Goal: Task Accomplishment & Management: Manage account settings

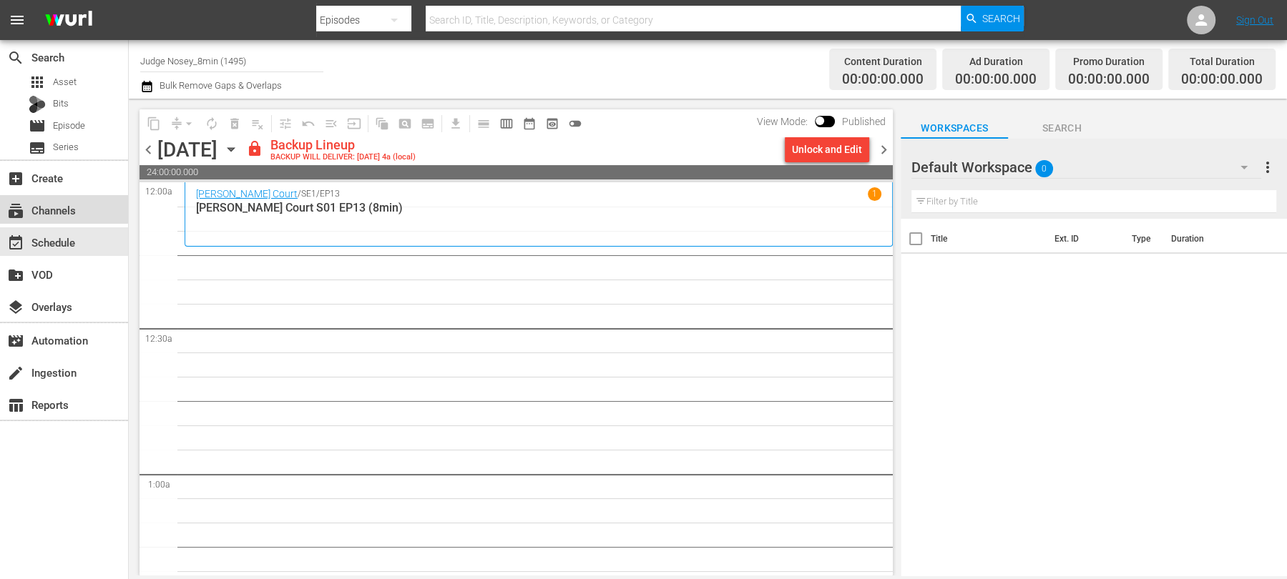
click at [58, 198] on div "subscriptions Channels" at bounding box center [64, 209] width 128 height 29
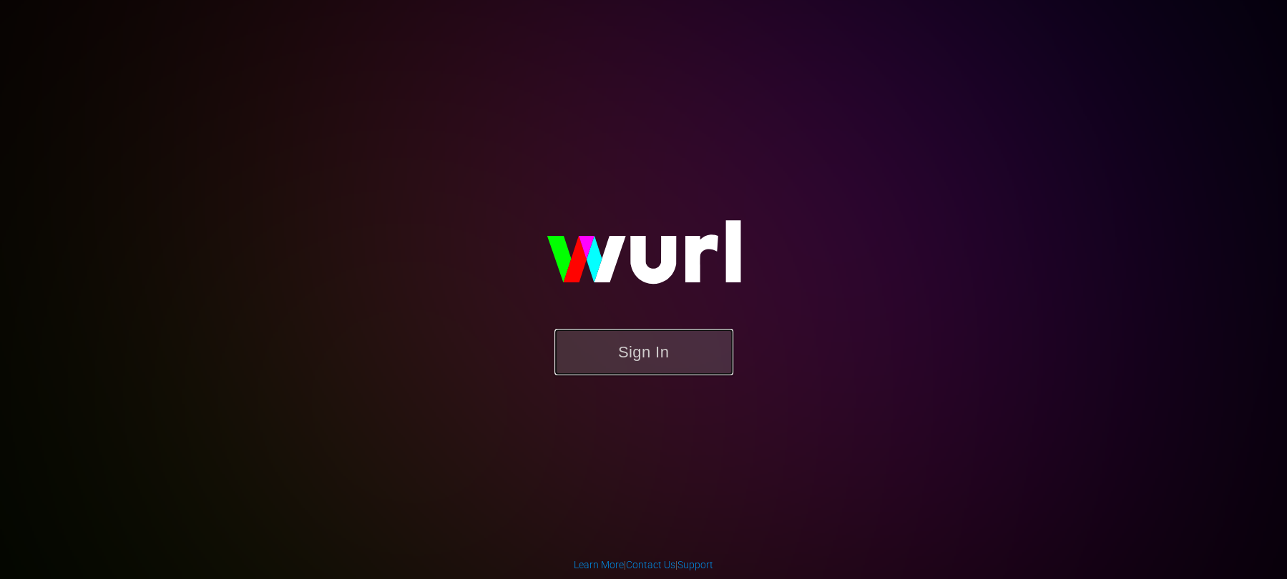
click at [684, 371] on button "Sign In" at bounding box center [643, 352] width 179 height 47
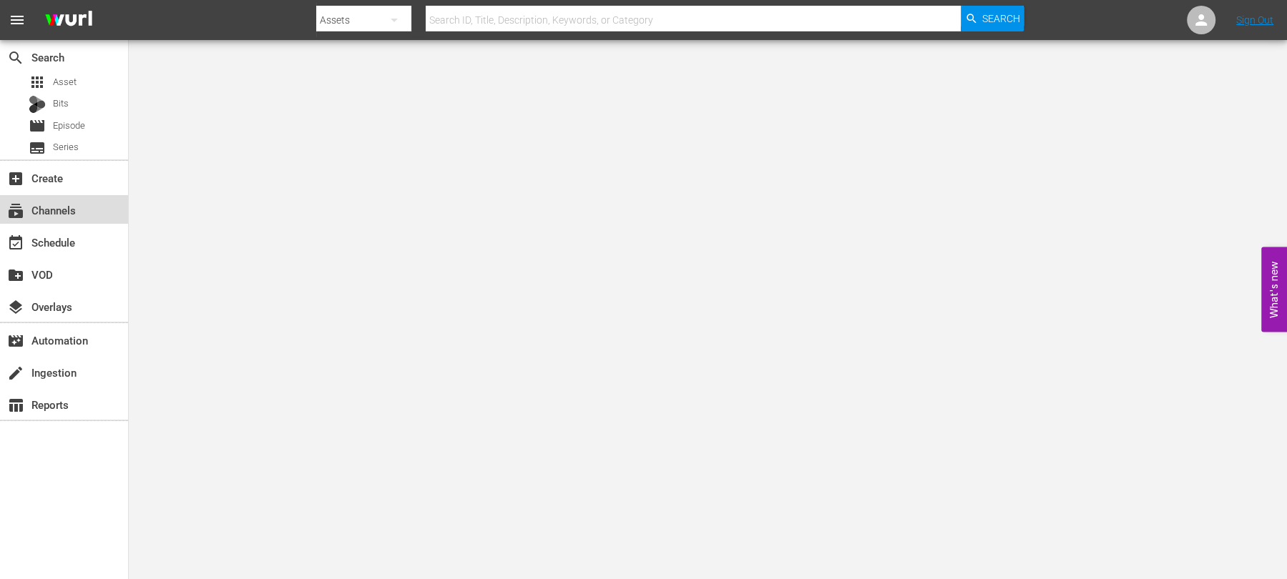
click at [91, 206] on div "subscriptions Channels" at bounding box center [64, 209] width 128 height 29
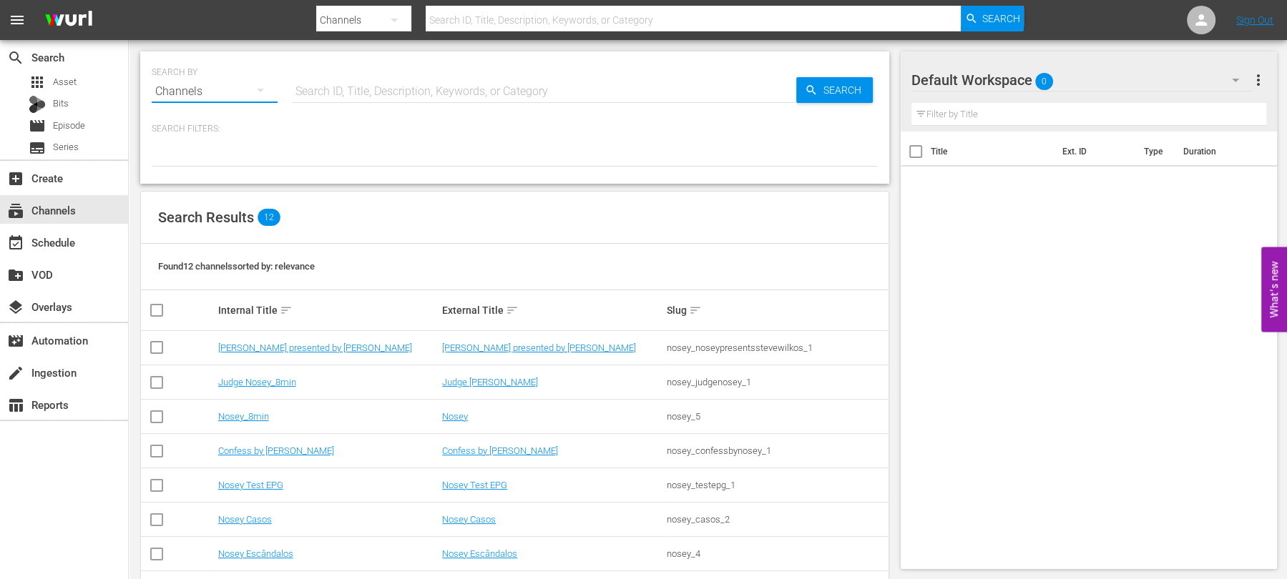
click at [250, 91] on button "button" at bounding box center [260, 90] width 34 height 34
click at [250, 91] on div "Channels Series Episodes Bits Assets" at bounding box center [643, 289] width 1287 height 579
click at [89, 127] on div "movie Episode" at bounding box center [64, 126] width 128 height 20
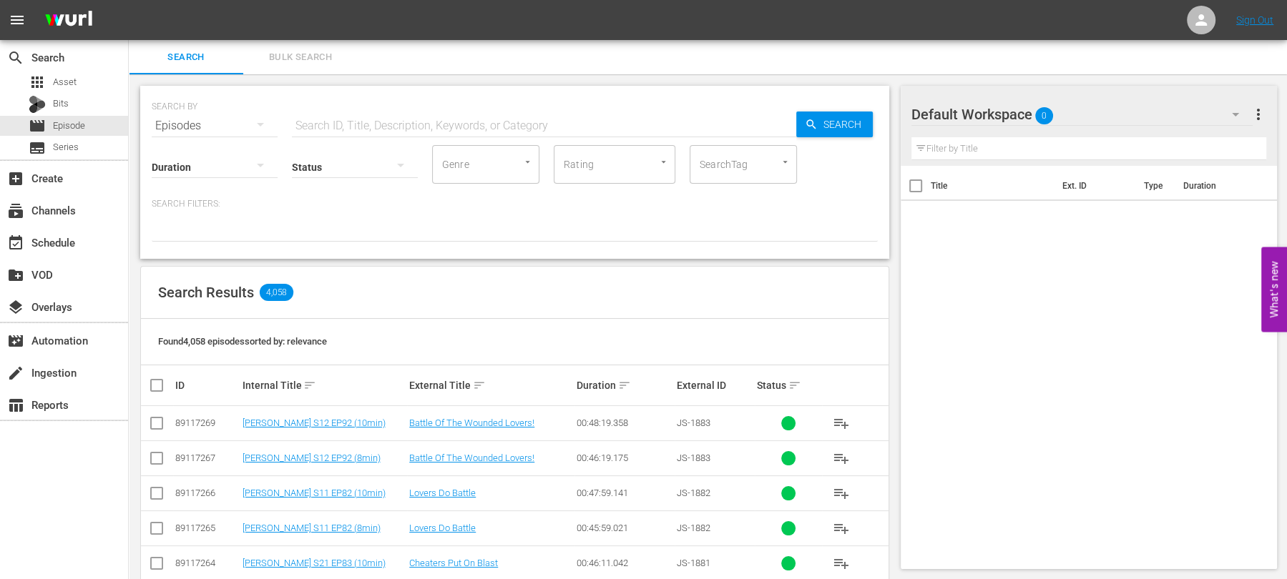
click at [305, 57] on span "Bulk Search" at bounding box center [300, 57] width 97 height 16
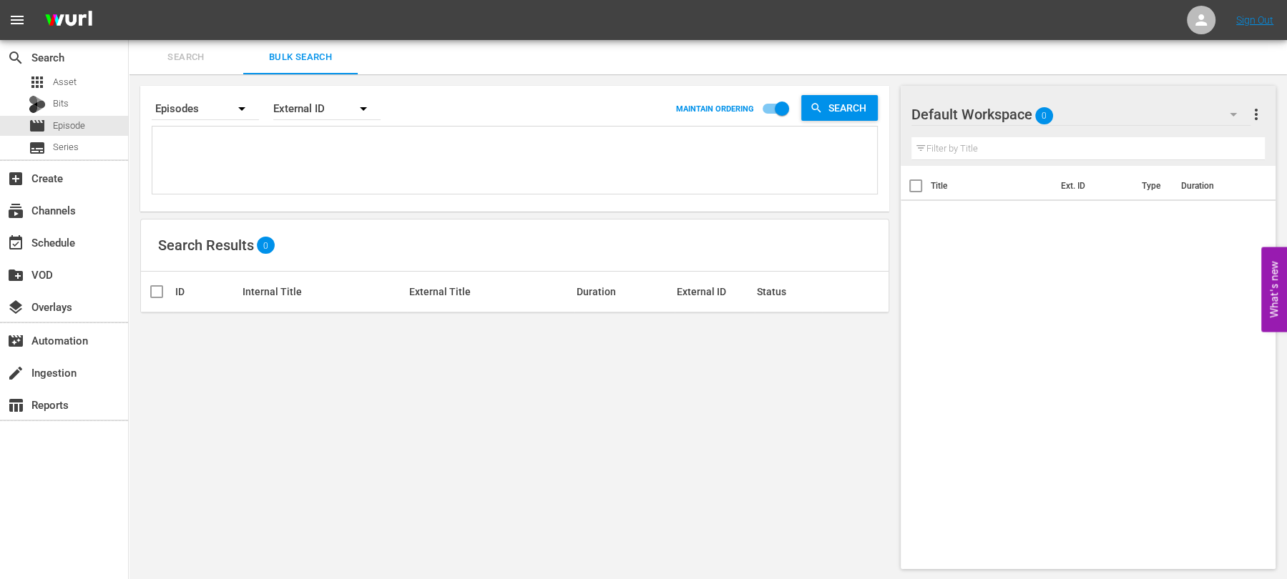
click at [402, 145] on textarea at bounding box center [516, 162] width 721 height 65
paste textarea "JS-0186 JS-1731 SO-2316 SO-2315 SO-2305 SO-2325 SO-2321 SO-2320 SO-2310 EL-2310…"
type textarea "JS-0186 JS-1731 SO-2316 SO-2315 SO-2305 SO-2325 SO-2321 SO-2320 SO-2310 EL-2310…"
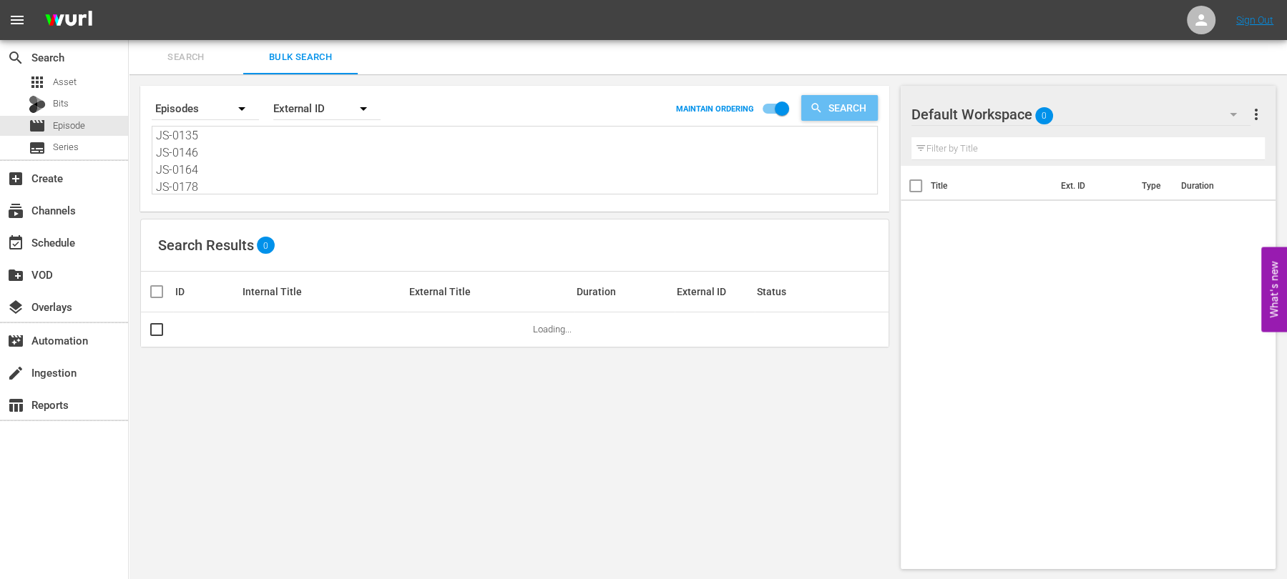
type textarea "JS-0186 JS-1731 SO-2316 SO-2315 SO-2305 SO-2325 SO-2321 SO-2320 SO-2310 EL-2310…"
click at [820, 108] on icon "button" at bounding box center [816, 108] width 13 height 13
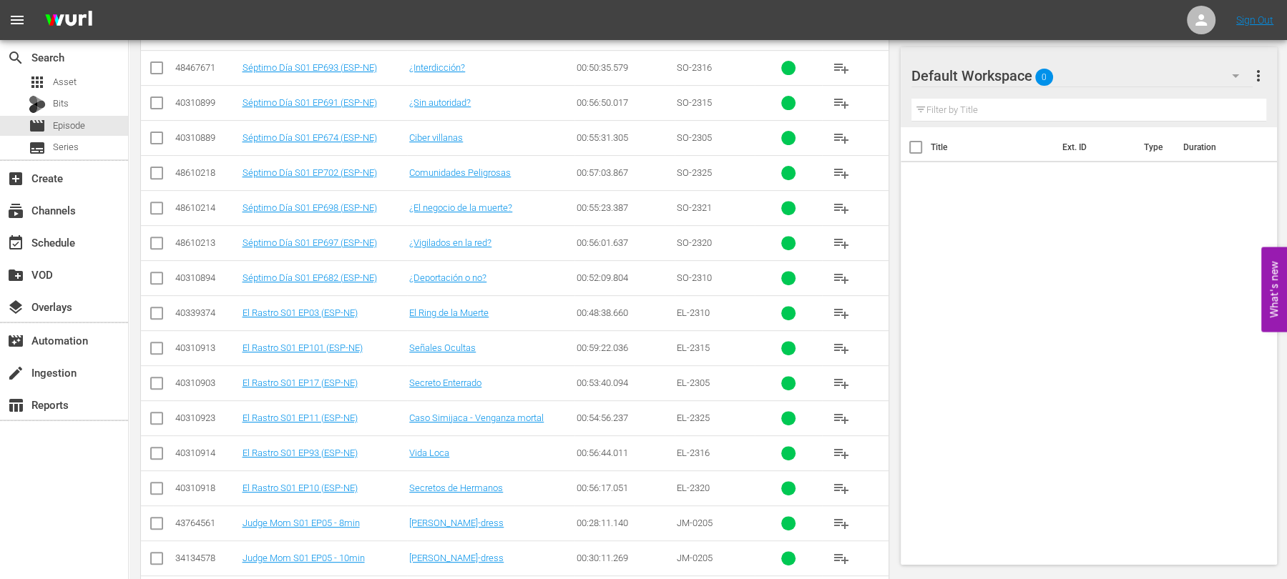
scroll to position [0, 0]
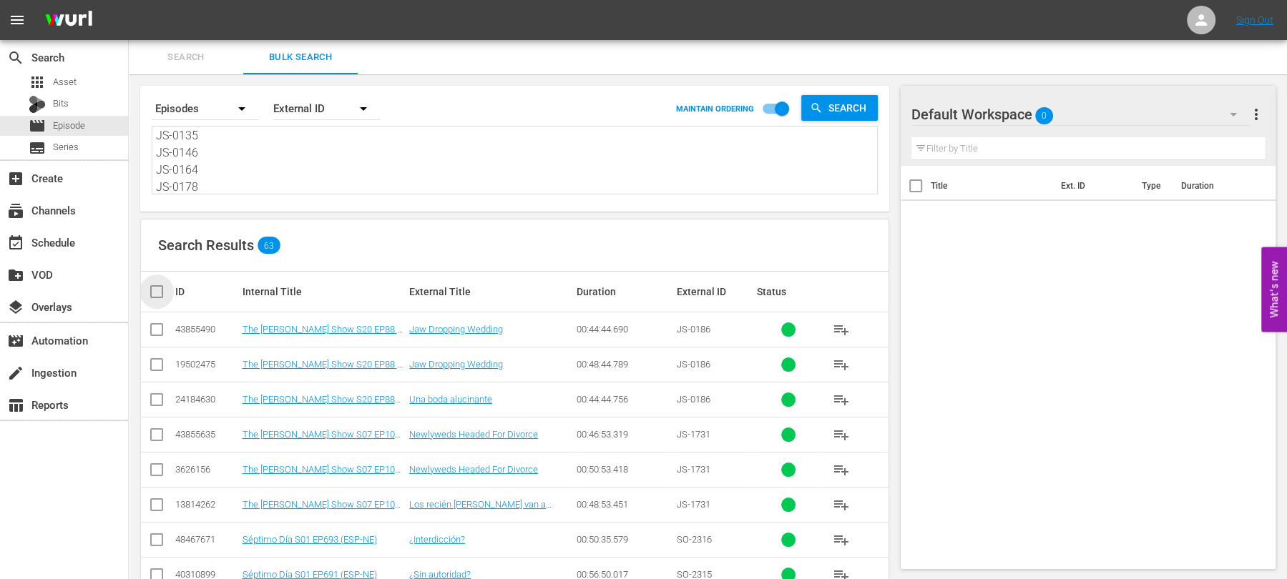
click at [153, 292] on input "checkbox" at bounding box center [162, 291] width 29 height 17
checkbox input "true"
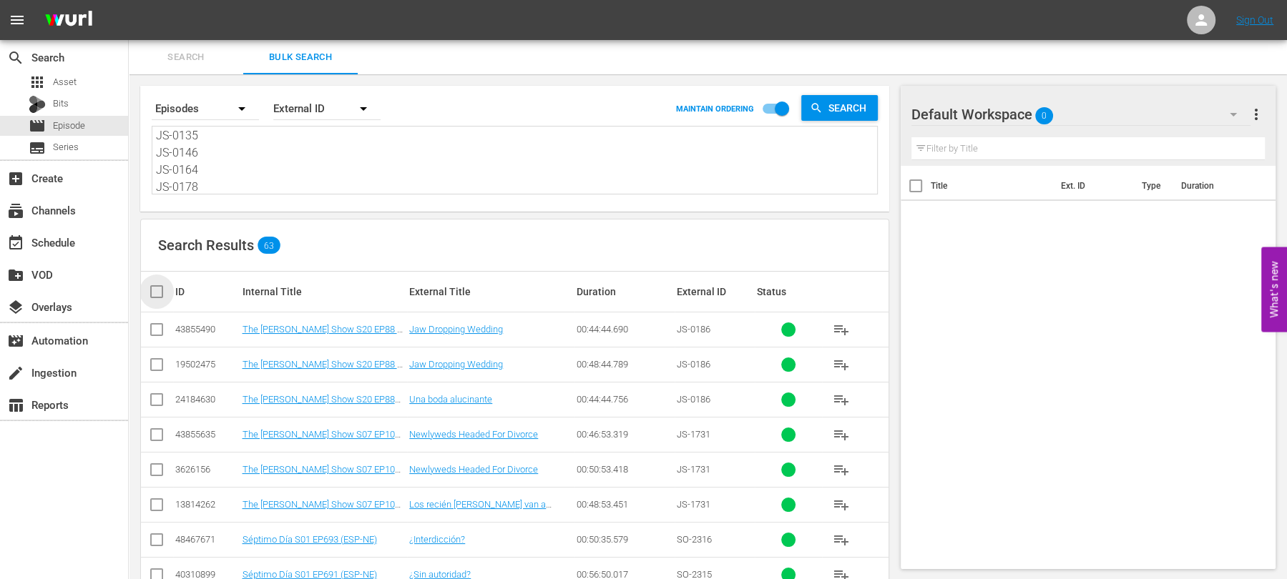
checkbox input "true"
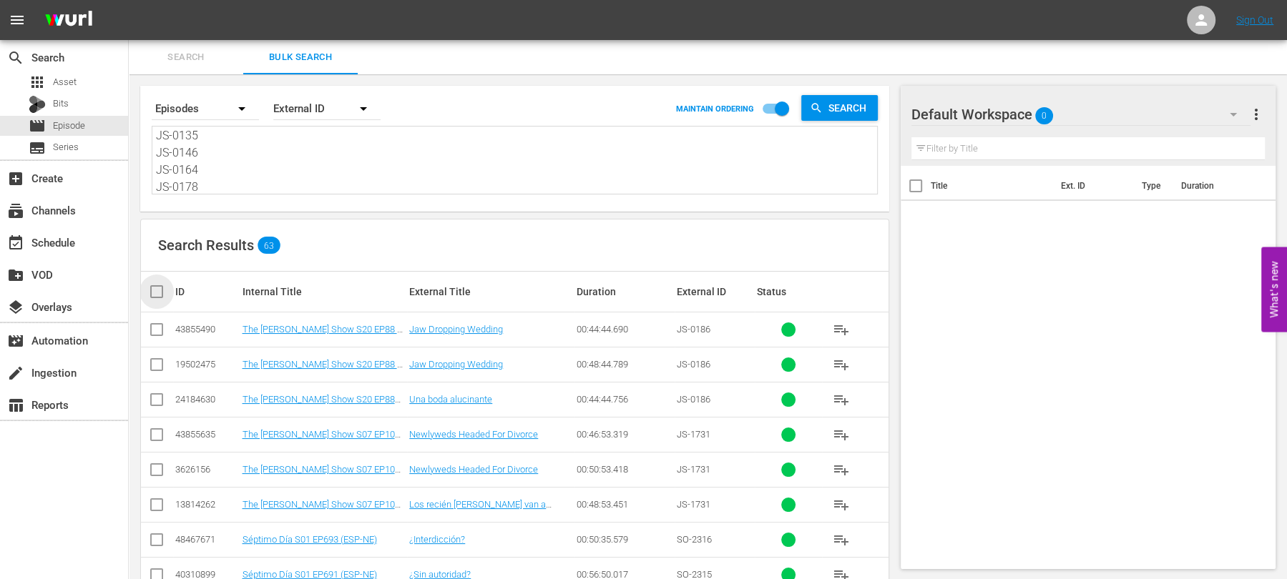
checkbox input "true"
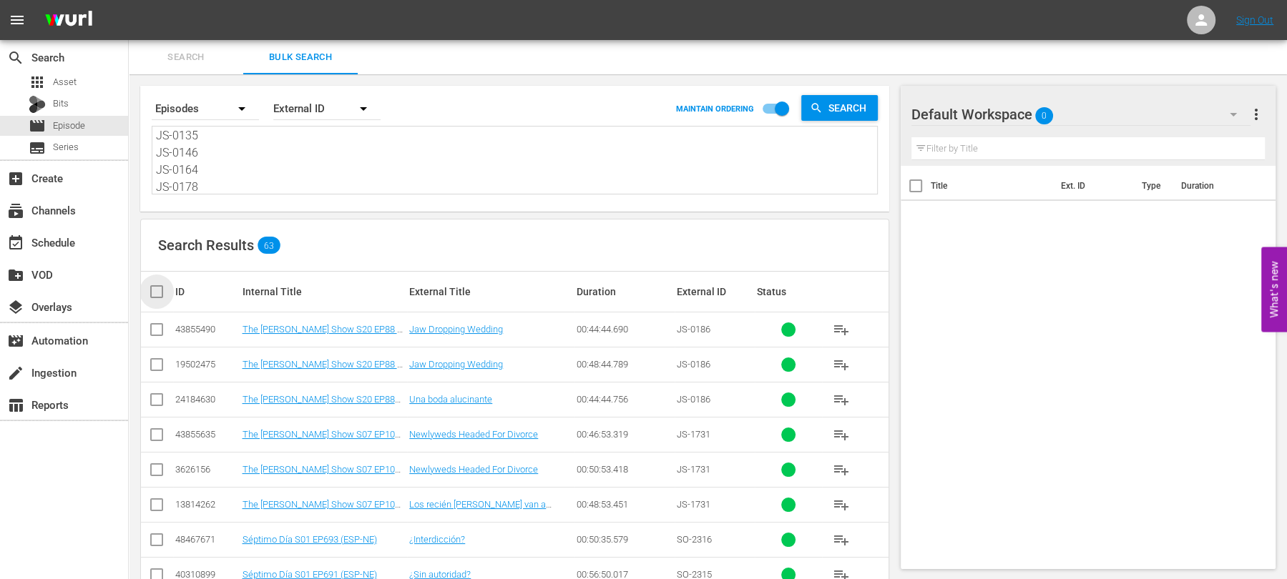
checkbox input "true"
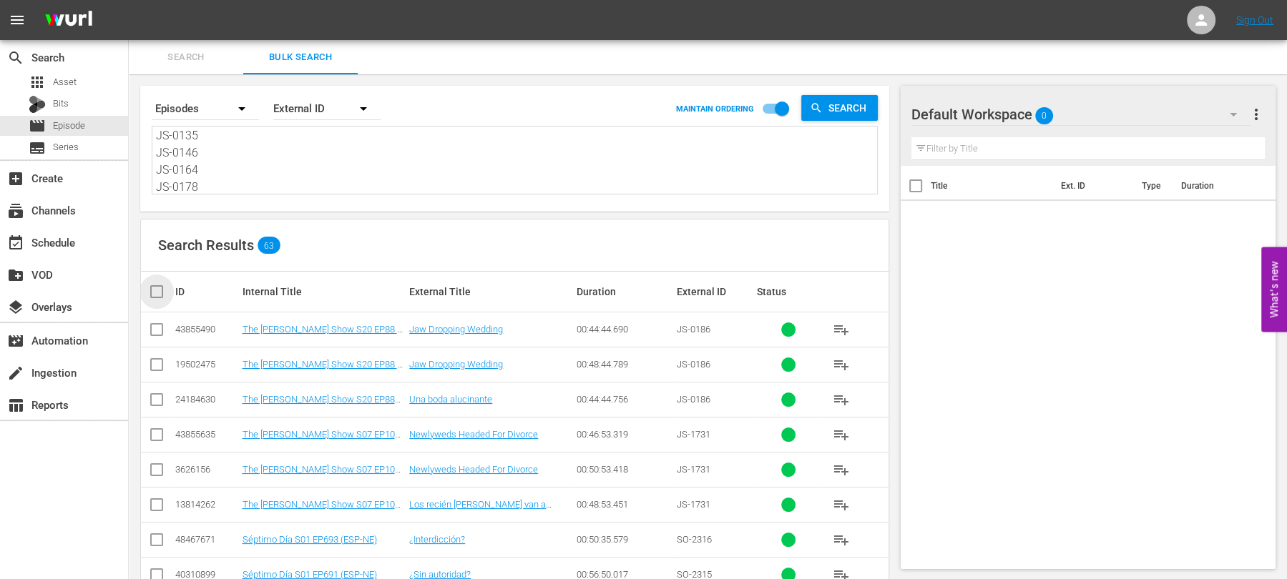
checkbox input "true"
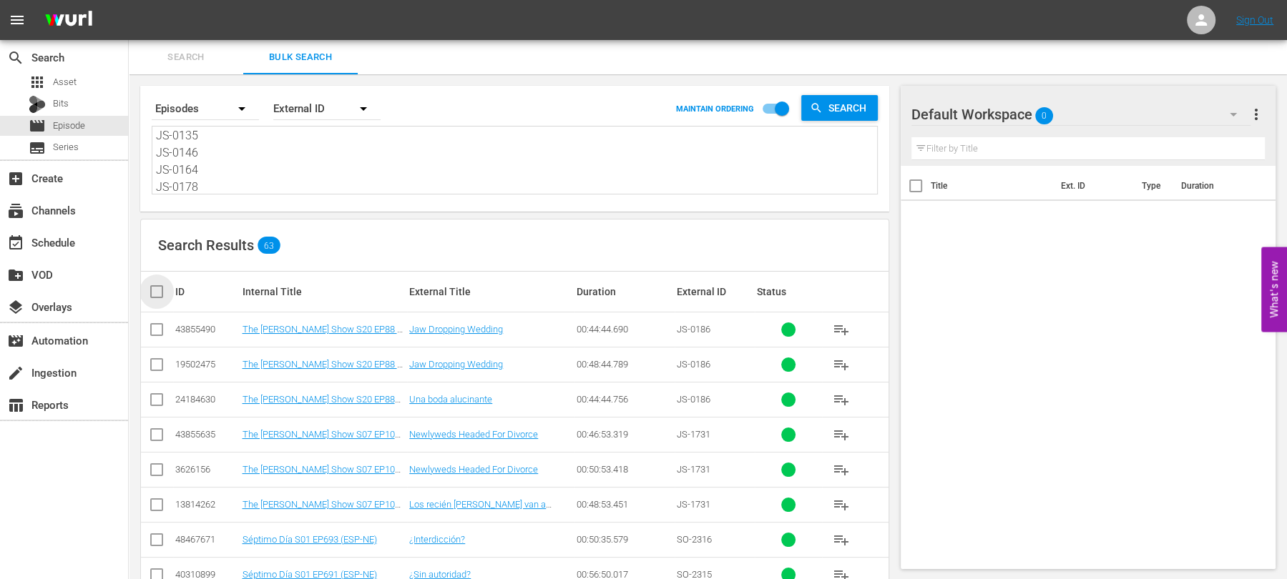
checkbox input "true"
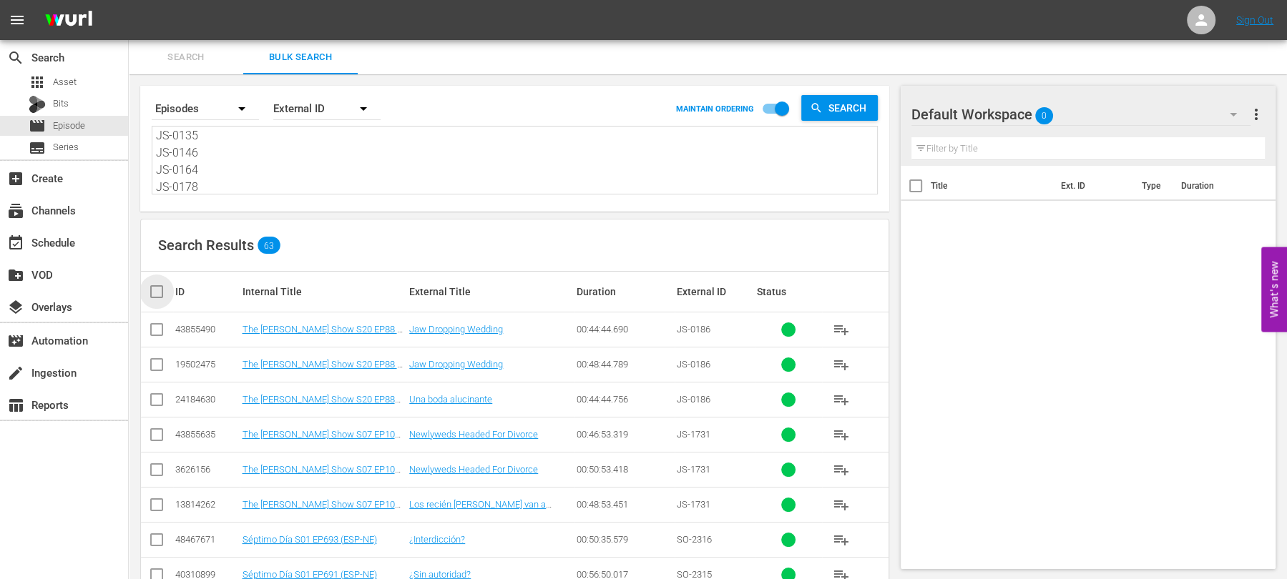
checkbox input "true"
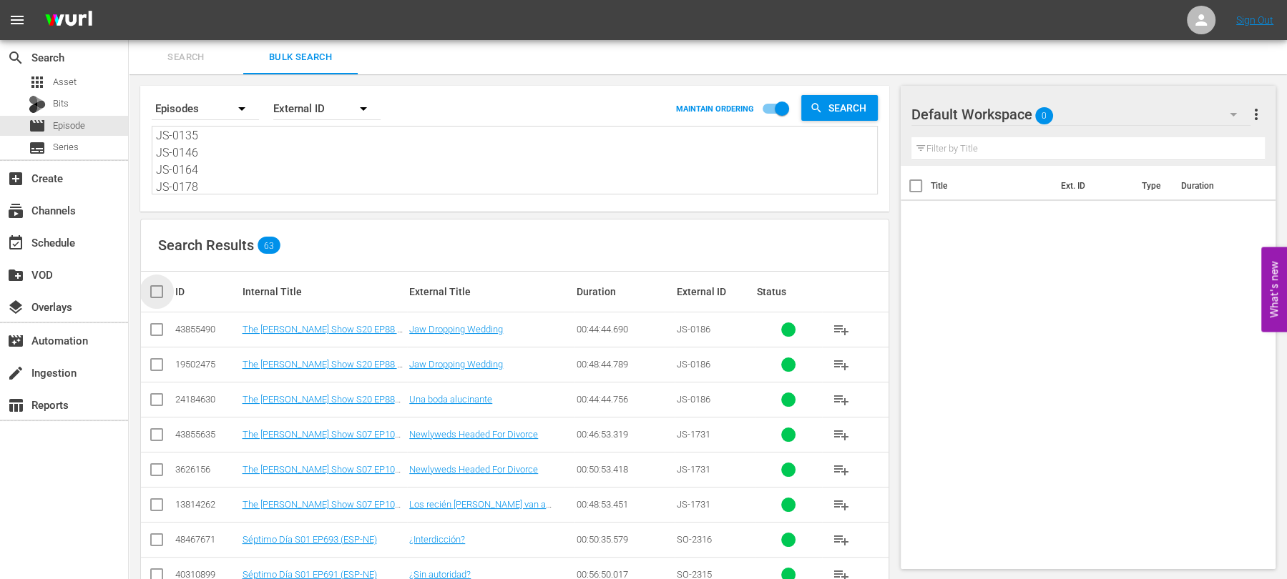
checkbox input "true"
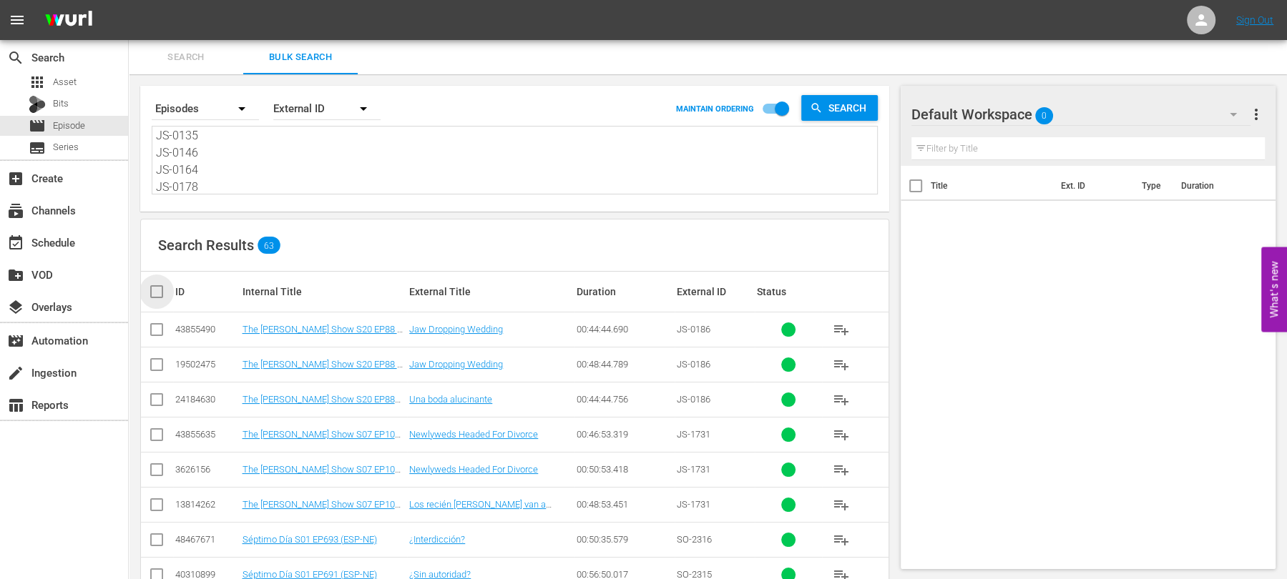
checkbox input "true"
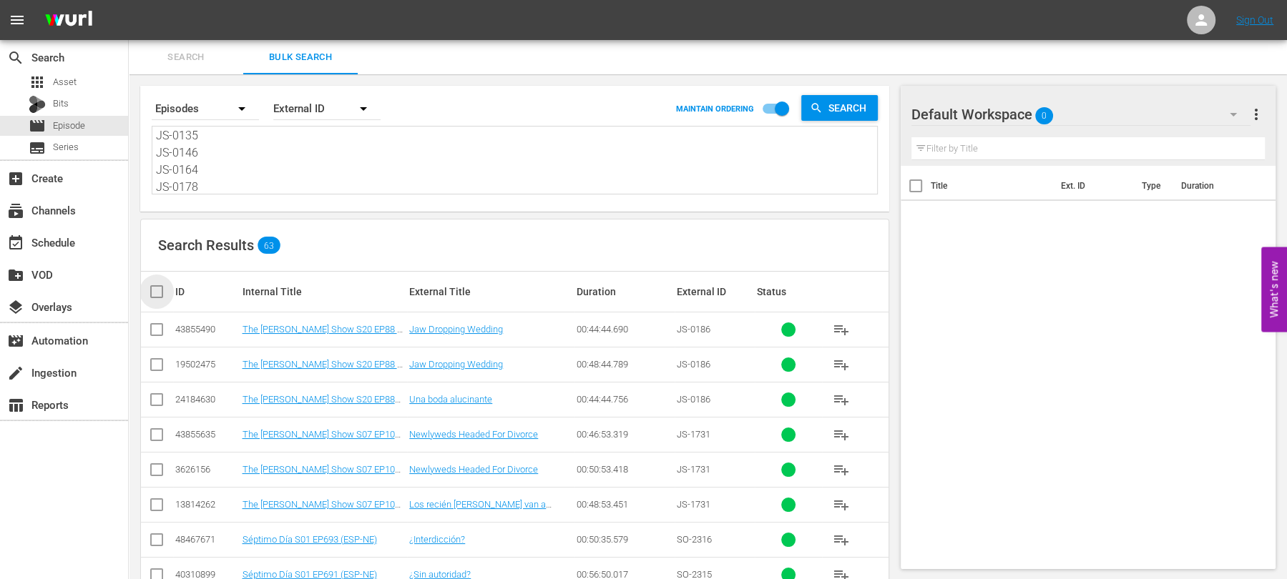
checkbox input "true"
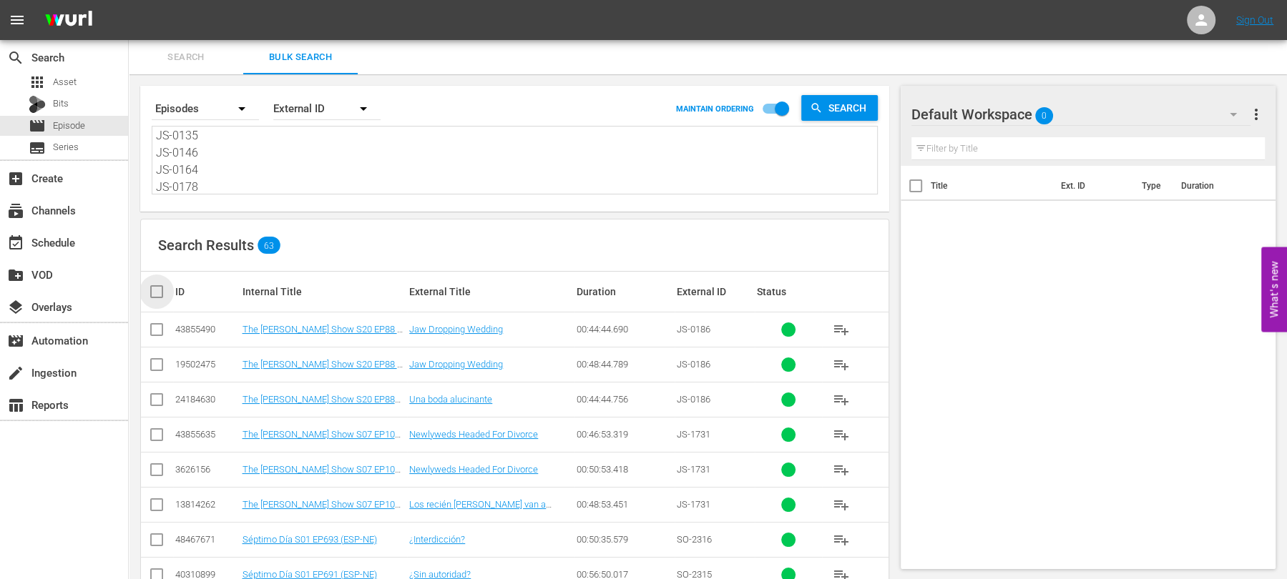
checkbox input "true"
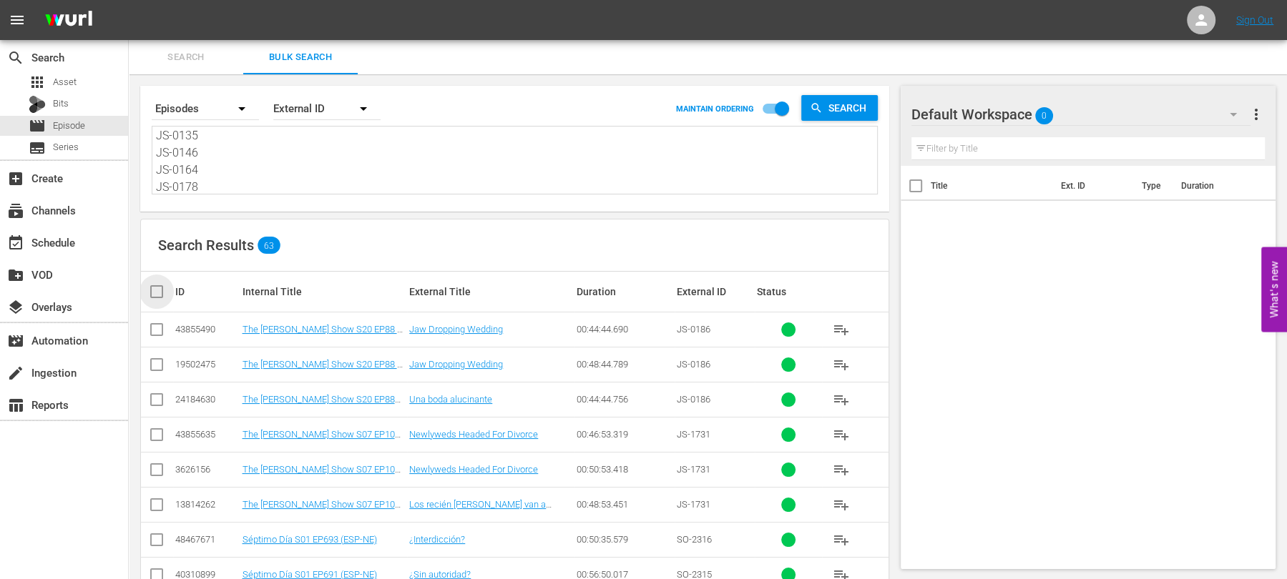
checkbox input "true"
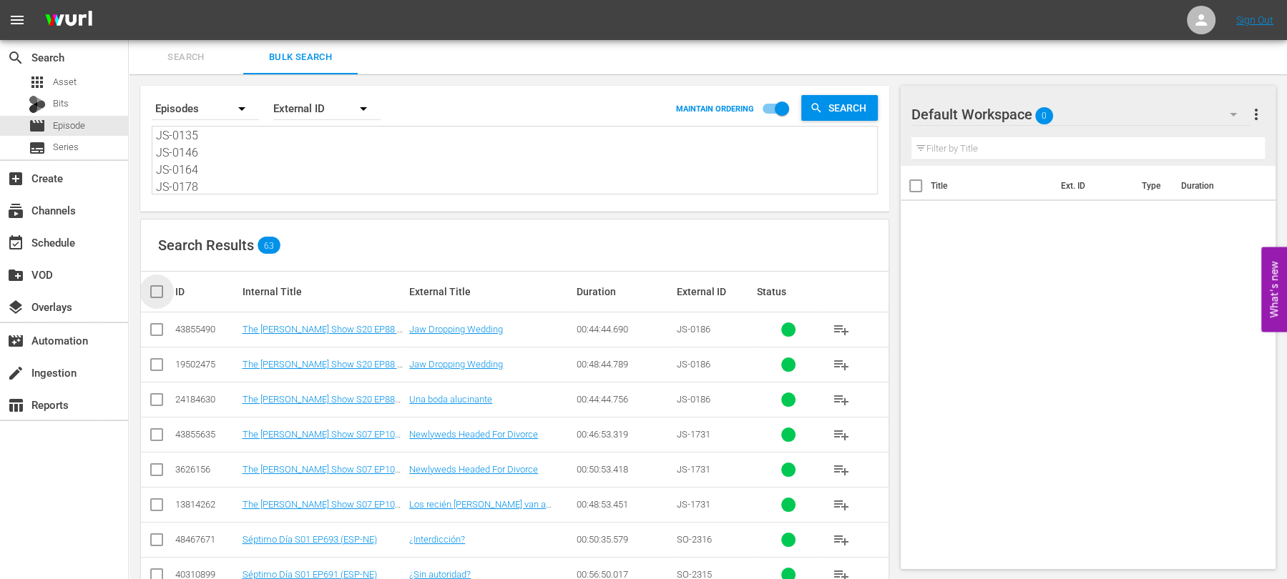
checkbox input "true"
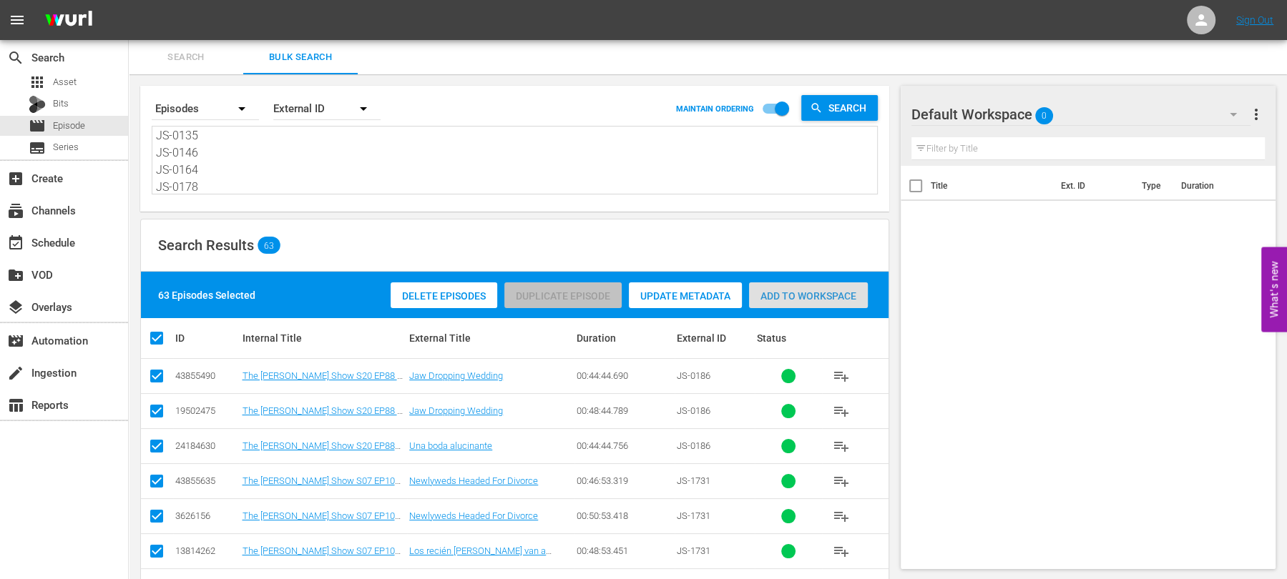
click at [823, 303] on div "Add to Workspace" at bounding box center [808, 296] width 119 height 27
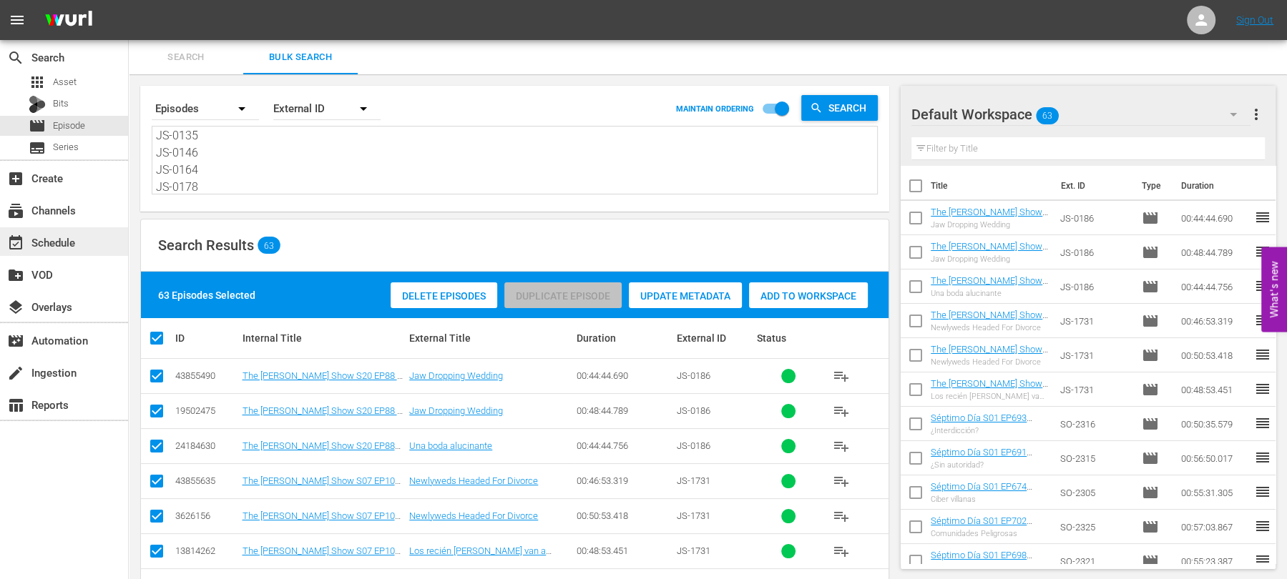
click at [82, 236] on div "event_available Schedule" at bounding box center [64, 242] width 128 height 29
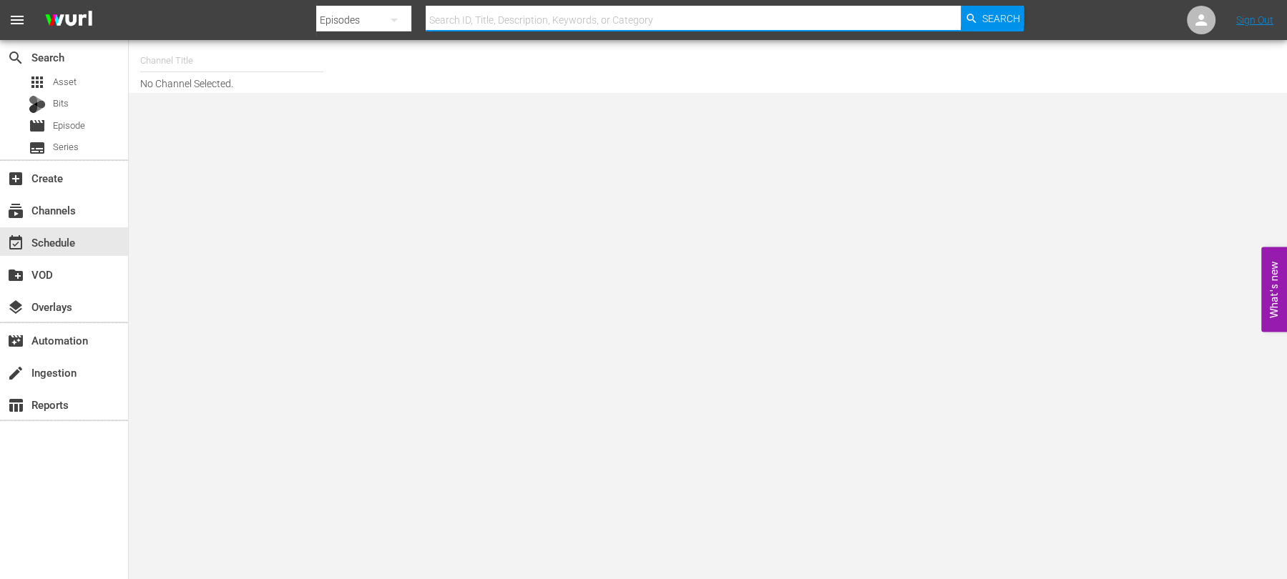
click at [457, 15] on input "text" at bounding box center [693, 20] width 535 height 34
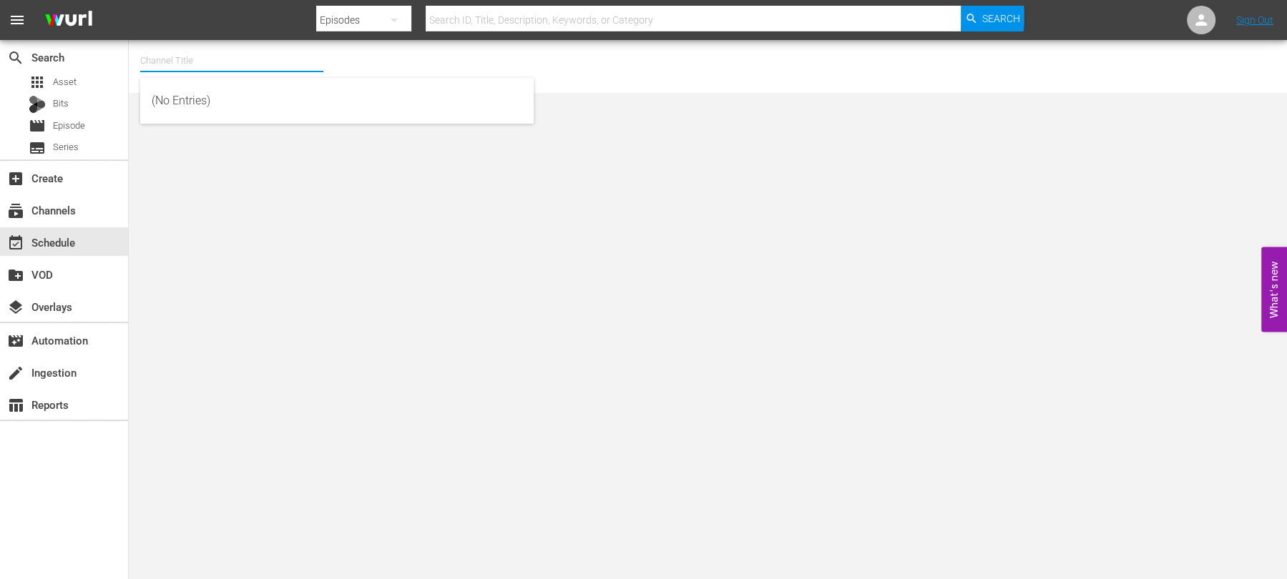
click at [186, 62] on input "text" at bounding box center [231, 61] width 183 height 34
click at [207, 134] on div "Judge Nosey_8min (1495 - nosey_judgenosey_1)" at bounding box center [337, 135] width 371 height 34
type input "Judge Nosey_8min (1495 - nosey_judgenosey_1)"
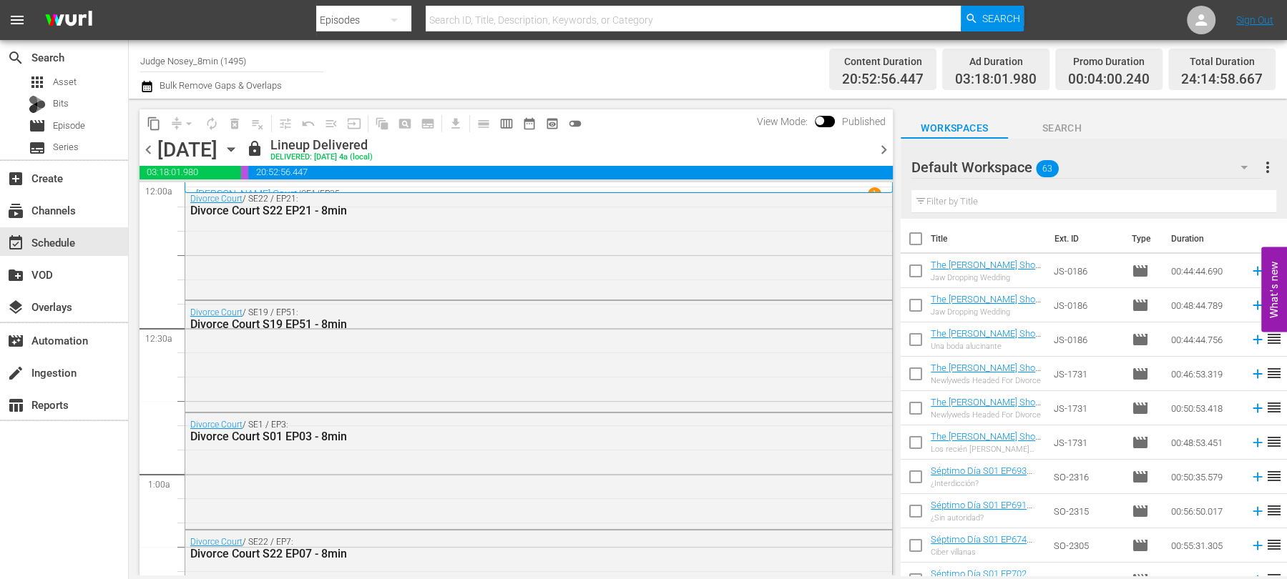
click at [234, 148] on icon "button" at bounding box center [231, 150] width 6 height 4
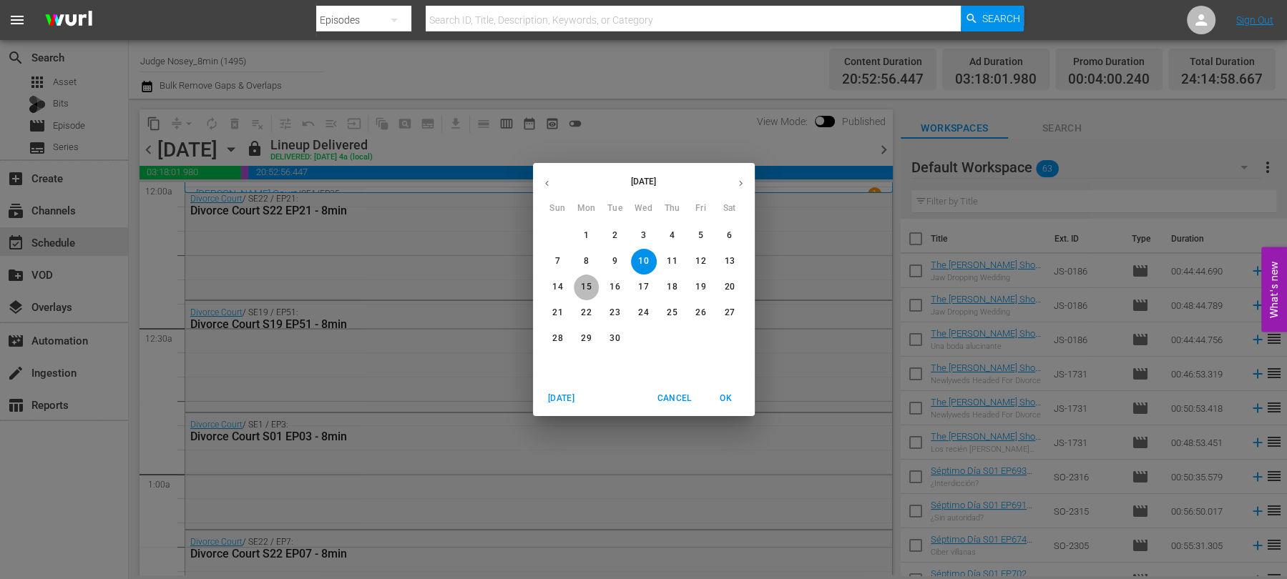
click at [582, 286] on p "15" at bounding box center [586, 287] width 10 height 12
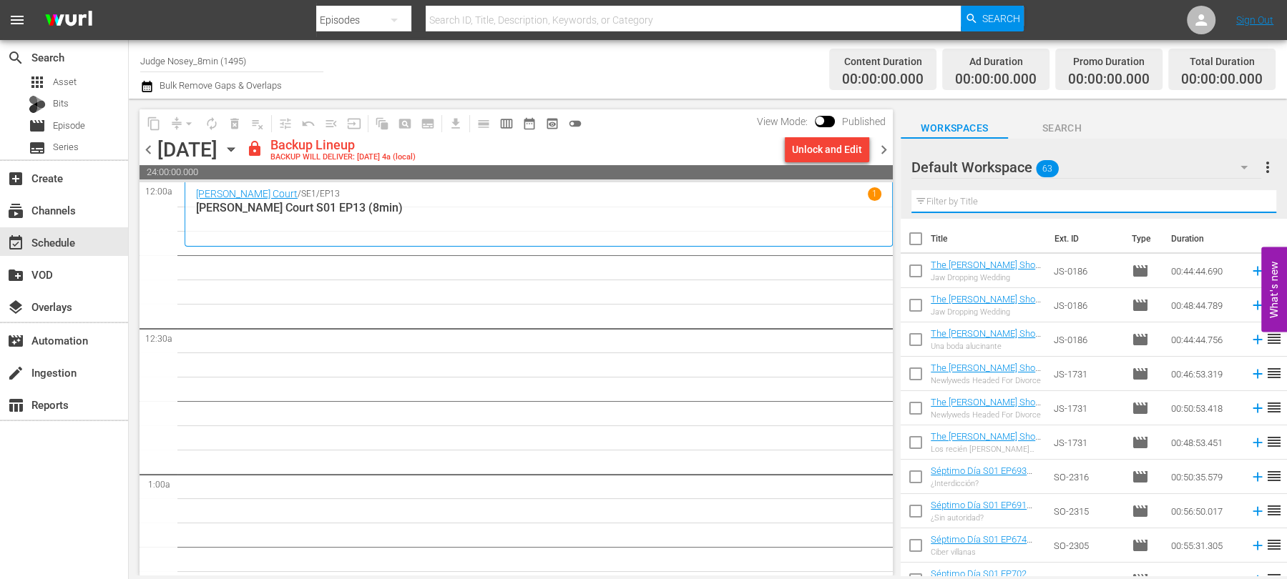
click at [1037, 200] on input "text" at bounding box center [1093, 201] width 365 height 23
type input "8min"
click at [923, 241] on input "checkbox" at bounding box center [916, 242] width 30 height 30
checkbox input "true"
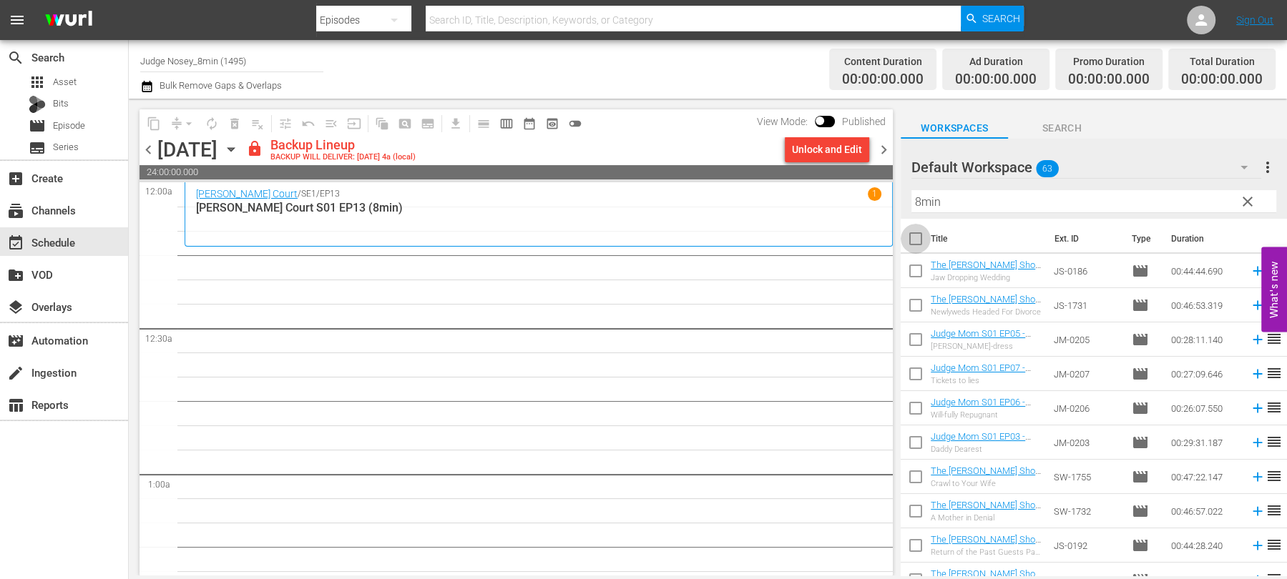
checkbox input "true"
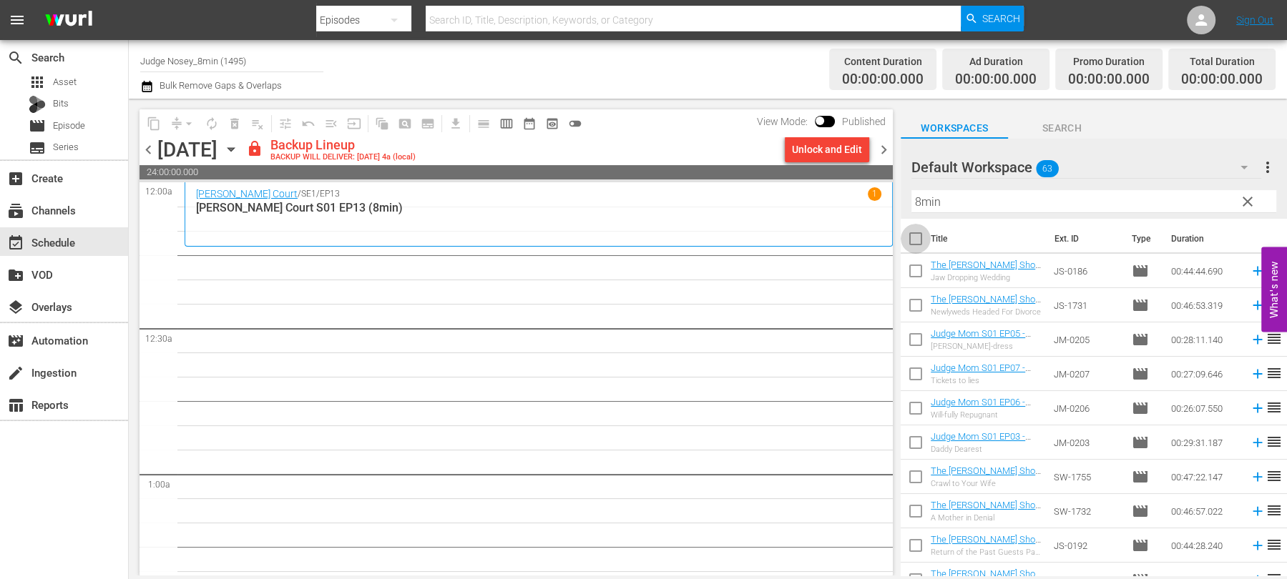
checkbox input "true"
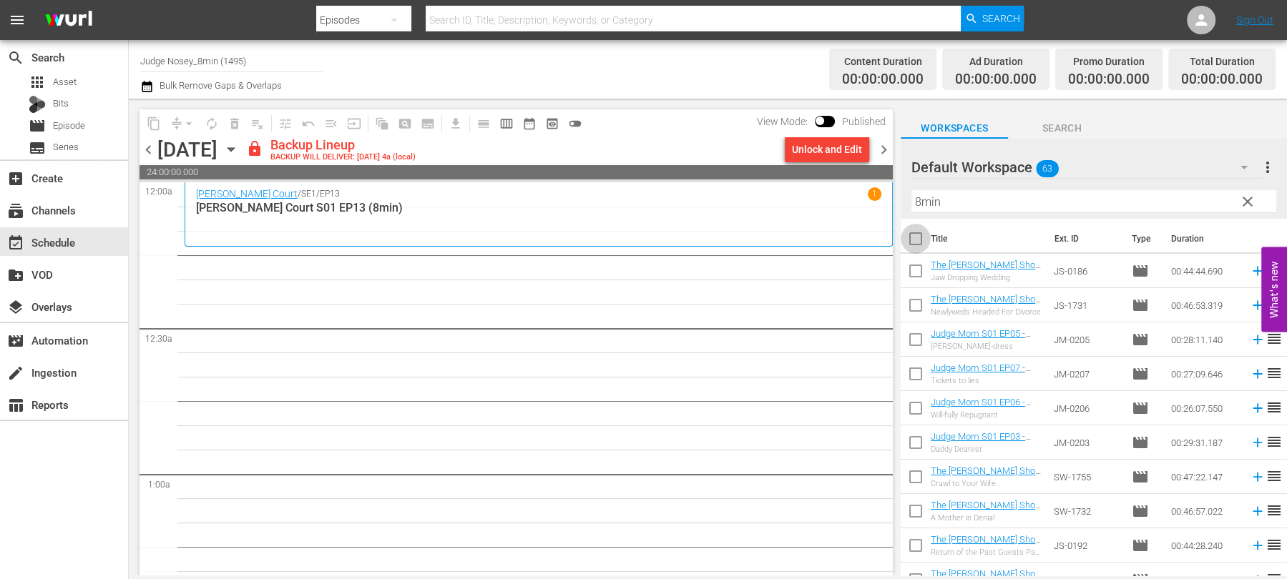
checkbox input "true"
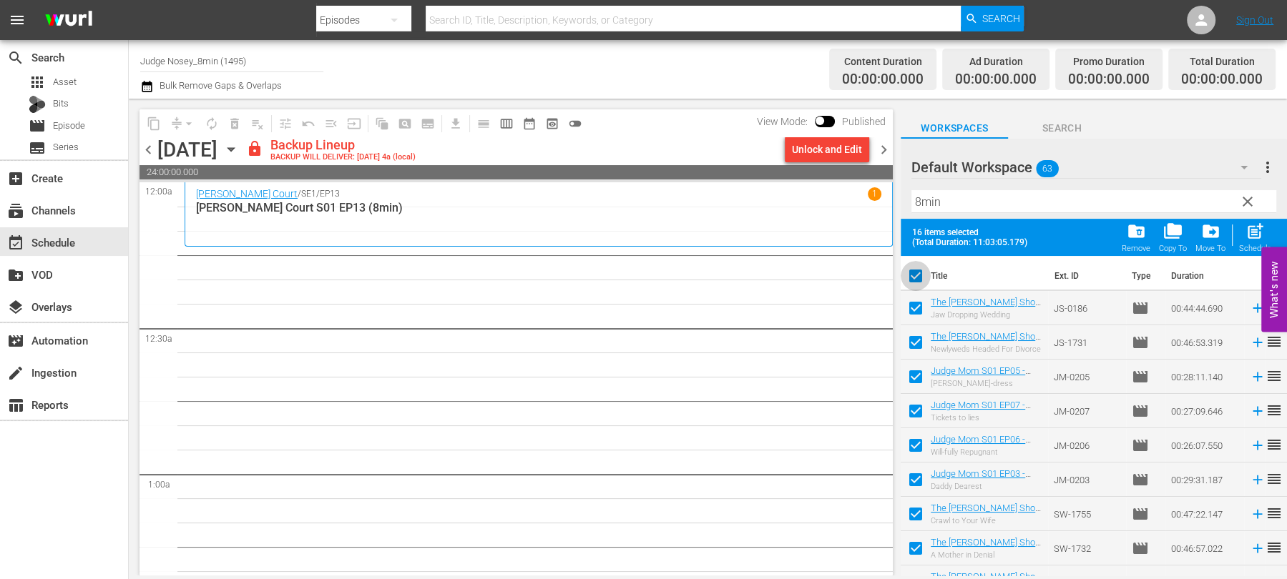
click at [916, 277] on input "checkbox" at bounding box center [916, 279] width 30 height 30
checkbox input "false"
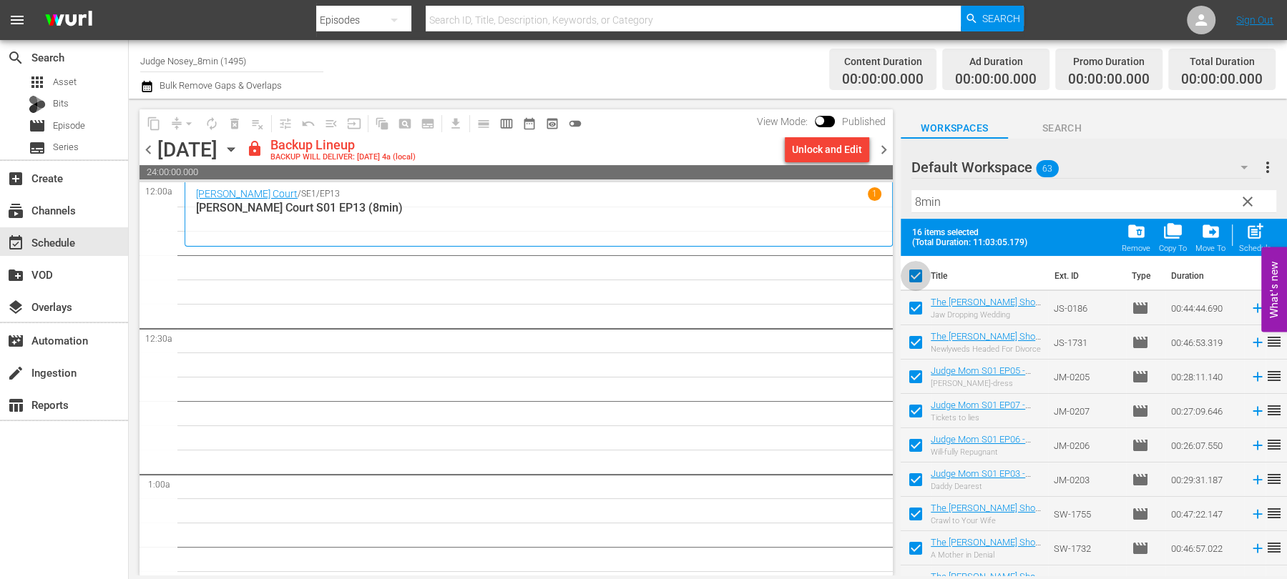
checkbox input "false"
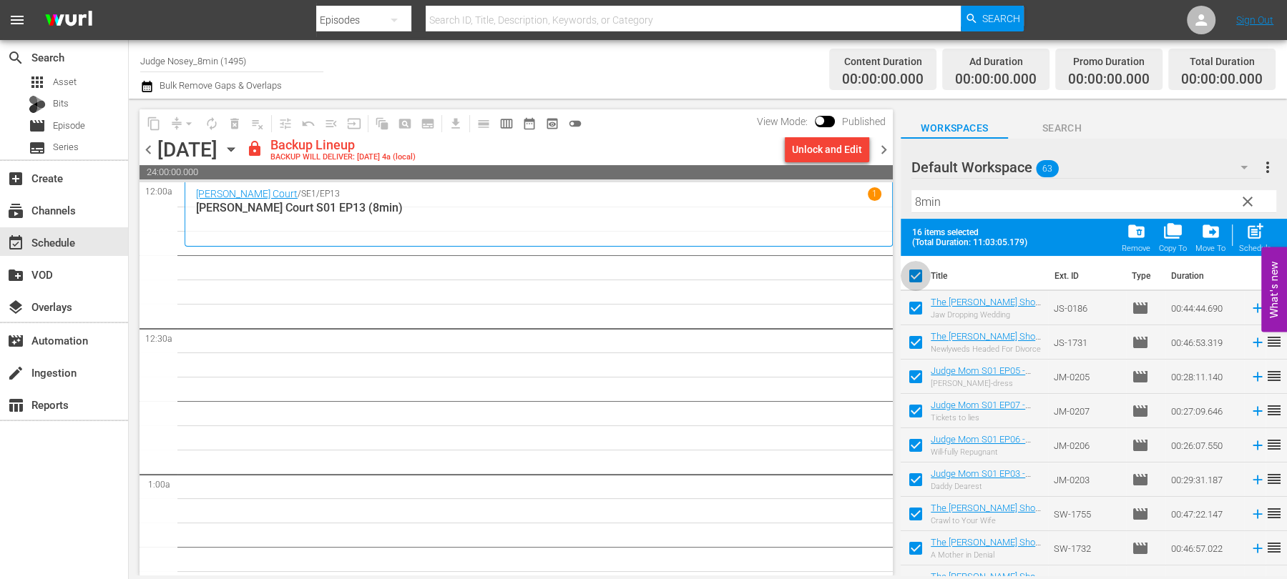
checkbox input "false"
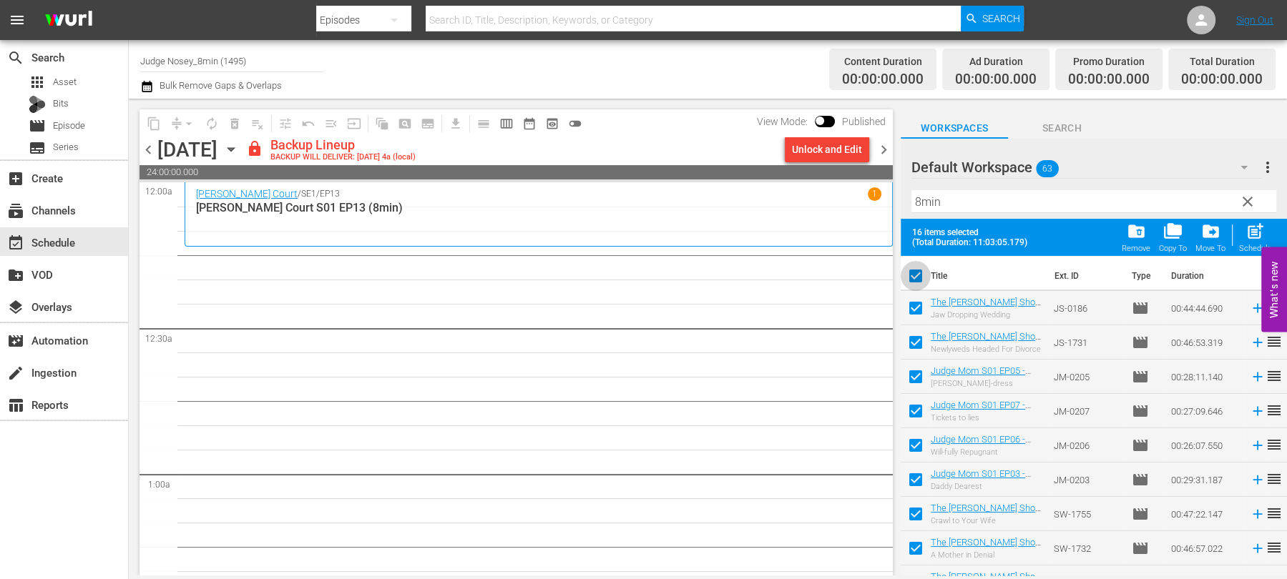
checkbox input "false"
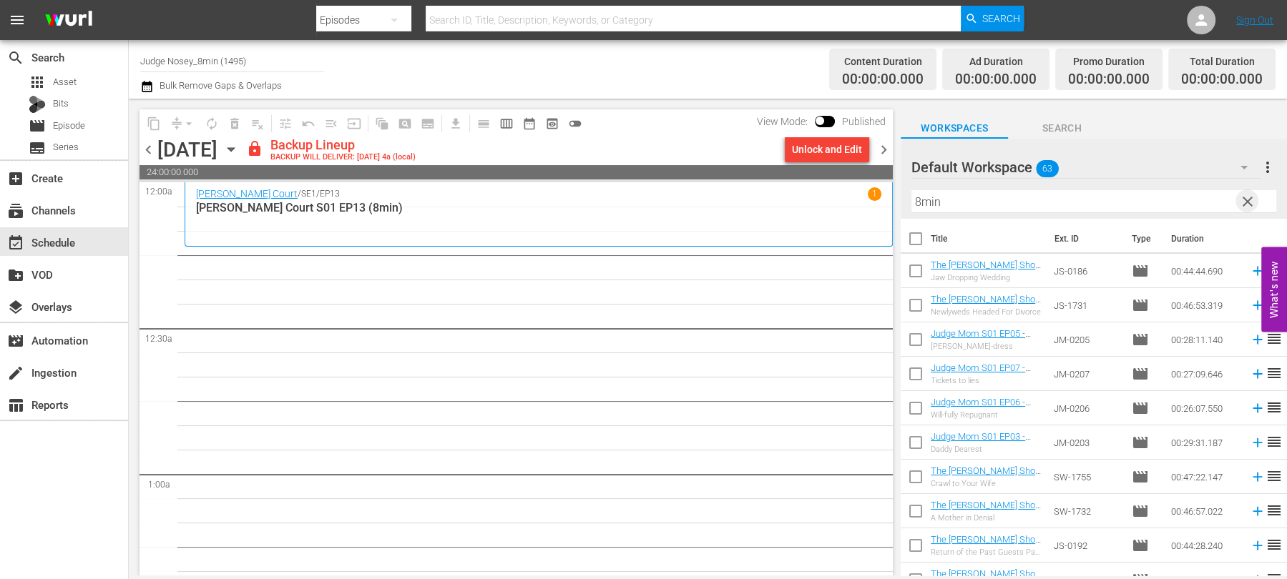
click at [1244, 202] on span "clear" at bounding box center [1247, 201] width 17 height 17
click at [53, 122] on span "Episode" at bounding box center [69, 126] width 32 height 14
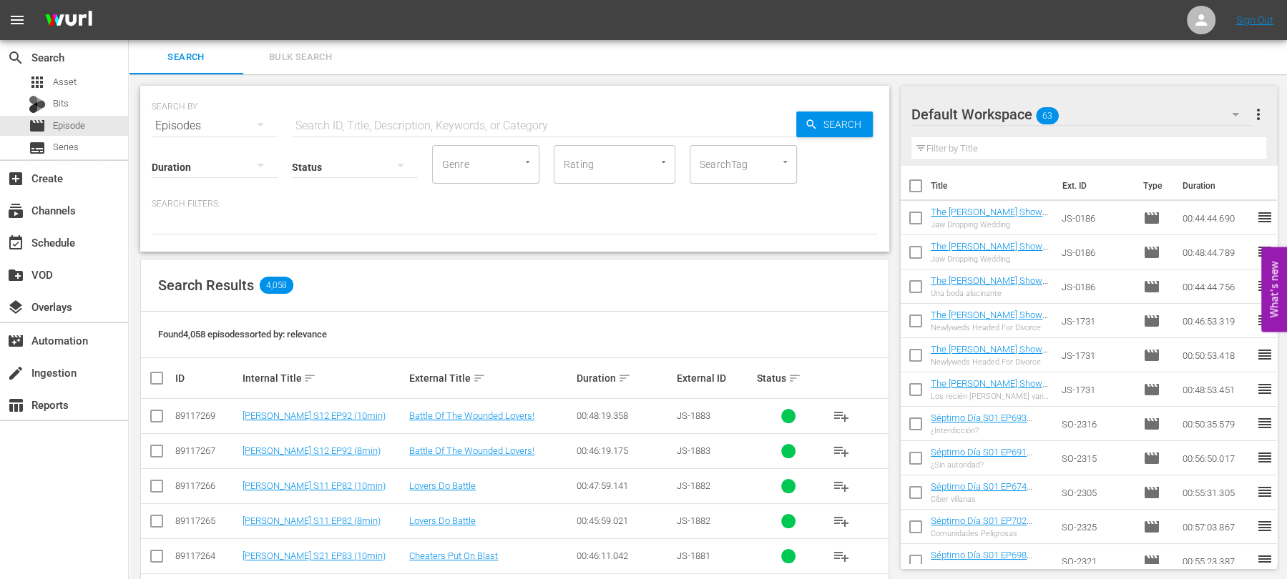
click at [917, 182] on input "checkbox" at bounding box center [916, 189] width 30 height 30
checkbox input "true"
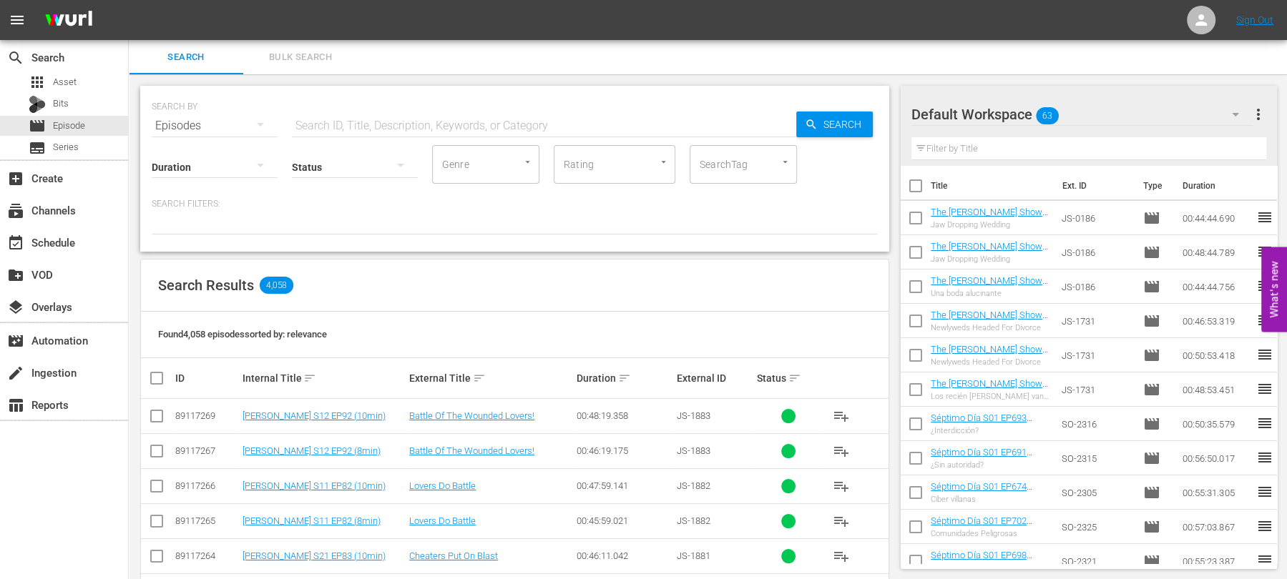
checkbox input "true"
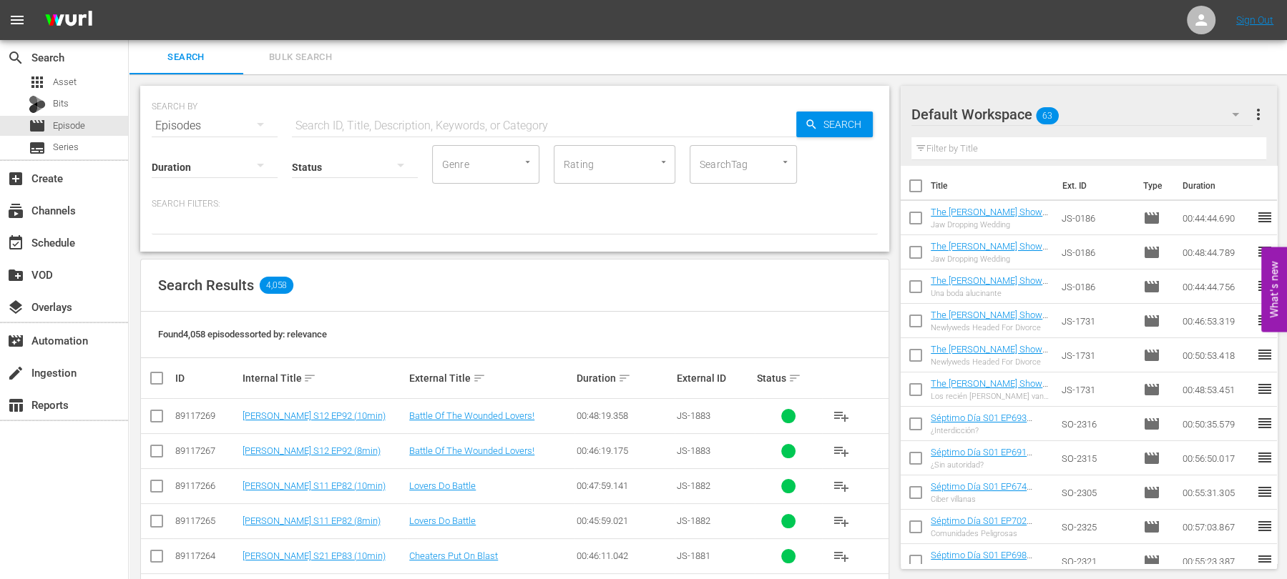
checkbox input "true"
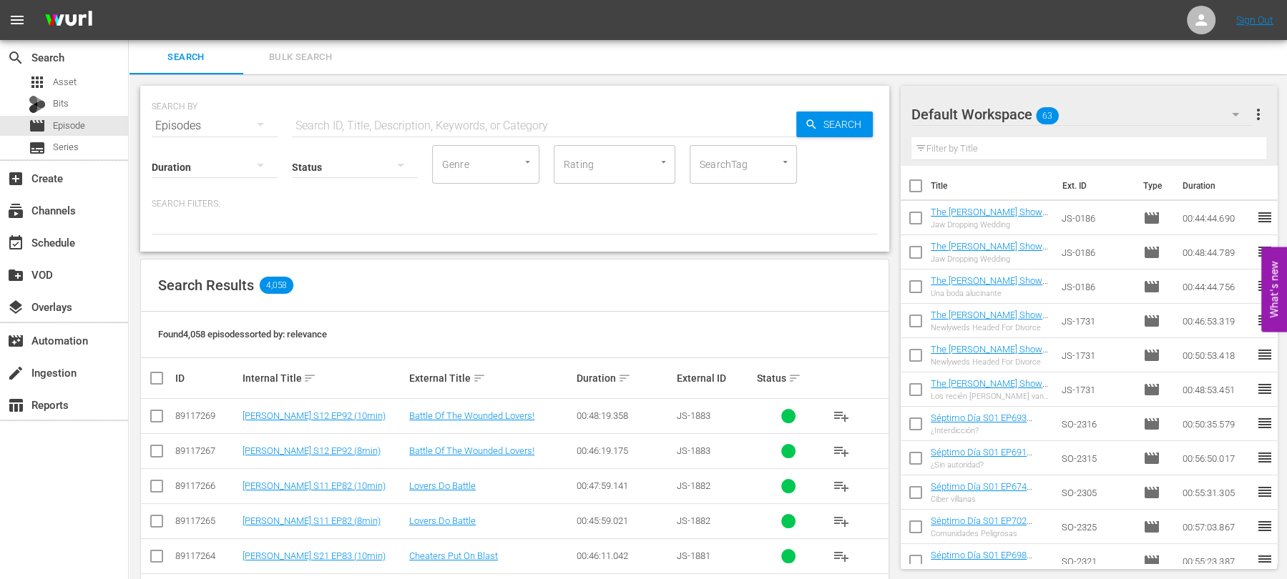
checkbox input "true"
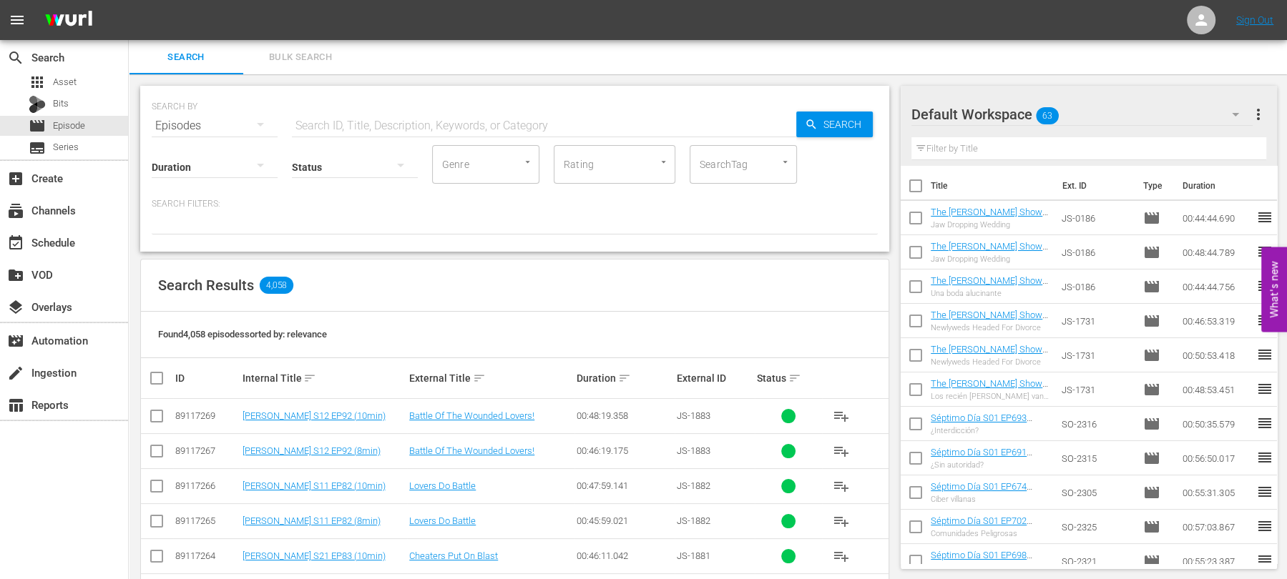
checkbox input "true"
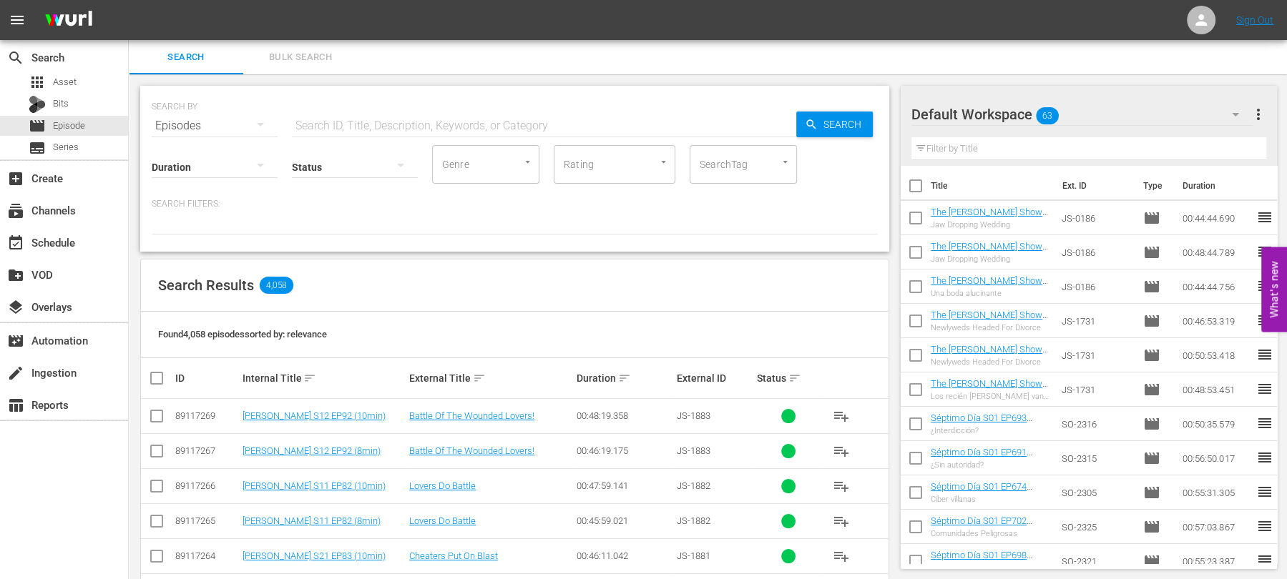
checkbox input "true"
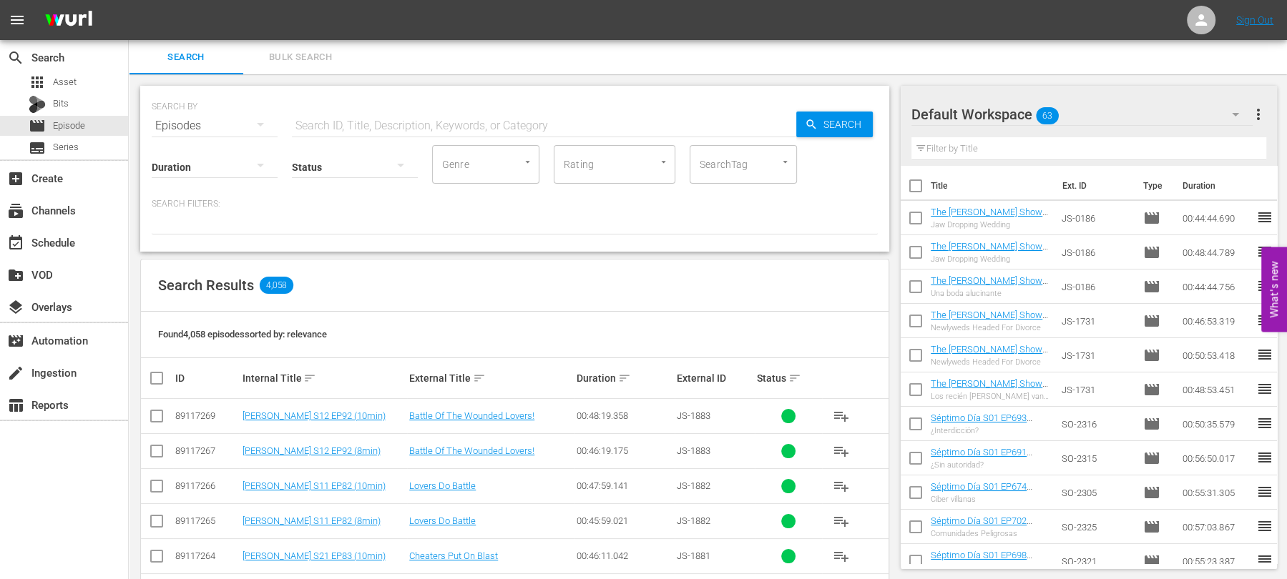
checkbox input "true"
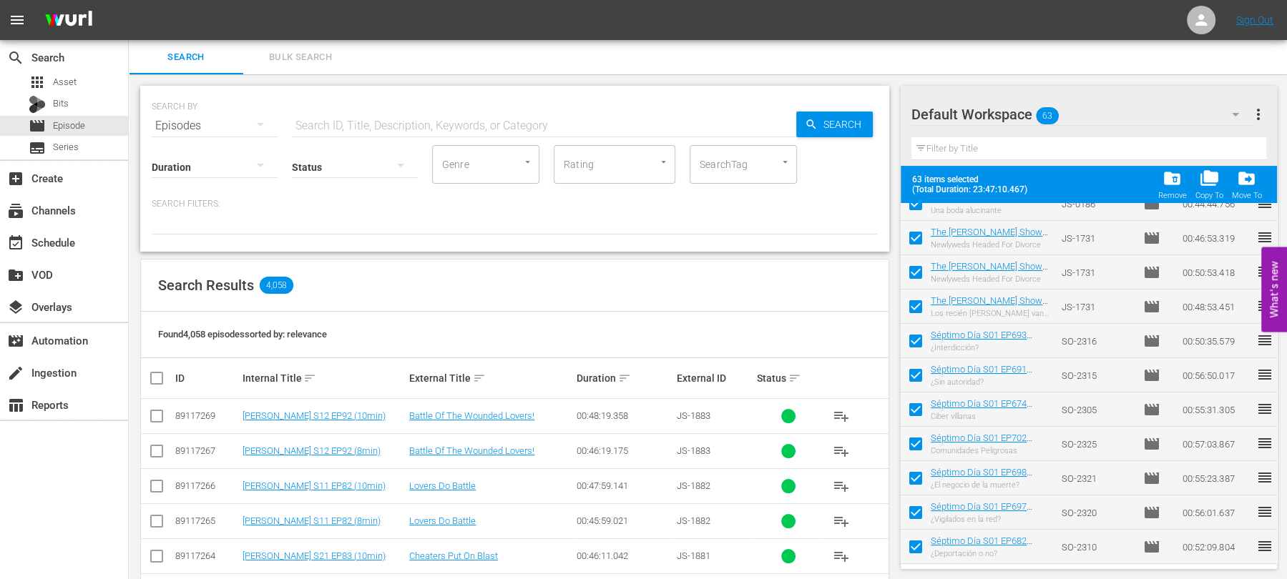
scroll to position [54, 0]
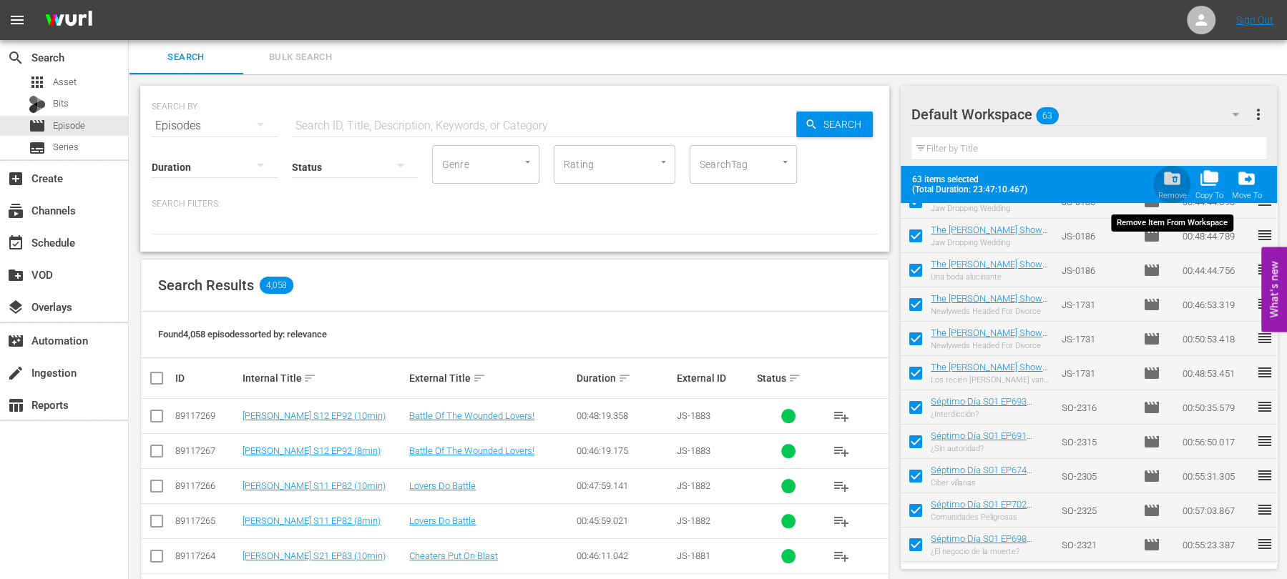
click at [1178, 190] on div "folder_delete Remove" at bounding box center [1172, 184] width 29 height 31
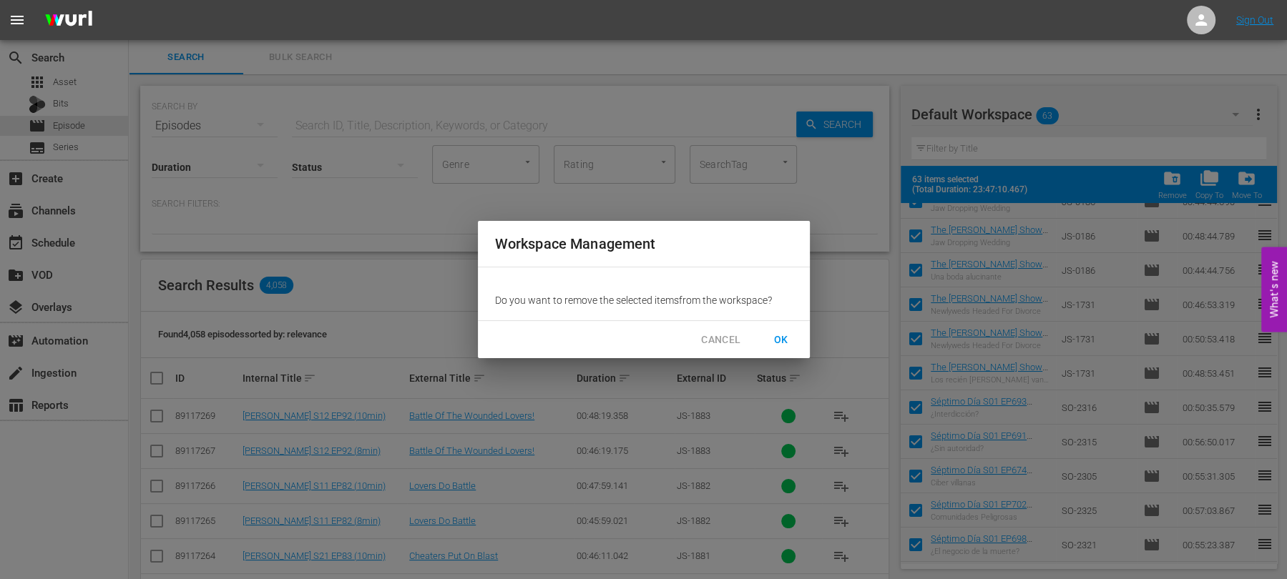
click at [770, 331] on span "OK" at bounding box center [781, 340] width 23 height 18
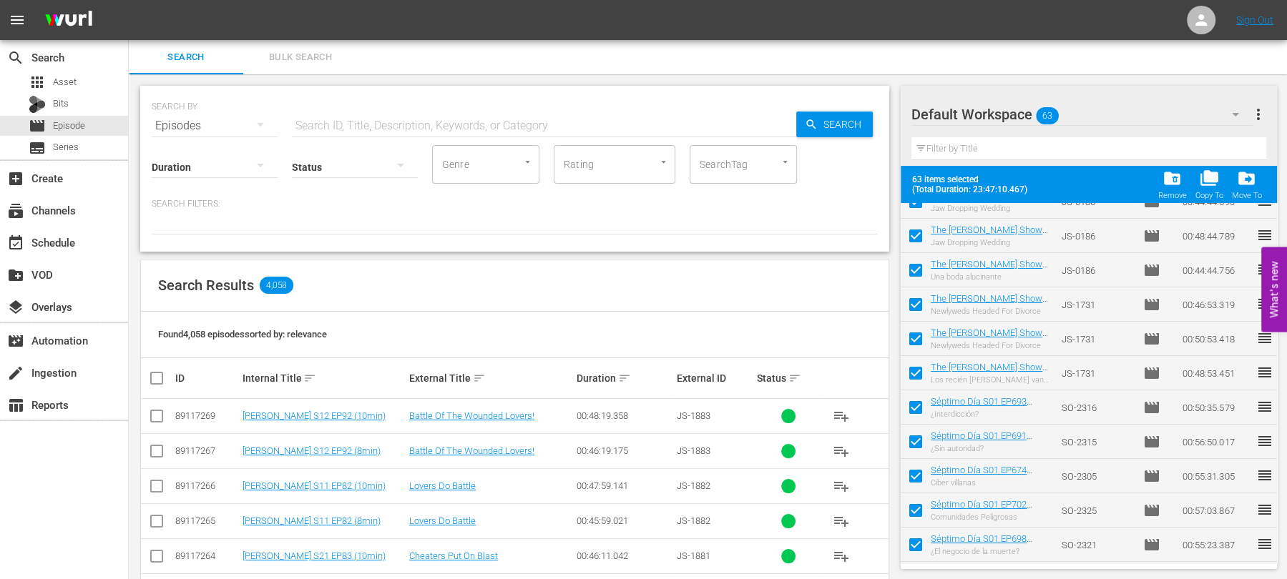
checkbox input "false"
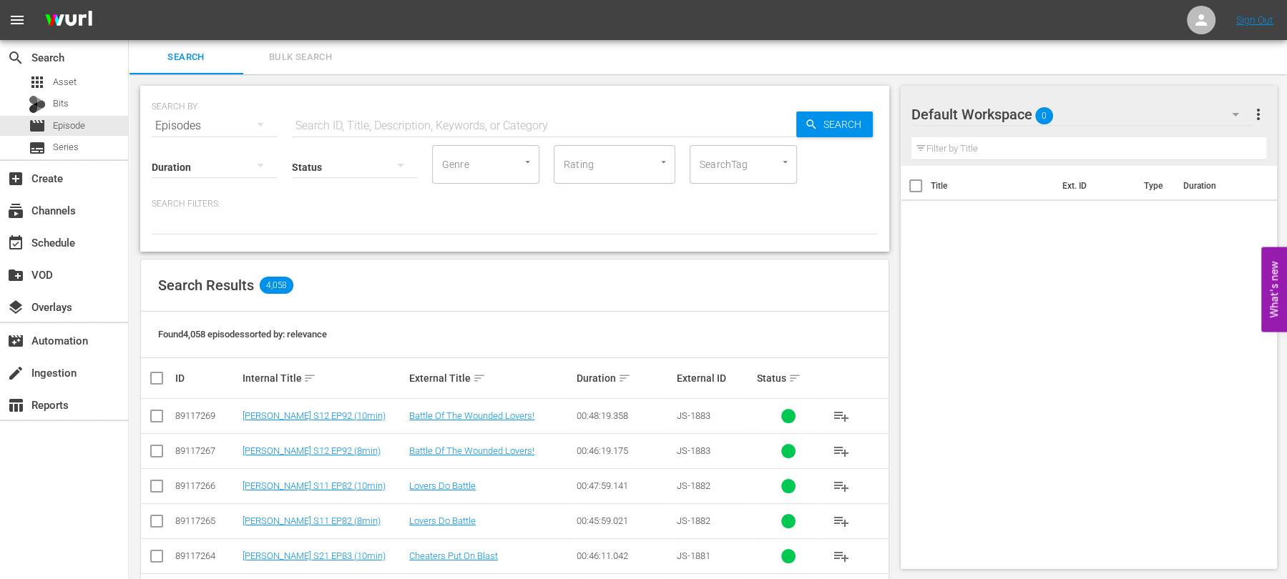
scroll to position [0, 0]
click at [308, 50] on span "Bulk Search" at bounding box center [300, 57] width 97 height 16
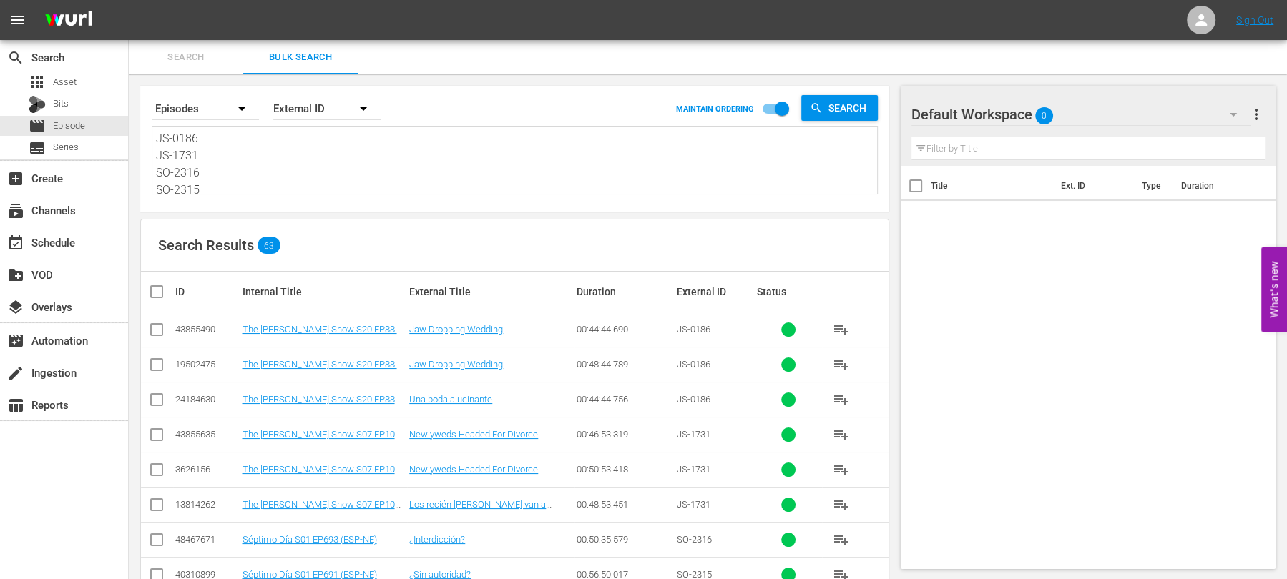
scroll to position [484, 0]
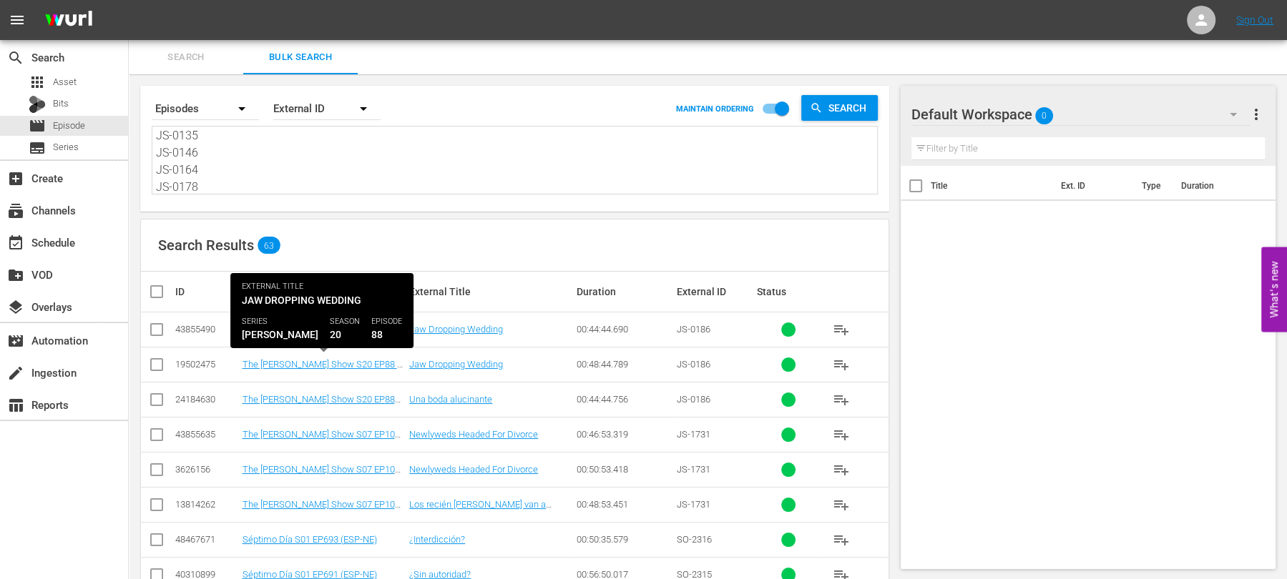
drag, startPoint x: 157, startPoint y: 139, endPoint x: 253, endPoint y: 356, distance: 237.0
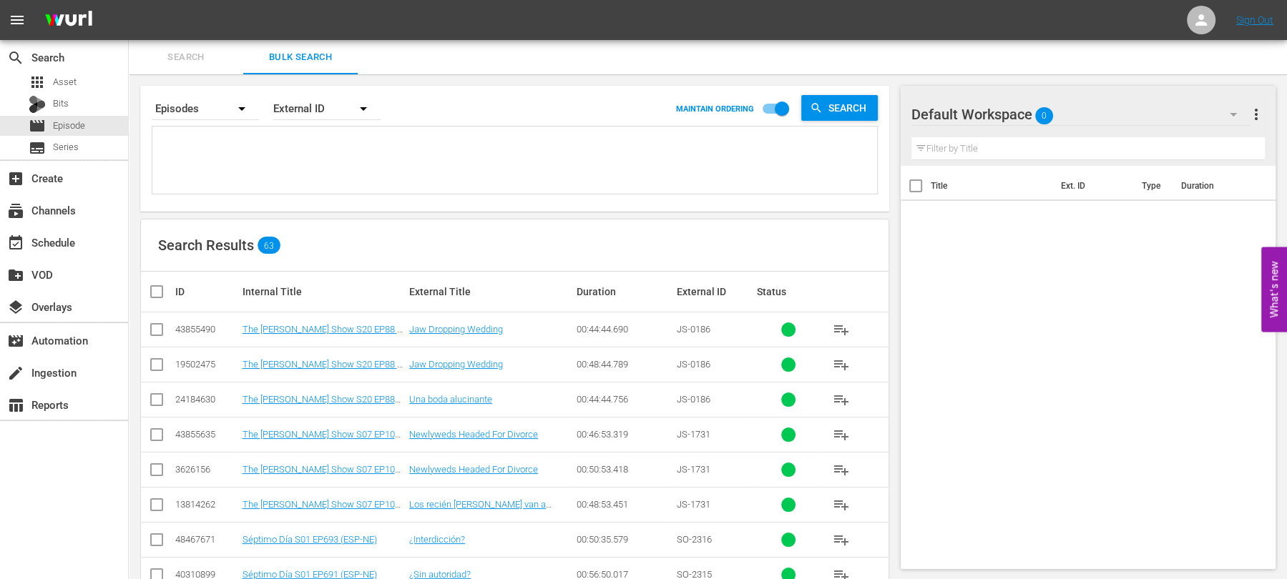
scroll to position [0, 0]
paste textarea "DC-0109 DC-0147 DC-1967 DC-20116 DC-1949 DC-0129 DC-2204 DC-1931 DC-2084 DC-191…"
type textarea "DC-0109 DC-0147 DC-1967 DC-20116 DC-1949 DC-0129 DC-2204 DC-1931 DC-2084 DC-191…"
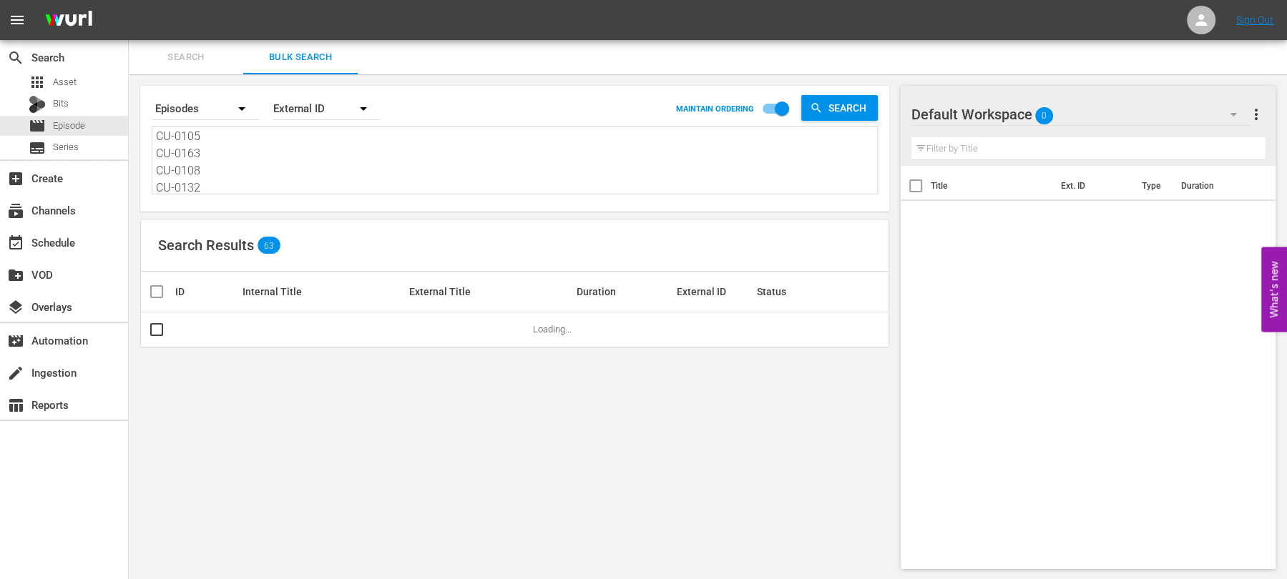
type textarea "DC-0109 DC-0147 DC-1967 DC-20116 DC-1949 DC-0129 DC-2204 DC-1931 DC-2084 DC-191…"
click at [837, 122] on div "Search By Episodes Order By External ID MAINTAIN ORDERING Search" at bounding box center [515, 109] width 726 height 34
click at [837, 109] on span "Search" at bounding box center [850, 108] width 55 height 26
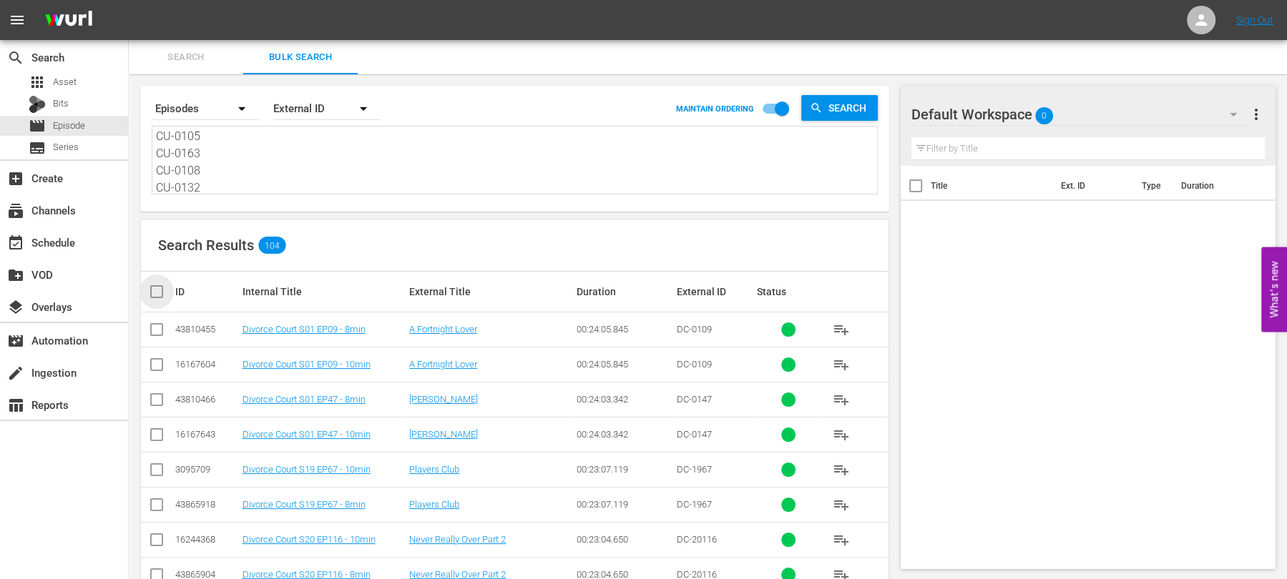
click at [148, 293] on input "checkbox" at bounding box center [162, 291] width 29 height 17
checkbox input "true"
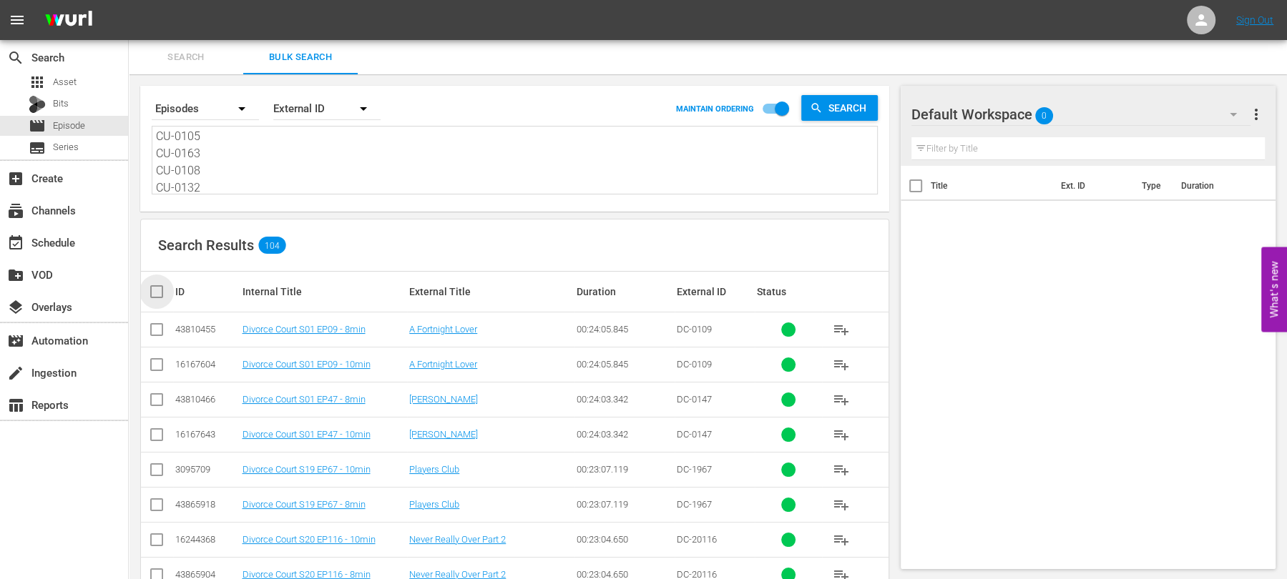
checkbox input "true"
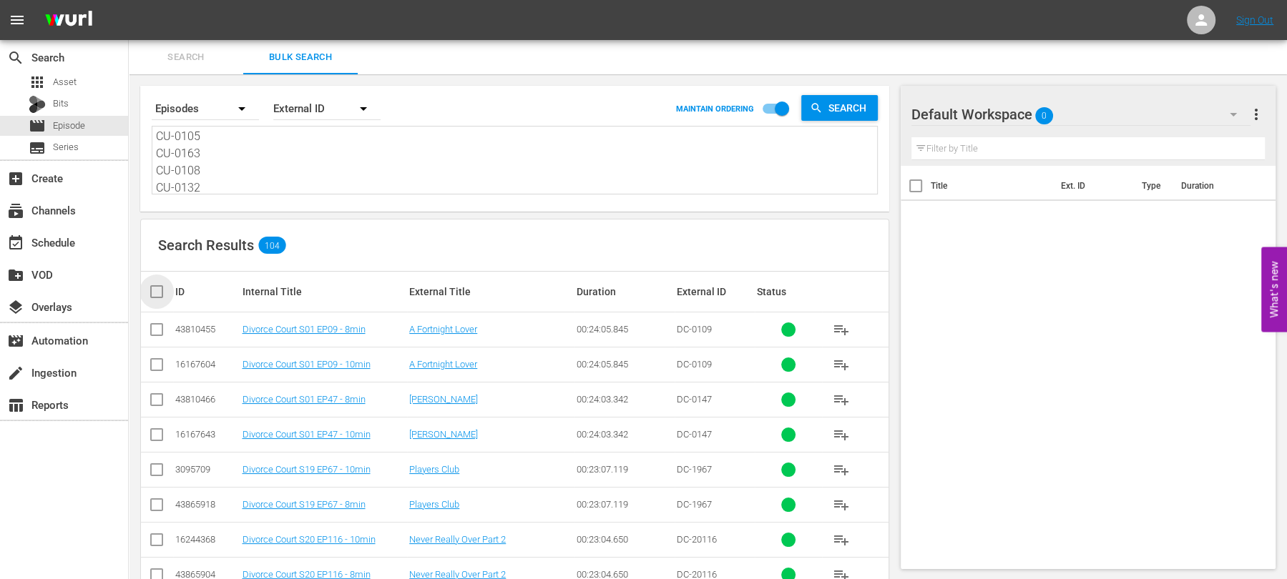
checkbox input "true"
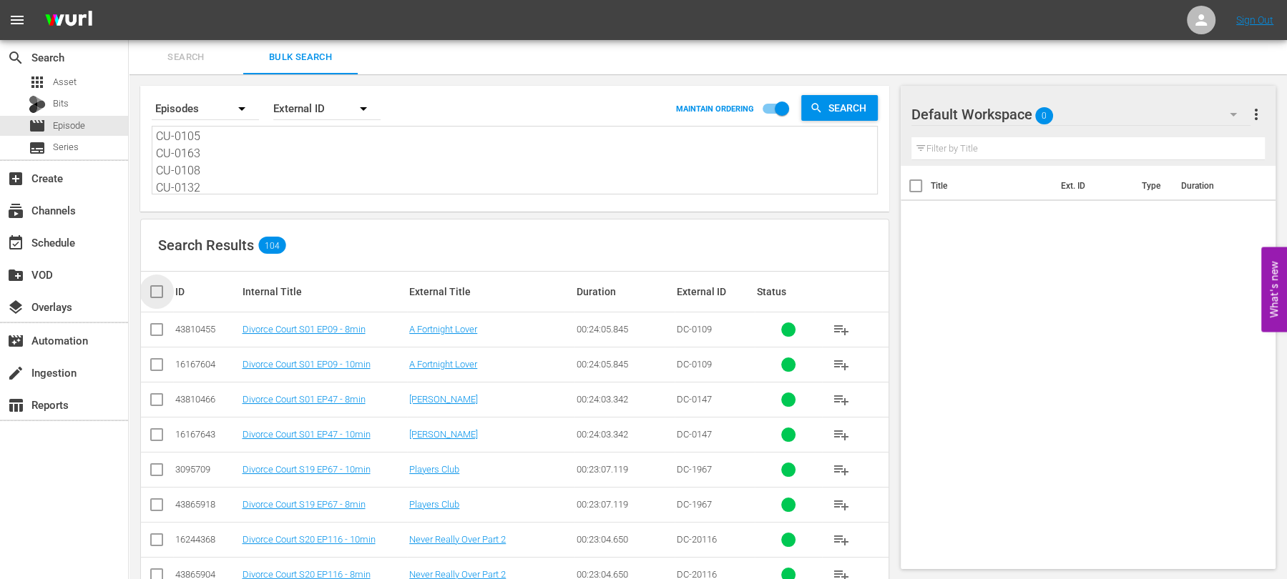
checkbox input "true"
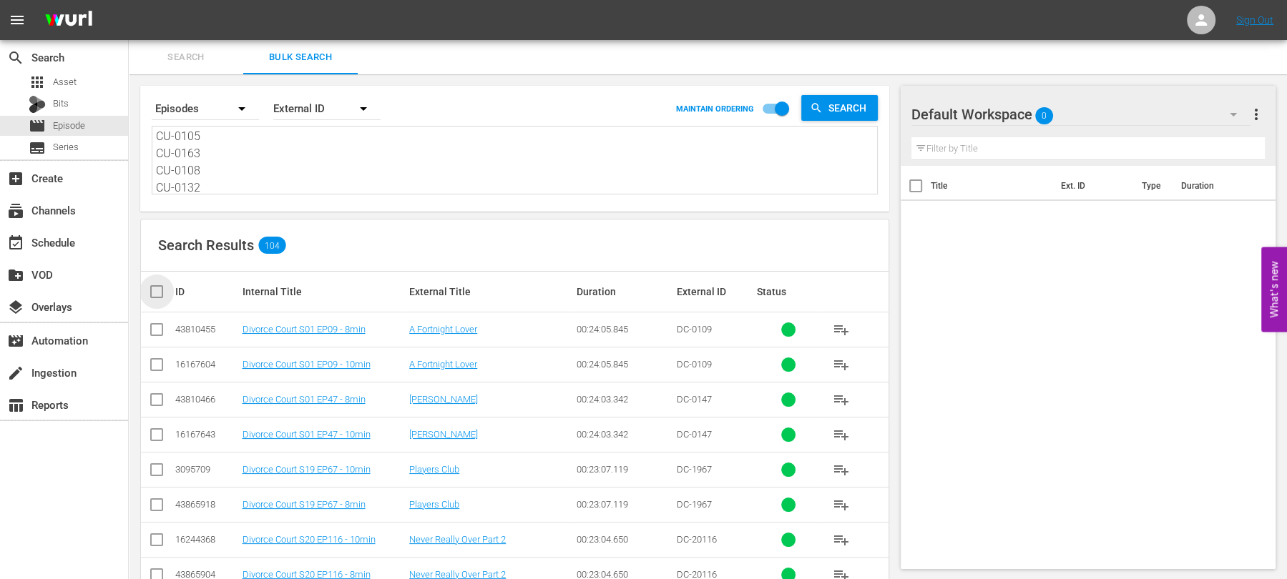
checkbox input "true"
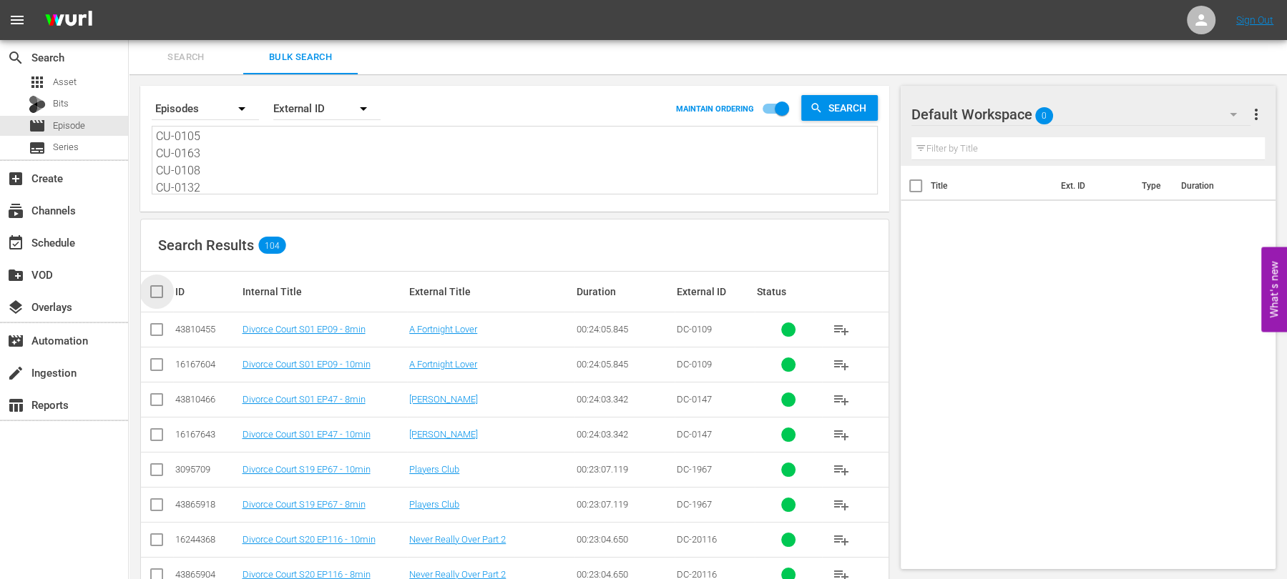
checkbox input "true"
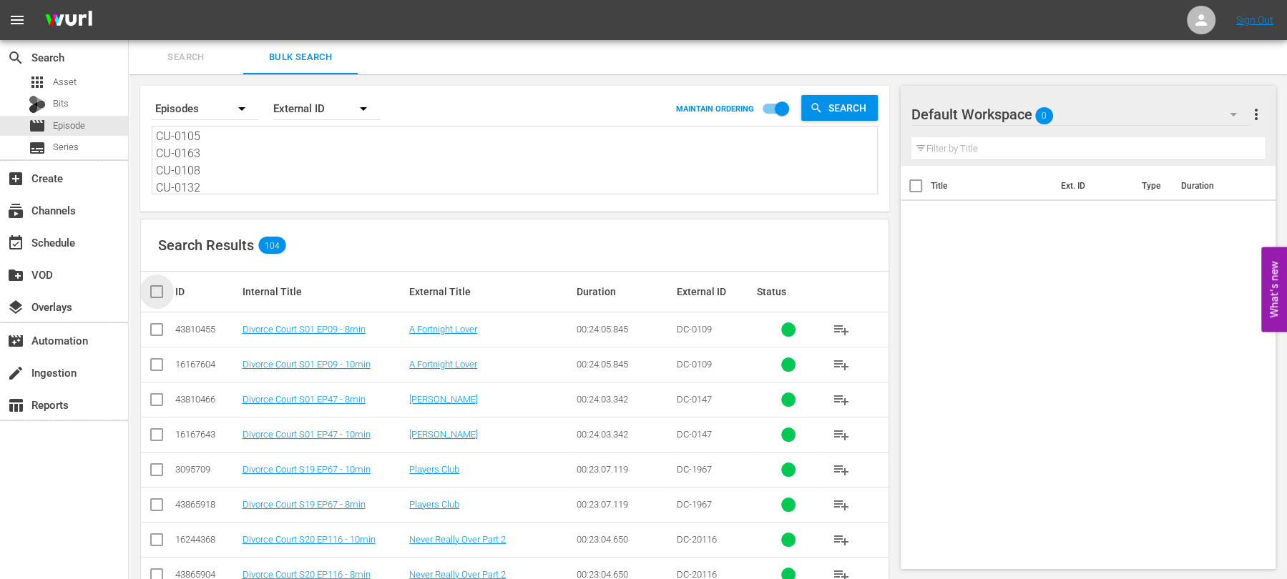
checkbox input "true"
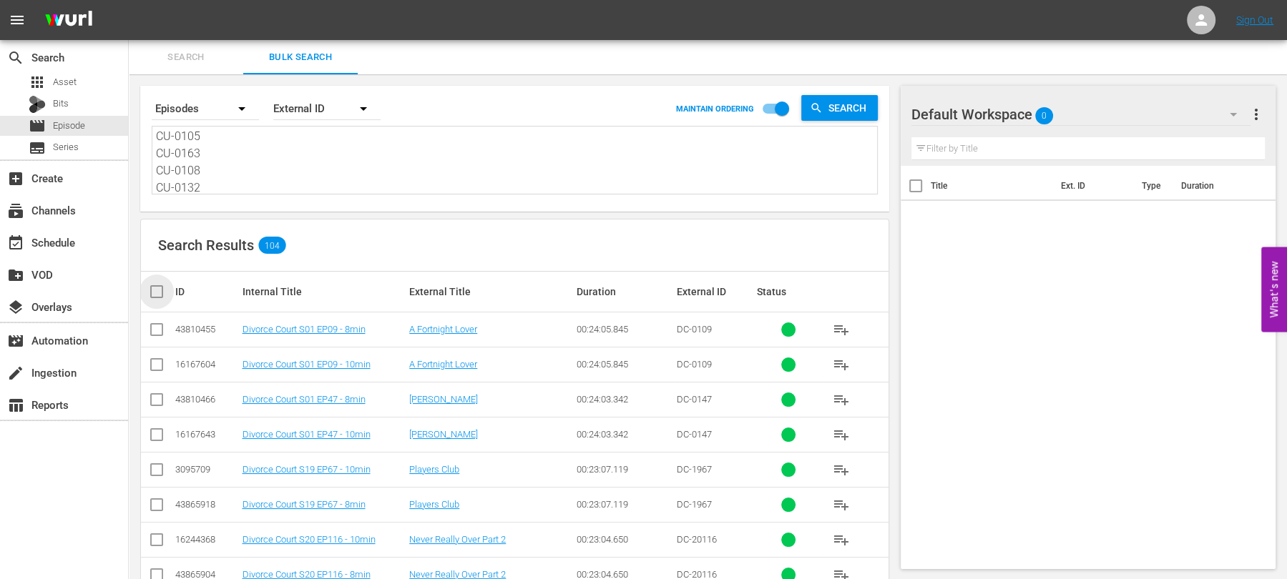
checkbox input "true"
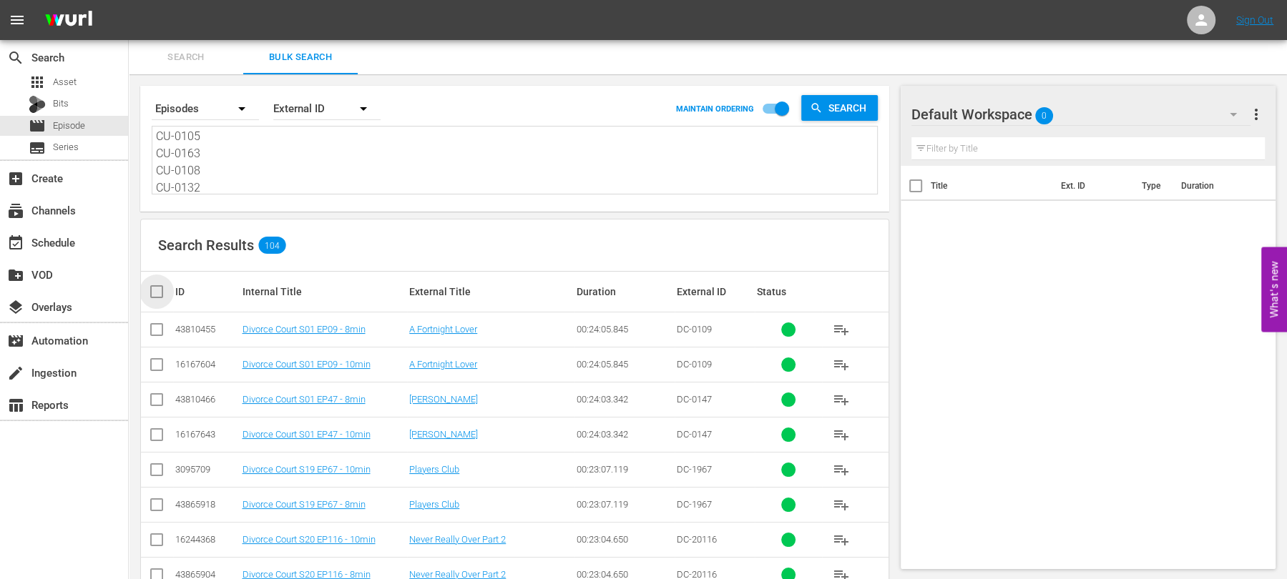
checkbox input "true"
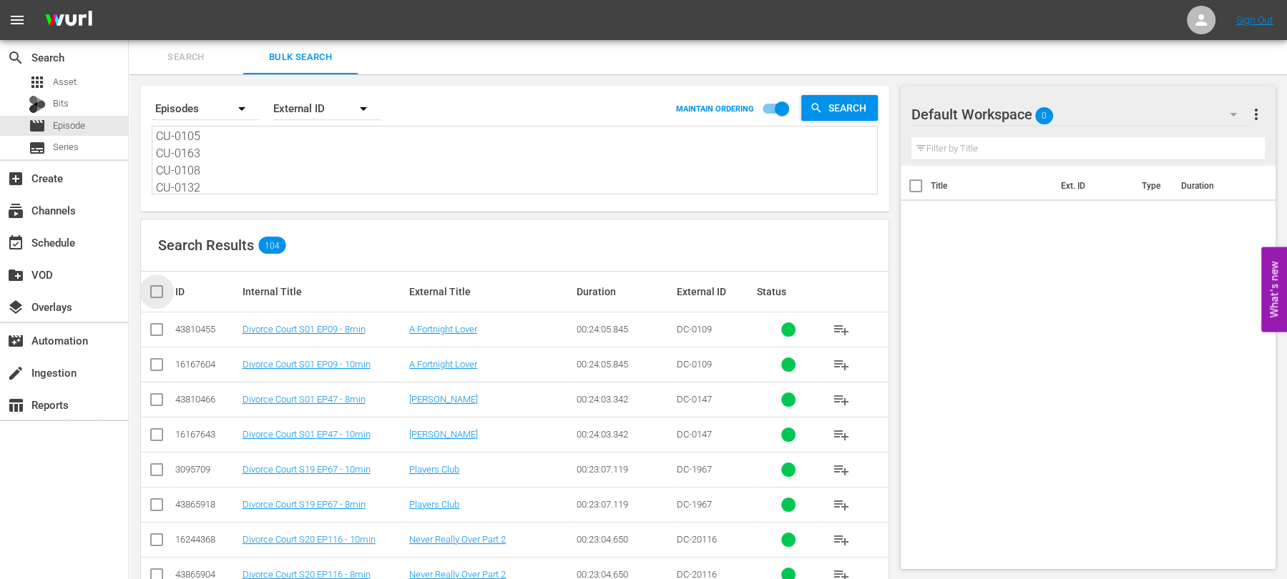
checkbox input "true"
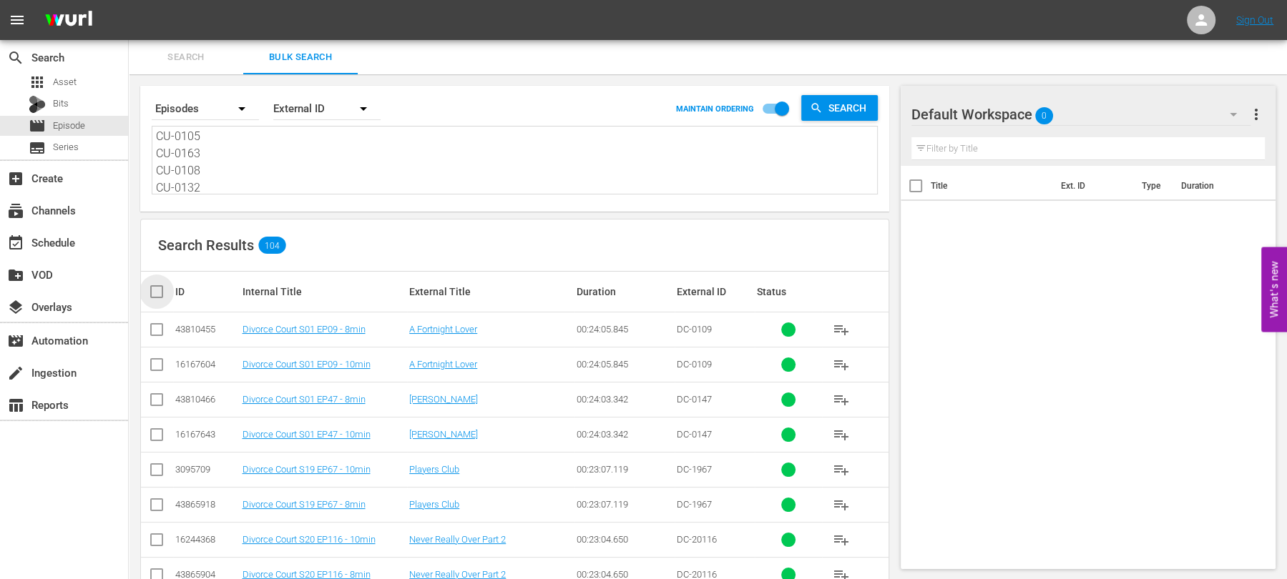
checkbox input "true"
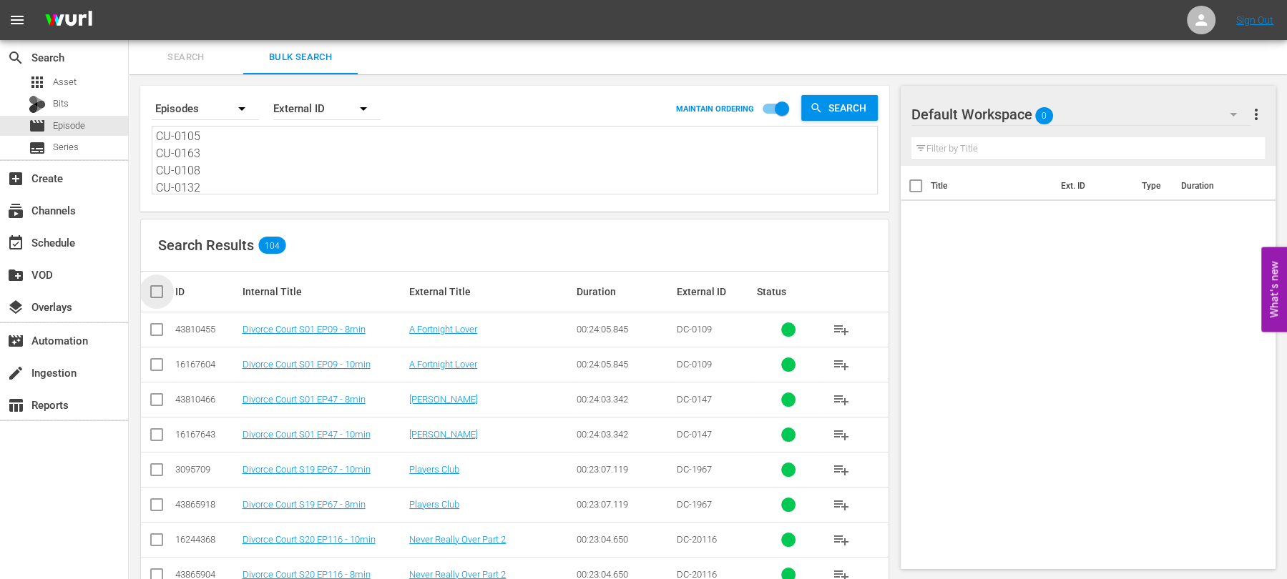
checkbox input "true"
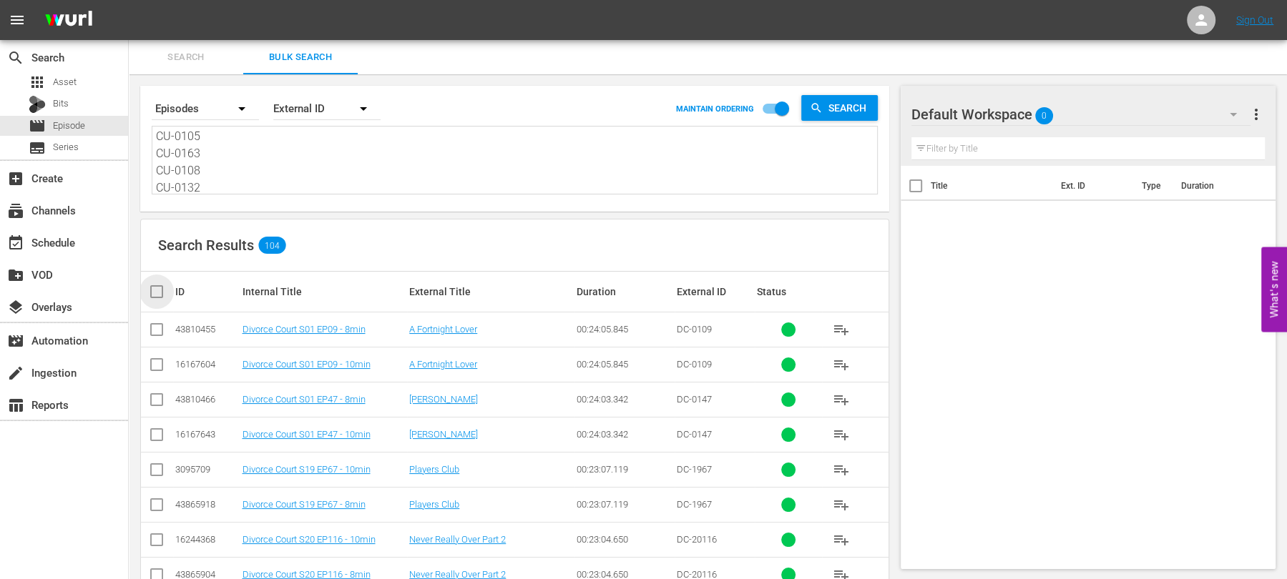
checkbox input "true"
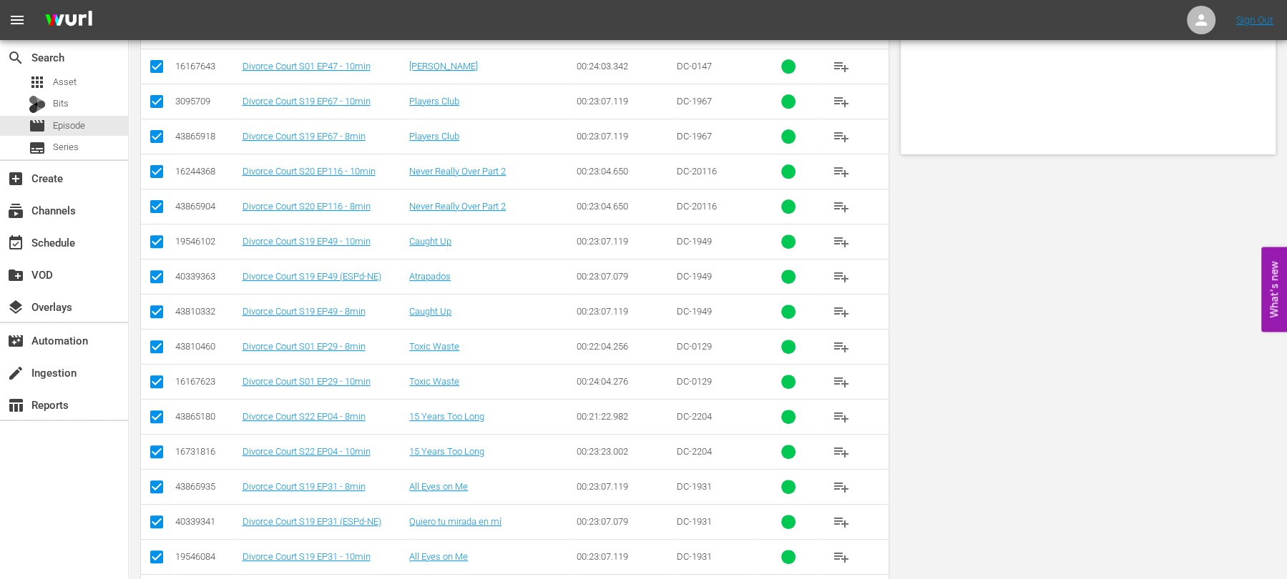
scroll to position [0, 0]
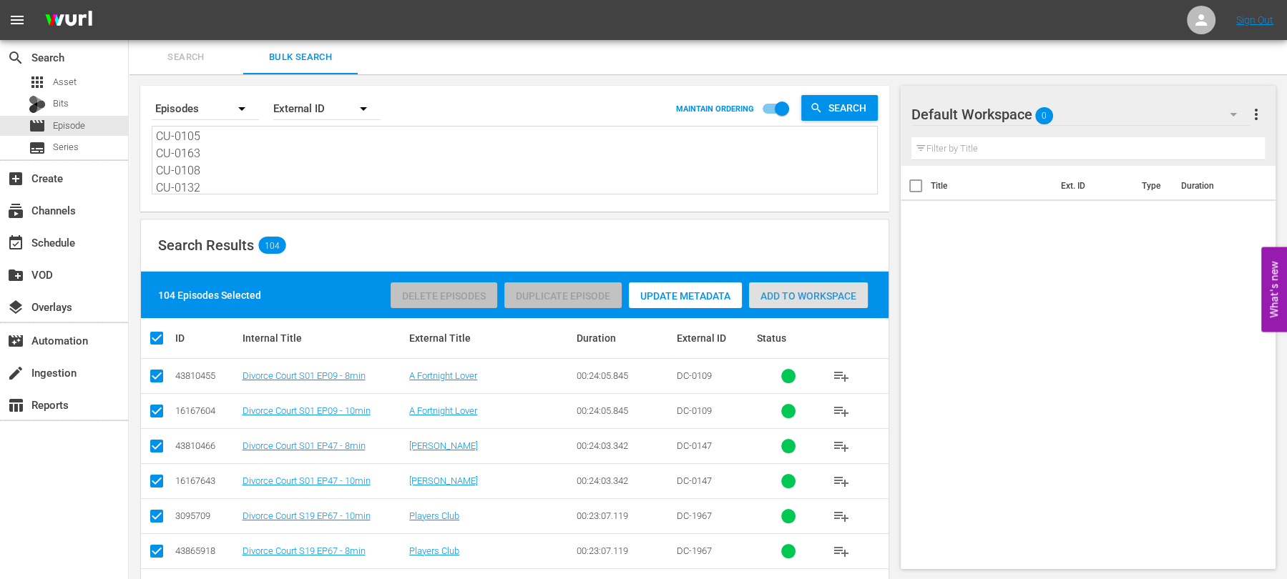
click at [777, 283] on div "Add to Workspace" at bounding box center [808, 296] width 119 height 27
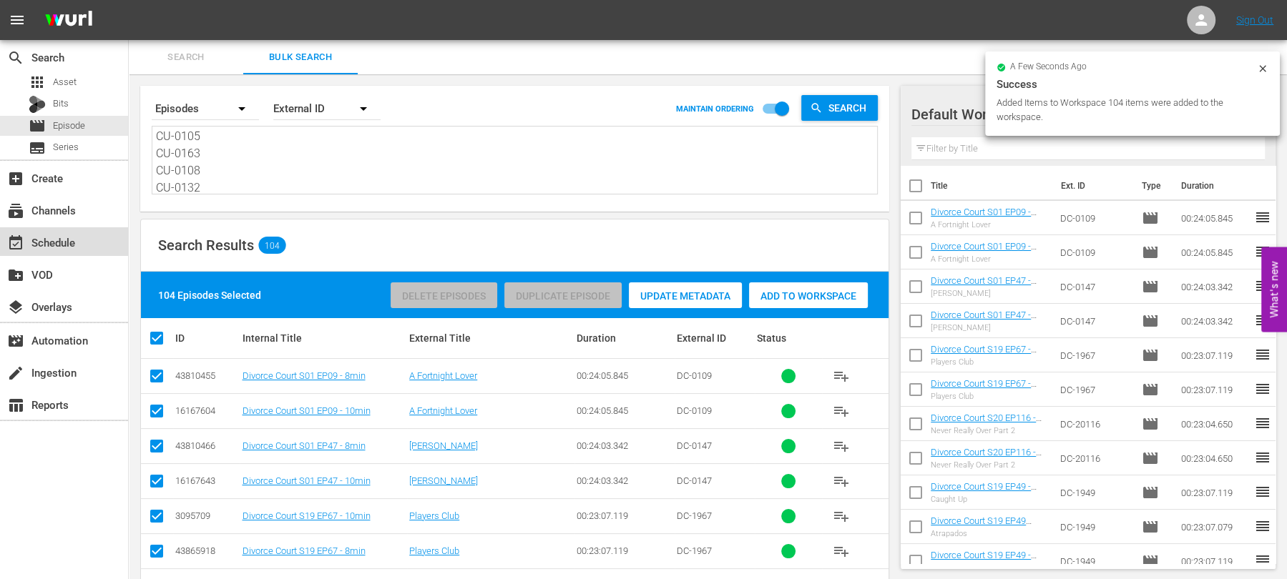
click at [47, 245] on div "event_available Schedule" at bounding box center [40, 240] width 80 height 13
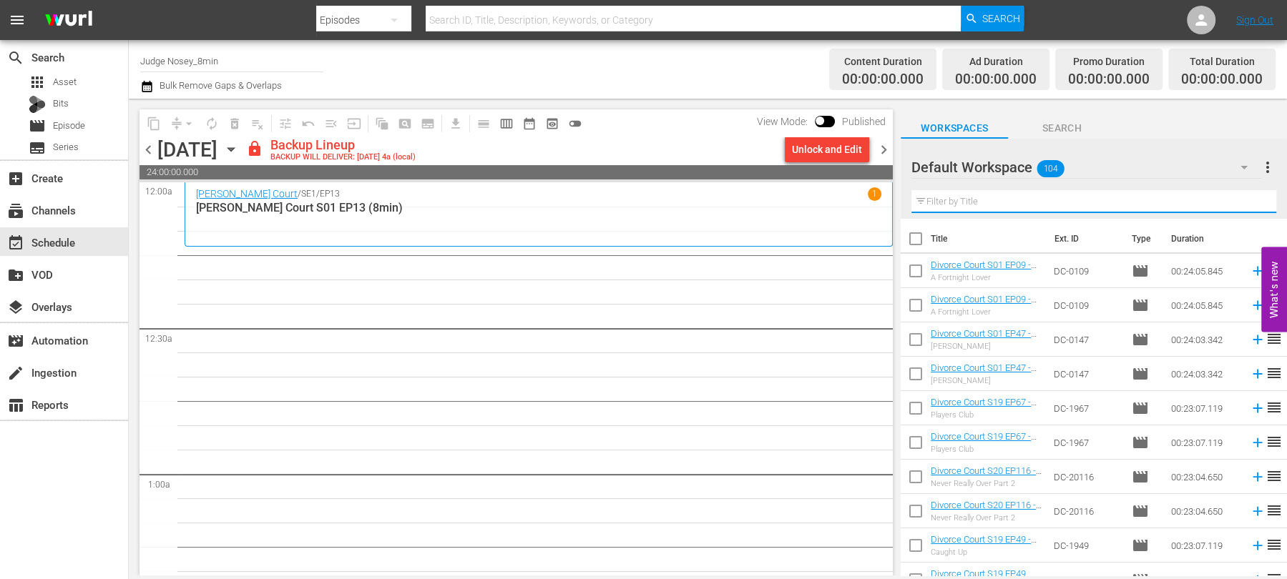
click at [1012, 202] on input "text" at bounding box center [1093, 201] width 365 height 23
click at [916, 236] on input "checkbox" at bounding box center [916, 242] width 30 height 30
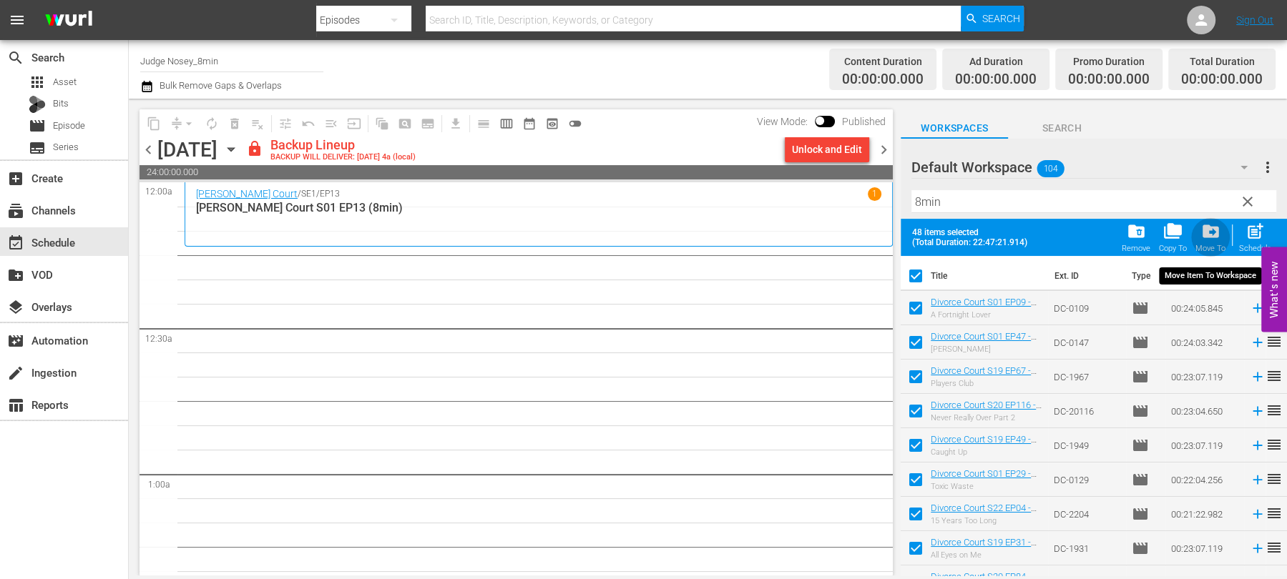
click at [1218, 228] on span "drive_file_move" at bounding box center [1209, 231] width 19 height 19
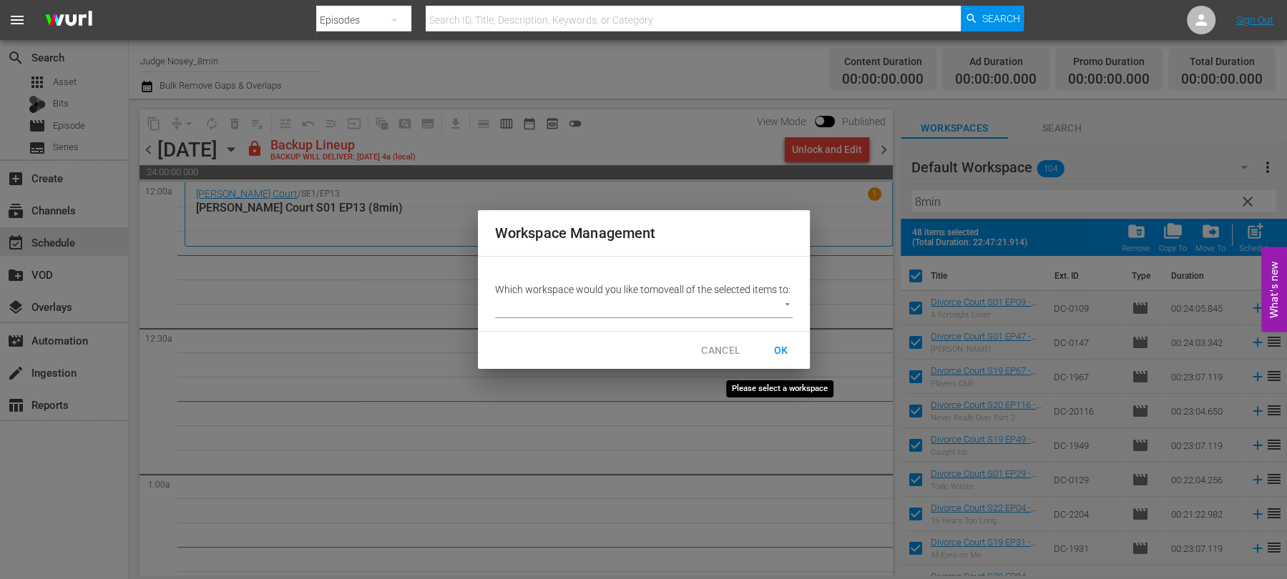
click at [778, 360] on span "OK" at bounding box center [781, 351] width 46 height 26
click at [773, 356] on span "OK" at bounding box center [781, 351] width 46 height 26
click at [706, 360] on span "CANCEL" at bounding box center [720, 351] width 39 height 18
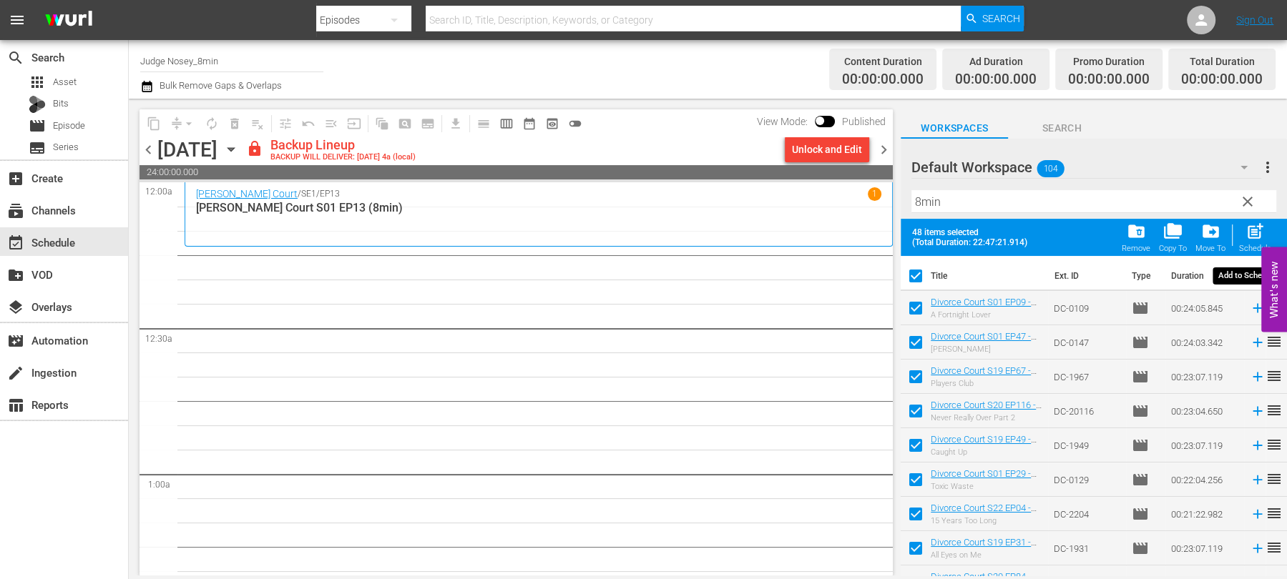
click at [1258, 233] on span "post_add" at bounding box center [1255, 231] width 19 height 19
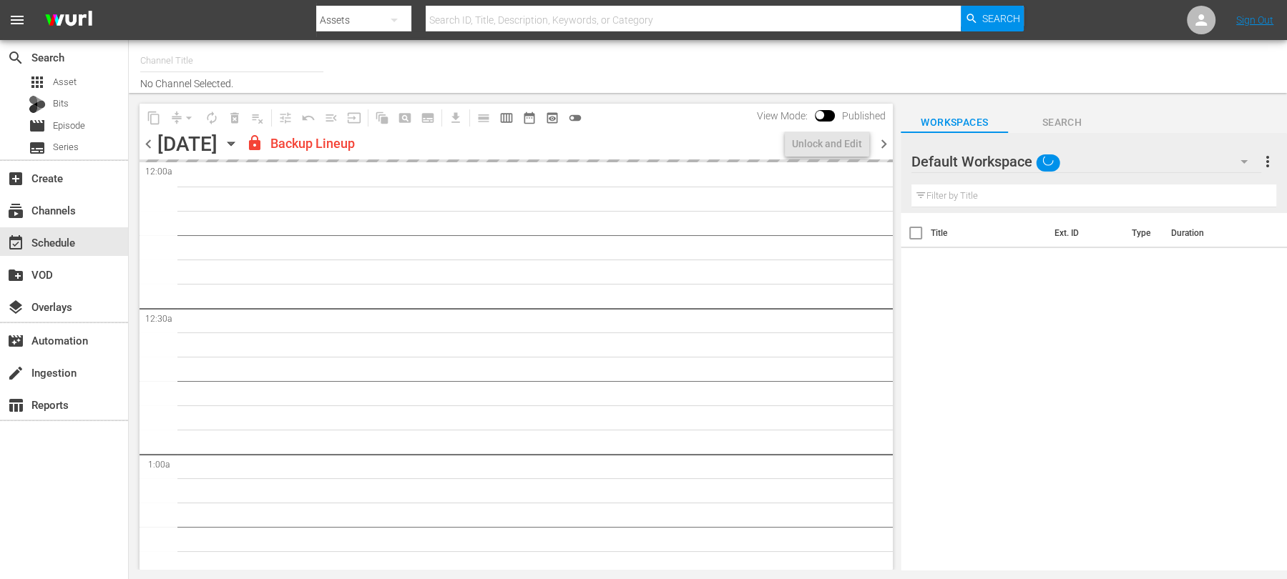
type input "Judge Nosey_8min (1495)"
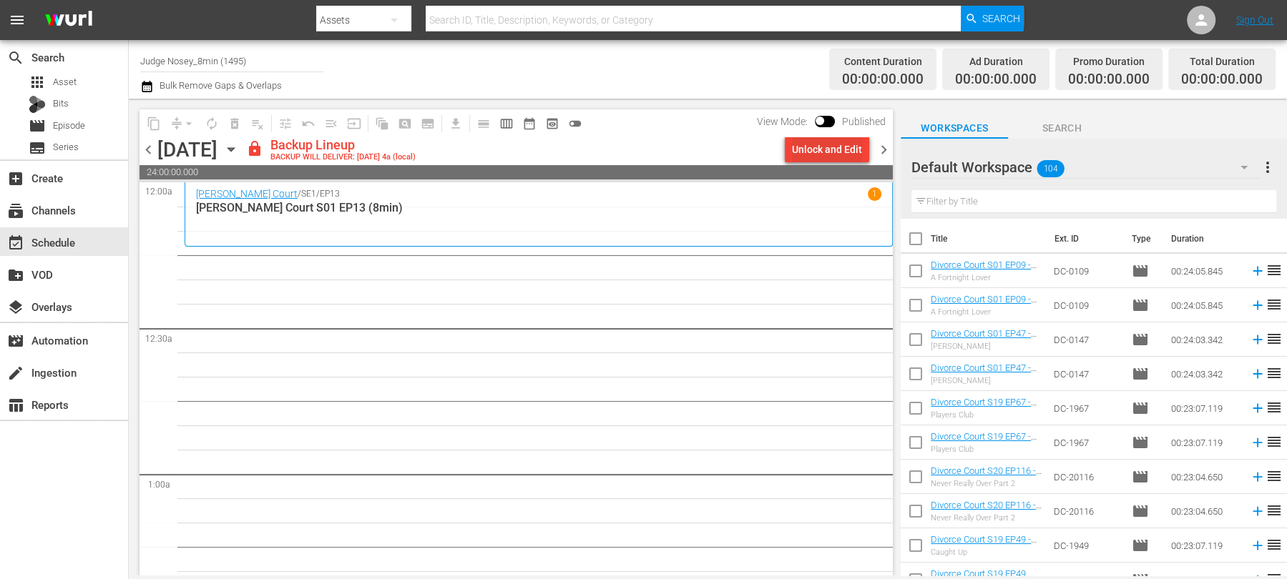
click at [817, 153] on div "Unlock and Edit" at bounding box center [827, 150] width 70 height 26
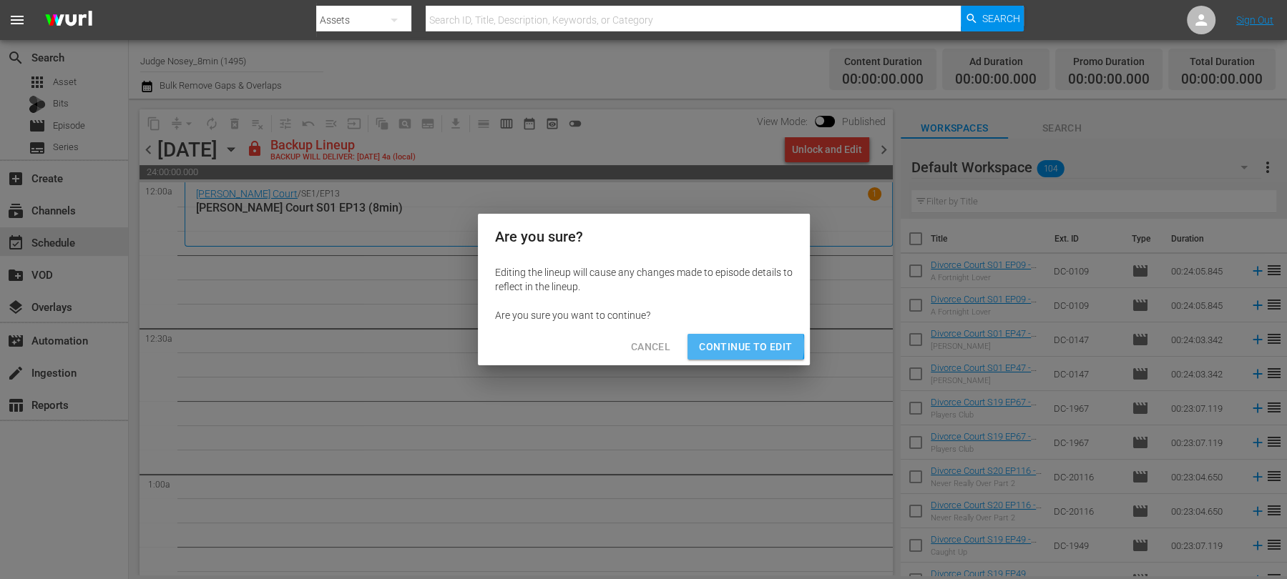
click at [733, 346] on span "Continue to Edit" at bounding box center [745, 347] width 93 height 18
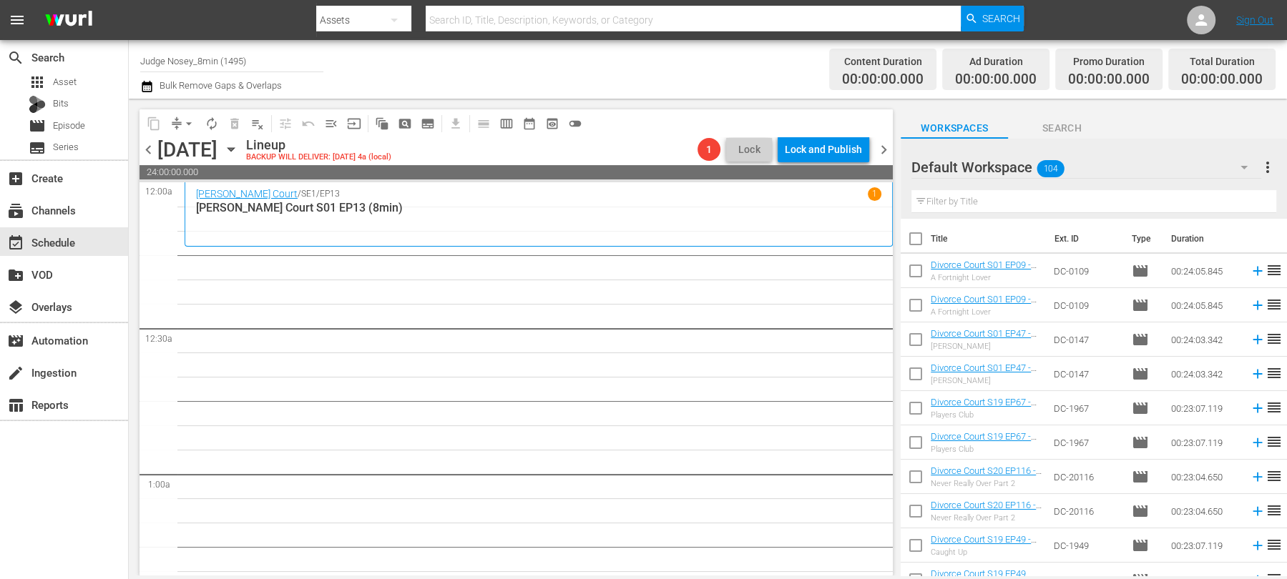
click at [983, 207] on input "text" at bounding box center [1093, 201] width 365 height 23
type input "8min"
click at [914, 233] on input "checkbox" at bounding box center [916, 242] width 30 height 30
checkbox input "true"
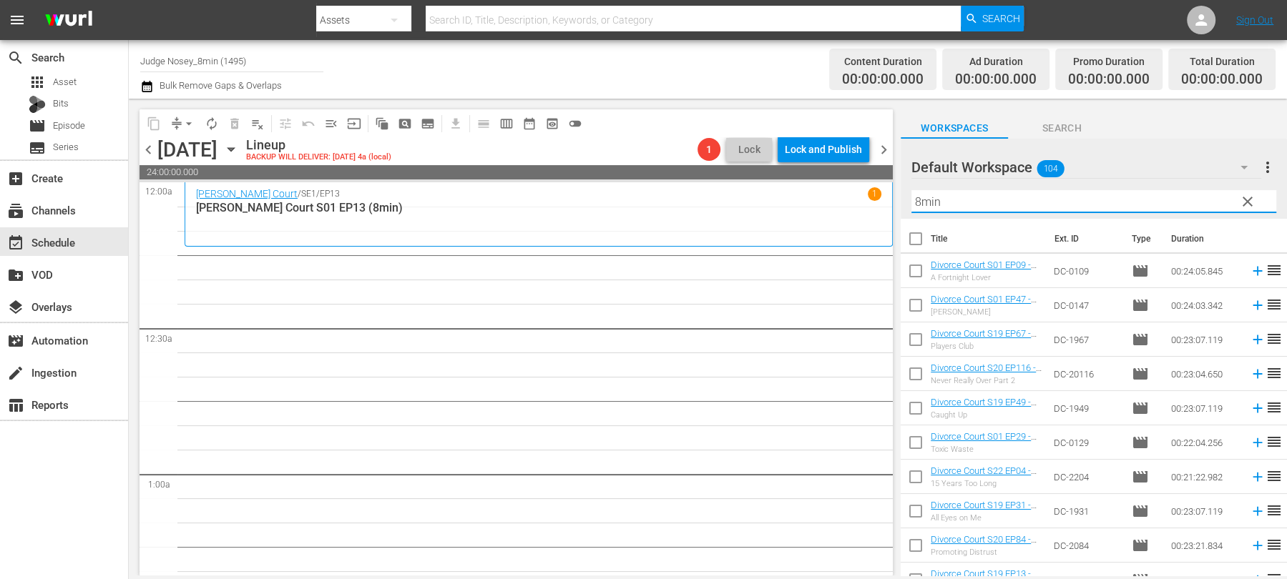
checkbox input "true"
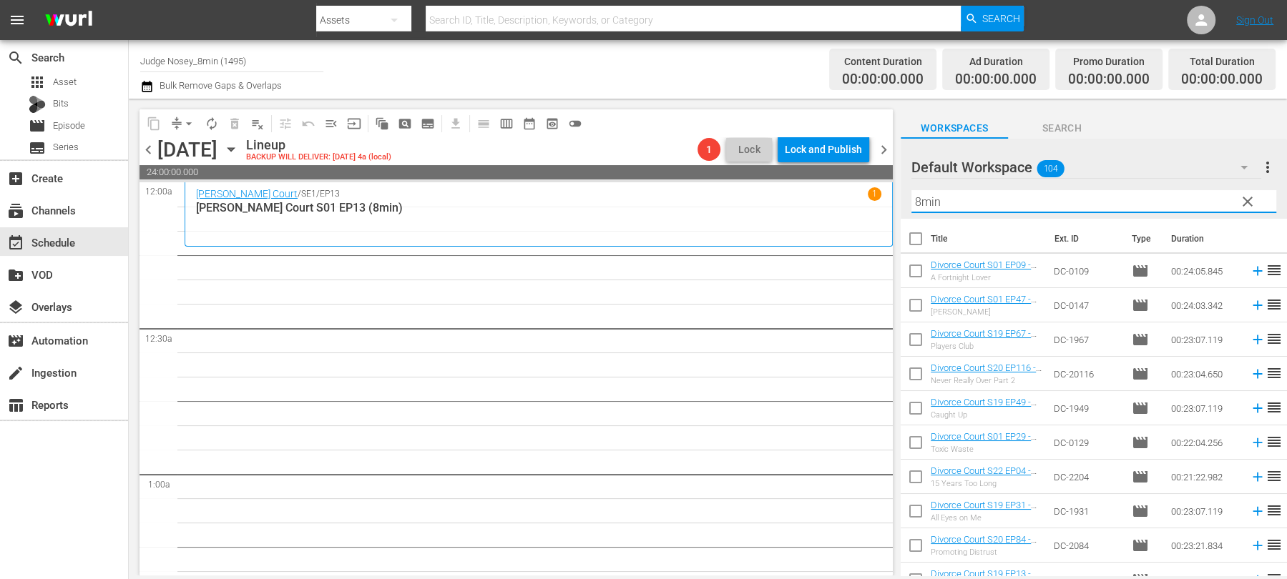
checkbox input "true"
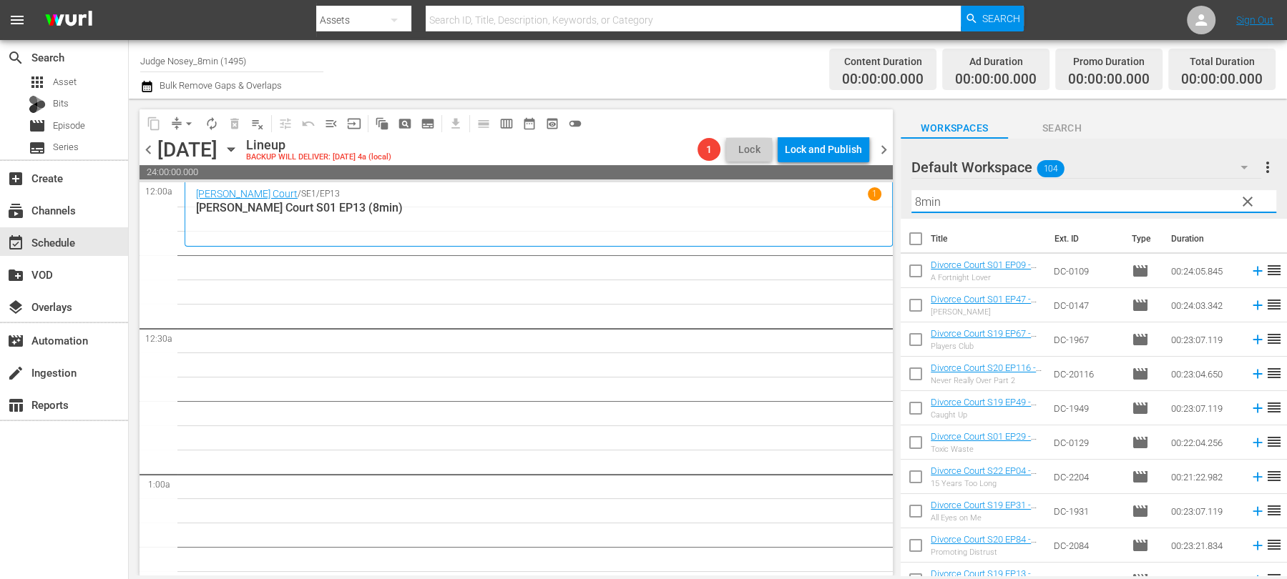
checkbox input "true"
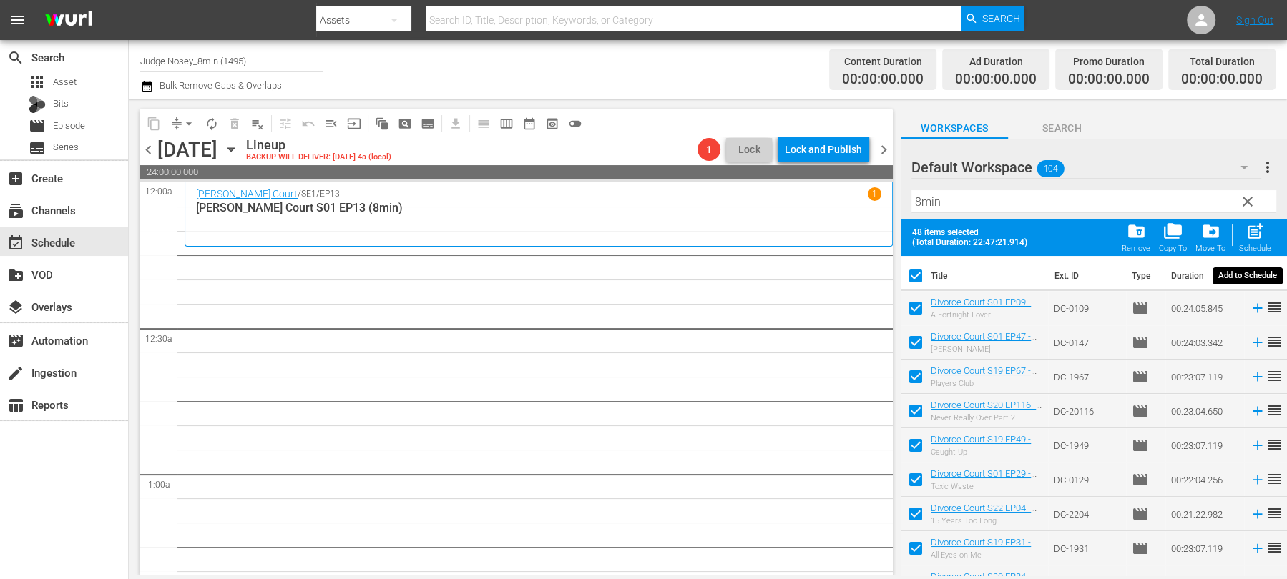
click at [1249, 248] on div "Schedule" at bounding box center [1255, 248] width 32 height 9
checkbox input "false"
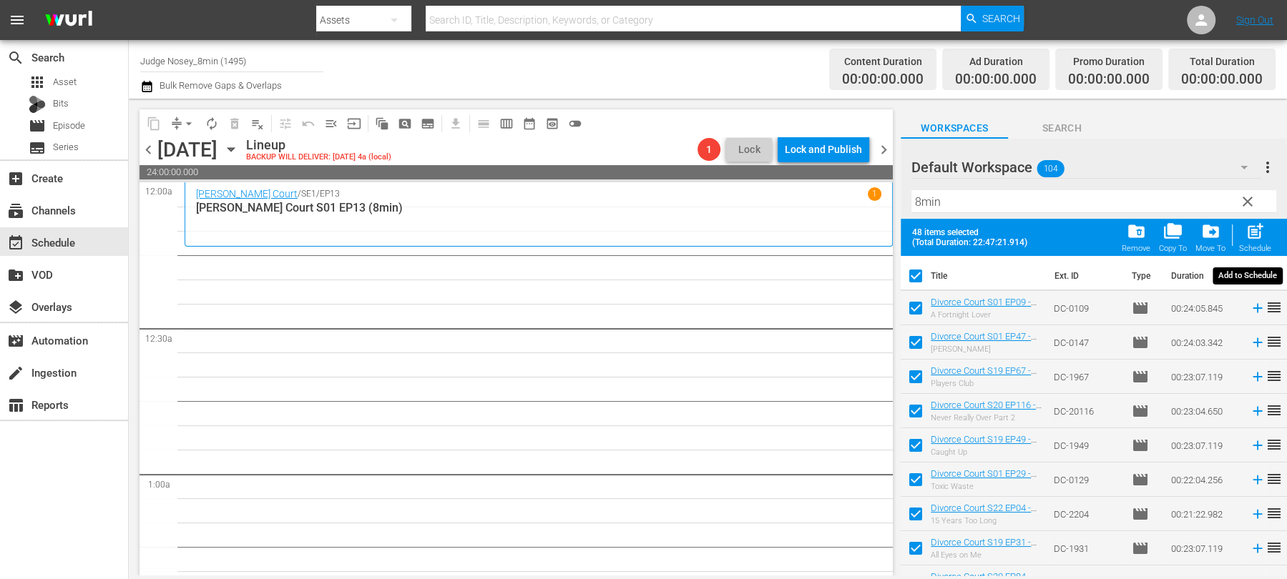
checkbox input "false"
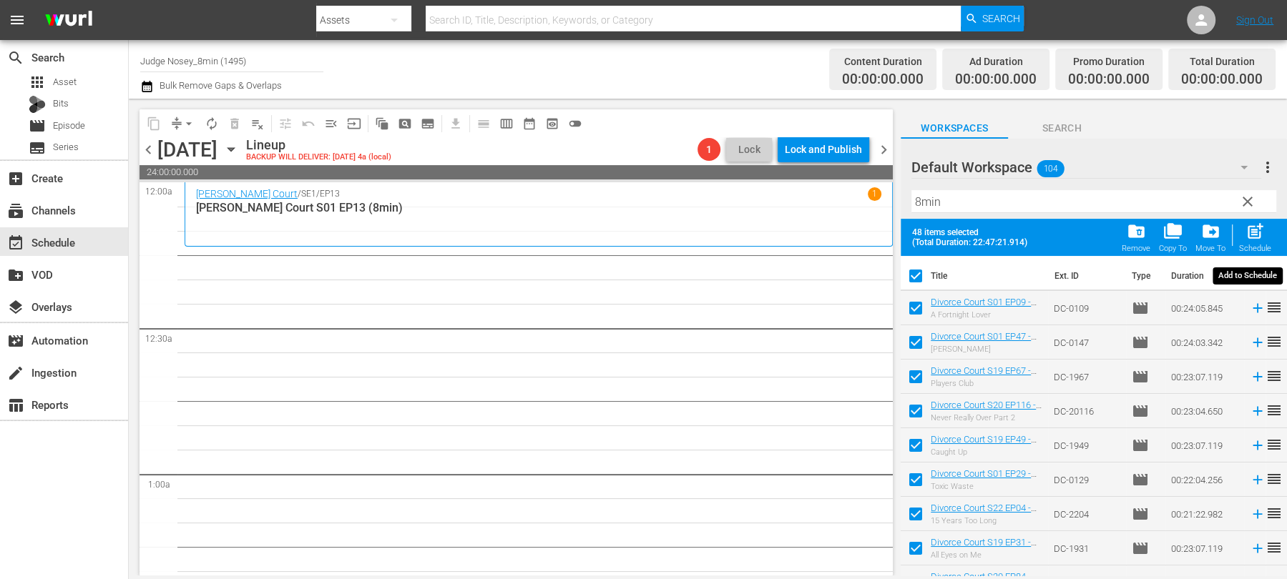
checkbox input "false"
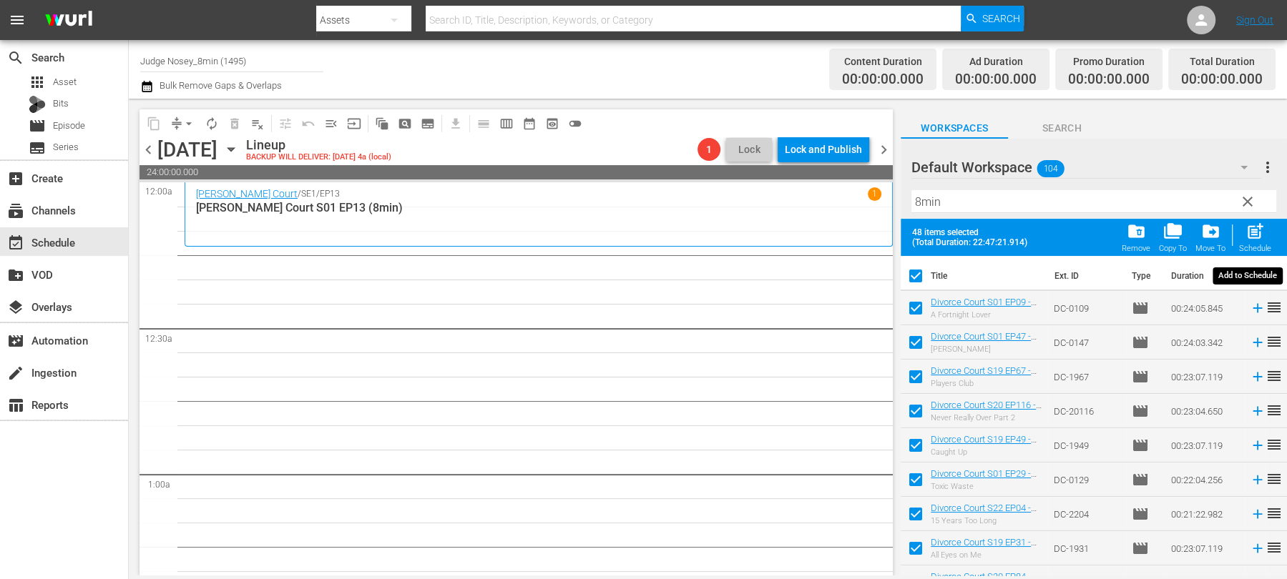
checkbox input "false"
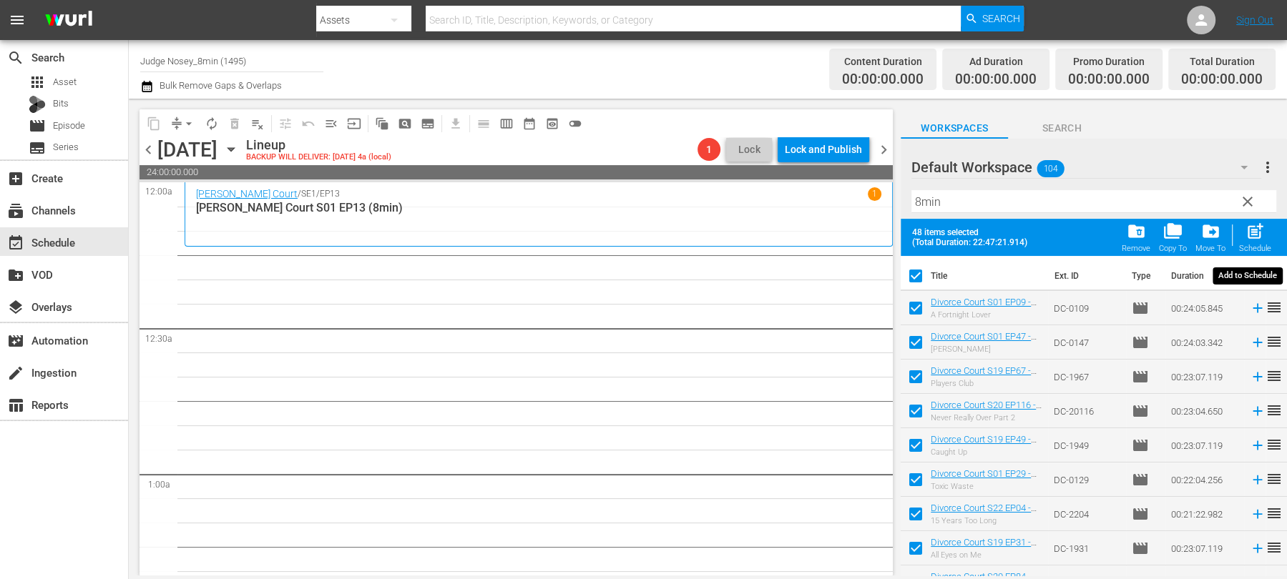
checkbox input "false"
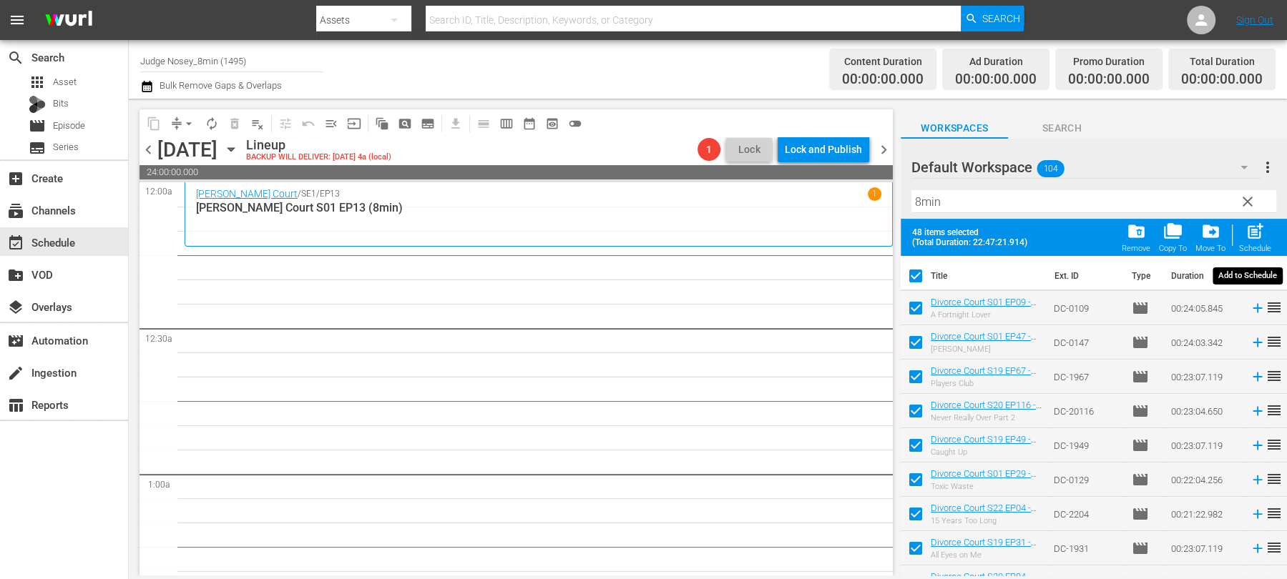
checkbox input "false"
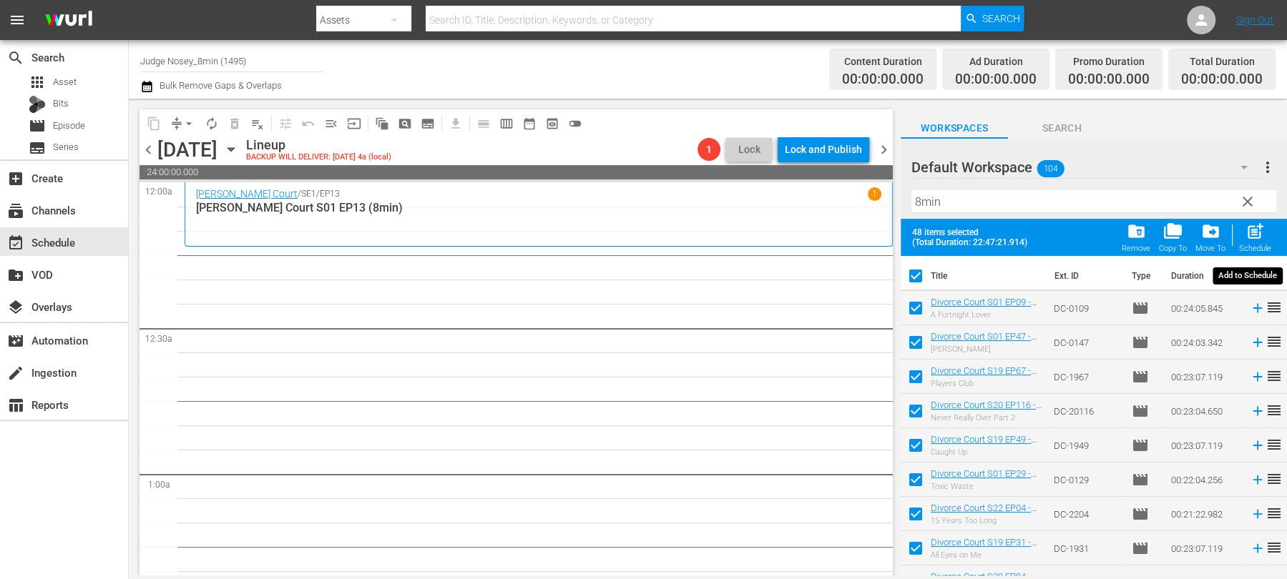
checkbox input "false"
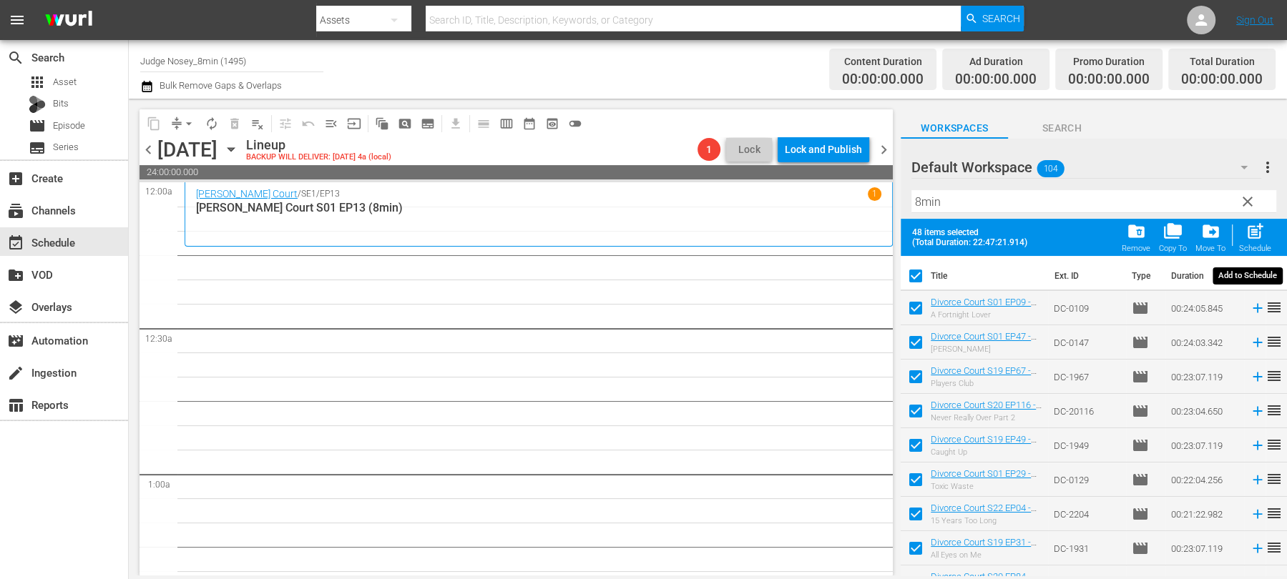
checkbox input "false"
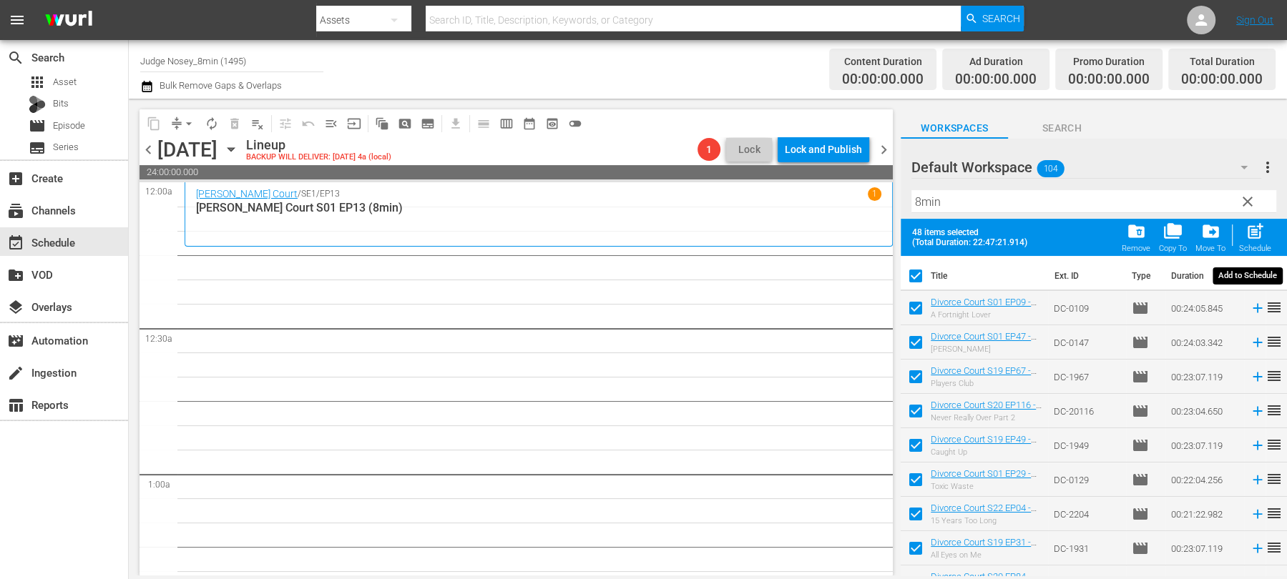
checkbox input "false"
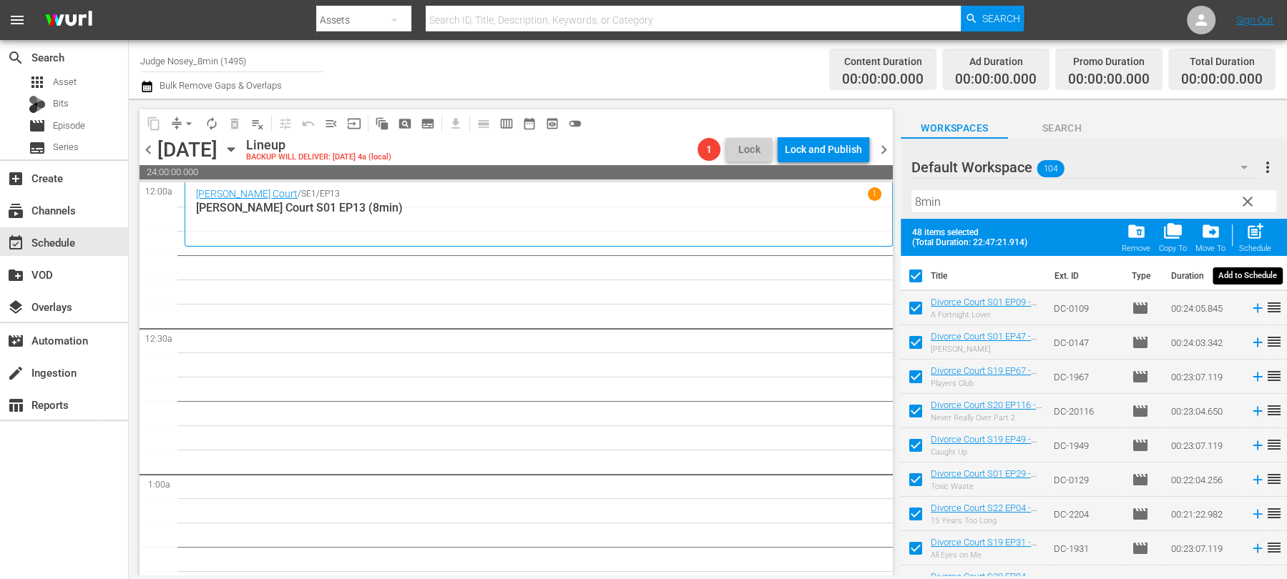
checkbox input "false"
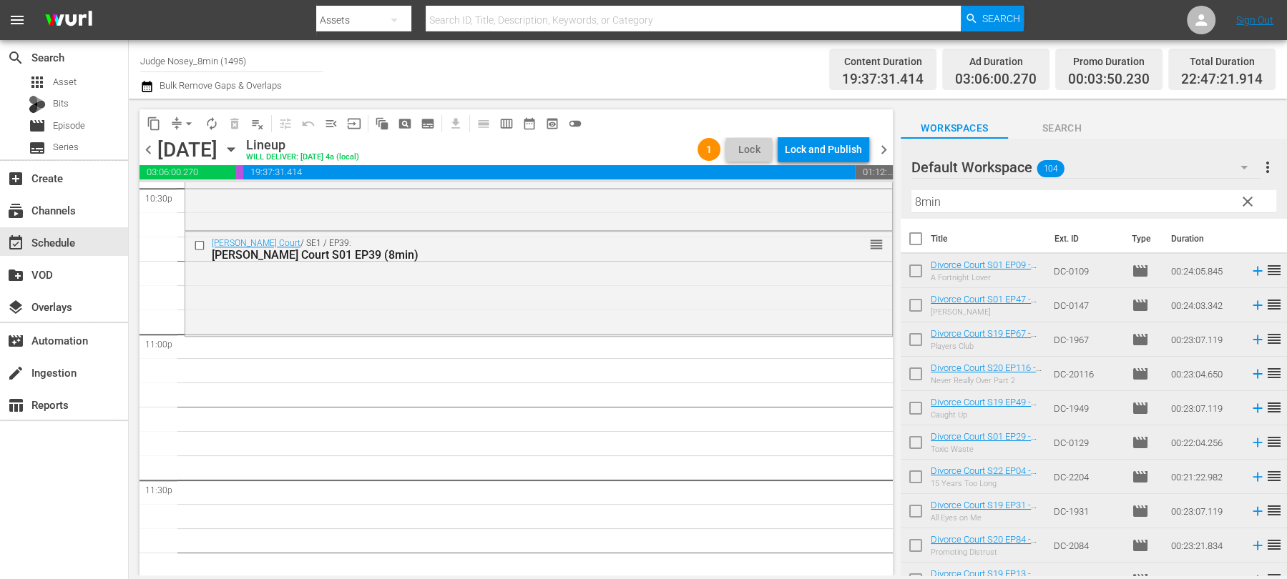
scroll to position [6611, 0]
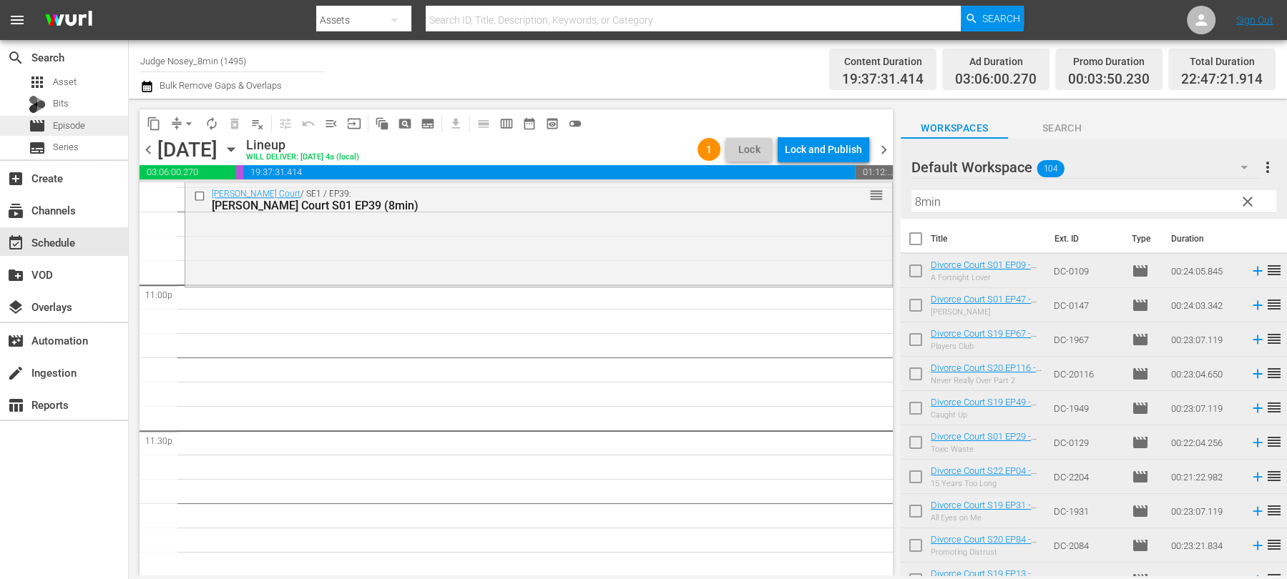
click at [91, 126] on div "movie Episode" at bounding box center [64, 126] width 128 height 20
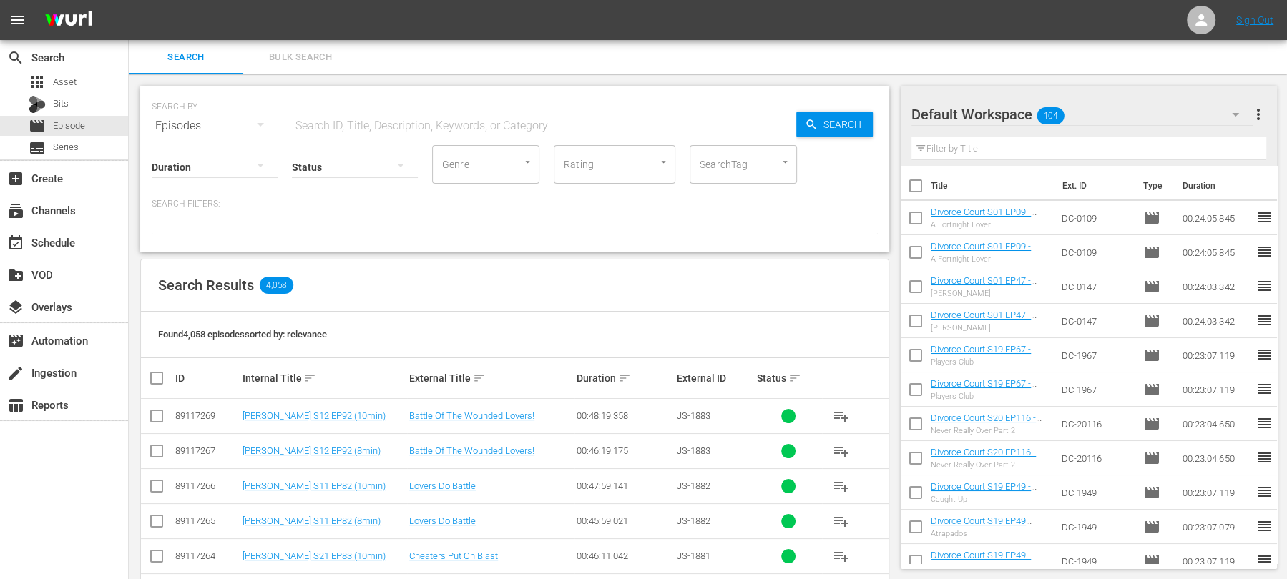
click at [353, 126] on input "text" at bounding box center [544, 126] width 504 height 34
type input "[PERSON_NAME]"
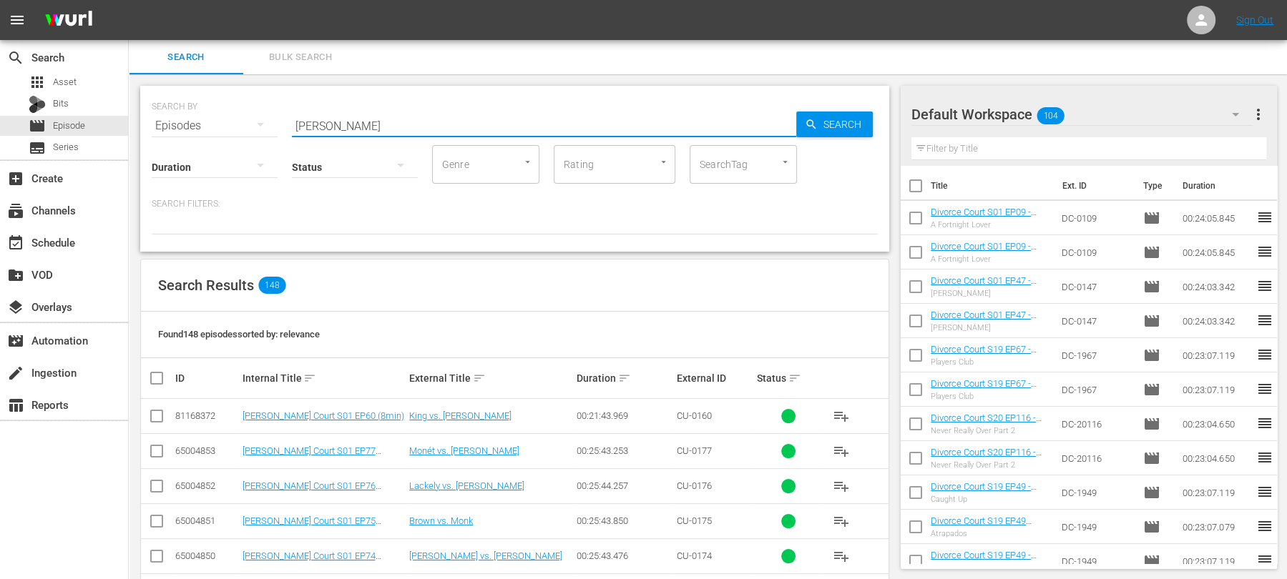
click at [730, 176] on input "SearchTag" at bounding box center [723, 165] width 54 height 26
type input "8min"
click at [725, 199] on li "8min" at bounding box center [743, 204] width 107 height 24
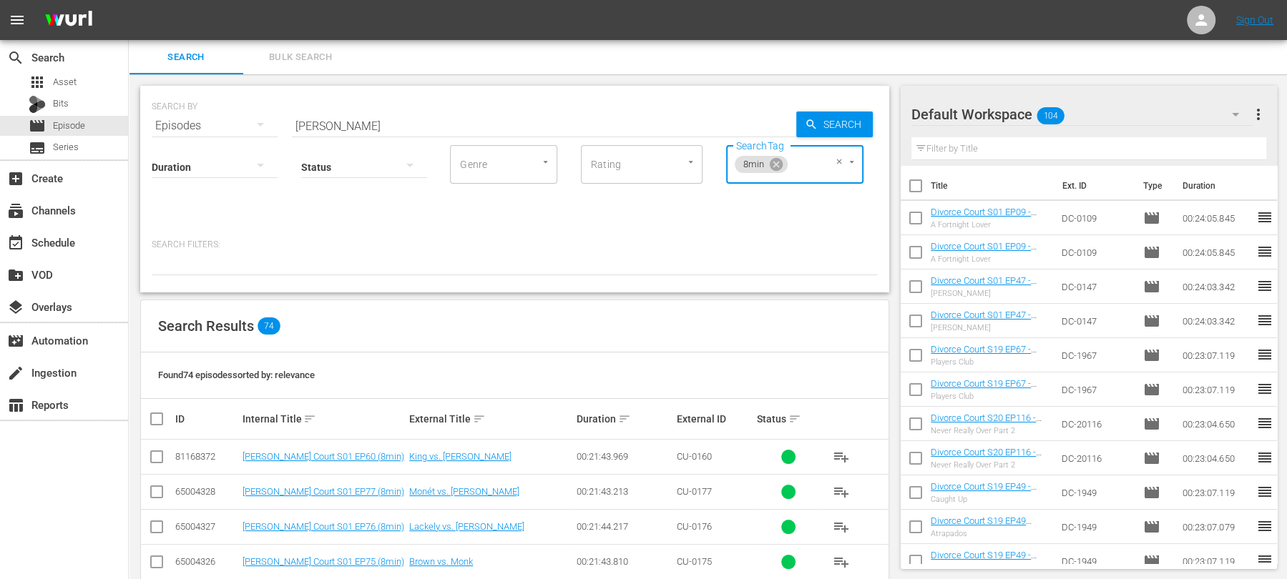
click at [153, 455] on input "checkbox" at bounding box center [156, 459] width 17 height 17
checkbox input "true"
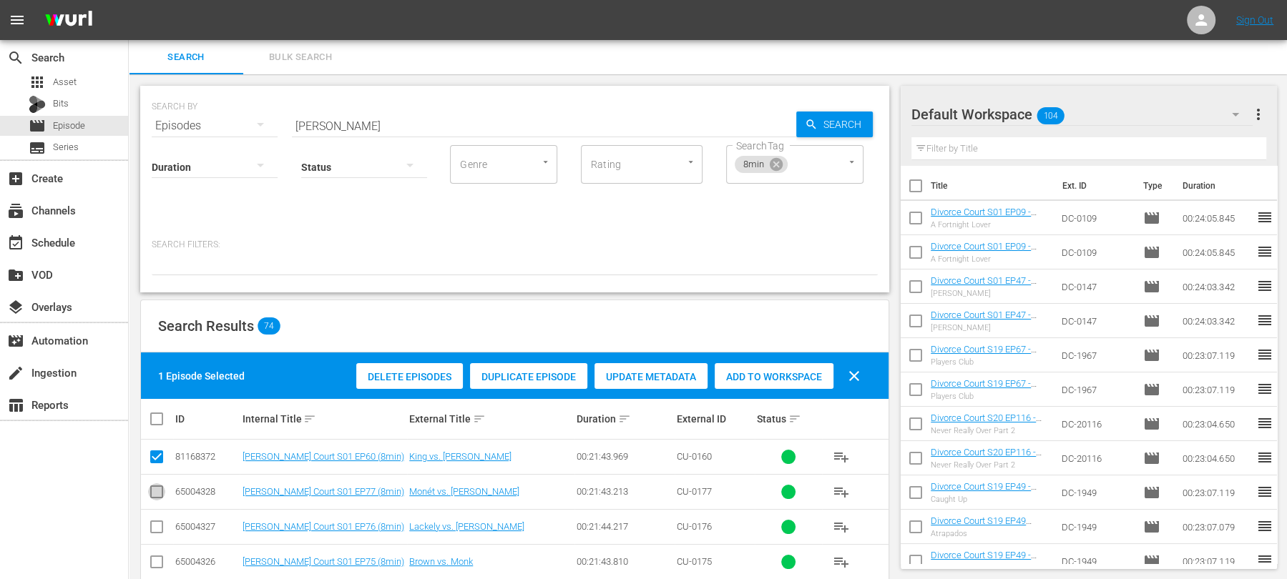
click at [156, 487] on input "checkbox" at bounding box center [156, 494] width 17 height 17
checkbox input "true"
click at [157, 527] on input "checkbox" at bounding box center [156, 530] width 17 height 17
checkbox input "true"
click at [763, 371] on span "Add to Workspace" at bounding box center [774, 376] width 119 height 11
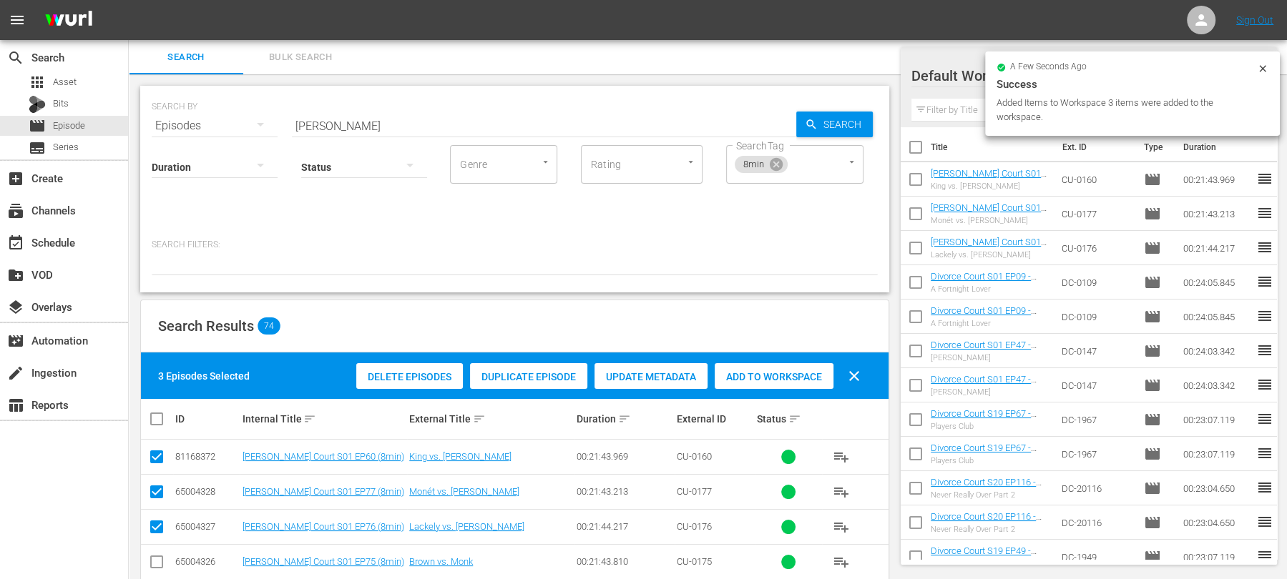
scroll to position [123, 0]
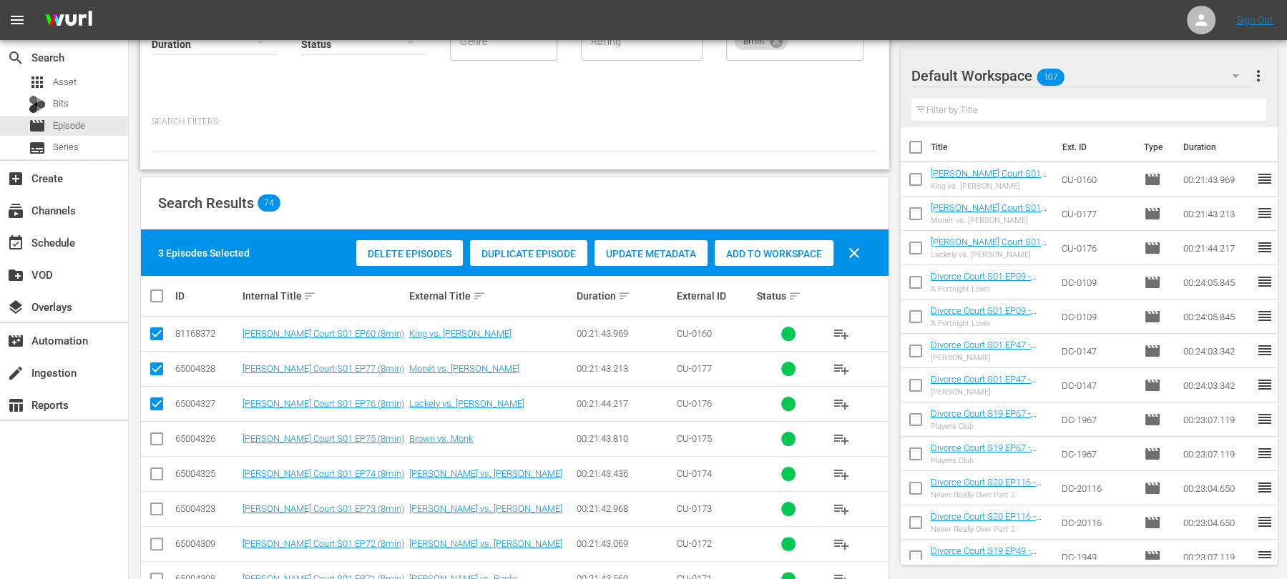
click at [156, 436] on input "checkbox" at bounding box center [156, 442] width 17 height 17
checkbox input "true"
click at [760, 254] on span "Add to Workspace" at bounding box center [774, 253] width 119 height 11
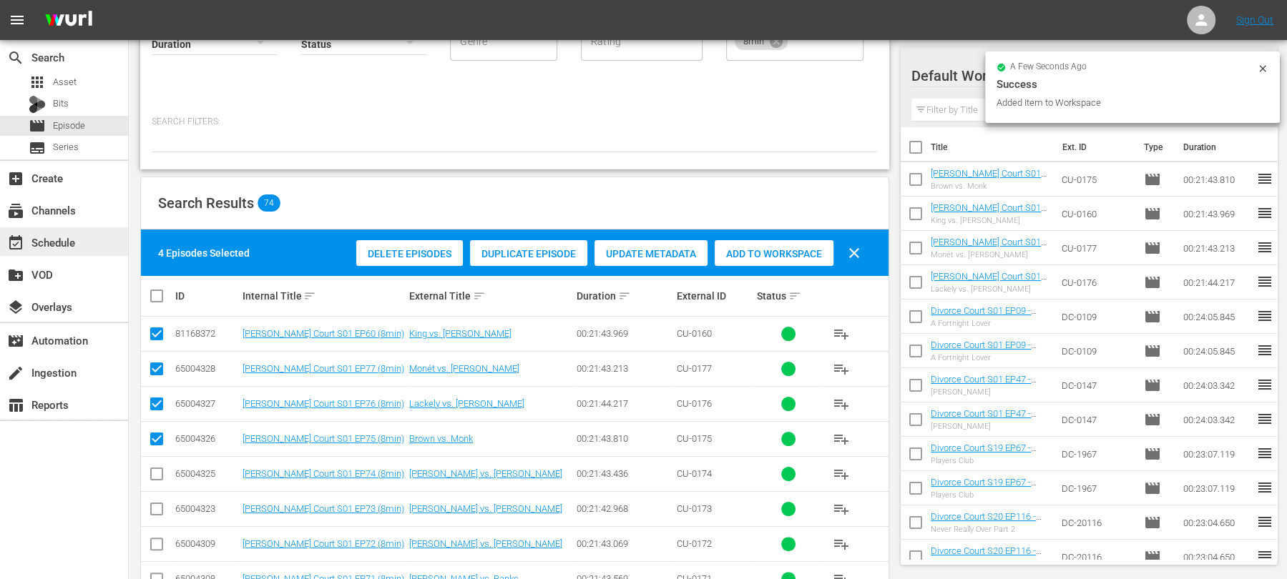
click at [85, 239] on div "event_available Schedule" at bounding box center [64, 242] width 128 height 29
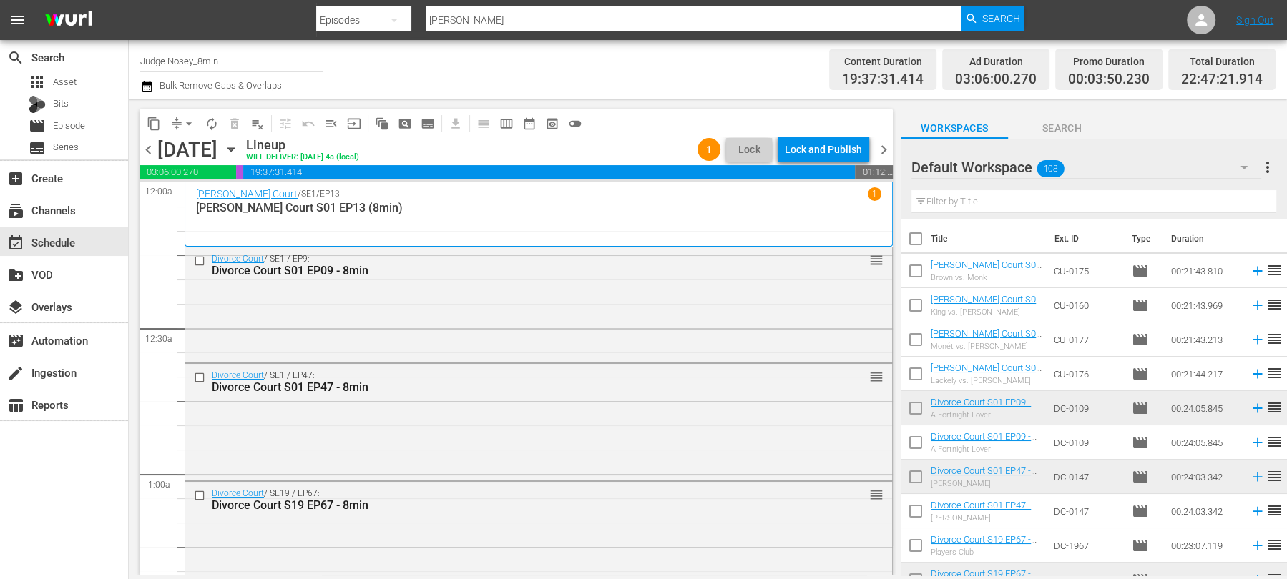
click at [979, 204] on input "text" at bounding box center [1093, 201] width 365 height 23
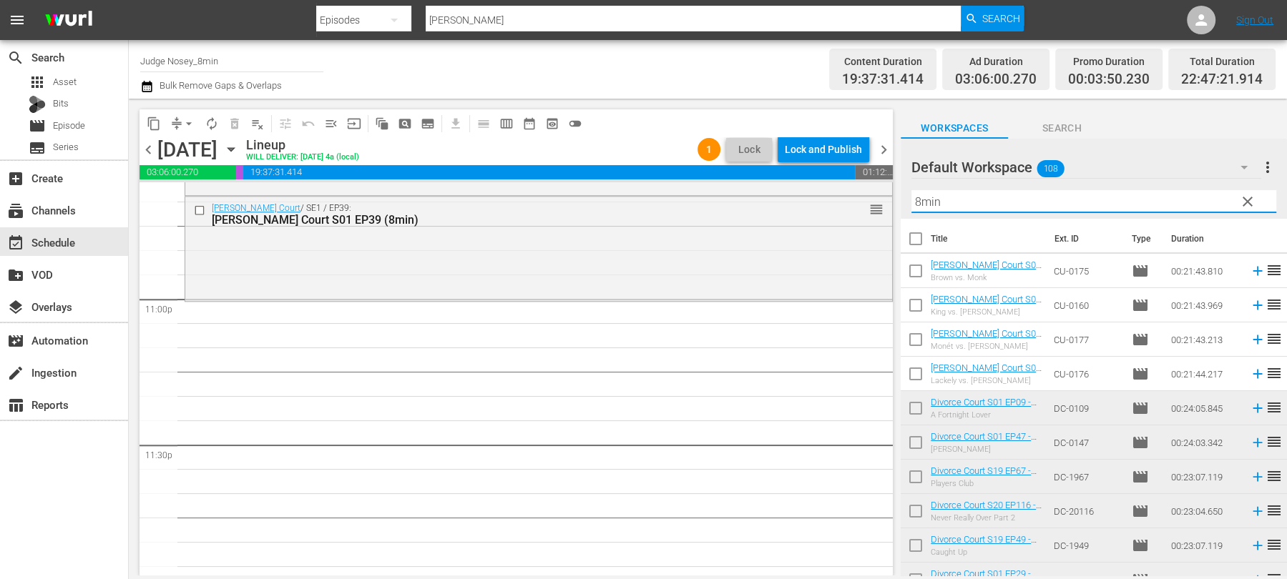
scroll to position [6611, 0]
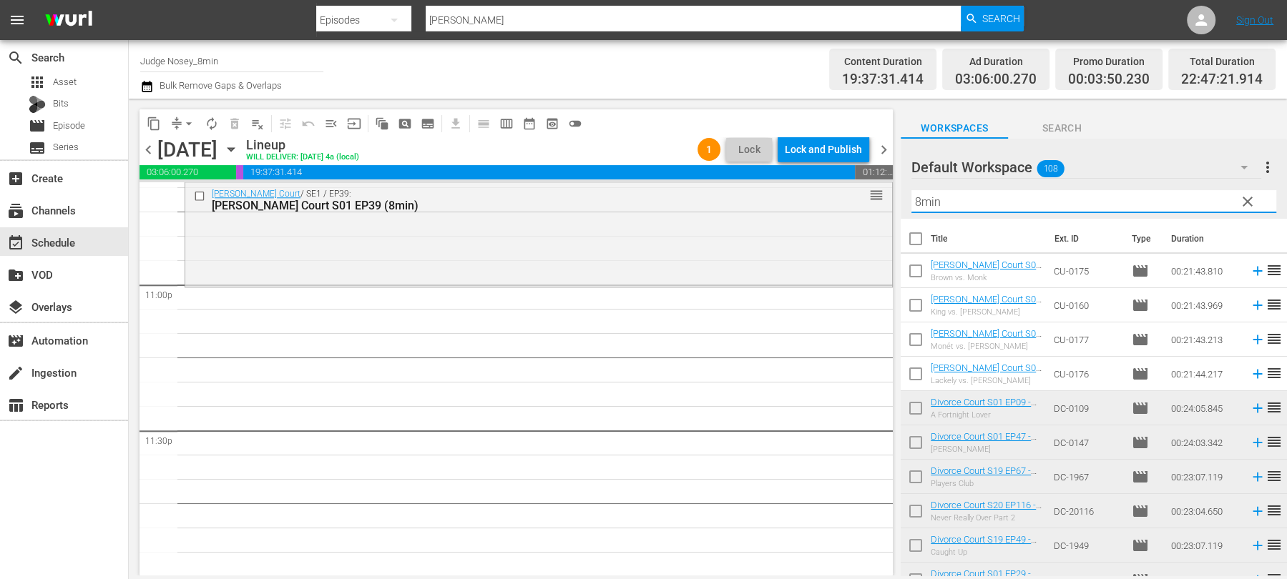
type input "8min"
click at [919, 275] on input "checkbox" at bounding box center [916, 274] width 30 height 30
checkbox input "true"
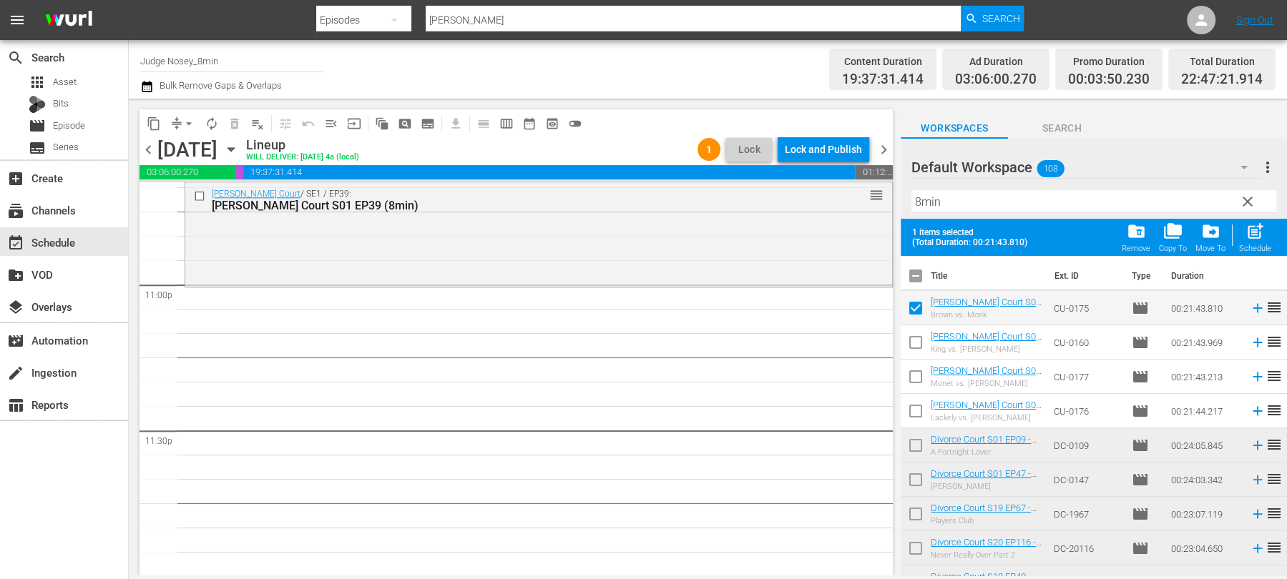
click at [909, 348] on input "checkbox" at bounding box center [916, 346] width 30 height 30
checkbox input "true"
click at [911, 375] on input "checkbox" at bounding box center [916, 380] width 30 height 30
checkbox input "true"
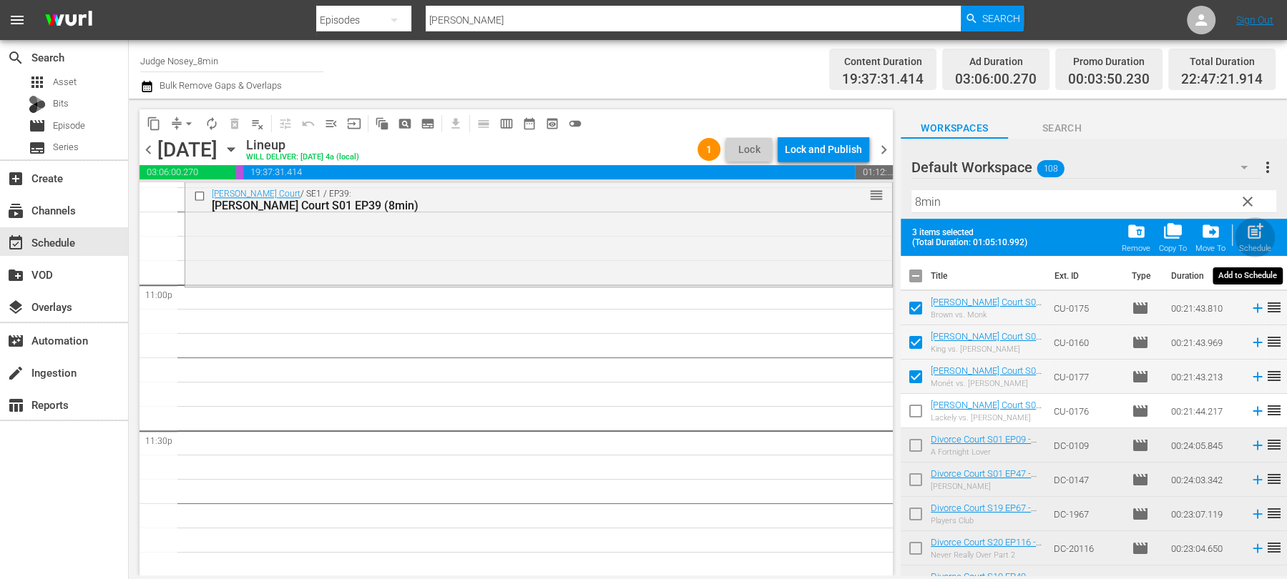
click at [1252, 234] on span "post_add" at bounding box center [1255, 231] width 19 height 19
checkbox input "false"
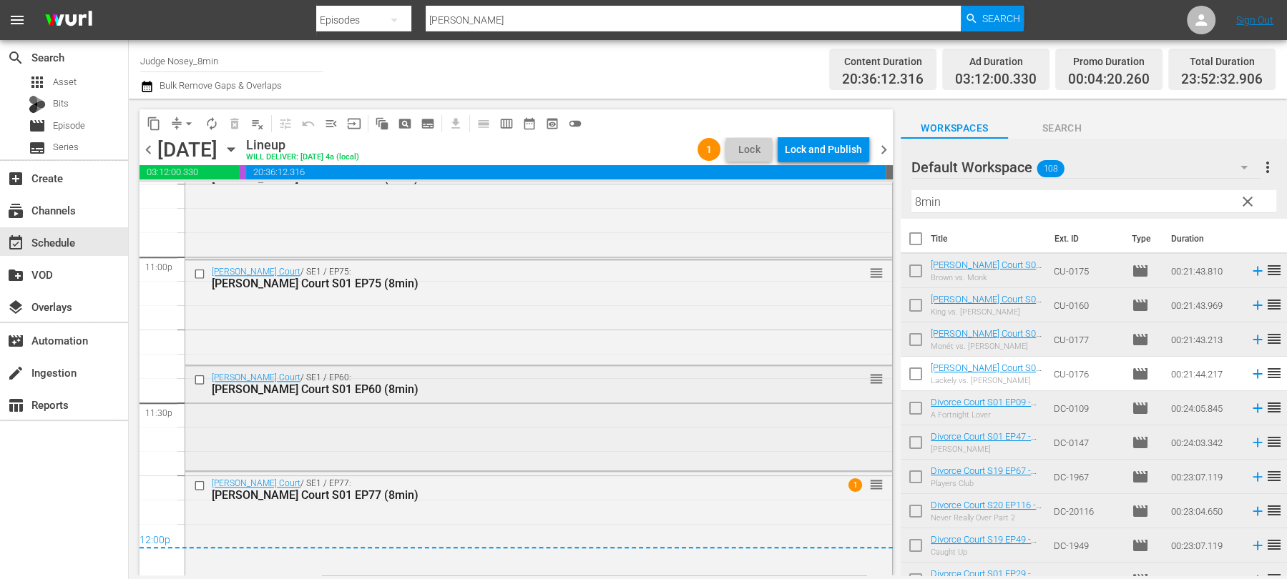
scroll to position [6633, 0]
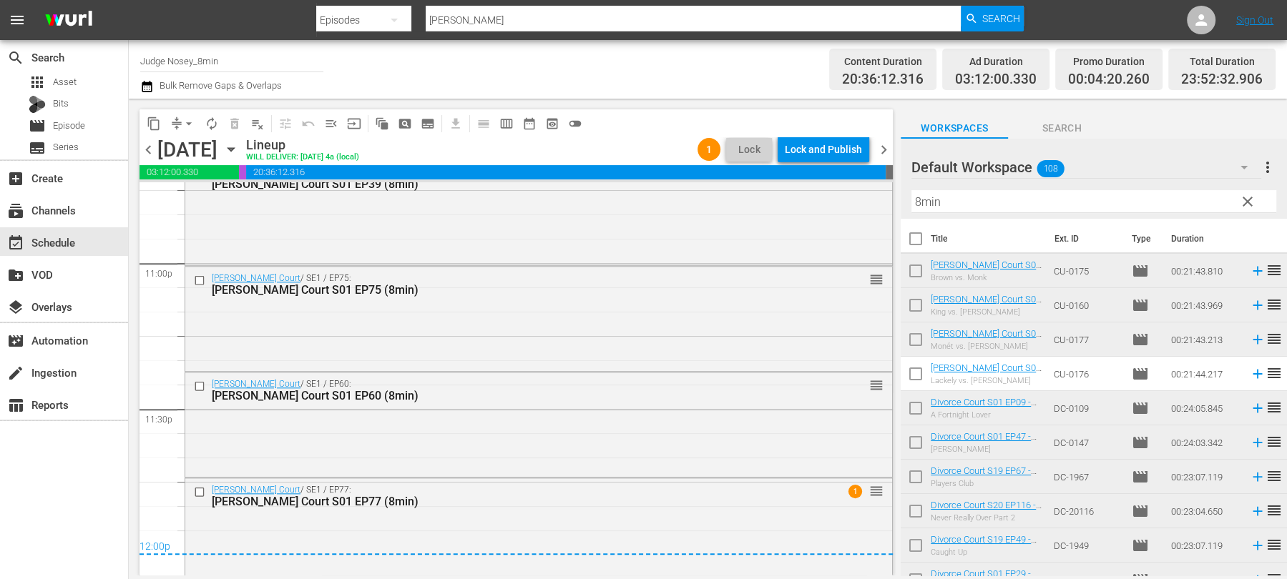
click at [887, 147] on span "chevron_right" at bounding box center [884, 150] width 18 height 18
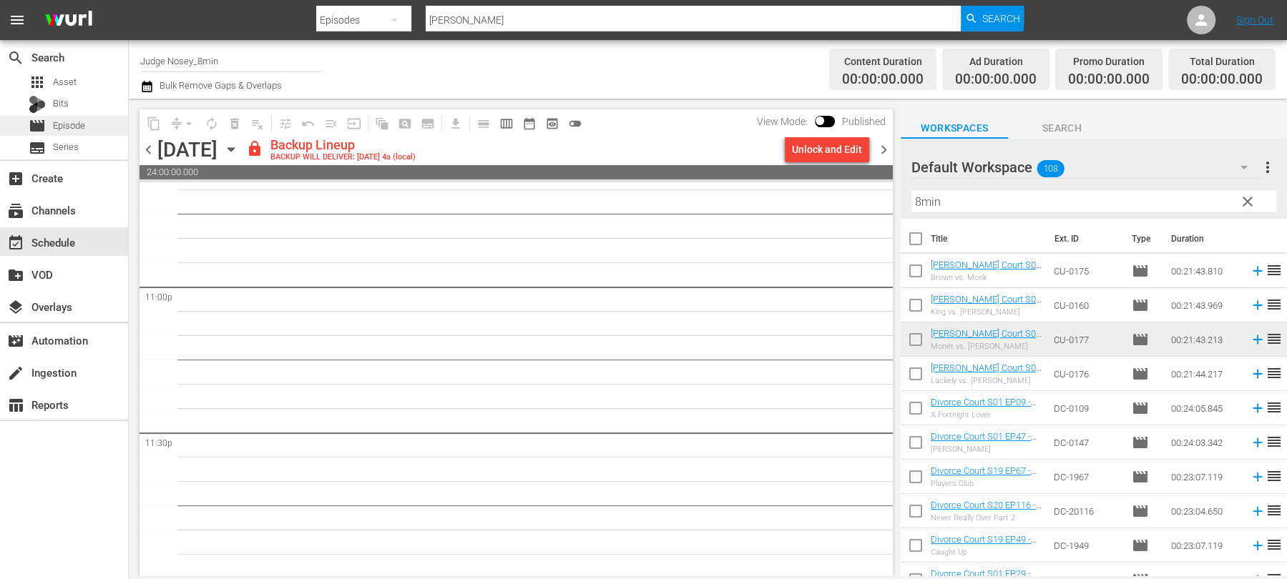
scroll to position [6611, 0]
click at [816, 152] on div "Unlock and Edit" at bounding box center [827, 150] width 70 height 26
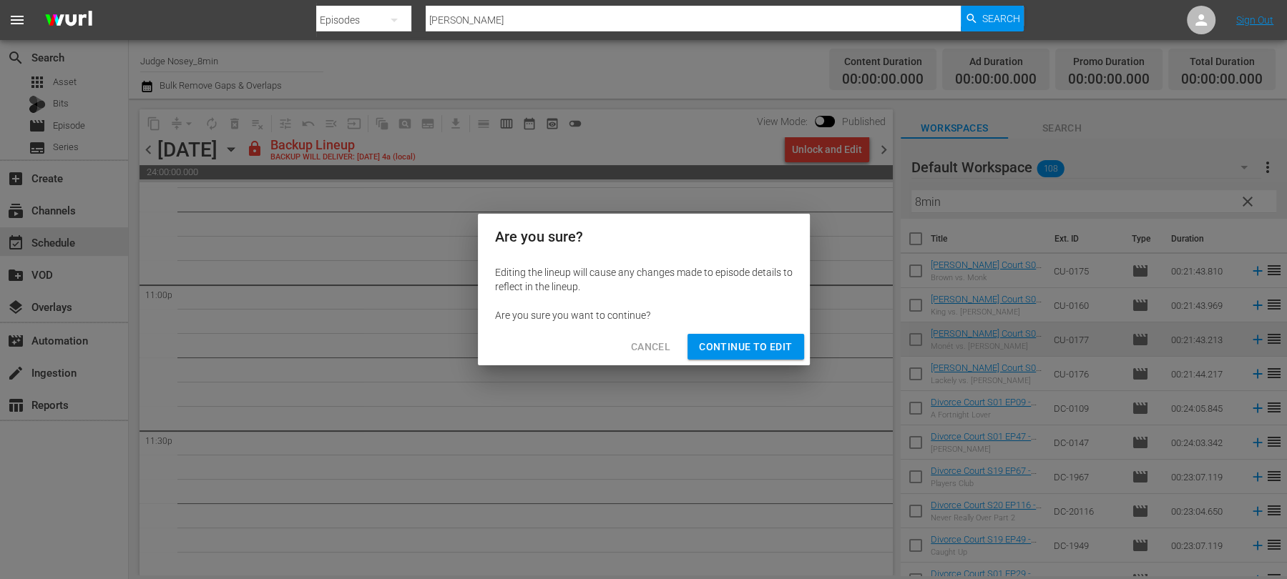
click at [715, 349] on span "Continue to Edit" at bounding box center [745, 347] width 93 height 18
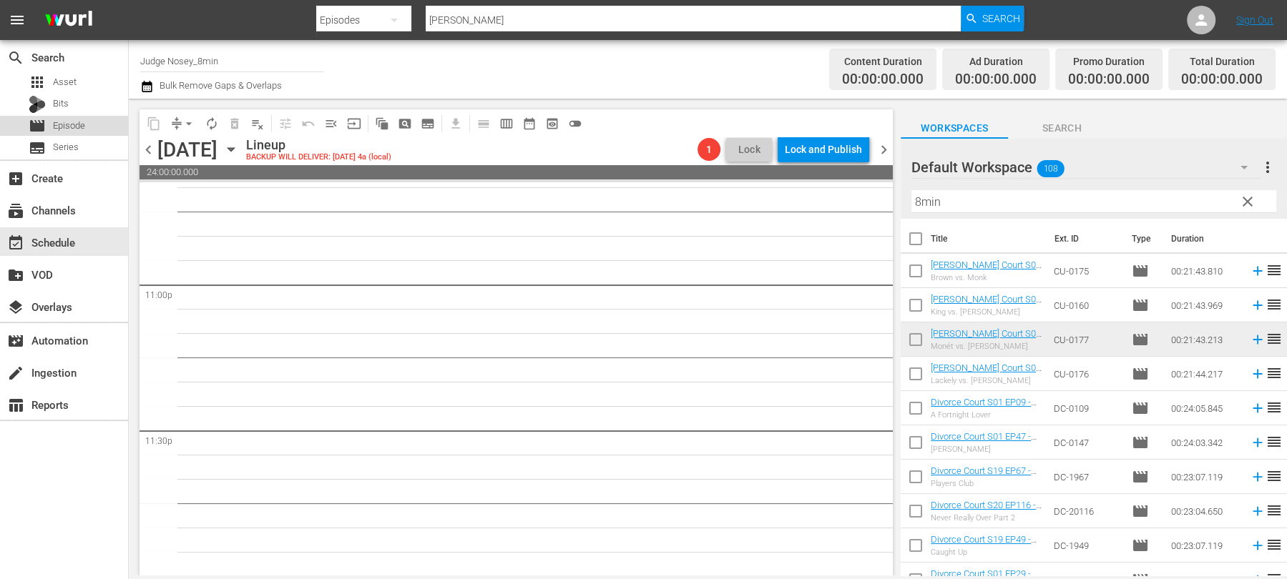
click at [91, 125] on div "movie Episode" at bounding box center [64, 126] width 128 height 20
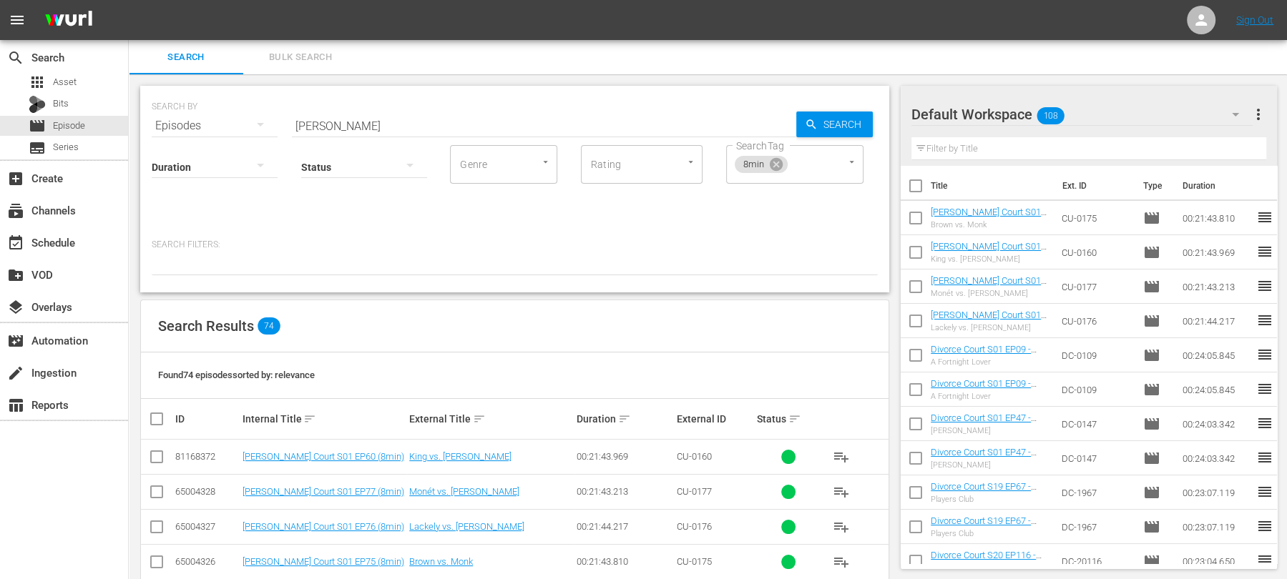
click at [326, 63] on span "Bulk Search" at bounding box center [300, 57] width 97 height 16
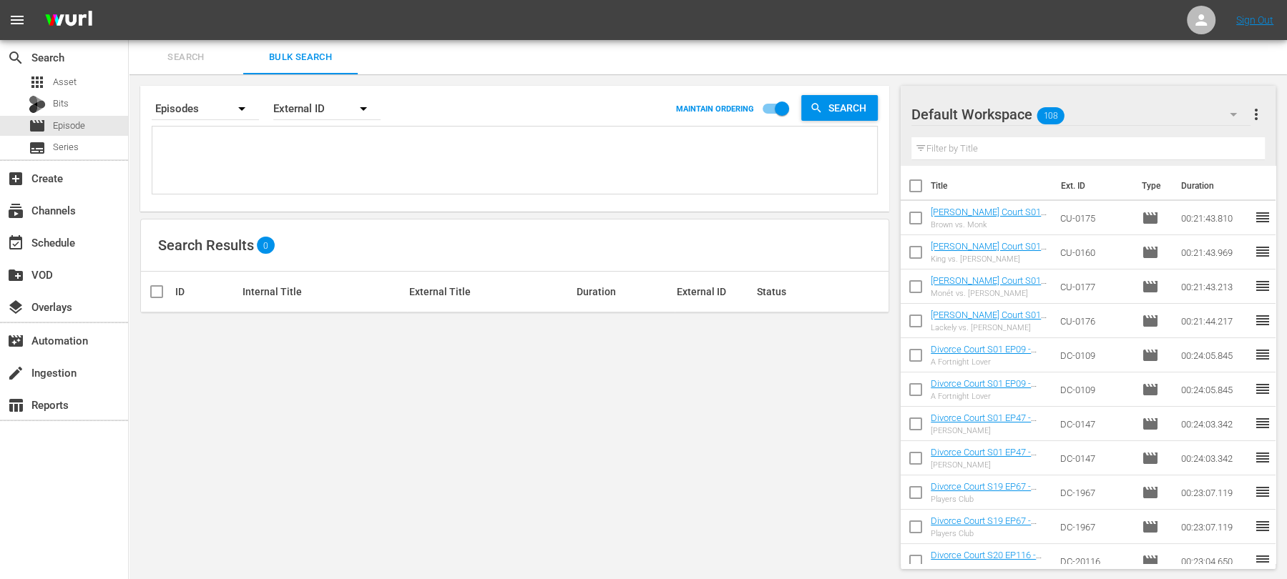
click at [913, 185] on input "checkbox" at bounding box center [916, 189] width 30 height 30
checkbox input "true"
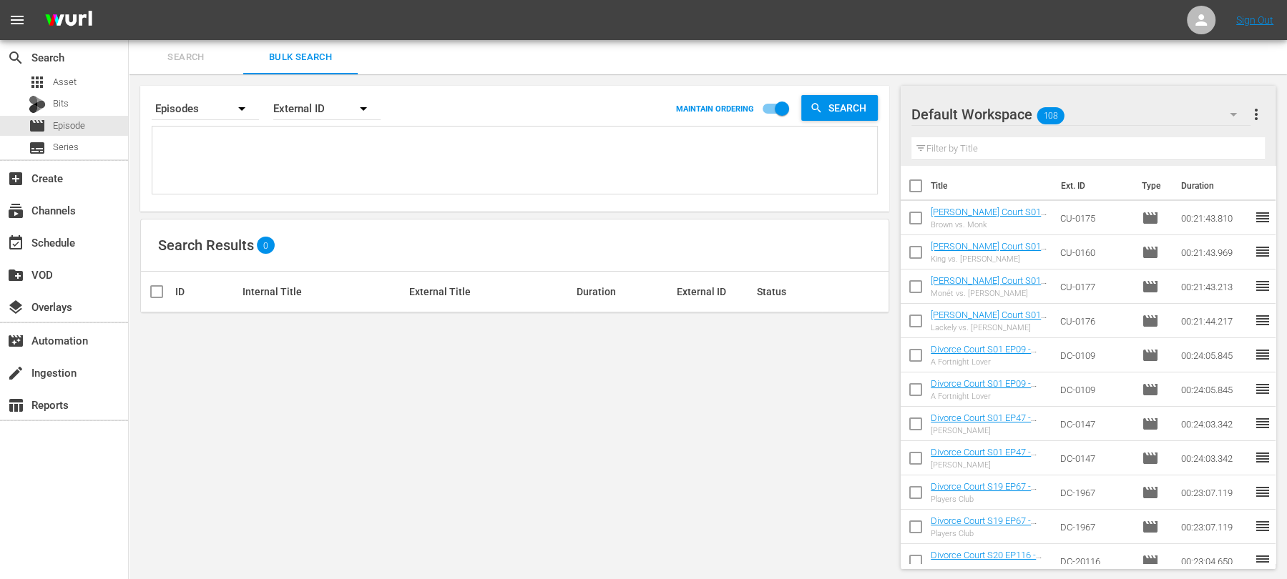
checkbox input "true"
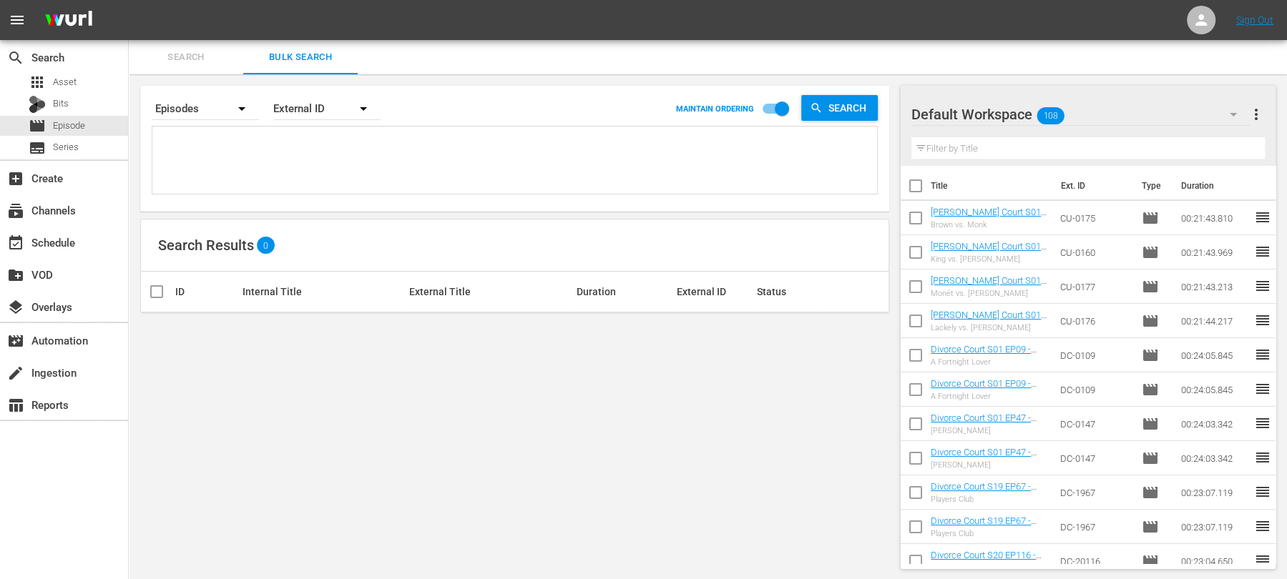
checkbox input "true"
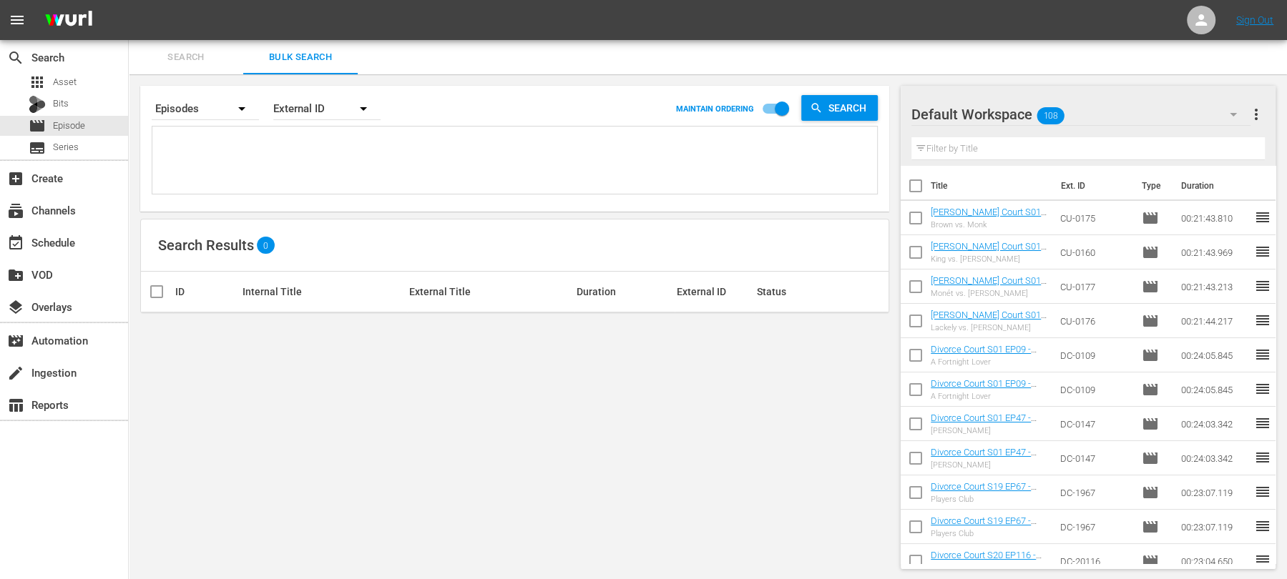
checkbox input "true"
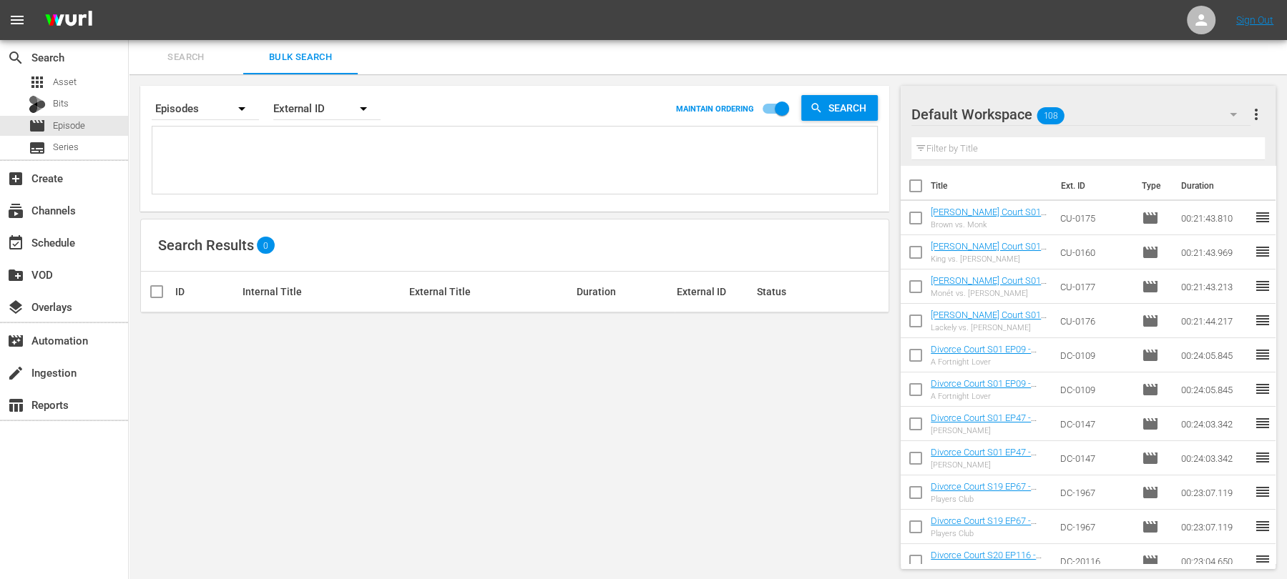
checkbox input "true"
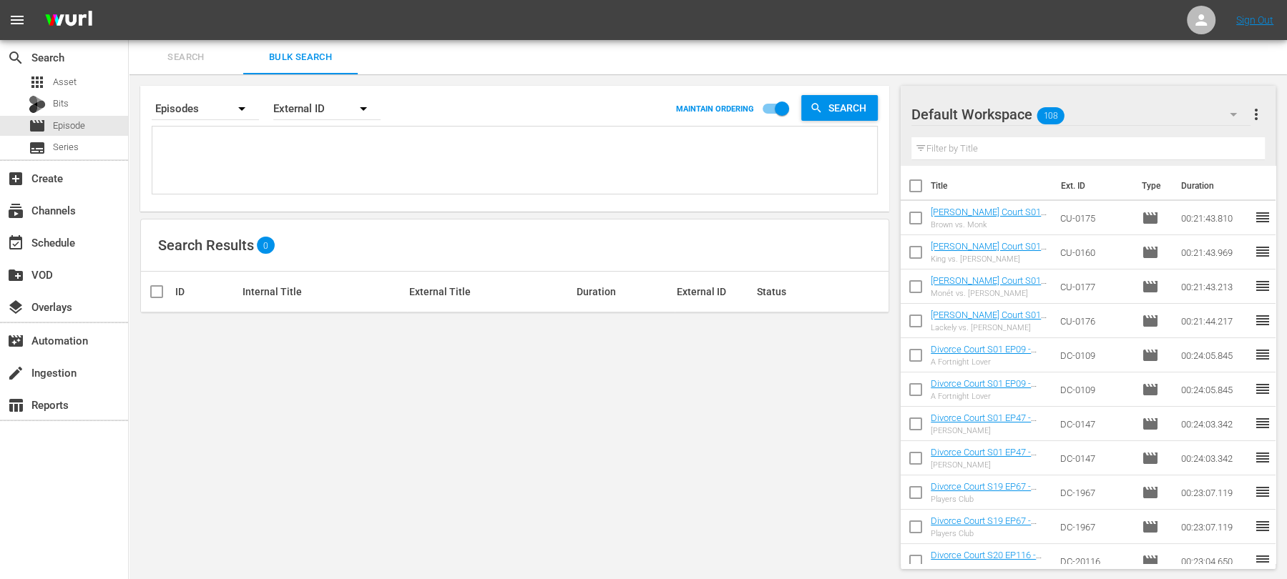
checkbox input "true"
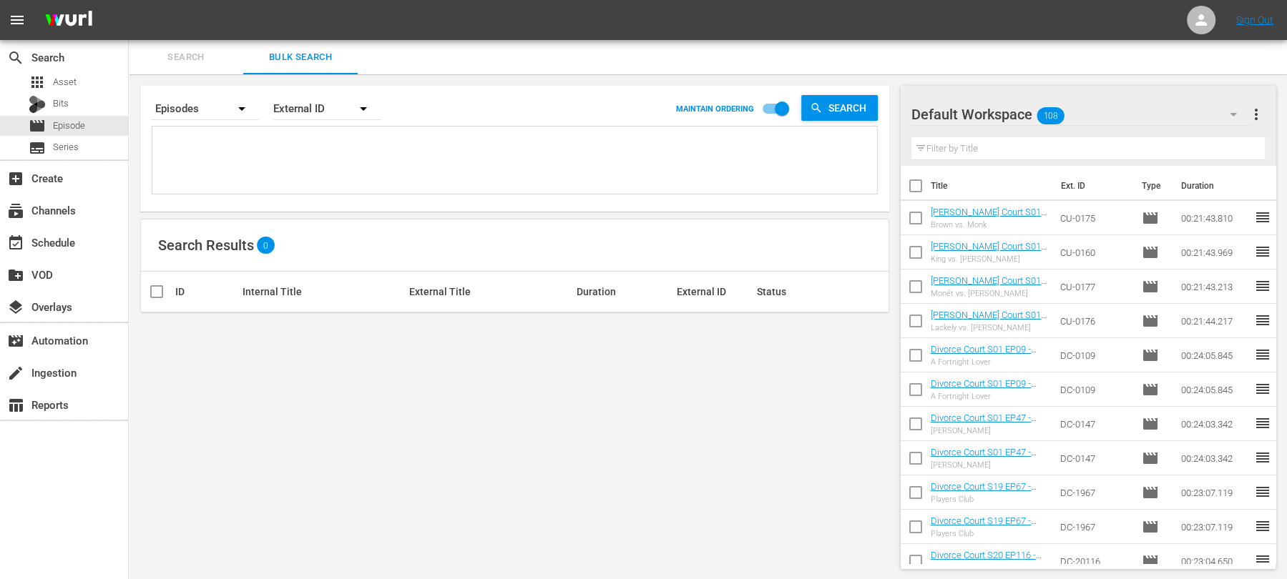
checkbox input "true"
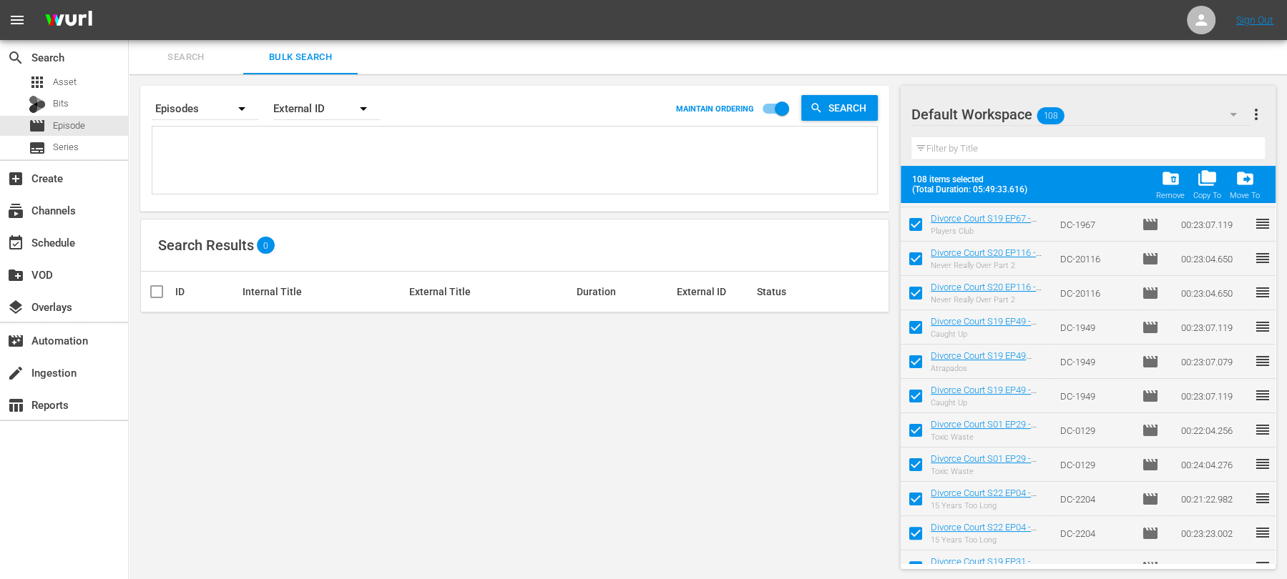
scroll to position [335, 0]
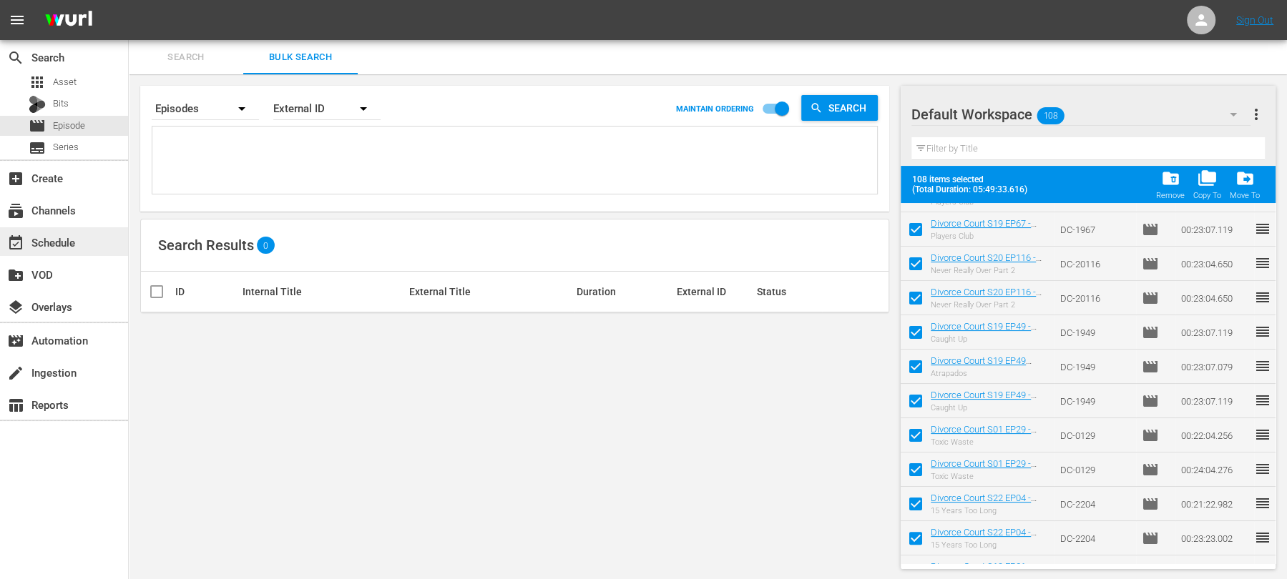
click at [47, 238] on div "event_available Schedule" at bounding box center [40, 240] width 80 height 13
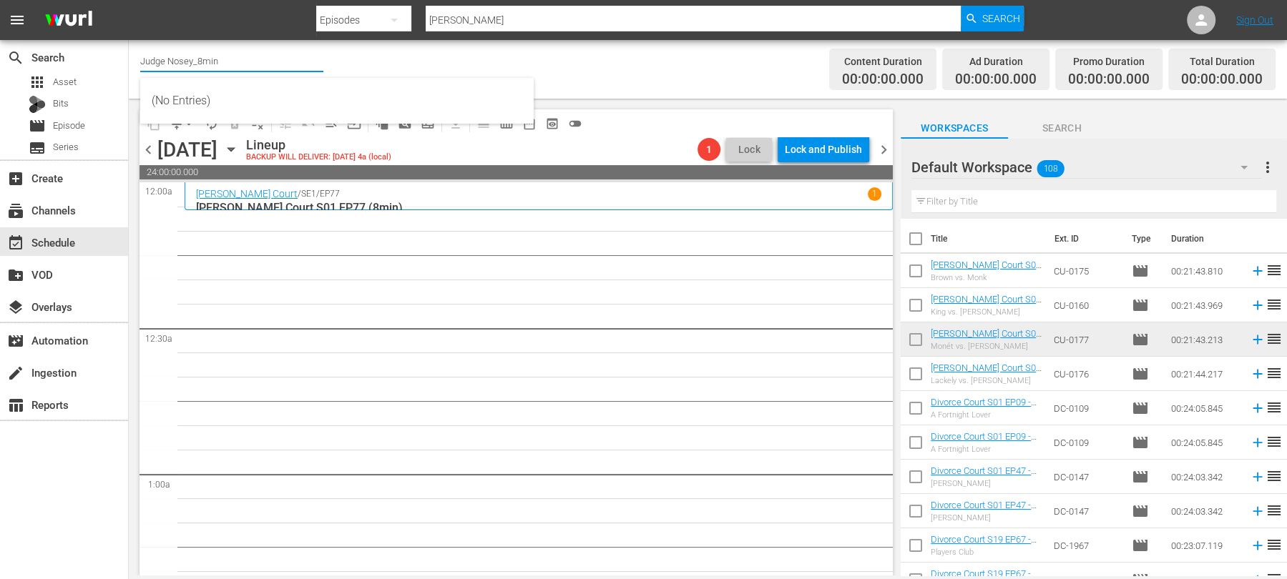
click at [224, 59] on input "Judge Nosey_8min" at bounding box center [231, 61] width 183 height 34
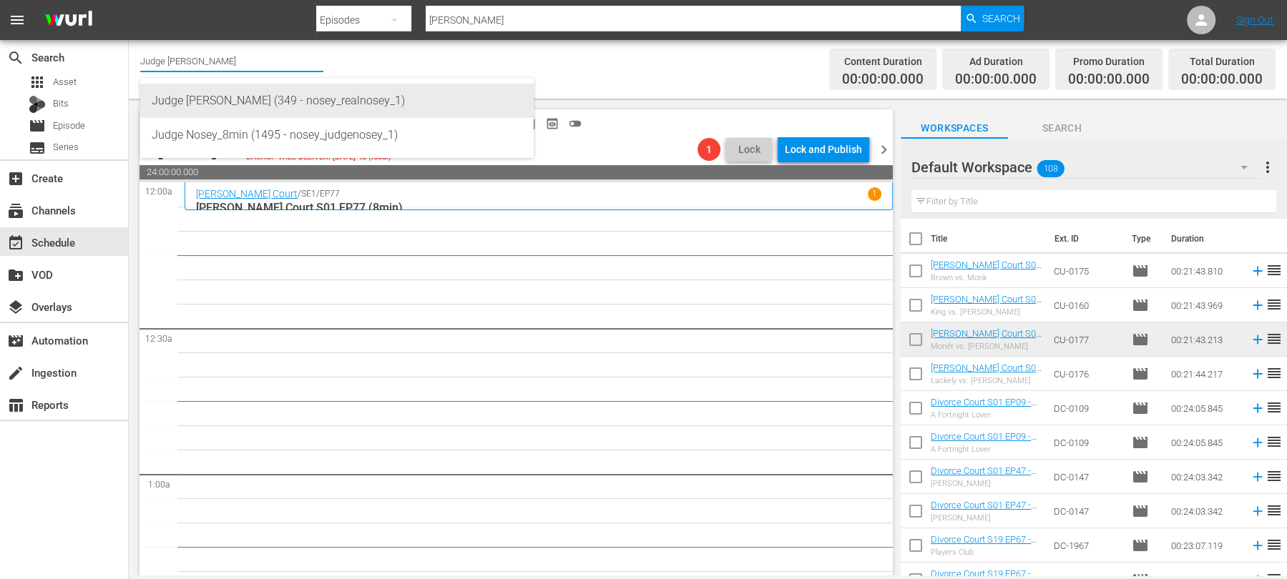
click at [213, 101] on div "Judge [PERSON_NAME] (349 - nosey_realnosey_1)" at bounding box center [337, 101] width 371 height 34
type input "Judge [PERSON_NAME] (349 - nosey_realnosey_1)"
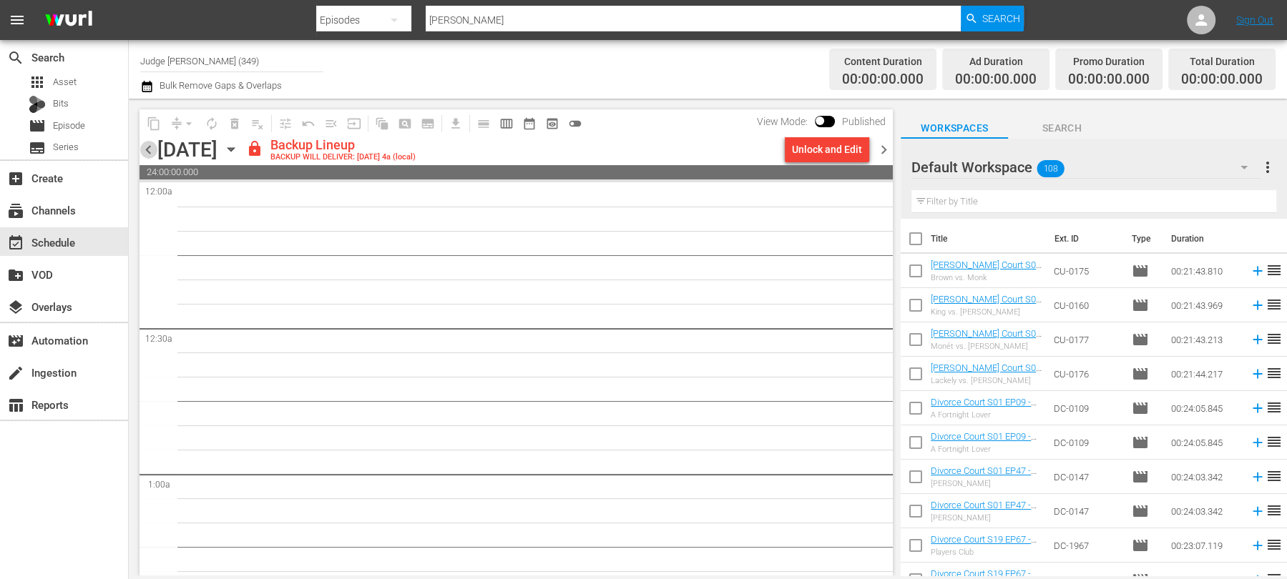
click at [147, 150] on span "chevron_left" at bounding box center [149, 150] width 18 height 18
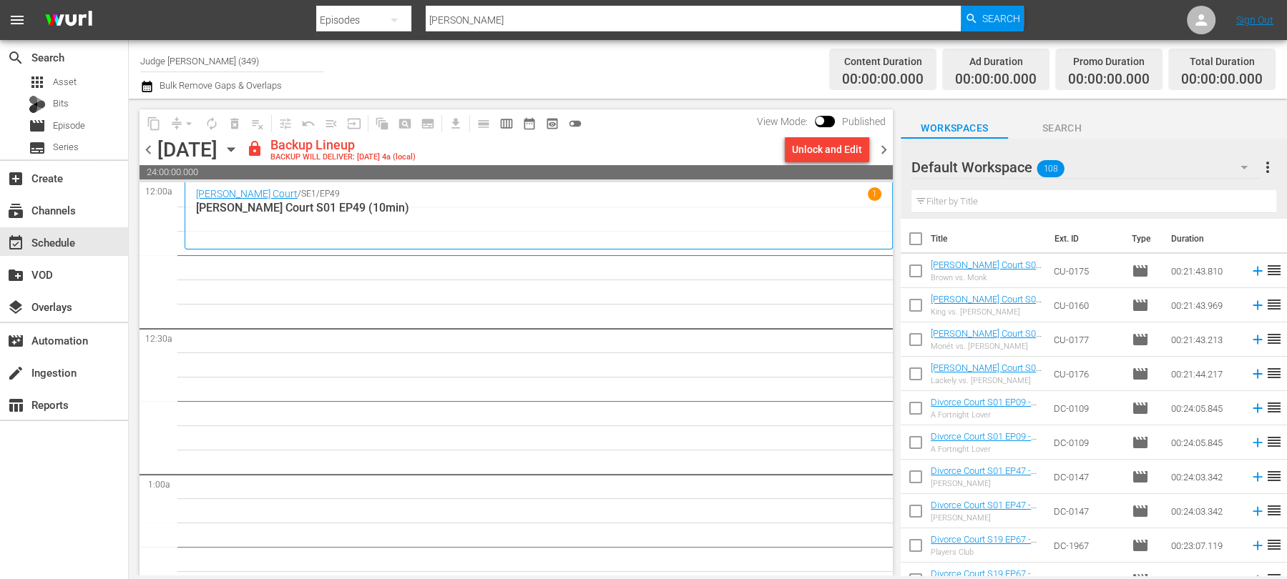
click at [944, 201] on input "text" at bounding box center [1093, 201] width 365 height 23
type input "10min"
click at [917, 238] on input "checkbox" at bounding box center [916, 242] width 30 height 30
checkbox input "true"
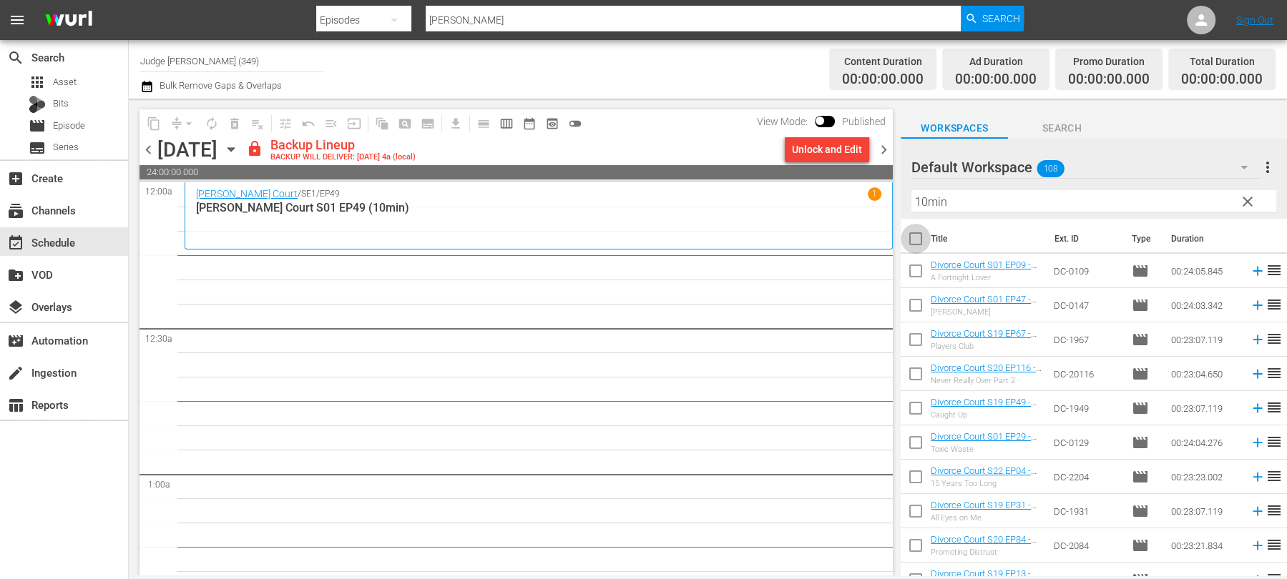
checkbox input "true"
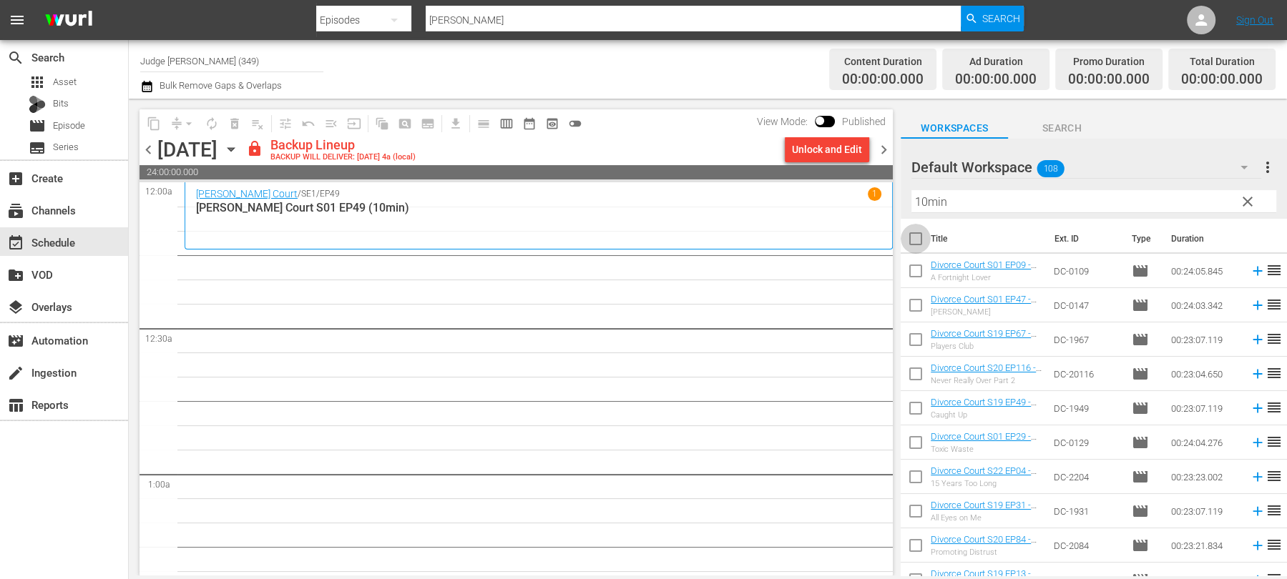
checkbox input "true"
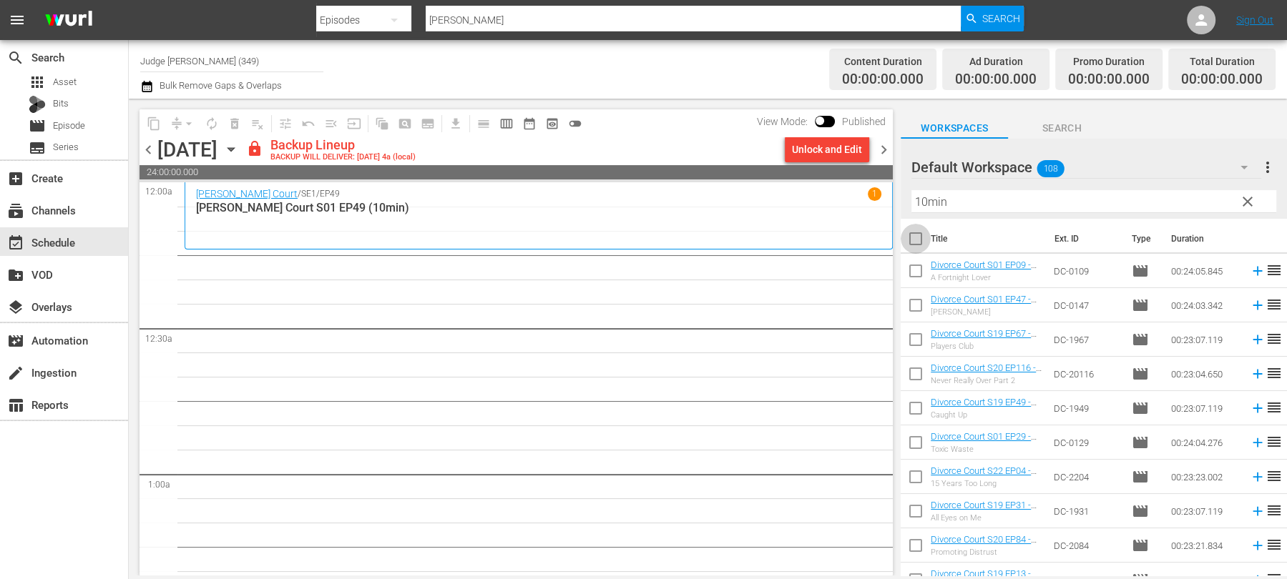
checkbox input "true"
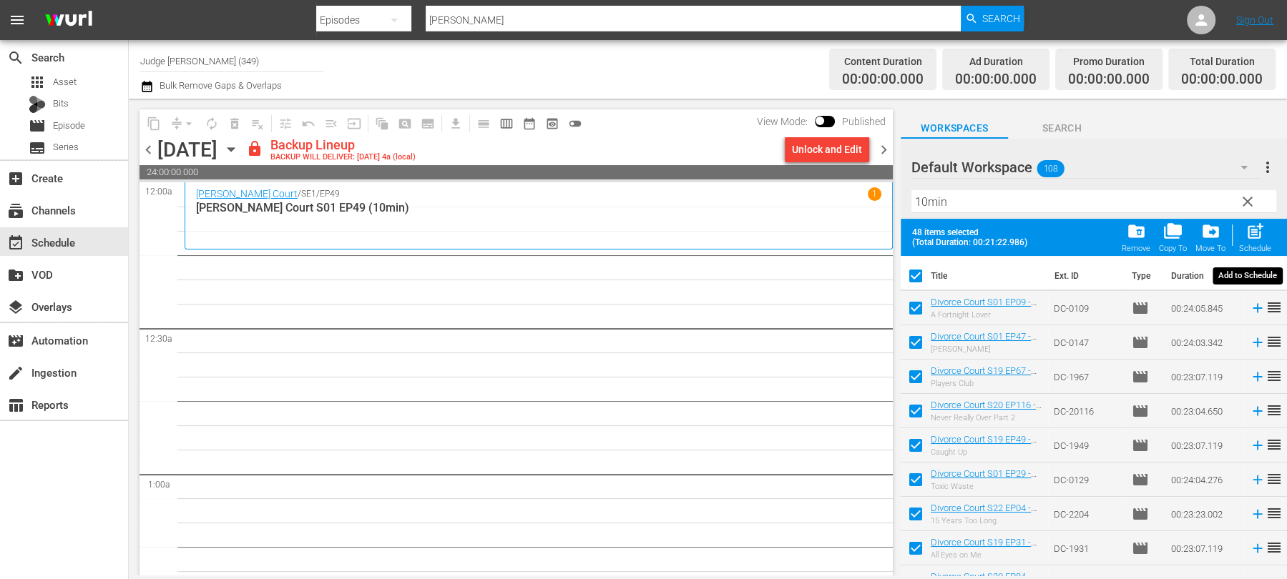
click at [1260, 237] on span "post_add" at bounding box center [1255, 231] width 19 height 19
checkbox input "false"
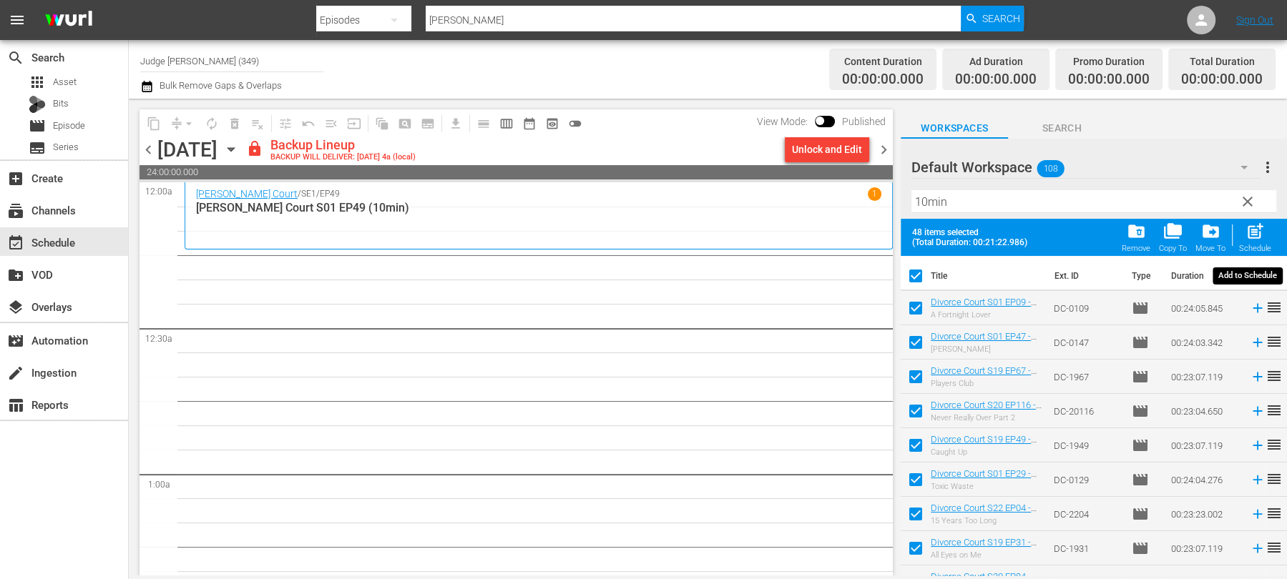
checkbox input "false"
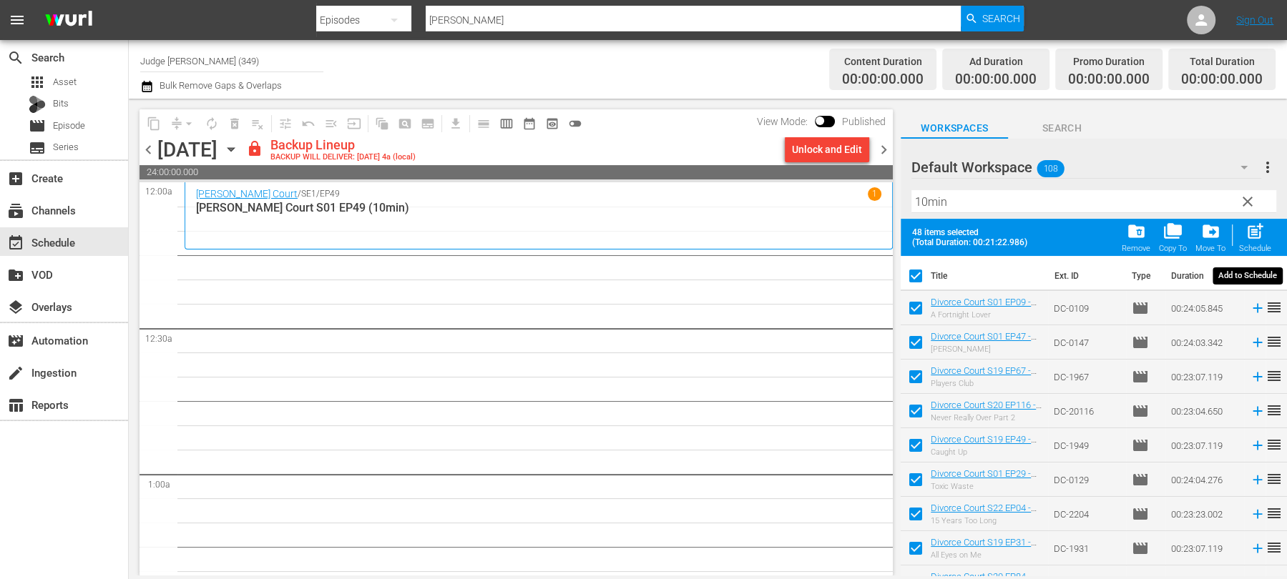
checkbox input "false"
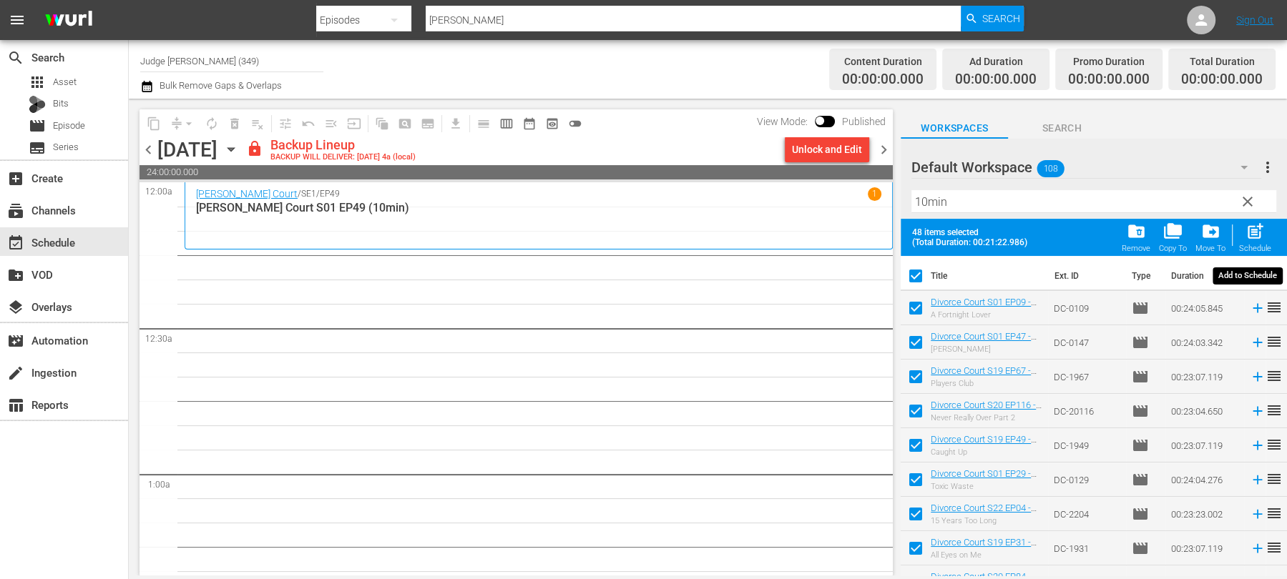
checkbox input "false"
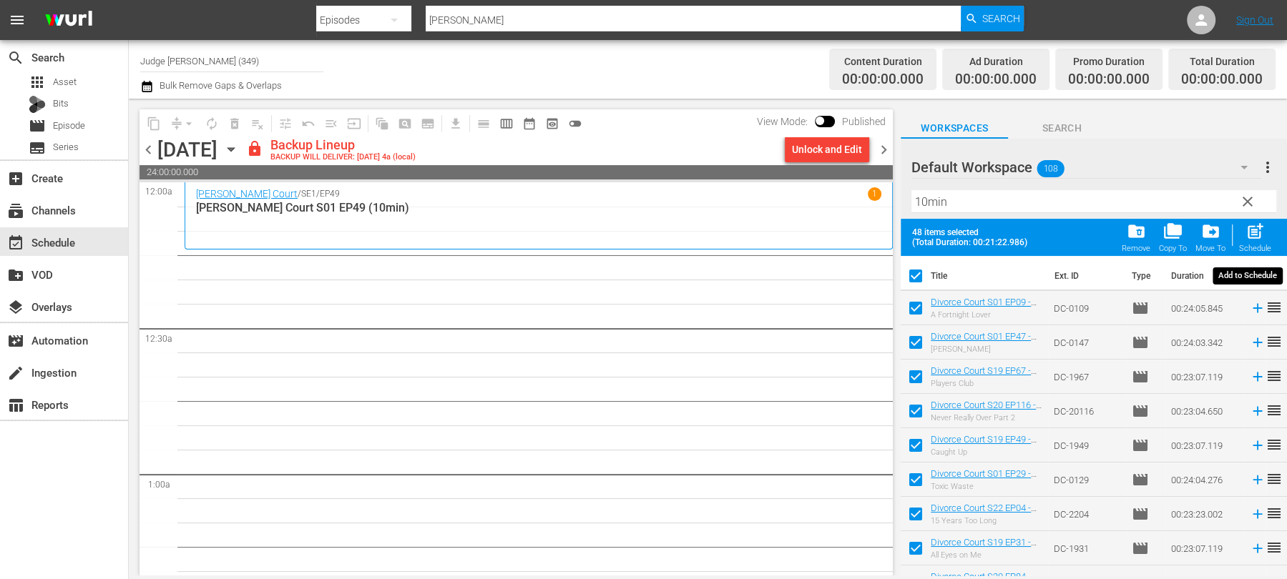
checkbox input "false"
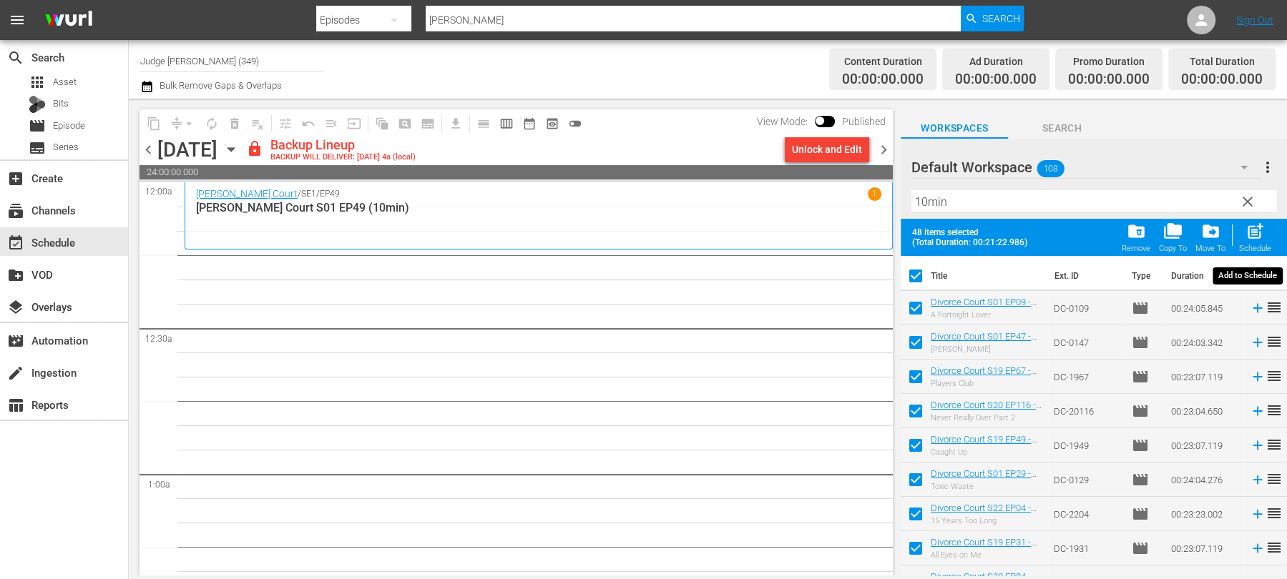
checkbox input "false"
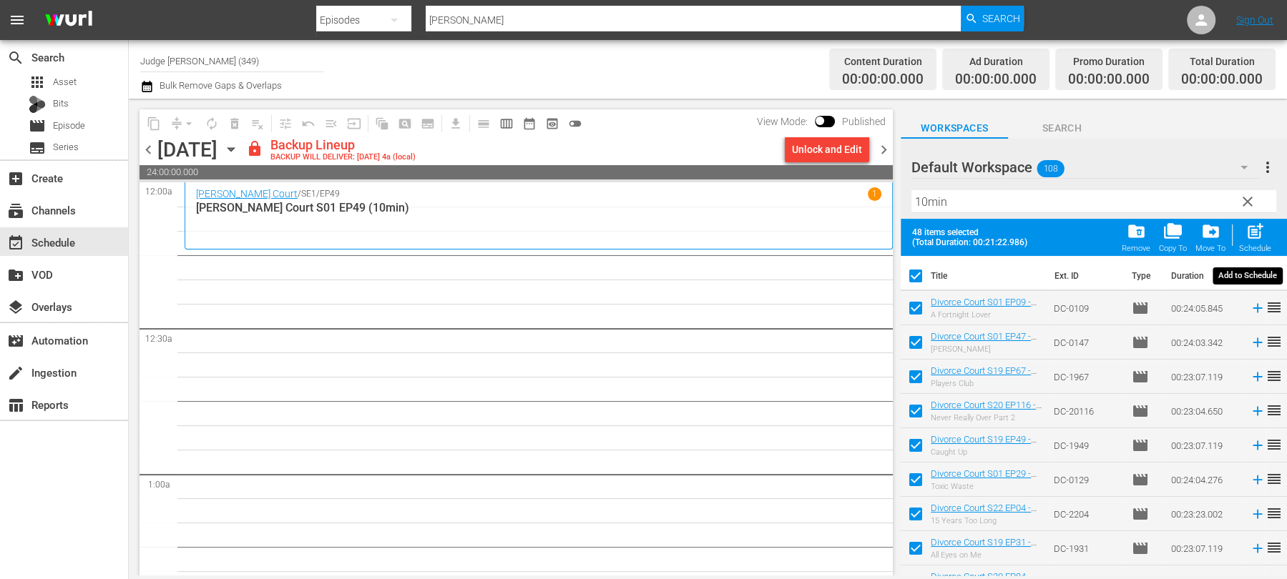
checkbox input "false"
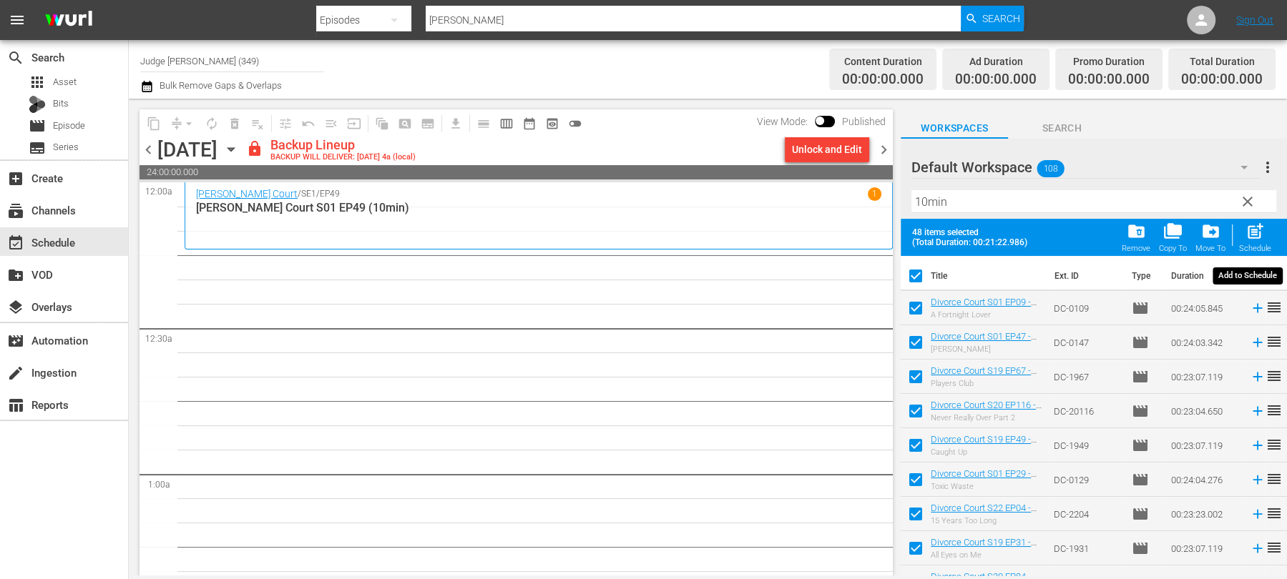
checkbox input "false"
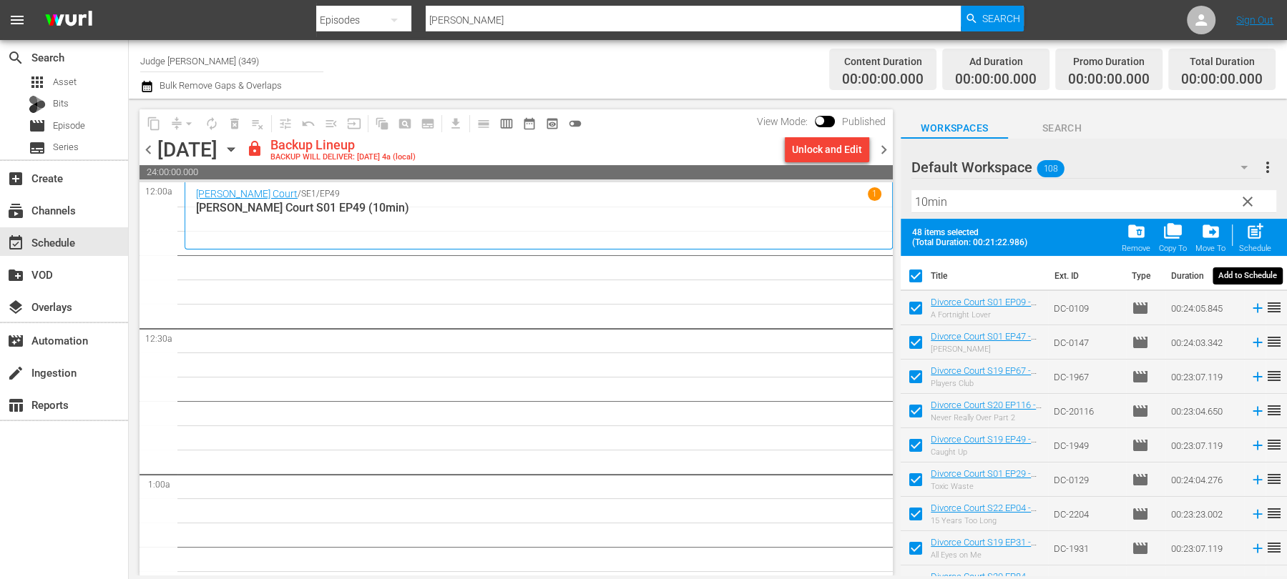
checkbox input "false"
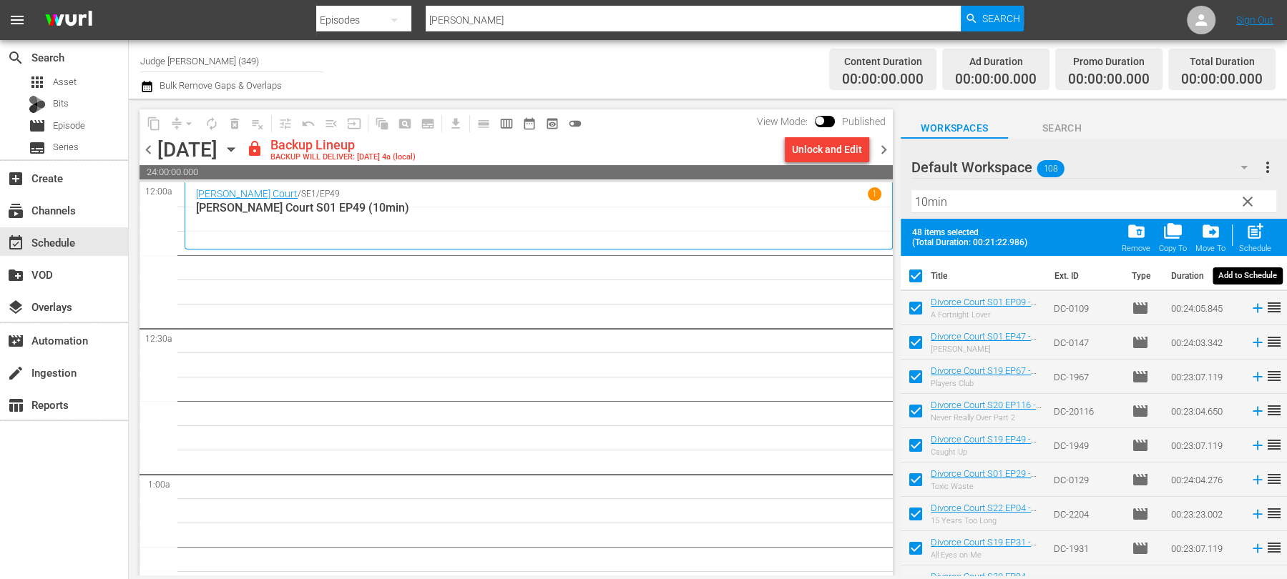
checkbox input "false"
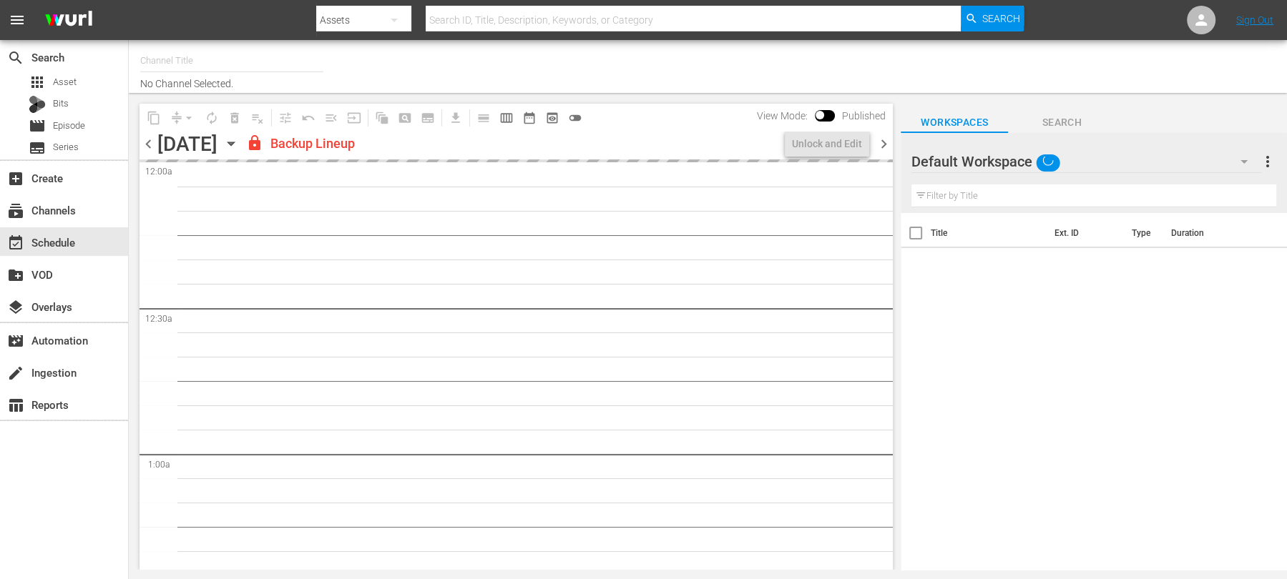
type input "Judge [PERSON_NAME] (349)"
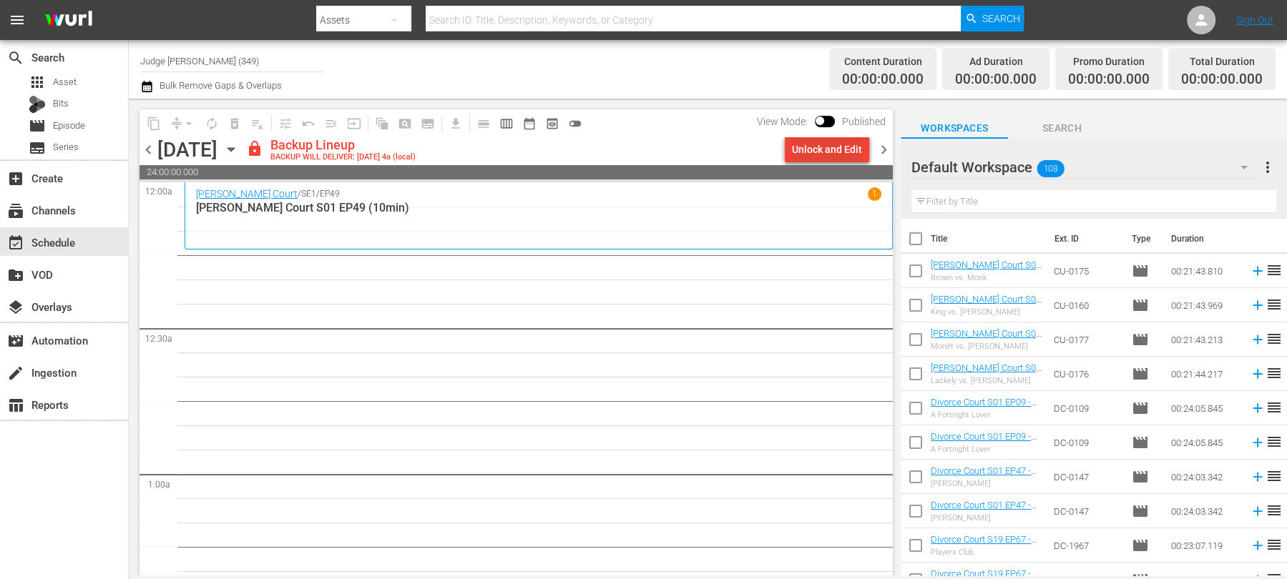
click at [818, 150] on div "Unlock and Edit" at bounding box center [827, 150] width 70 height 26
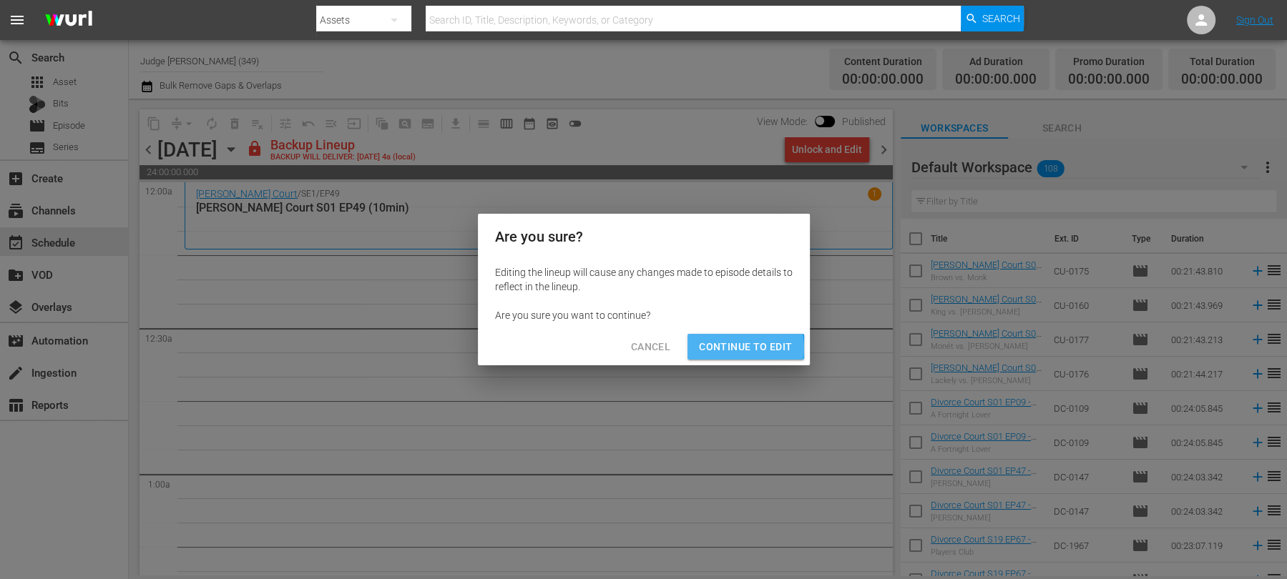
click at [728, 348] on span "Continue to Edit" at bounding box center [745, 347] width 93 height 18
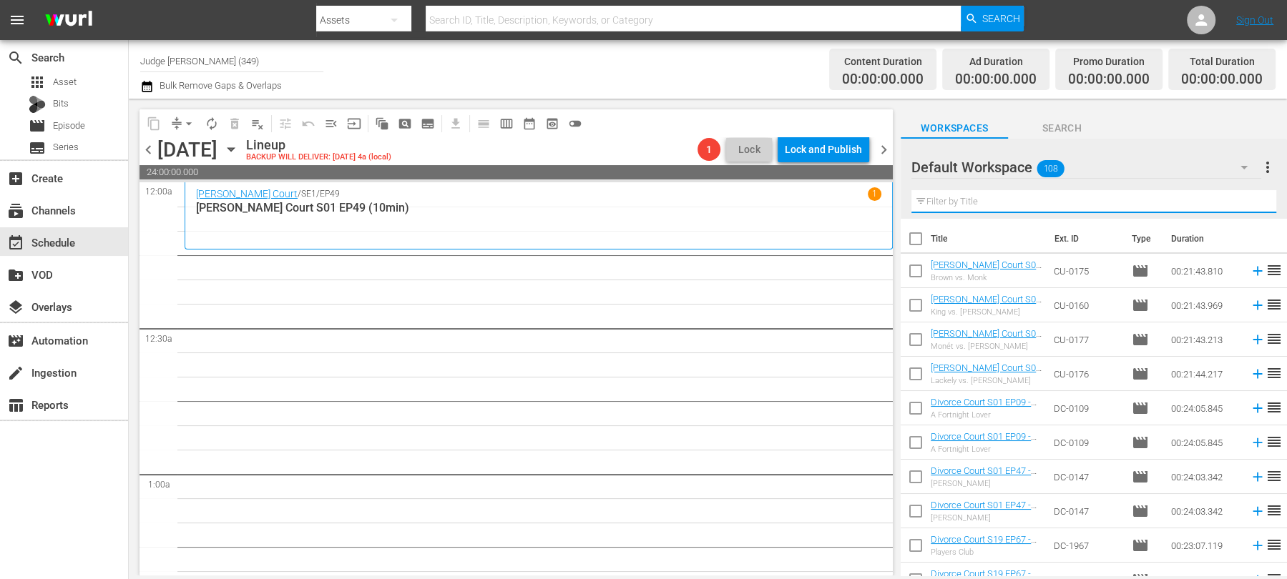
click at [950, 200] on input "text" at bounding box center [1093, 201] width 365 height 23
type input "10min"
click at [921, 248] on input "checkbox" at bounding box center [916, 242] width 30 height 30
checkbox input "true"
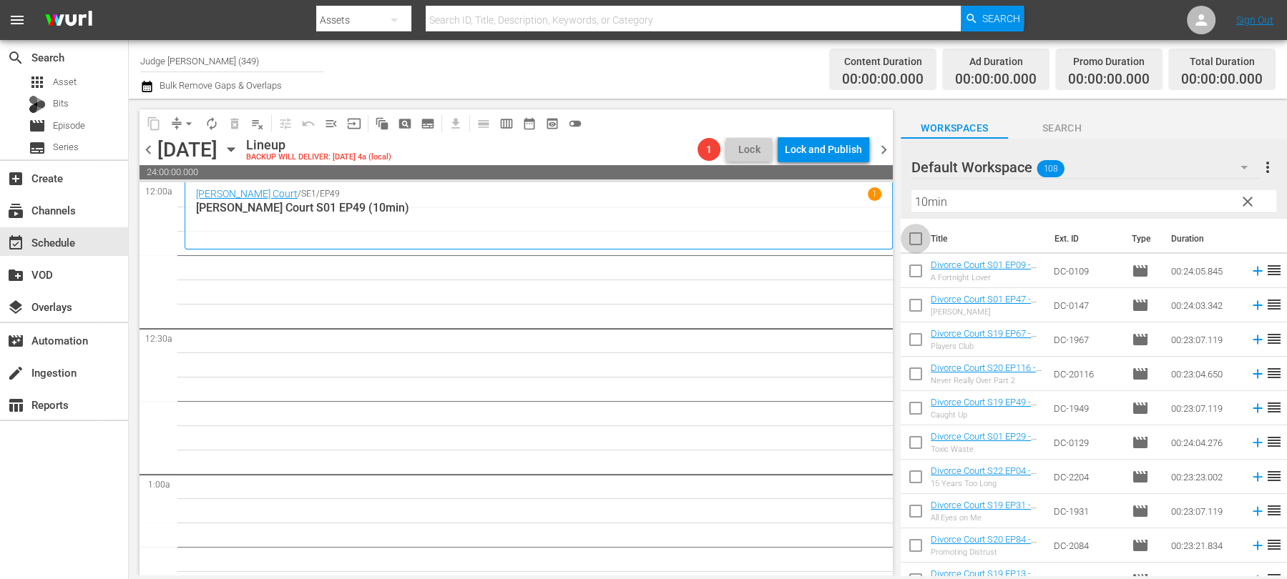
checkbox input "true"
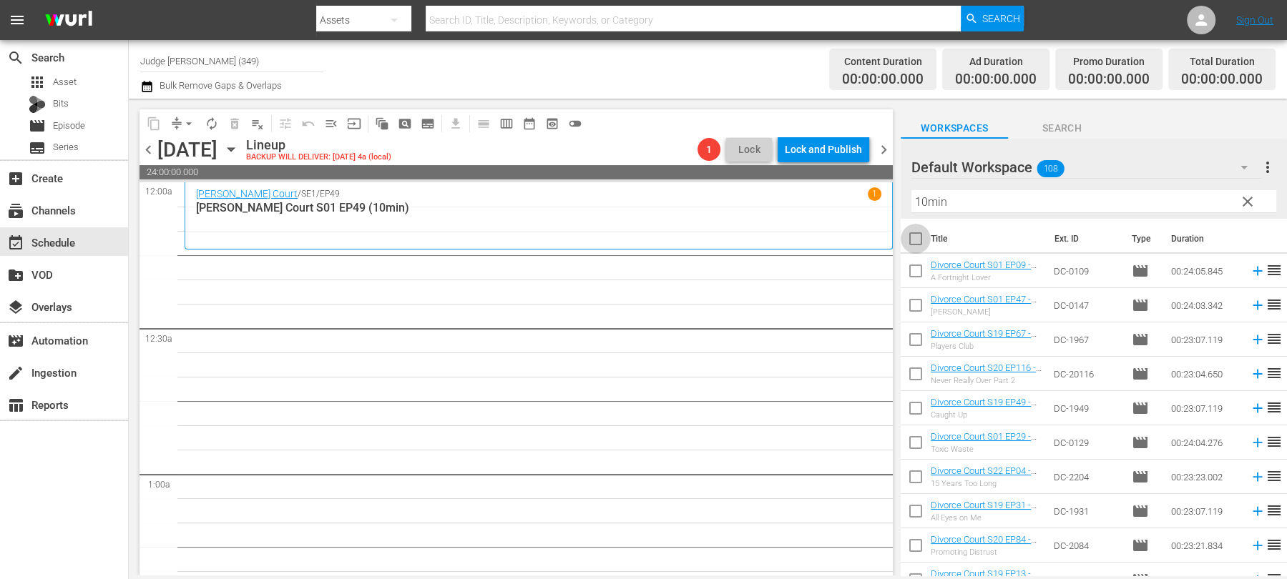
checkbox input "true"
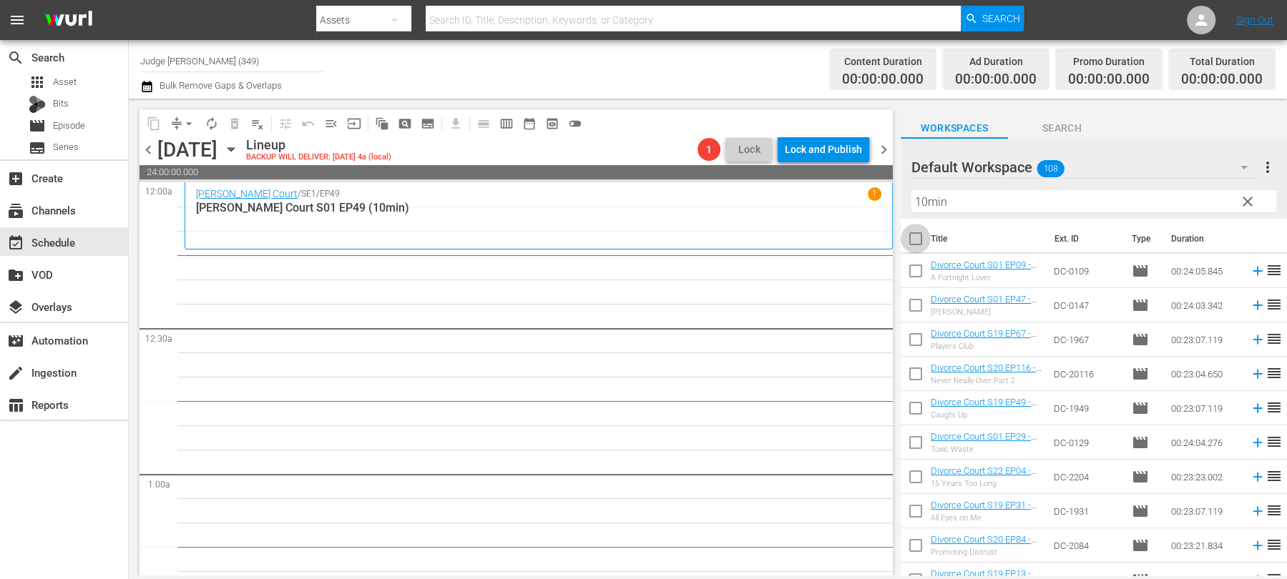
checkbox input "true"
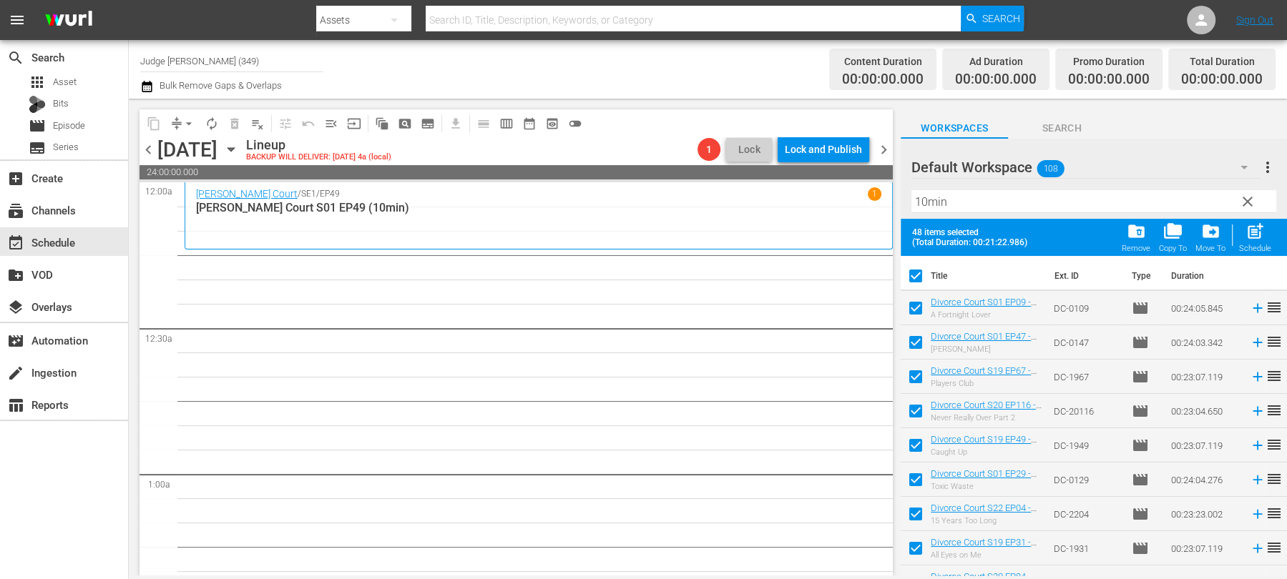
click at [1253, 240] on span "post_add" at bounding box center [1255, 231] width 19 height 19
checkbox input "false"
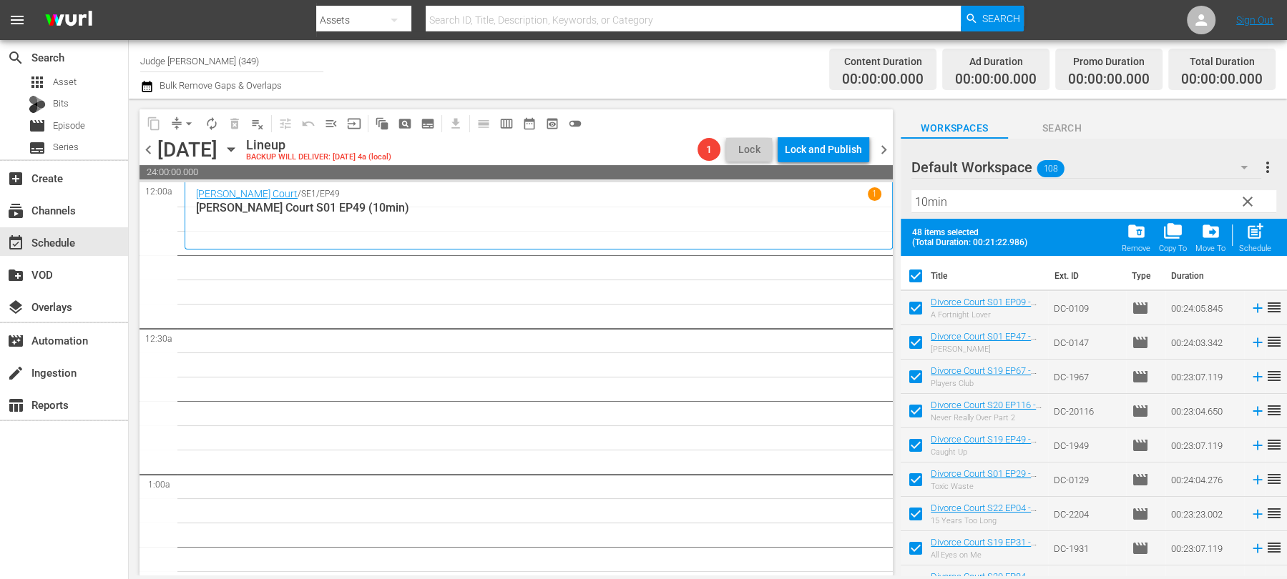
checkbox input "false"
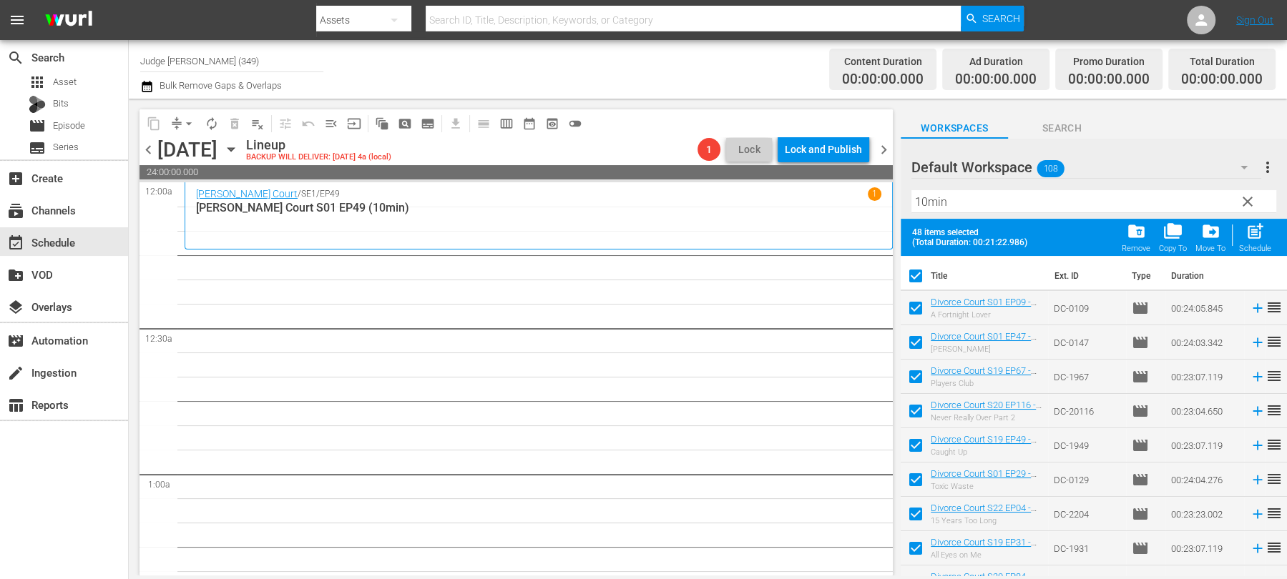
checkbox input "false"
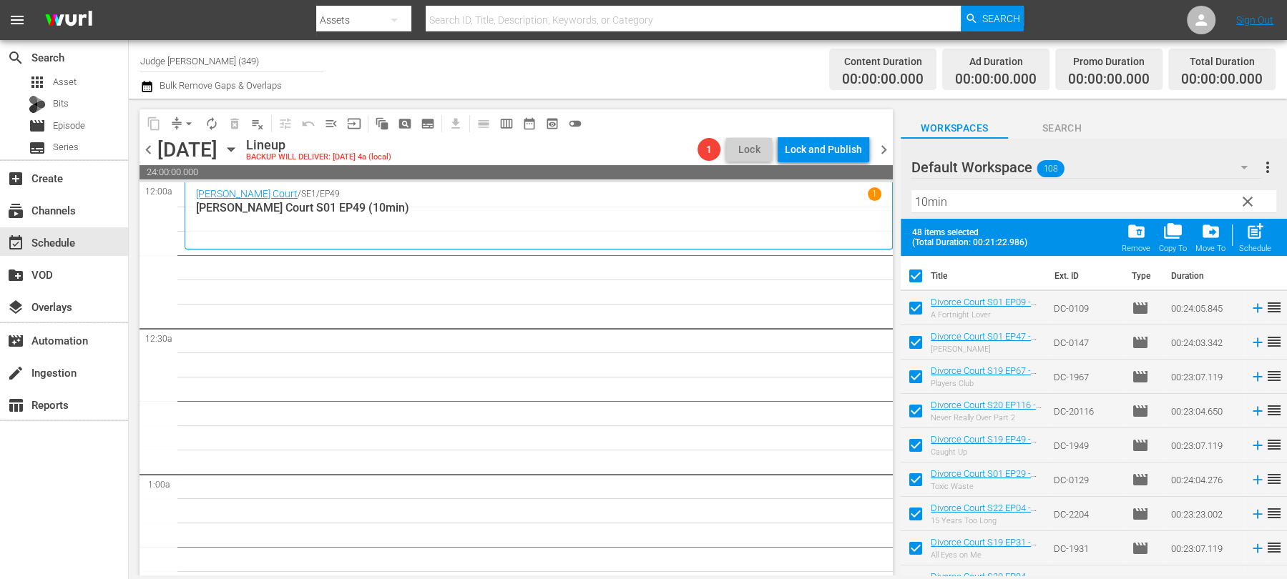
checkbox input "false"
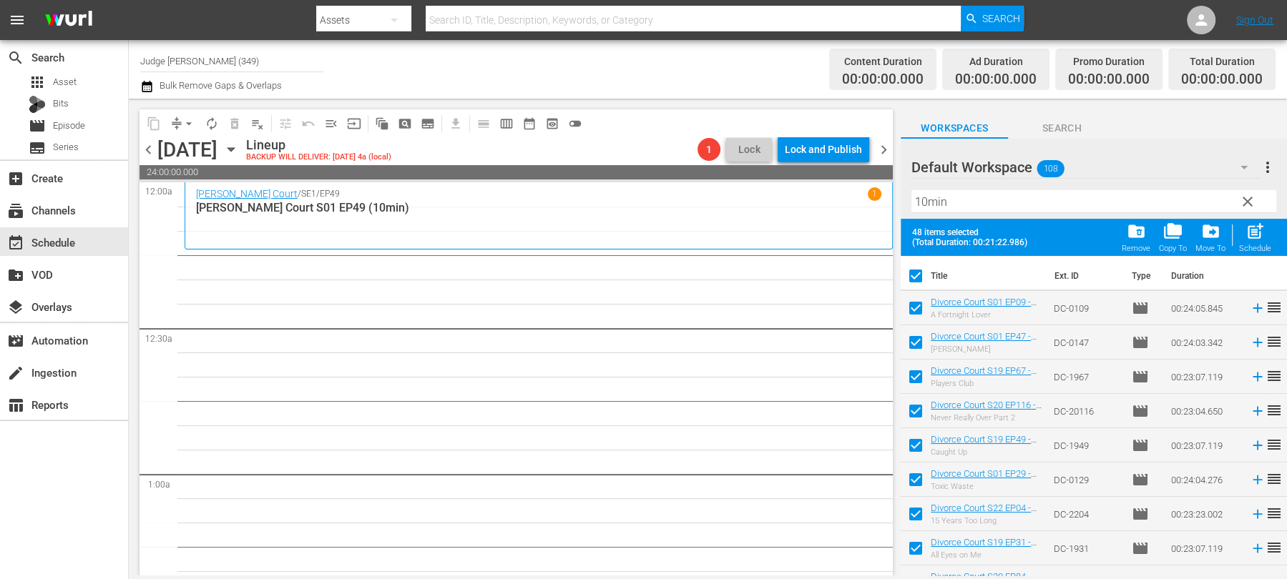
checkbox input "false"
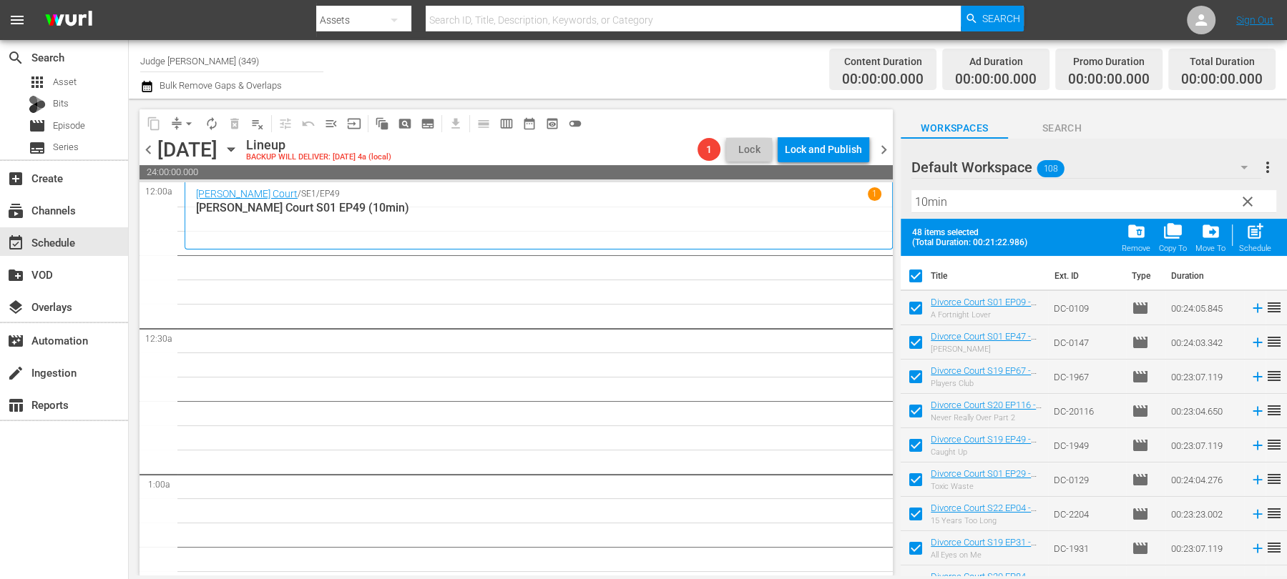
checkbox input "false"
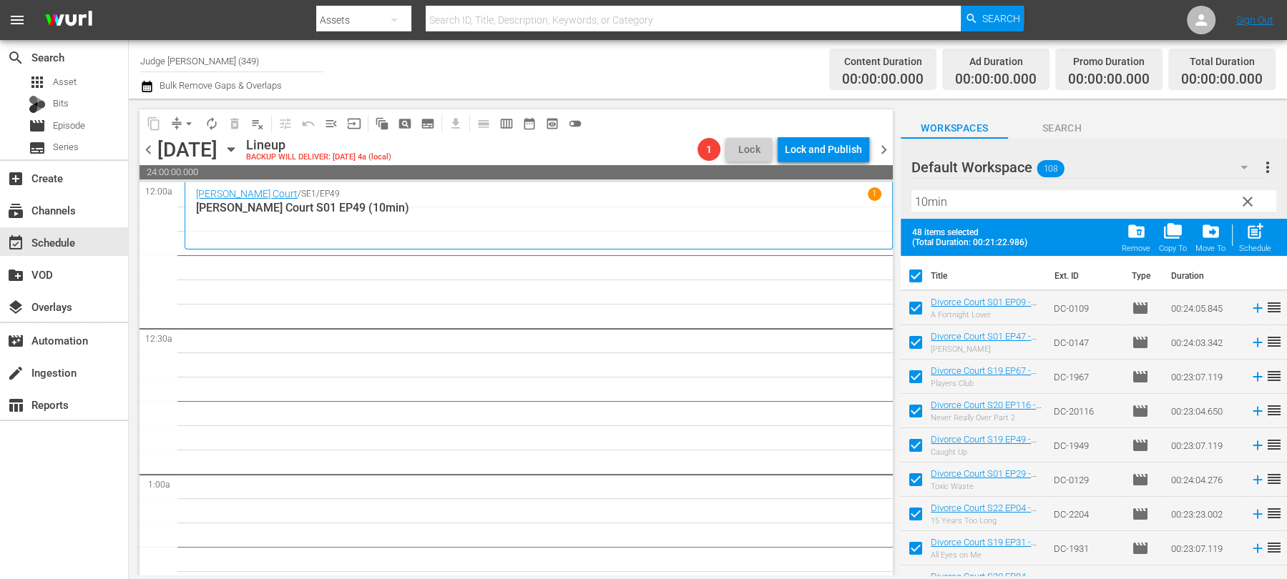
checkbox input "false"
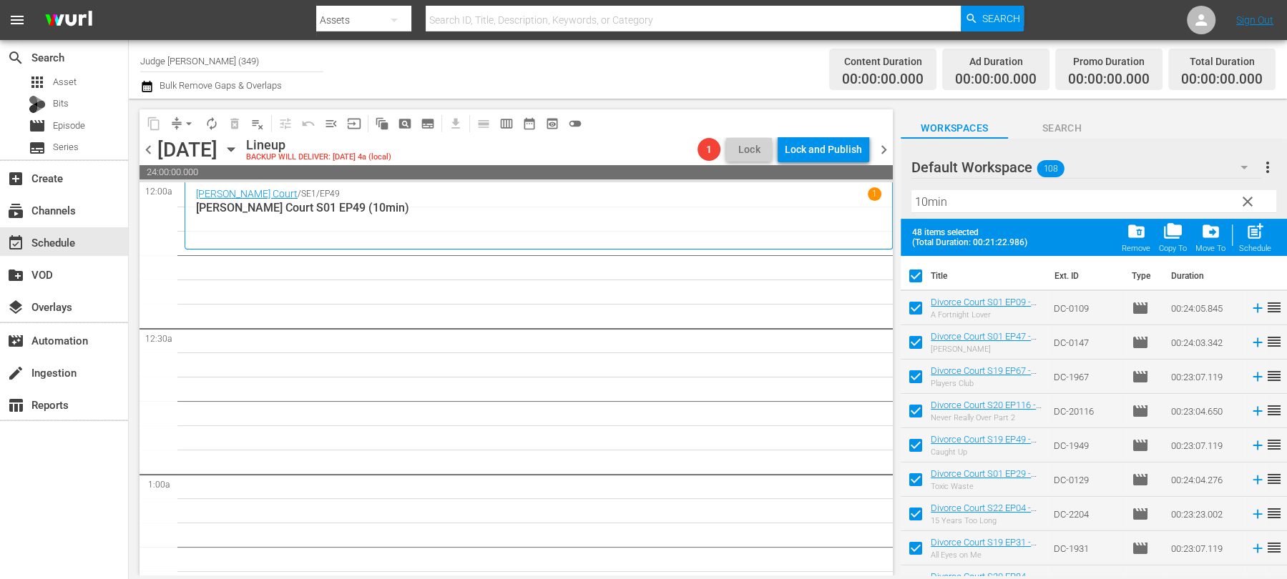
checkbox input "false"
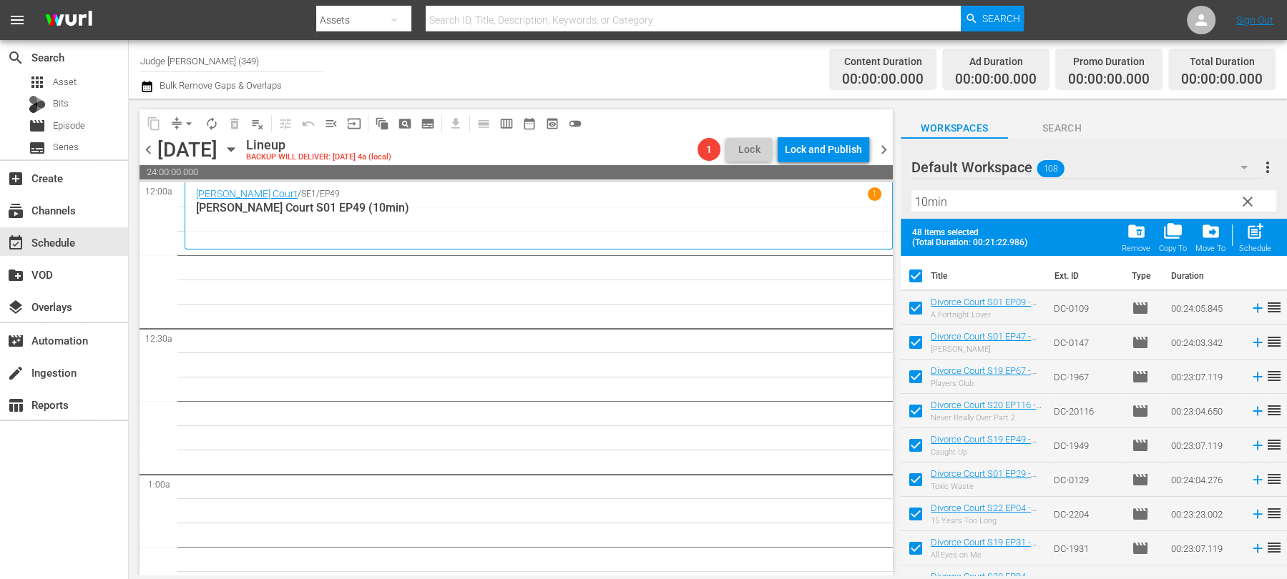
checkbox input "false"
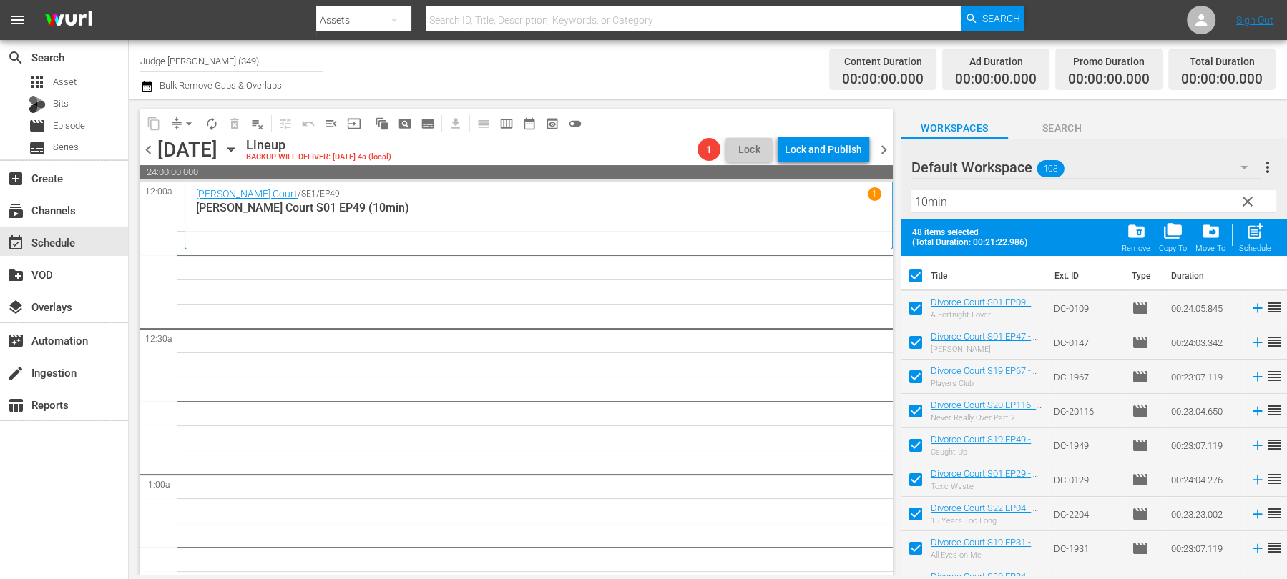
checkbox input "false"
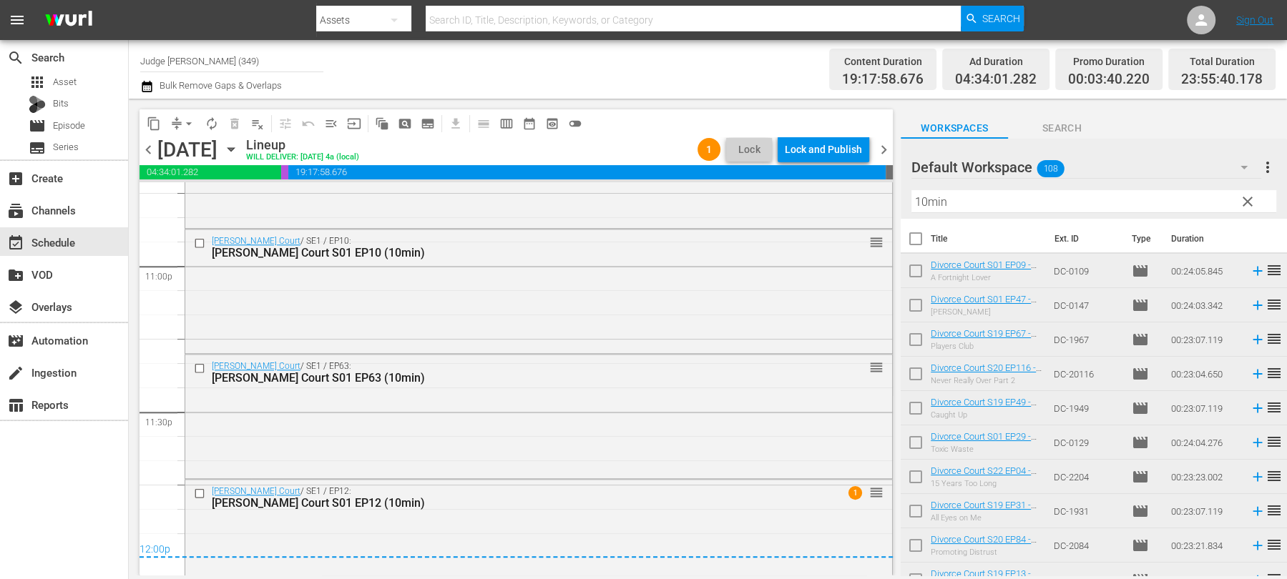
scroll to position [6658, 0]
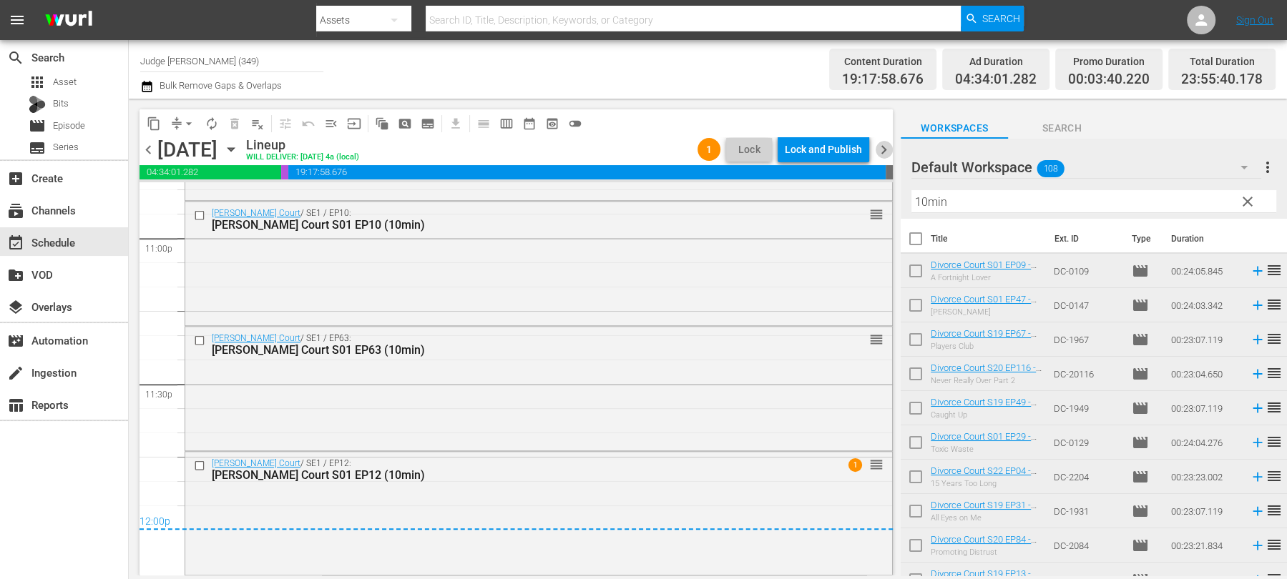
click at [880, 149] on span "chevron_right" at bounding box center [884, 150] width 18 height 18
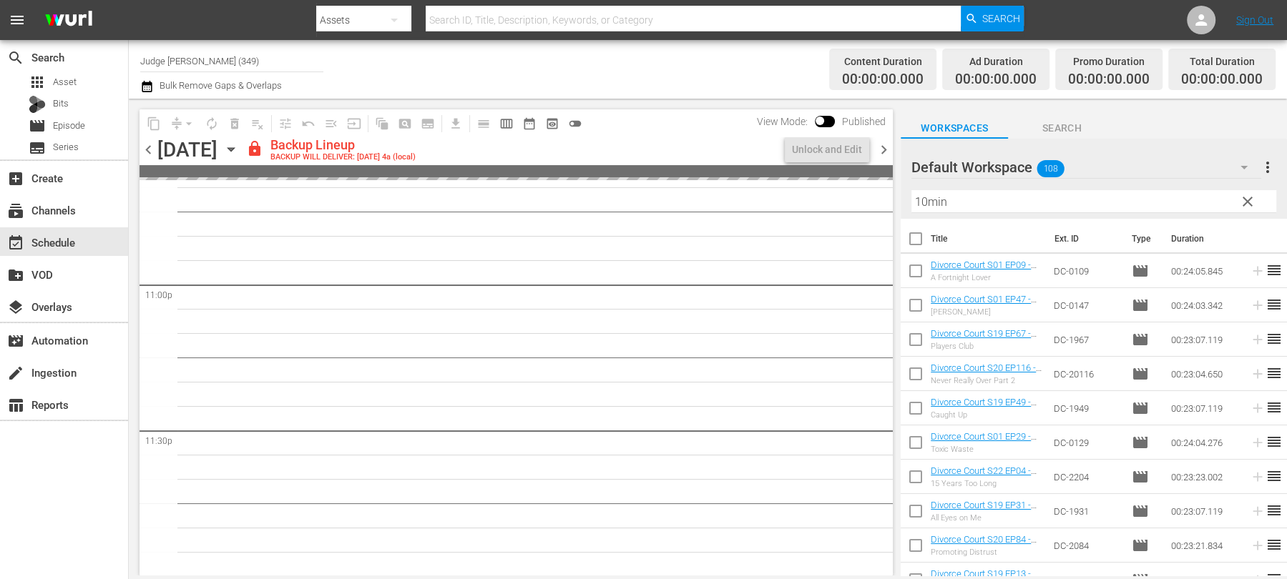
scroll to position [6611, 0]
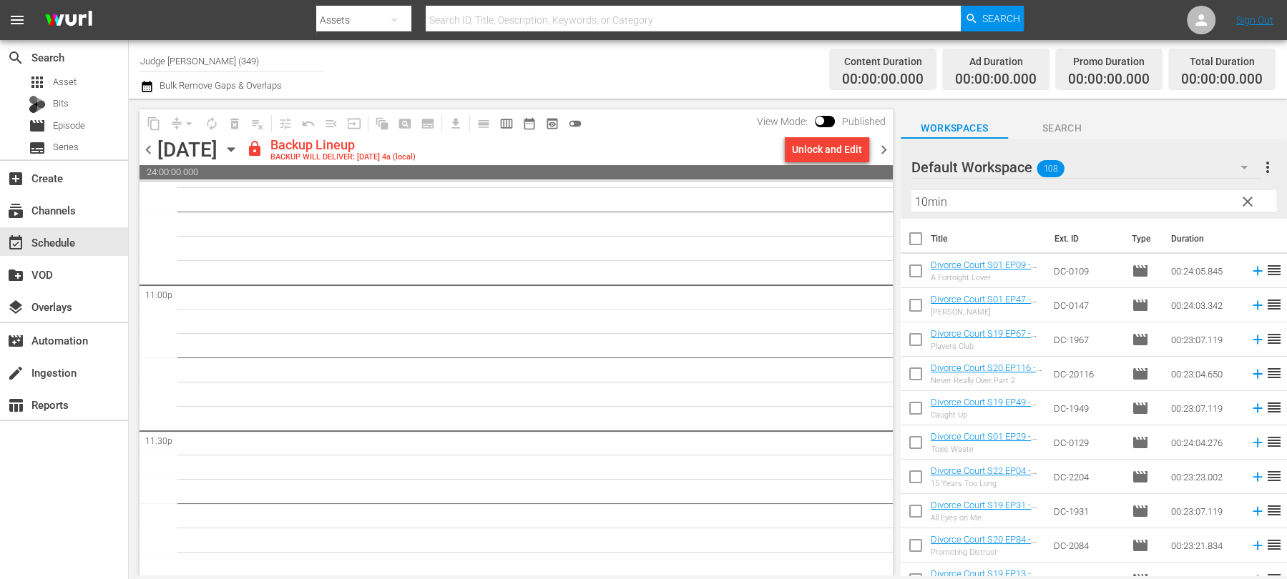
click at [247, 64] on input "Judge [PERSON_NAME] (349)" at bounding box center [231, 61] width 183 height 34
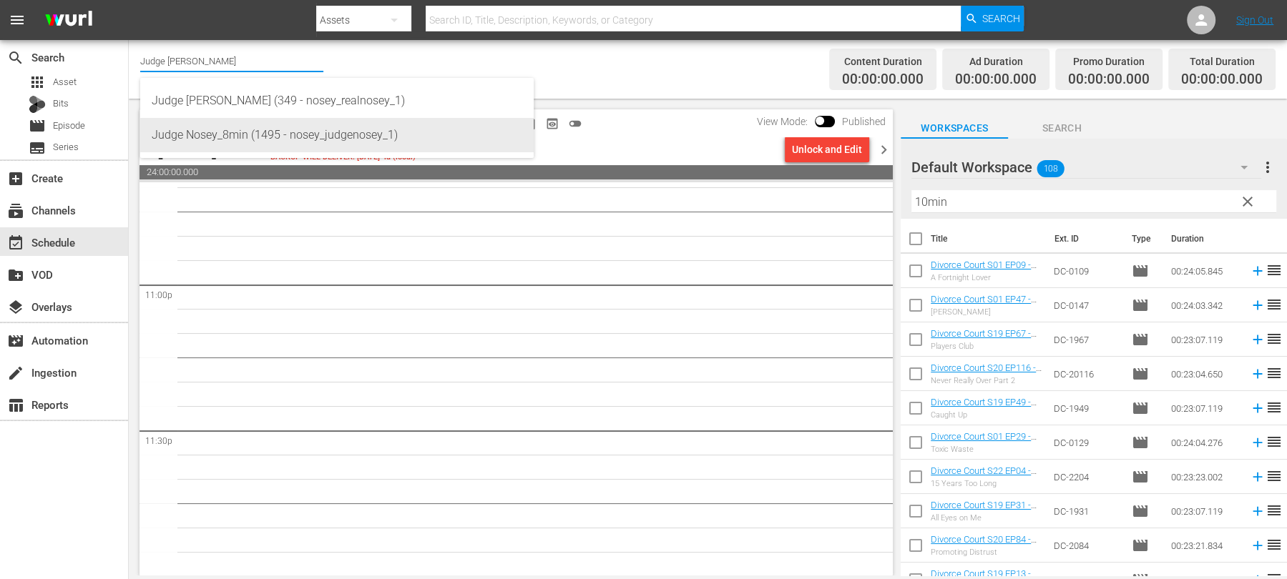
click at [230, 133] on div "Judge Nosey_8min (1495 - nosey_judgenosey_1)" at bounding box center [337, 135] width 371 height 34
type input "Judge Nosey_8min (1495 - nosey_judgenosey_1)"
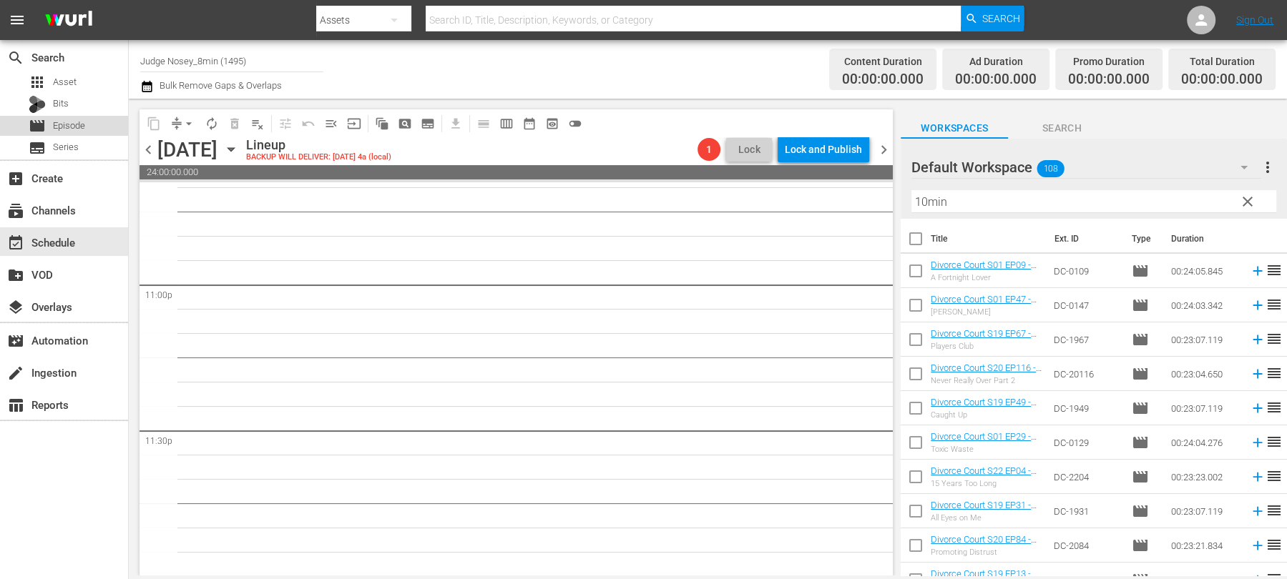
click at [72, 133] on div "movie Episode" at bounding box center [57, 126] width 57 height 20
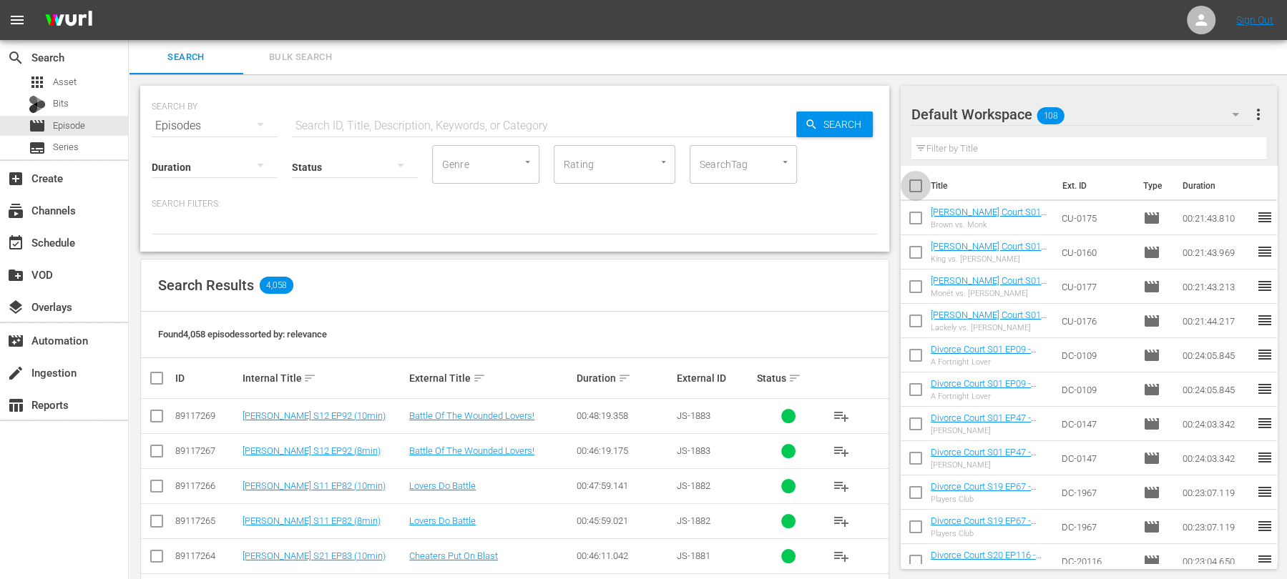
click at [919, 180] on input "checkbox" at bounding box center [916, 189] width 30 height 30
checkbox input "true"
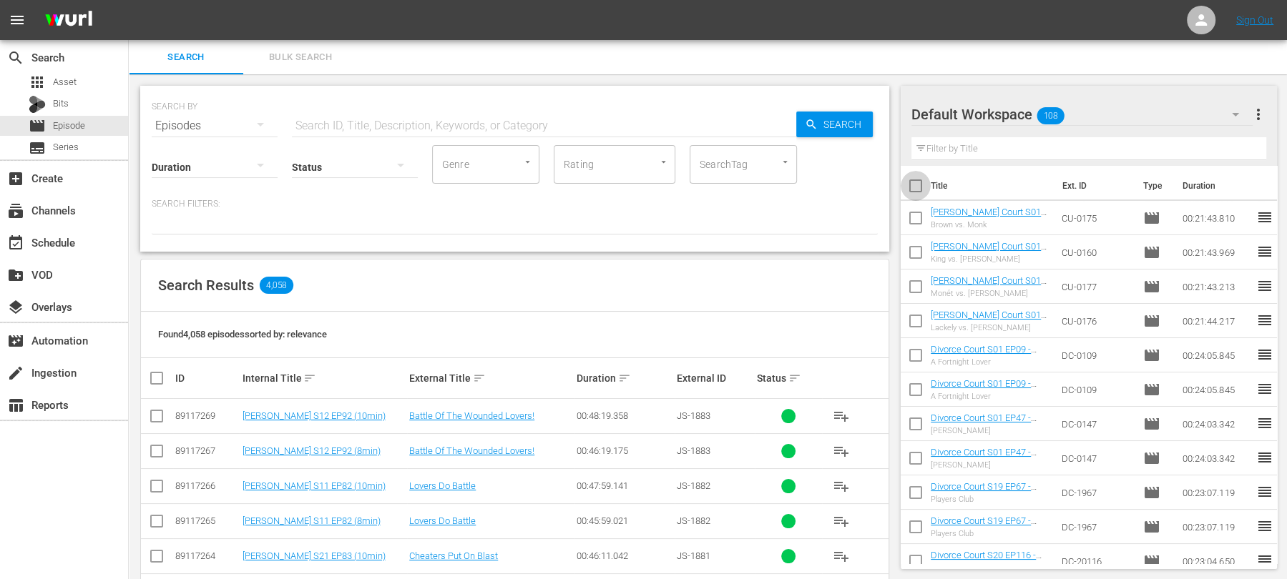
checkbox input "true"
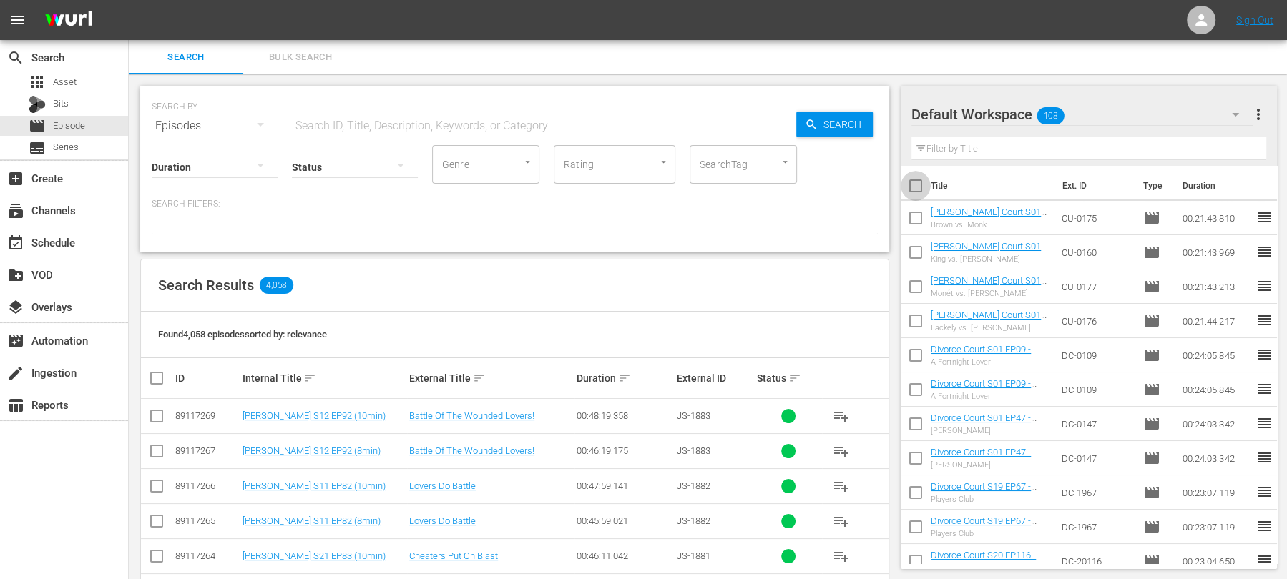
checkbox input "true"
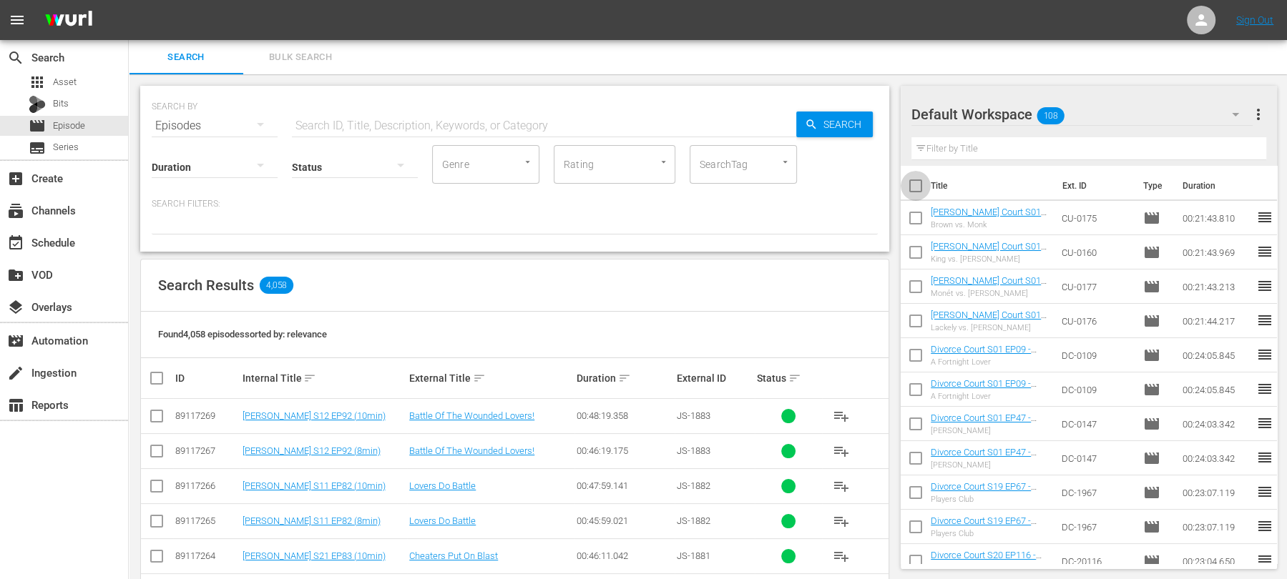
checkbox input "true"
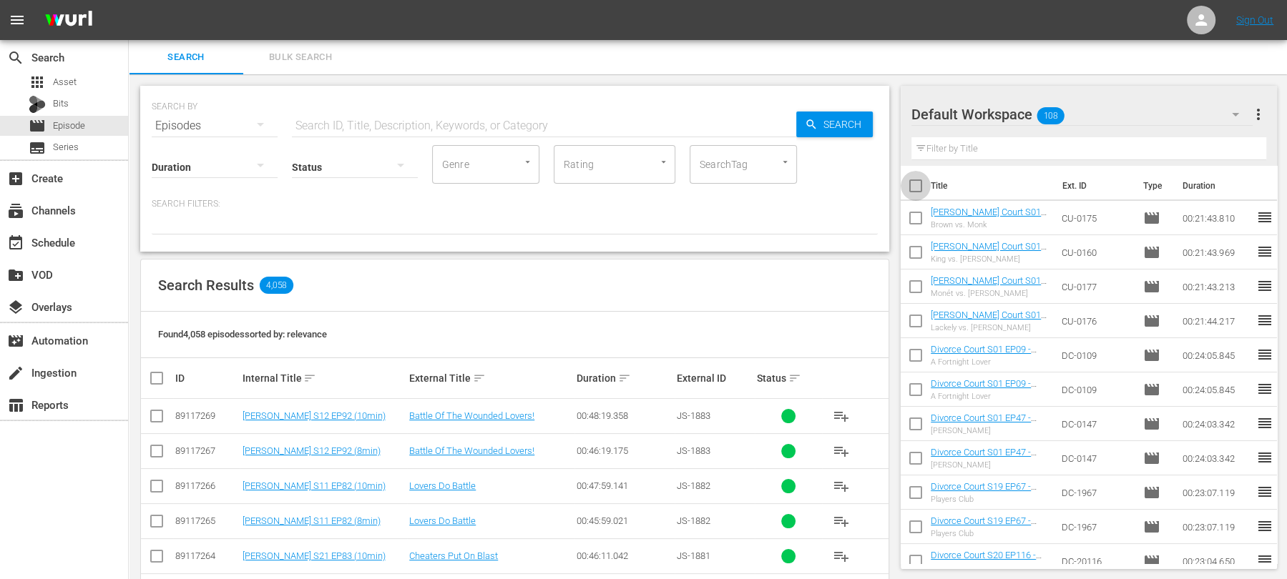
checkbox input "true"
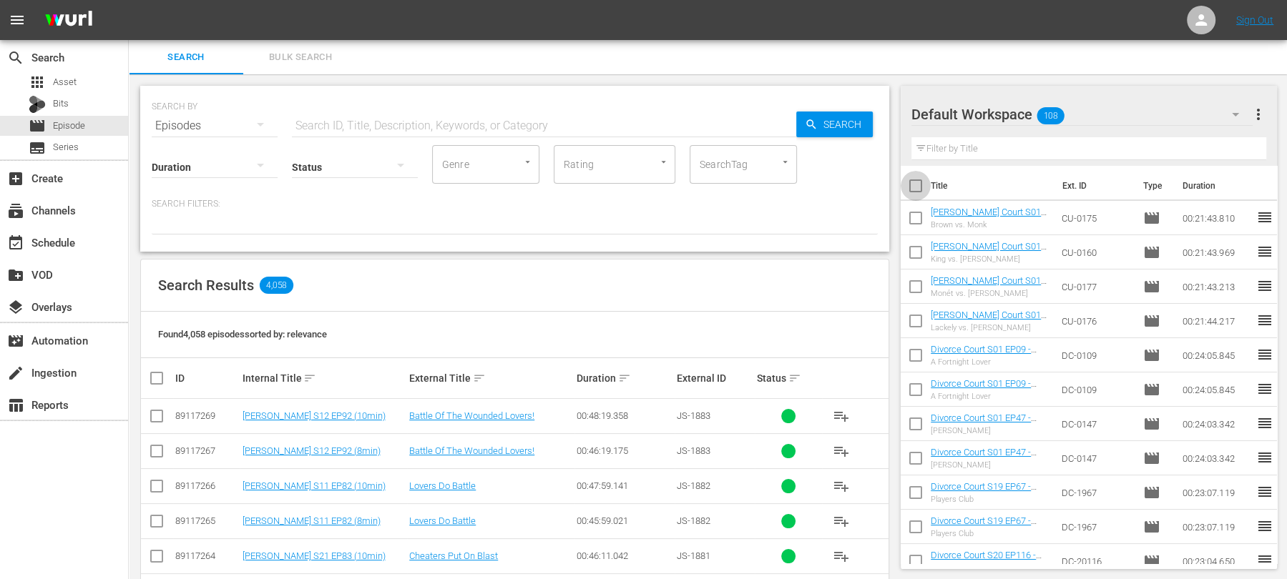
checkbox input "true"
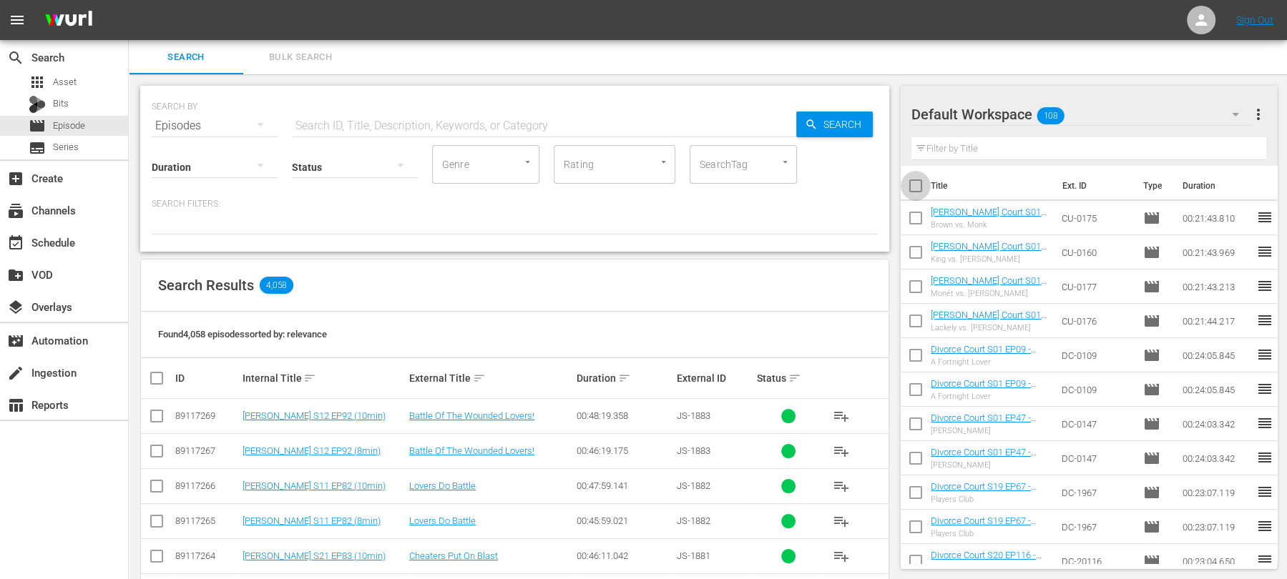
checkbox input "true"
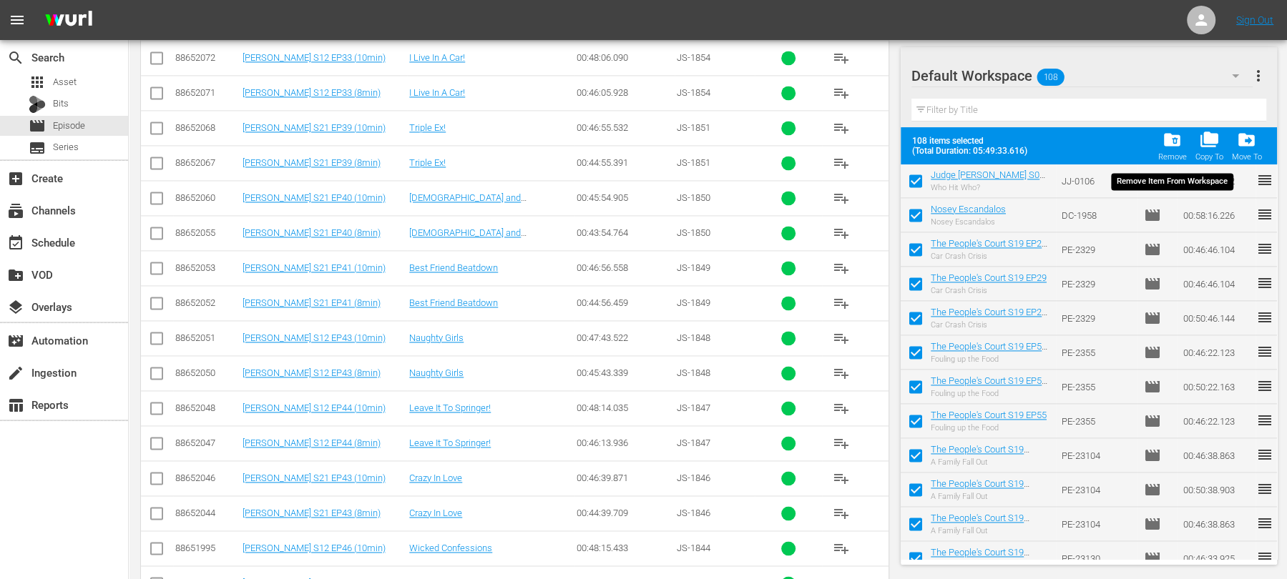
scroll to position [1933, 0]
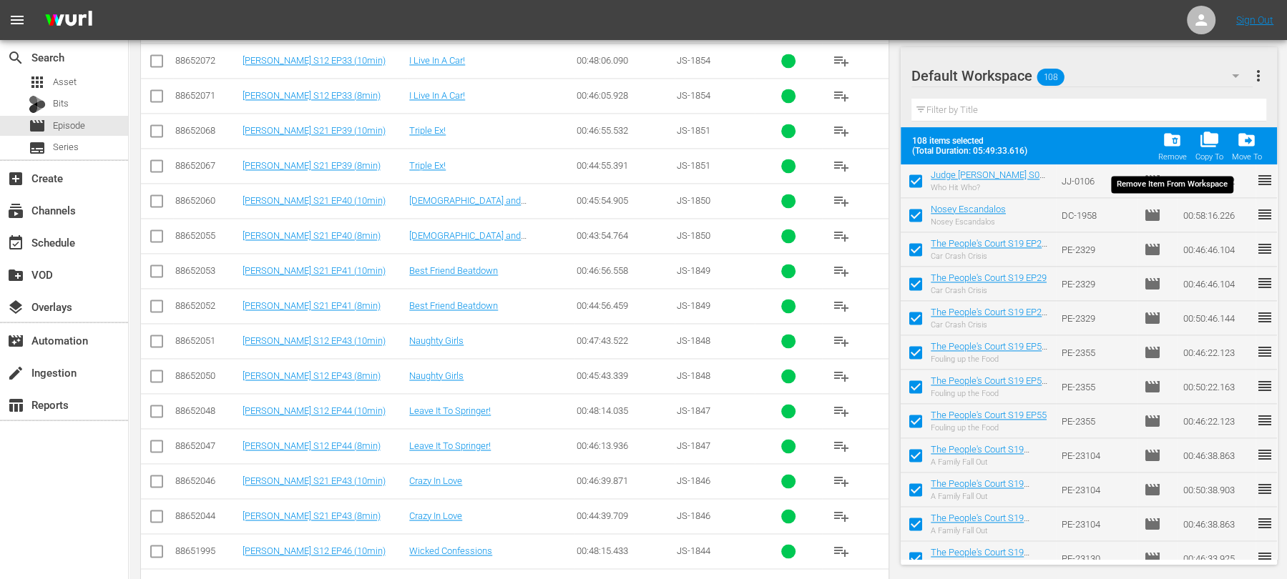
click at [1175, 142] on span "folder_delete" at bounding box center [1172, 139] width 19 height 19
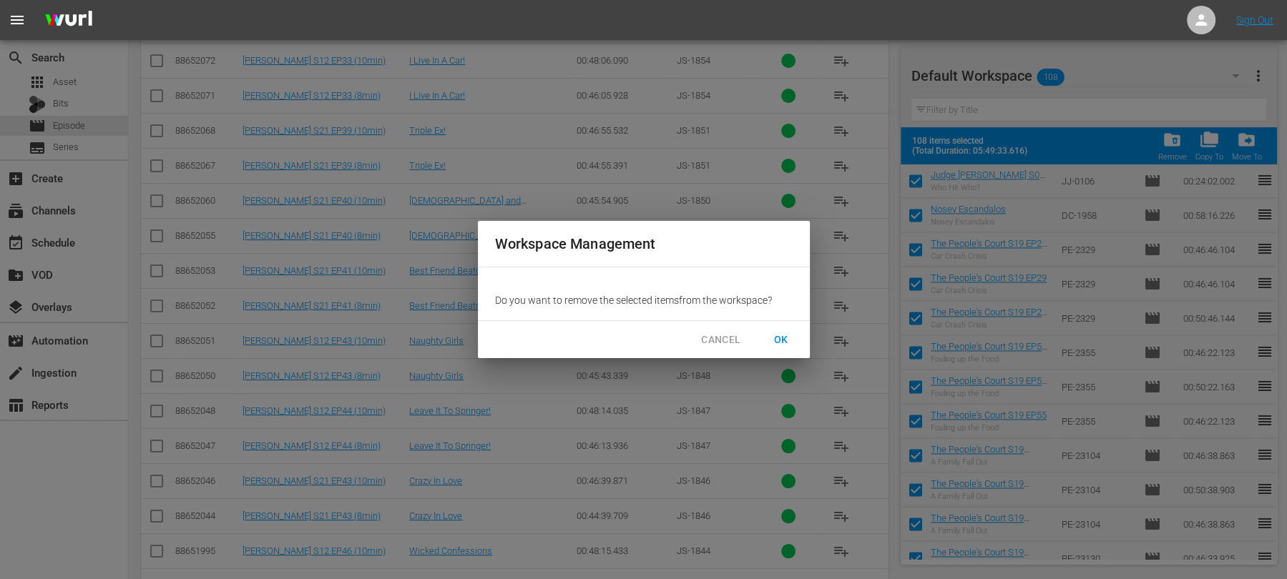
click at [782, 341] on span "OK" at bounding box center [781, 340] width 23 height 18
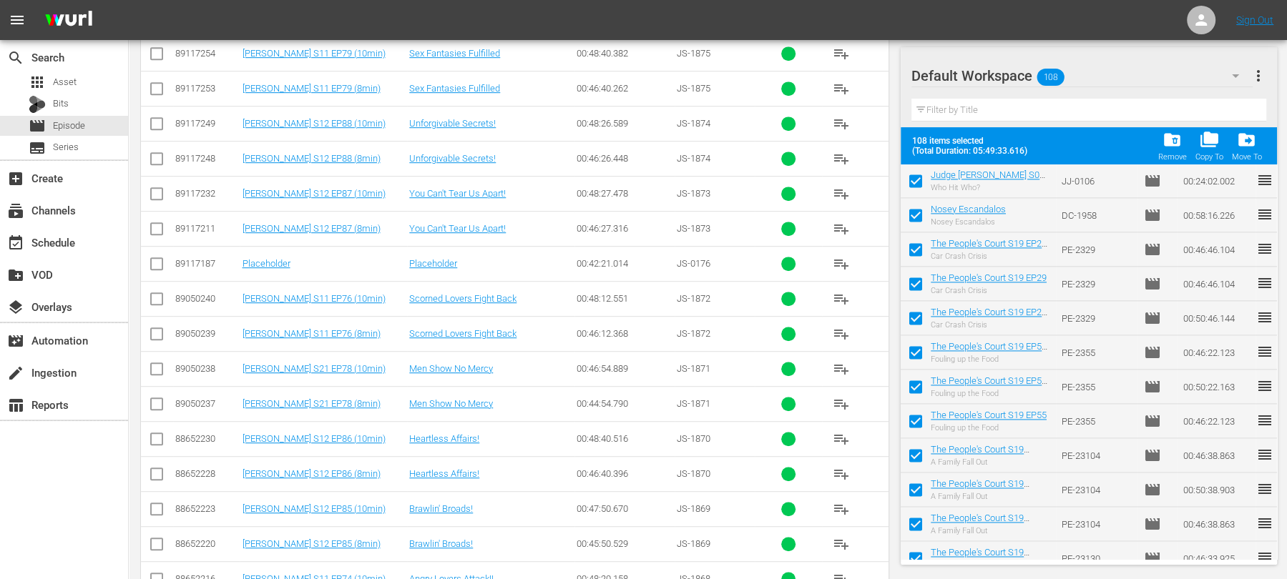
scroll to position [0, 0]
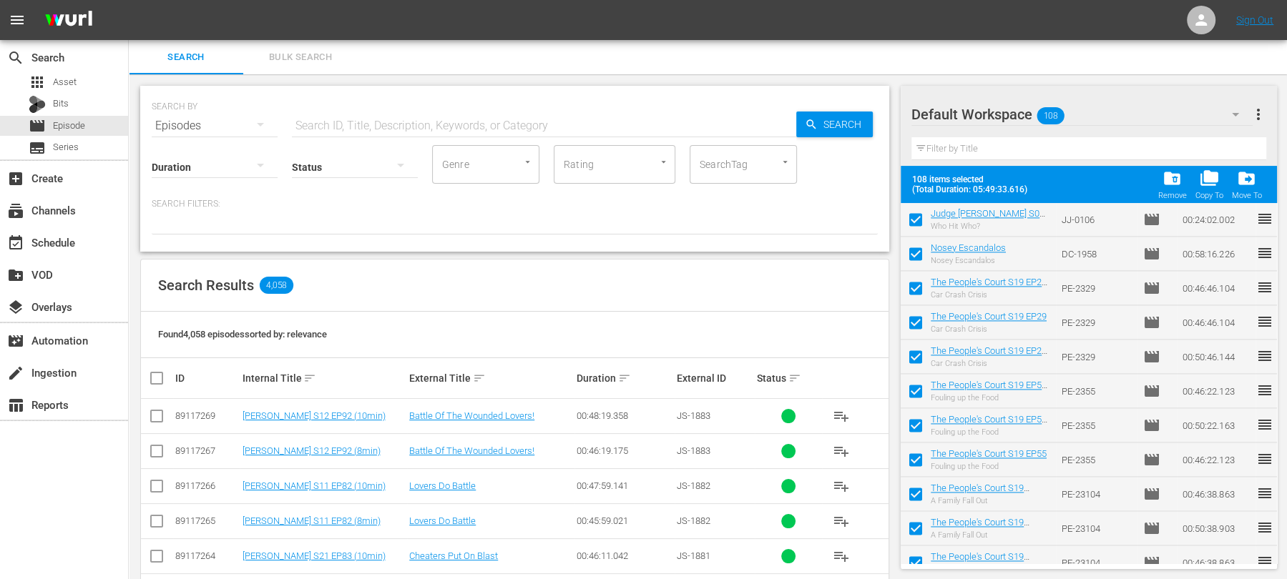
checkbox input "false"
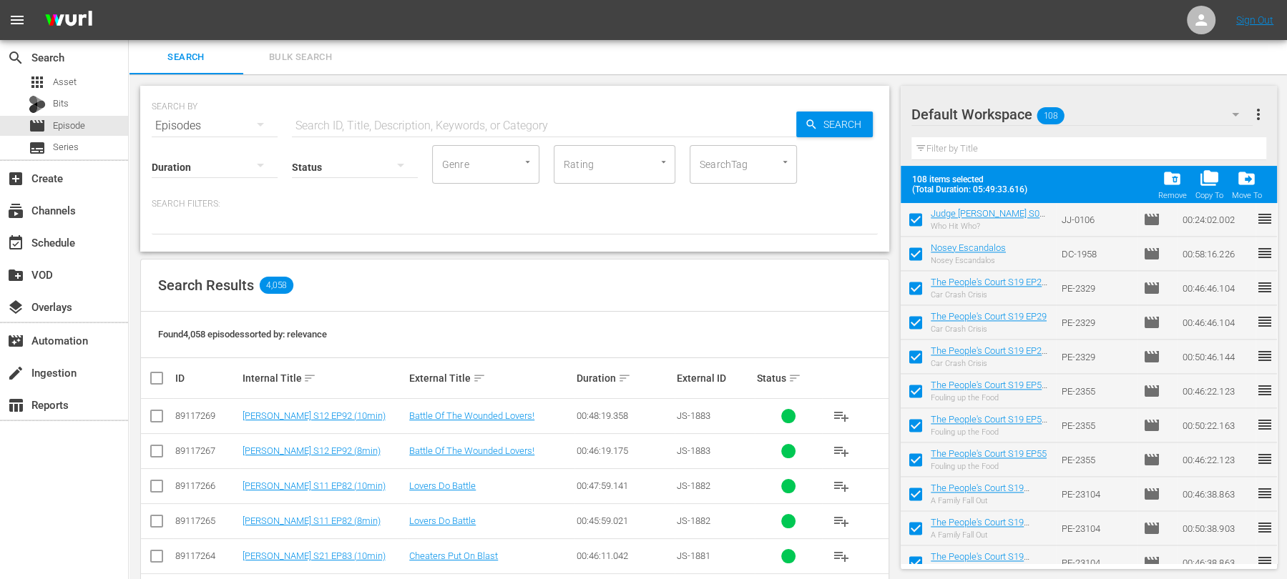
checkbox input "false"
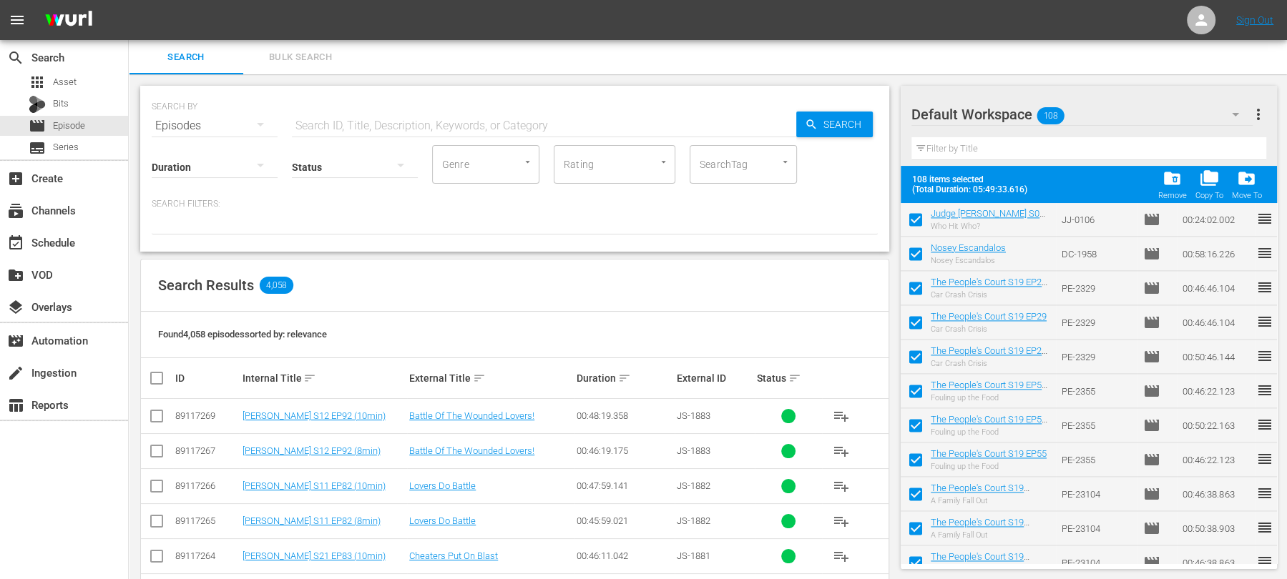
checkbox input "false"
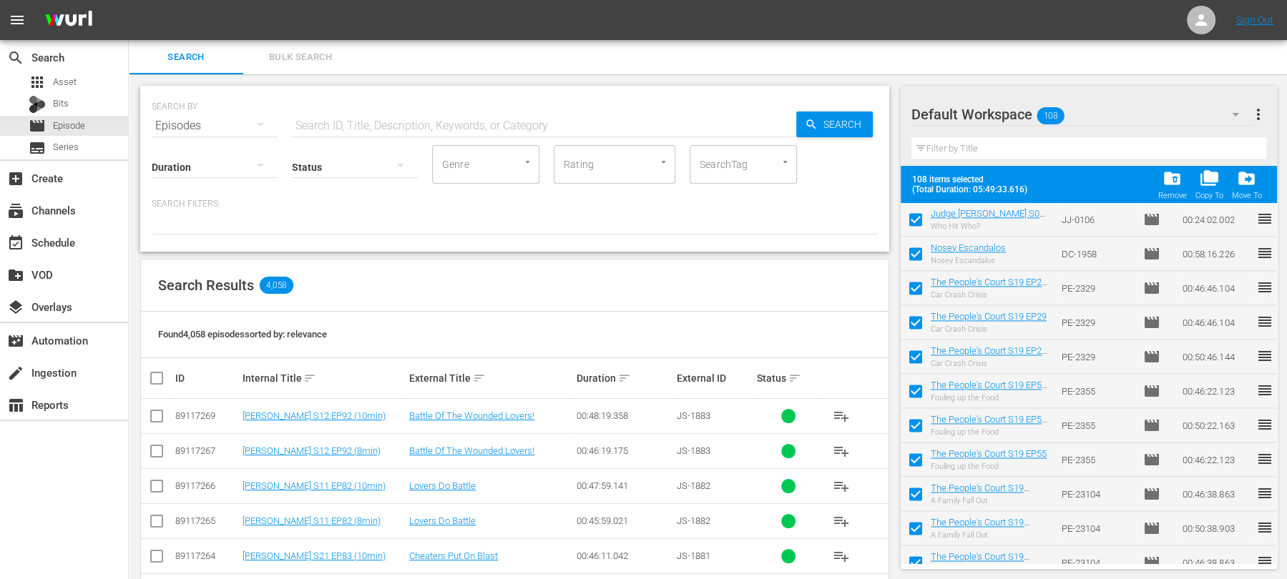
checkbox input "false"
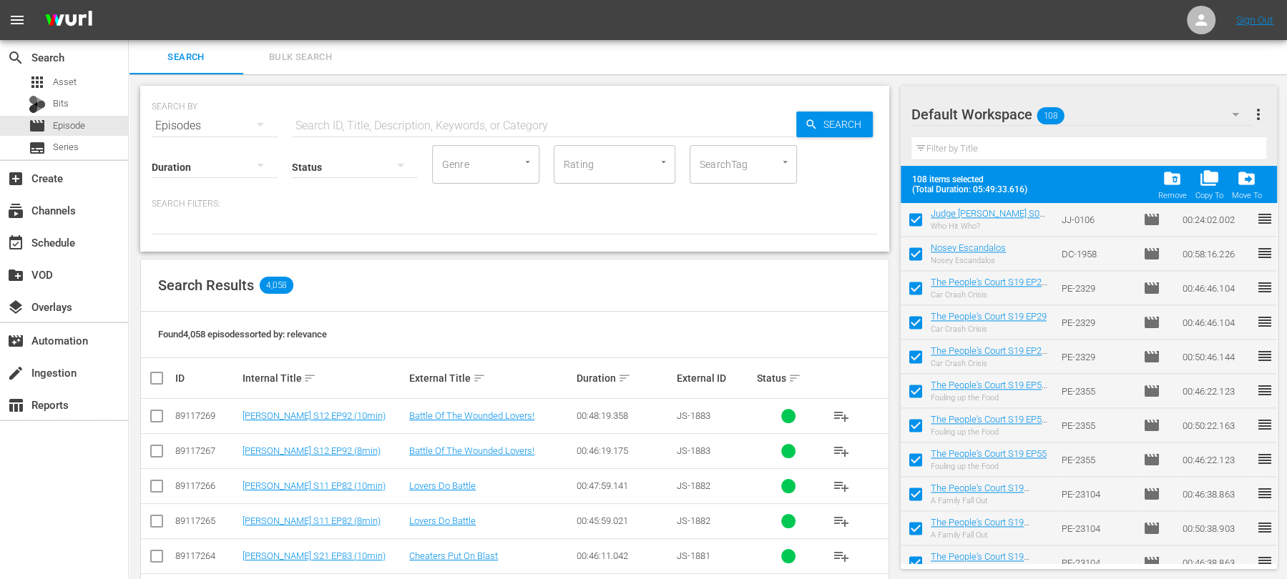
checkbox input "false"
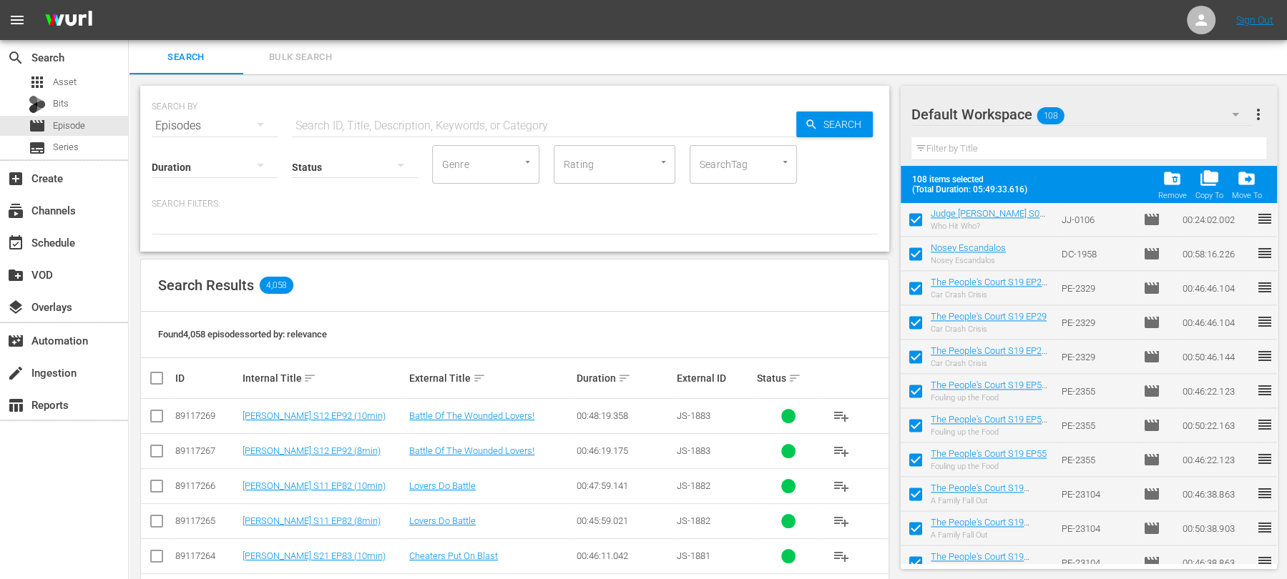
checkbox input "false"
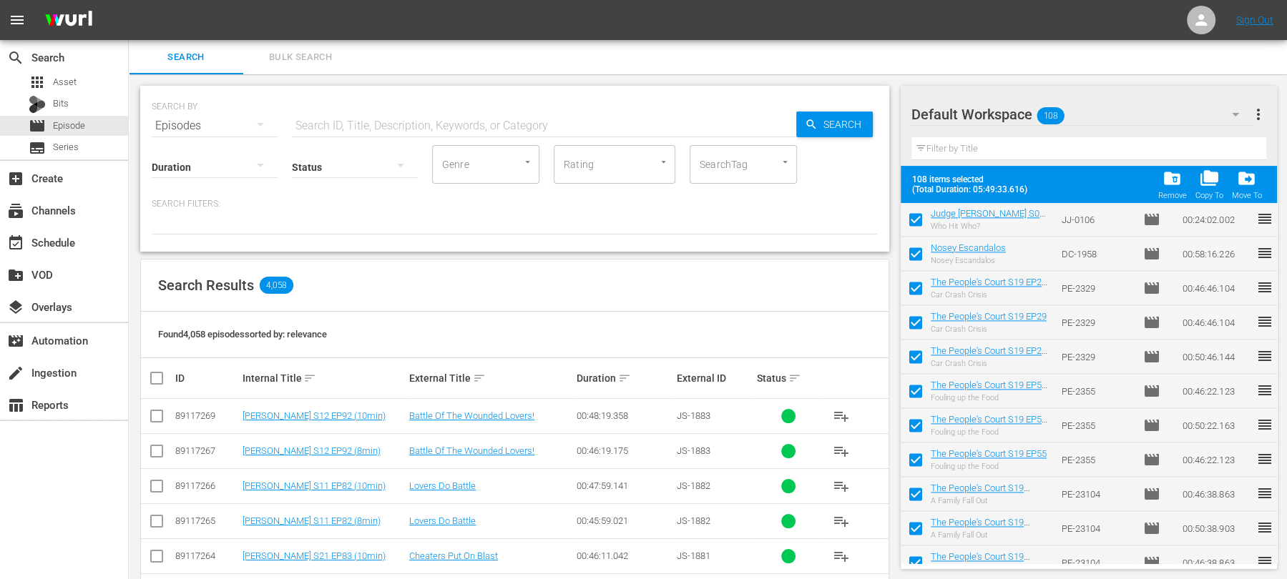
checkbox input "false"
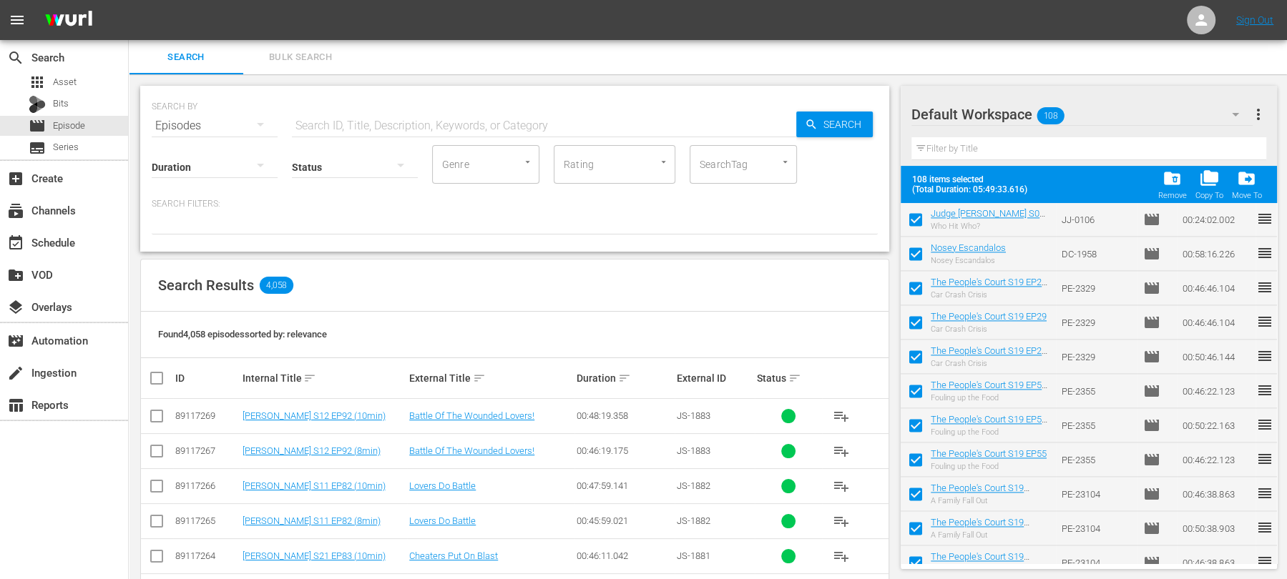
checkbox input "false"
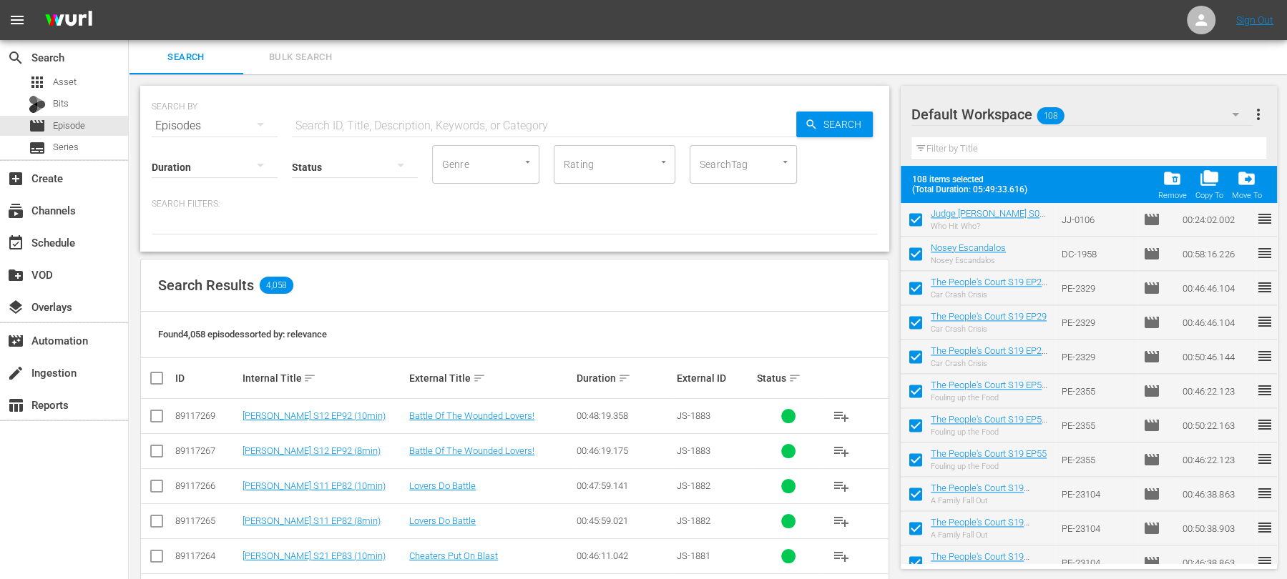
checkbox input "false"
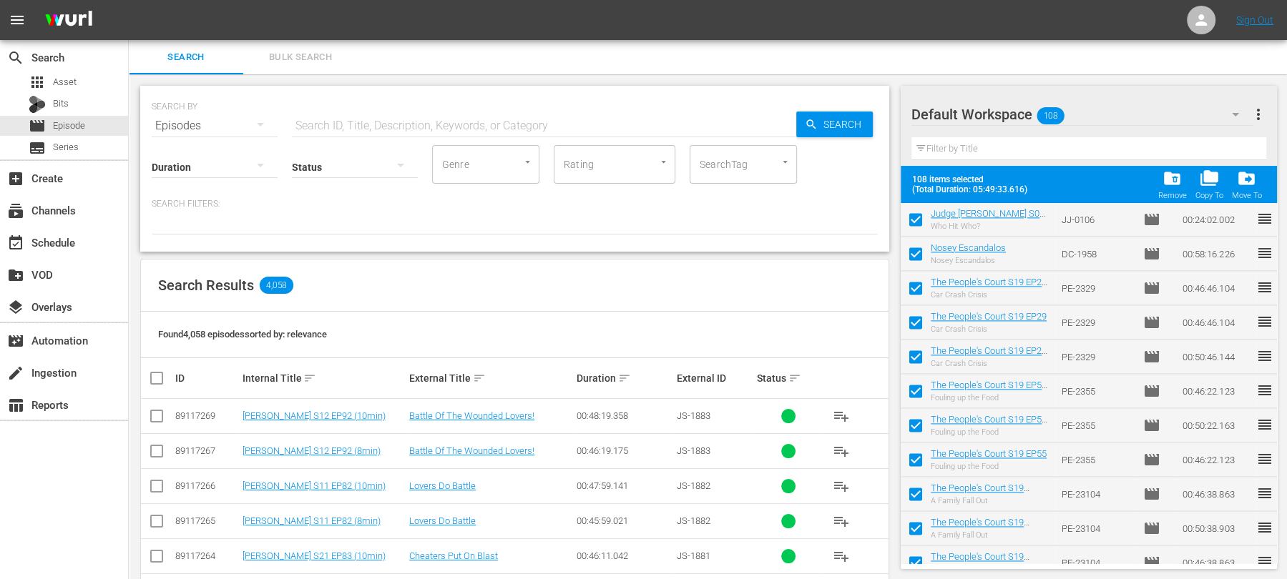
checkbox input "false"
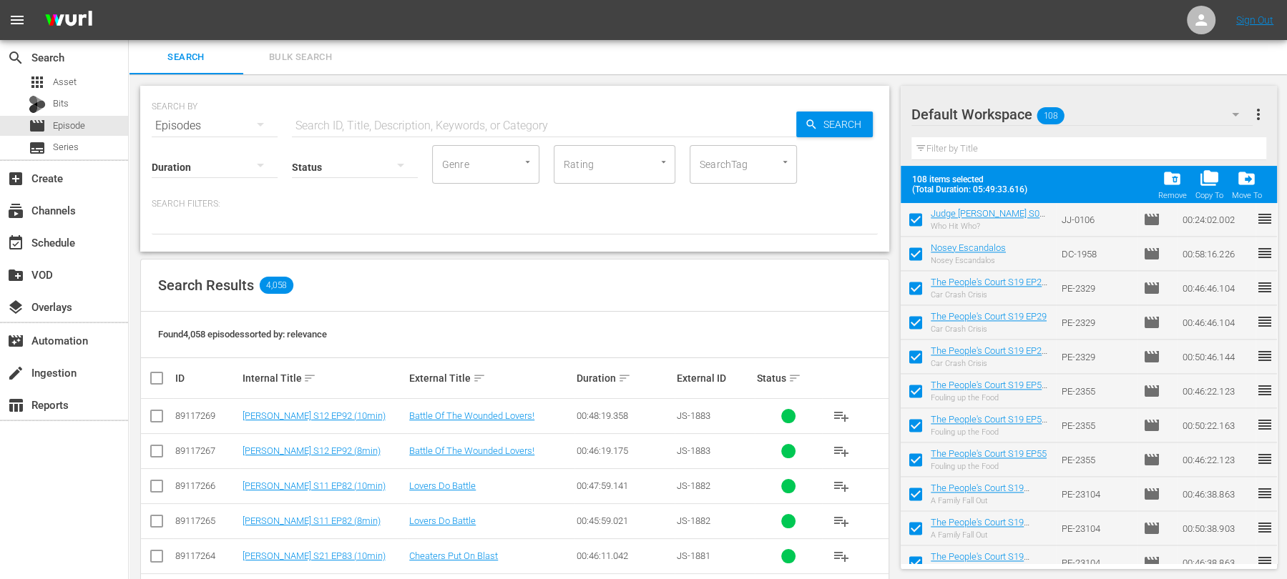
checkbox input "false"
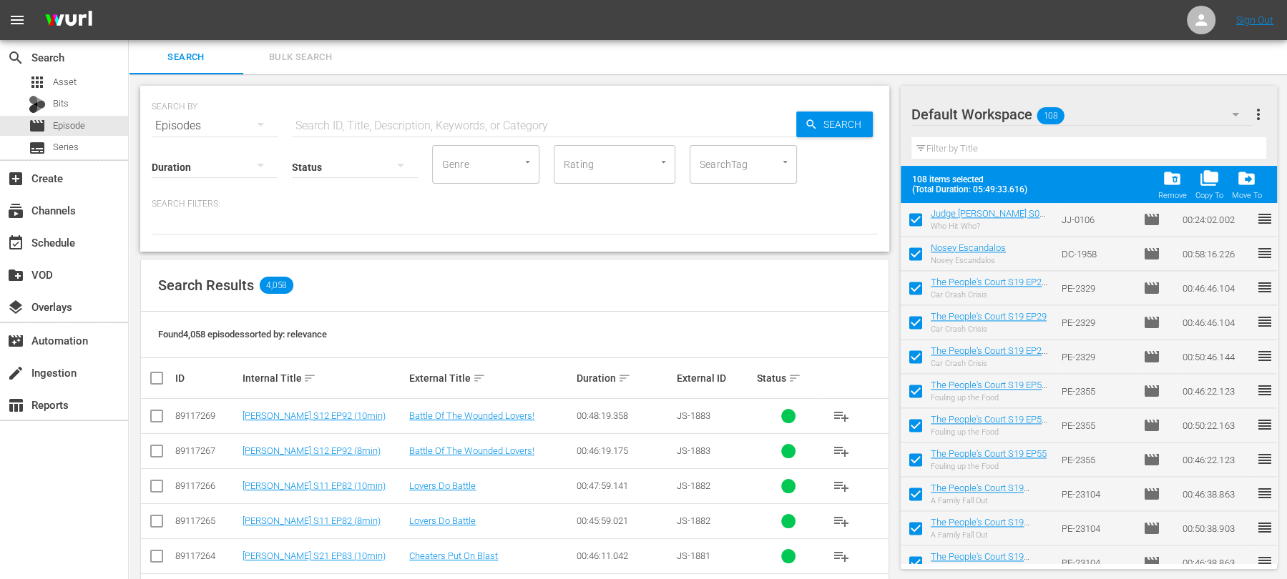
checkbox input "false"
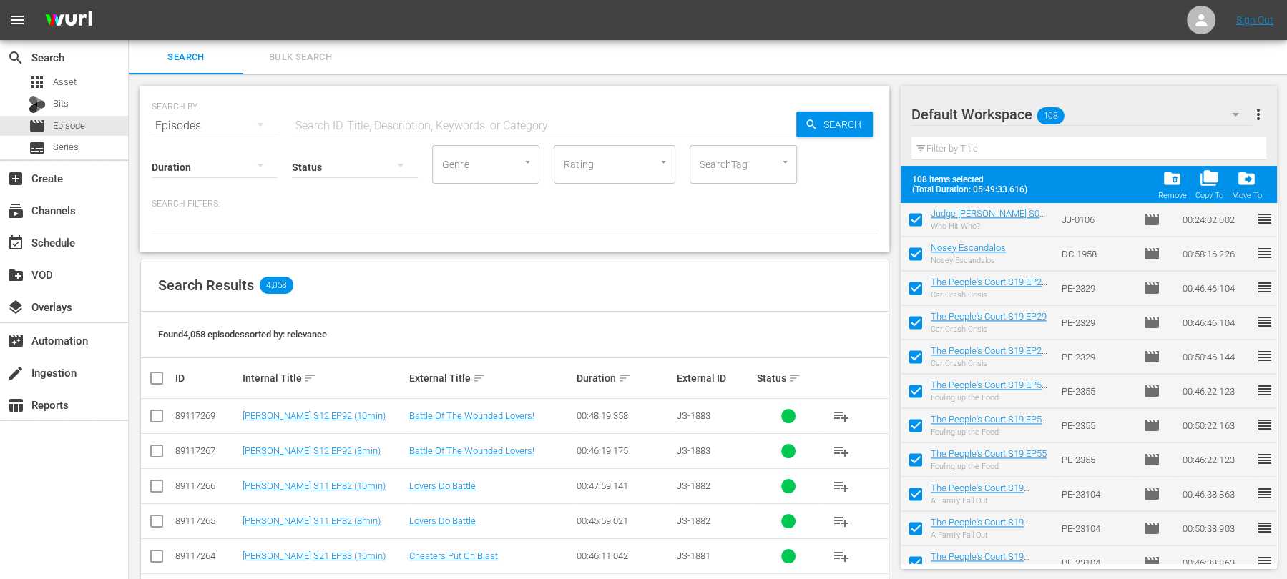
checkbox input "false"
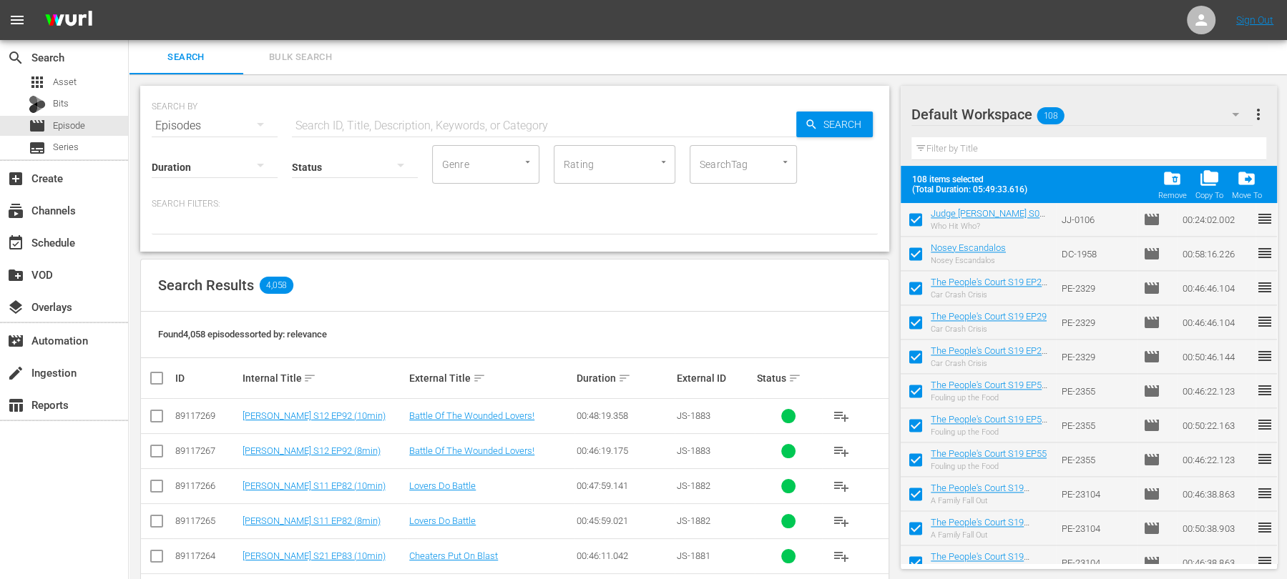
checkbox input "false"
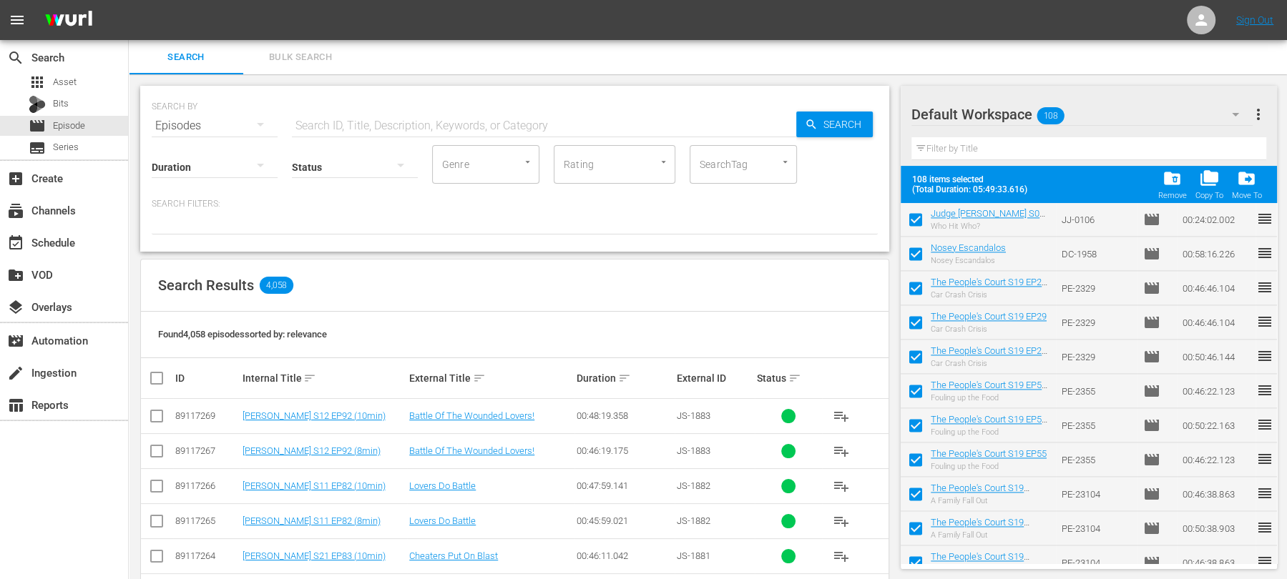
checkbox input "false"
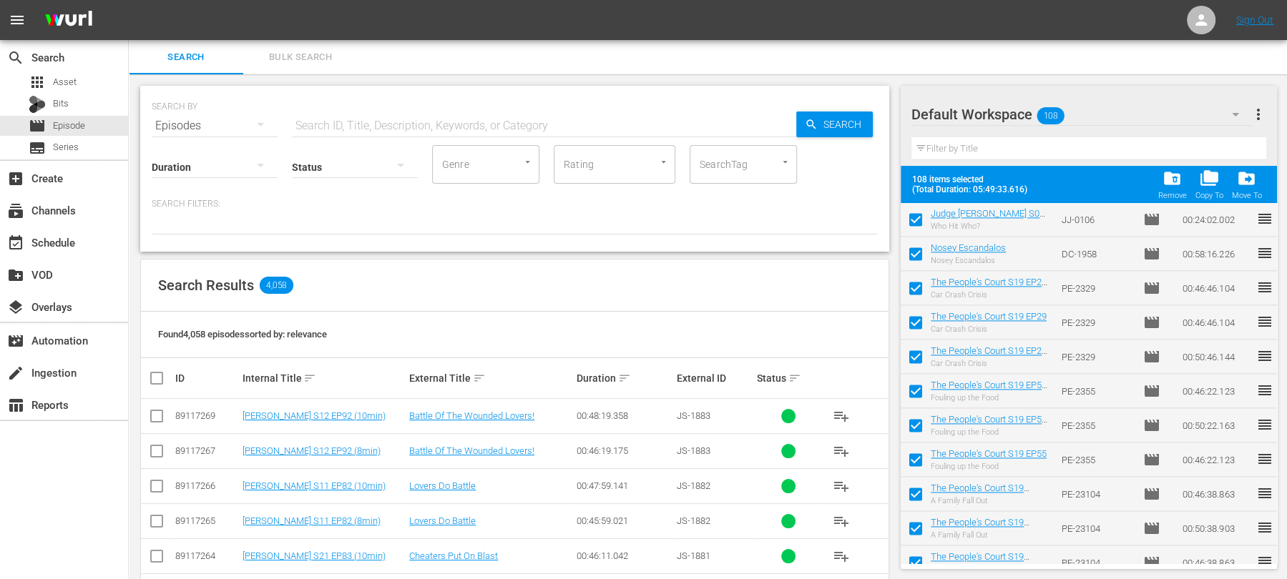
checkbox input "false"
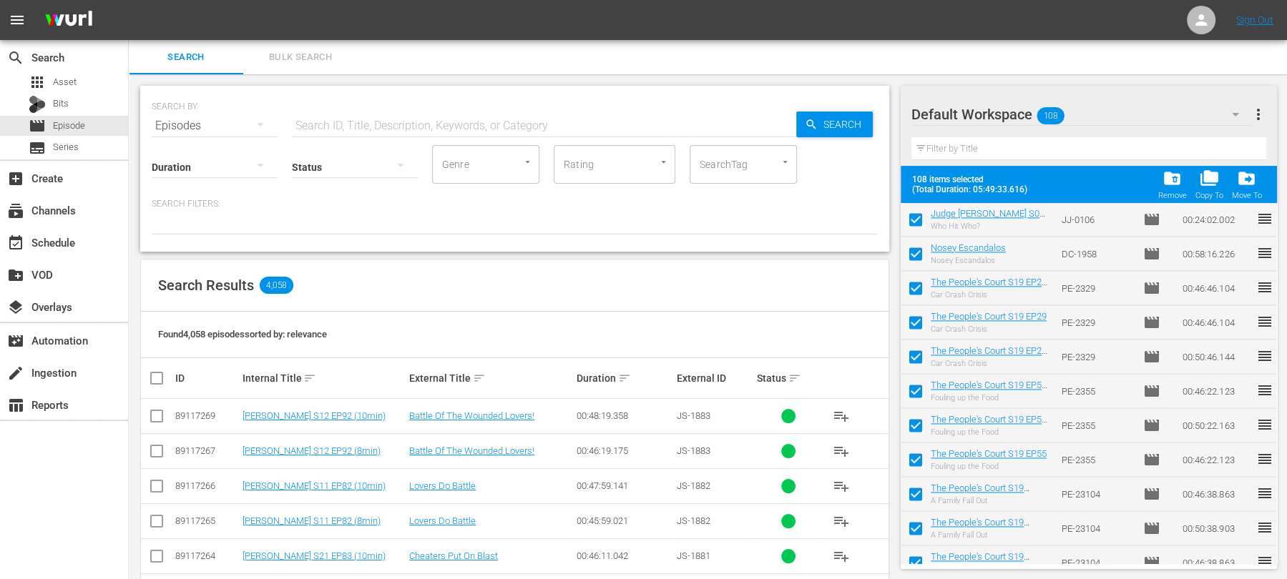
checkbox input "false"
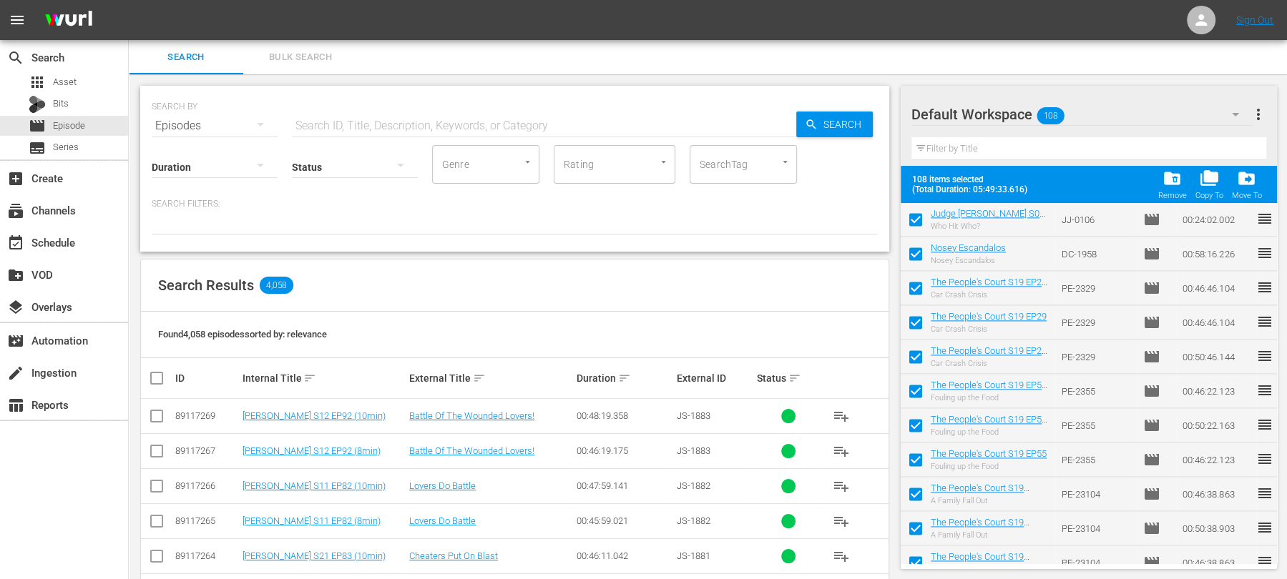
checkbox input "false"
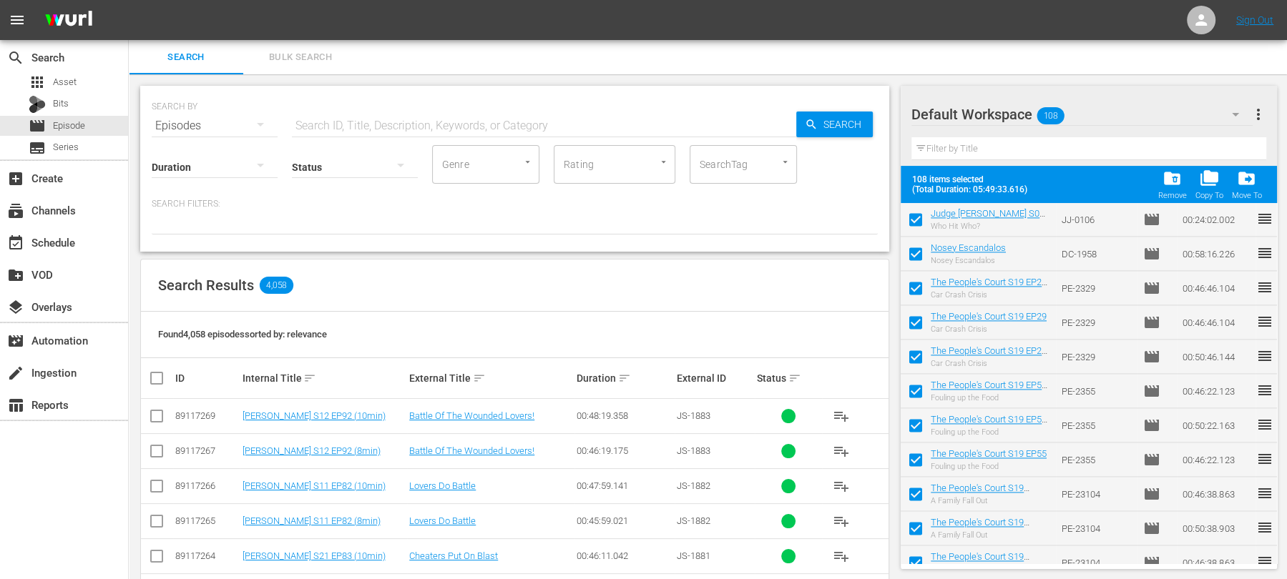
checkbox input "false"
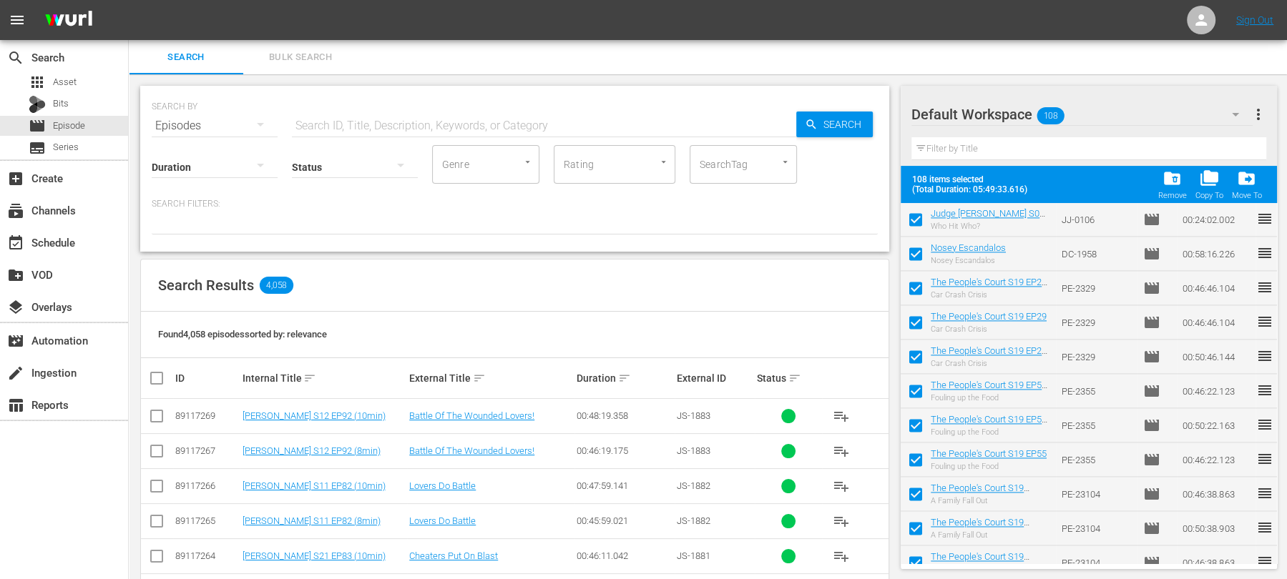
checkbox input "false"
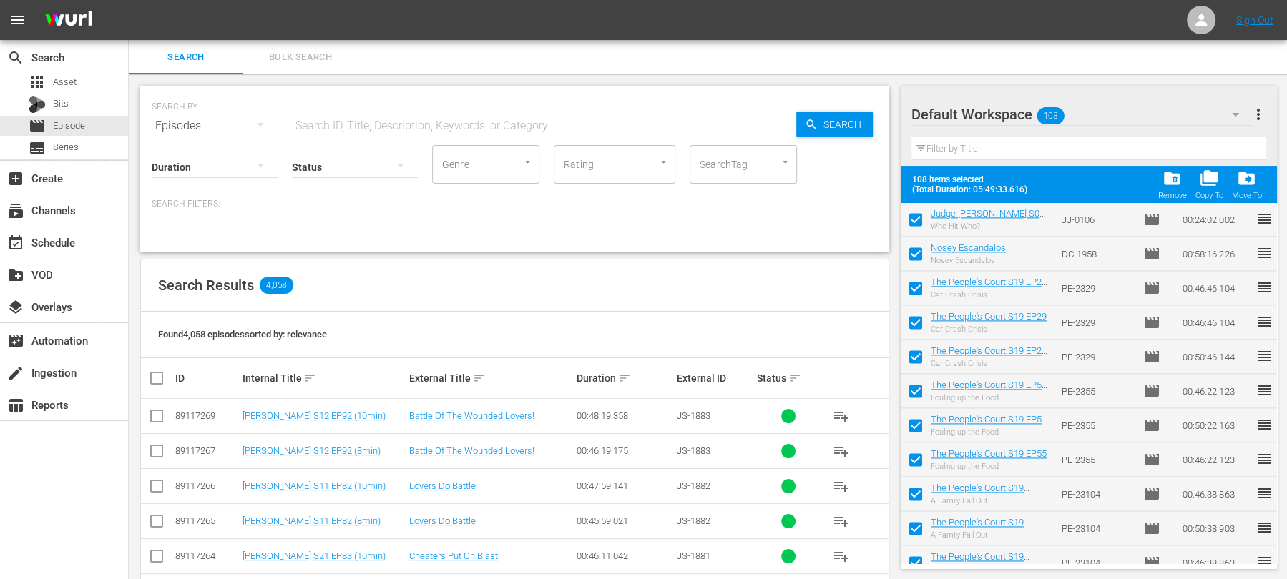
checkbox input "false"
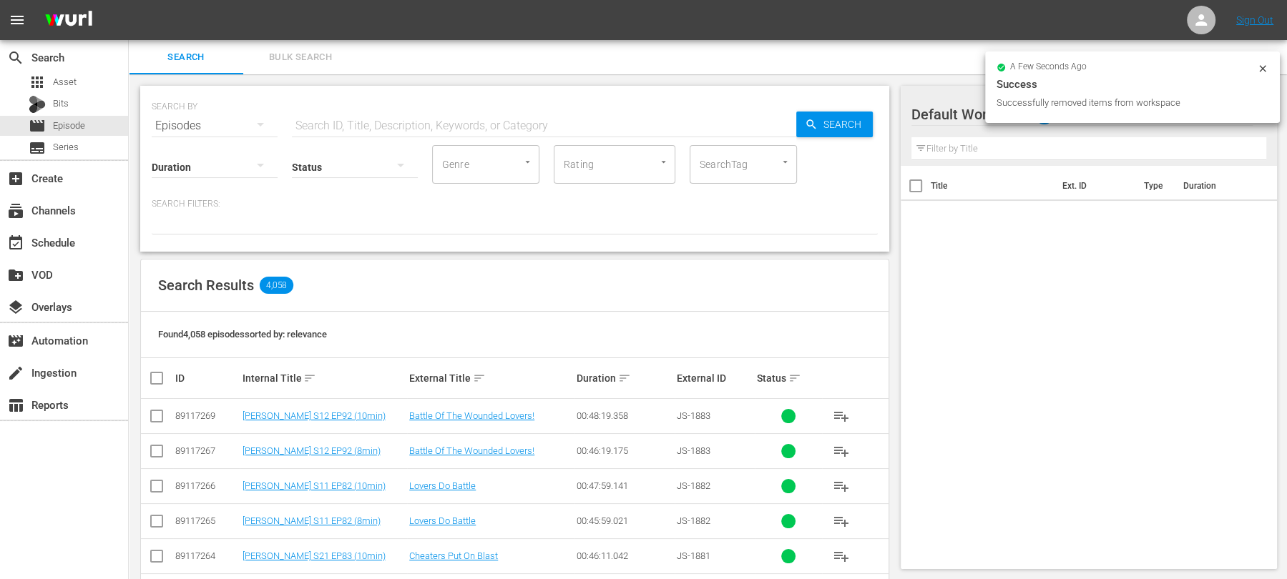
click at [304, 54] on span "Bulk Search" at bounding box center [300, 57] width 97 height 16
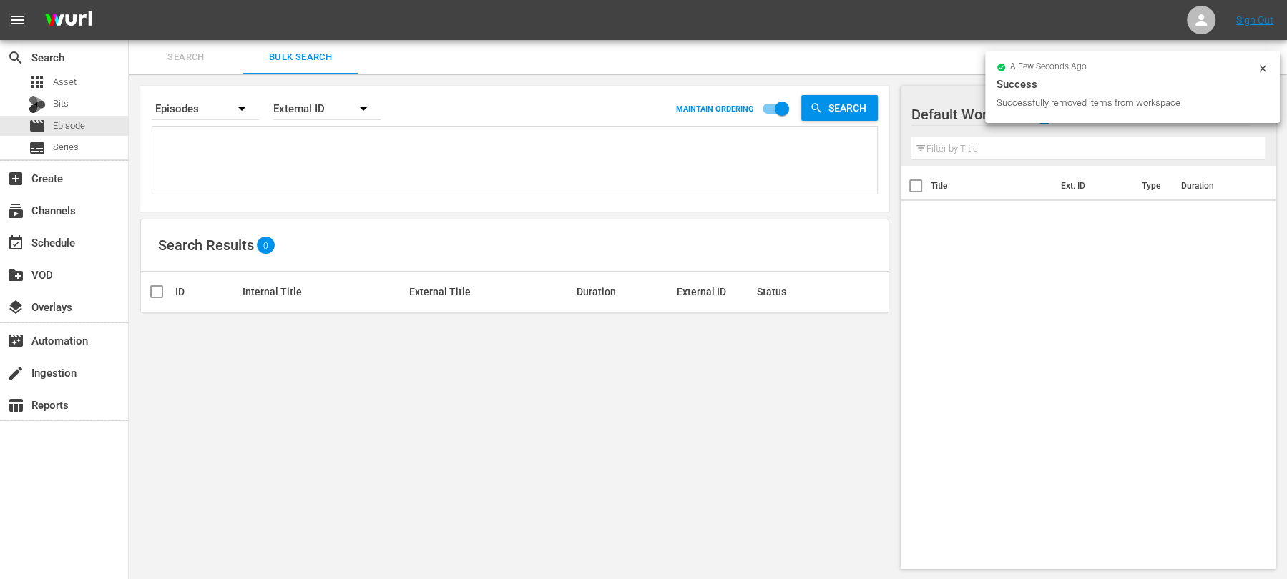
click at [230, 139] on textarea at bounding box center [516, 162] width 721 height 65
paste textarea "DC-0110 DC-0148 DC-1968 DC-20117 DC-1950 DC-0130 DC-2205 DC-1932 DC-2085 DC-191…"
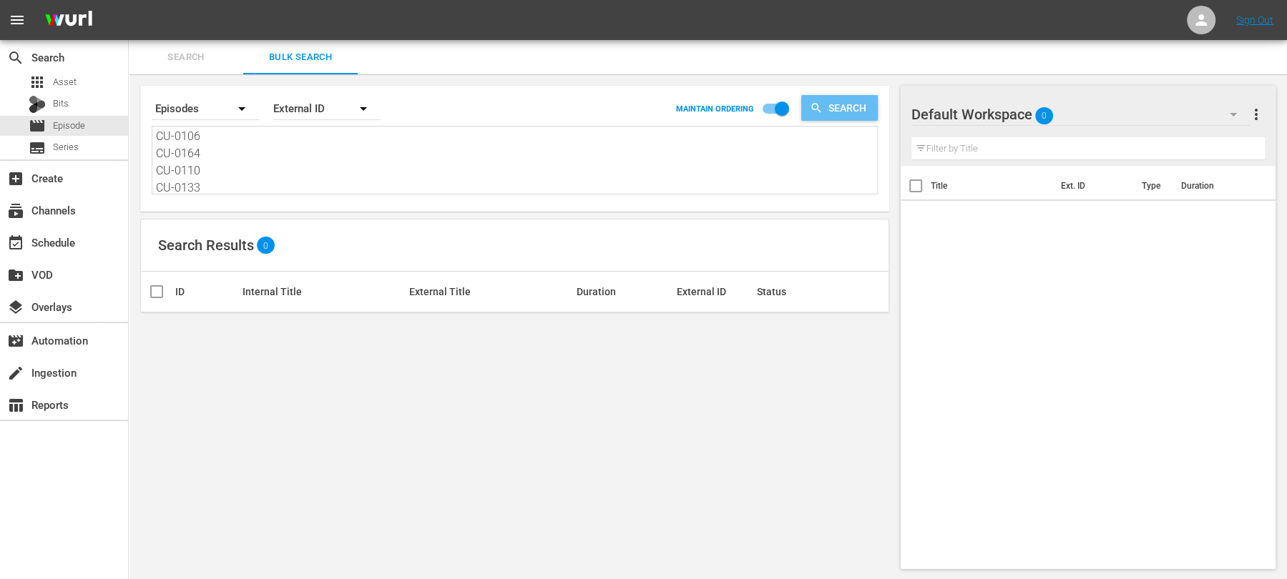
click at [826, 102] on span "Search" at bounding box center [850, 108] width 55 height 26
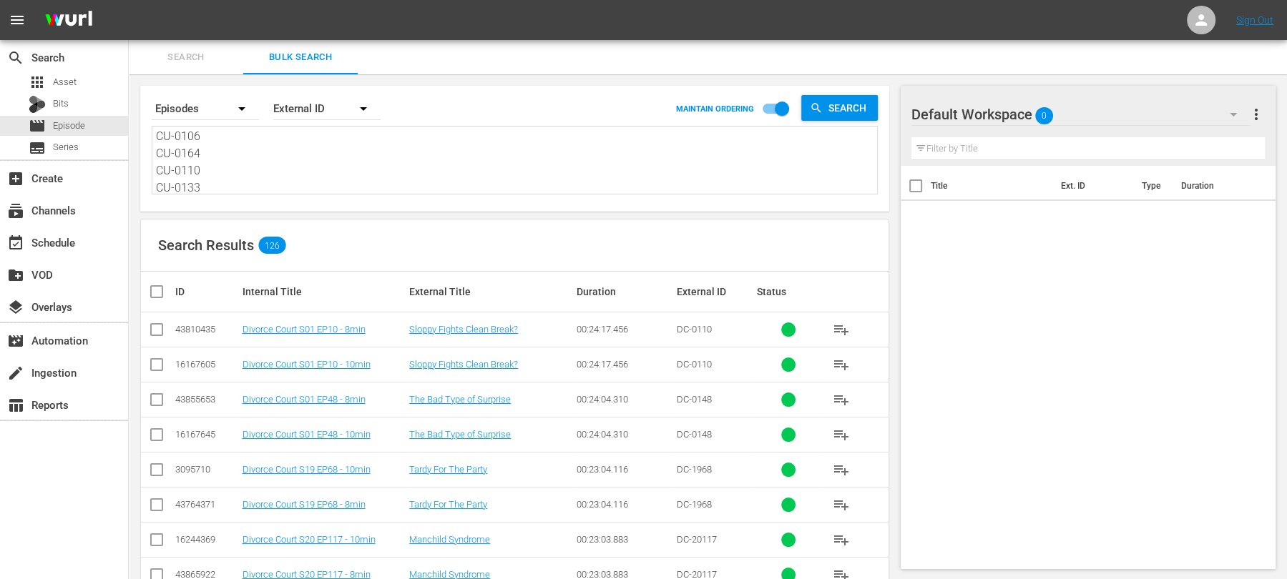
click at [159, 285] on input "checkbox" at bounding box center [162, 291] width 29 height 17
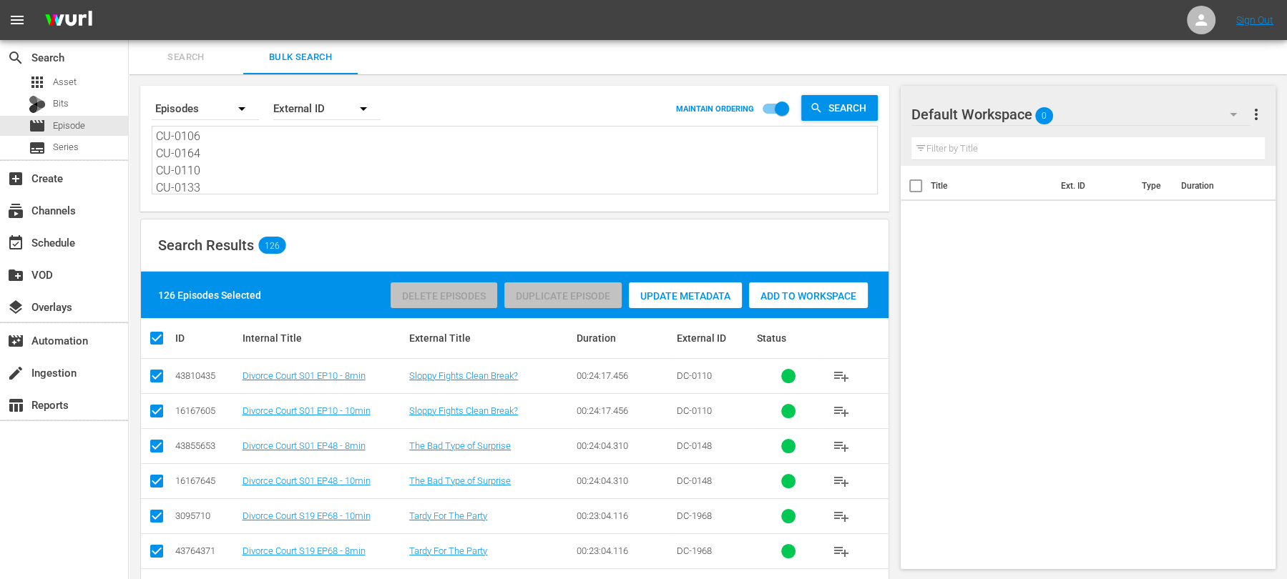
click at [796, 288] on div "Add to Workspace" at bounding box center [808, 296] width 119 height 27
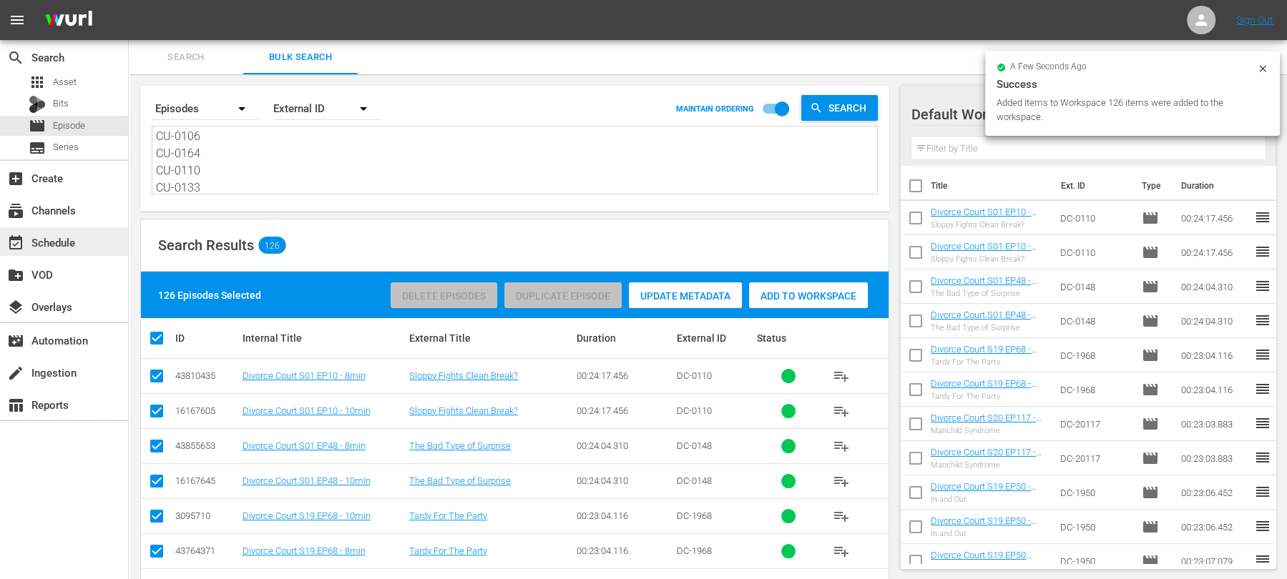
click at [79, 240] on div "event_available Schedule" at bounding box center [40, 240] width 80 height 13
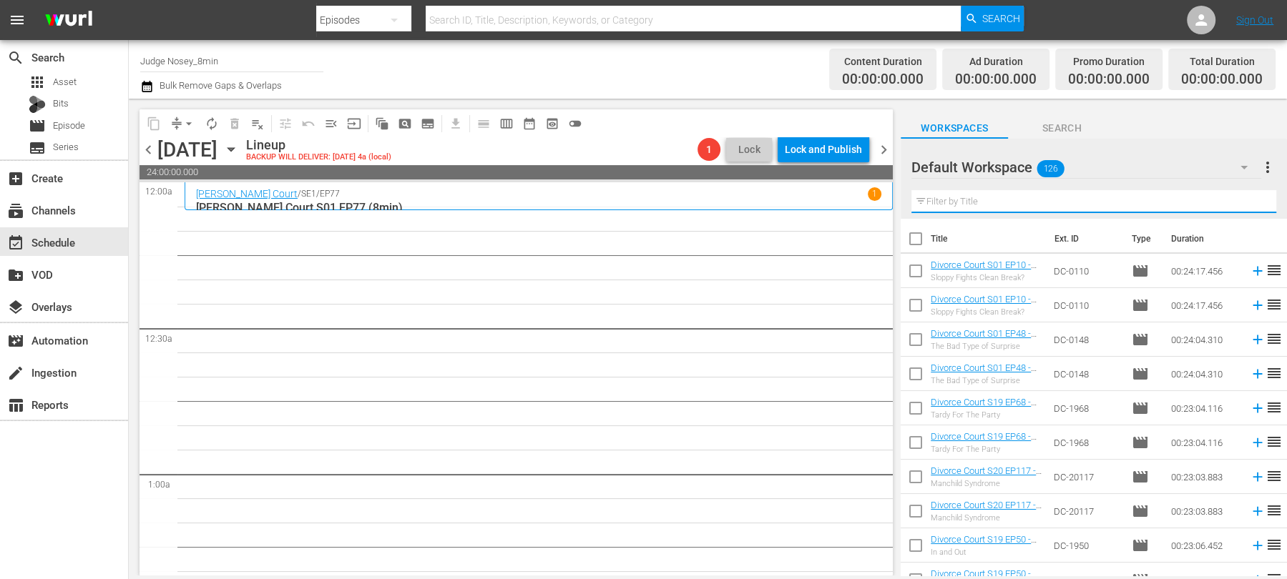
click at [966, 199] on input "text" at bounding box center [1093, 201] width 365 height 23
click at [913, 243] on input "checkbox" at bounding box center [916, 242] width 30 height 30
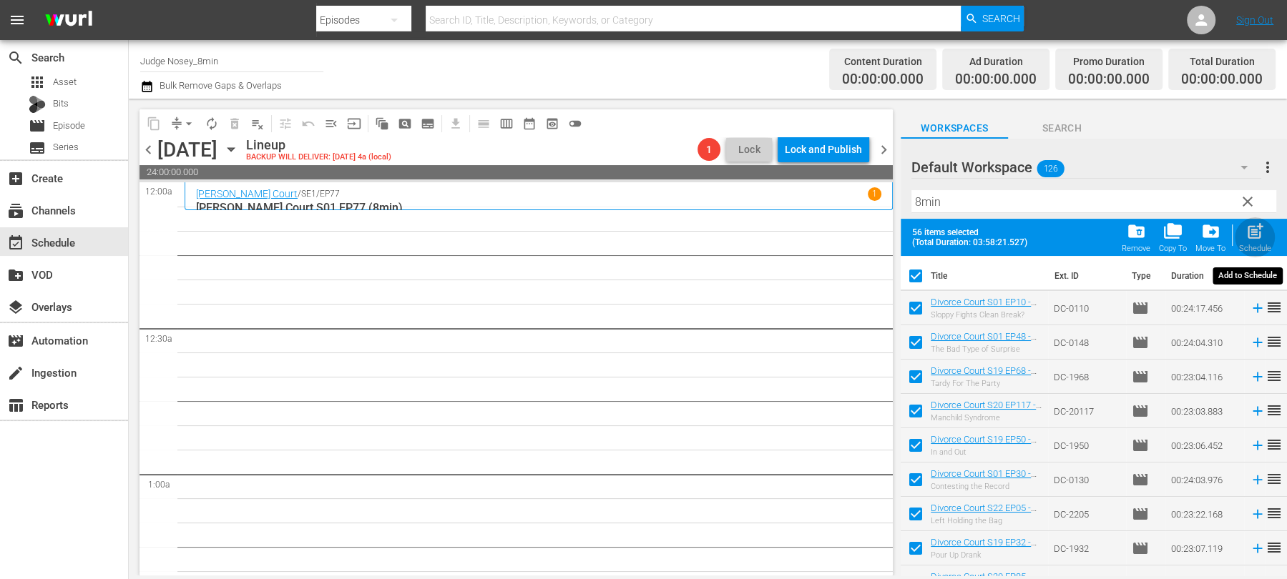
click at [1245, 238] on div "post_add Schedule" at bounding box center [1255, 237] width 32 height 31
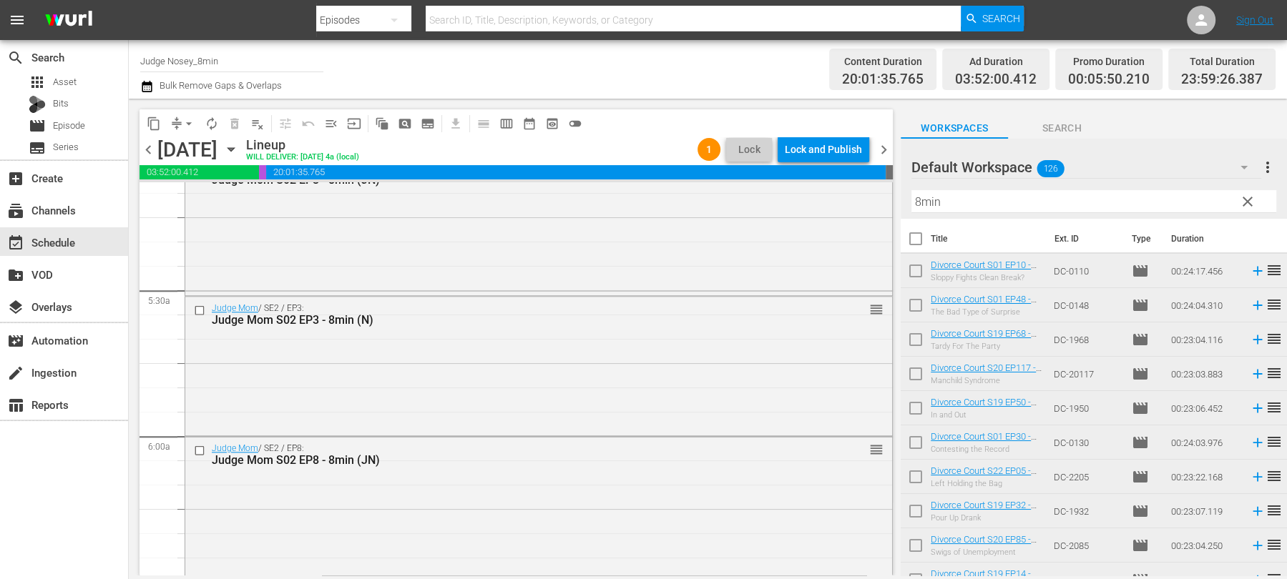
scroll to position [1479, 0]
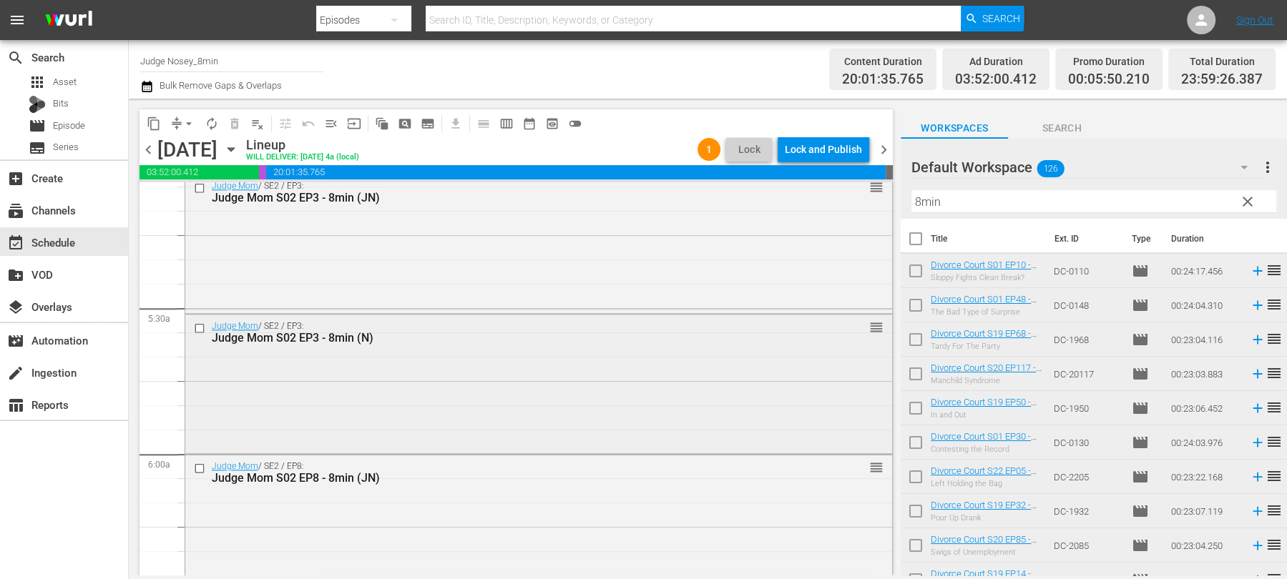
click at [201, 327] on input "checkbox" at bounding box center [201, 328] width 15 height 12
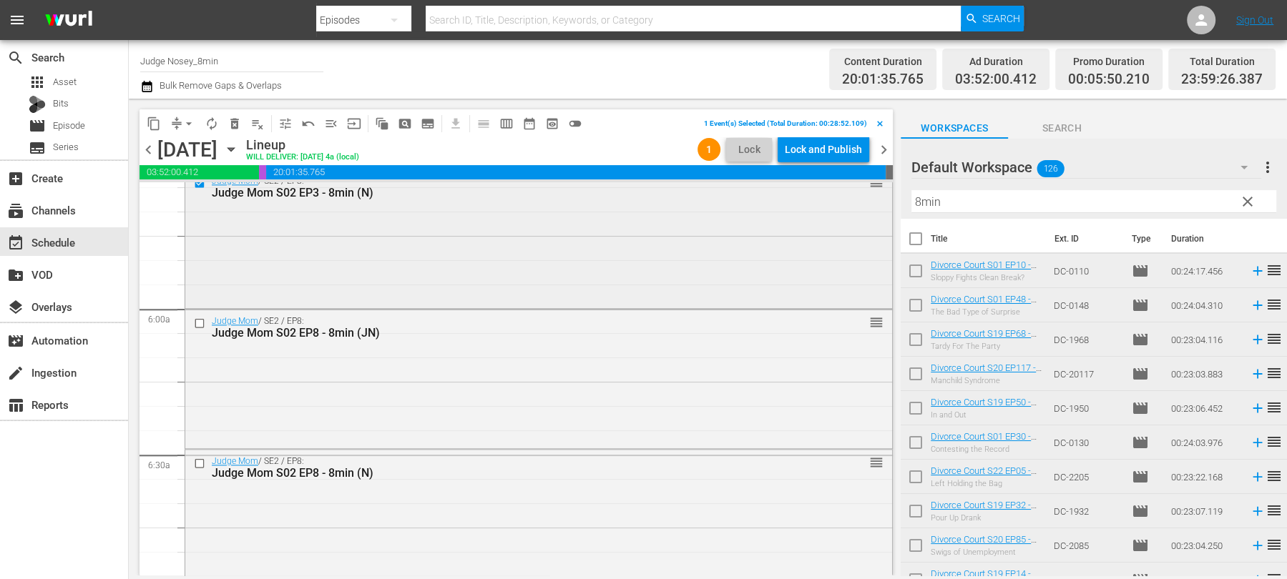
scroll to position [1743, 0]
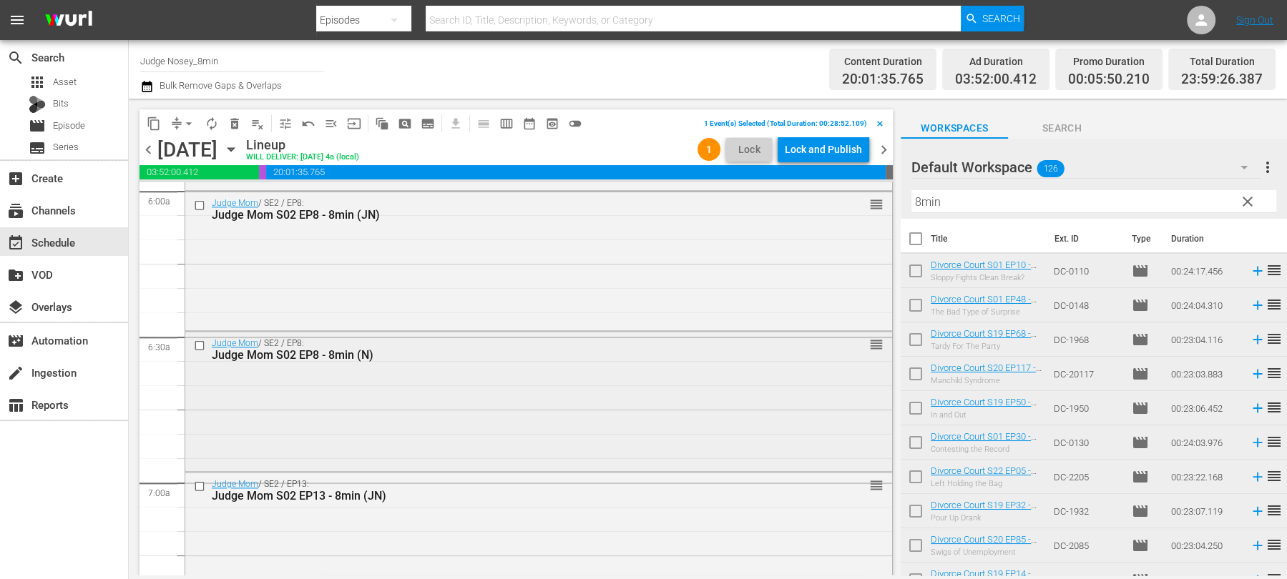
click at [200, 346] on input "checkbox" at bounding box center [201, 346] width 15 height 12
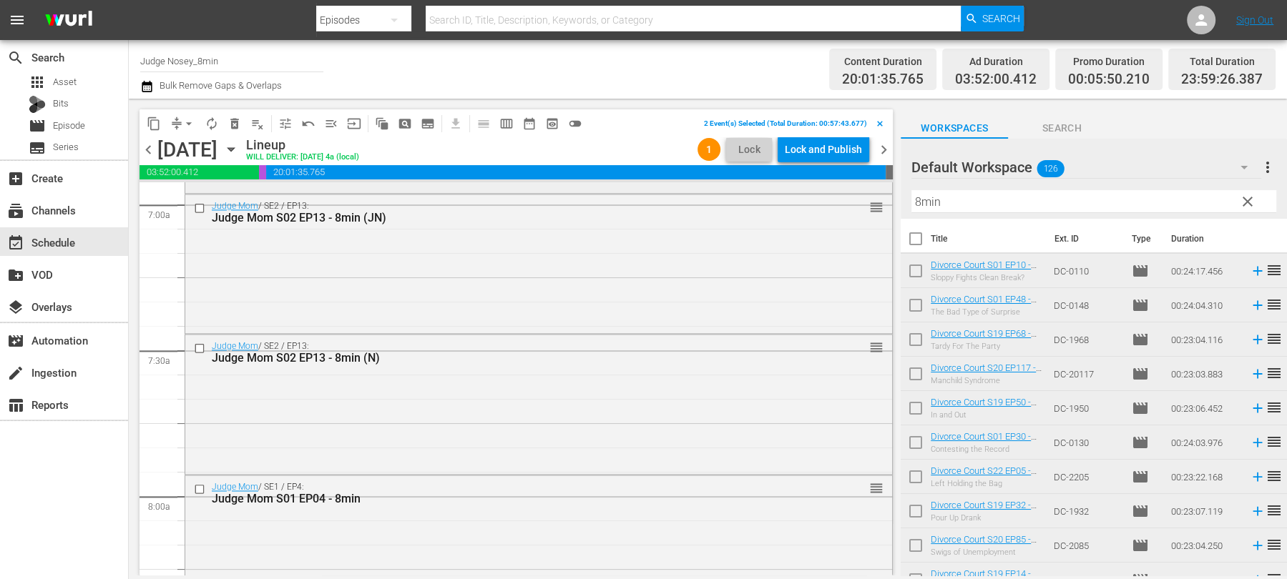
scroll to position [2022, 0]
click at [201, 346] on input "checkbox" at bounding box center [201, 348] width 15 height 12
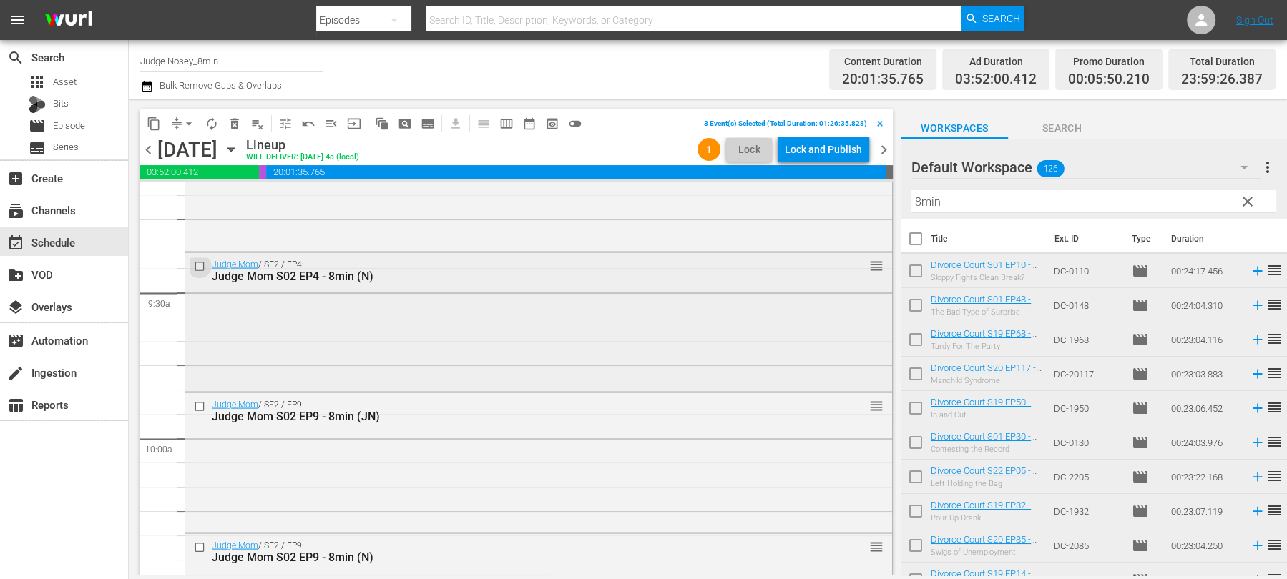
click at [197, 261] on input "checkbox" at bounding box center [201, 266] width 15 height 12
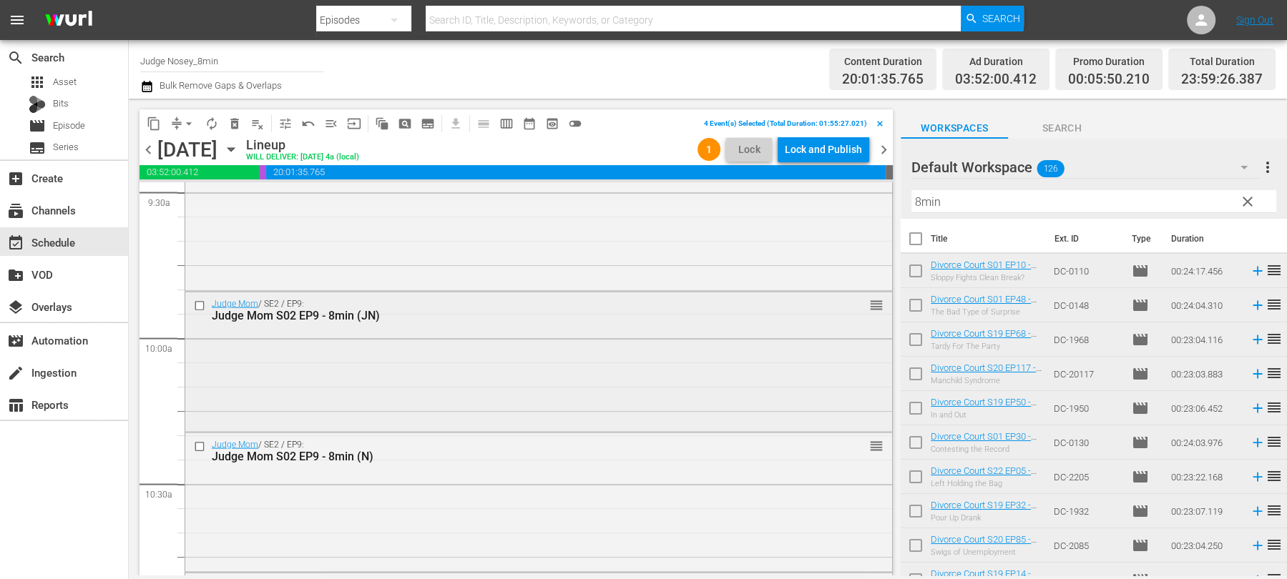
scroll to position [2784, 0]
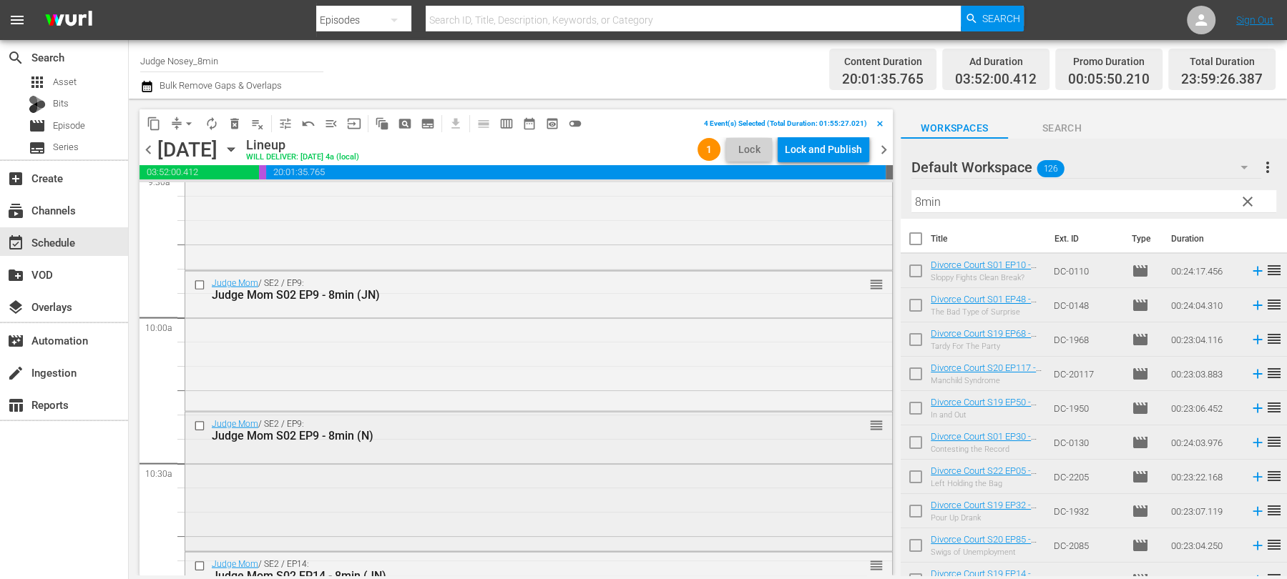
click at [200, 426] on input "checkbox" at bounding box center [201, 427] width 15 height 12
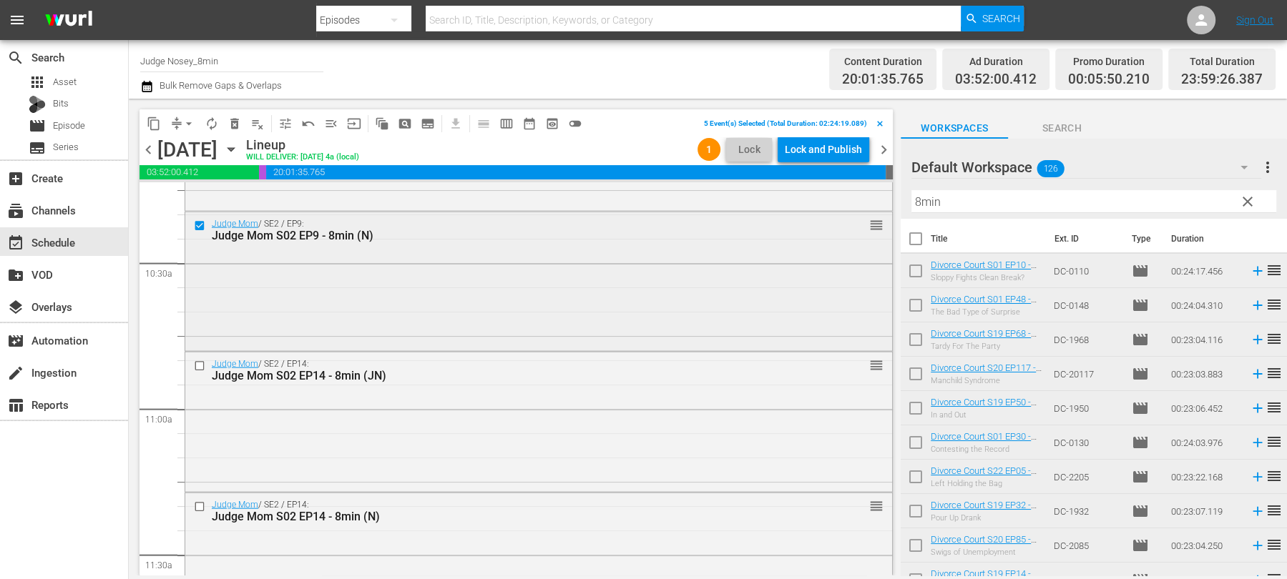
scroll to position [3060, 0]
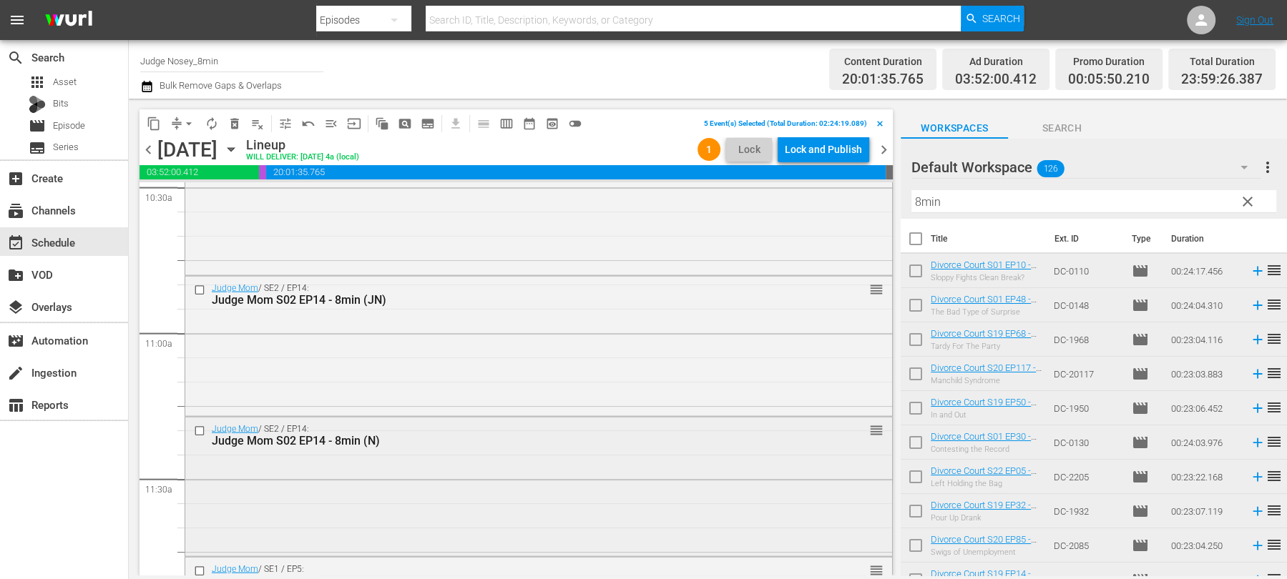
click at [197, 426] on input "checkbox" at bounding box center [201, 431] width 15 height 12
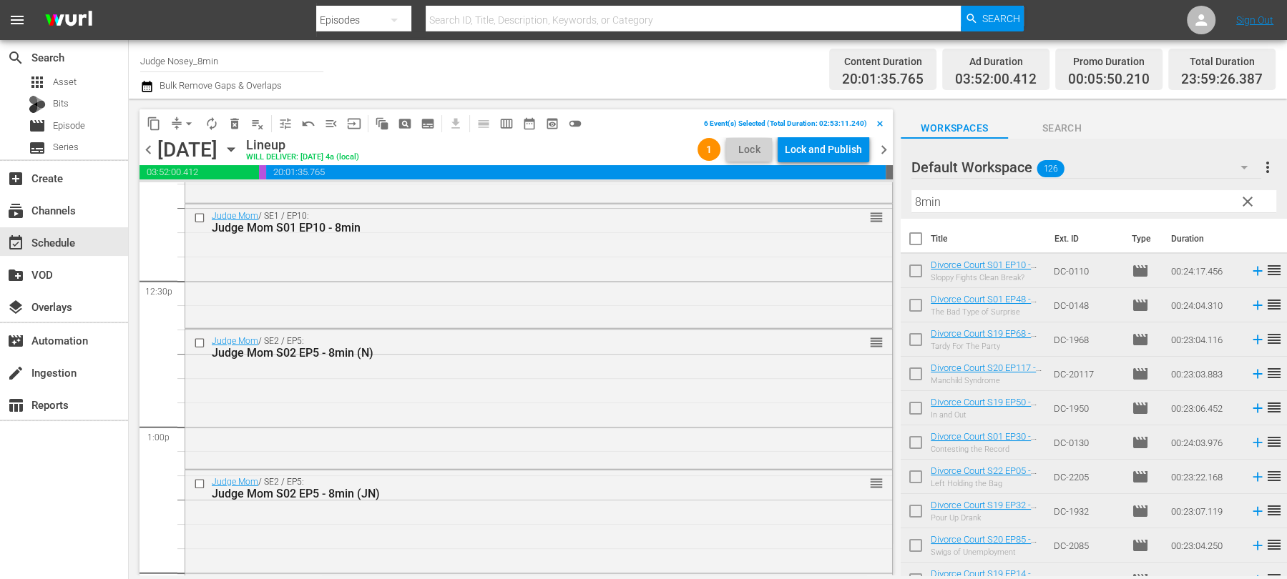
scroll to position [3509, 0]
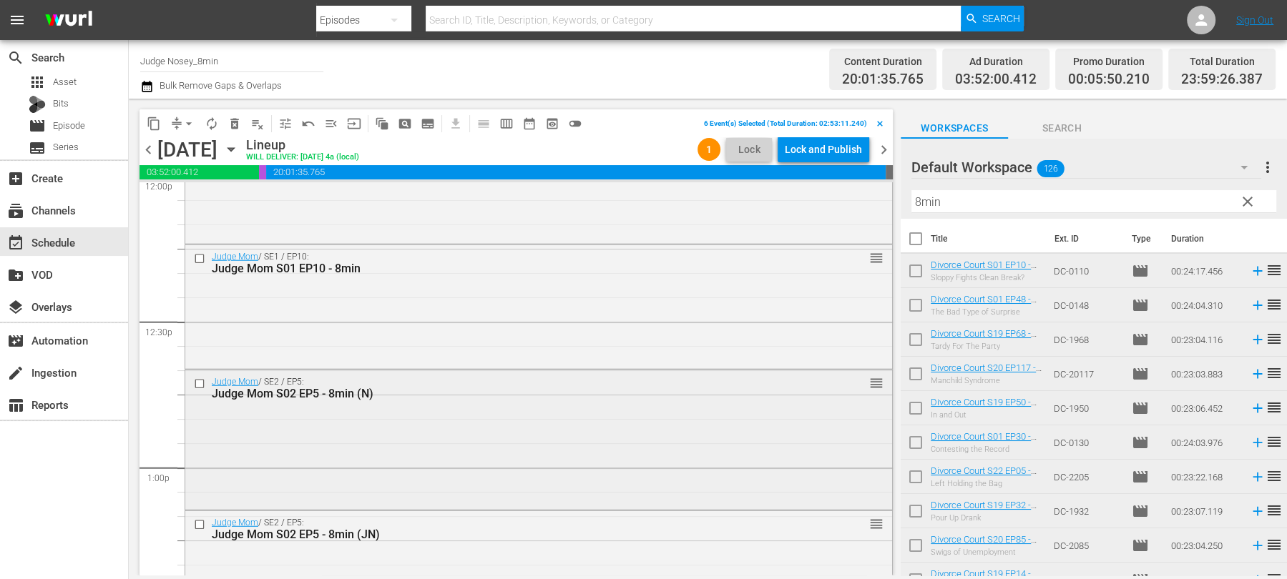
click at [200, 380] on input "checkbox" at bounding box center [201, 384] width 15 height 12
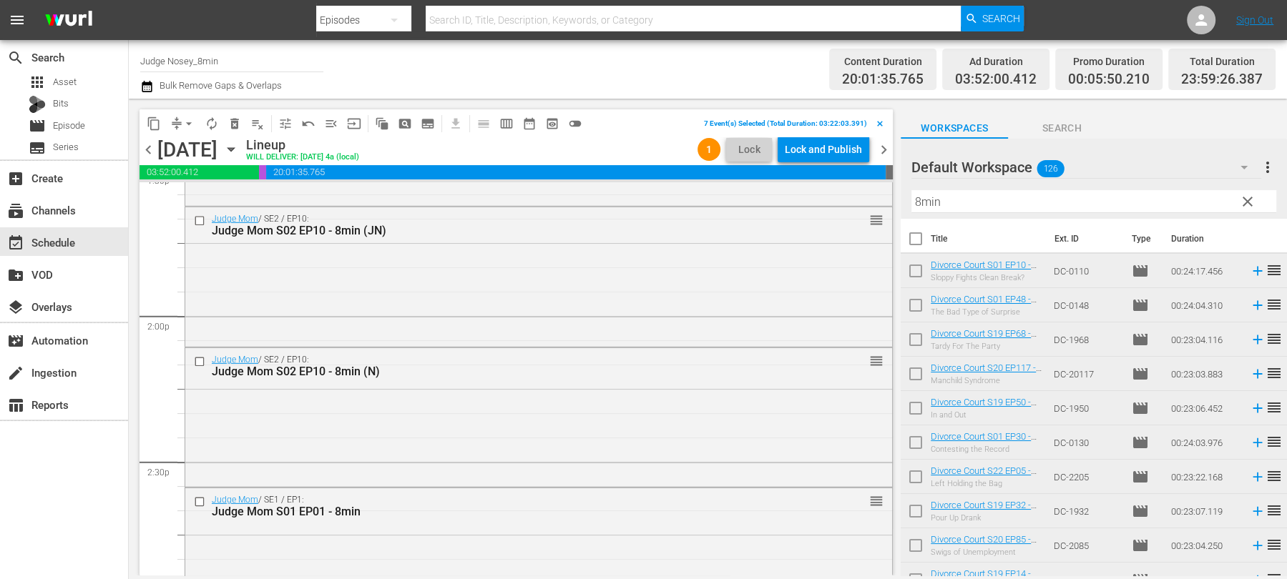
scroll to position [3961, 0]
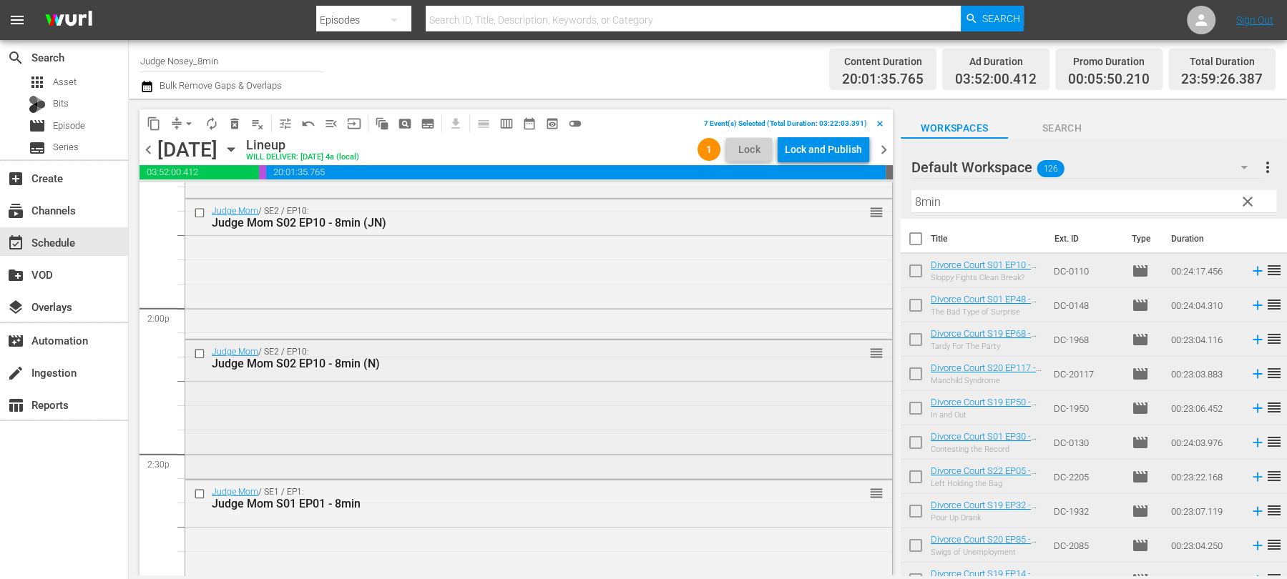
click at [200, 352] on input "checkbox" at bounding box center [201, 354] width 15 height 12
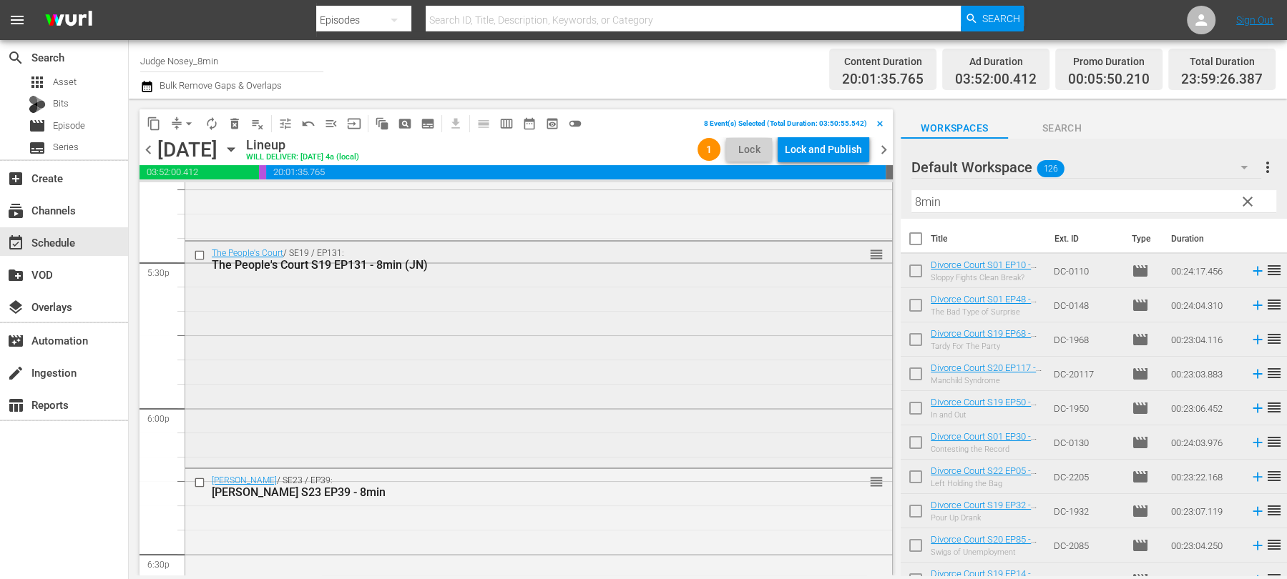
scroll to position [4965, 0]
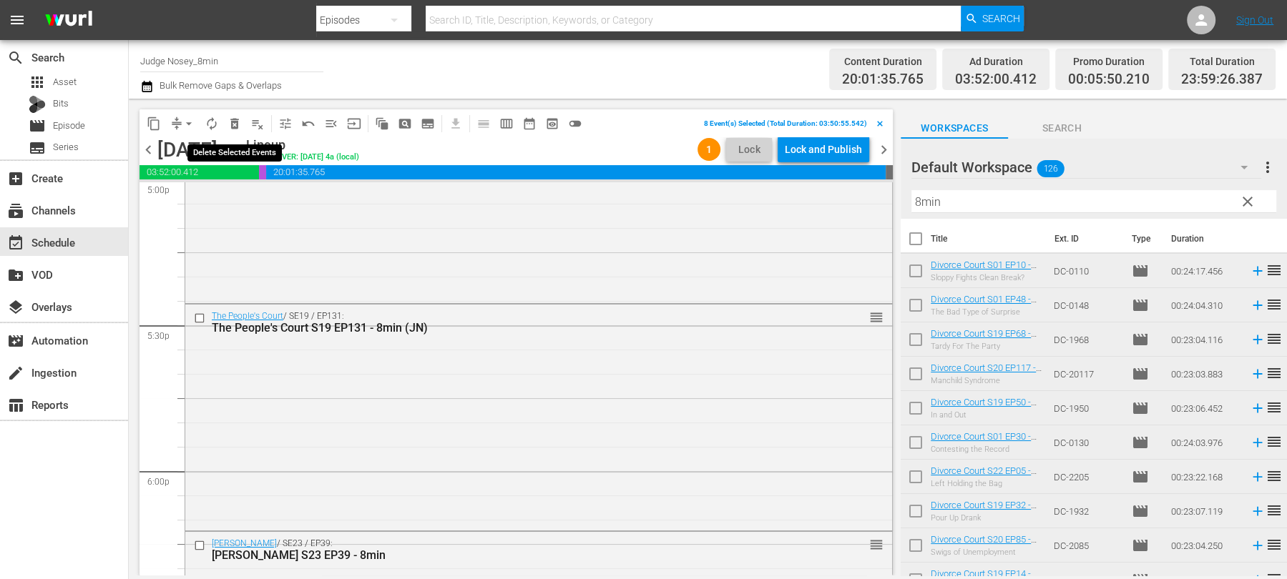
click at [237, 119] on span "delete_forever_outlined" at bounding box center [235, 124] width 14 height 14
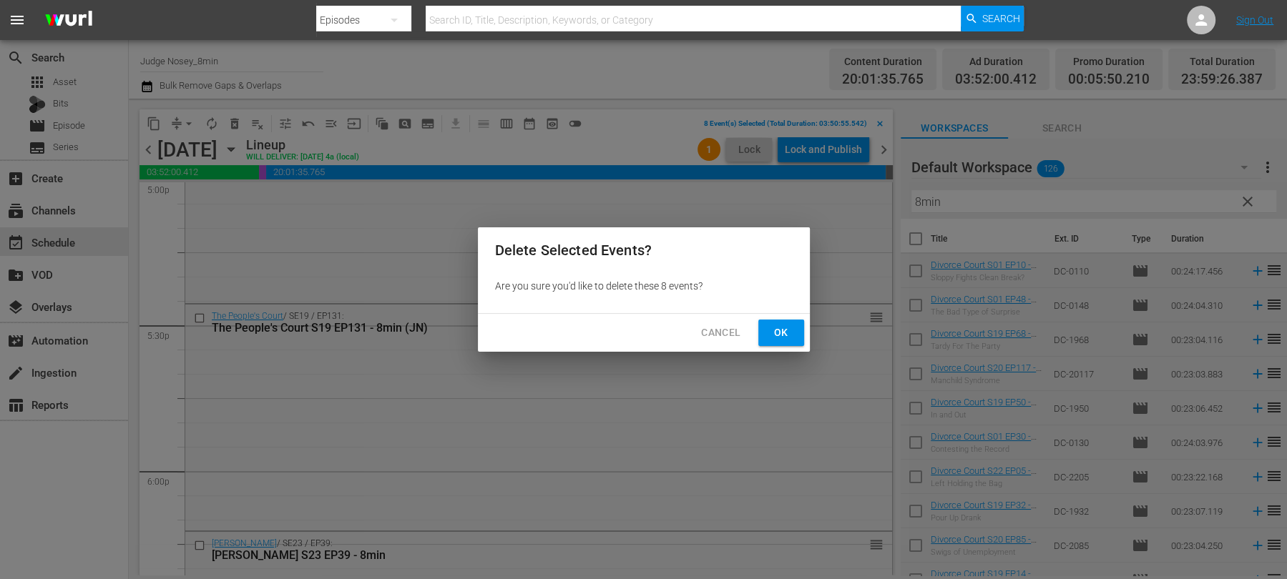
click at [783, 333] on span "Ok" at bounding box center [781, 333] width 23 height 18
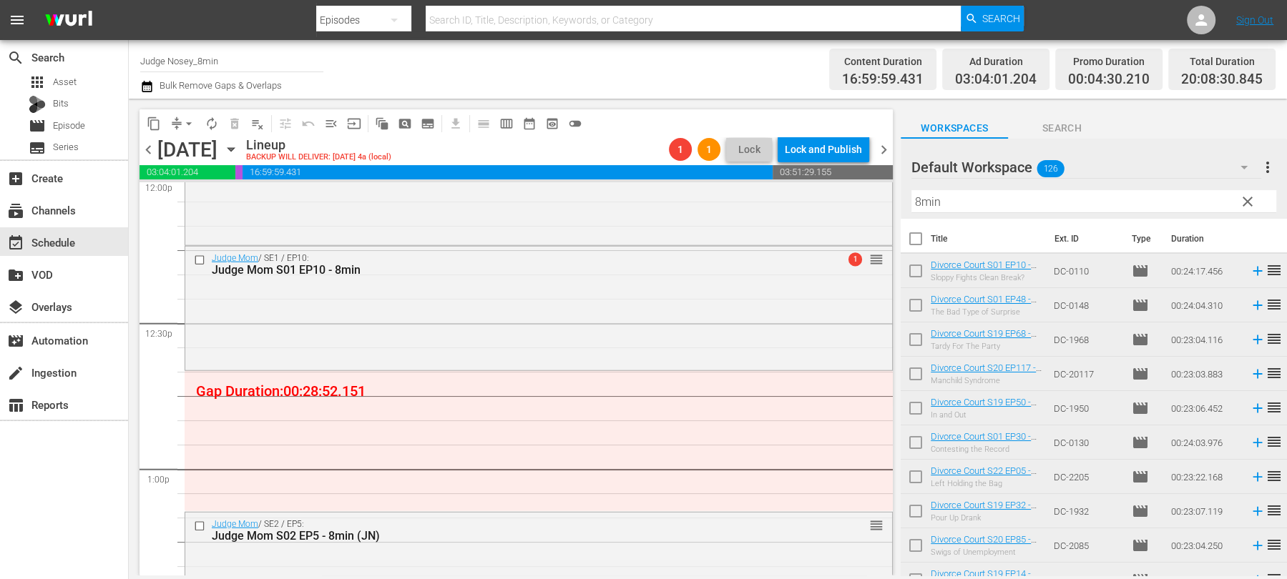
scroll to position [3510, 0]
click at [180, 119] on button "arrow_drop_down" at bounding box center [188, 123] width 23 height 23
click at [176, 123] on span "compress" at bounding box center [177, 124] width 14 height 14
click at [176, 122] on span "compress" at bounding box center [177, 124] width 14 height 14
click at [189, 124] on span "arrow_drop_down" at bounding box center [189, 124] width 14 height 14
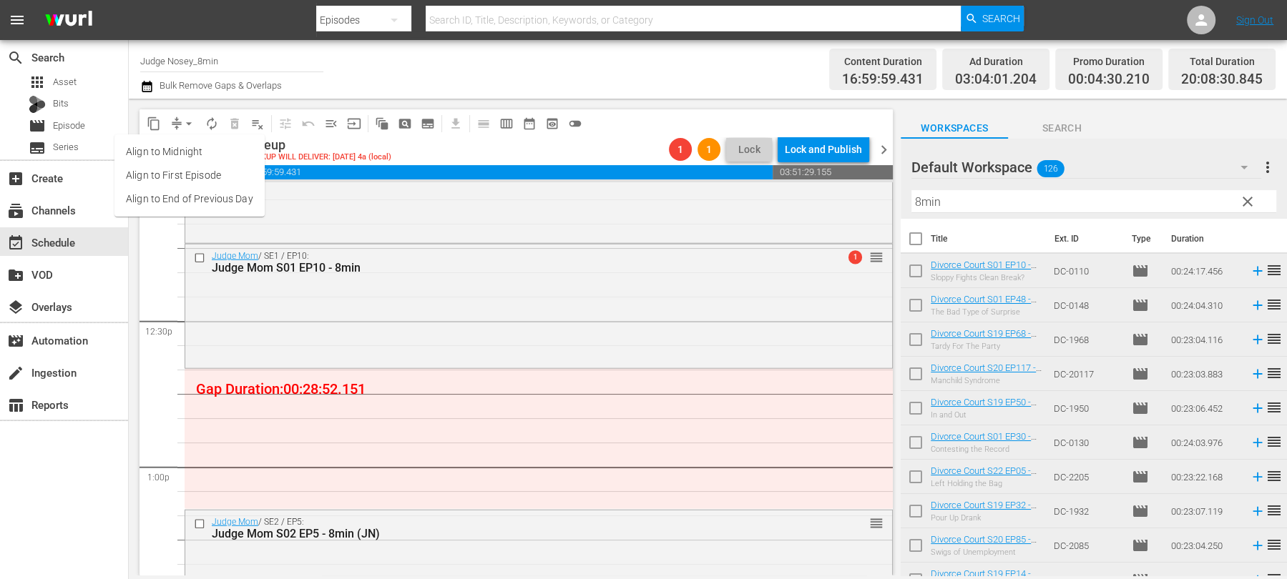
click at [196, 199] on li "Align to End of Previous Day" at bounding box center [189, 199] width 150 height 24
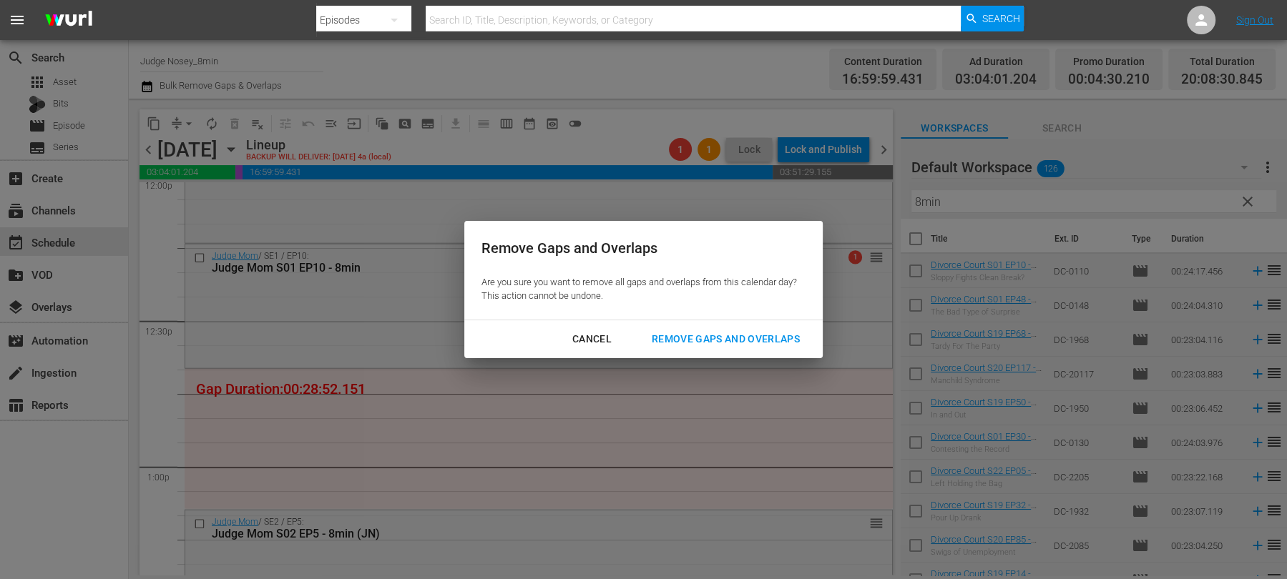
click at [726, 342] on div "Remove Gaps and Overlaps" at bounding box center [725, 340] width 171 height 18
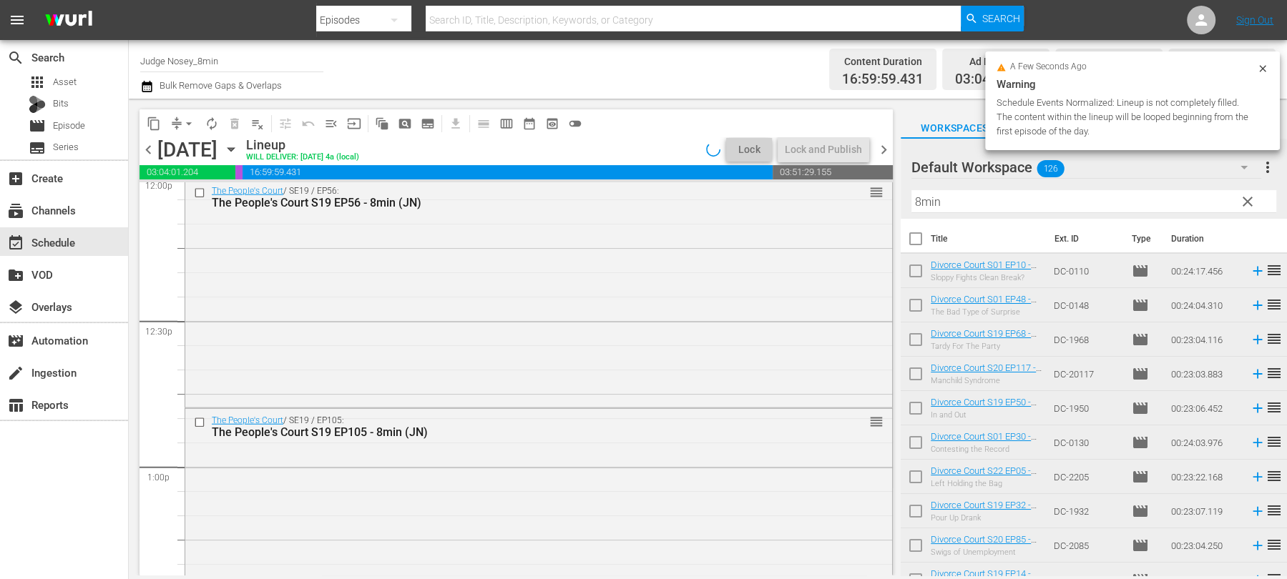
click at [1261, 65] on icon at bounding box center [1262, 68] width 11 height 11
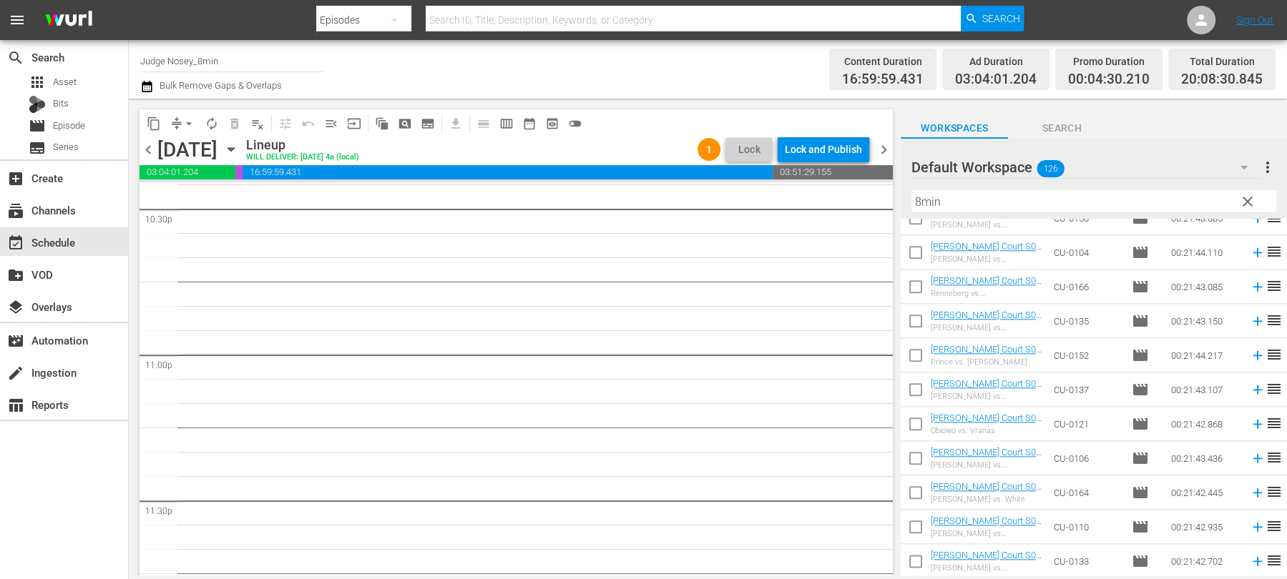
scroll to position [1532, 0]
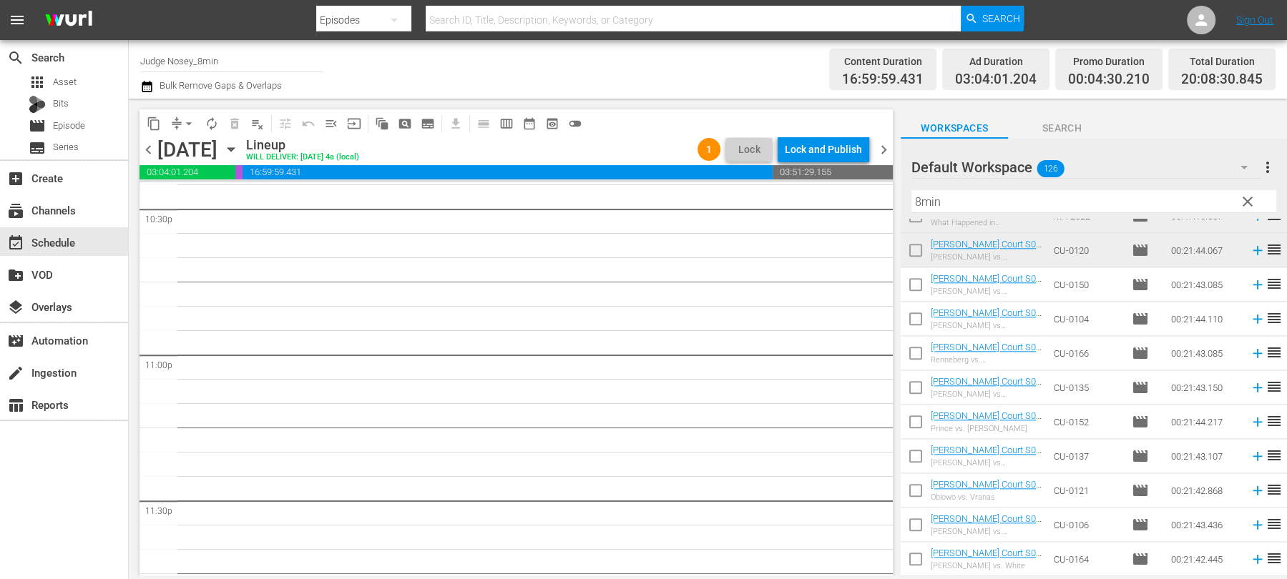
click at [921, 292] on input "checkbox" at bounding box center [916, 288] width 30 height 30
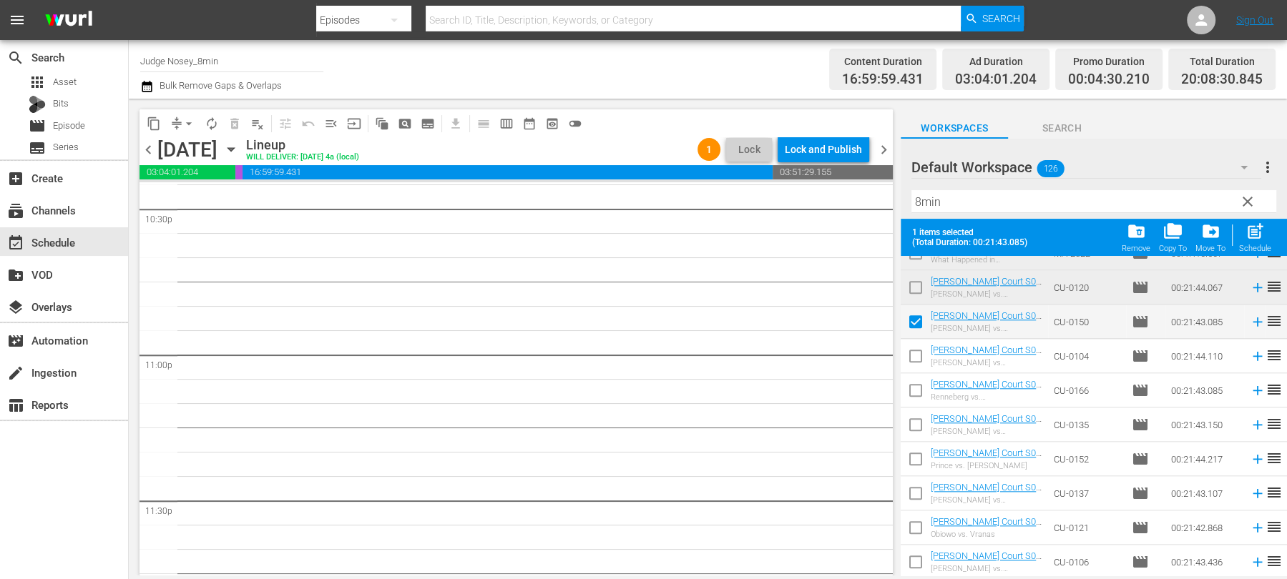
click at [913, 359] on input "checkbox" at bounding box center [916, 359] width 30 height 30
click at [913, 397] on input "checkbox" at bounding box center [916, 393] width 30 height 30
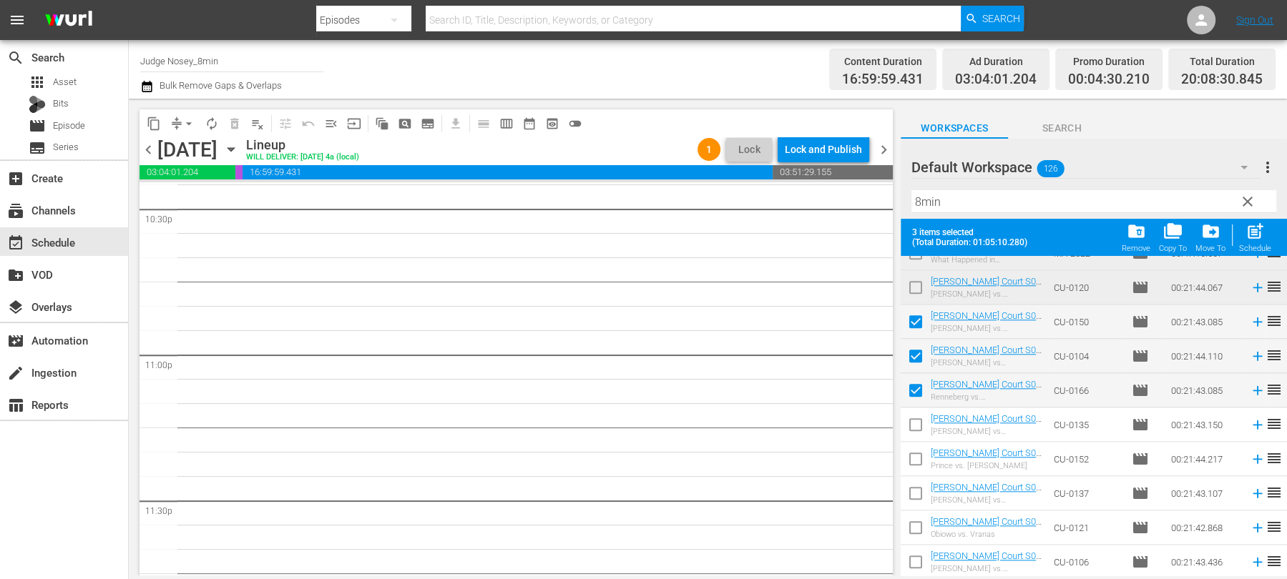
click at [913, 427] on input "checkbox" at bounding box center [916, 428] width 30 height 30
click at [914, 455] on input "checkbox" at bounding box center [916, 462] width 30 height 30
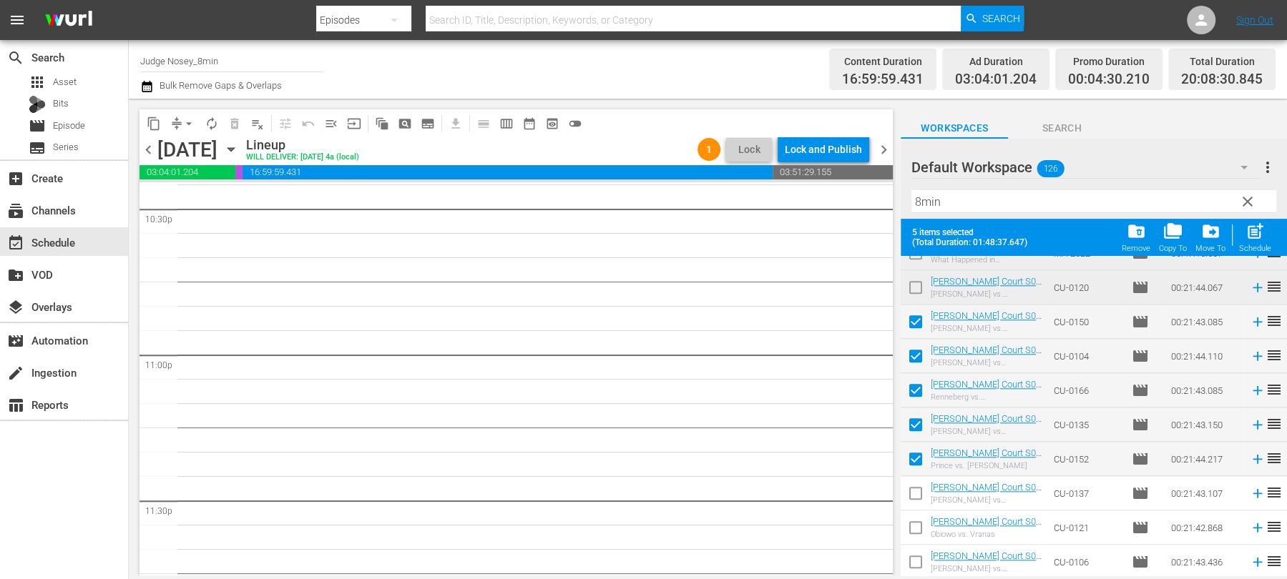
click at [914, 500] on input "checkbox" at bounding box center [916, 496] width 30 height 30
click at [915, 524] on input "checkbox" at bounding box center [916, 531] width 30 height 30
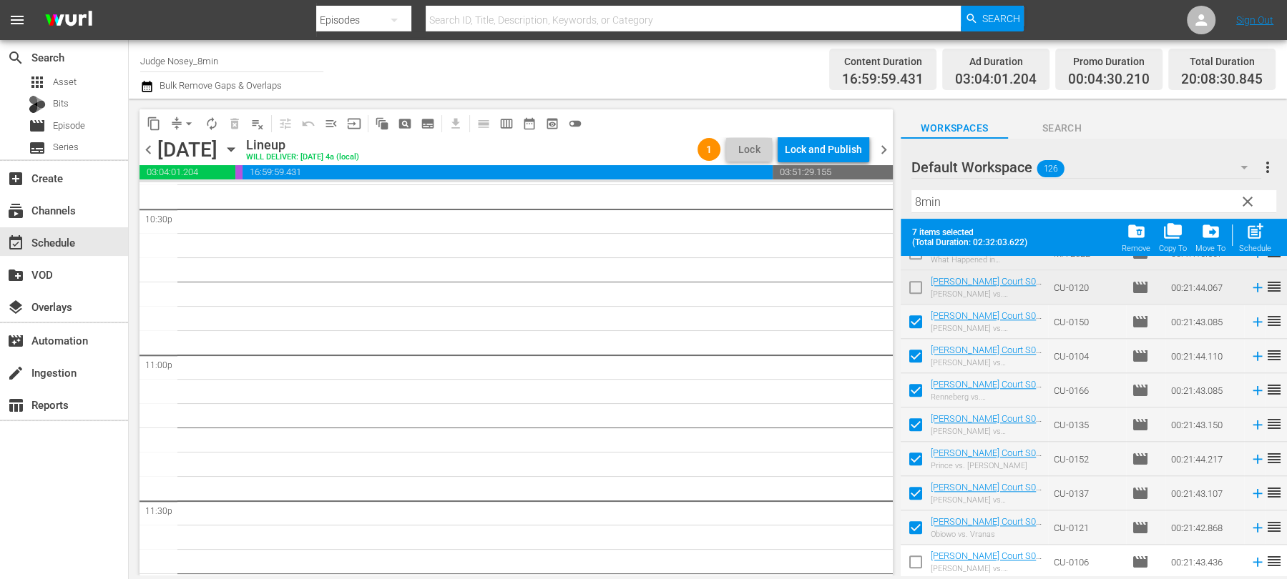
scroll to position [1635, 0]
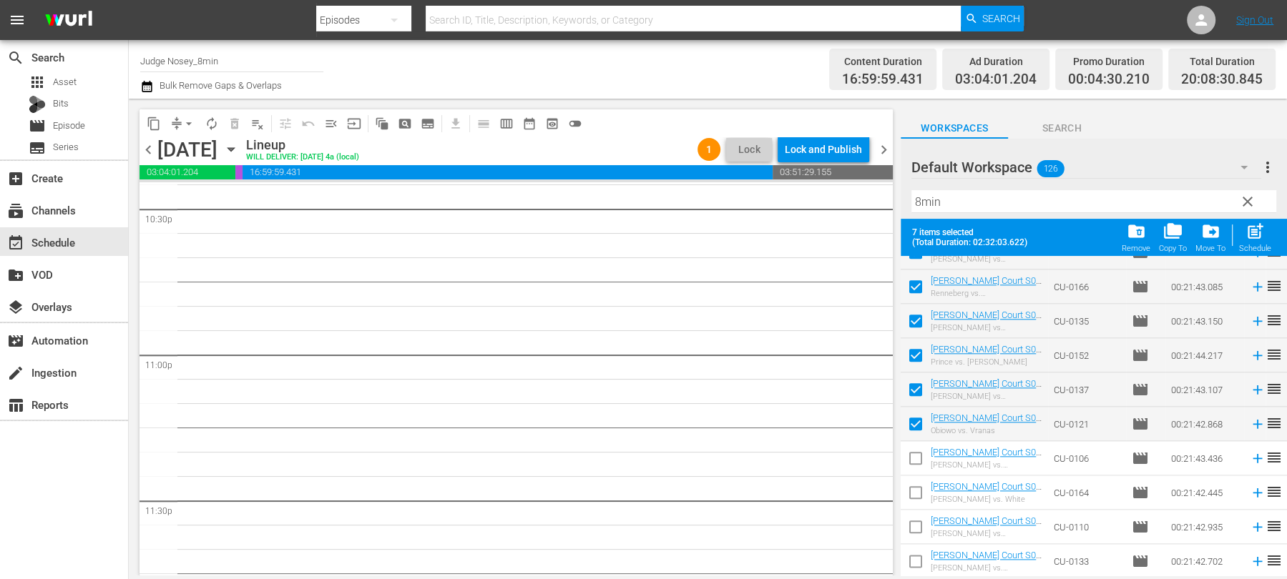
click at [914, 459] on input "checkbox" at bounding box center [916, 461] width 30 height 30
click at [914, 496] on input "checkbox" at bounding box center [916, 496] width 30 height 30
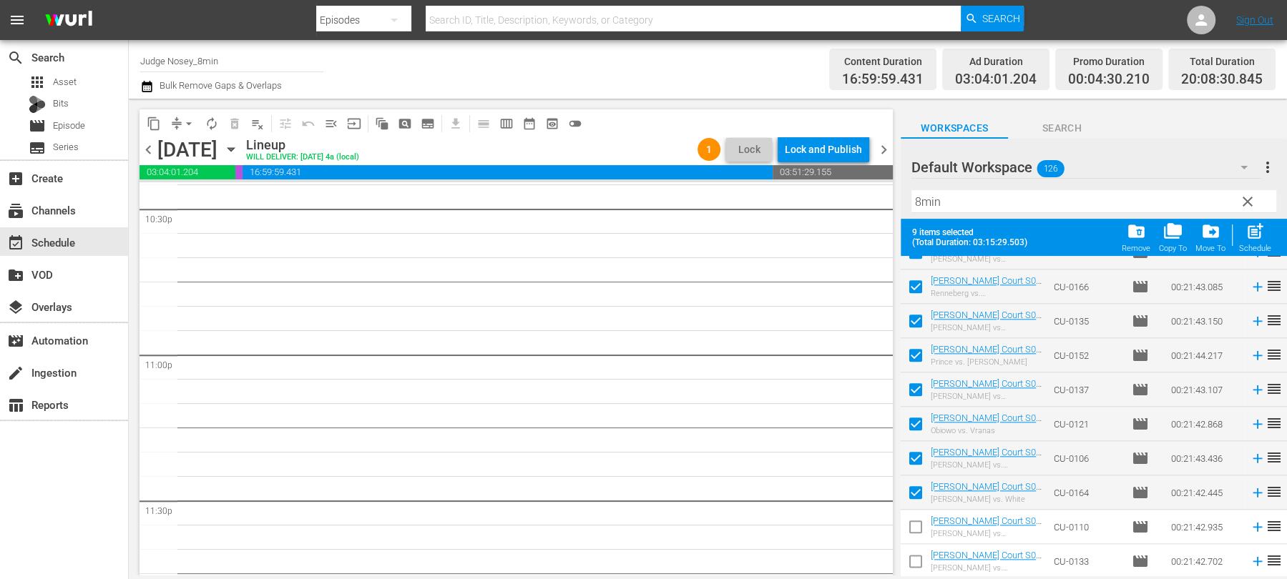
click at [914, 527] on input "checkbox" at bounding box center [916, 530] width 30 height 30
click at [916, 567] on input "checkbox" at bounding box center [916, 564] width 30 height 30
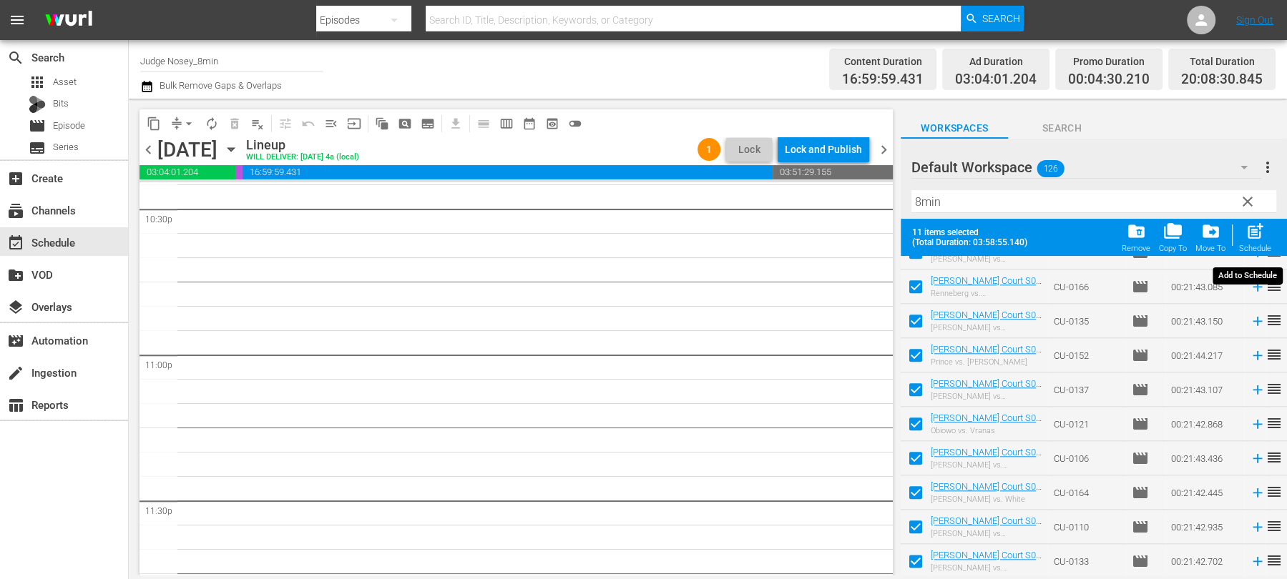
click at [1258, 235] on span "post_add" at bounding box center [1255, 231] width 19 height 19
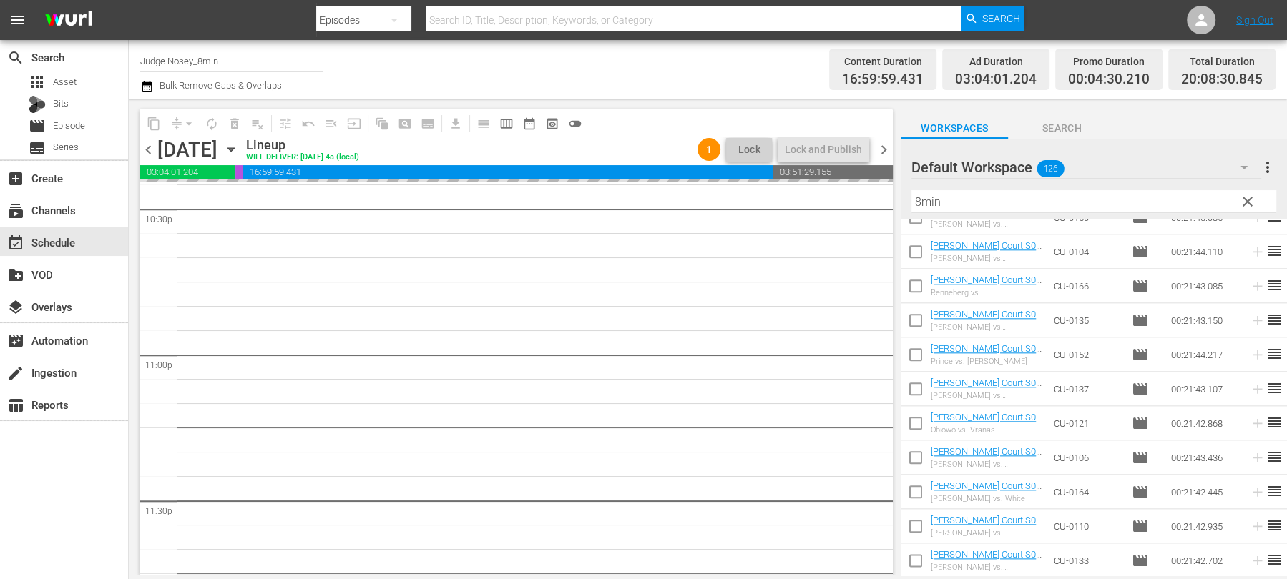
scroll to position [1598, 0]
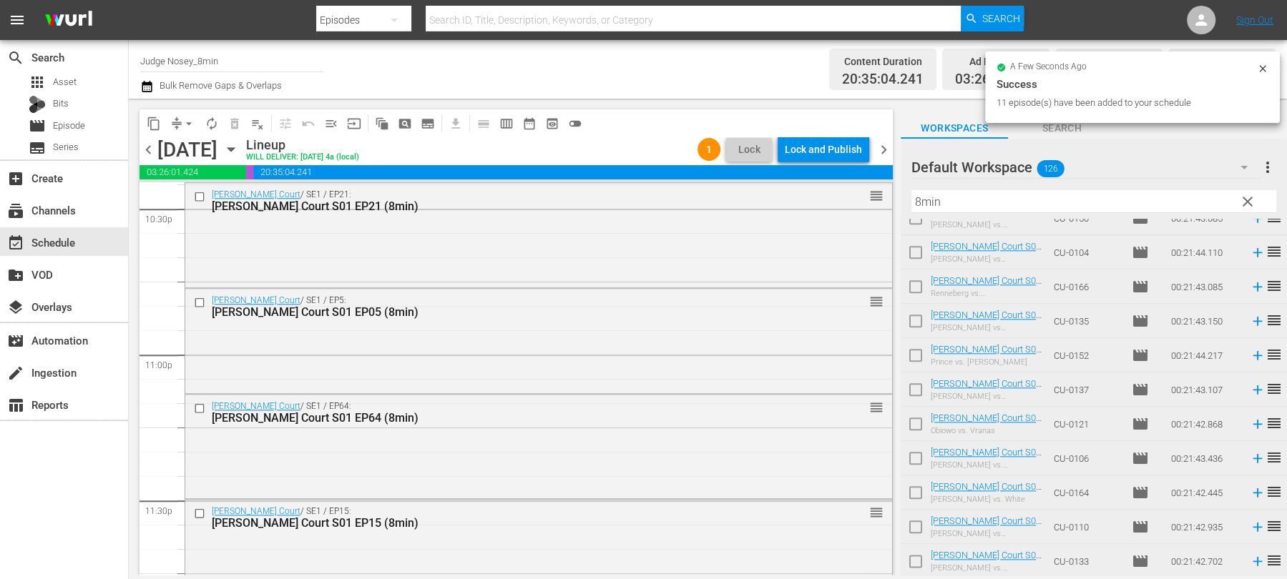
click at [1261, 71] on icon at bounding box center [1262, 68] width 11 height 11
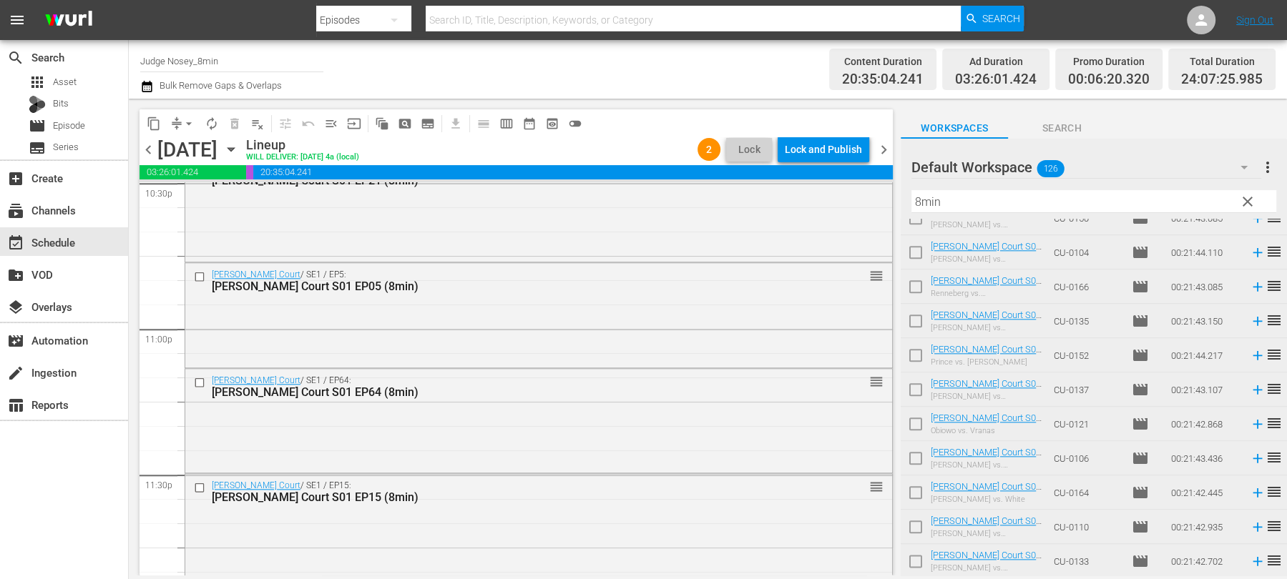
scroll to position [6676, 0]
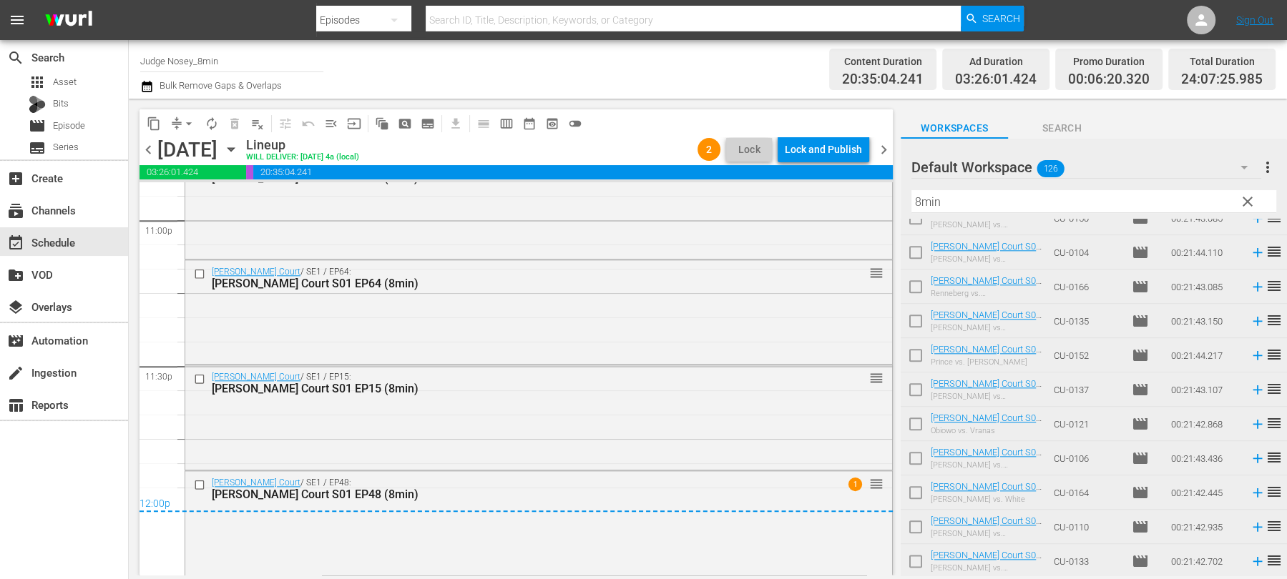
click at [227, 60] on input "Judge Nosey_8min" at bounding box center [231, 61] width 183 height 34
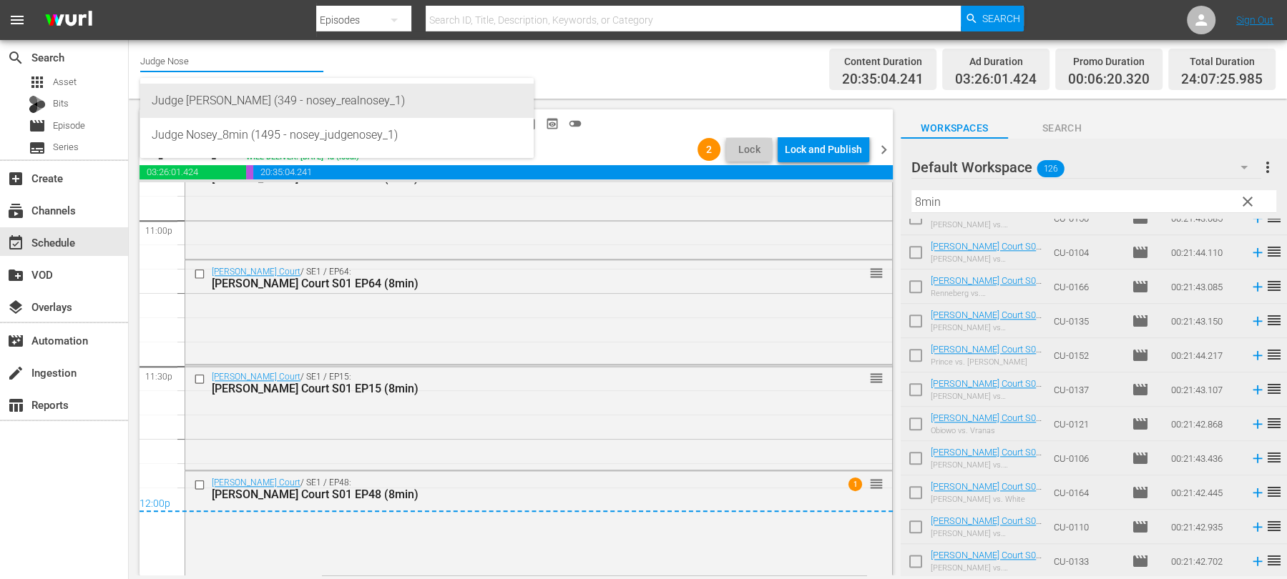
click at [217, 93] on div "Judge [PERSON_NAME] (349 - nosey_realnosey_1)" at bounding box center [337, 101] width 371 height 34
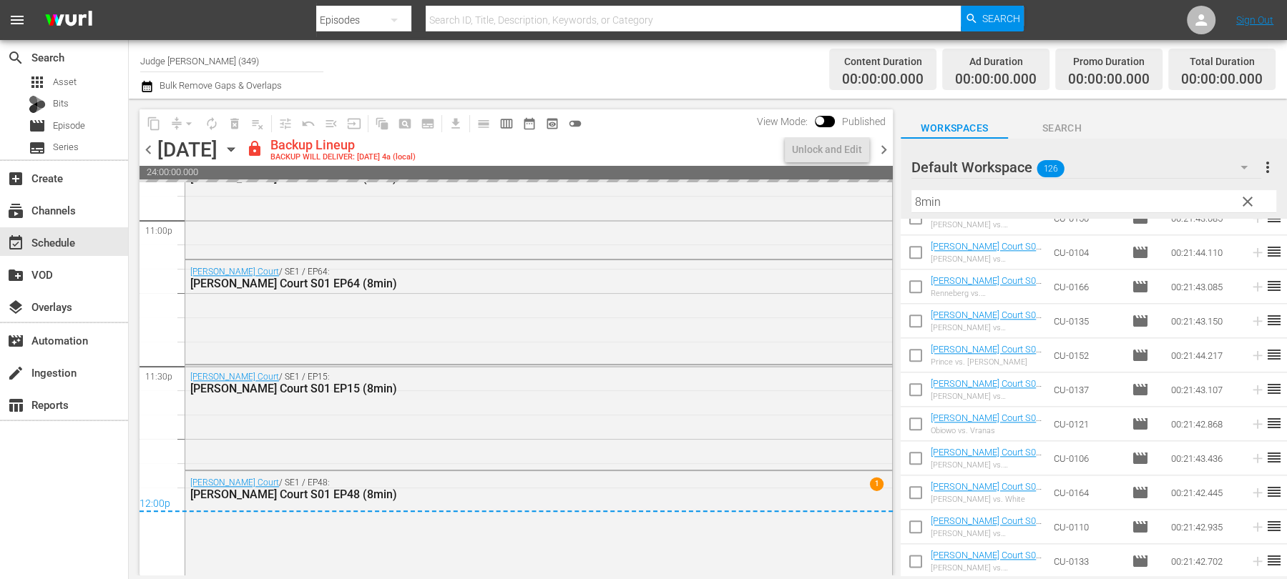
scroll to position [6611, 0]
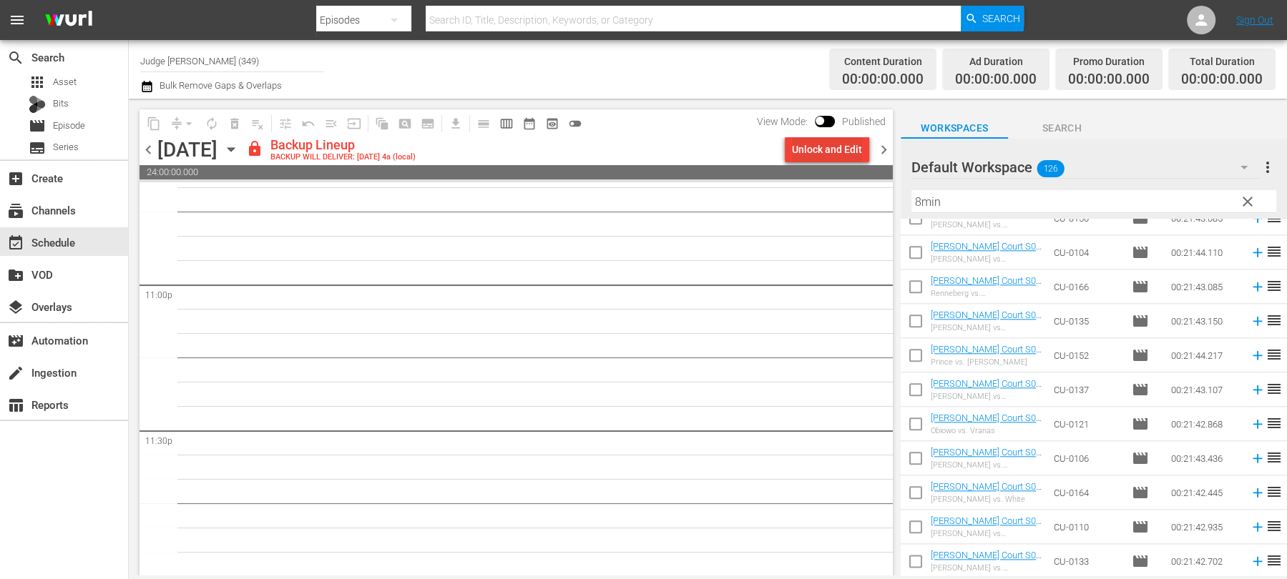
click at [820, 143] on div "Unlock and Edit" at bounding box center [827, 150] width 70 height 26
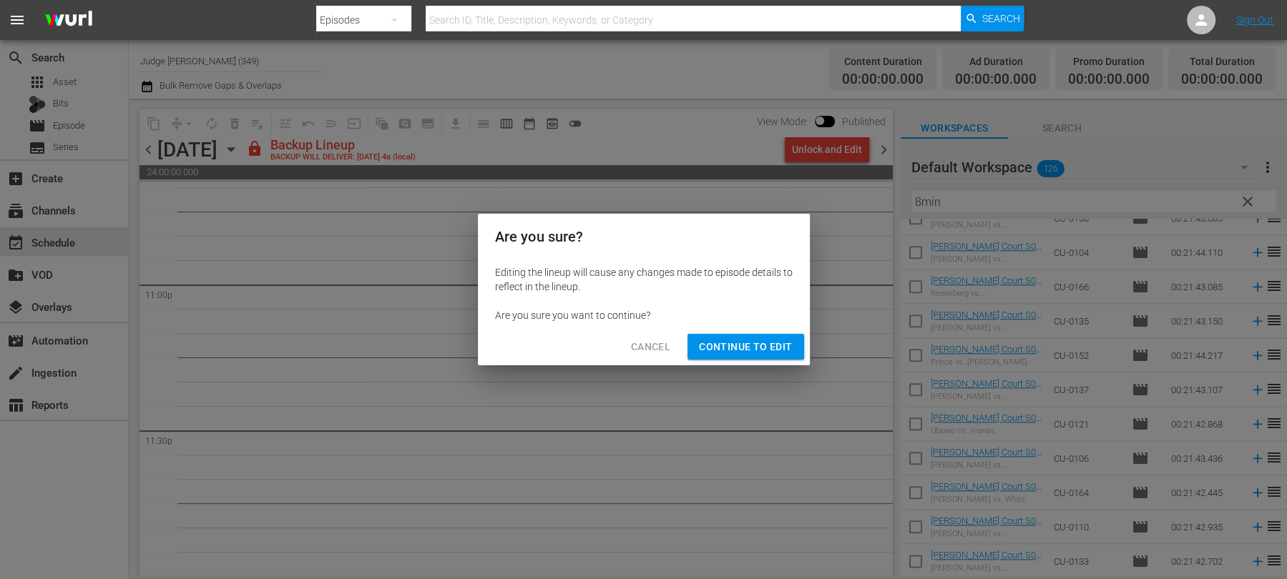
click at [723, 350] on span "Continue to Edit" at bounding box center [745, 347] width 93 height 18
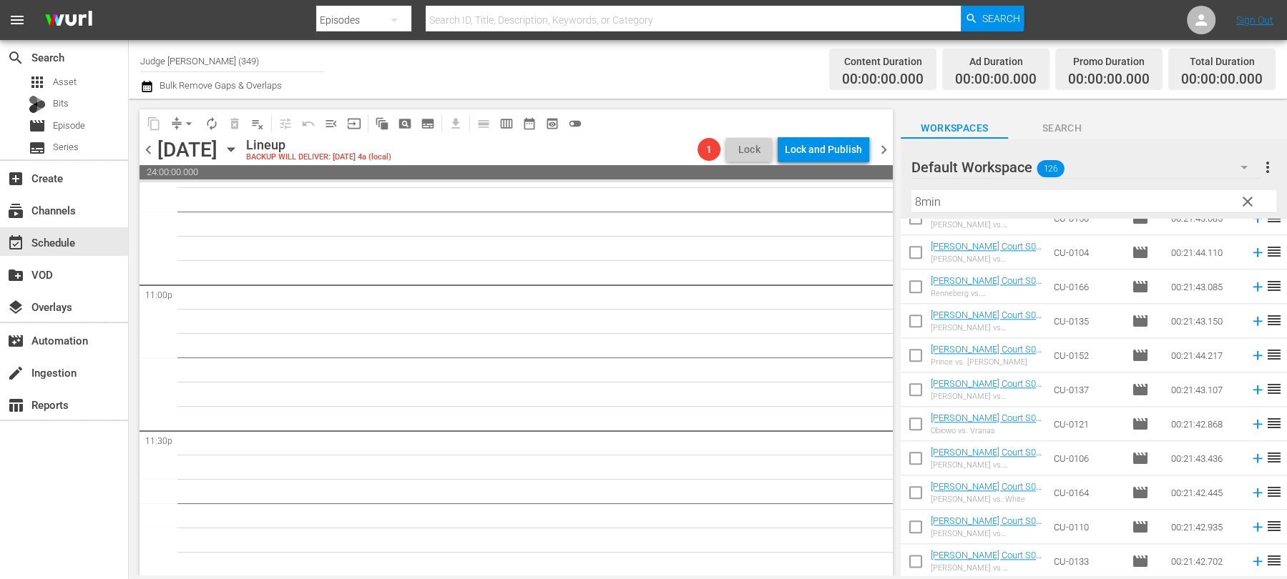
click at [954, 205] on input "8min" at bounding box center [1093, 201] width 365 height 23
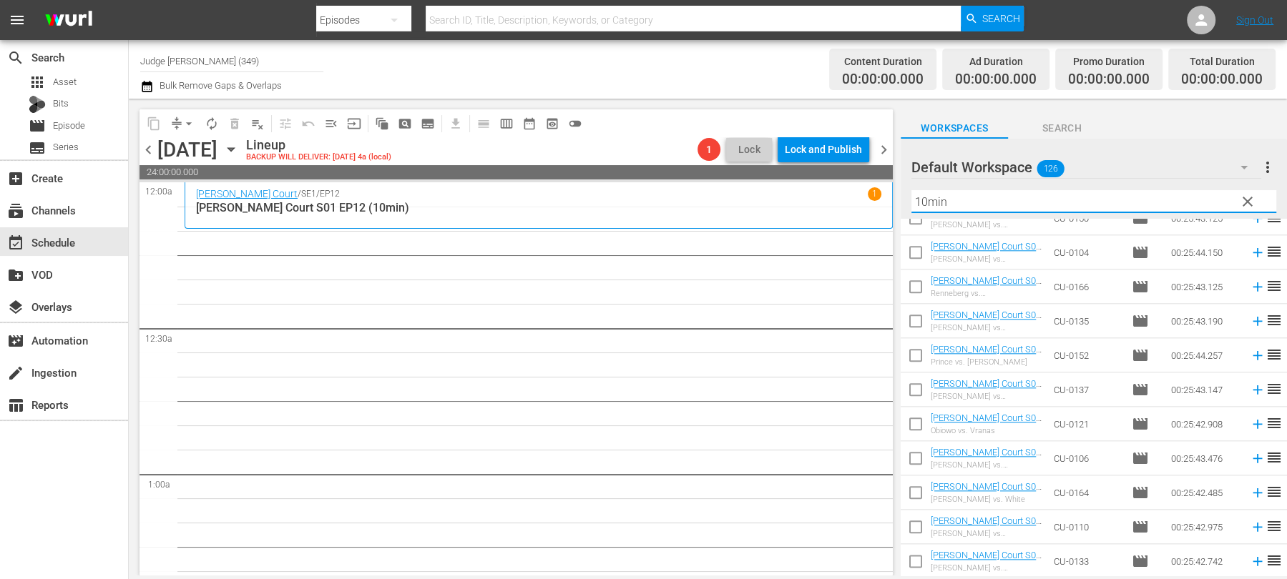
scroll to position [0, 0]
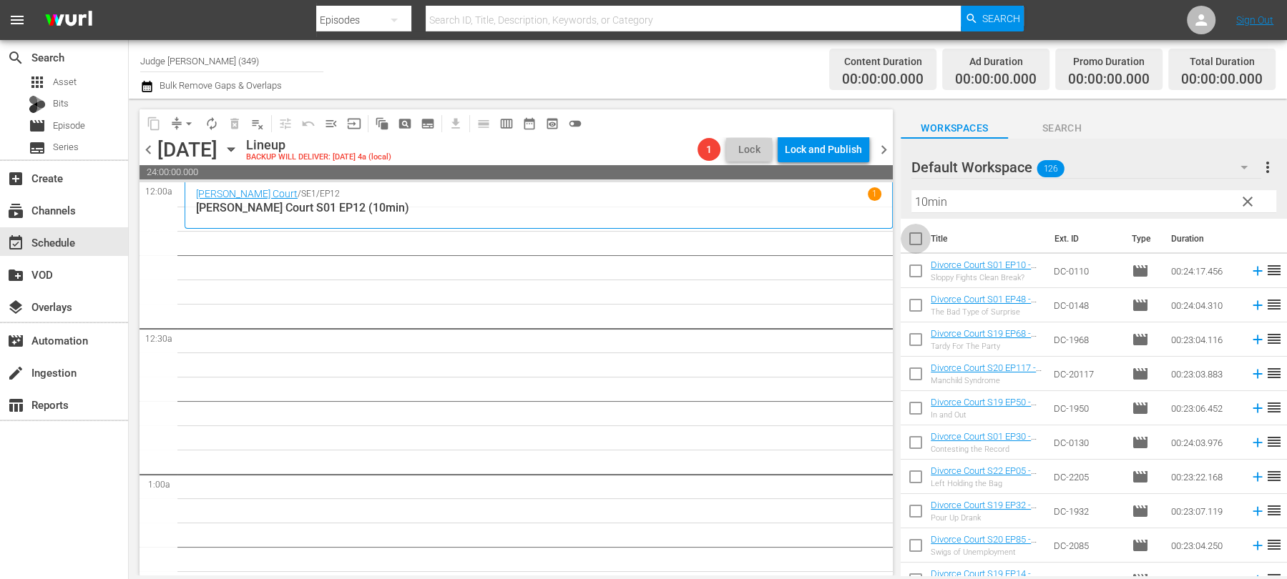
click at [920, 238] on input "checkbox" at bounding box center [916, 242] width 30 height 30
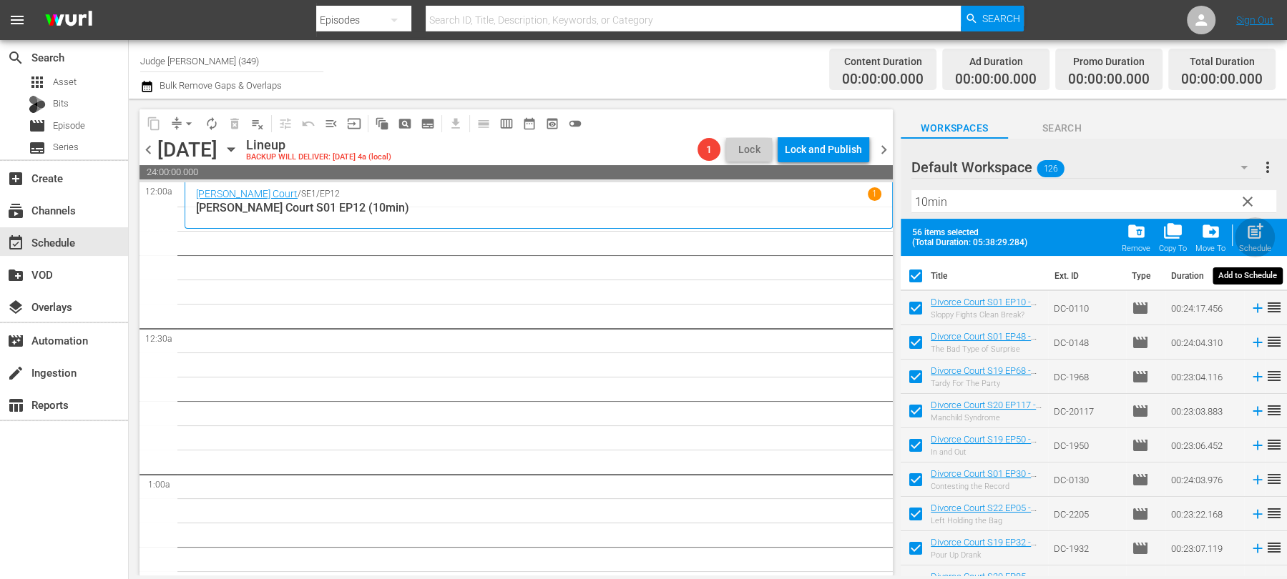
click at [1263, 231] on span "post_add" at bounding box center [1255, 231] width 19 height 19
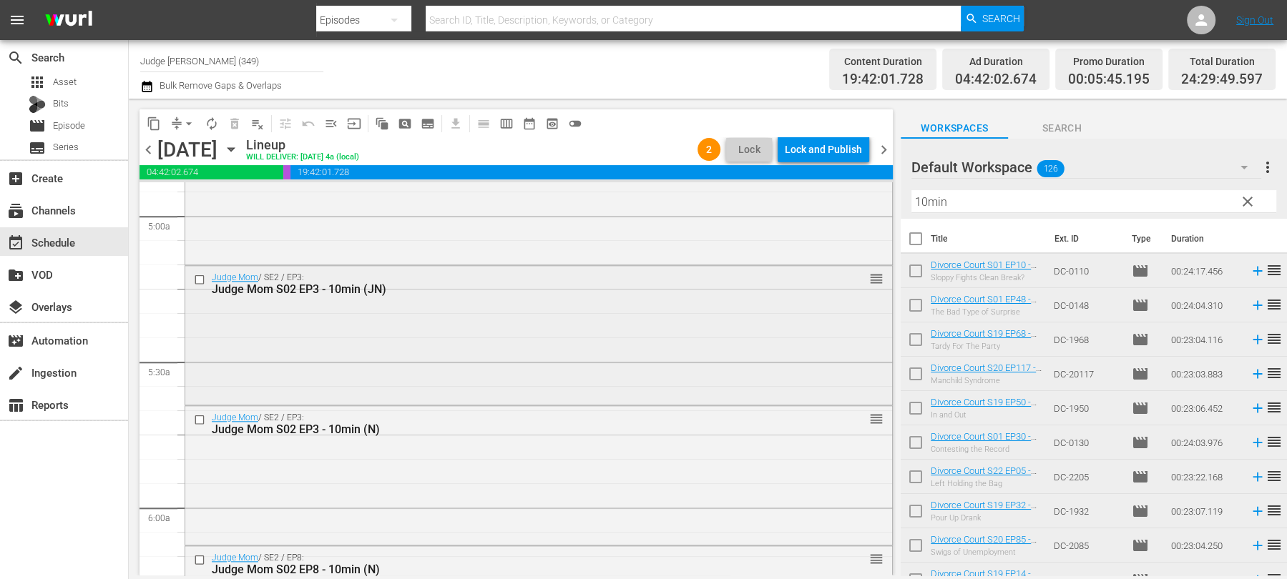
scroll to position [1489, 0]
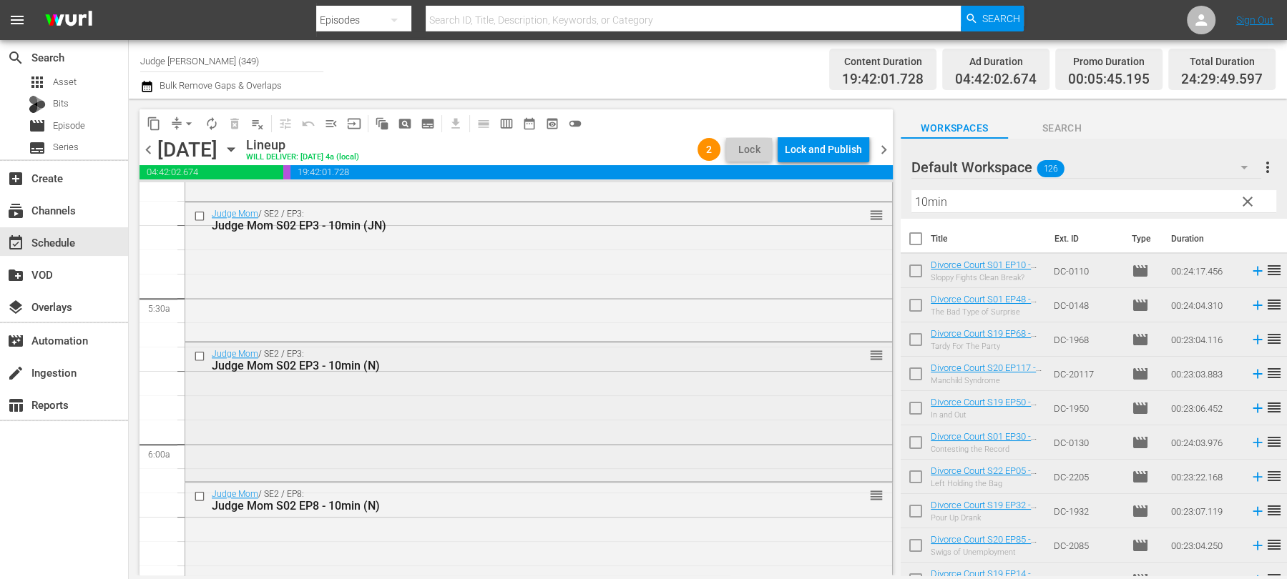
click at [195, 353] on input "checkbox" at bounding box center [201, 356] width 15 height 12
click at [199, 495] on input "checkbox" at bounding box center [201, 497] width 15 height 12
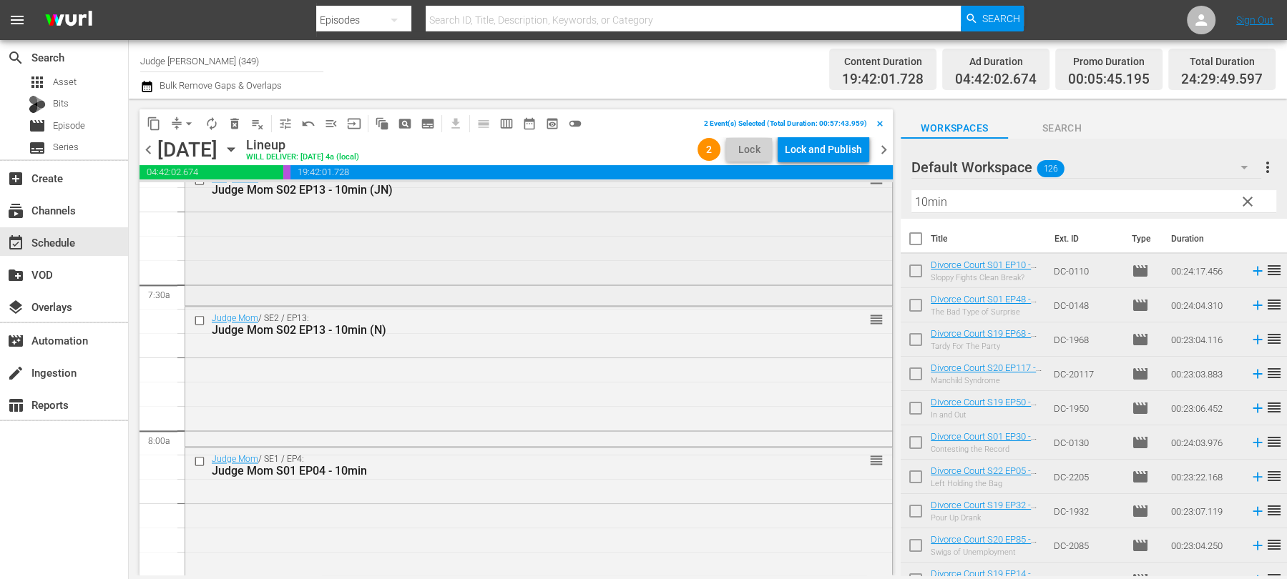
scroll to position [2090, 0]
click at [200, 317] on input "checkbox" at bounding box center [201, 317] width 15 height 12
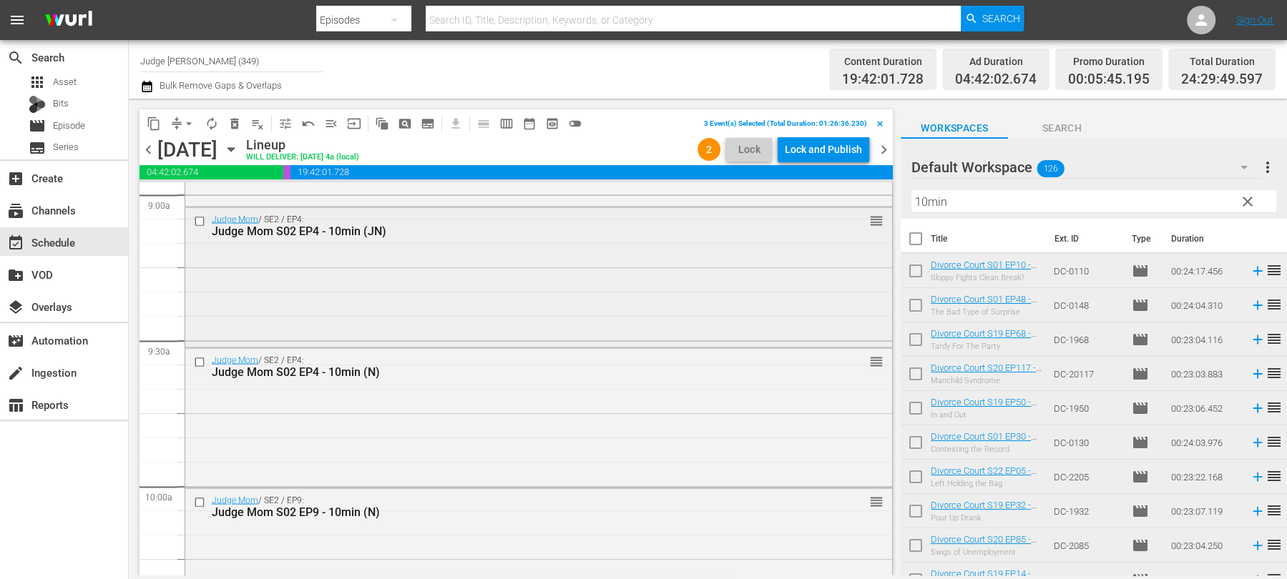
scroll to position [2622, 0]
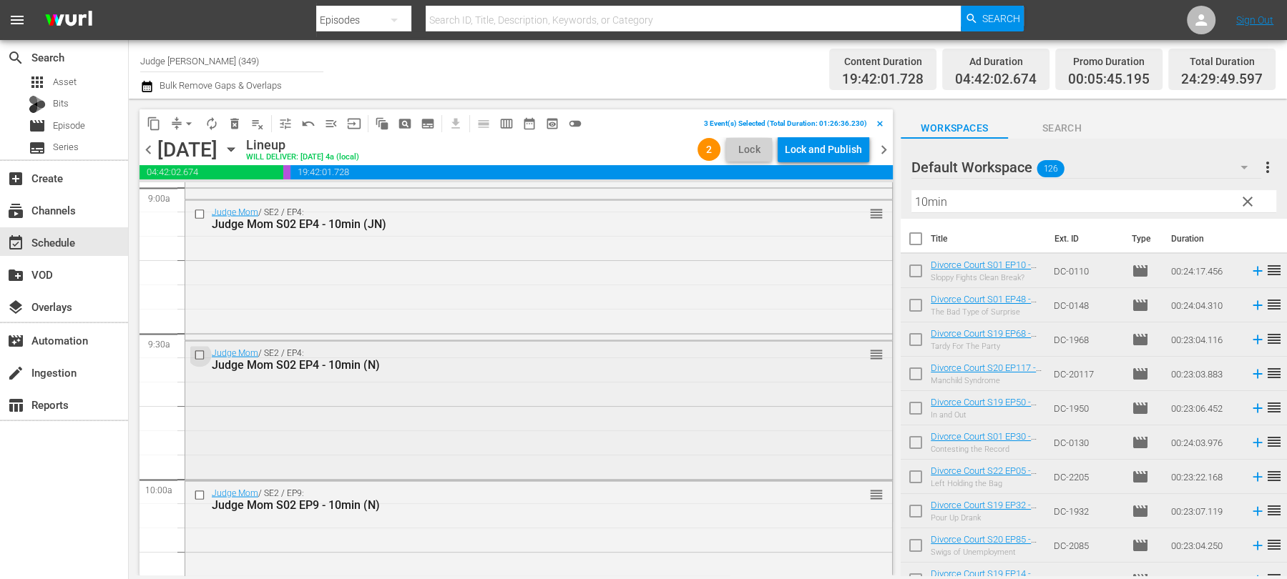
click at [202, 353] on input "checkbox" at bounding box center [201, 355] width 15 height 12
click at [199, 493] on input "checkbox" at bounding box center [201, 495] width 15 height 12
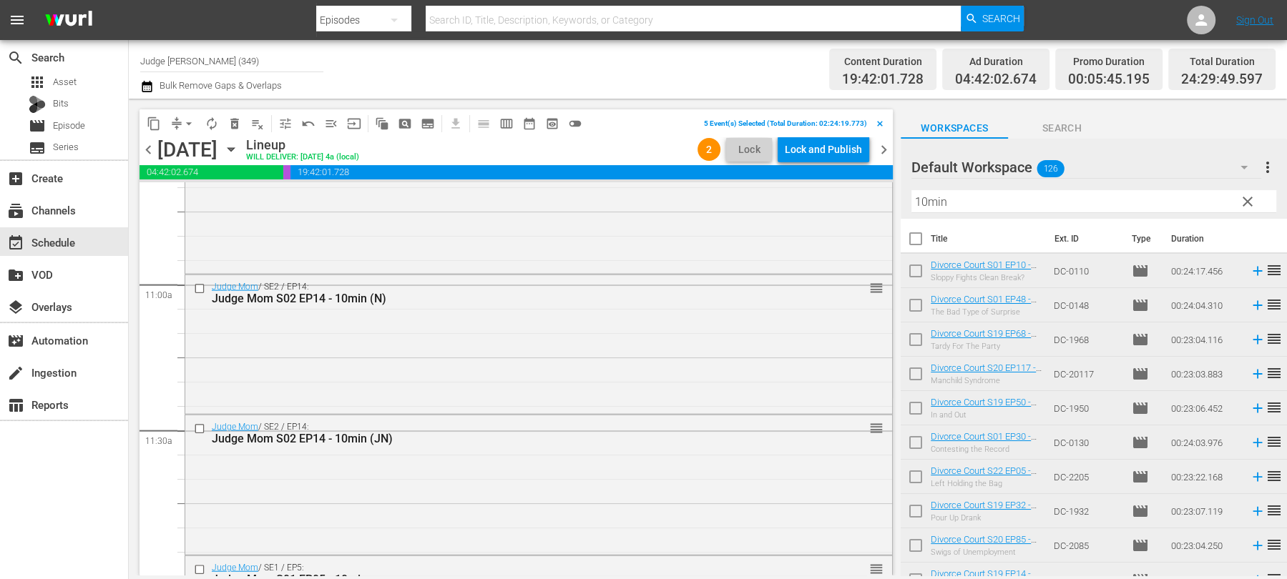
scroll to position [3130, 0]
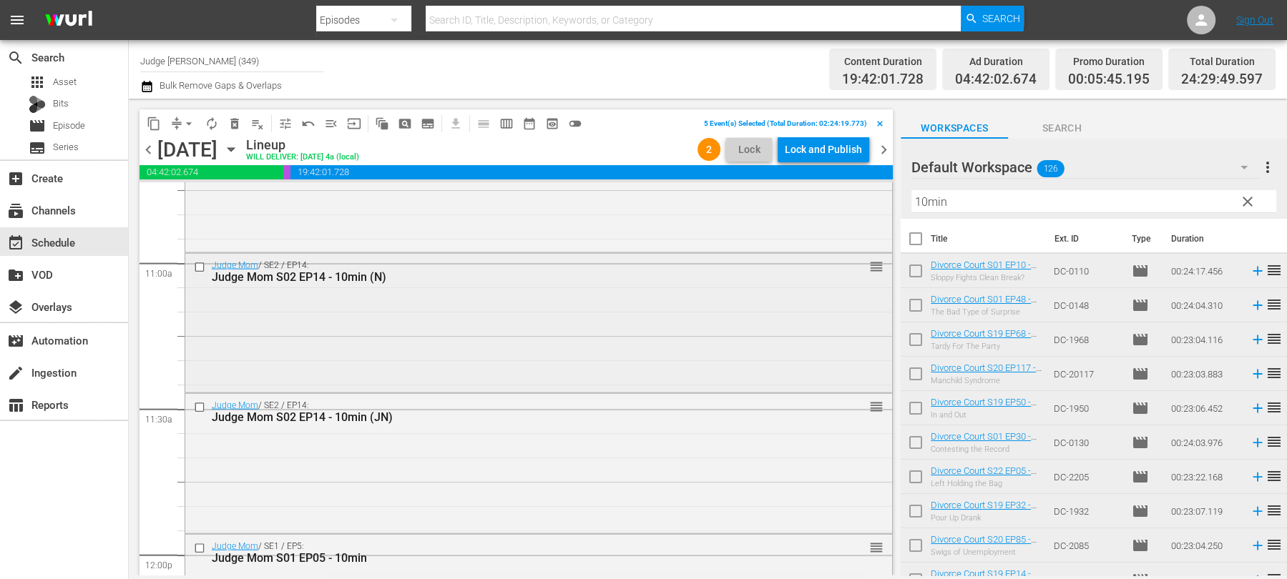
click at [197, 268] on input "checkbox" at bounding box center [201, 268] width 15 height 12
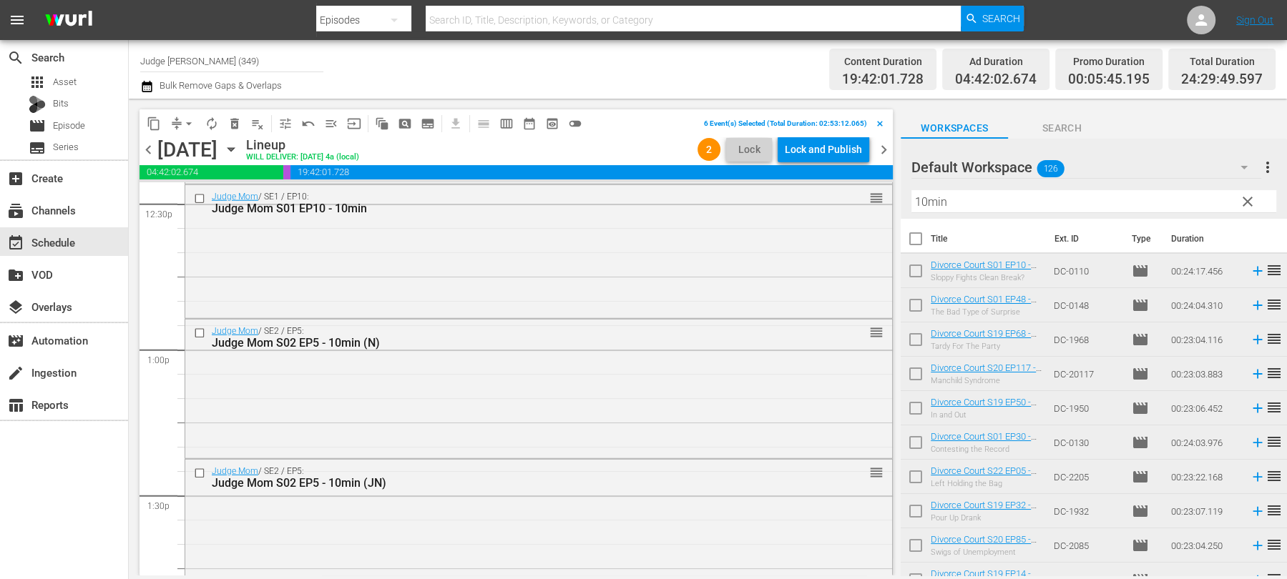
scroll to position [3631, 0]
click at [201, 326] on input "checkbox" at bounding box center [201, 329] width 15 height 12
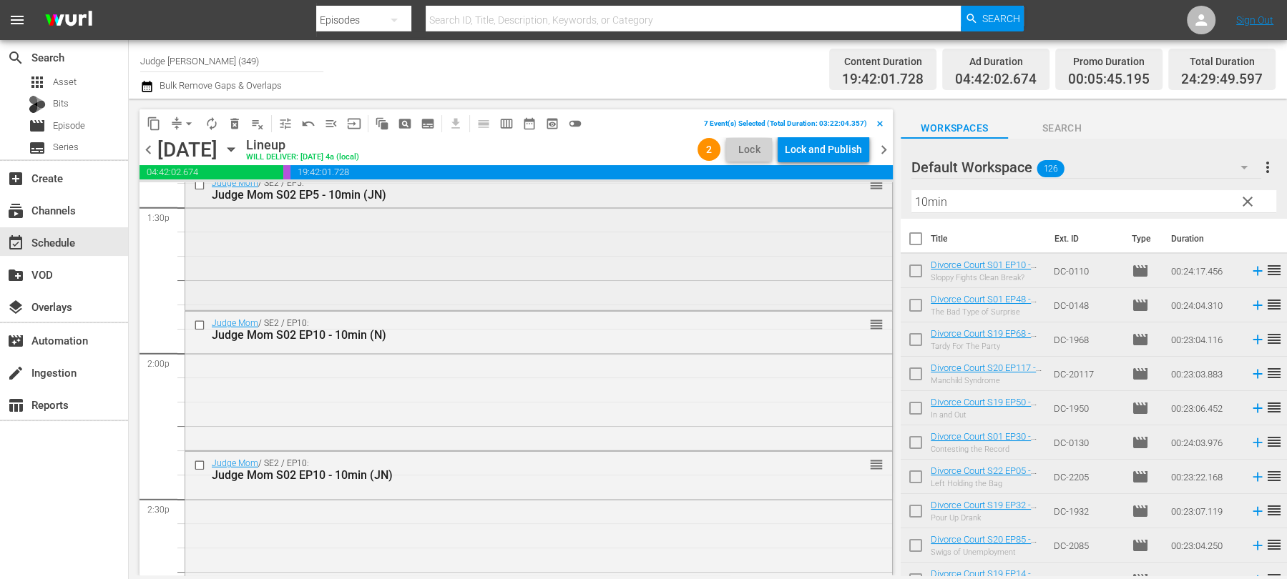
scroll to position [3930, 0]
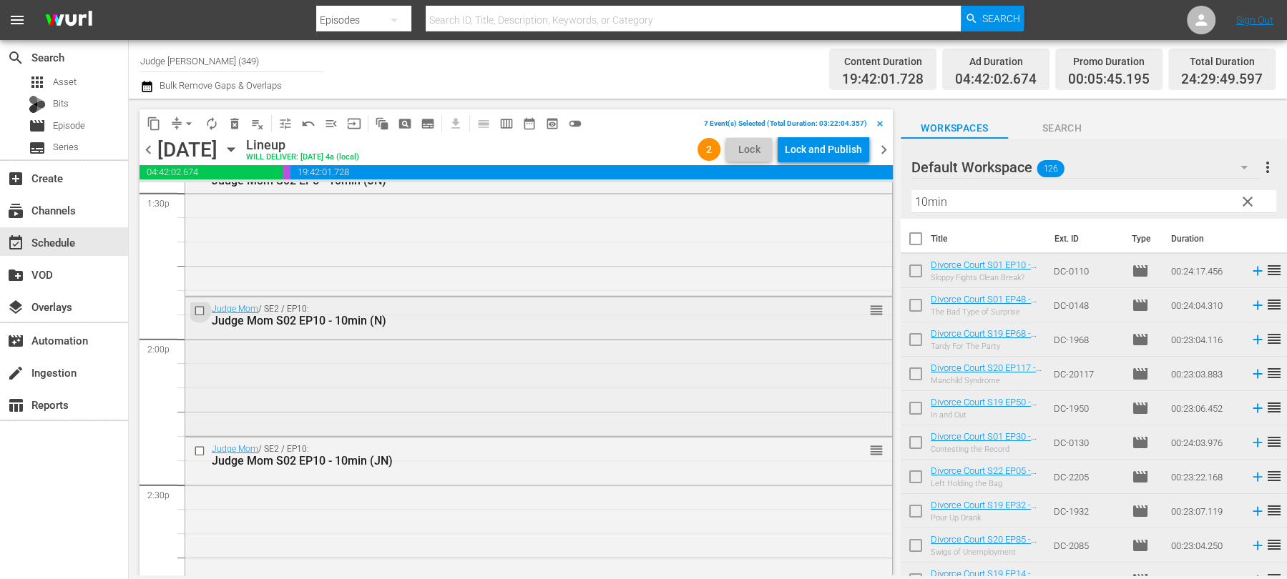
click at [197, 308] on input "checkbox" at bounding box center [201, 311] width 15 height 12
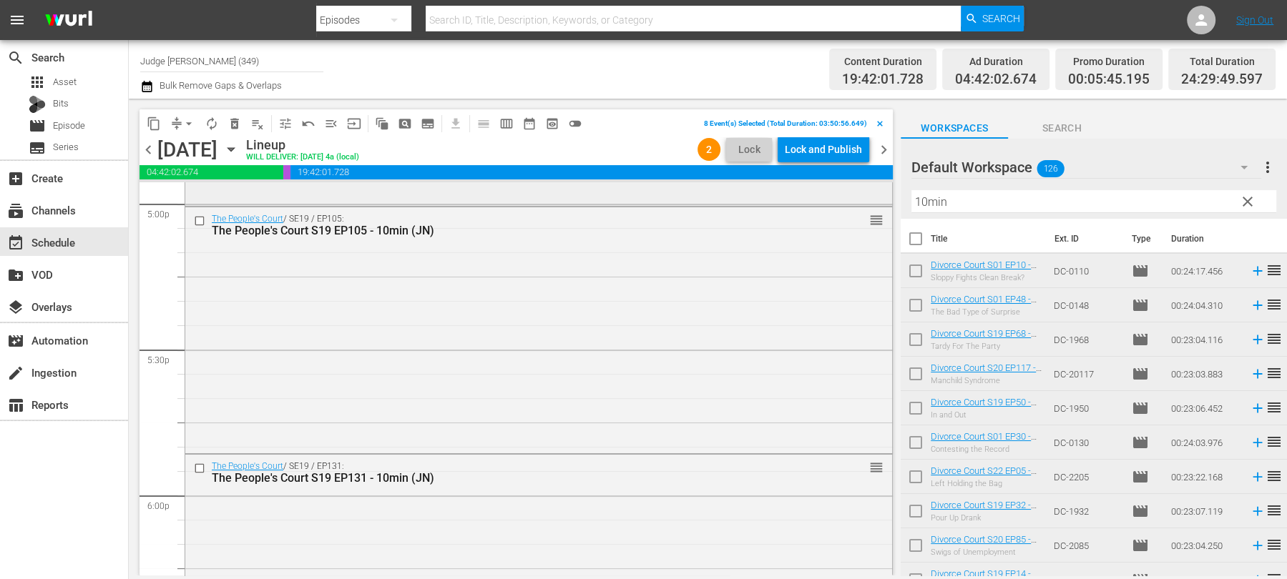
scroll to position [4579, 0]
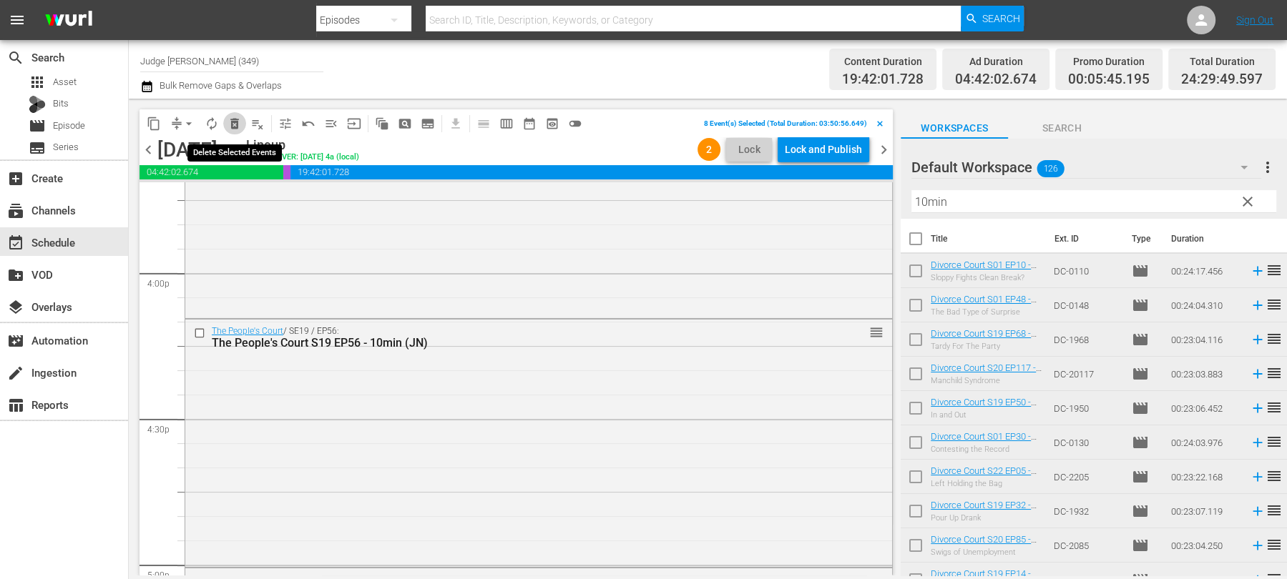
click at [233, 119] on span "delete_forever_outlined" at bounding box center [235, 124] width 14 height 14
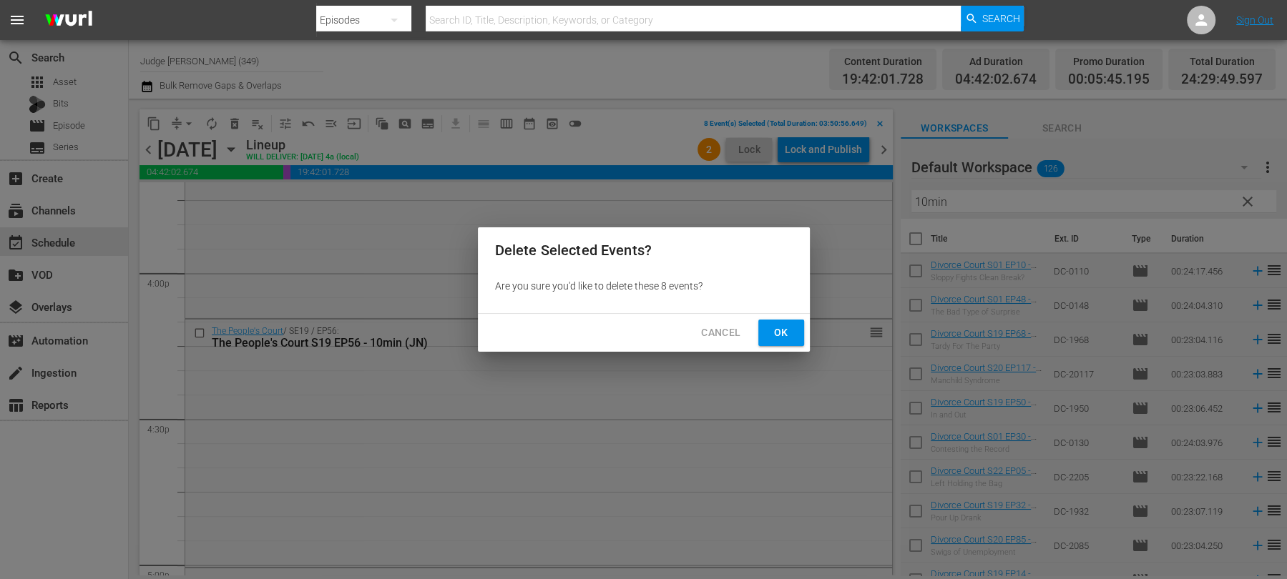
click at [780, 323] on button "Ok" at bounding box center [781, 333] width 46 height 26
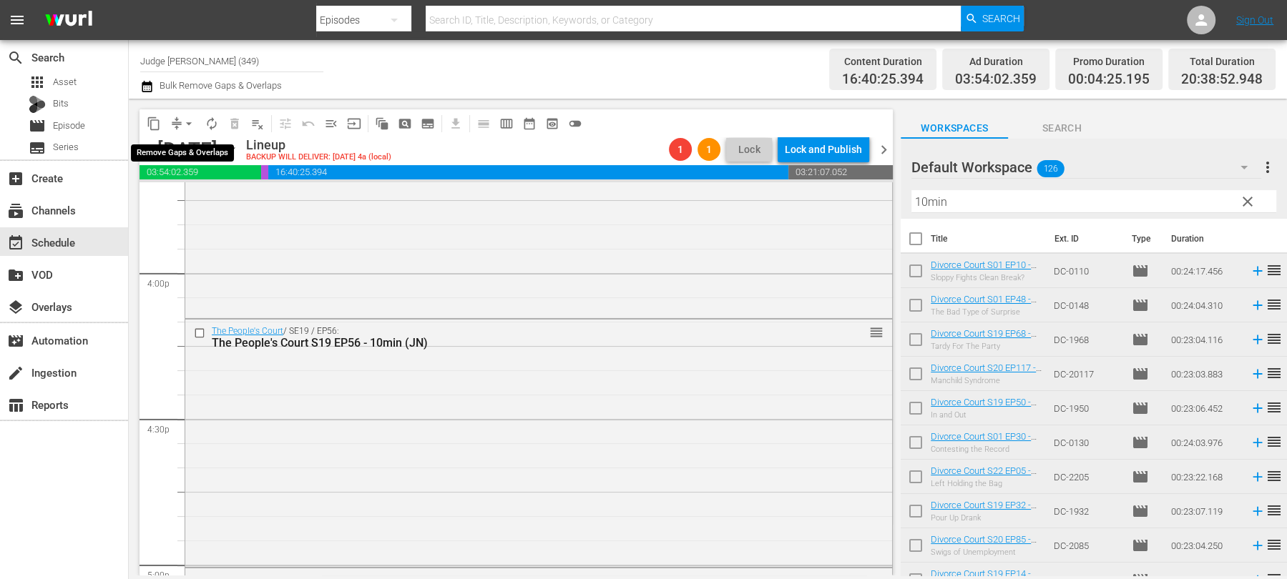
click at [182, 117] on span "arrow_drop_down" at bounding box center [189, 124] width 14 height 14
click at [189, 205] on li "Align to End of Previous Day" at bounding box center [189, 199] width 150 height 24
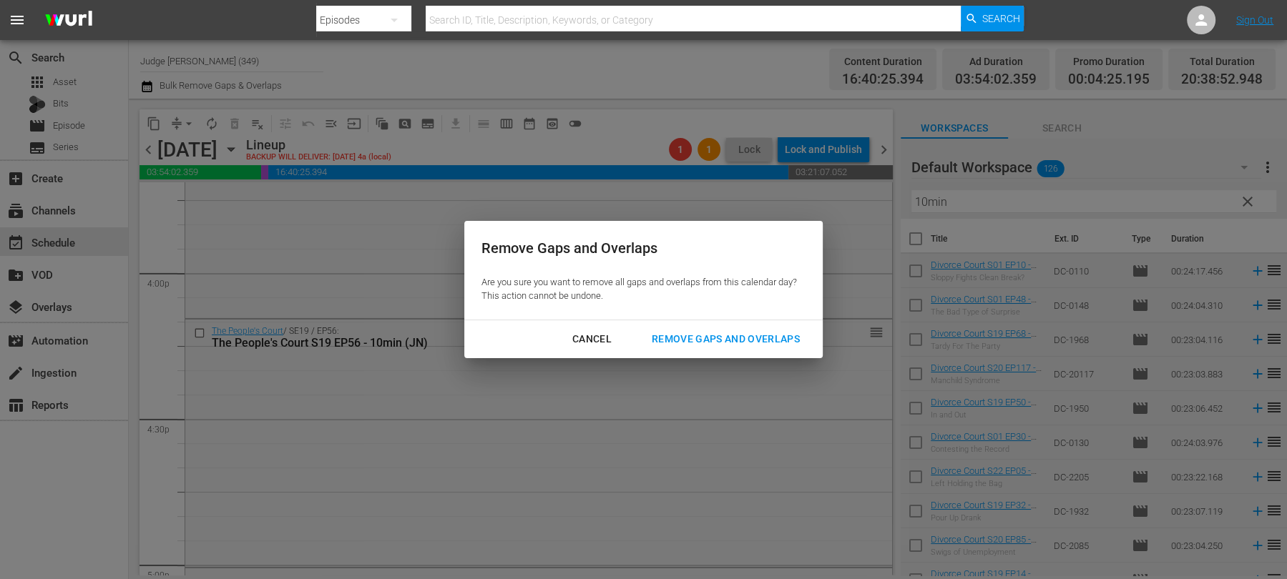
click at [759, 338] on div "Remove Gaps and Overlaps" at bounding box center [725, 340] width 171 height 18
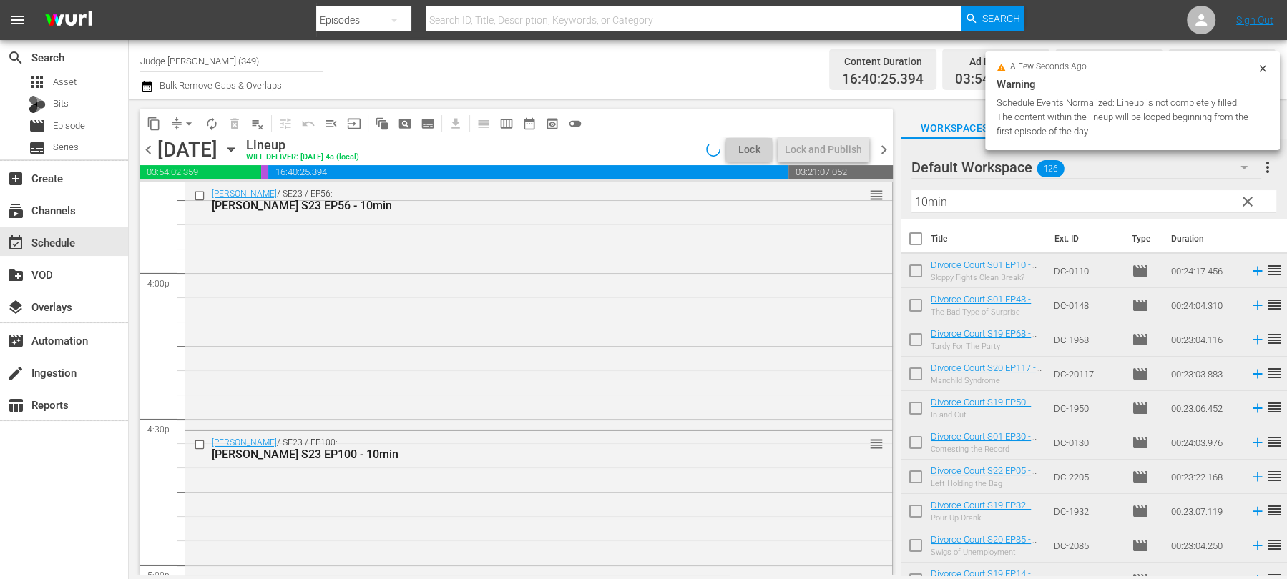
scroll to position [4507, 0]
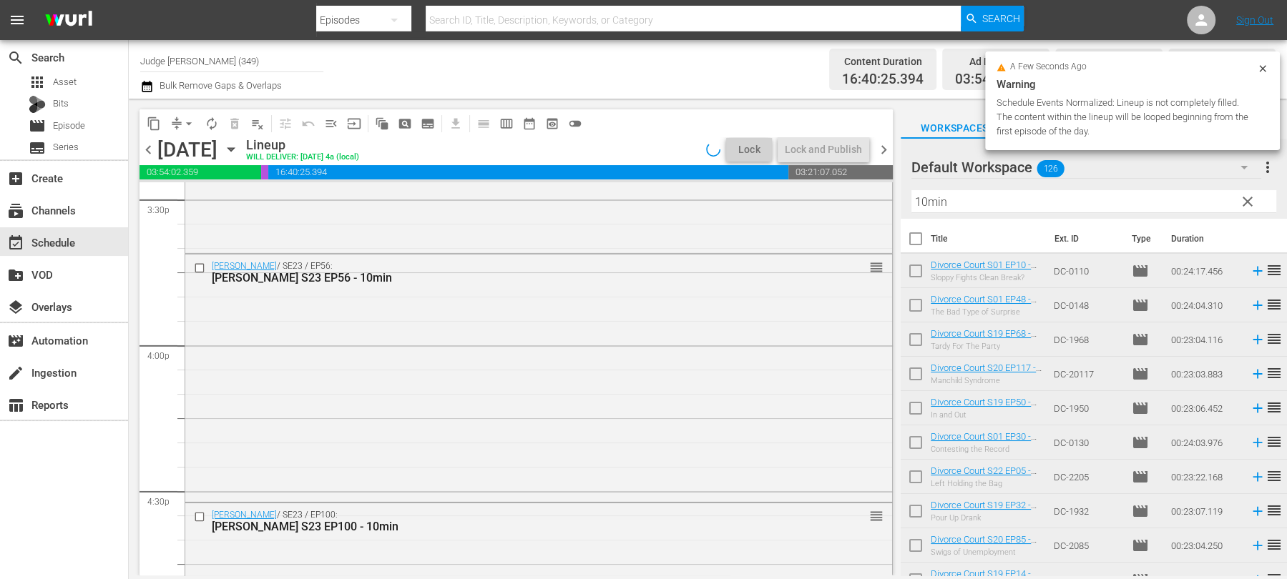
click at [1262, 70] on icon at bounding box center [1262, 68] width 11 height 11
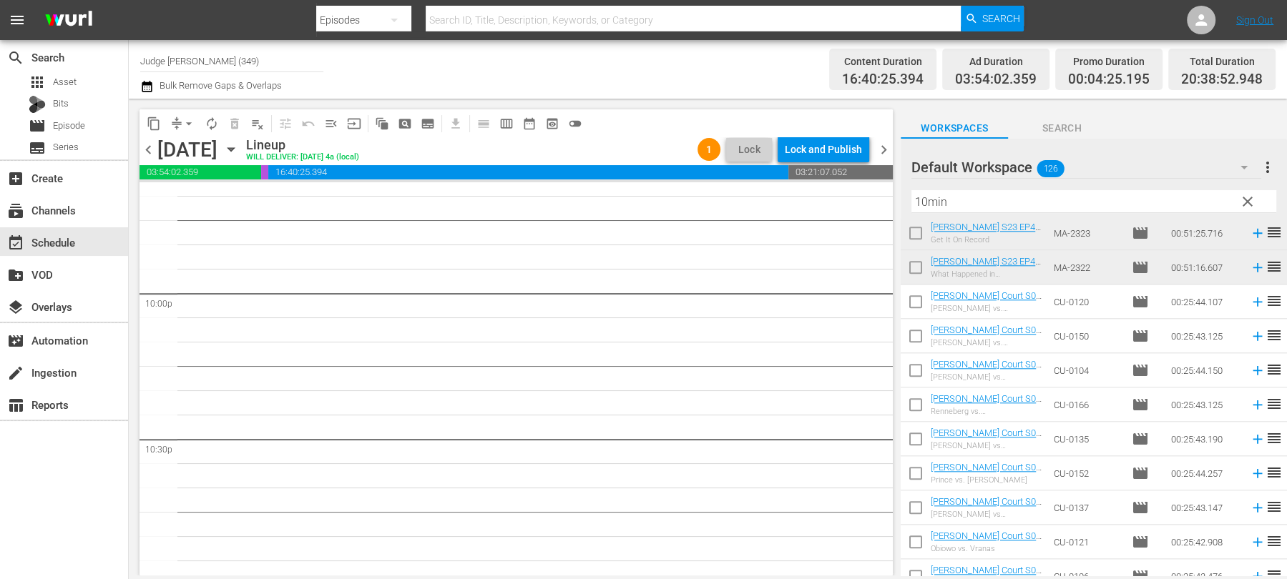
scroll to position [1445, 0]
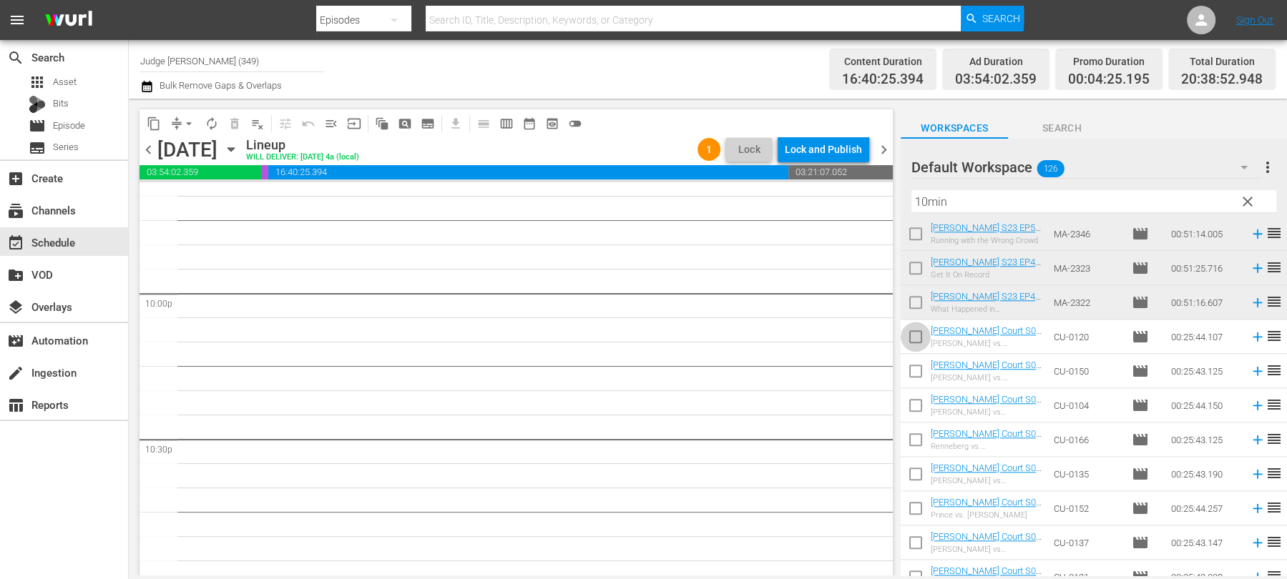
click at [913, 338] on input "checkbox" at bounding box center [916, 340] width 30 height 30
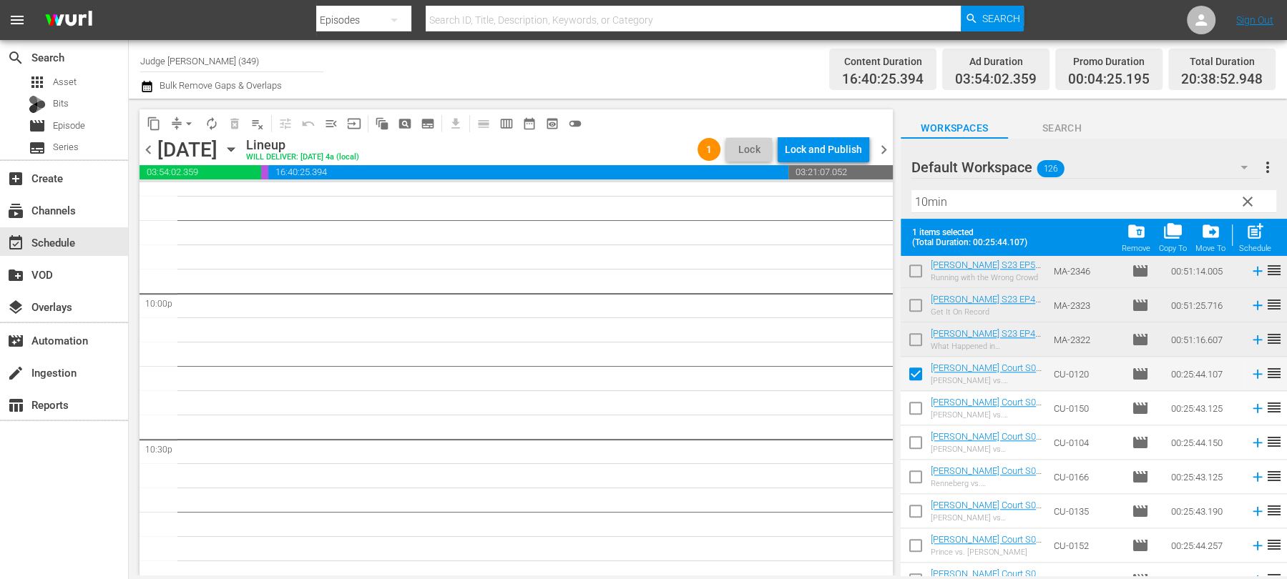
click at [910, 412] on input "checkbox" at bounding box center [916, 411] width 30 height 30
click at [912, 446] on input "checkbox" at bounding box center [916, 446] width 30 height 30
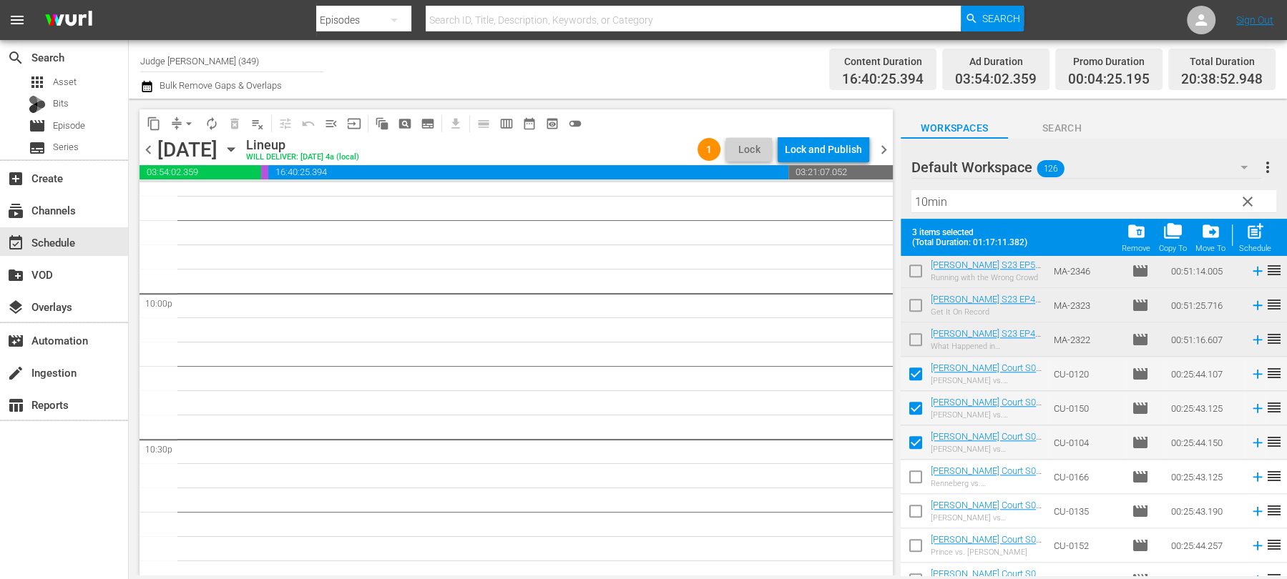
click at [912, 474] on input "checkbox" at bounding box center [916, 480] width 30 height 30
click at [913, 516] on input "checkbox" at bounding box center [916, 514] width 30 height 30
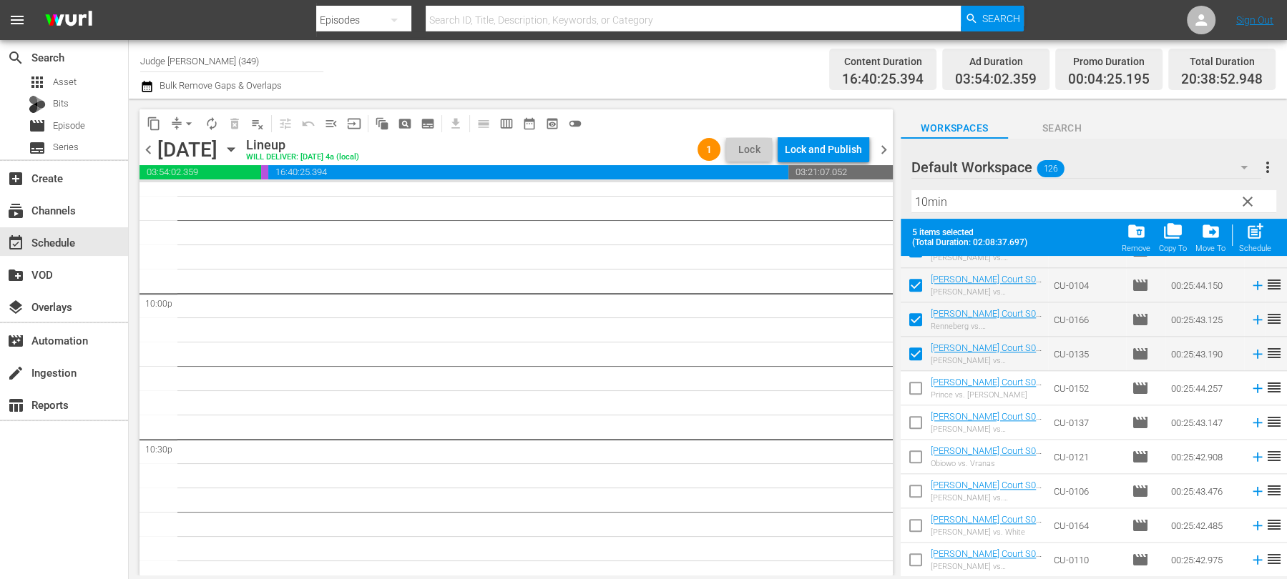
scroll to position [1635, 0]
click at [916, 357] on input "checkbox" at bounding box center [916, 358] width 30 height 30
click at [916, 391] on input "checkbox" at bounding box center [916, 393] width 30 height 30
click at [916, 421] on input "checkbox" at bounding box center [916, 427] width 30 height 30
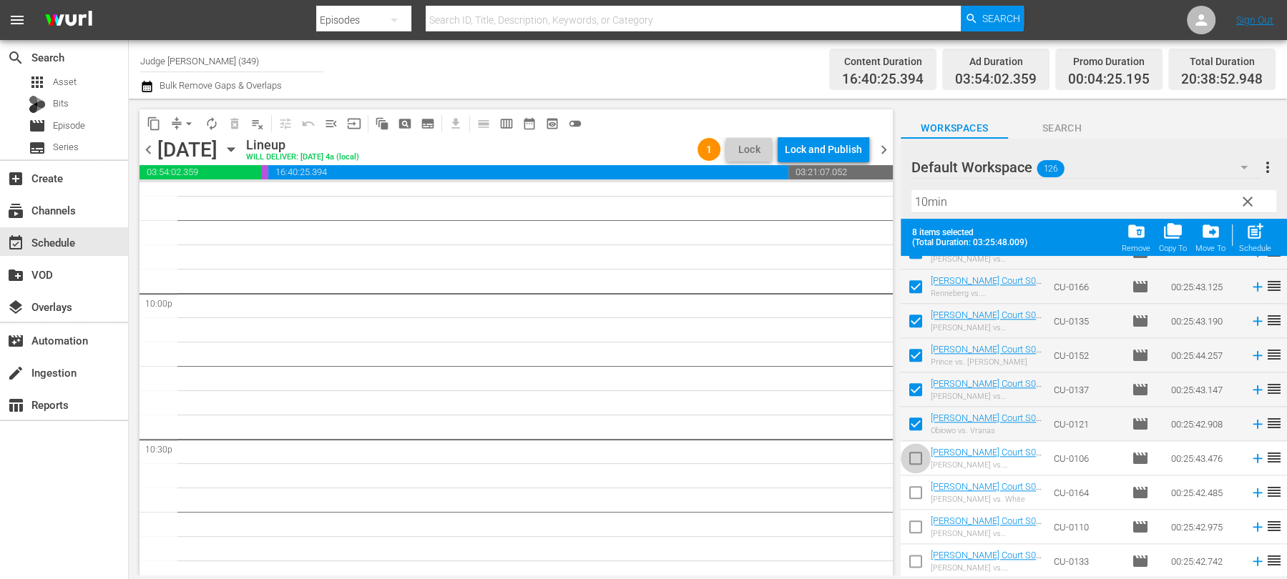
click at [916, 459] on input "checkbox" at bounding box center [916, 461] width 30 height 30
click at [916, 489] on input "checkbox" at bounding box center [916, 496] width 30 height 30
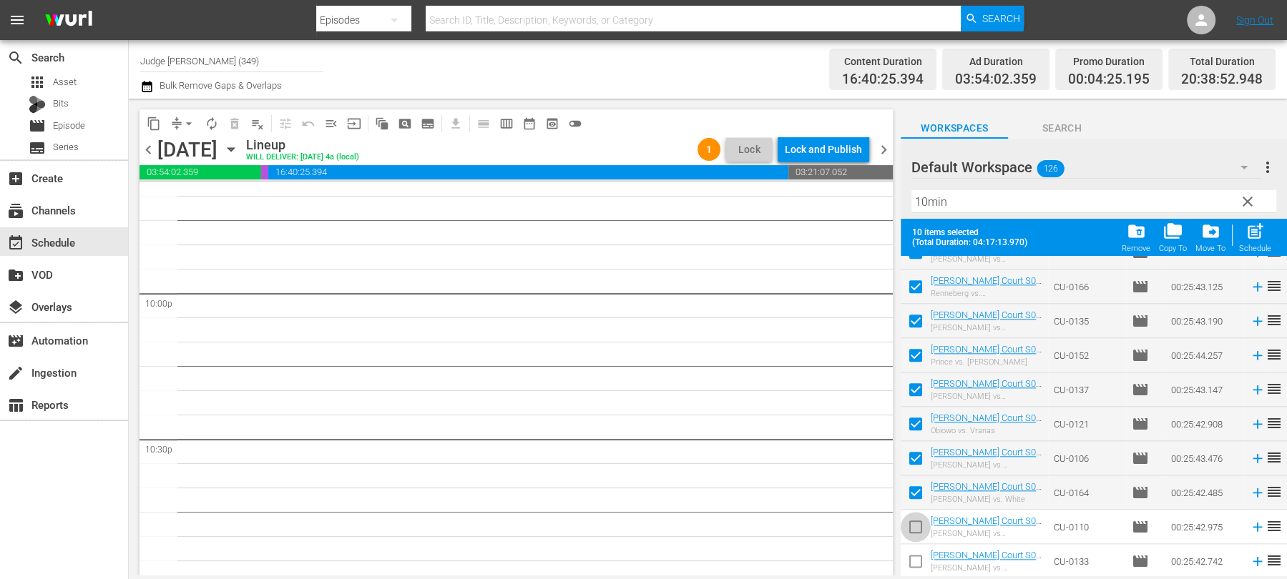
click at [916, 516] on input "checkbox" at bounding box center [916, 530] width 30 height 30
click at [913, 564] on input "checkbox" at bounding box center [916, 564] width 30 height 30
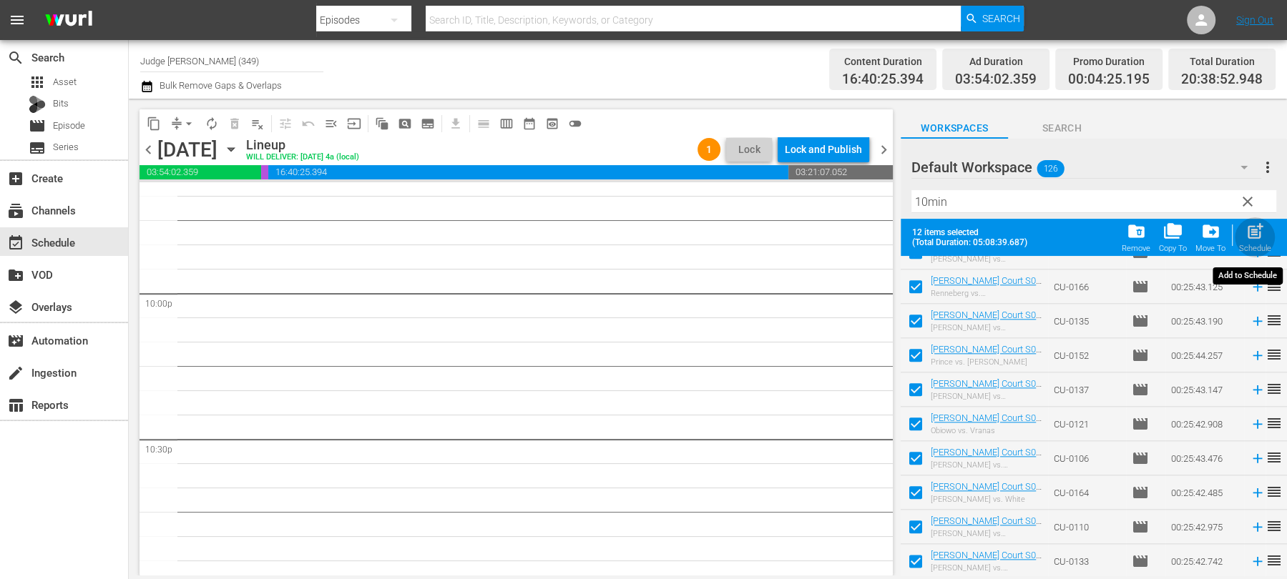
click at [1263, 237] on span "post_add" at bounding box center [1255, 231] width 19 height 19
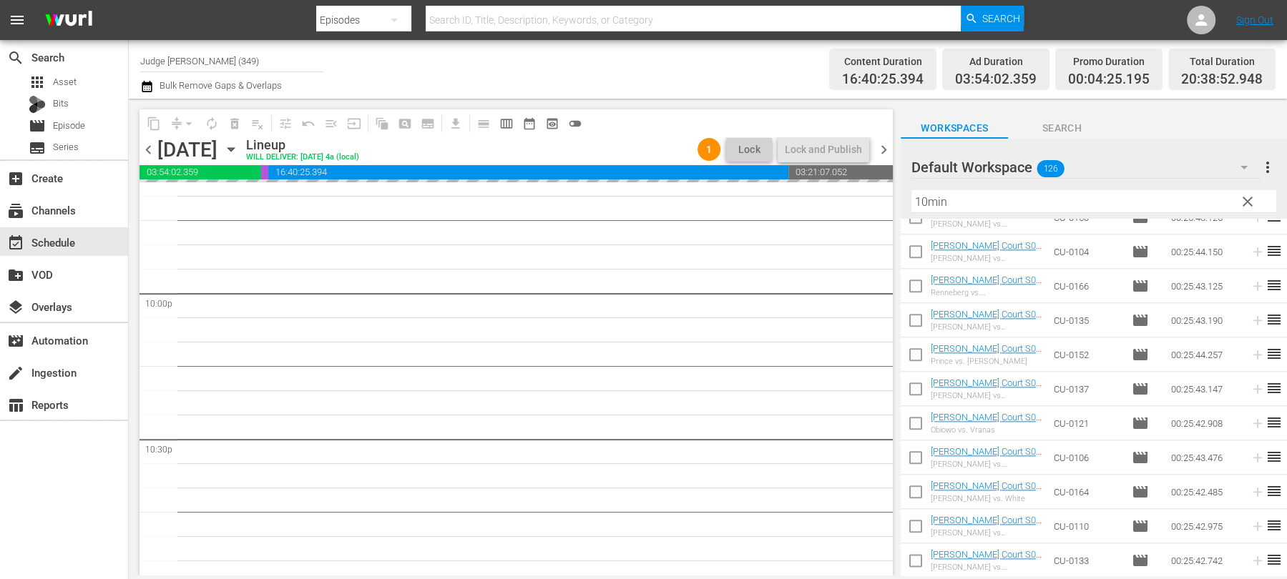
scroll to position [1598, 0]
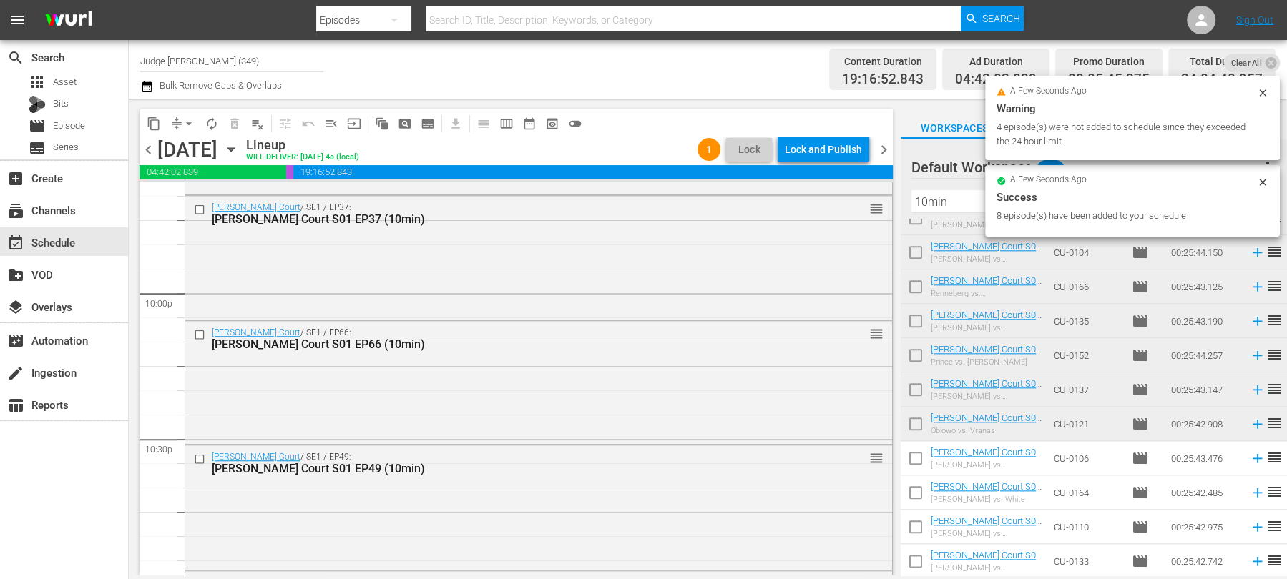
click at [1267, 92] on icon at bounding box center [1262, 92] width 11 height 11
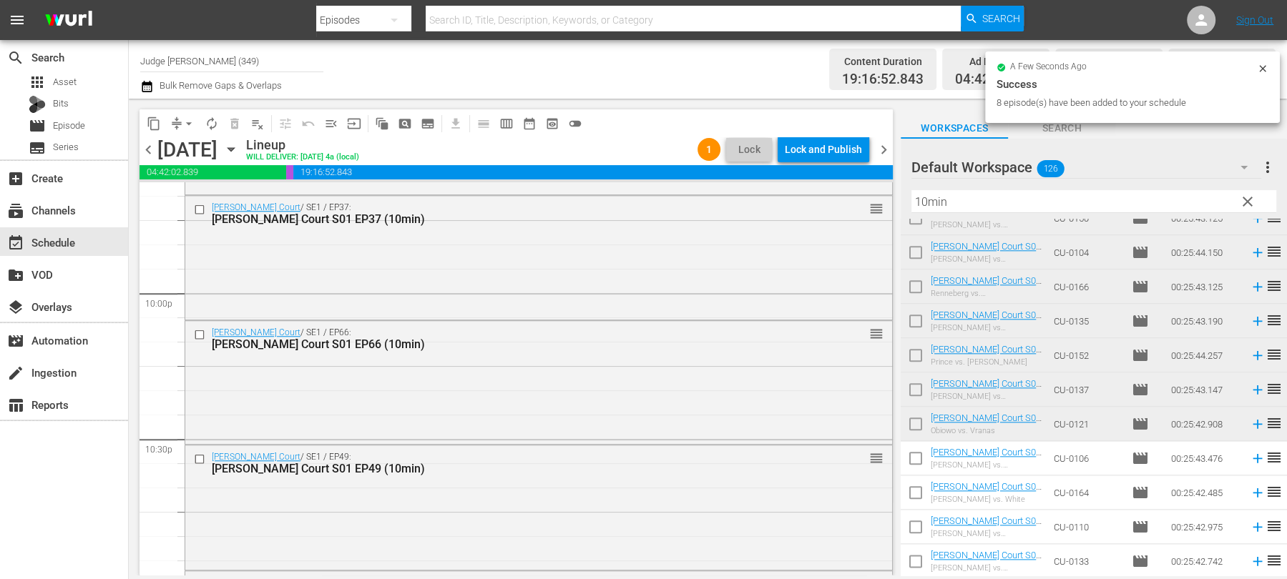
click at [1263, 71] on icon at bounding box center [1262, 68] width 11 height 11
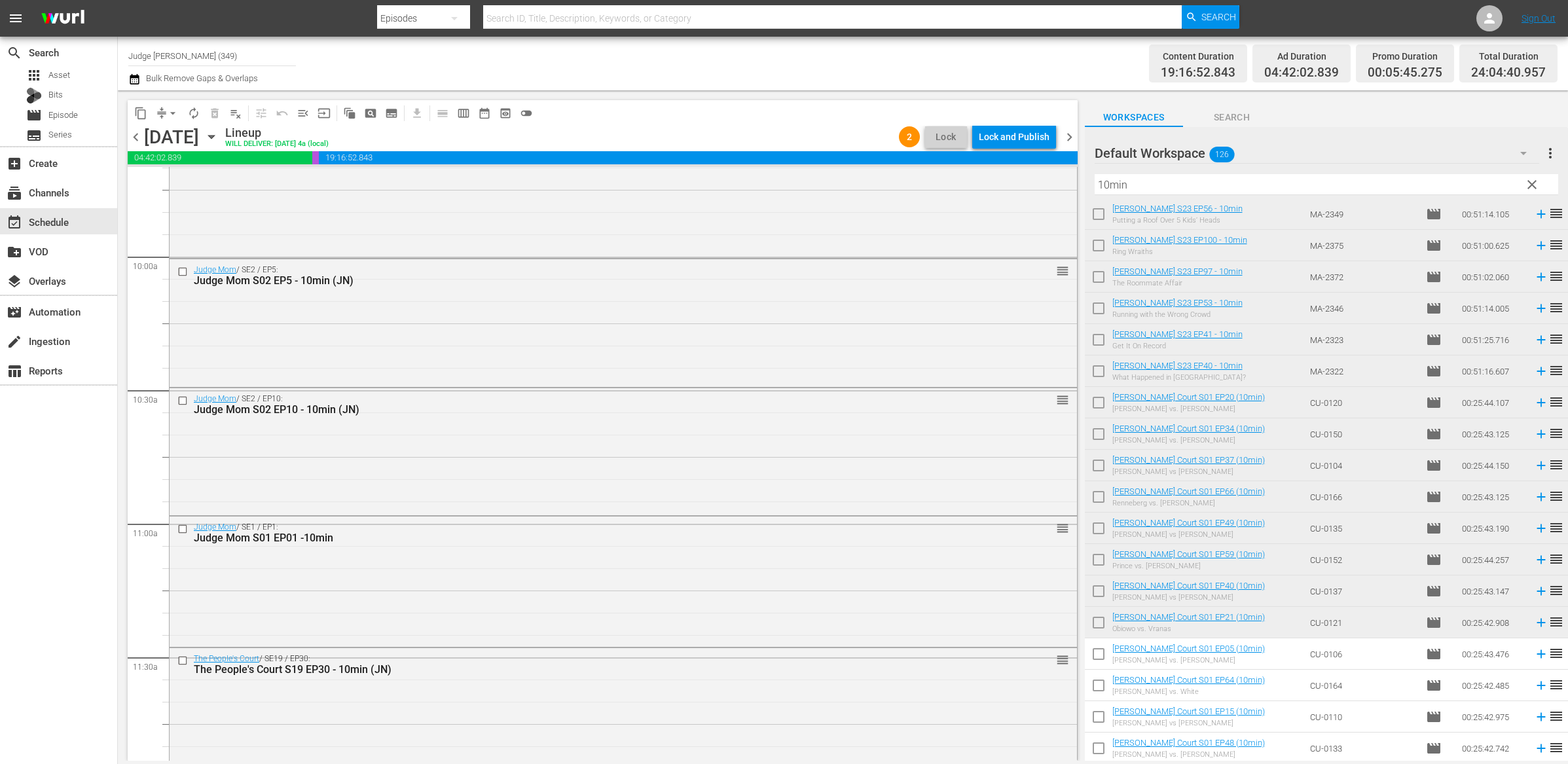
scroll to position [2584, 0]
click at [182, 525] on input "checkbox" at bounding box center [184, 525] width 14 height 11
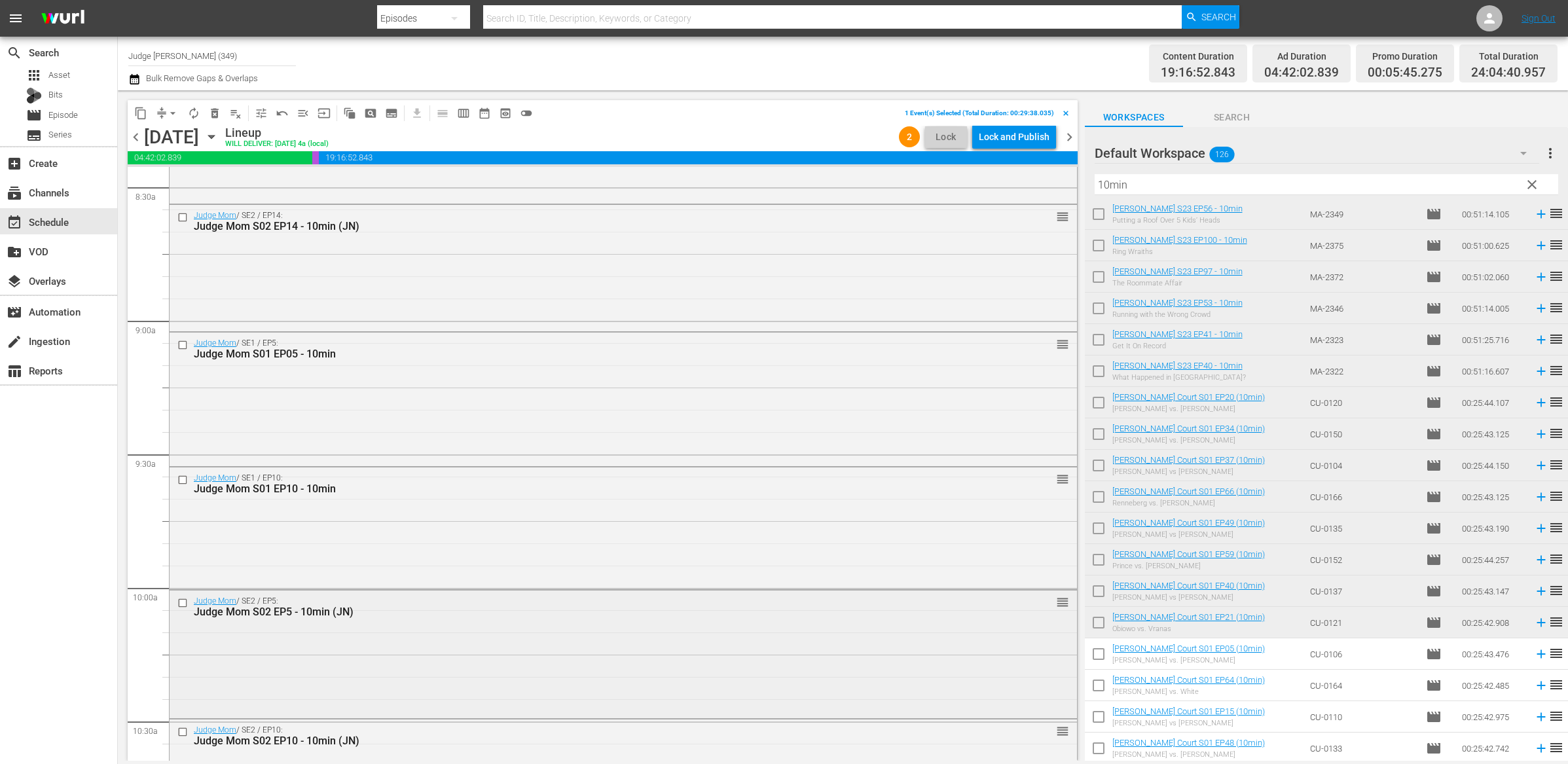
scroll to position [2248, 0]
click at [182, 482] on input "checkbox" at bounding box center [184, 481] width 14 height 11
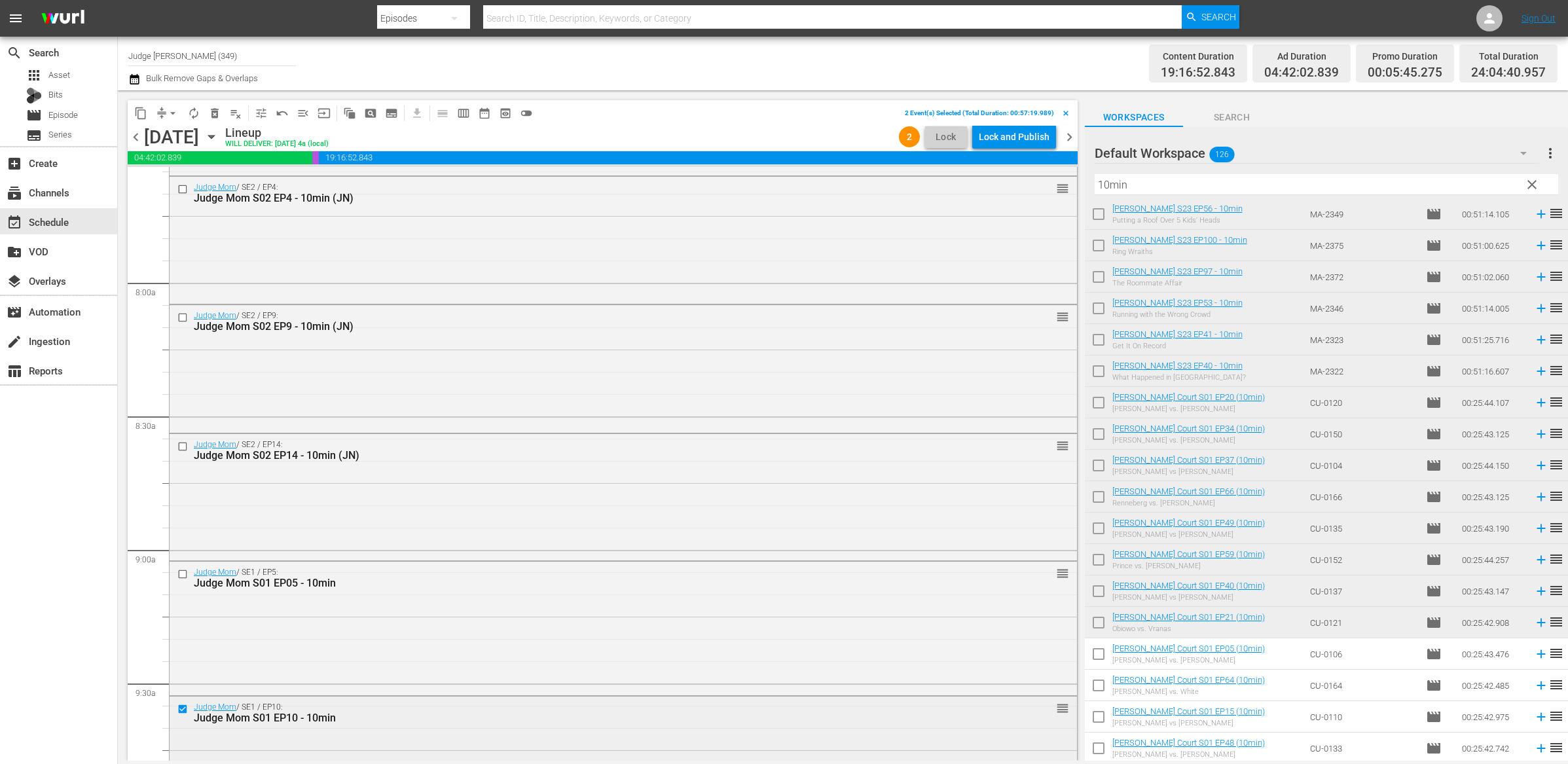
scroll to position [2023, 0]
click at [185, 530] on input "checkbox" at bounding box center [184, 572] width 14 height 11
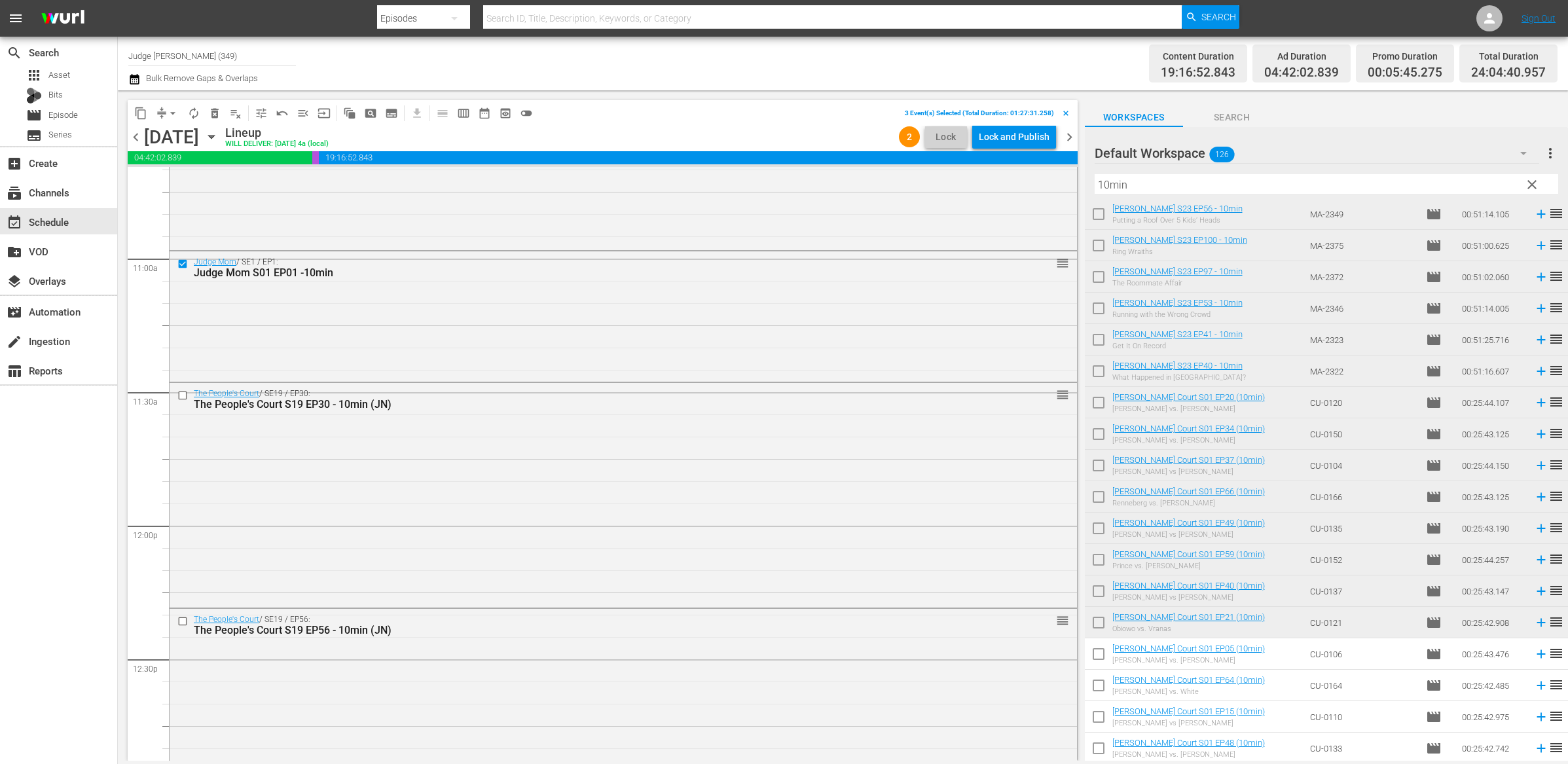
scroll to position [2874, 0]
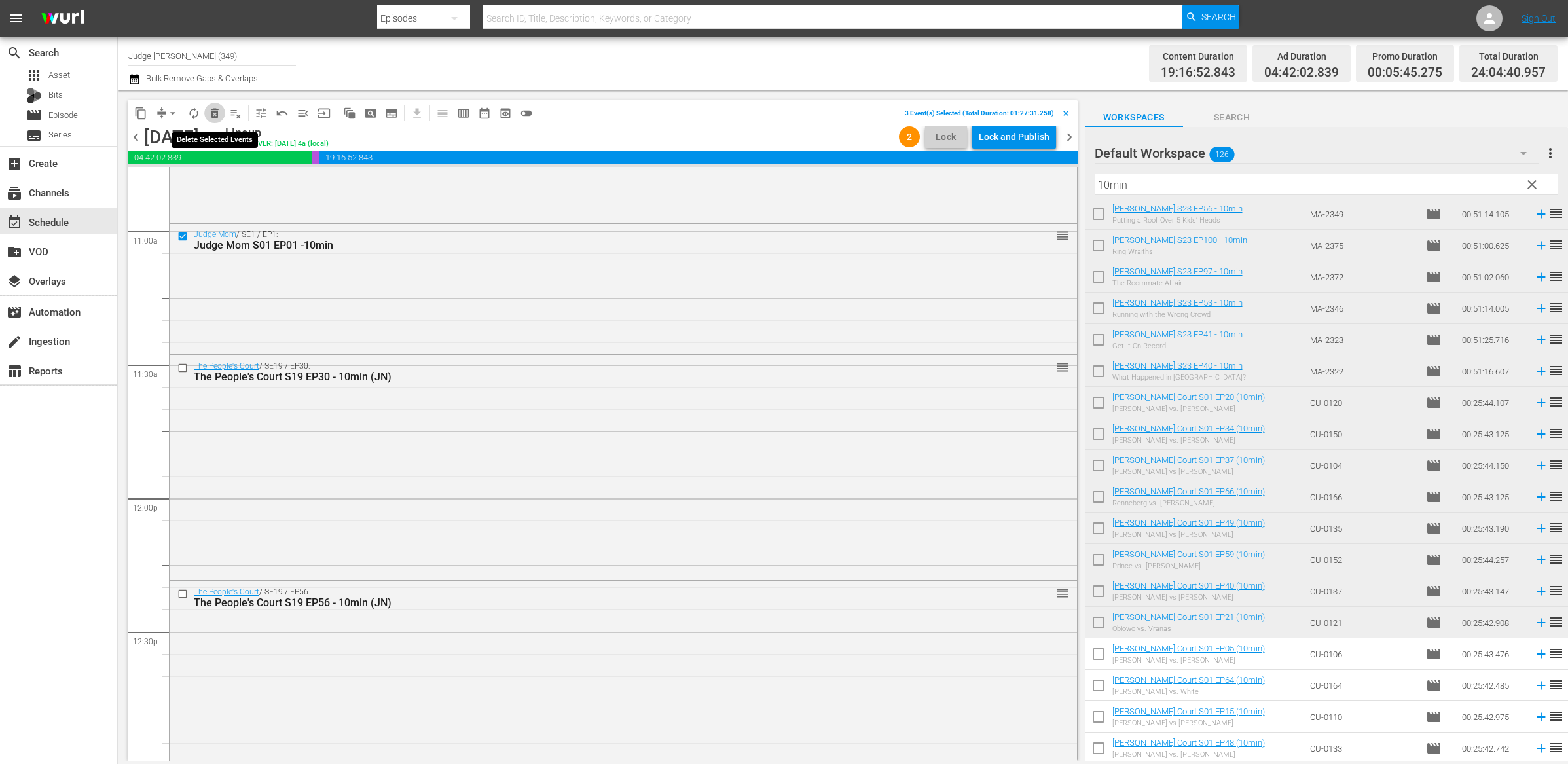
click at [218, 112] on span "delete_forever_outlined" at bounding box center [215, 113] width 13 height 13
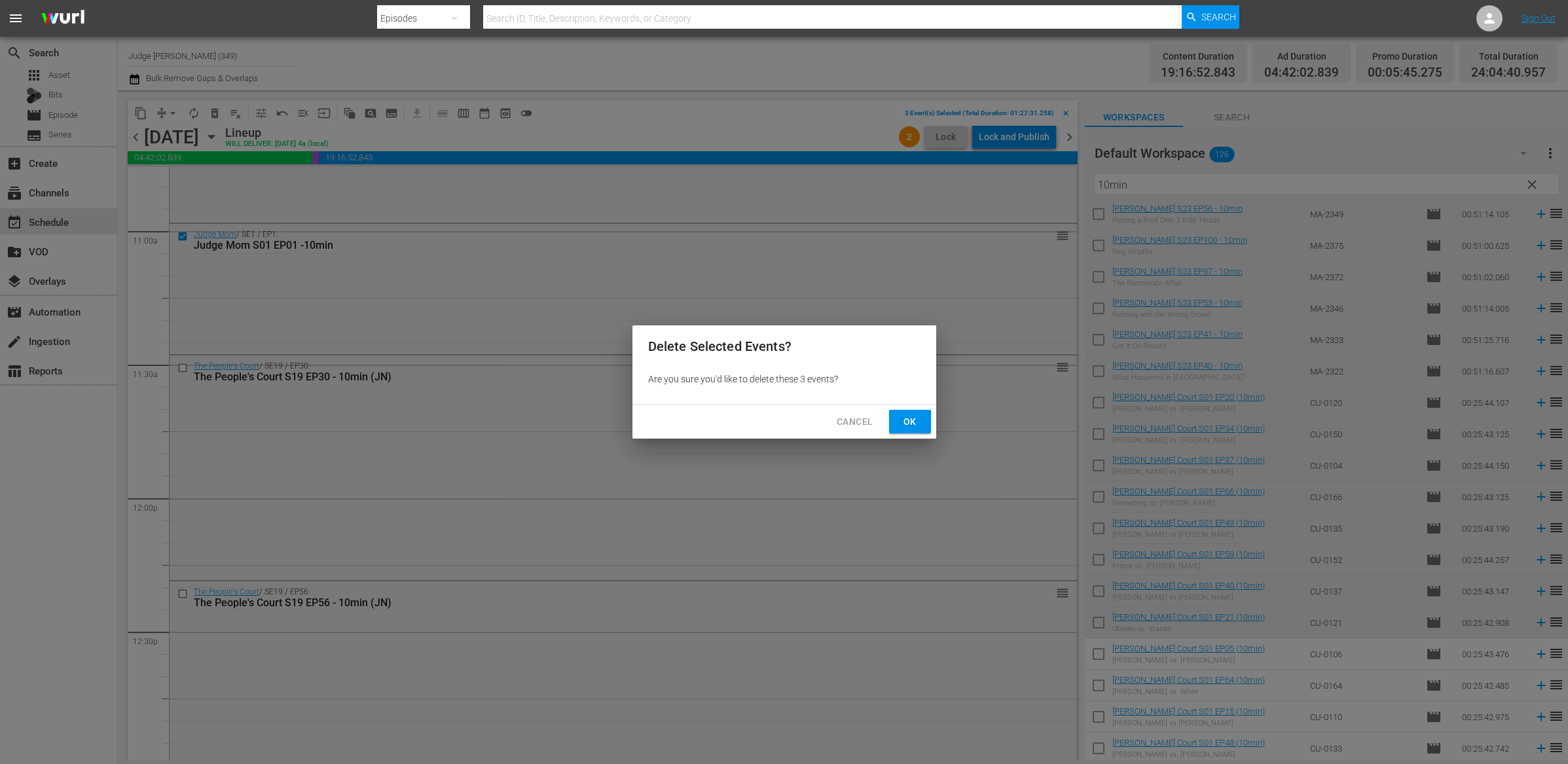
click at [904, 420] on span "Ok" at bounding box center [910, 422] width 21 height 16
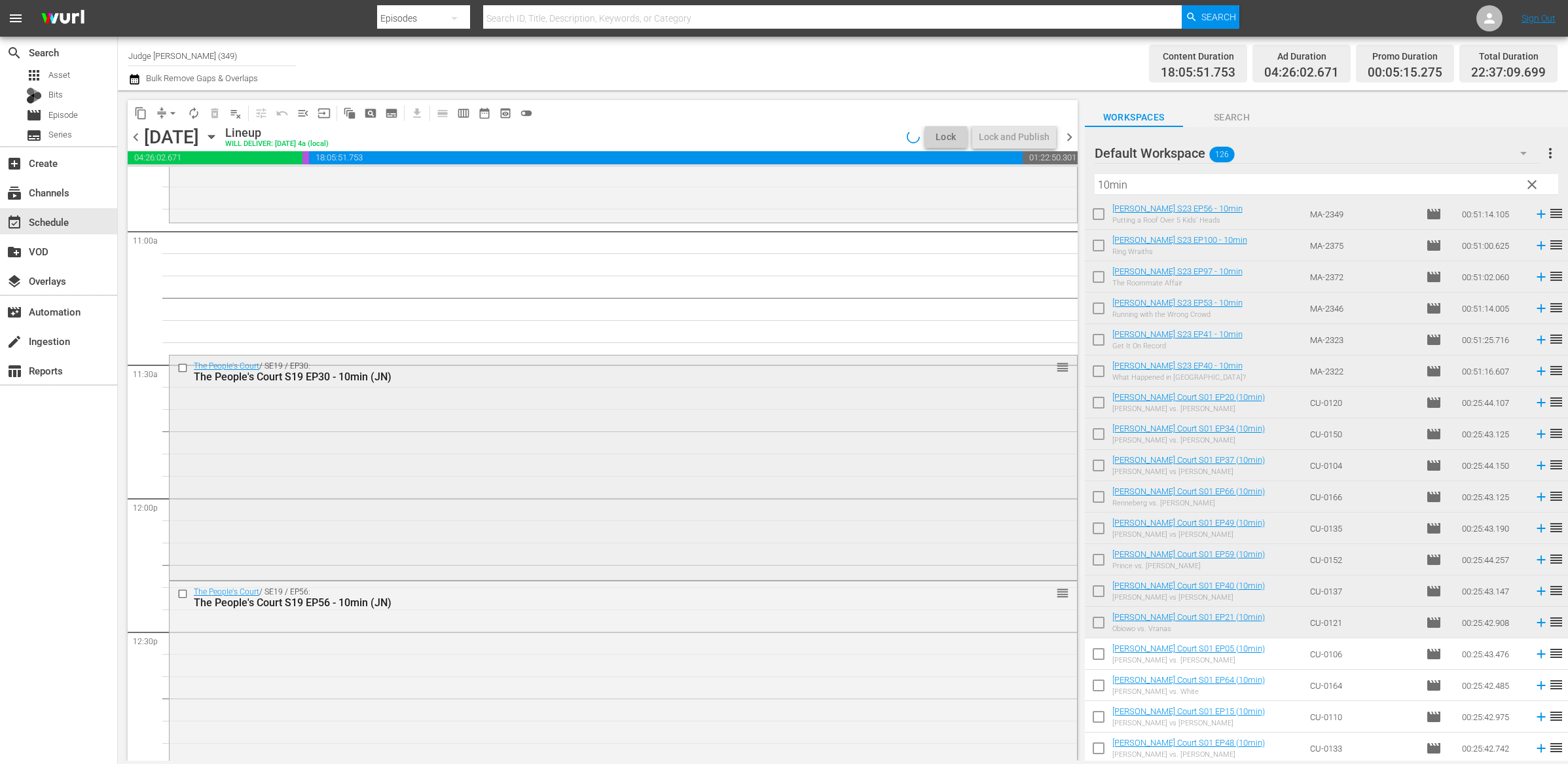
scroll to position [2895, 0]
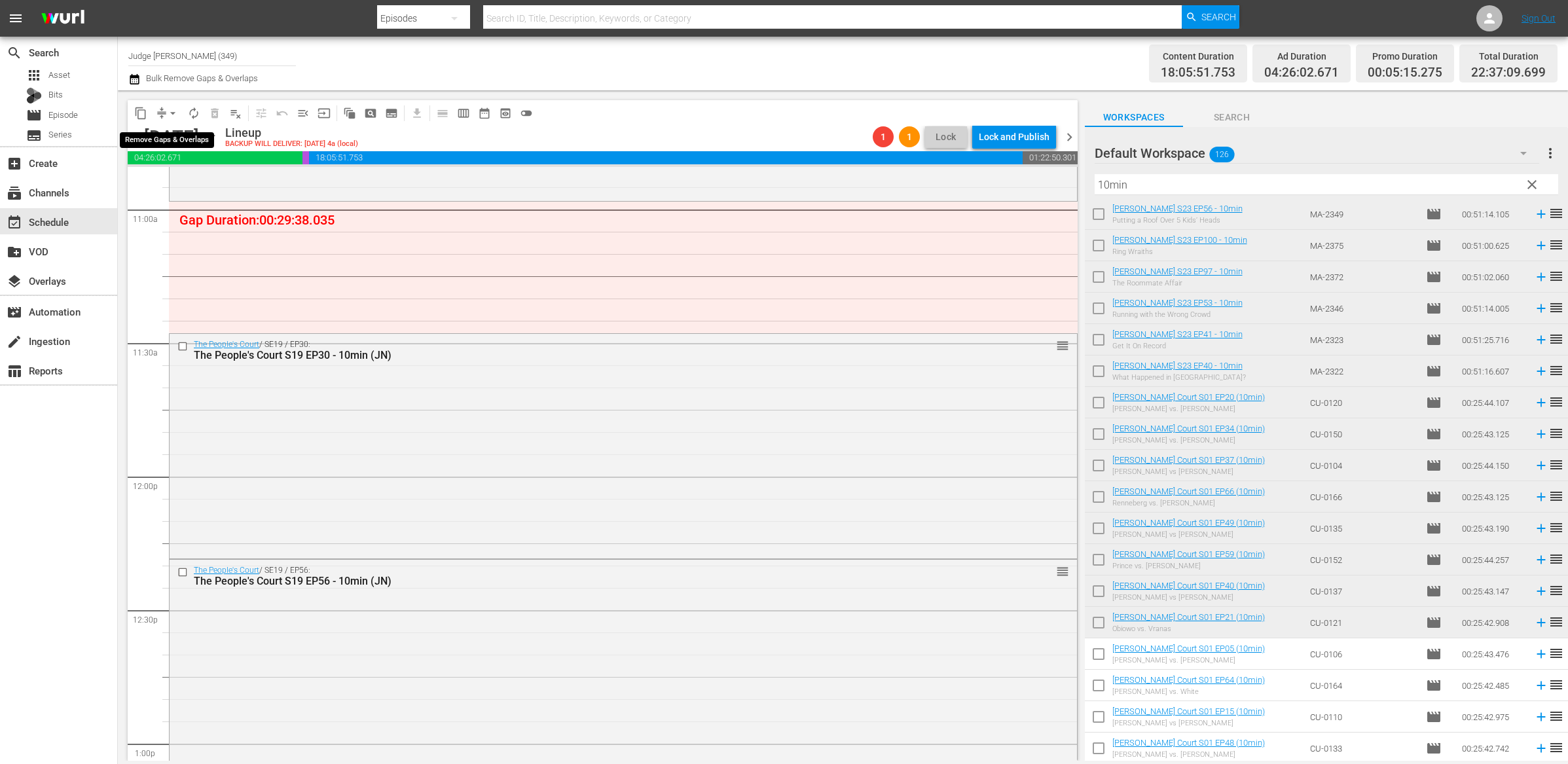
click at [165, 113] on button "arrow_drop_down" at bounding box center [172, 113] width 21 height 21
click at [183, 176] on li "Align to End of Previous Day" at bounding box center [173, 182] width 137 height 22
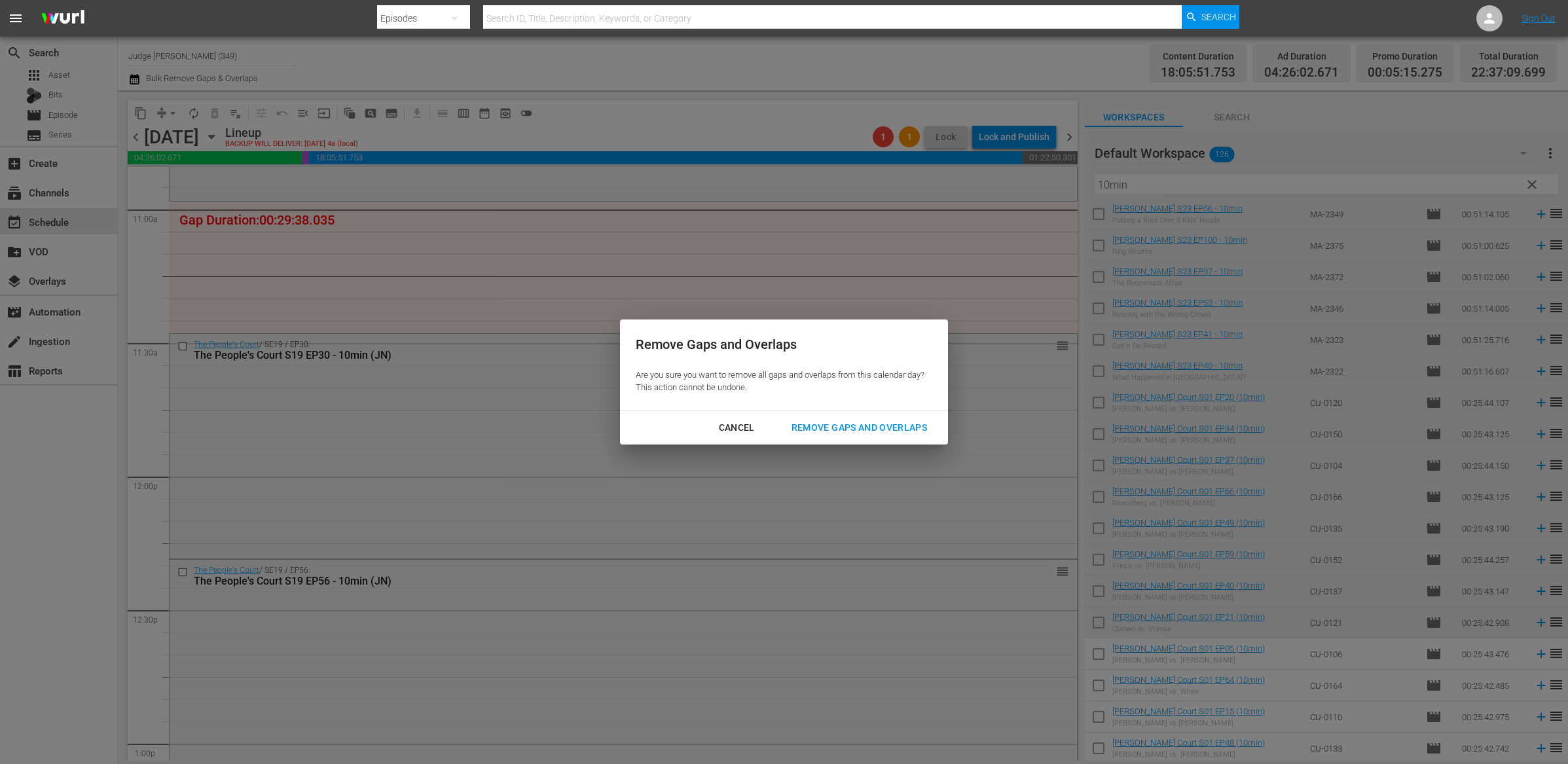
click at [846, 431] on div "Remove Gaps and Overlaps" at bounding box center [859, 428] width 157 height 16
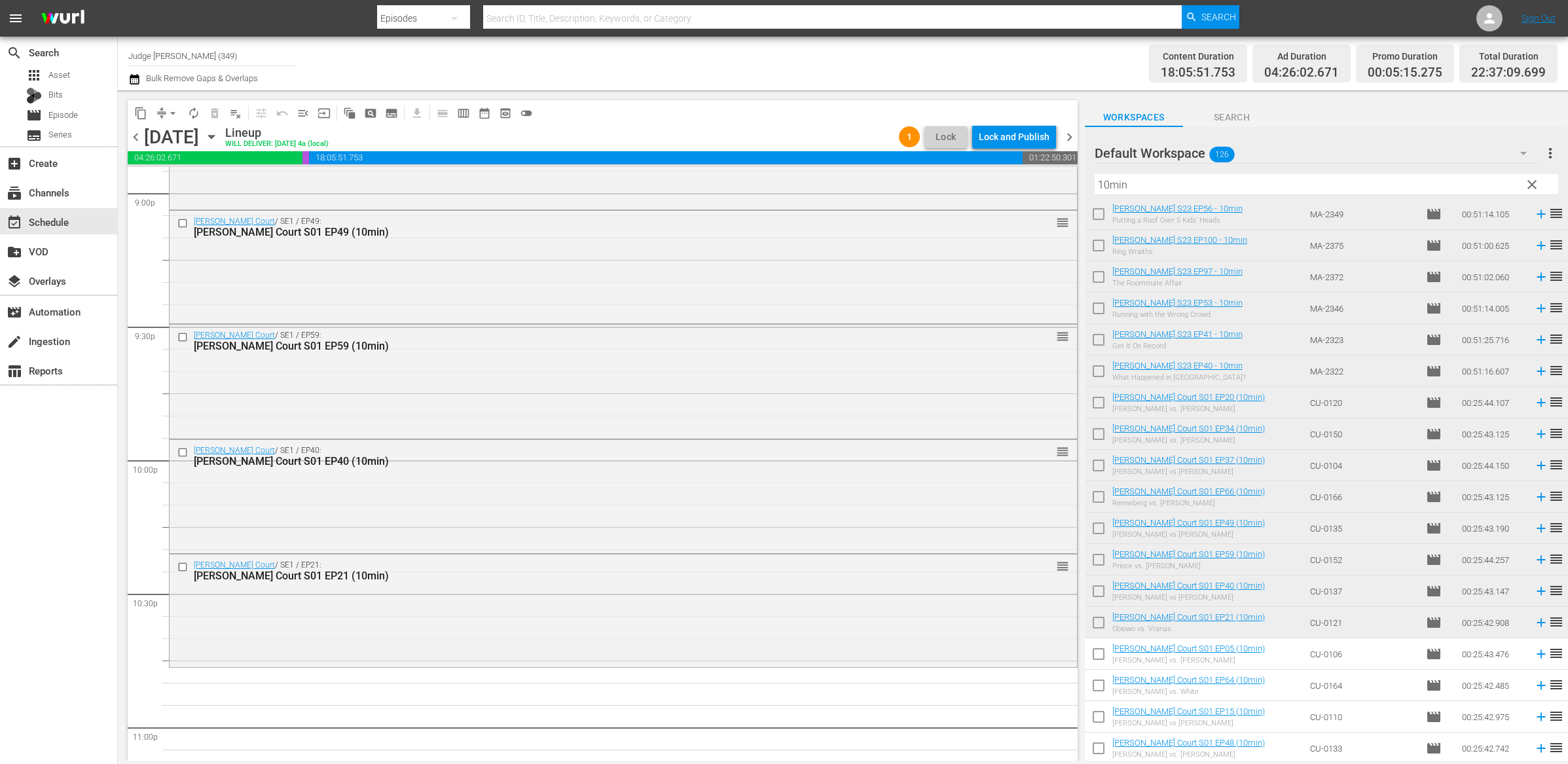
scroll to position [5815, 0]
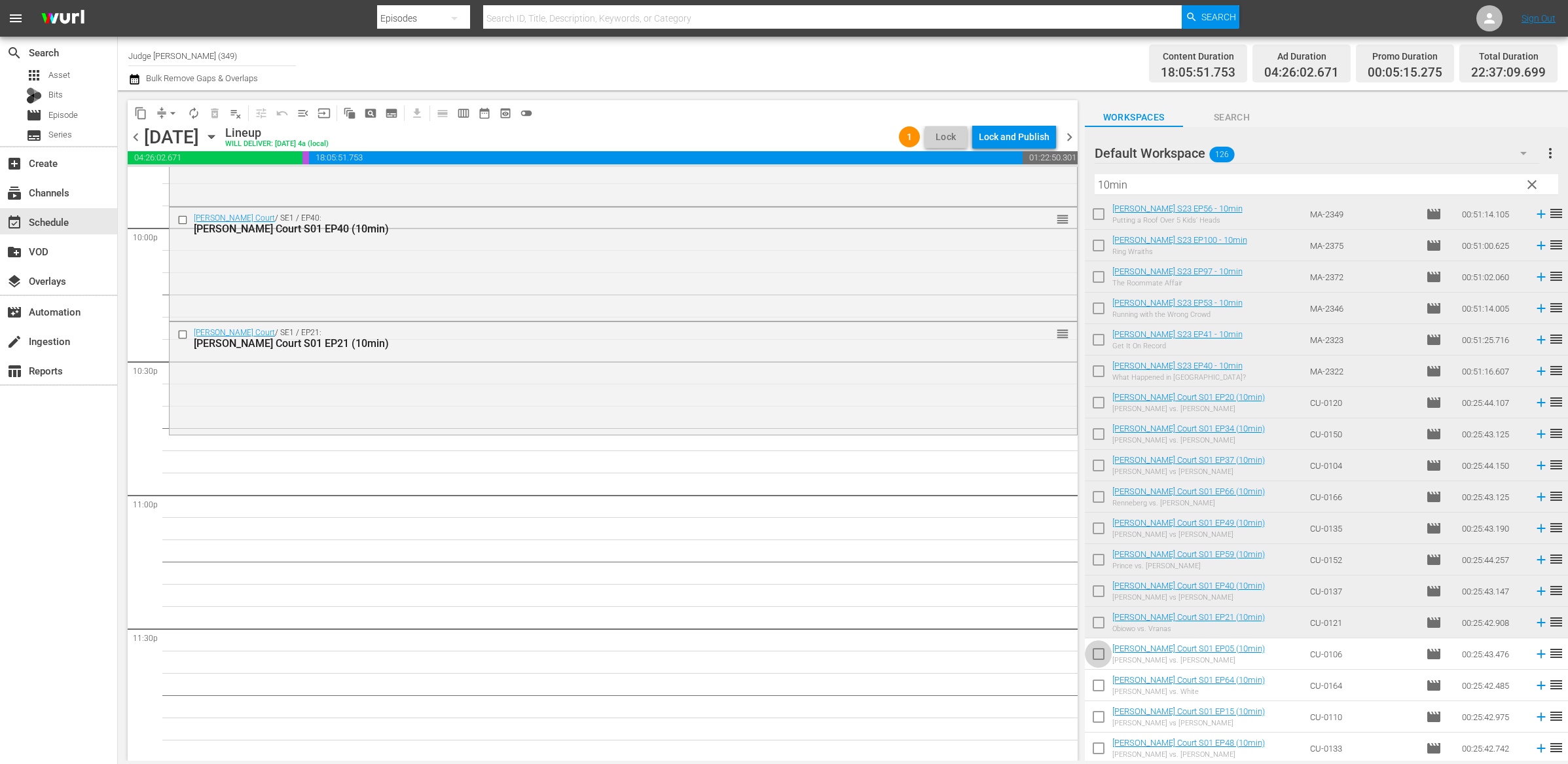
click at [1099, 530] on input "checkbox" at bounding box center [1098, 657] width 27 height 27
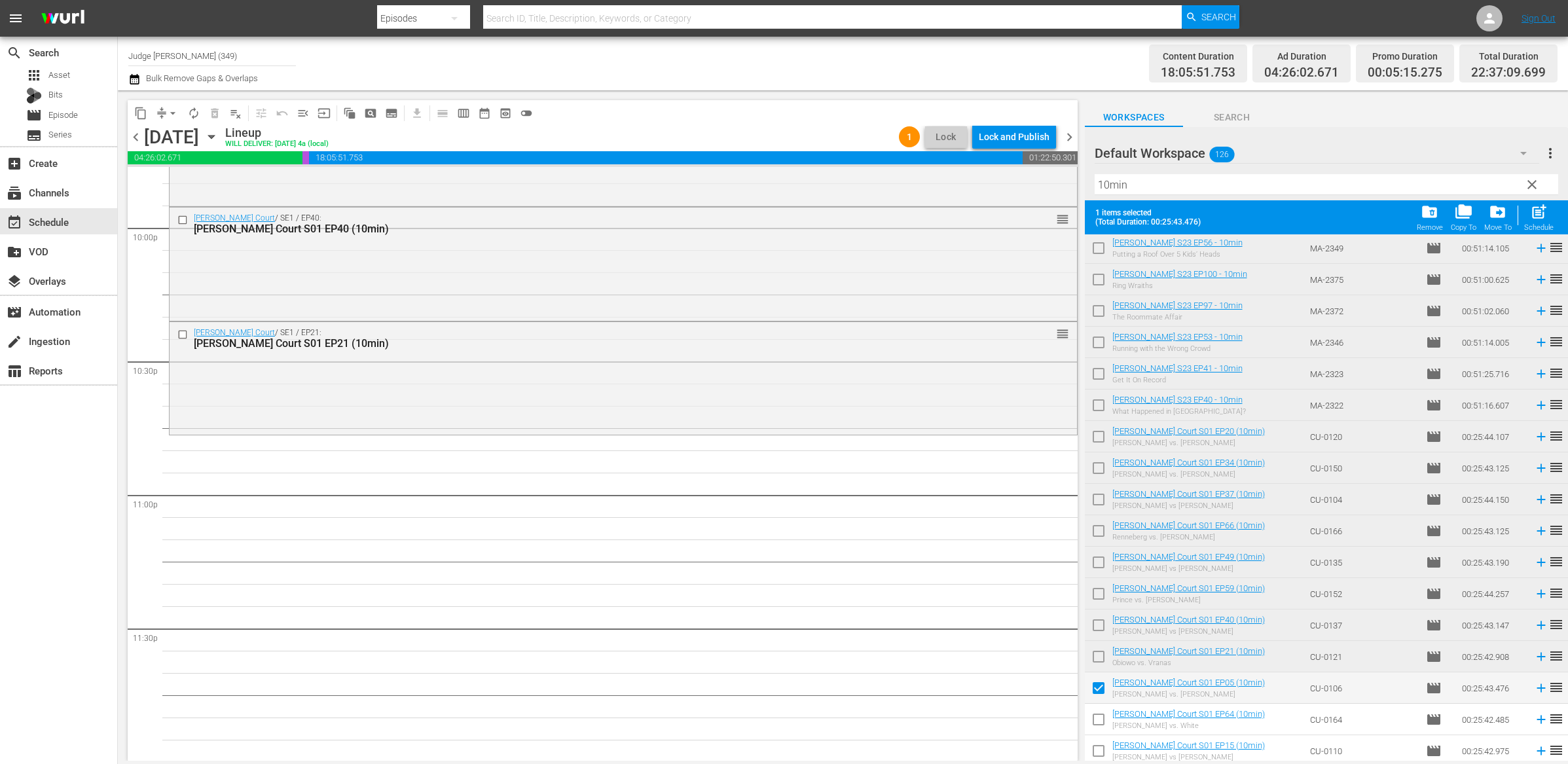
scroll to position [1262, 0]
click at [1097, 530] on input "checkbox" at bounding box center [1098, 688] width 27 height 27
drag, startPoint x: 1098, startPoint y: 710, endPoint x: 1177, endPoint y: 615, distance: 123.6
click at [1098, 530] on input "checkbox" at bounding box center [1098, 719] width 27 height 27
click at [1177, 208] on span "post_add" at bounding box center [1539, 211] width 17 height 17
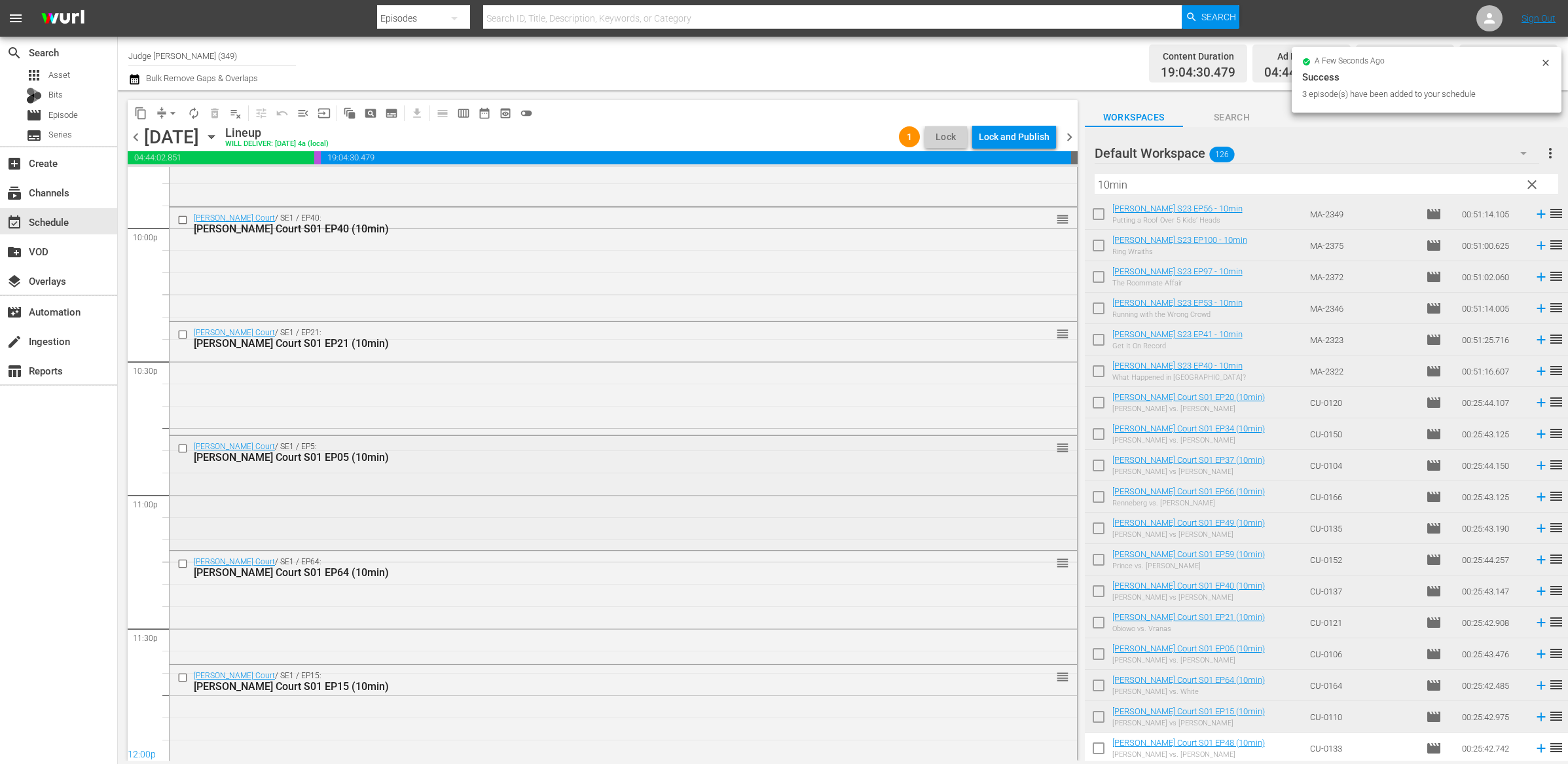
scroll to position [5832, 0]
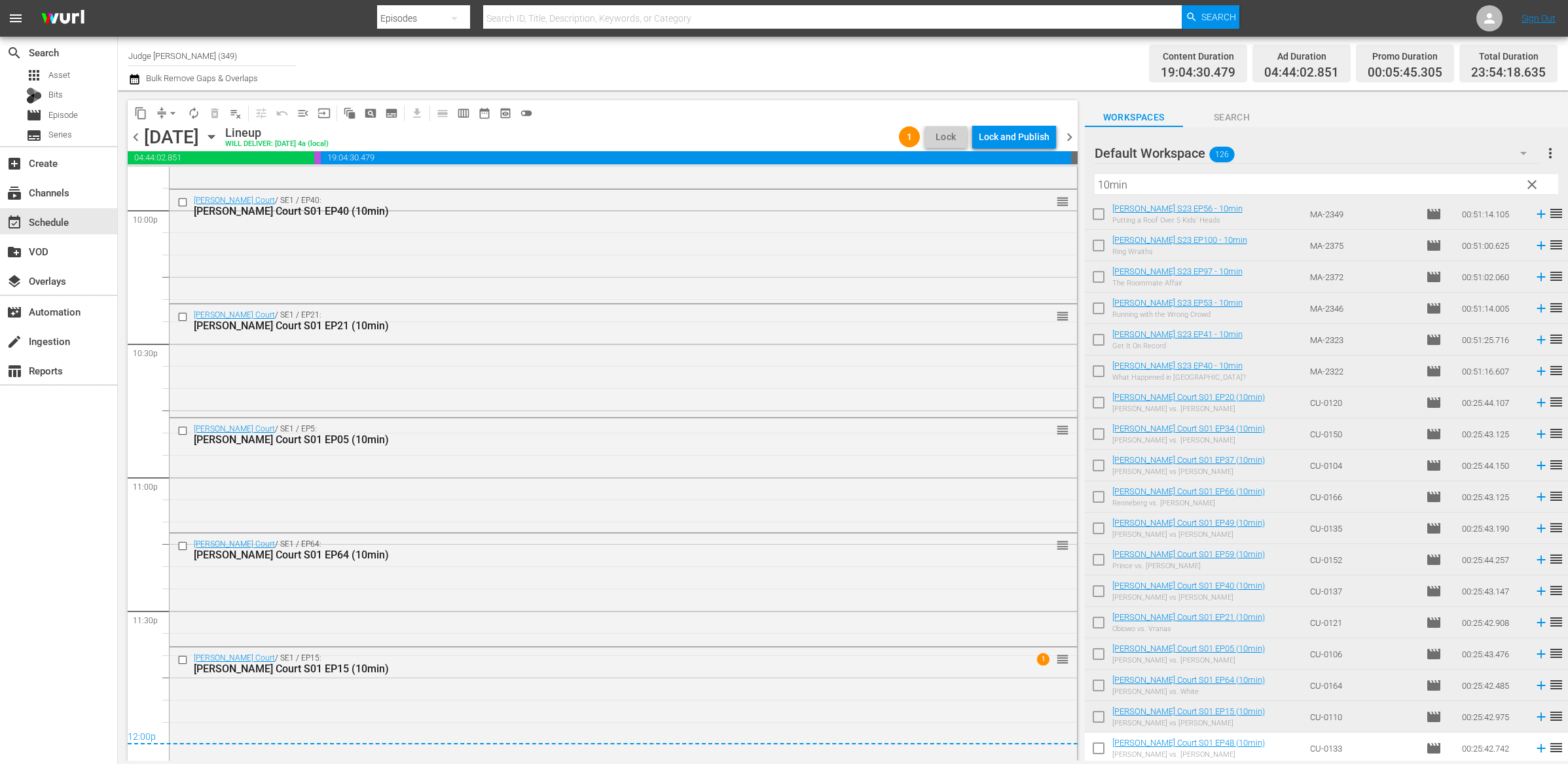
click at [1071, 138] on span "chevron_right" at bounding box center [1070, 137] width 16 height 16
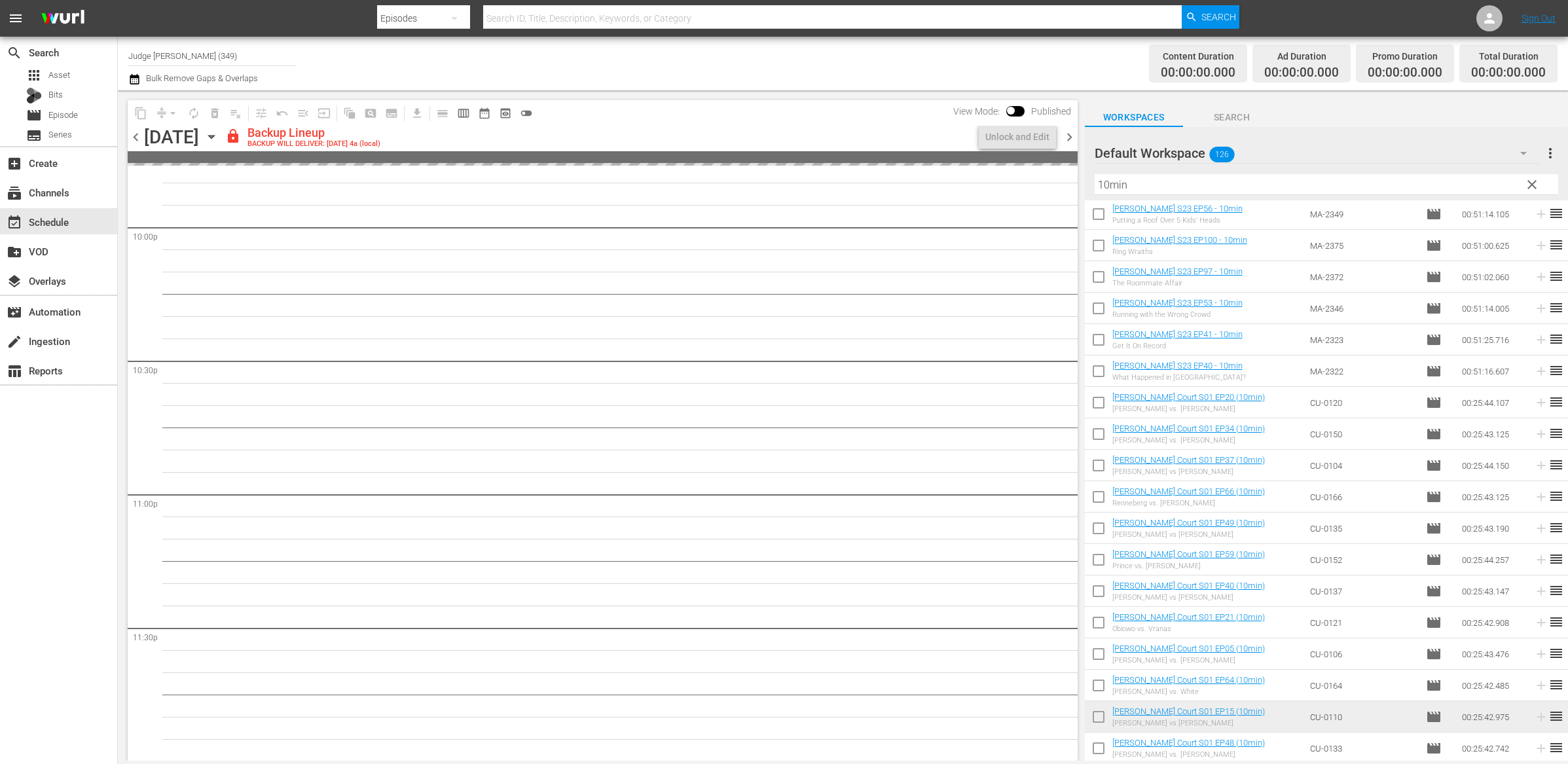
scroll to position [5792, 0]
click at [241, 54] on input "Judge [PERSON_NAME] (349)" at bounding box center [211, 56] width 168 height 31
click at [200, 57] on input "Judge [PERSON_NAME] (349)" at bounding box center [211, 56] width 168 height 31
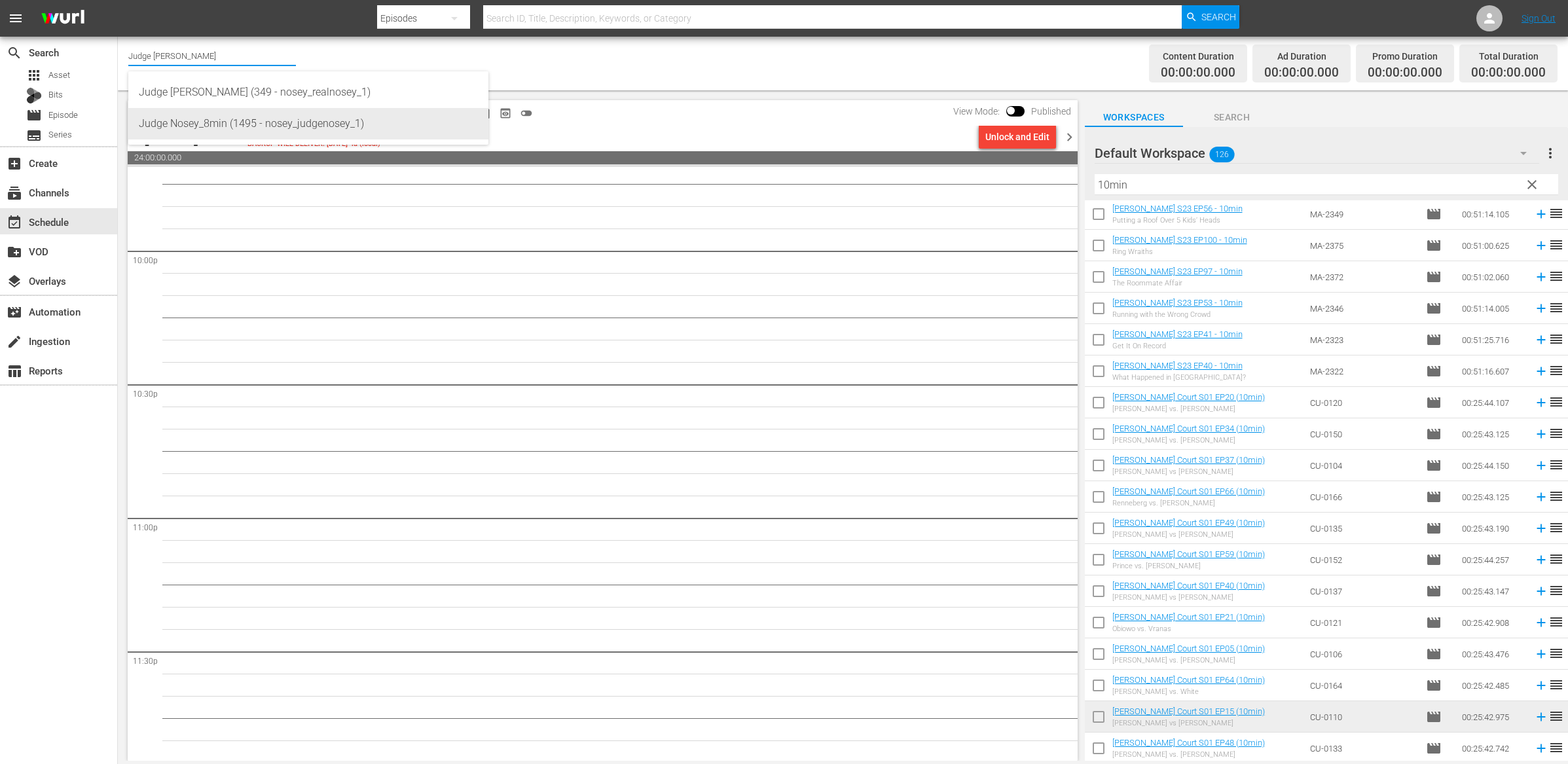
click at [210, 113] on div "Judge Nosey_8min (1495 - nosey_judgenosey_1)" at bounding box center [308, 124] width 340 height 31
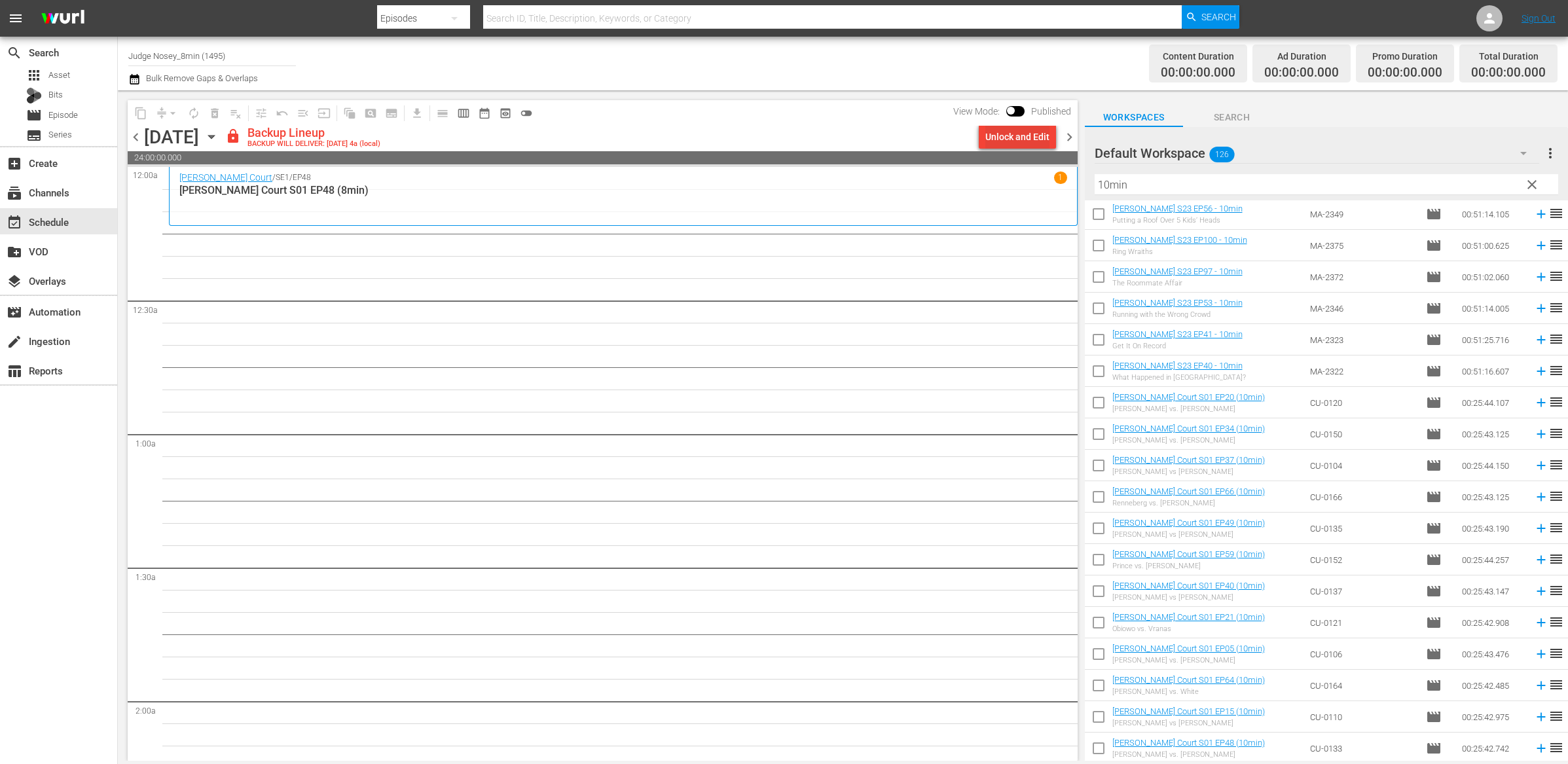
click at [1029, 136] on div "Unlock and Edit" at bounding box center [1018, 137] width 64 height 24
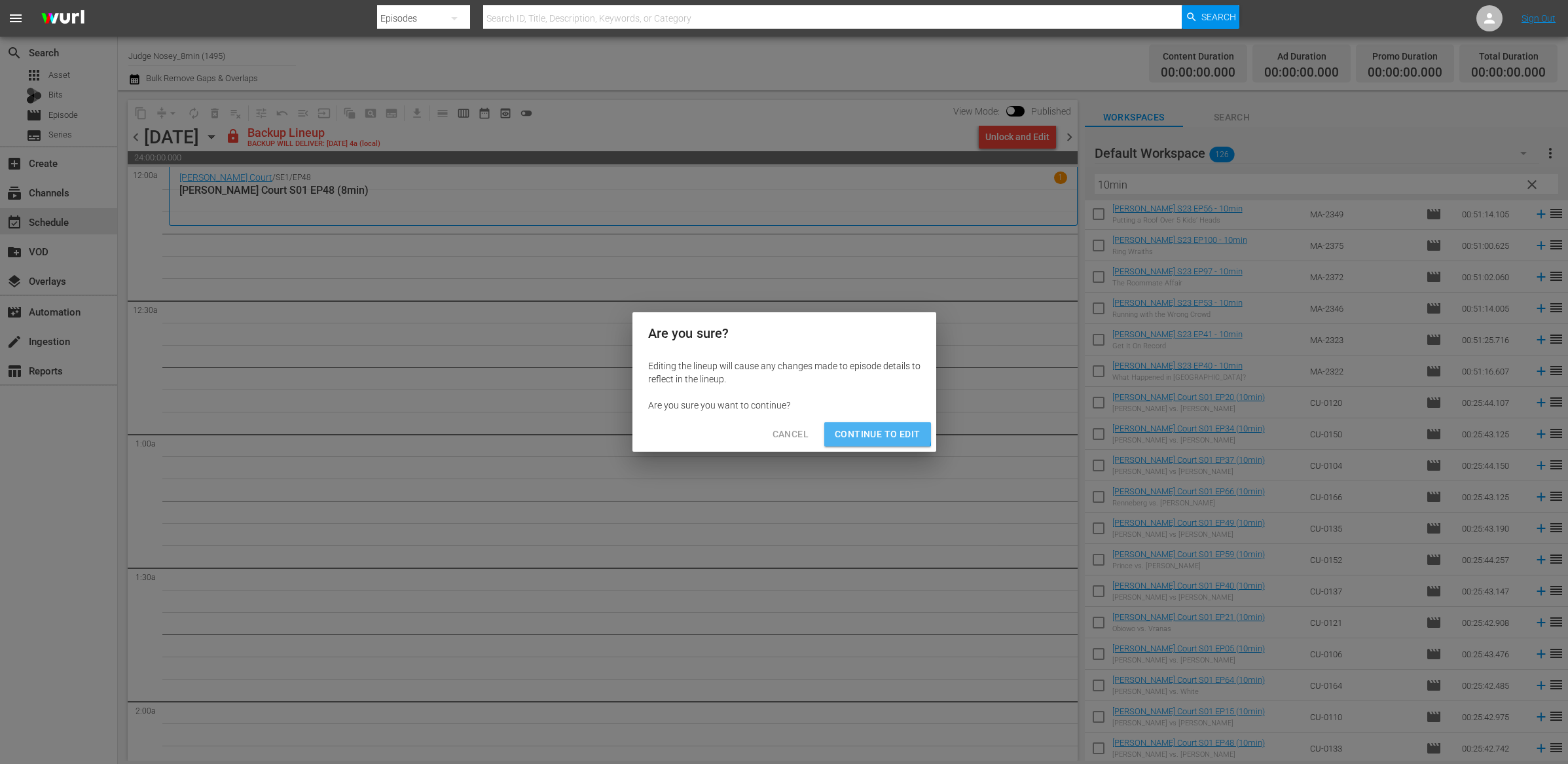
click at [850, 426] on span "Continue to Edit" at bounding box center [877, 435] width 85 height 16
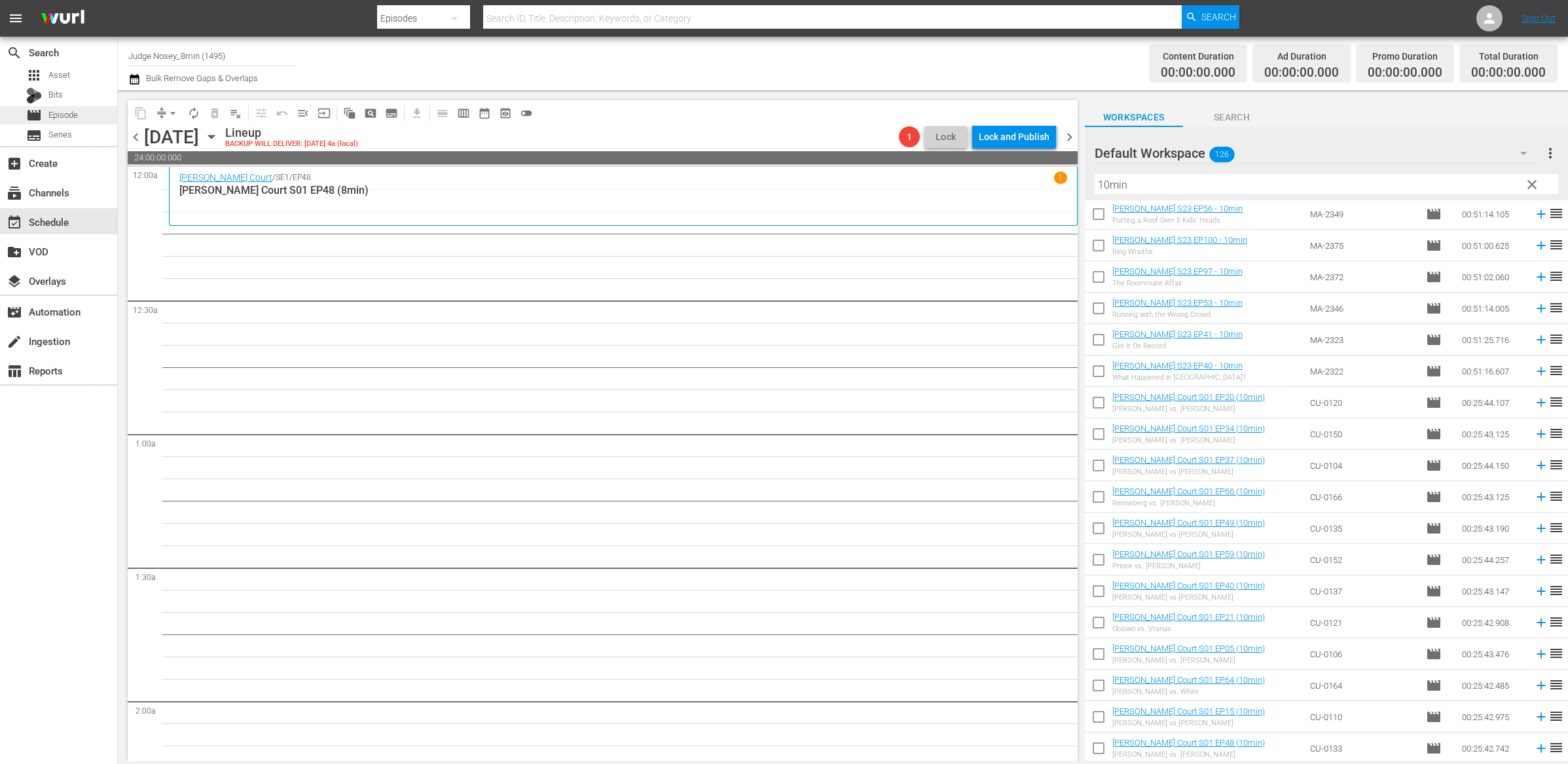
click at [54, 116] on span "Episode" at bounding box center [63, 115] width 29 height 13
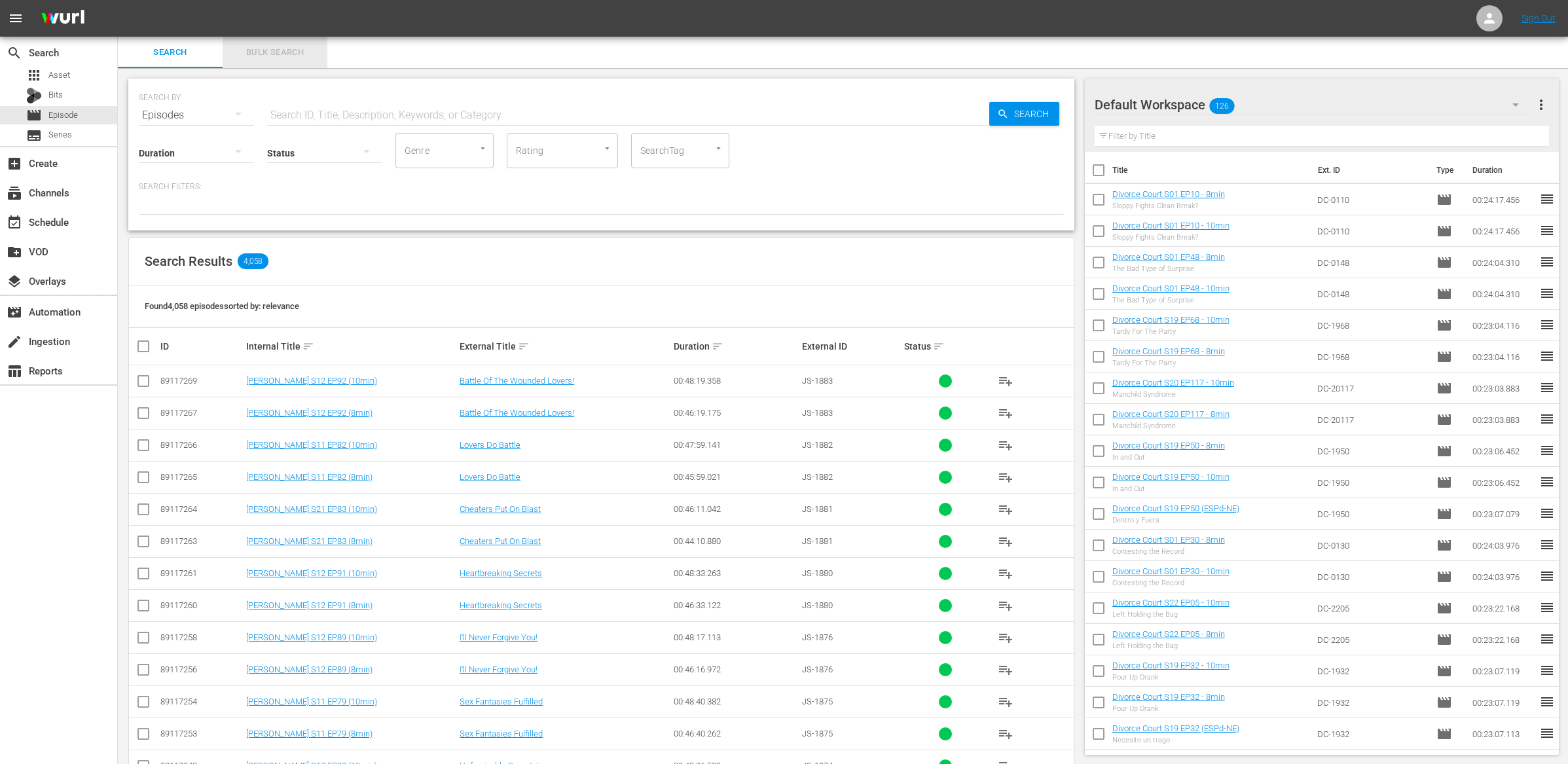
click at [294, 46] on span "Bulk Search" at bounding box center [275, 52] width 89 height 15
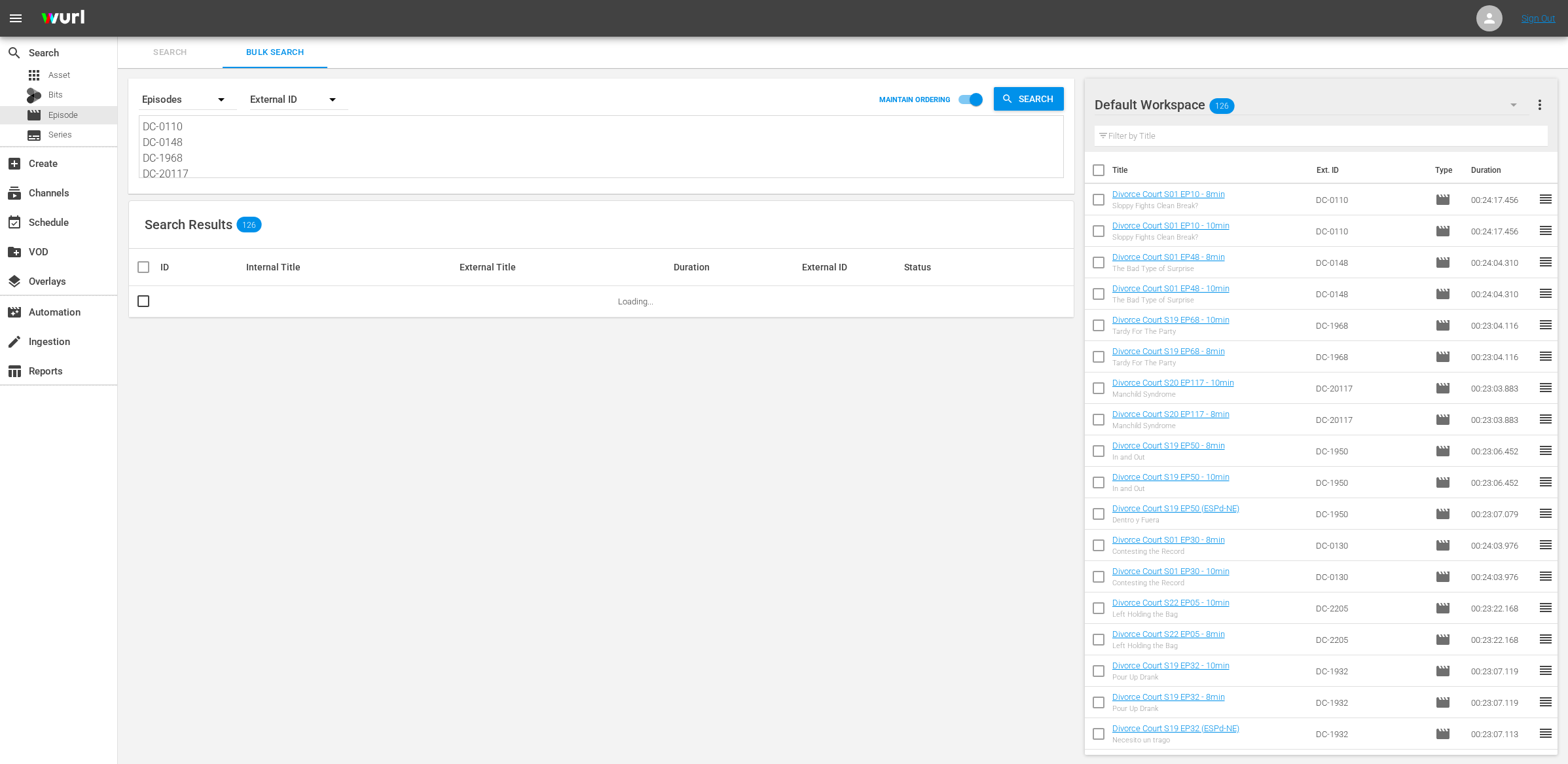
click at [1089, 172] on input "checkbox" at bounding box center [1098, 173] width 27 height 27
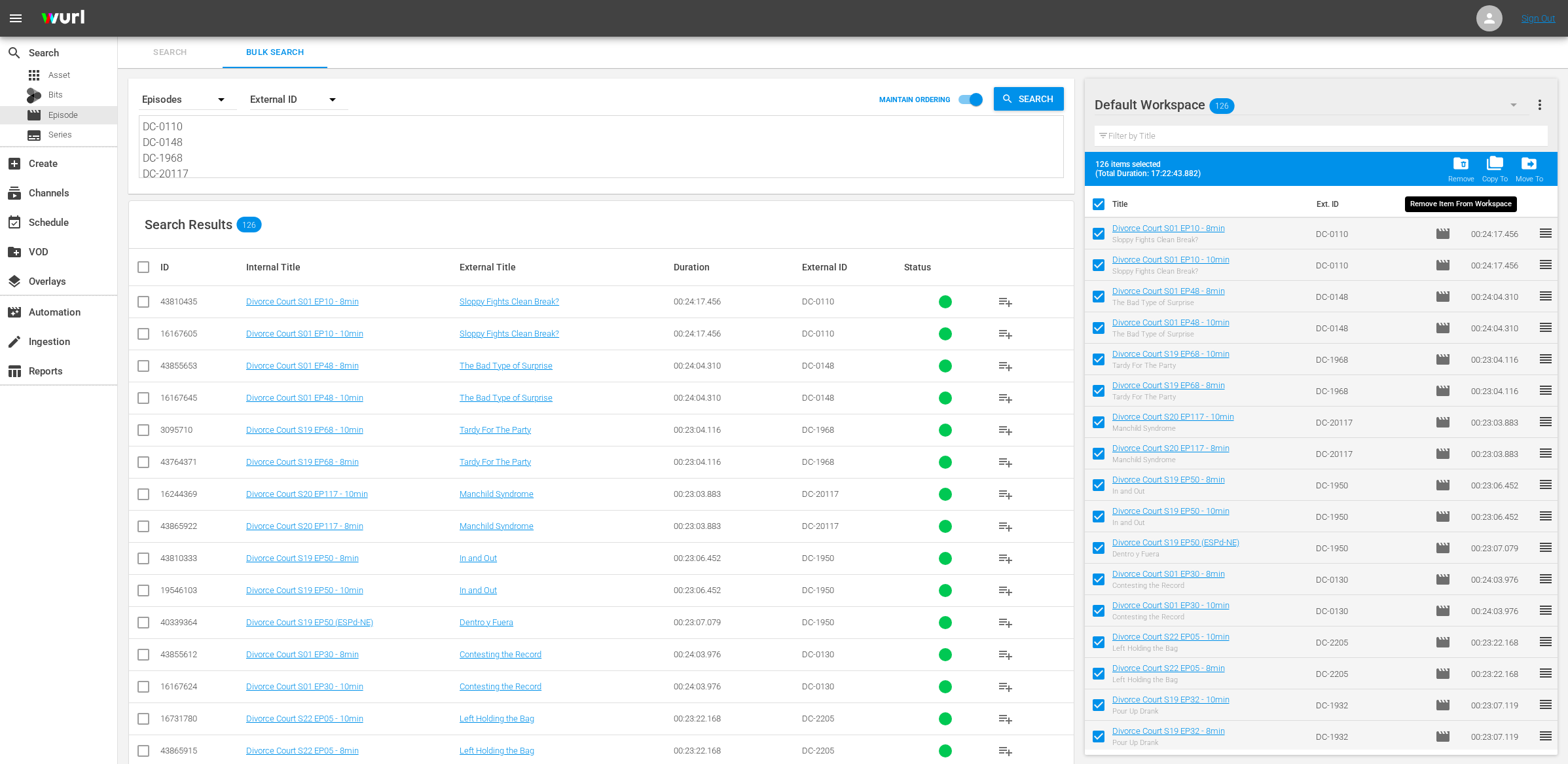
click at [1177, 159] on span "folder_delete" at bounding box center [1461, 163] width 17 height 17
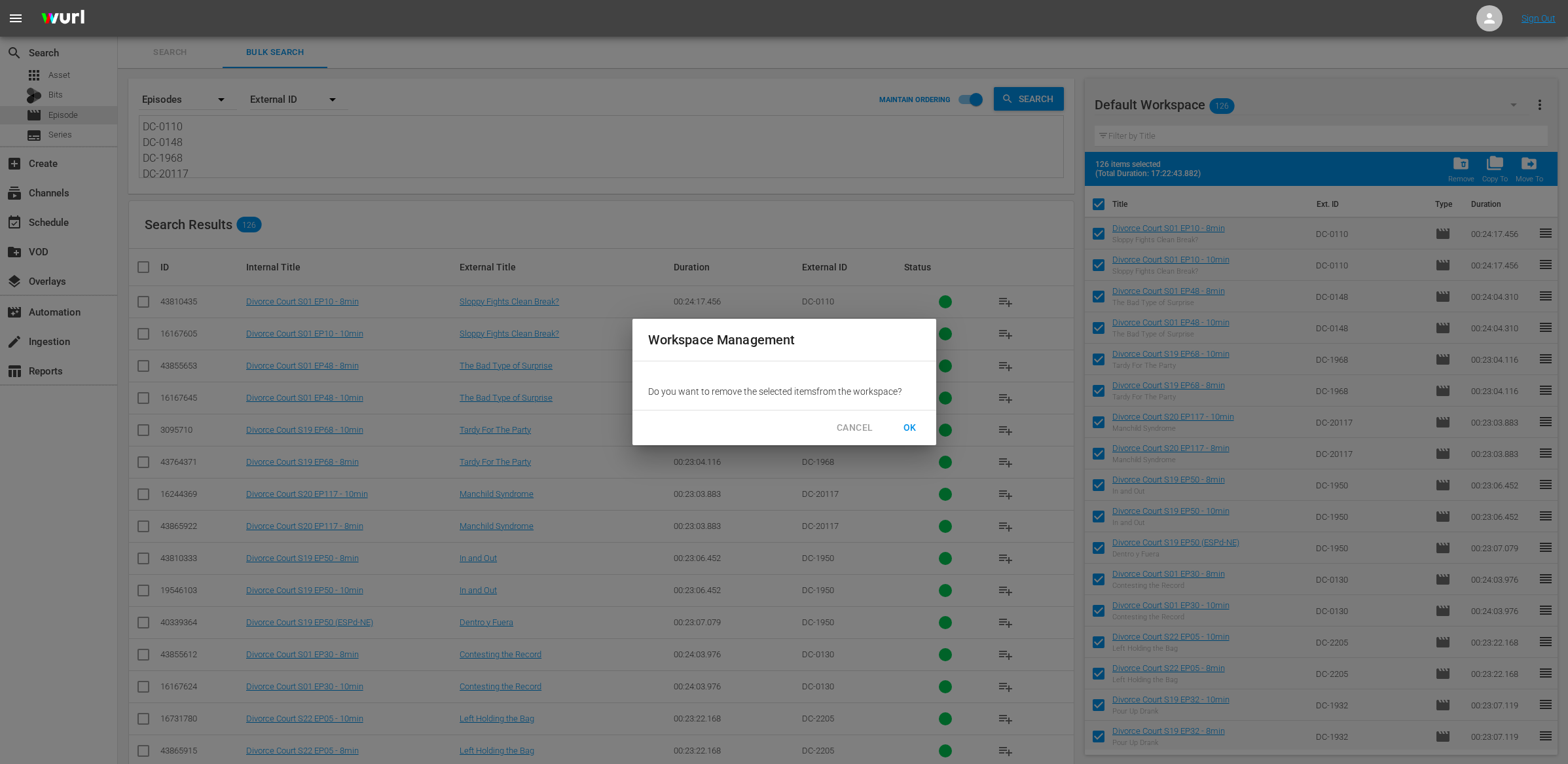
click at [898, 439] on button "OK" at bounding box center [911, 427] width 42 height 24
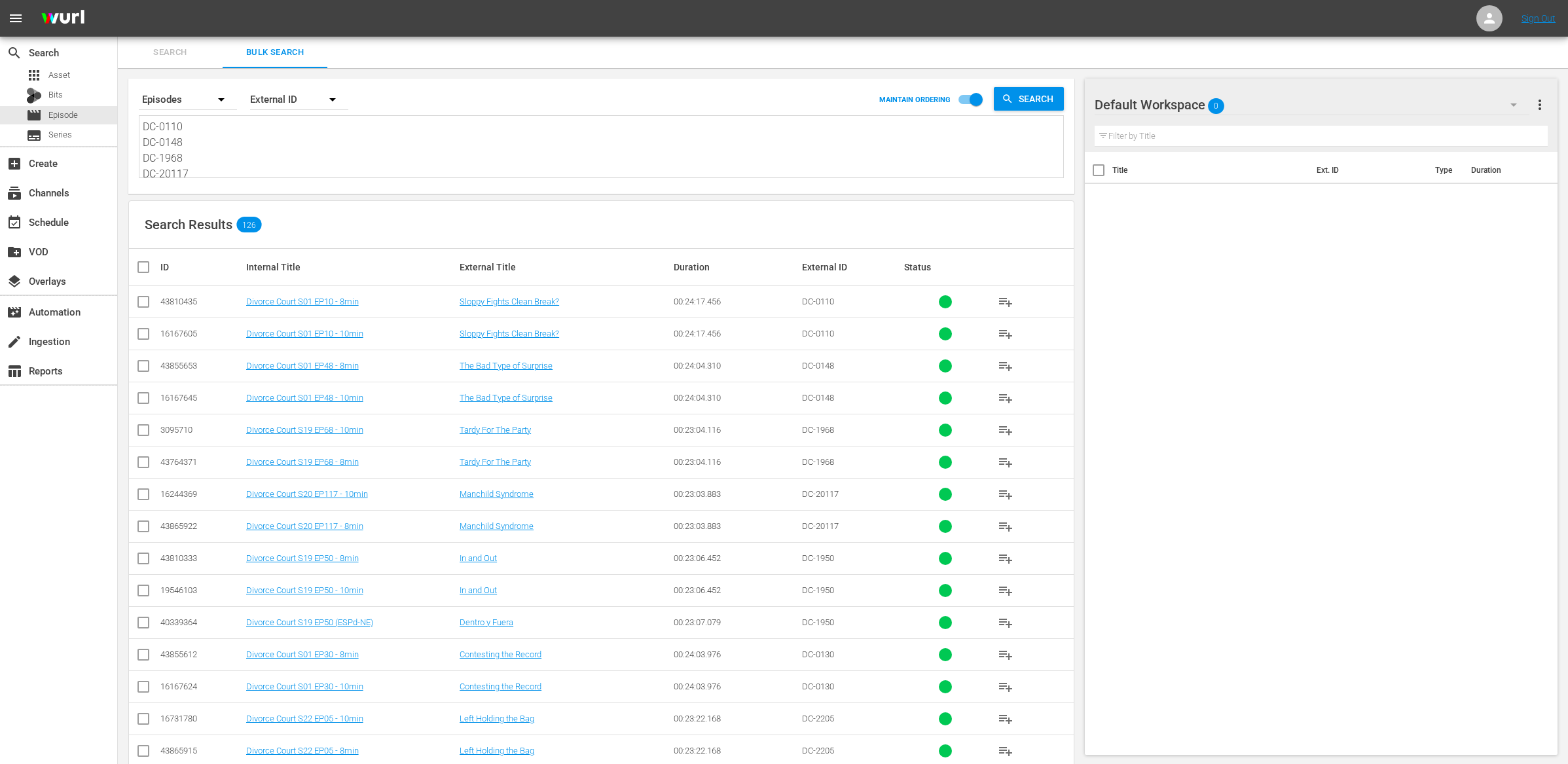
scroll to position [694, 0]
drag, startPoint x: 145, startPoint y: 127, endPoint x: 189, endPoint y: 325, distance: 202.8
paste textarea "DC-0111 DC-0149 DC-1969 DC-20118 DC-1951 DC-0131 DC-2206 DC-1933 DC-2086 DC-191…"
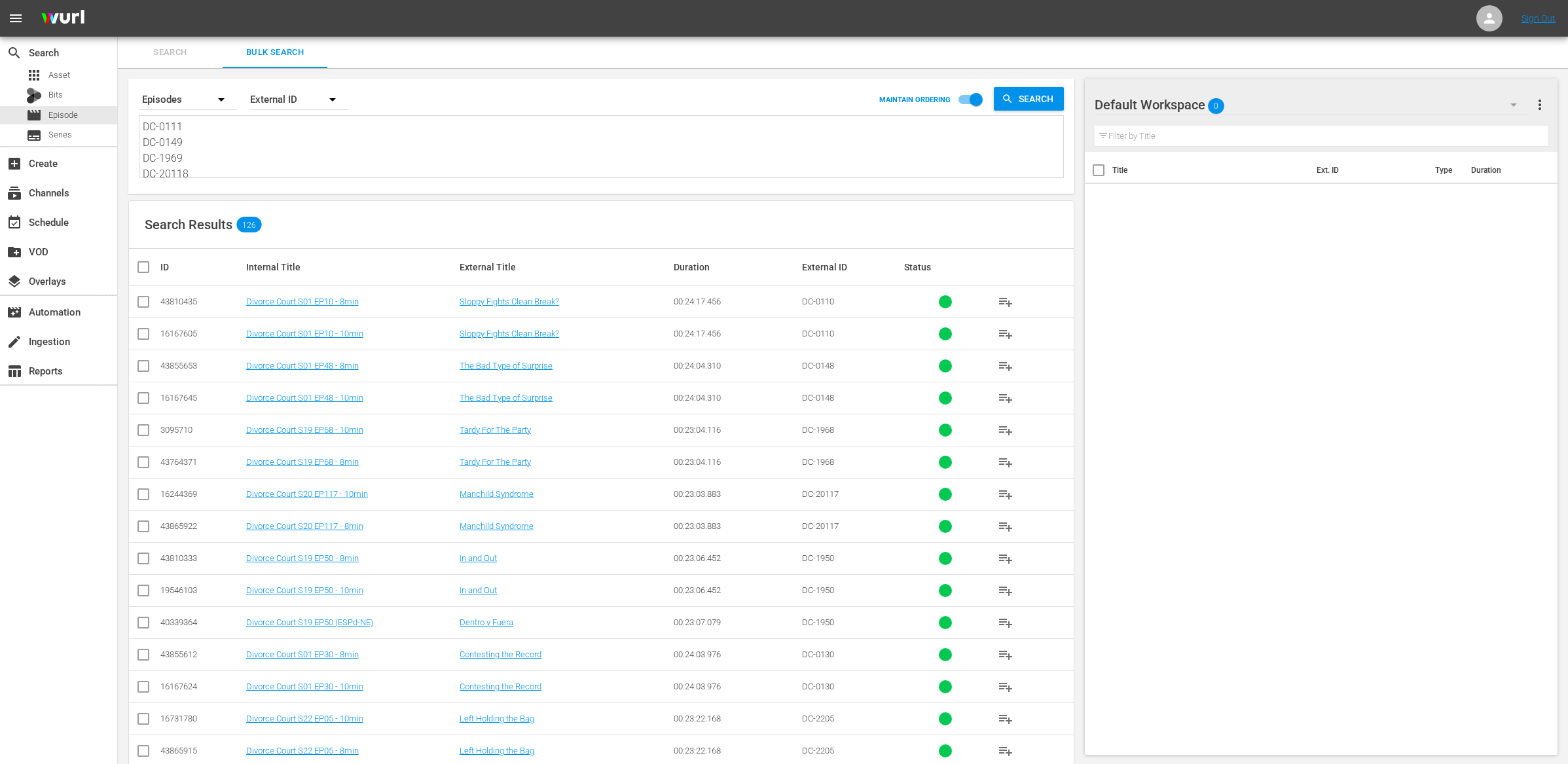
scroll to position [1, 0]
click at [1034, 106] on span "Search" at bounding box center [1038, 99] width 50 height 24
click at [146, 267] on input "checkbox" at bounding box center [148, 266] width 27 height 16
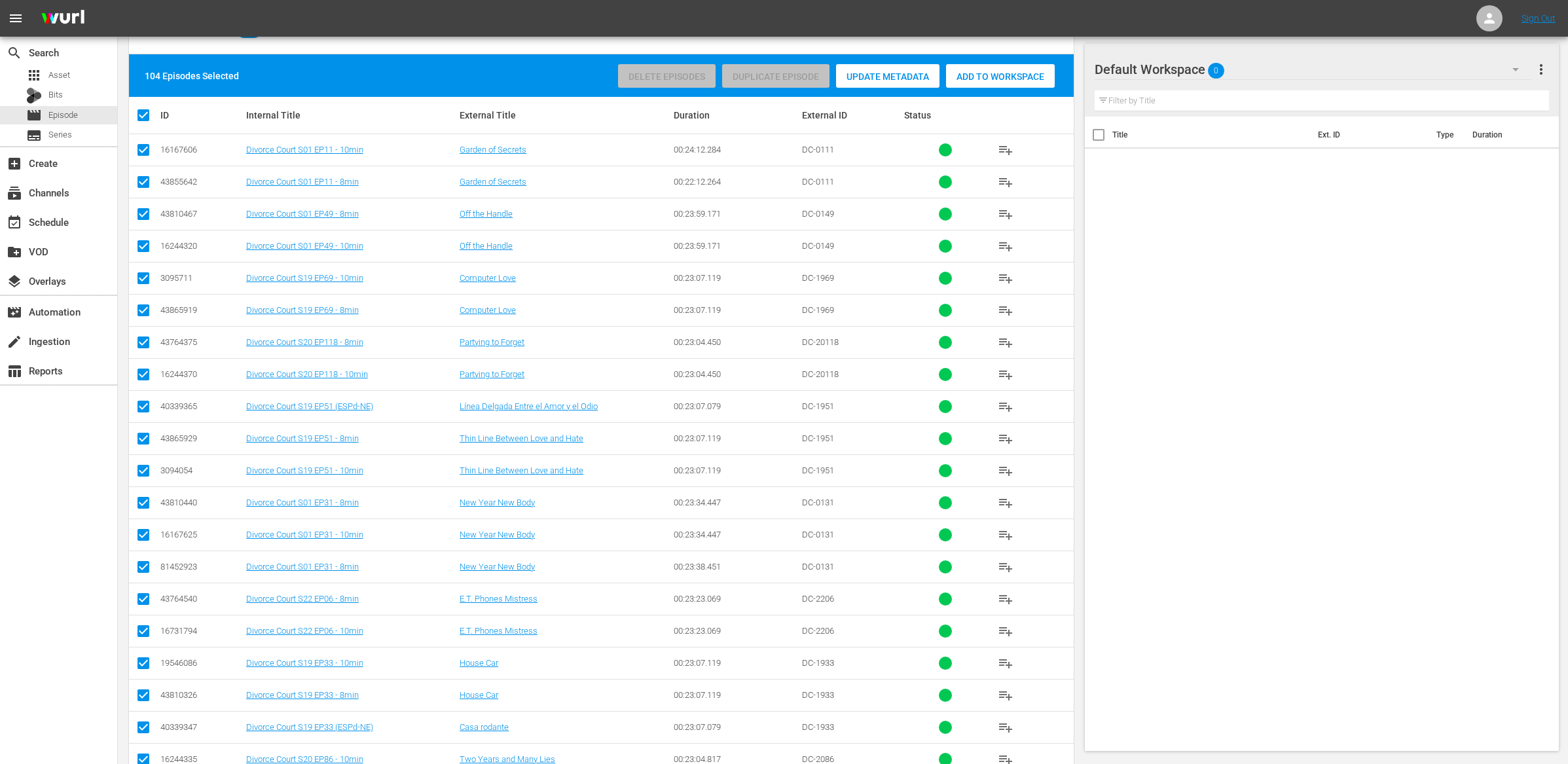
scroll to position [0, 0]
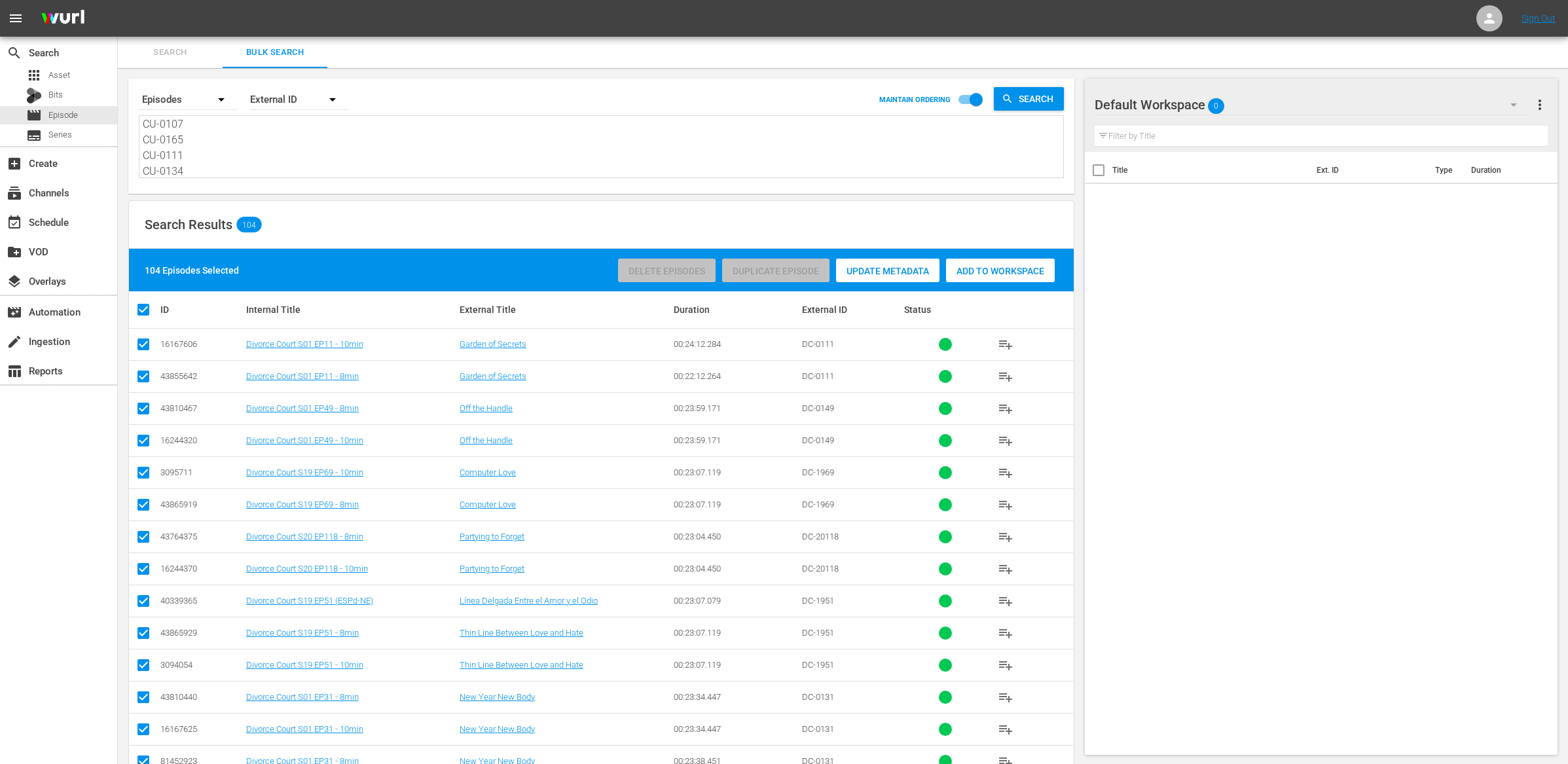
click at [1002, 261] on div "Add to Workspace" at bounding box center [1000, 271] width 109 height 25
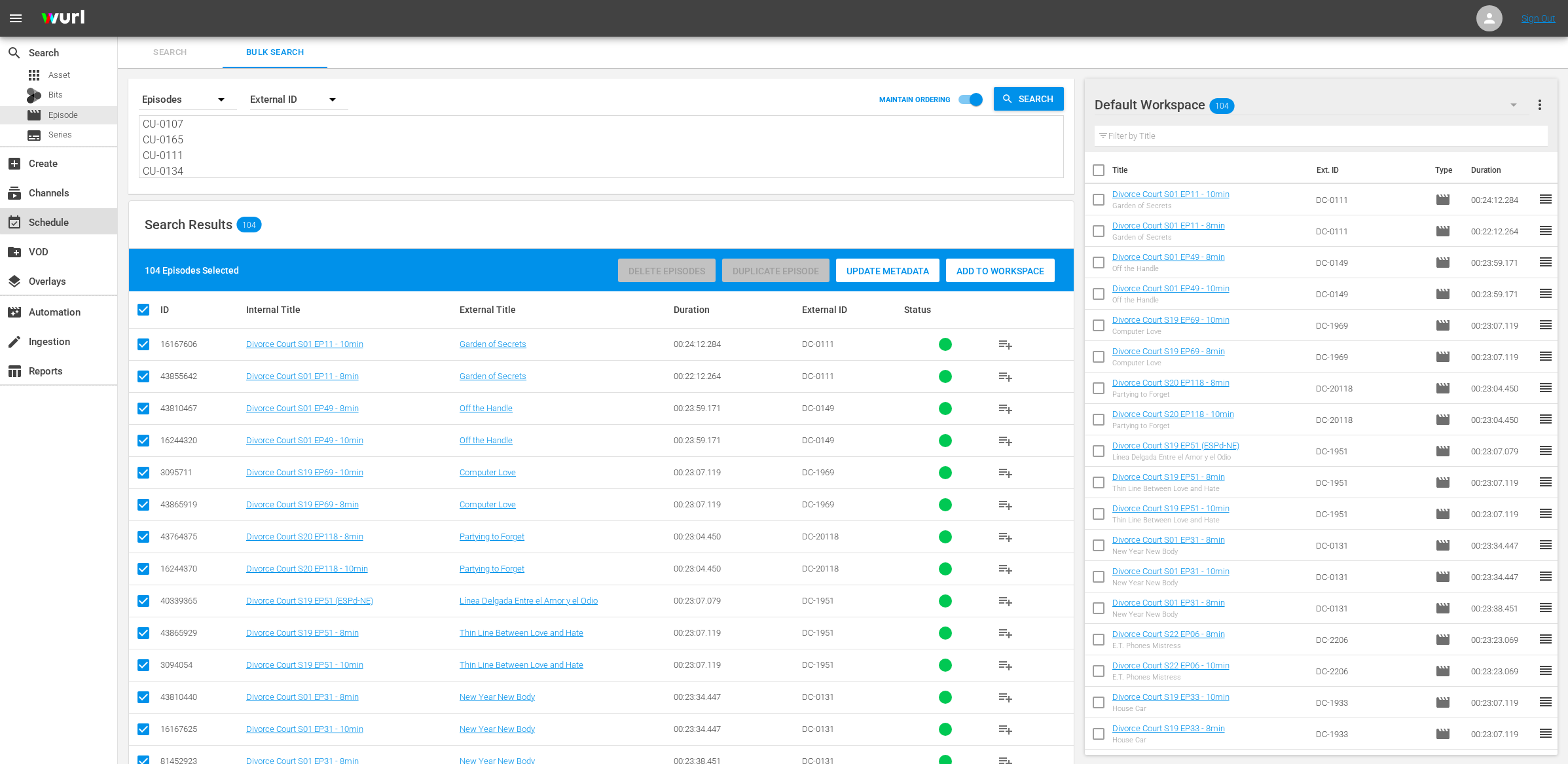
click at [73, 218] on div "event_available Schedule" at bounding box center [59, 221] width 117 height 27
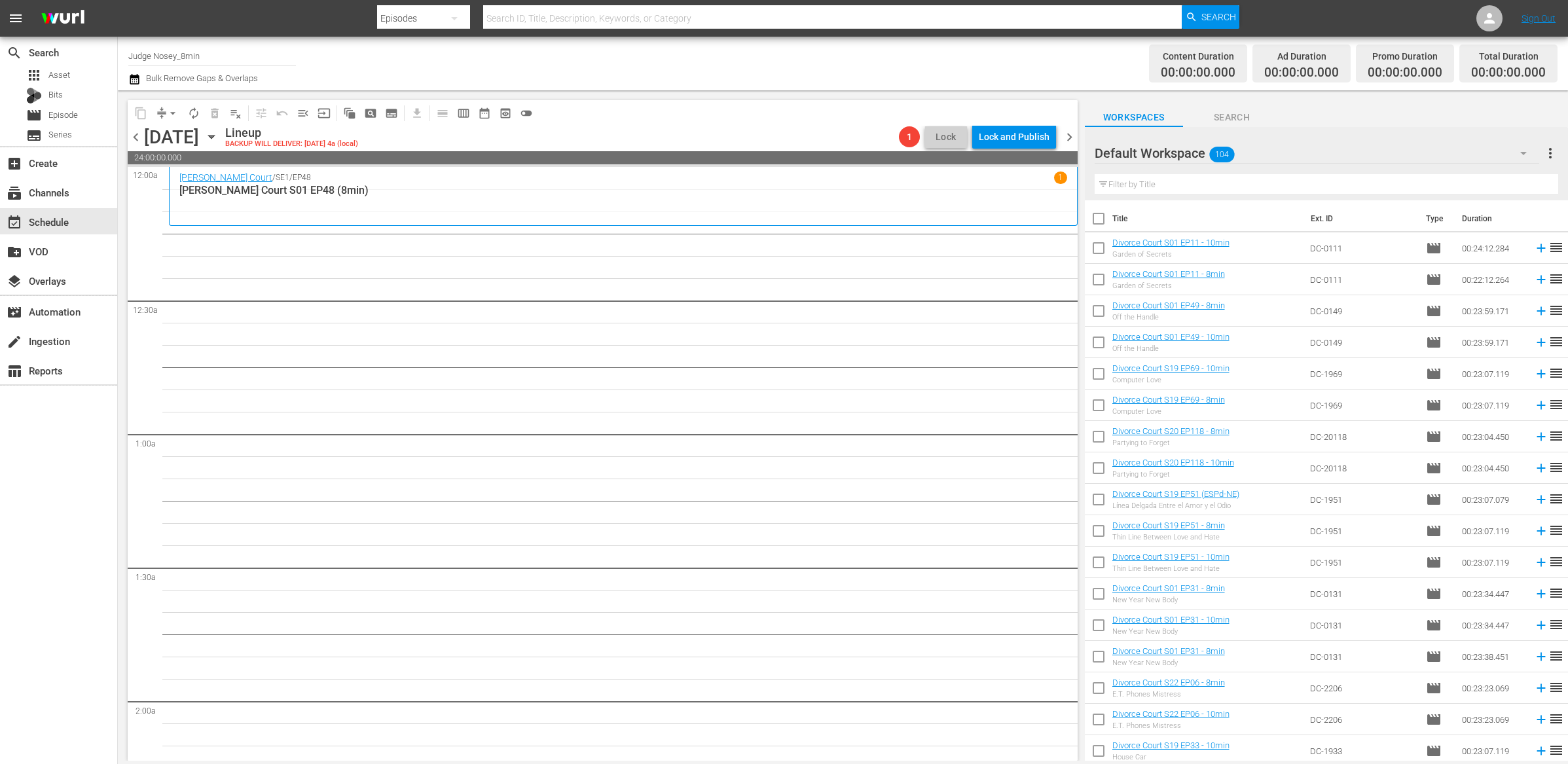
click at [1177, 180] on input "text" at bounding box center [1326, 184] width 464 height 21
click at [1094, 220] on input "checkbox" at bounding box center [1098, 221] width 27 height 27
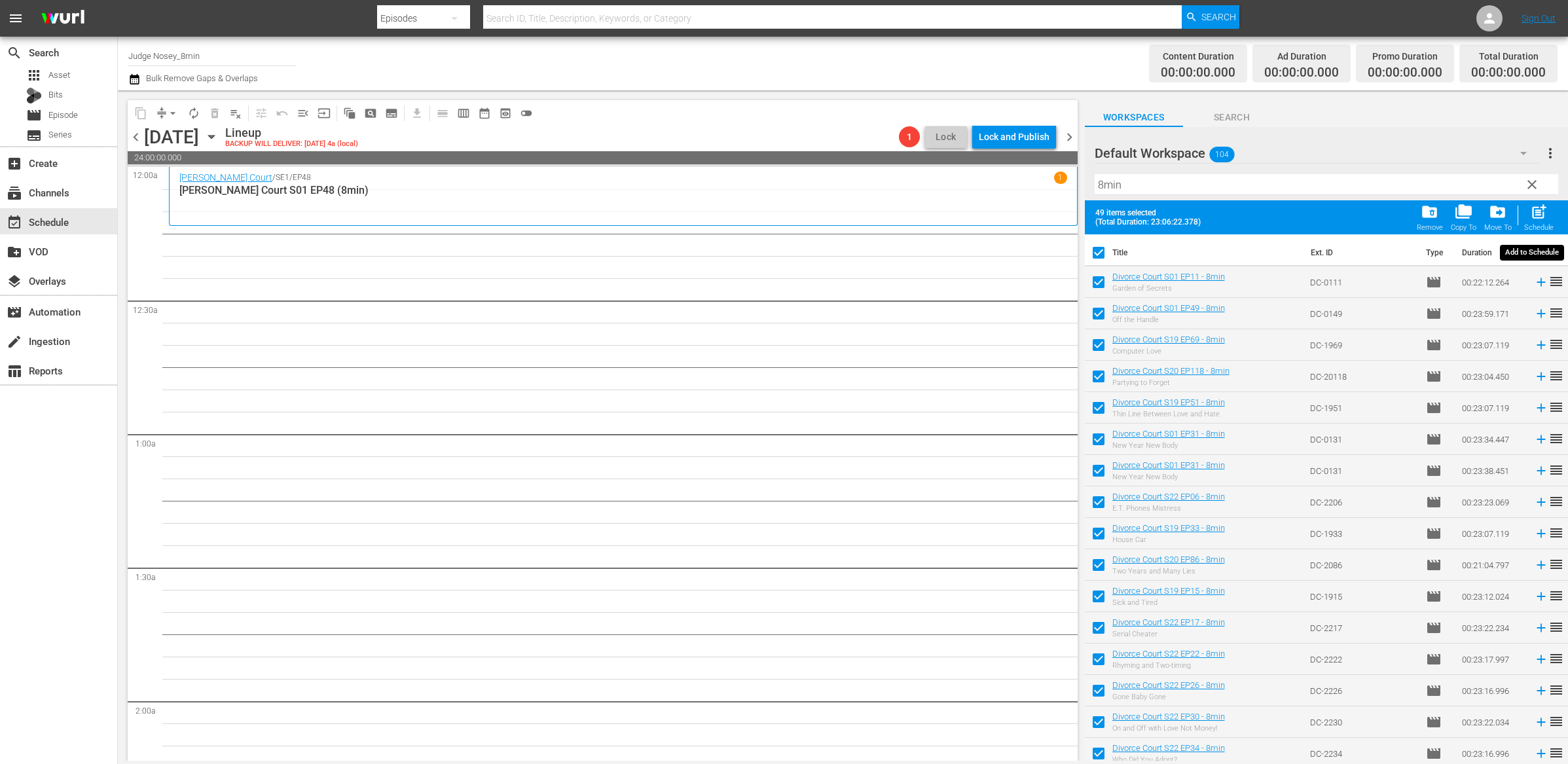
click at [1177, 218] on span "post_add" at bounding box center [1539, 211] width 17 height 17
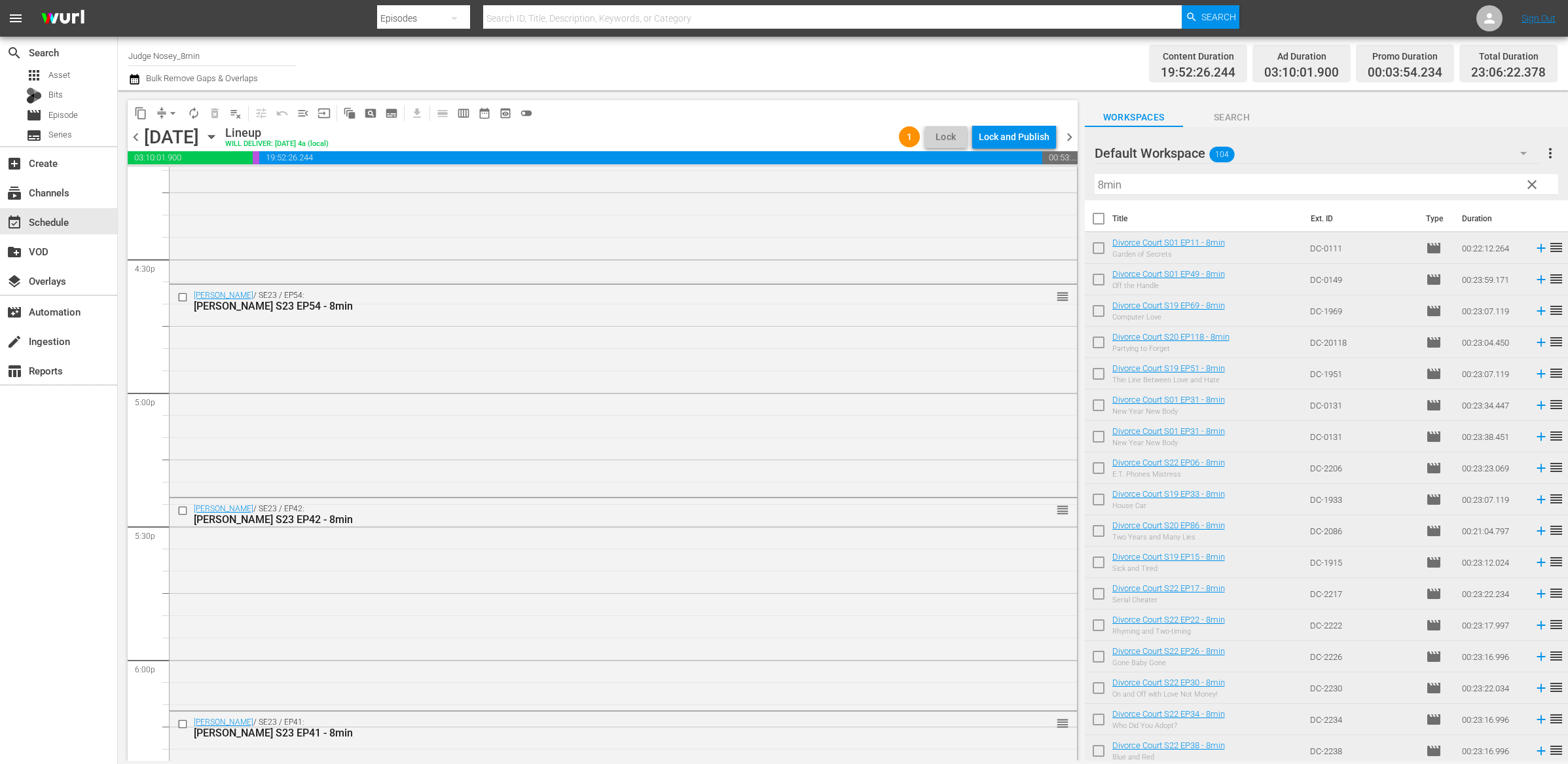
scroll to position [4268, 0]
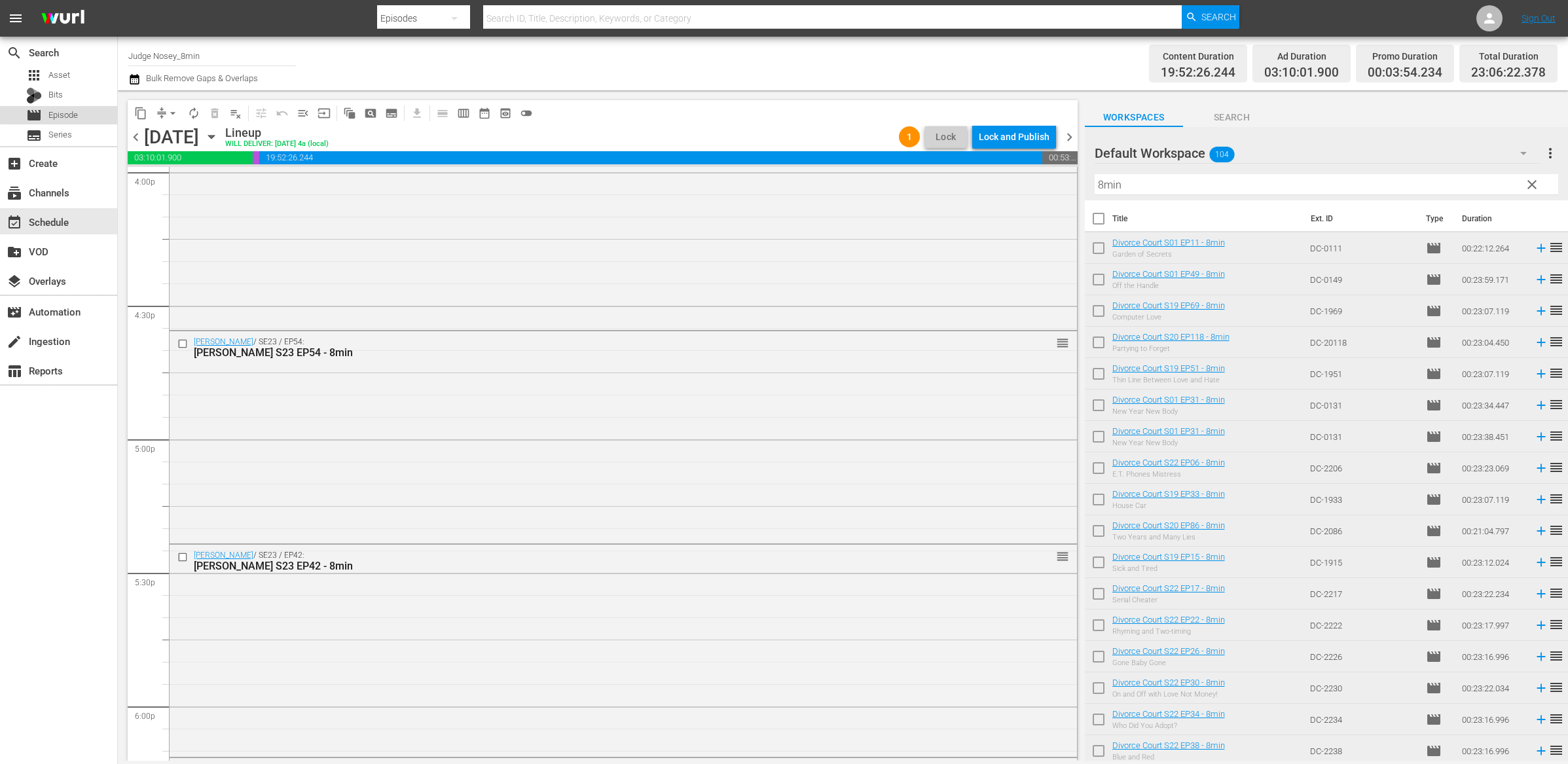
click at [62, 113] on span "Episode" at bounding box center [63, 115] width 29 height 13
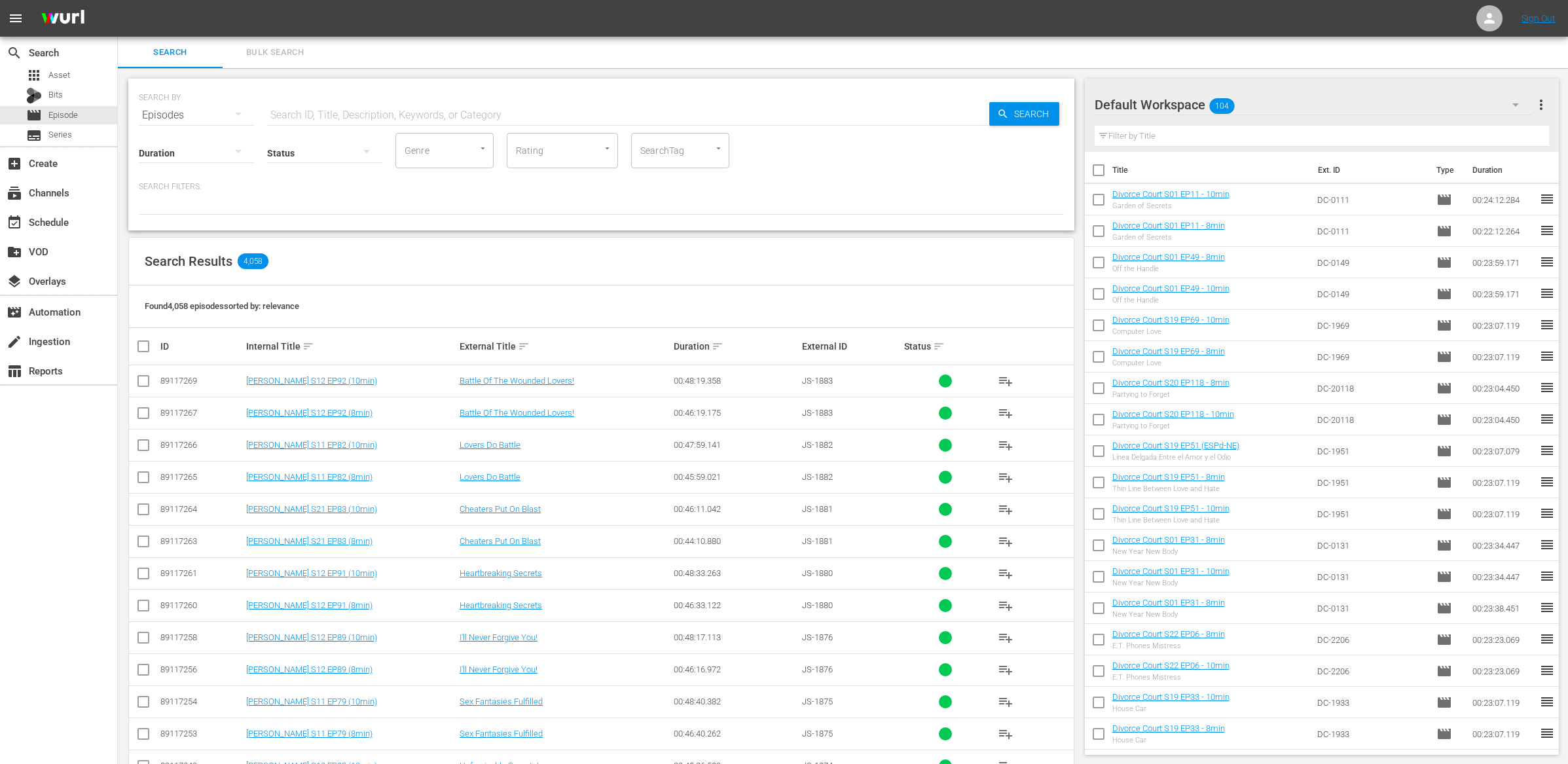
click at [395, 110] on input "text" at bounding box center [628, 115] width 722 height 31
click at [699, 156] on div "SearchTag" at bounding box center [680, 150] width 98 height 36
click at [684, 192] on li "8min" at bounding box center [680, 187] width 98 height 22
click at [146, 376] on input "checkbox" at bounding box center [143, 383] width 16 height 16
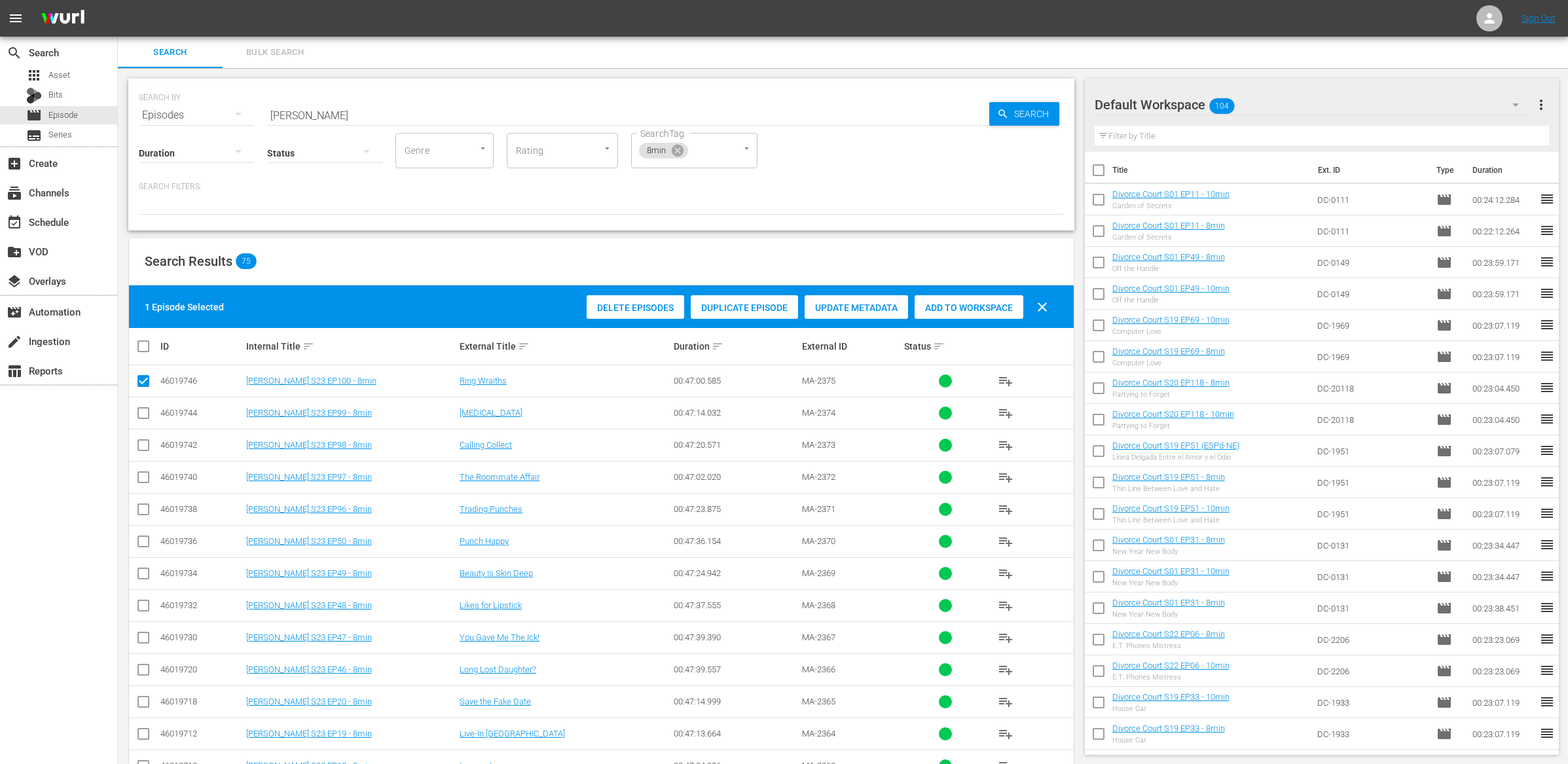
click at [954, 303] on span "Add to Workspace" at bounding box center [968, 307] width 109 height 10
click at [78, 227] on div "event_available Schedule" at bounding box center [59, 221] width 117 height 27
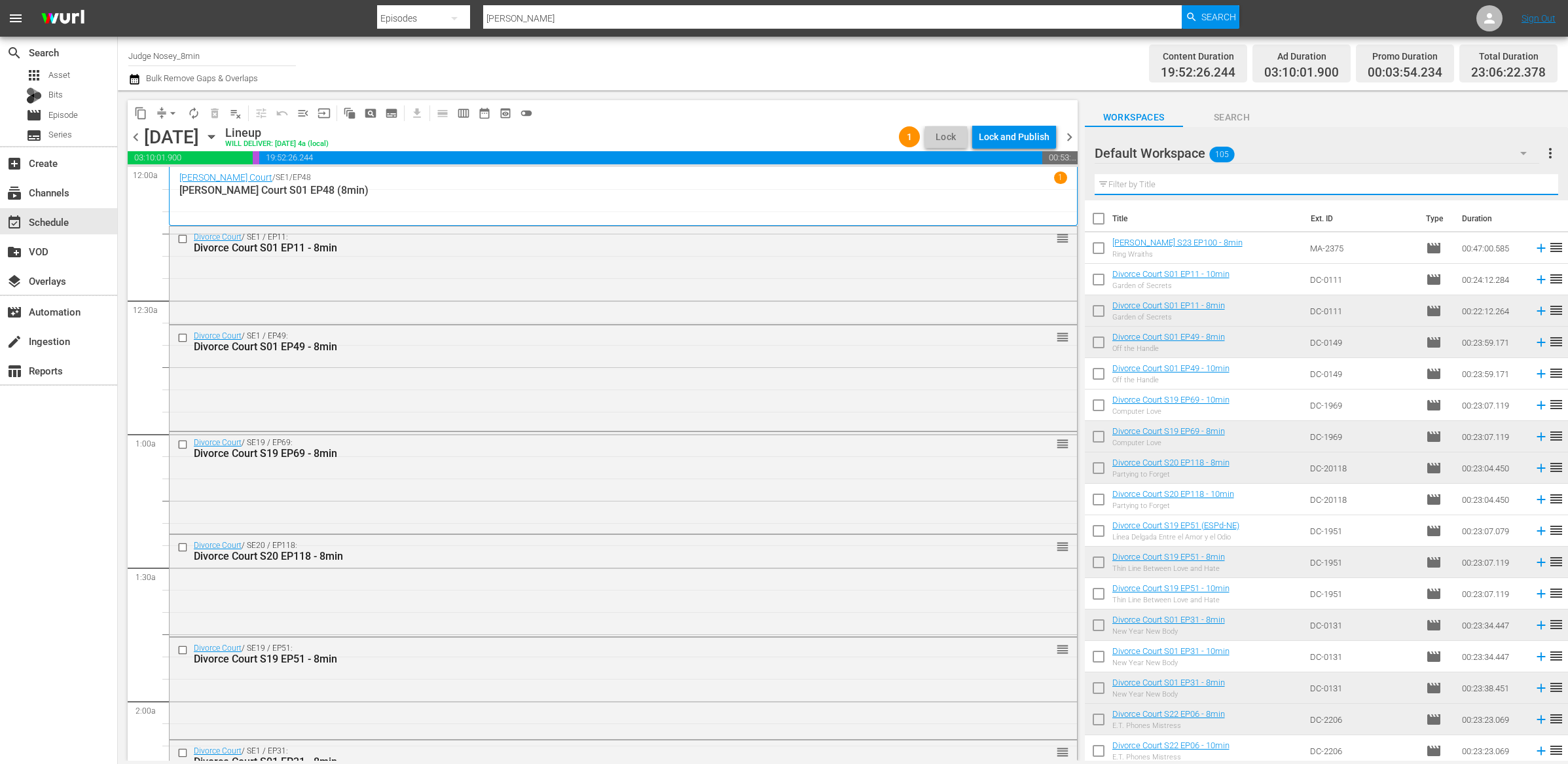
click at [1127, 183] on input "text" at bounding box center [1326, 184] width 464 height 21
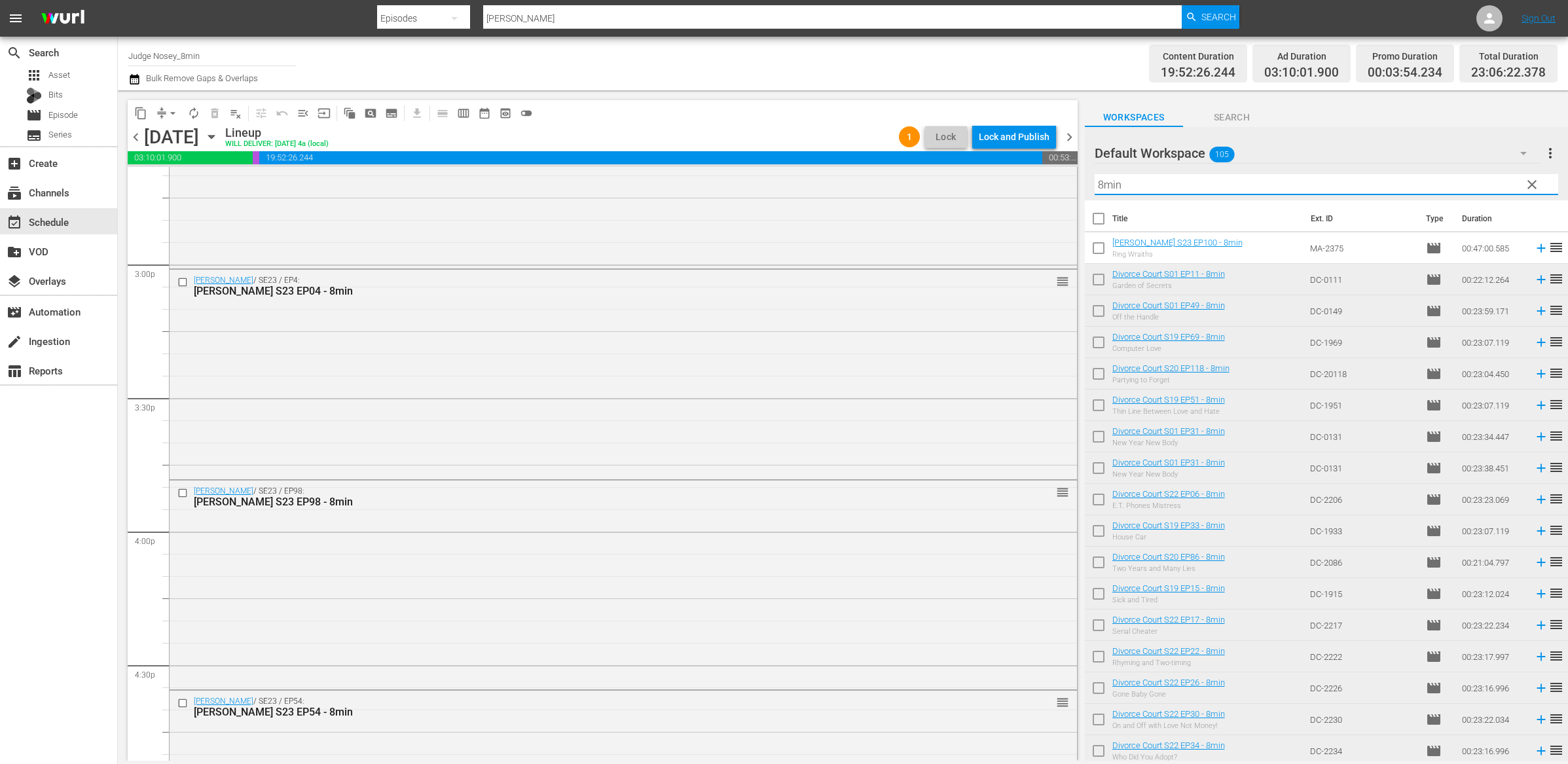
scroll to position [3945, 0]
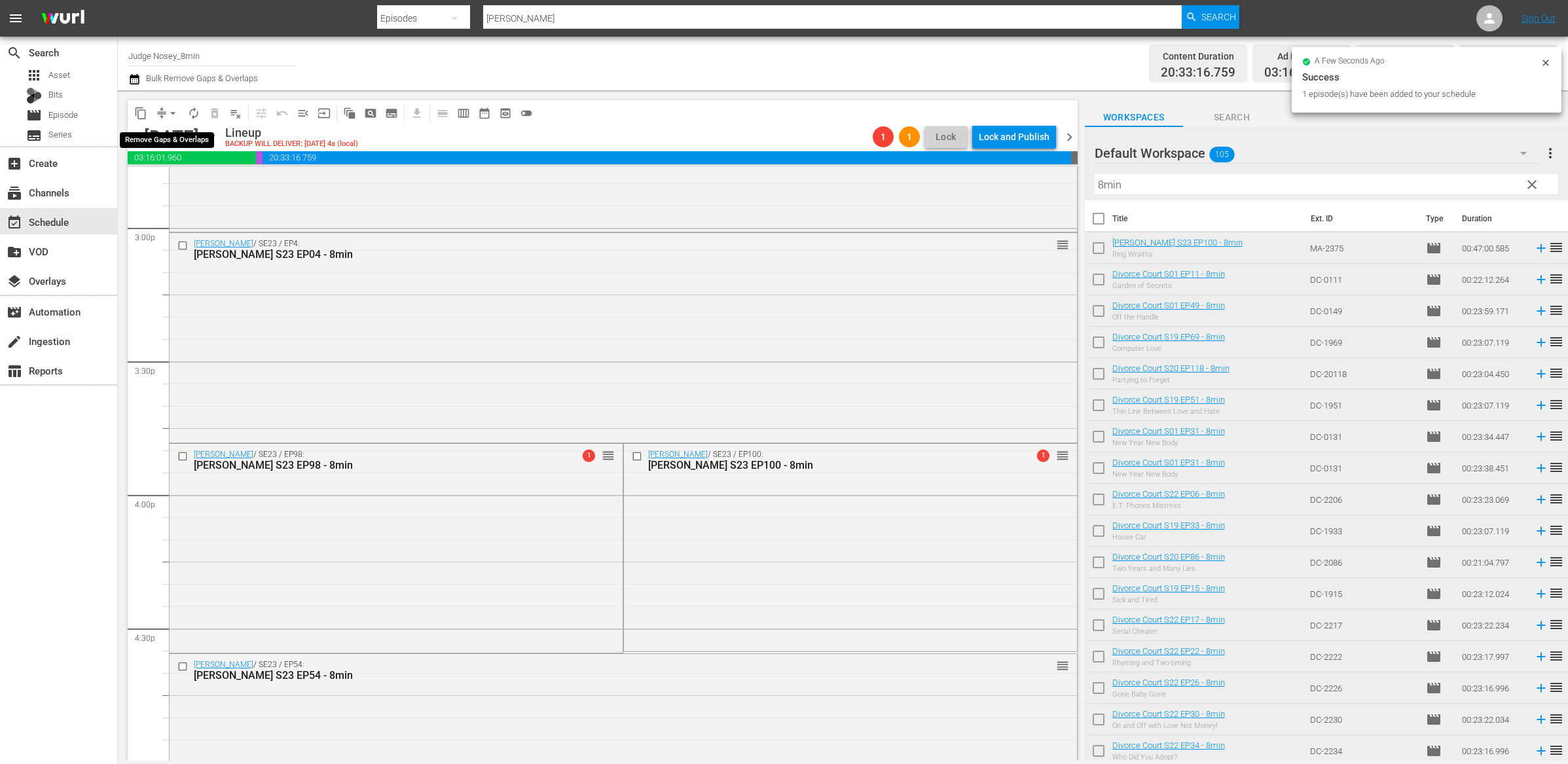
click at [158, 113] on span "compress" at bounding box center [162, 113] width 13 height 13
click at [174, 110] on span "arrow_drop_down" at bounding box center [173, 113] width 13 height 13
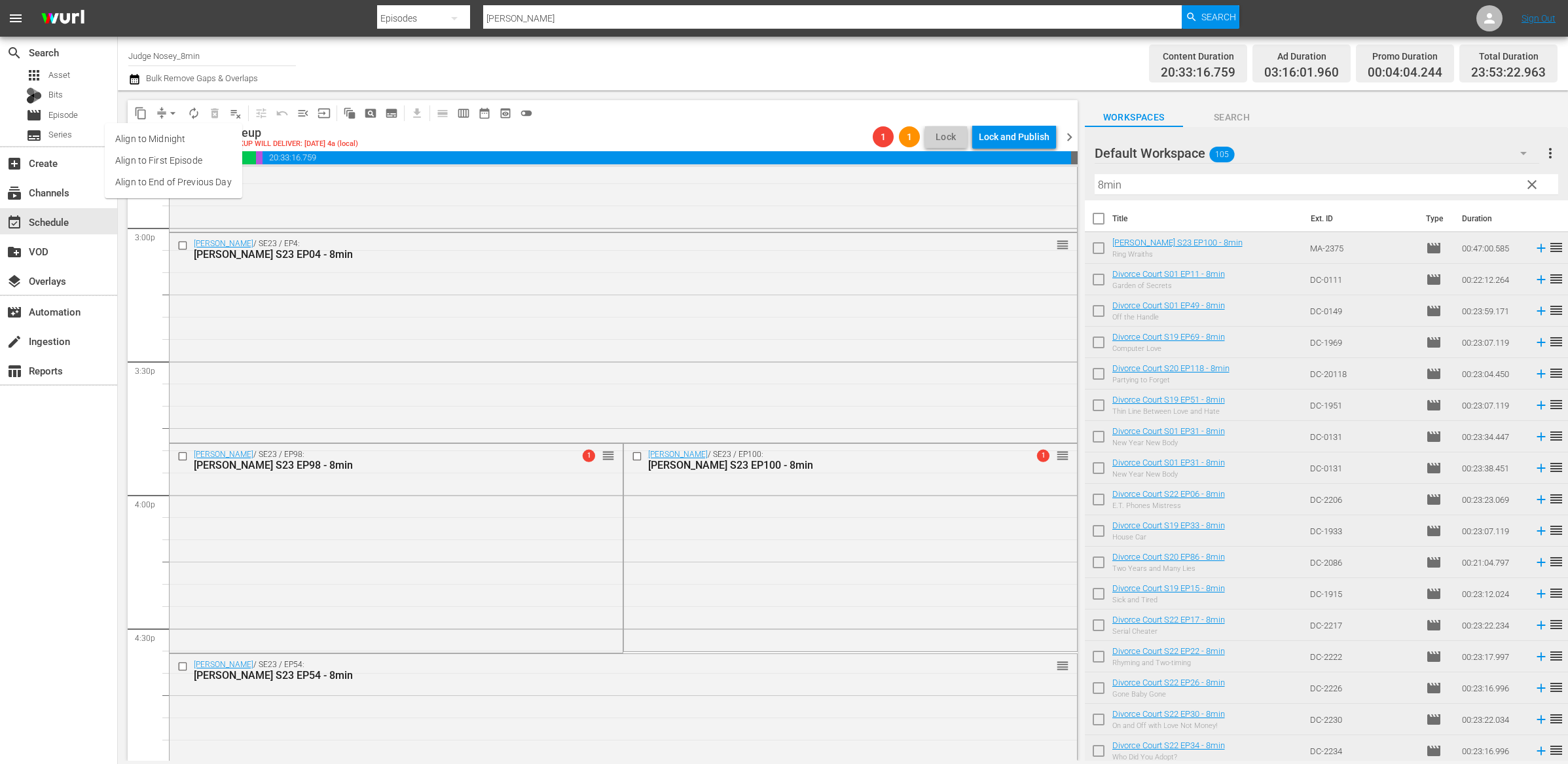
click at [178, 174] on li "Align to End of Previous Day" at bounding box center [173, 182] width 137 height 22
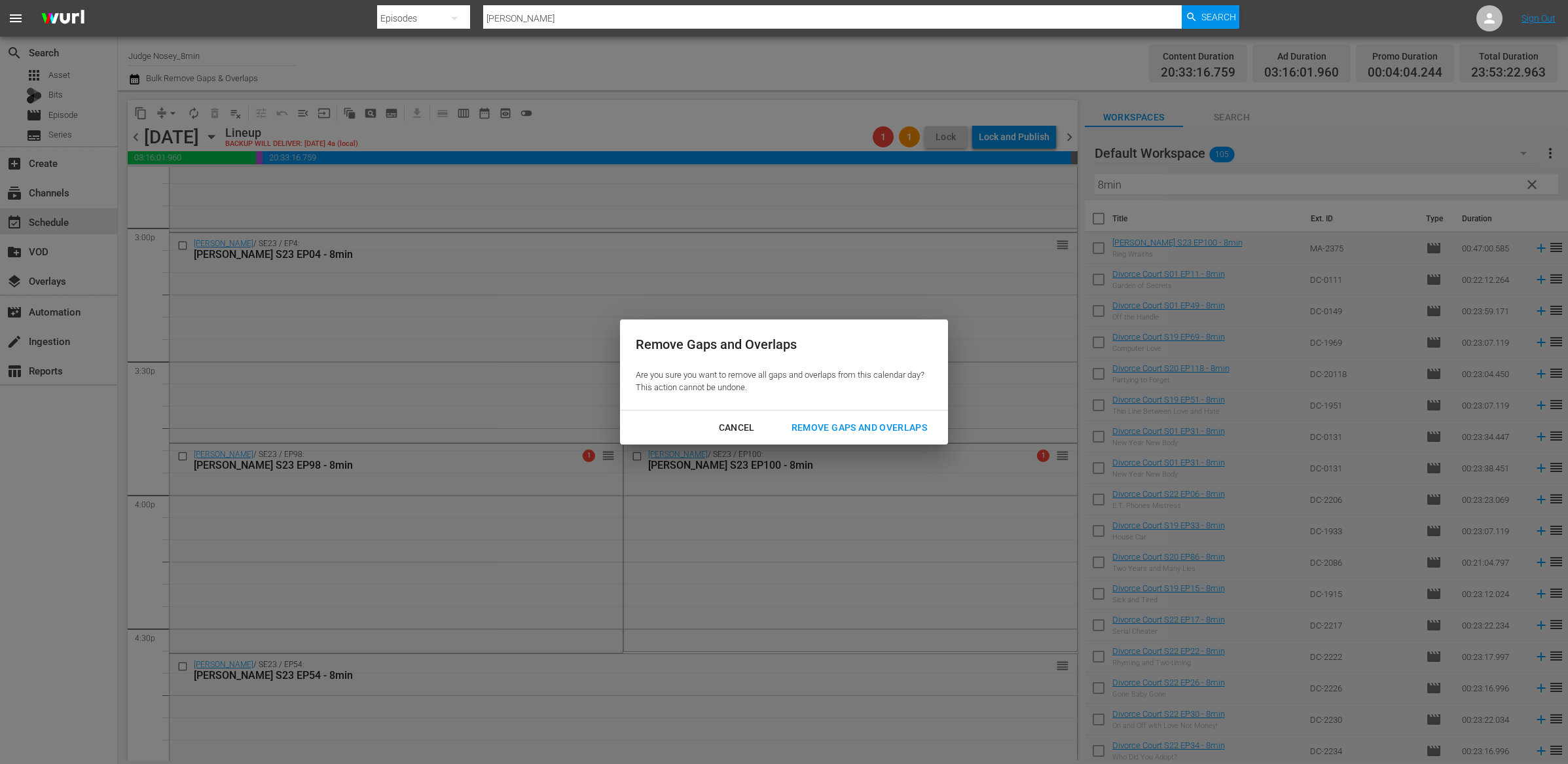
click at [895, 418] on button "Remove Gaps and Overlaps" at bounding box center [860, 427] width 167 height 24
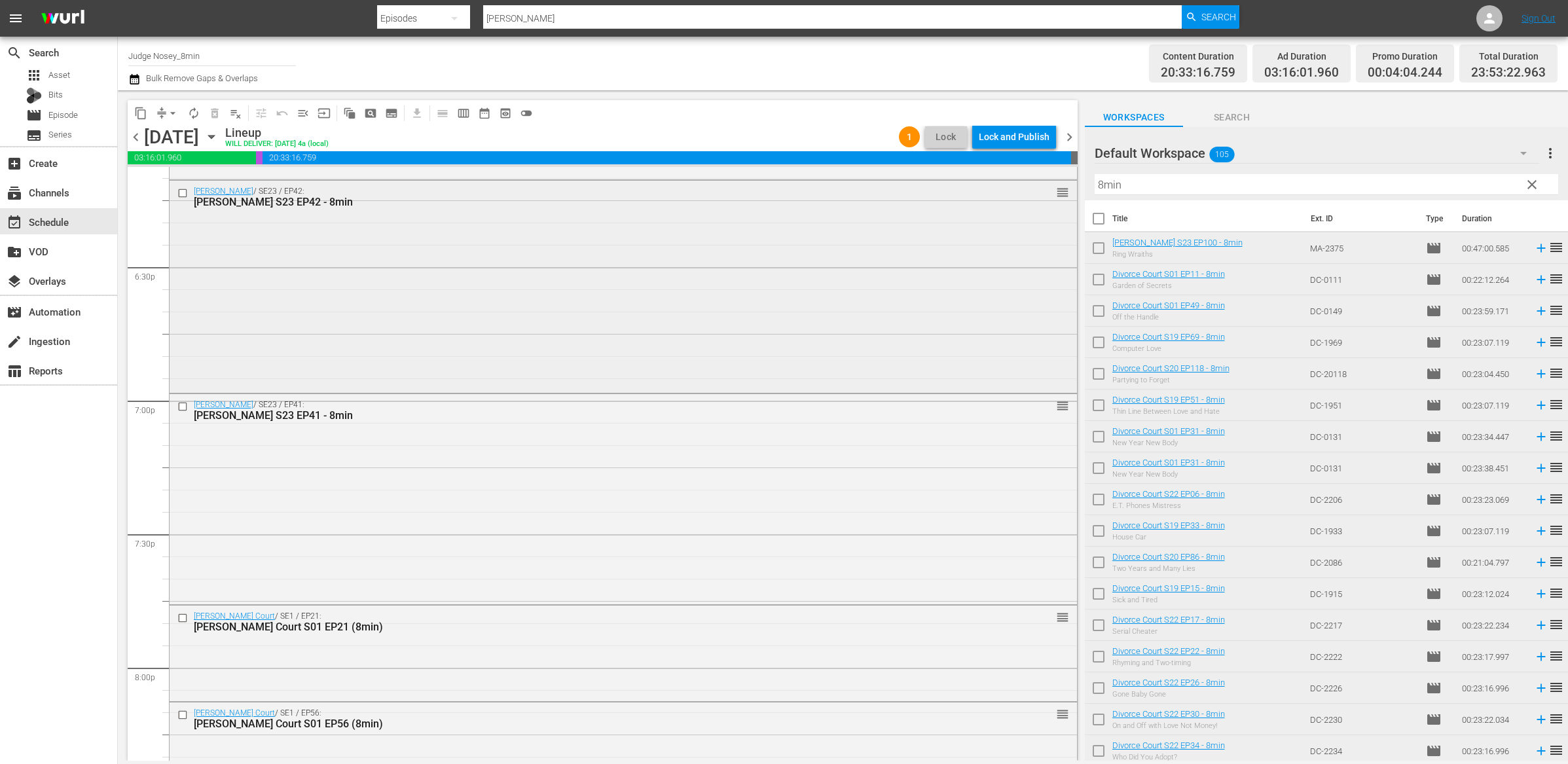
scroll to position [4920, 0]
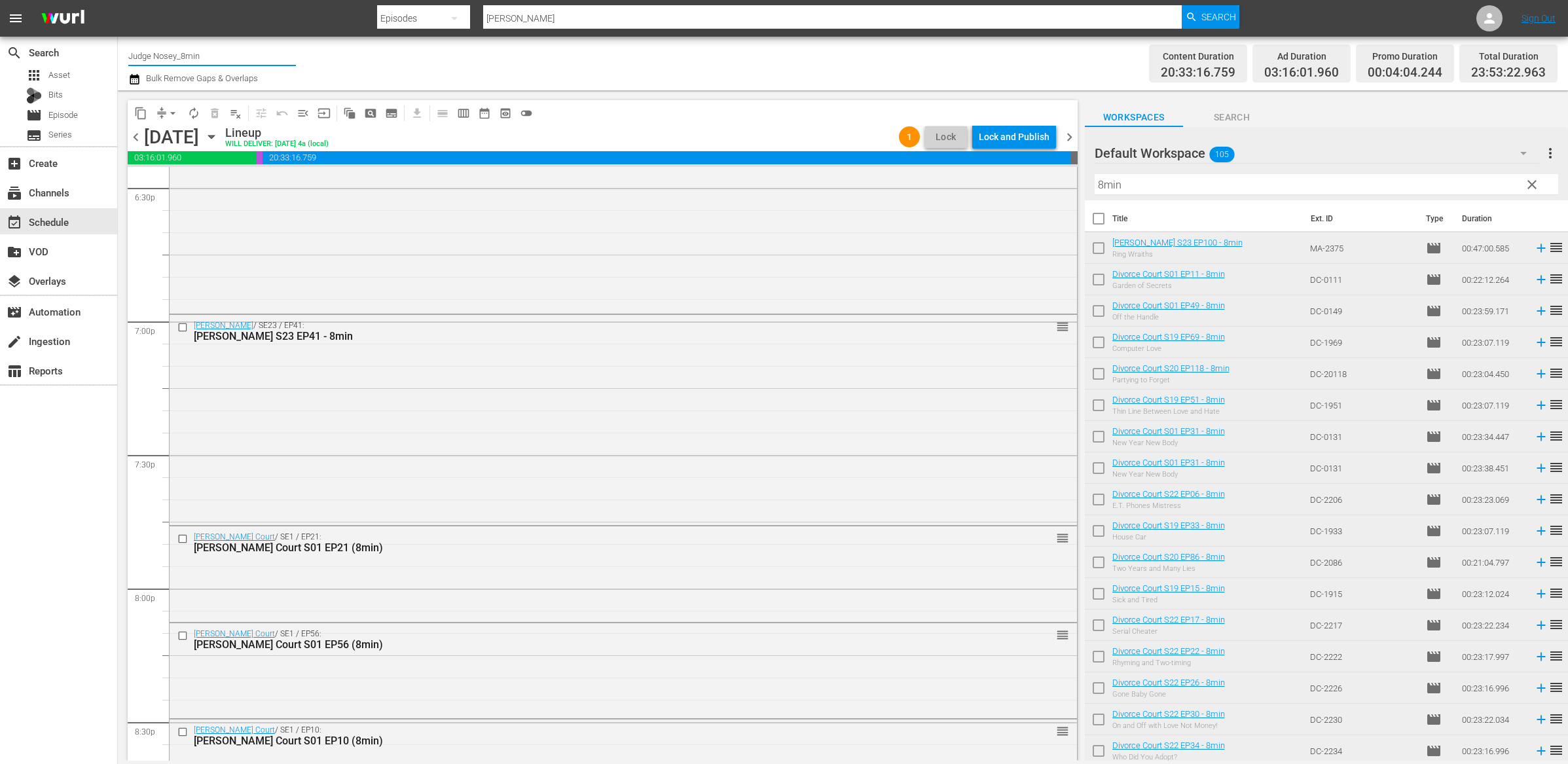
drag, startPoint x: 204, startPoint y: 54, endPoint x: 174, endPoint y: 56, distance: 30.1
click at [174, 56] on input "Judge Nosey_8min" at bounding box center [211, 56] width 168 height 31
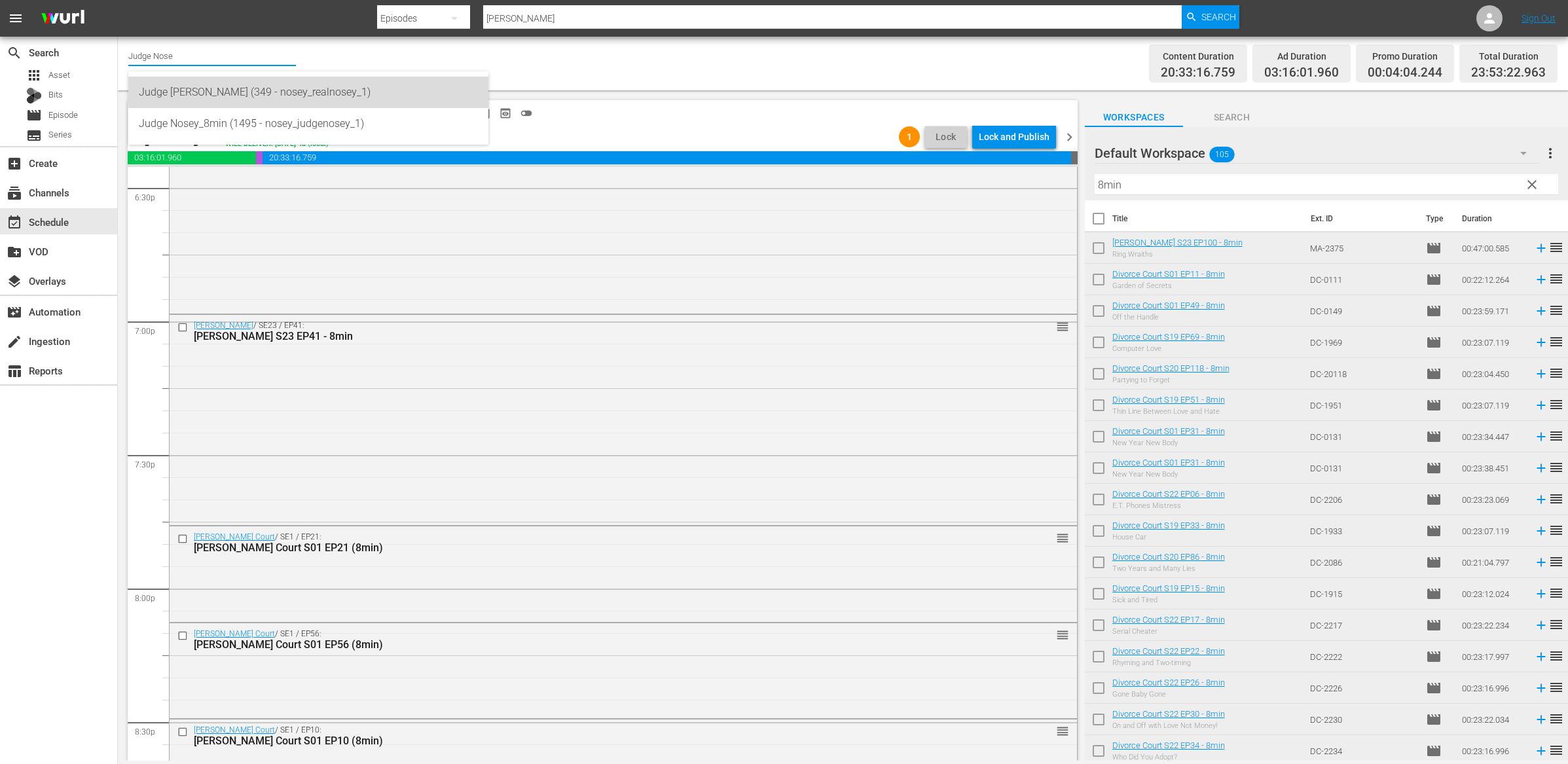
drag, startPoint x: 236, startPoint y: 90, endPoint x: 663, endPoint y: 153, distance: 431.6
click at [237, 90] on div "Judge [PERSON_NAME] (349 - nosey_realnosey_1)" at bounding box center [308, 92] width 340 height 31
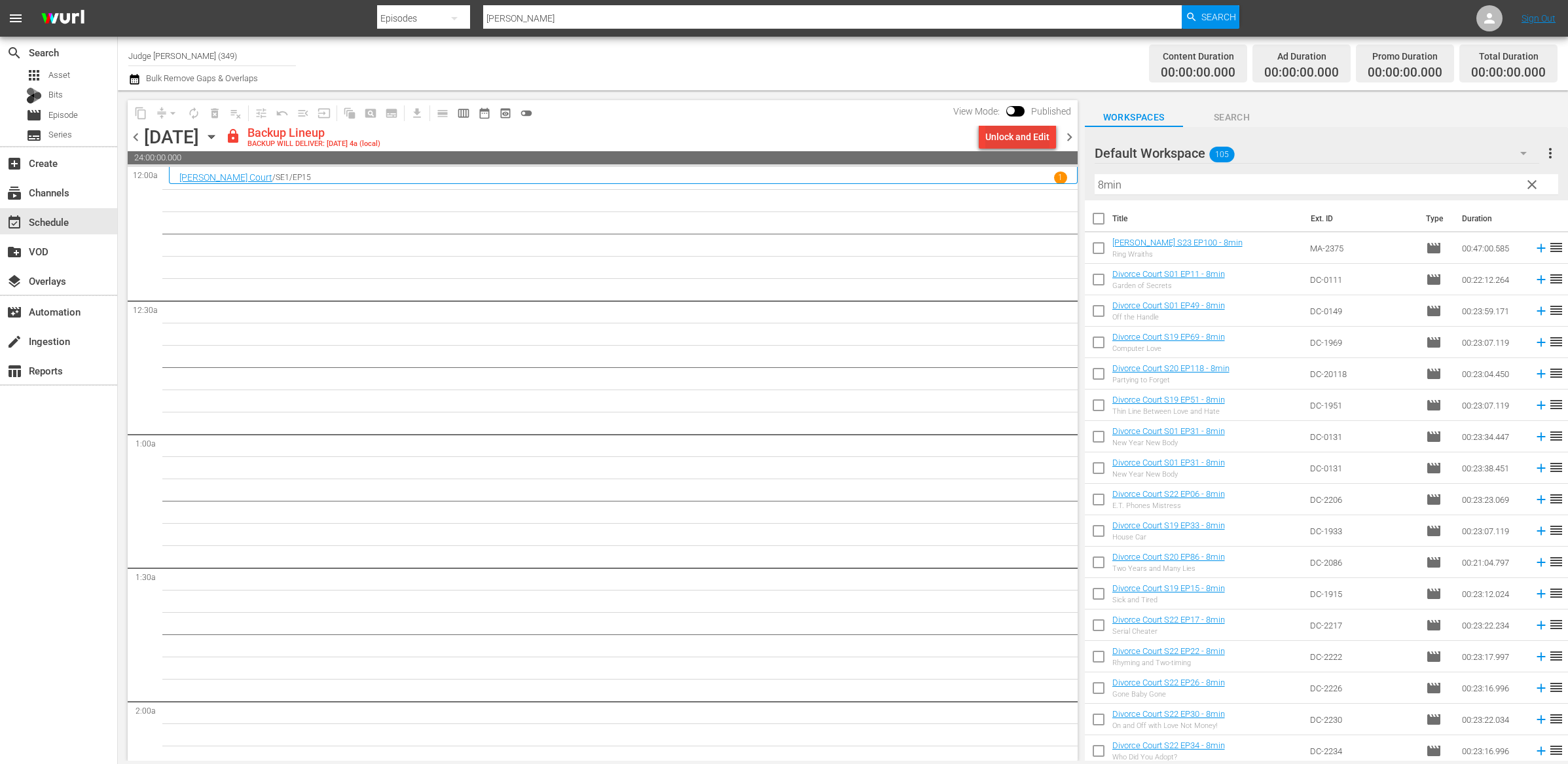
click at [1007, 136] on div "Unlock and Edit" at bounding box center [1018, 137] width 64 height 24
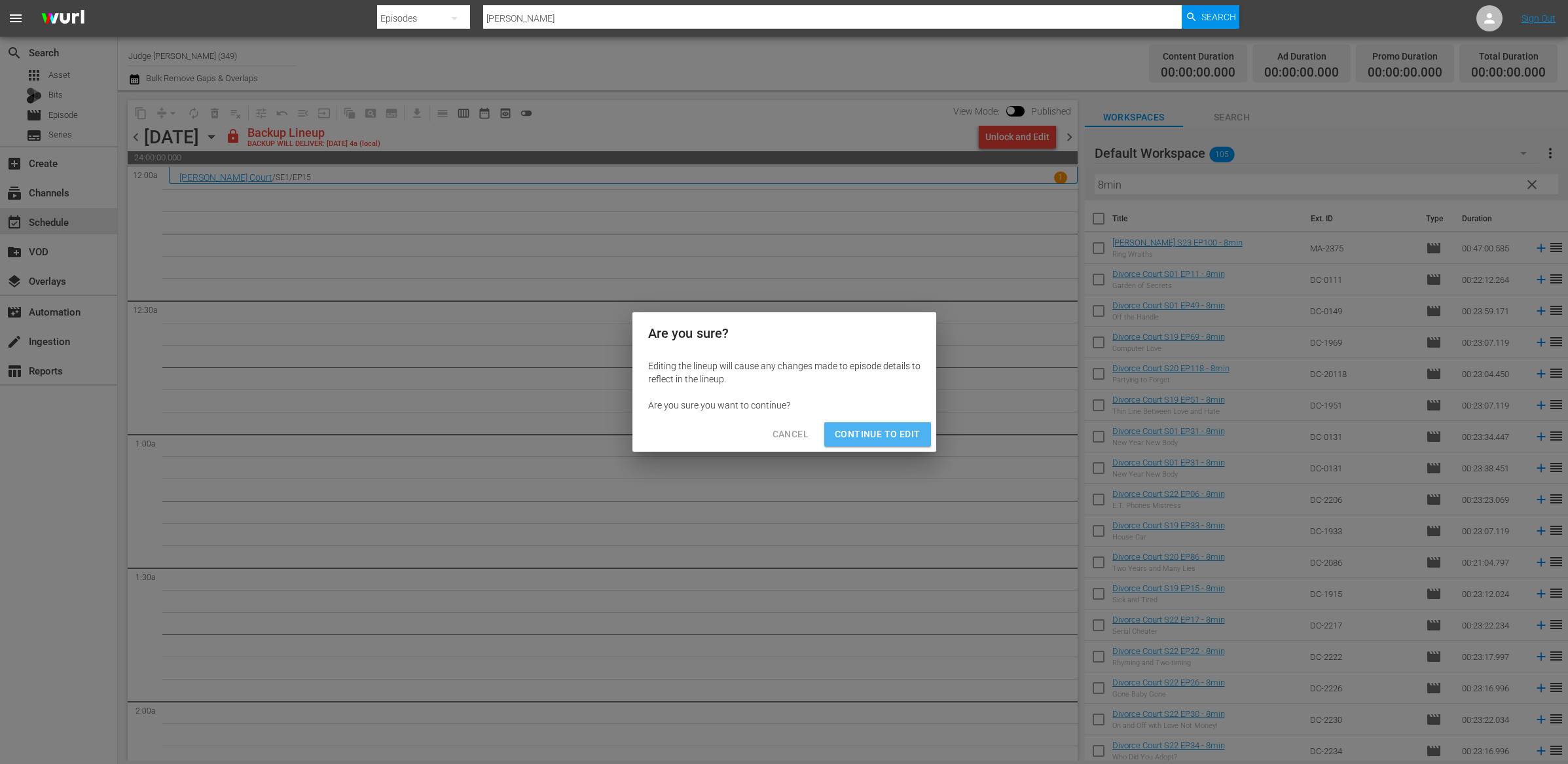
click at [890, 437] on span "Continue to Edit" at bounding box center [877, 435] width 85 height 16
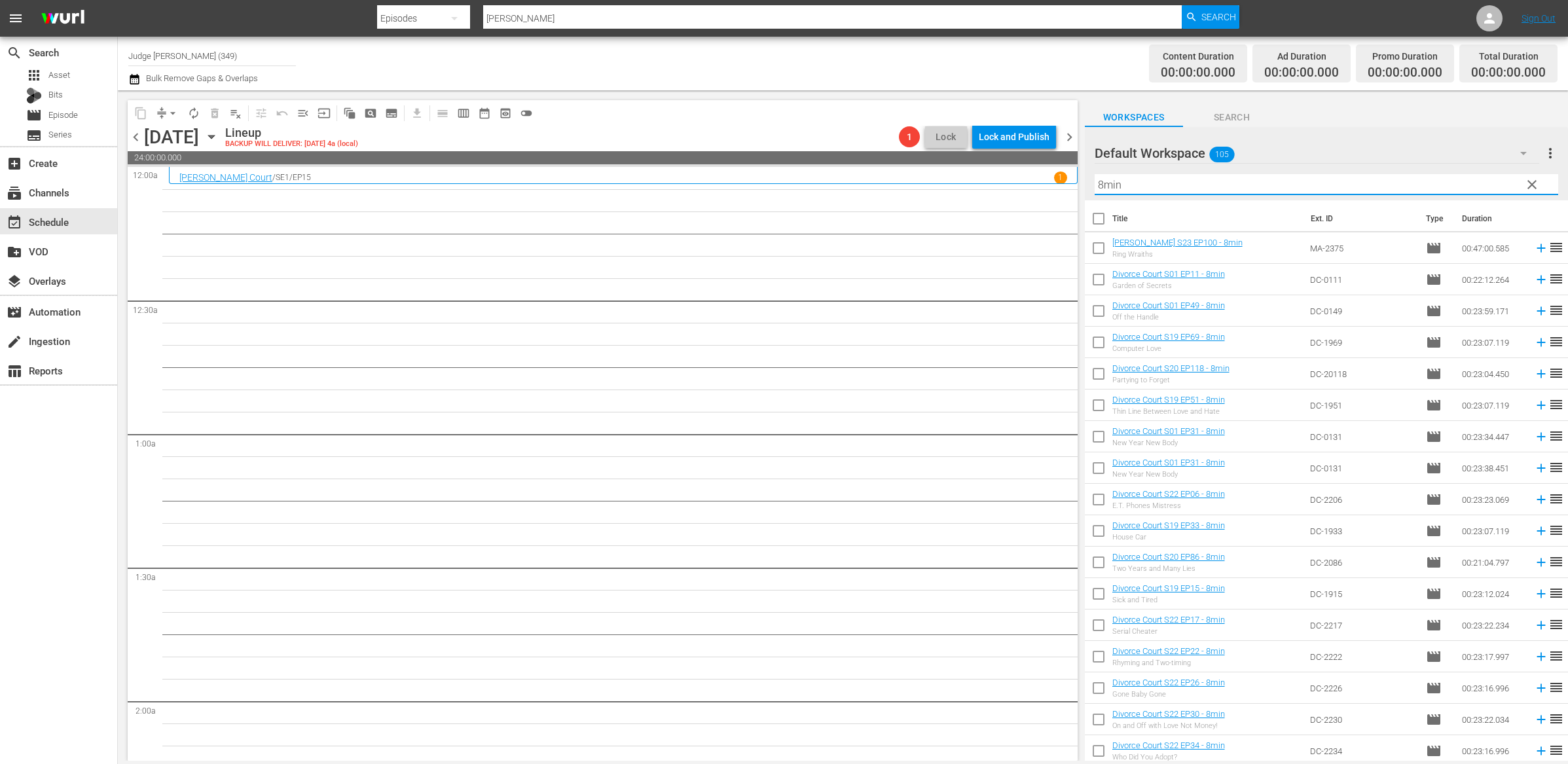
click at [1126, 188] on input "8min" at bounding box center [1326, 184] width 464 height 21
click at [1093, 218] on input "checkbox" at bounding box center [1098, 221] width 27 height 27
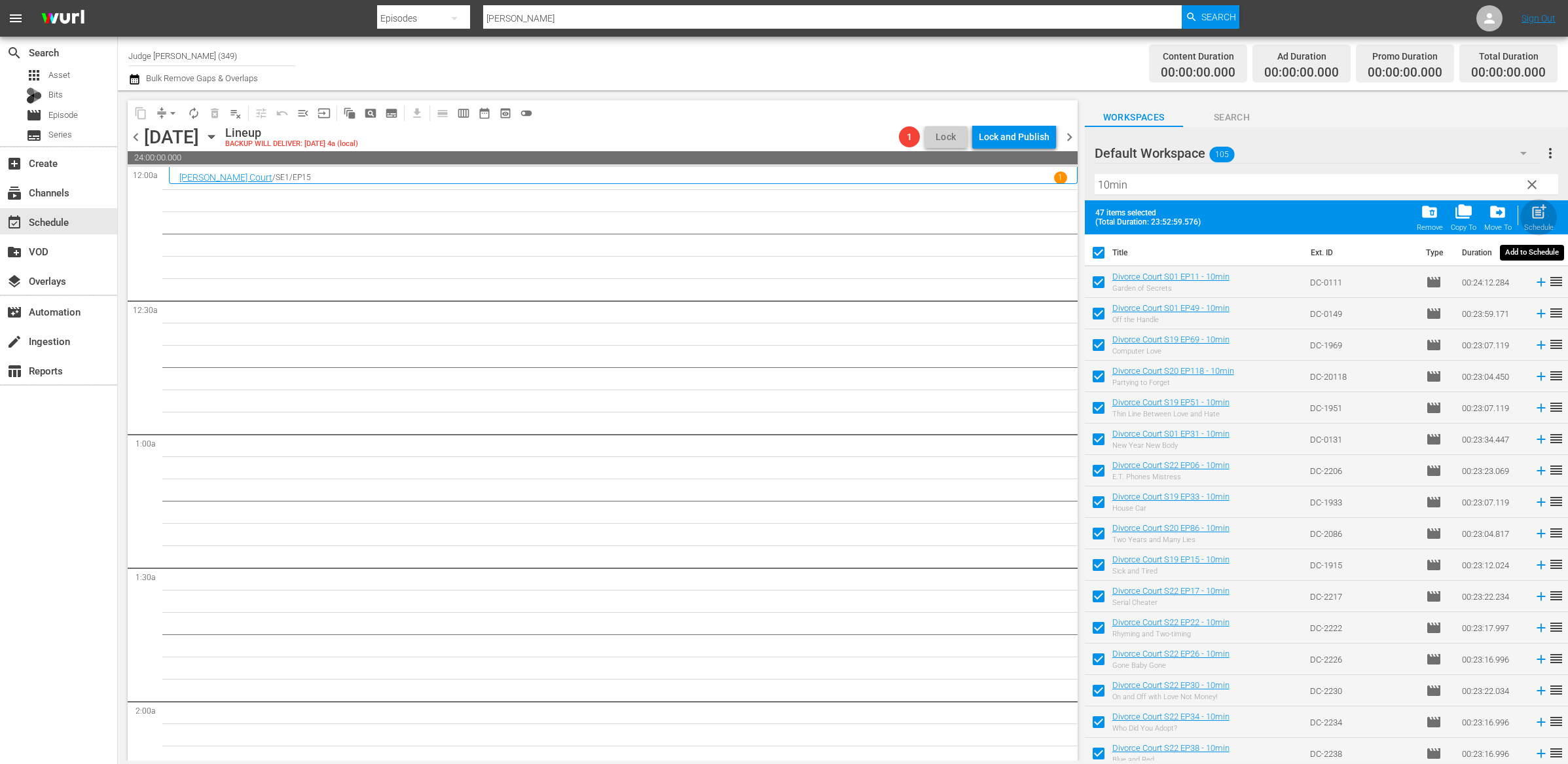
click at [1177, 213] on span "post_add" at bounding box center [1539, 211] width 17 height 17
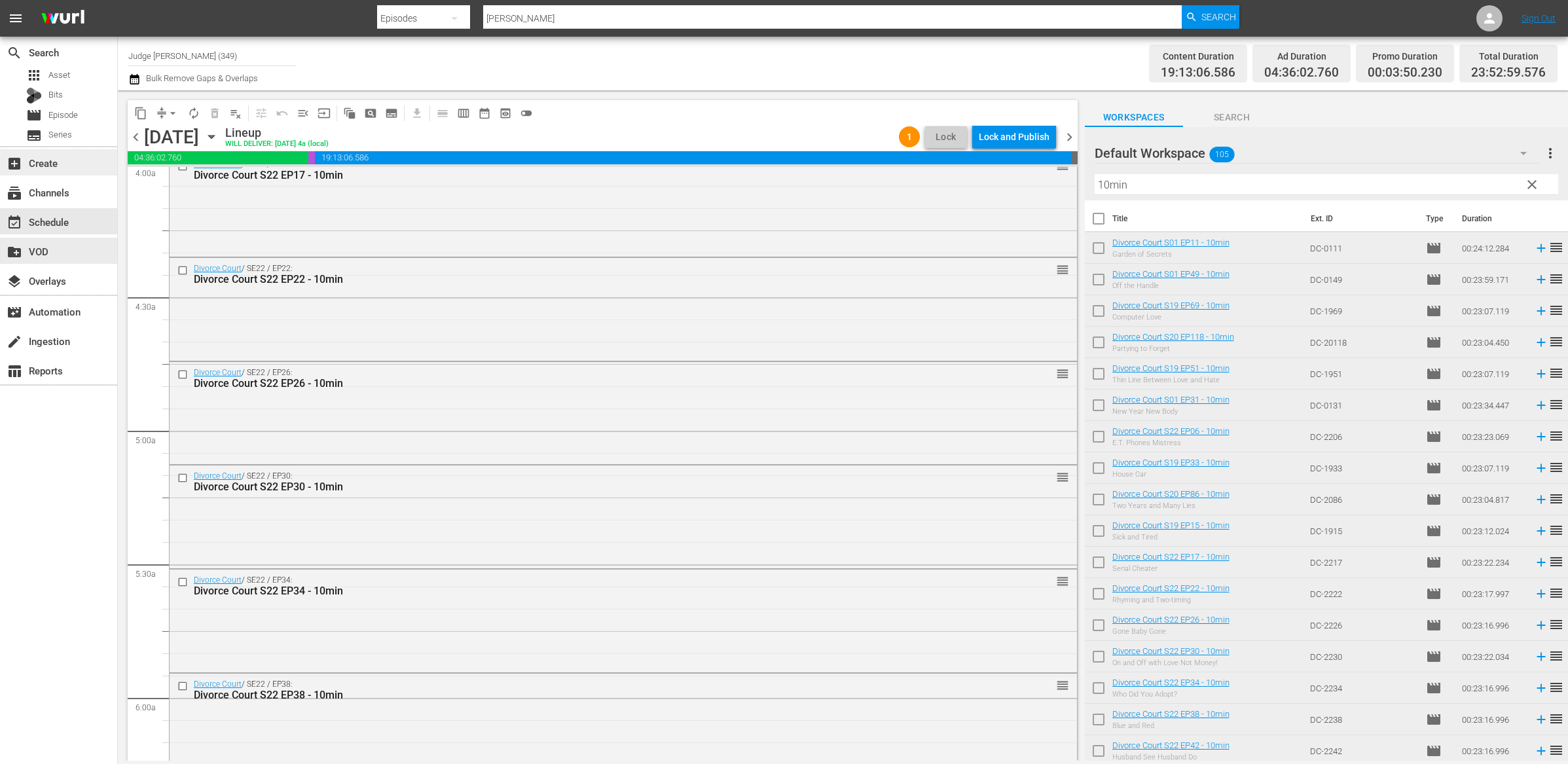
scroll to position [1044, 0]
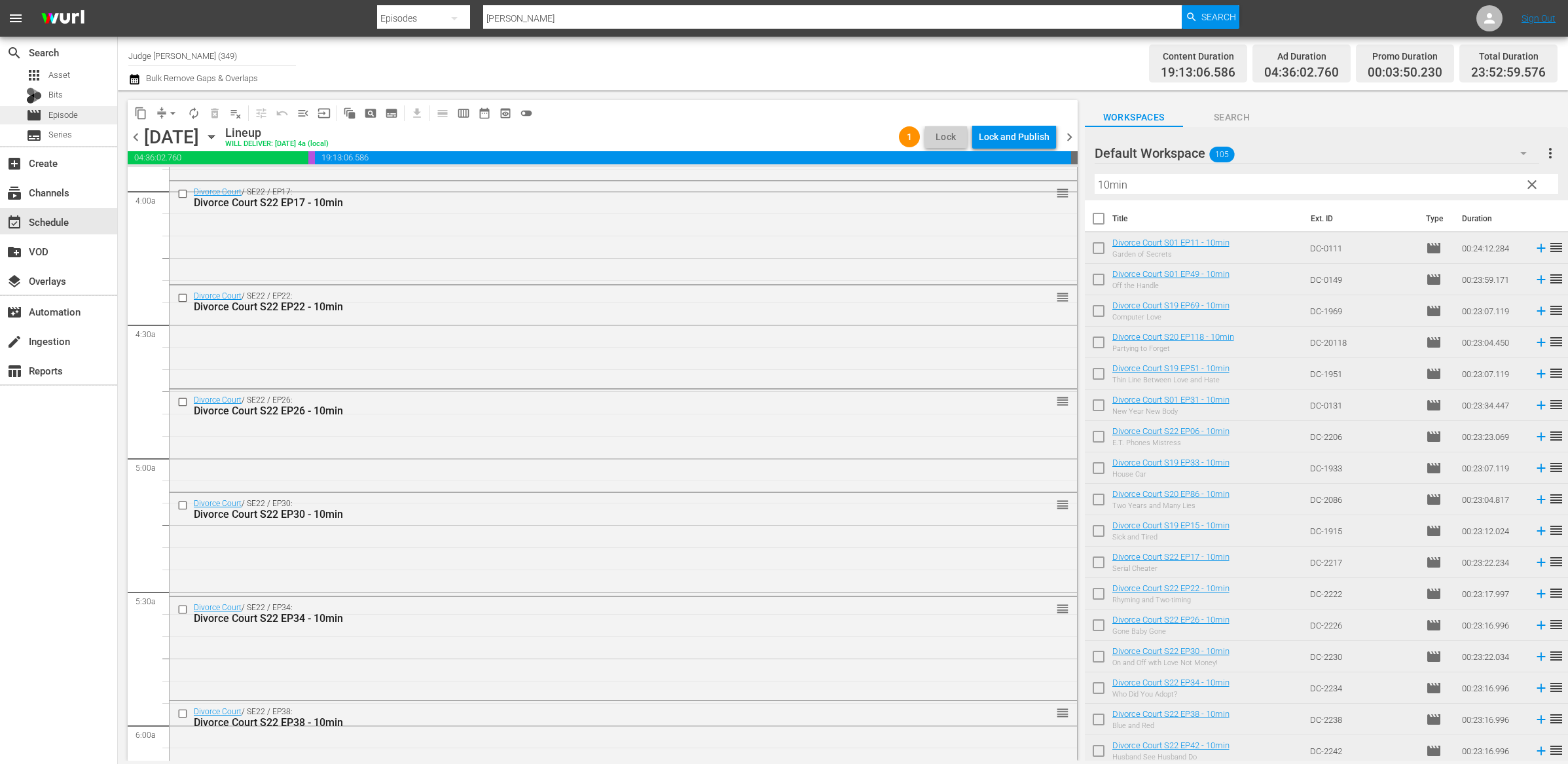
click at [75, 121] on span "Episode" at bounding box center [63, 115] width 29 height 13
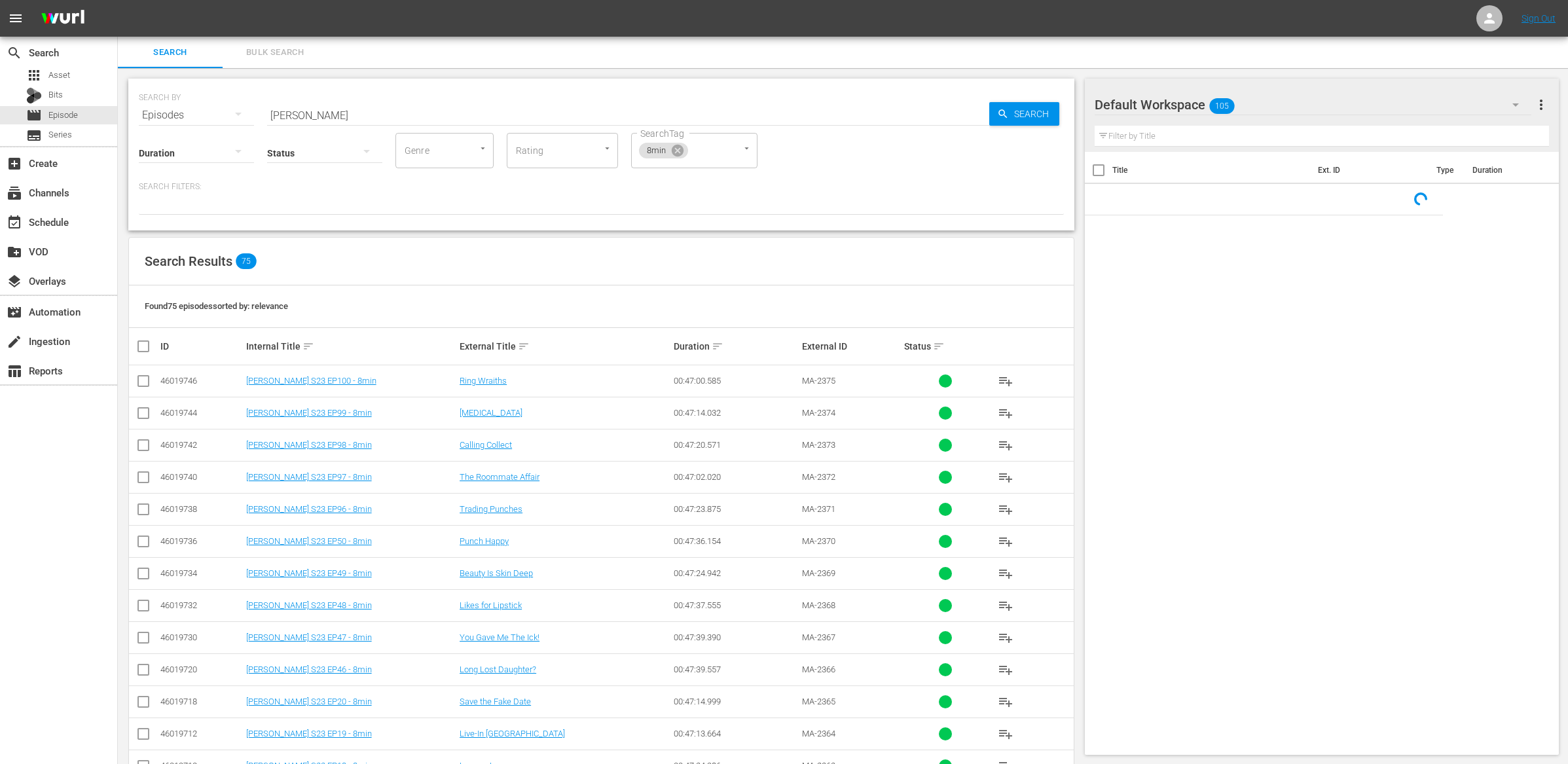
click at [319, 110] on input "judge mathis" at bounding box center [628, 115] width 722 height 31
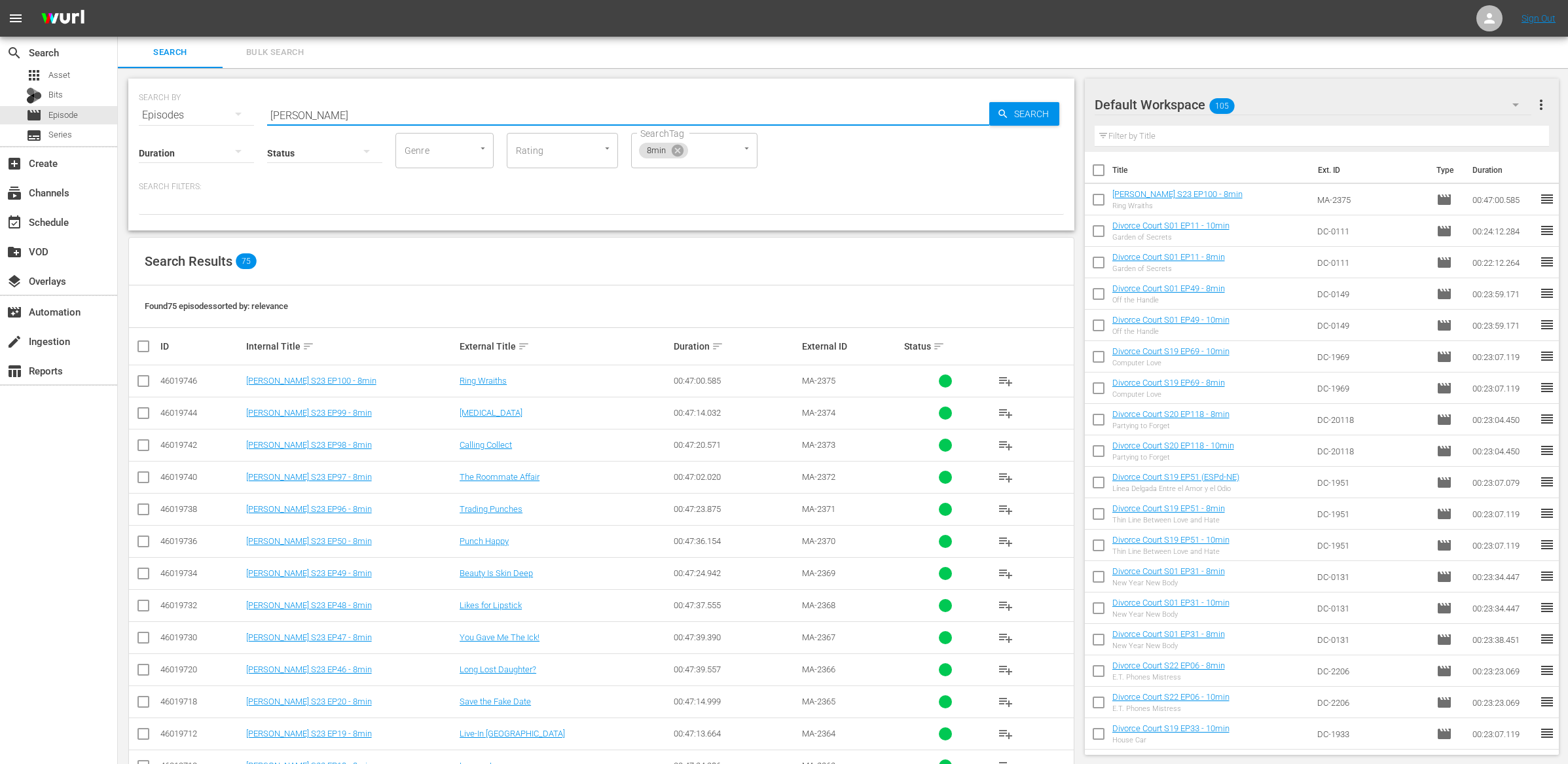
click at [319, 110] on input "judge mathis" at bounding box center [628, 115] width 722 height 31
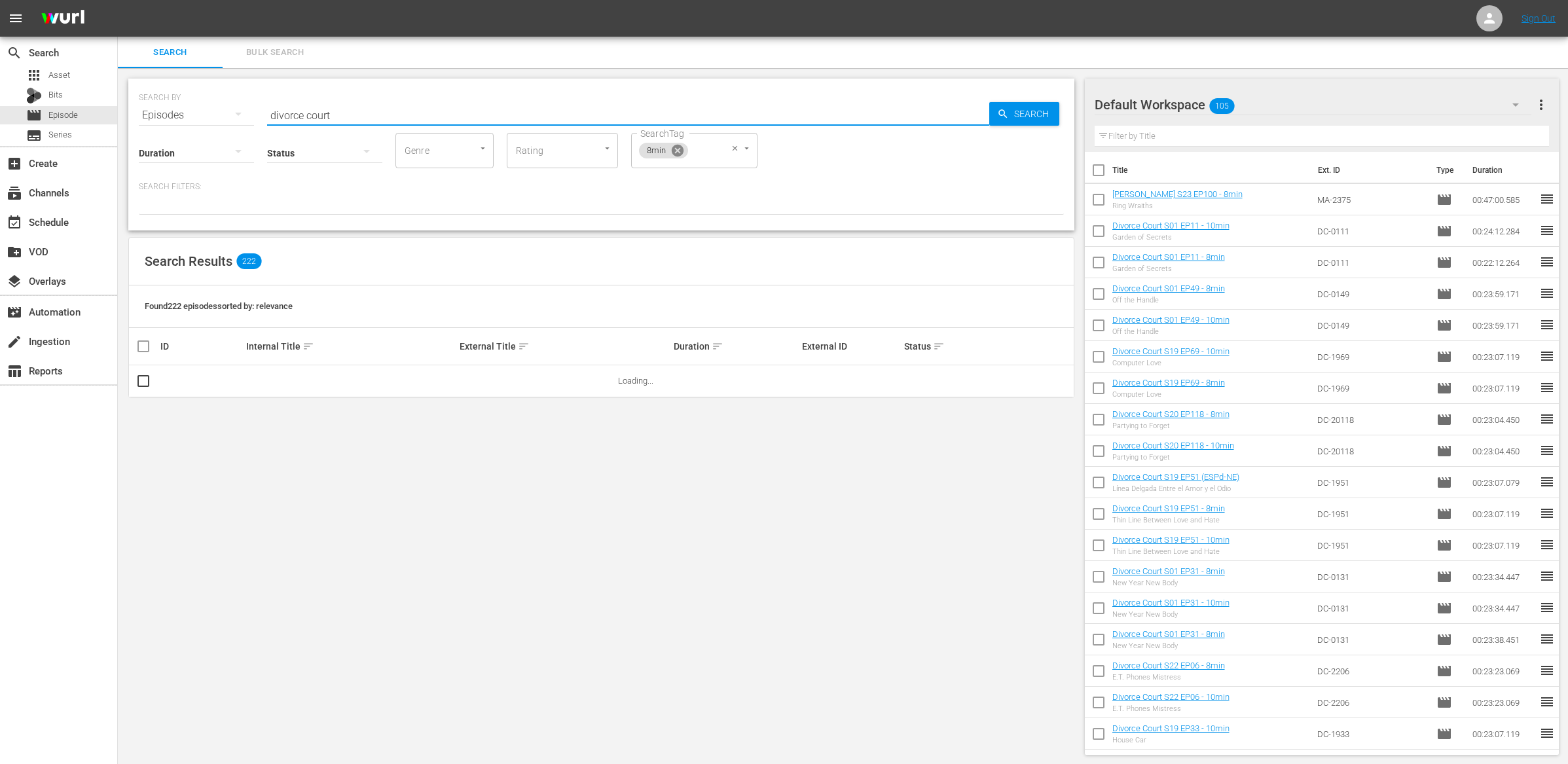
click at [681, 151] on icon at bounding box center [676, 150] width 12 height 12
click at [681, 151] on input "SearchTag" at bounding box center [662, 151] width 49 height 24
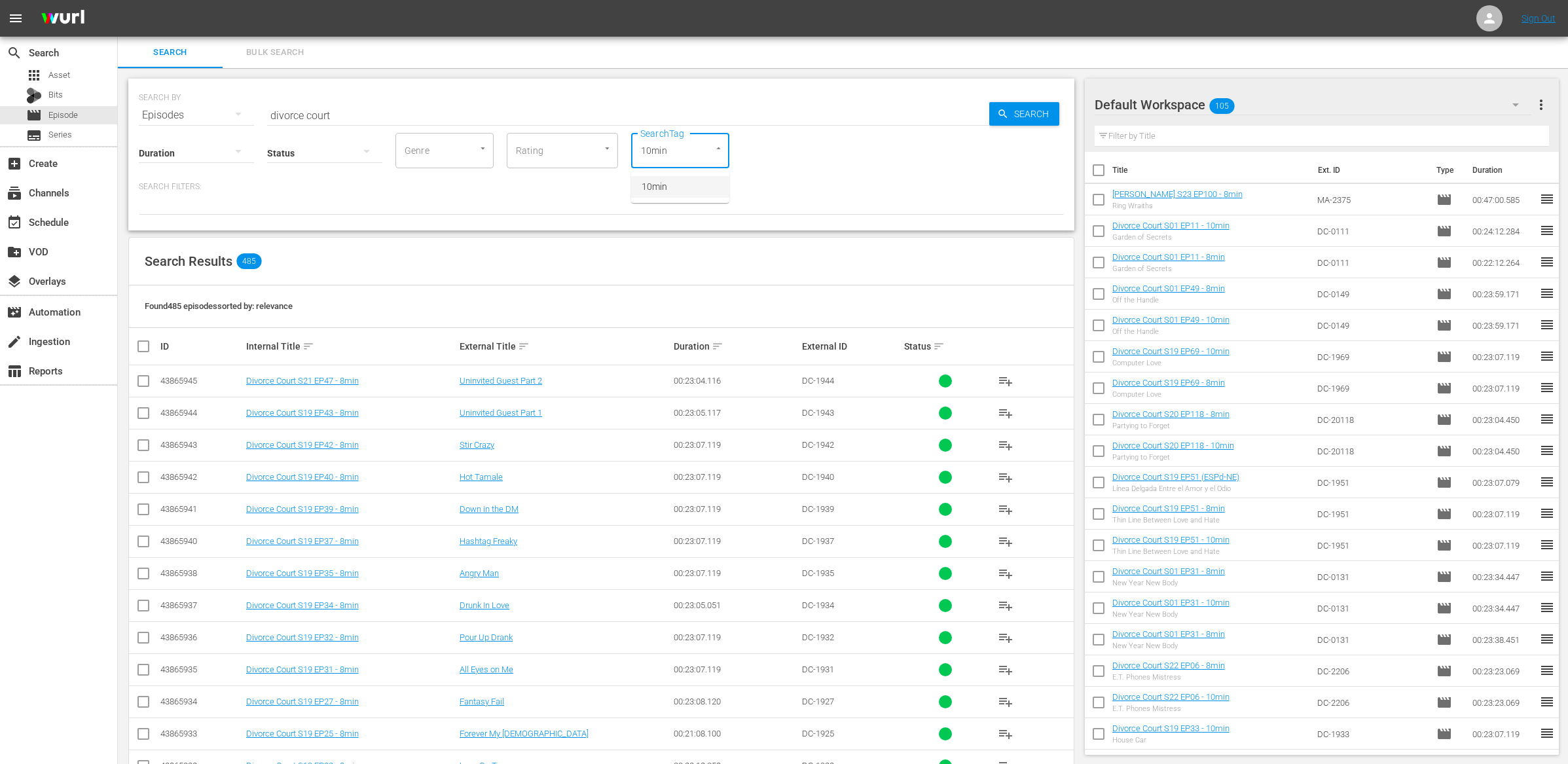
click at [685, 194] on li "10min" at bounding box center [680, 187] width 98 height 22
click at [139, 378] on input "checkbox" at bounding box center [143, 383] width 16 height 16
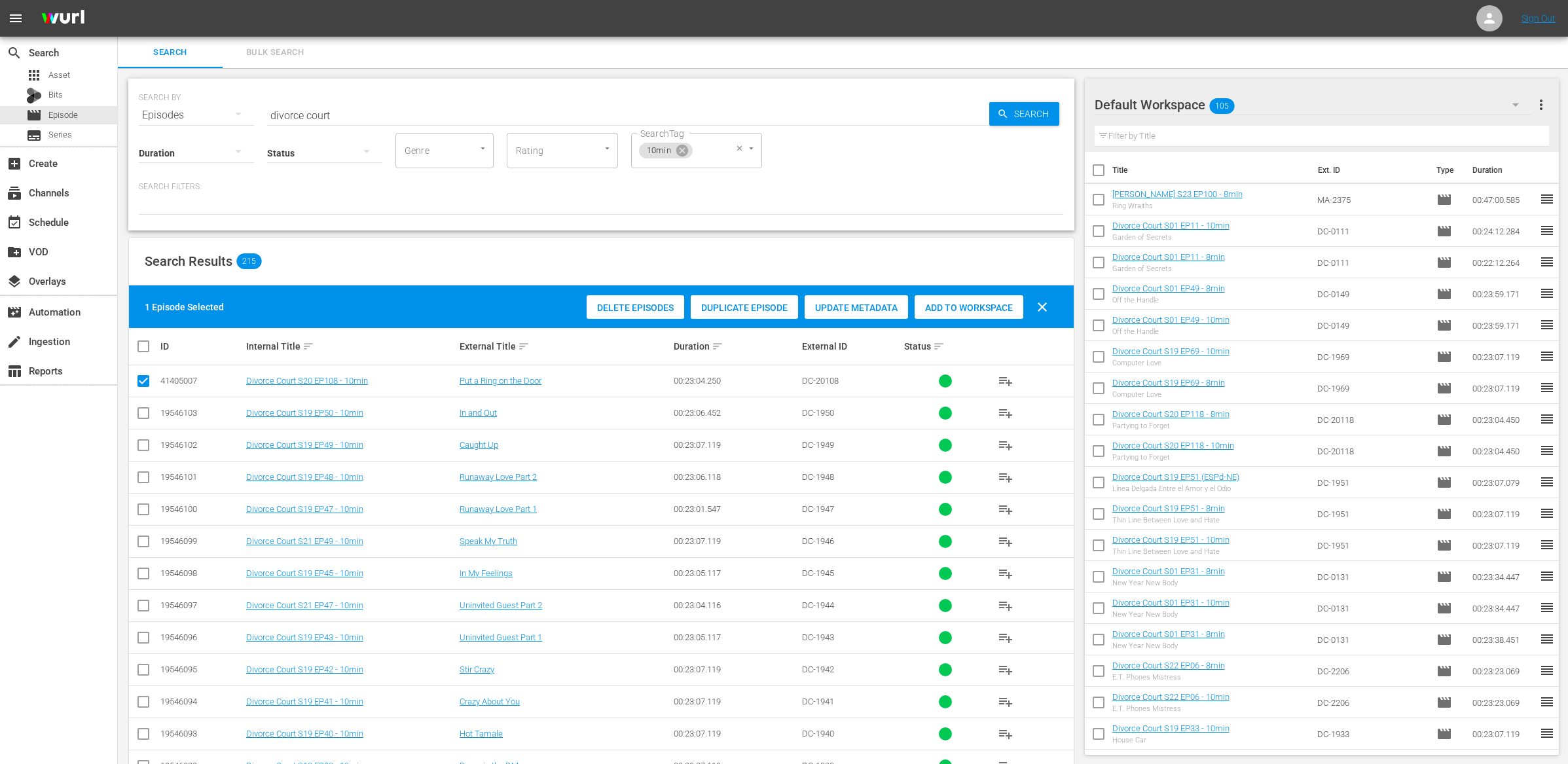
click at [936, 309] on span "Add to Workspace" at bounding box center [968, 307] width 109 height 10
click at [77, 218] on div "event_available Schedule" at bounding box center [59, 221] width 117 height 27
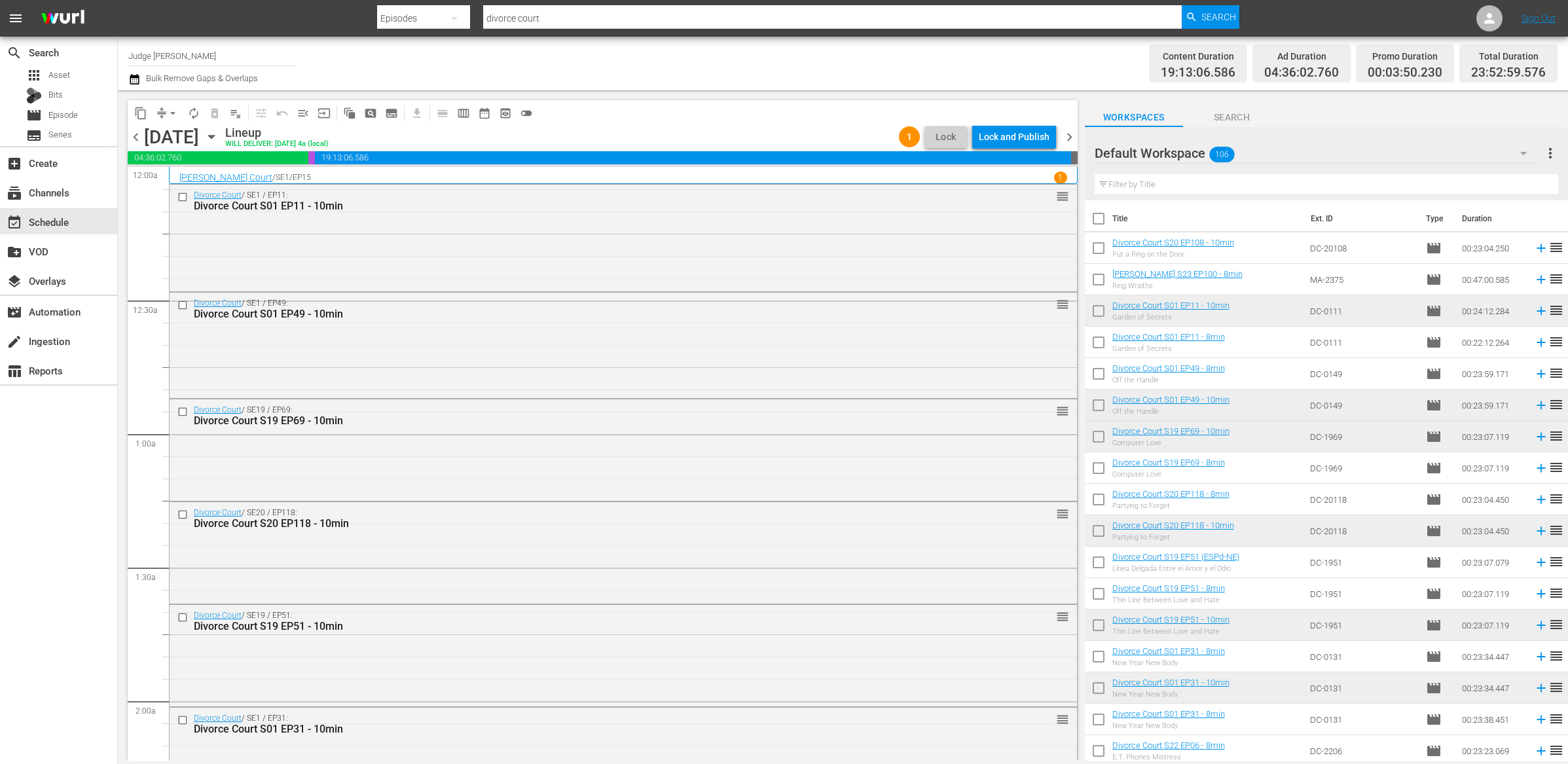
click at [1142, 185] on input "text" at bounding box center [1326, 184] width 464 height 21
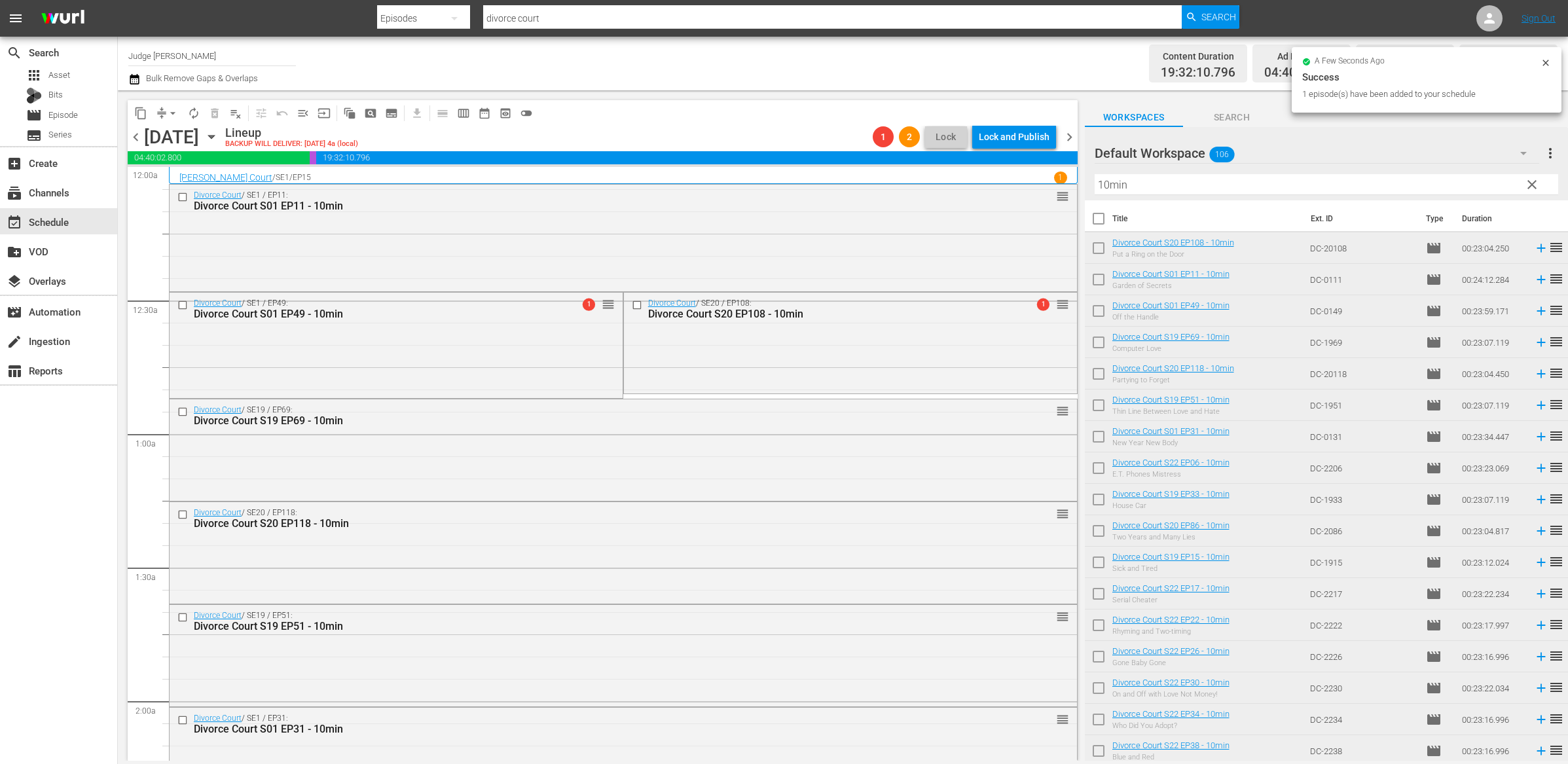
click at [169, 112] on span "arrow_drop_down" at bounding box center [173, 113] width 13 height 13
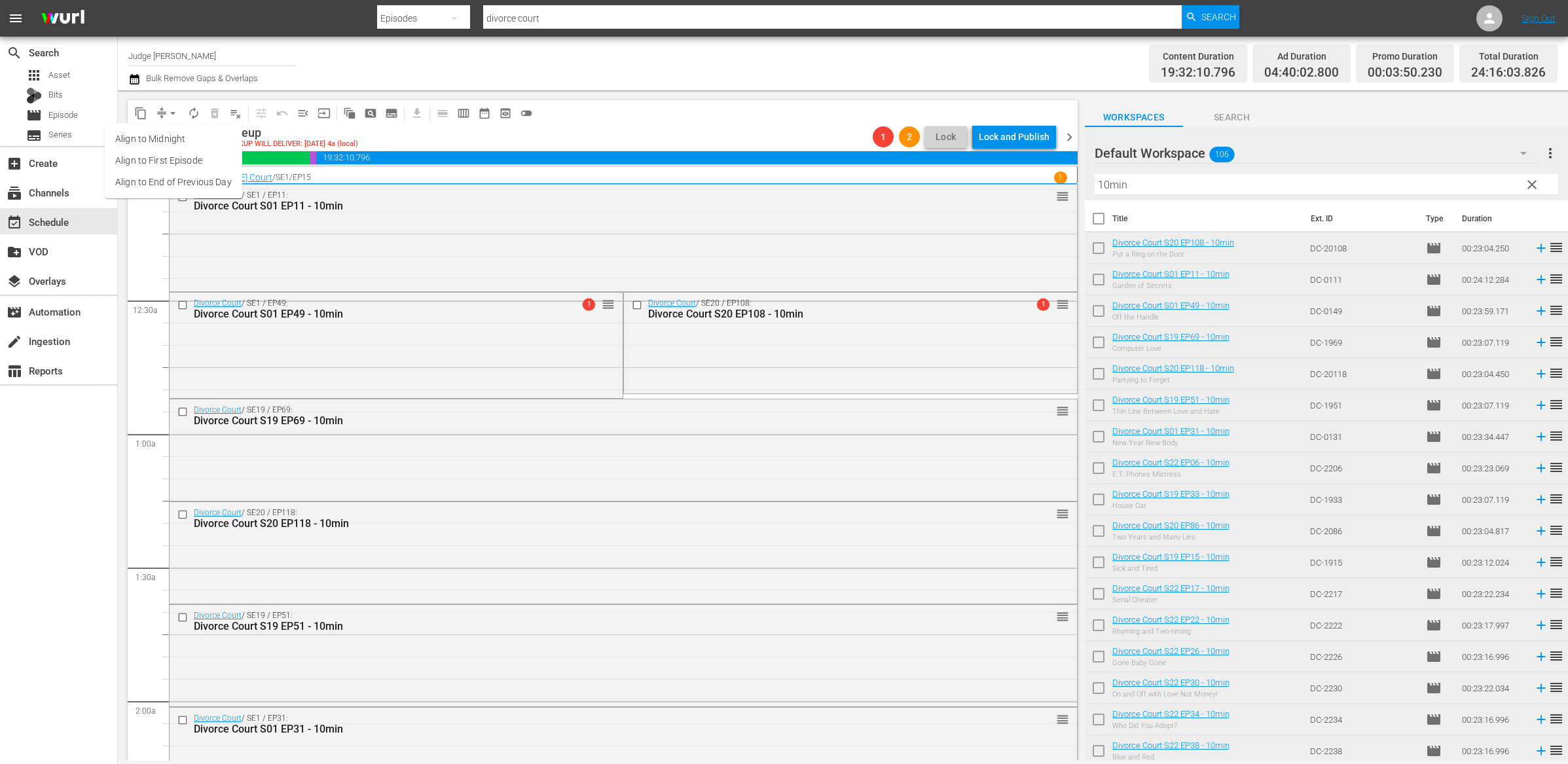
click at [174, 179] on li "Align to End of Previous Day" at bounding box center [173, 182] width 137 height 22
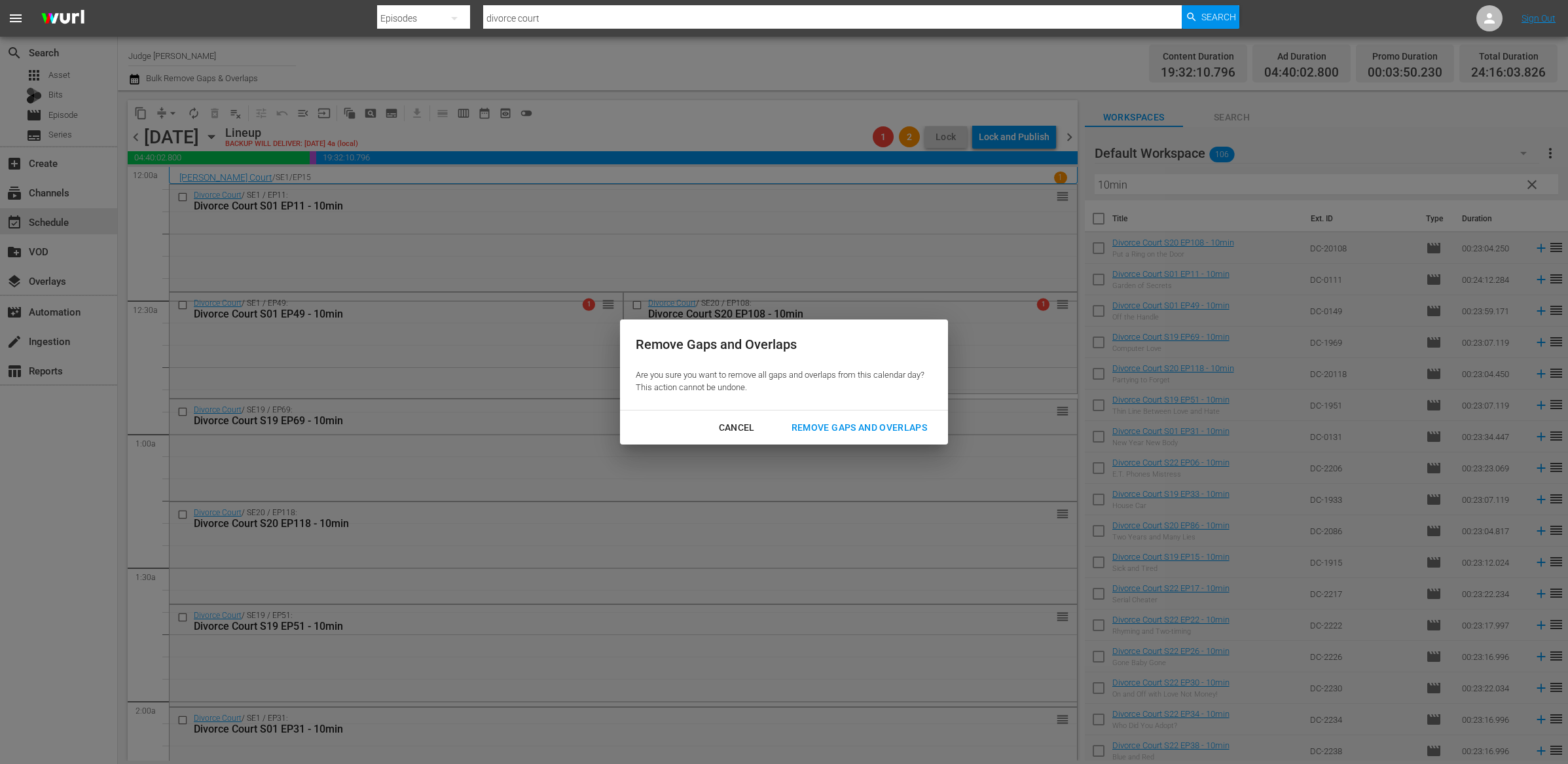
click at [877, 434] on div "Remove Gaps and Overlaps" at bounding box center [859, 428] width 157 height 16
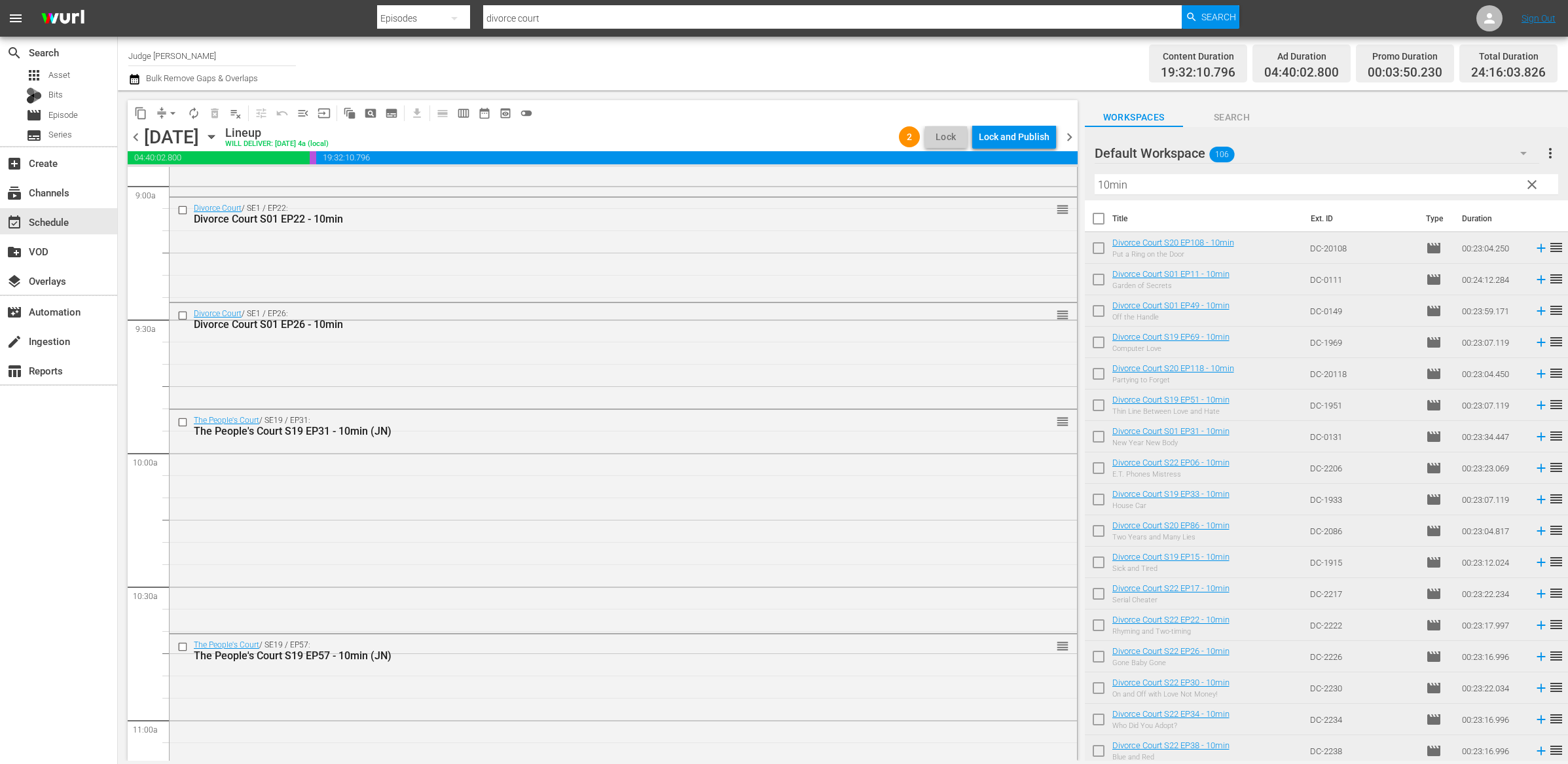
scroll to position [2388, 0]
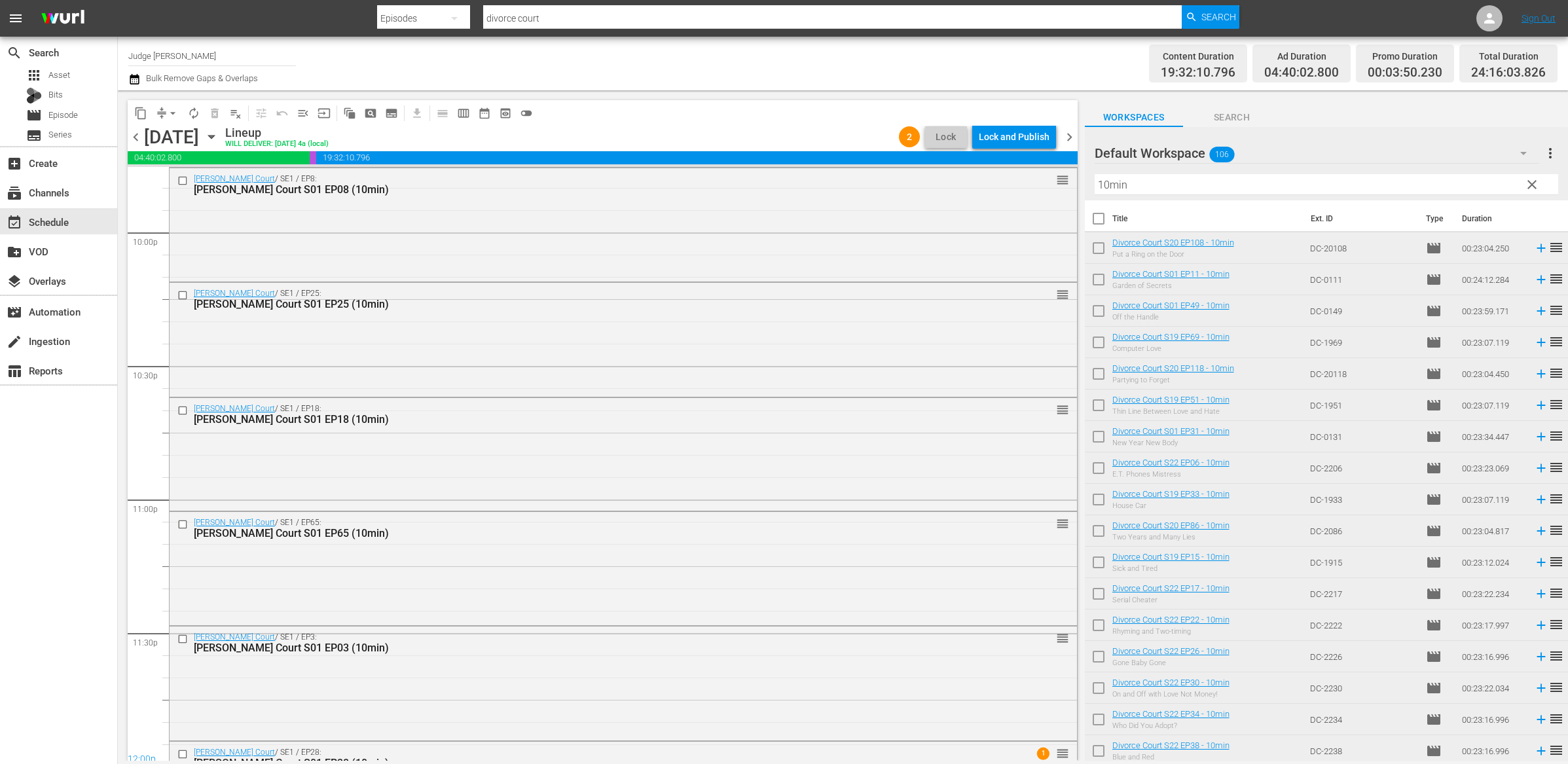
scroll to position [5904, 0]
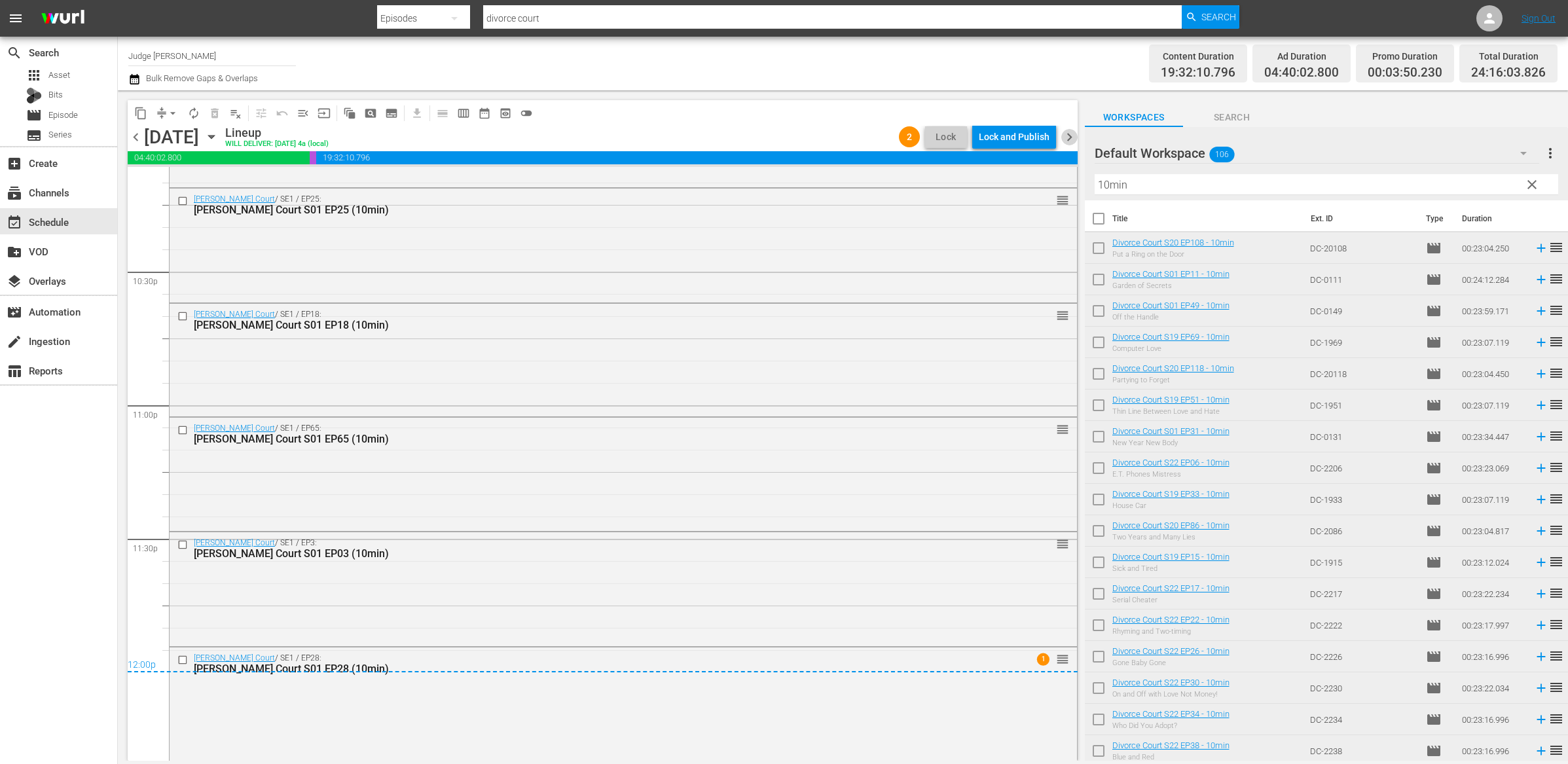
click at [1071, 137] on span "chevron_right" at bounding box center [1070, 137] width 16 height 16
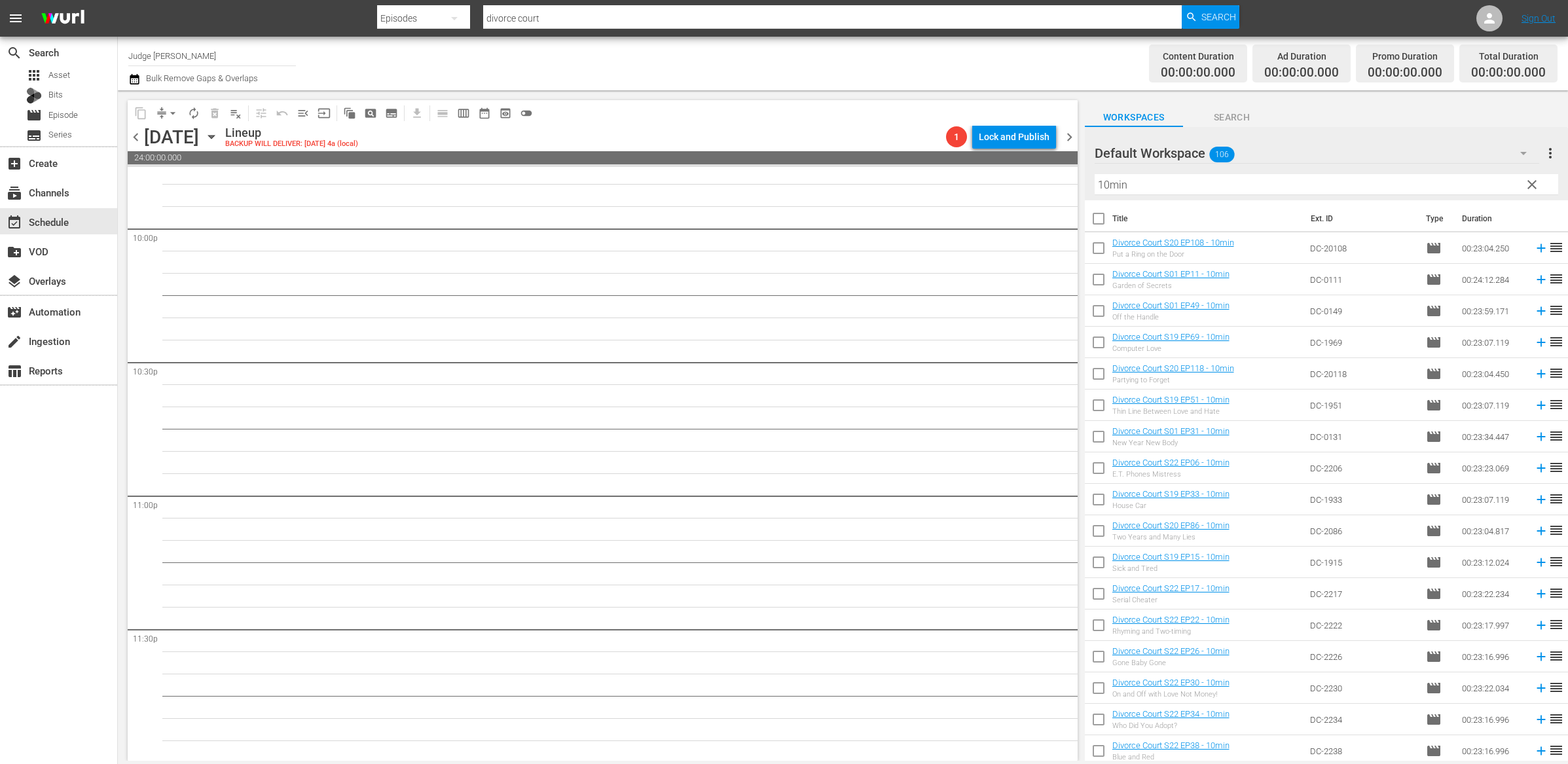
scroll to position [5816, 0]
click at [202, 57] on input "Judge [PERSON_NAME]" at bounding box center [211, 56] width 168 height 31
click at [209, 125] on div "Judge Nosey_8min (1495 - nosey_judgenosey_1)" at bounding box center [308, 124] width 340 height 31
type input "Judge Nosey_8min (1495 - nosey_judgenosey_1)"
click at [75, 118] on span "Episode" at bounding box center [63, 115] width 29 height 13
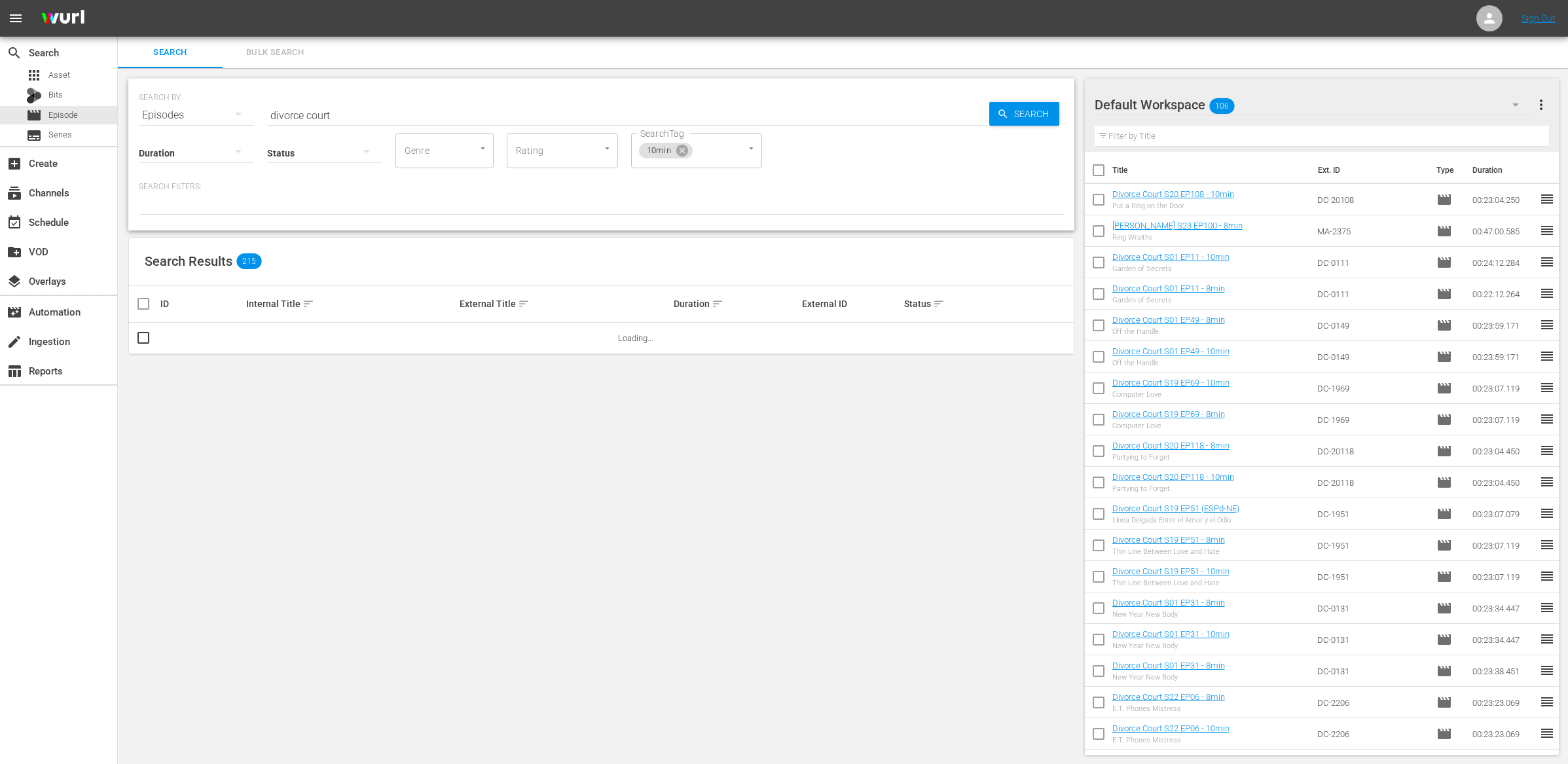
click at [1102, 169] on input "checkbox" at bounding box center [1098, 173] width 27 height 27
checkbox input "true"
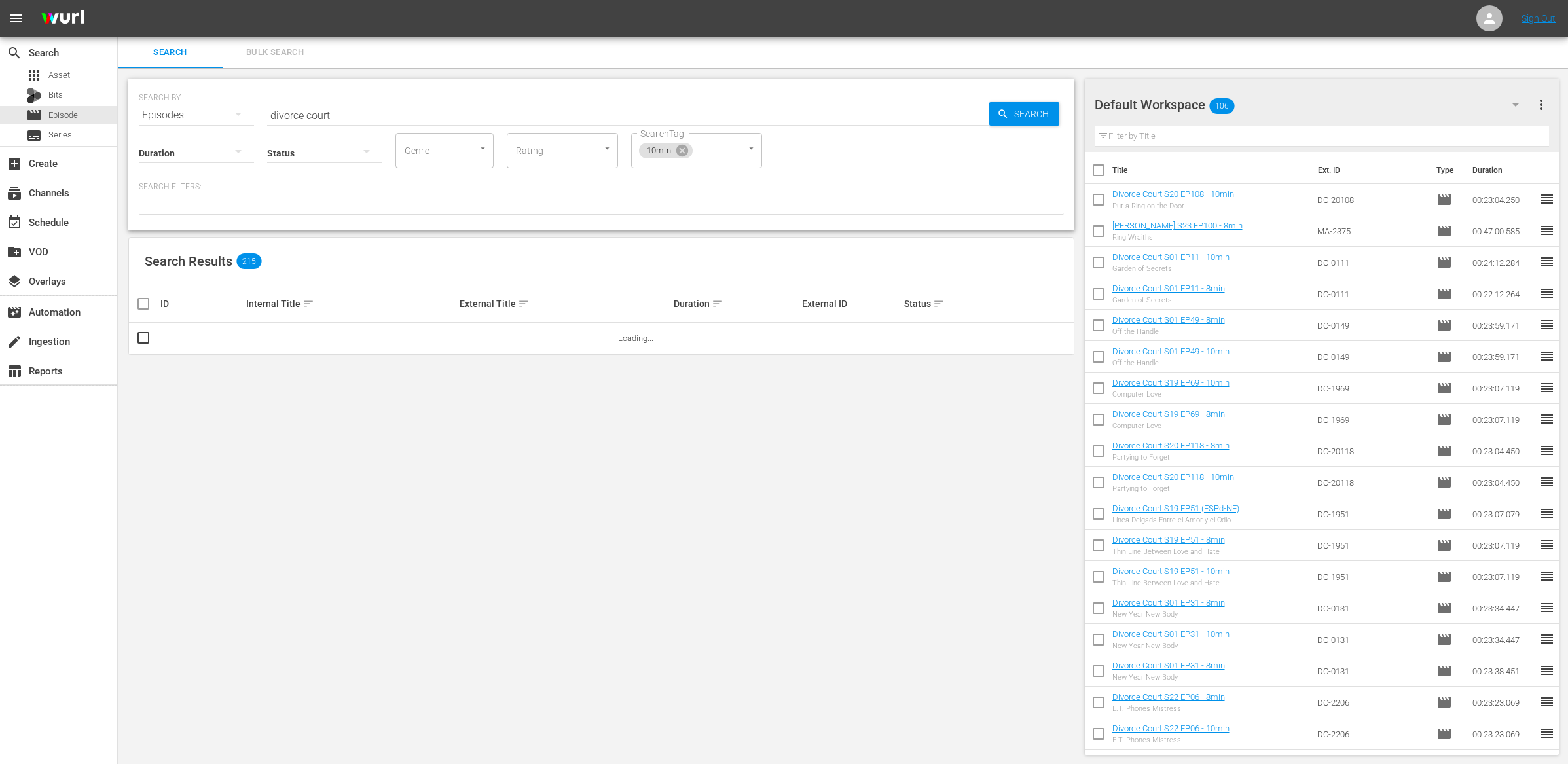
checkbox input "true"
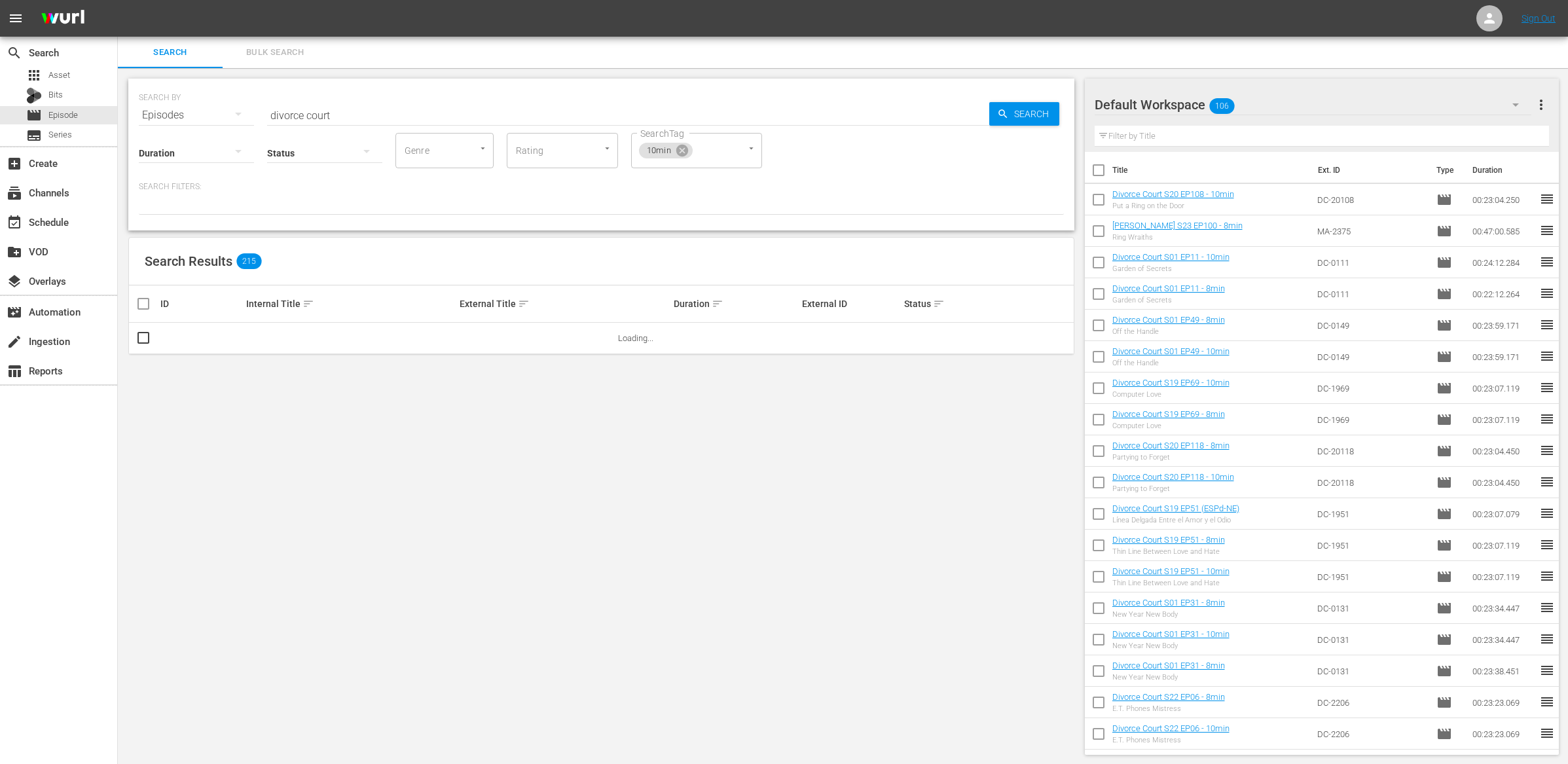
checkbox input "true"
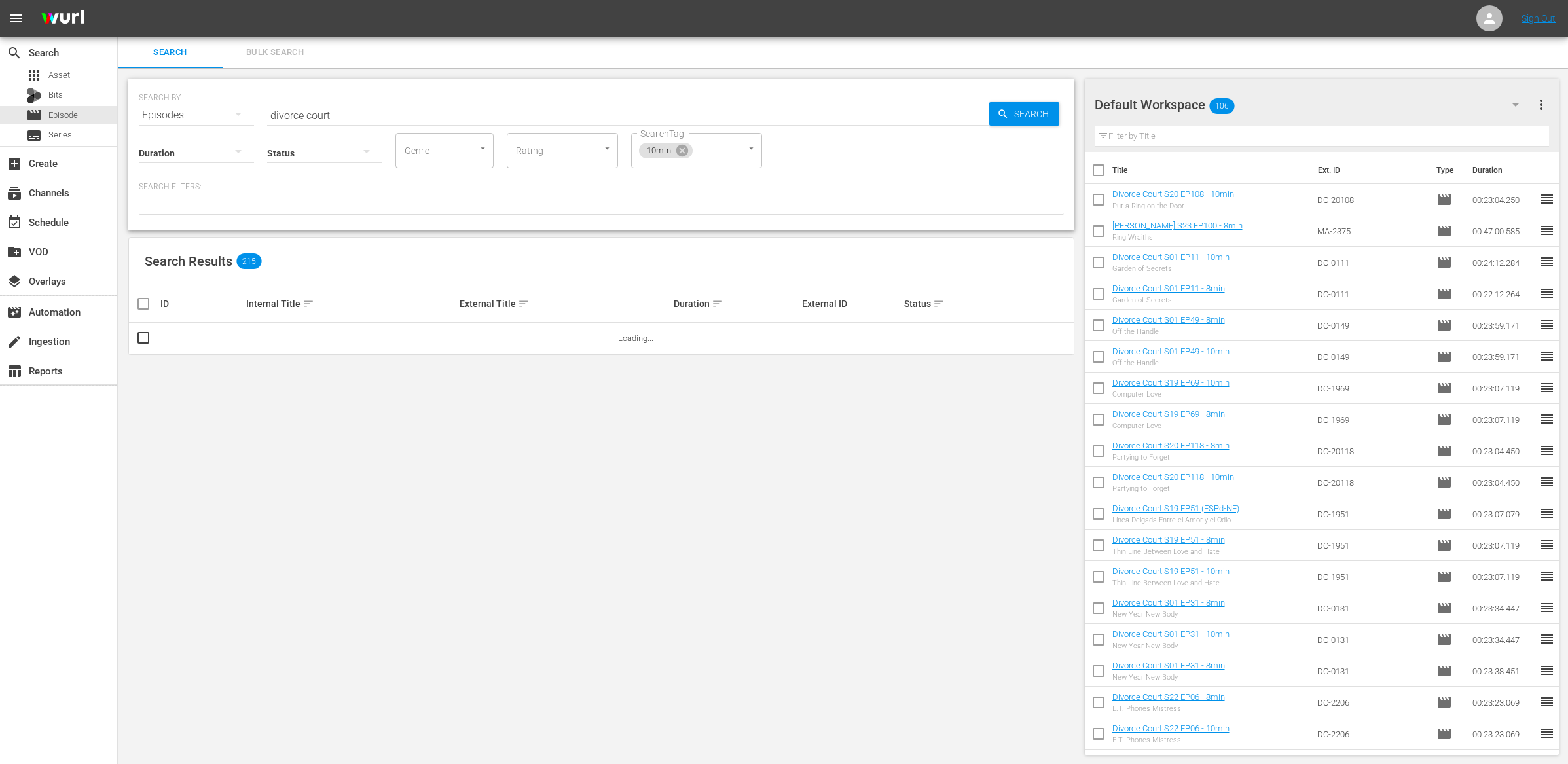
checkbox input "true"
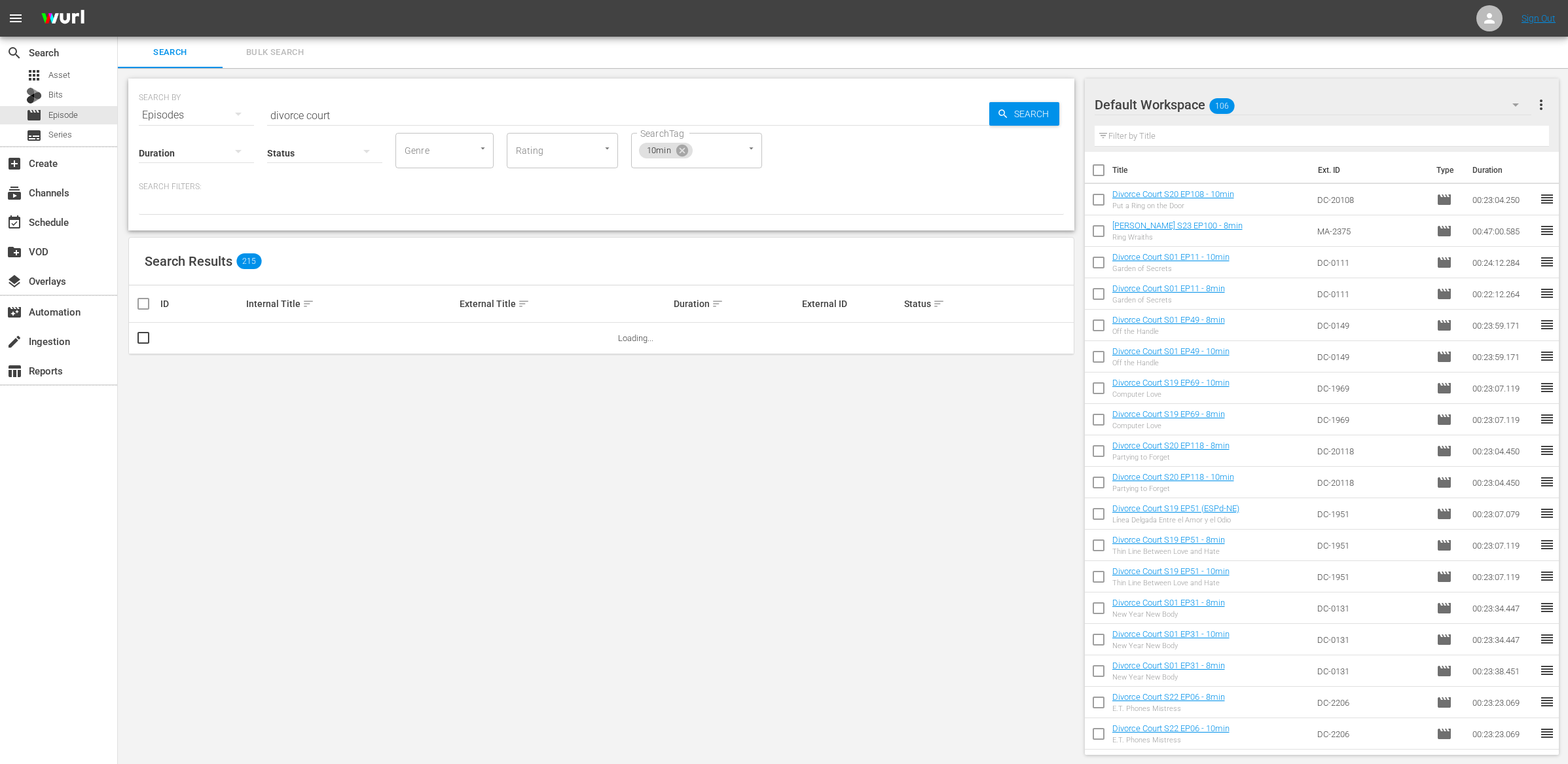
checkbox input "true"
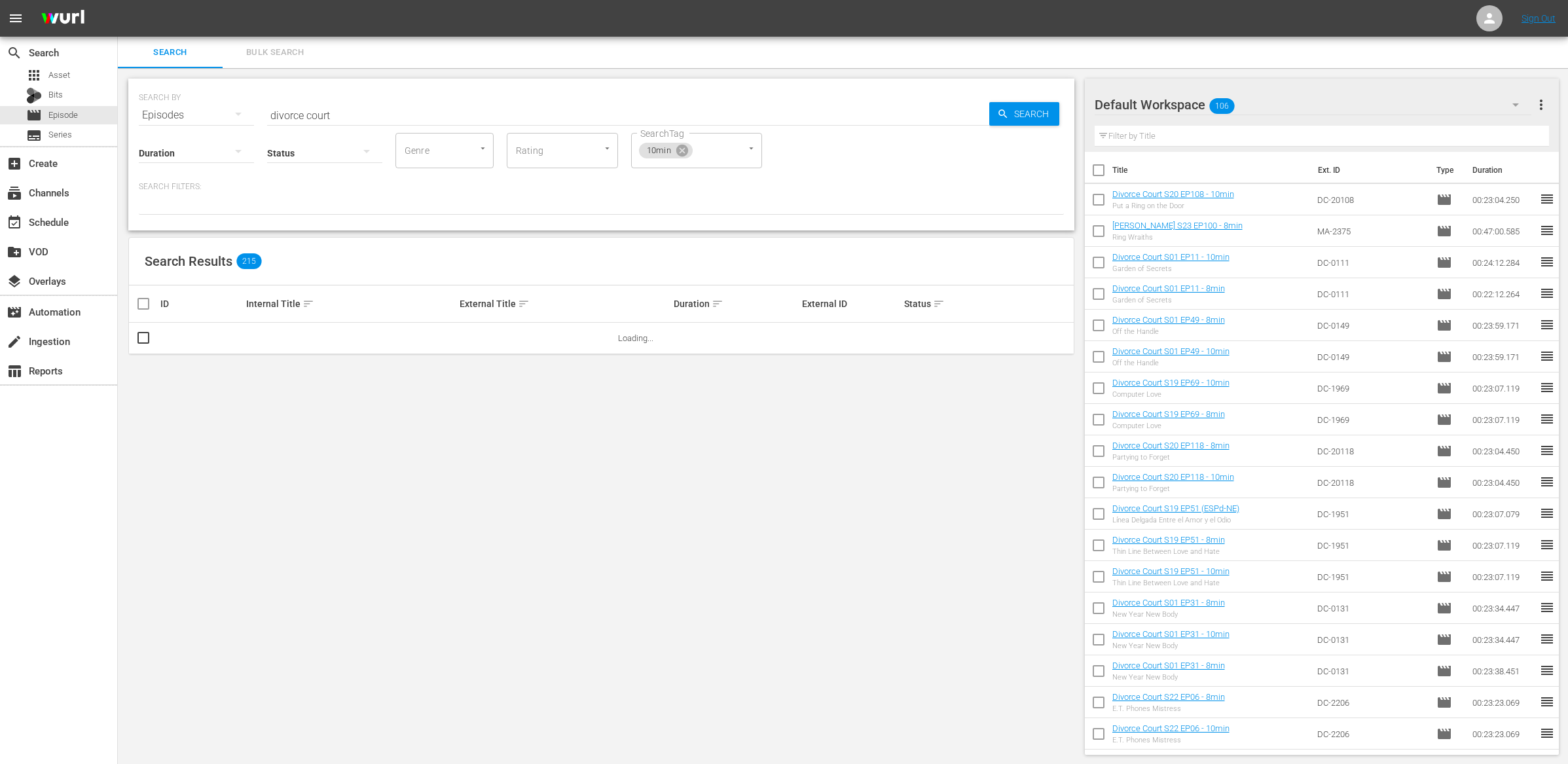
checkbox input "true"
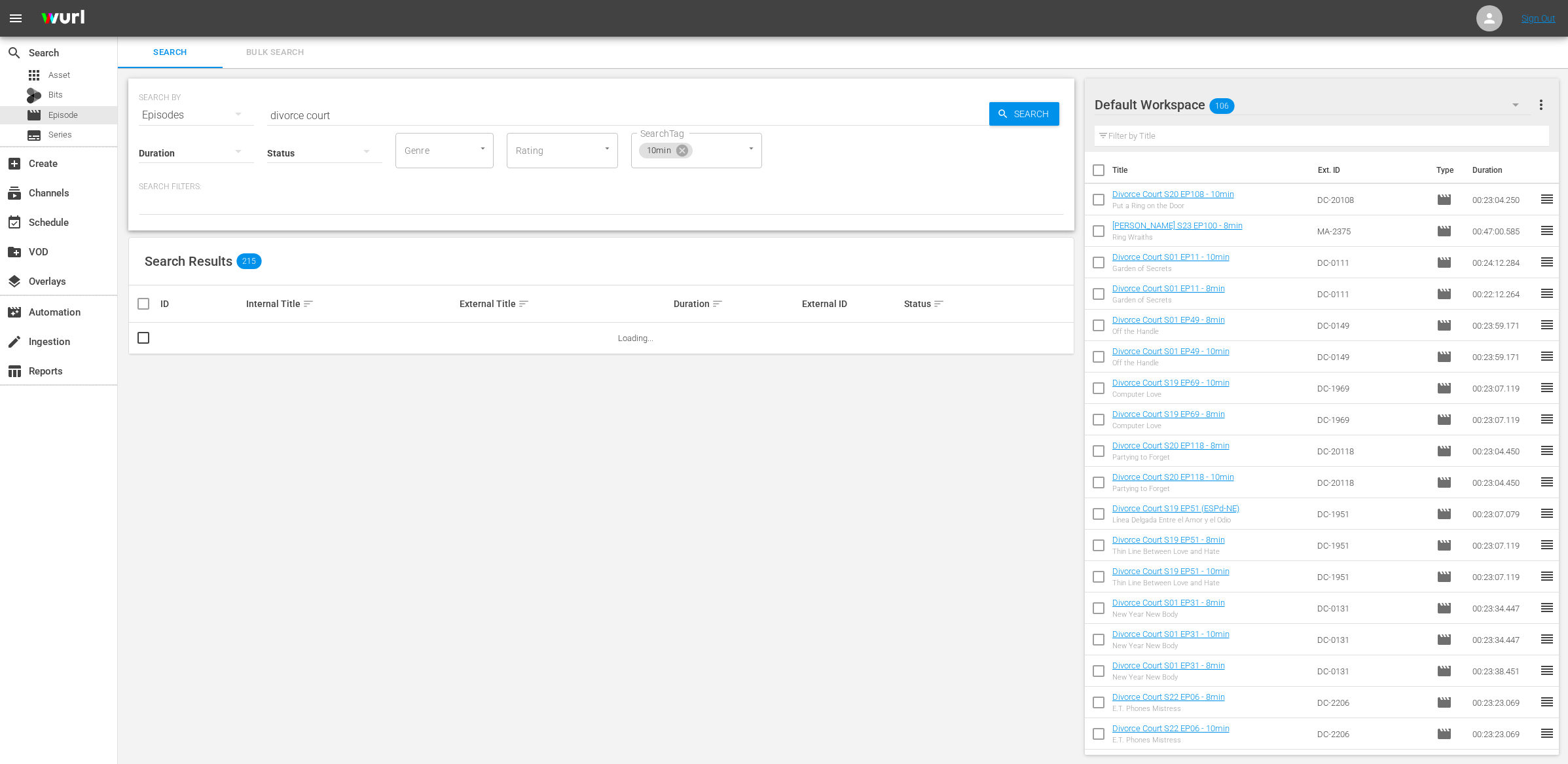
checkbox input "true"
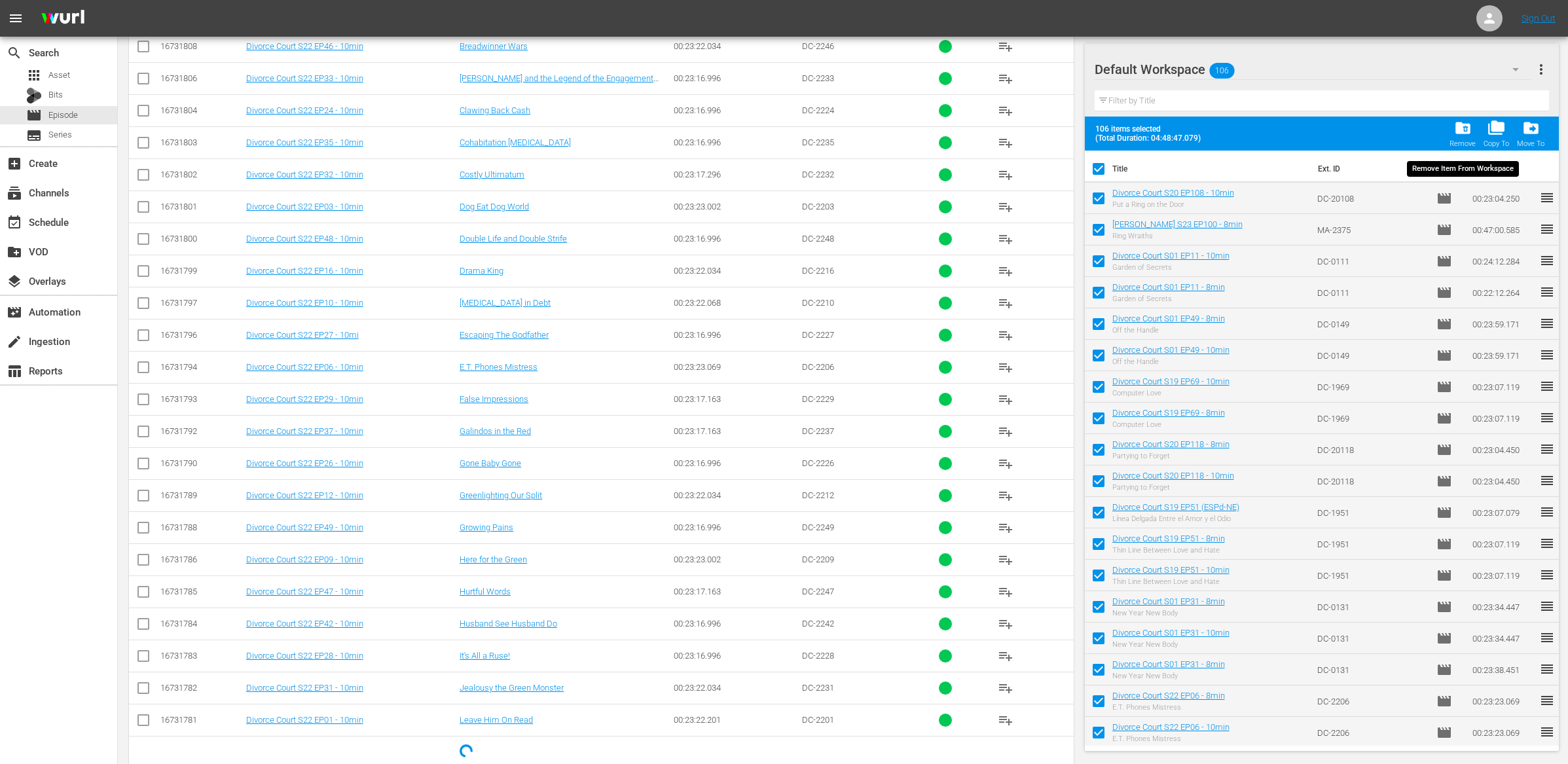
click at [1463, 128] on span "folder_delete" at bounding box center [1463, 127] width 17 height 17
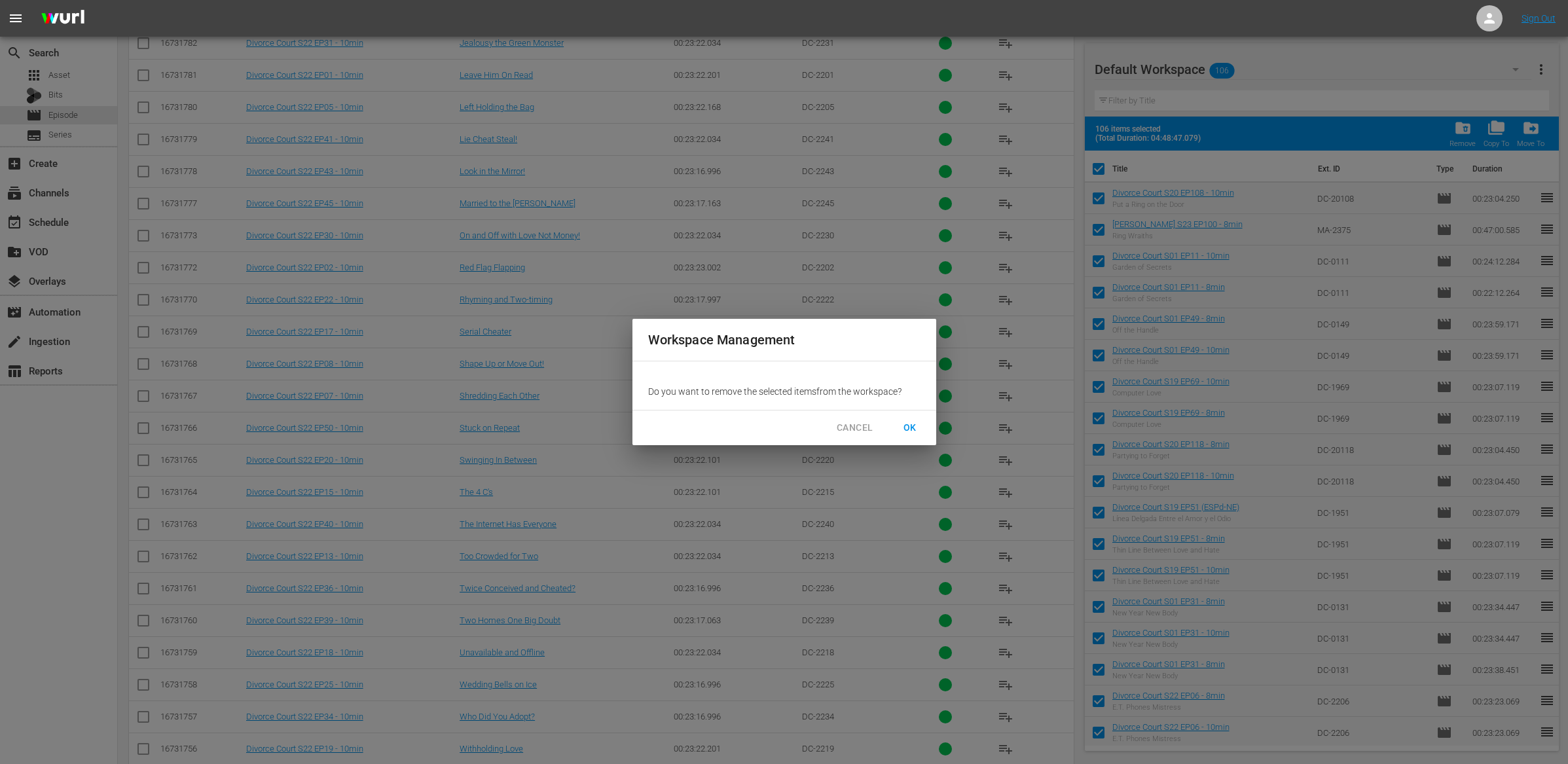
scroll to position [3484, 0]
click at [914, 428] on span "OK" at bounding box center [910, 428] width 21 height 16
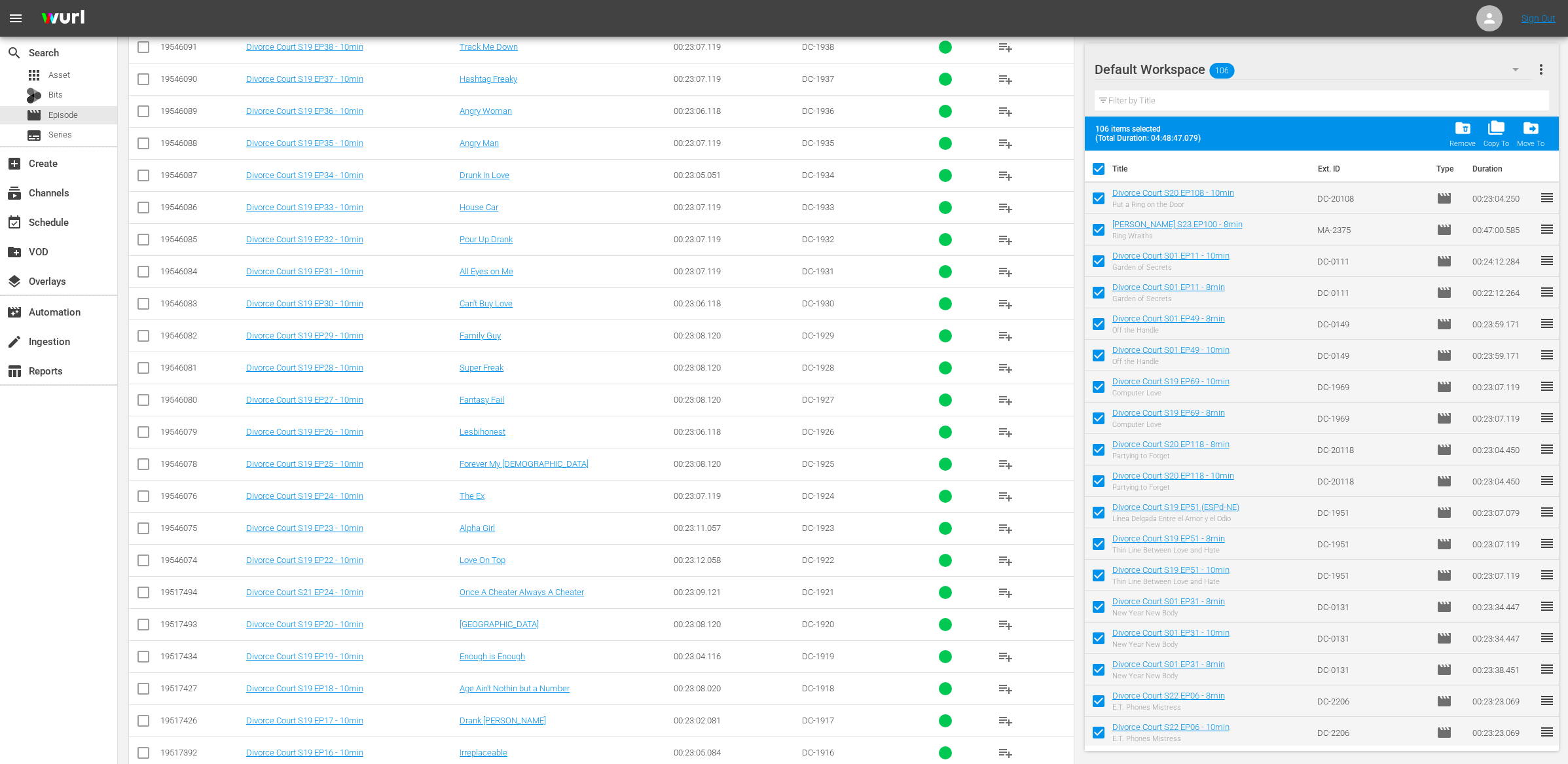
scroll to position [0, 0]
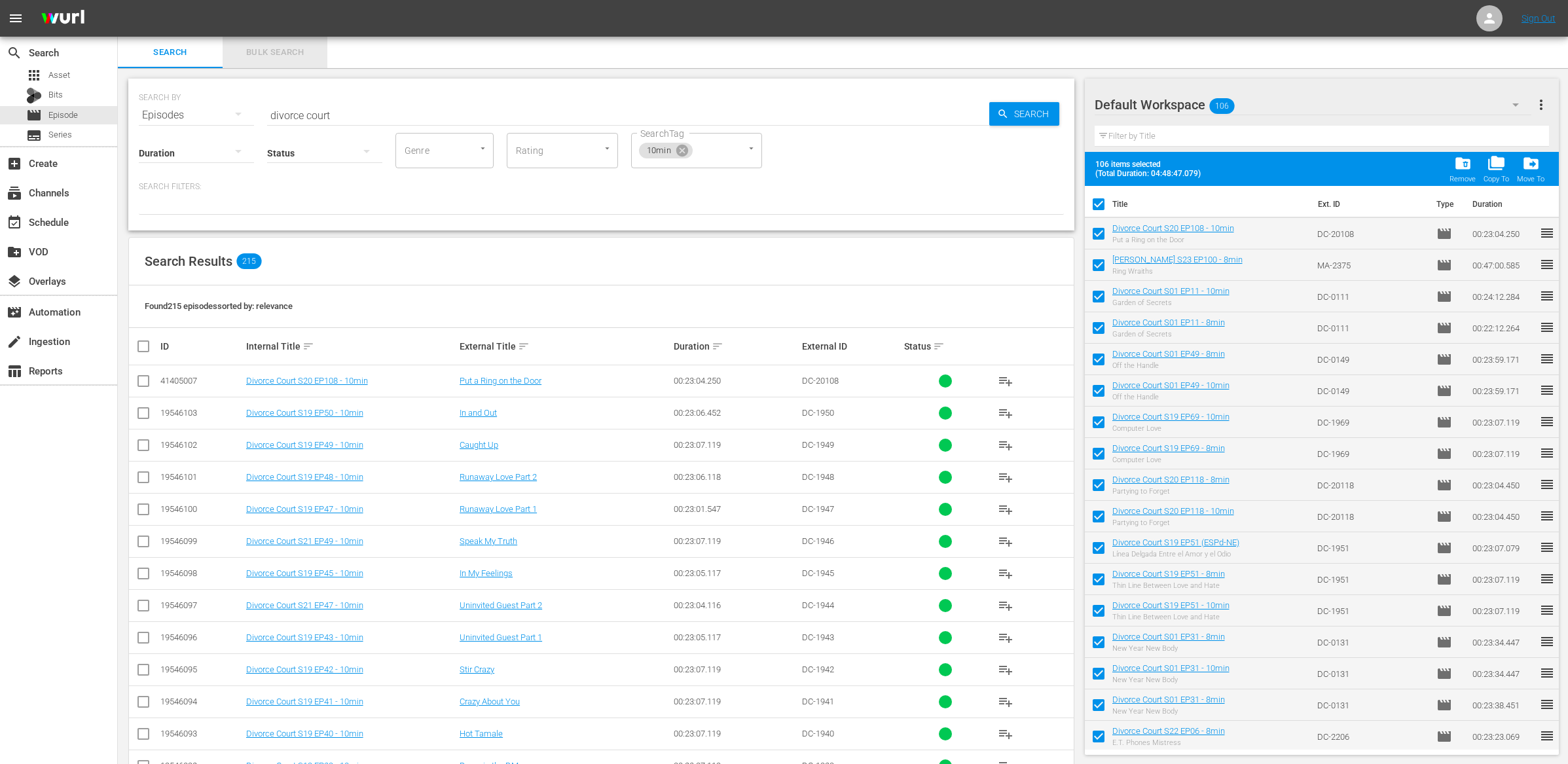
click at [261, 56] on span "Bulk Search" at bounding box center [275, 52] width 89 height 15
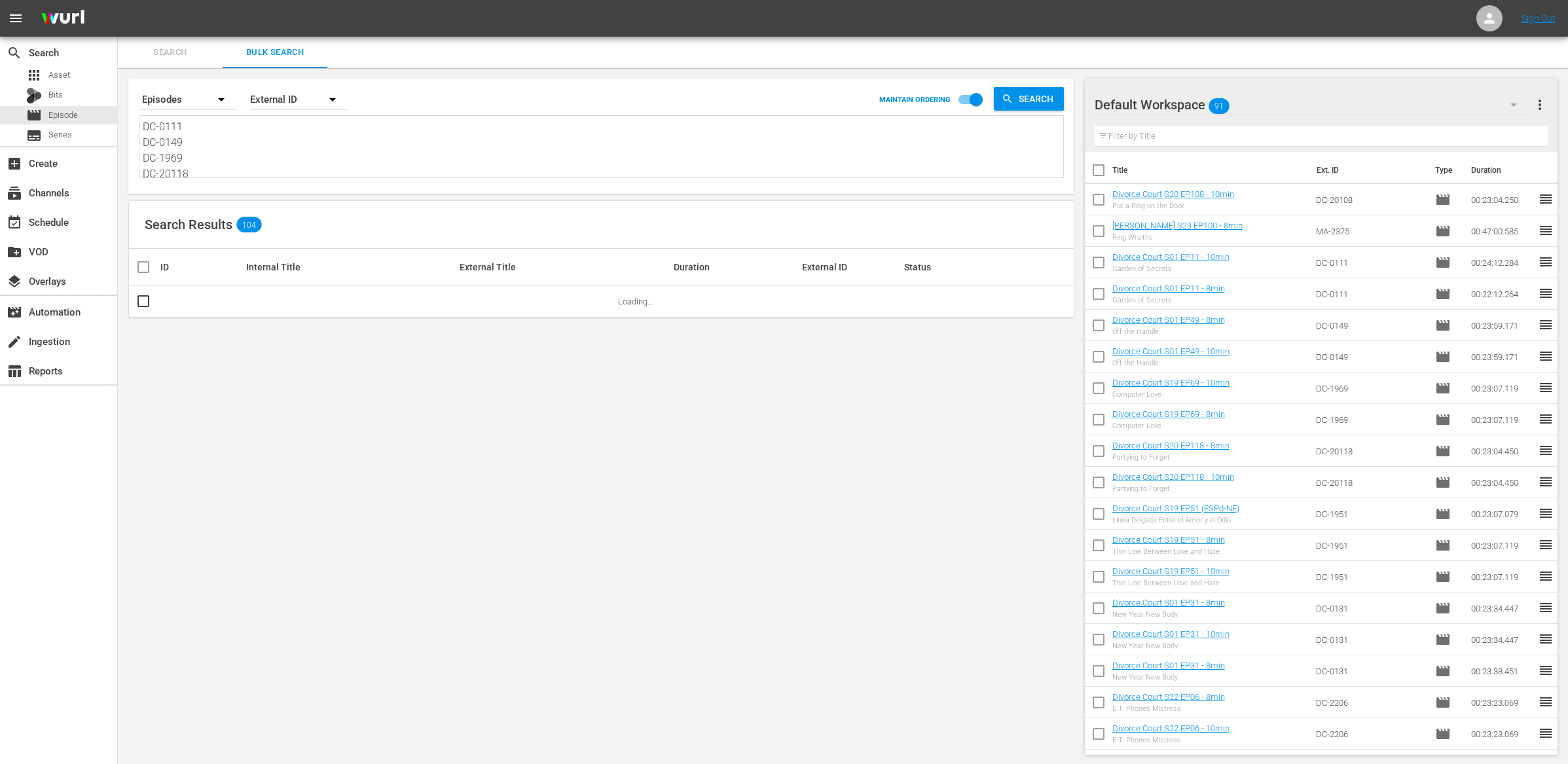
click at [142, 125] on div "DC-0111 DC-0149 DC-1969 DC-20118 DC-1951 DC-0131 DC-2206 DC-1933 DC-2086 DC-191…" at bounding box center [600, 146] width 924 height 61
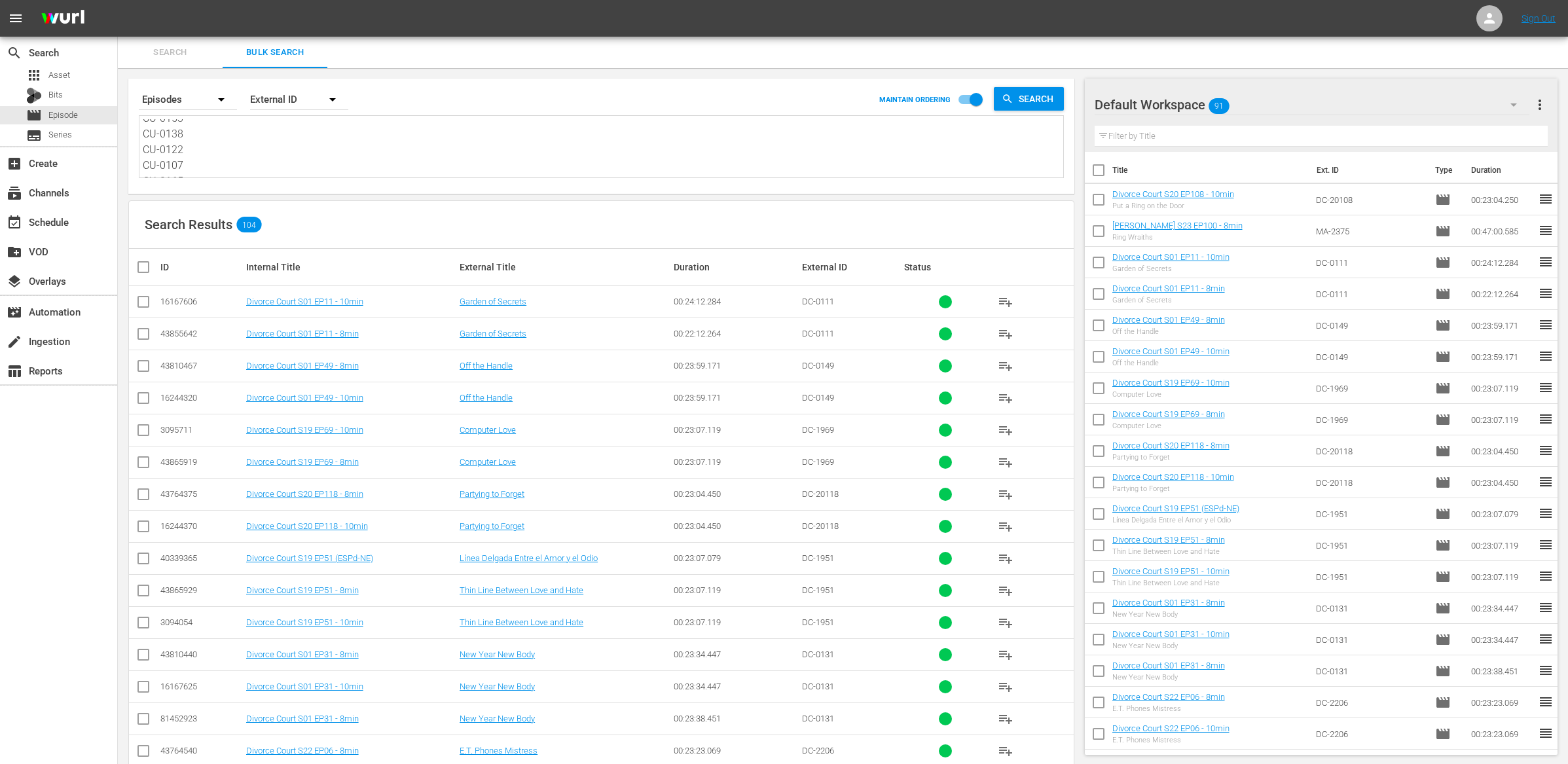
scroll to position [694, 0]
drag, startPoint x: 144, startPoint y: 126, endPoint x: 190, endPoint y: 269, distance: 150.2
drag, startPoint x: 1173, startPoint y: 173, endPoint x: 1164, endPoint y: 174, distance: 9.1
click at [1173, 173] on th "Title" at bounding box center [1210, 170] width 197 height 37
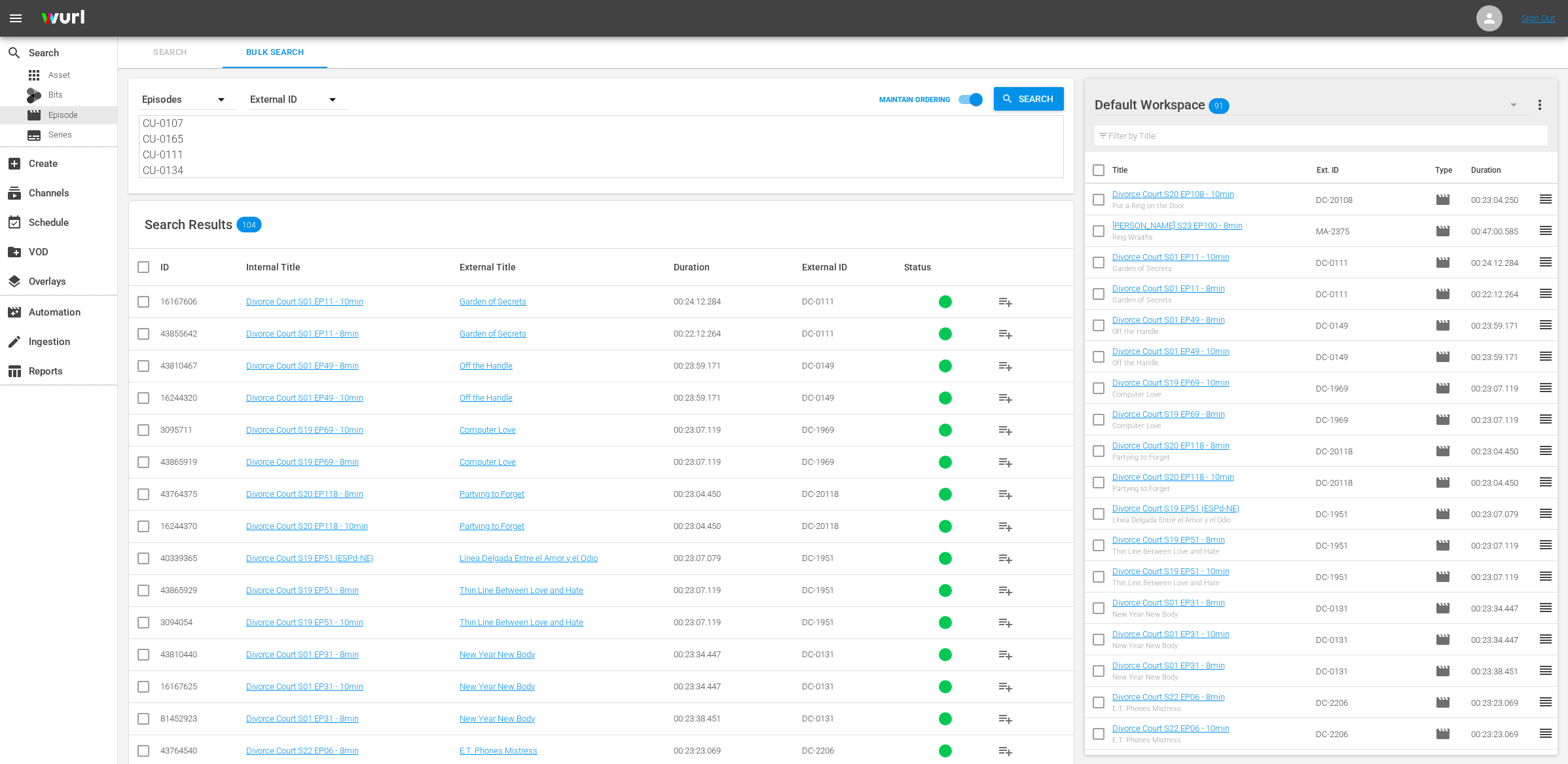
click at [1101, 161] on input "checkbox" at bounding box center [1098, 173] width 27 height 27
checkbox input "true"
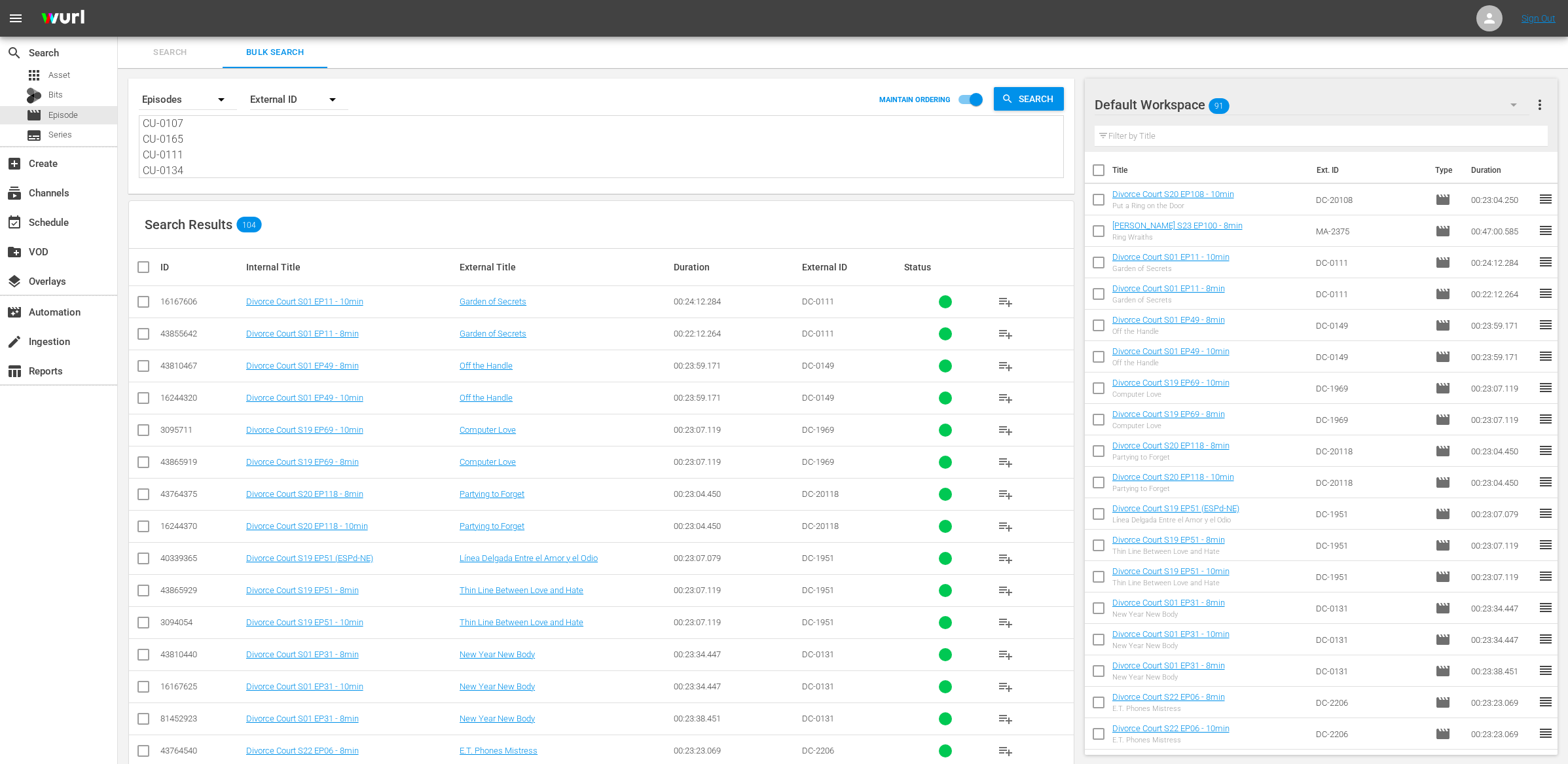
checkbox input "true"
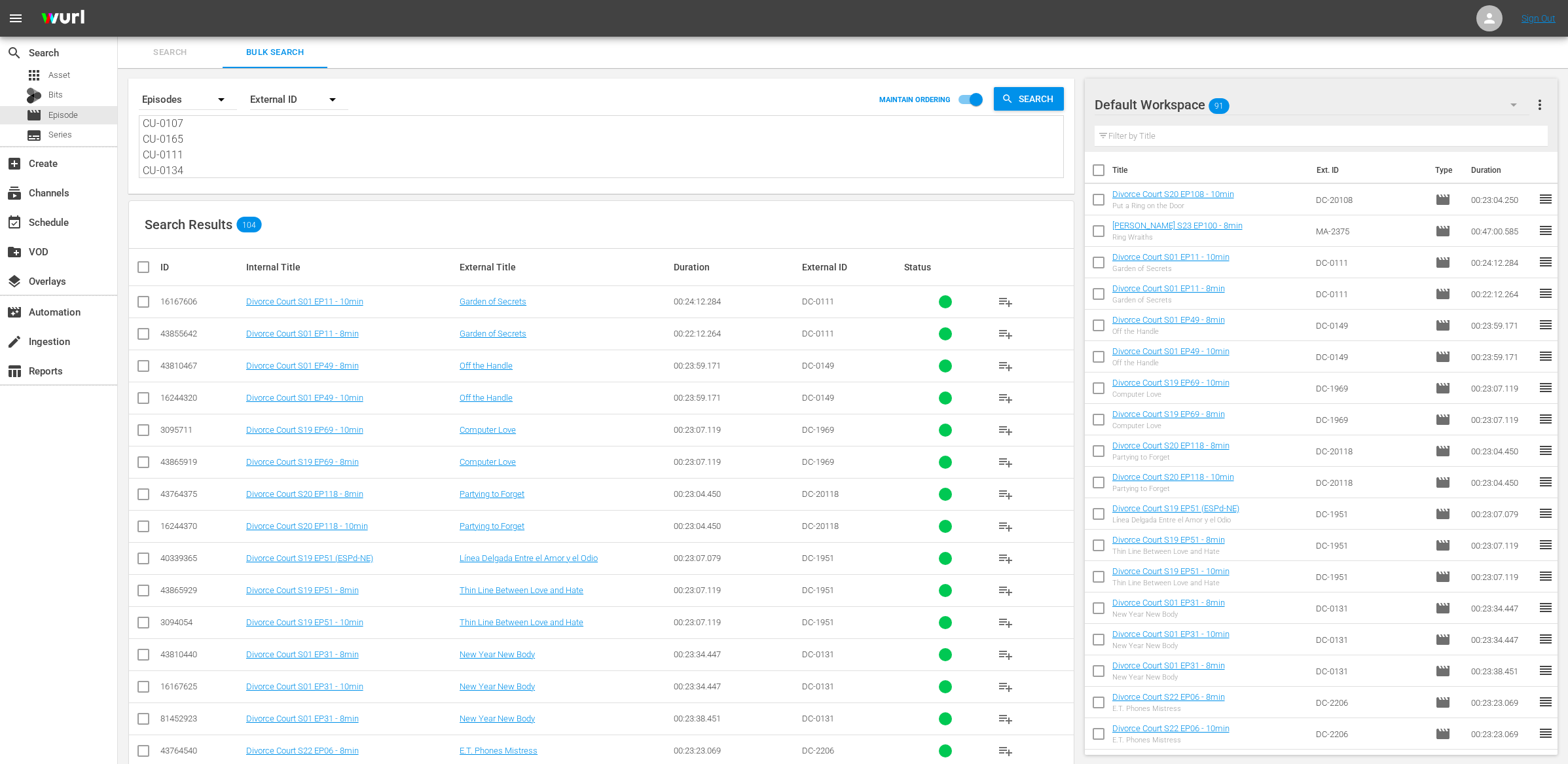
checkbox input "true"
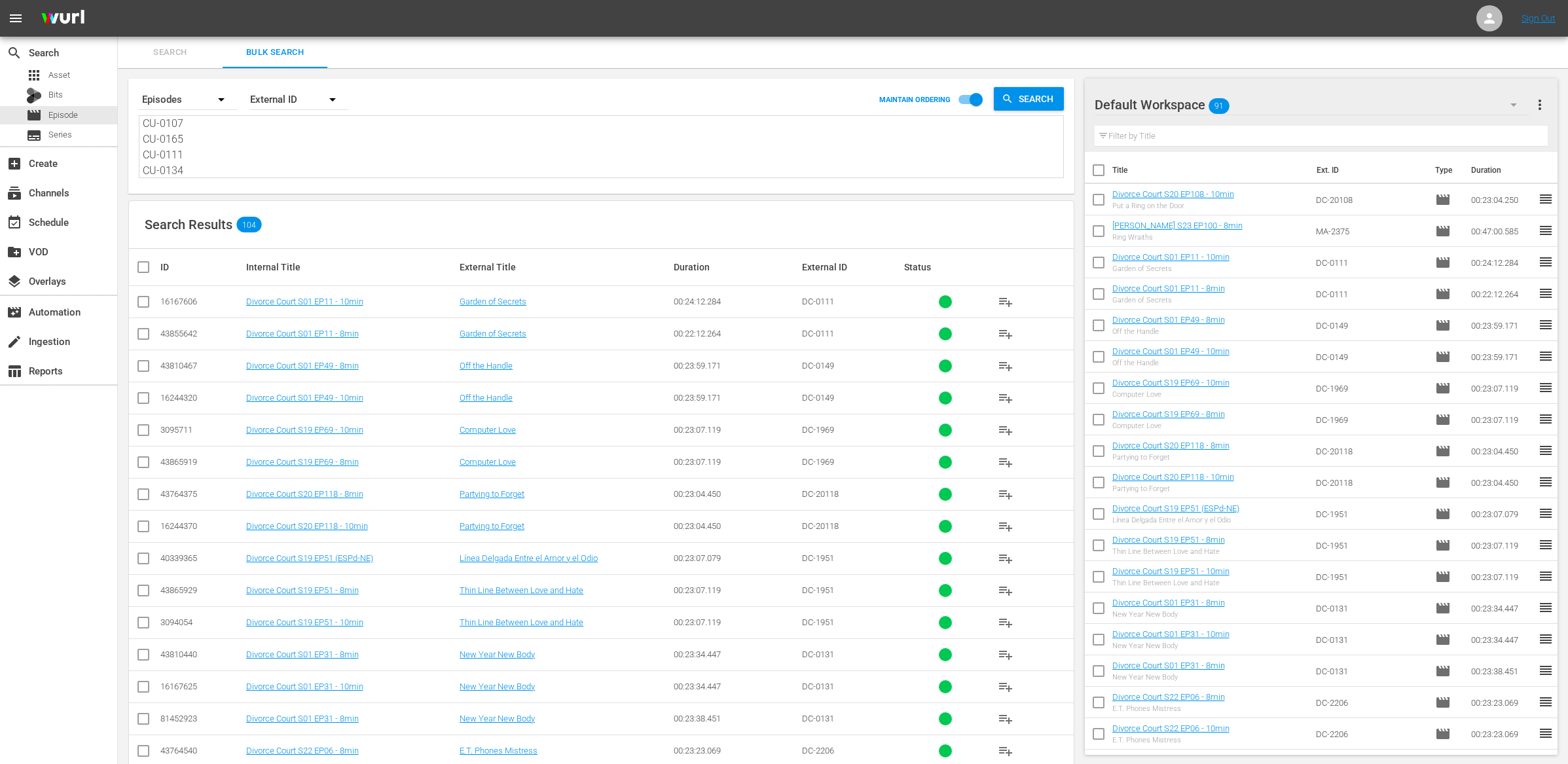
checkbox input "true"
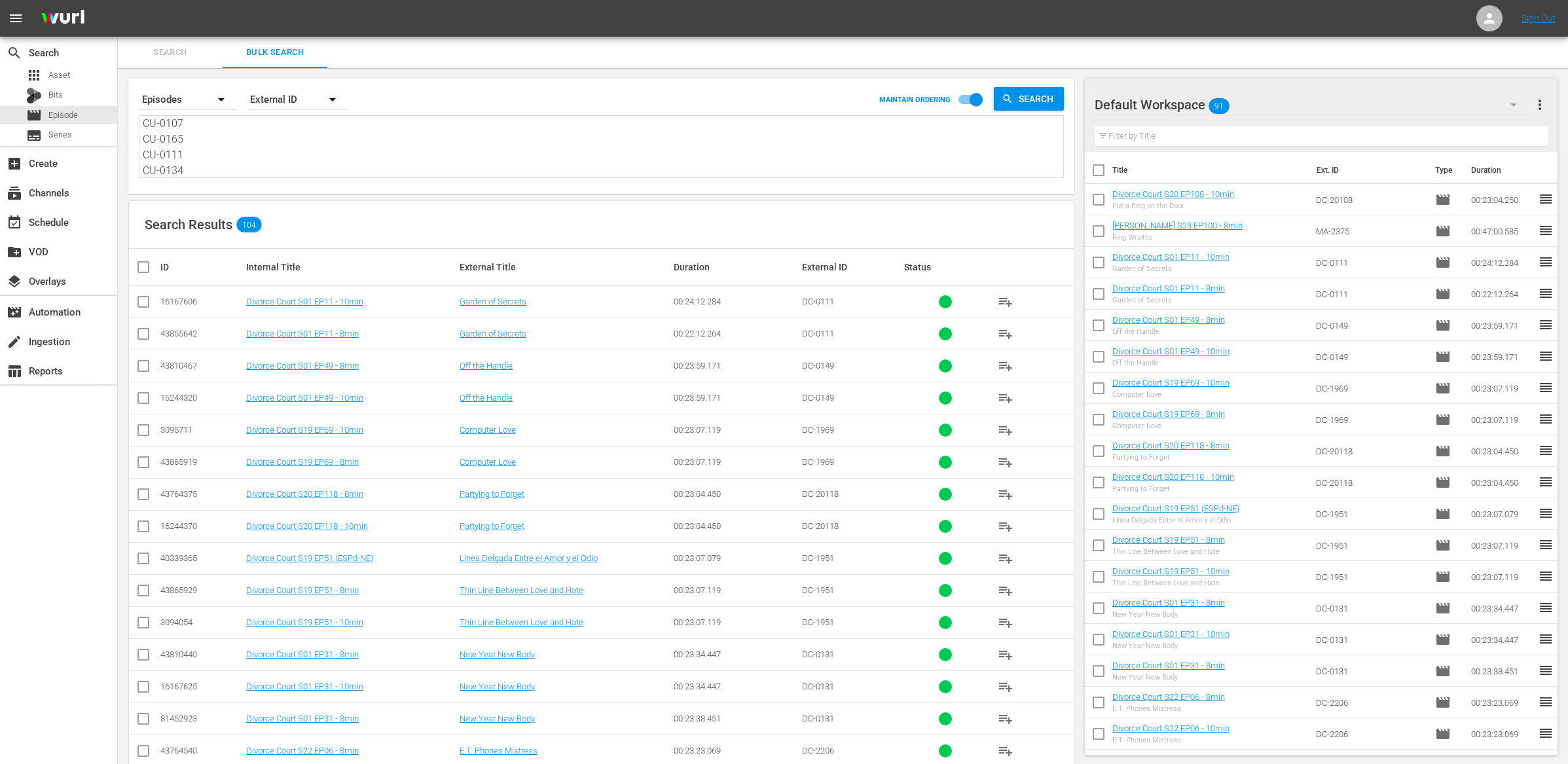
checkbox input "true"
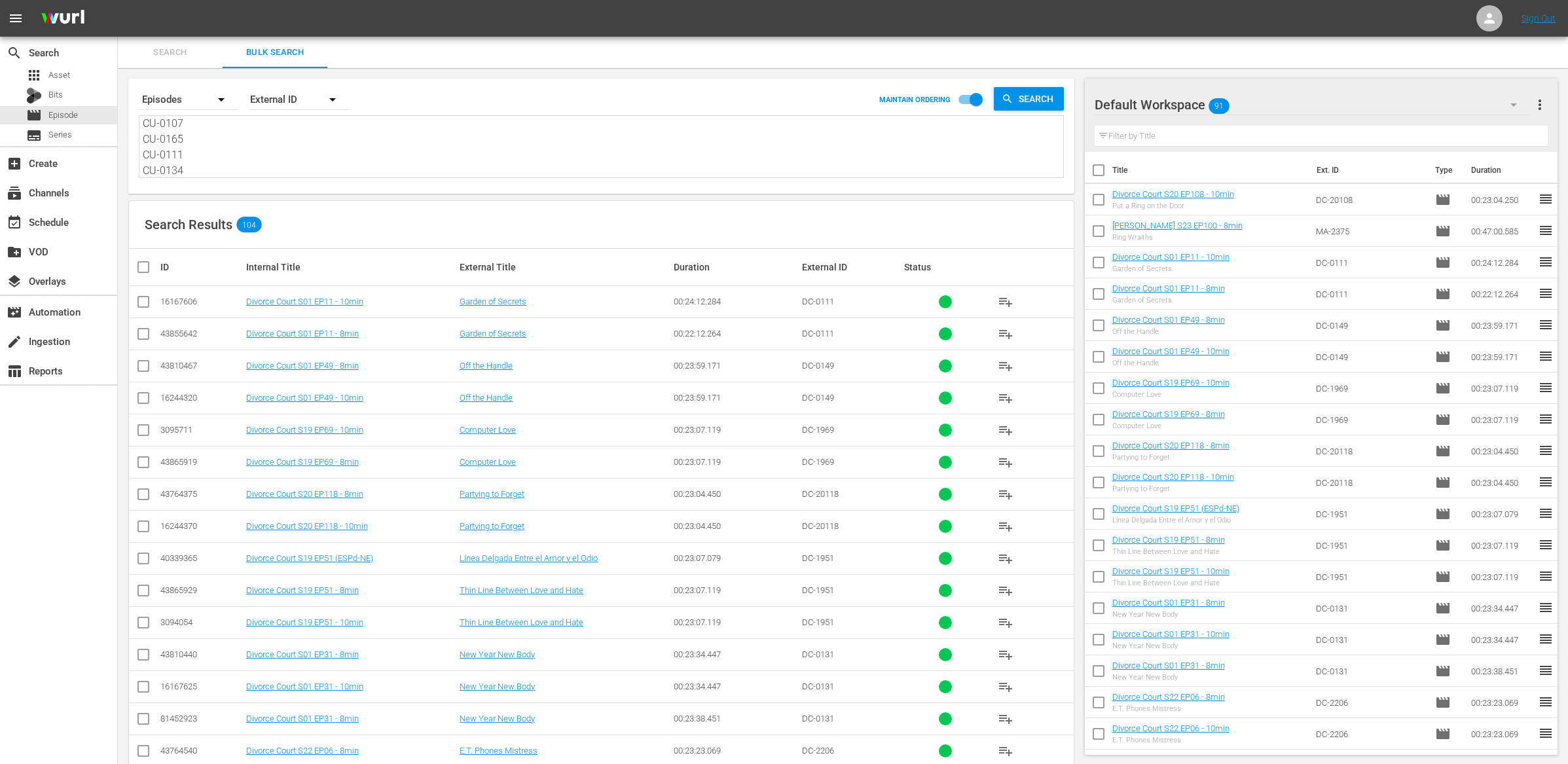
checkbox input "true"
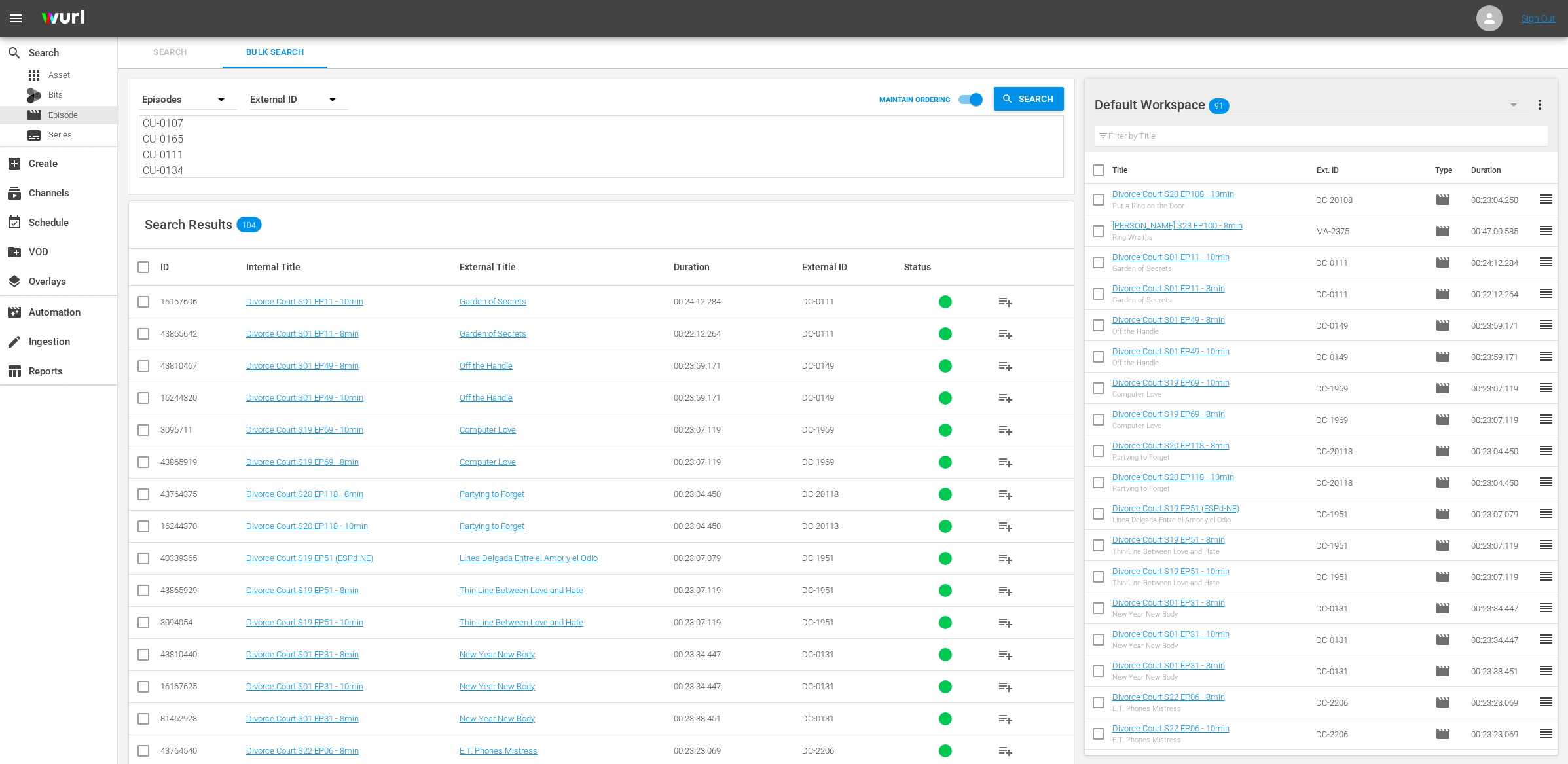
checkbox input "true"
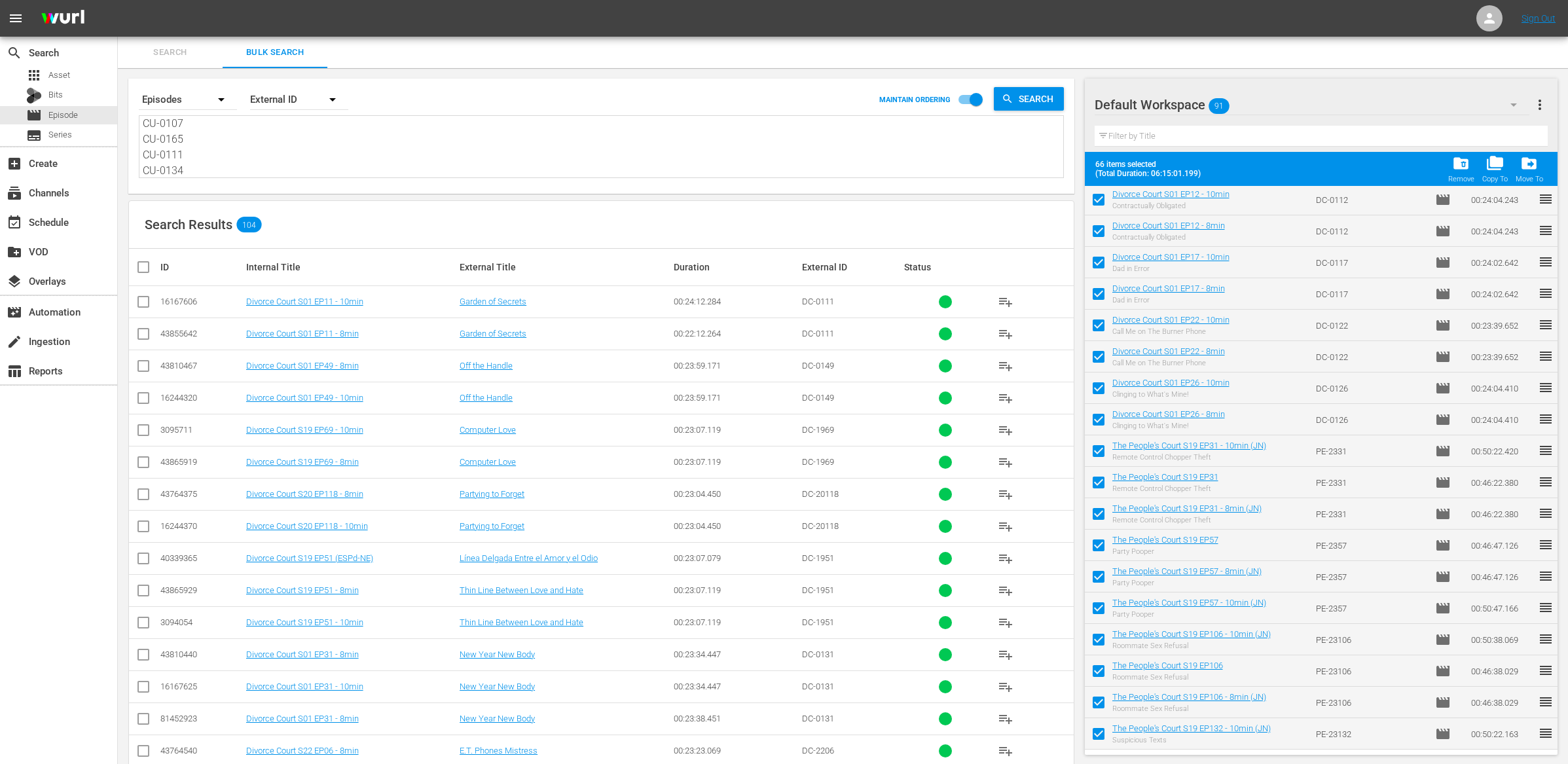
scroll to position [1573, 0]
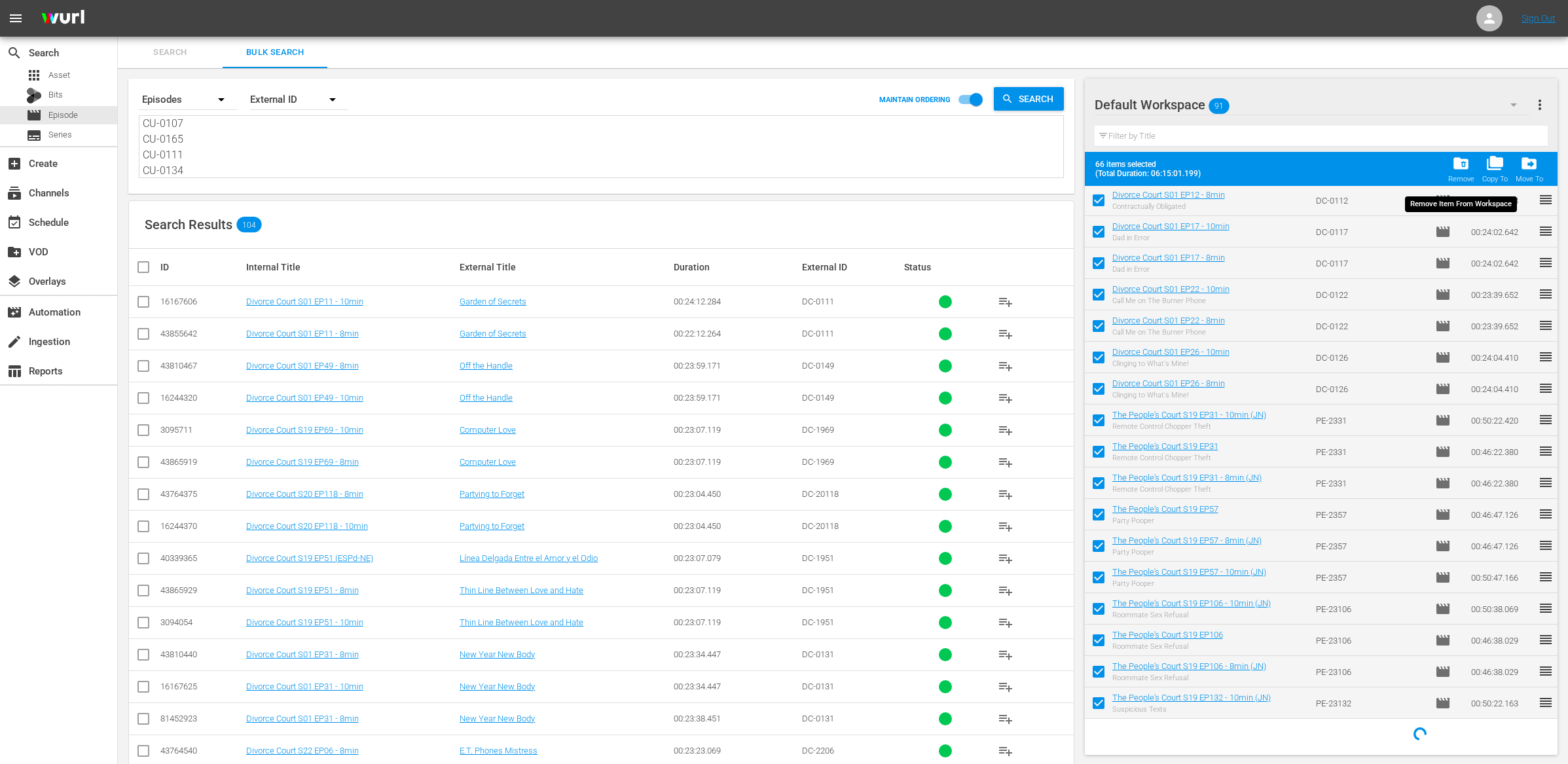
click at [1462, 167] on span "folder_delete" at bounding box center [1461, 163] width 17 height 17
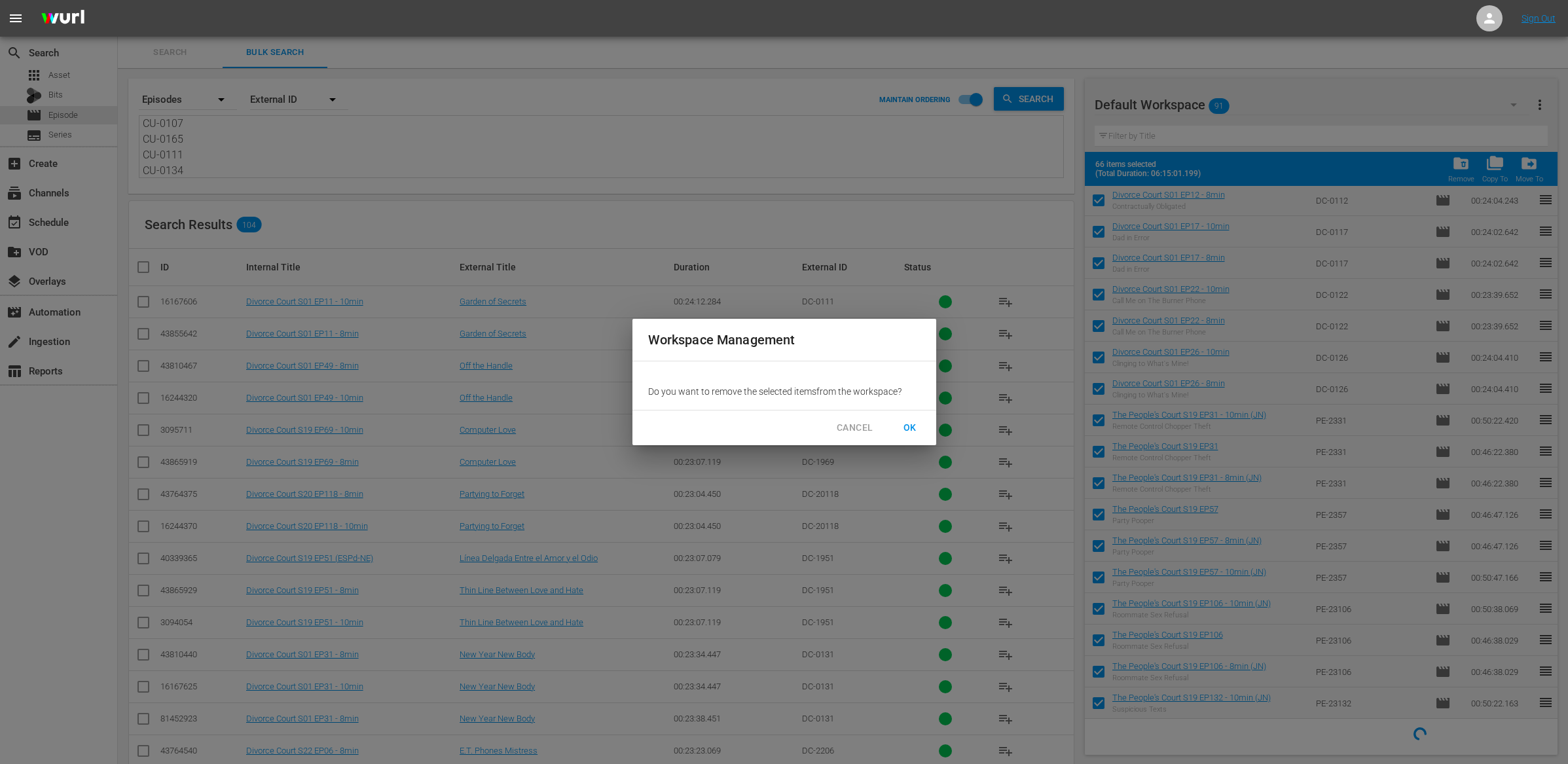
click at [913, 434] on span "OK" at bounding box center [910, 428] width 21 height 16
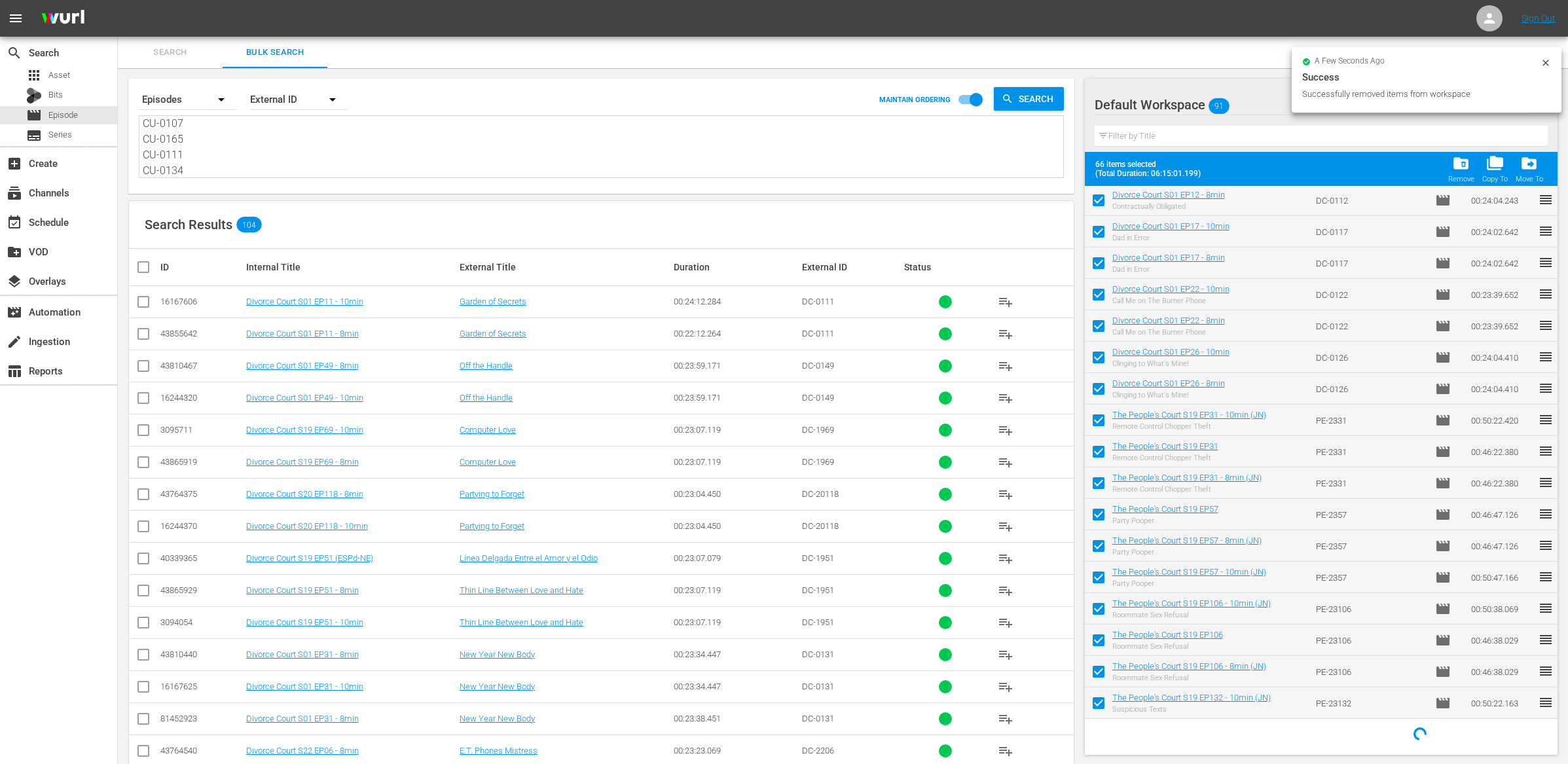
checkbox input "false"
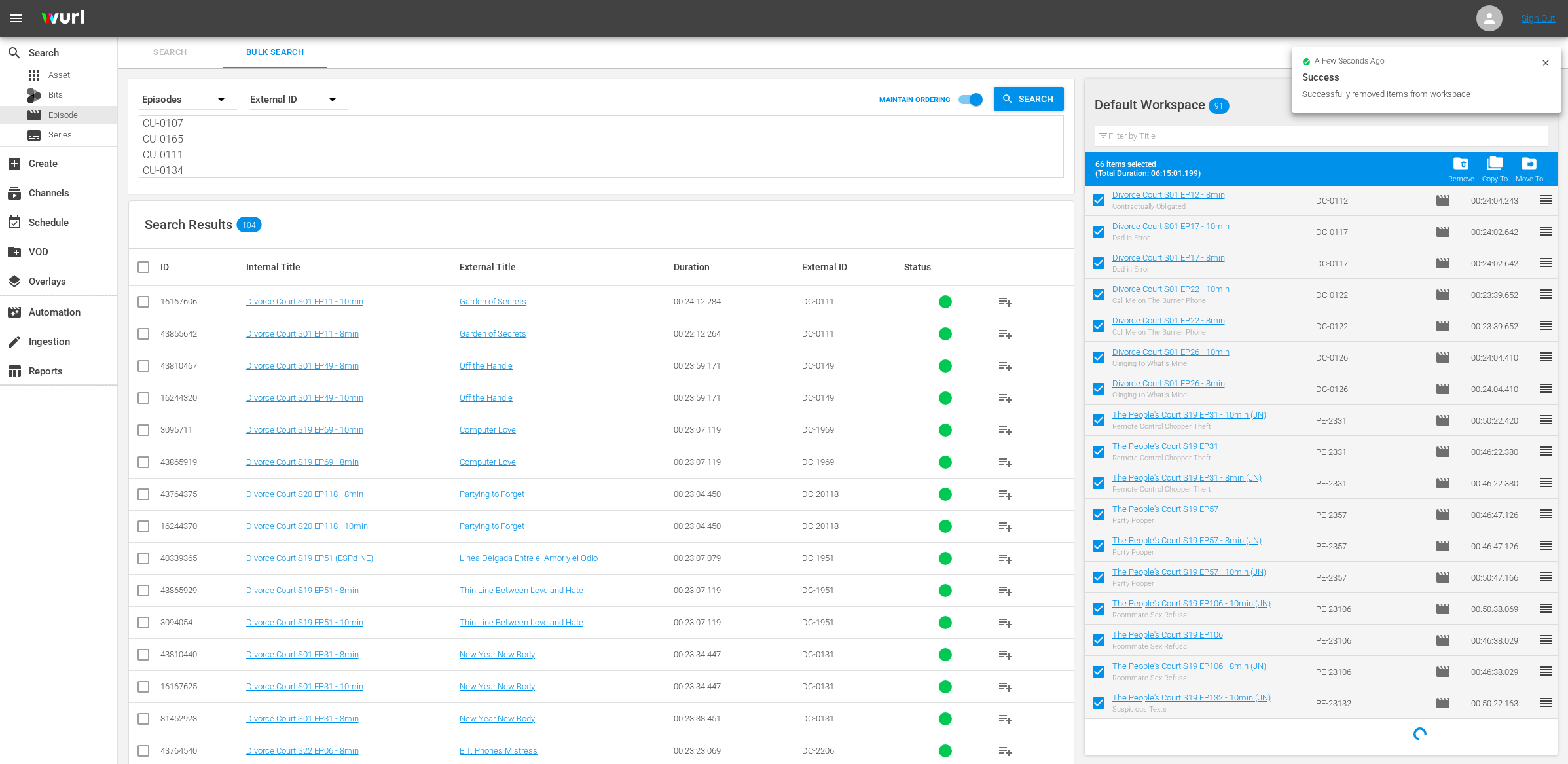
checkbox input "false"
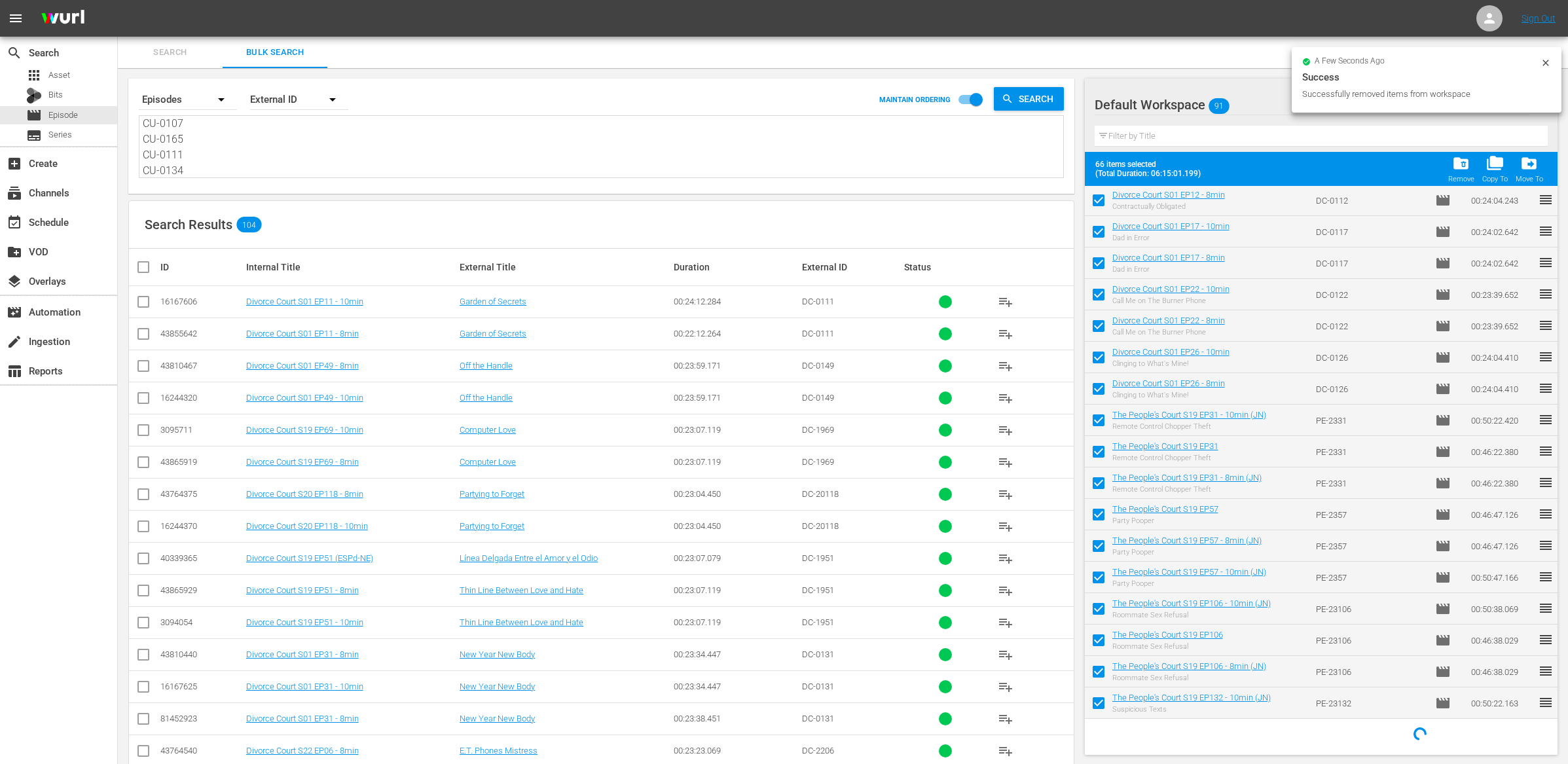
checkbox input "false"
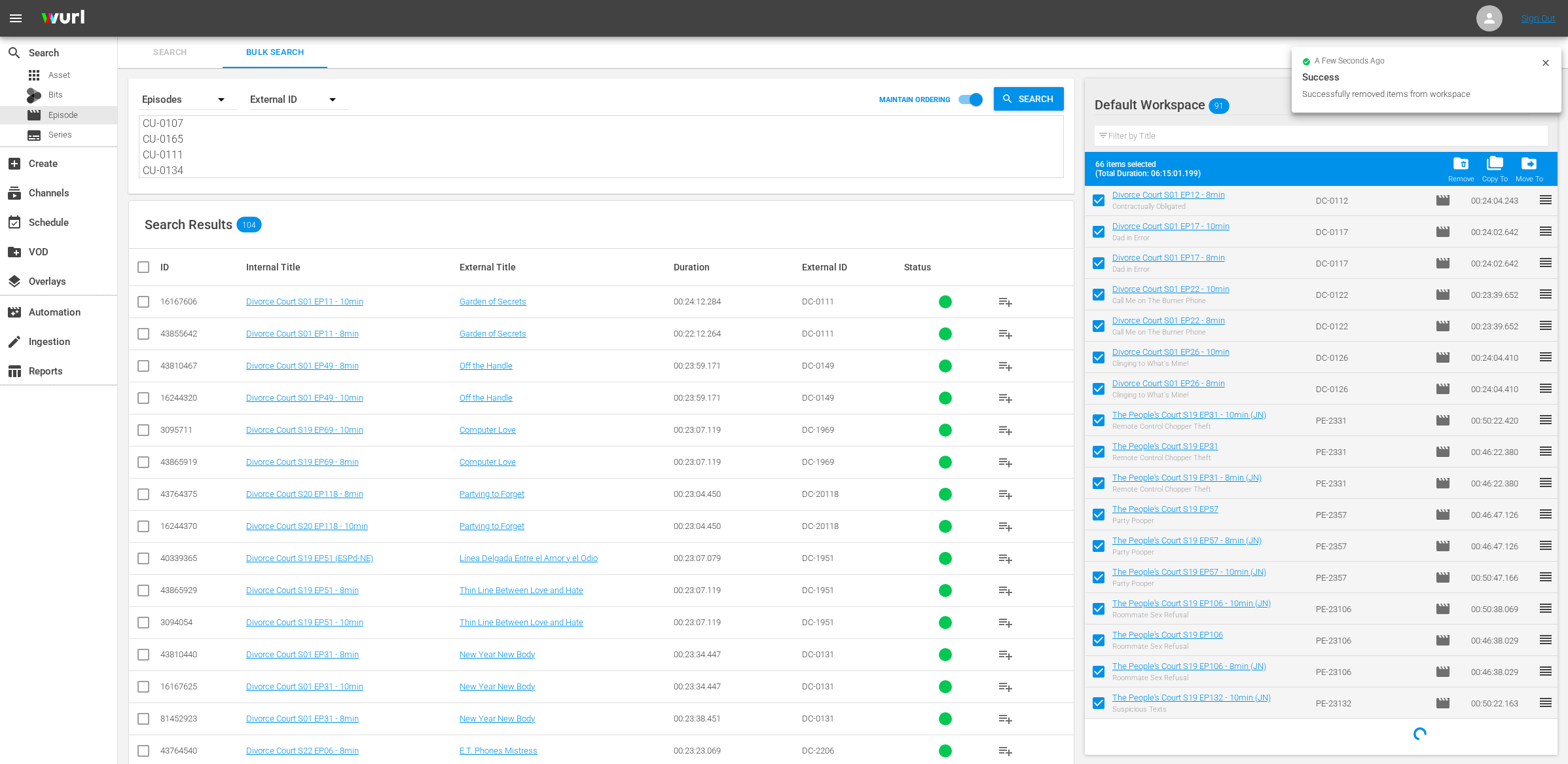
checkbox input "false"
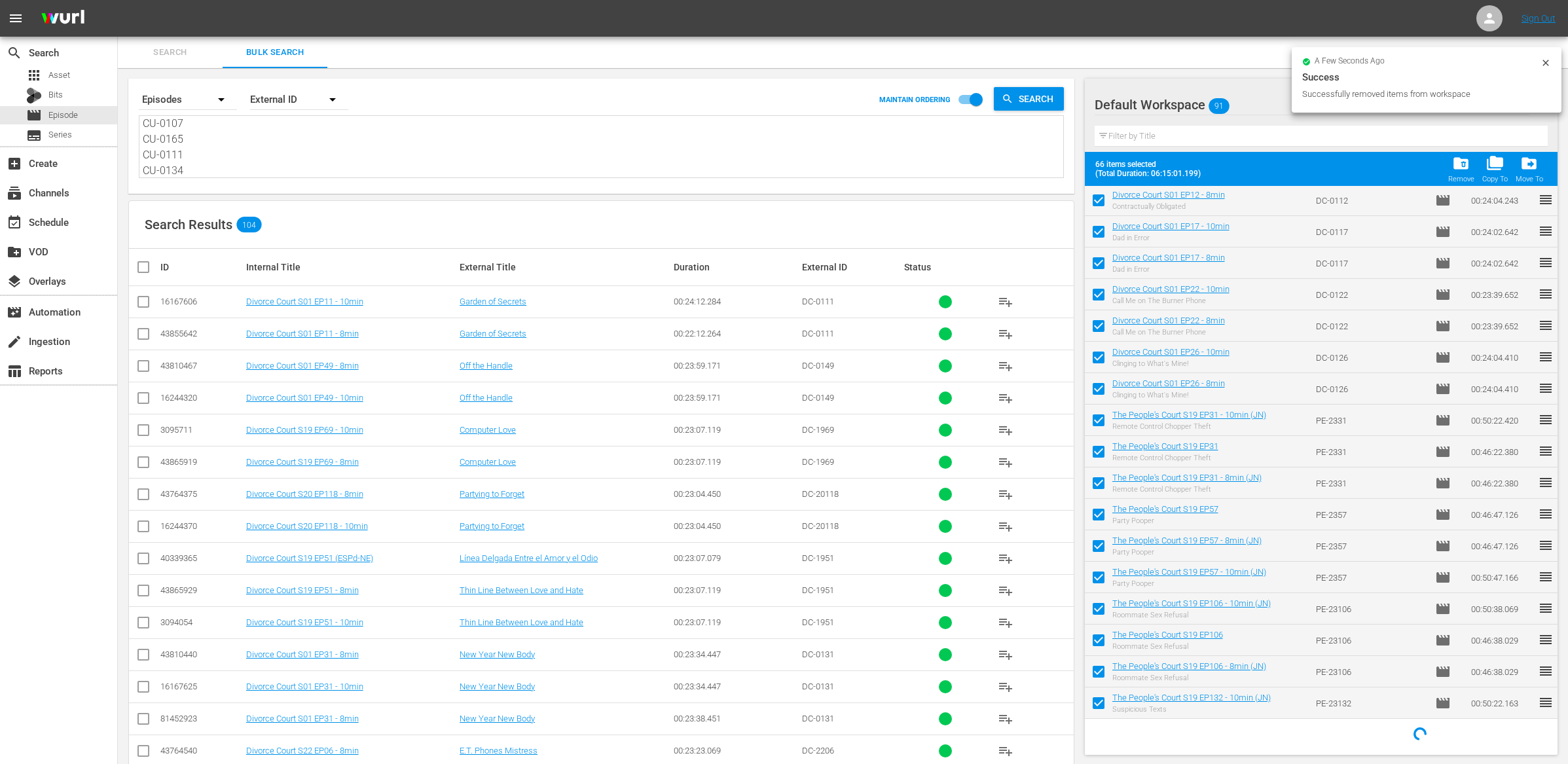
checkbox input "false"
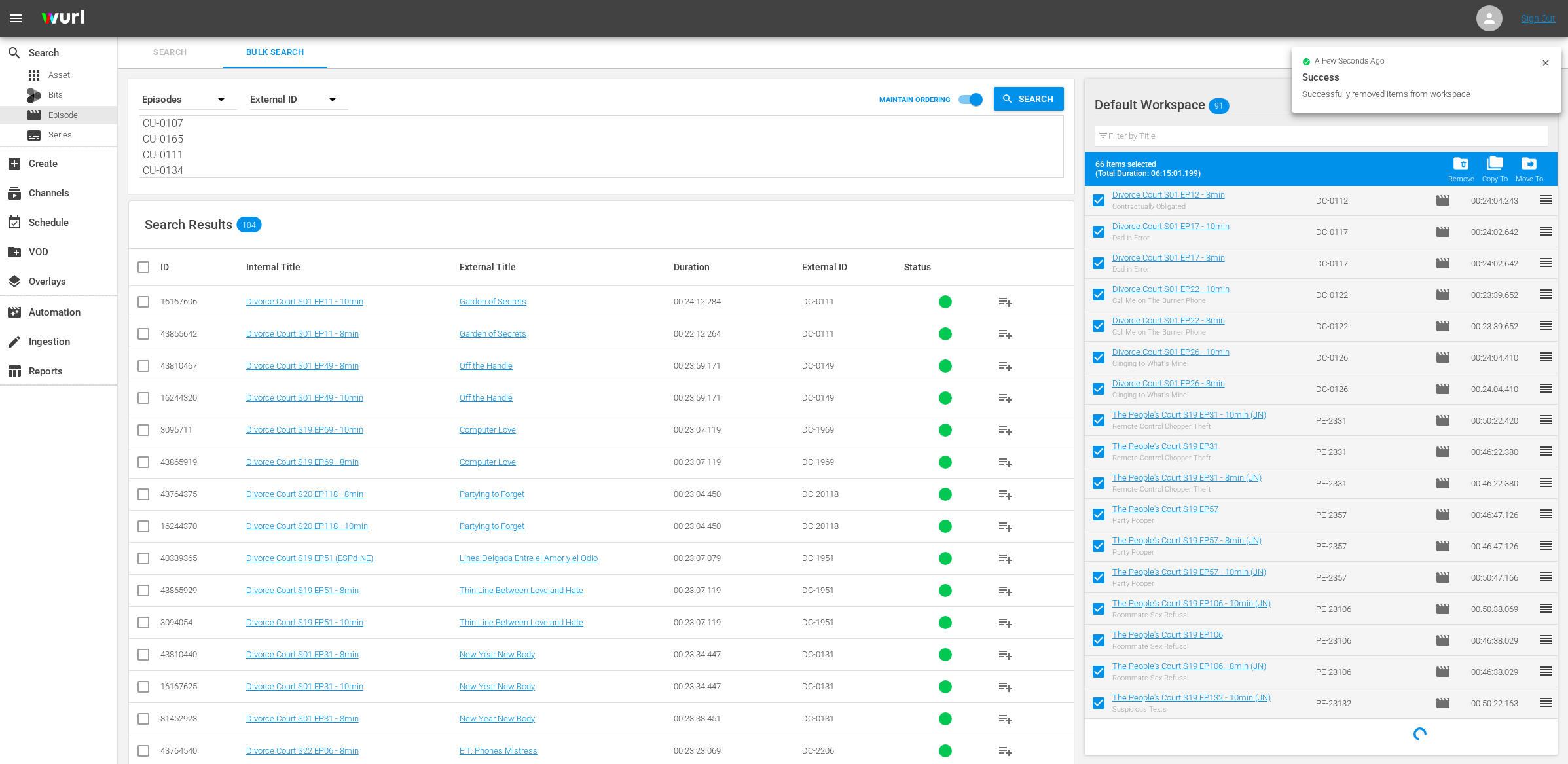
checkbox input "false"
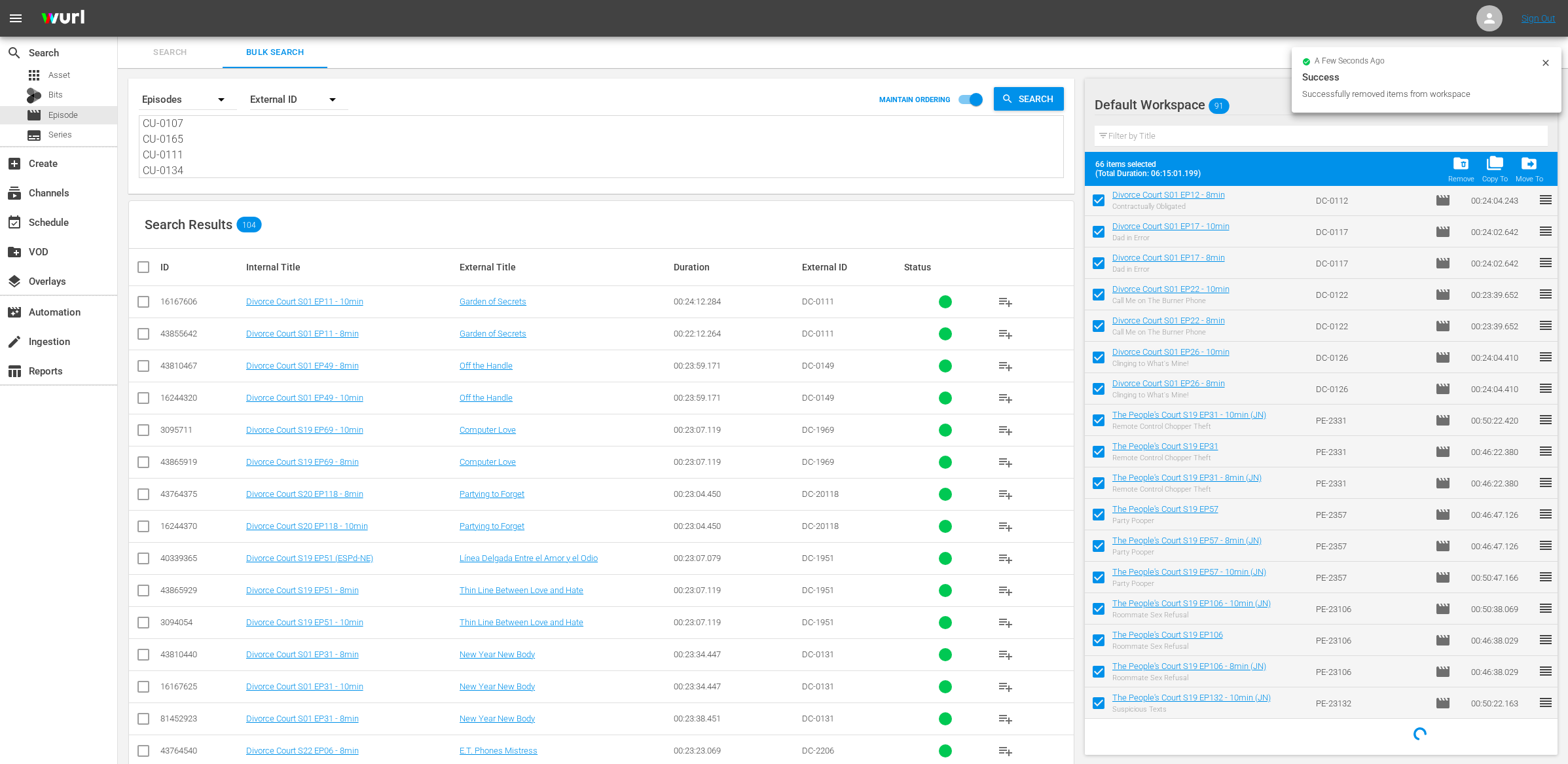
checkbox input "false"
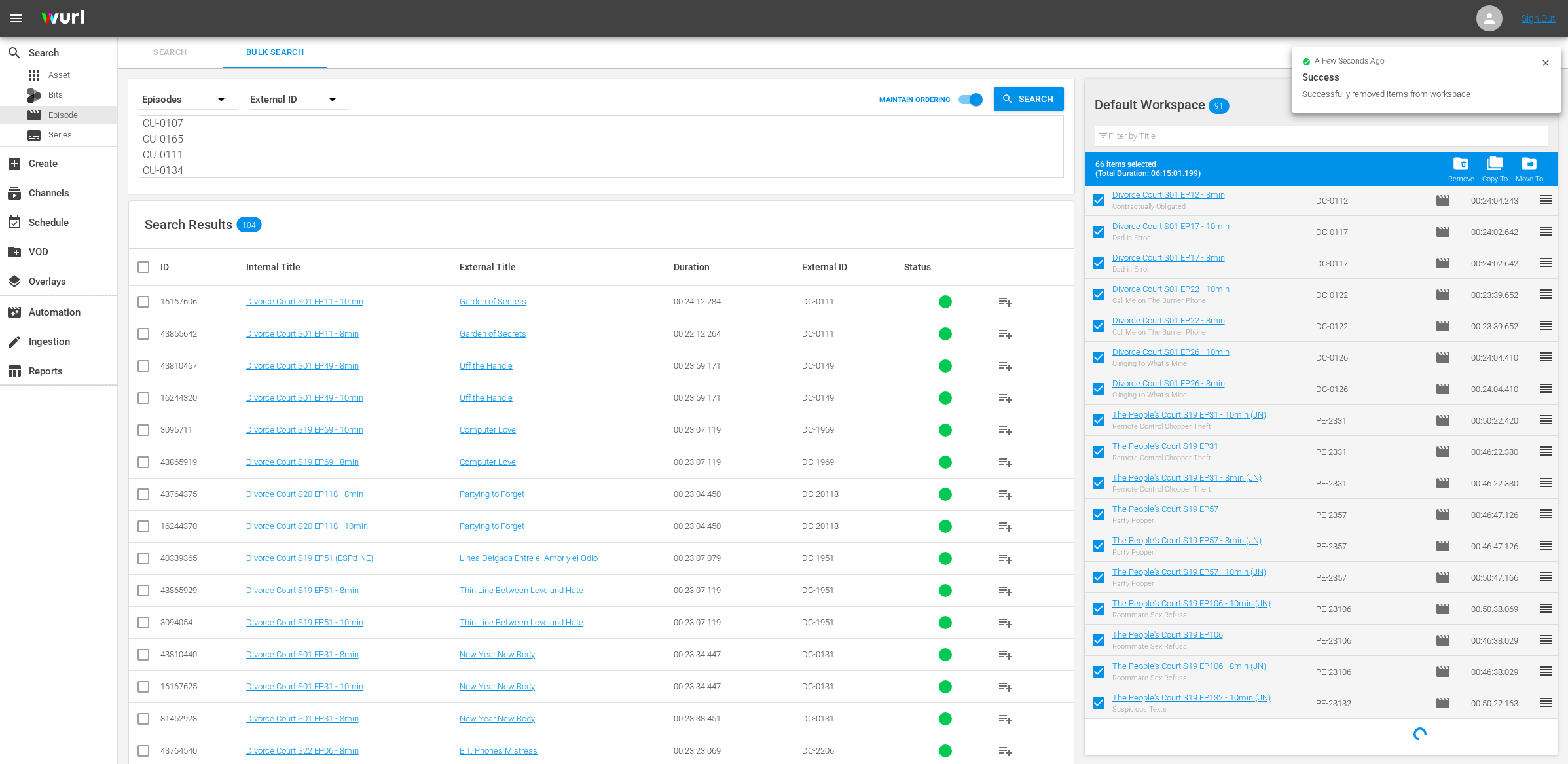
checkbox input "false"
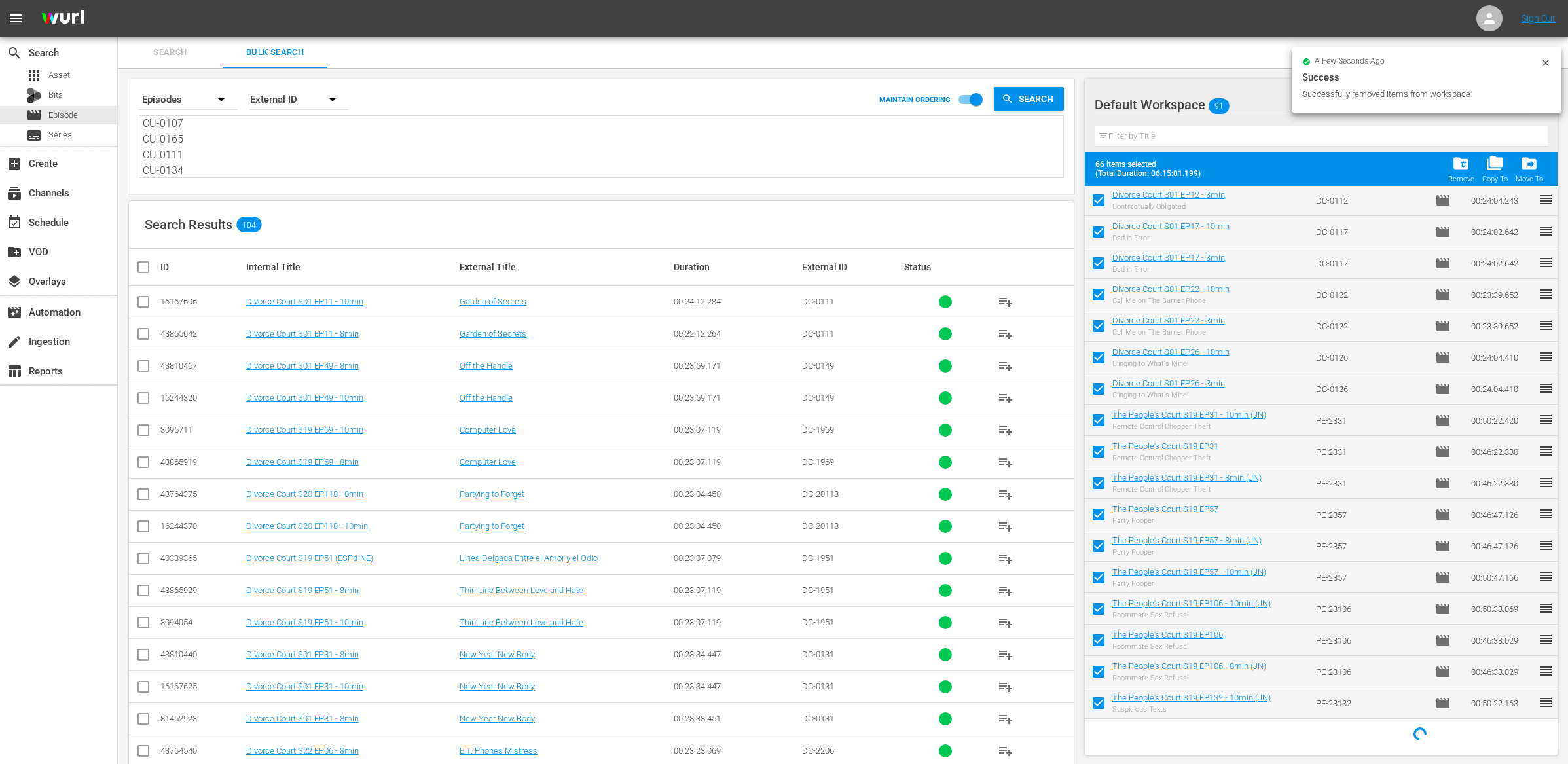
checkbox input "false"
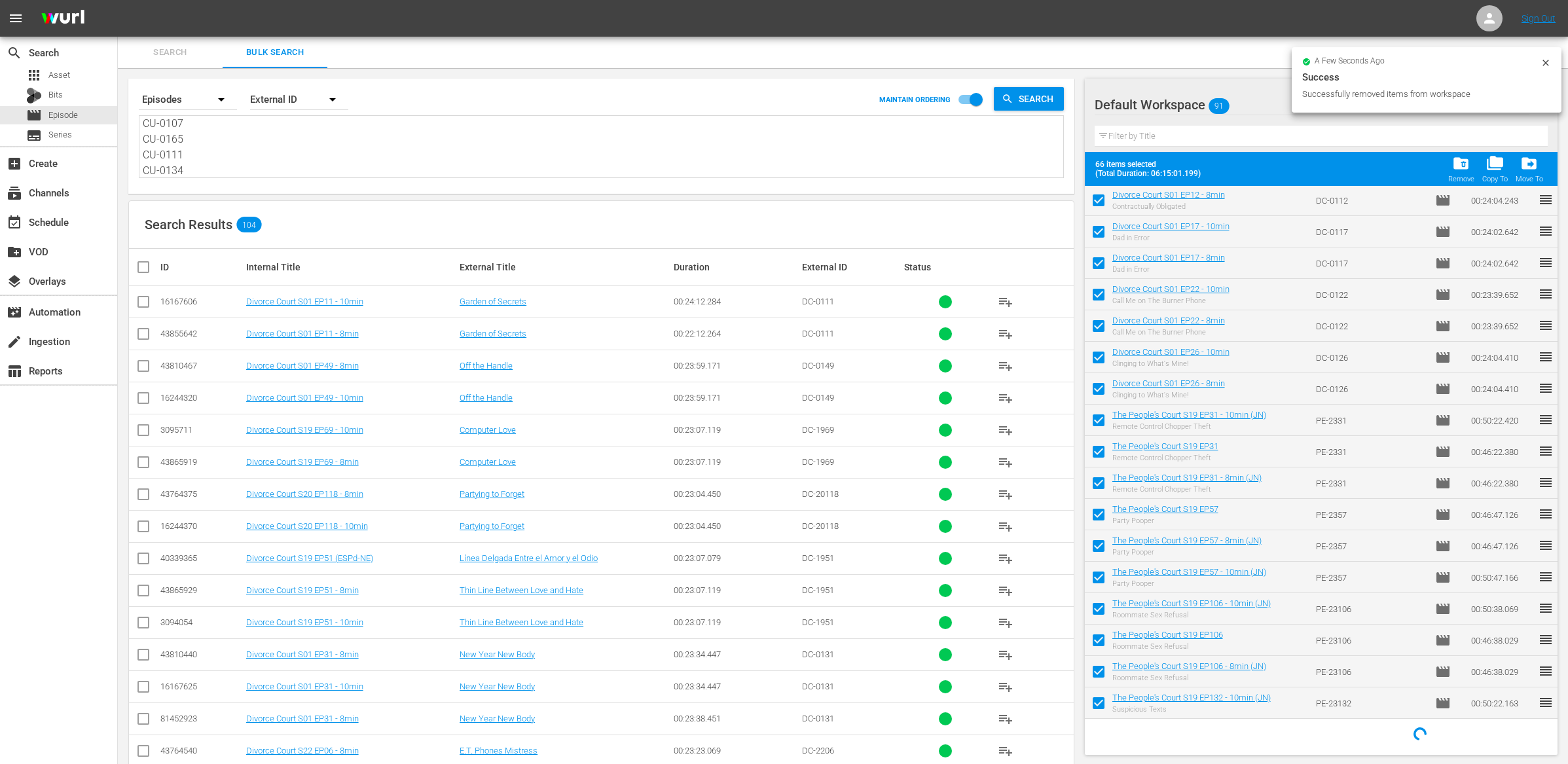
checkbox input "false"
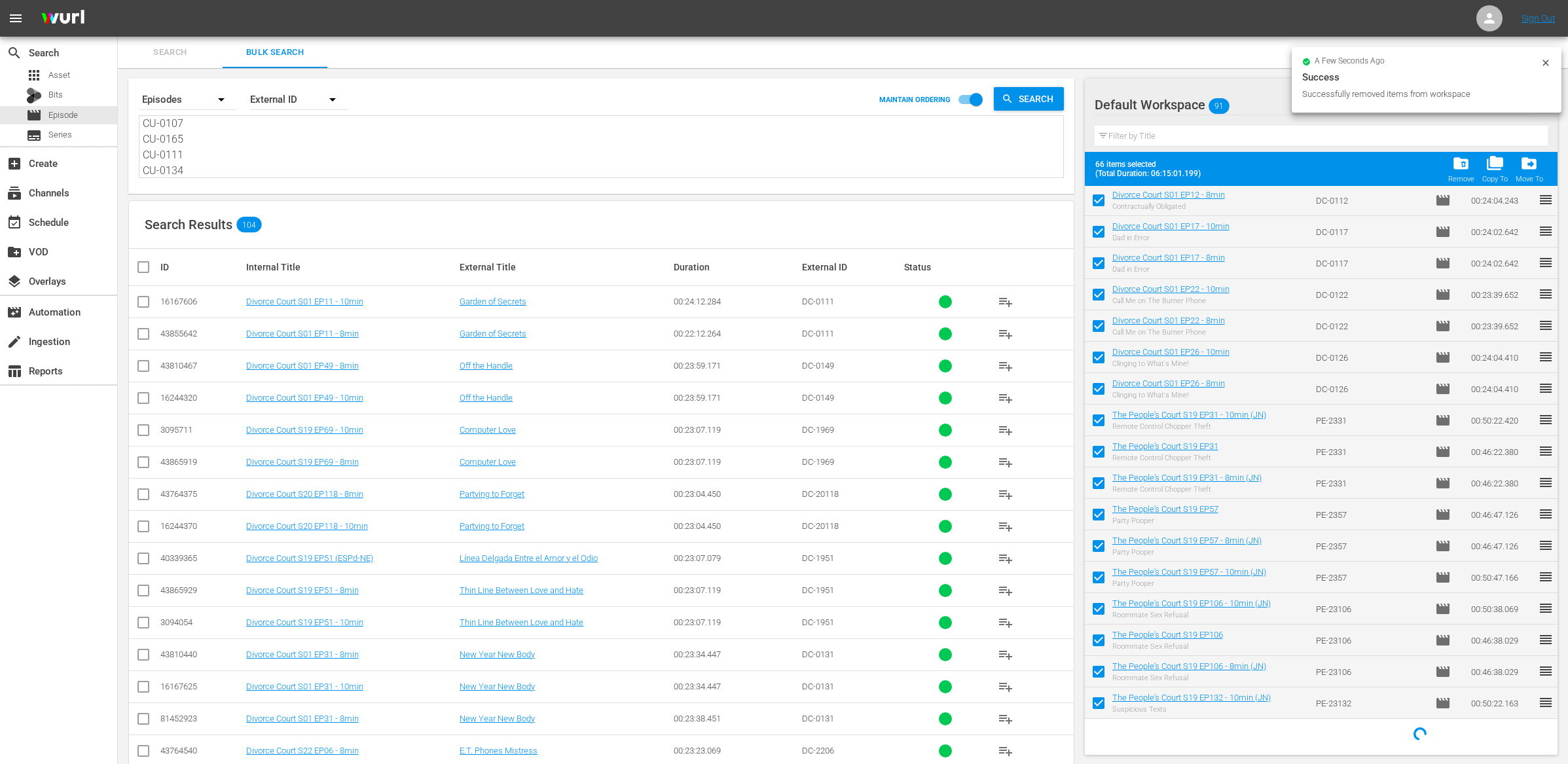
checkbox input "false"
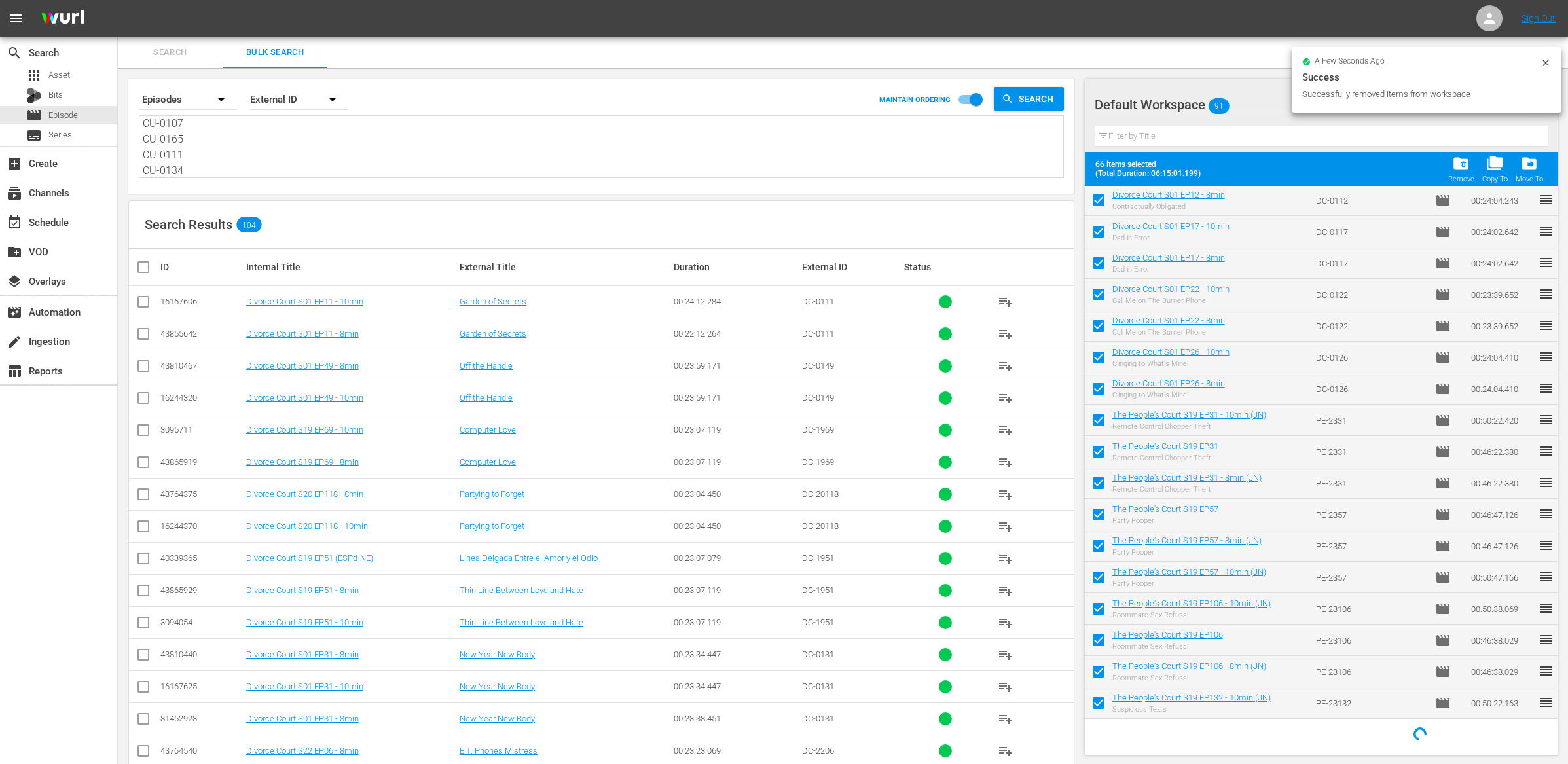
checkbox input "false"
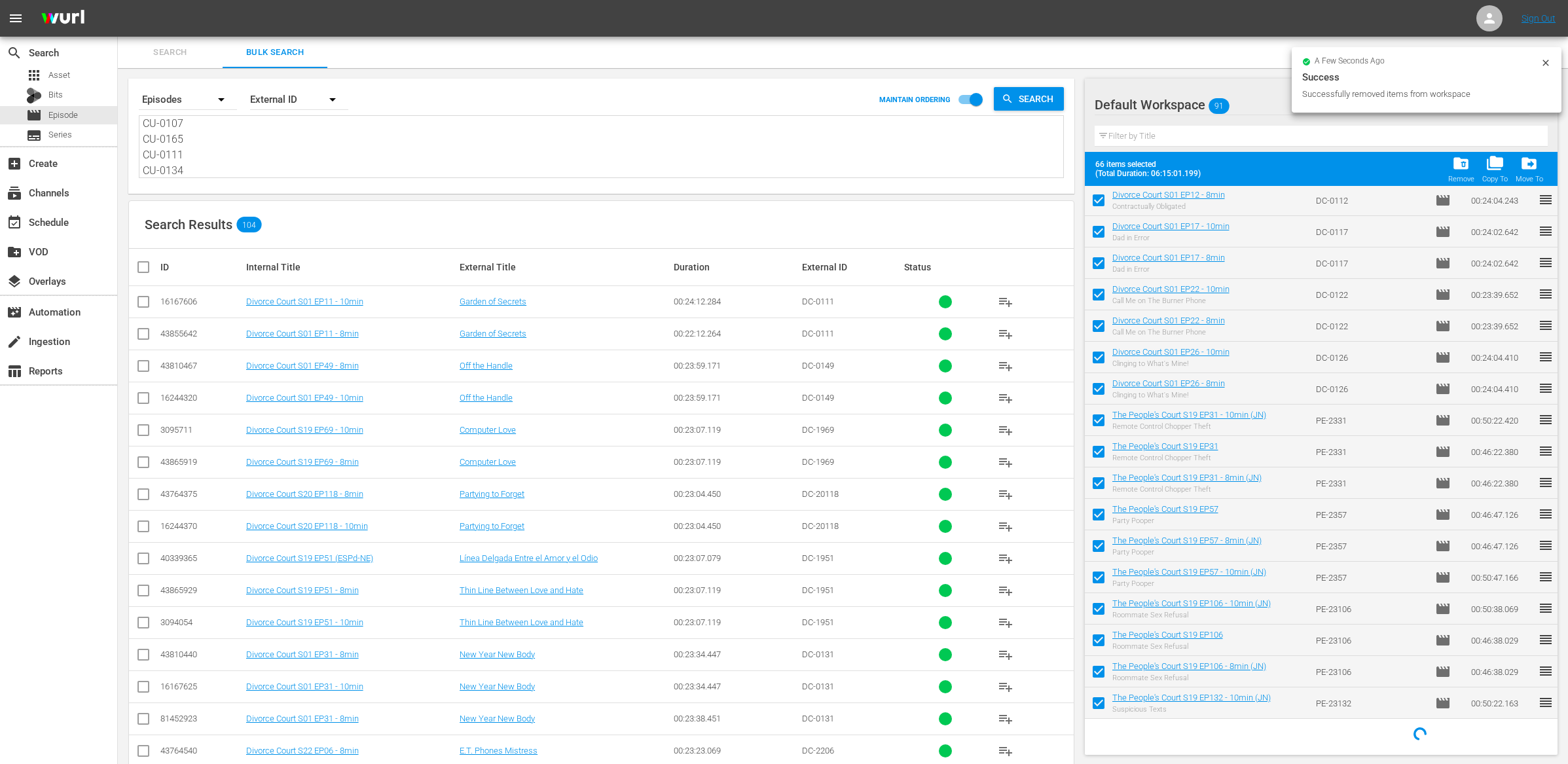
checkbox input "false"
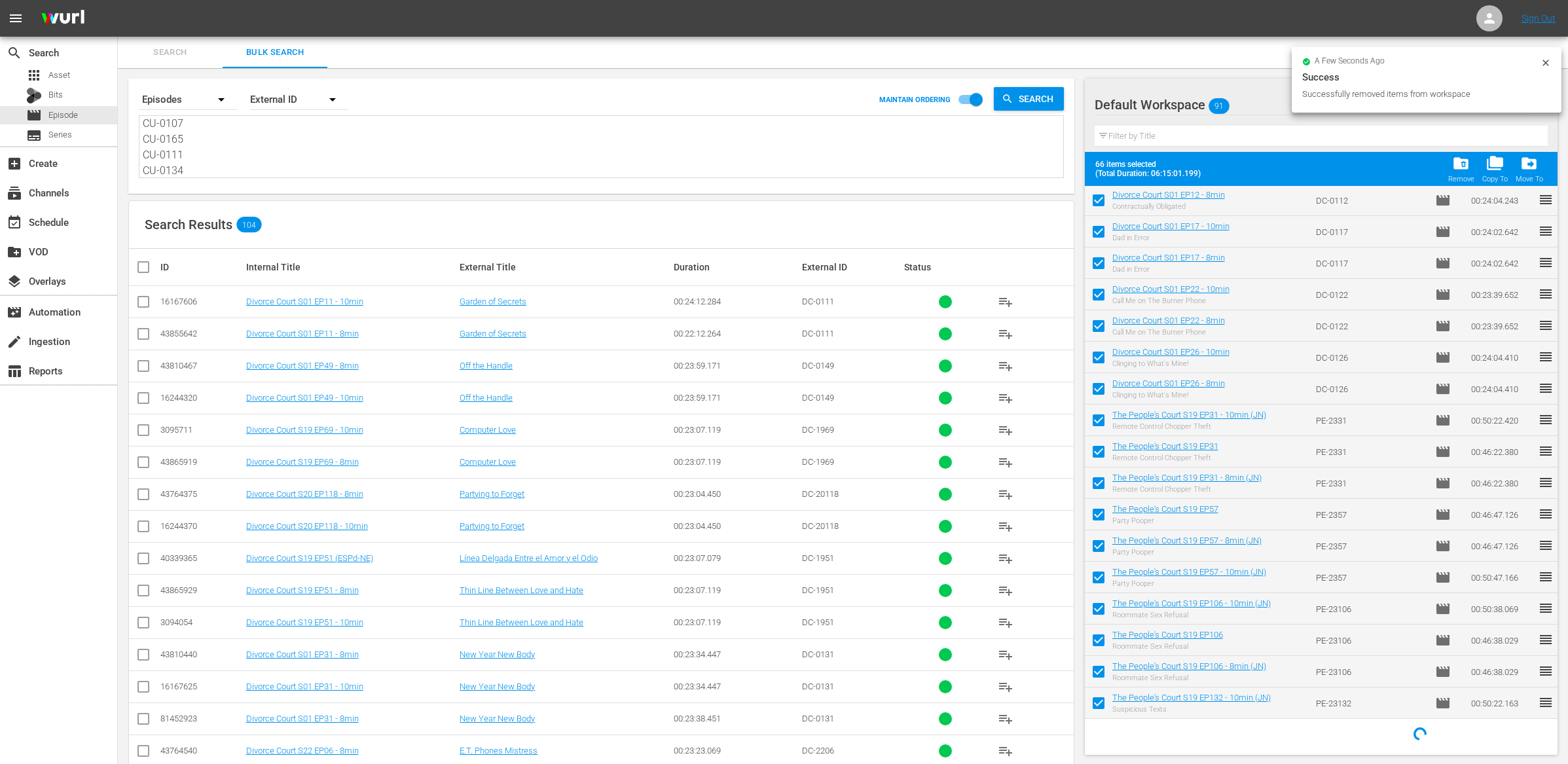
checkbox input "false"
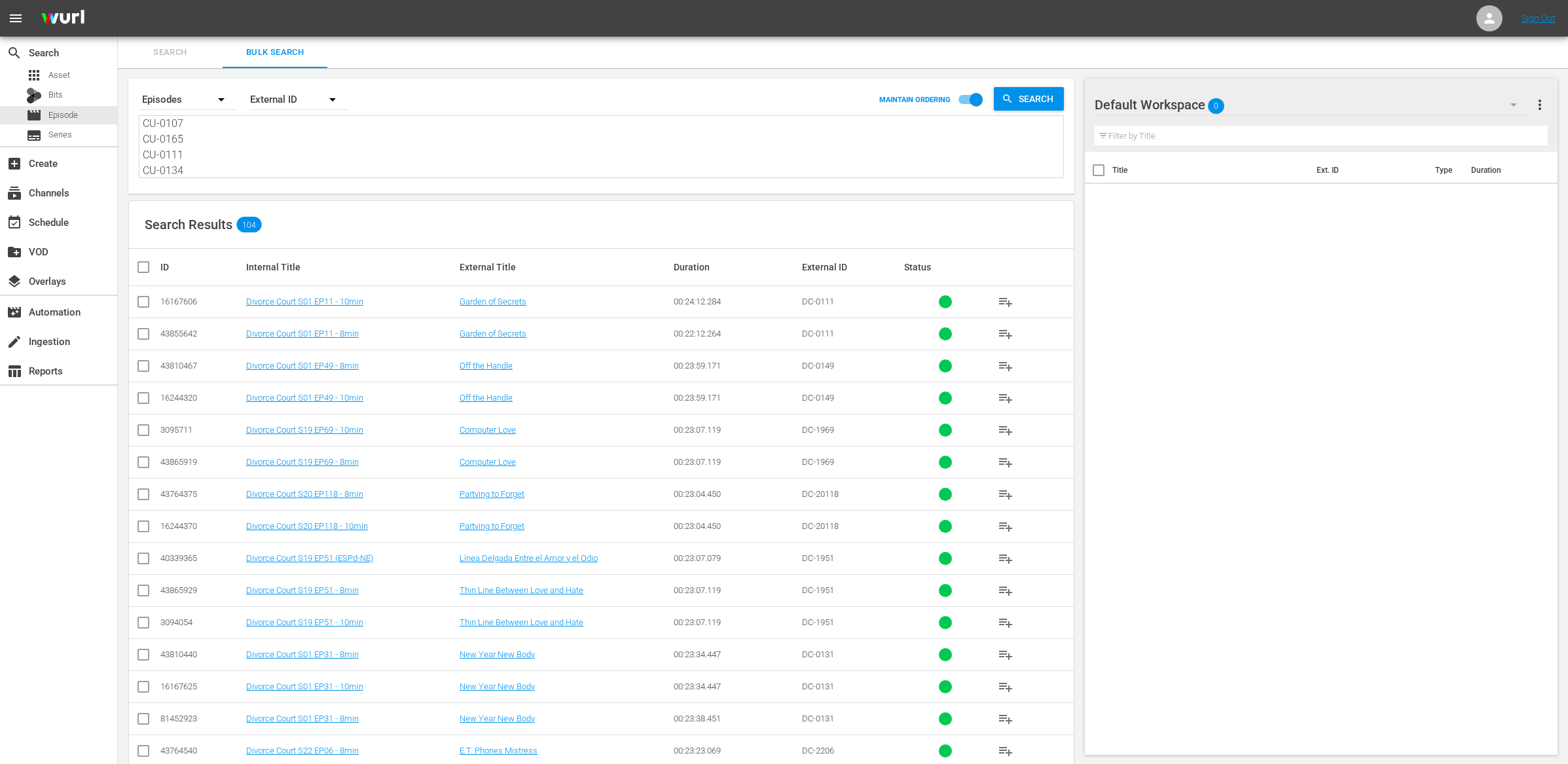
scroll to position [694, 0]
drag, startPoint x: 145, startPoint y: 125, endPoint x: 185, endPoint y: 253, distance: 134.1
type textarea "DC-0111 DC-0149 DC-1969 DC-20118 DC-1951 DC-0131 DC-2206 DC-1933 DC-2086 DC-191…"
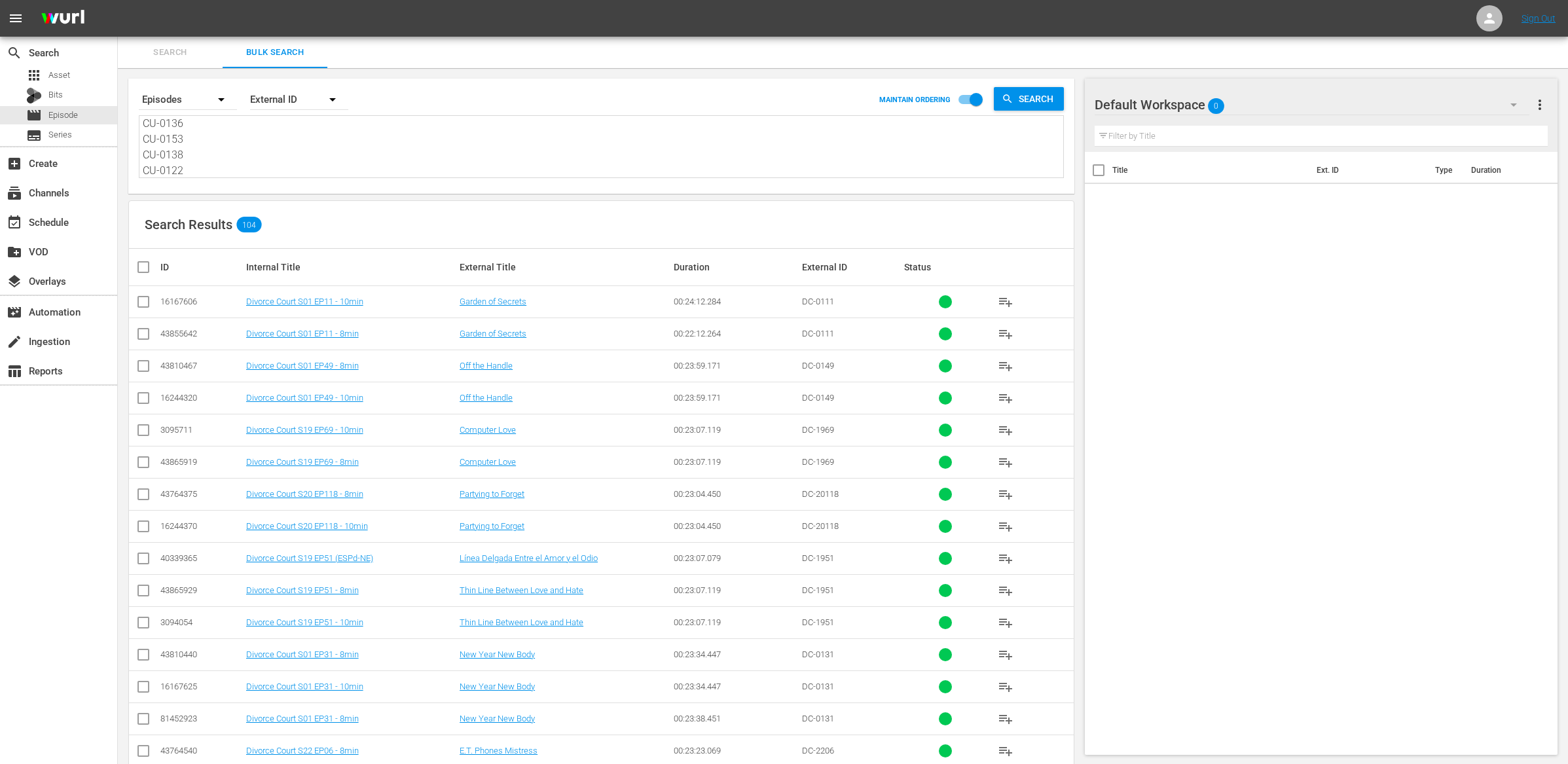
type textarea "DC-0111 DC-0149 DC-1969 DC-20118 DC-1951 DC-0131 DC-2206 DC-1933 DC-2086 DC-191…"
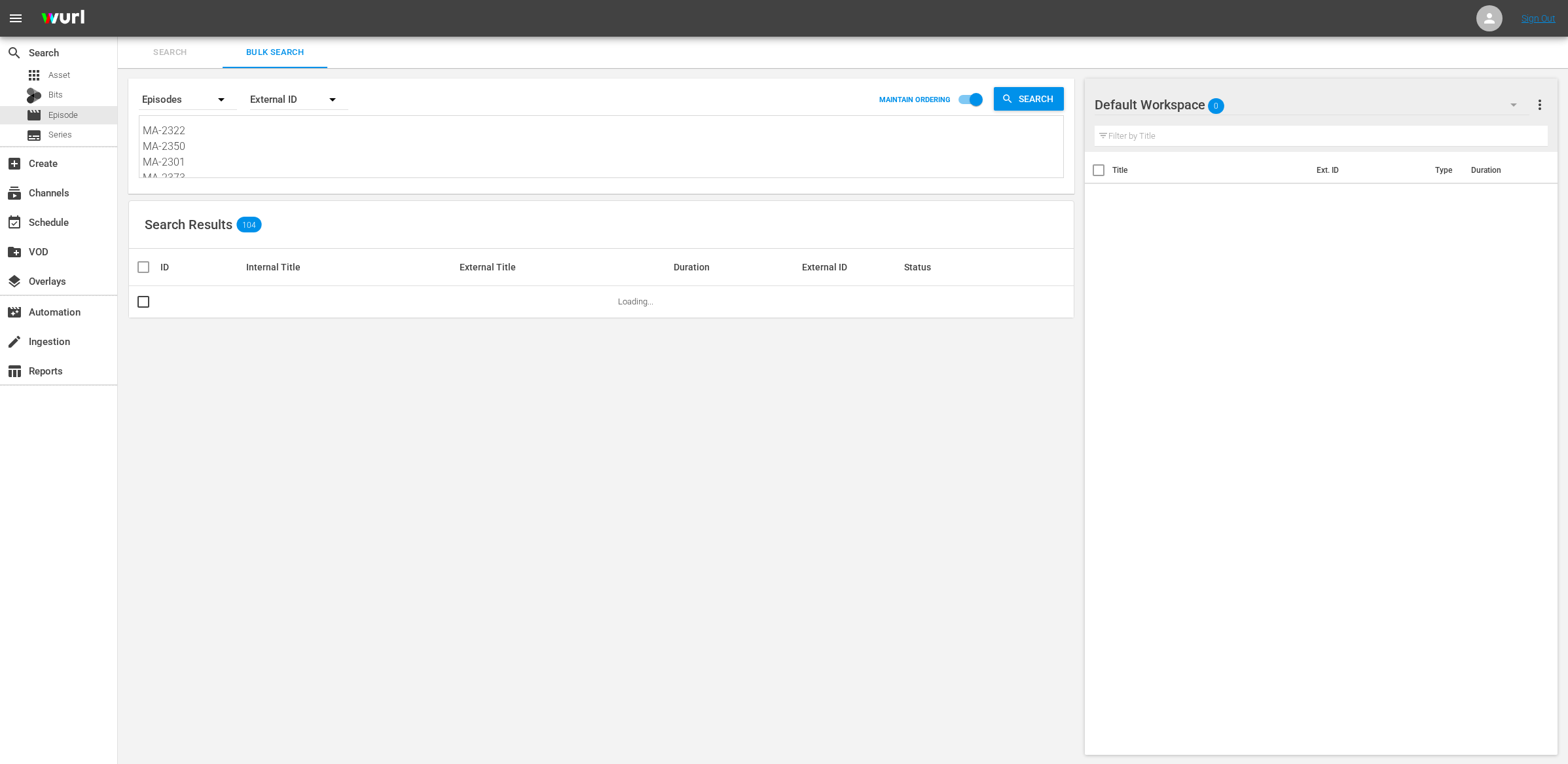
scroll to position [0, 0]
drag, startPoint x: 186, startPoint y: 168, endPoint x: 126, endPoint y: 60, distance: 123.5
click at [126, 60] on div "Search Bulk Search Search By Episodes Order By External ID MAINTAIN ORDERING Se…" at bounding box center [843, 401] width 1451 height 728
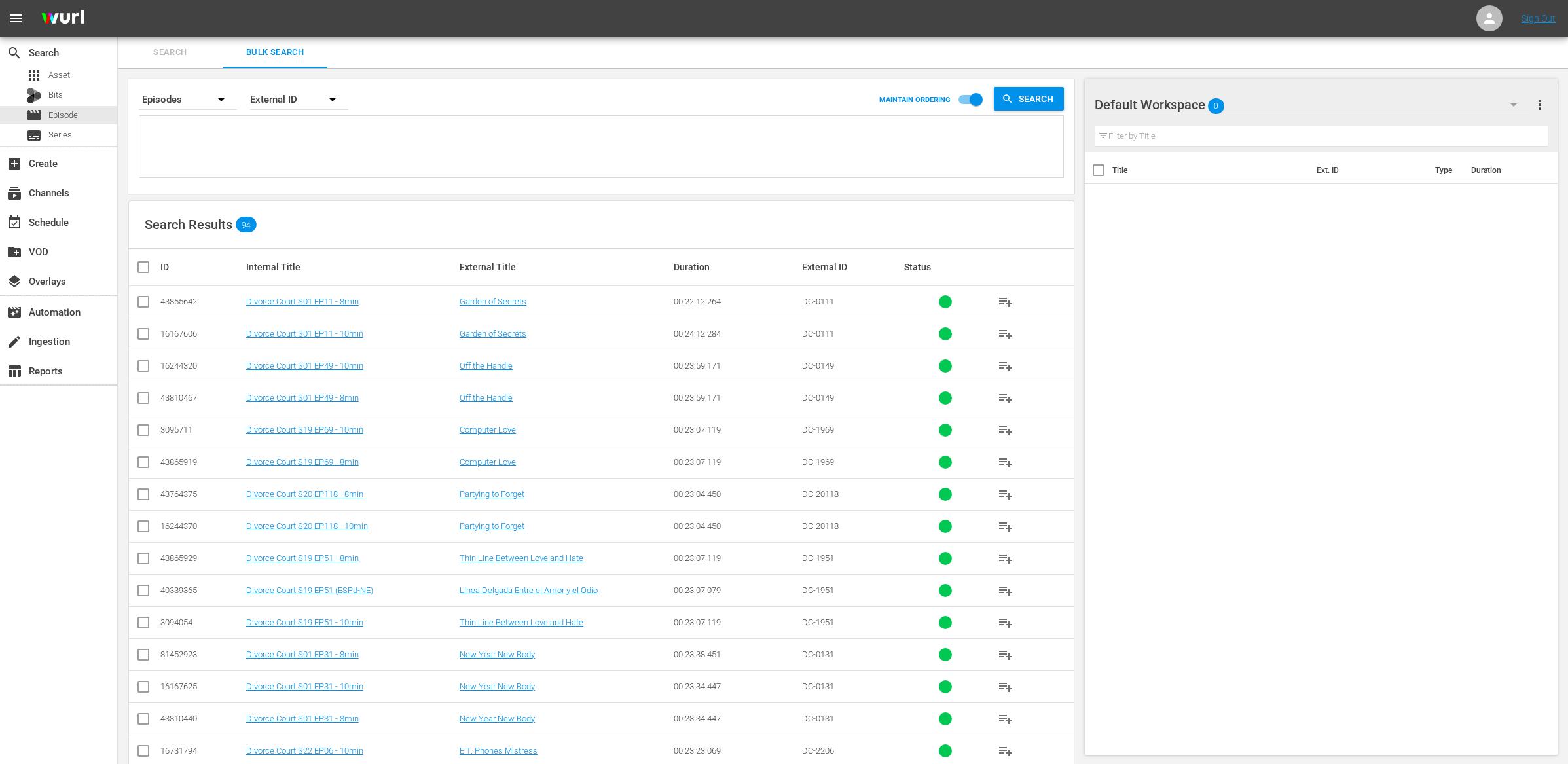
paste textarea "DC-0112 DC-0150 DC-1970 DC-20119 DC-1952 DC-0132 DC-2207 DC-1934 DC-2087 DC-191…"
type textarea "DC-0112 DC-0150 DC-1970 DC-20119 DC-1952 DC-0132 DC-2207 DC-1934 DC-2087 DC-191…"
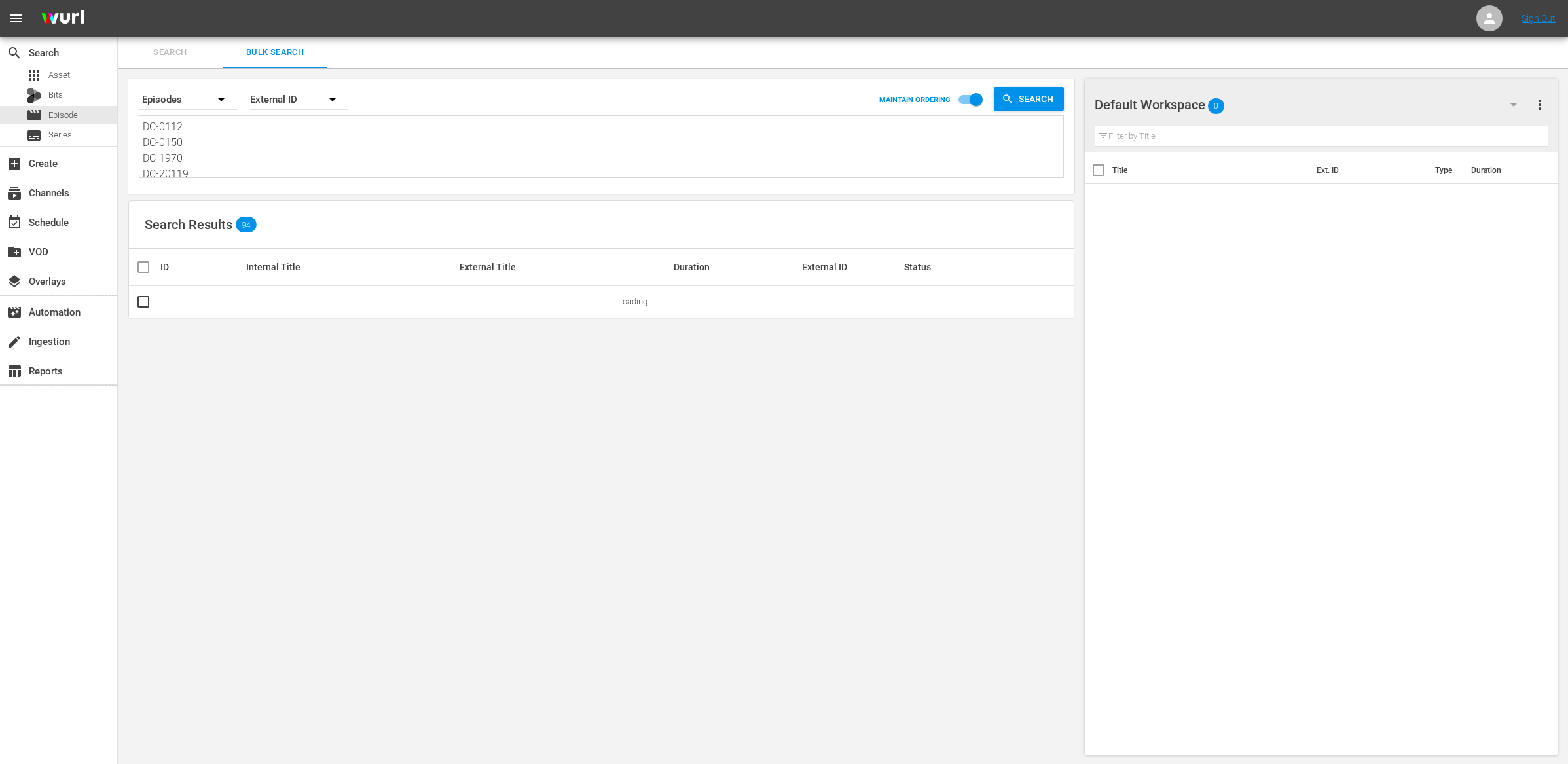
scroll to position [1, 0]
type textarea "DC-0112 DC-0150 DC-1970 DC-20119 DC-1952 DC-0132 DC-2207 DC-1934 DC-2087 DC-191…"
drag, startPoint x: 1047, startPoint y: 91, endPoint x: 1035, endPoint y: 119, distance: 30.5
click at [1046, 91] on span "Search" at bounding box center [1038, 99] width 50 height 24
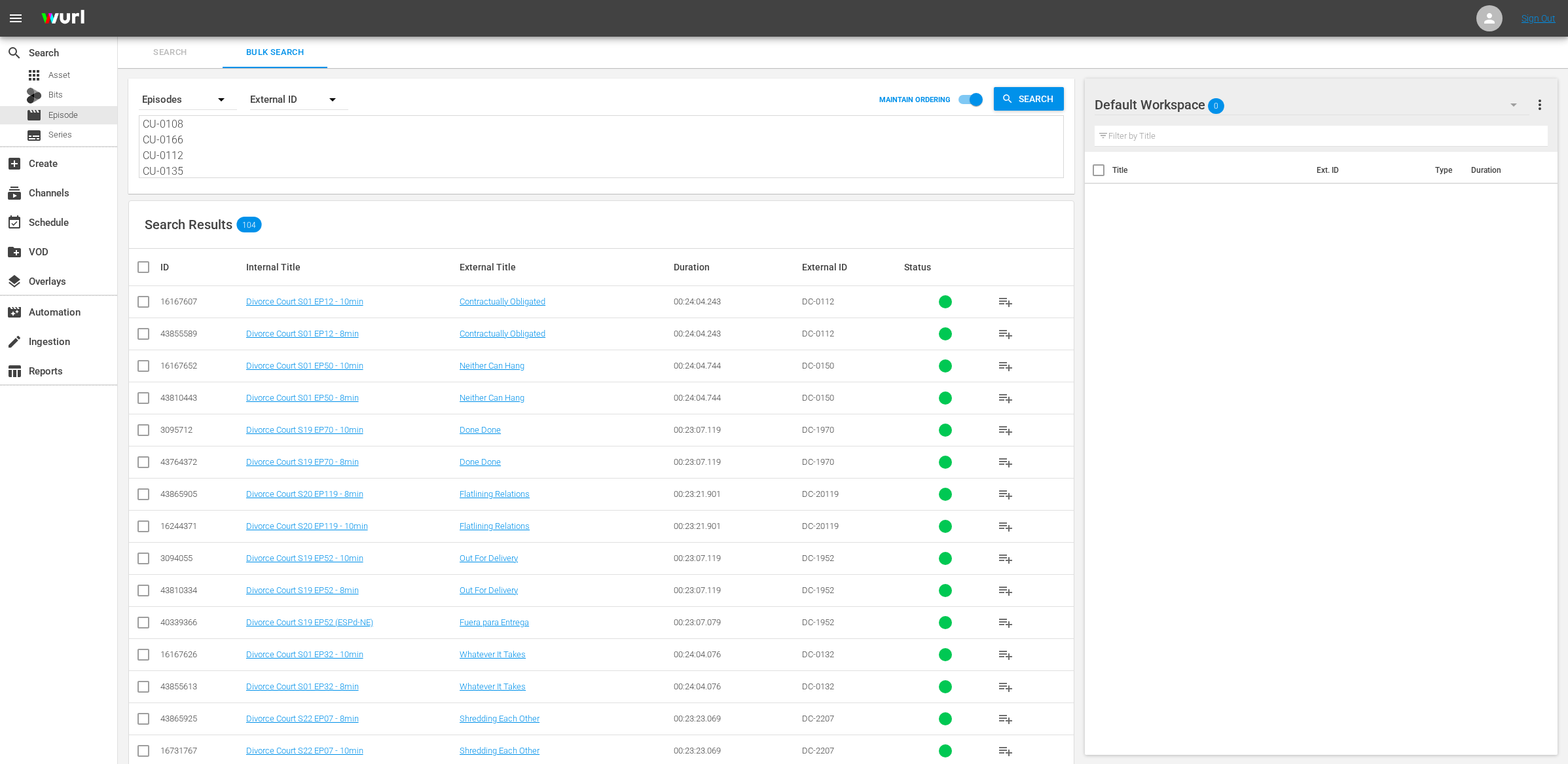
drag, startPoint x: 146, startPoint y: 268, endPoint x: 423, endPoint y: 384, distance: 300.3
click at [146, 268] on input "checkbox" at bounding box center [148, 266] width 27 height 16
checkbox input "true"
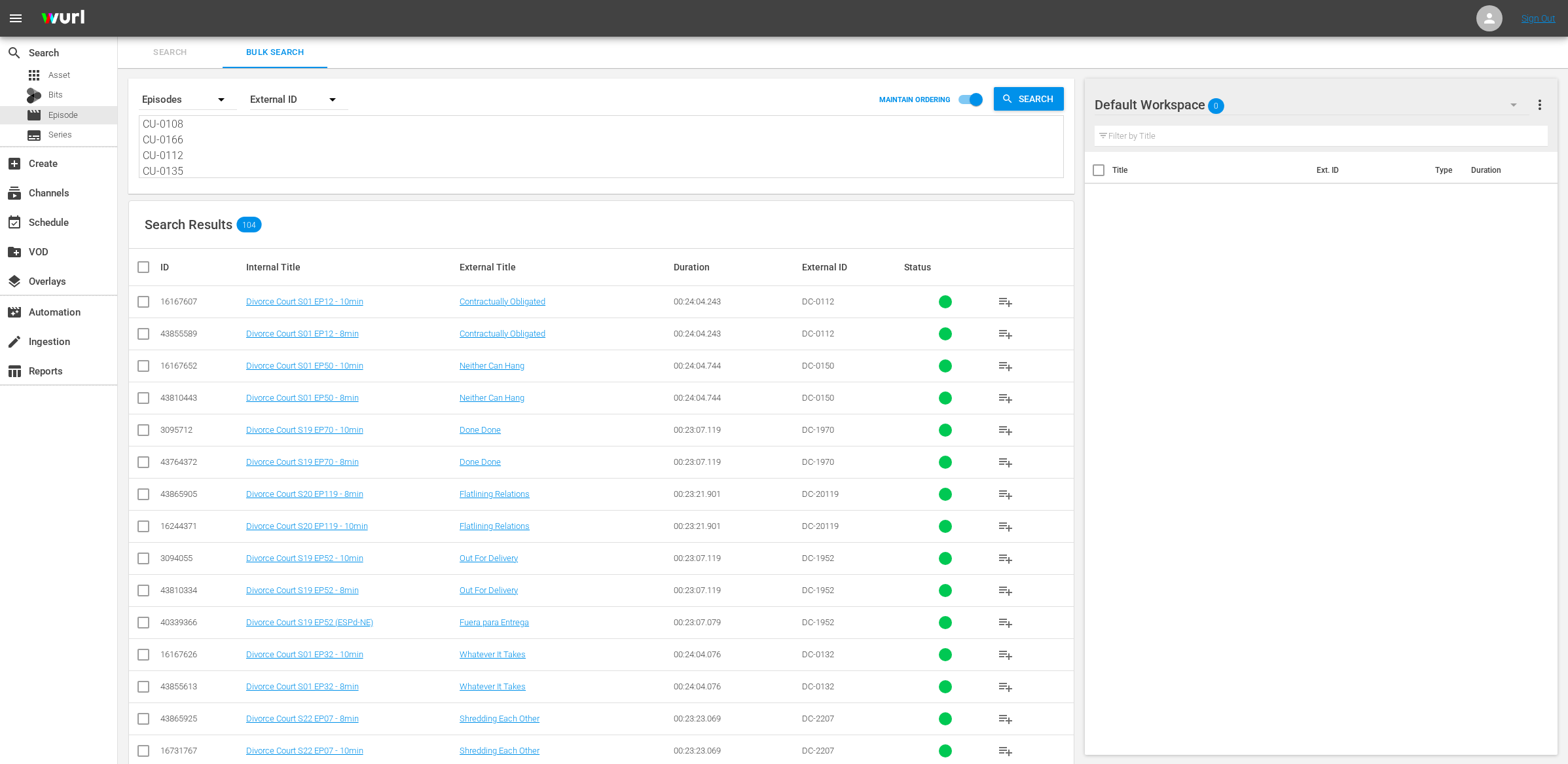
checkbox input "true"
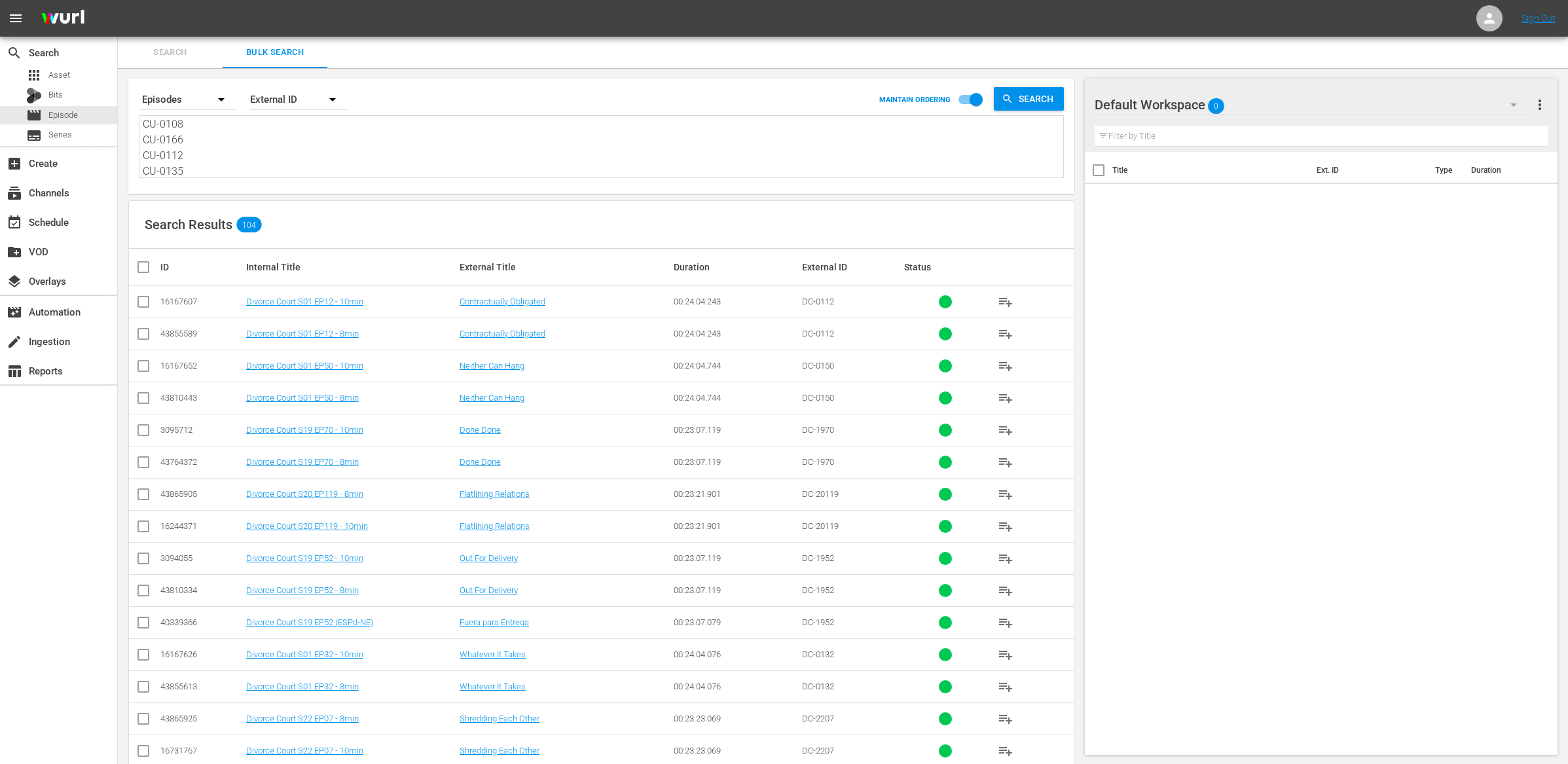
checkbox input "true"
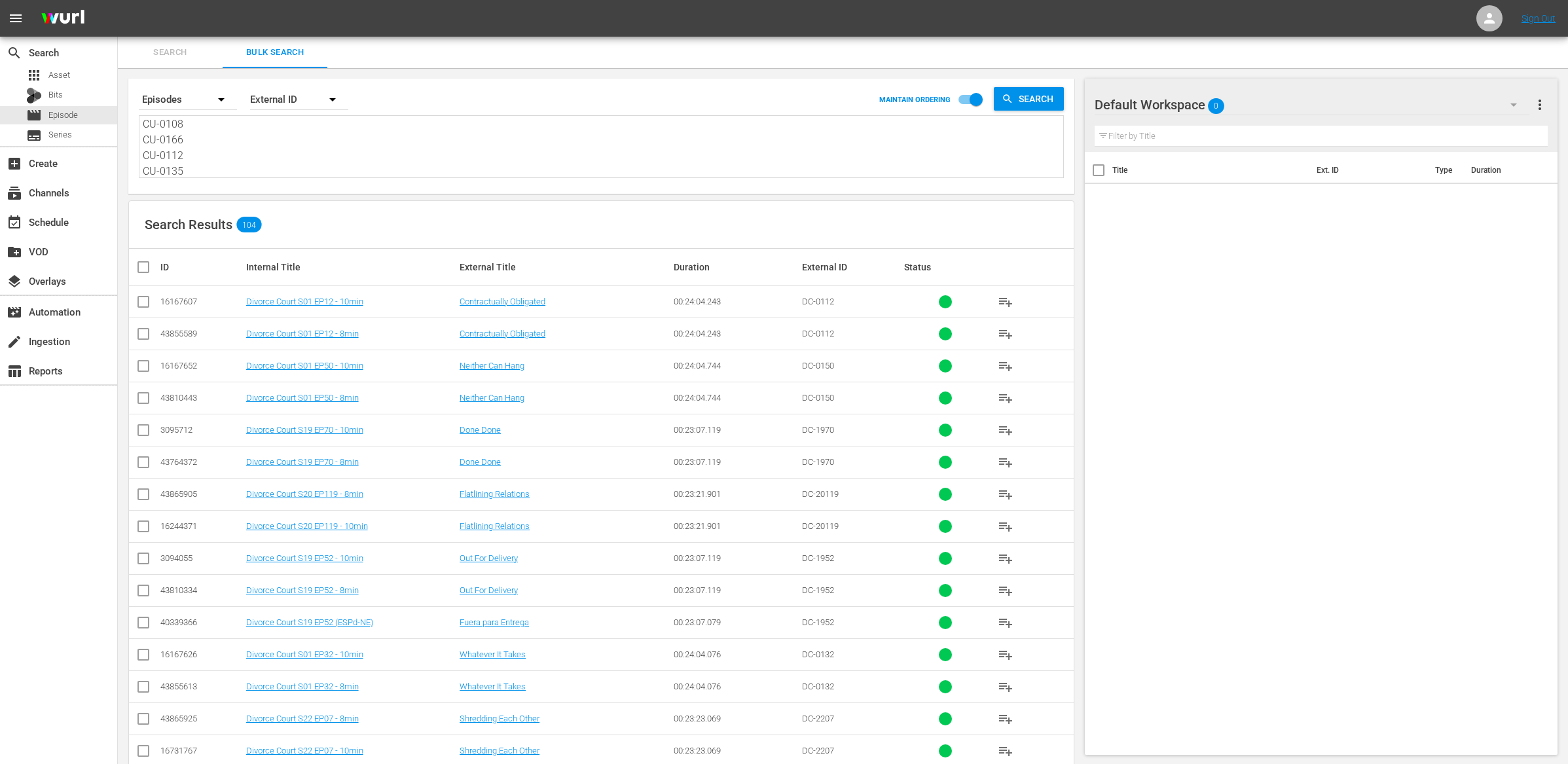
checkbox input "true"
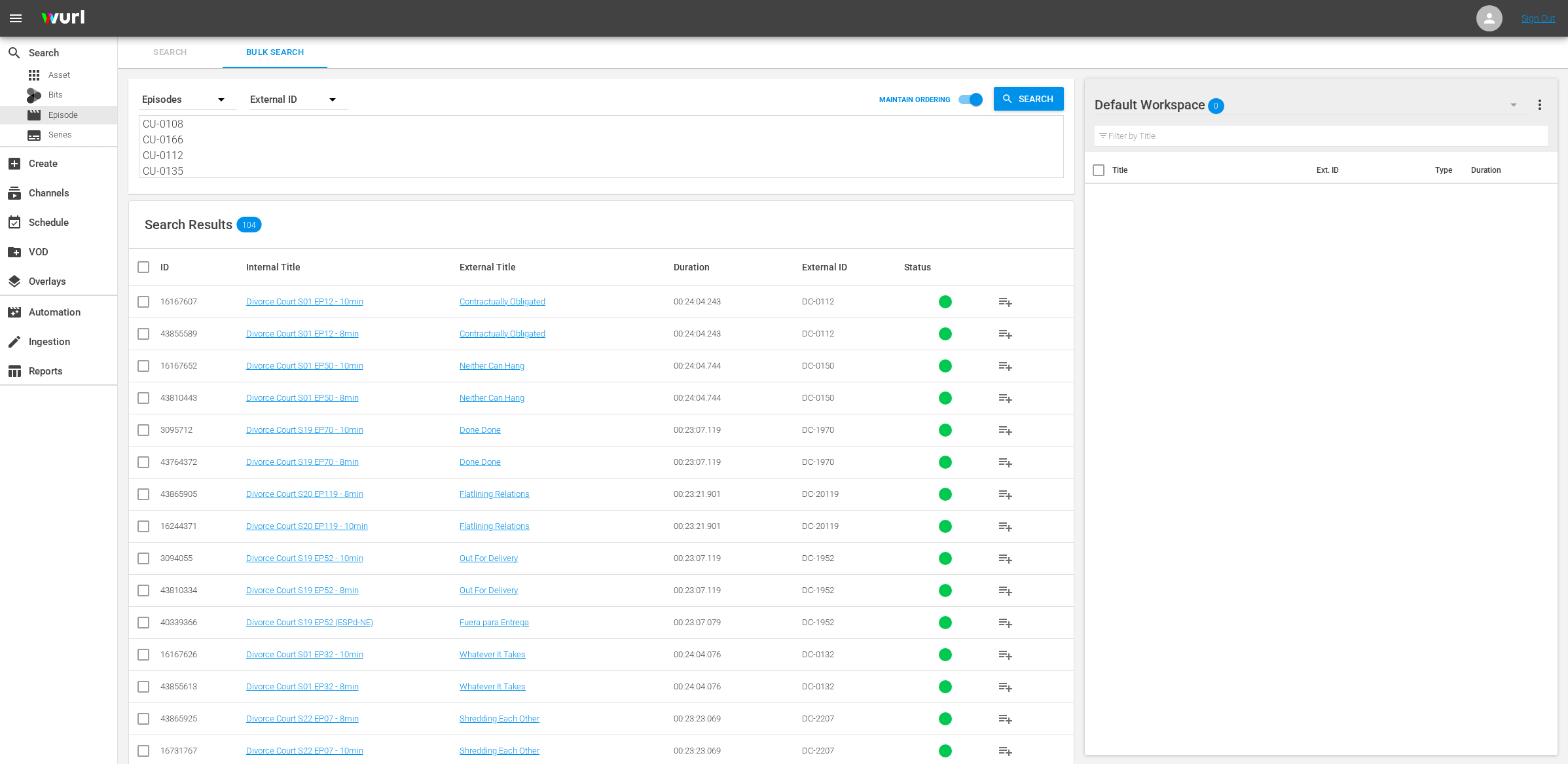
checkbox input "true"
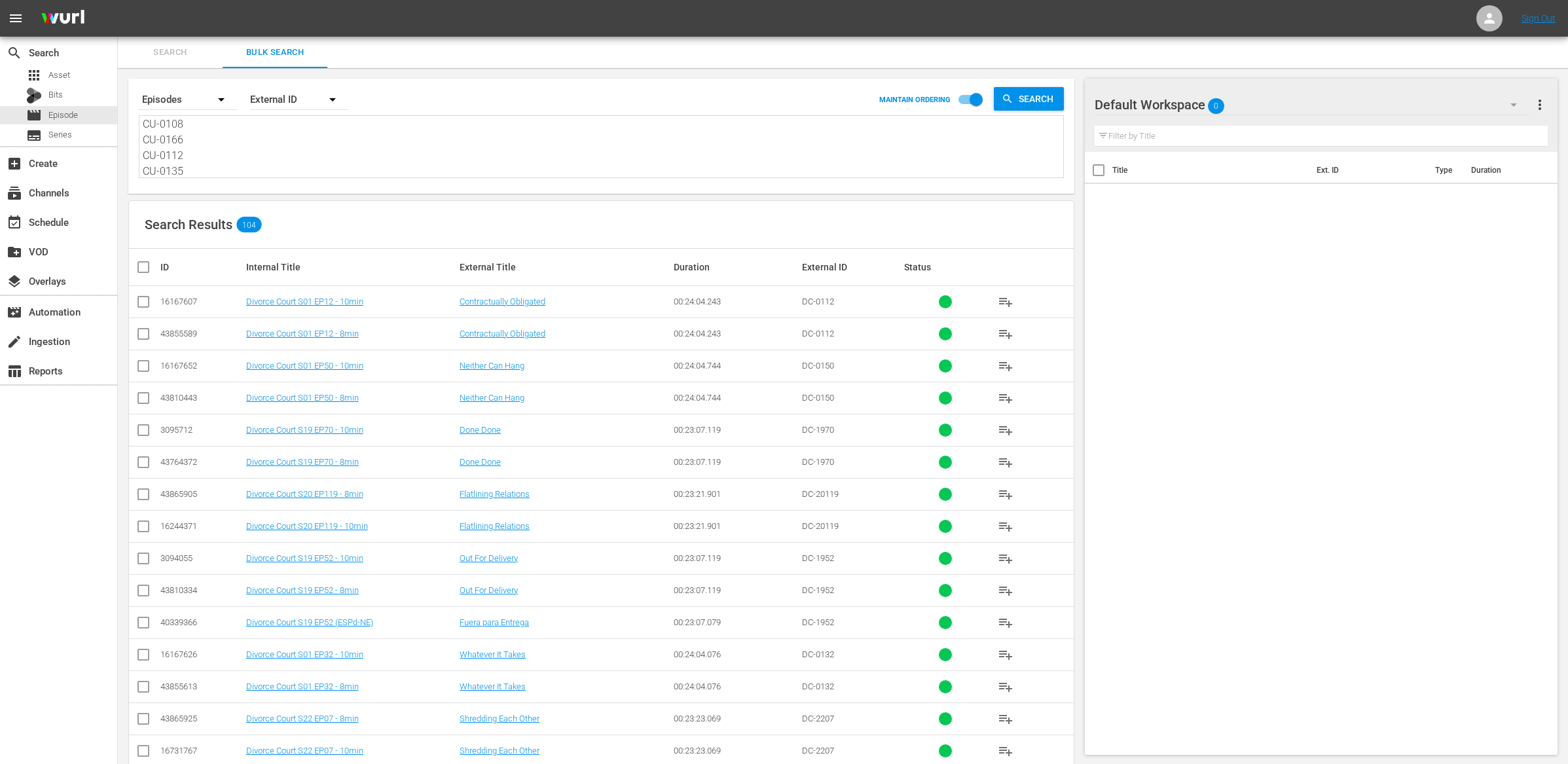
checkbox input "true"
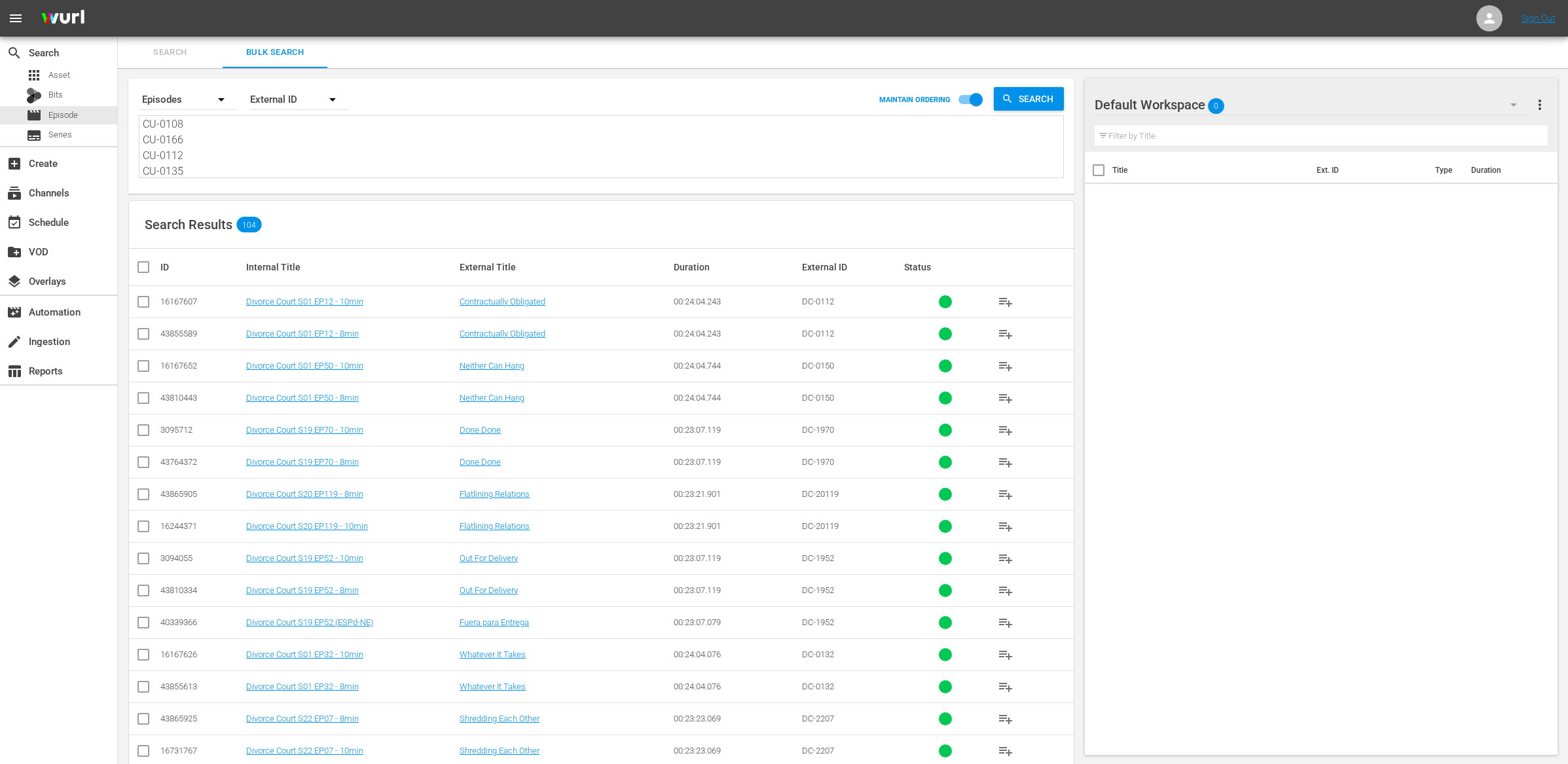
checkbox input "true"
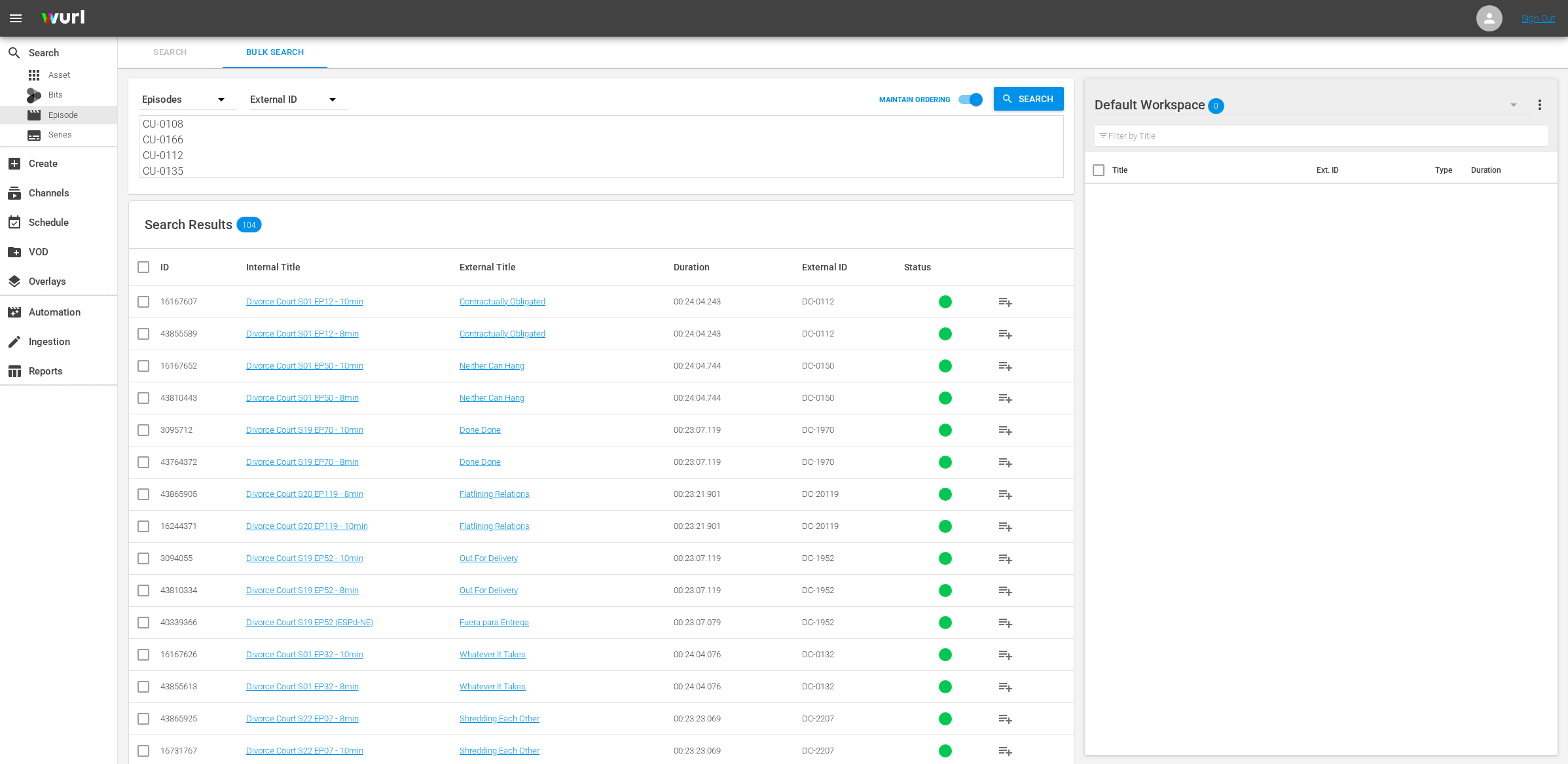
checkbox input "true"
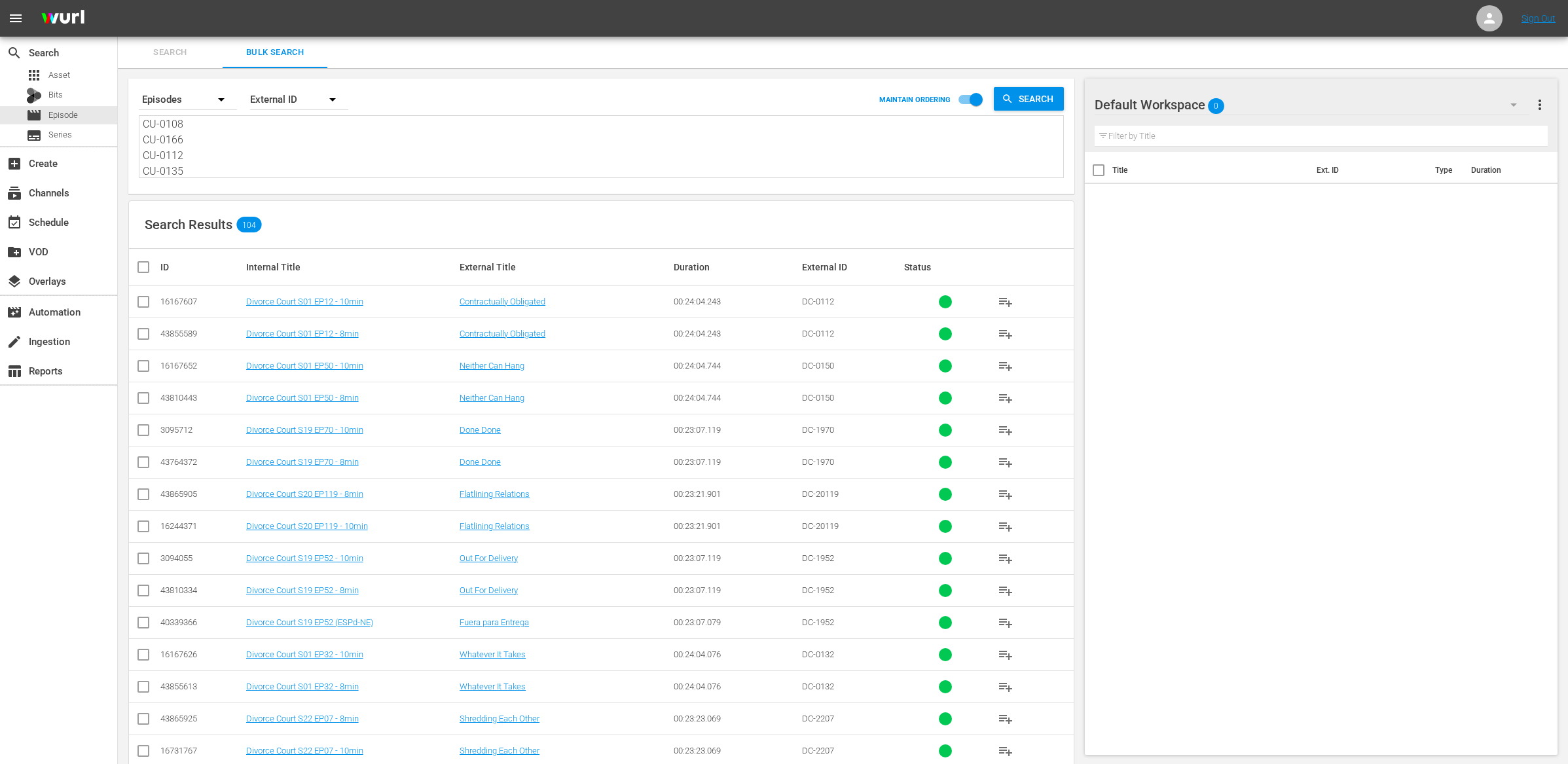
checkbox input "true"
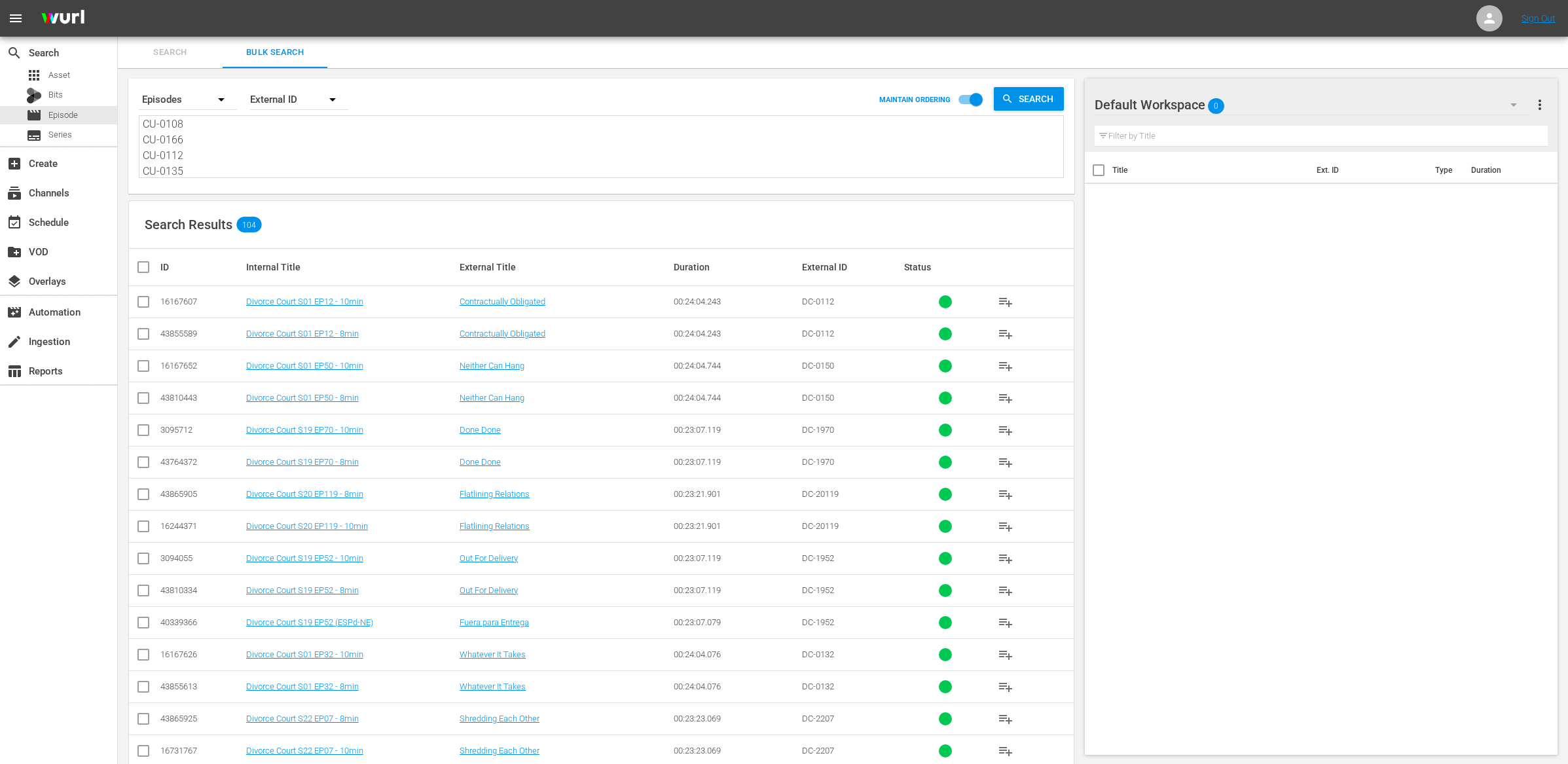
checkbox input "true"
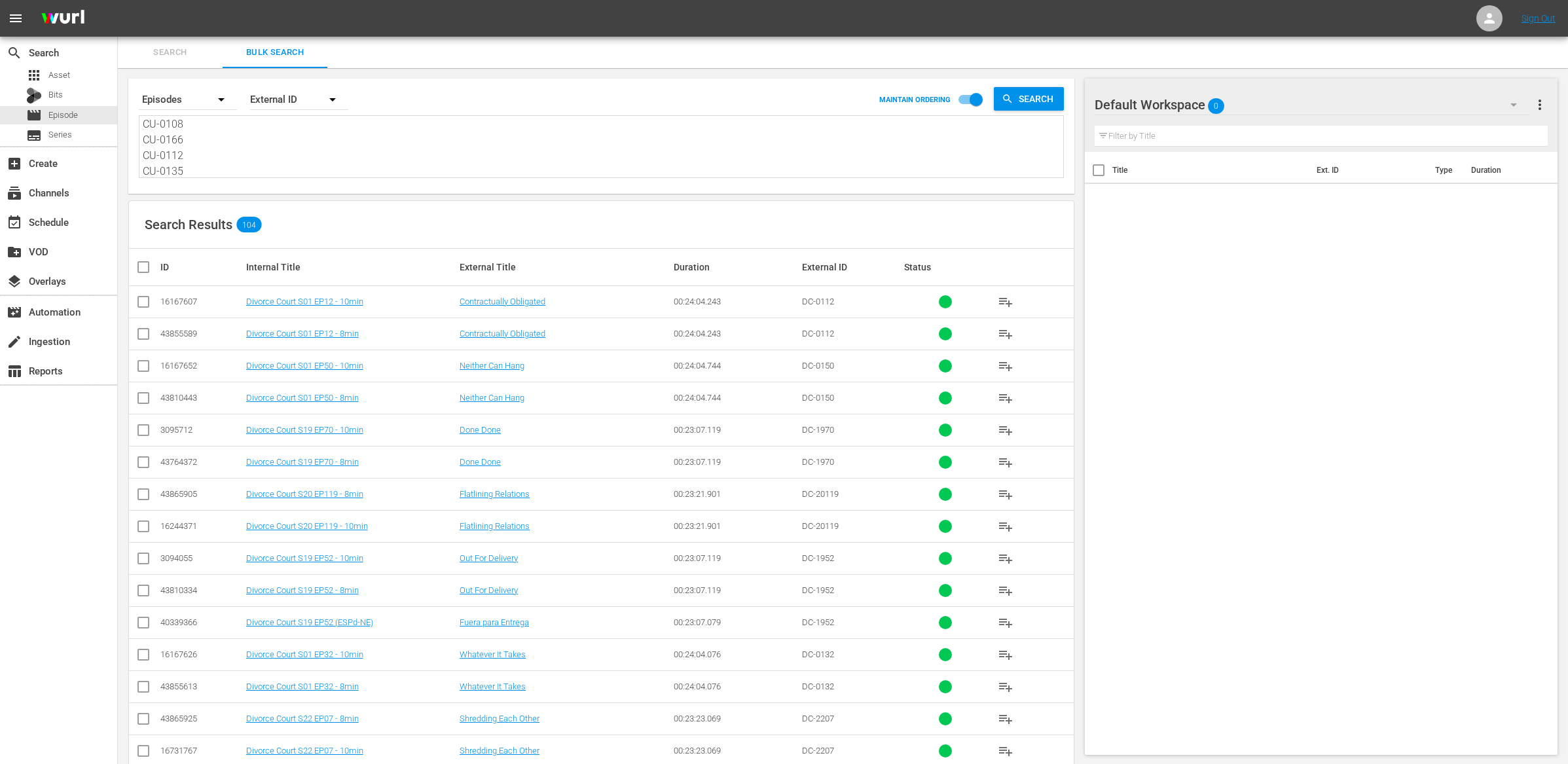
checkbox input "true"
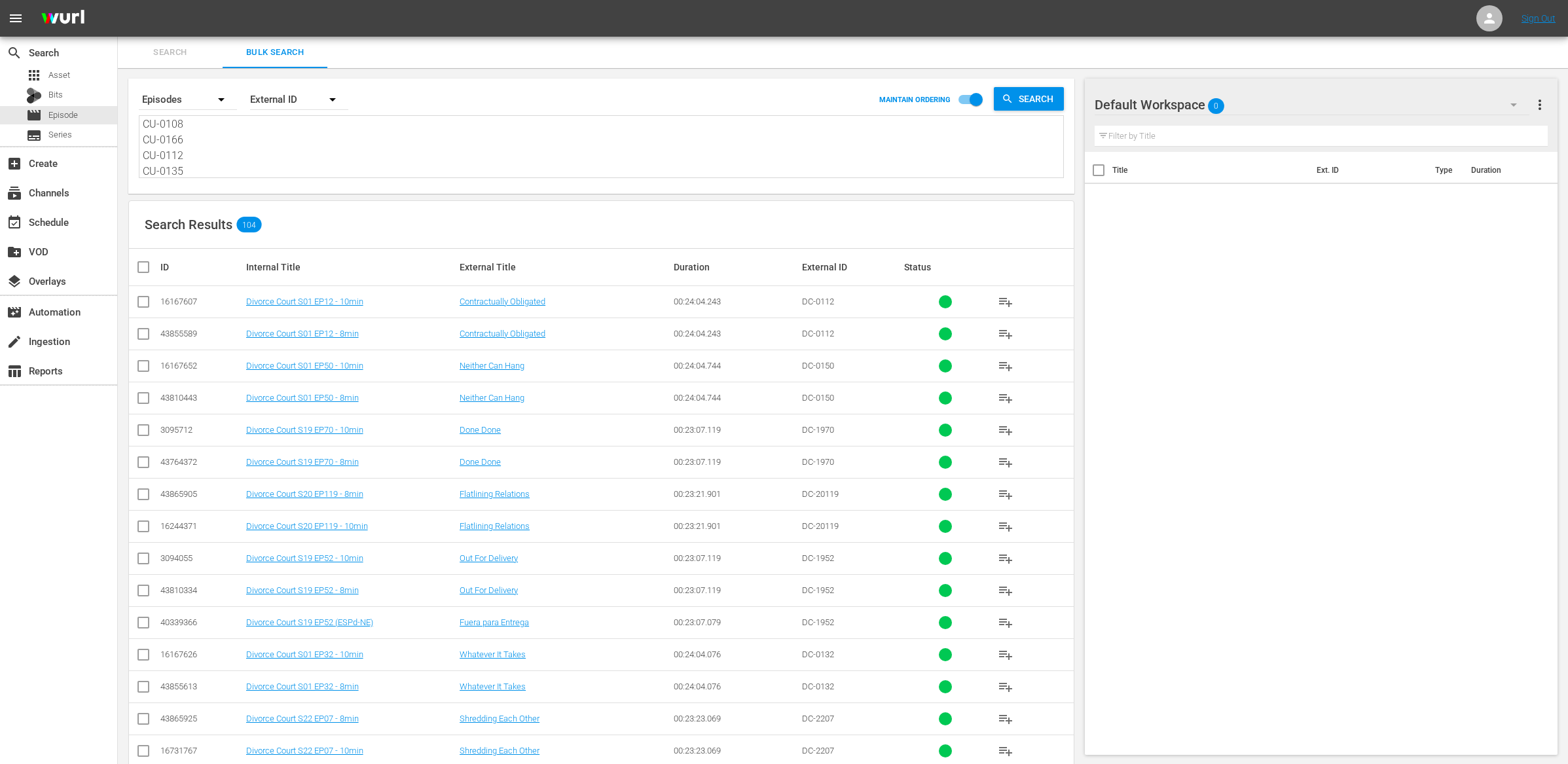
checkbox input "true"
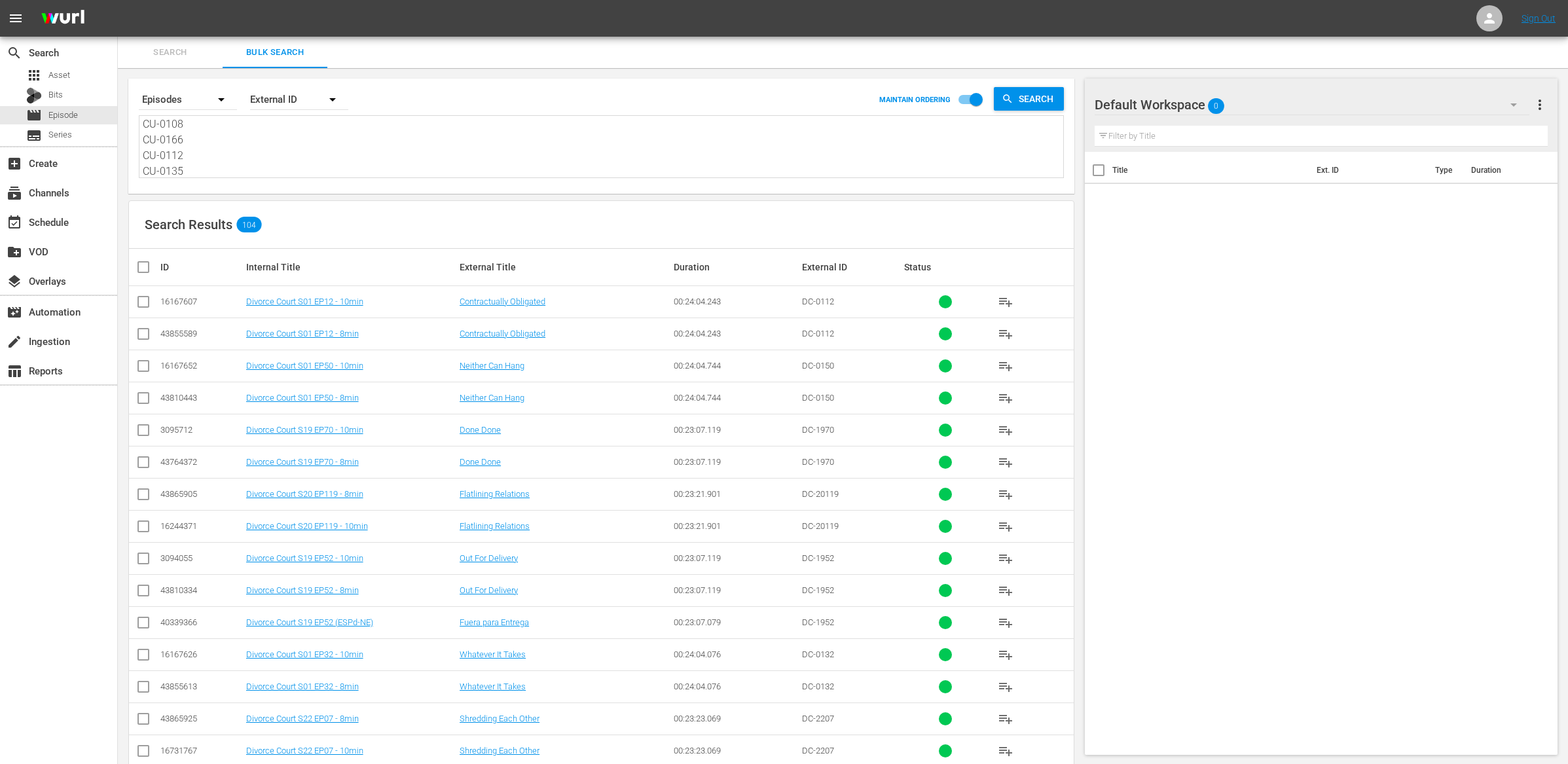
checkbox input "true"
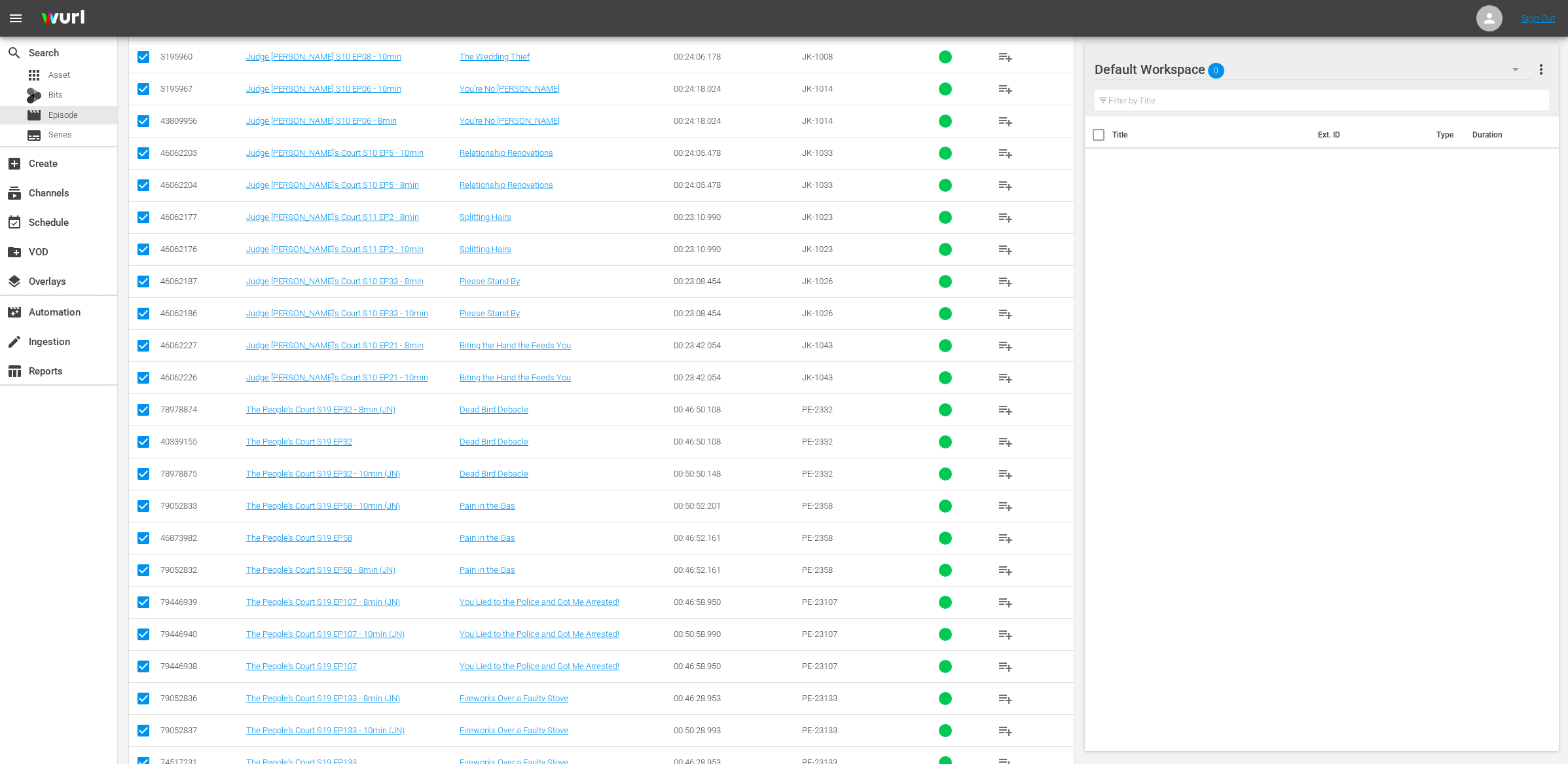
scroll to position [0, 0]
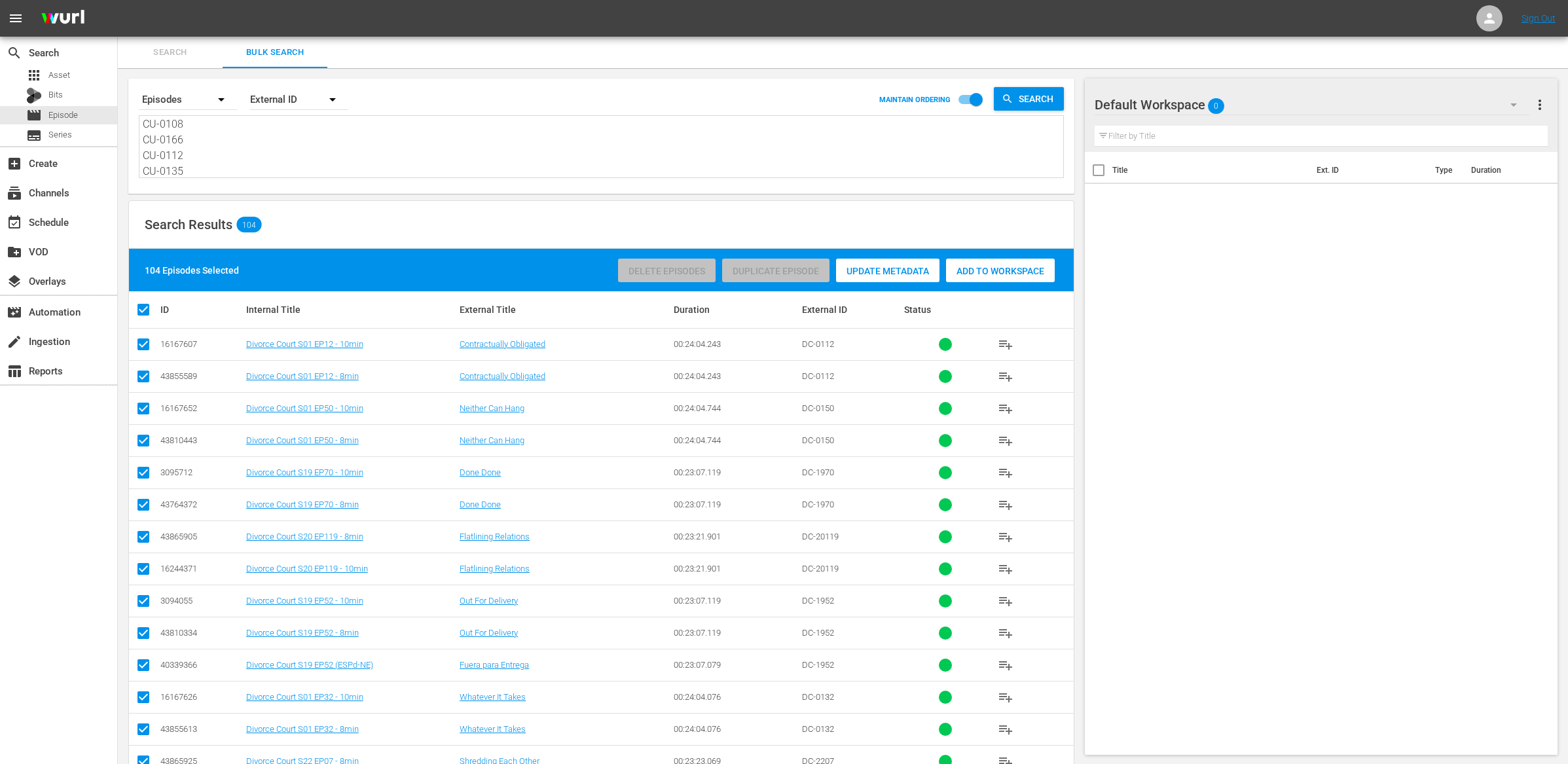
click at [989, 261] on div "Add to Workspace" at bounding box center [1000, 271] width 109 height 25
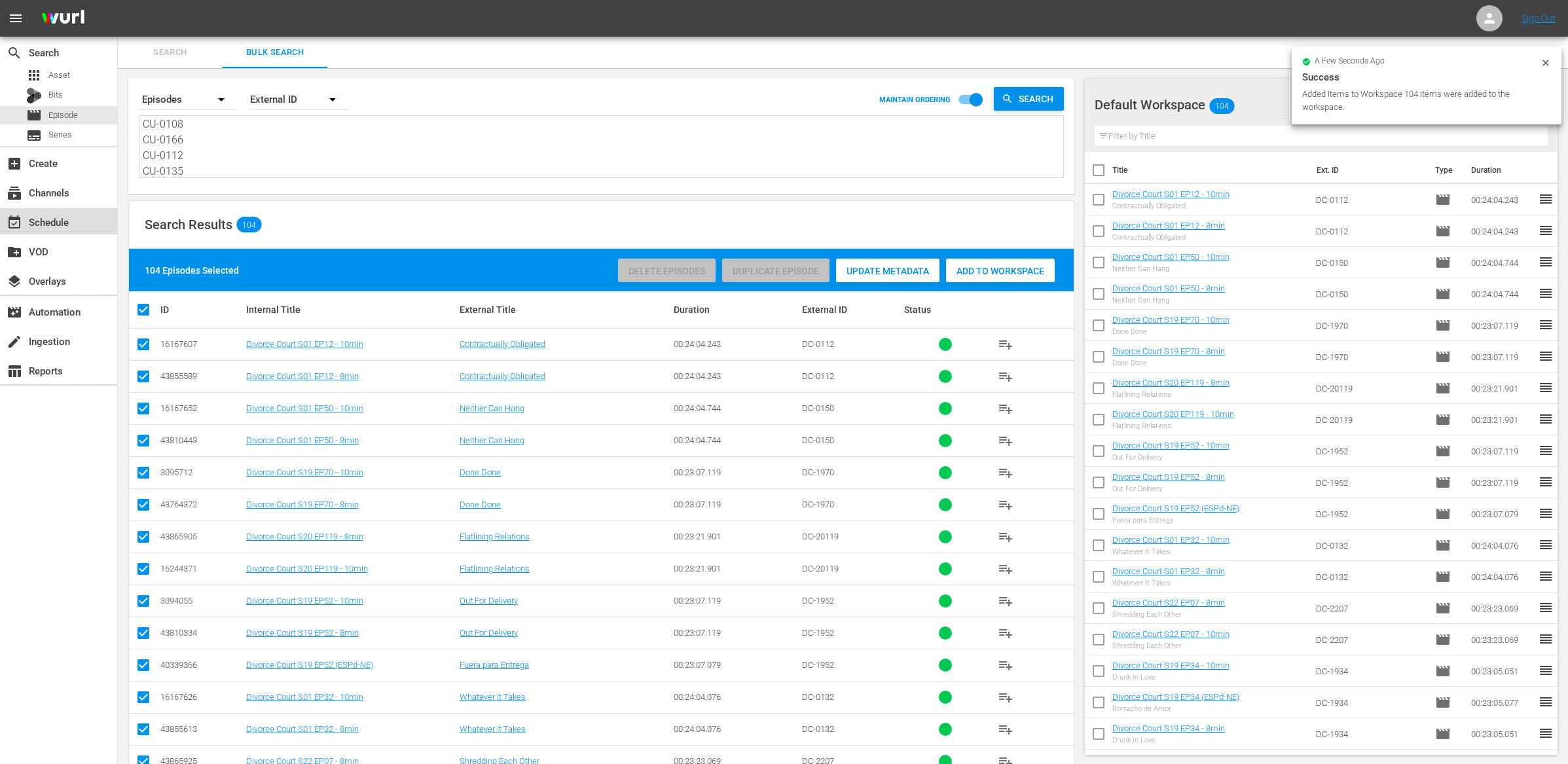
click at [72, 215] on div "event_available Schedule" at bounding box center [37, 220] width 73 height 12
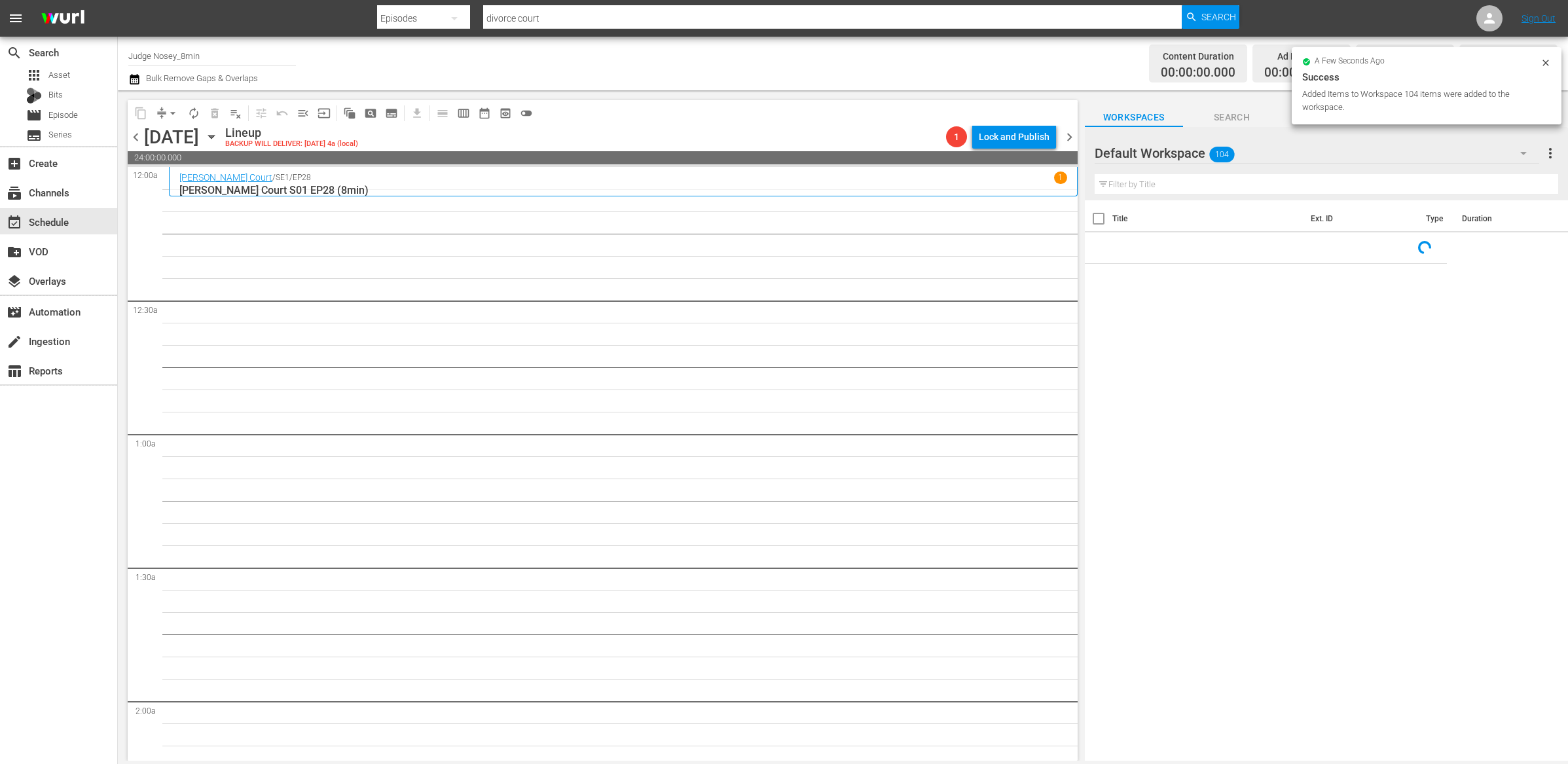
click at [1179, 180] on input "text" at bounding box center [1326, 184] width 464 height 21
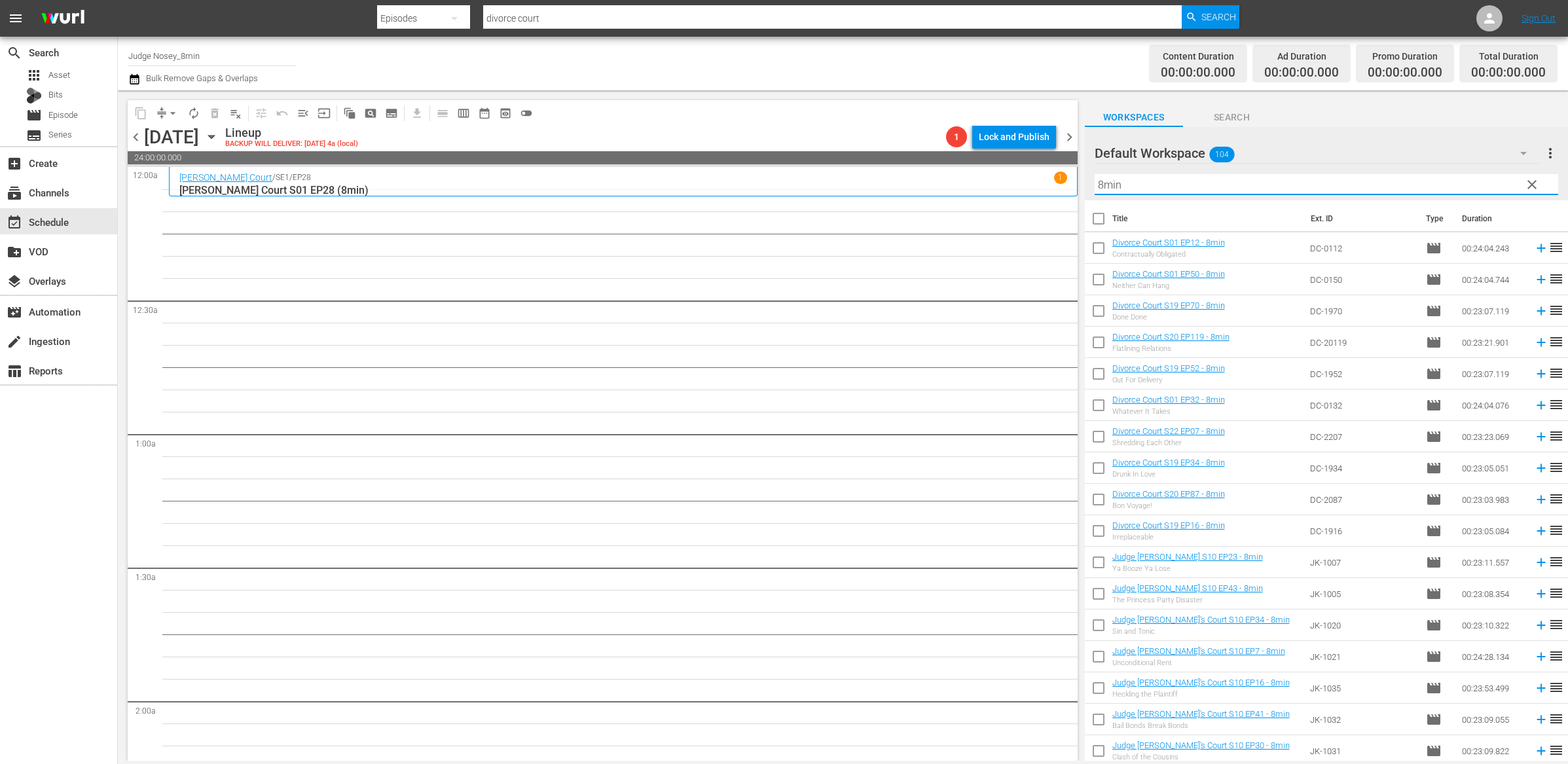
click at [1100, 218] on input "checkbox" at bounding box center [1098, 221] width 27 height 27
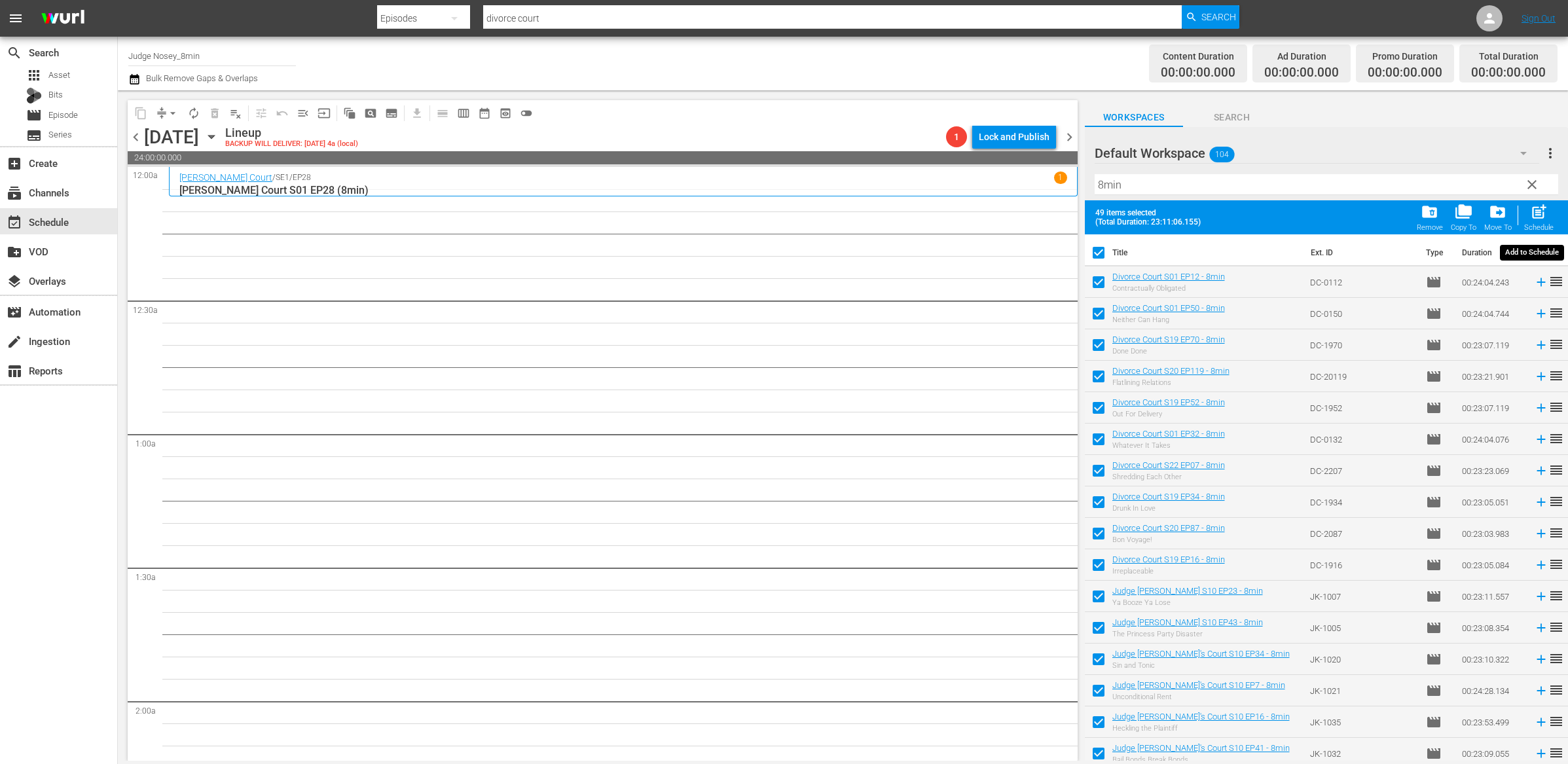
click at [1539, 215] on span "post_add" at bounding box center [1539, 211] width 17 height 17
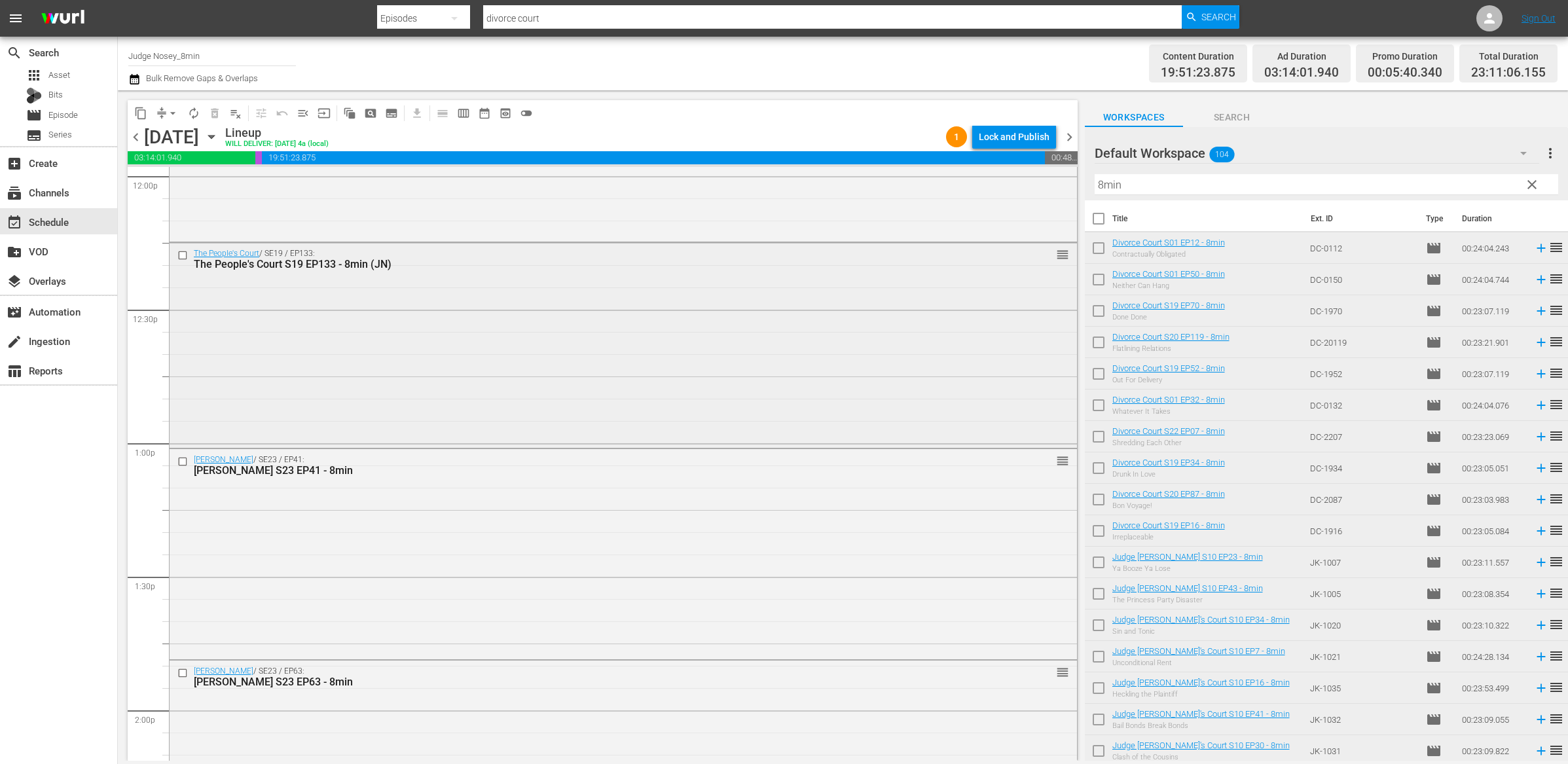
scroll to position [3199, 0]
click at [67, 118] on span "Episode" at bounding box center [63, 115] width 29 height 13
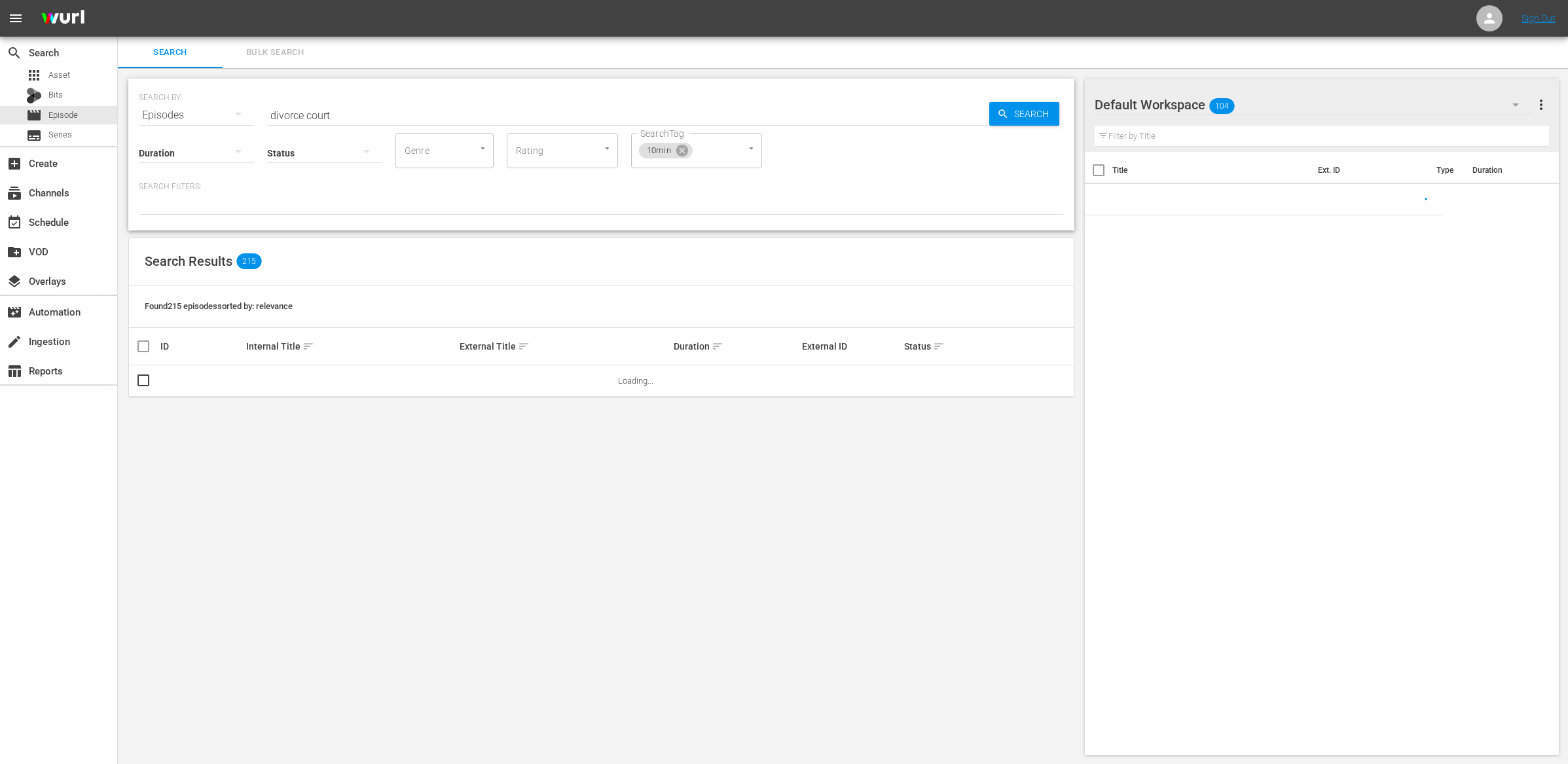
click at [376, 106] on input "divorce court" at bounding box center [628, 115] width 722 height 31
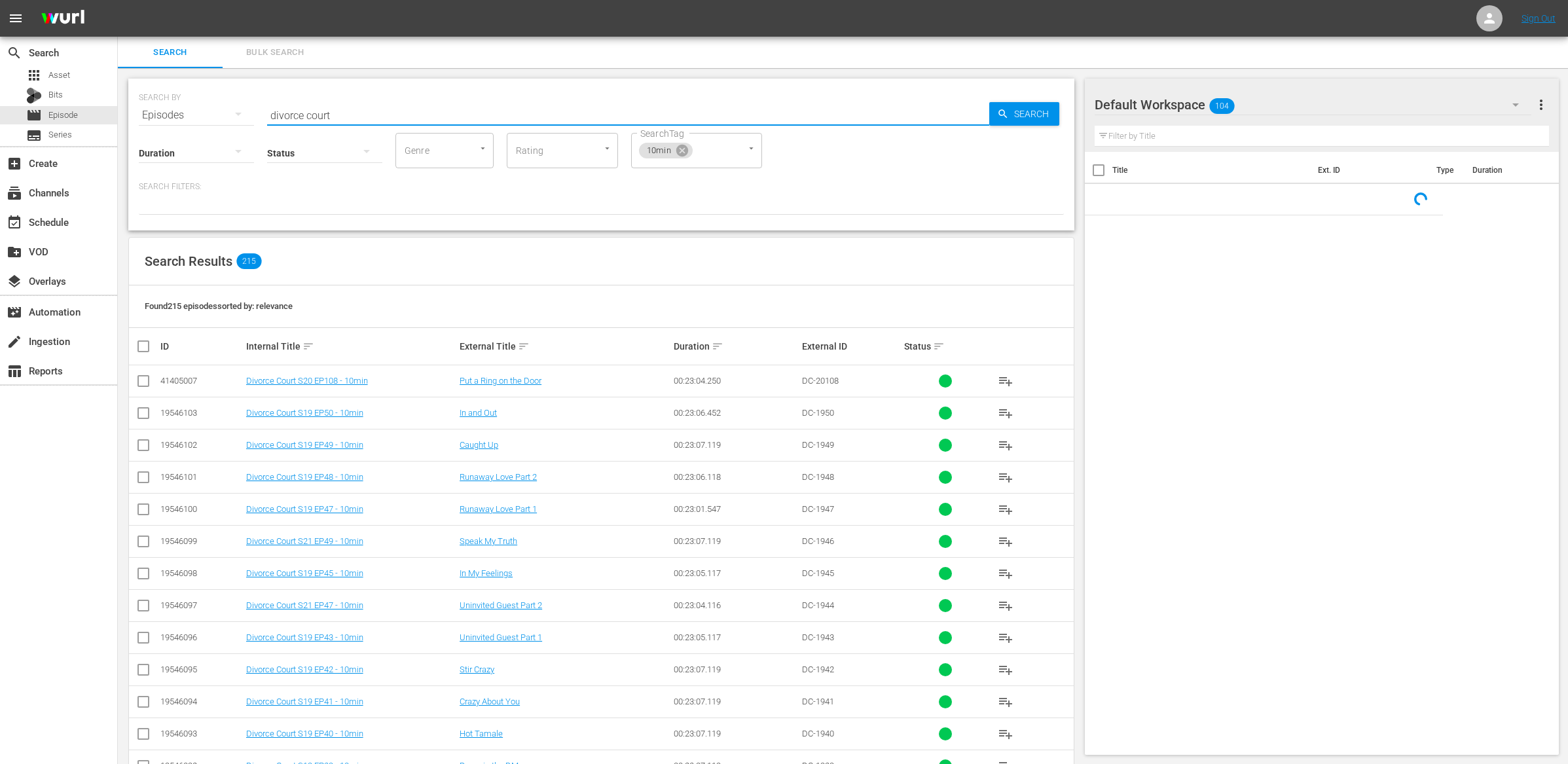
click at [376, 106] on input "divorce court" at bounding box center [628, 115] width 722 height 31
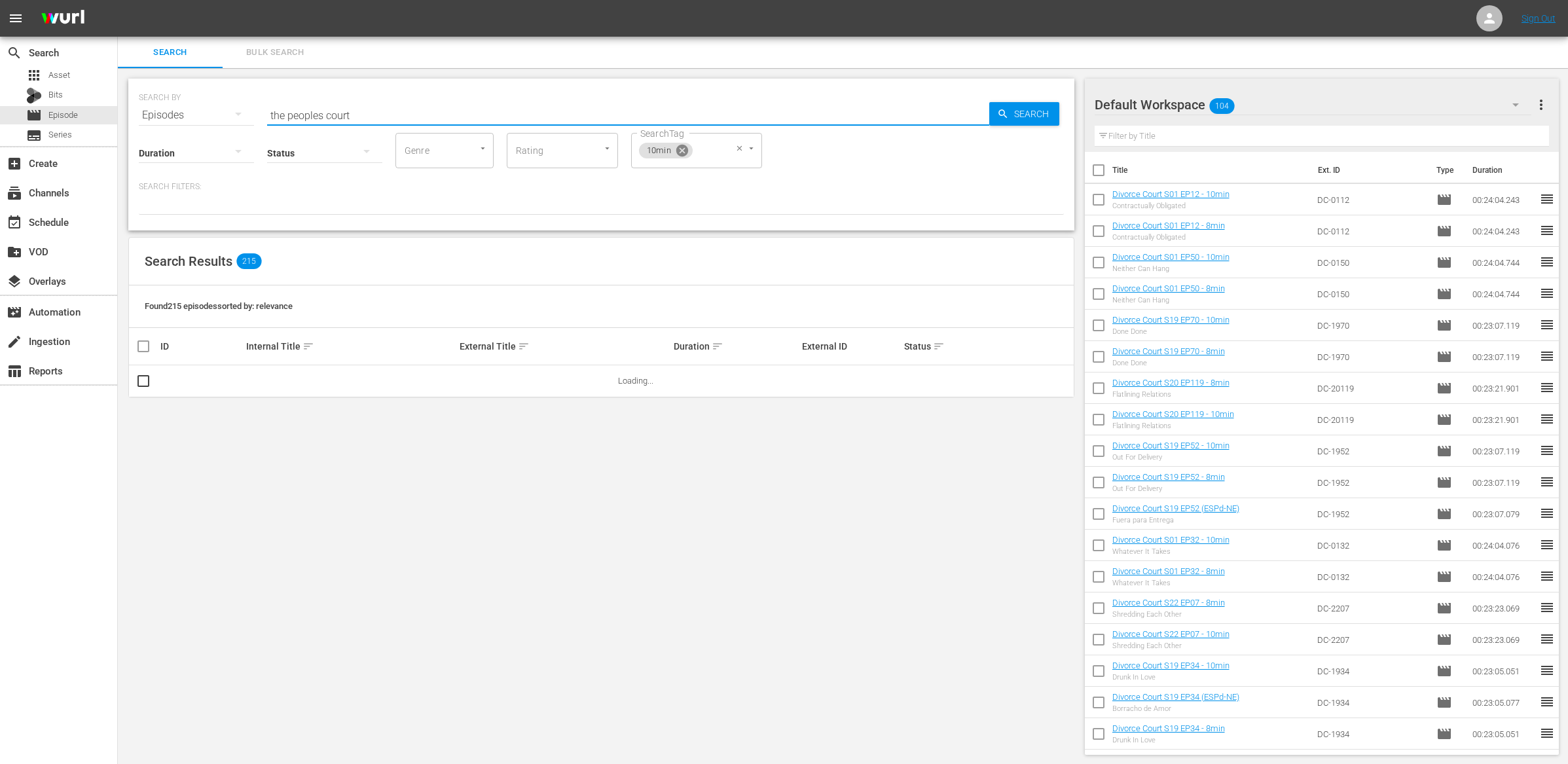
click at [686, 149] on icon at bounding box center [682, 150] width 12 height 12
click at [684, 151] on input "SearchTag" at bounding box center [662, 151] width 49 height 24
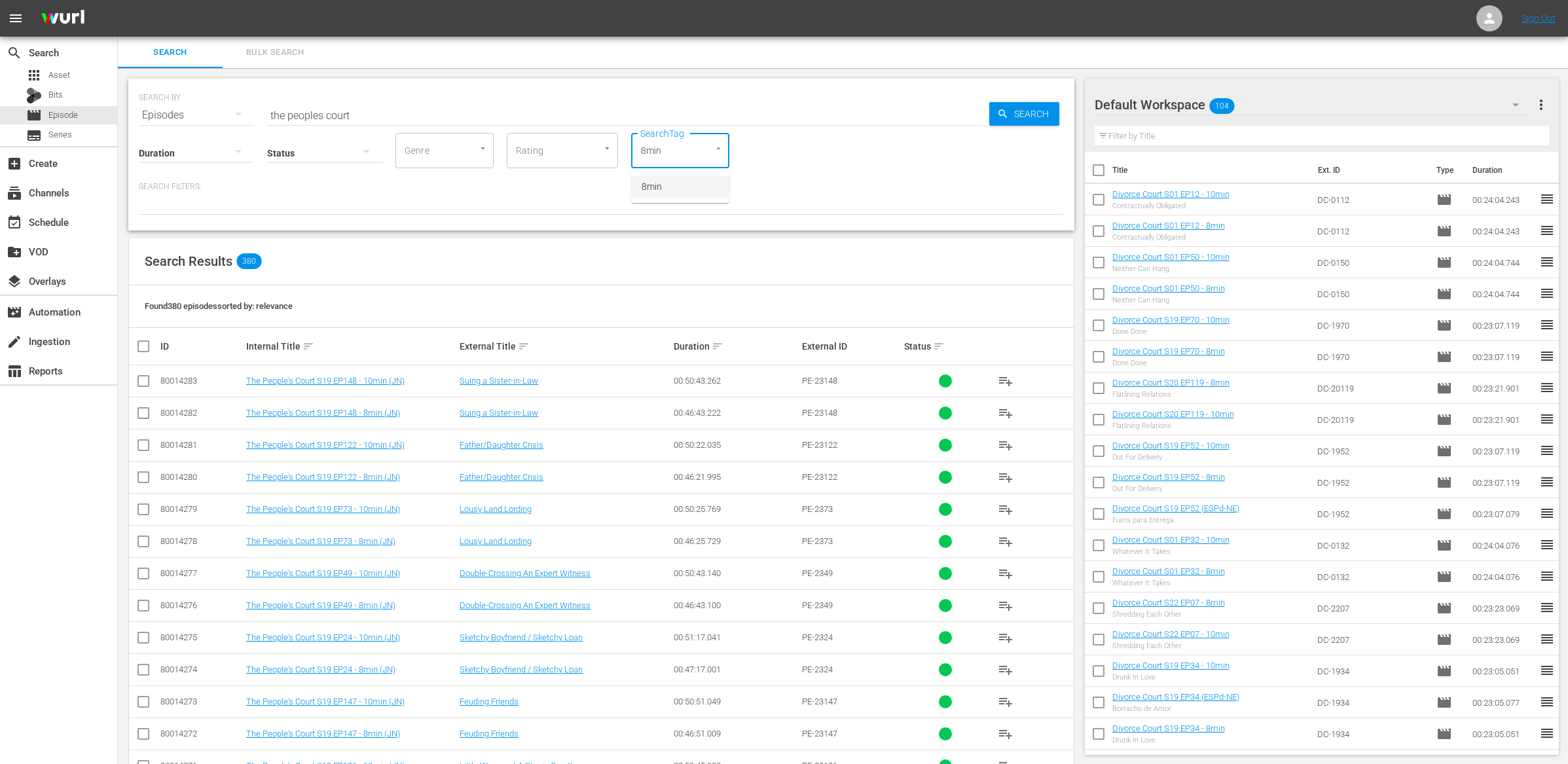
click at [657, 188] on span "8min" at bounding box center [652, 187] width 20 height 14
click at [148, 380] on input "checkbox" at bounding box center [143, 383] width 16 height 16
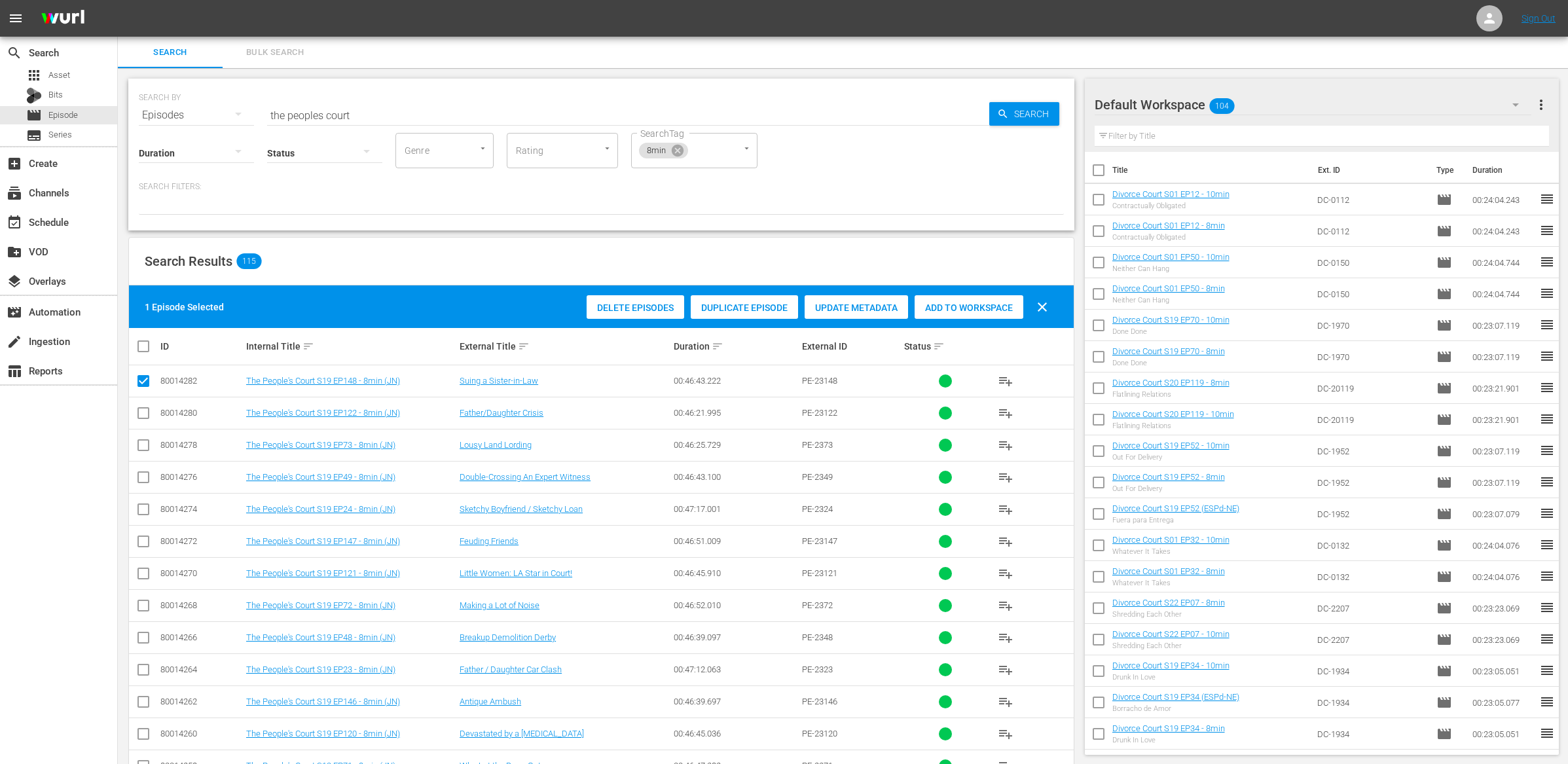
drag, startPoint x: 964, startPoint y: 323, endPoint x: 961, endPoint y: 317, distance: 6.7
click at [963, 323] on div "1 Episode Selected Delete Episodes Duplicate Episode Update Metadata Add to Wor…" at bounding box center [601, 307] width 945 height 43
click at [960, 312] on div "Add to Workspace" at bounding box center [968, 307] width 109 height 25
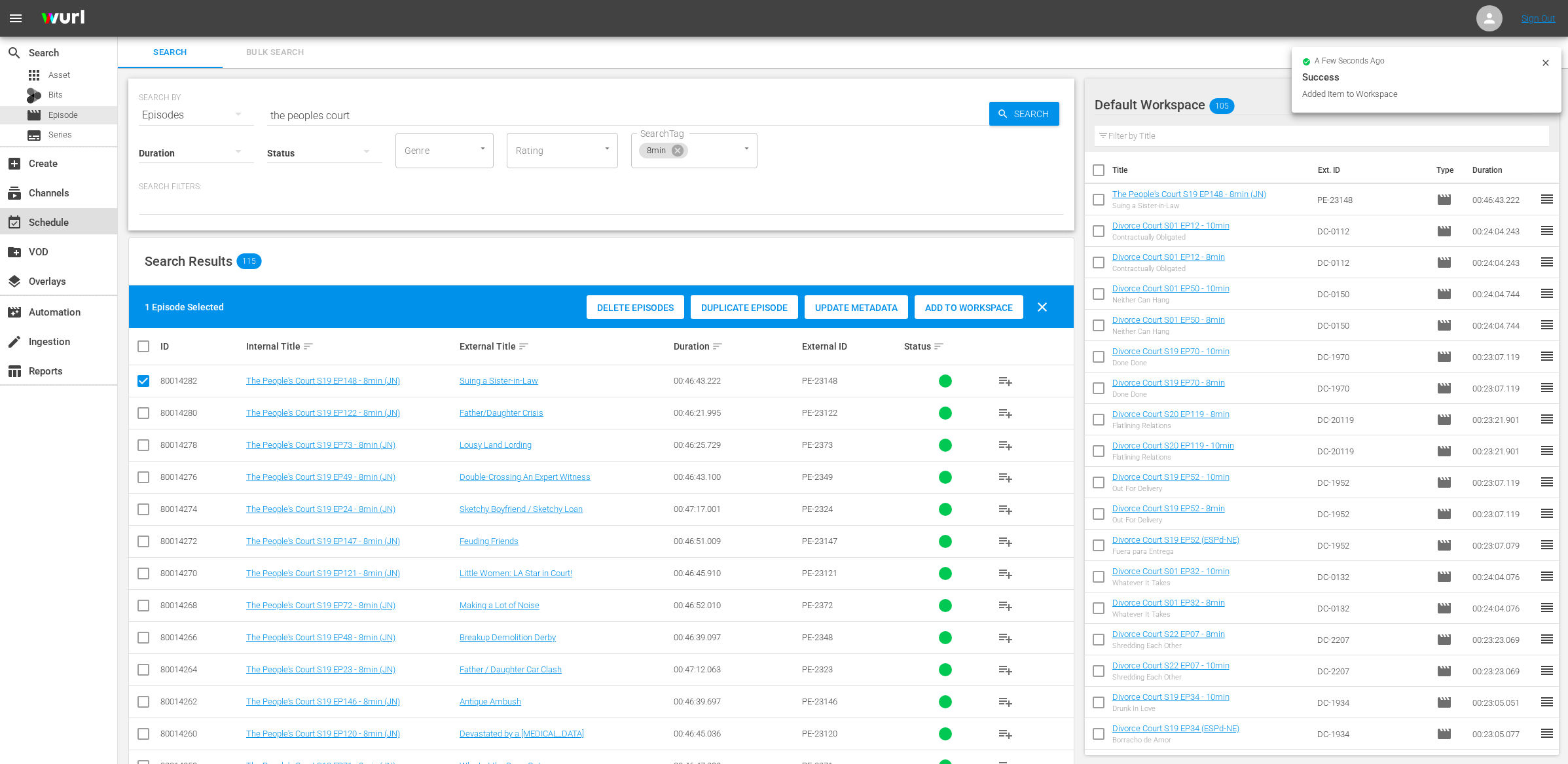
click at [61, 216] on div "event_available Schedule" at bounding box center [37, 220] width 73 height 12
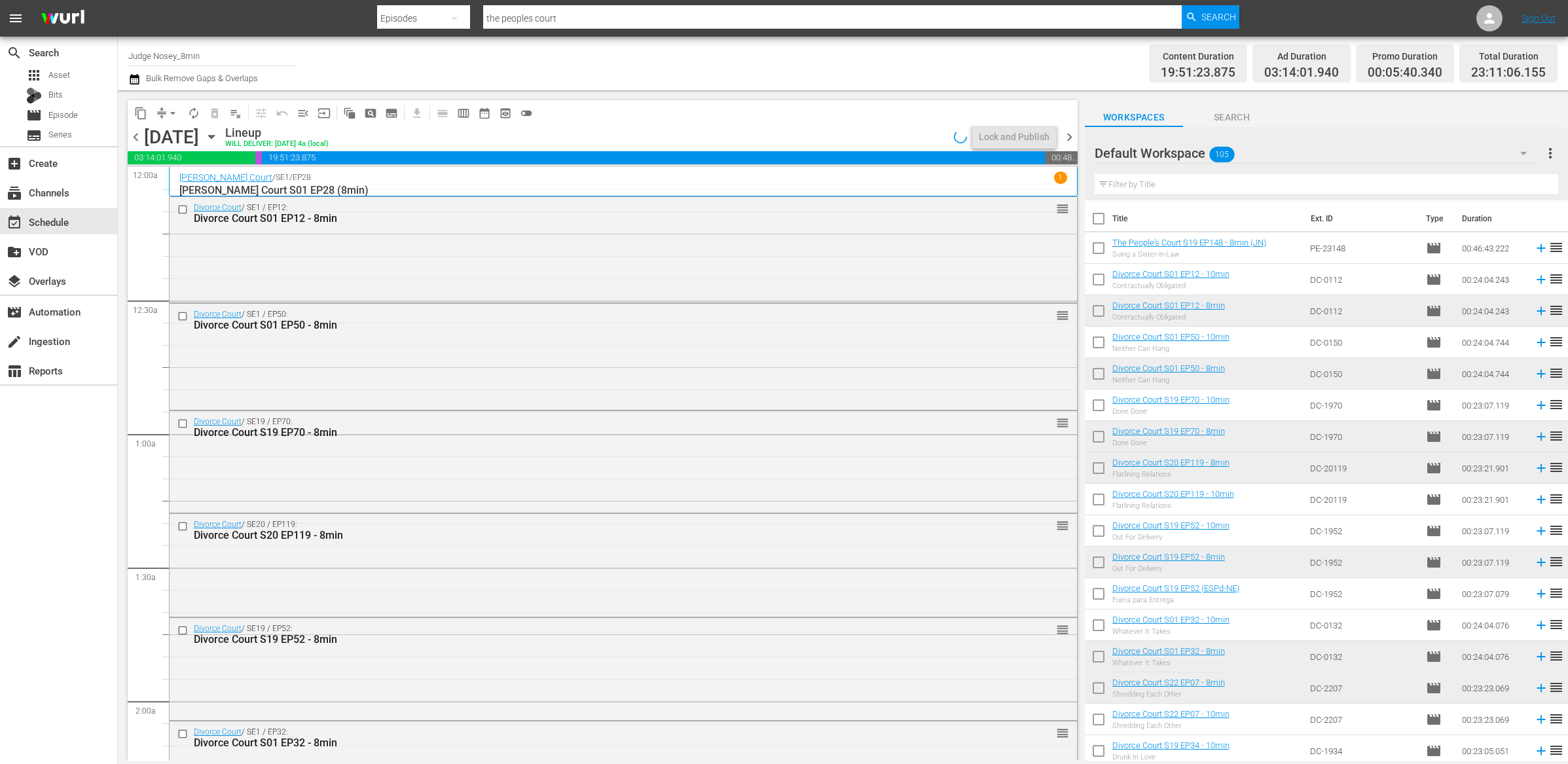
click at [1147, 181] on input "text" at bounding box center [1326, 184] width 464 height 21
click at [70, 116] on span "Episode" at bounding box center [63, 115] width 29 height 13
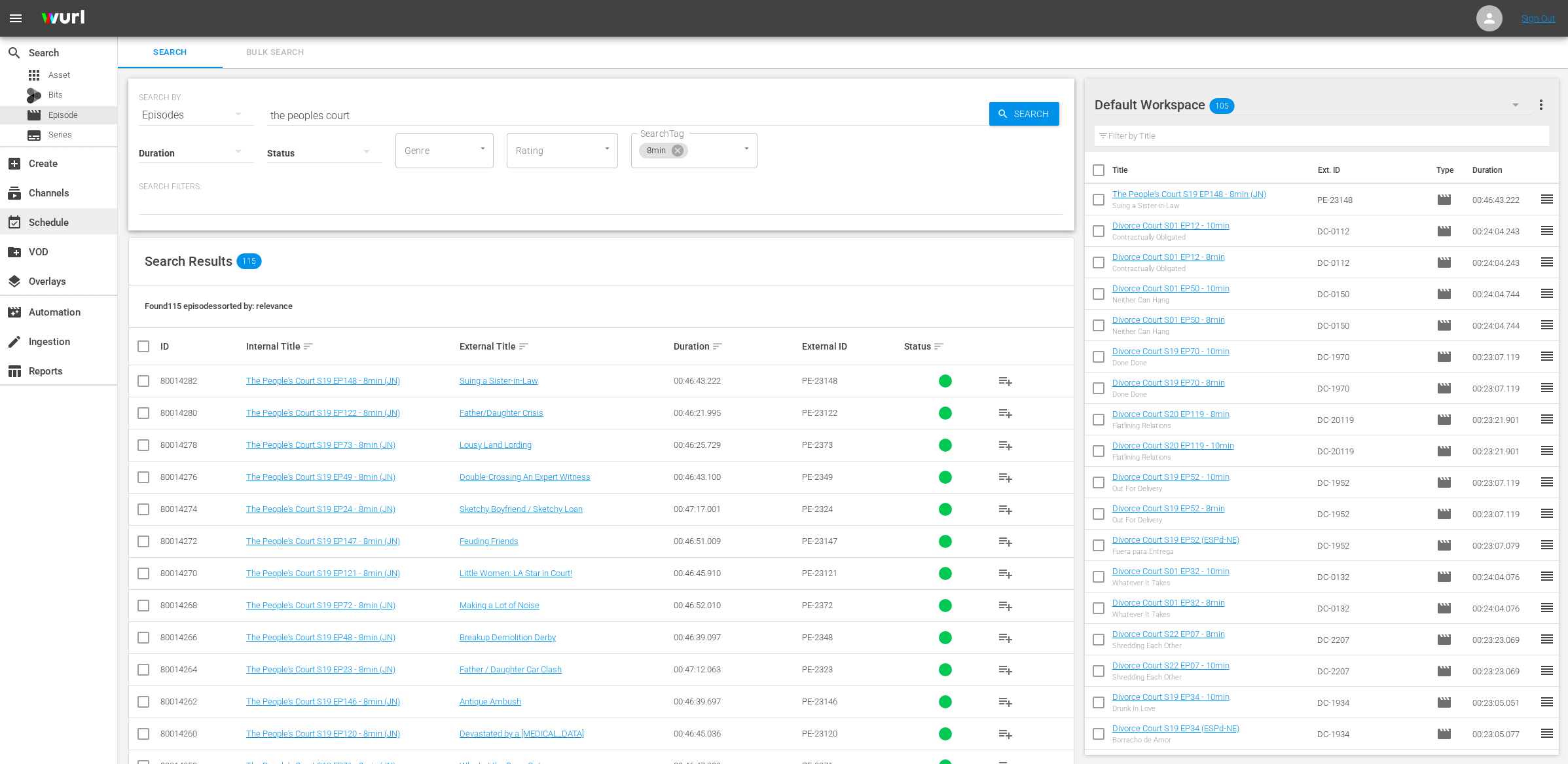
click at [52, 226] on div "event_available Schedule" at bounding box center [37, 220] width 73 height 12
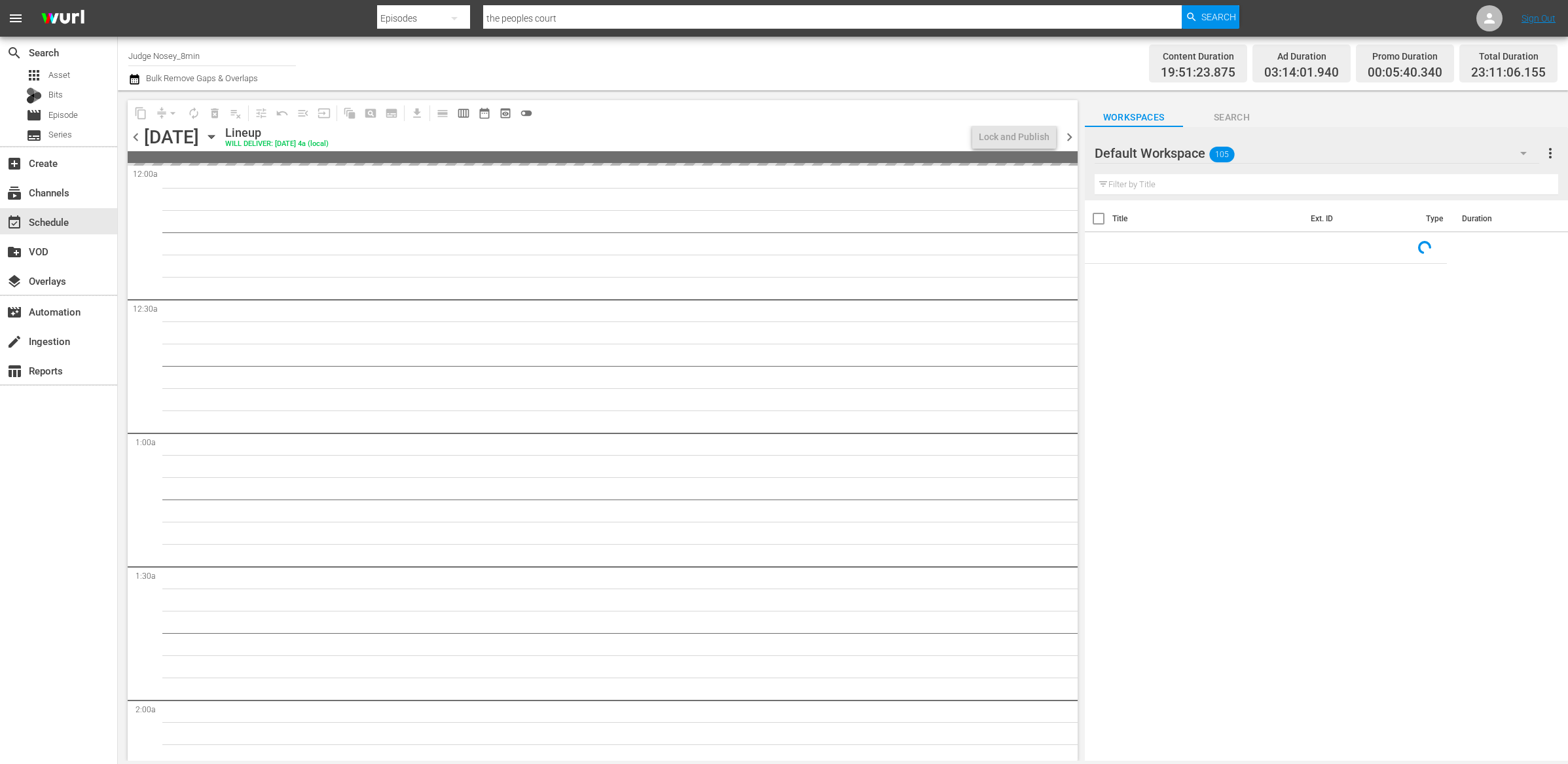
click at [1129, 190] on input "text" at bounding box center [1326, 184] width 464 height 21
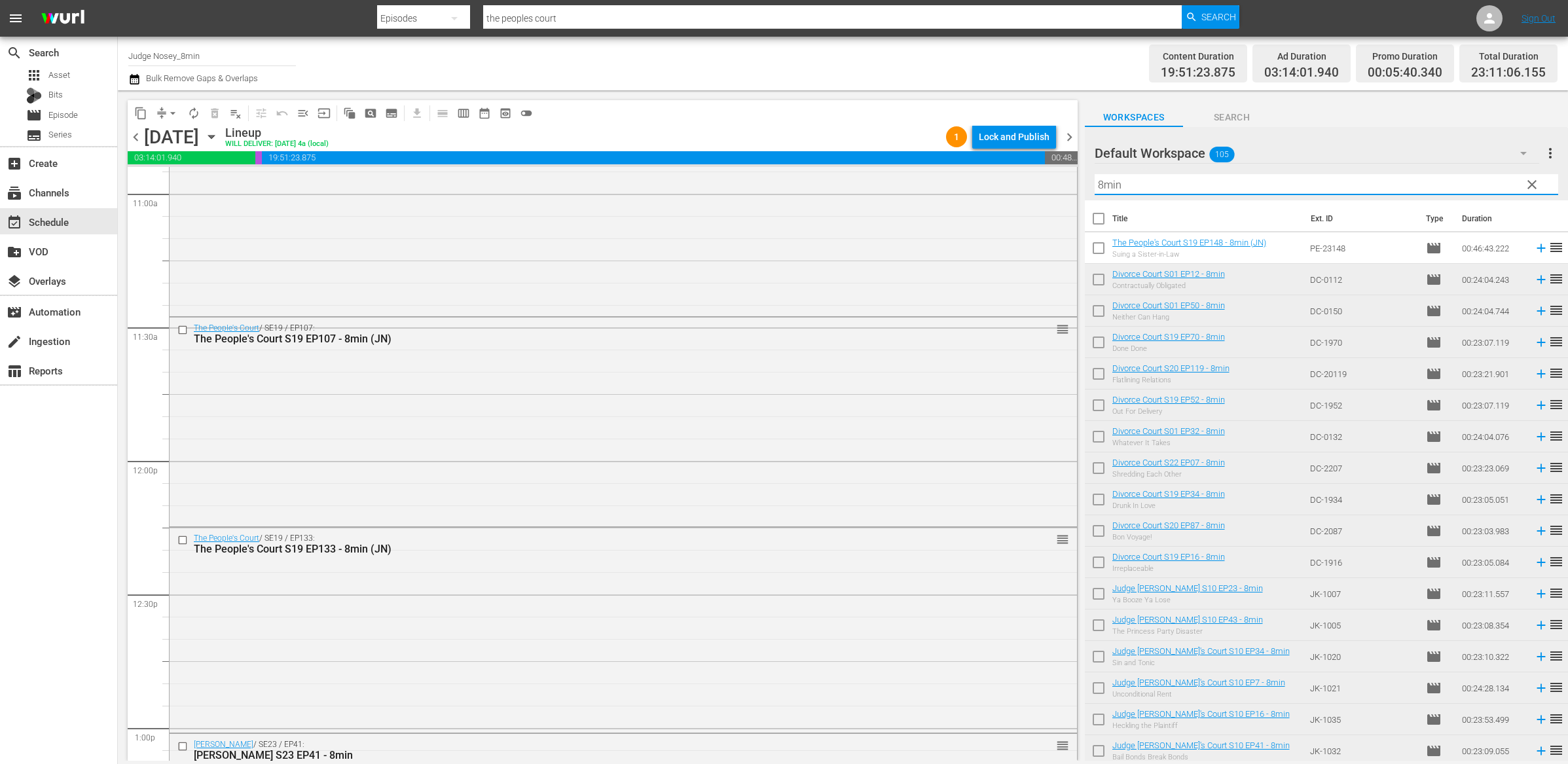
scroll to position [2937, 0]
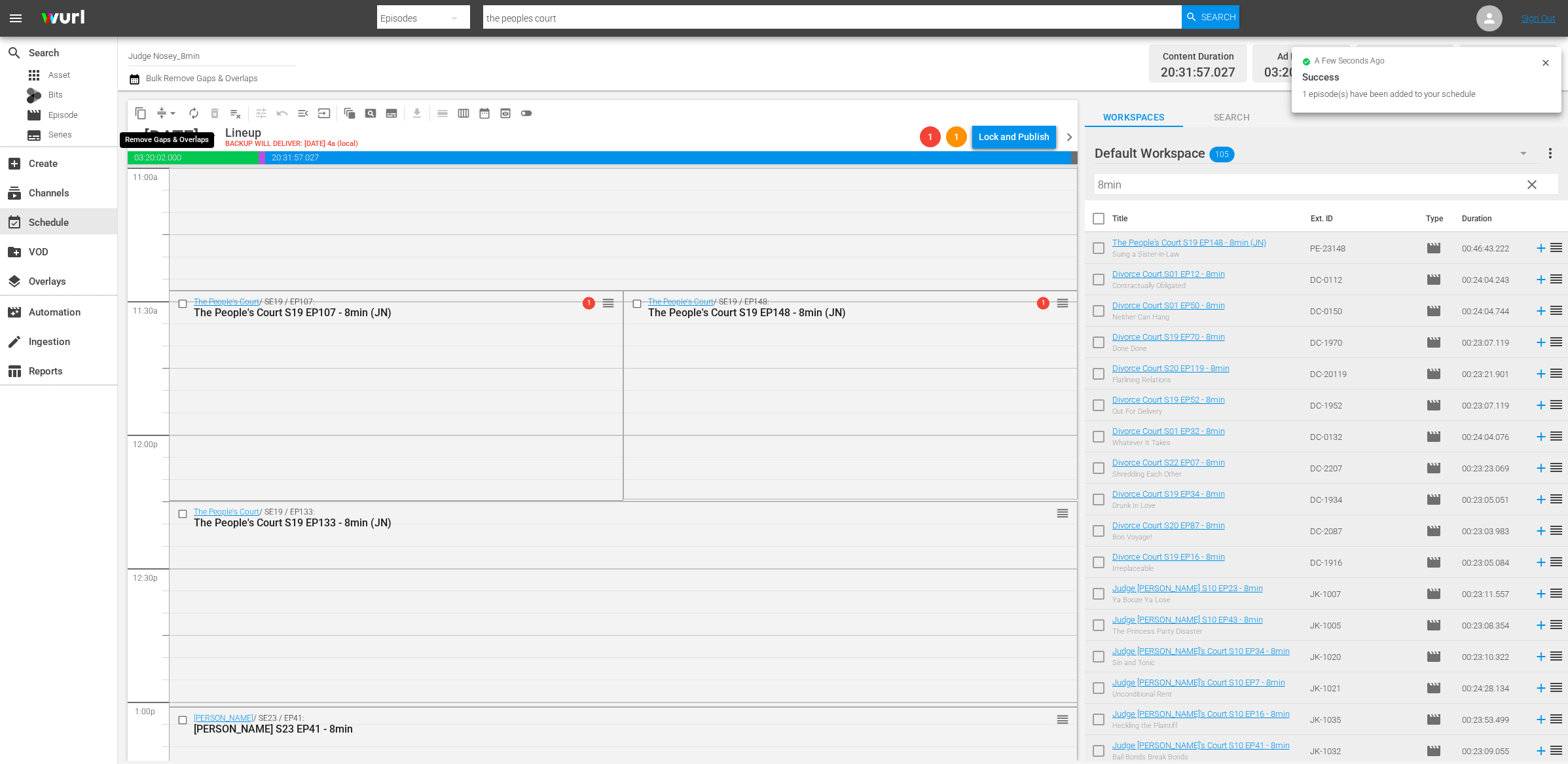
click at [168, 113] on span "arrow_drop_down" at bounding box center [173, 113] width 13 height 13
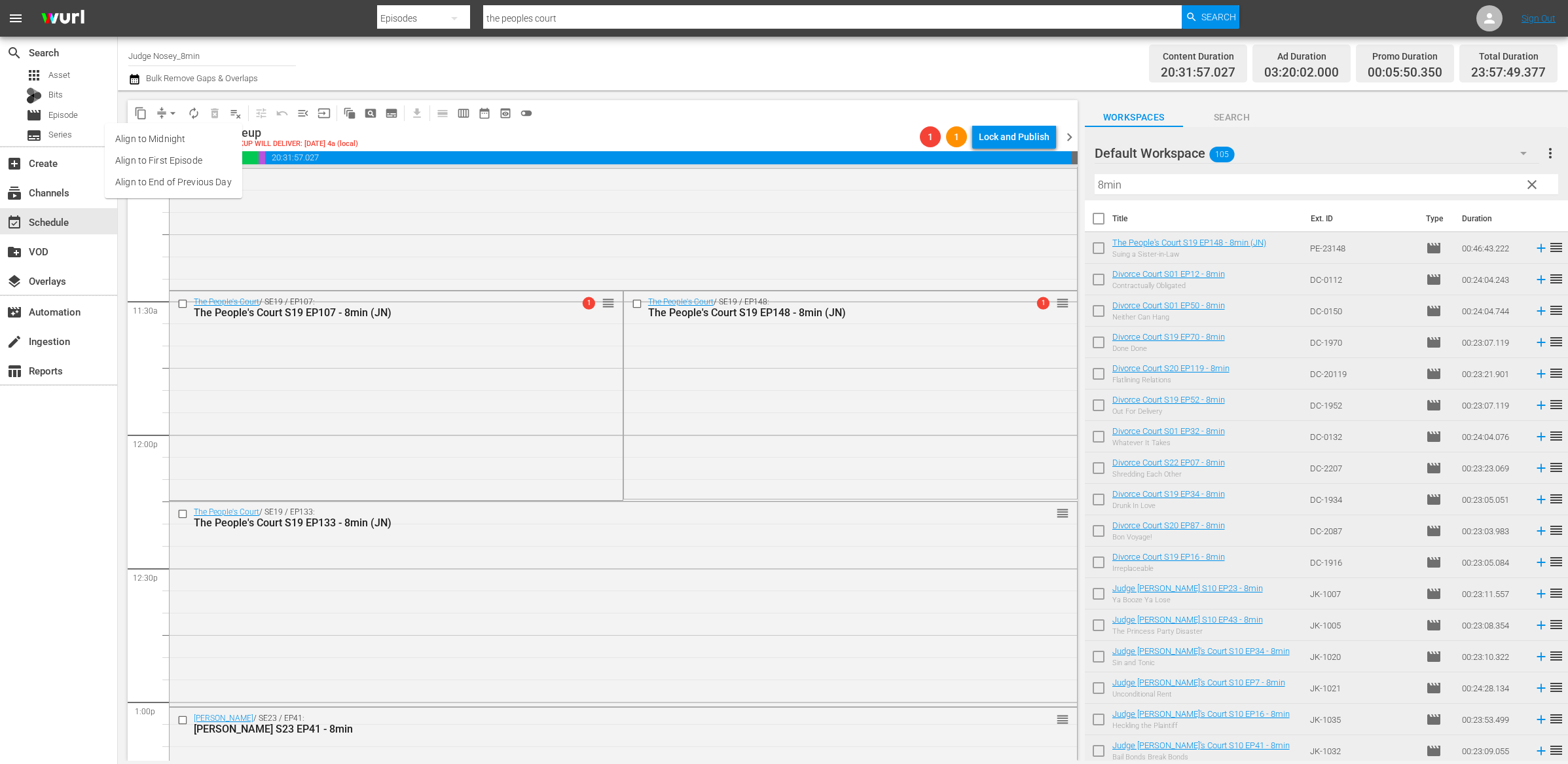
click at [192, 183] on li "Align to End of Previous Day" at bounding box center [173, 182] width 137 height 22
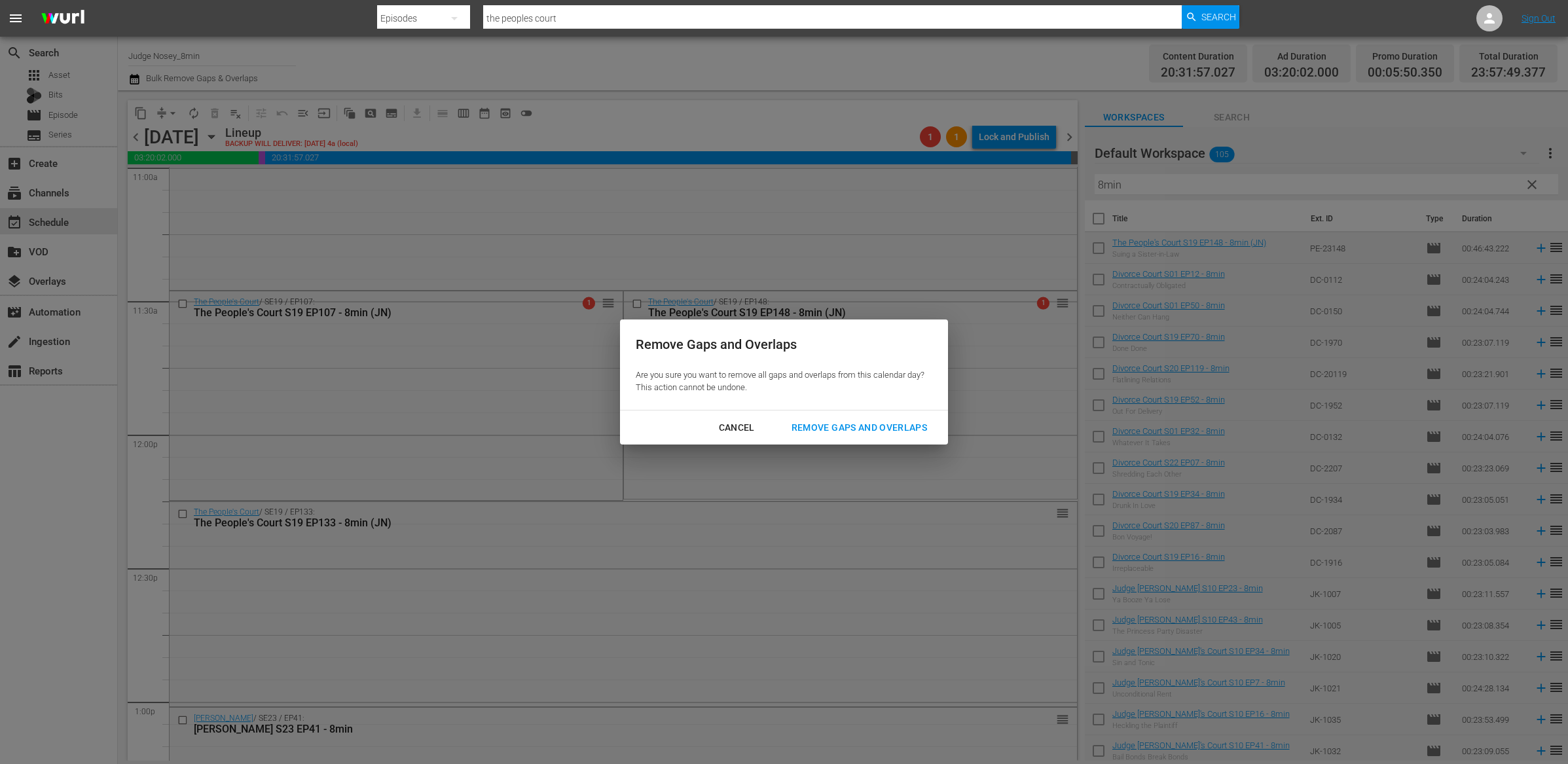
drag, startPoint x: 850, startPoint y: 426, endPoint x: 953, endPoint y: 449, distance: 105.5
click at [850, 426] on div "Remove Gaps and Overlaps" at bounding box center [859, 428] width 157 height 16
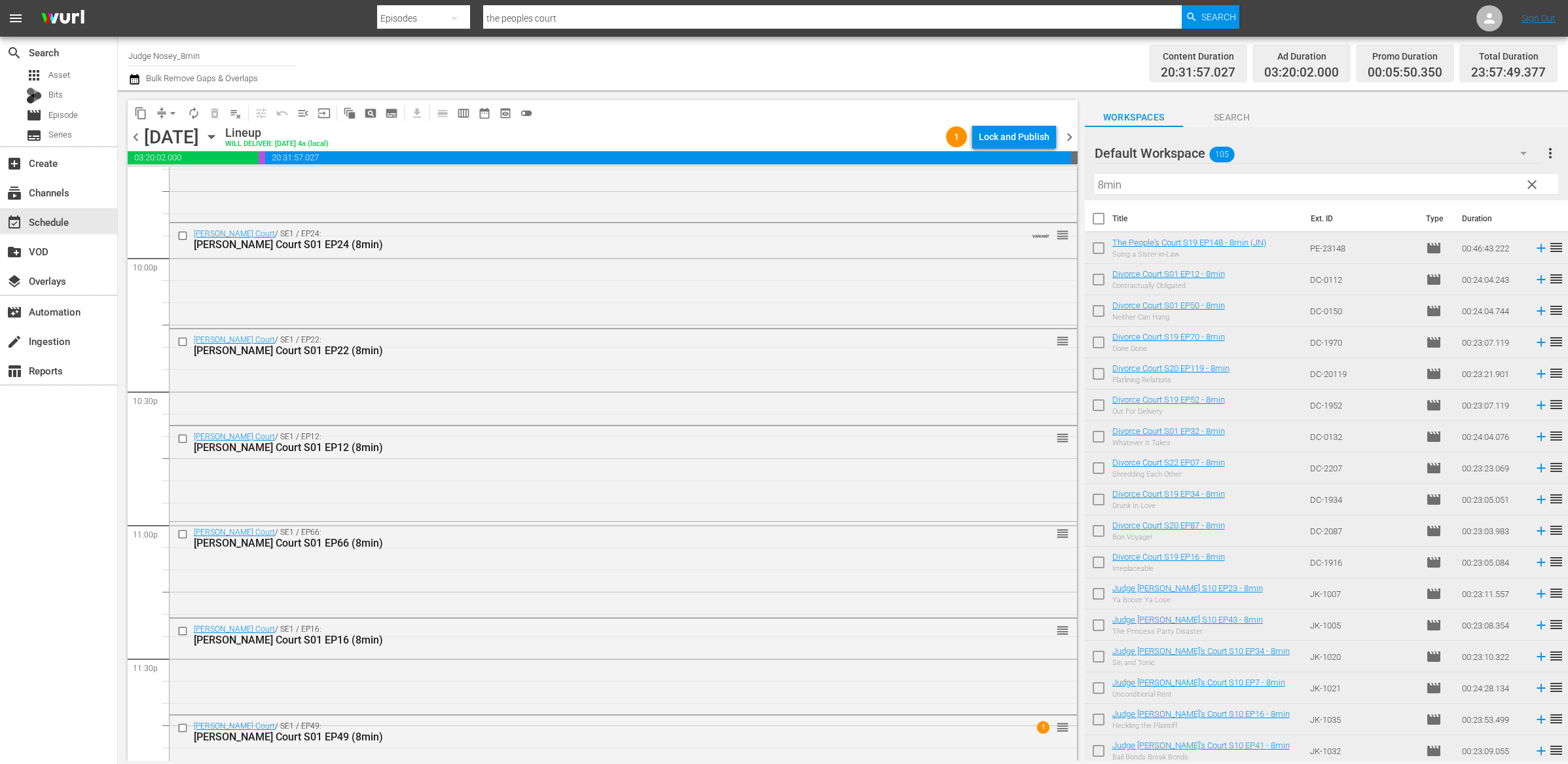
scroll to position [5836, 0]
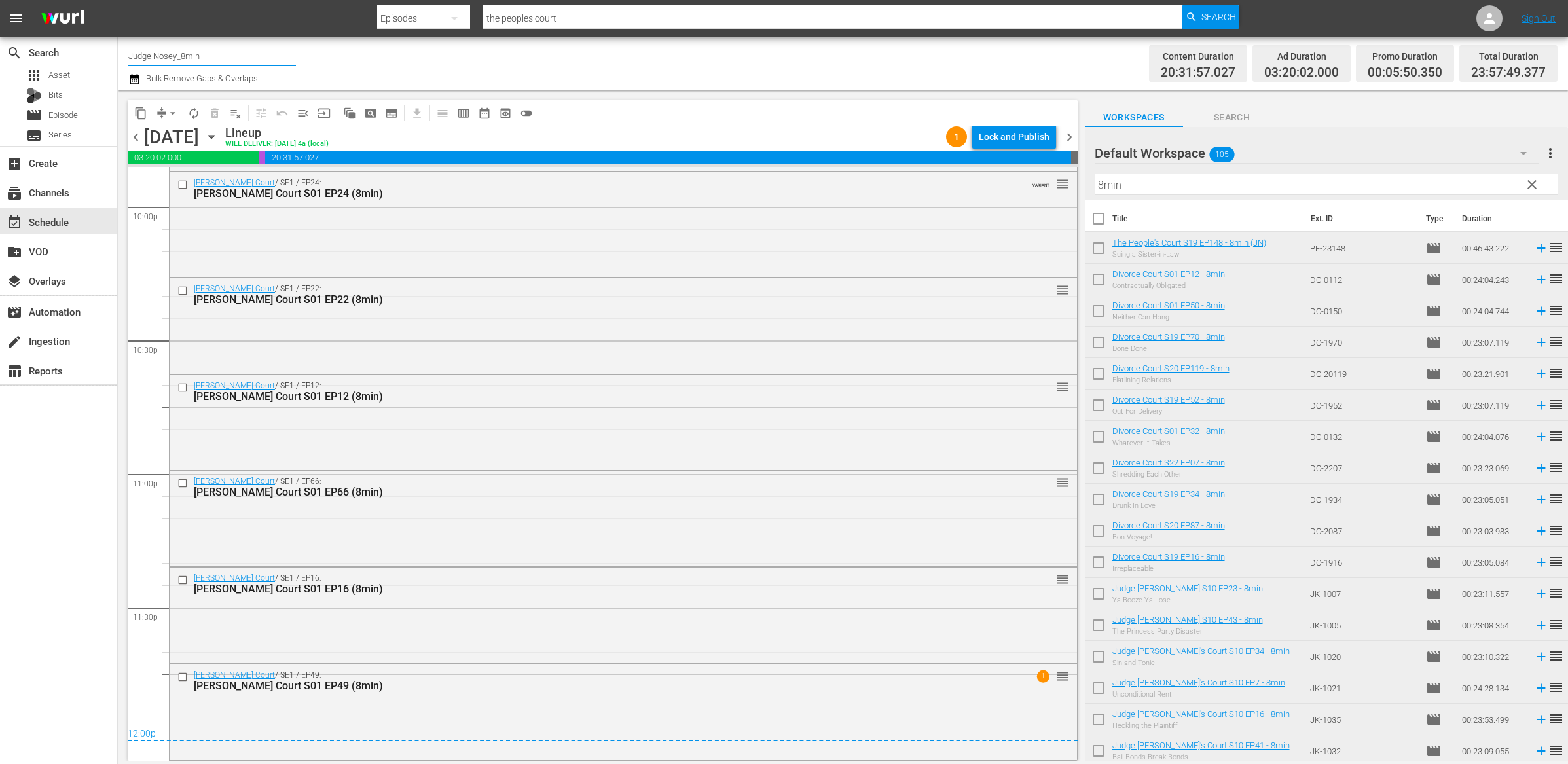
drag, startPoint x: 206, startPoint y: 54, endPoint x: 169, endPoint y: 54, distance: 37.0
click at [169, 54] on input "Judge Nosey_8min" at bounding box center [211, 56] width 168 height 31
click at [194, 100] on div "Judge [PERSON_NAME] (349 - nosey_realnosey_1)" at bounding box center [308, 92] width 340 height 31
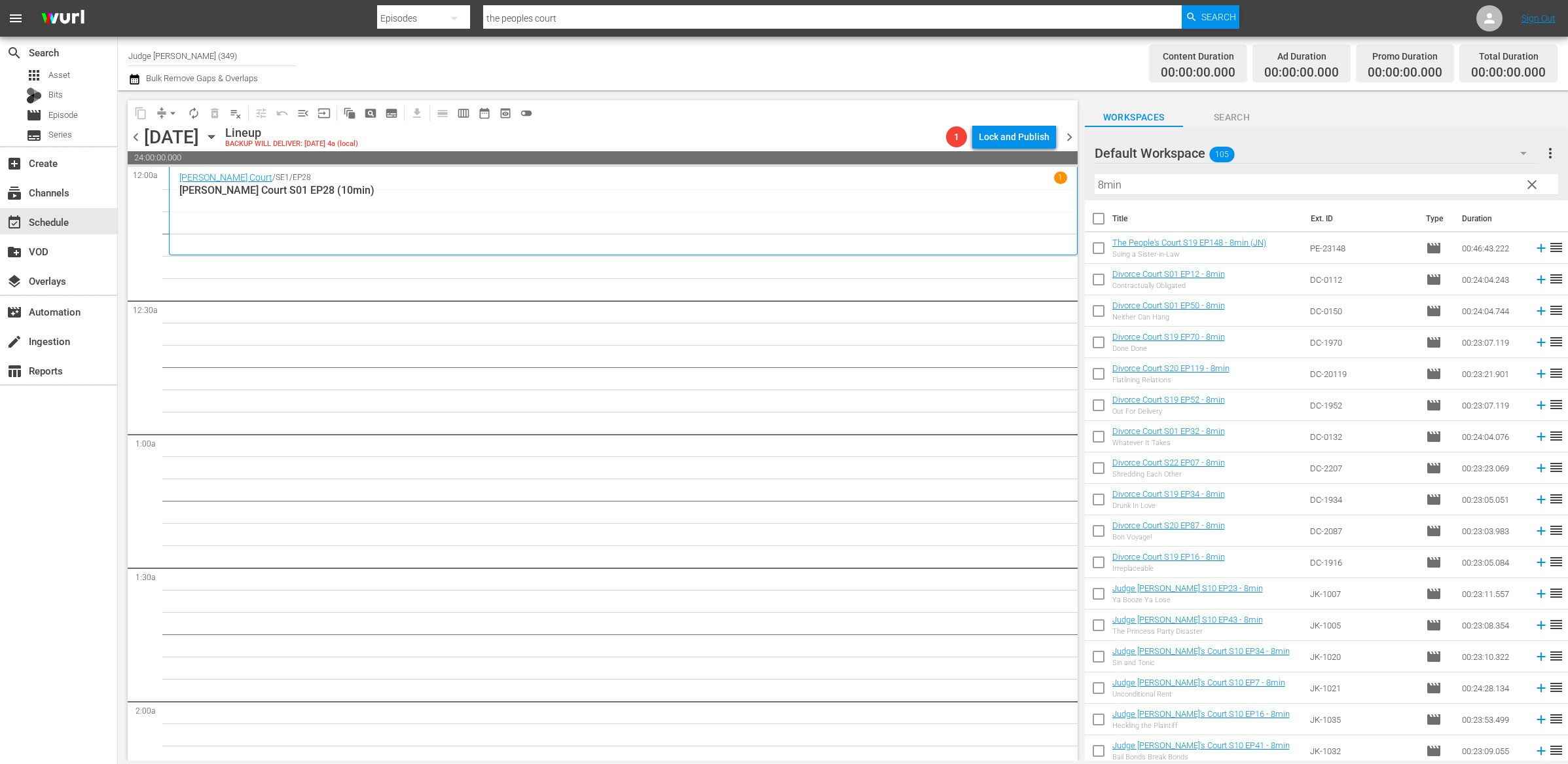
click at [1147, 177] on input "8min" at bounding box center [1326, 184] width 464 height 21
click at [1093, 215] on input "checkbox" at bounding box center [1098, 221] width 27 height 27
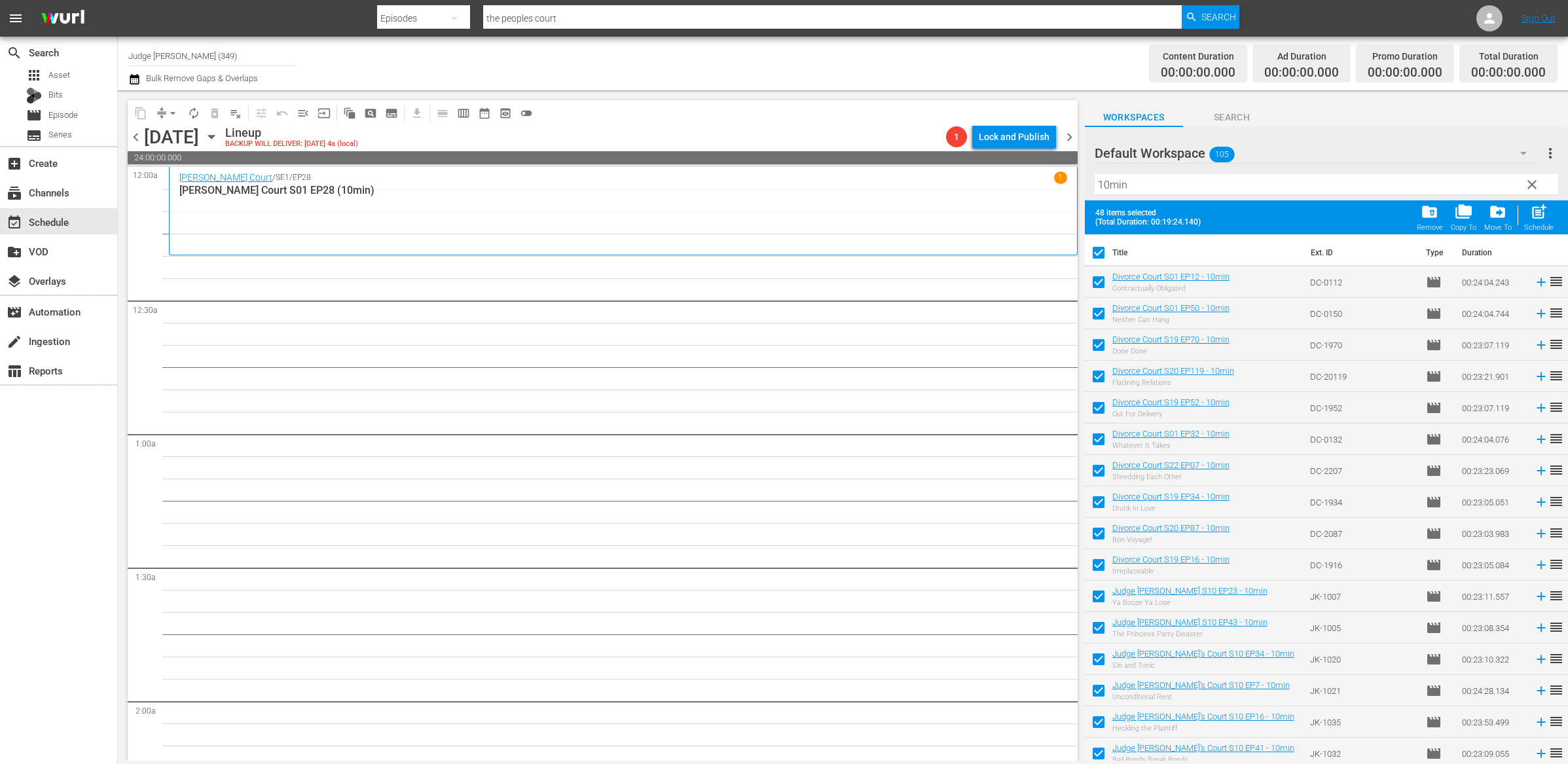
click at [1529, 220] on div "post_add Schedule" at bounding box center [1539, 217] width 29 height 28
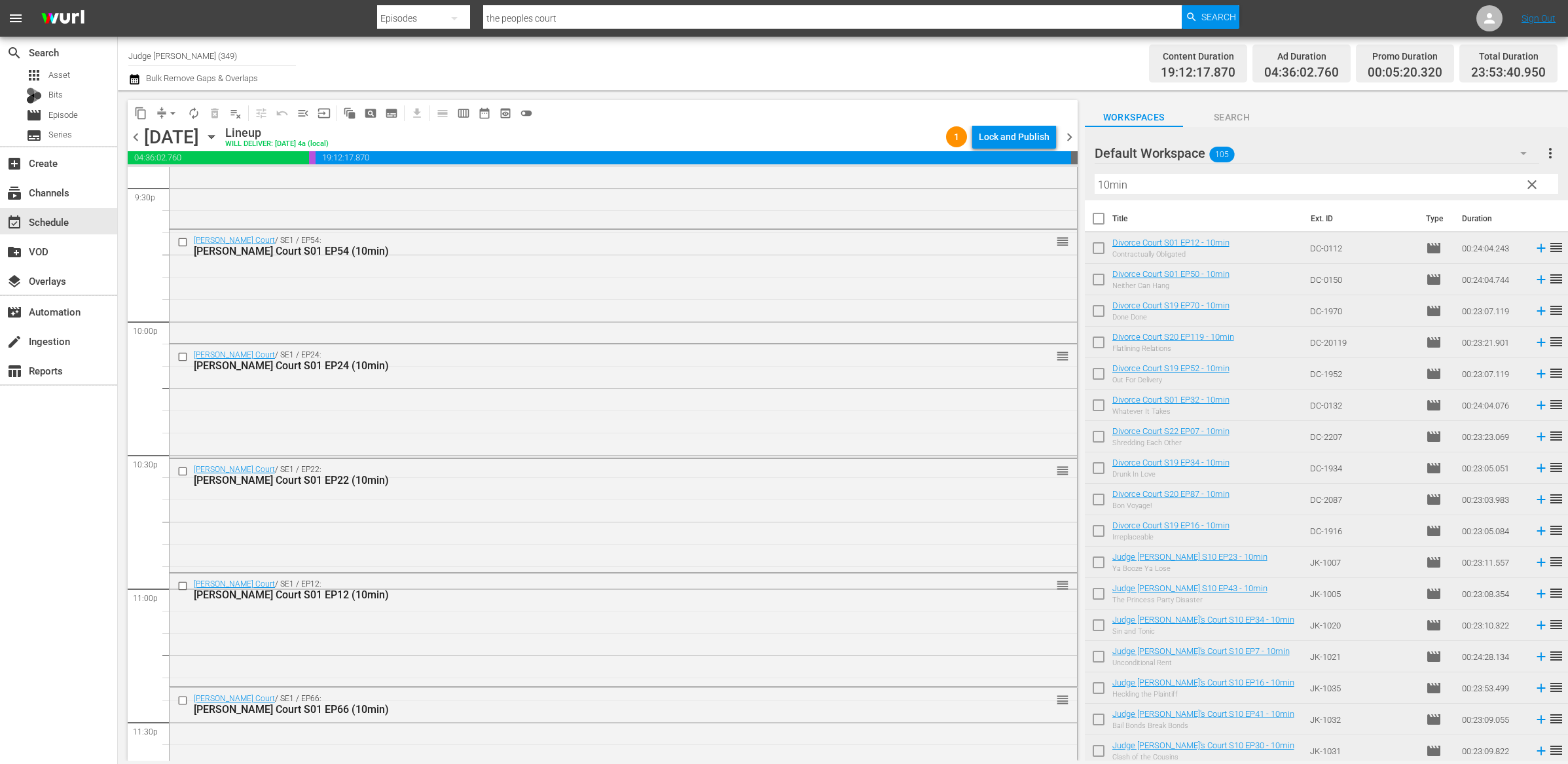
scroll to position [5876, 0]
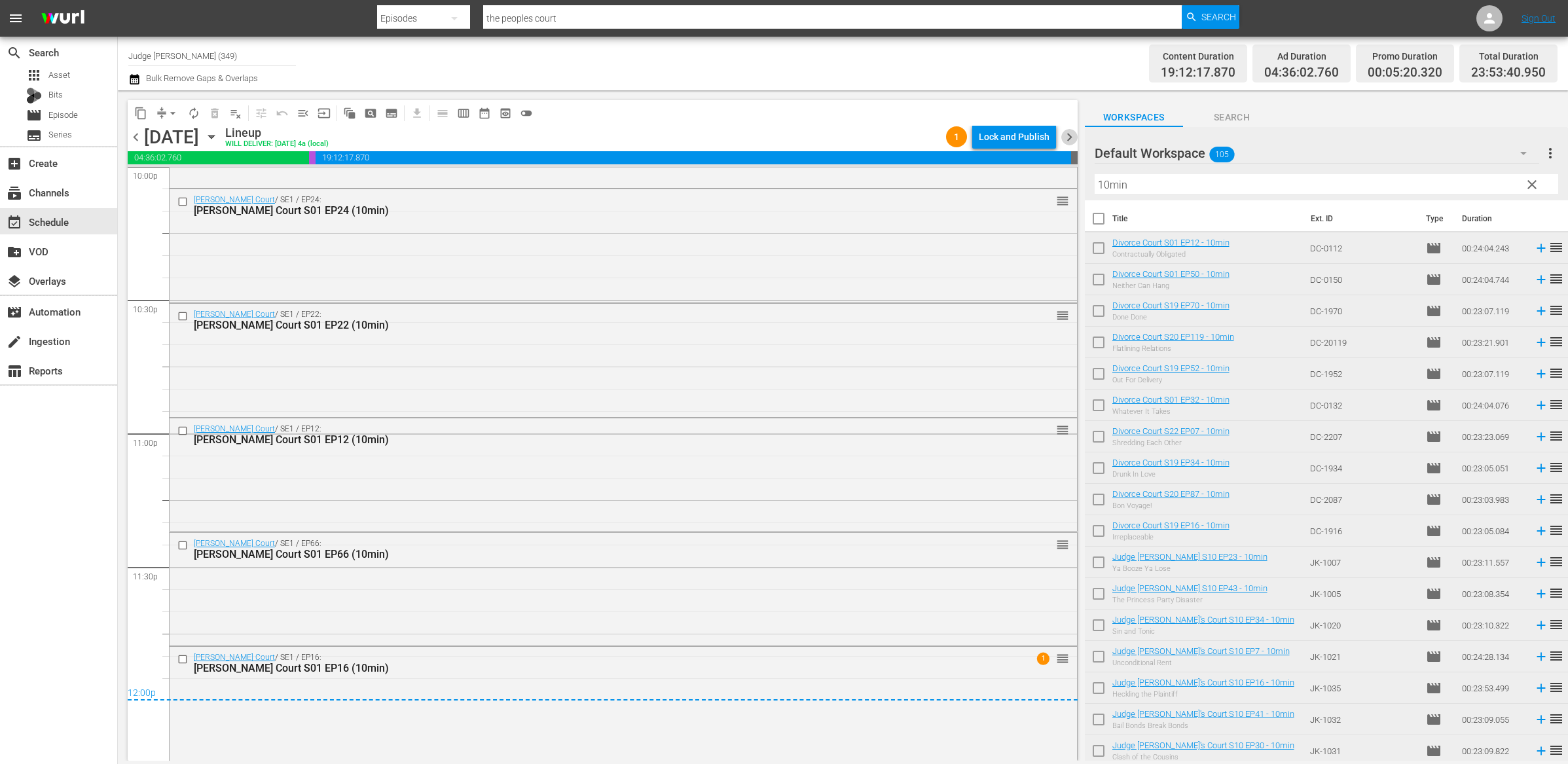
click at [1071, 138] on span "chevron_right" at bounding box center [1070, 137] width 16 height 16
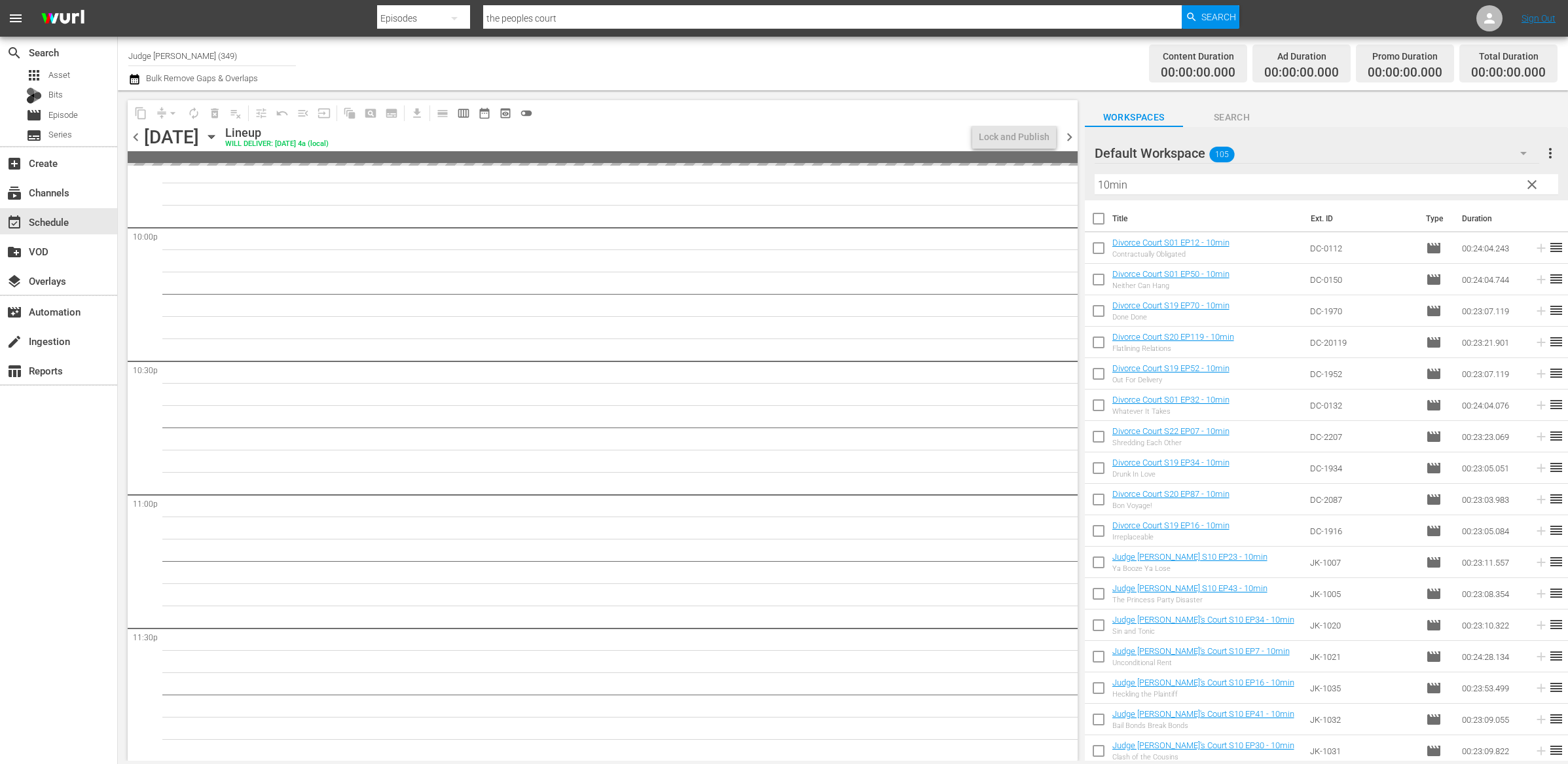
scroll to position [5816, 0]
drag, startPoint x: 206, startPoint y: 54, endPoint x: 172, endPoint y: 56, distance: 34.1
click at [172, 56] on input "Judge [PERSON_NAME] (349)" at bounding box center [211, 56] width 168 height 31
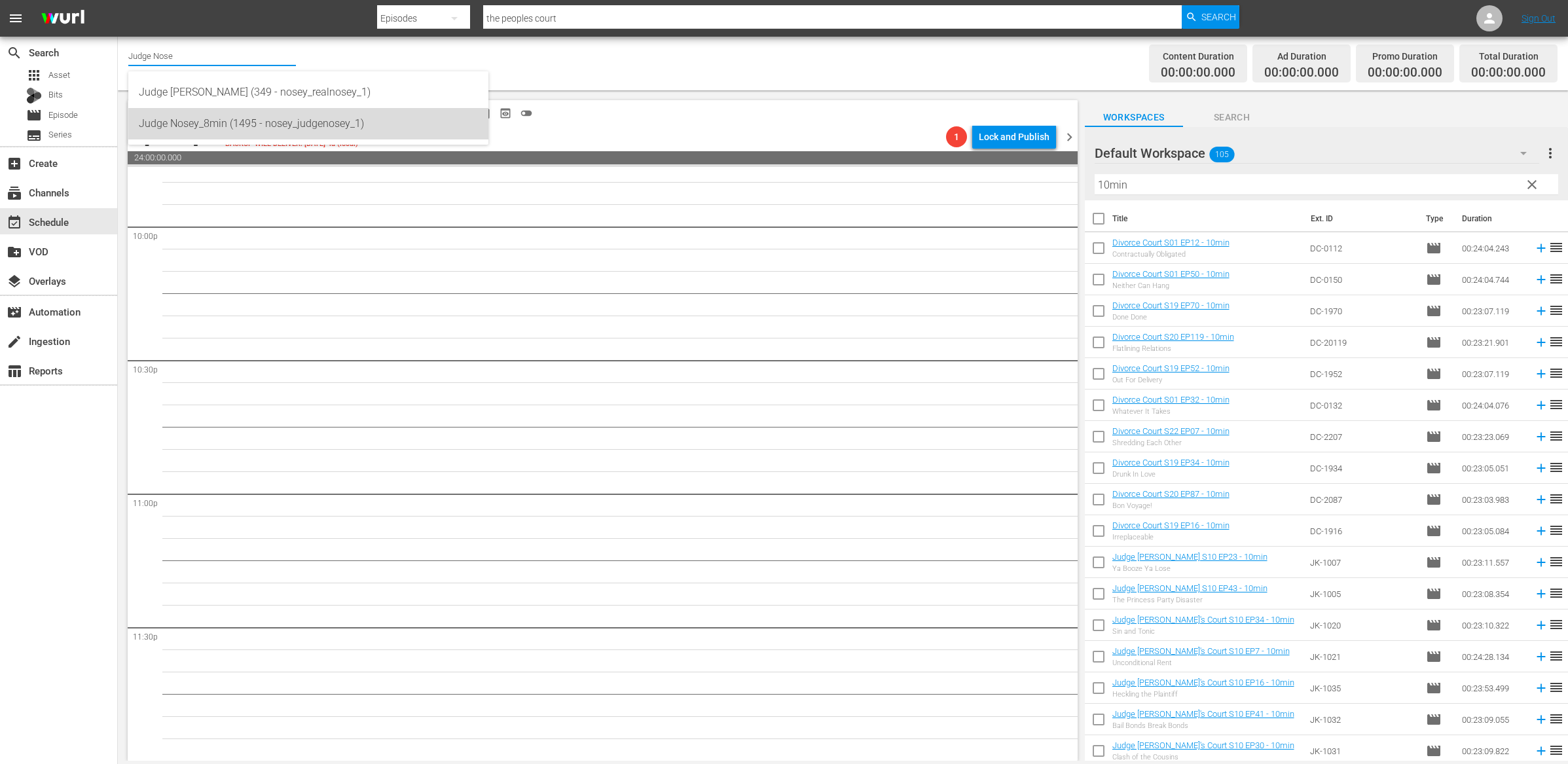
click at [199, 133] on div "Judge Nosey_8min (1495 - nosey_judgenosey_1)" at bounding box center [308, 124] width 340 height 31
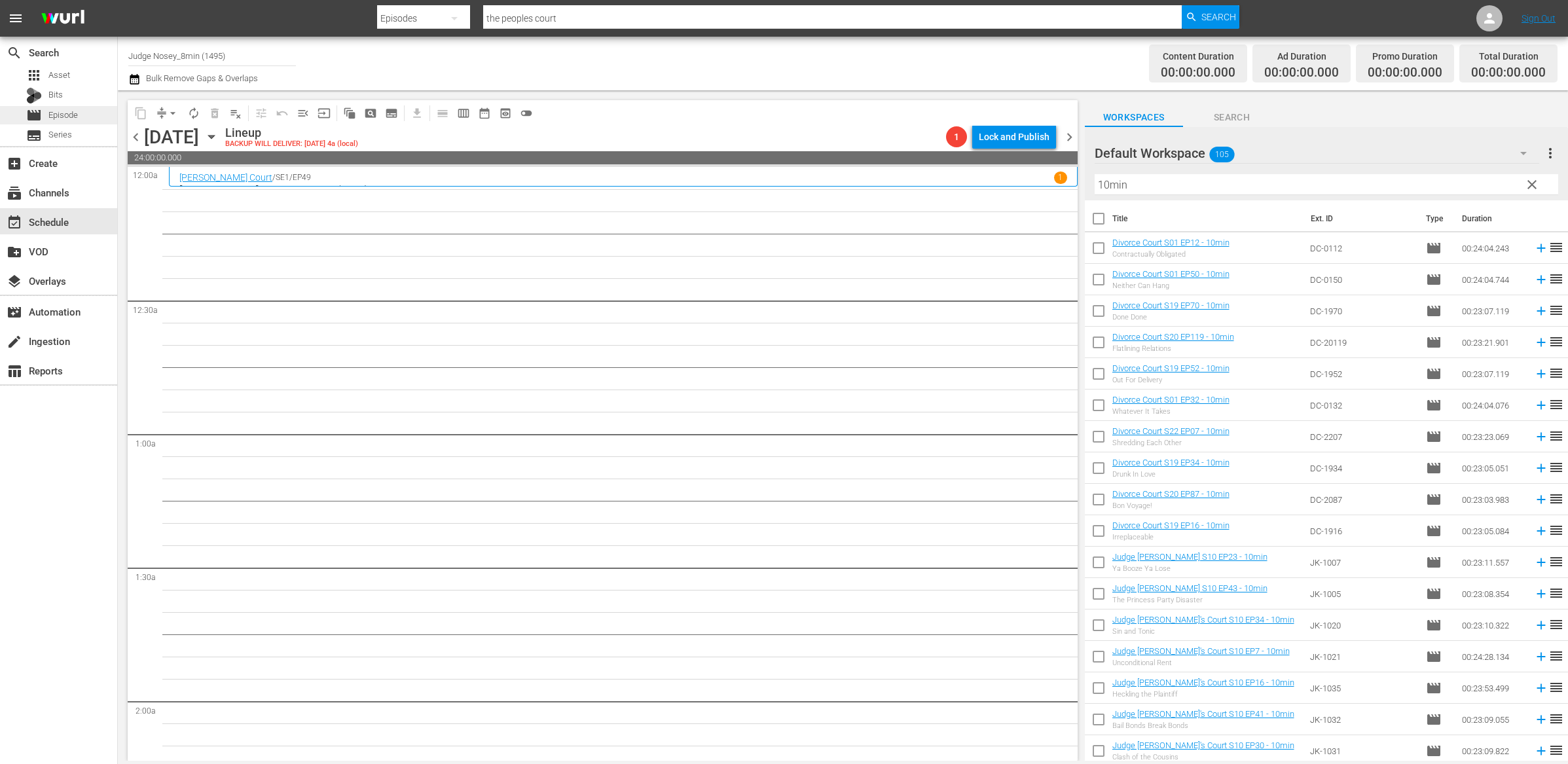
click at [65, 115] on span "Episode" at bounding box center [63, 115] width 29 height 13
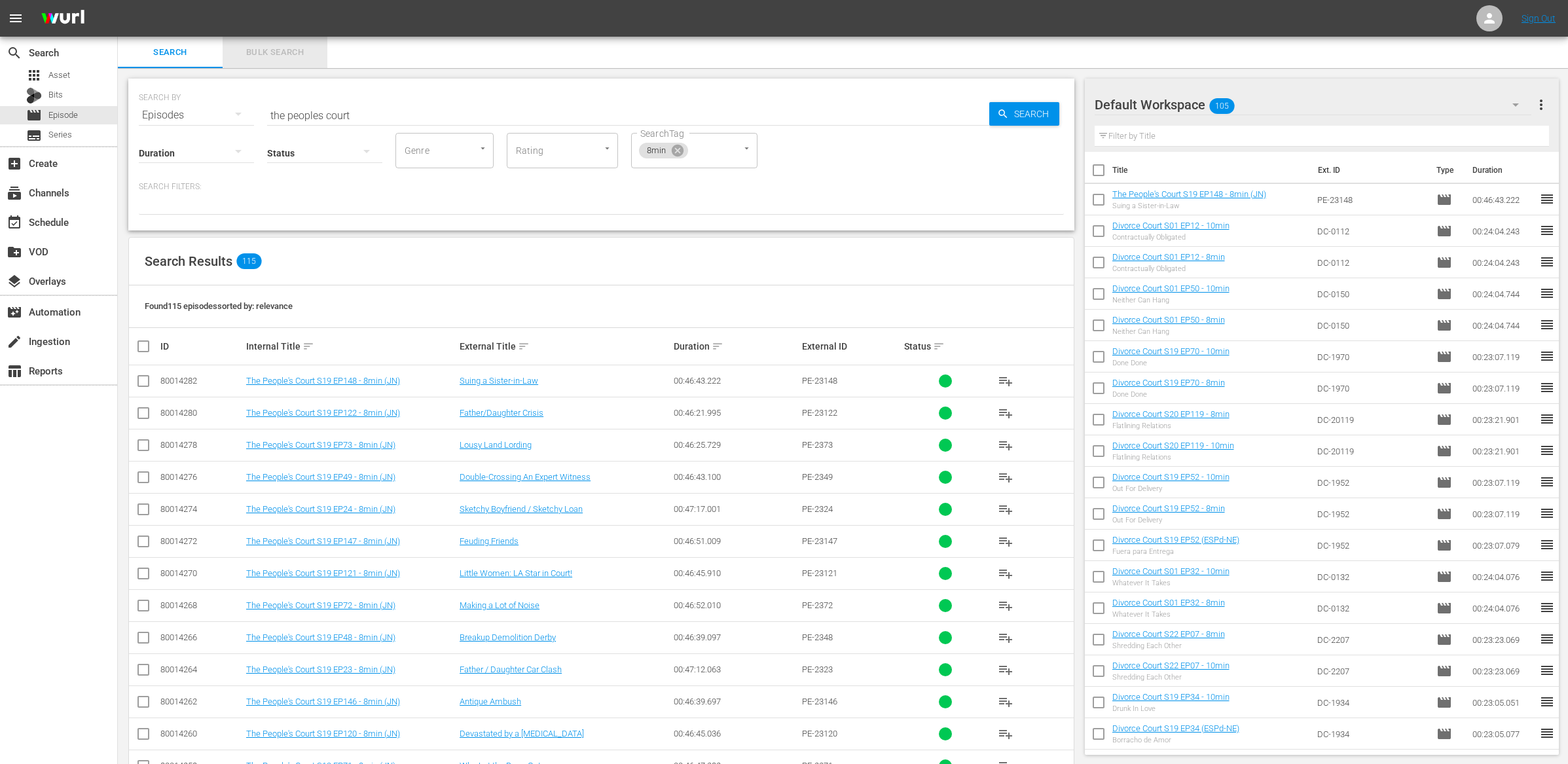
click at [254, 57] on span "Bulk Search" at bounding box center [275, 52] width 89 height 15
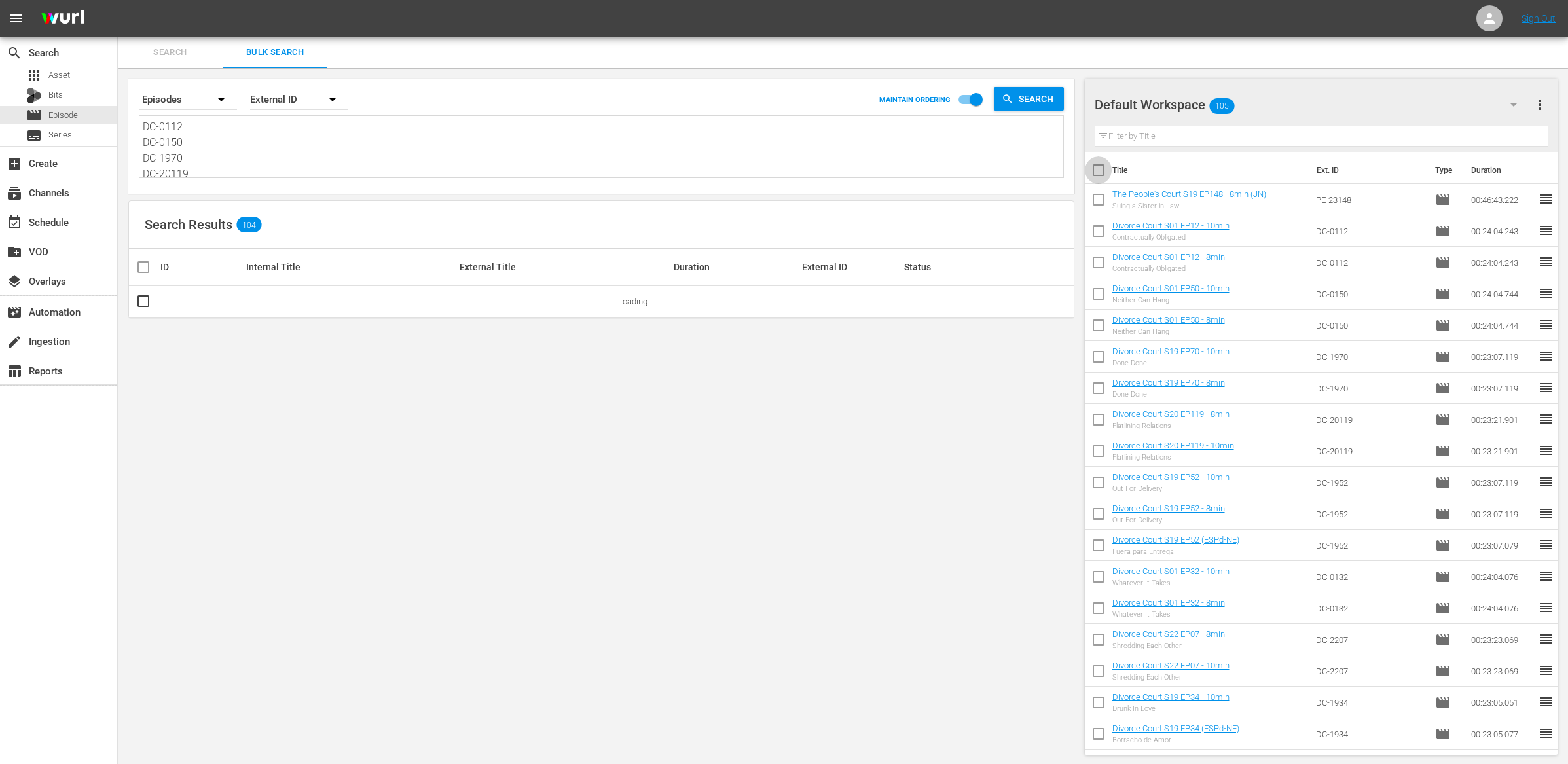
drag, startPoint x: 1094, startPoint y: 172, endPoint x: 1229, endPoint y: 359, distance: 230.6
click at [1094, 172] on input "checkbox" at bounding box center [1098, 173] width 27 height 27
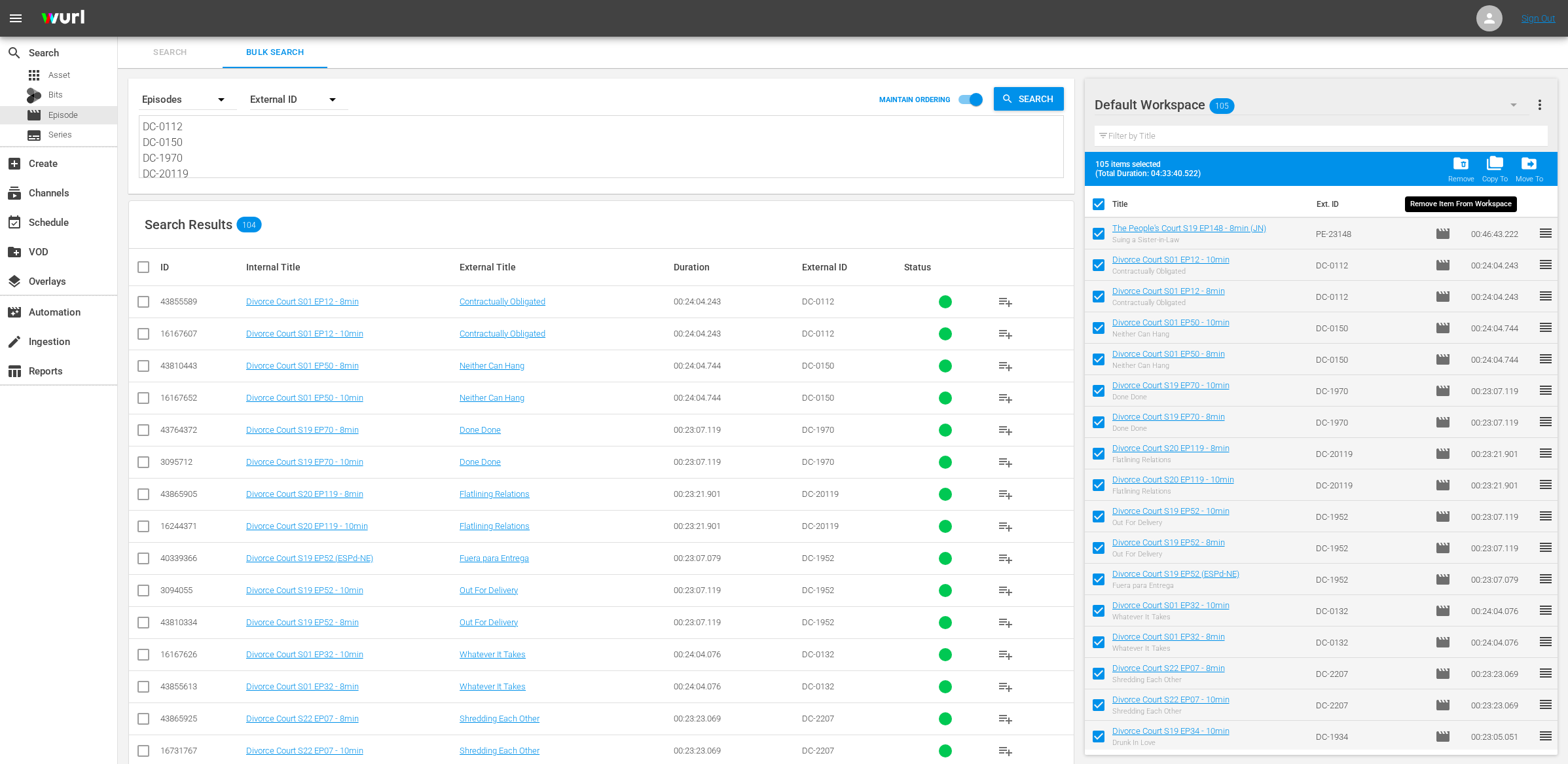
click at [1460, 164] on span "folder_delete" at bounding box center [1461, 163] width 17 height 17
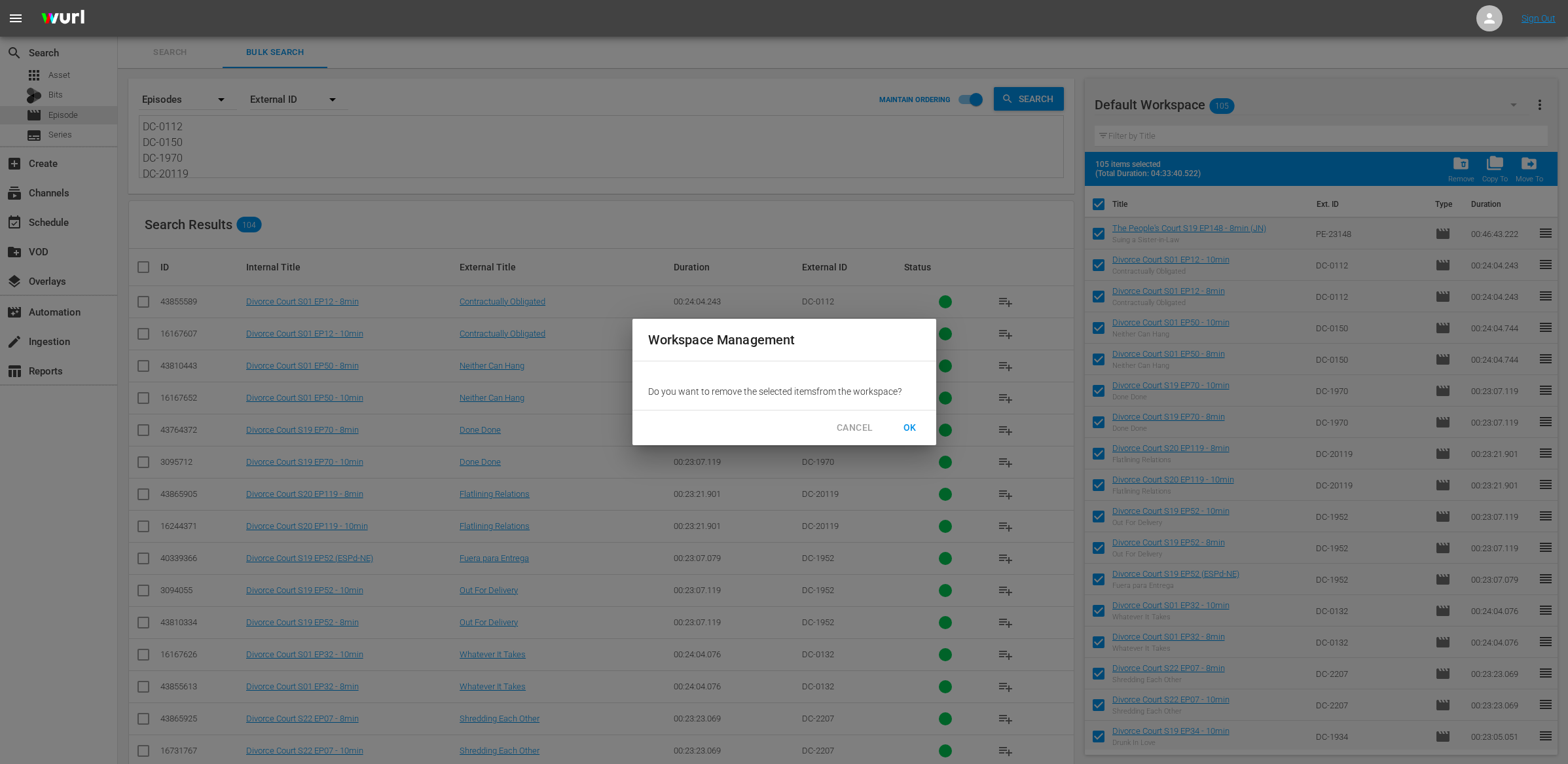
click at [909, 430] on span "OK" at bounding box center [910, 428] width 21 height 16
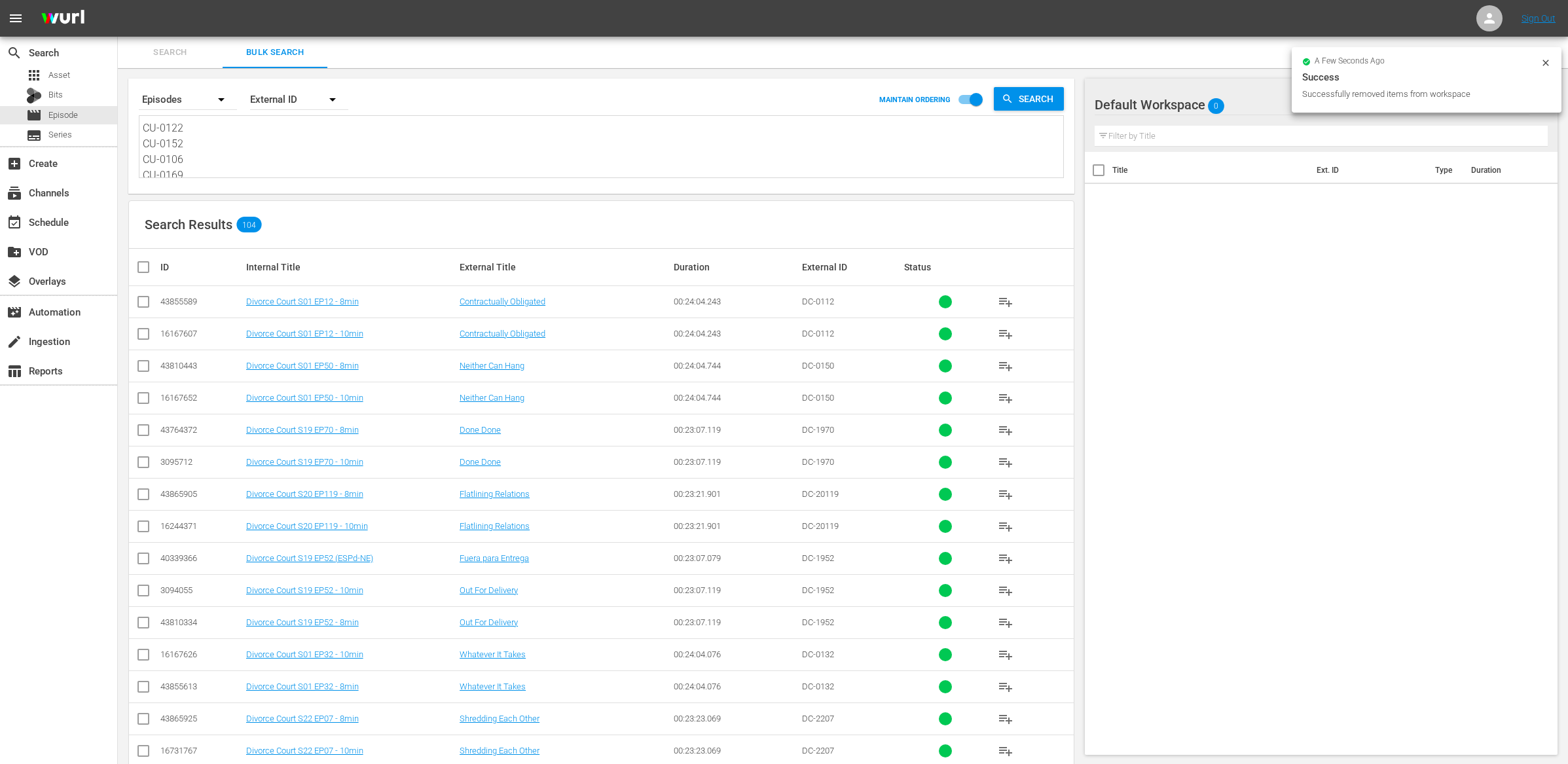
scroll to position [694, 0]
drag, startPoint x: 143, startPoint y: 126, endPoint x: 183, endPoint y: 245, distance: 125.5
paste textarea "CU-0128 CU-0136 CU-0138 CU-0149 CU-0170 CU-0125 CU-0157 CU-0167 CU-0132 CU-0120…"
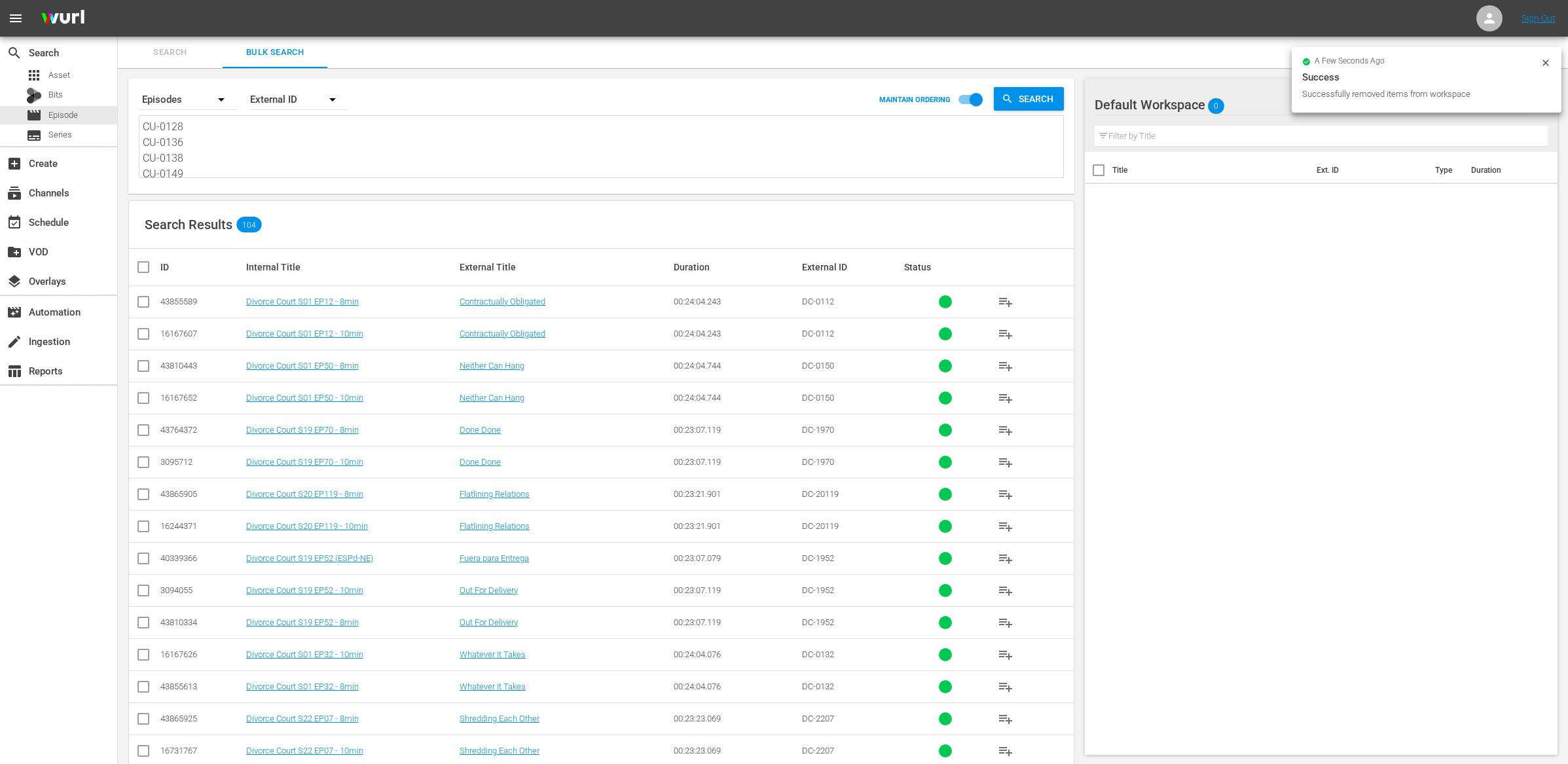
scroll to position [1, 0]
click at [1026, 100] on span "Search" at bounding box center [1038, 99] width 50 height 24
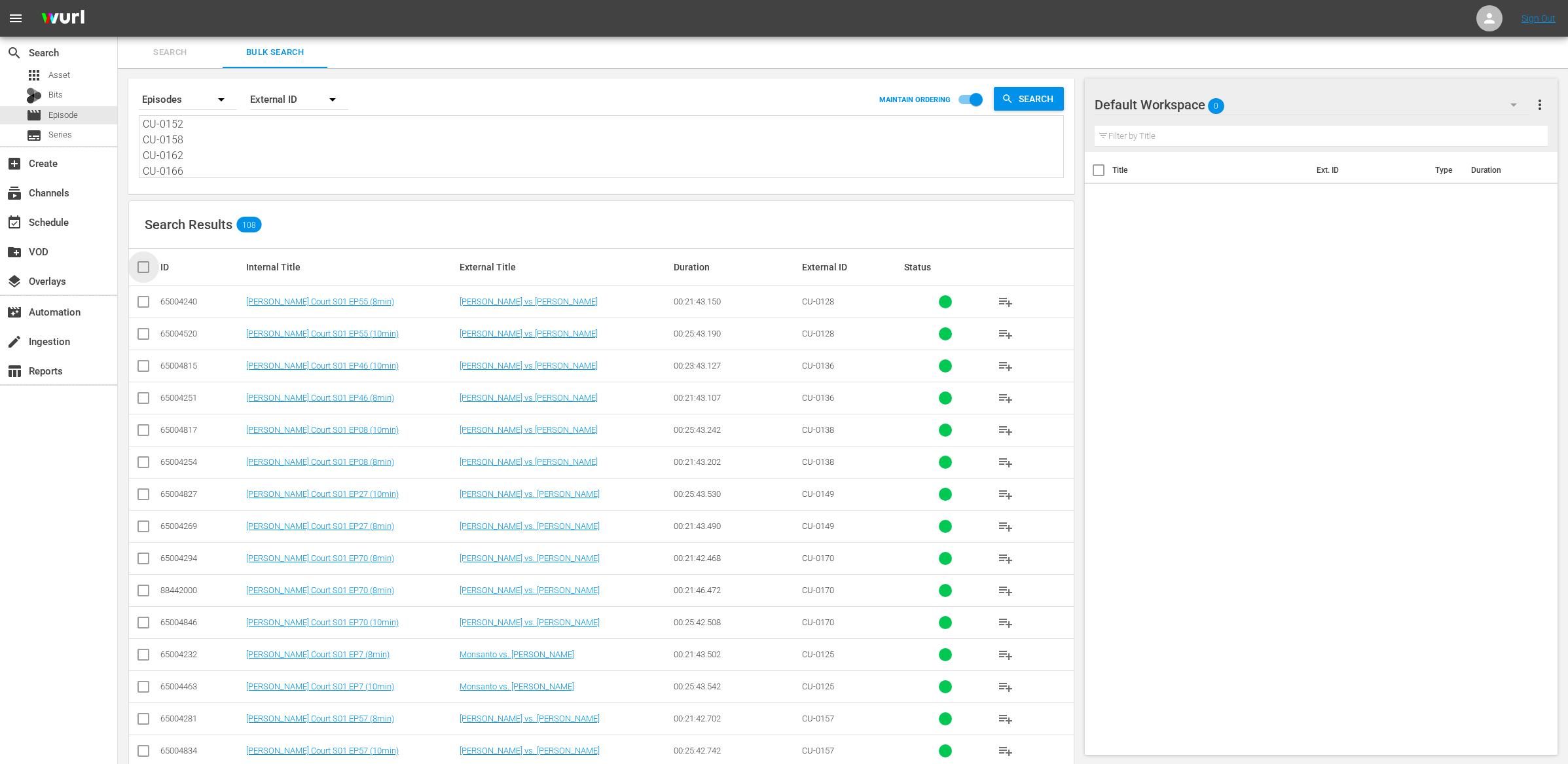
click at [151, 264] on input "checkbox" at bounding box center [148, 266] width 27 height 16
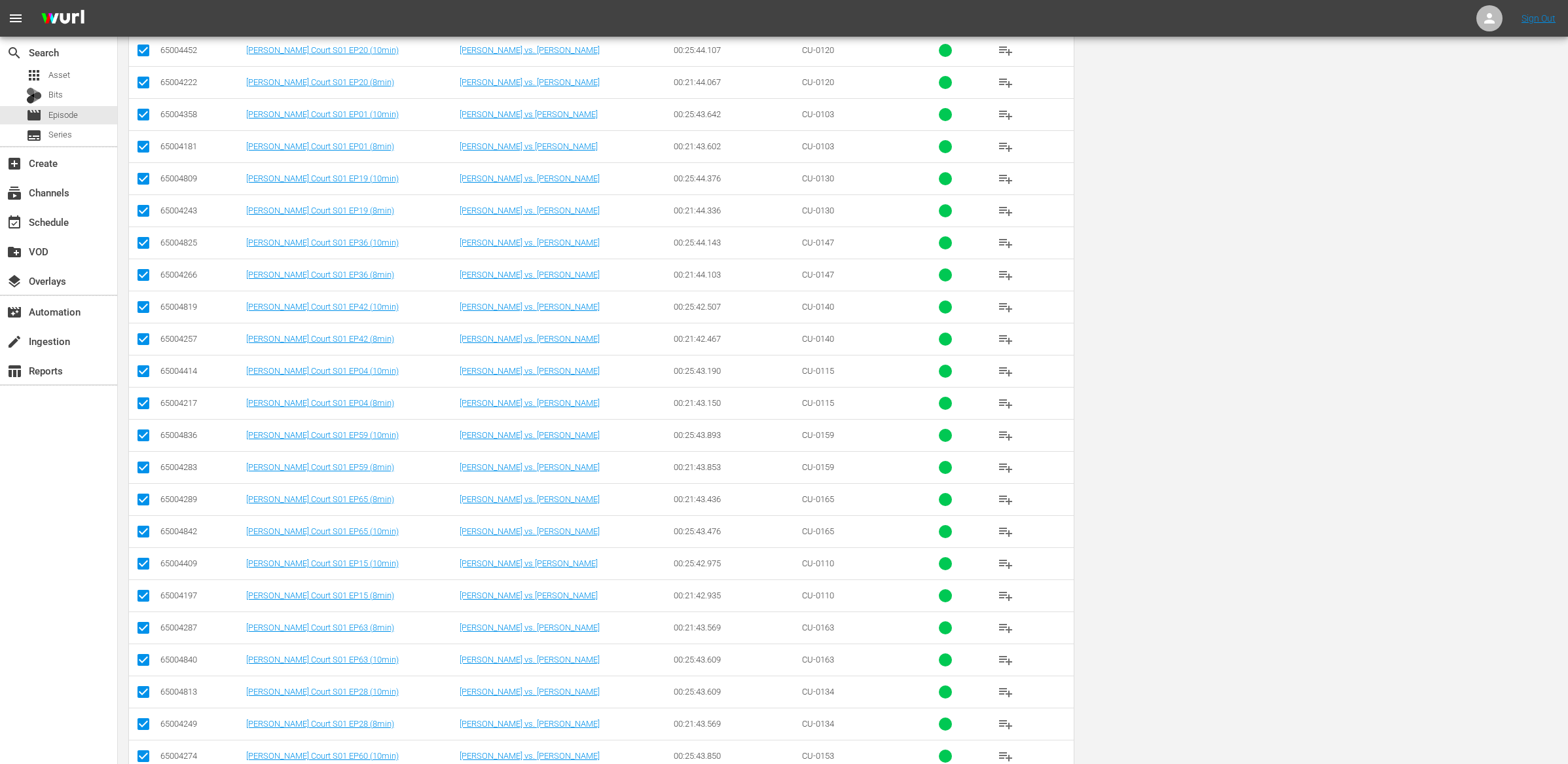
scroll to position [0, 0]
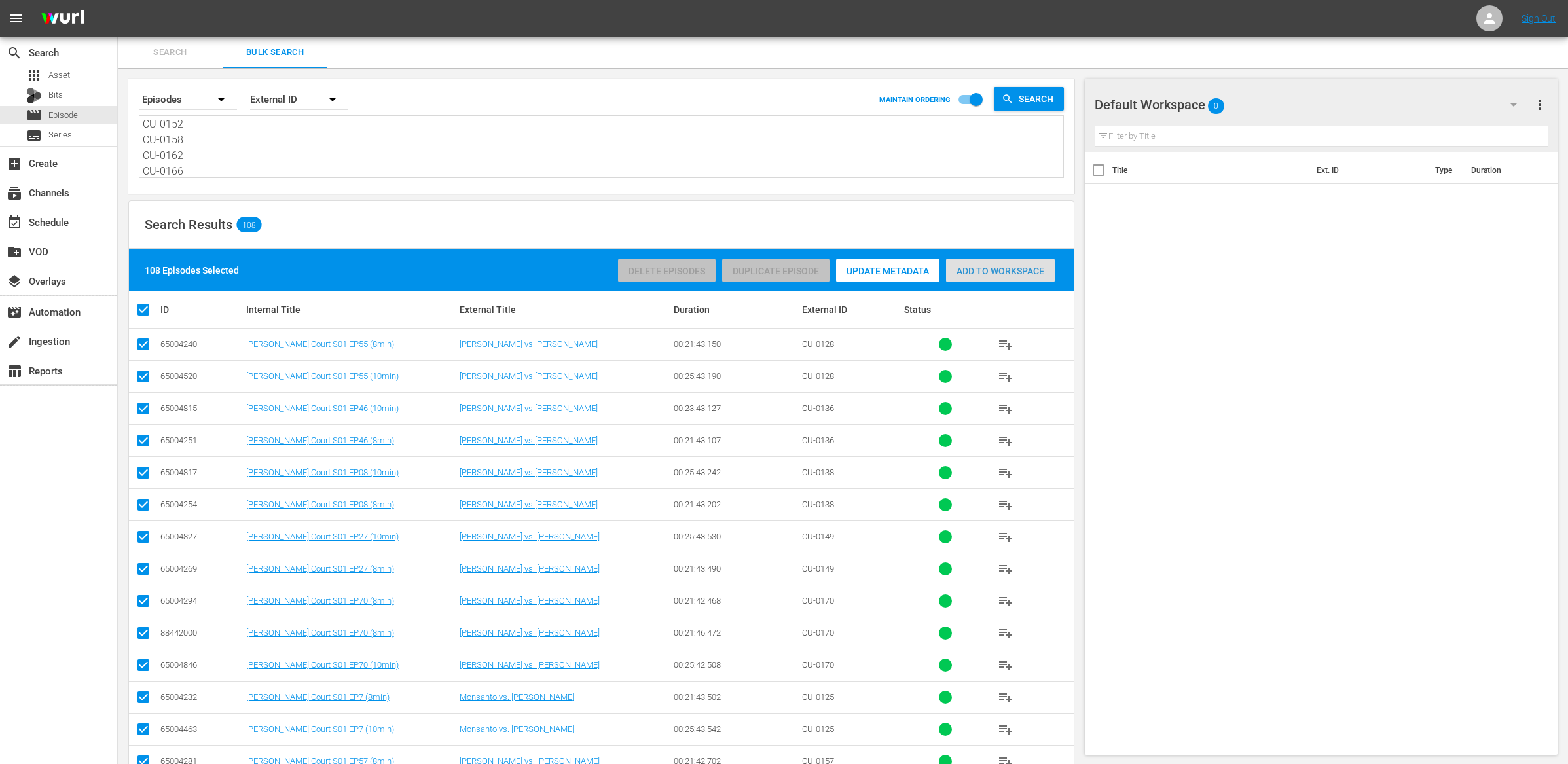
click at [1001, 264] on div "Add to Workspace" at bounding box center [1000, 271] width 109 height 25
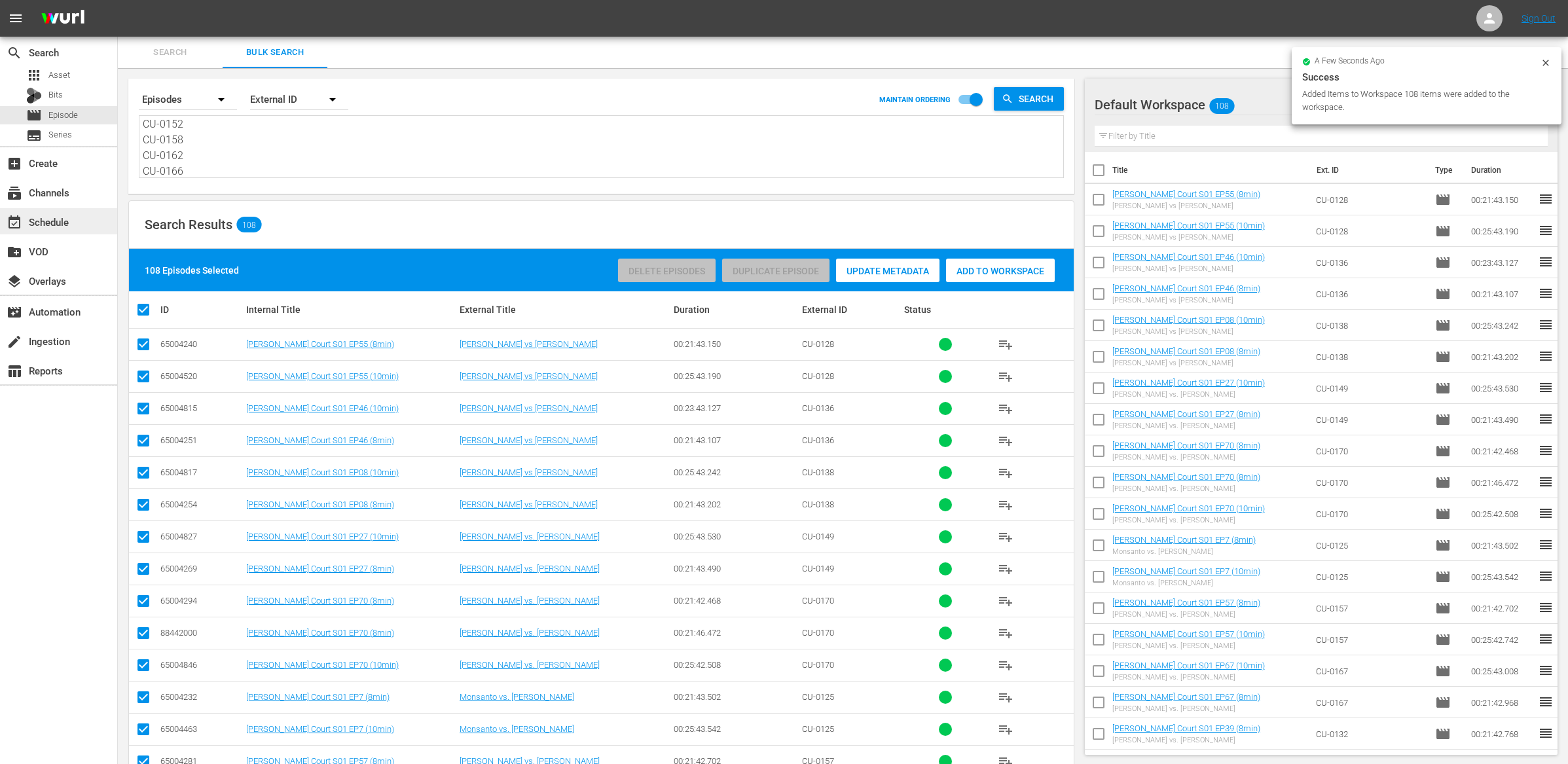
click at [39, 221] on div "event_available Schedule" at bounding box center [37, 220] width 73 height 12
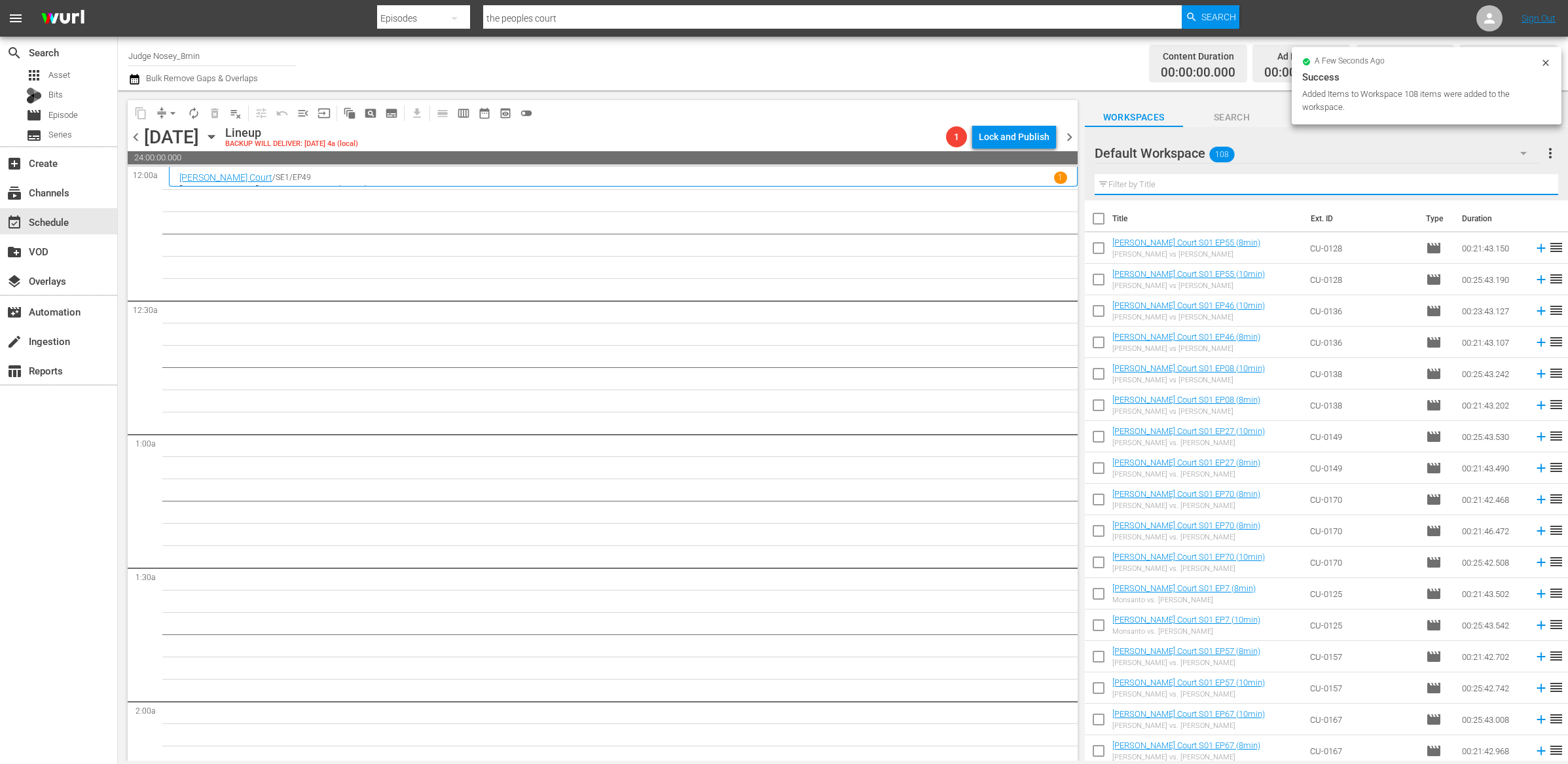
click at [1135, 180] on input "text" at bounding box center [1326, 184] width 464 height 21
drag, startPoint x: 1099, startPoint y: 216, endPoint x: 1213, endPoint y: 349, distance: 175.2
click at [1099, 216] on input "checkbox" at bounding box center [1098, 221] width 27 height 27
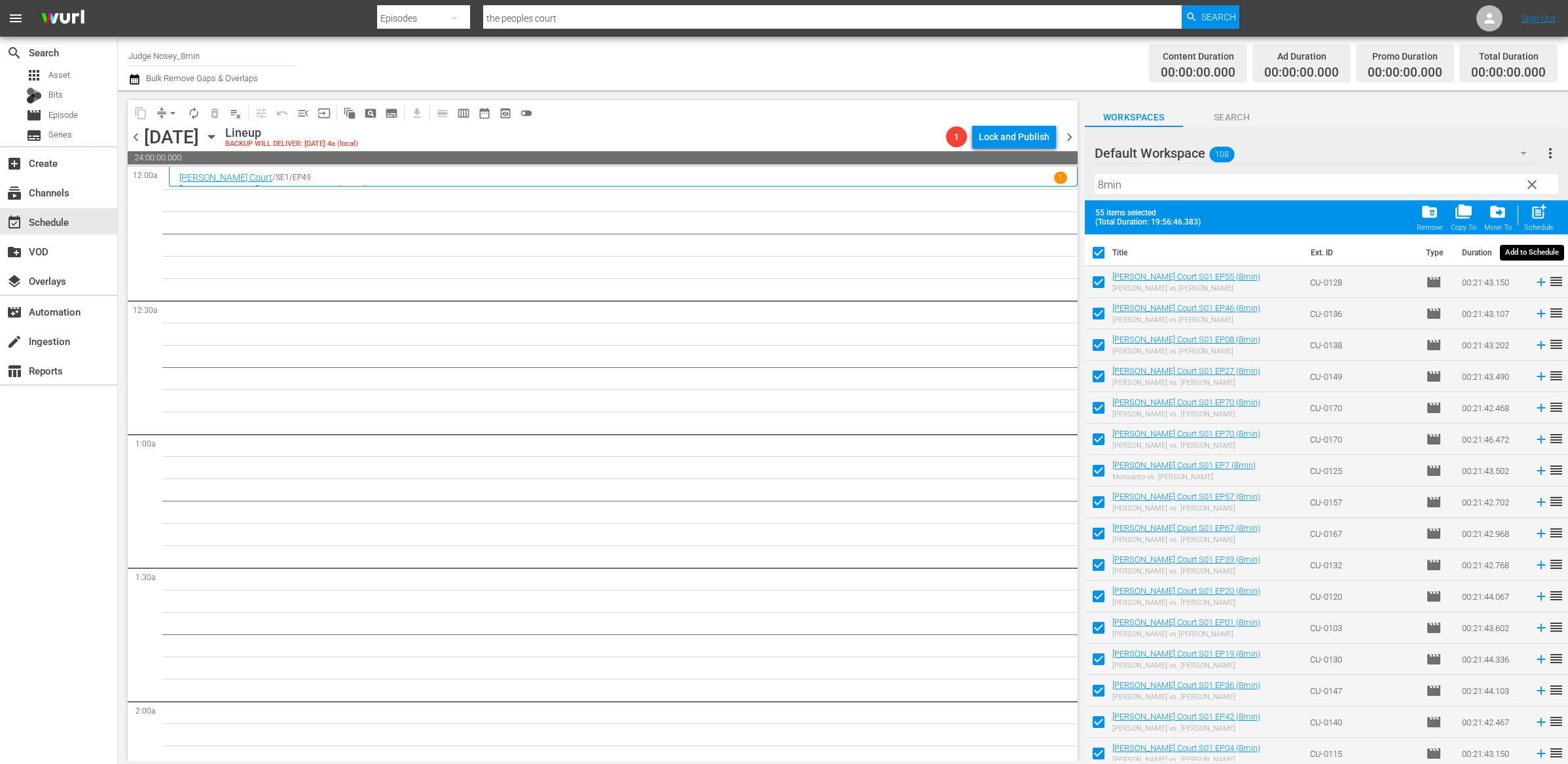
click at [1539, 213] on span "post_add" at bounding box center [1539, 211] width 17 height 17
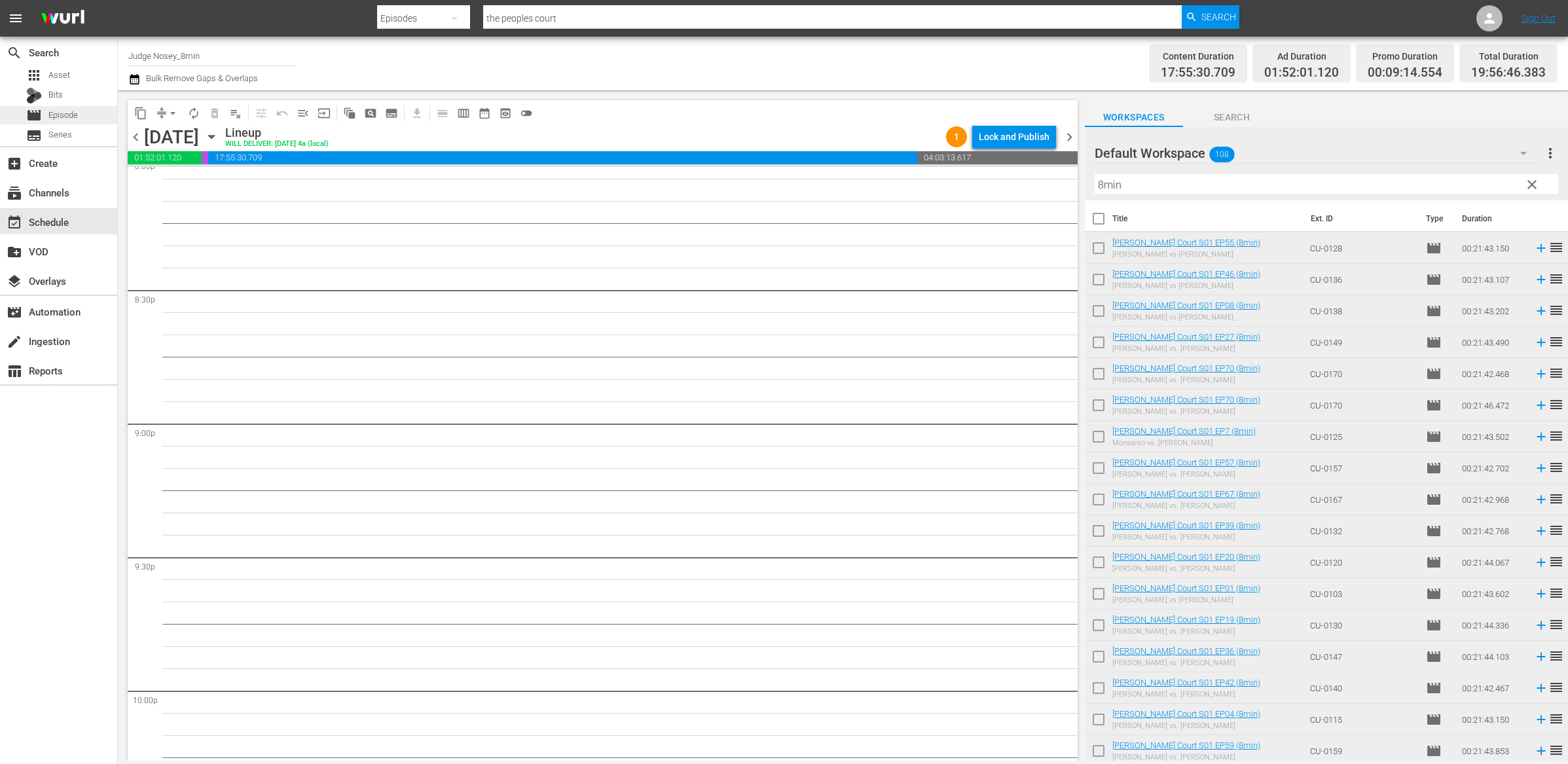
click at [91, 118] on div "movie Episode" at bounding box center [59, 115] width 117 height 18
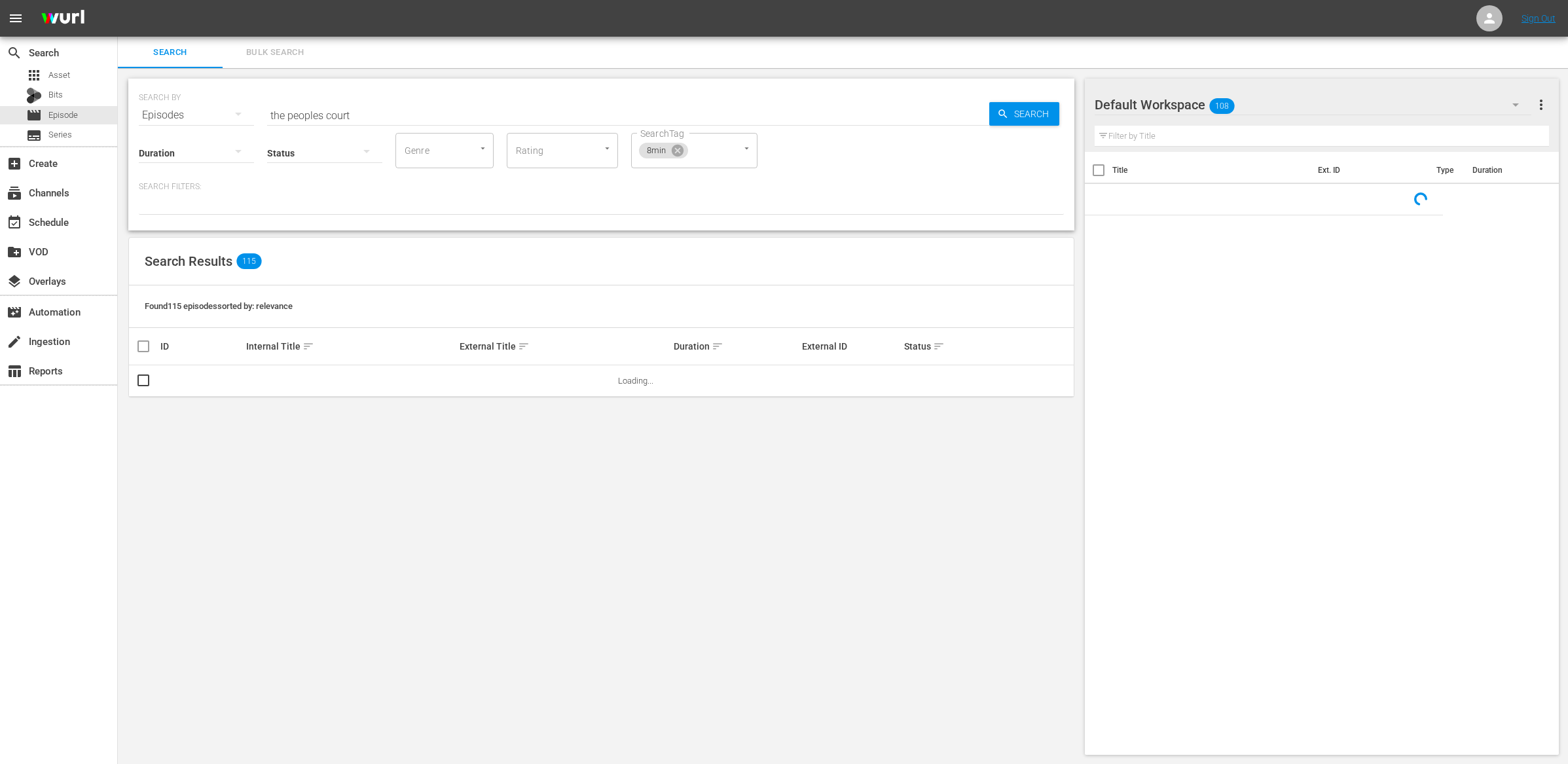
click at [319, 108] on input "the peoples court" at bounding box center [628, 115] width 722 height 31
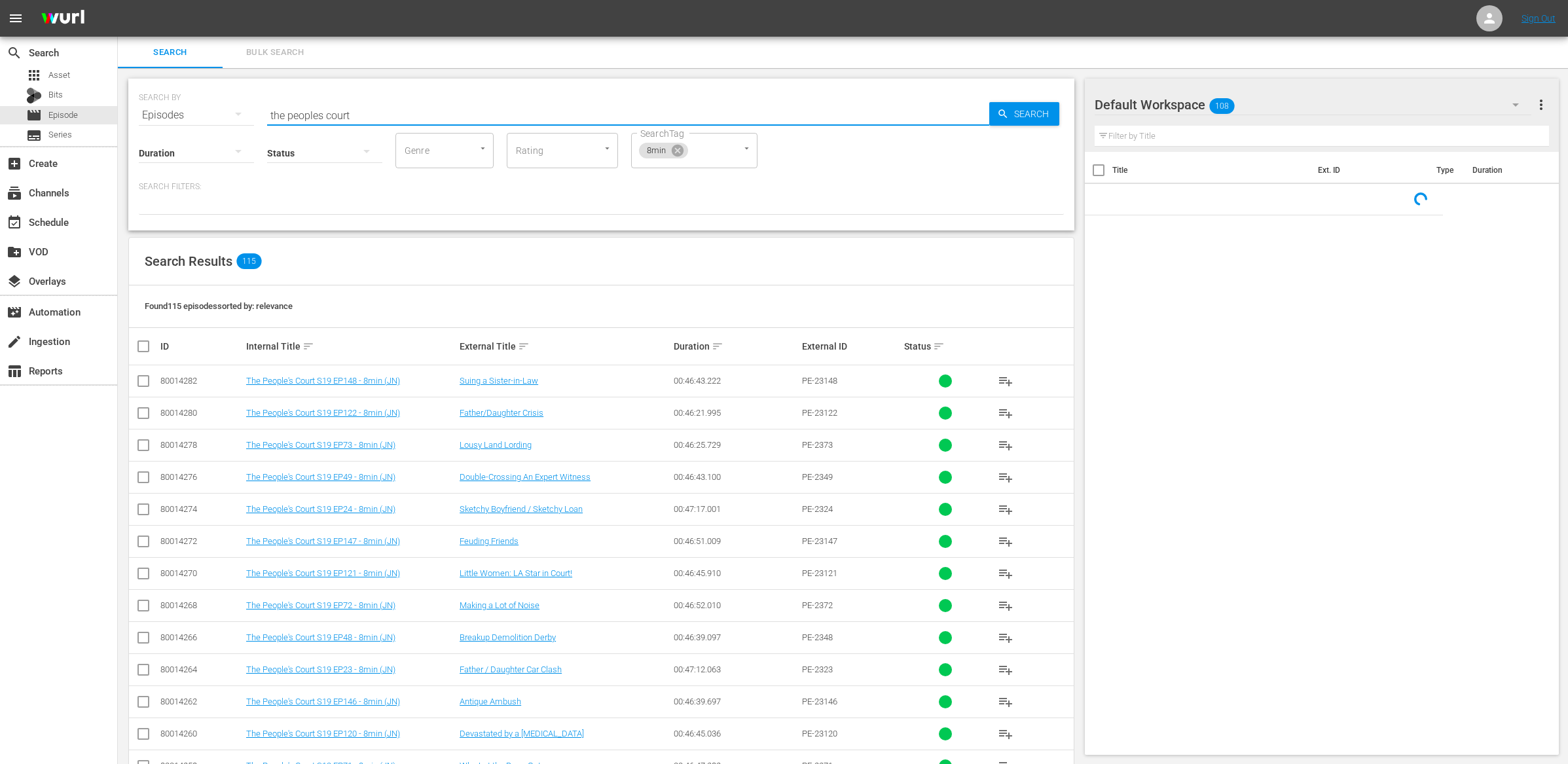
click at [319, 108] on input "the peoples court" at bounding box center [628, 115] width 722 height 31
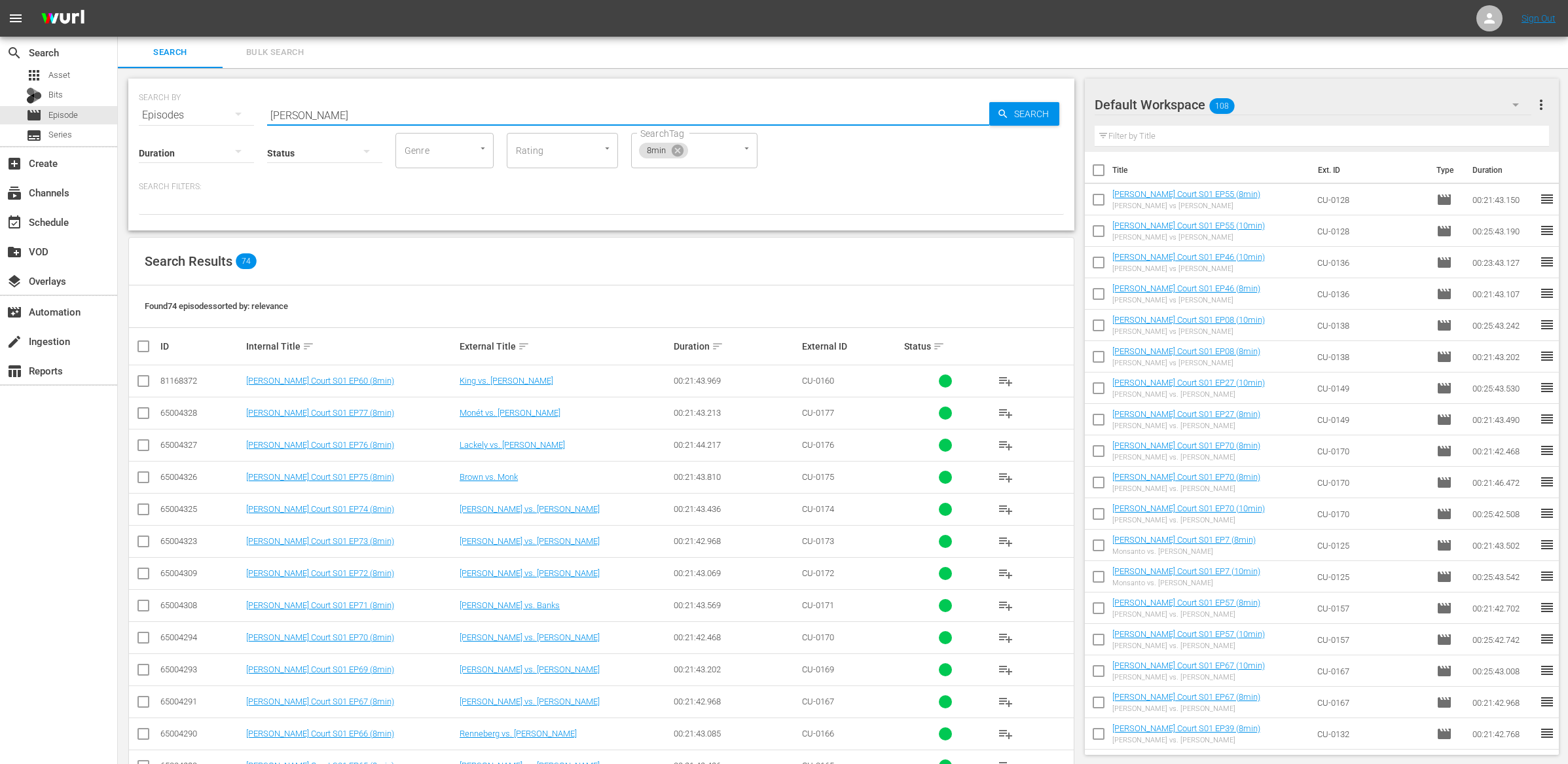
click at [146, 380] on input "checkbox" at bounding box center [143, 383] width 16 height 16
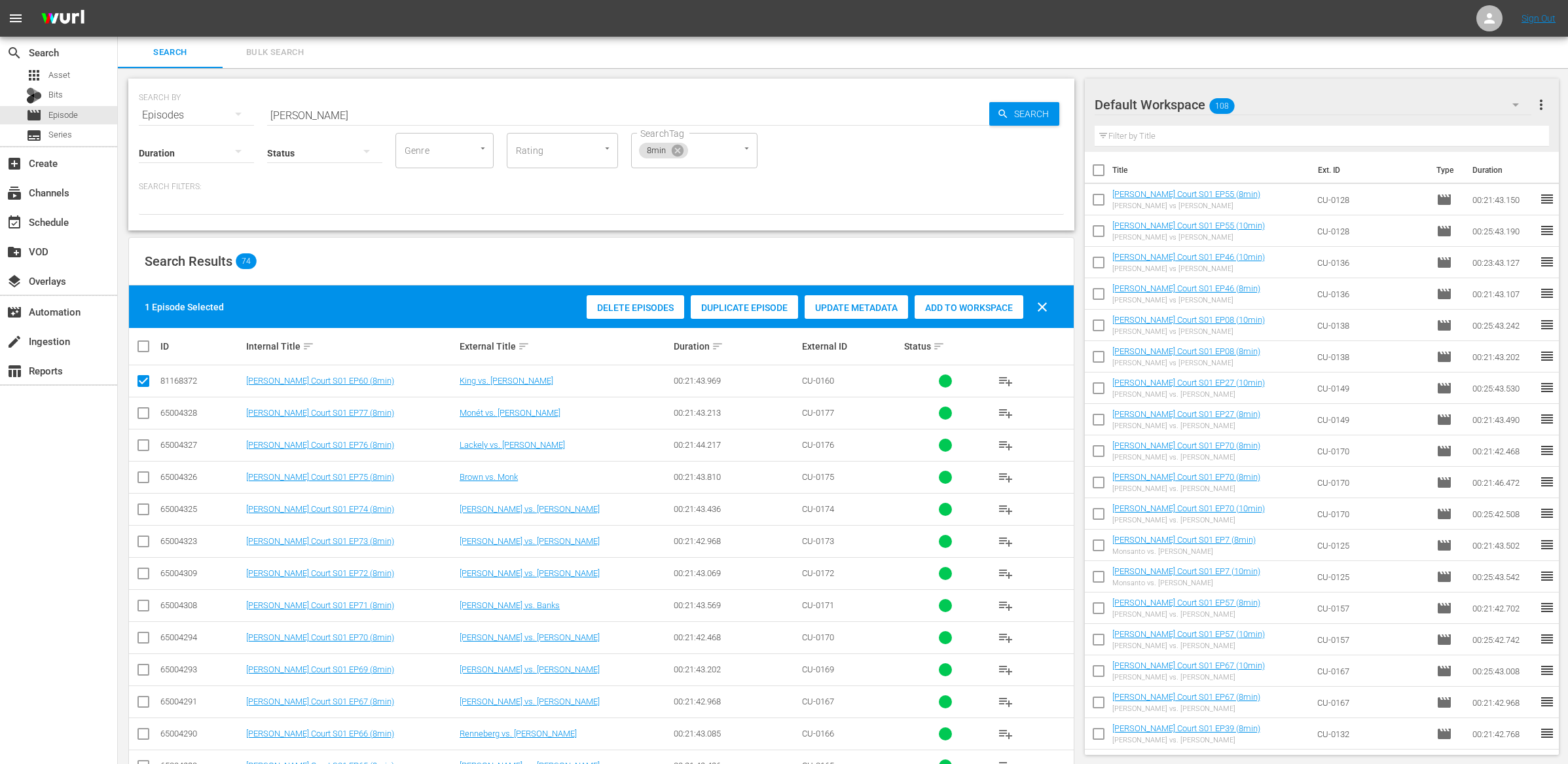
drag, startPoint x: 146, startPoint y: 410, endPoint x: 145, endPoint y: 431, distance: 21.0
click at [146, 411] on input "checkbox" at bounding box center [143, 415] width 16 height 16
click at [144, 452] on input "checkbox" at bounding box center [143, 447] width 16 height 16
drag, startPoint x: 146, startPoint y: 479, endPoint x: 144, endPoint y: 509, distance: 30.1
click at [146, 479] on input "checkbox" at bounding box center [143, 479] width 16 height 16
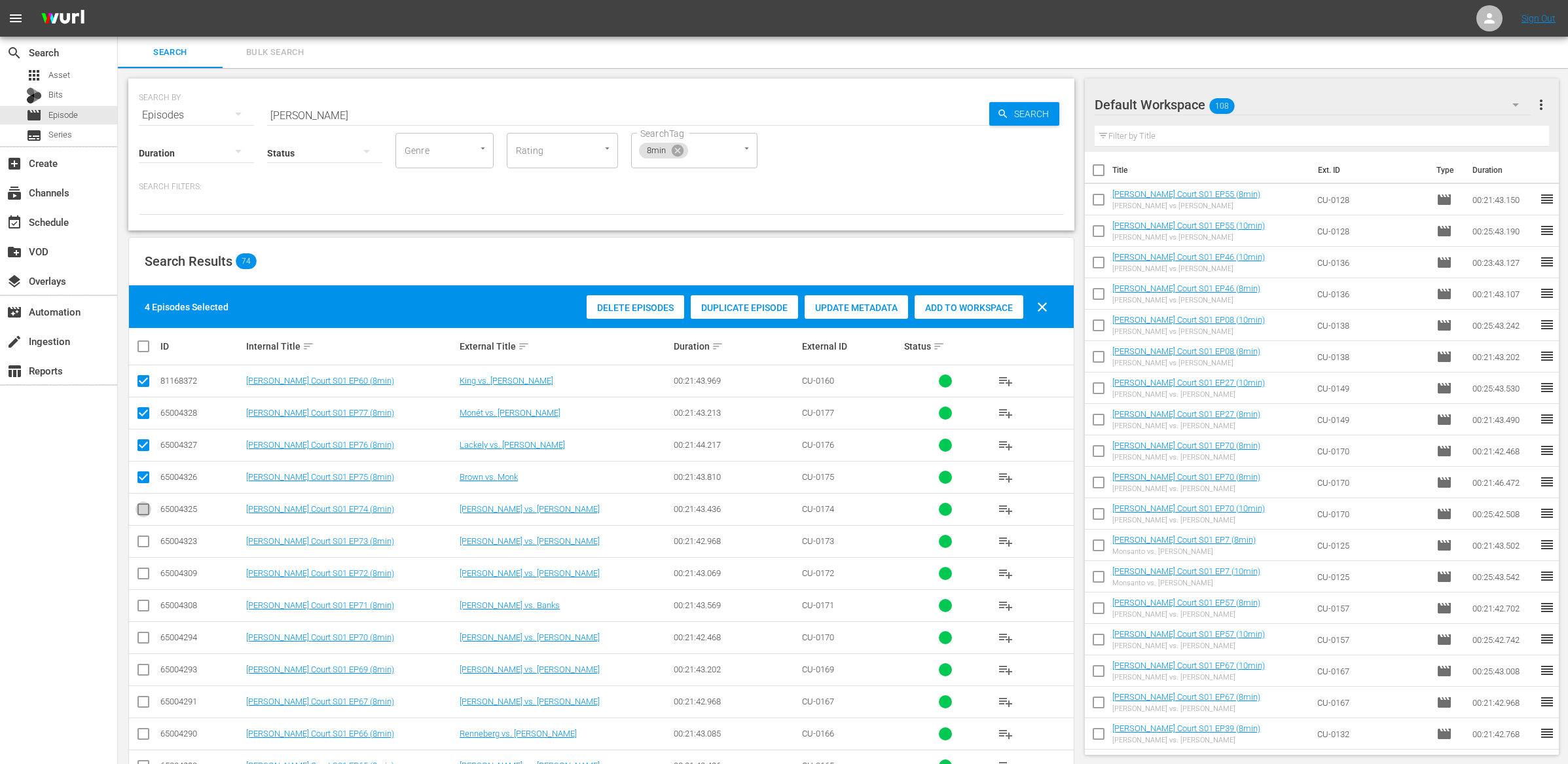
drag, startPoint x: 144, startPoint y: 510, endPoint x: 146, endPoint y: 534, distance: 24.1
click at [145, 510] on input "checkbox" at bounding box center [143, 511] width 16 height 16
click at [142, 543] on input "checkbox" at bounding box center [143, 543] width 16 height 16
click at [145, 576] on input "checkbox" at bounding box center [143, 576] width 16 height 16
click at [139, 615] on input "checkbox" at bounding box center [143, 608] width 16 height 16
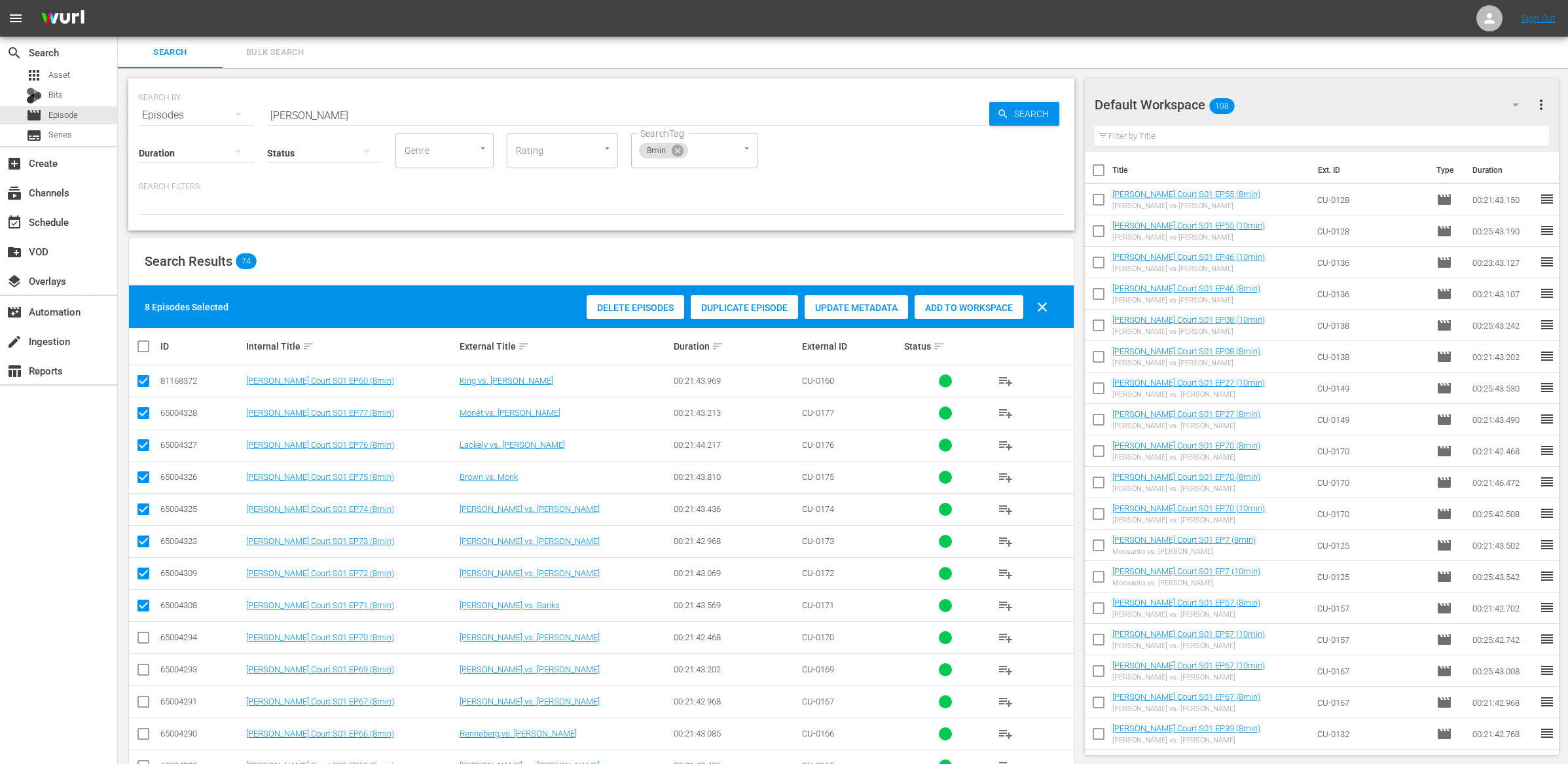
click at [145, 629] on td at bounding box center [144, 637] width 29 height 32
click at [142, 638] on input "checkbox" at bounding box center [143, 640] width 16 height 16
drag, startPoint x: 144, startPoint y: 666, endPoint x: 165, endPoint y: 663, distance: 21.2
click at [144, 666] on input "checkbox" at bounding box center [143, 672] width 16 height 16
click at [966, 299] on div "Add to Workspace" at bounding box center [968, 307] width 109 height 25
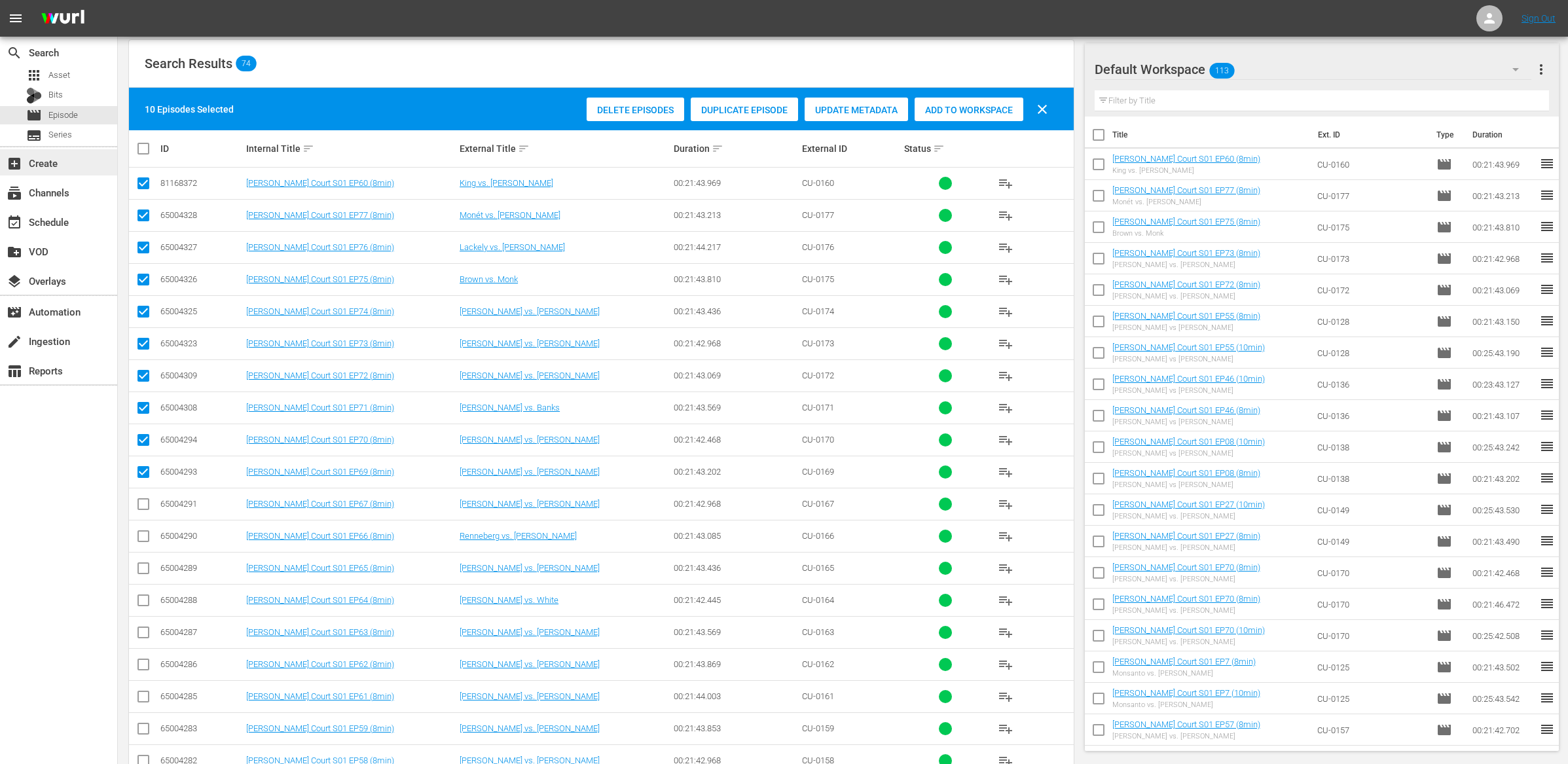
scroll to position [194, 0]
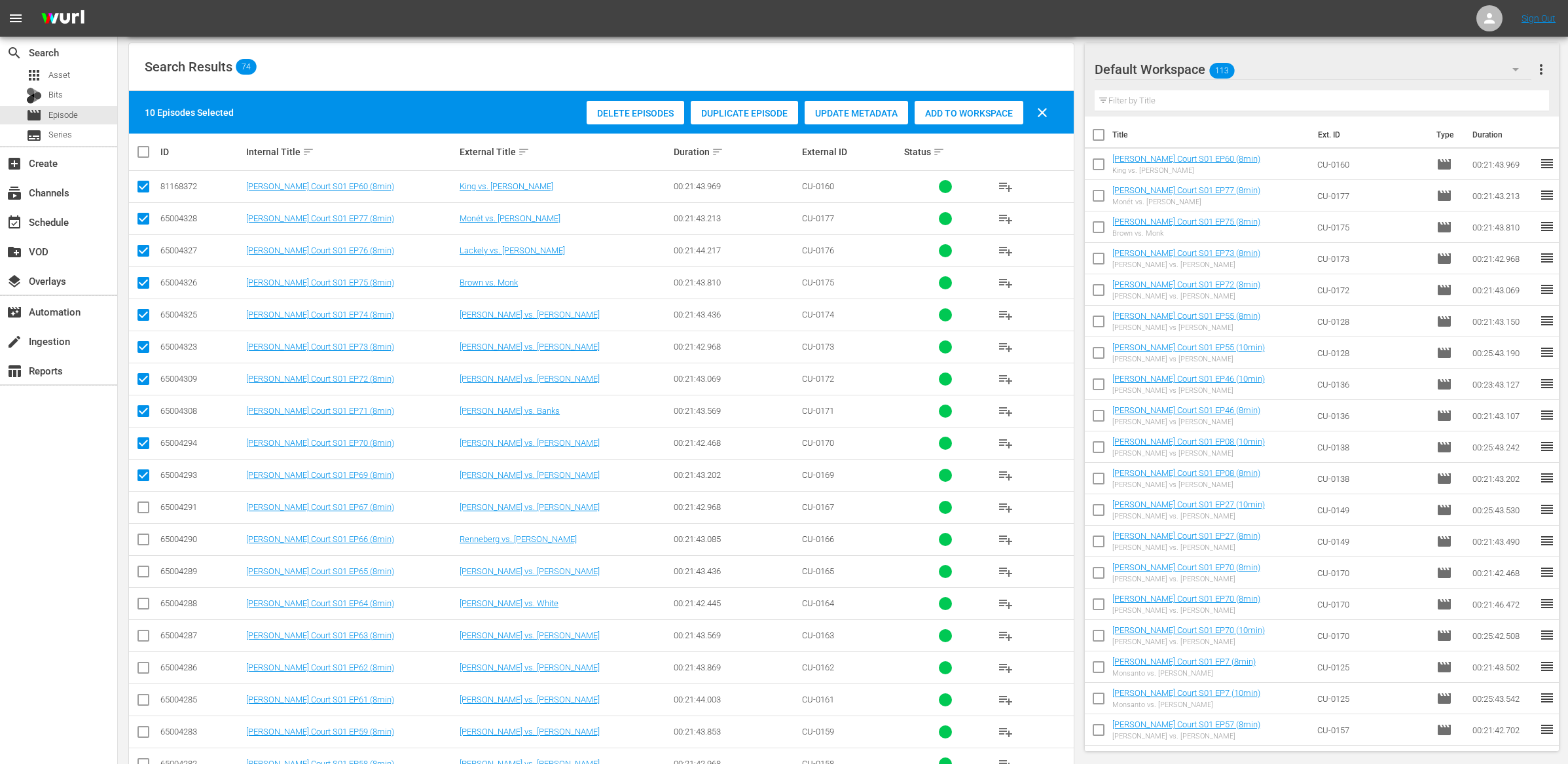
click at [146, 151] on input "checkbox" at bounding box center [148, 151] width 27 height 16
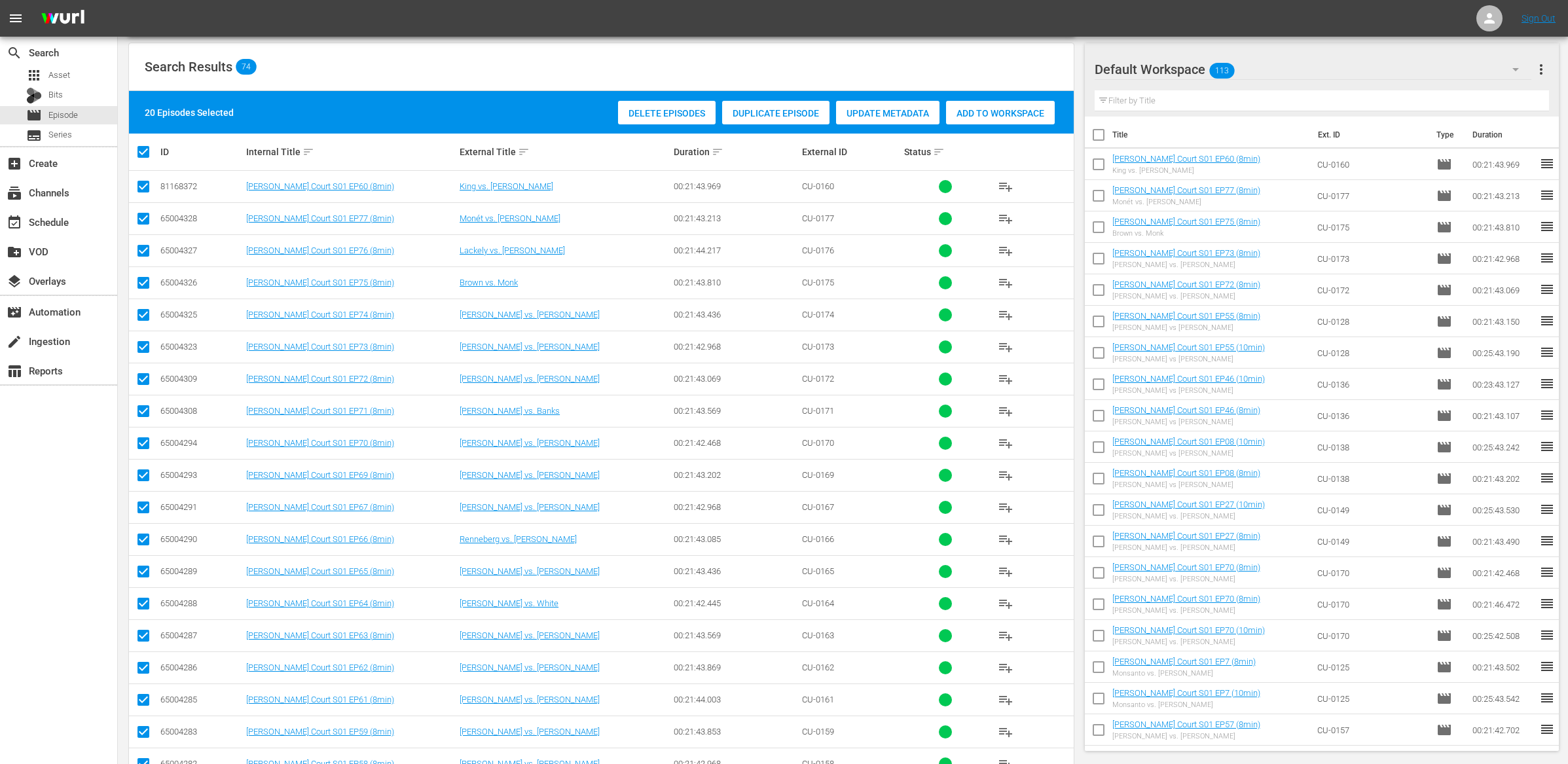
click at [146, 151] on input "checkbox" at bounding box center [148, 151] width 27 height 16
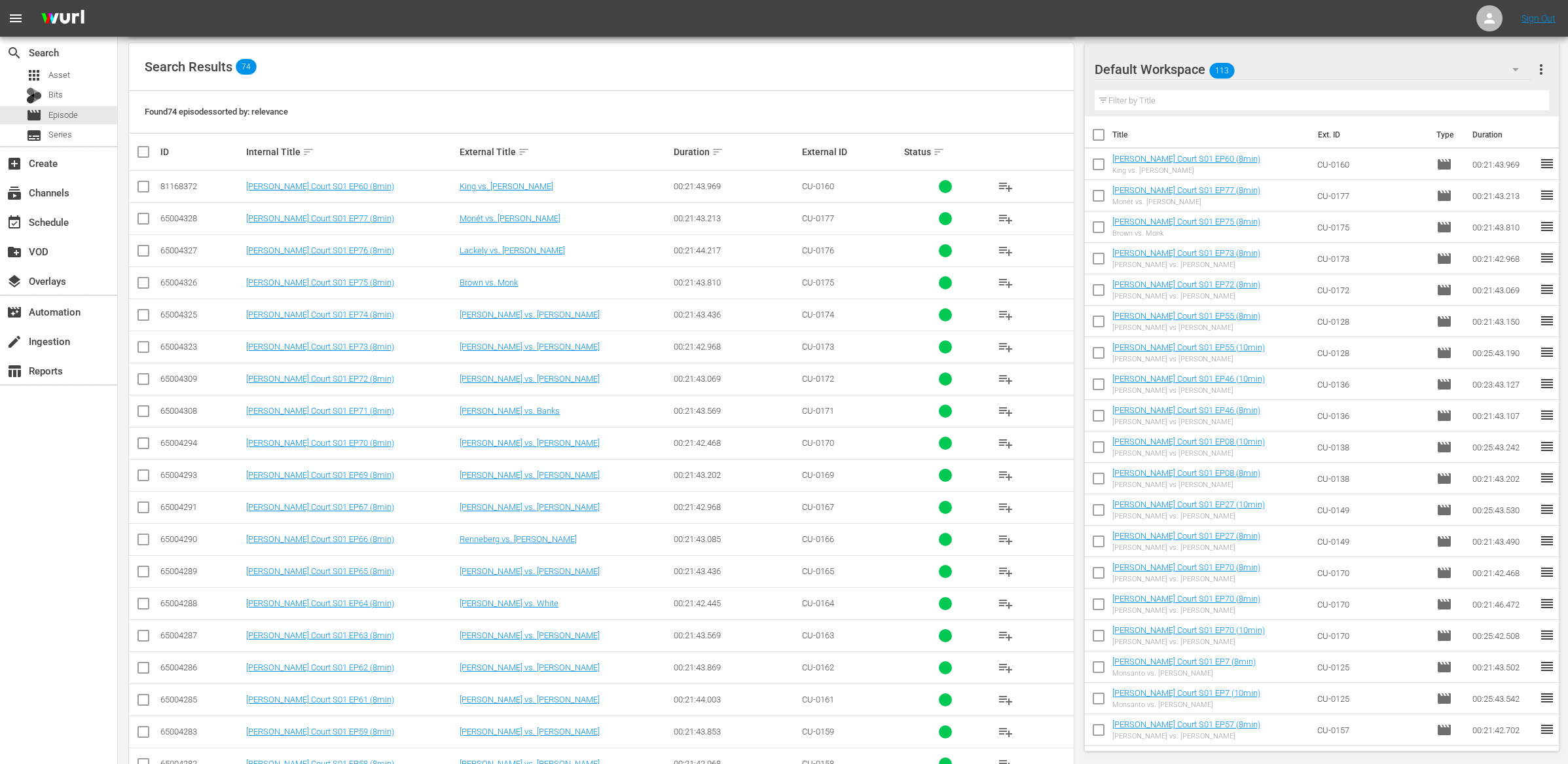
click at [146, 479] on input "checkbox" at bounding box center [143, 478] width 16 height 16
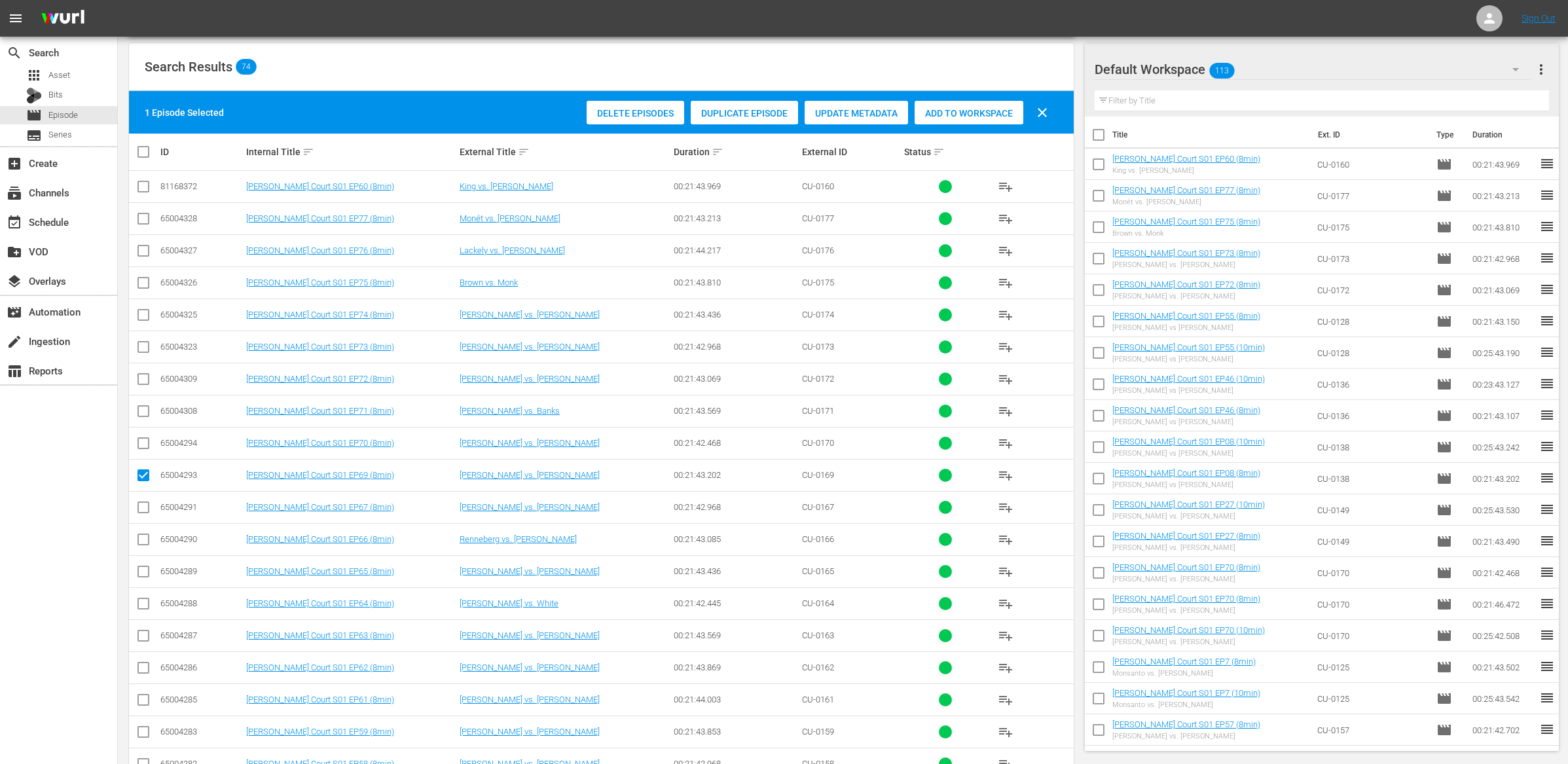
drag, startPoint x: 145, startPoint y: 507, endPoint x: 146, endPoint y: 539, distance: 32.0
click at [145, 507] on input "checkbox" at bounding box center [143, 510] width 16 height 16
drag, startPoint x: 146, startPoint y: 540, endPoint x: 147, endPoint y: 555, distance: 15.0
click at [146, 540] on input "checkbox" at bounding box center [143, 542] width 16 height 16
click at [147, 579] on input "checkbox" at bounding box center [143, 574] width 16 height 16
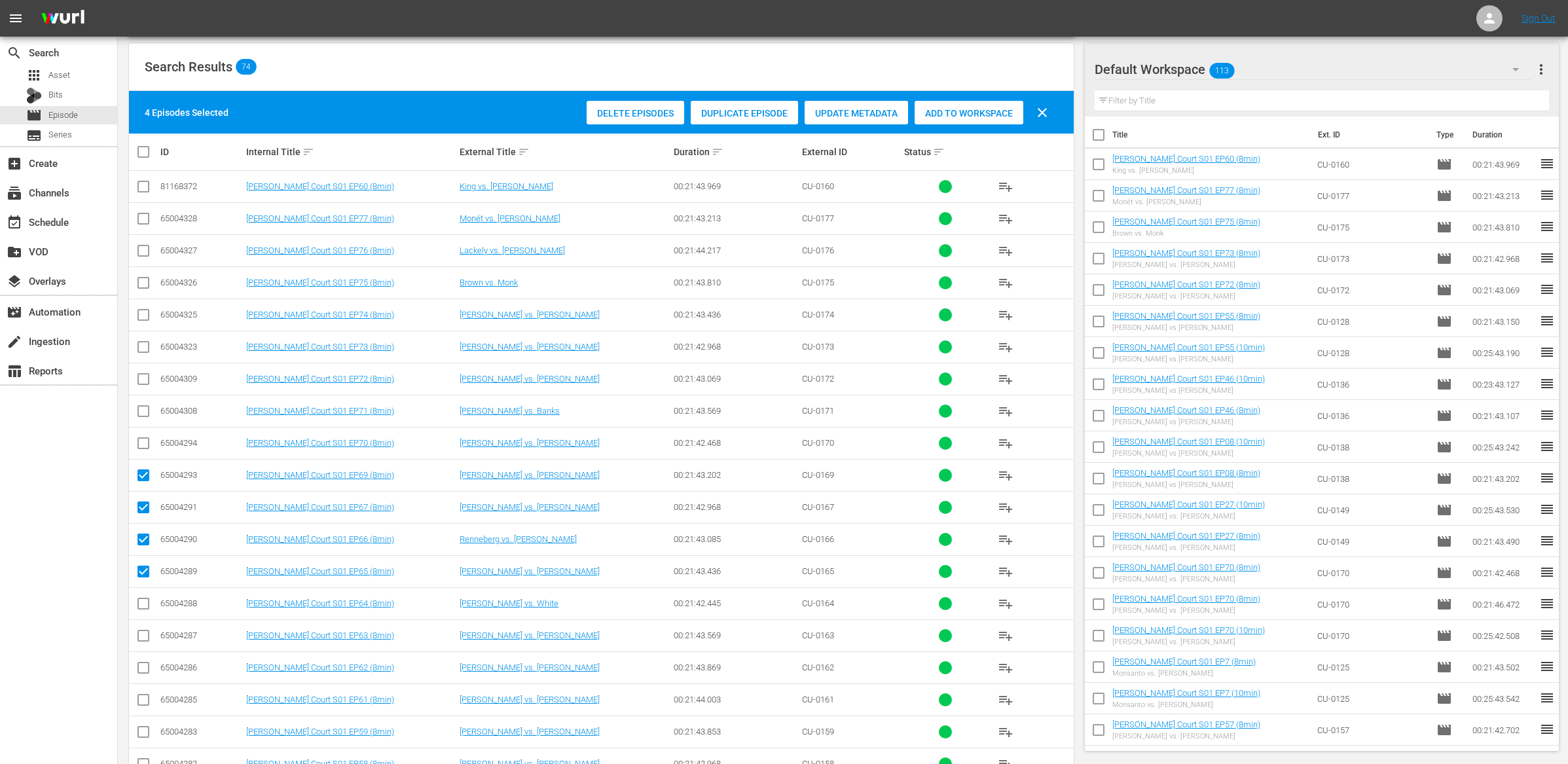
drag, startPoint x: 146, startPoint y: 605, endPoint x: 148, endPoint y: 622, distance: 17.1
click at [147, 606] on input "checkbox" at bounding box center [143, 606] width 16 height 16
click at [148, 640] on input "checkbox" at bounding box center [143, 638] width 16 height 16
click at [139, 673] on input "checkbox" at bounding box center [143, 670] width 16 height 16
click at [150, 705] on input "checkbox" at bounding box center [143, 702] width 16 height 16
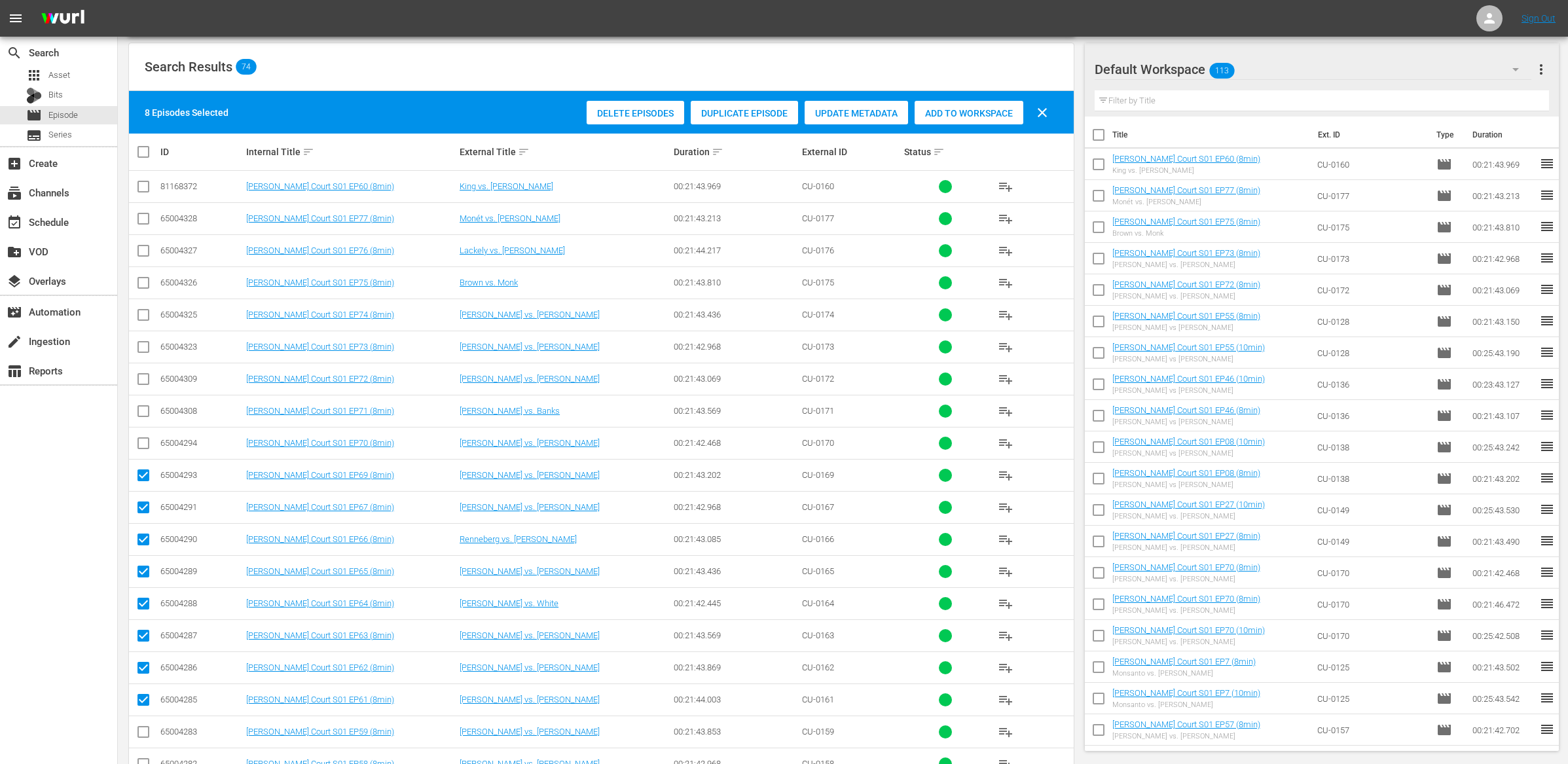
click at [972, 112] on span "Add to Workspace" at bounding box center [968, 113] width 109 height 10
click at [146, 152] on input "checkbox" at bounding box center [148, 151] width 27 height 16
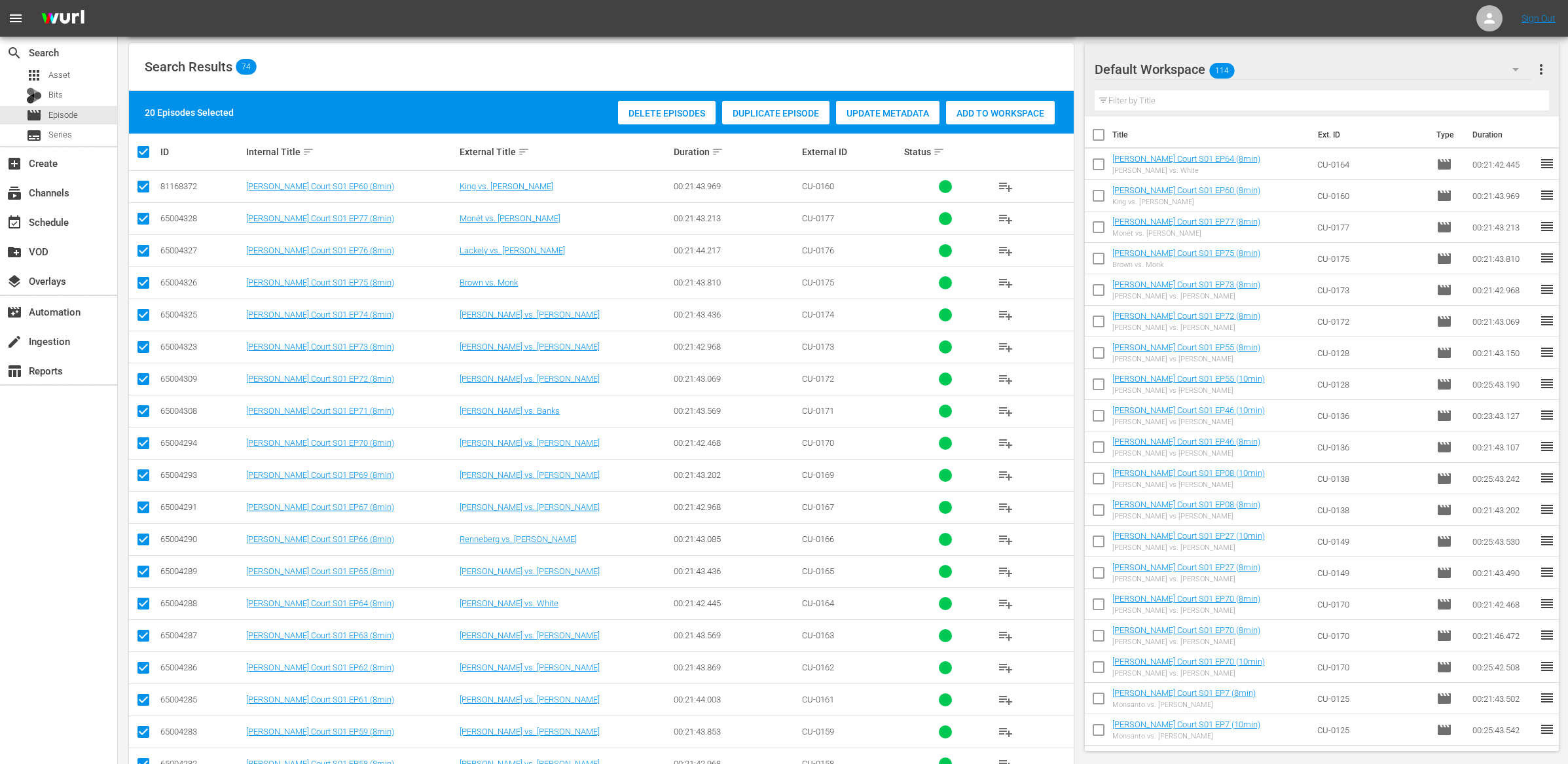
click at [146, 152] on input "checkbox" at bounding box center [148, 151] width 27 height 16
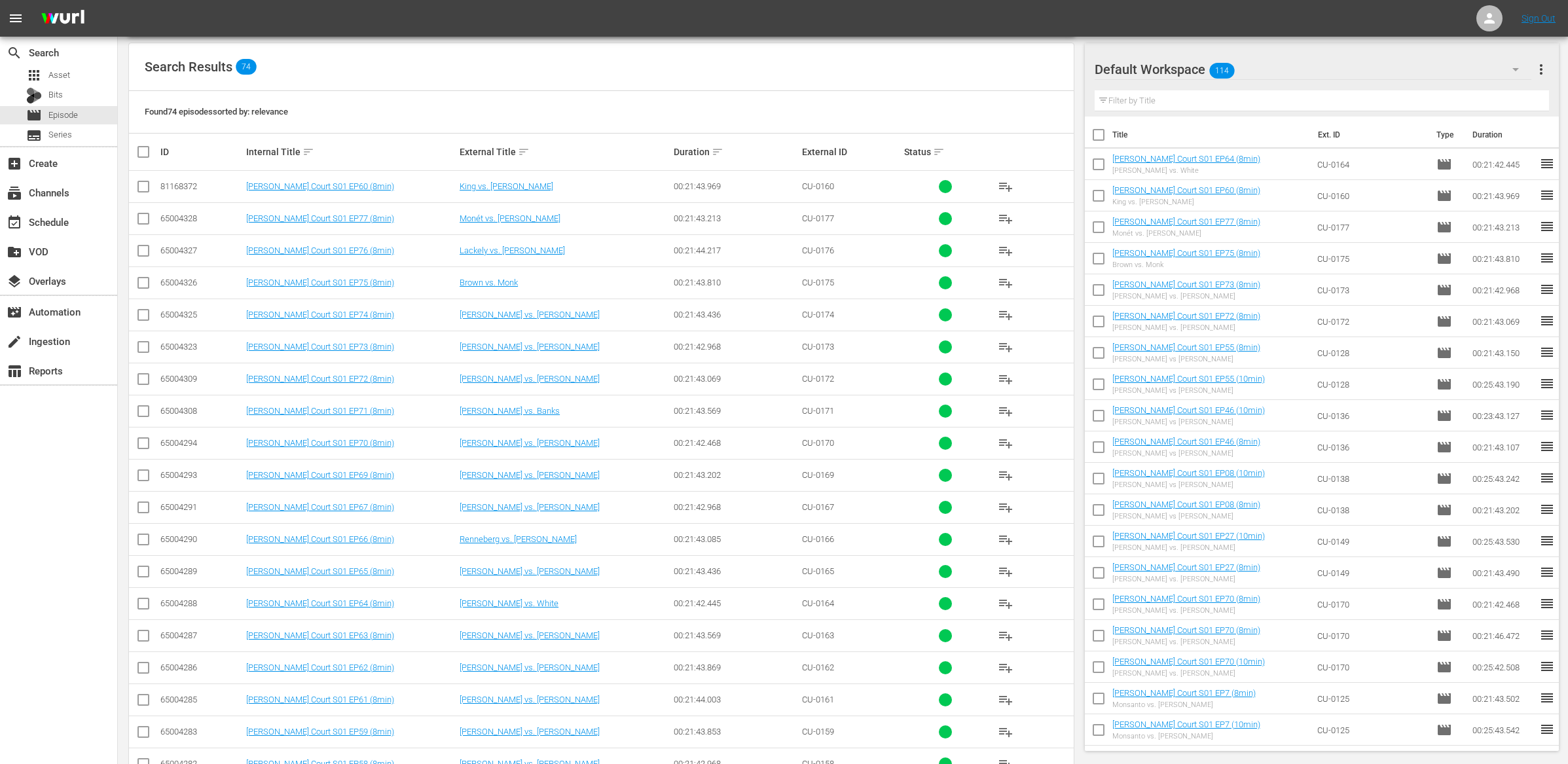
scroll to position [302, 0]
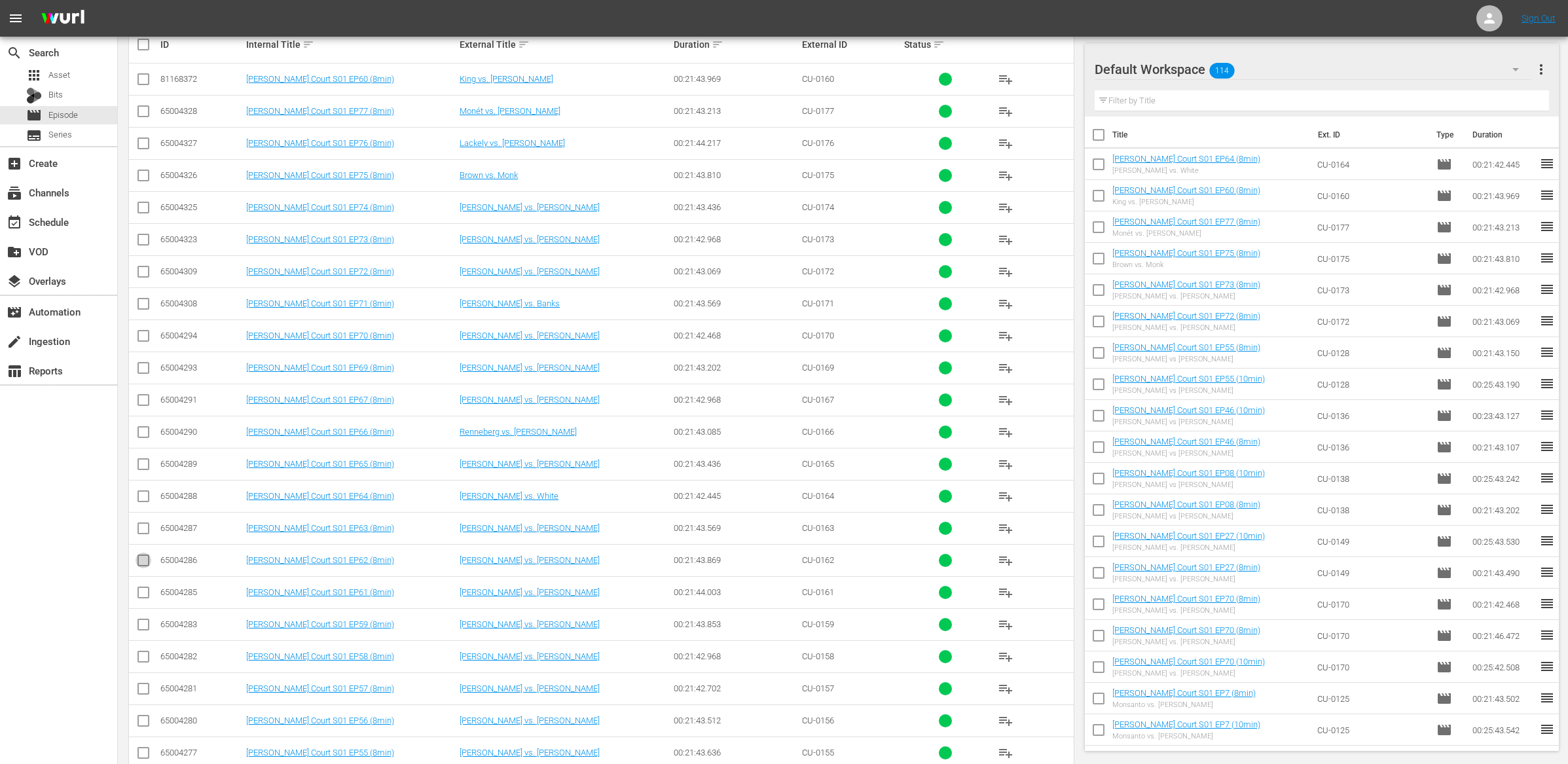
drag, startPoint x: 146, startPoint y: 570, endPoint x: 145, endPoint y: 590, distance: 20.0
click at [146, 570] on input "checkbox" at bounding box center [143, 563] width 16 height 16
drag, startPoint x: 144, startPoint y: 595, endPoint x: 144, endPoint y: 606, distance: 11.0
click at [144, 595] on input "checkbox" at bounding box center [143, 595] width 16 height 16
click at [144, 626] on input "checkbox" at bounding box center [143, 627] width 16 height 16
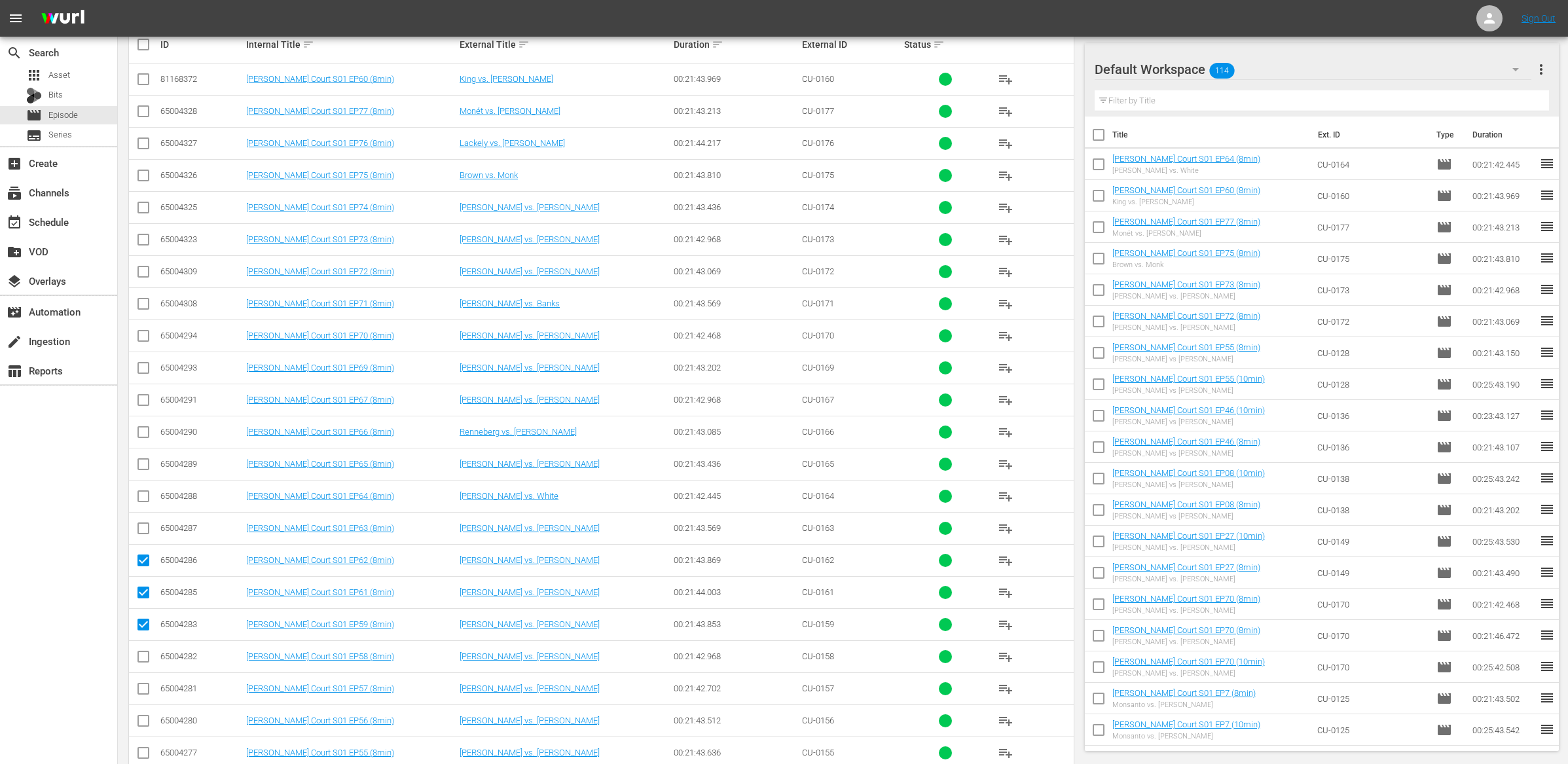
drag, startPoint x: 145, startPoint y: 666, endPoint x: 142, endPoint y: 686, distance: 20.2
click at [145, 666] on input "checkbox" at bounding box center [143, 659] width 16 height 16
click at [145, 698] on input "checkbox" at bounding box center [143, 691] width 16 height 16
click at [144, 725] on input "checkbox" at bounding box center [143, 723] width 16 height 16
click at [146, 751] on input "checkbox" at bounding box center [143, 755] width 16 height 16
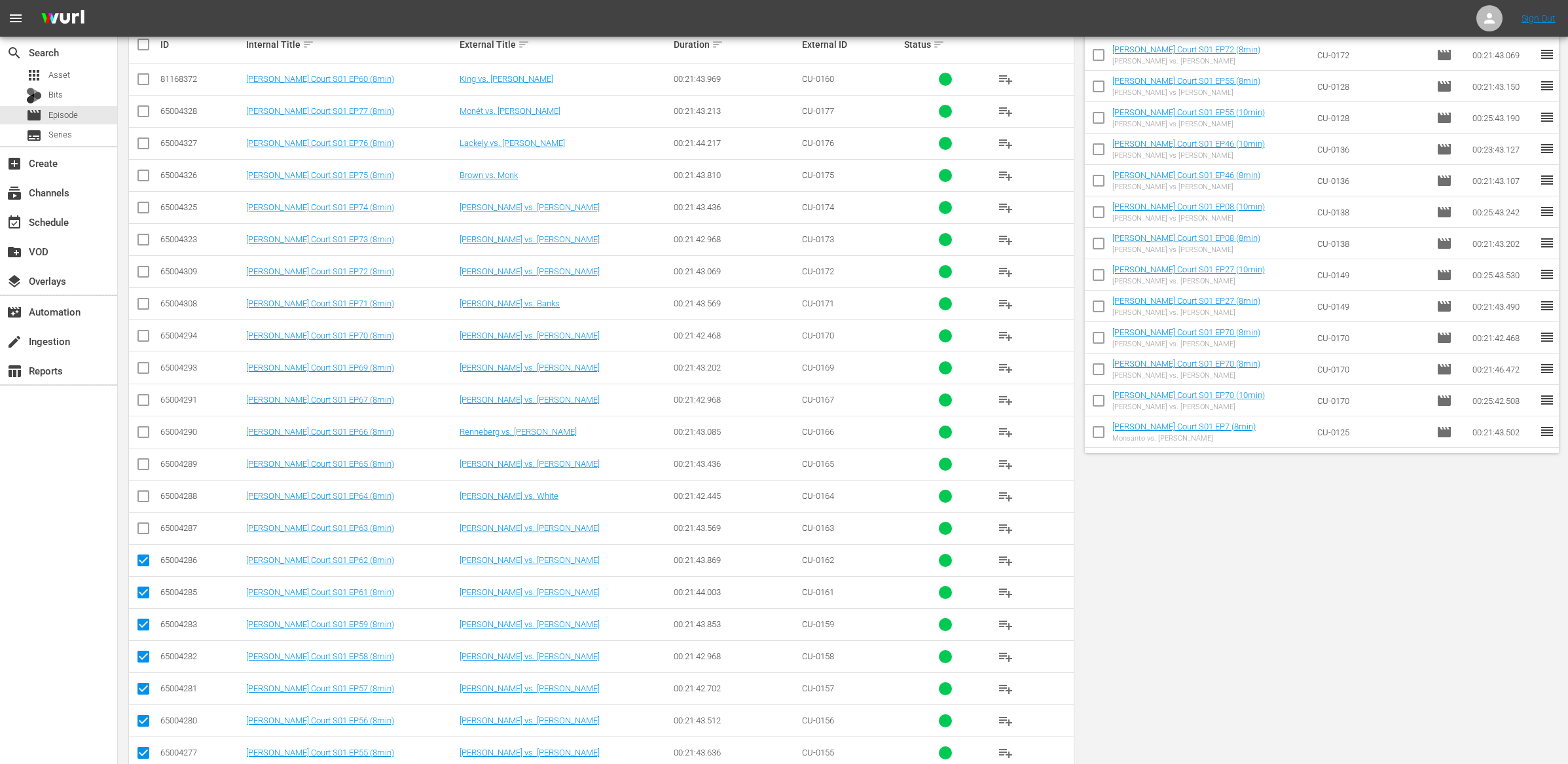
scroll to position [0, 0]
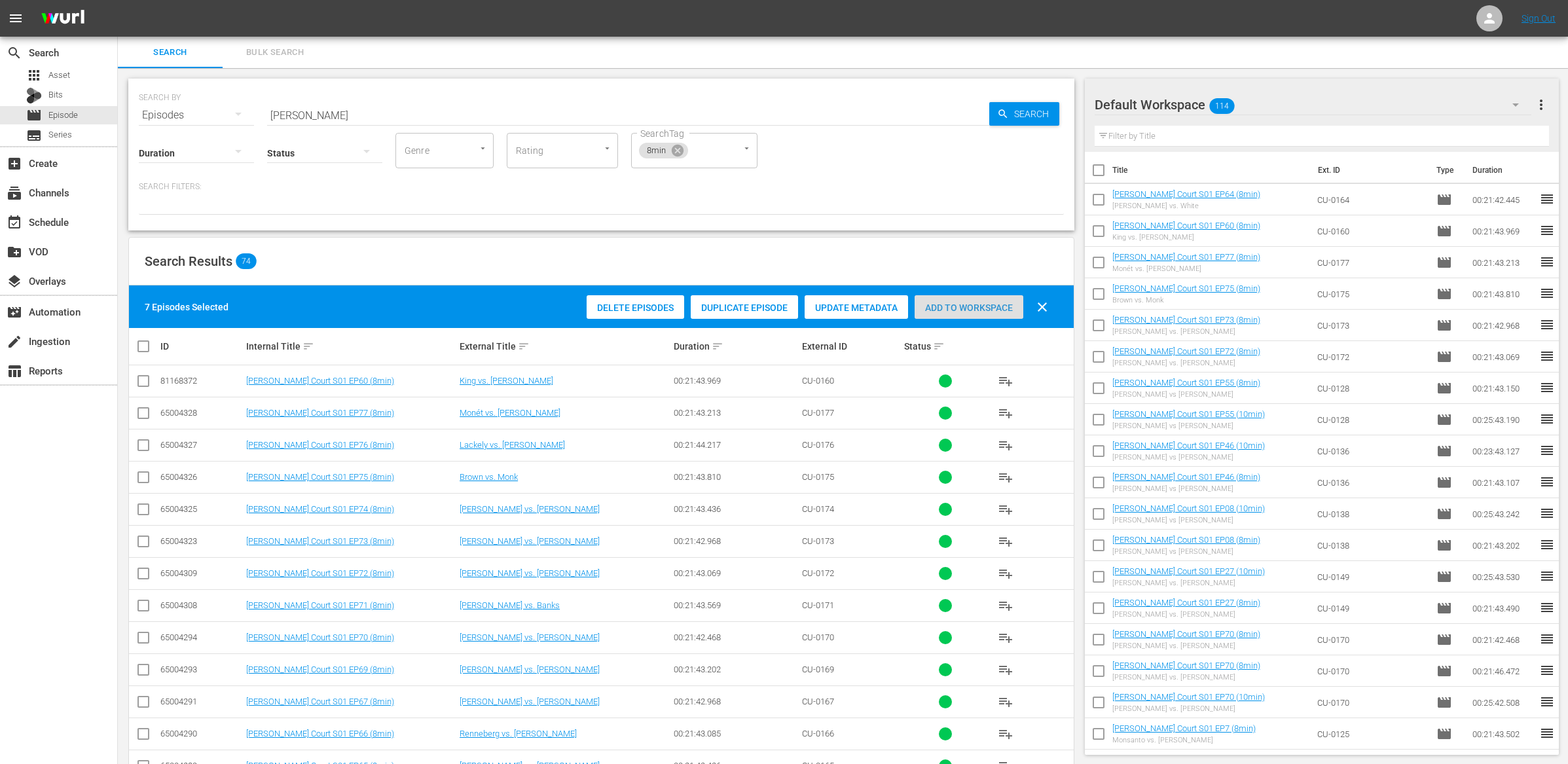
click at [946, 298] on div "Add to Workspace" at bounding box center [968, 307] width 109 height 25
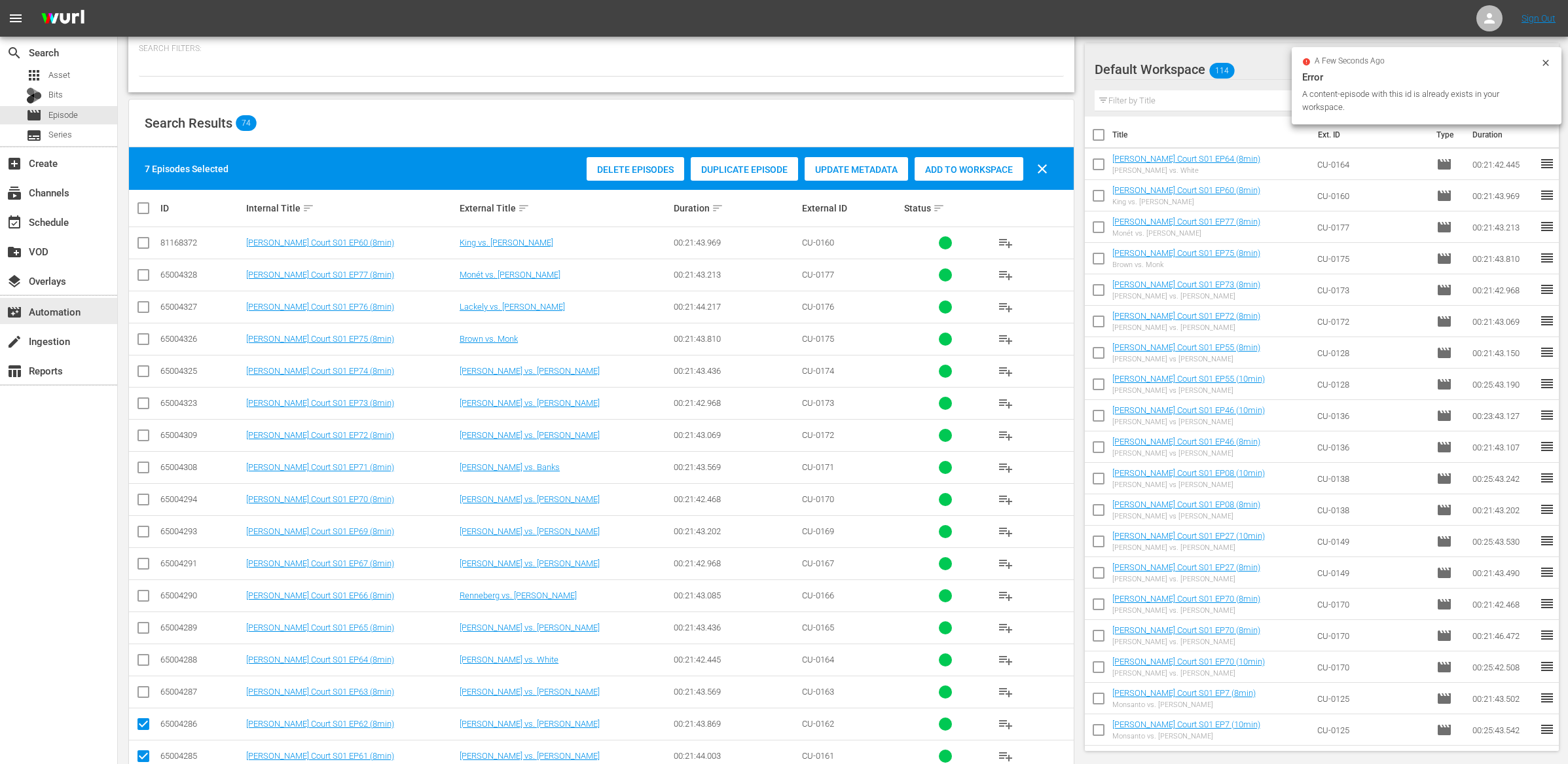
scroll to position [84, 0]
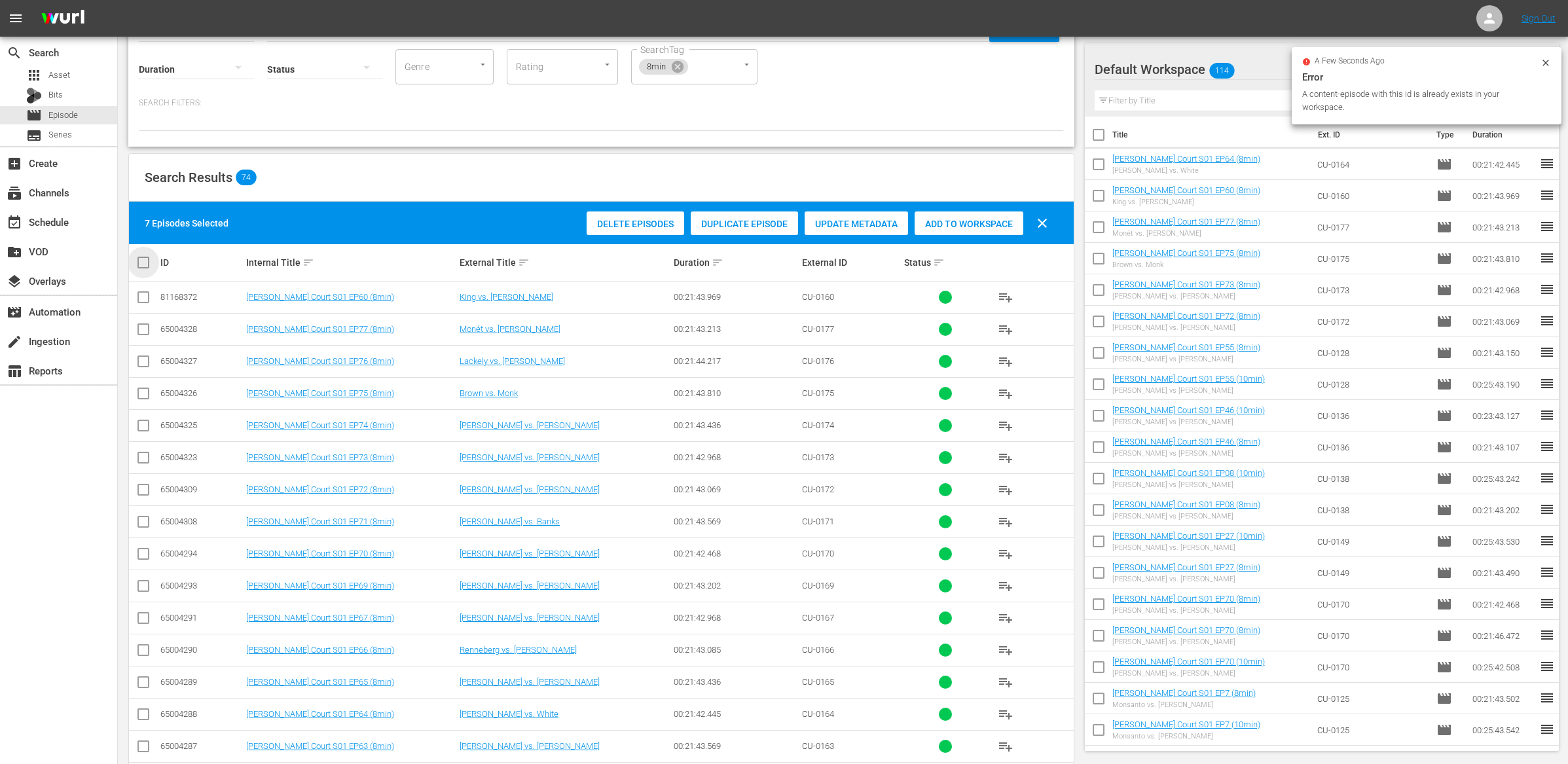
click at [144, 261] on input "checkbox" at bounding box center [148, 262] width 27 height 16
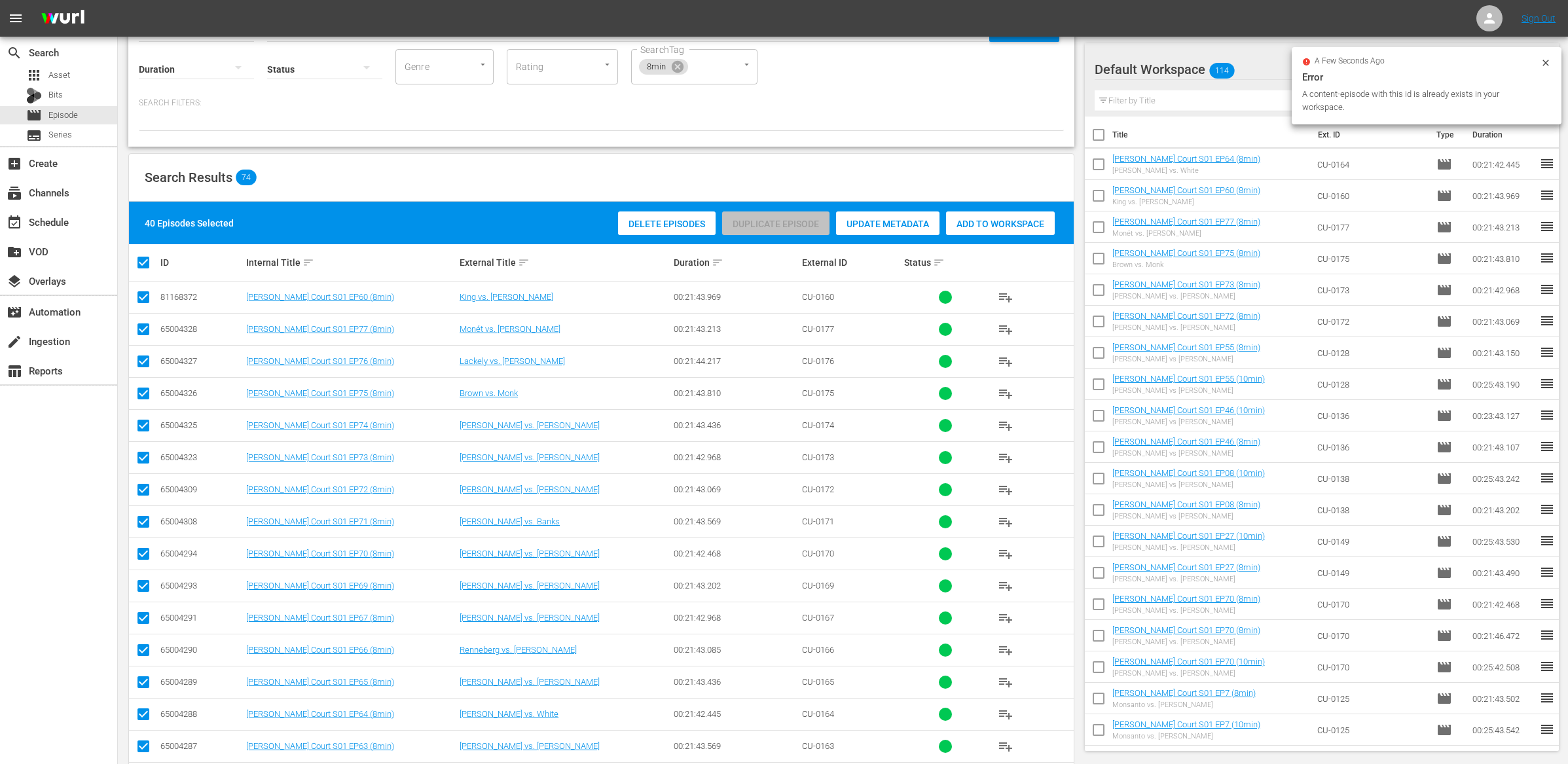
click at [144, 261] on input "checkbox" at bounding box center [148, 262] width 27 height 16
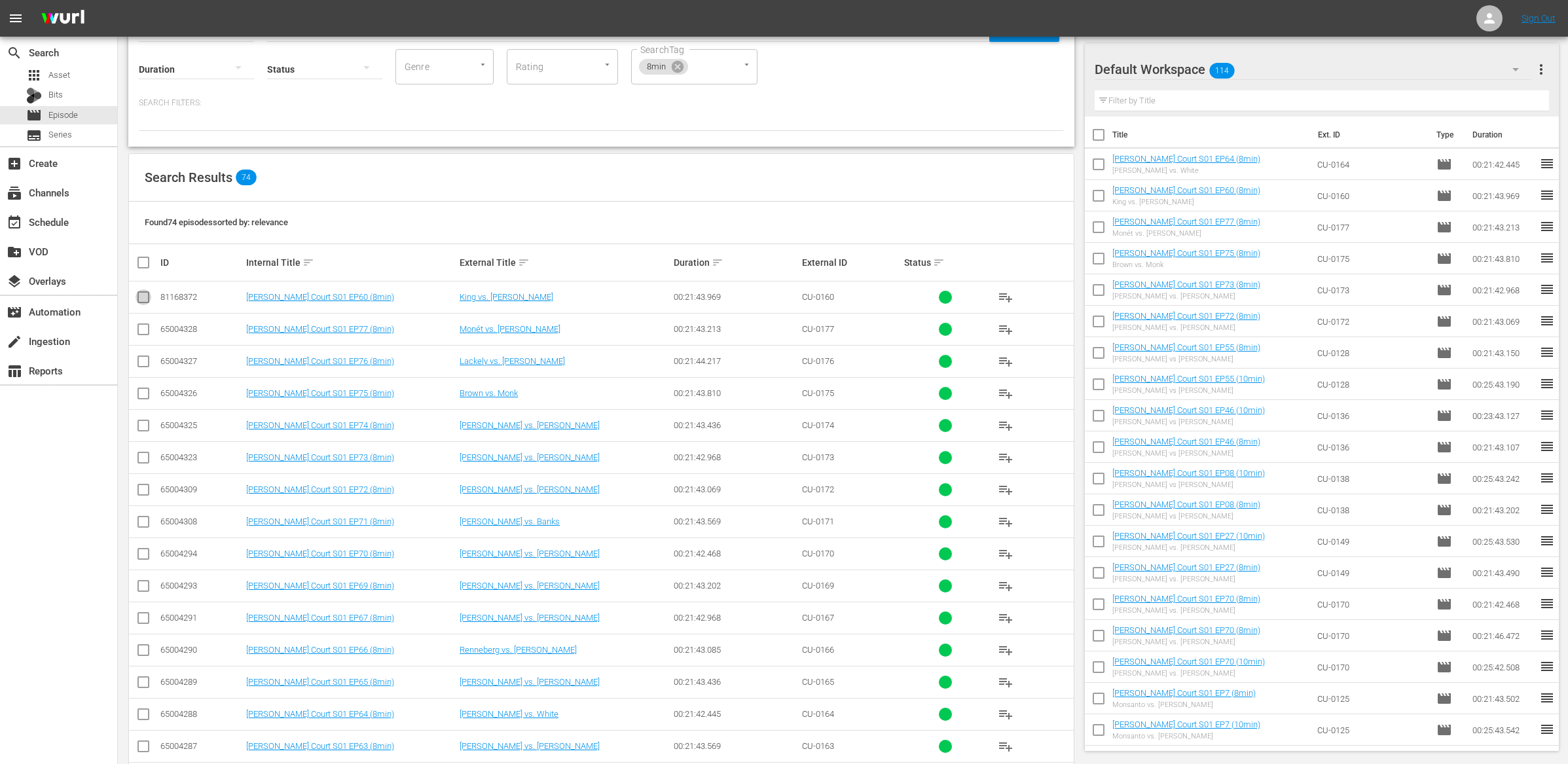
click at [146, 289] on icon at bounding box center [143, 296] width 16 height 16
click at [146, 297] on input "checkbox" at bounding box center [143, 299] width 16 height 16
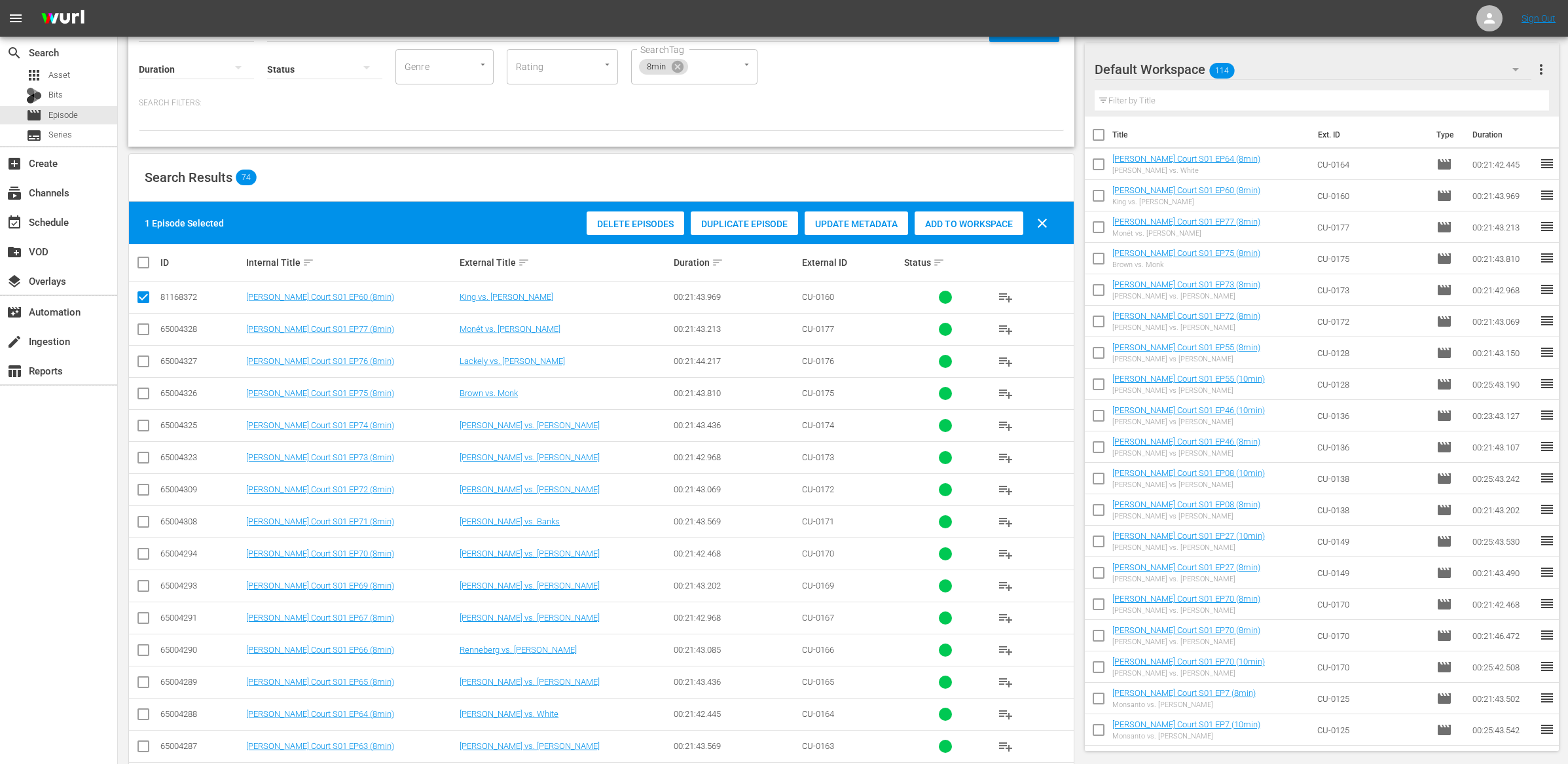
click at [945, 226] on span "Add to Workspace" at bounding box center [968, 223] width 109 height 10
click at [142, 296] on input "checkbox" at bounding box center [143, 299] width 16 height 16
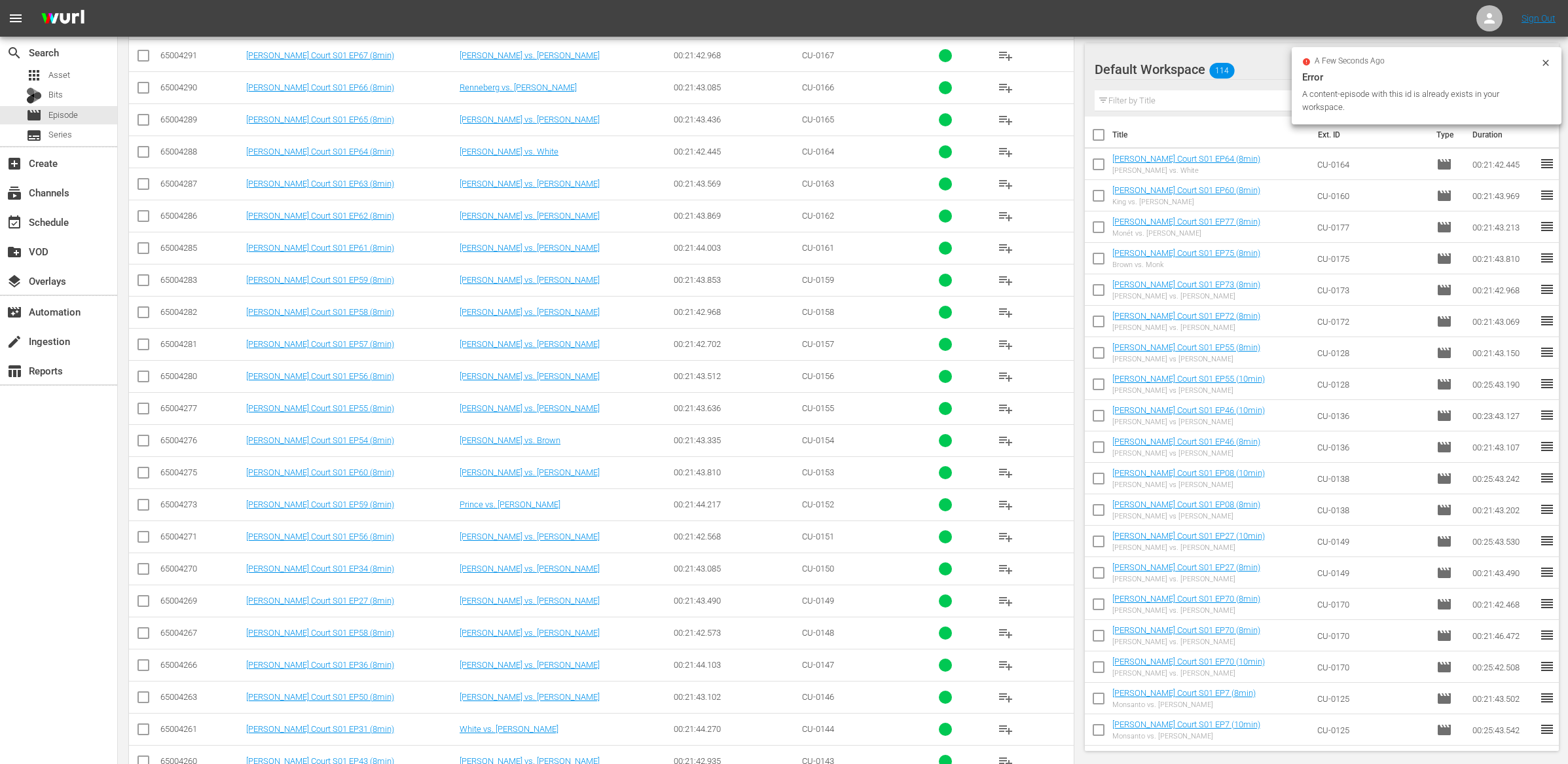
scroll to position [946, 0]
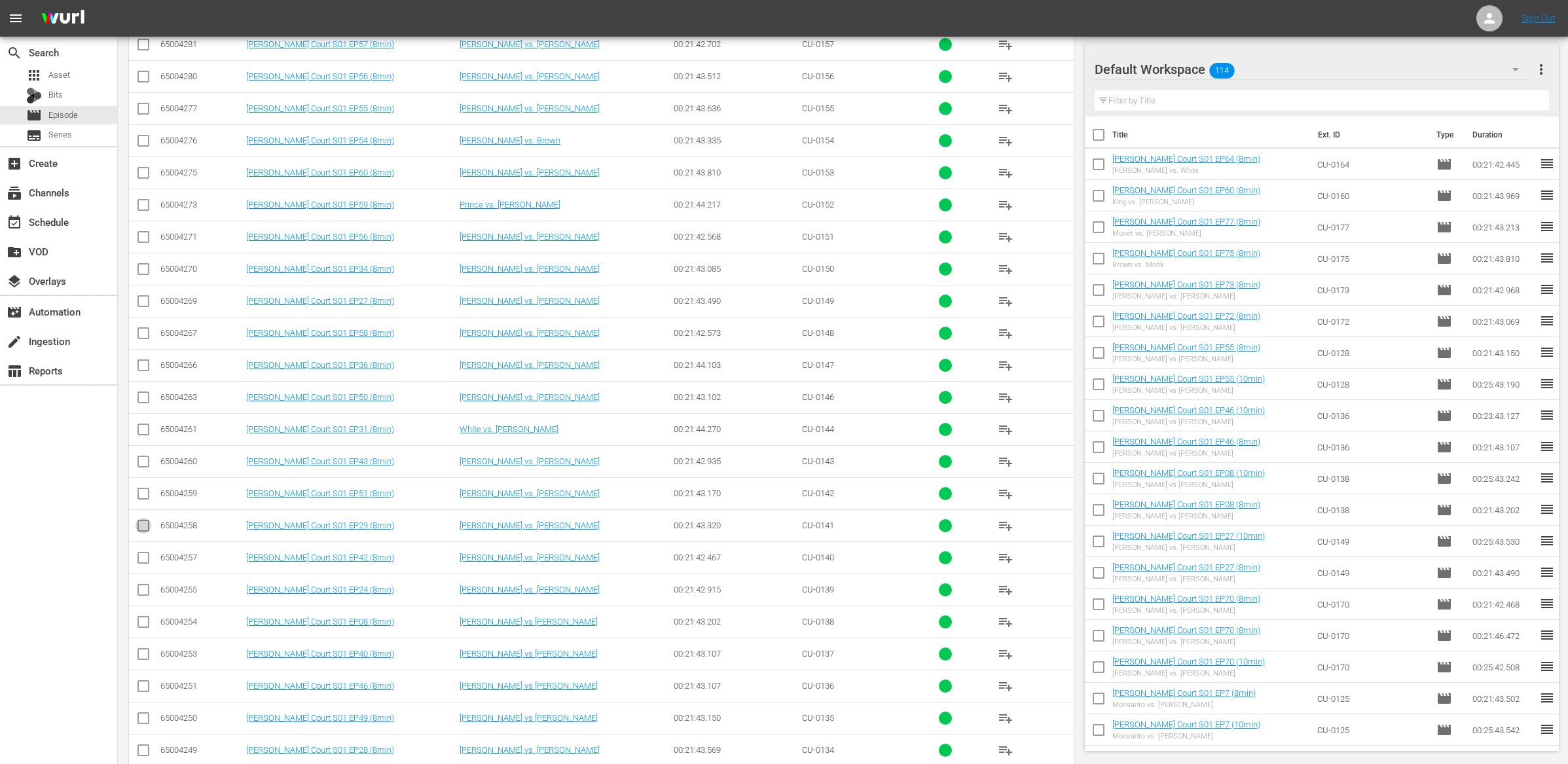
click at [148, 531] on input "checkbox" at bounding box center [143, 528] width 16 height 16
drag, startPoint x: 144, startPoint y: 552, endPoint x: 129, endPoint y: 590, distance: 40.9
click at [137, 565] on td at bounding box center [144, 557] width 29 height 32
click at [147, 568] on input "checkbox" at bounding box center [143, 560] width 16 height 16
drag, startPoint x: 145, startPoint y: 593, endPoint x: 150, endPoint y: 619, distance: 26.5
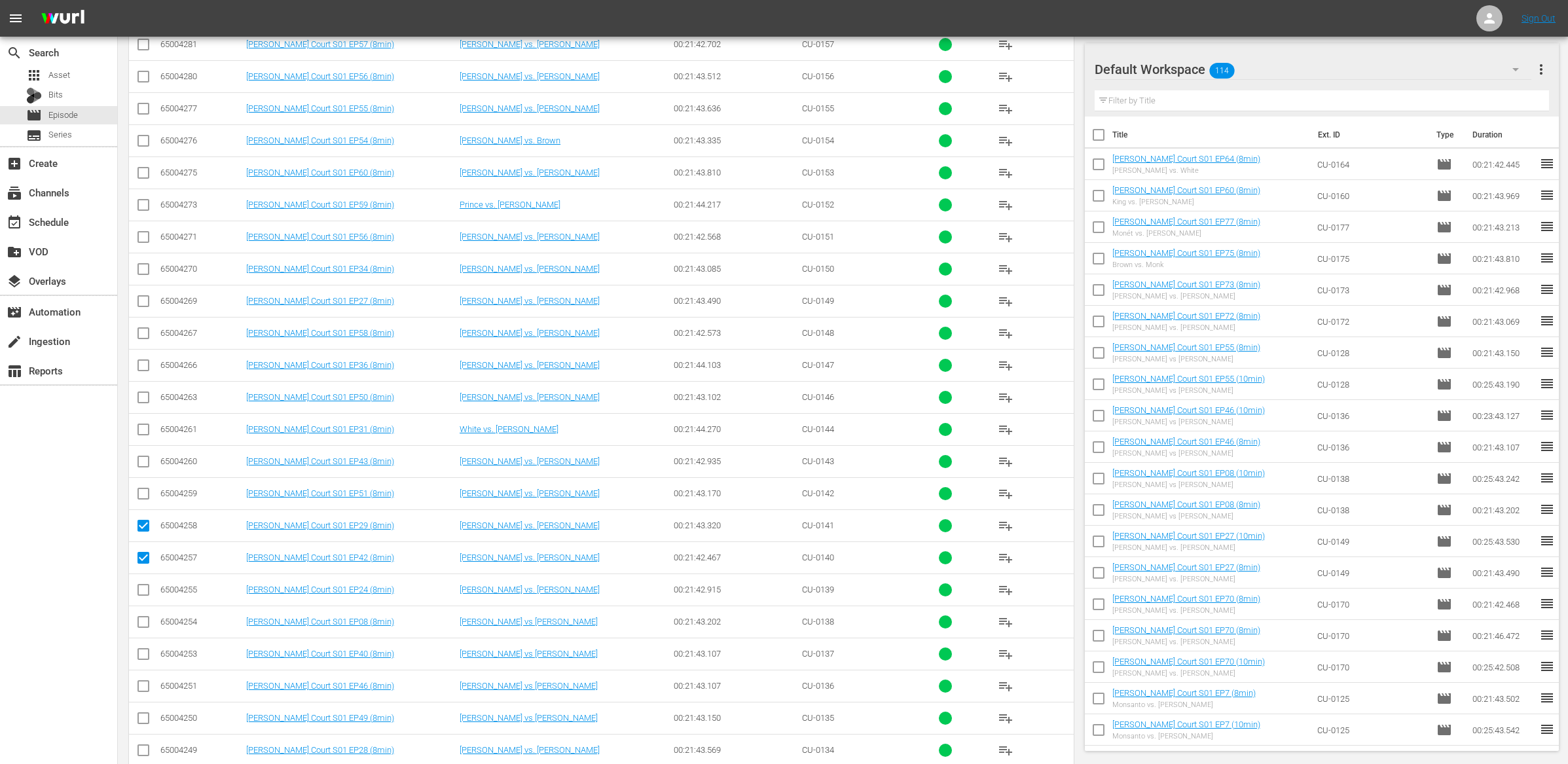
click at [145, 595] on input "checkbox" at bounding box center [143, 592] width 16 height 16
drag, startPoint x: 147, startPoint y: 625, endPoint x: 148, endPoint y: 643, distance: 18.0
click at [148, 627] on input "checkbox" at bounding box center [143, 624] width 16 height 16
drag, startPoint x: 145, startPoint y: 651, endPoint x: 145, endPoint y: 663, distance: 12.0
click at [144, 653] on icon at bounding box center [143, 653] width 16 height 16
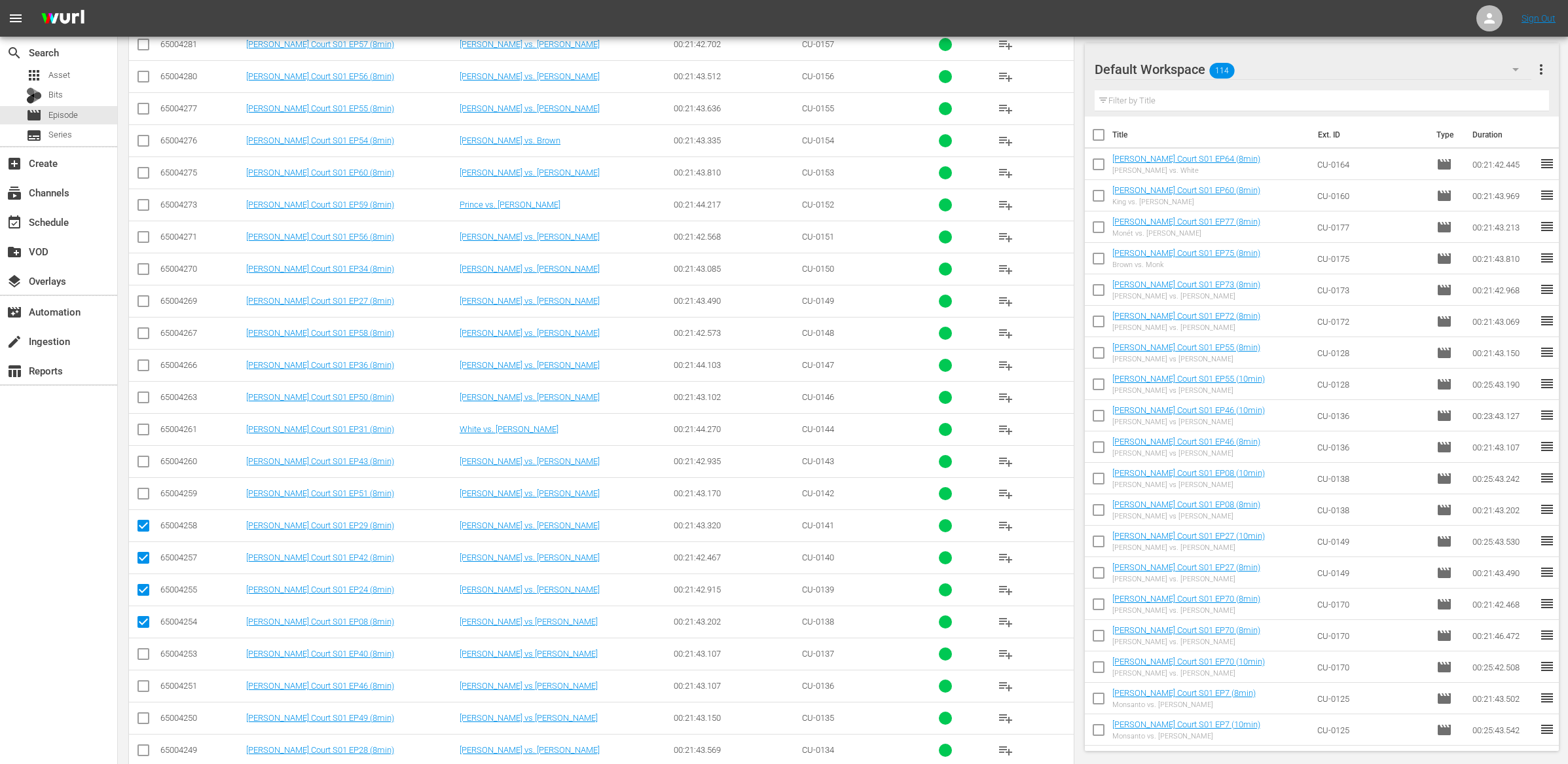
click at [144, 691] on input "checkbox" at bounding box center [143, 688] width 16 height 16
click at [144, 662] on input "checkbox" at bounding box center [143, 656] width 16 height 16
click at [144, 728] on input "checkbox" at bounding box center [143, 720] width 16 height 16
drag, startPoint x: 146, startPoint y: 759, endPoint x: 331, endPoint y: 674, distance: 203.6
click at [146, 758] on input "checkbox" at bounding box center [143, 752] width 16 height 16
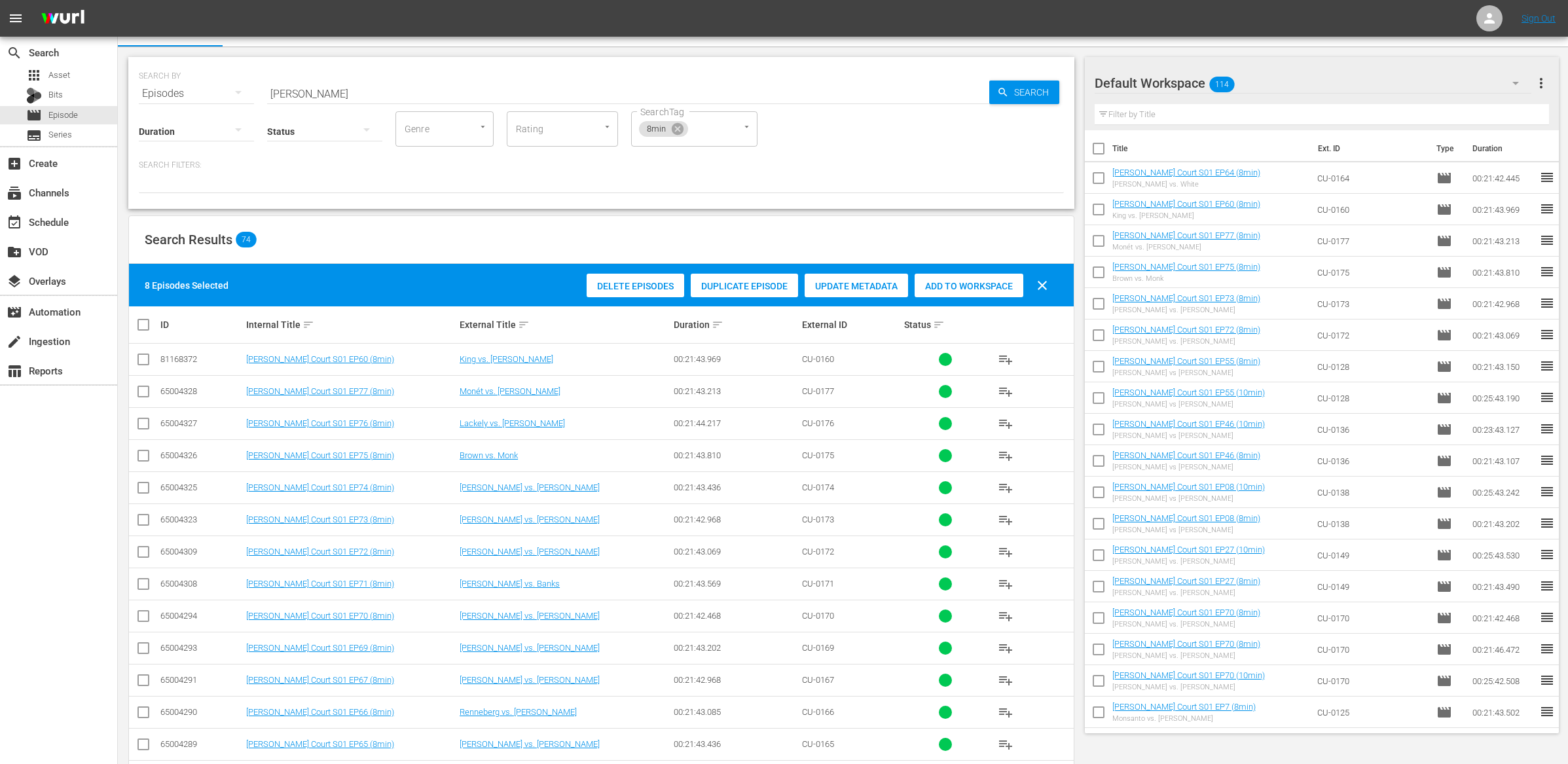
scroll to position [0, 0]
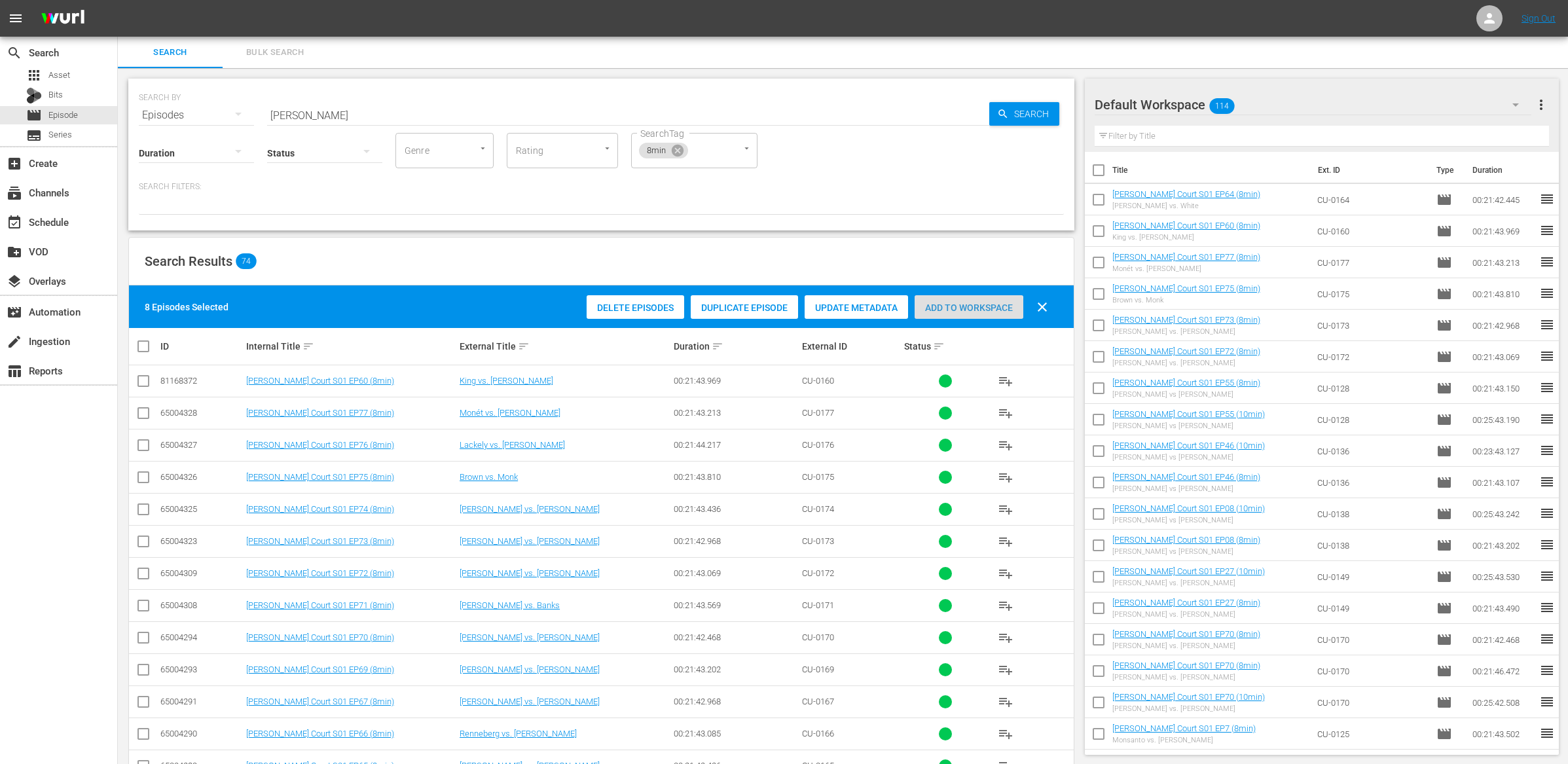
click at [926, 311] on span "Add to Workspace" at bounding box center [968, 307] width 109 height 10
click at [53, 218] on div "event_available Schedule" at bounding box center [37, 220] width 73 height 12
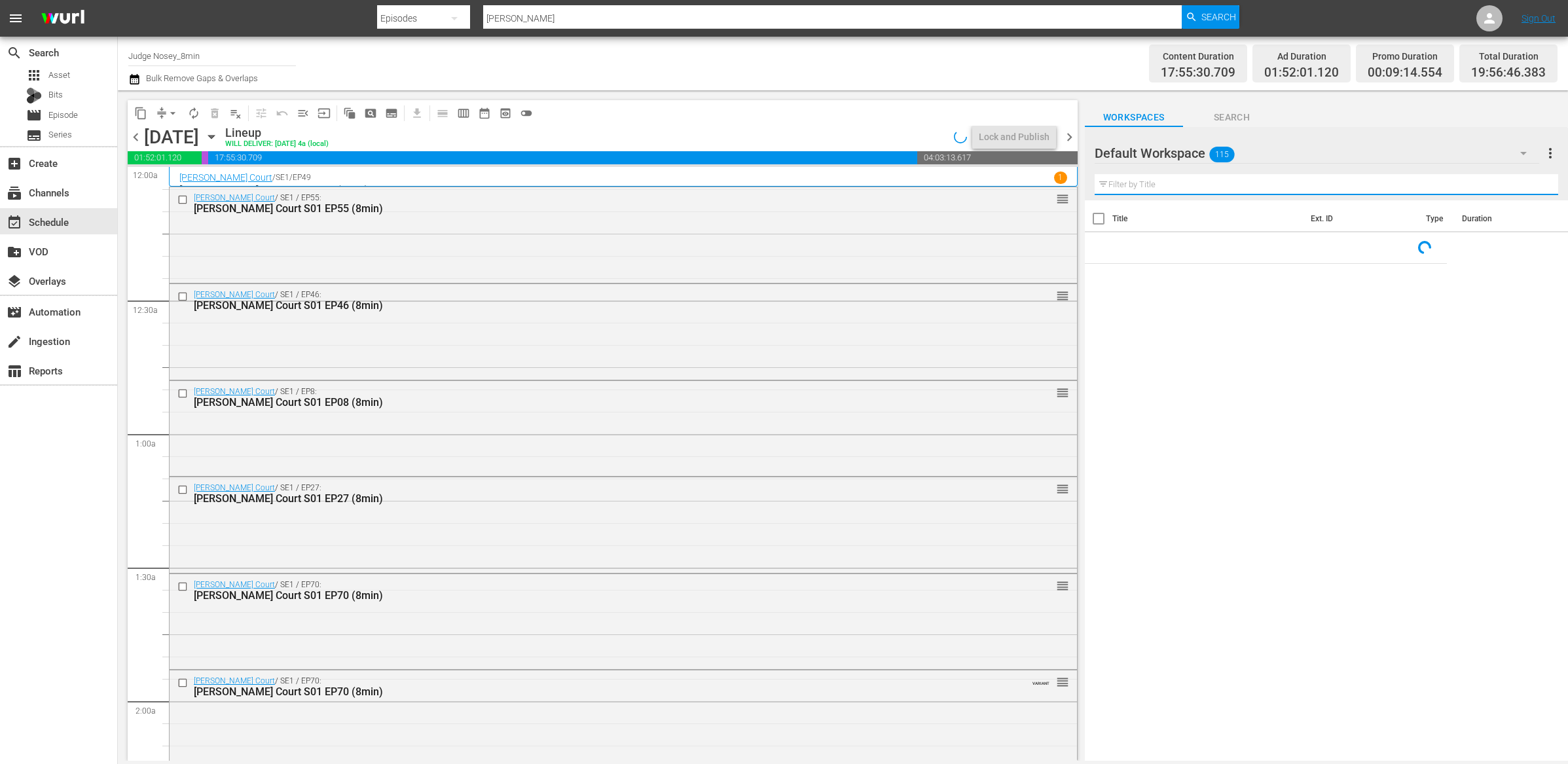
click at [1127, 188] on input "text" at bounding box center [1326, 184] width 464 height 21
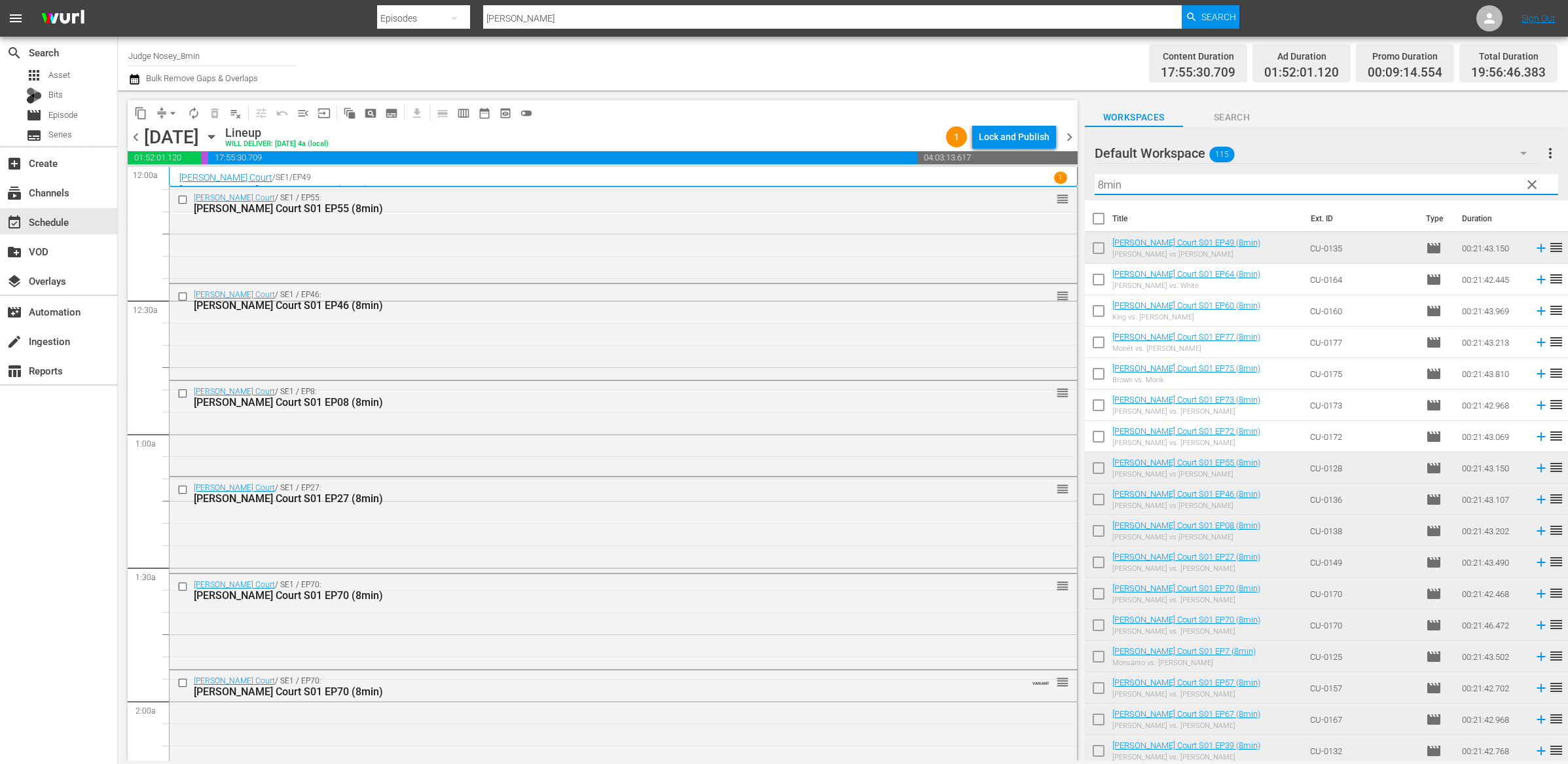
drag, startPoint x: 1103, startPoint y: 275, endPoint x: 1094, endPoint y: 302, distance: 28.5
click at [1102, 277] on input "checkbox" at bounding box center [1098, 282] width 27 height 27
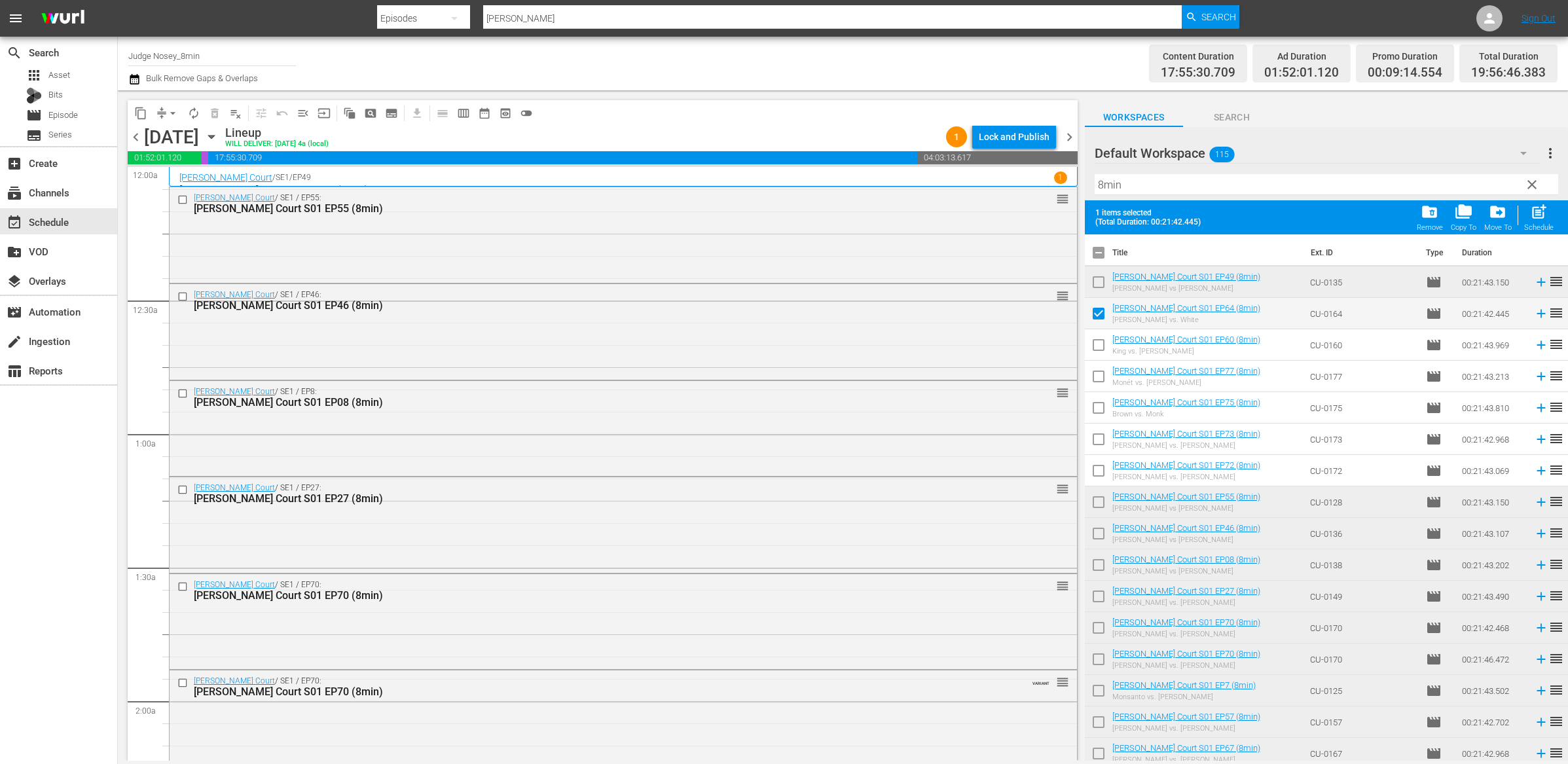
drag, startPoint x: 1098, startPoint y: 344, endPoint x: 1098, endPoint y: 360, distance: 16.0
click at [1098, 346] on input "checkbox" at bounding box center [1098, 348] width 27 height 27
drag, startPoint x: 1099, startPoint y: 404, endPoint x: 1097, endPoint y: 420, distance: 16.1
click at [1099, 404] on input "checkbox" at bounding box center [1098, 411] width 27 height 27
drag, startPoint x: 1096, startPoint y: 380, endPoint x: 1104, endPoint y: 418, distance: 38.8
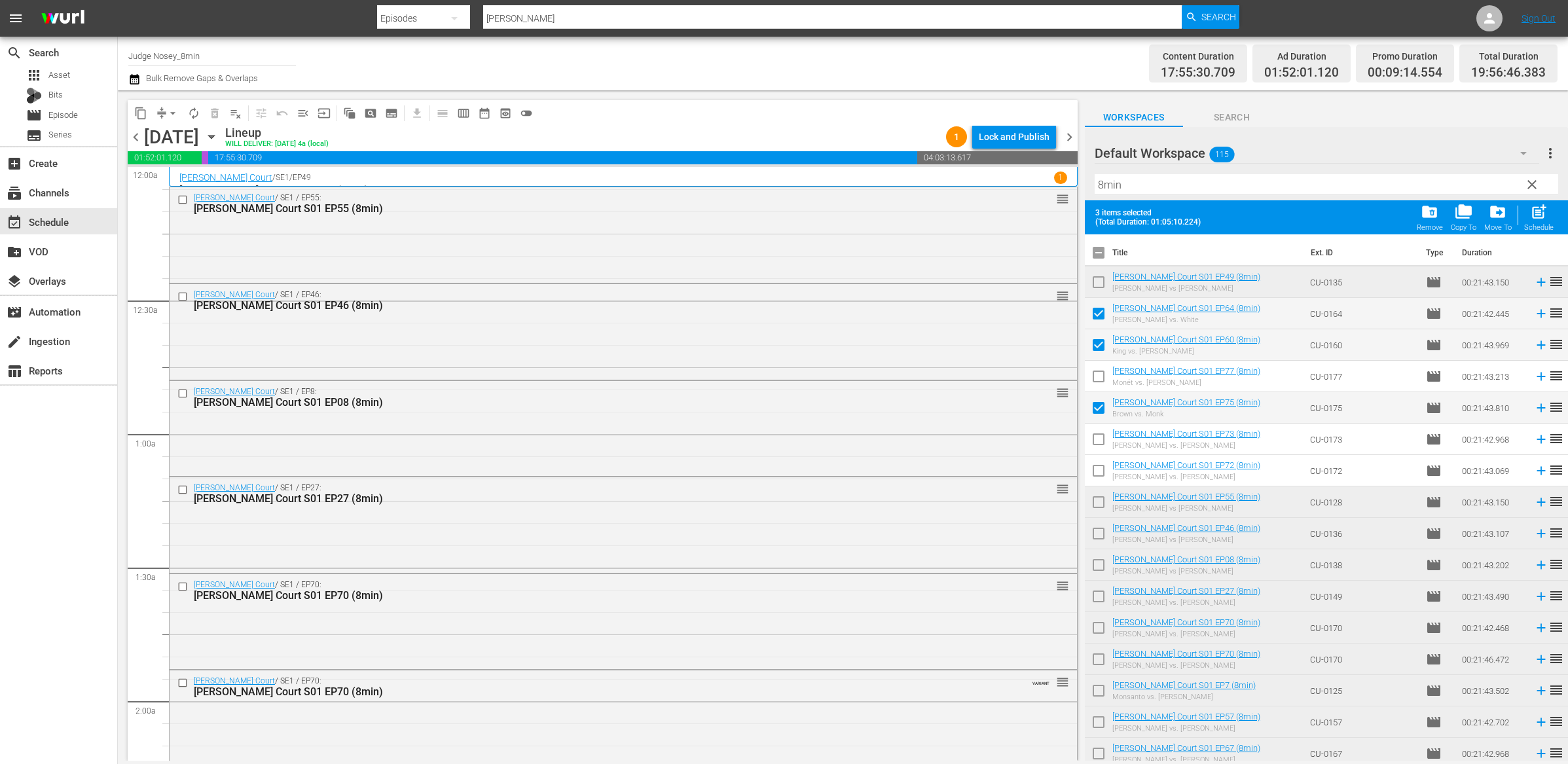
click at [1096, 380] on input "checkbox" at bounding box center [1098, 379] width 27 height 27
drag, startPoint x: 1098, startPoint y: 473, endPoint x: 1101, endPoint y: 454, distance: 19.2
click at [1098, 473] on input "checkbox" at bounding box center [1098, 473] width 27 height 27
drag, startPoint x: 1098, startPoint y: 443, endPoint x: 1080, endPoint y: 451, distance: 19.7
click at [1098, 443] on input "checkbox" at bounding box center [1098, 442] width 27 height 27
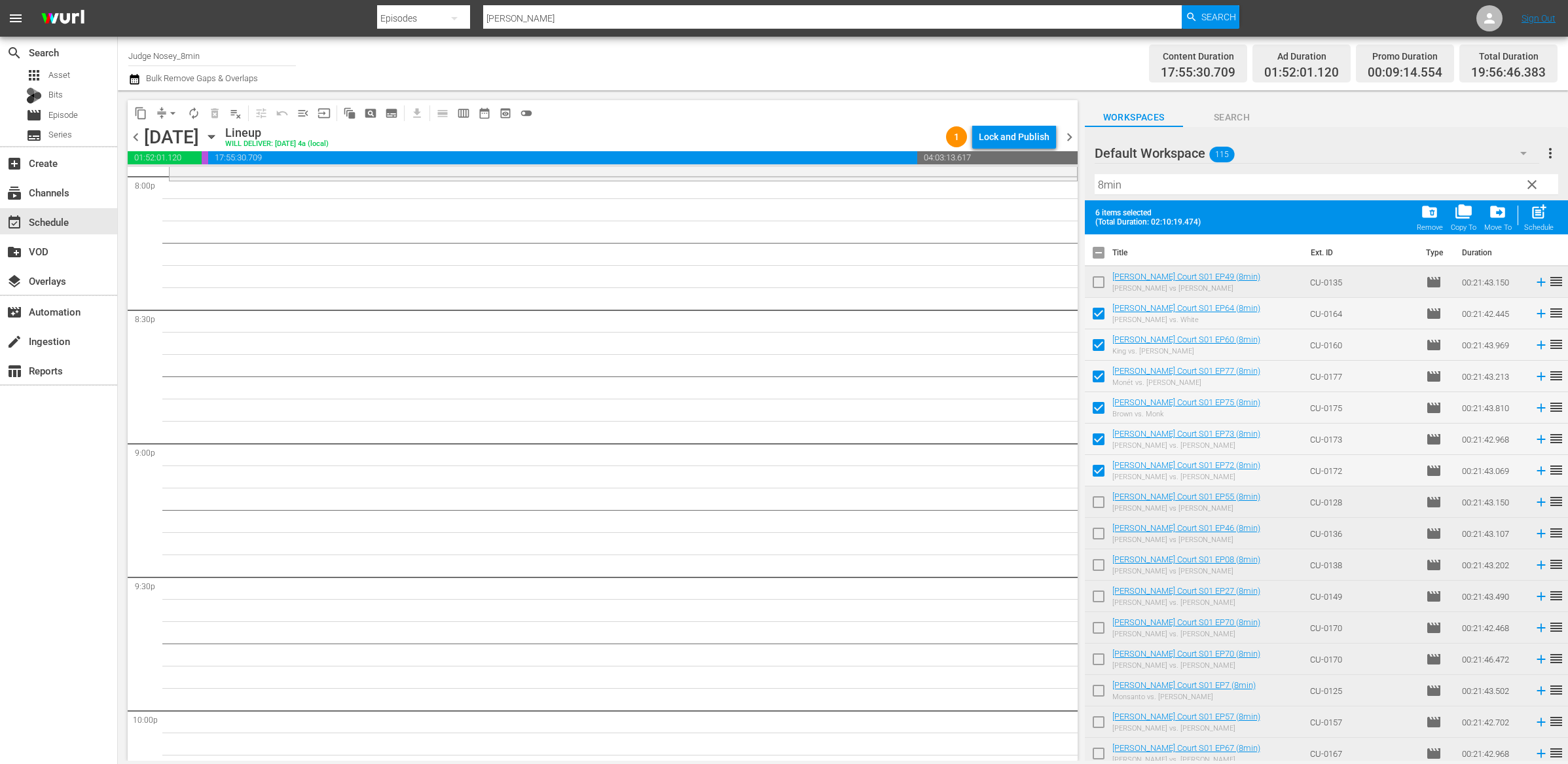
scroll to position [5332, 0]
click at [1539, 210] on span "post_add" at bounding box center [1539, 211] width 17 height 17
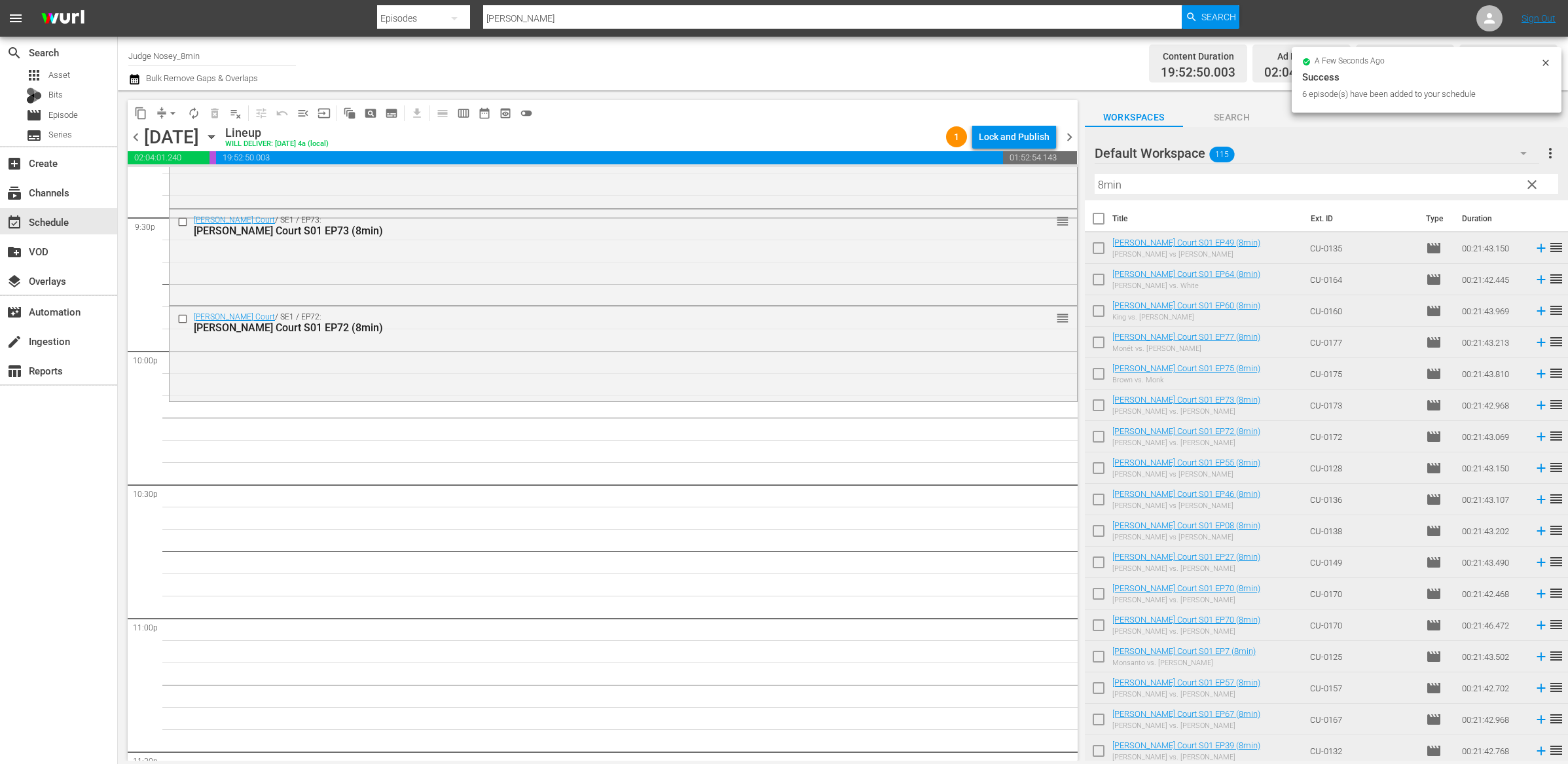
scroll to position [5815, 0]
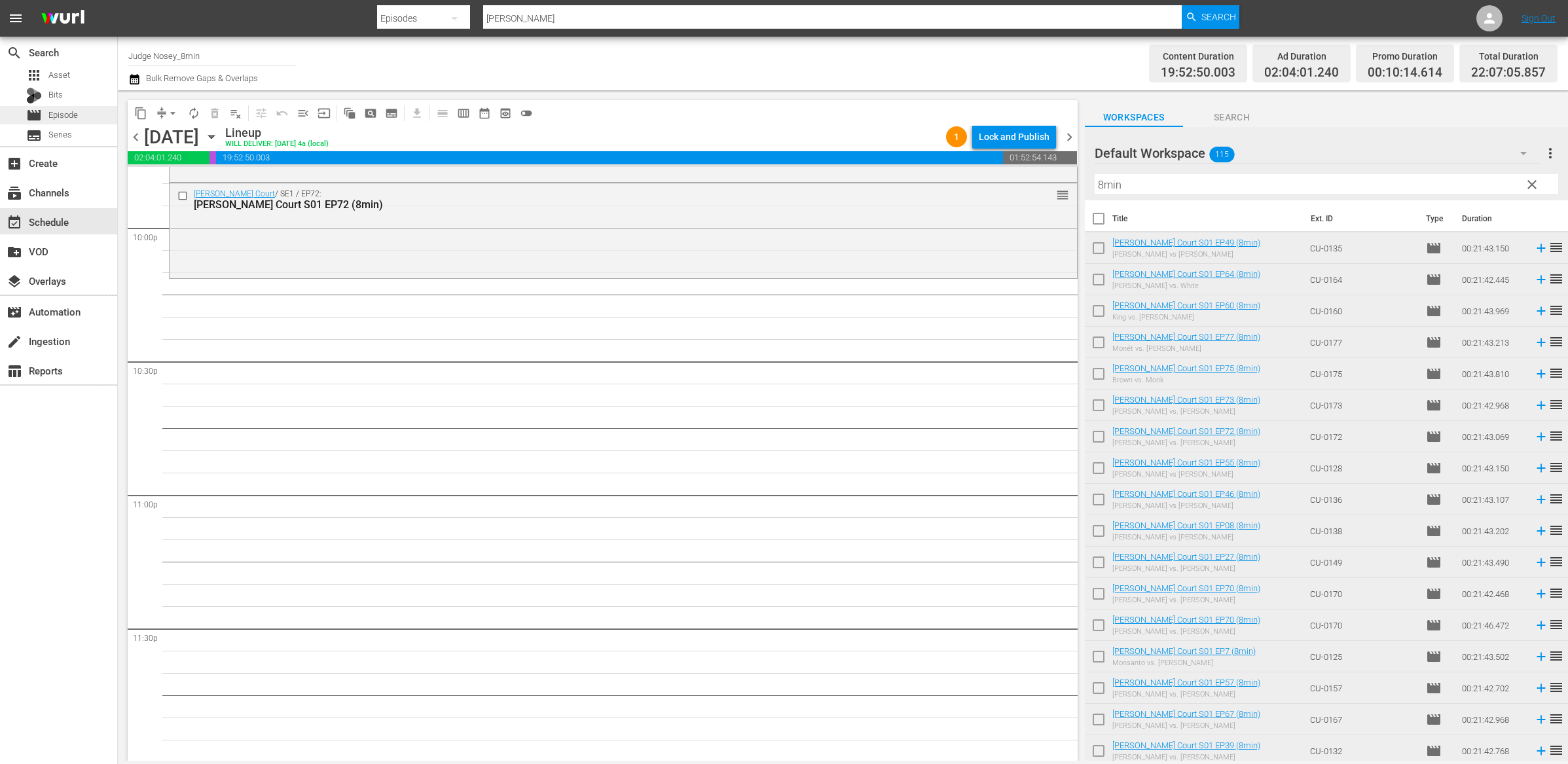
click at [86, 118] on div "movie Episode" at bounding box center [59, 115] width 117 height 18
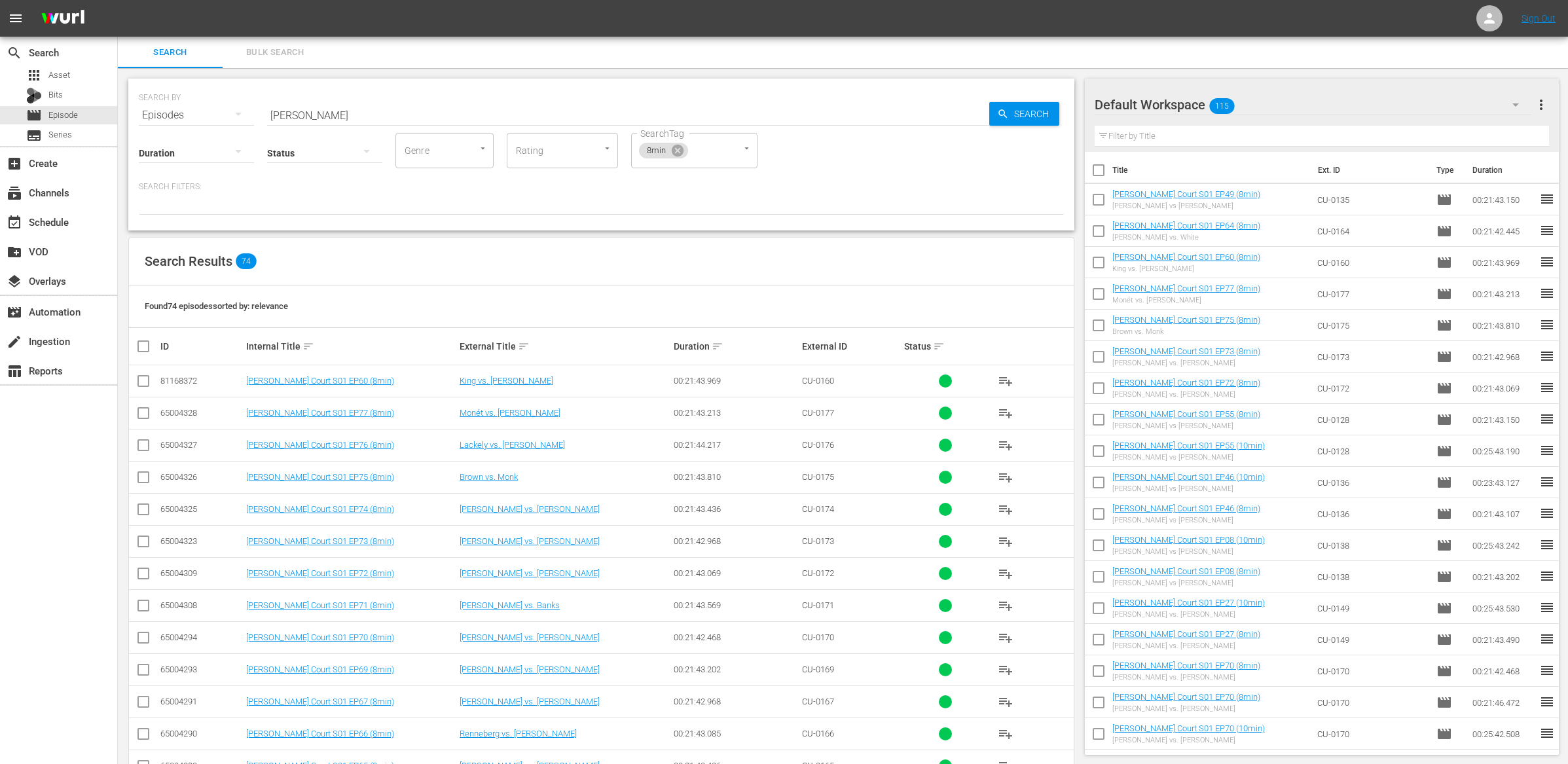
click at [1147, 140] on input "text" at bounding box center [1322, 135] width 455 height 21
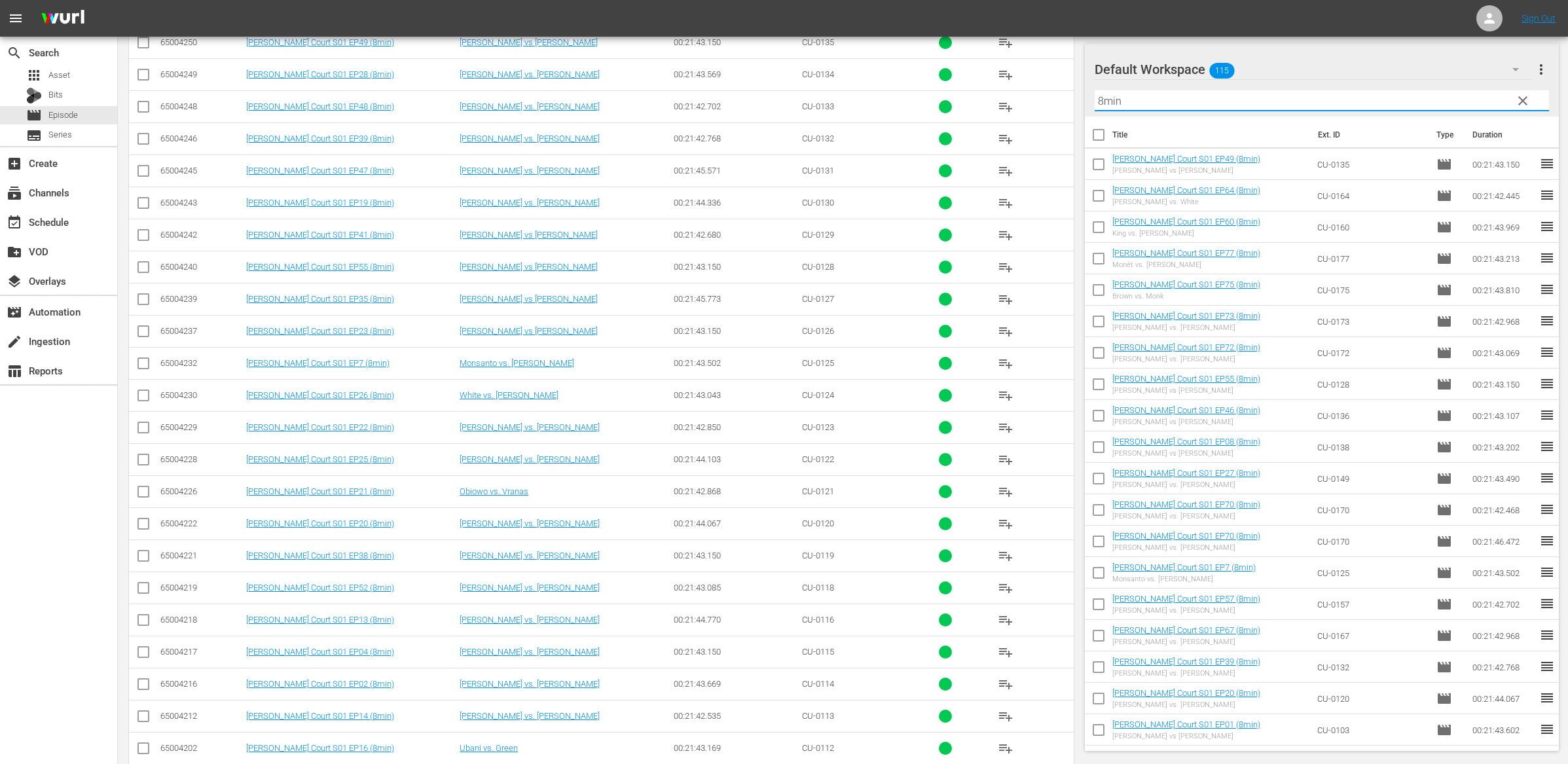
scroll to position [1622, 0]
drag, startPoint x: 146, startPoint y: 465, endPoint x: 144, endPoint y: 487, distance: 22.1
click at [145, 466] on input "checkbox" at bounding box center [143, 461] width 16 height 16
drag, startPoint x: 142, startPoint y: 492, endPoint x: 141, endPoint y: 500, distance: 8.1
click at [142, 492] on icon at bounding box center [143, 490] width 16 height 16
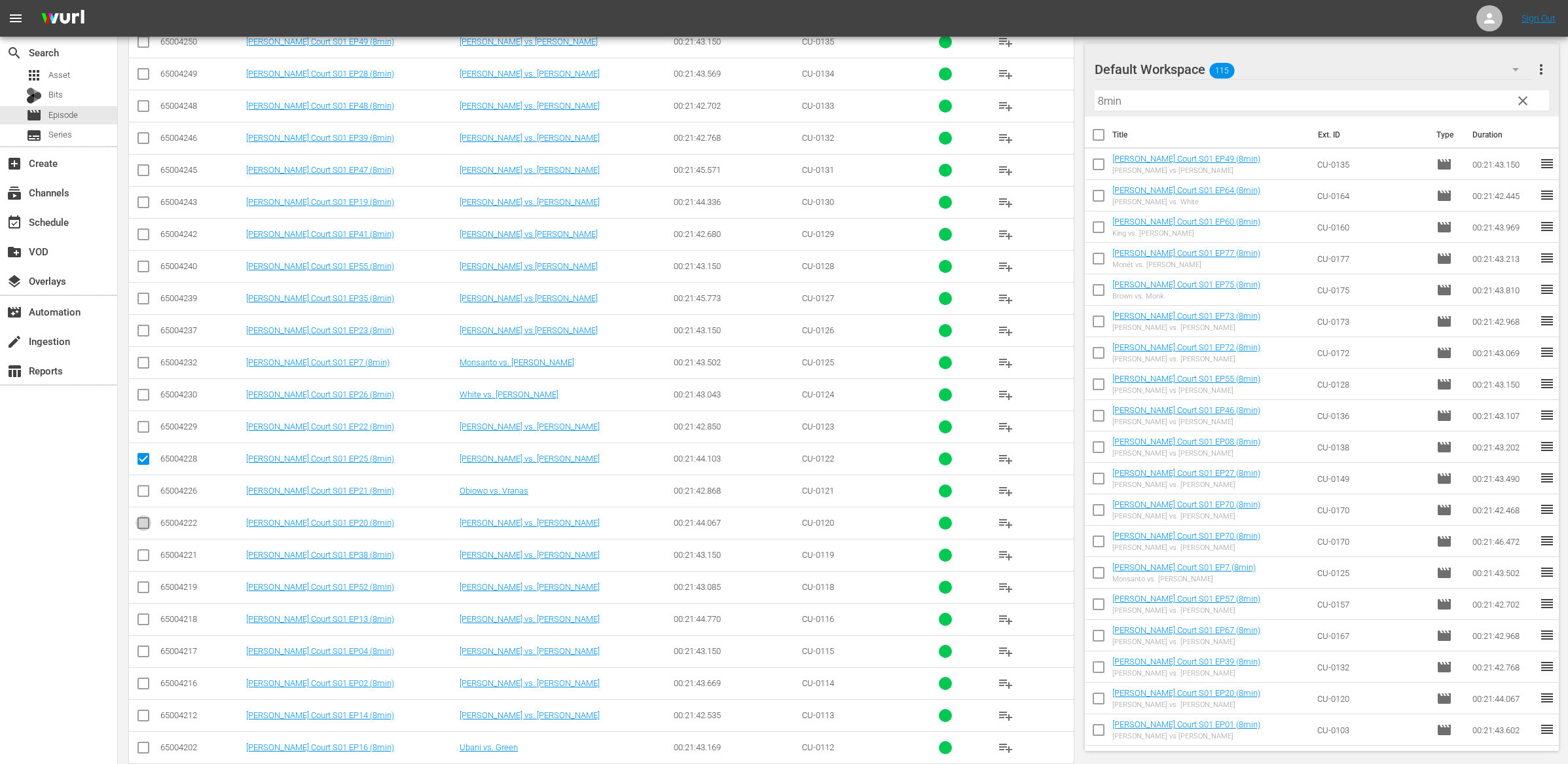
click at [143, 527] on input "checkbox" at bounding box center [143, 525] width 16 height 16
click at [146, 501] on input "checkbox" at bounding box center [143, 493] width 16 height 16
drag, startPoint x: 144, startPoint y: 560, endPoint x: 150, endPoint y: 583, distance: 23.8
click at [144, 562] on input "checkbox" at bounding box center [143, 557] width 16 height 16
click at [146, 597] on input "checkbox" at bounding box center [143, 589] width 16 height 16
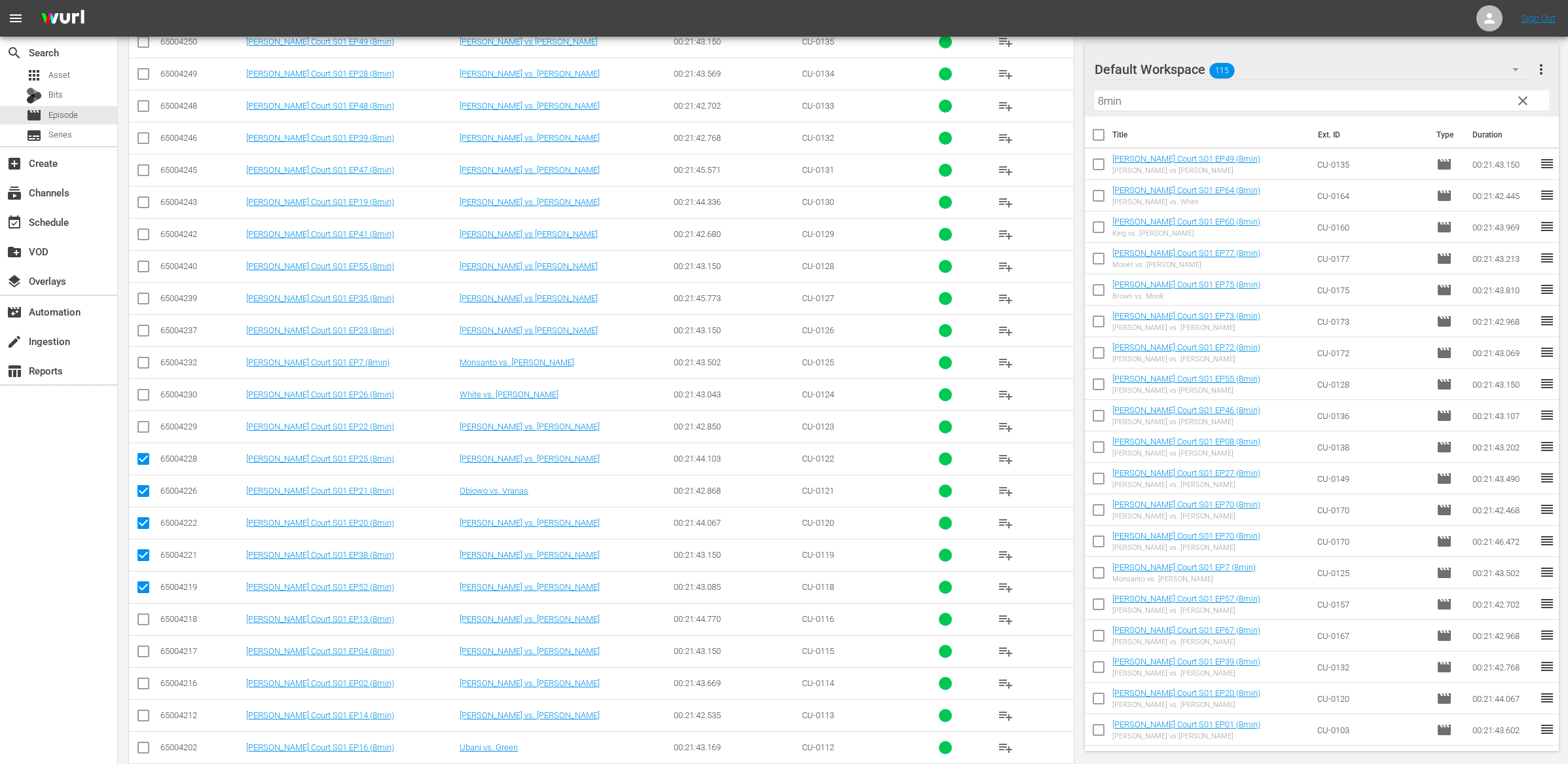
click at [146, 629] on input "checkbox" at bounding box center [143, 621] width 16 height 16
drag, startPoint x: 148, startPoint y: 659, endPoint x: 140, endPoint y: 694, distance: 35.9
click at [148, 659] on input "checkbox" at bounding box center [143, 653] width 16 height 16
drag, startPoint x: 140, startPoint y: 694, endPoint x: 142, endPoint y: 707, distance: 13.2
click at [141, 694] on input "checkbox" at bounding box center [143, 685] width 16 height 16
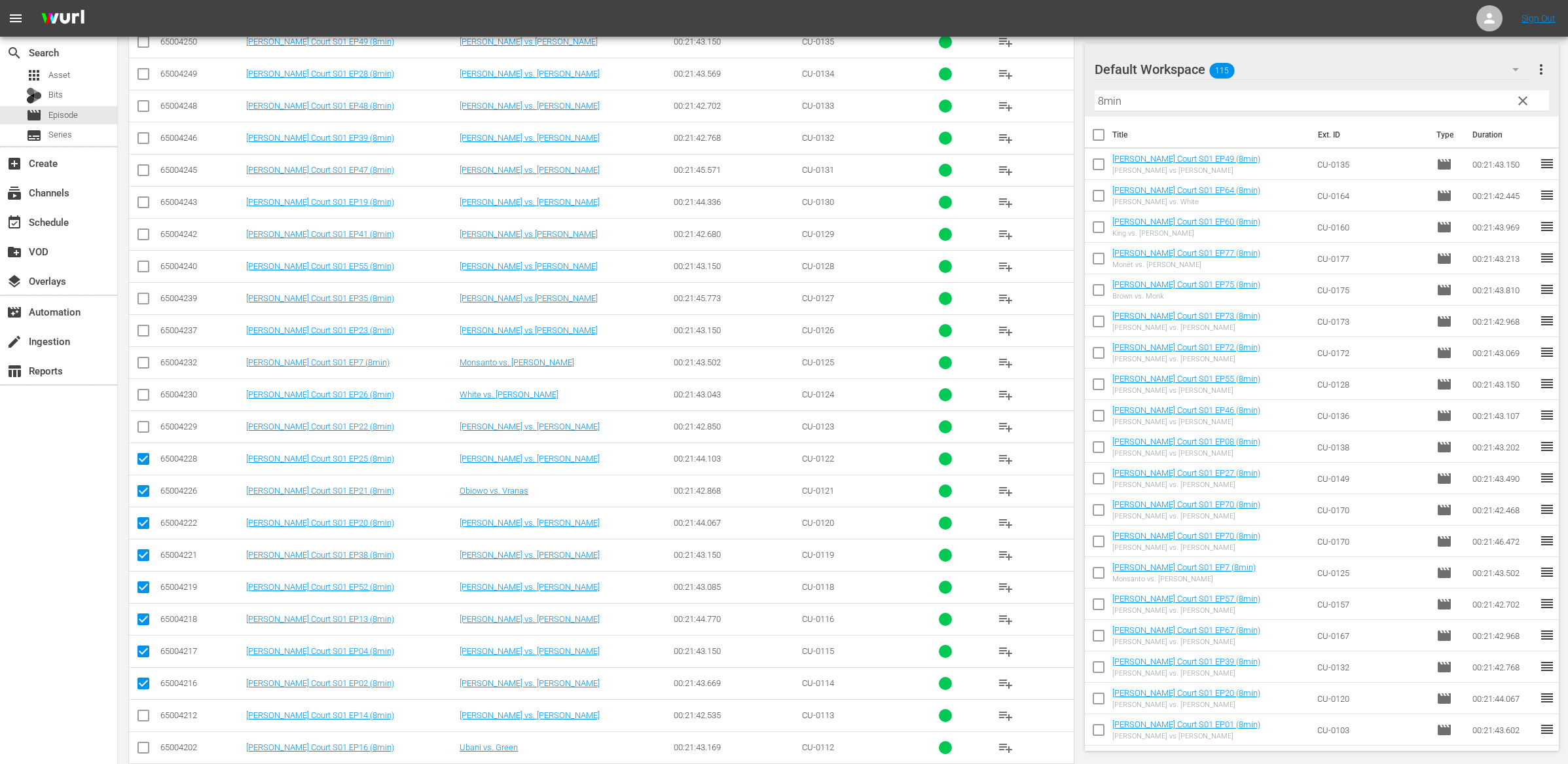
click at [142, 726] on input "checkbox" at bounding box center [143, 717] width 16 height 16
click at [148, 753] on input "checkbox" at bounding box center [143, 749] width 16 height 16
drag, startPoint x: 150, startPoint y: 436, endPoint x: 147, endPoint y: 414, distance: 22.2
click at [150, 434] on input "checkbox" at bounding box center [143, 429] width 16 height 16
drag, startPoint x: 146, startPoint y: 403, endPoint x: 144, endPoint y: 390, distance: 13.2
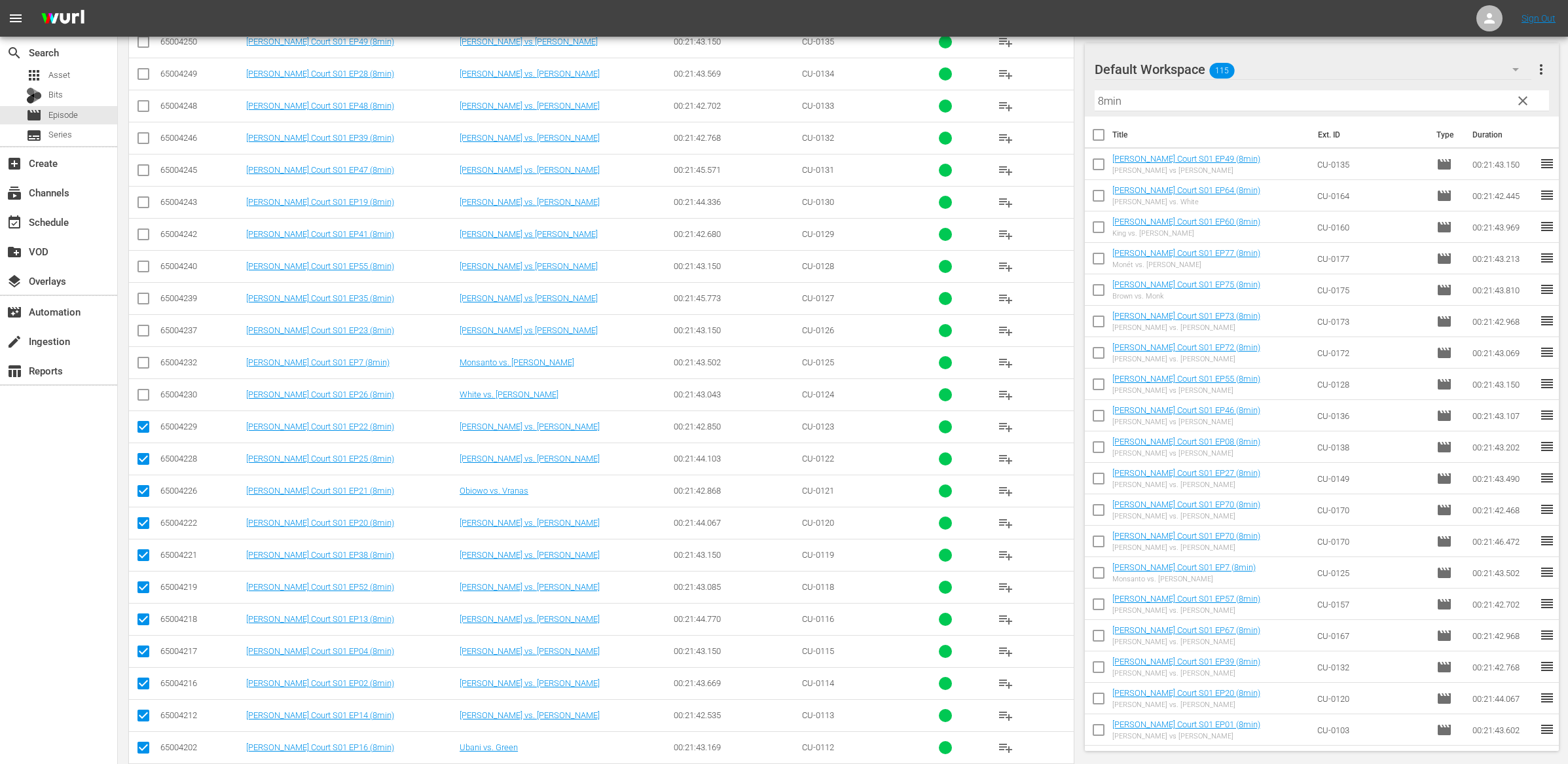
click at [146, 398] on input "checkbox" at bounding box center [143, 397] width 16 height 16
drag, startPoint x: 142, startPoint y: 371, endPoint x: 142, endPoint y: 348, distance: 23.0
click at [142, 367] on input "checkbox" at bounding box center [143, 365] width 16 height 16
drag, startPoint x: 143, startPoint y: 340, endPoint x: 174, endPoint y: 336, distance: 31.3
click at [143, 340] on input "checkbox" at bounding box center [143, 333] width 16 height 16
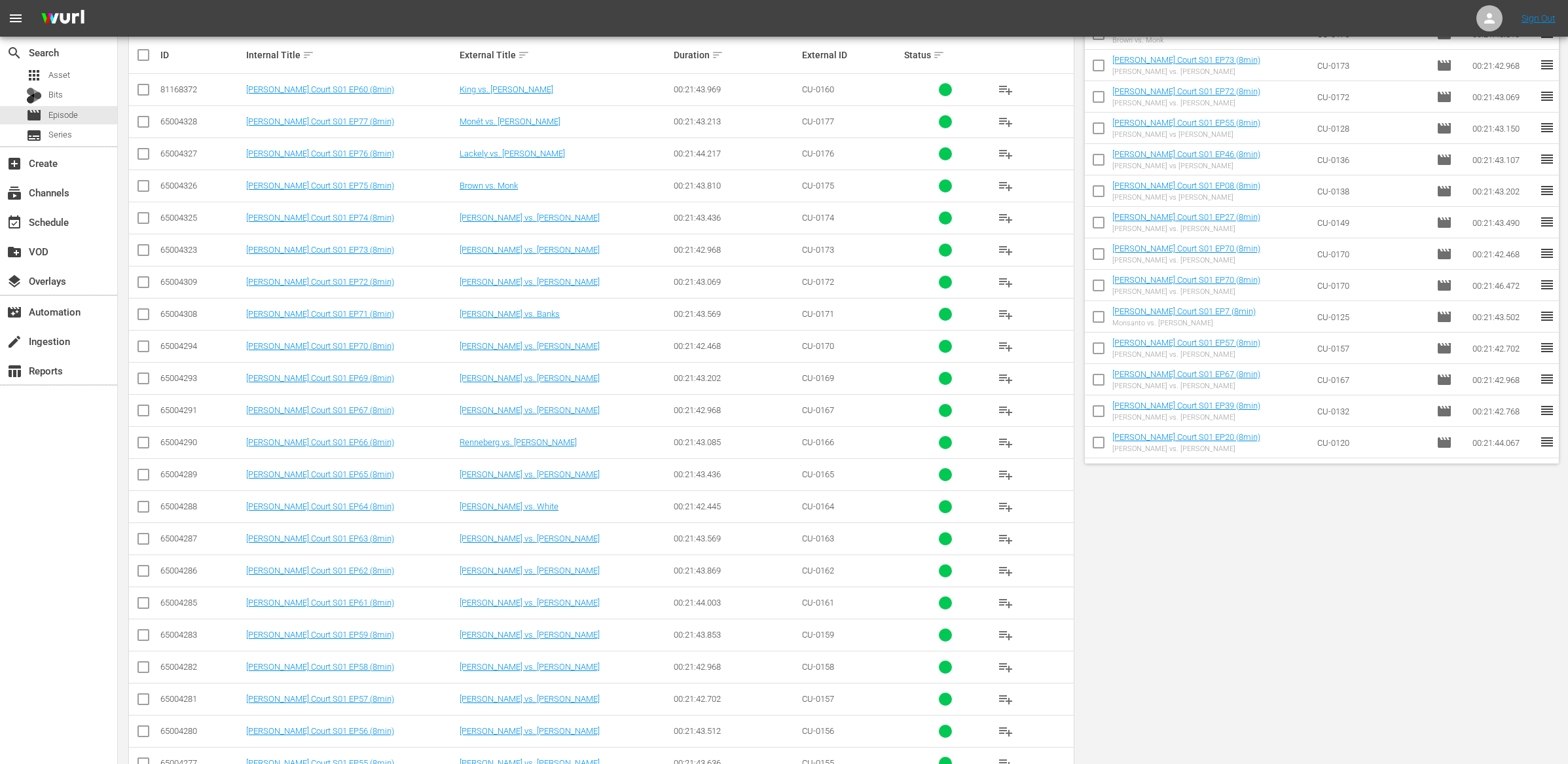
scroll to position [0, 0]
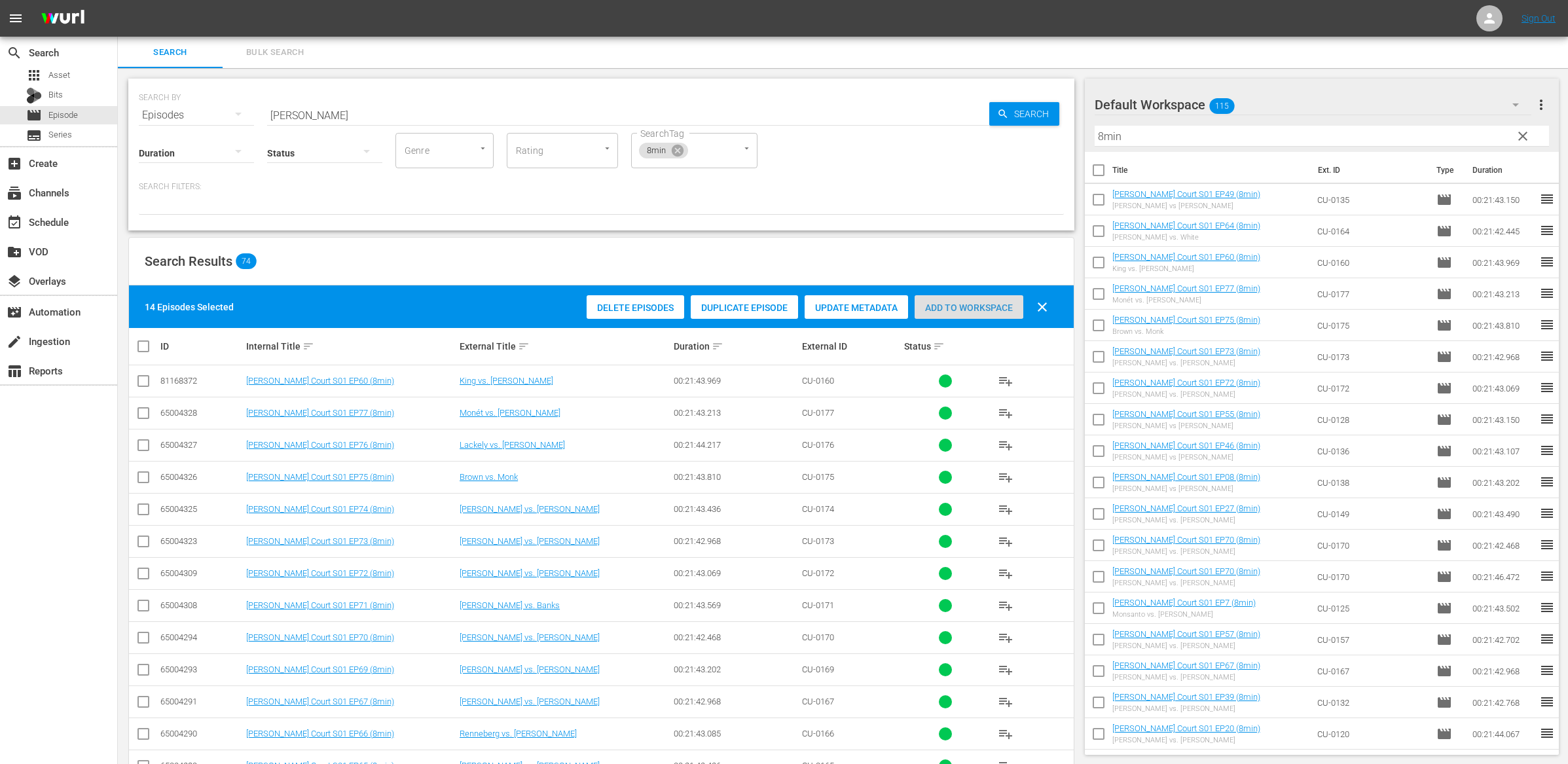
click at [954, 303] on span "Add to Workspace" at bounding box center [968, 307] width 109 height 10
click at [149, 348] on input "checkbox" at bounding box center [148, 346] width 27 height 16
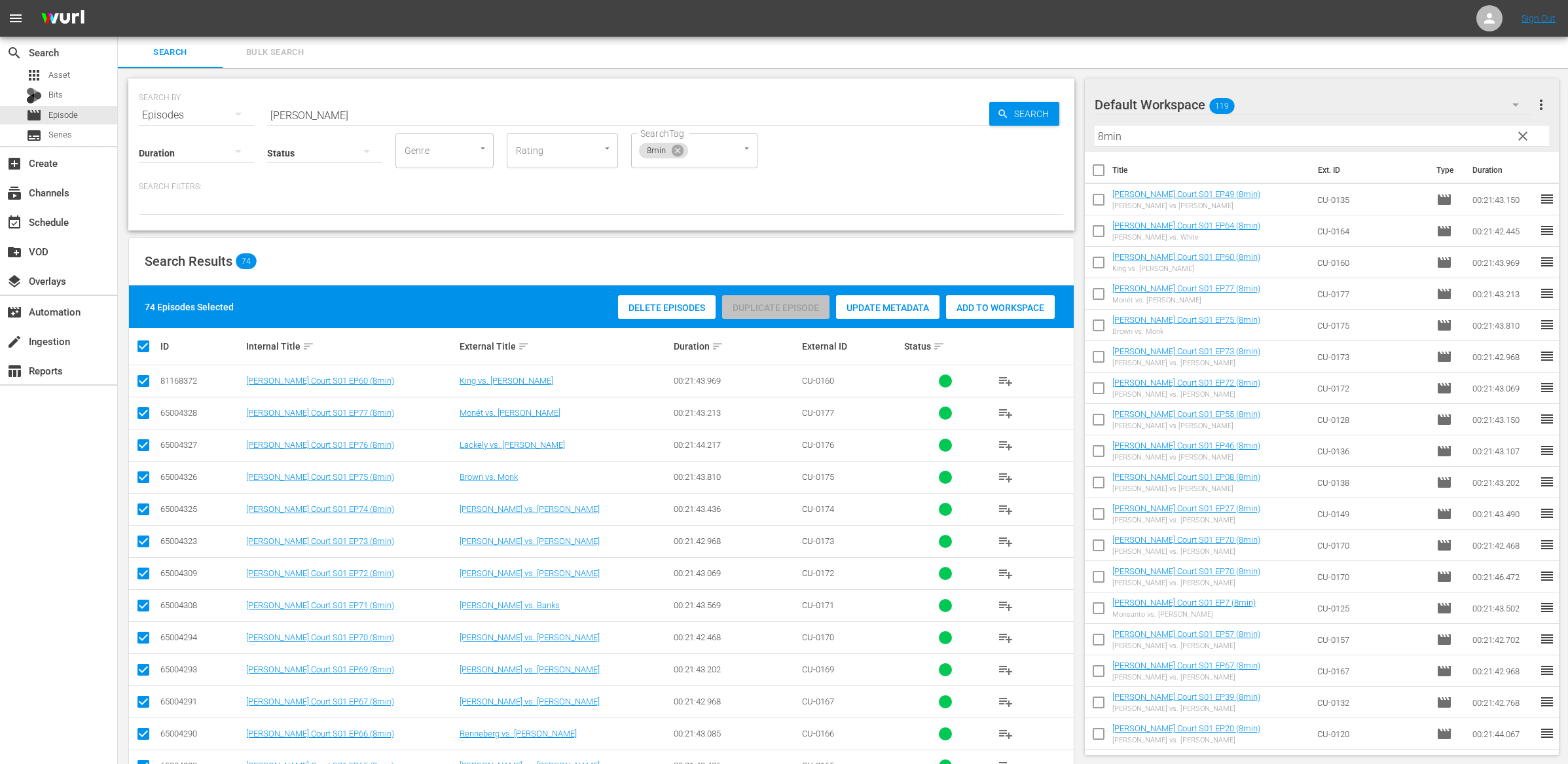
drag, startPoint x: 148, startPoint y: 347, endPoint x: 148, endPoint y: 360, distance: 13.0
click at [148, 347] on input "checkbox" at bounding box center [148, 346] width 27 height 16
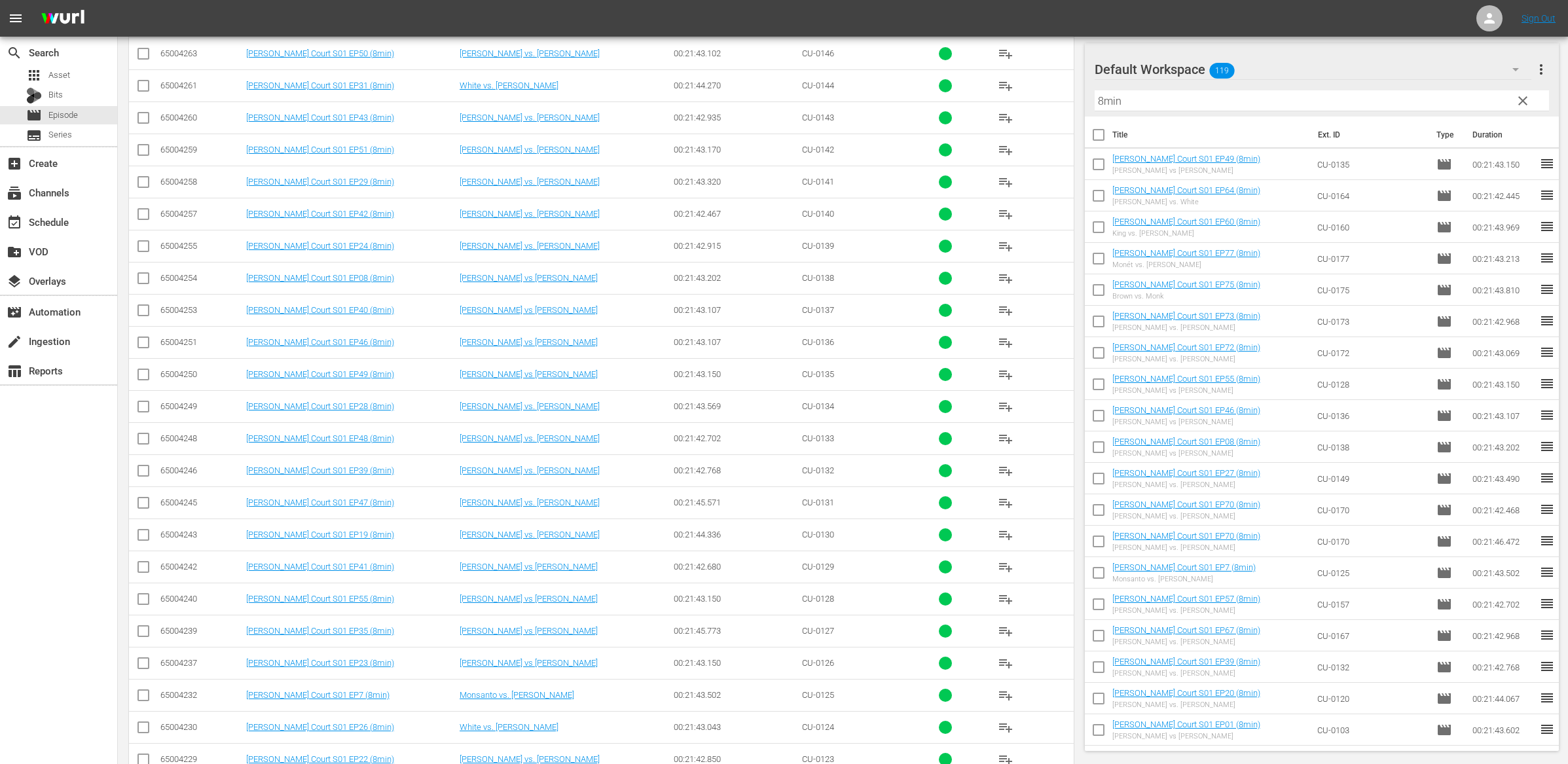
scroll to position [942, 0]
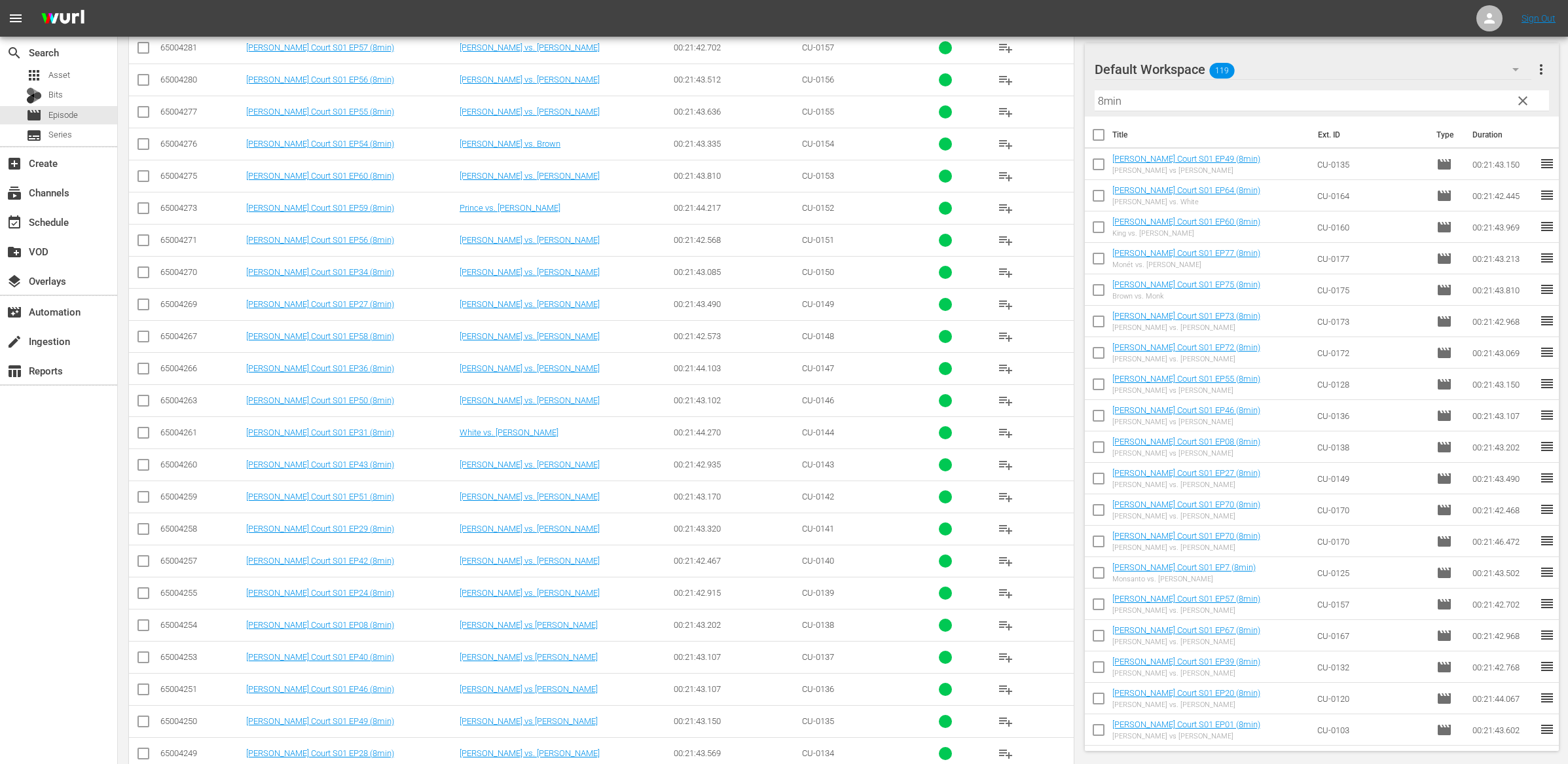
click at [138, 500] on input "checkbox" at bounding box center [143, 499] width 16 height 16
drag, startPoint x: 146, startPoint y: 469, endPoint x: 144, endPoint y: 441, distance: 28.1
click at [146, 468] on input "checkbox" at bounding box center [143, 467] width 16 height 16
drag, startPoint x: 143, startPoint y: 429, endPoint x: 144, endPoint y: 405, distance: 24.0
click at [143, 429] on icon at bounding box center [143, 432] width 16 height 16
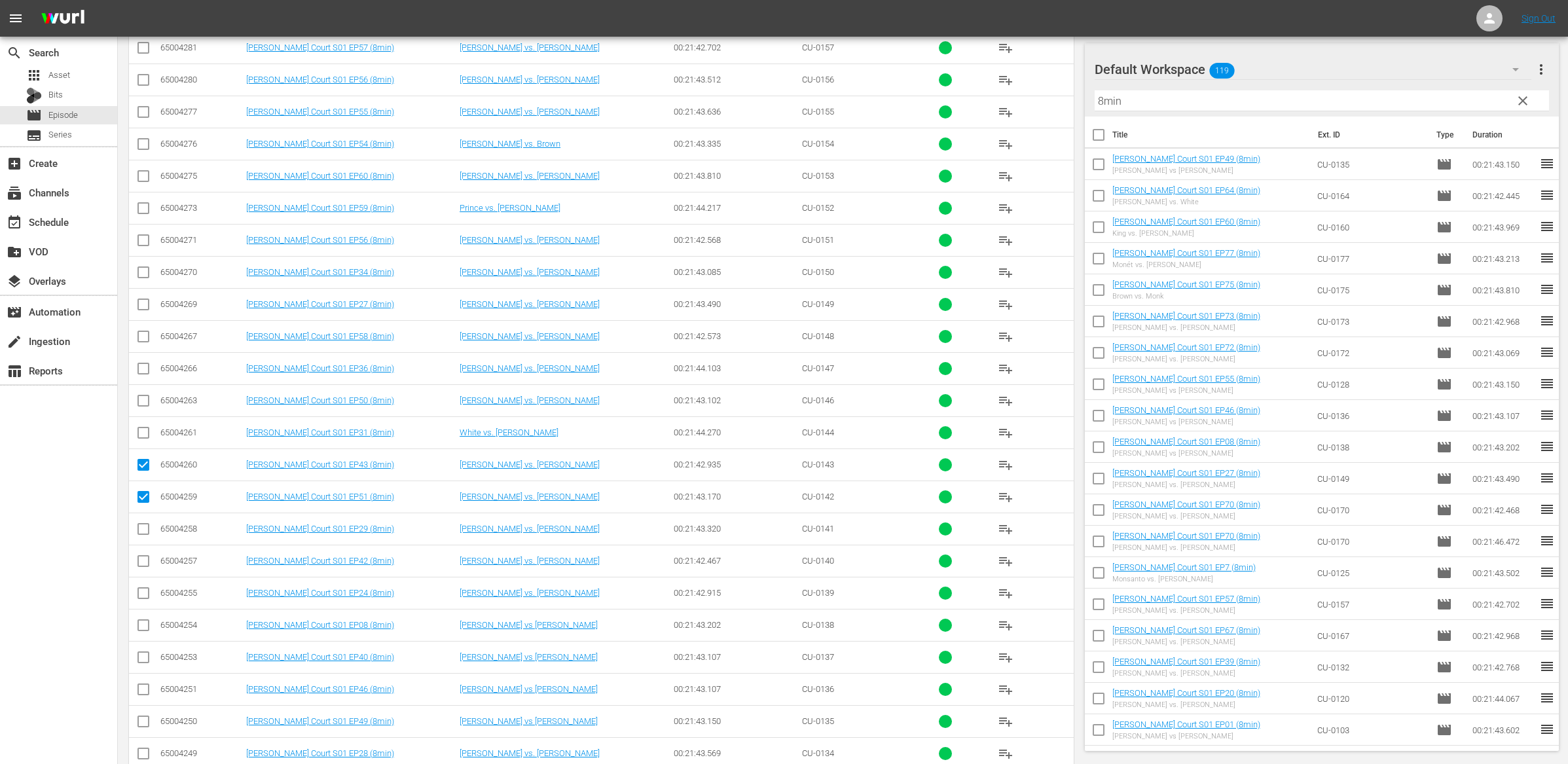
click at [144, 401] on input "checkbox" at bounding box center [143, 403] width 16 height 16
click at [146, 376] on input "checkbox" at bounding box center [143, 371] width 16 height 16
click at [140, 330] on td at bounding box center [144, 336] width 29 height 32
click at [145, 315] on input "checkbox" at bounding box center [143, 307] width 16 height 16
click at [146, 283] on input "checkbox" at bounding box center [143, 274] width 16 height 16
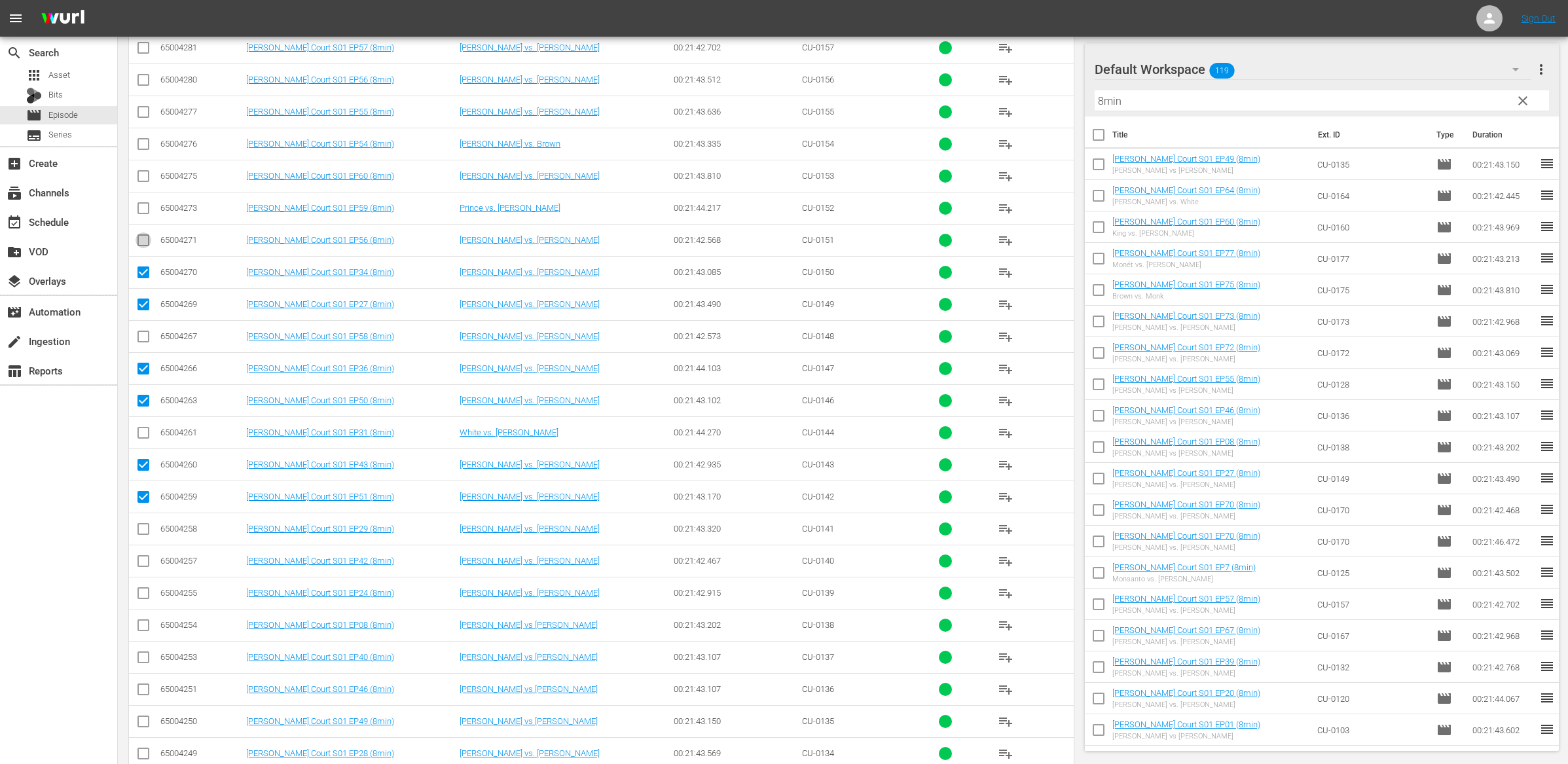
drag, startPoint x: 144, startPoint y: 249, endPoint x: 144, endPoint y: 231, distance: 18.0
click at [144, 249] on input "checkbox" at bounding box center [143, 242] width 16 height 16
drag, startPoint x: 144, startPoint y: 213, endPoint x: 388, endPoint y: 288, distance: 255.3
click at [144, 214] on input "checkbox" at bounding box center [143, 210] width 16 height 16
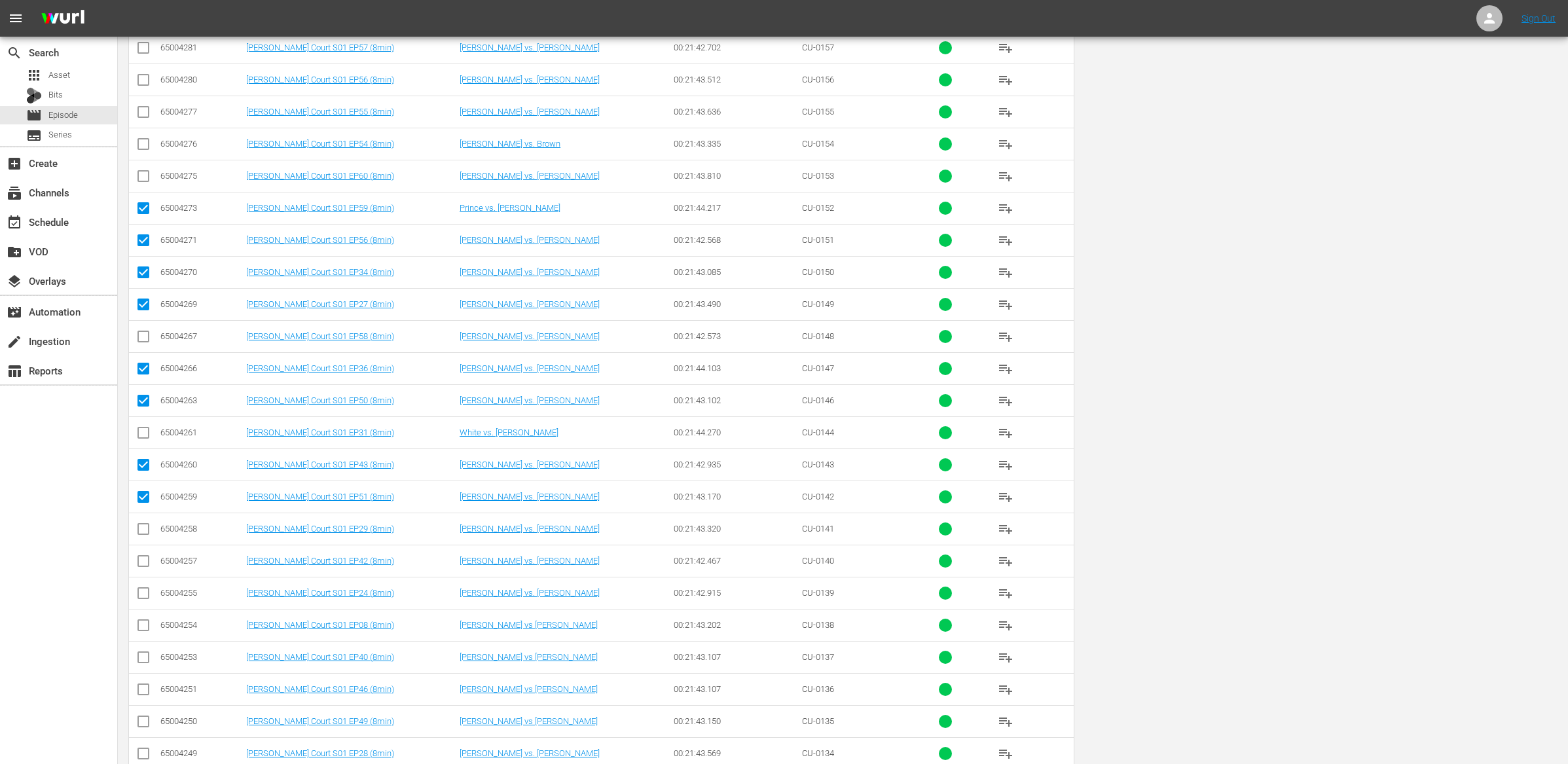
scroll to position [0, 0]
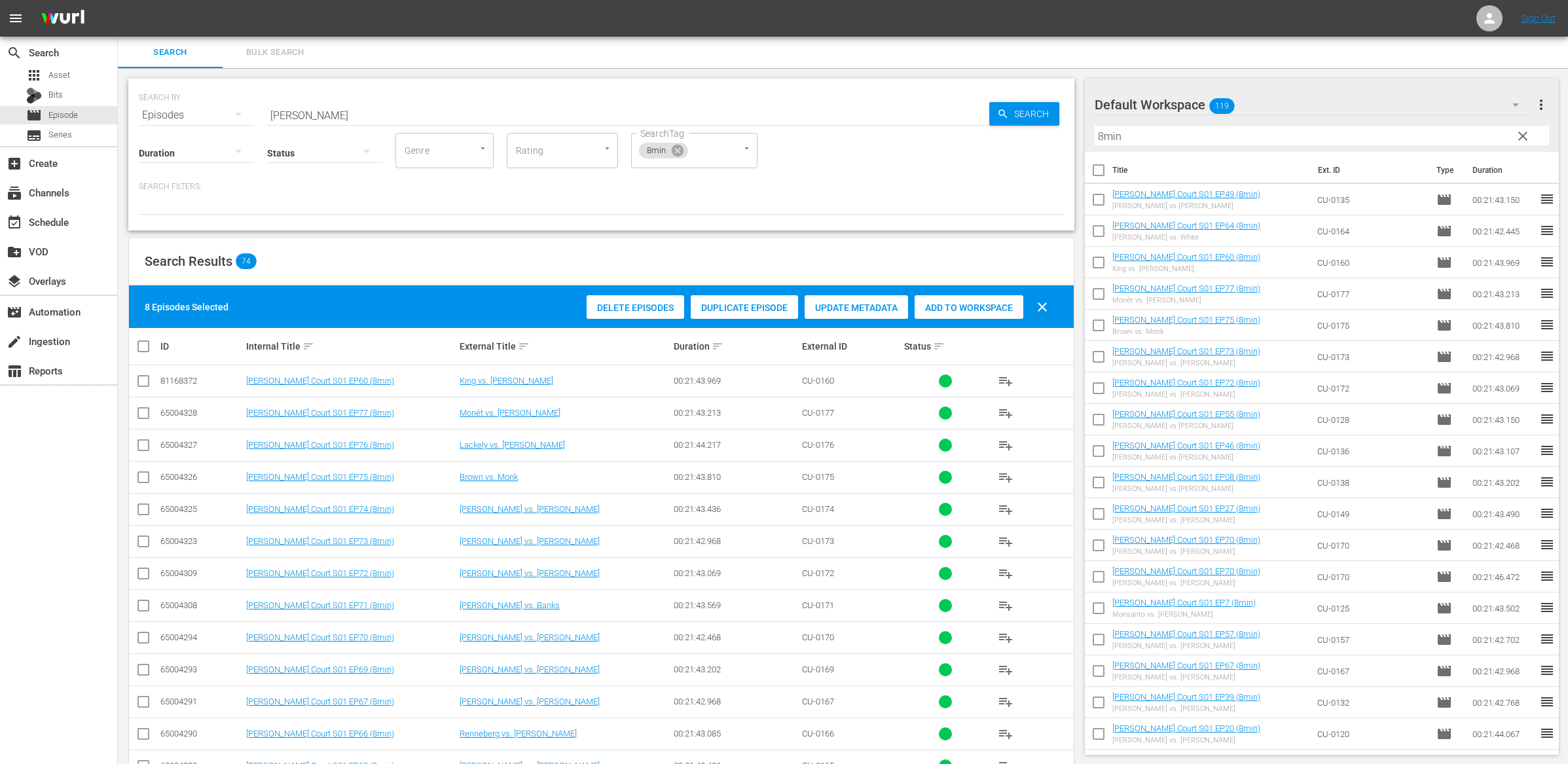
click at [989, 308] on span "Add to Workspace" at bounding box center [968, 307] width 109 height 10
drag, startPoint x: 1040, startPoint y: 308, endPoint x: 921, endPoint y: 350, distance: 126.2
click at [1040, 308] on span "clear" at bounding box center [1042, 307] width 16 height 16
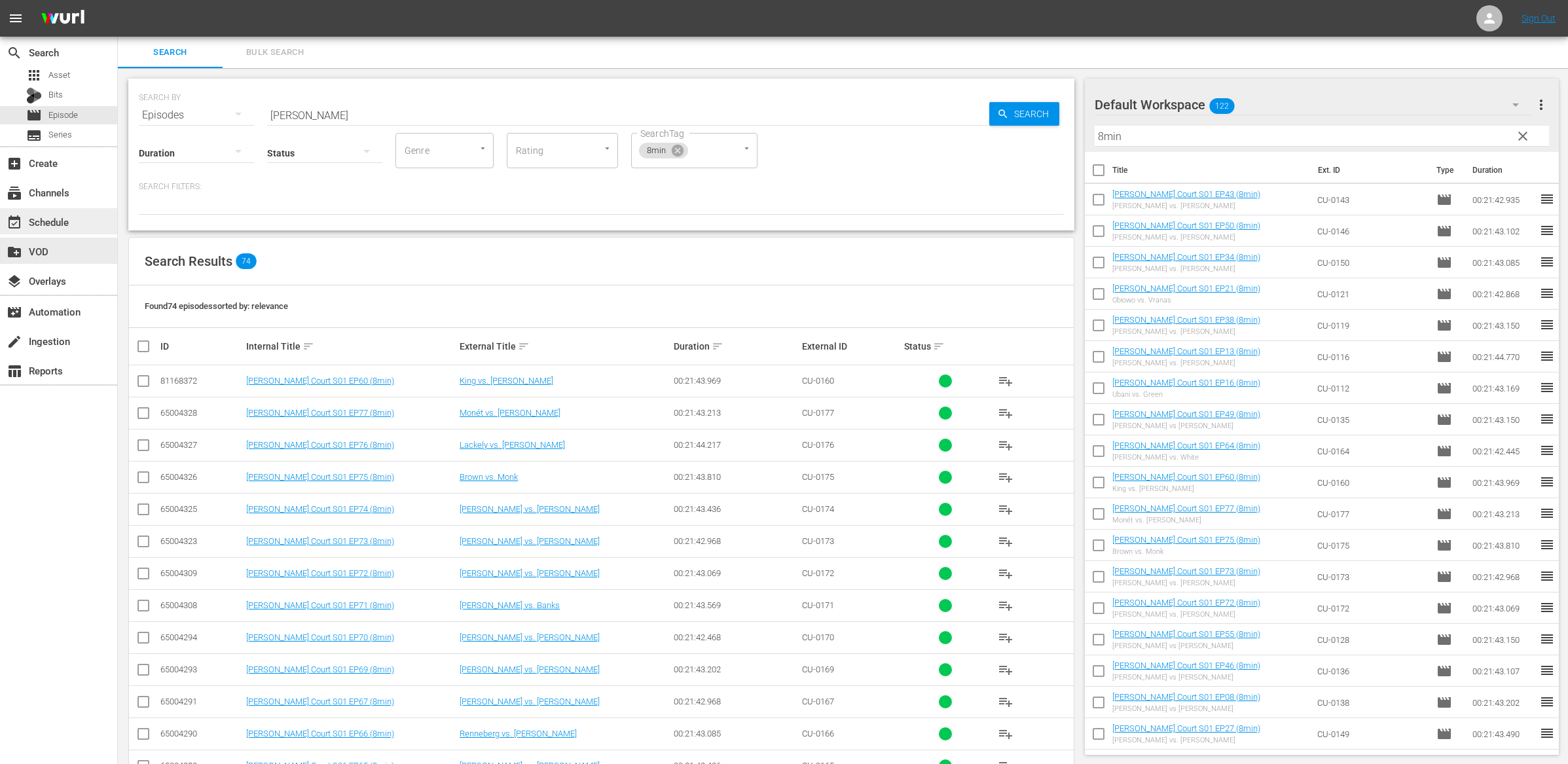
click at [49, 221] on div "event_available Schedule" at bounding box center [37, 220] width 73 height 12
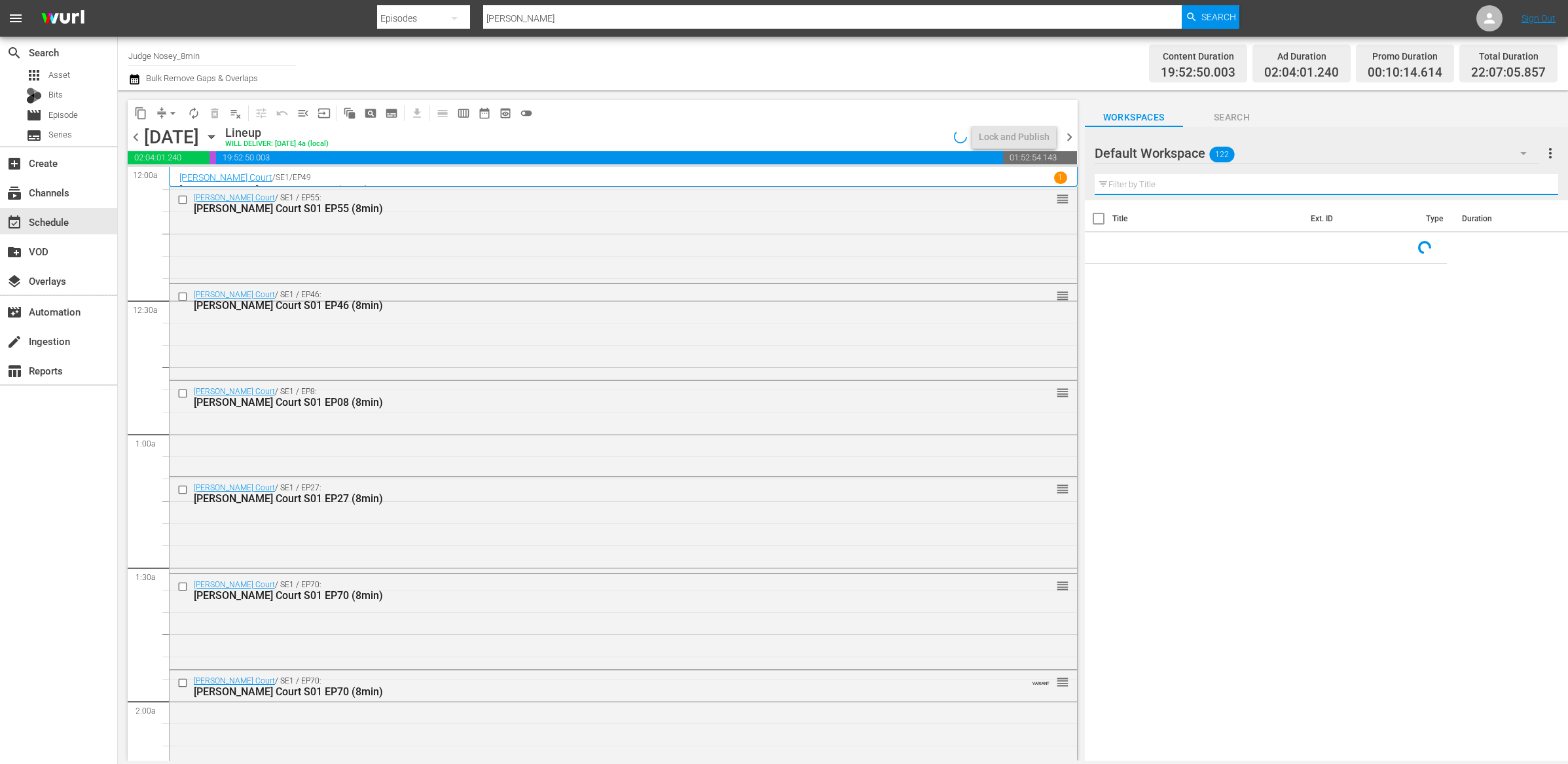
click at [1172, 185] on input "text" at bounding box center [1326, 184] width 464 height 21
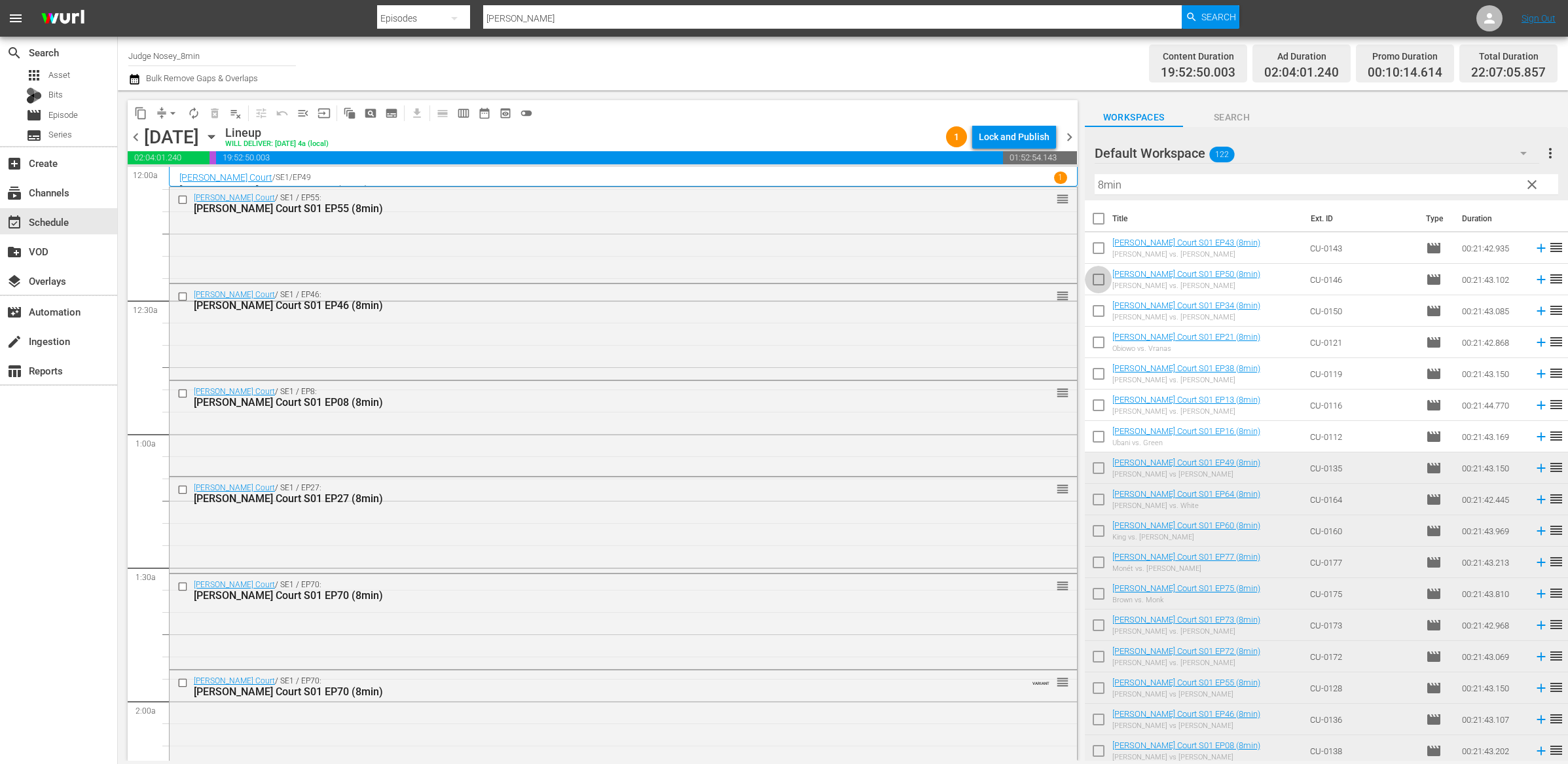
click at [1101, 274] on input "checkbox" at bounding box center [1098, 282] width 27 height 27
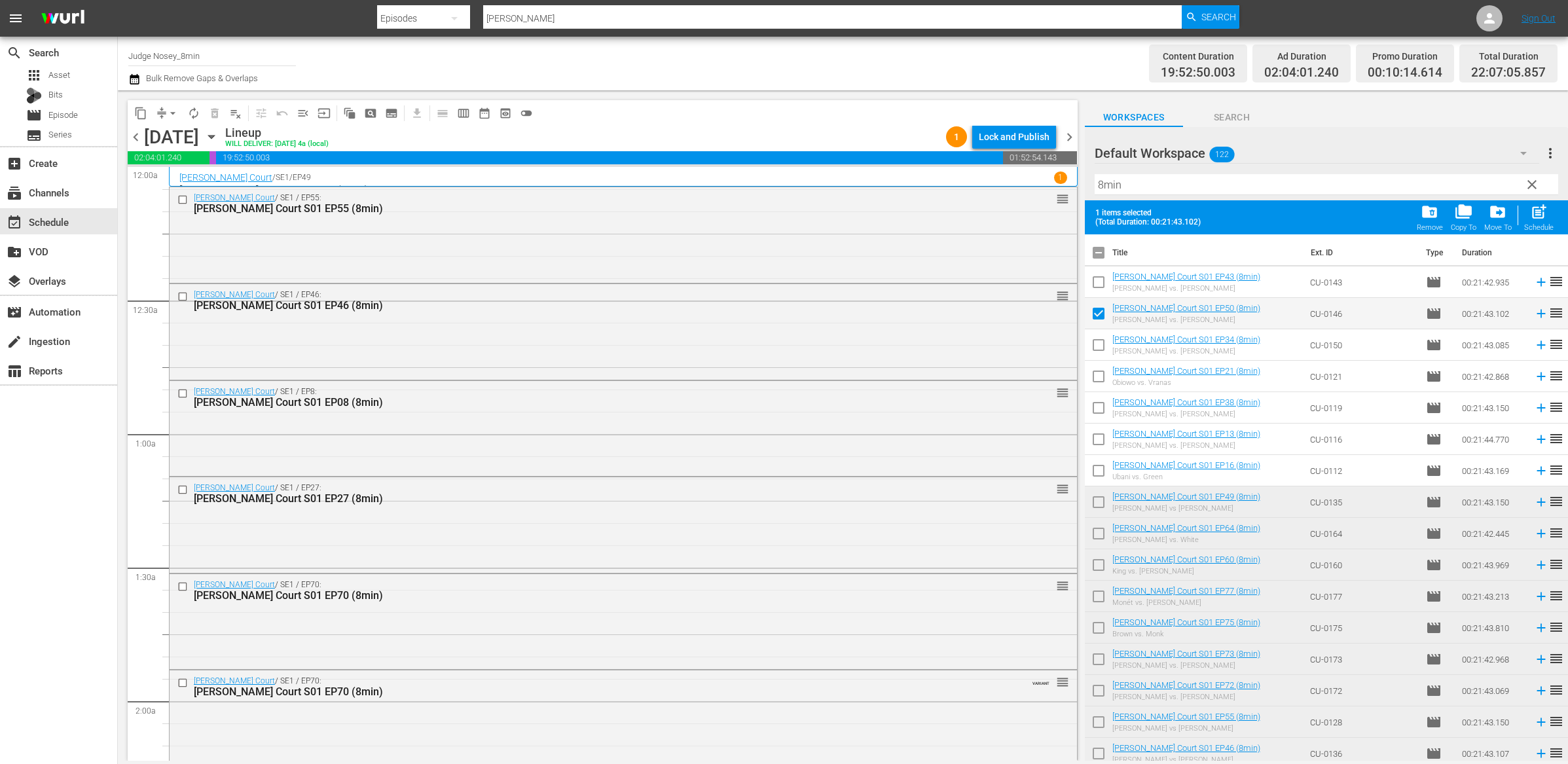
drag, startPoint x: 1097, startPoint y: 285, endPoint x: 1104, endPoint y: 323, distance: 38.6
click at [1097, 286] on input "checkbox" at bounding box center [1098, 285] width 27 height 27
drag, startPoint x: 1095, startPoint y: 347, endPoint x: 1095, endPoint y: 369, distance: 22.0
click at [1095, 347] on input "checkbox" at bounding box center [1098, 348] width 27 height 27
click at [1093, 385] on input "checkbox" at bounding box center [1098, 379] width 27 height 27
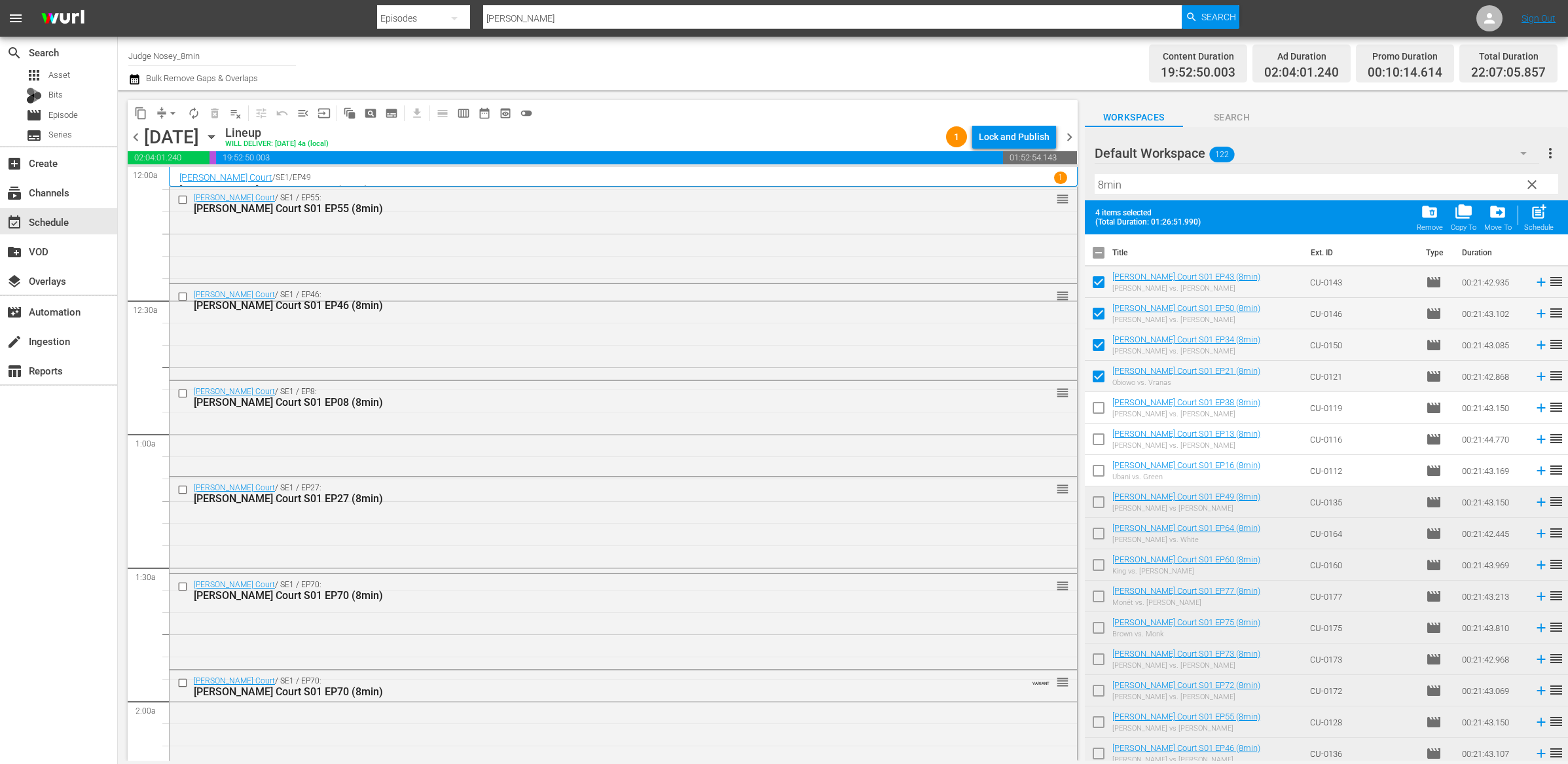
drag, startPoint x: 1099, startPoint y: 404, endPoint x: 1099, endPoint y: 433, distance: 29.0
click at [1099, 406] on input "checkbox" at bounding box center [1098, 411] width 27 height 27
drag, startPoint x: 1099, startPoint y: 438, endPoint x: 1101, endPoint y: 470, distance: 32.1
click at [1099, 440] on input "checkbox" at bounding box center [1098, 442] width 27 height 27
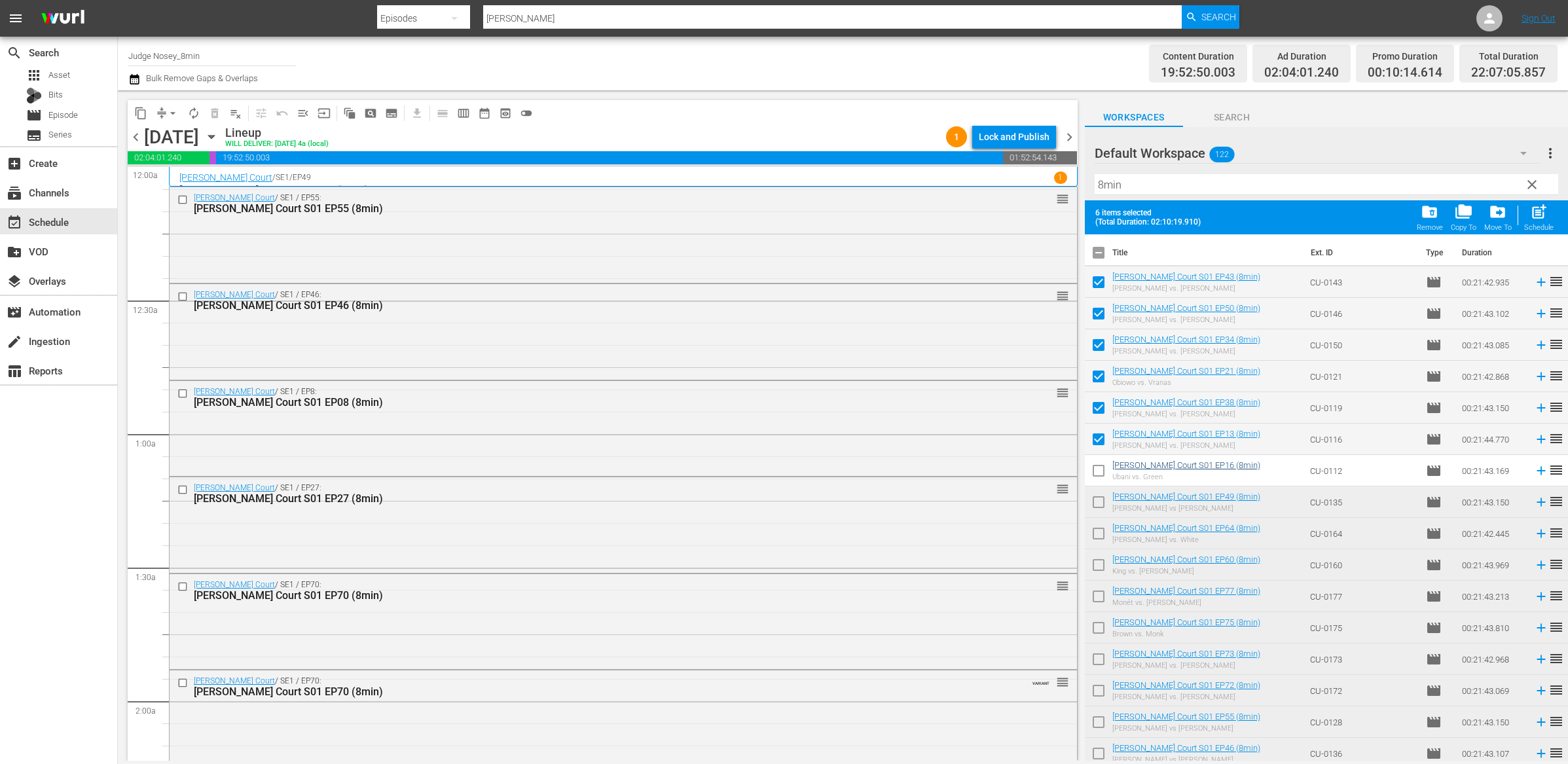
click at [1101, 471] on input "checkbox" at bounding box center [1098, 473] width 27 height 27
click at [1543, 215] on span "post_add" at bounding box center [1539, 211] width 17 height 17
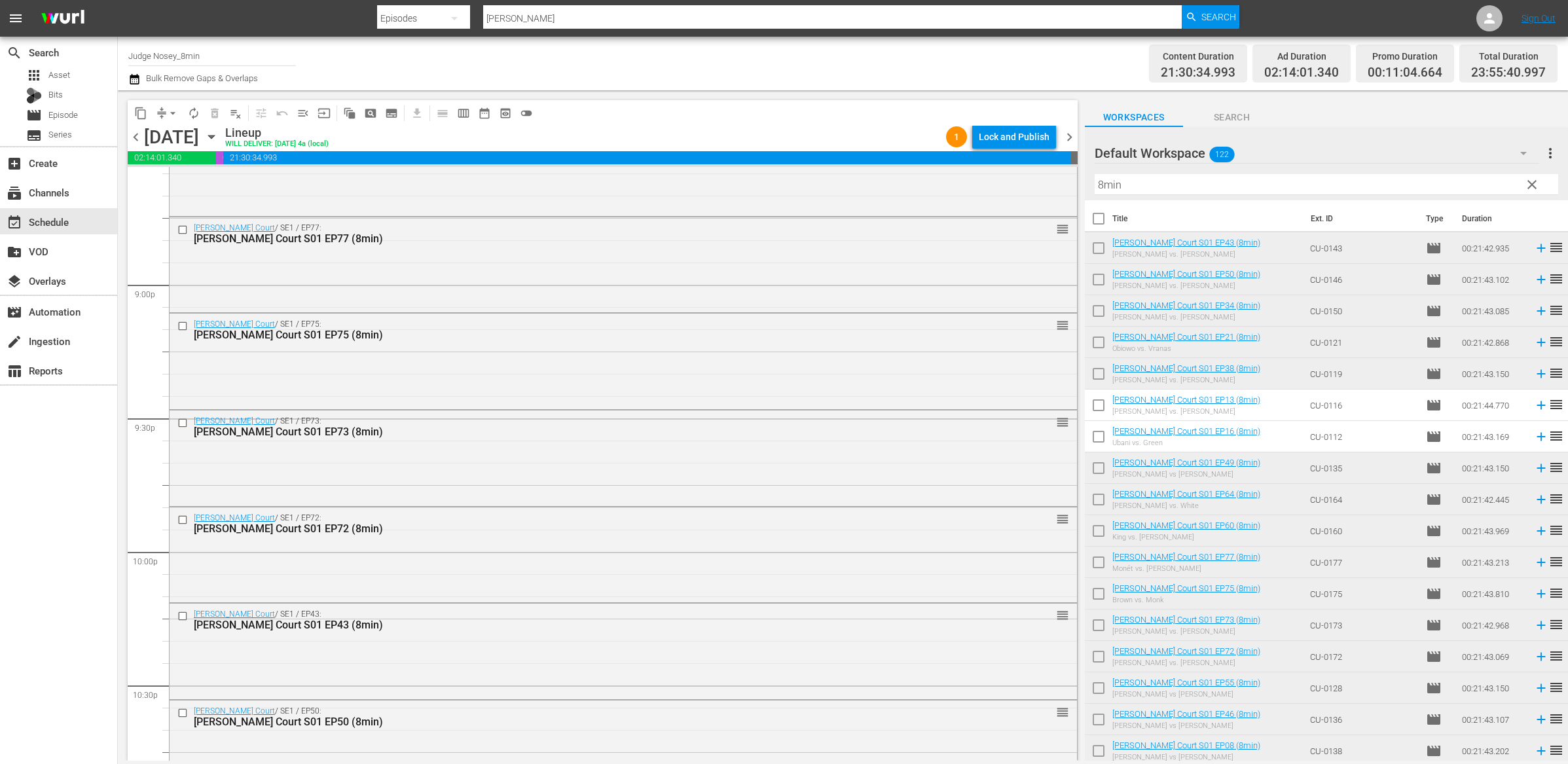
scroll to position [5816, 0]
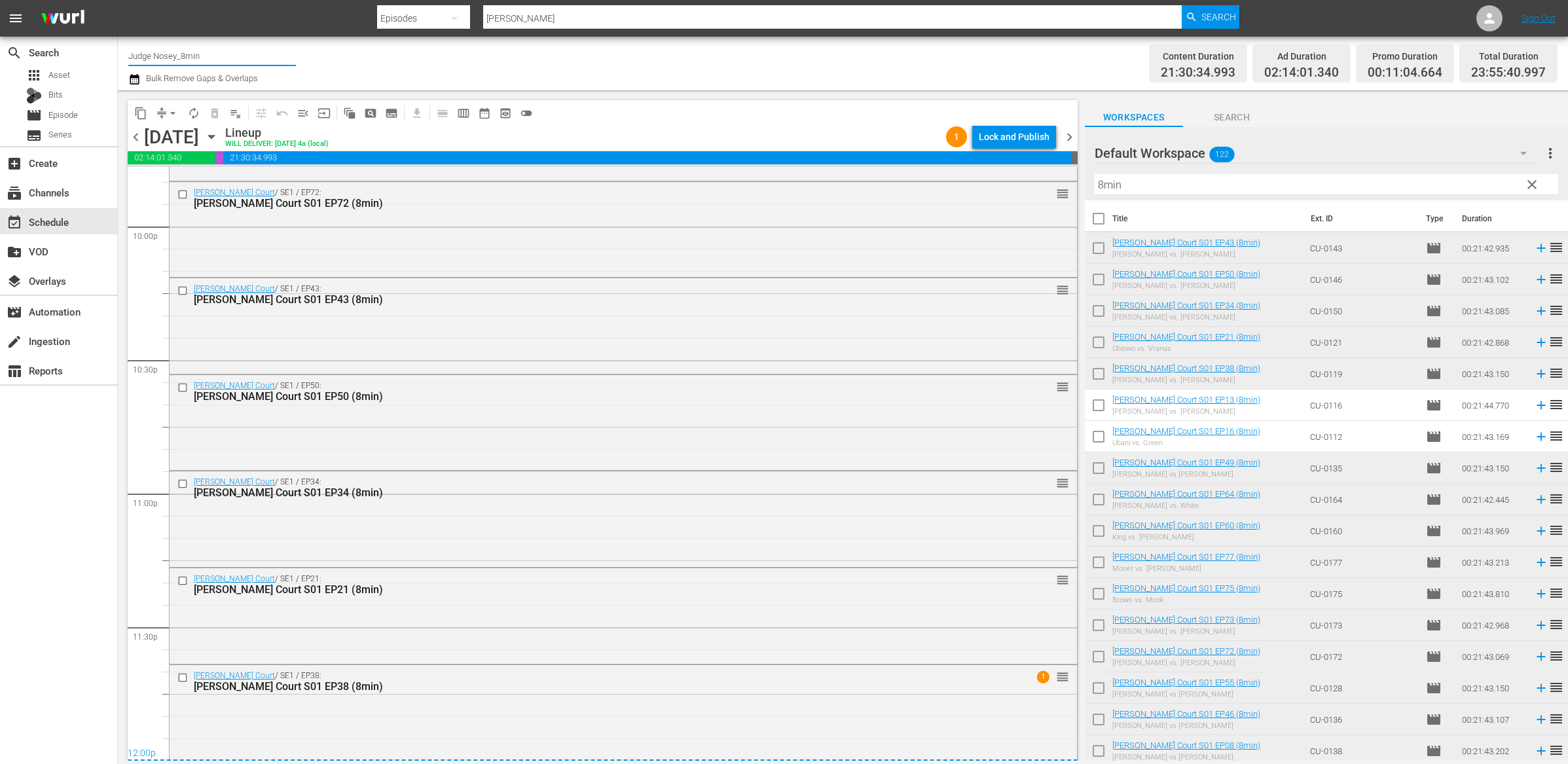
drag, startPoint x: 211, startPoint y: 59, endPoint x: 170, endPoint y: 58, distance: 41.0
click at [170, 58] on input "Judge Nosey_8min" at bounding box center [211, 56] width 168 height 31
click at [231, 86] on div "Judge [PERSON_NAME] (349 - nosey_realnosey_1)" at bounding box center [308, 92] width 340 height 31
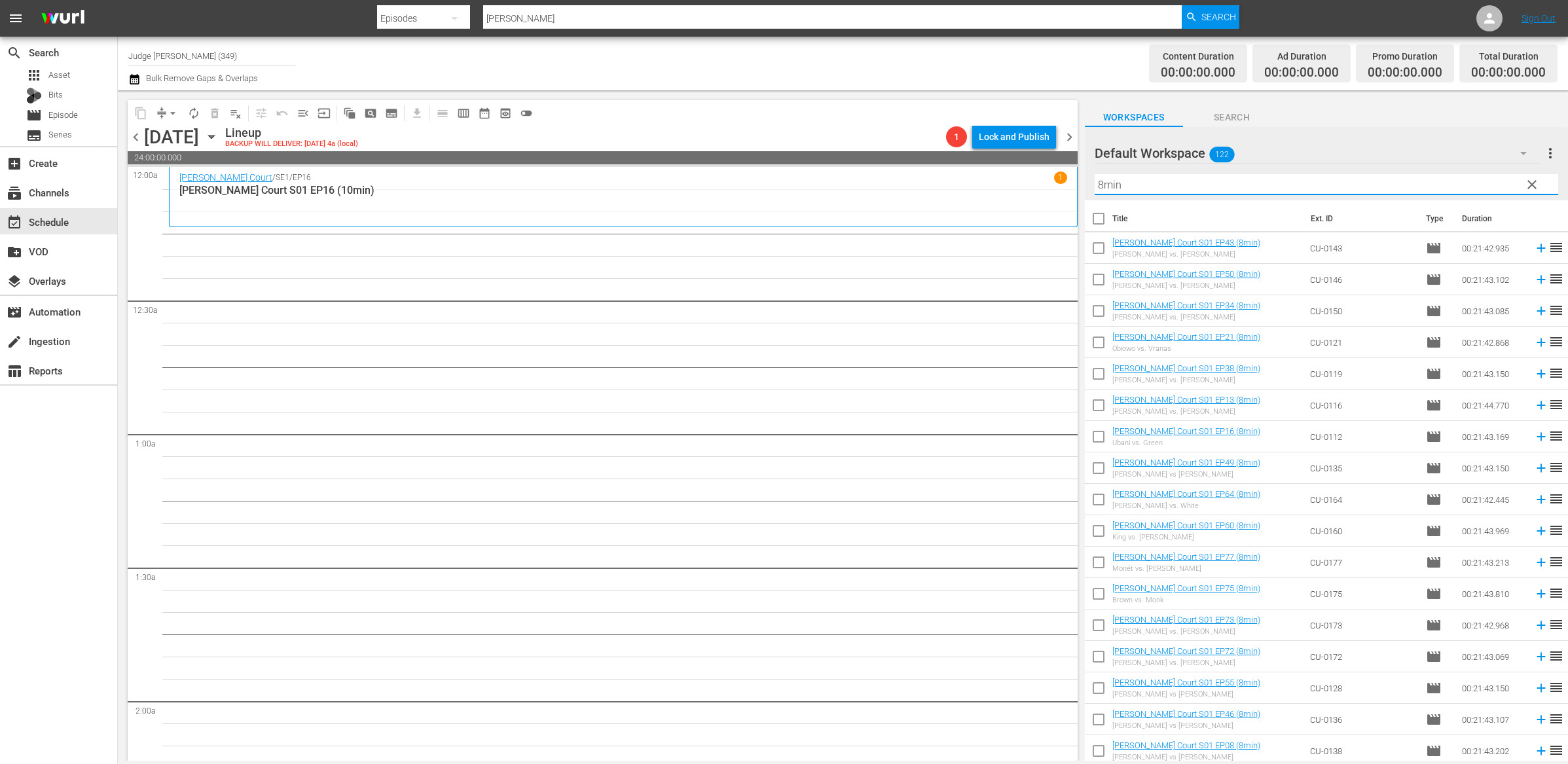
click at [1151, 179] on input "8min" at bounding box center [1326, 184] width 464 height 21
drag, startPoint x: 1098, startPoint y: 220, endPoint x: 1119, endPoint y: 261, distance: 46.1
click at [1098, 220] on input "checkbox" at bounding box center [1098, 221] width 27 height 27
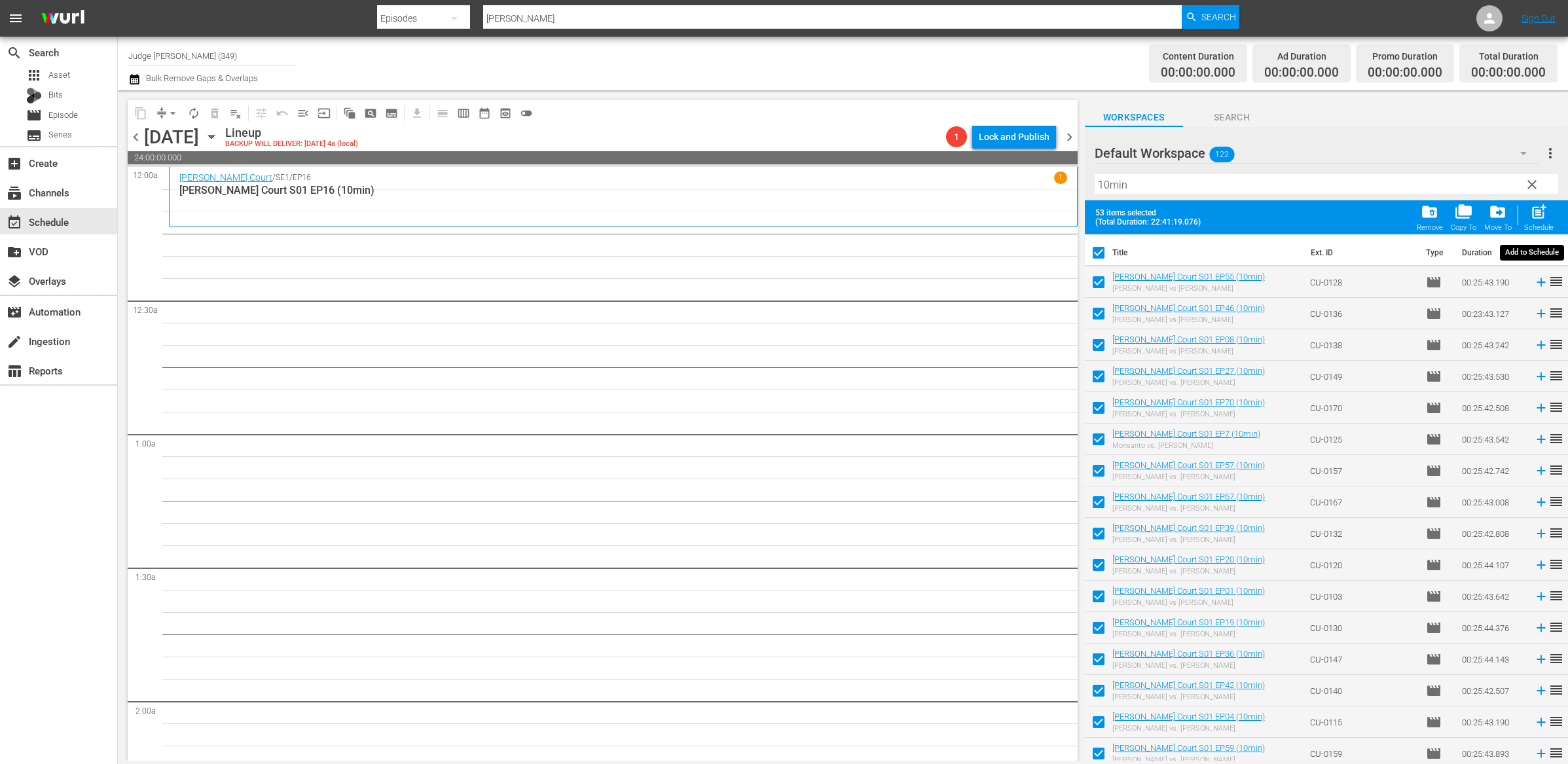
click at [1540, 220] on span "post_add" at bounding box center [1539, 211] width 17 height 17
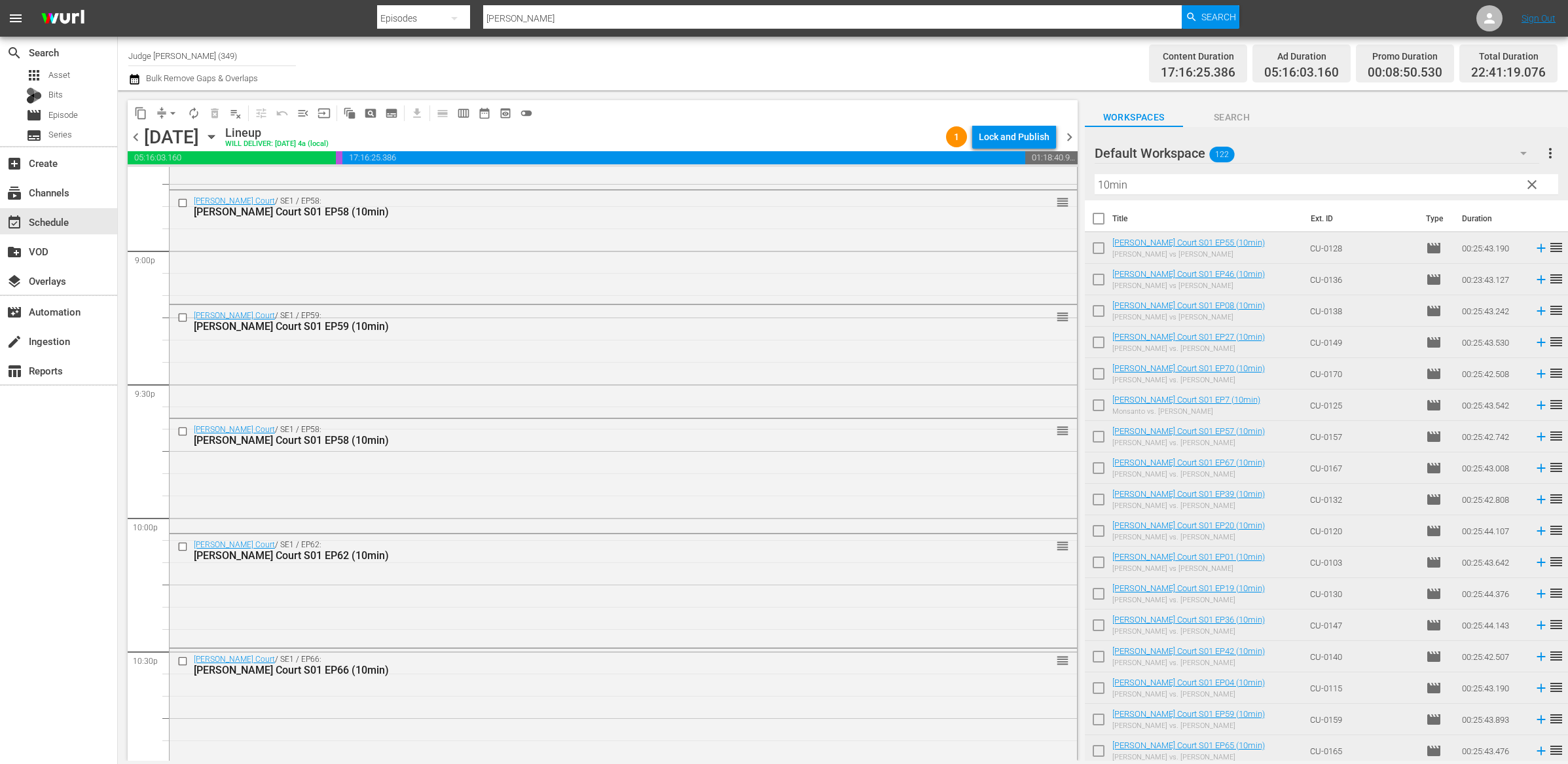
scroll to position [5815, 0]
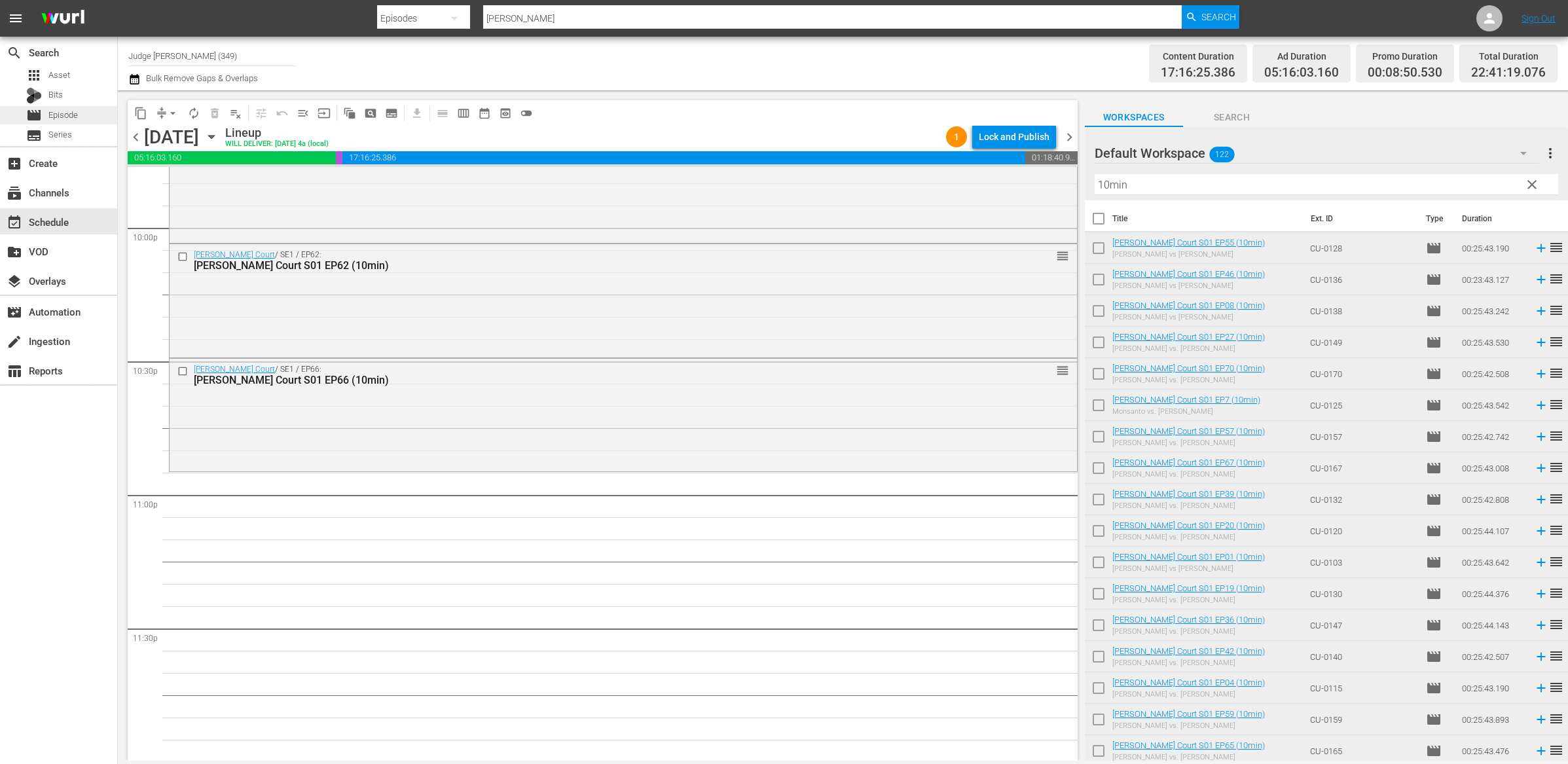
click at [100, 121] on div "movie Episode" at bounding box center [59, 115] width 117 height 18
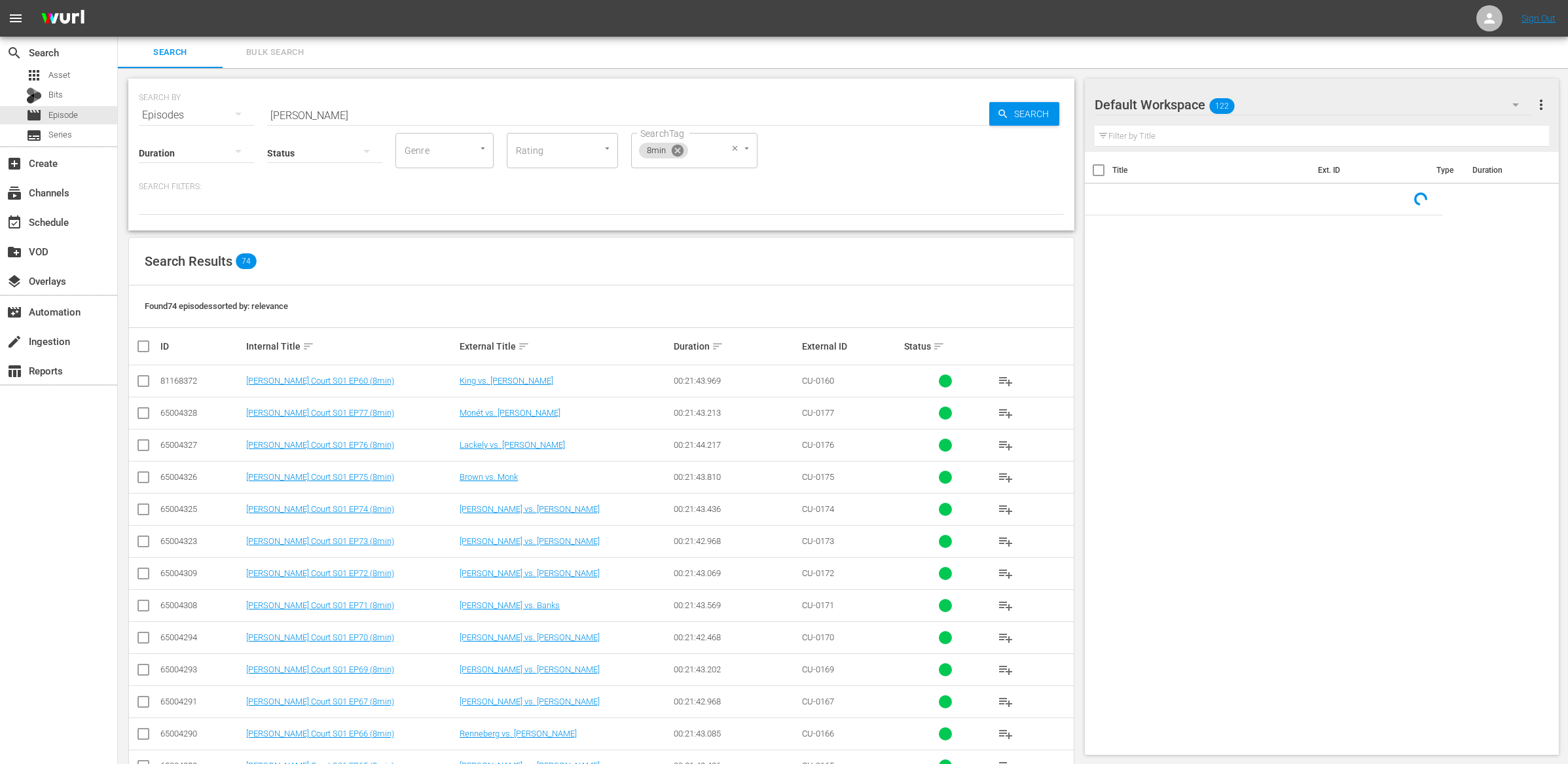
click at [674, 151] on icon at bounding box center [676, 150] width 12 height 12
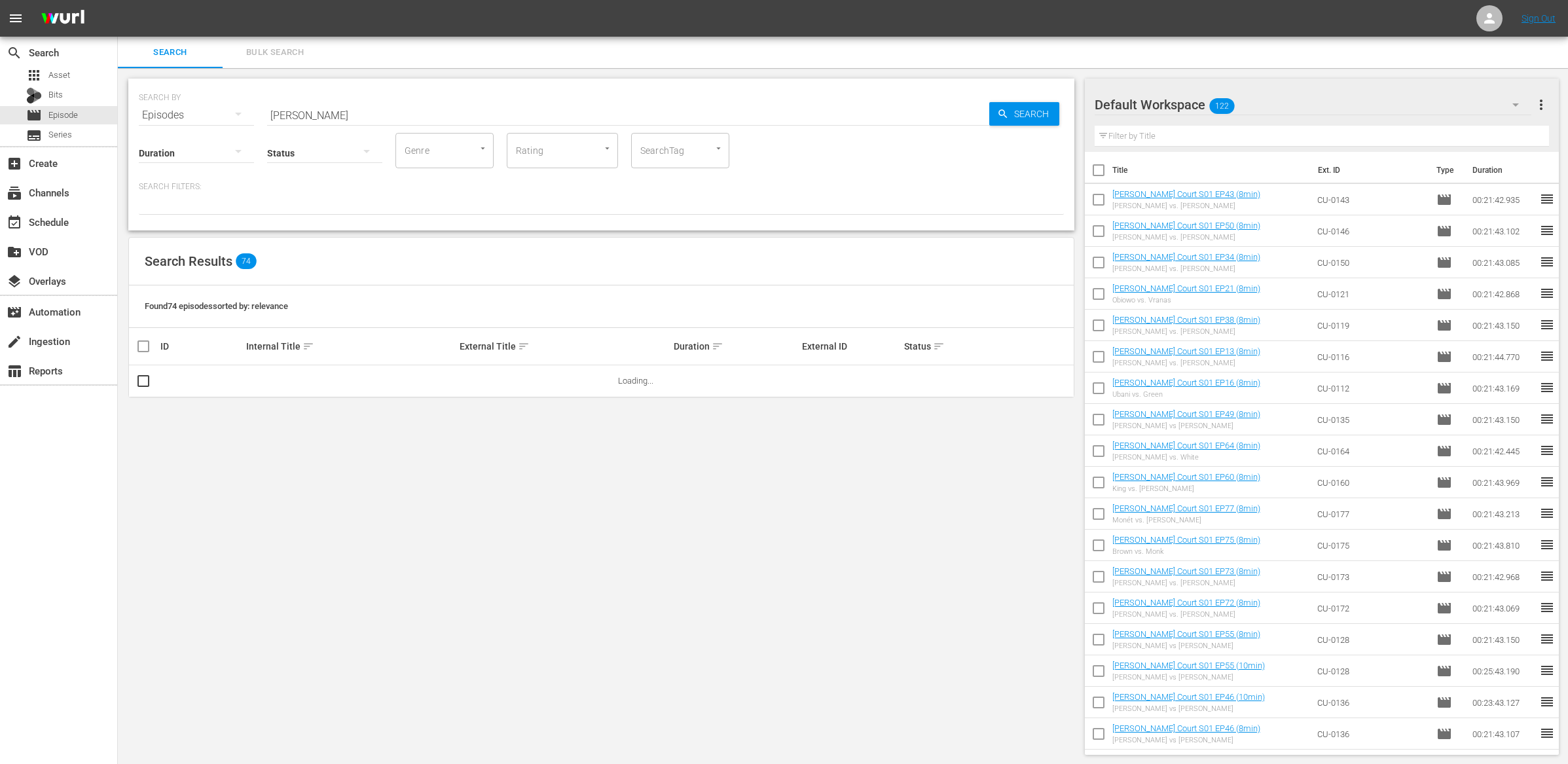
click at [664, 153] on input "SearchTag" at bounding box center [662, 151] width 49 height 24
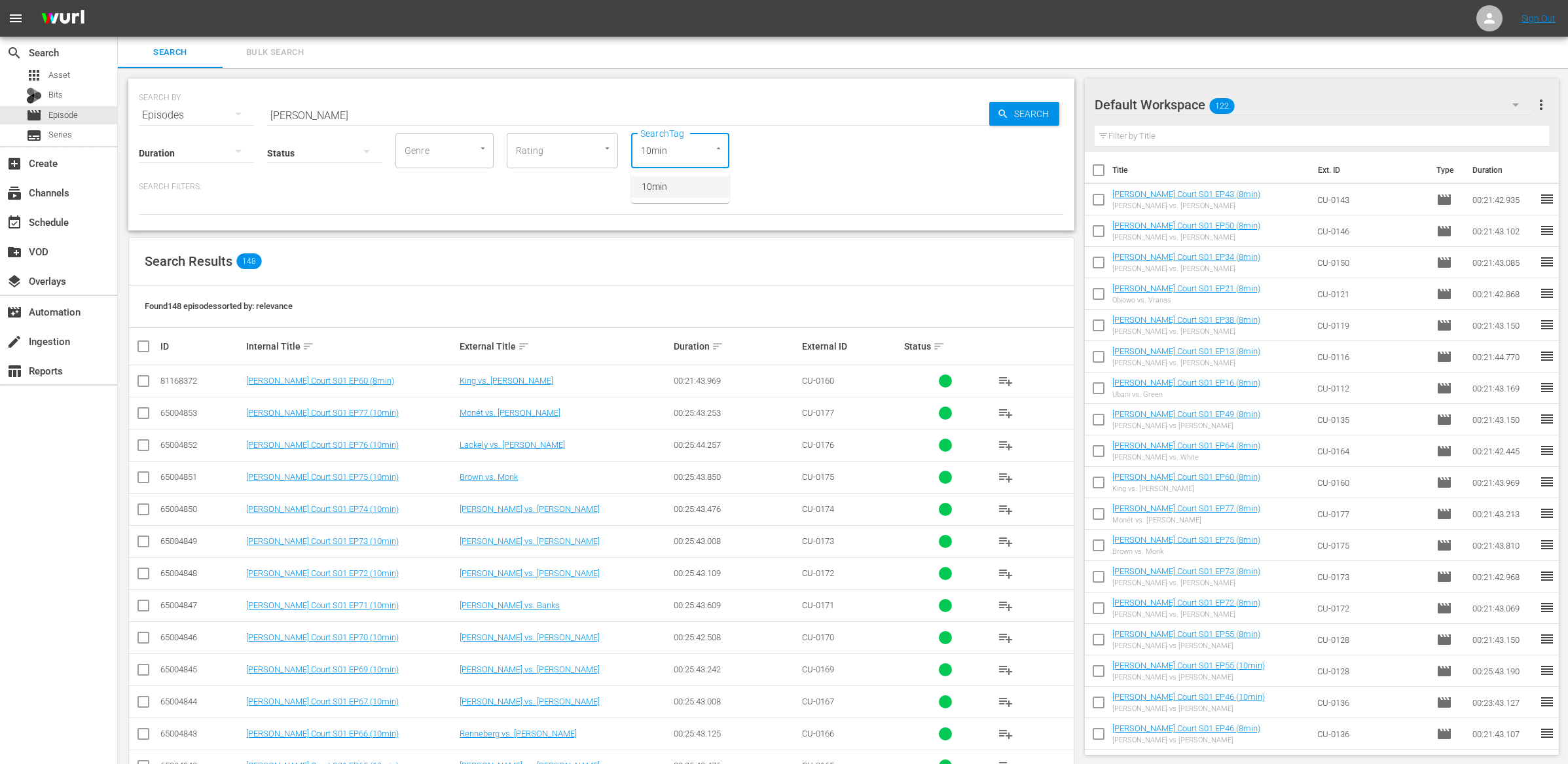
click at [651, 186] on span "10min" at bounding box center [654, 187] width 26 height 14
drag, startPoint x: 145, startPoint y: 381, endPoint x: 141, endPoint y: 398, distance: 17.5
click at [144, 381] on input "checkbox" at bounding box center [143, 383] width 16 height 16
checkbox input "true"
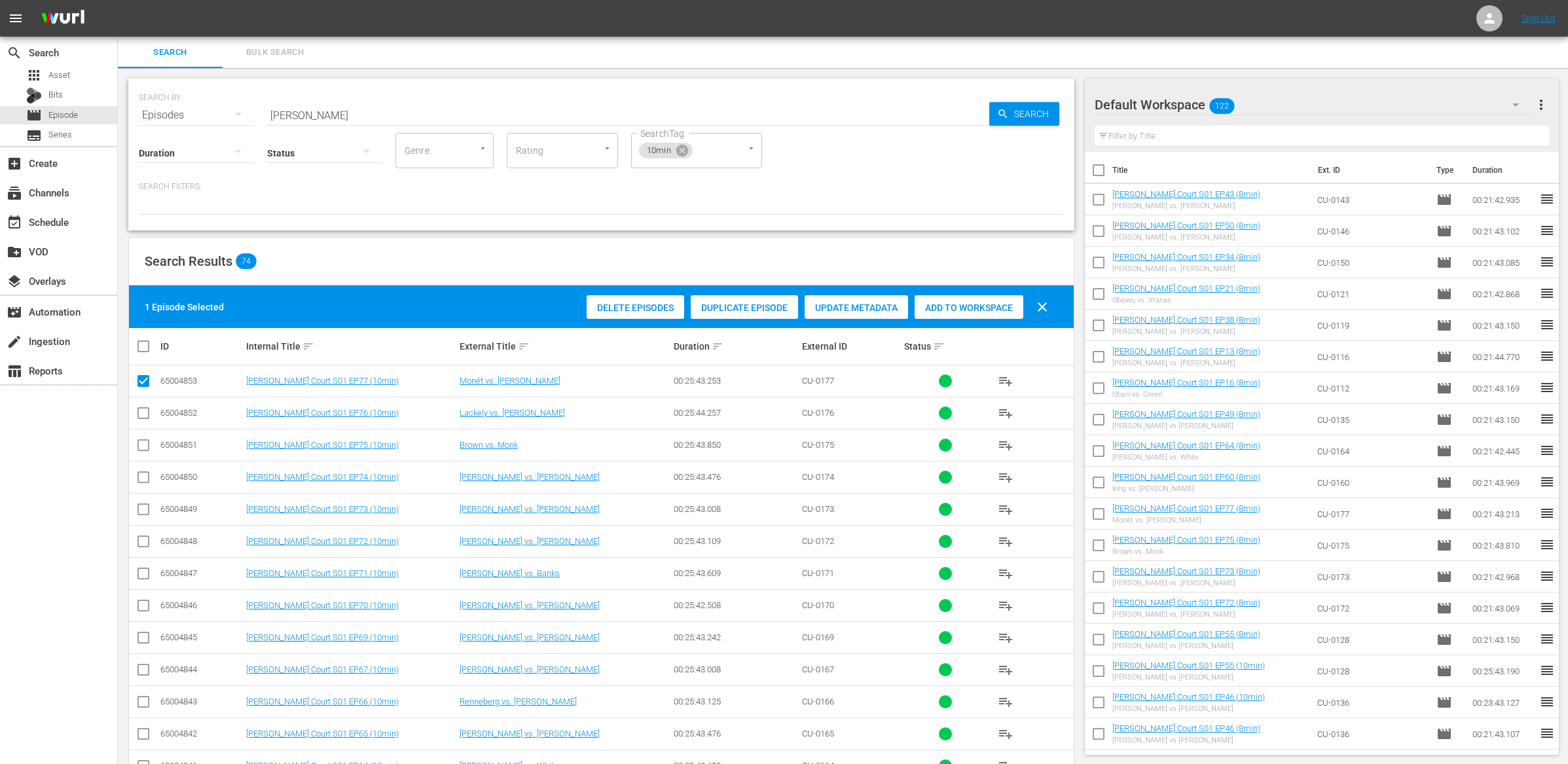
drag, startPoint x: 142, startPoint y: 410, endPoint x: 144, endPoint y: 424, distance: 14.1
click at [142, 411] on input "checkbox" at bounding box center [143, 415] width 16 height 16
checkbox input "true"
click at [144, 440] on input "checkbox" at bounding box center [143, 447] width 16 height 16
checkbox input "true"
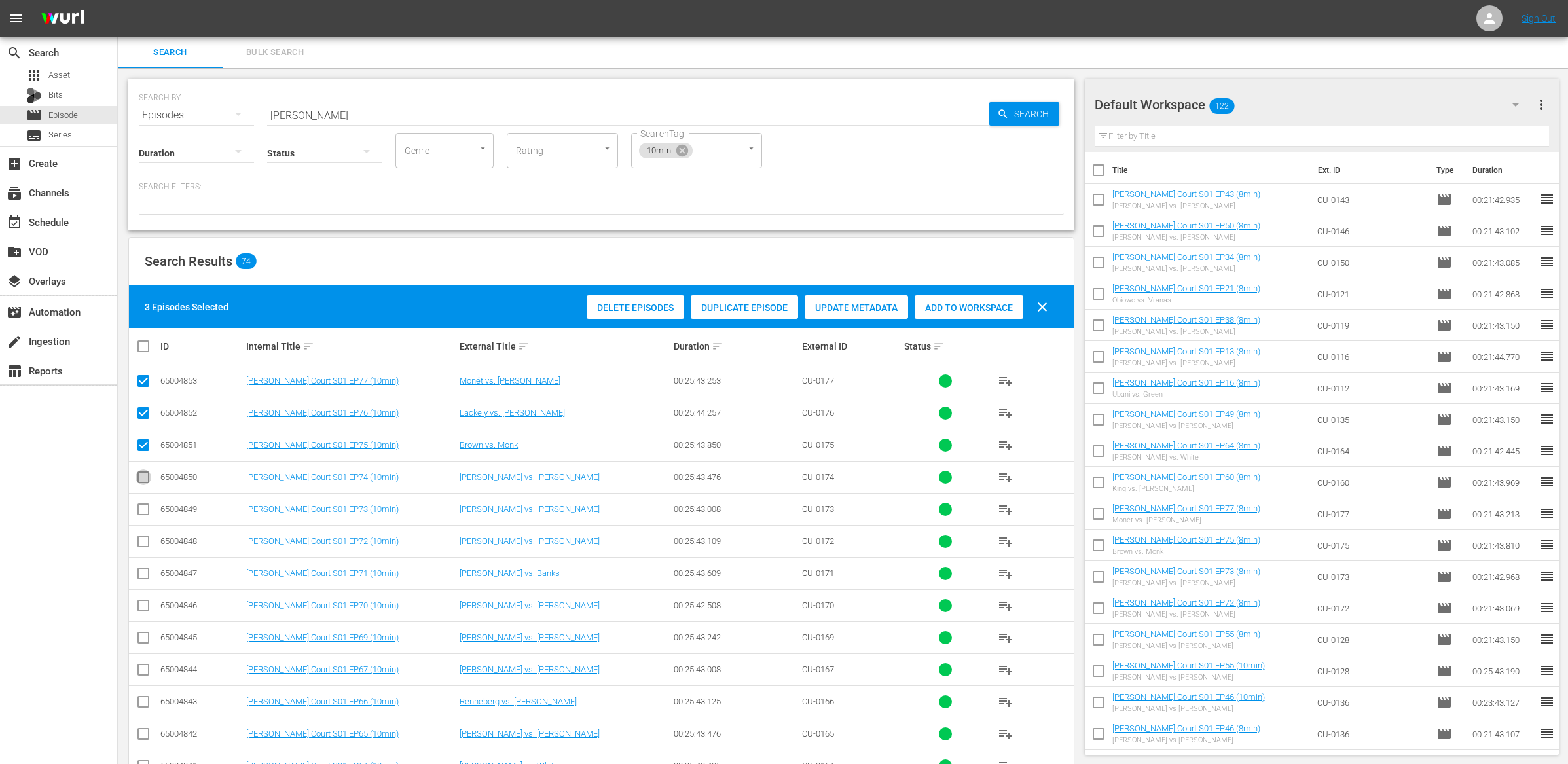
drag, startPoint x: 144, startPoint y: 474, endPoint x: 146, endPoint y: 510, distance: 36.1
click at [143, 475] on input "checkbox" at bounding box center [143, 479] width 16 height 16
checkbox input "true"
click at [146, 514] on input "checkbox" at bounding box center [143, 511] width 16 height 16
checkbox input "true"
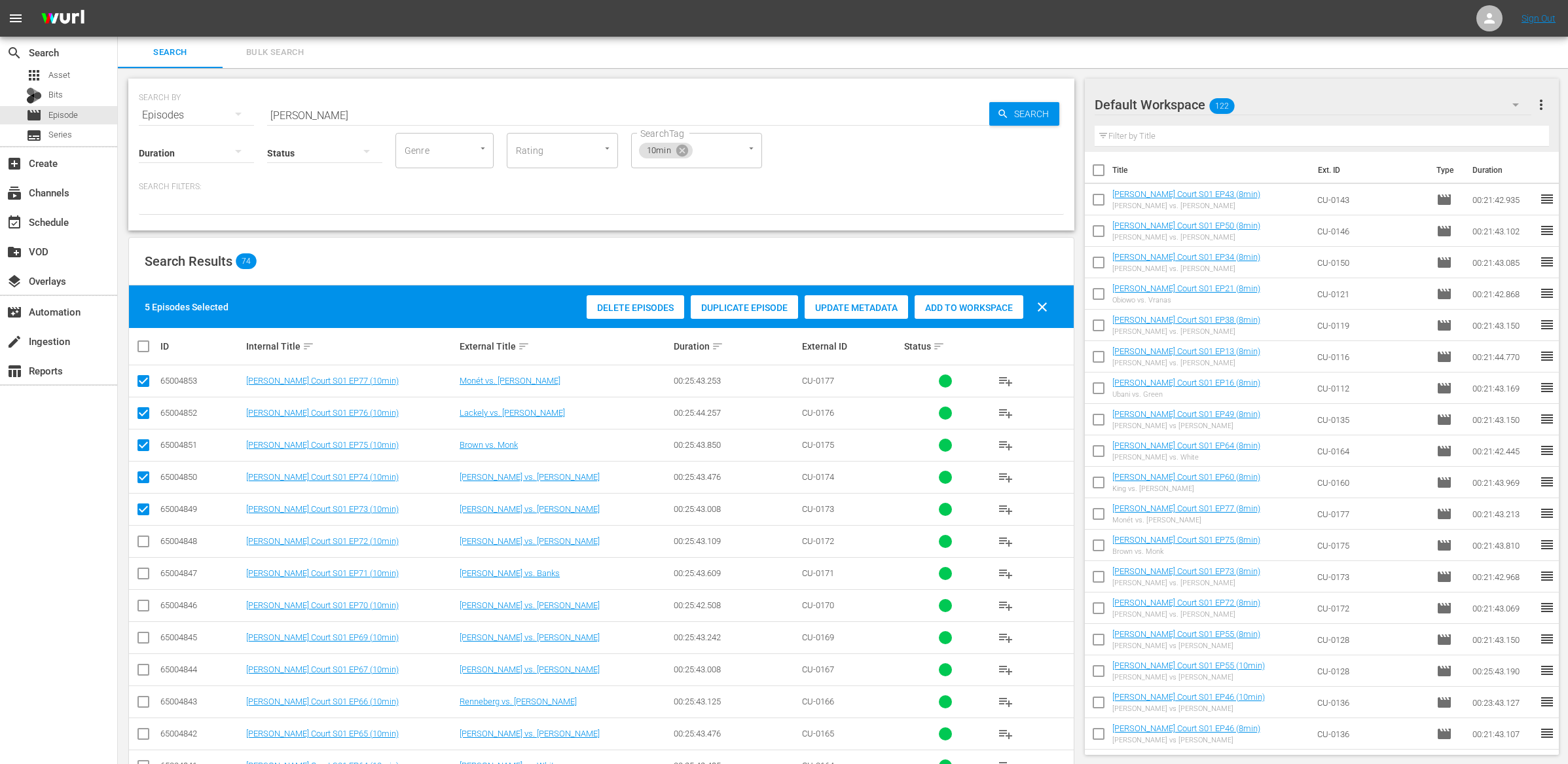
click at [141, 547] on input "checkbox" at bounding box center [143, 543] width 16 height 16
checkbox input "true"
click at [963, 317] on div "Add to Workspace" at bounding box center [968, 307] width 109 height 25
click at [144, 349] on input "checkbox" at bounding box center [148, 346] width 27 height 16
checkbox input "true"
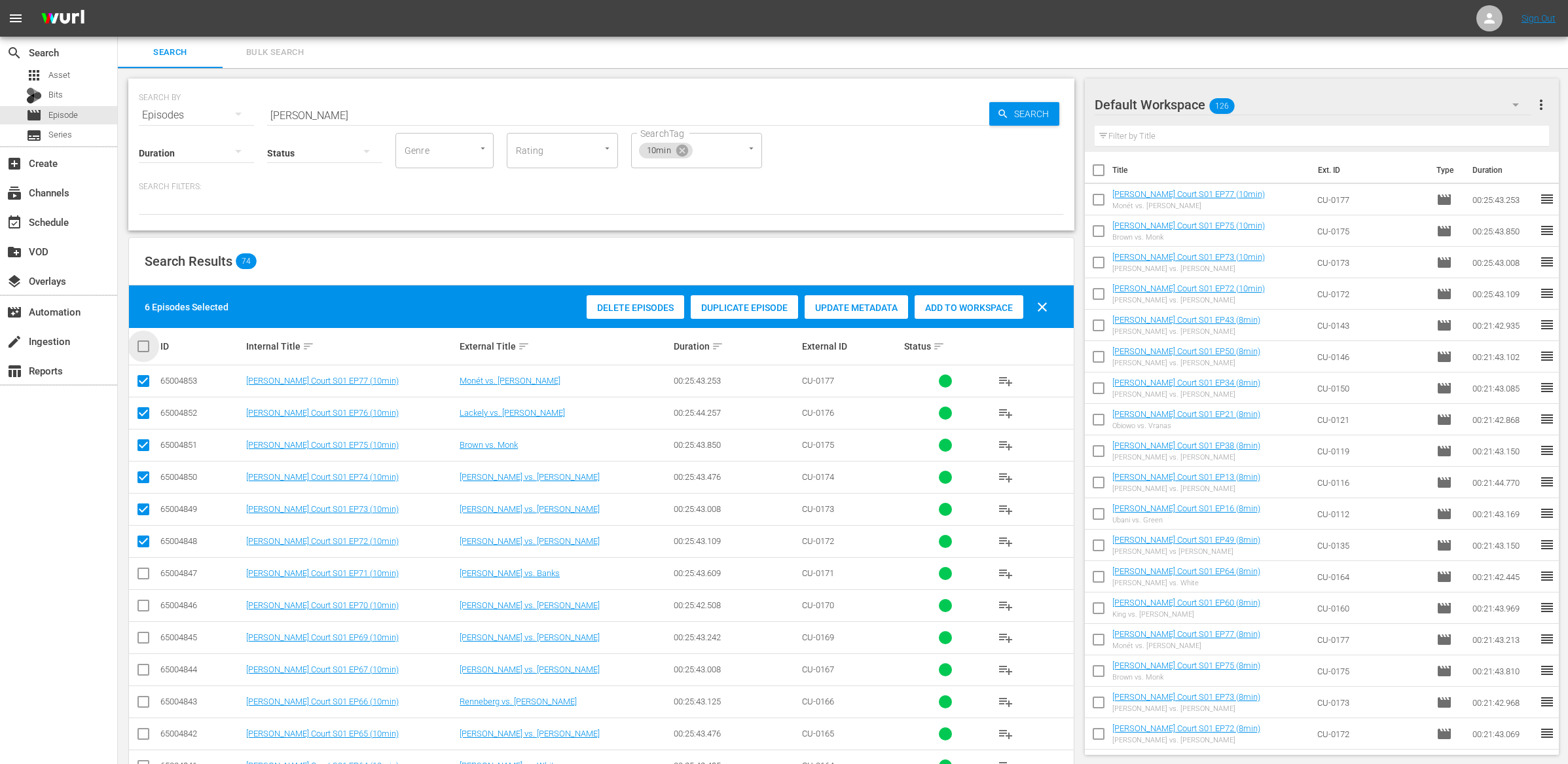
checkbox input "true"
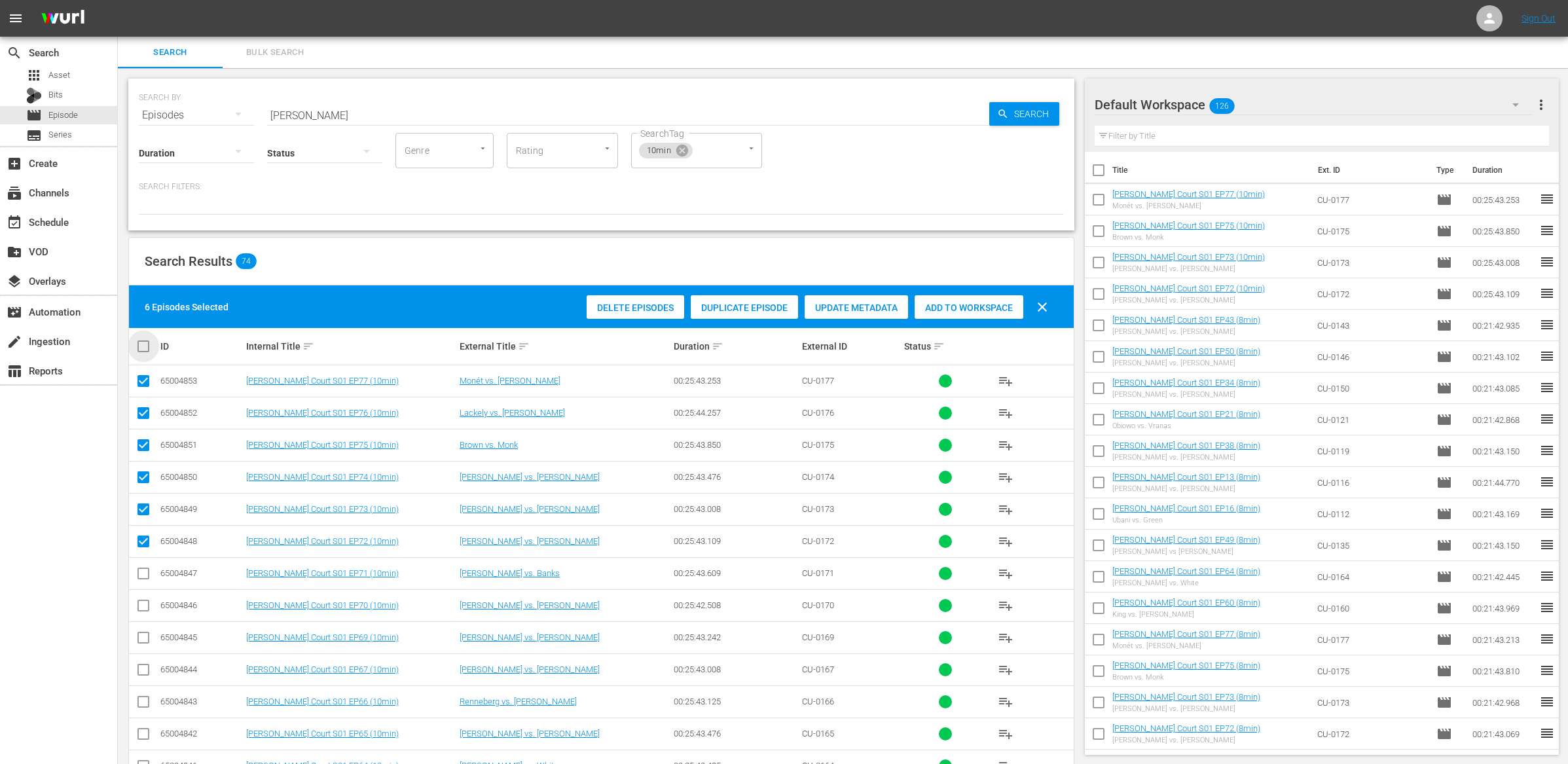
checkbox input "true"
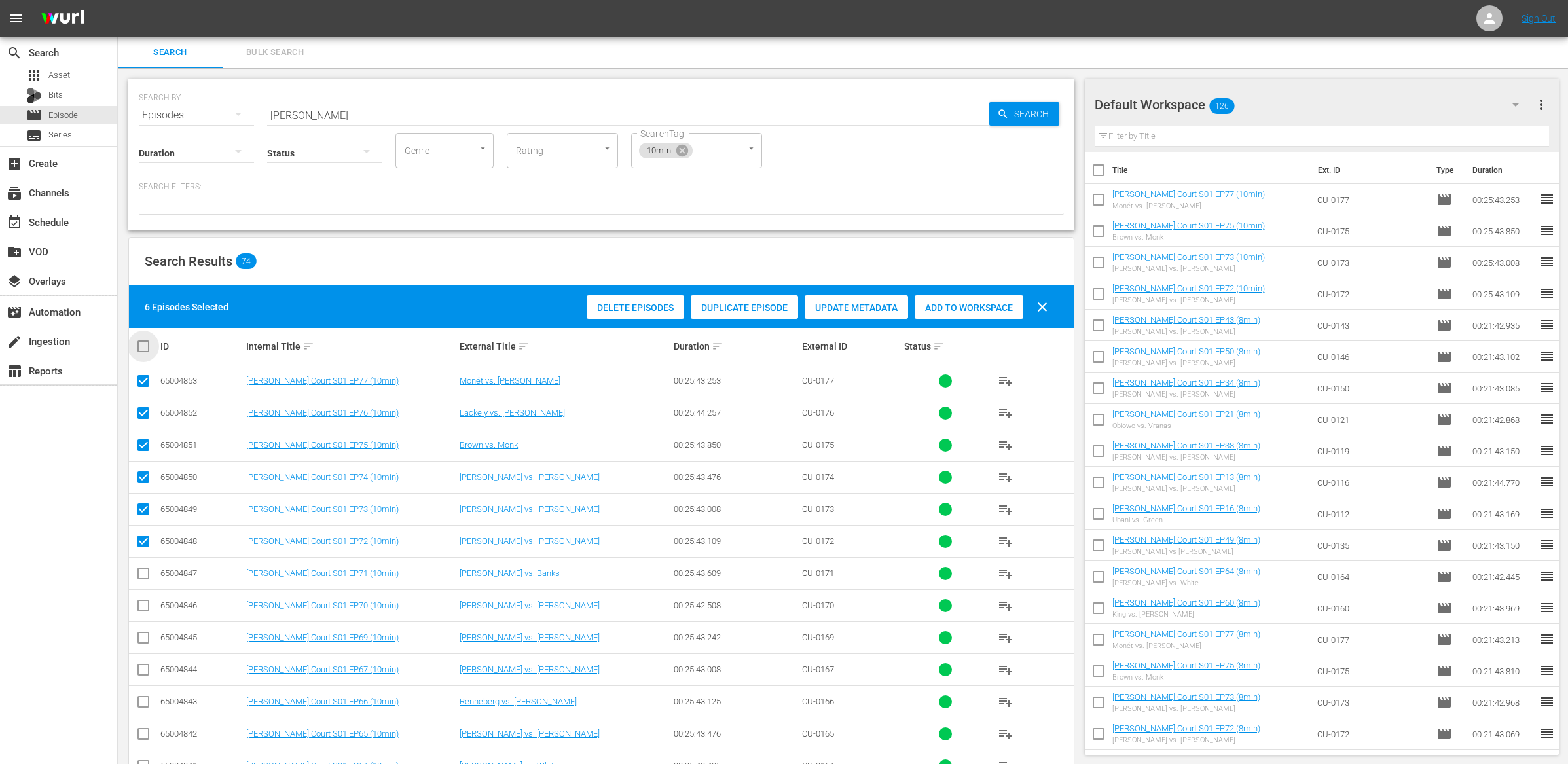
checkbox input "true"
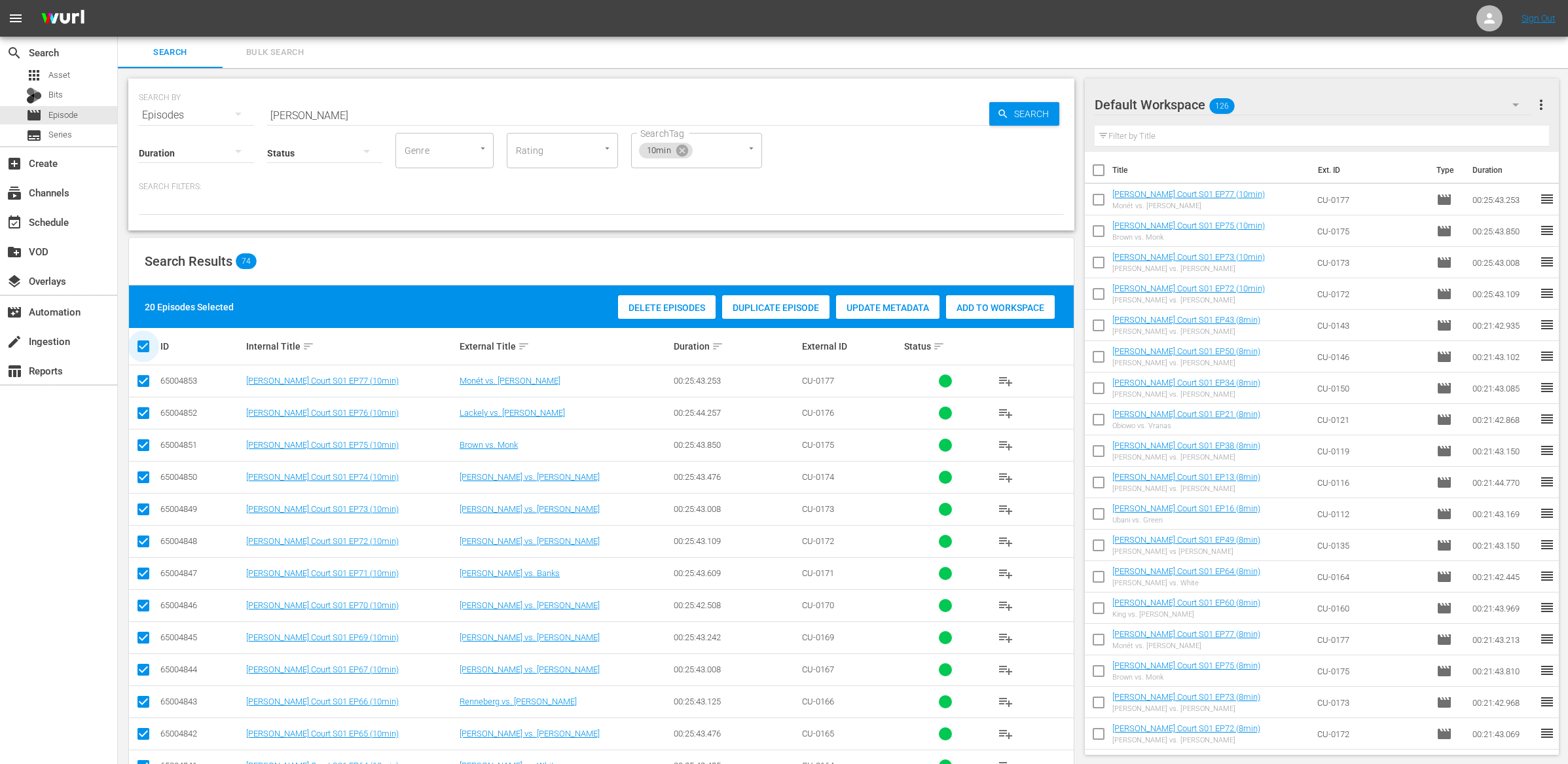
click at [144, 349] on input "checkbox" at bounding box center [148, 346] width 27 height 16
checkbox input "false"
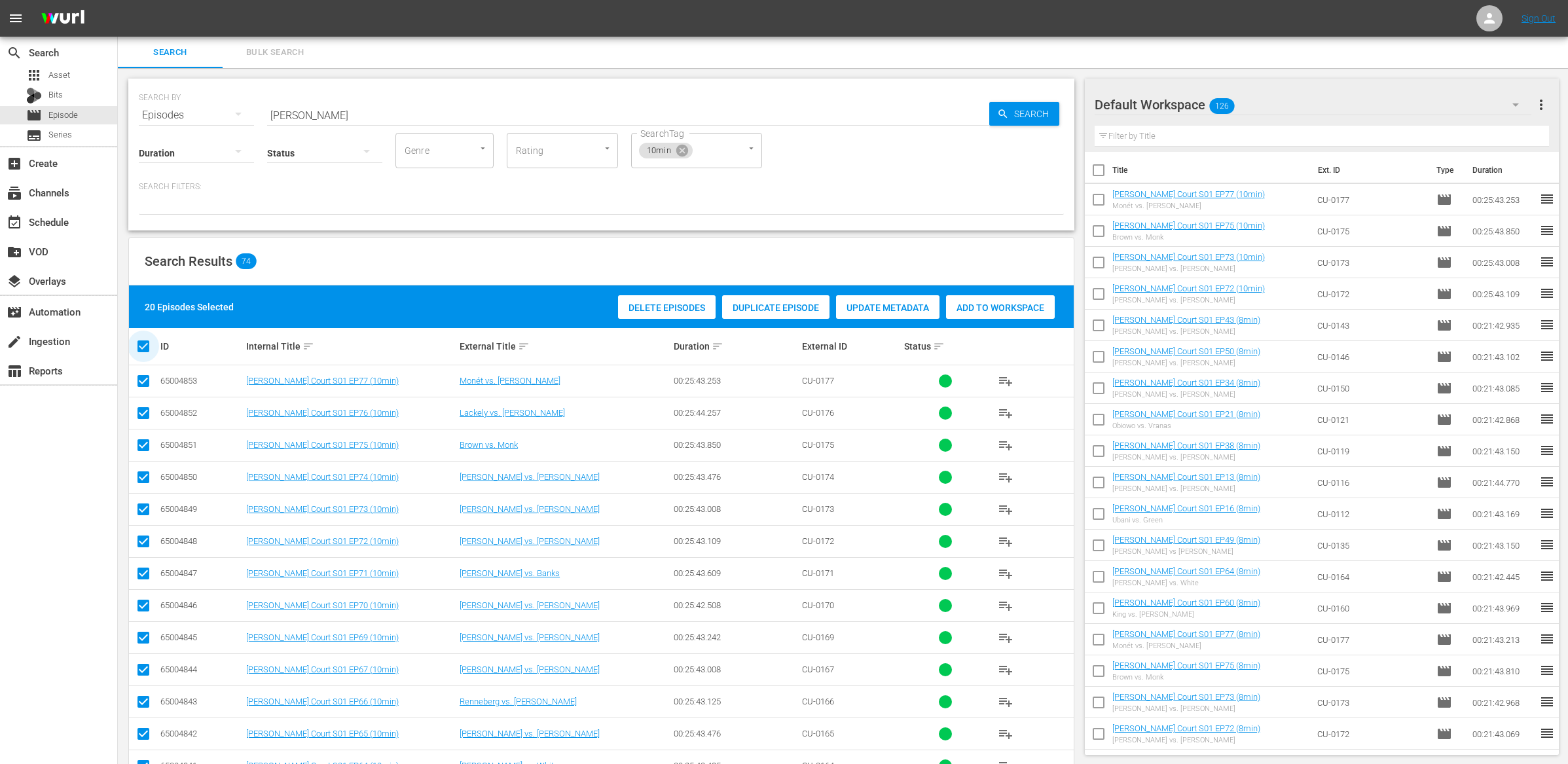
checkbox input "false"
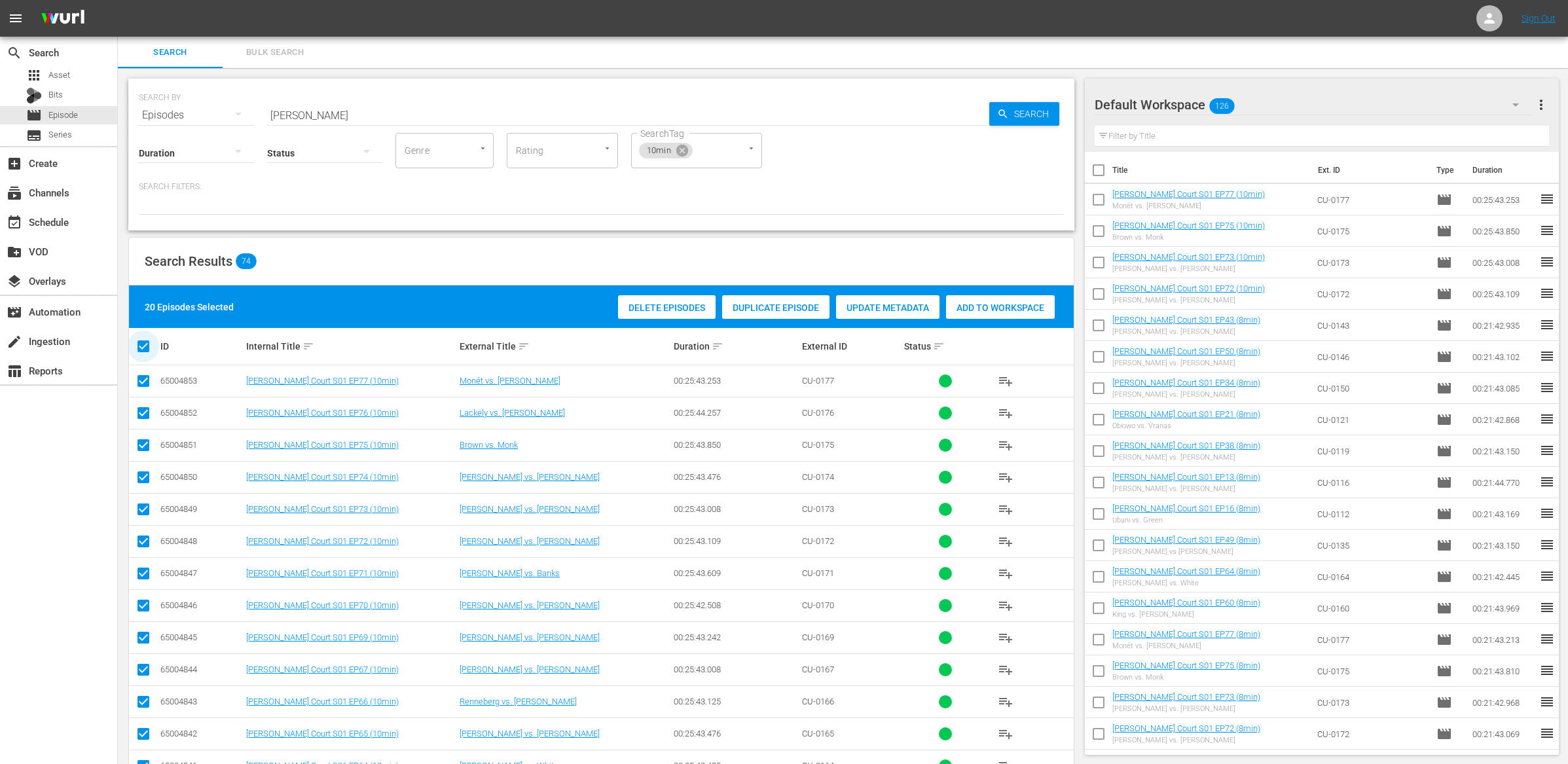
checkbox input "false"
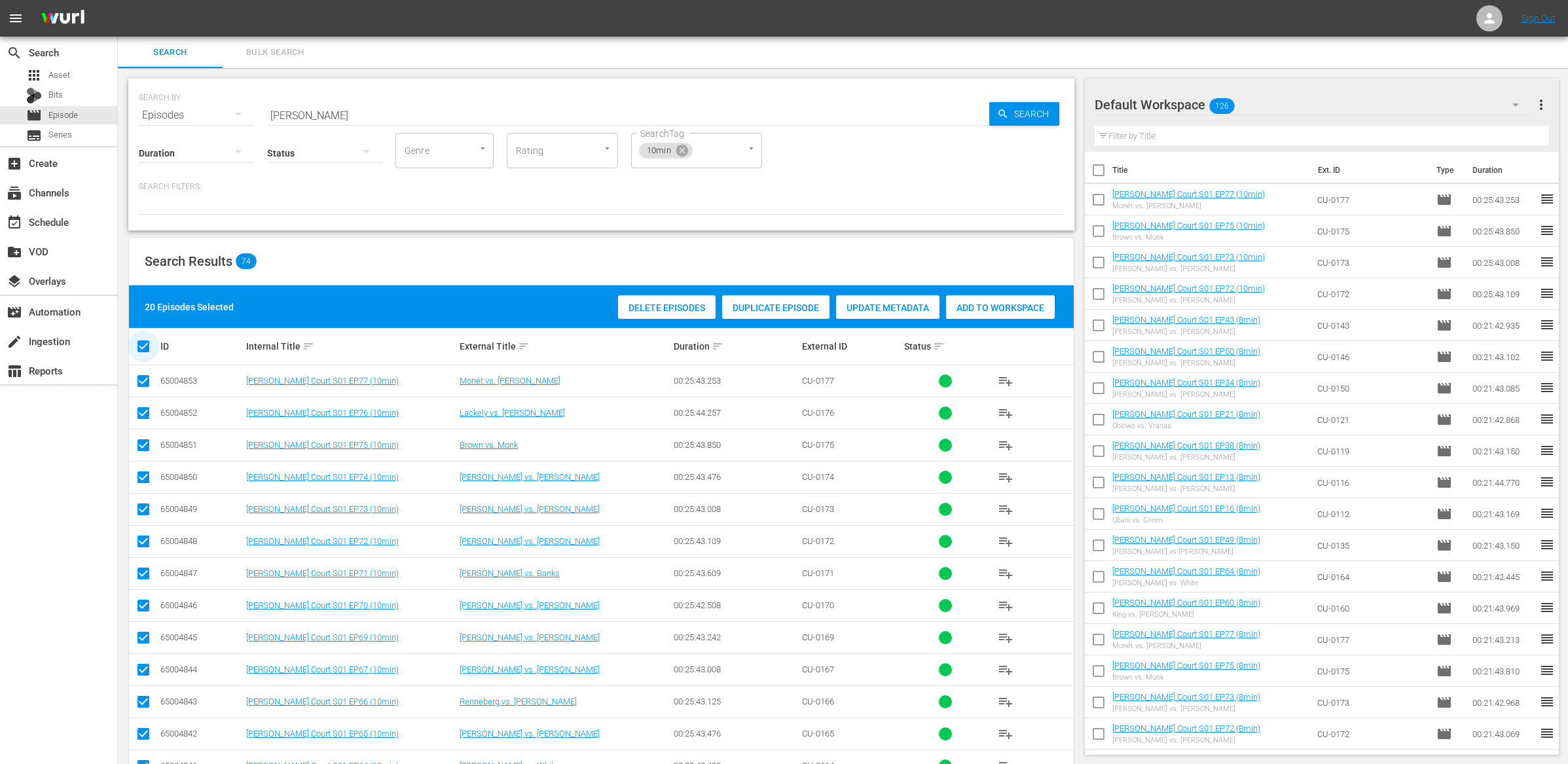
checkbox input "false"
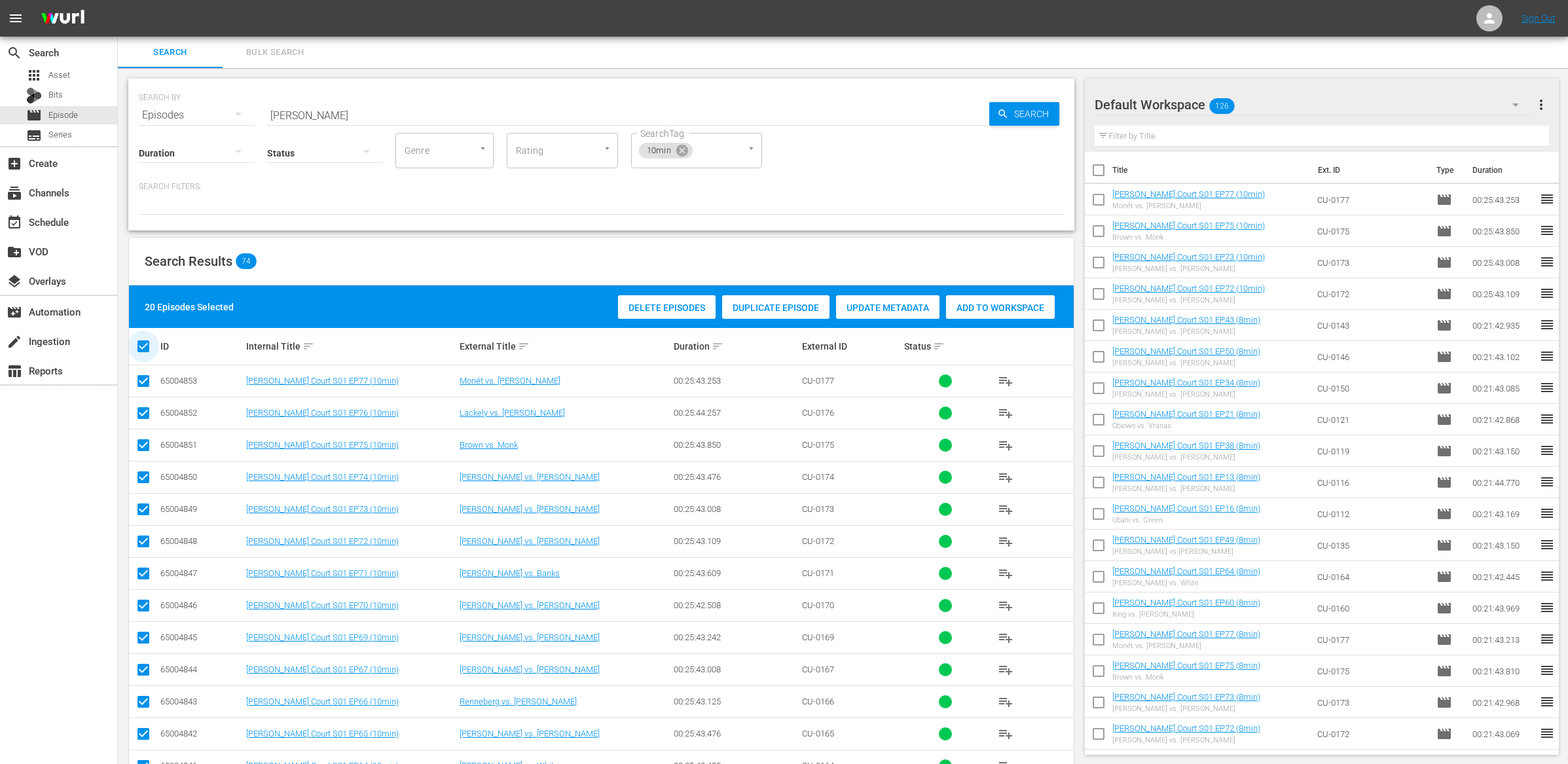
checkbox input "false"
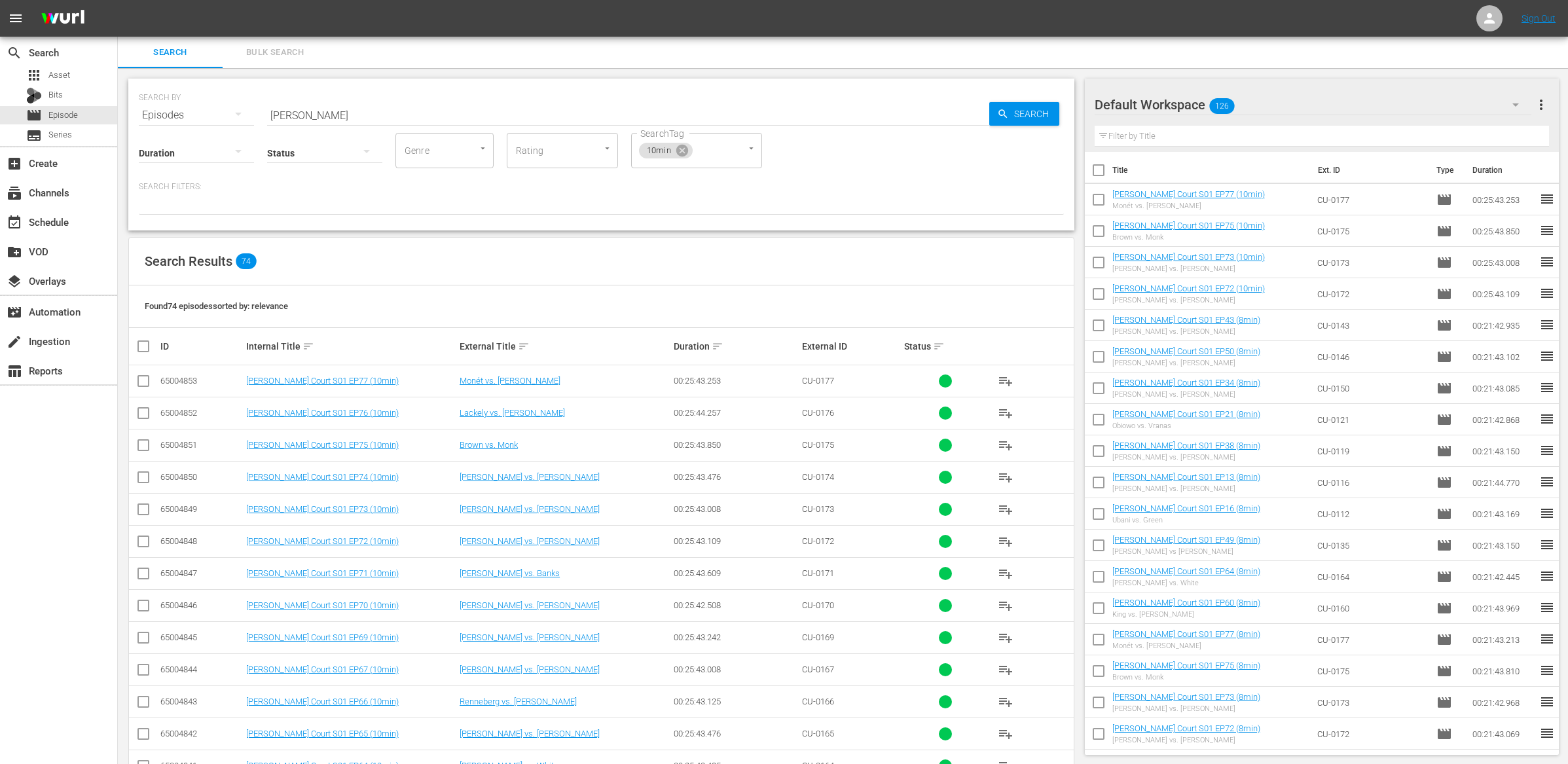
drag, startPoint x: 139, startPoint y: 576, endPoint x: 140, endPoint y: 593, distance: 17.0
click at [139, 576] on input "checkbox" at bounding box center [143, 576] width 16 height 16
checkbox input "true"
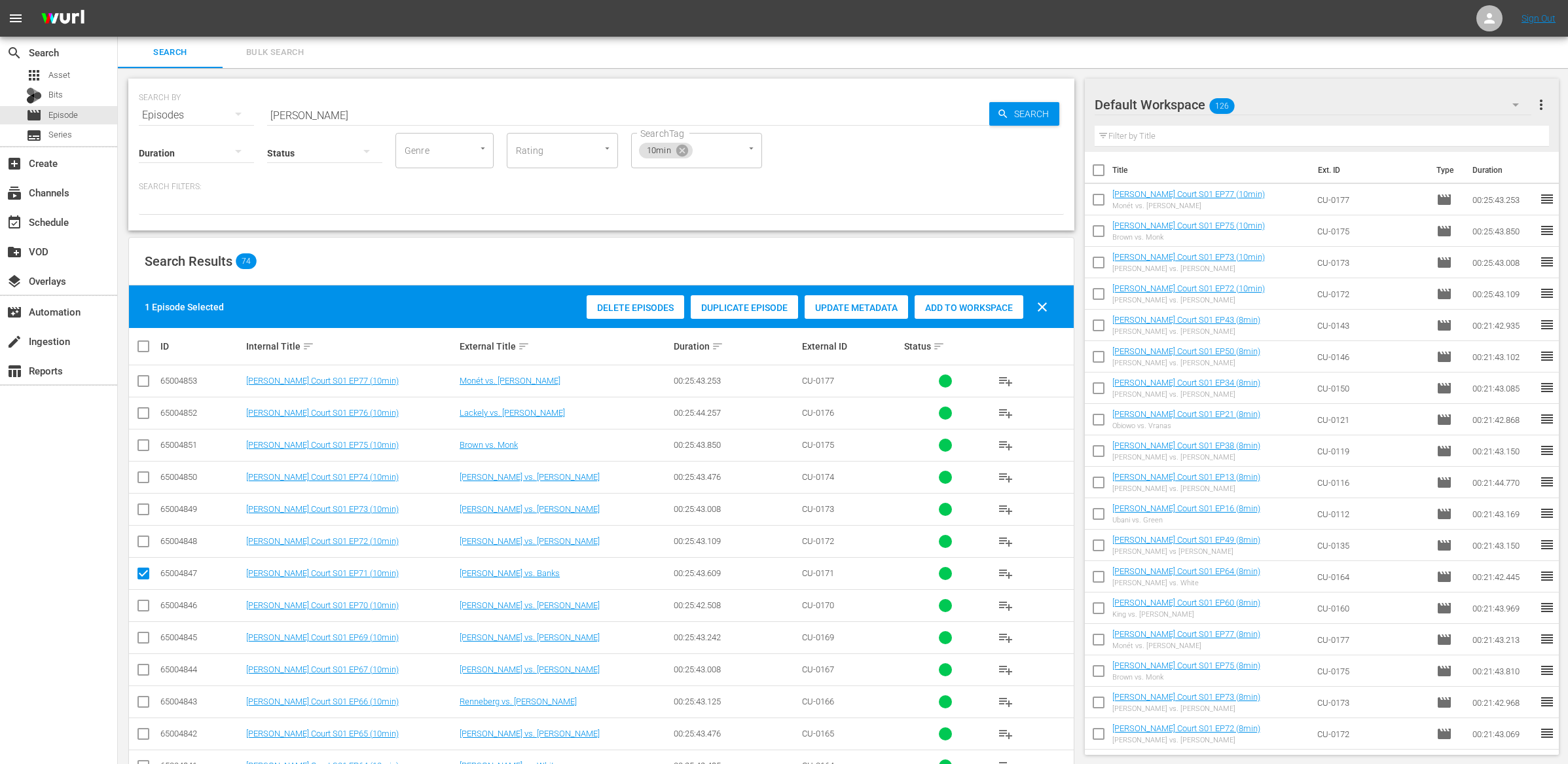
click at [141, 606] on input "checkbox" at bounding box center [143, 608] width 16 height 16
checkbox input "true"
drag, startPoint x: 145, startPoint y: 645, endPoint x: 160, endPoint y: 640, distance: 15.8
click at [145, 645] on input "checkbox" at bounding box center [143, 640] width 16 height 16
checkbox input "true"
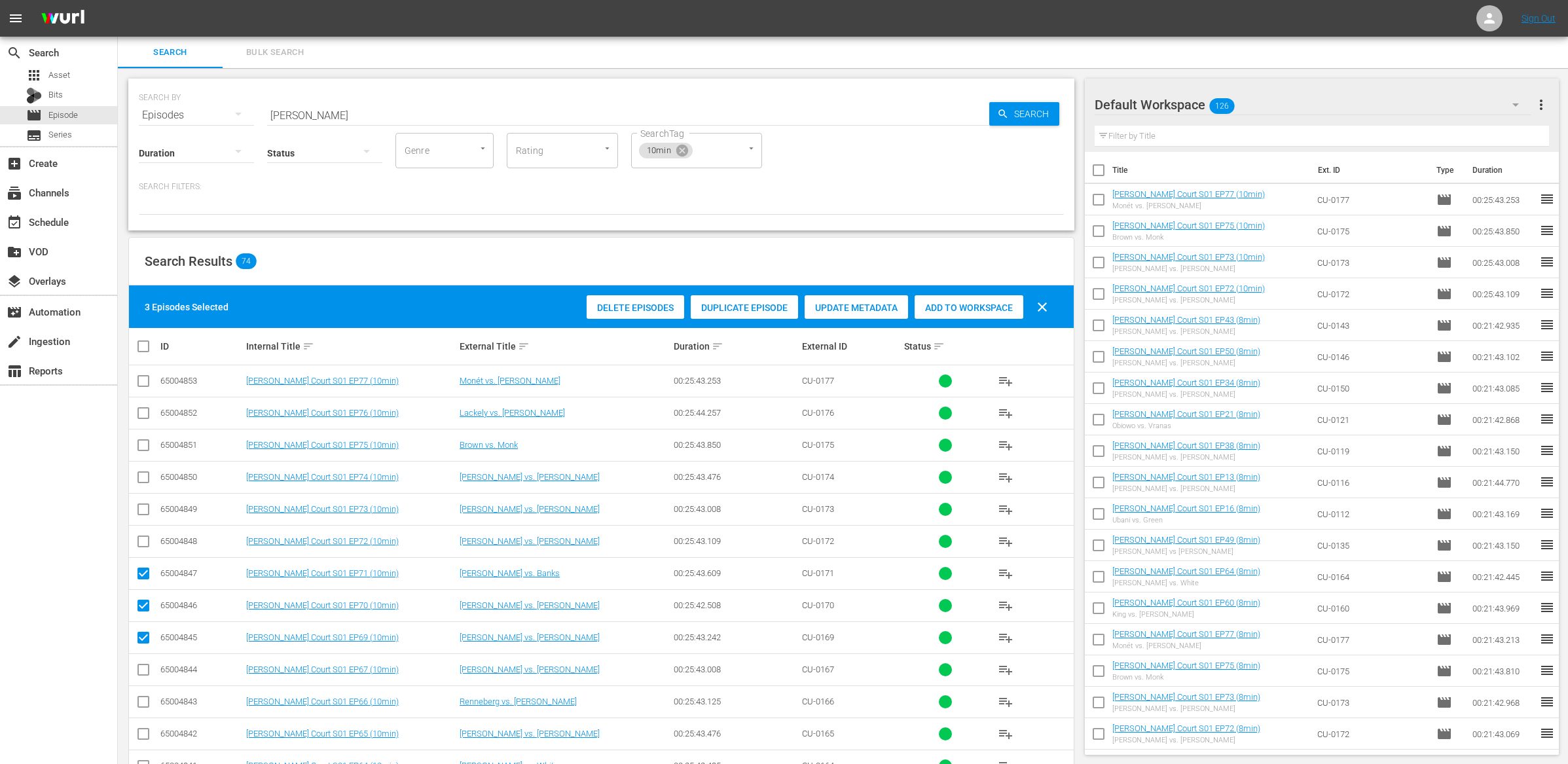
click at [968, 303] on span "Add to Workspace" at bounding box center [968, 307] width 109 height 10
click at [140, 339] on input "checkbox" at bounding box center [148, 346] width 27 height 16
checkbox input "true"
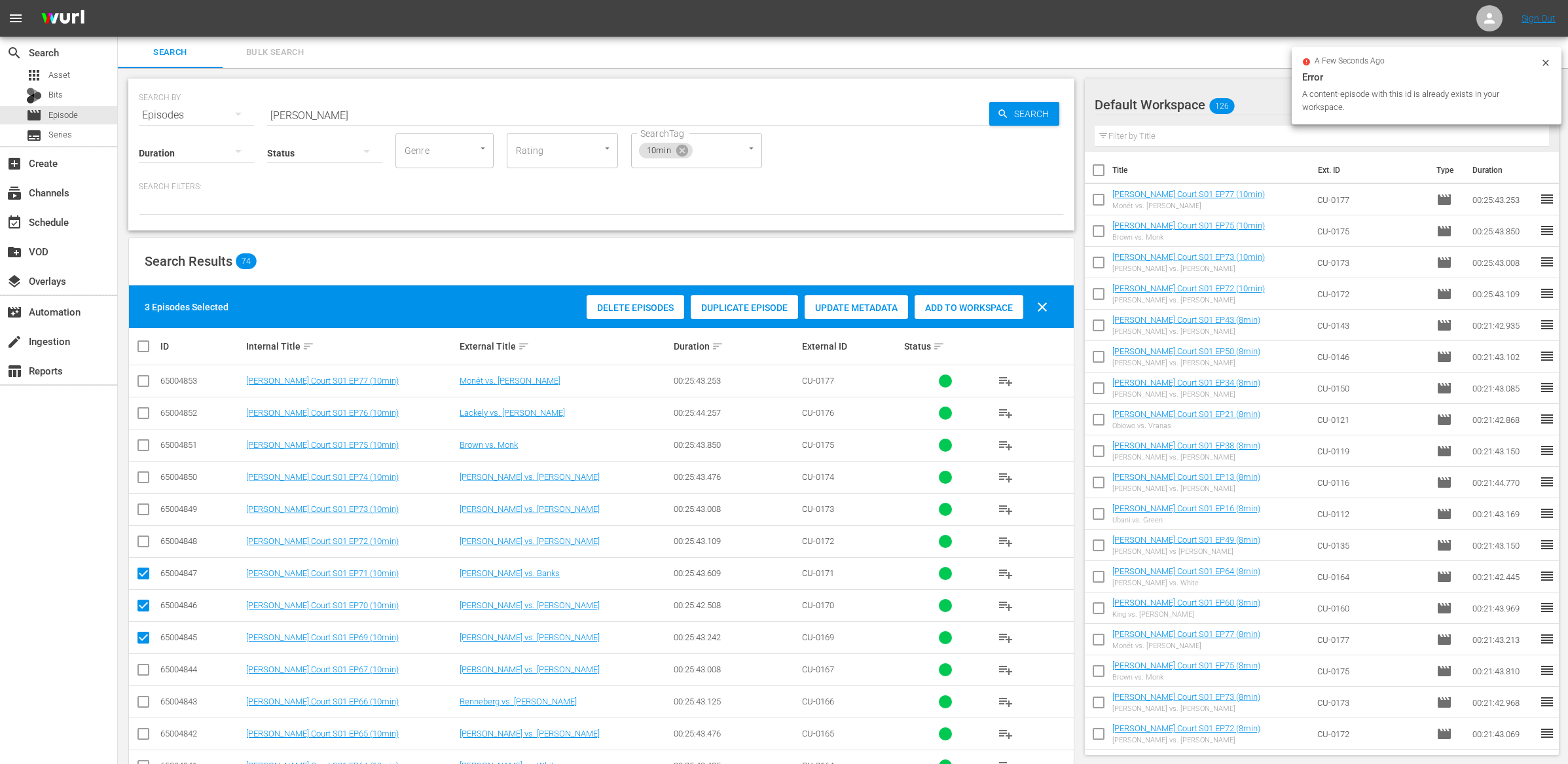
checkbox input "true"
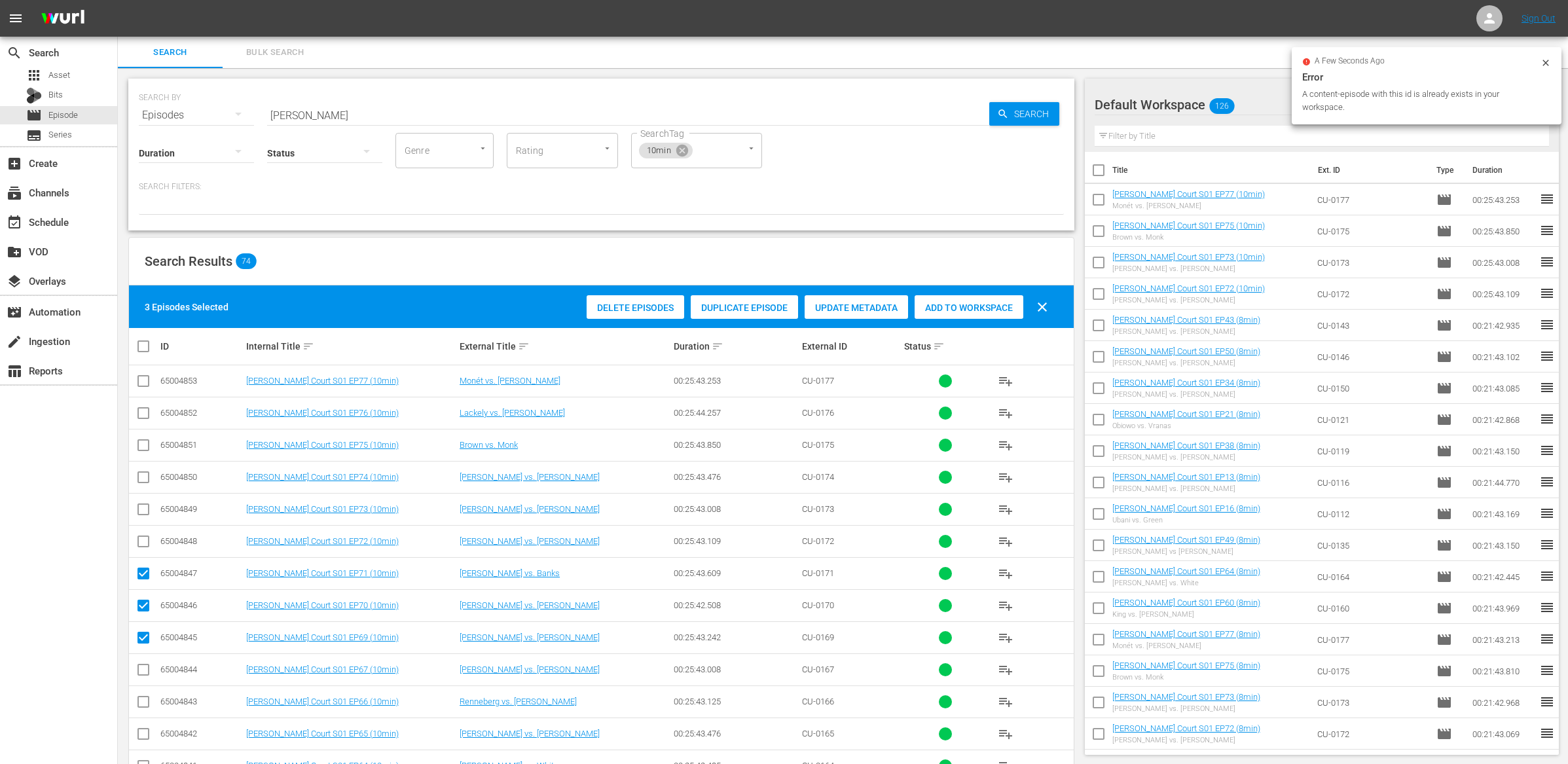
checkbox input "true"
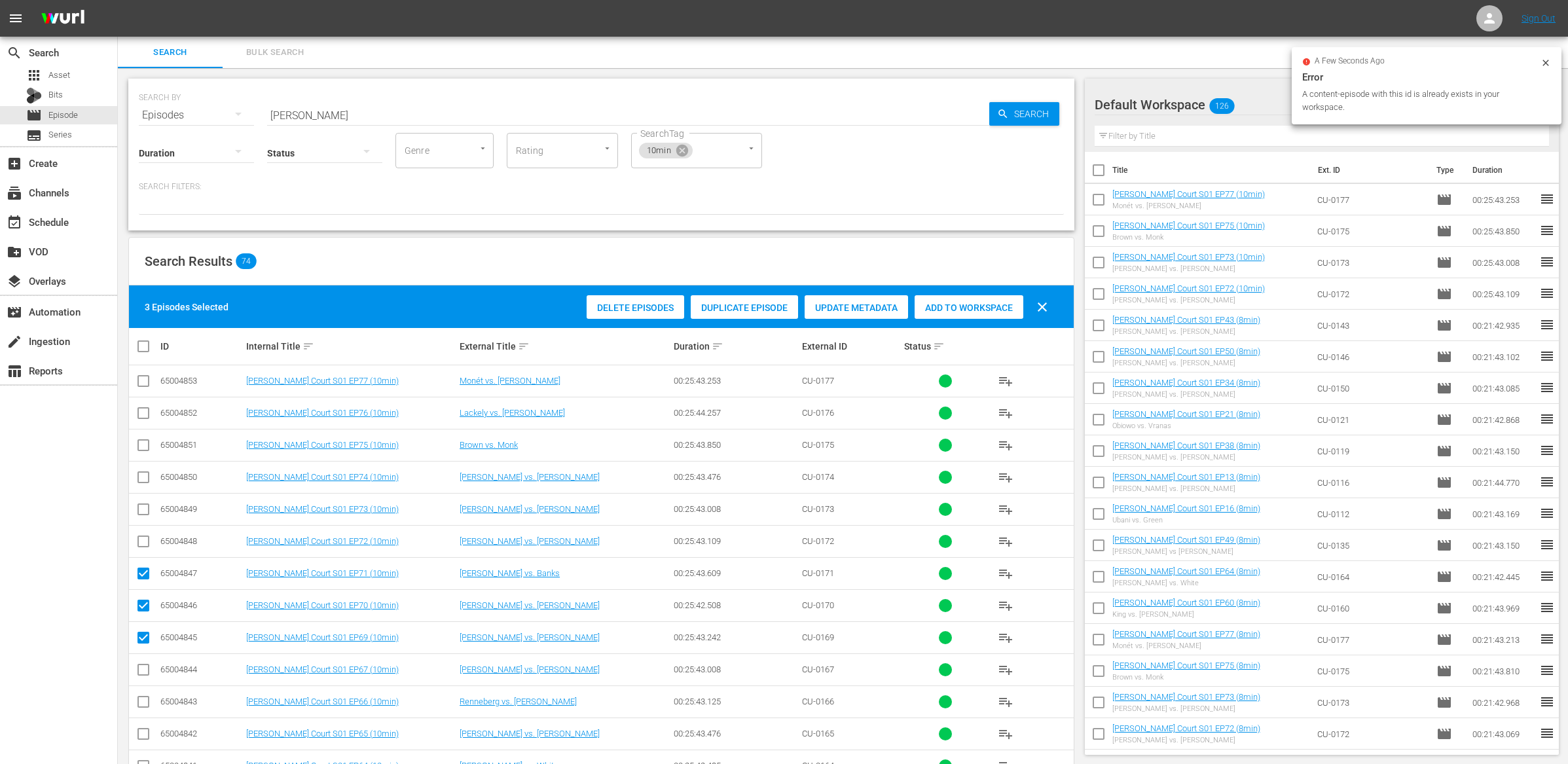
checkbox input "true"
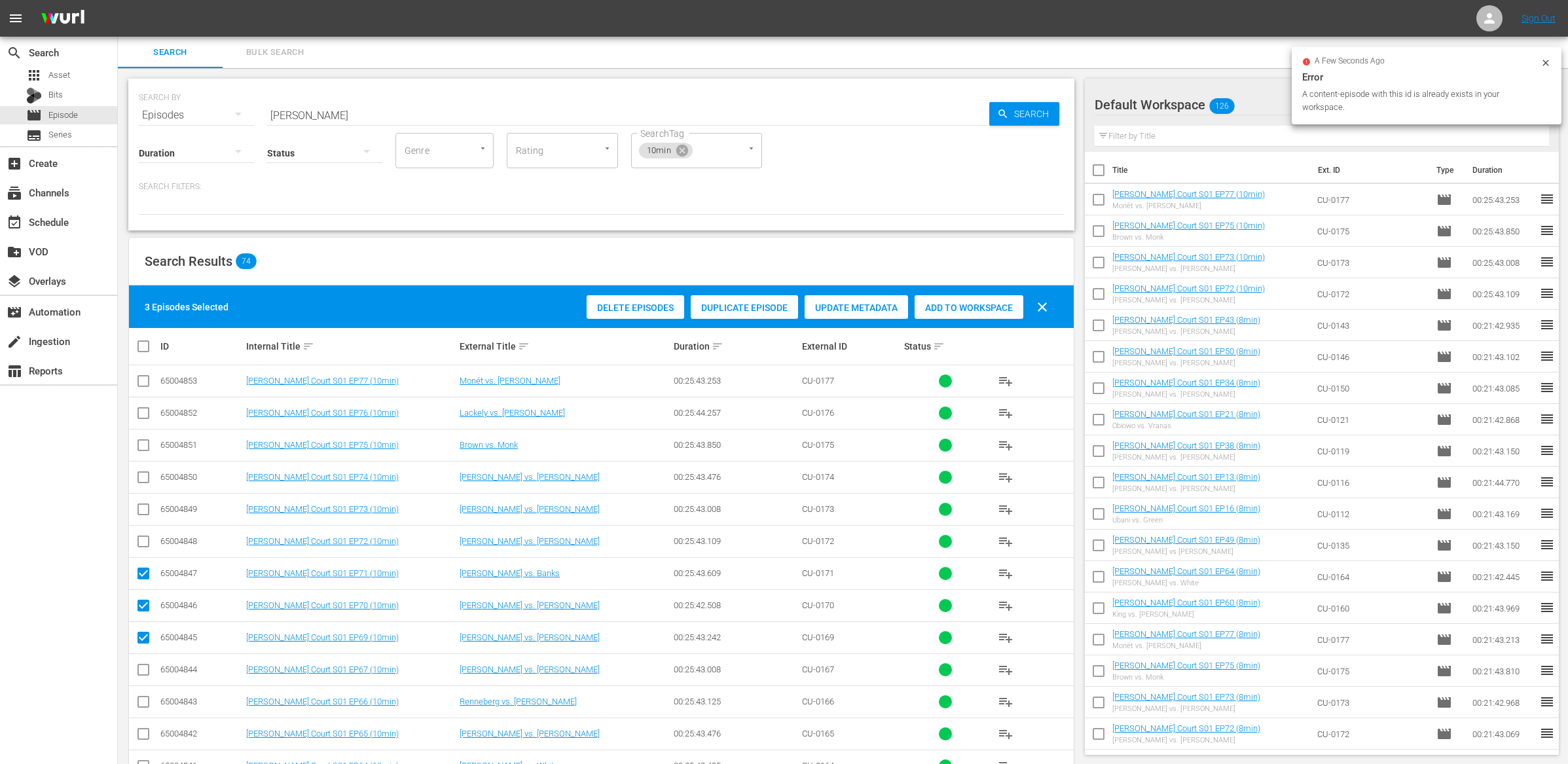
checkbox input "true"
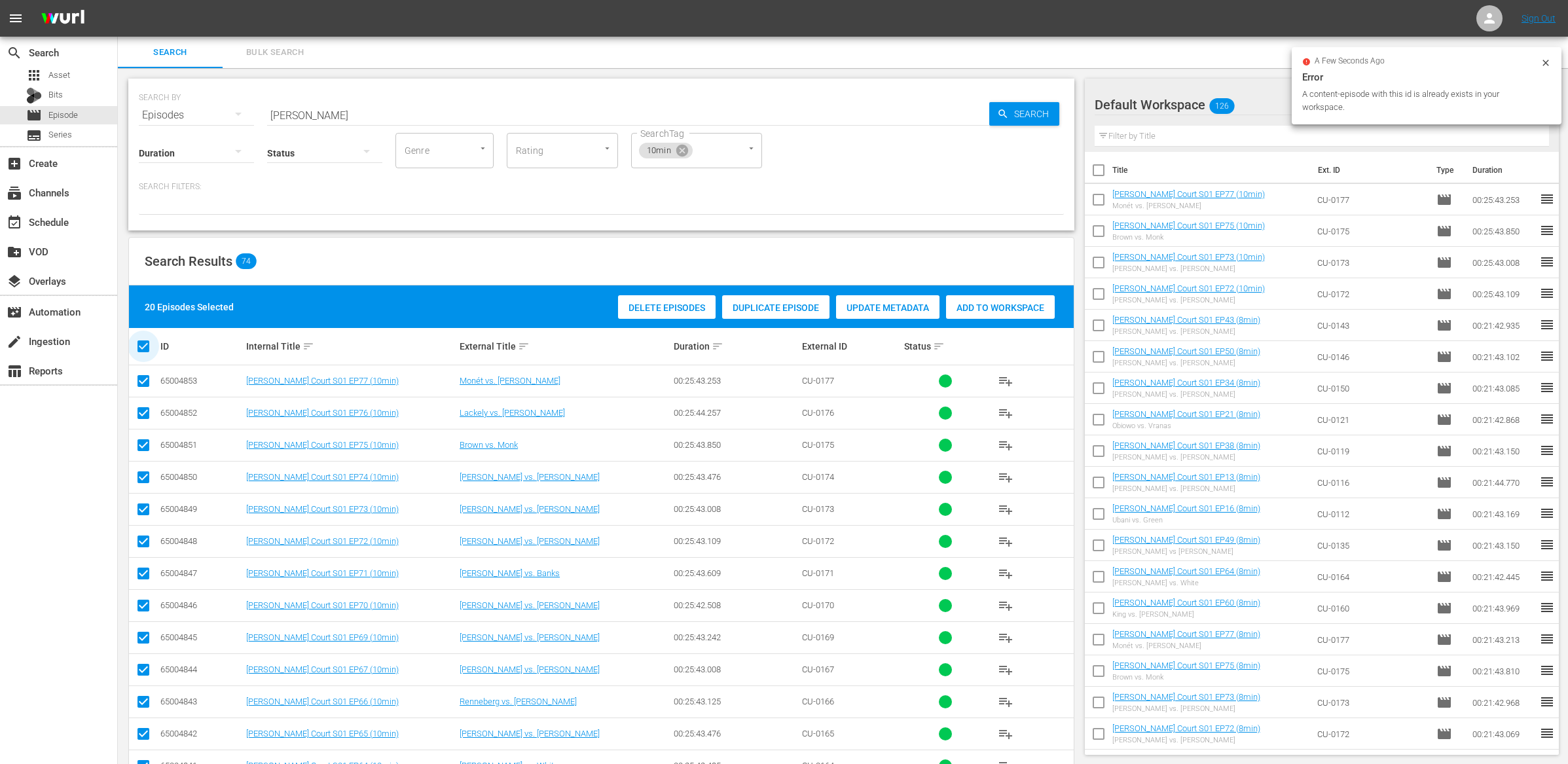
click at [140, 339] on input "checkbox" at bounding box center [148, 346] width 27 height 16
checkbox input "false"
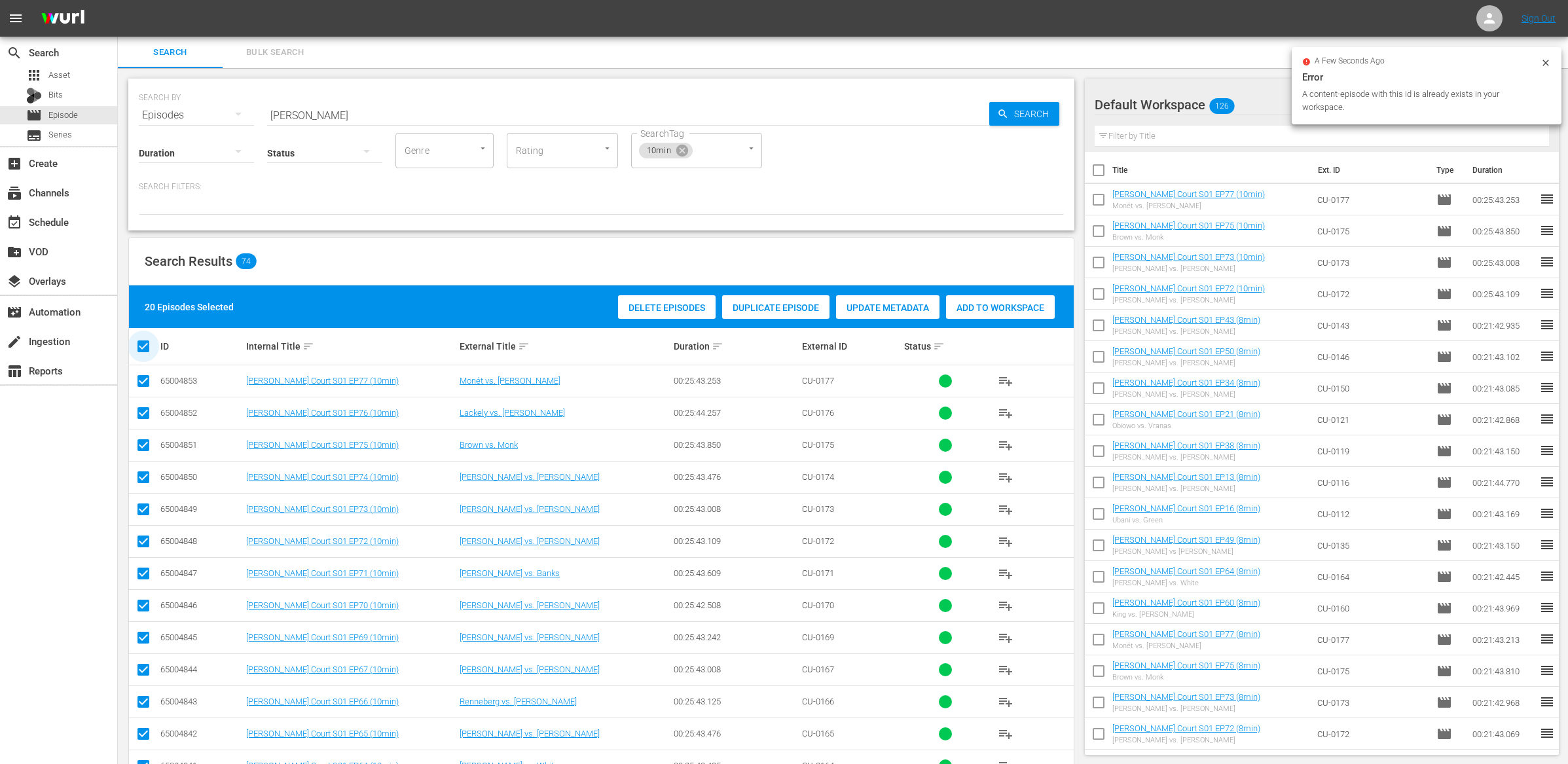
checkbox input "false"
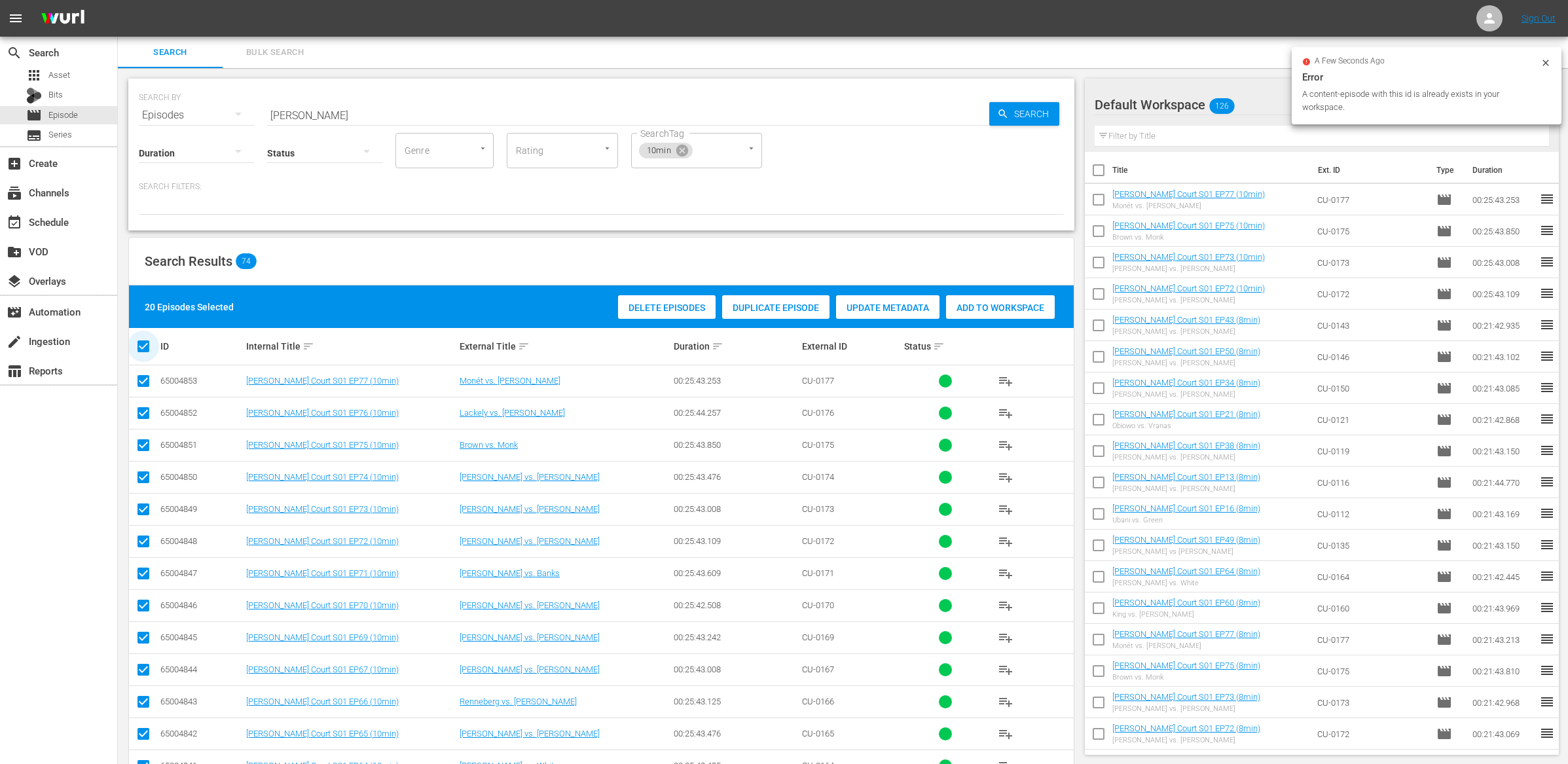
checkbox input "false"
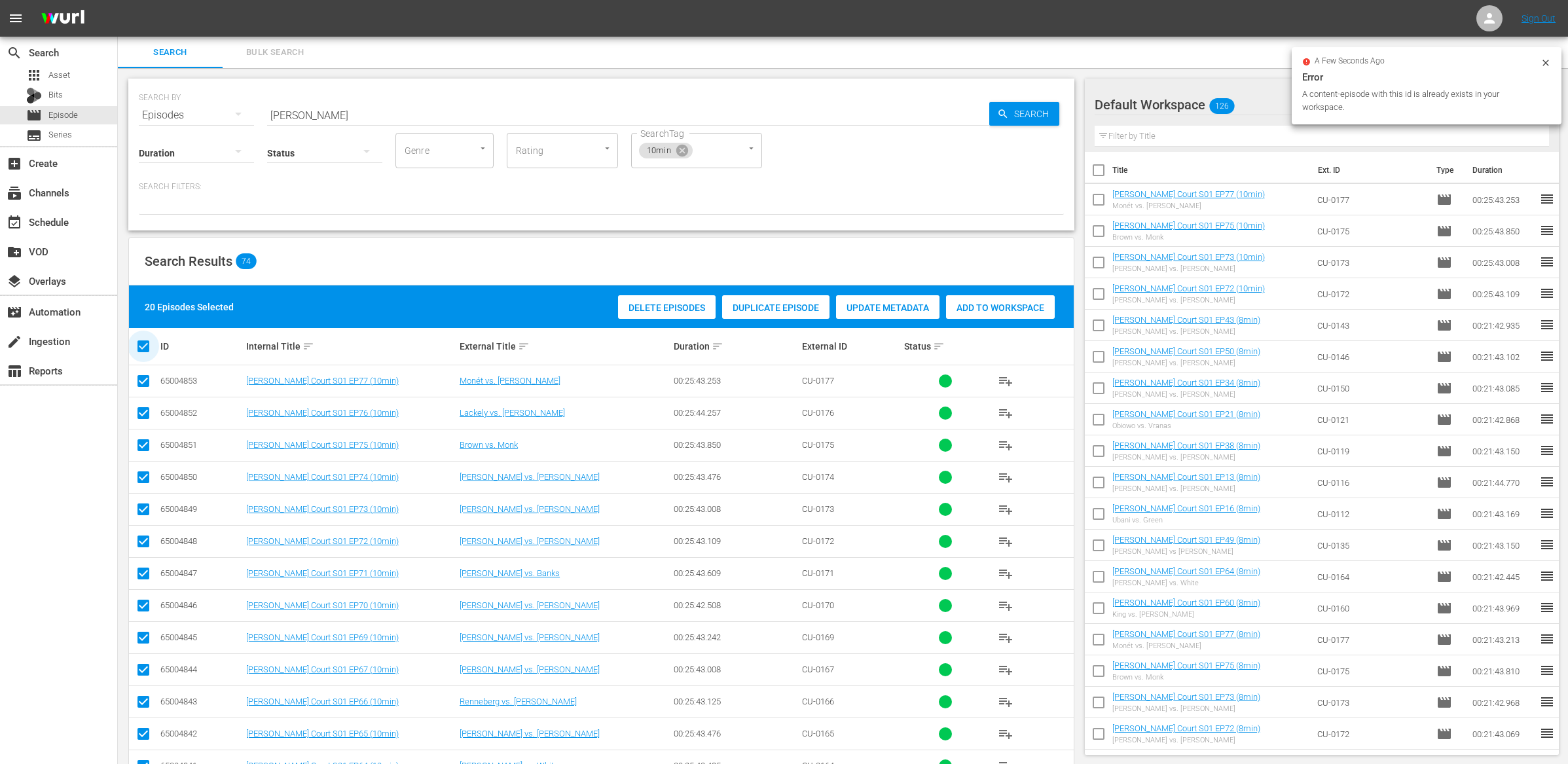
checkbox input "false"
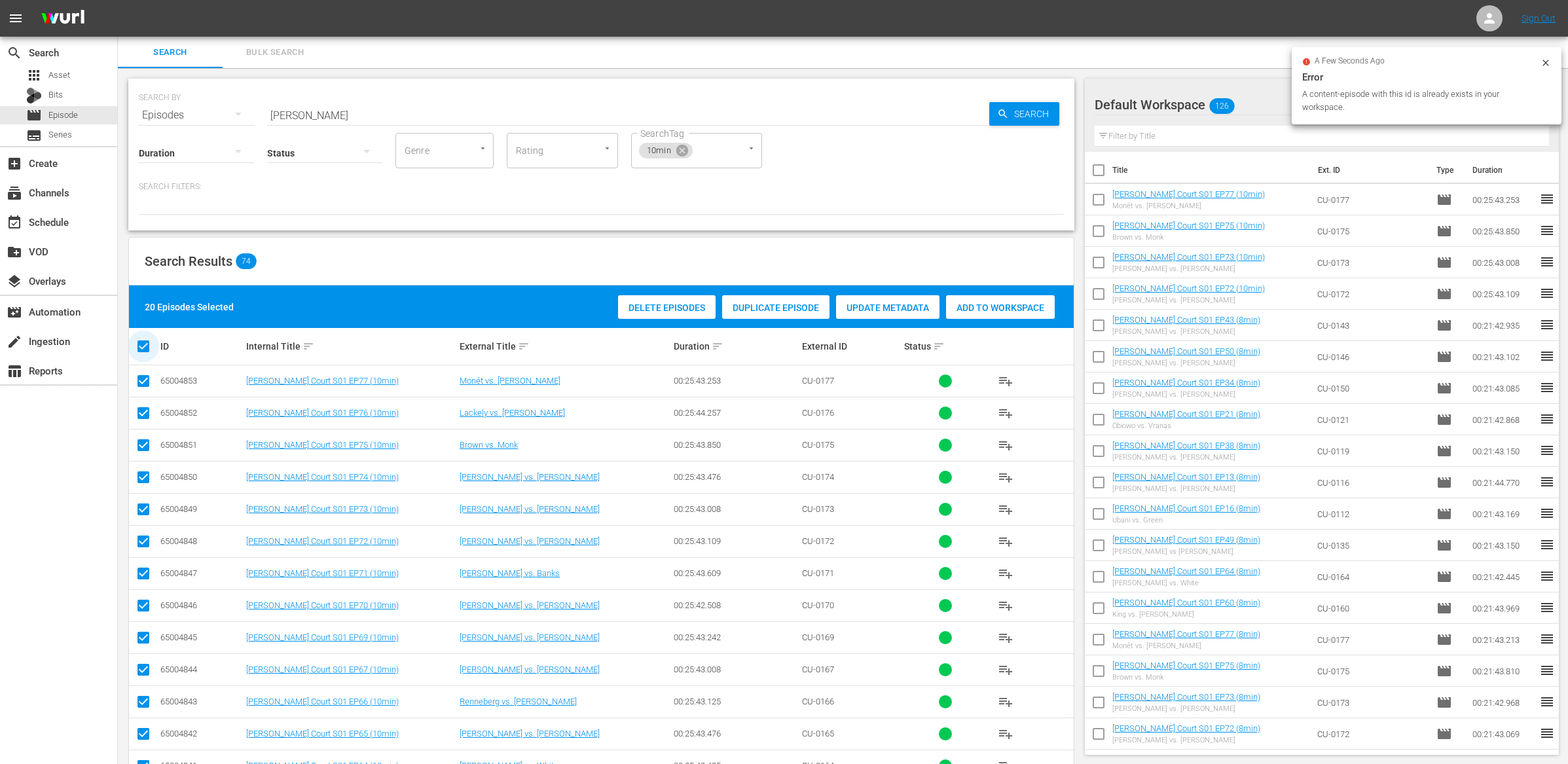
checkbox input "false"
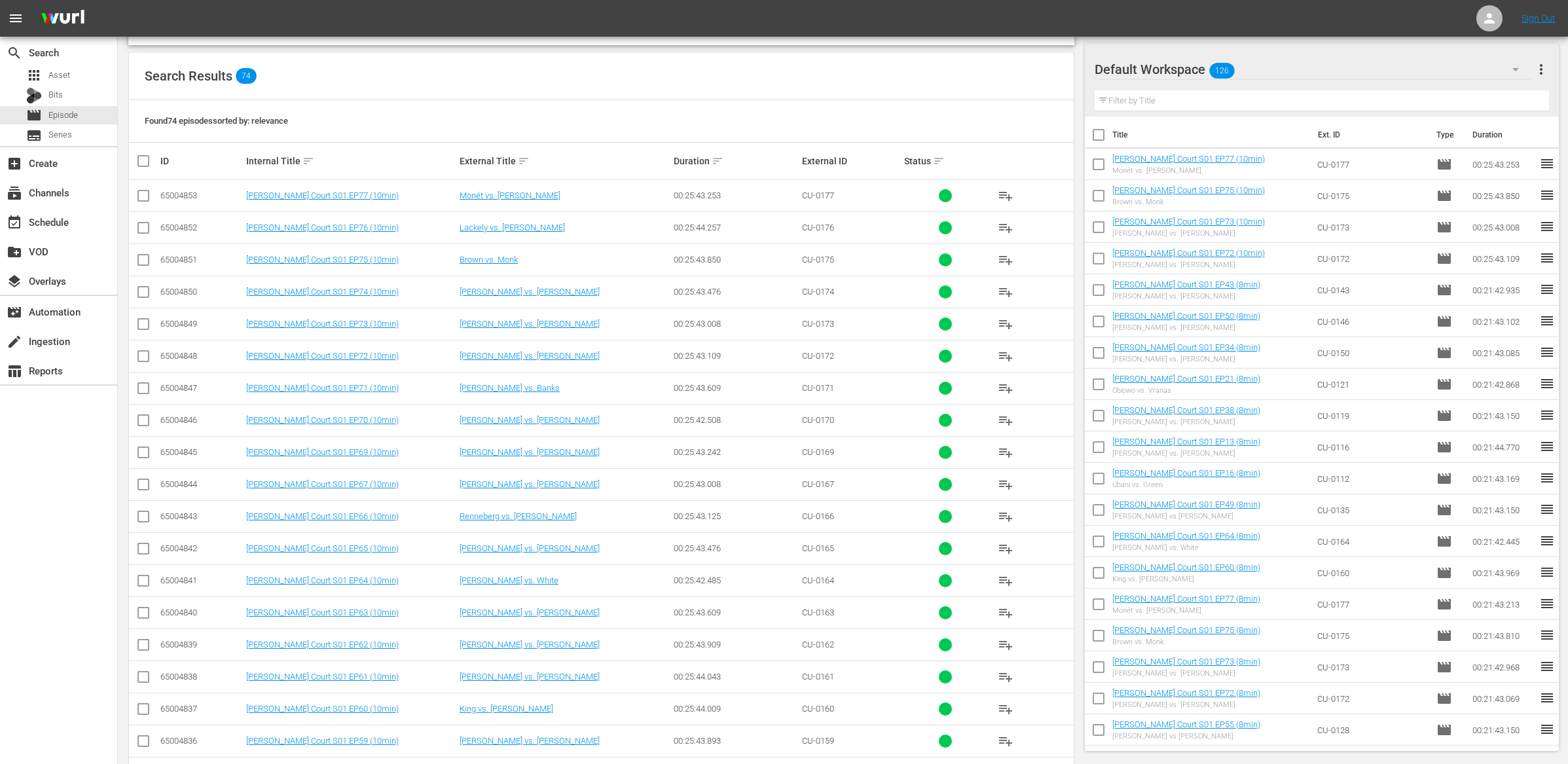
scroll to position [175, 0]
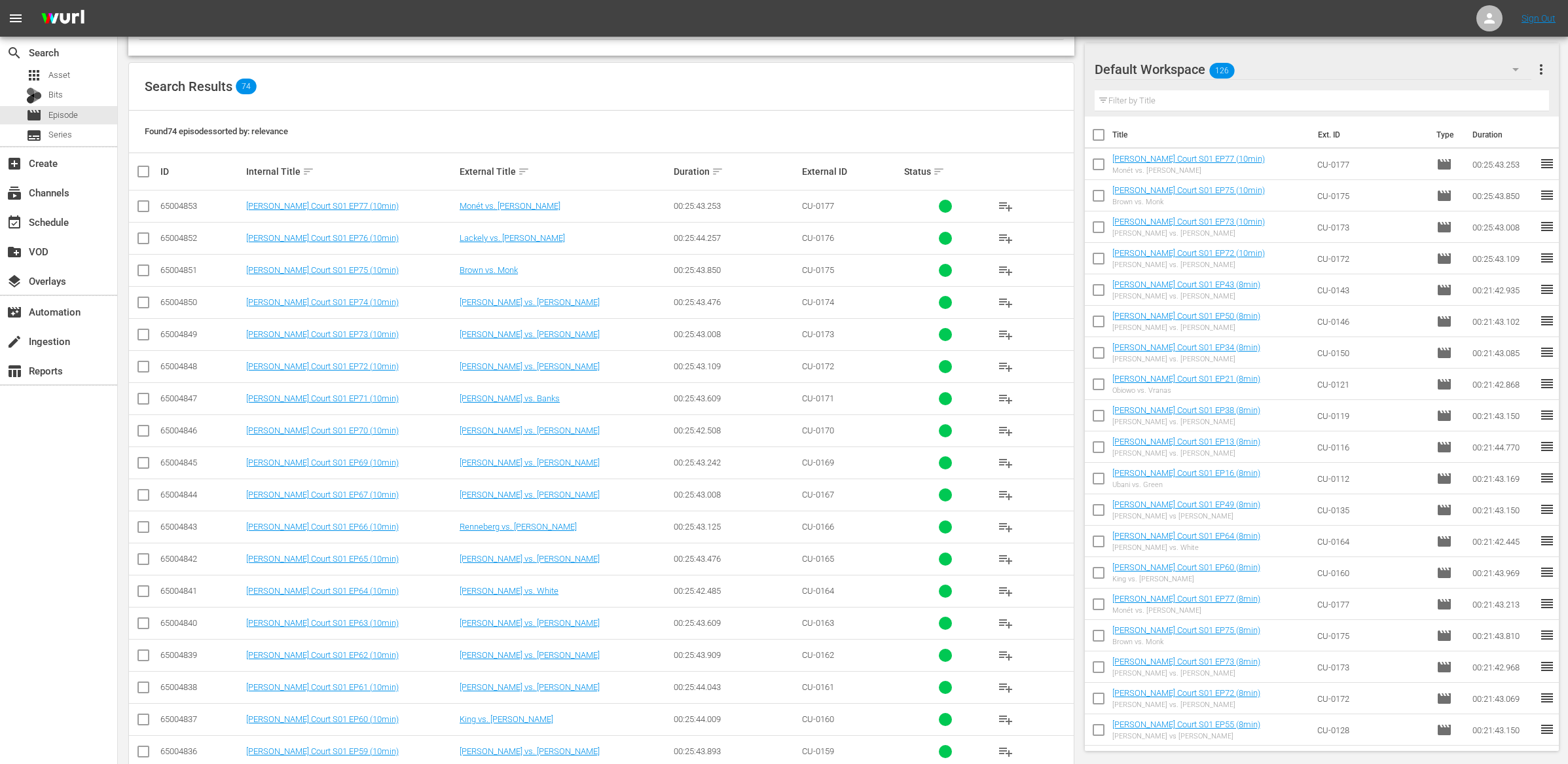
drag, startPoint x: 146, startPoint y: 498, endPoint x: 144, endPoint y: 511, distance: 13.2
click at [146, 498] on input "checkbox" at bounding box center [143, 497] width 16 height 16
checkbox input "true"
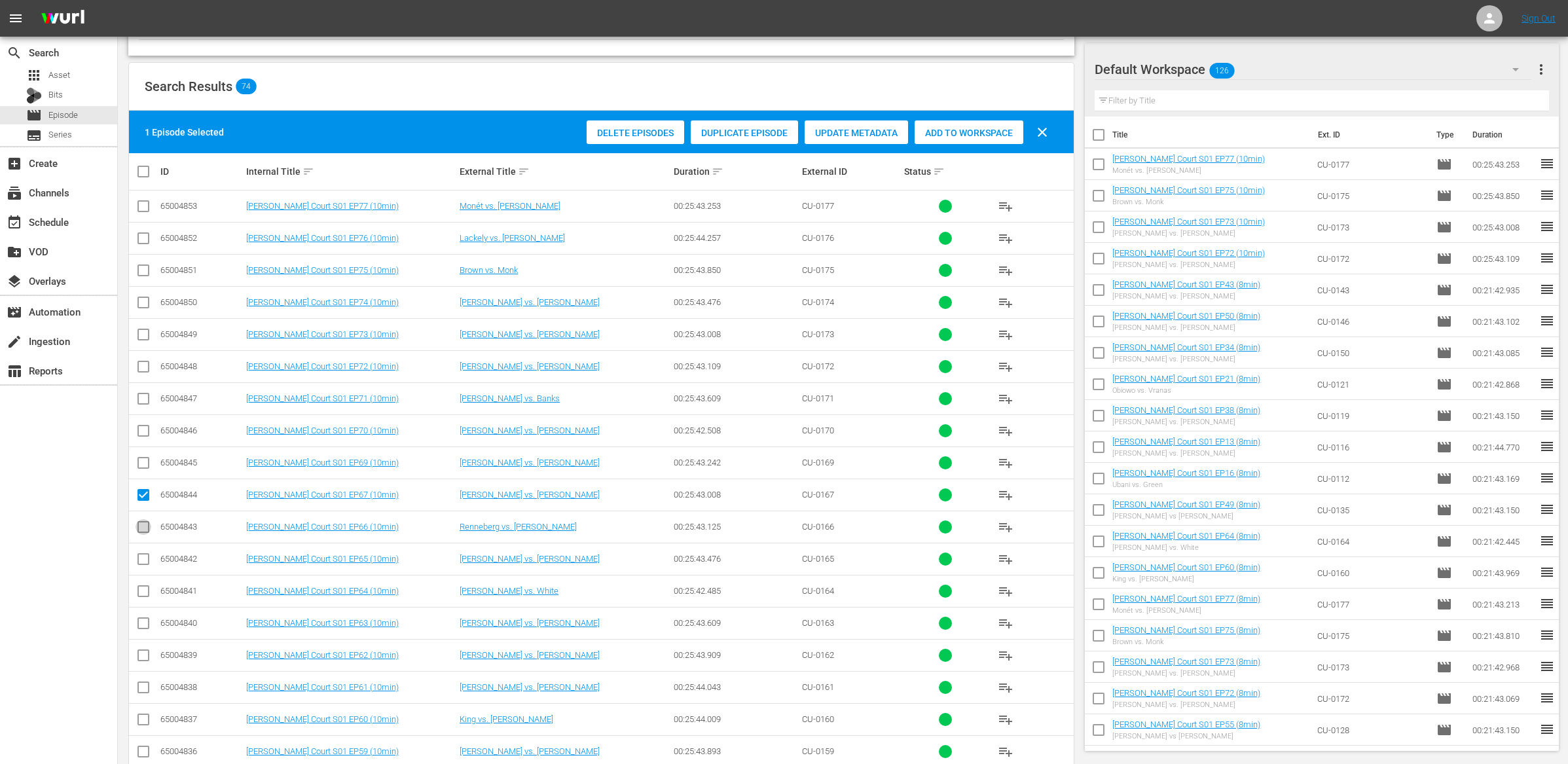
click at [144, 521] on icon at bounding box center [143, 526] width 16 height 16
drag, startPoint x: 143, startPoint y: 530, endPoint x: 143, endPoint y: 550, distance: 20.0
click at [143, 532] on input "checkbox" at bounding box center [143, 529] width 16 height 16
checkbox input "true"
drag, startPoint x: 143, startPoint y: 560, endPoint x: 143, endPoint y: 598, distance: 38.0
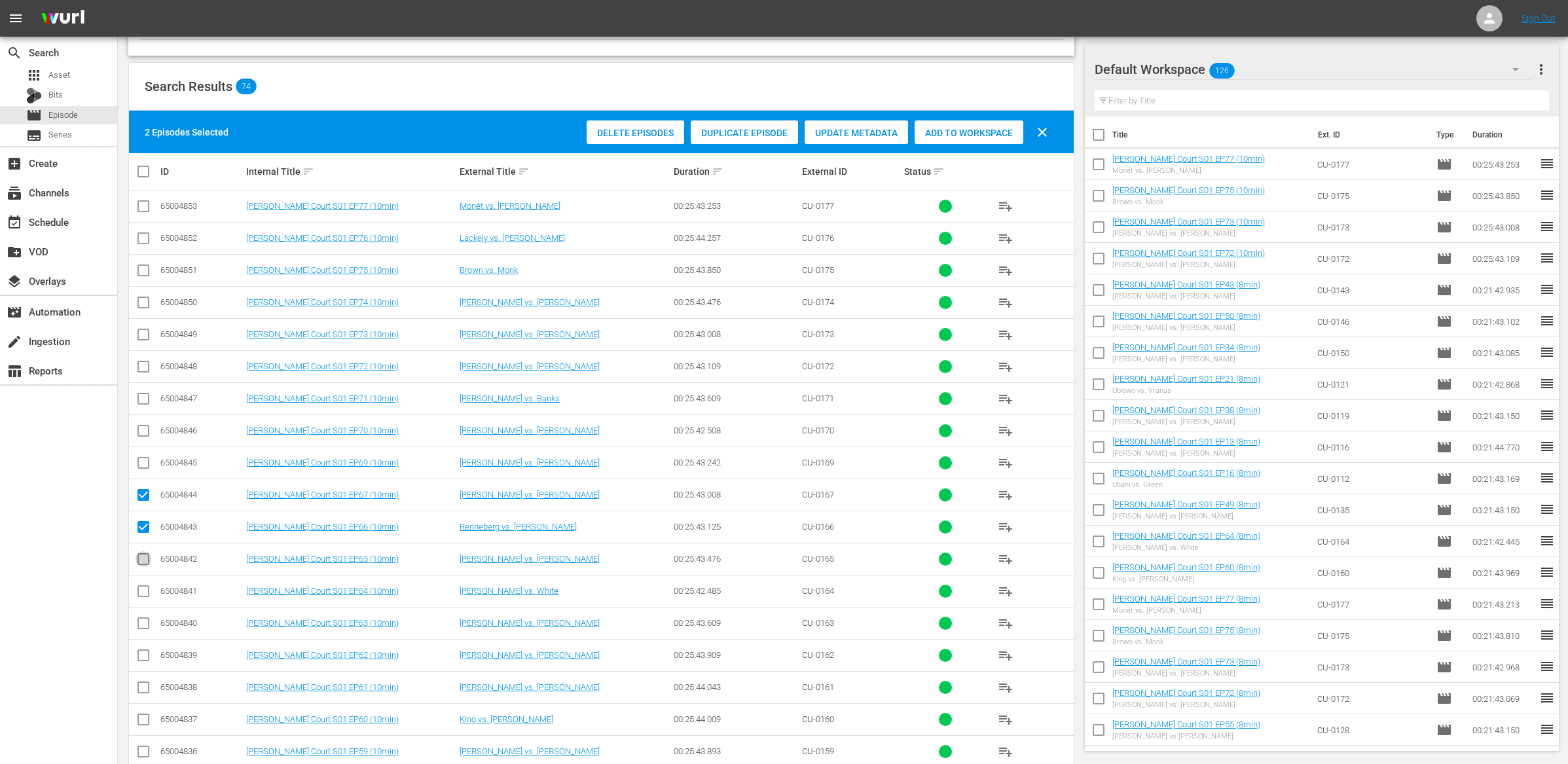
click at [143, 560] on input "checkbox" at bounding box center [143, 561] width 16 height 16
checkbox input "true"
drag, startPoint x: 142, startPoint y: 598, endPoint x: 249, endPoint y: 558, distance: 114.2
click at [143, 598] on input "checkbox" at bounding box center [143, 593] width 16 height 16
checkbox input "true"
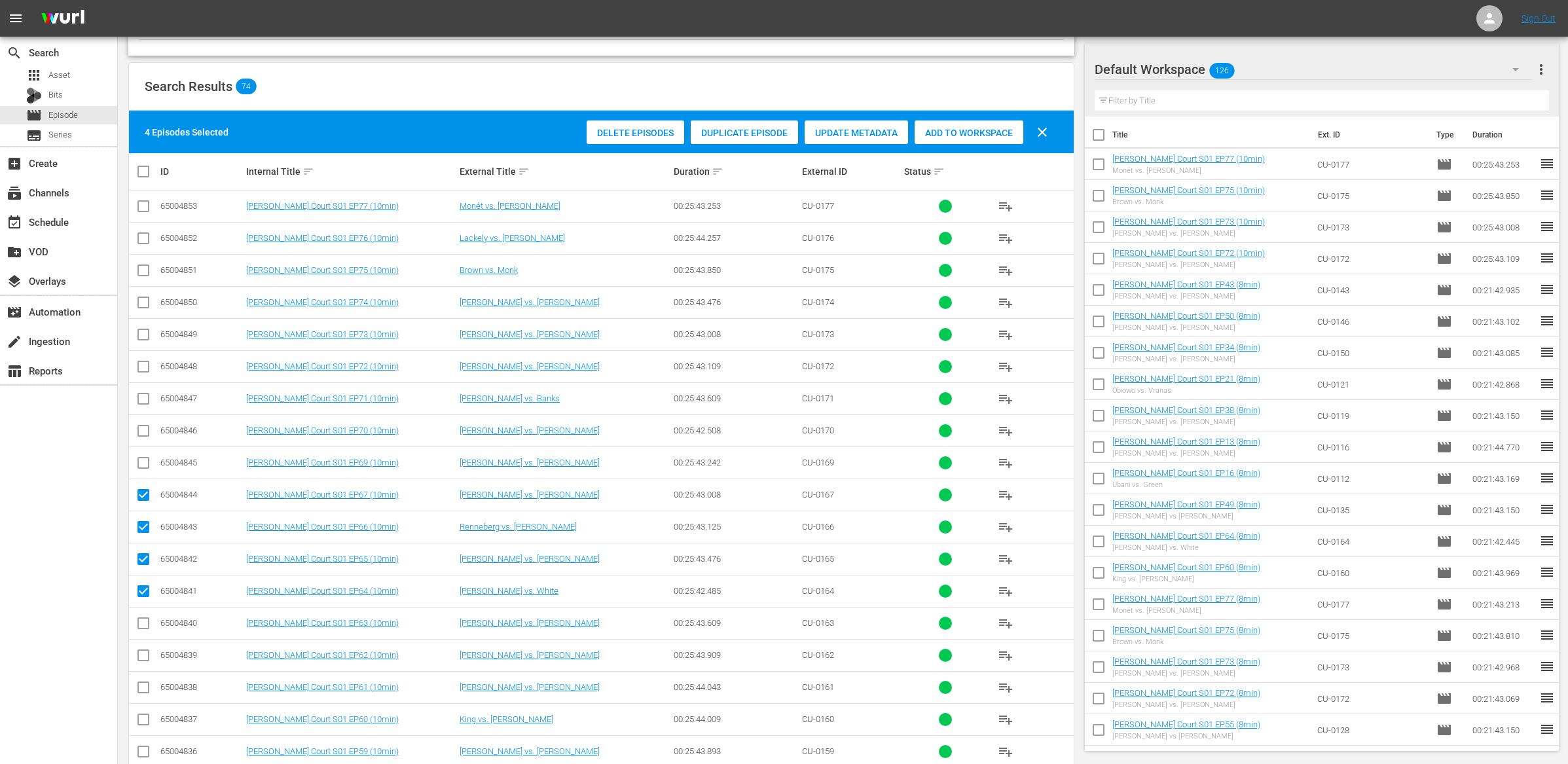
click at [972, 129] on span "Add to Workspace" at bounding box center [968, 133] width 109 height 10
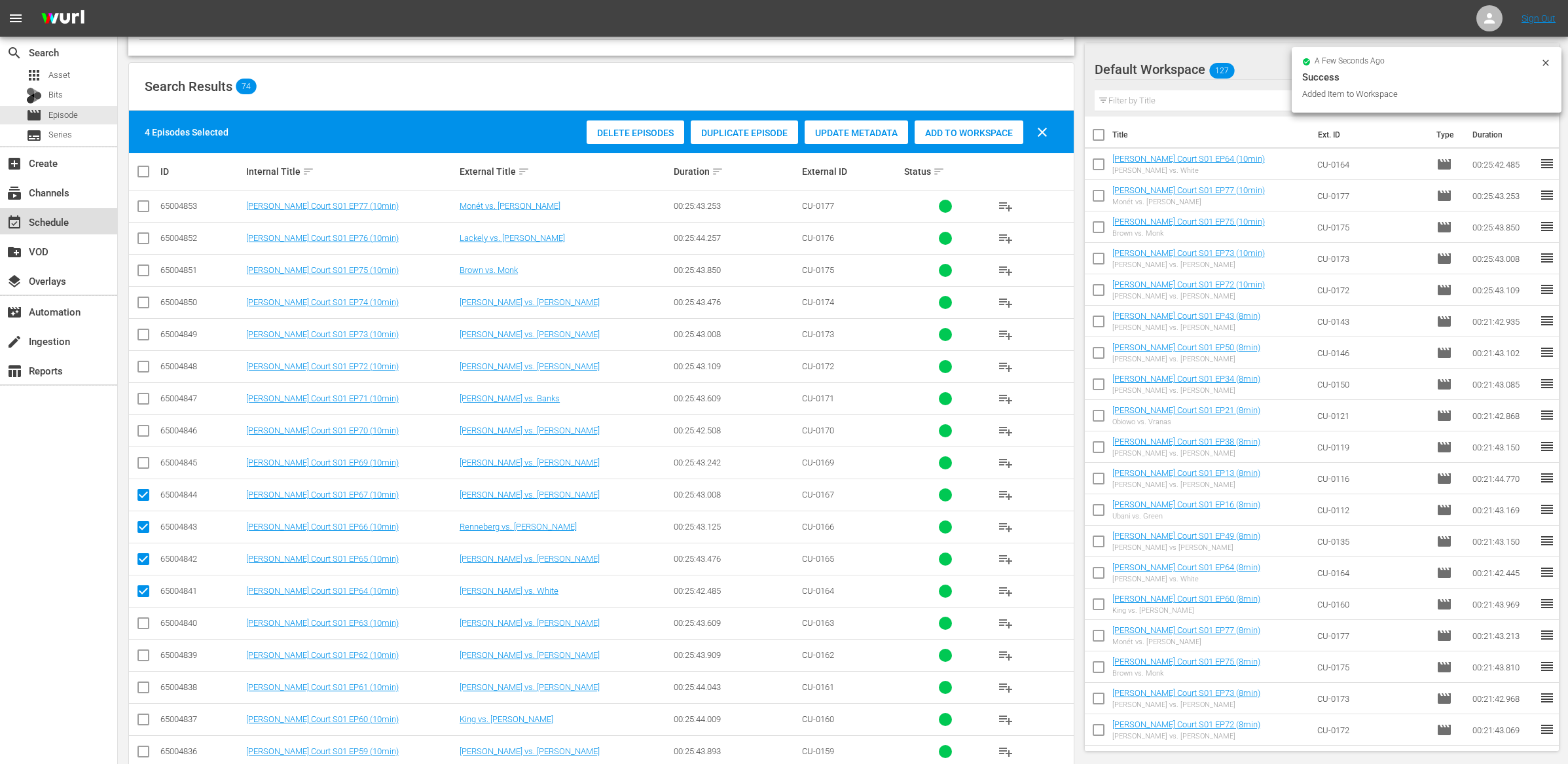
click at [67, 225] on div "event_available Schedule" at bounding box center [37, 220] width 73 height 12
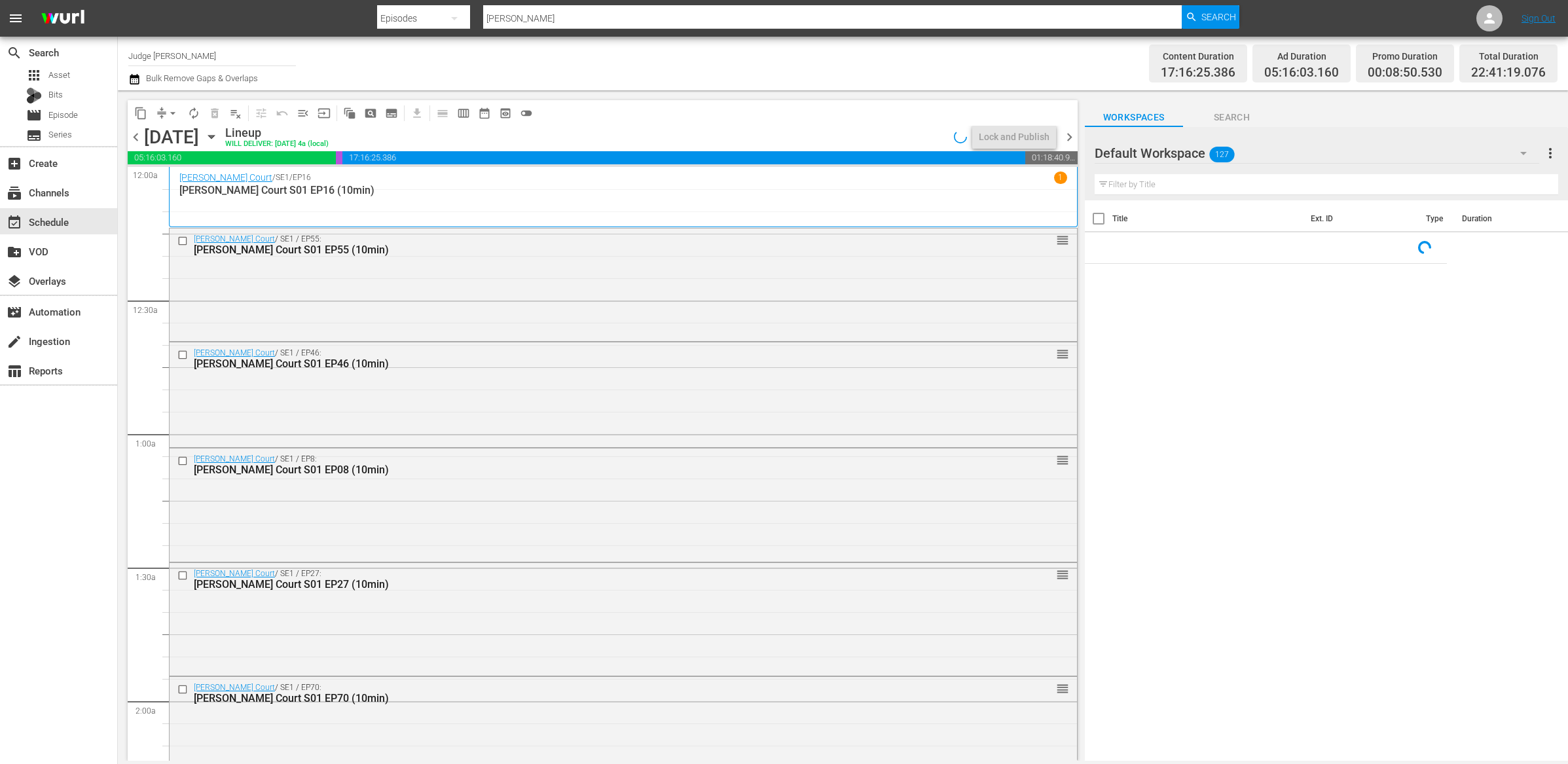
click at [1134, 185] on input "text" at bounding box center [1326, 184] width 464 height 21
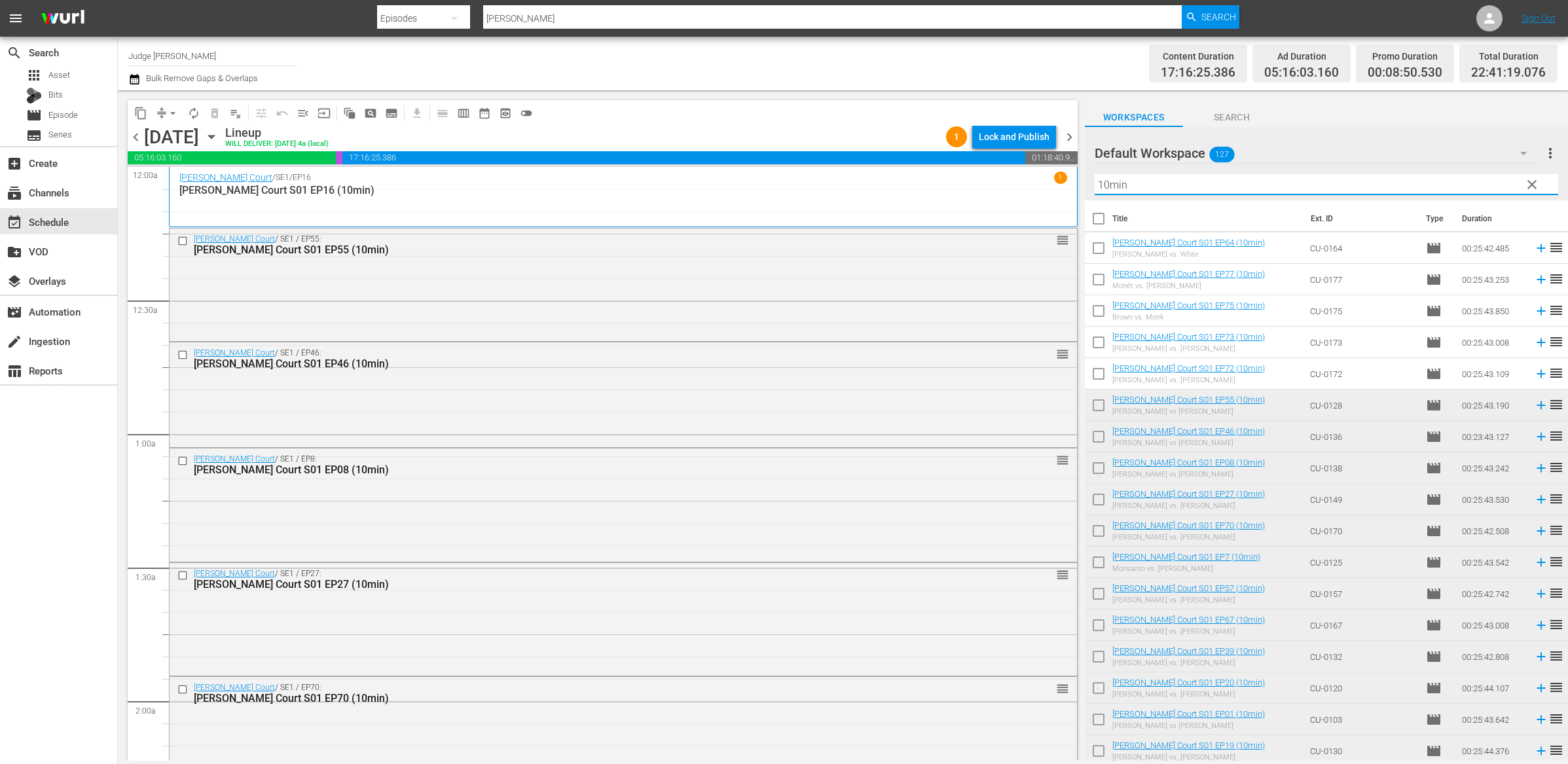
type input "10min"
click at [1104, 250] on input "checkbox" at bounding box center [1098, 251] width 27 height 27
checkbox input "true"
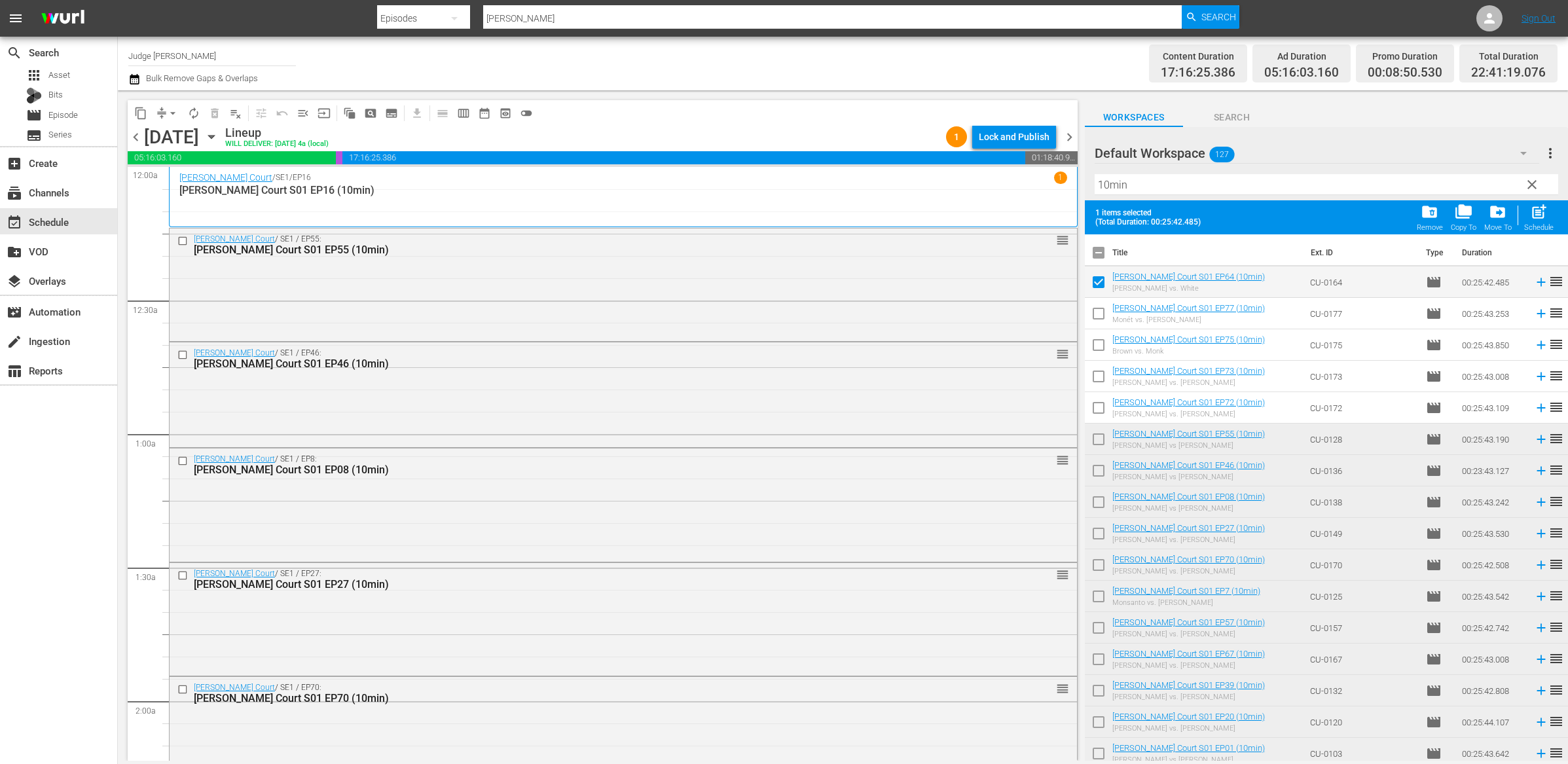
drag, startPoint x: 1095, startPoint y: 321, endPoint x: 1098, endPoint y: 337, distance: 16.3
click at [1095, 321] on input "checkbox" at bounding box center [1098, 317] width 27 height 27
checkbox input "true"
click at [1098, 343] on input "checkbox" at bounding box center [1098, 348] width 27 height 27
checkbox input "true"
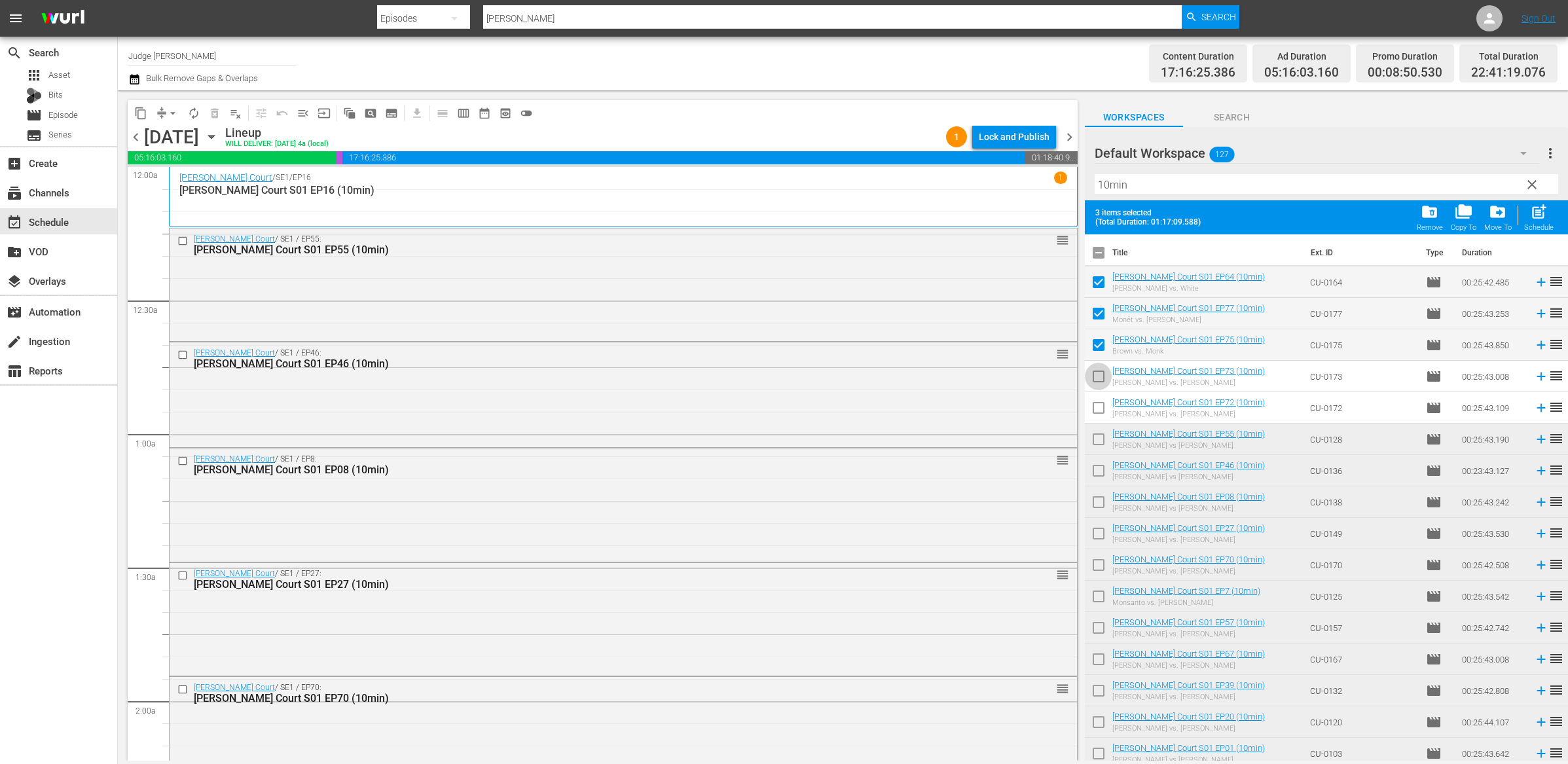
click at [1099, 381] on input "checkbox" at bounding box center [1098, 379] width 27 height 27
checkbox input "true"
click at [1096, 414] on input "checkbox" at bounding box center [1098, 411] width 27 height 27
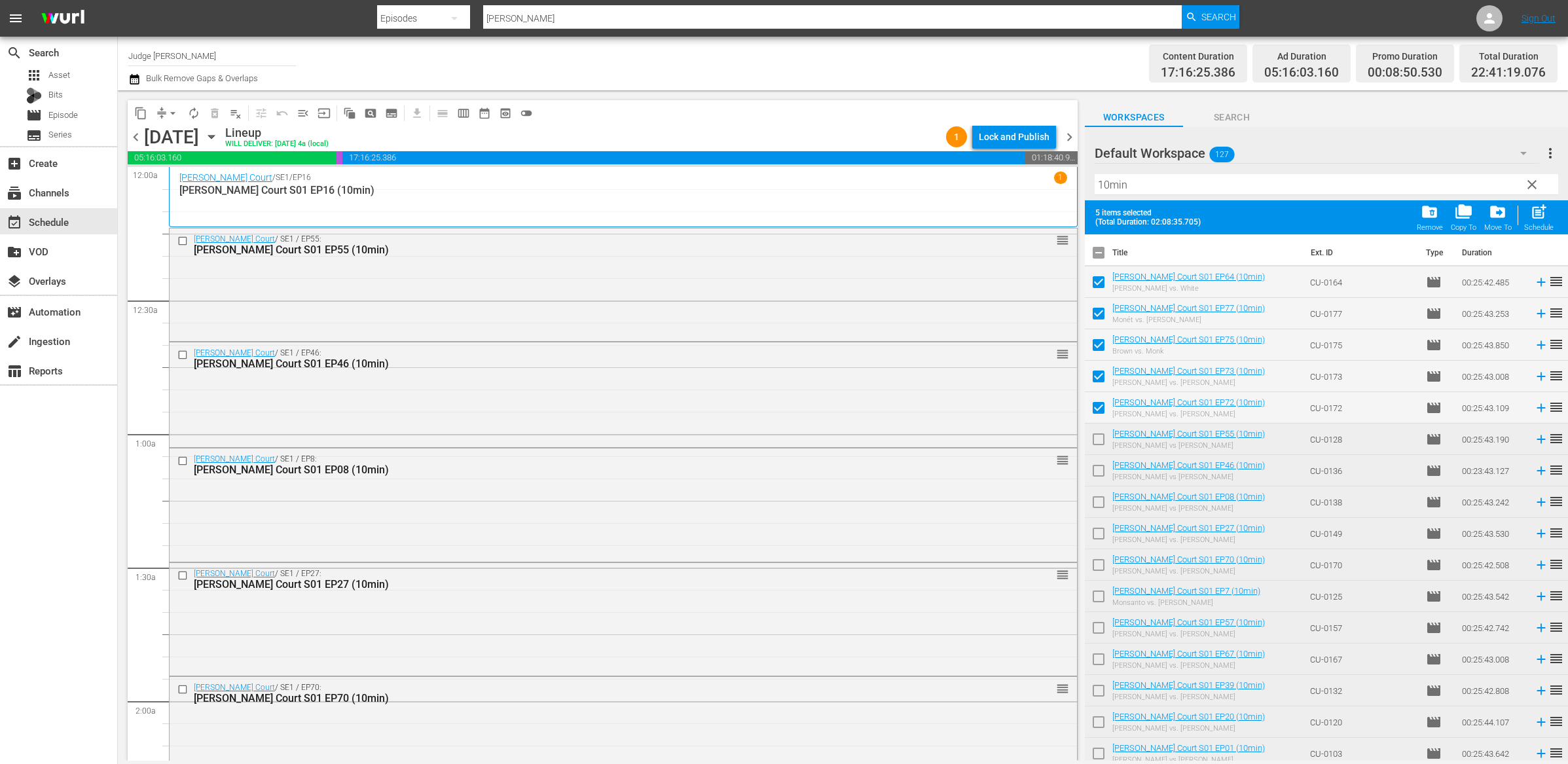
drag, startPoint x: 1097, startPoint y: 411, endPoint x: 1102, endPoint y: 394, distance: 17.7
click at [1097, 411] on input "checkbox" at bounding box center [1098, 411] width 27 height 27
checkbox input "false"
click at [1101, 381] on input "checkbox" at bounding box center [1098, 379] width 27 height 27
checkbox input "false"
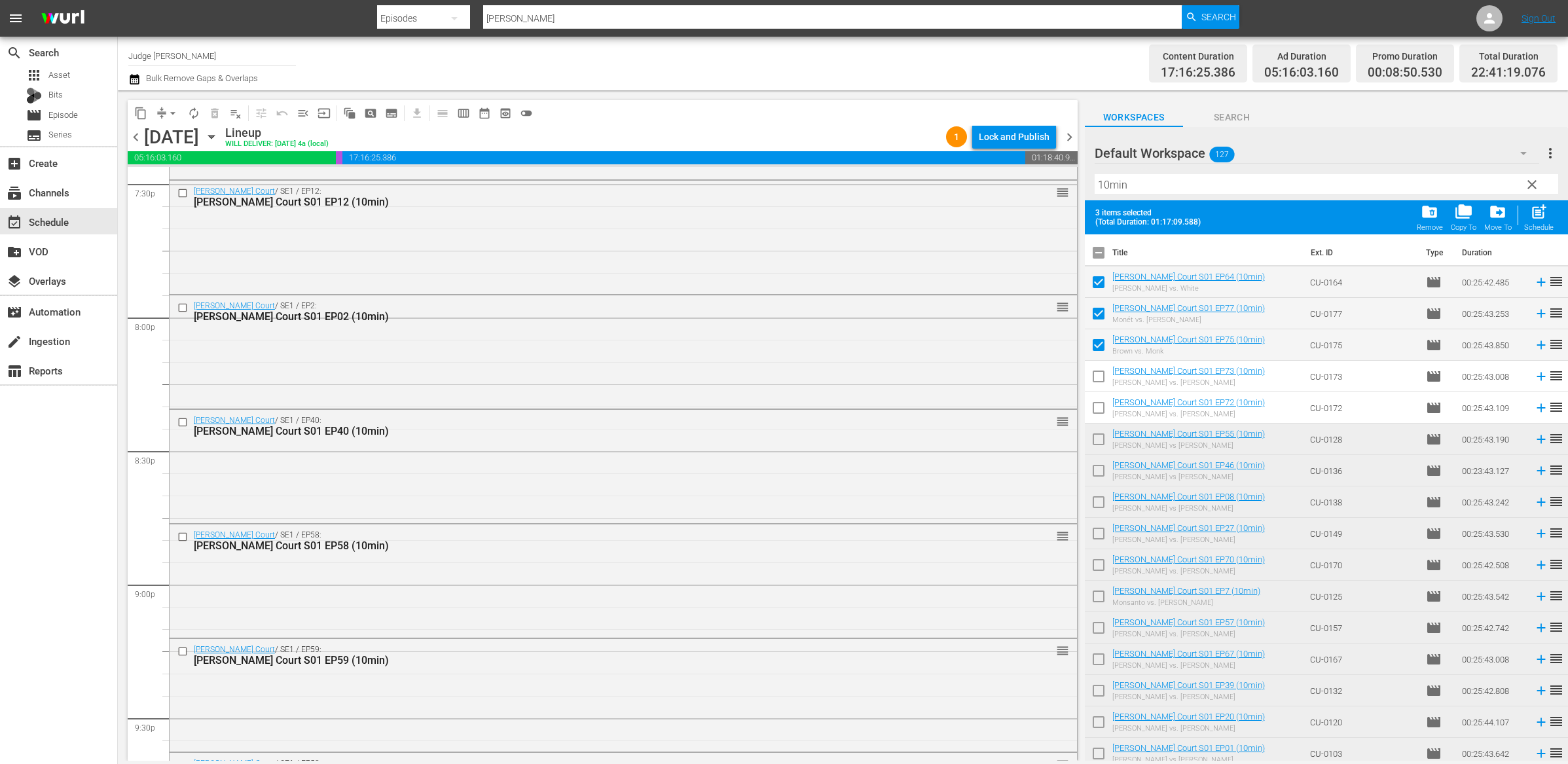
scroll to position [5815, 0]
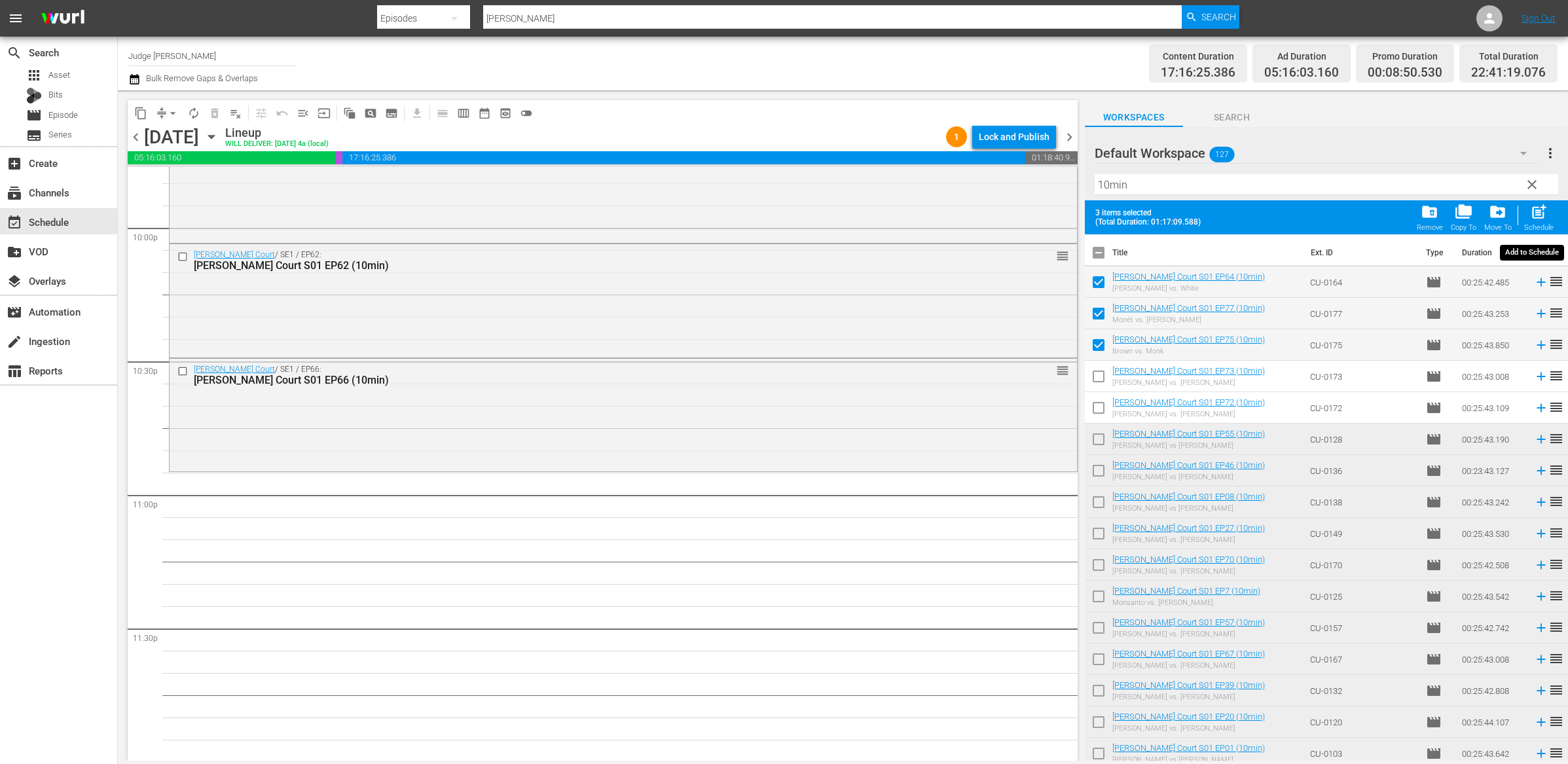
click at [1548, 215] on span "post_add" at bounding box center [1539, 211] width 17 height 17
checkbox input "false"
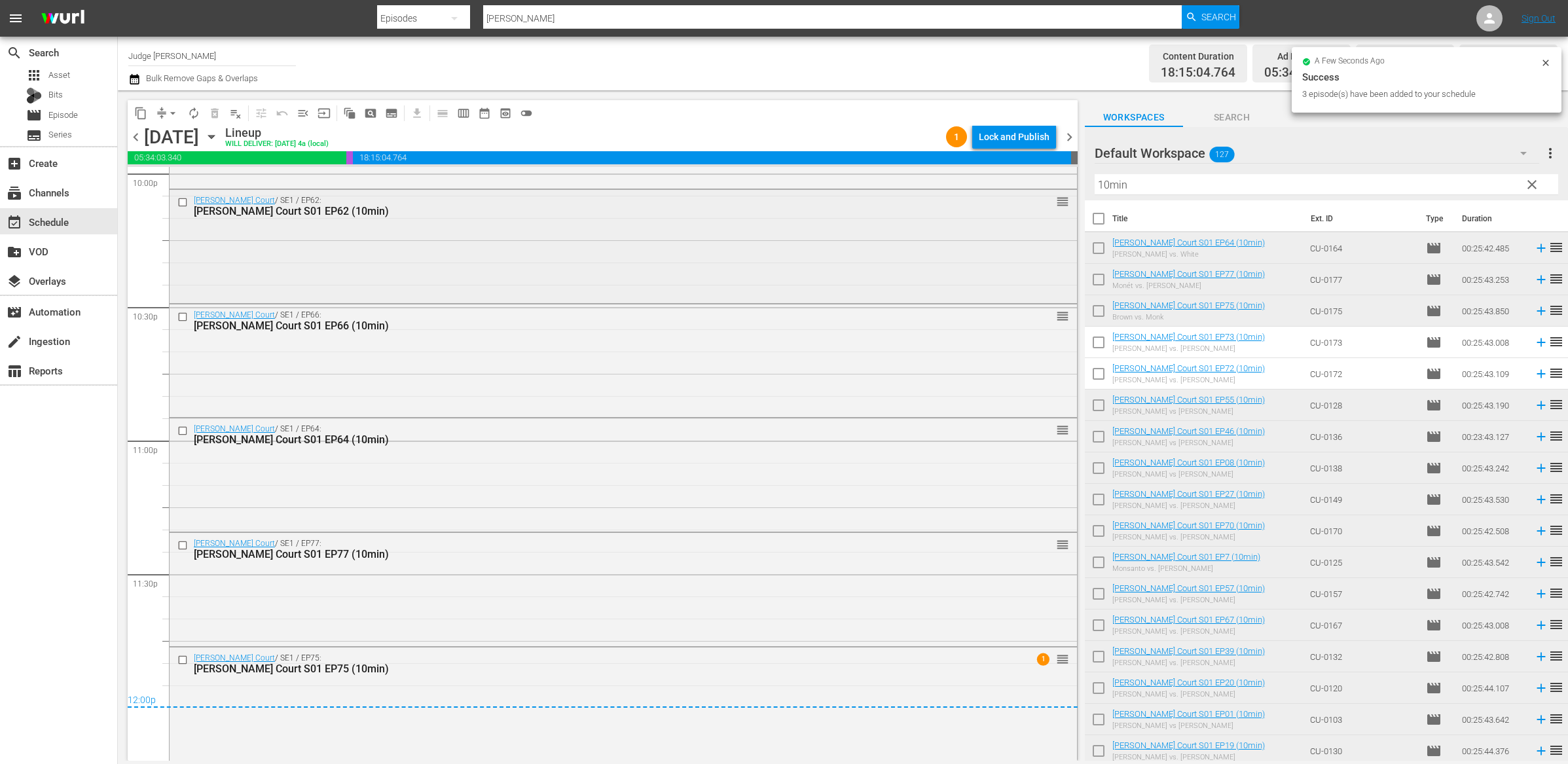
scroll to position [5867, 0]
click at [1065, 135] on span "chevron_right" at bounding box center [1070, 137] width 16 height 16
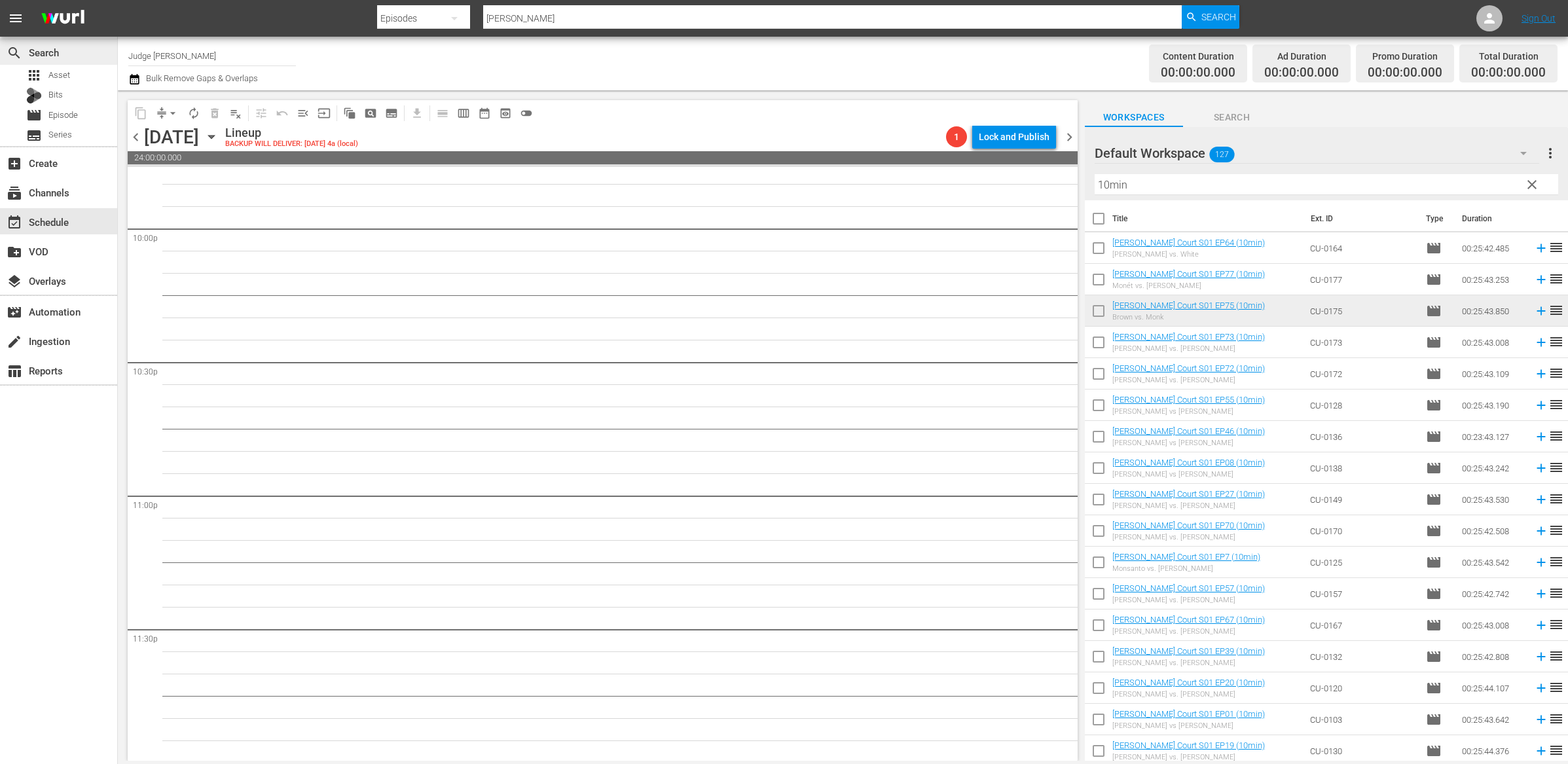
scroll to position [5816, 0]
click at [194, 54] on input "Judge Nosey" at bounding box center [211, 56] width 168 height 31
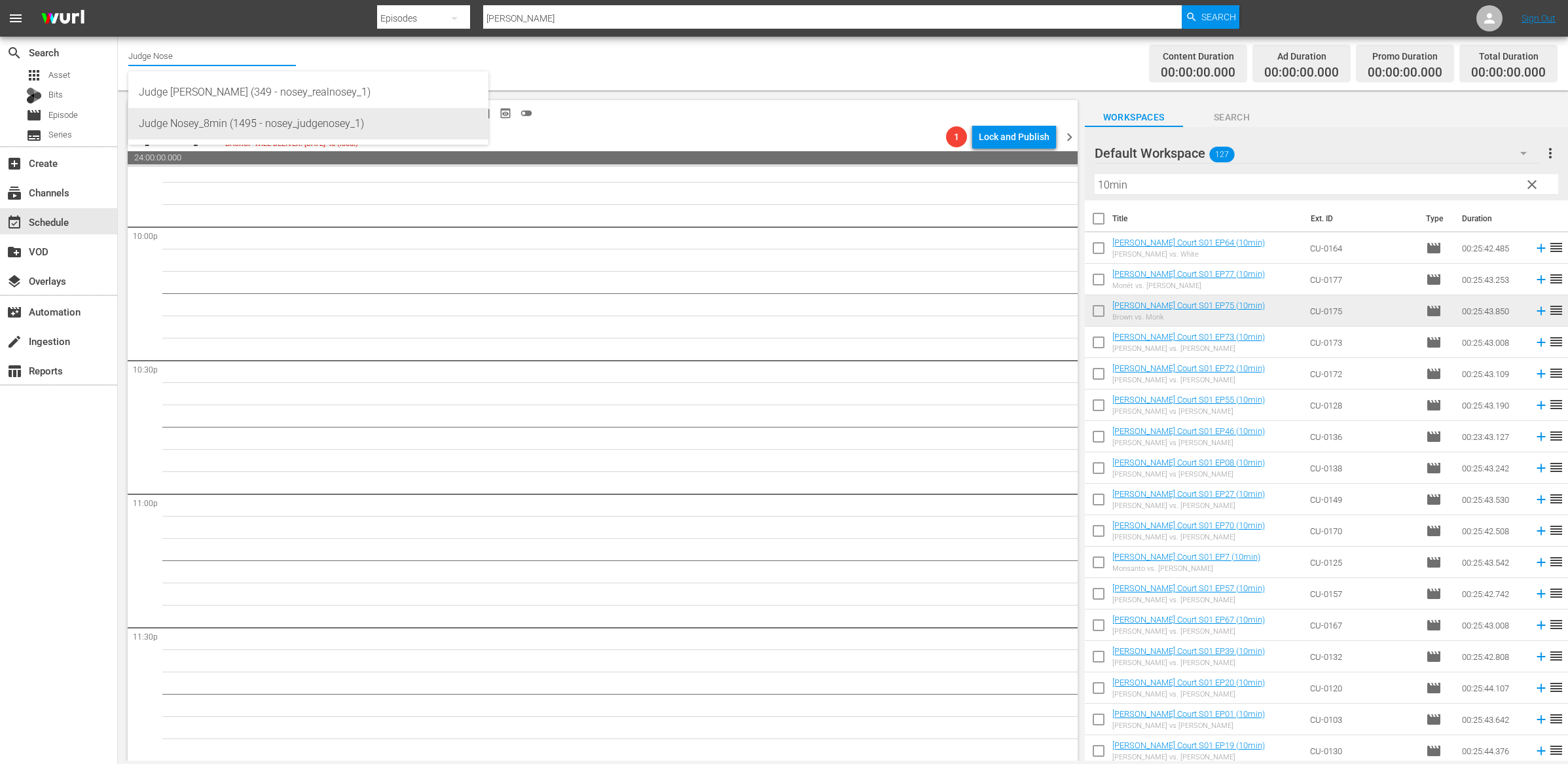
click at [191, 137] on div "Judge Nosey_8min (1495 - nosey_judgenosey_1)" at bounding box center [308, 124] width 340 height 31
type input "Judge Nosey_8min (1495 - nosey_judgenosey_1)"
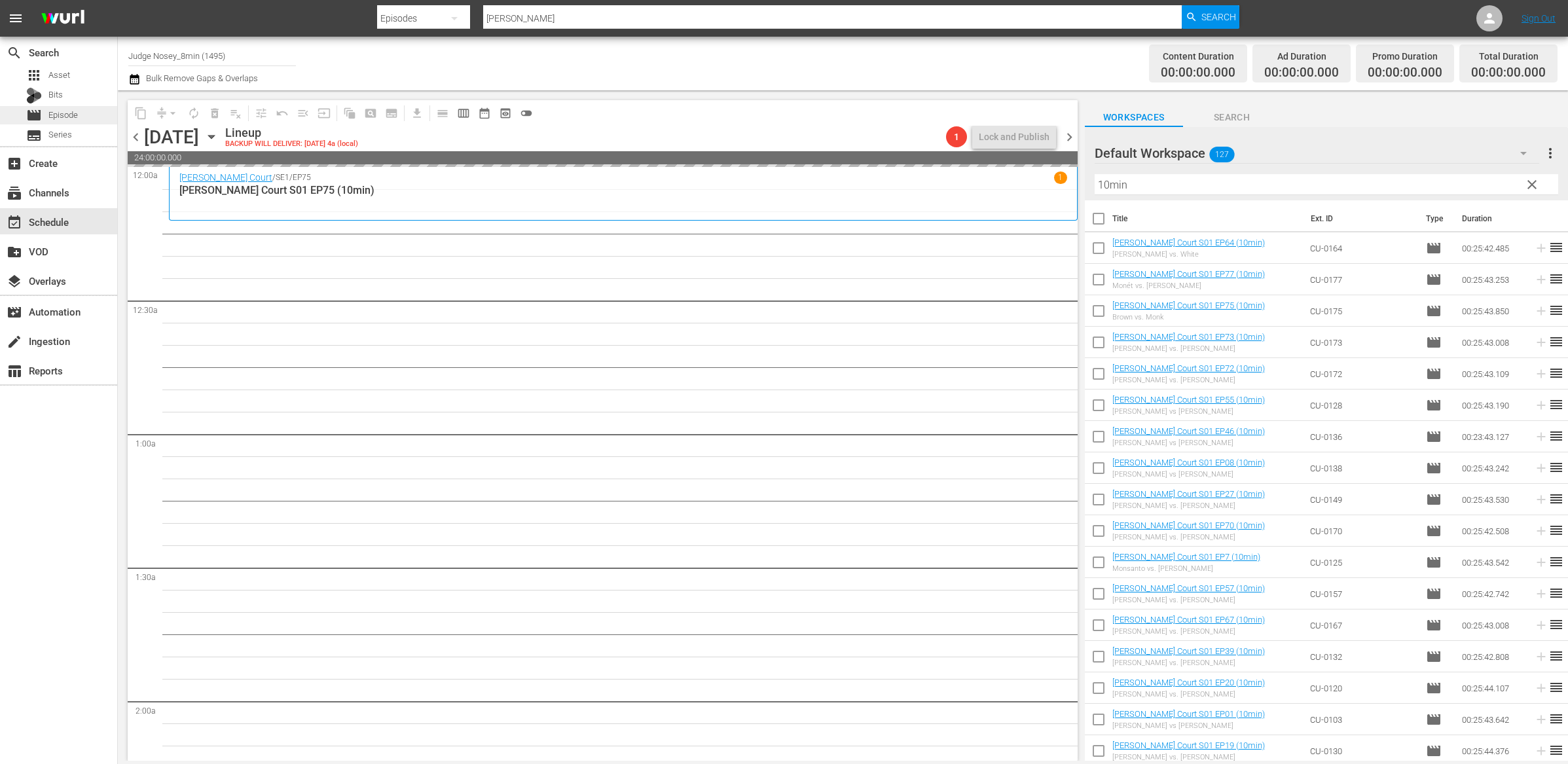
click at [84, 113] on div "movie Episode" at bounding box center [59, 115] width 117 height 18
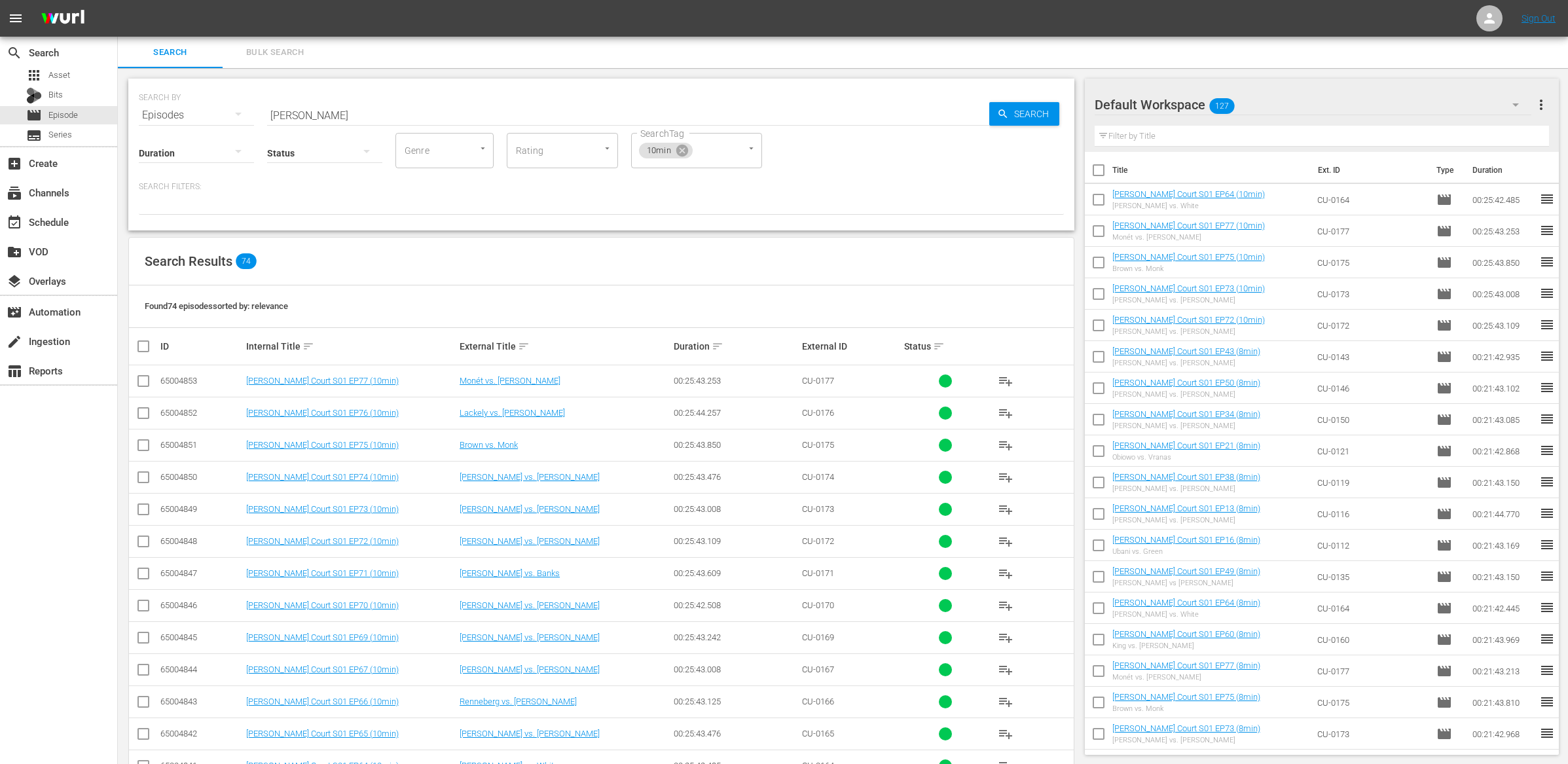
click at [275, 54] on span "Bulk Search" at bounding box center [275, 52] width 89 height 15
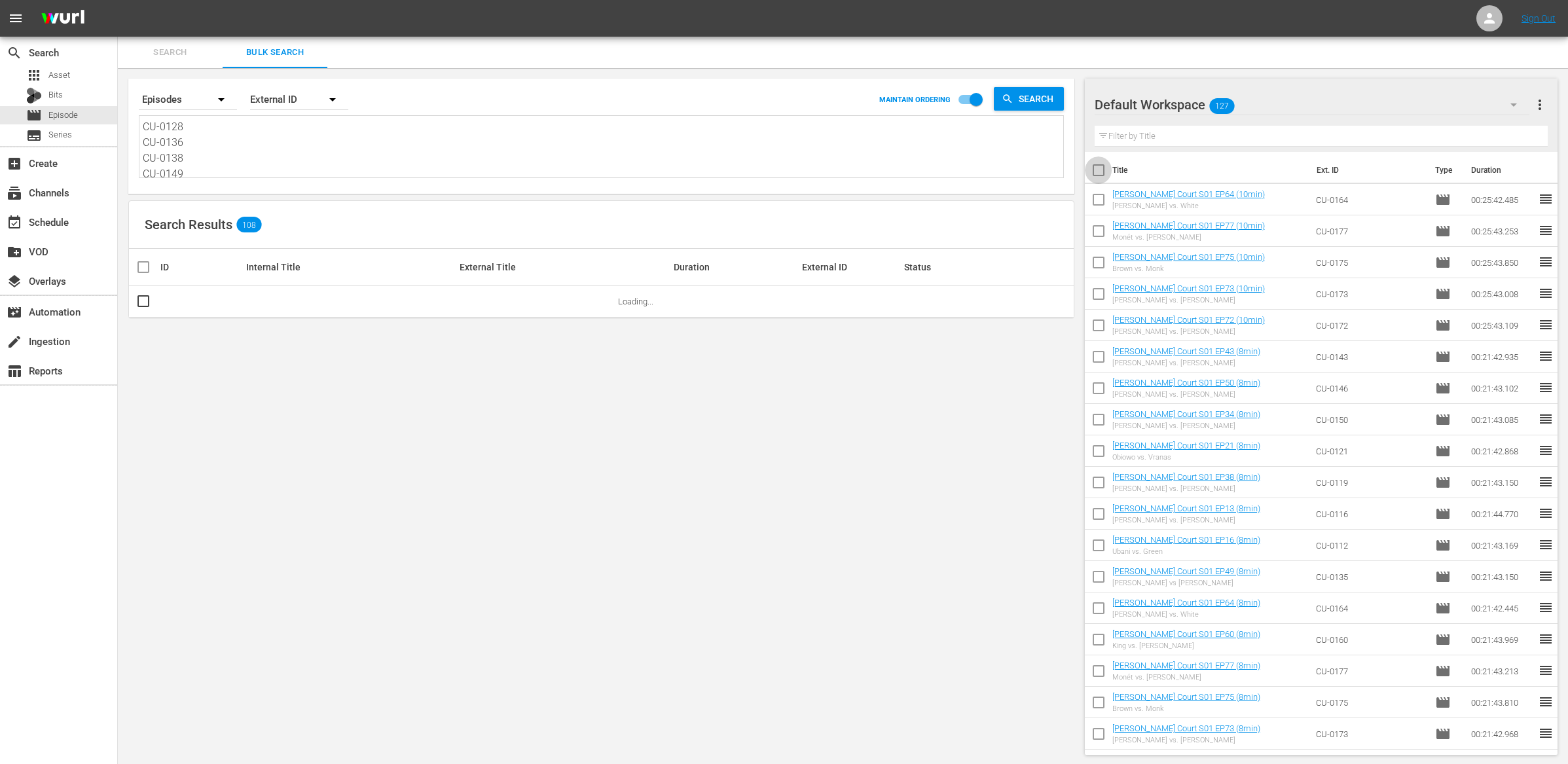
click at [1095, 173] on input "checkbox" at bounding box center [1098, 173] width 27 height 27
checkbox input "true"
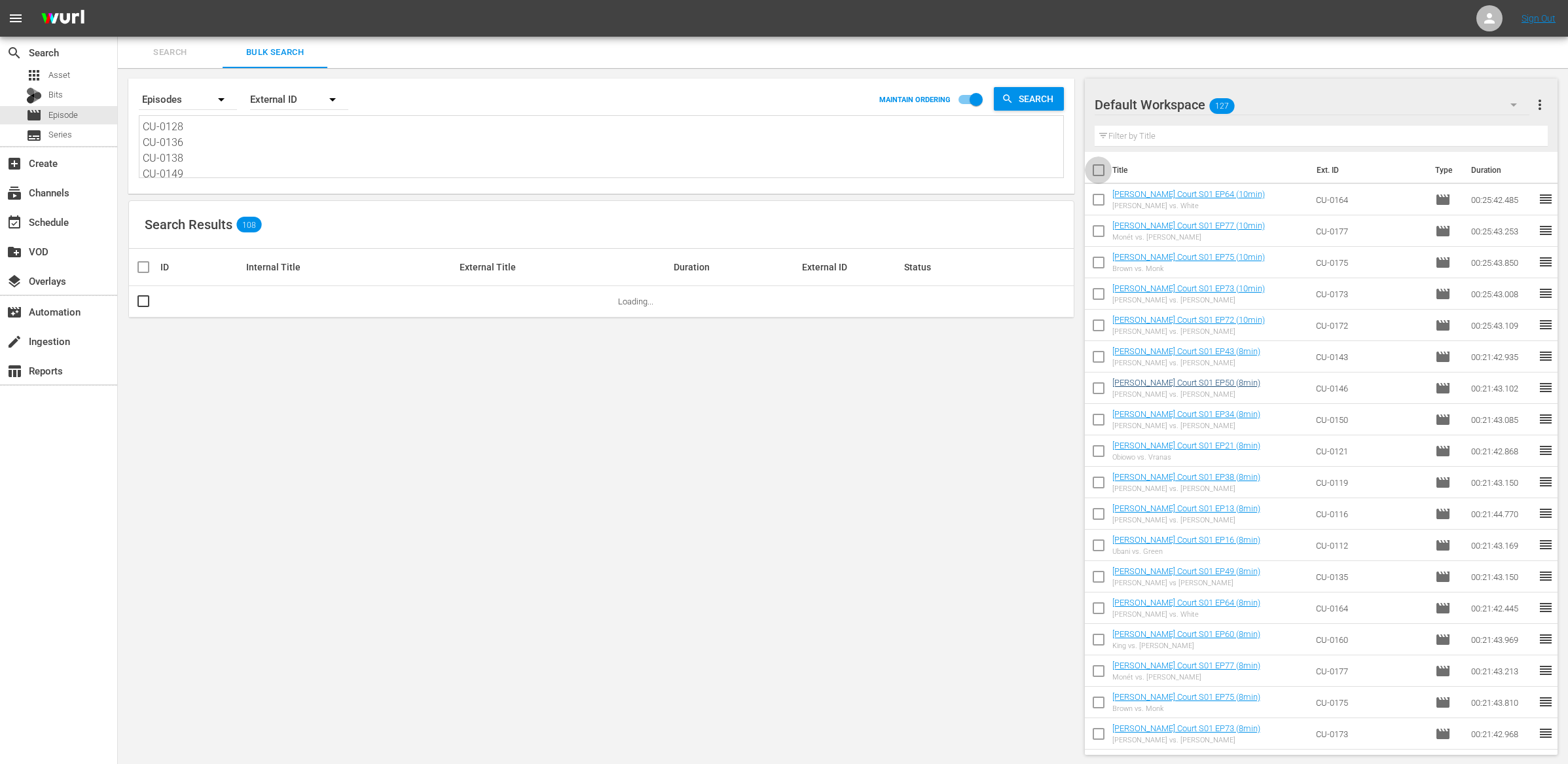
checkbox input "true"
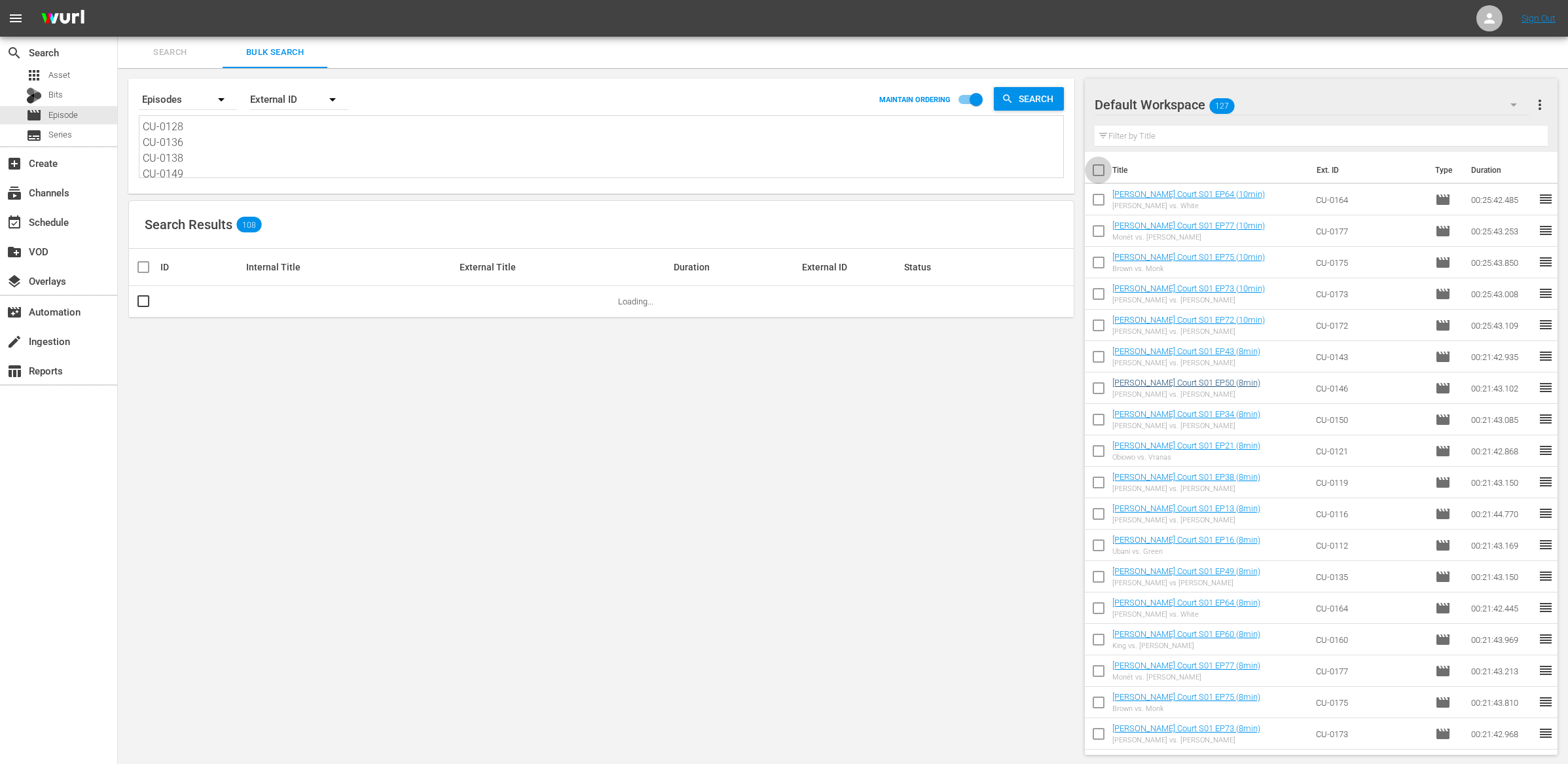
checkbox input "true"
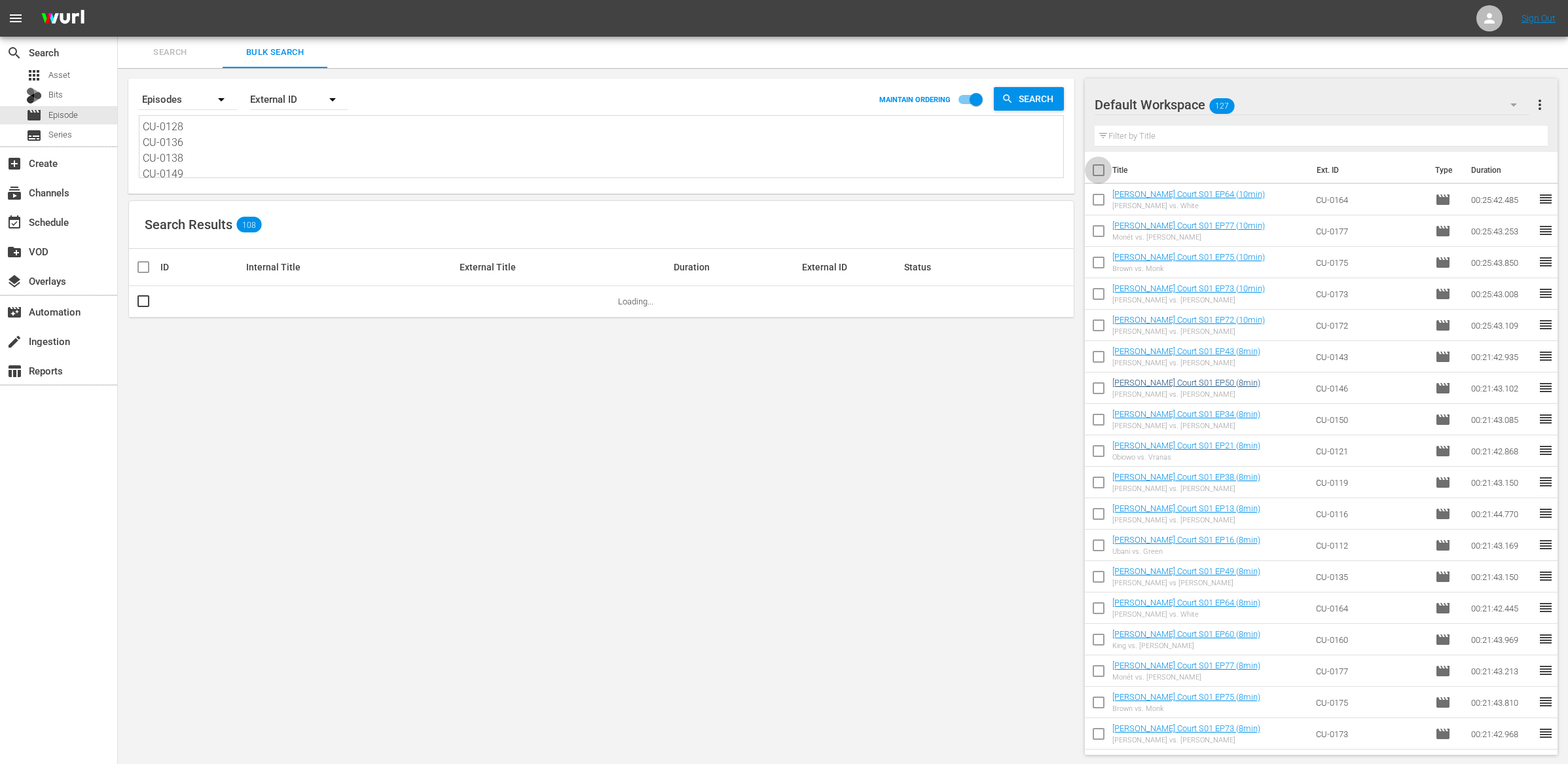
checkbox input "true"
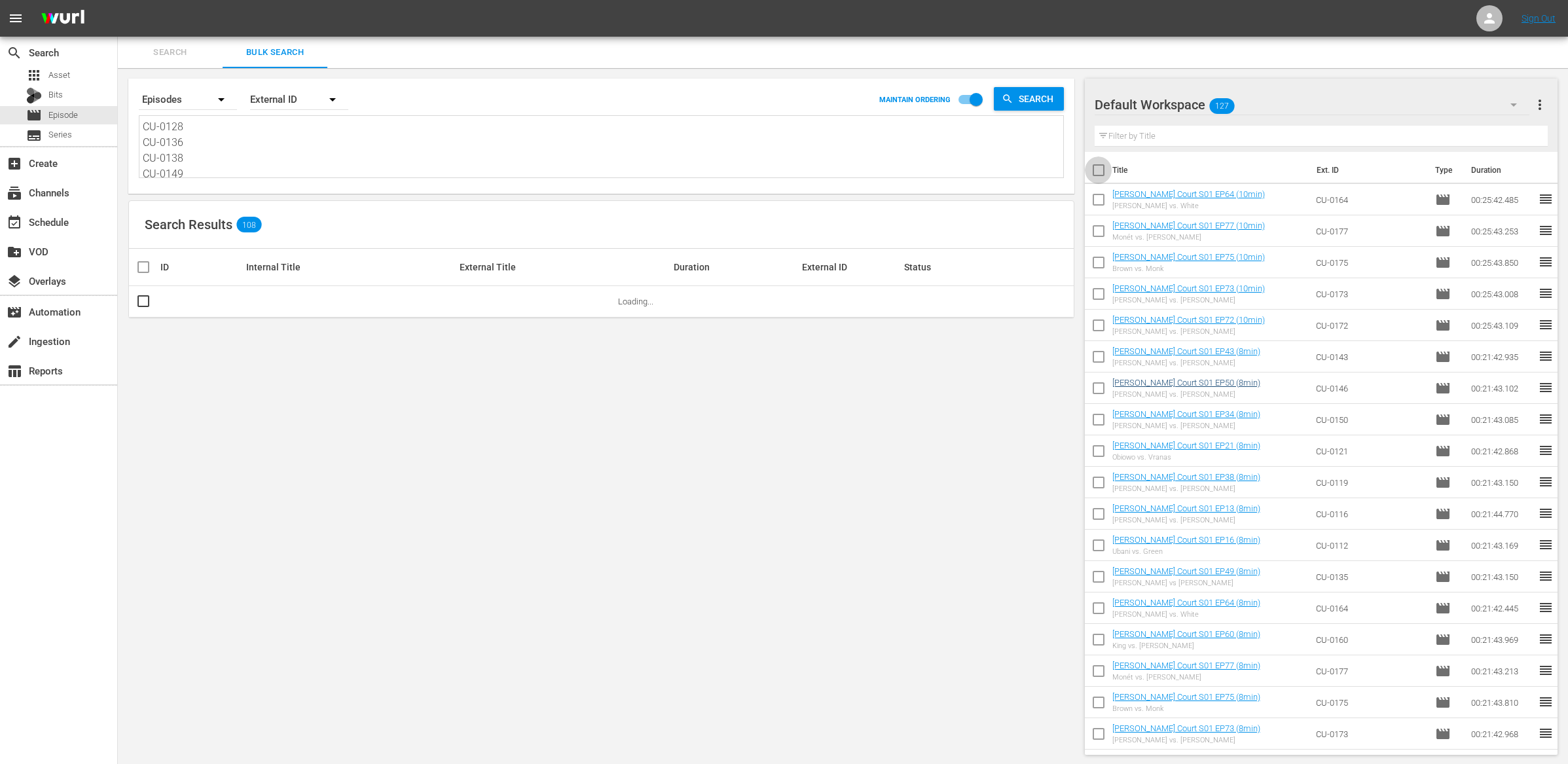
checkbox input "true"
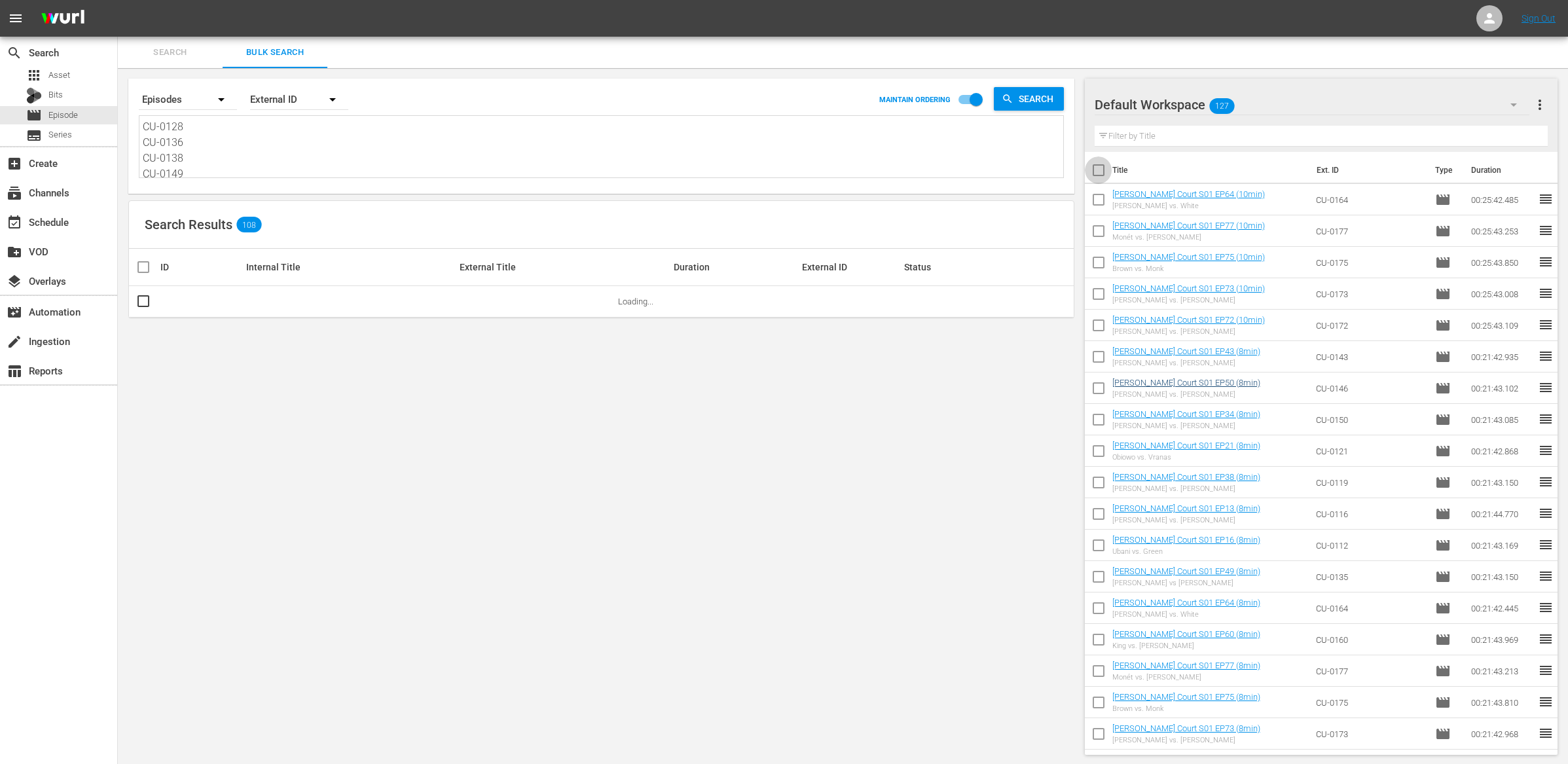
checkbox input "true"
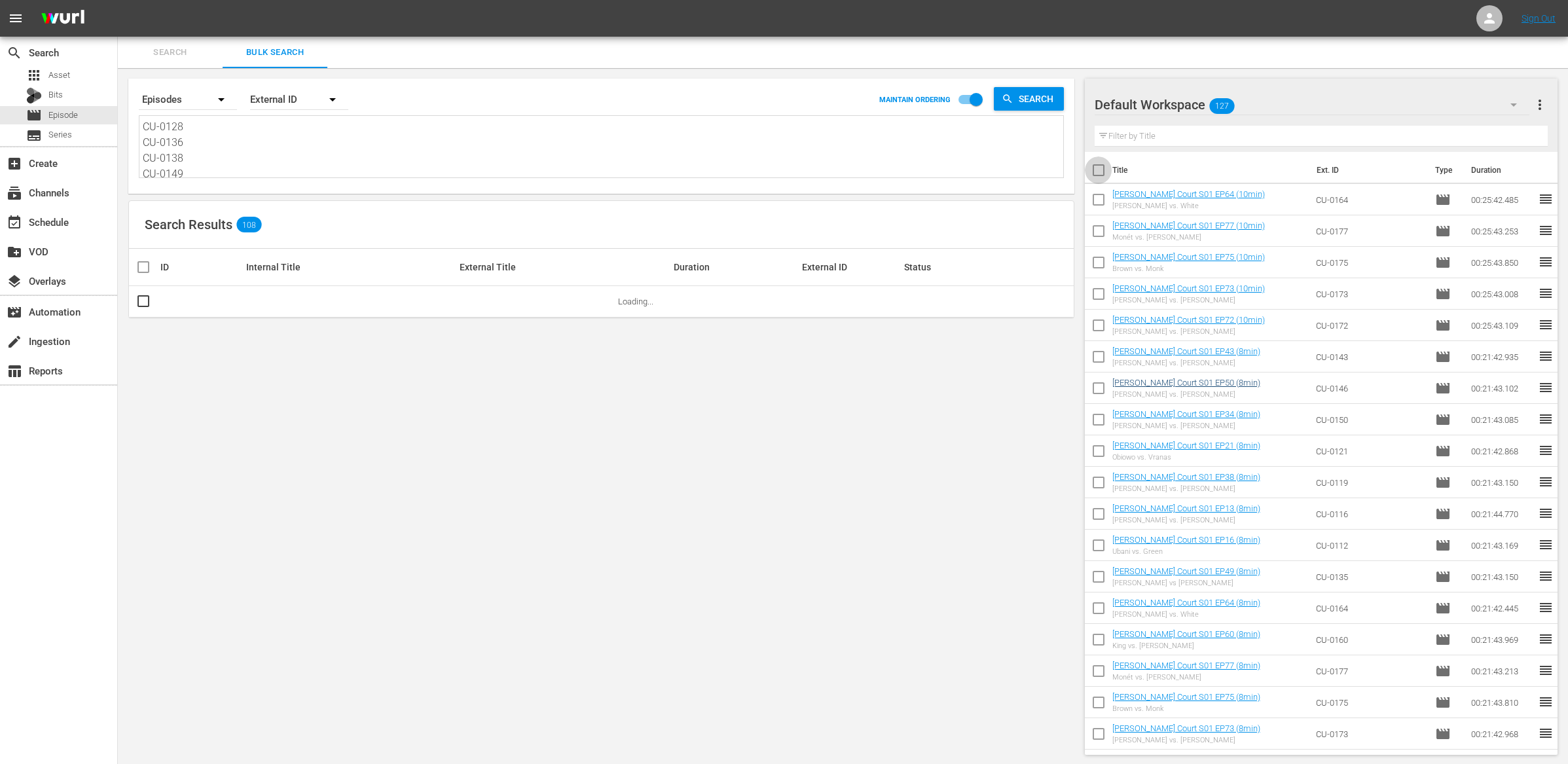
checkbox input "true"
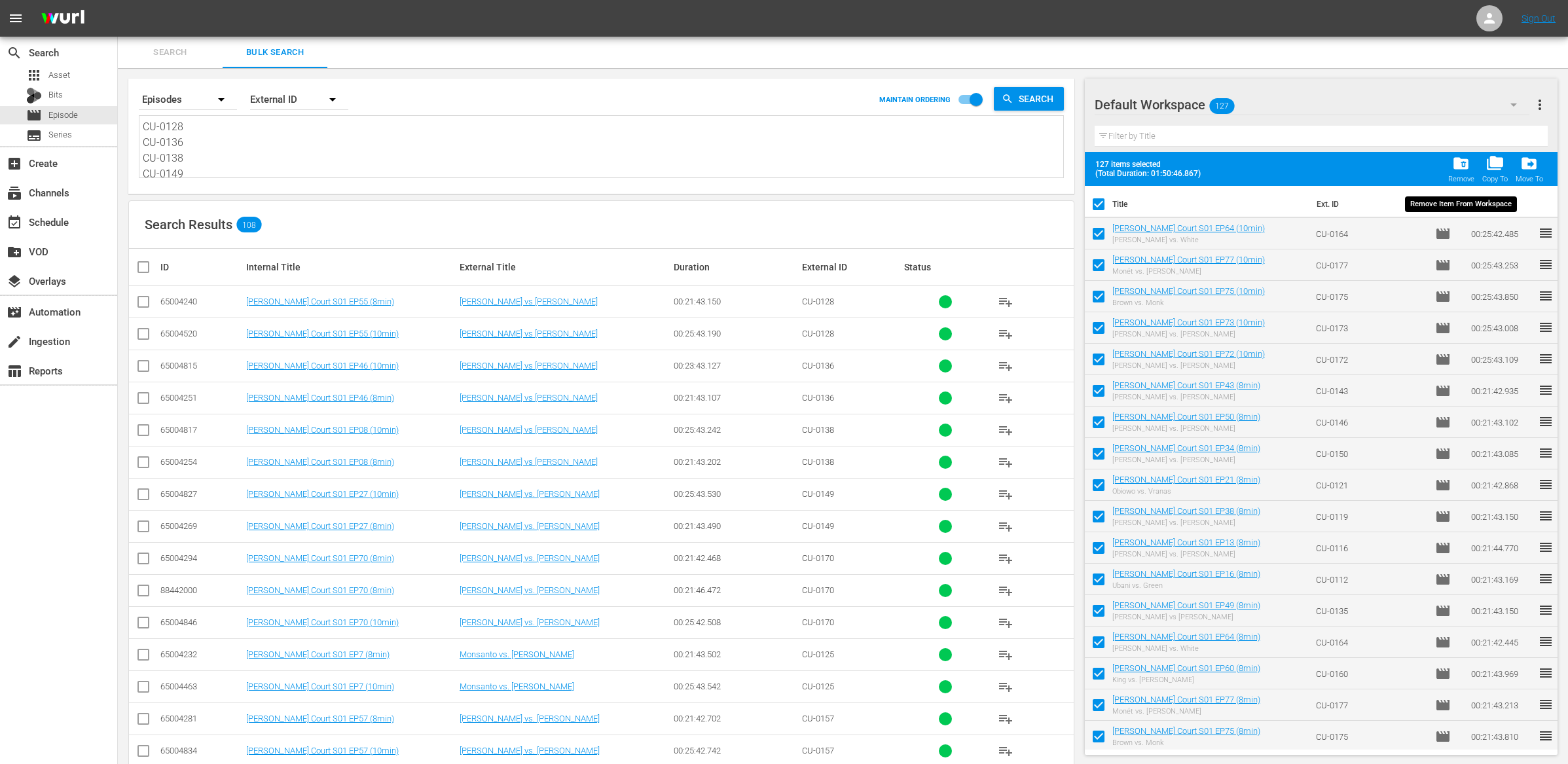
click at [1463, 160] on span "folder_delete" at bounding box center [1461, 163] width 17 height 17
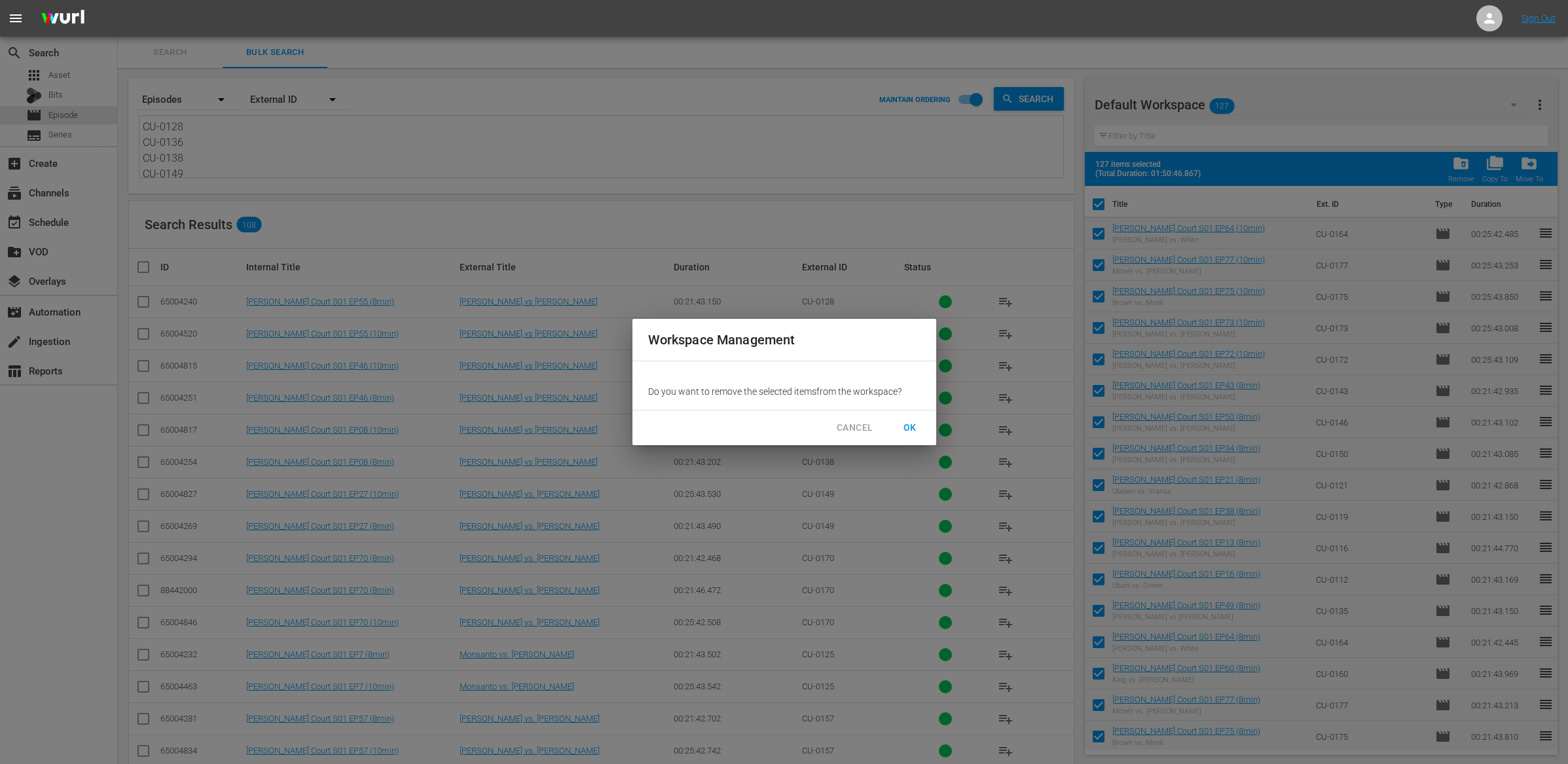
click at [905, 431] on span "OK" at bounding box center [910, 428] width 21 height 16
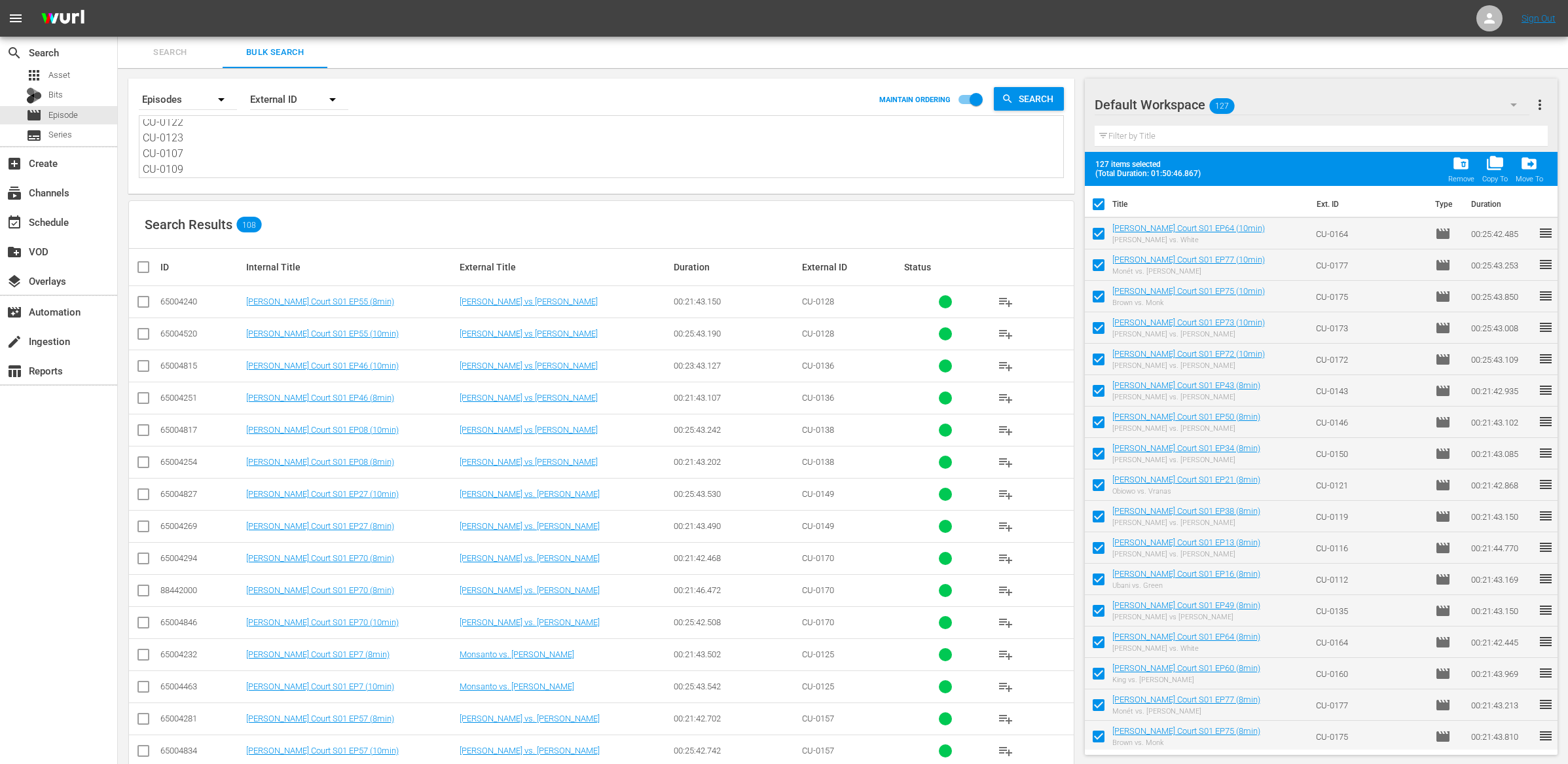
scroll to position [773, 0]
drag, startPoint x: 142, startPoint y: 127, endPoint x: 211, endPoint y: 299, distance: 185.3
checkbox input "false"
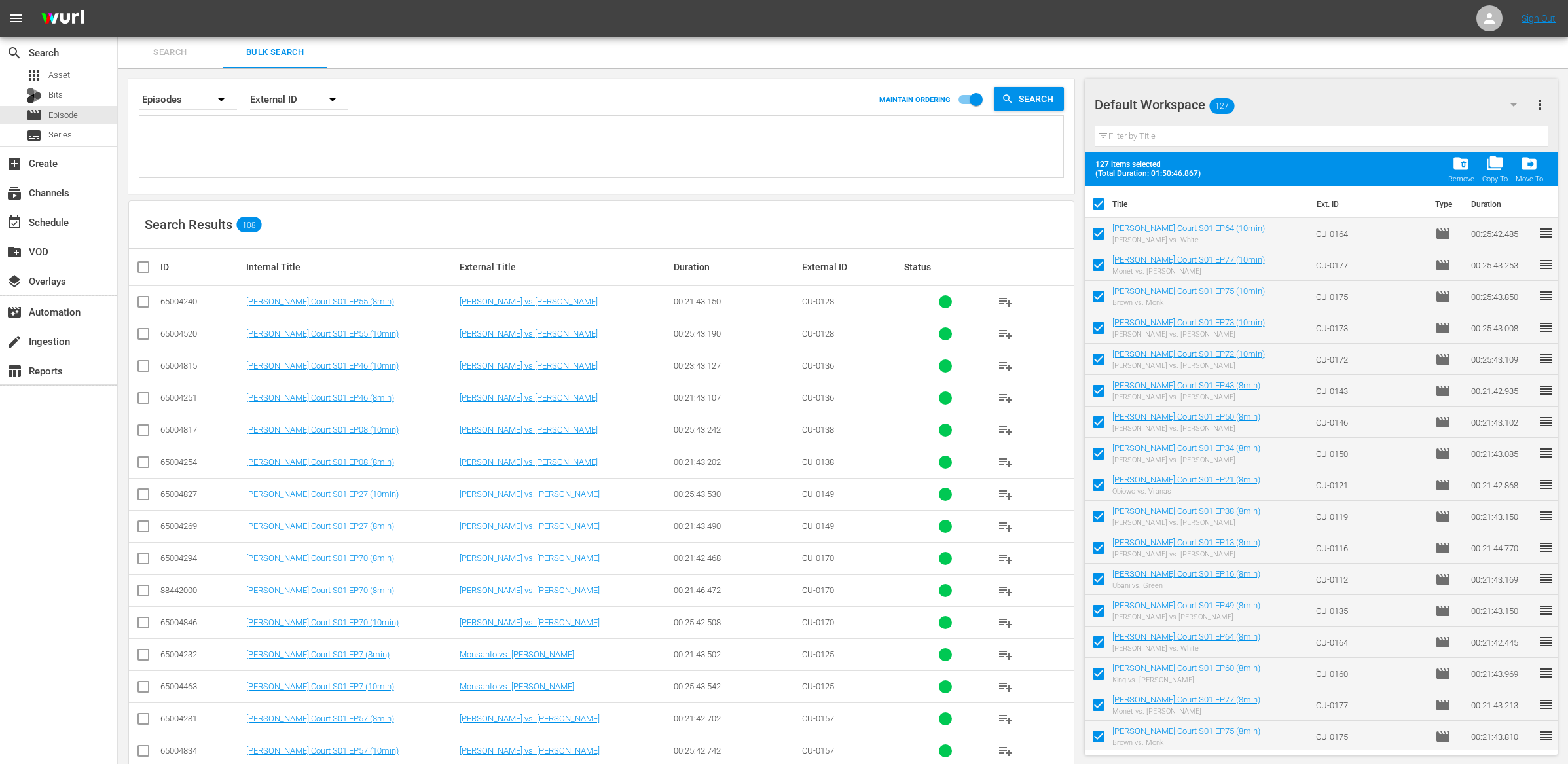
checkbox input "false"
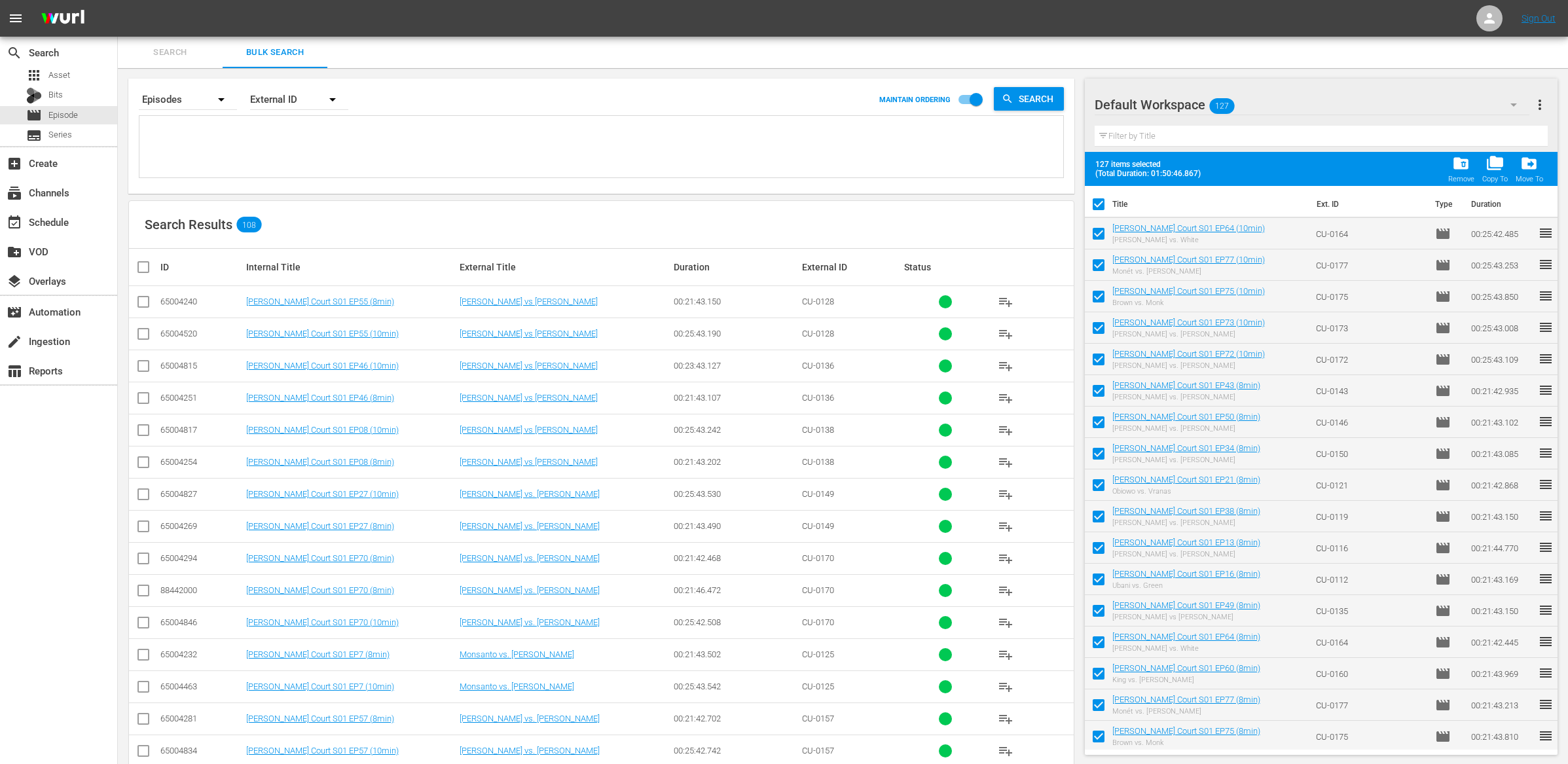
checkbox input "false"
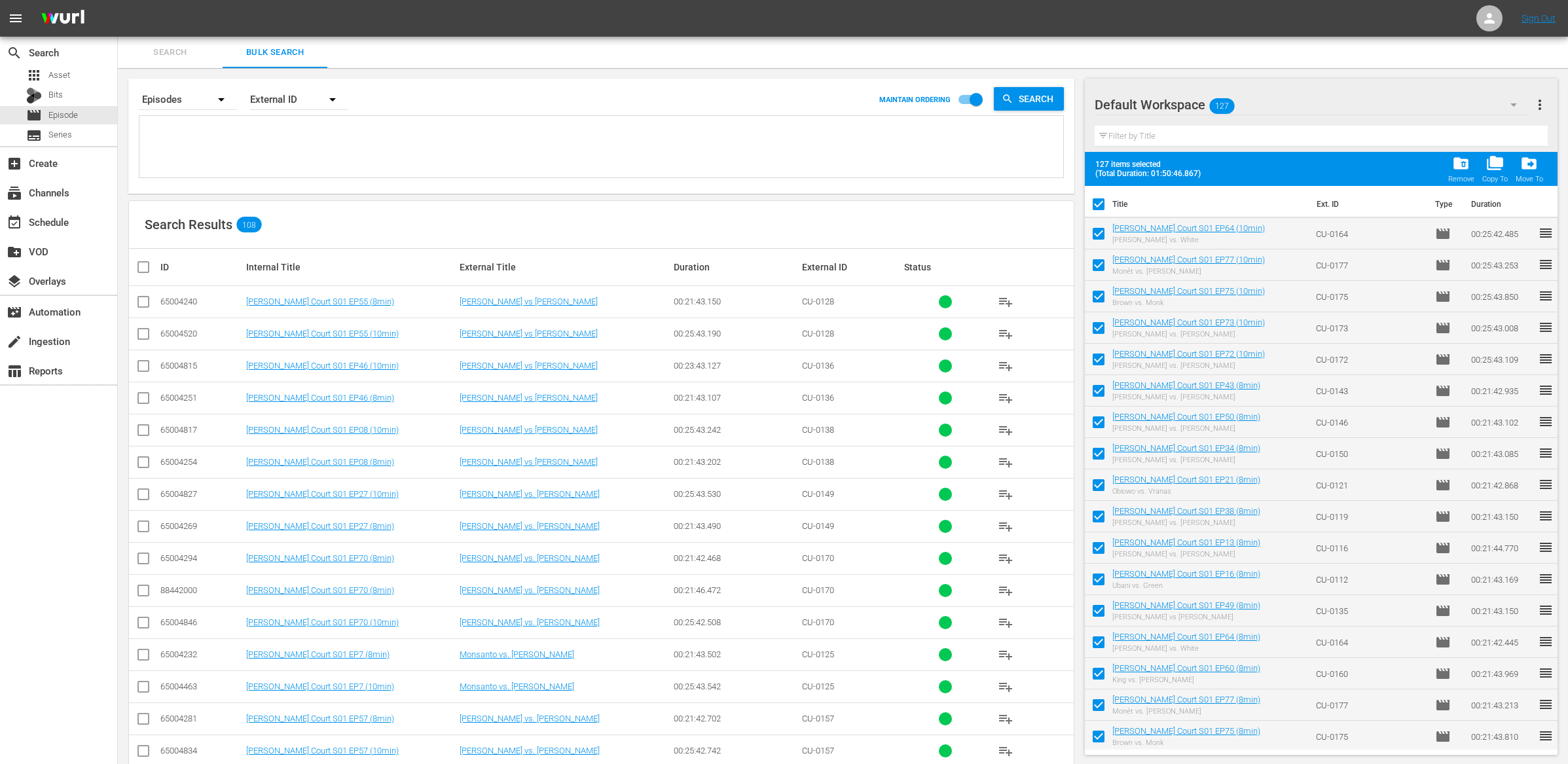
checkbox input "false"
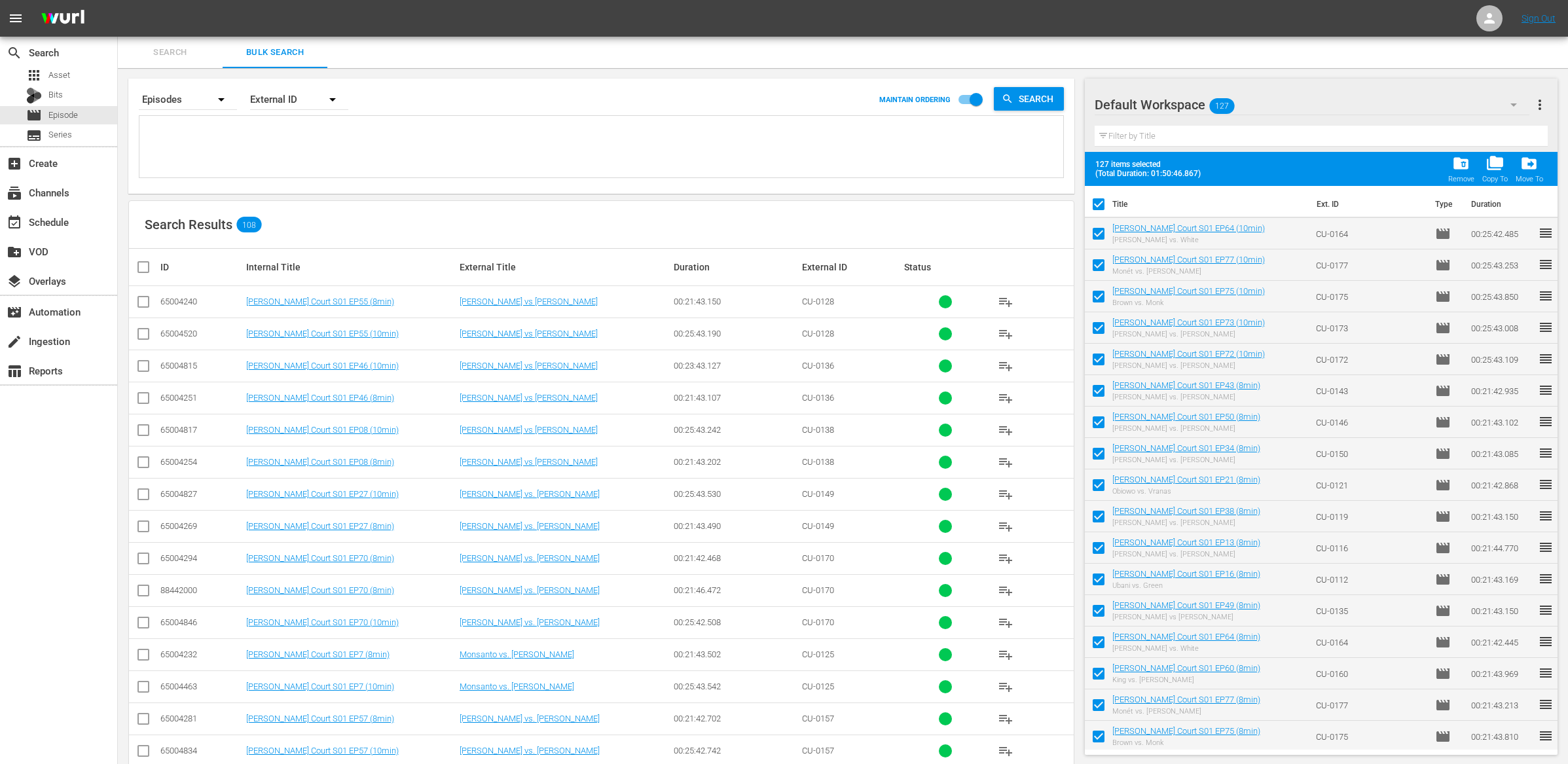
checkbox input "false"
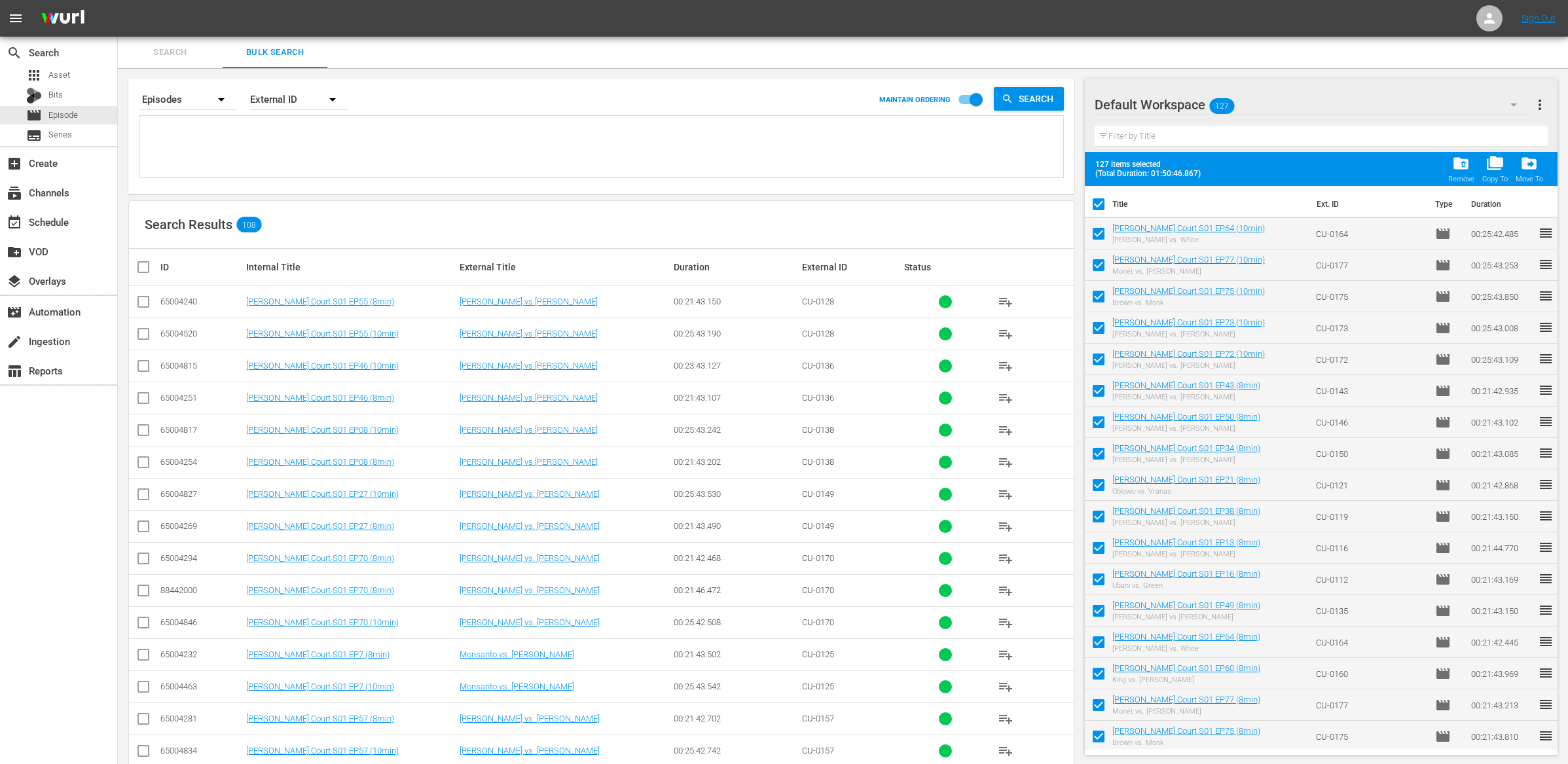
checkbox input "false"
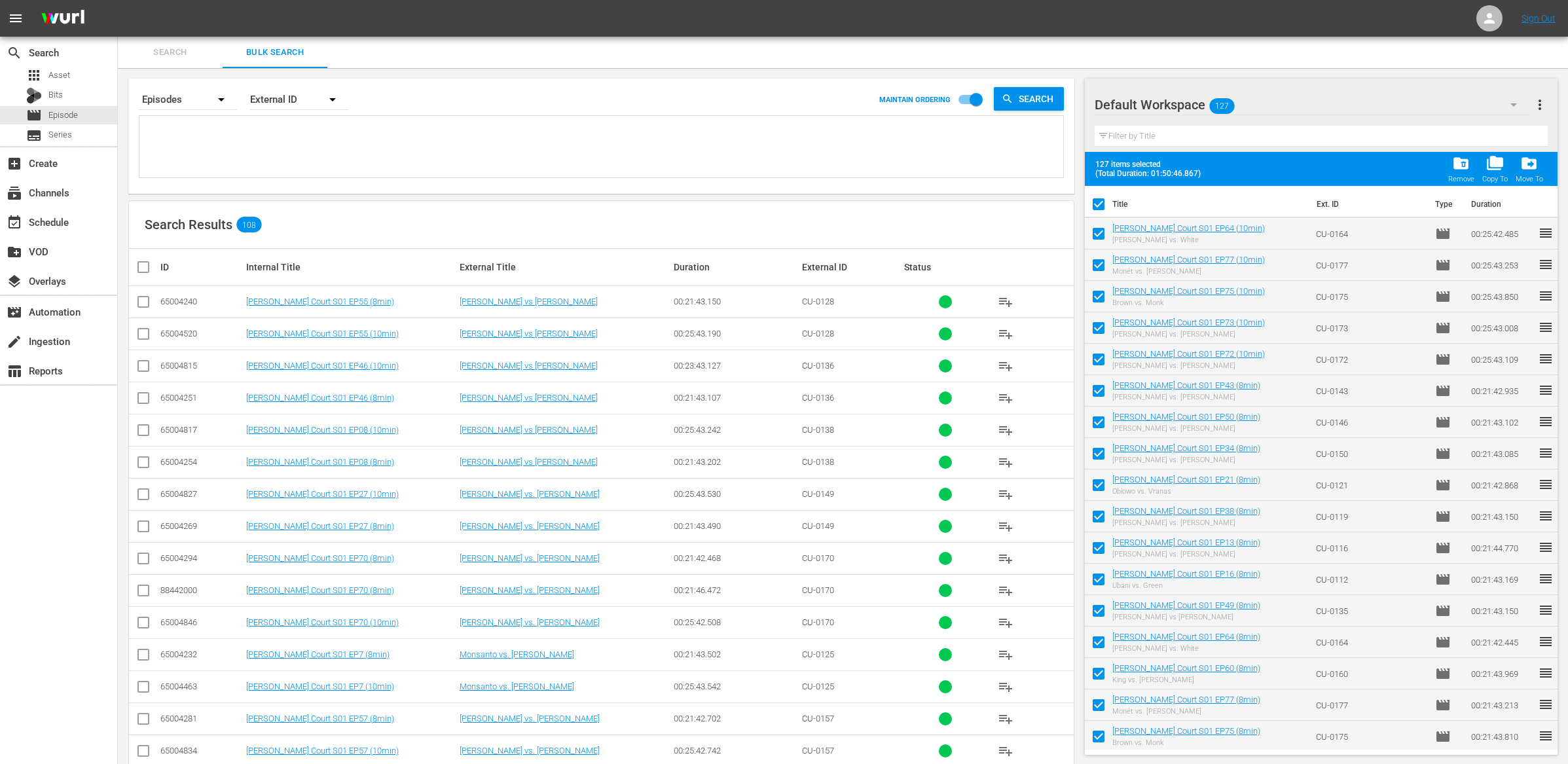
checkbox input "false"
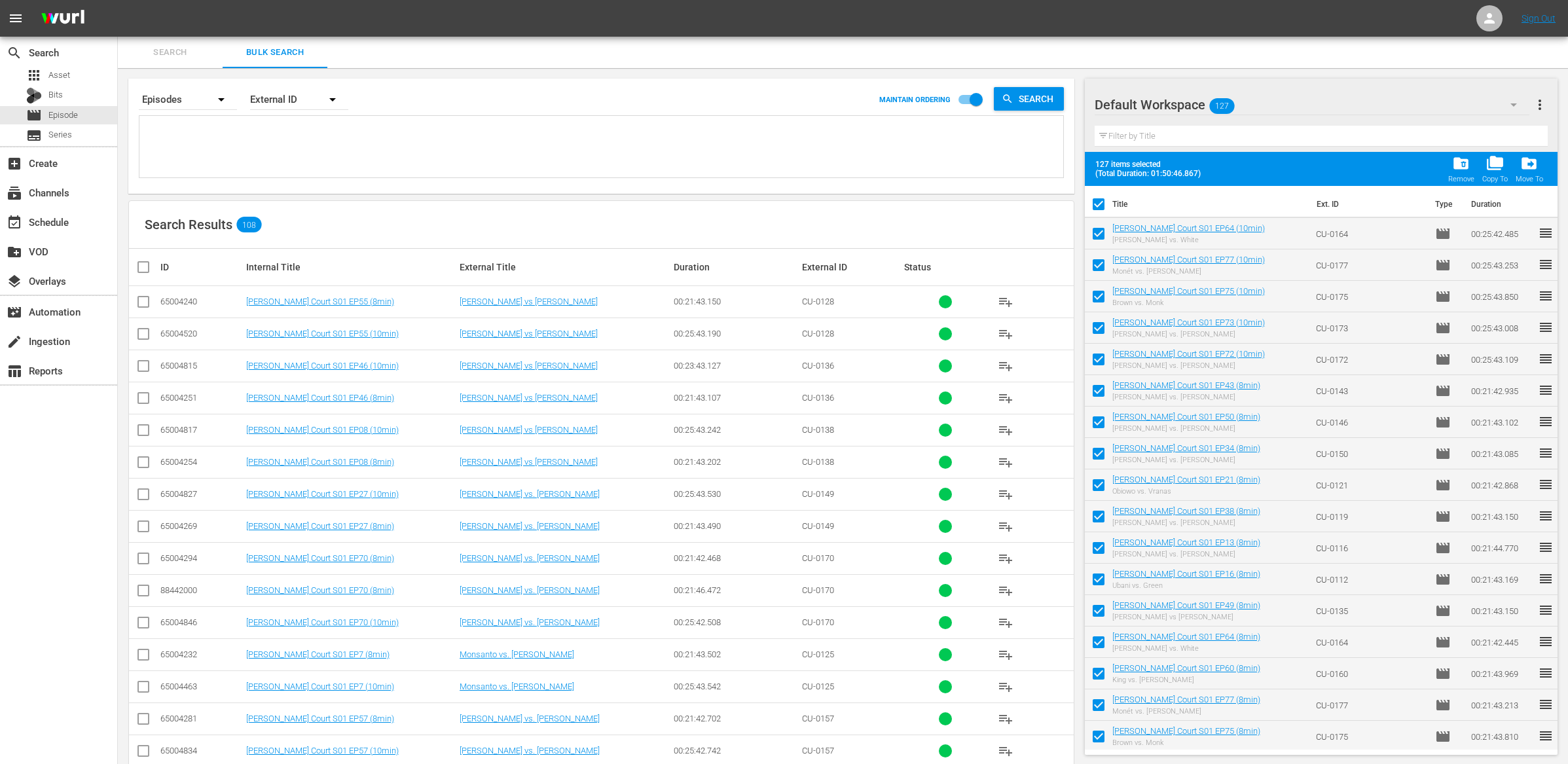
checkbox input "false"
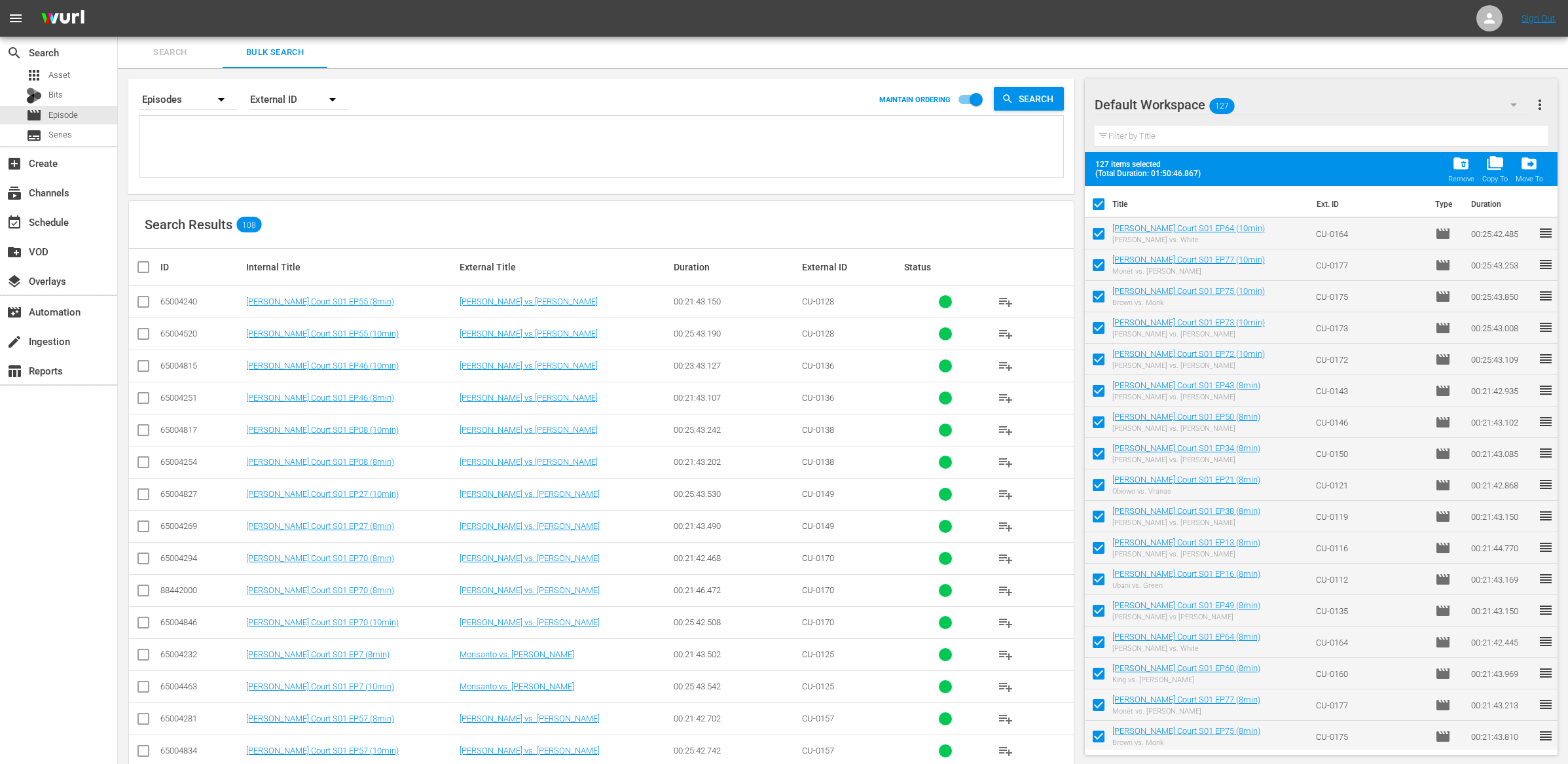
checkbox input "false"
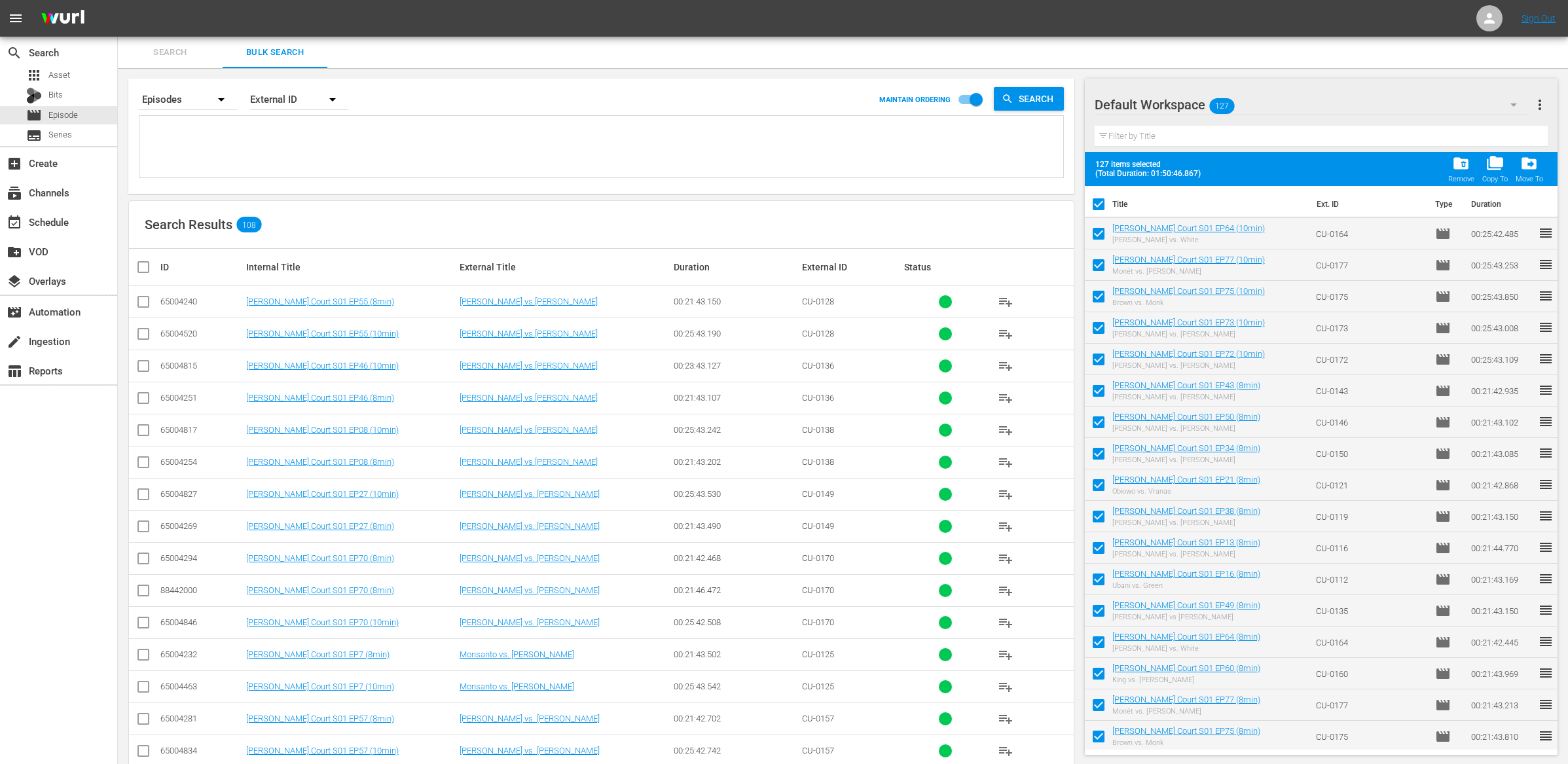
checkbox input "false"
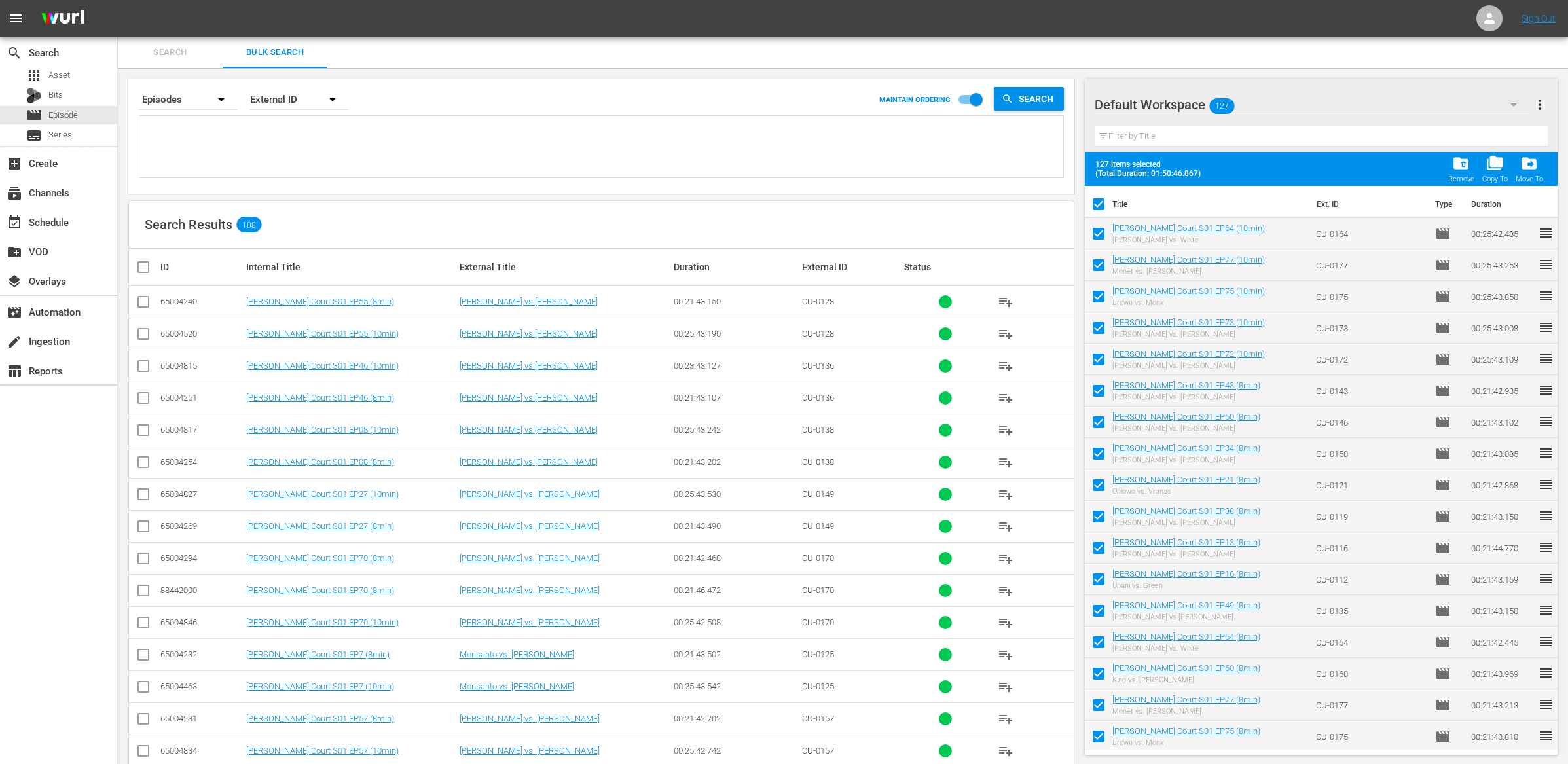
checkbox input "false"
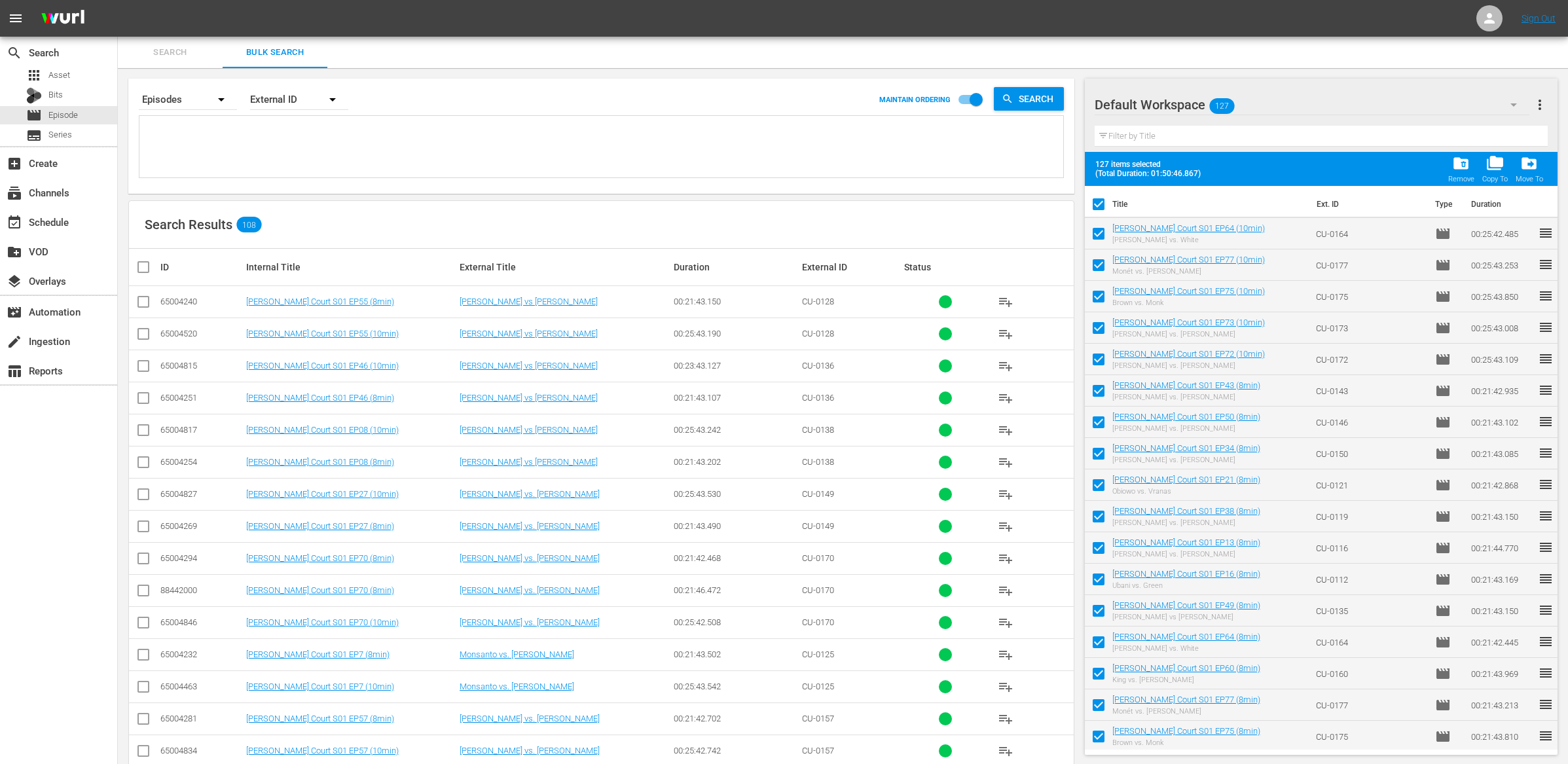
checkbox input "false"
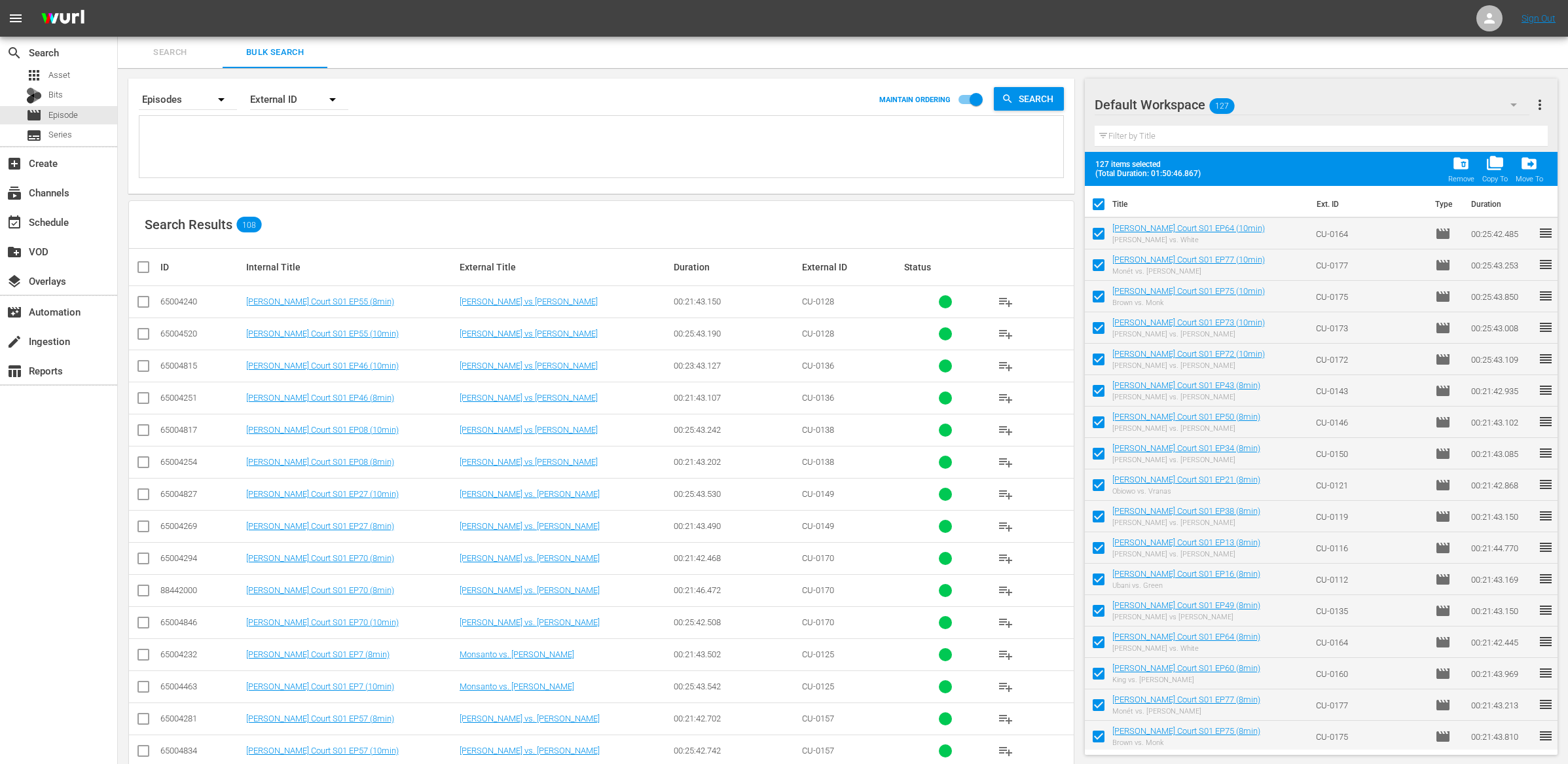
checkbox input "false"
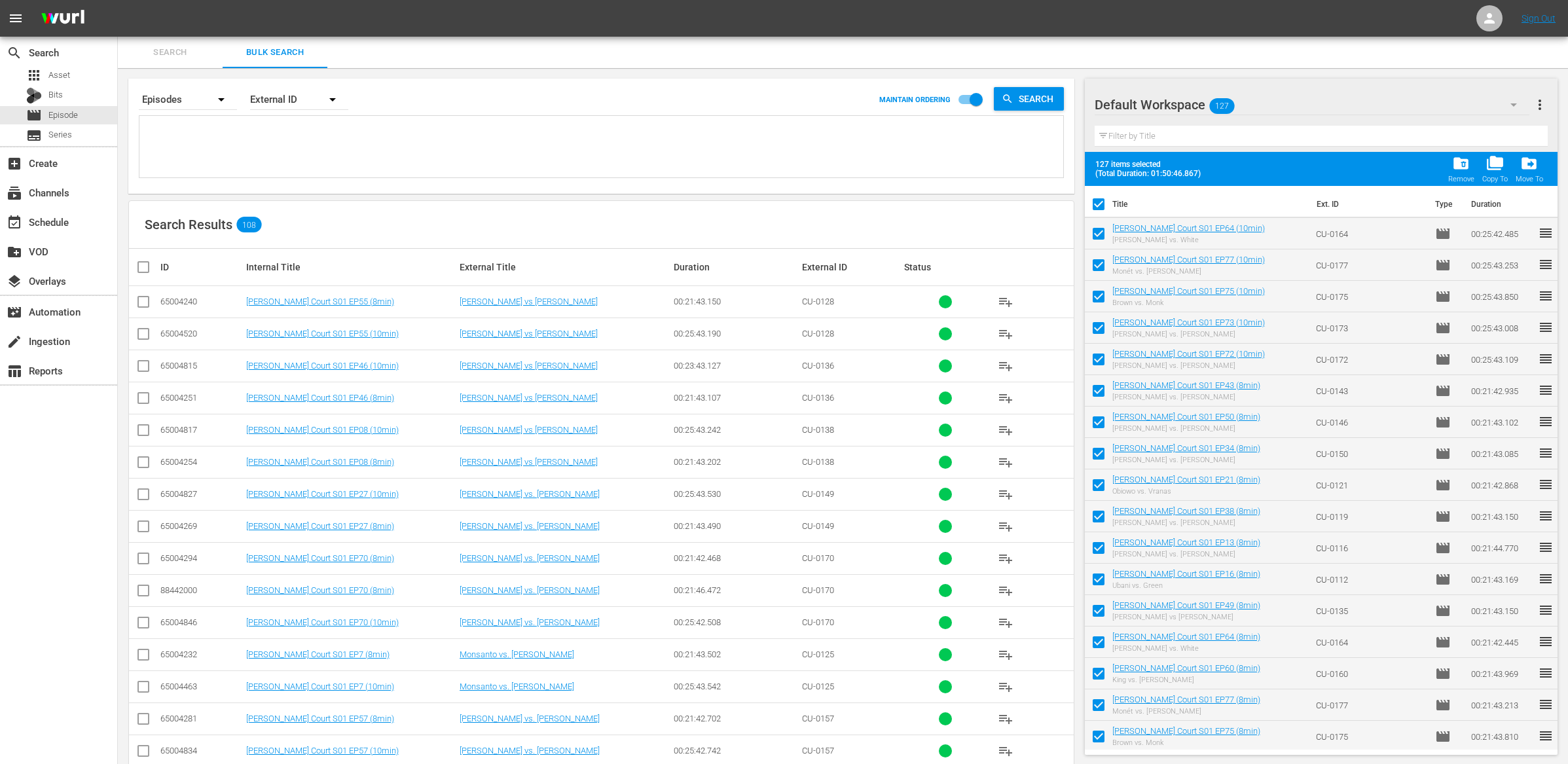
checkbox input "false"
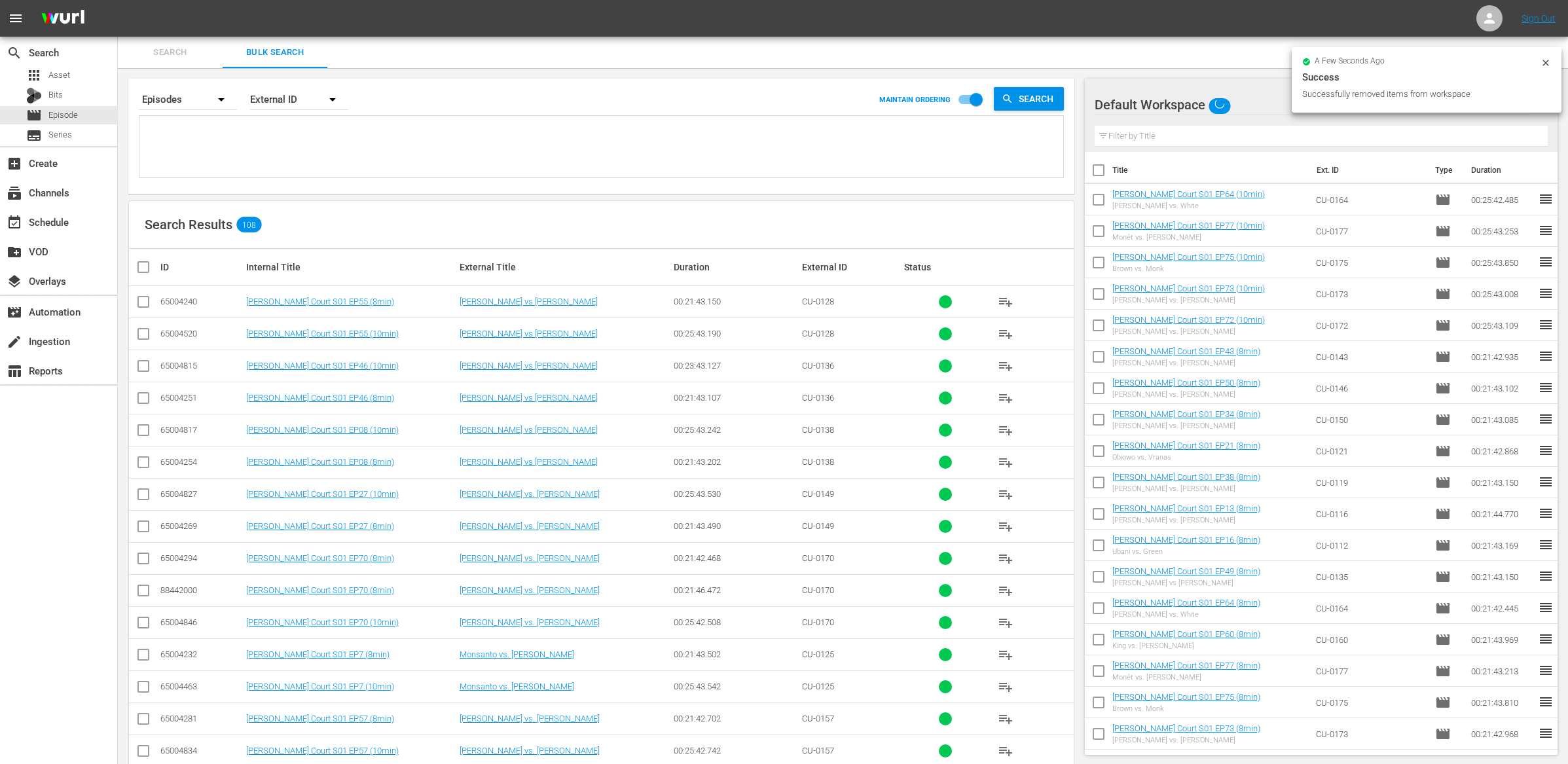
scroll to position [0, 0]
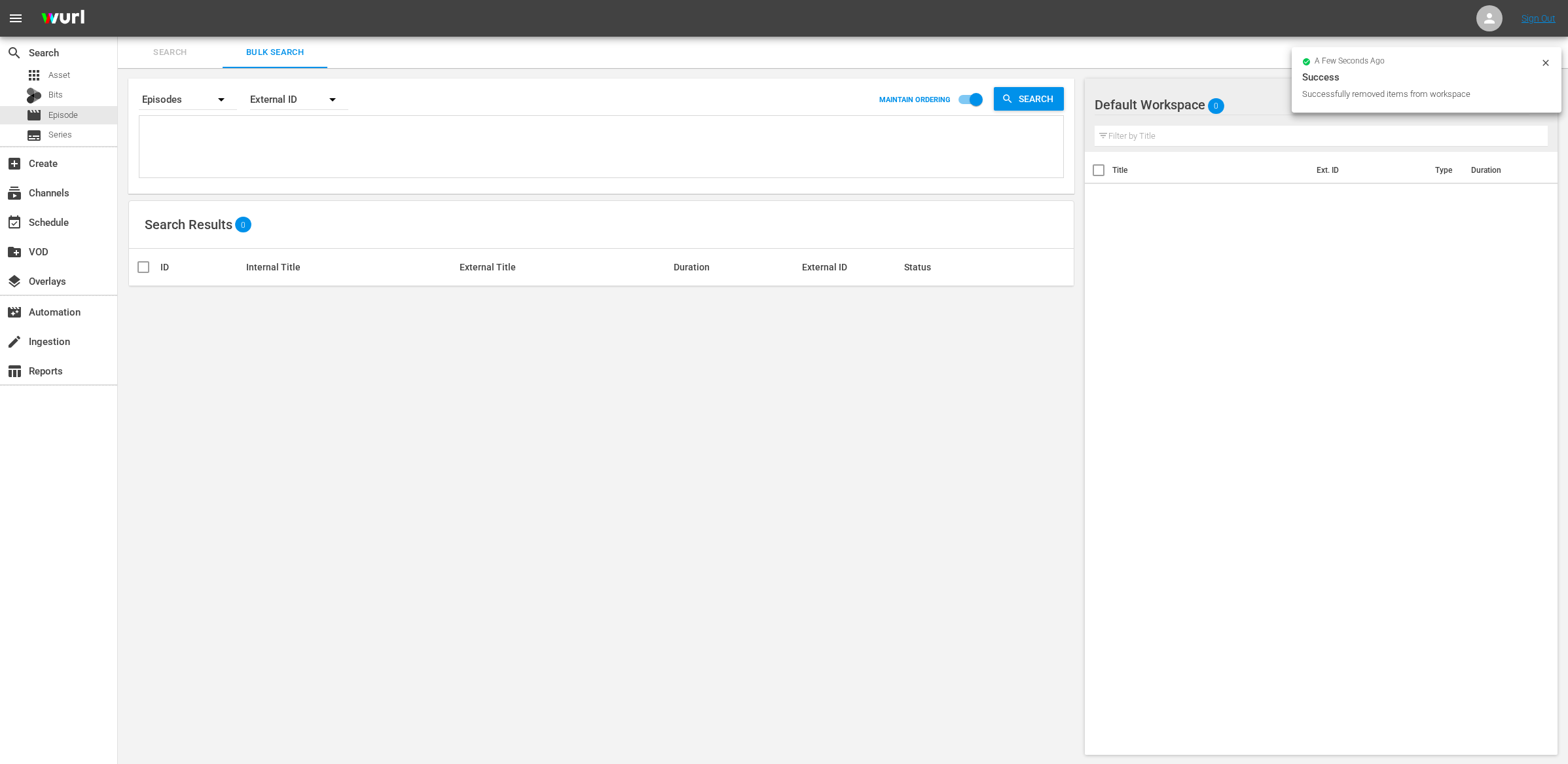
paste textarea "SE-0125 SE-0117 SE-0111 SE-0105 SE-0103 SE-0109 SE-0101 SE-0113 SE-0119 SE-0121…"
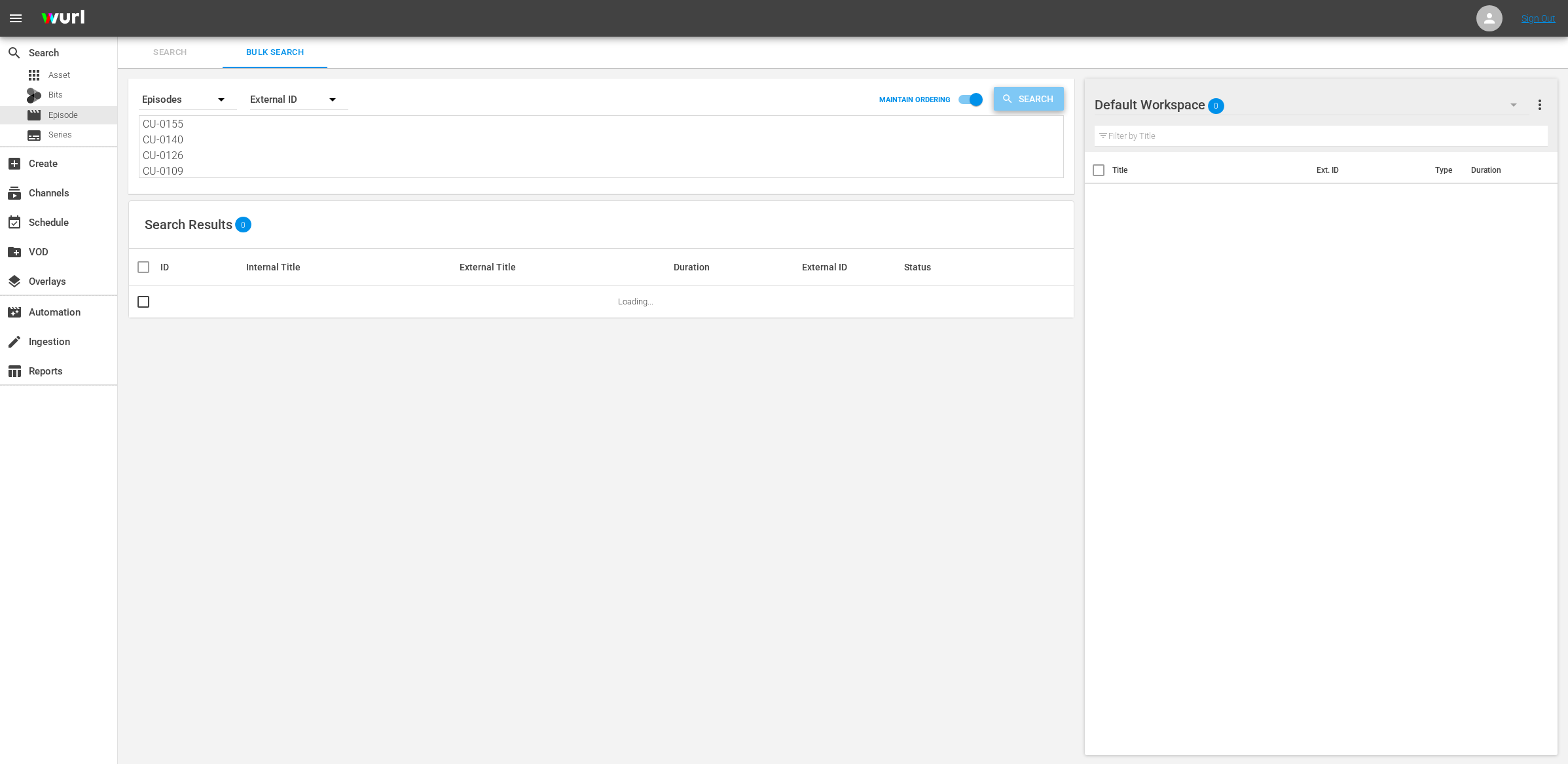
drag, startPoint x: 1035, startPoint y: 99, endPoint x: 1147, endPoint y: 274, distance: 207.8
click at [1035, 99] on span "Search" at bounding box center [1038, 99] width 50 height 24
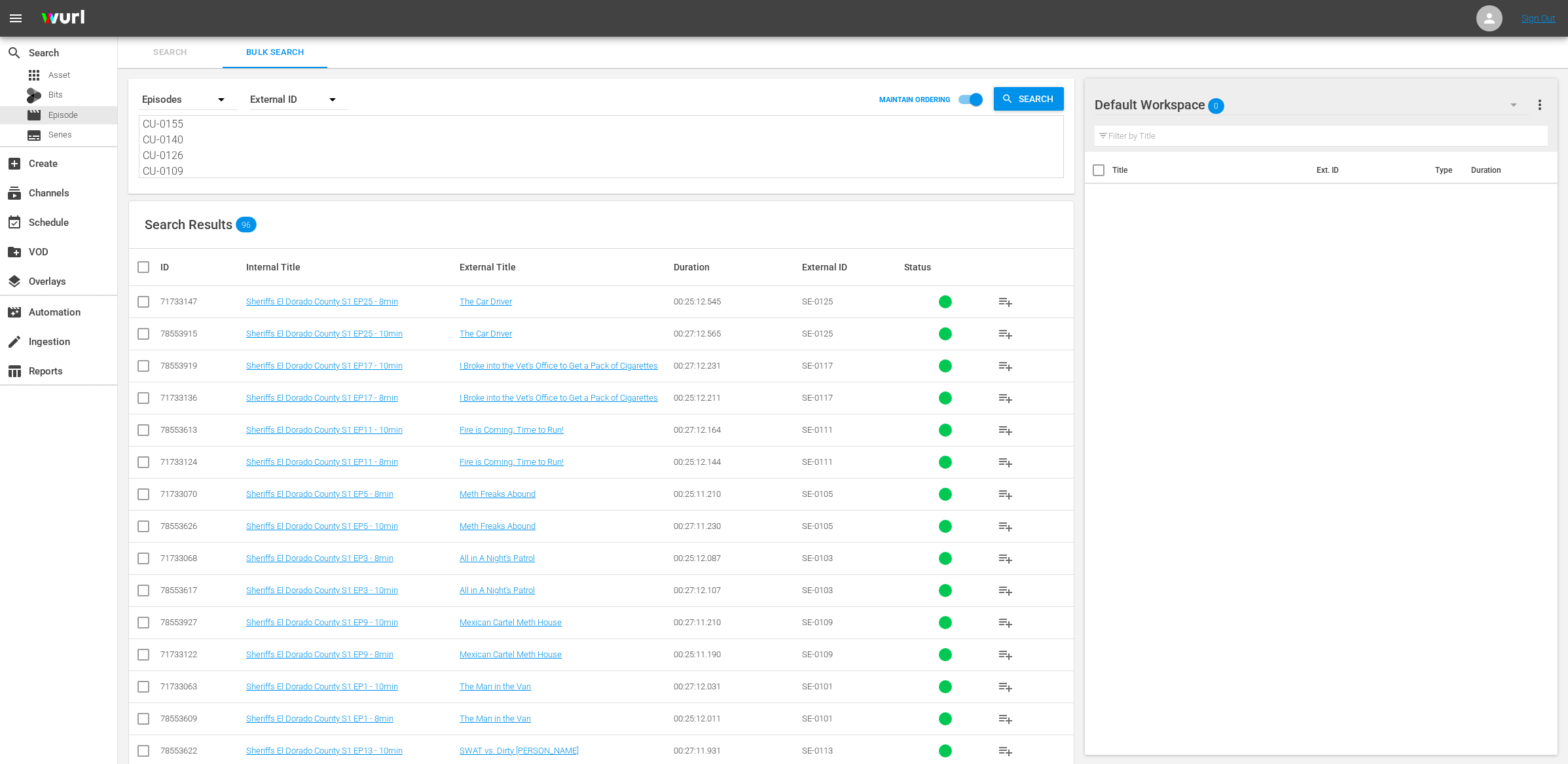
click at [141, 267] on input "checkbox" at bounding box center [148, 266] width 27 height 16
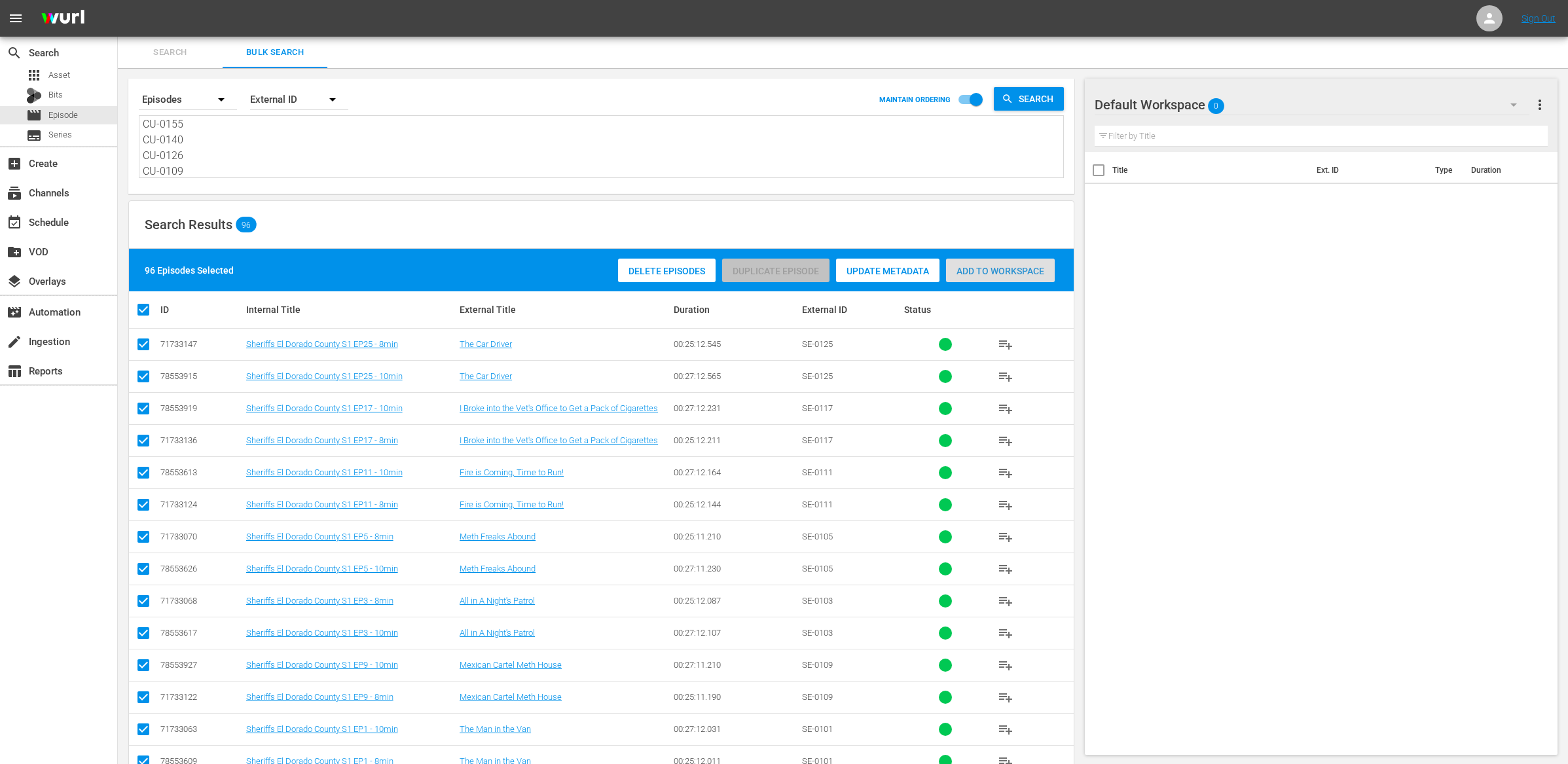
click at [977, 273] on span "Add to Workspace" at bounding box center [1000, 270] width 109 height 10
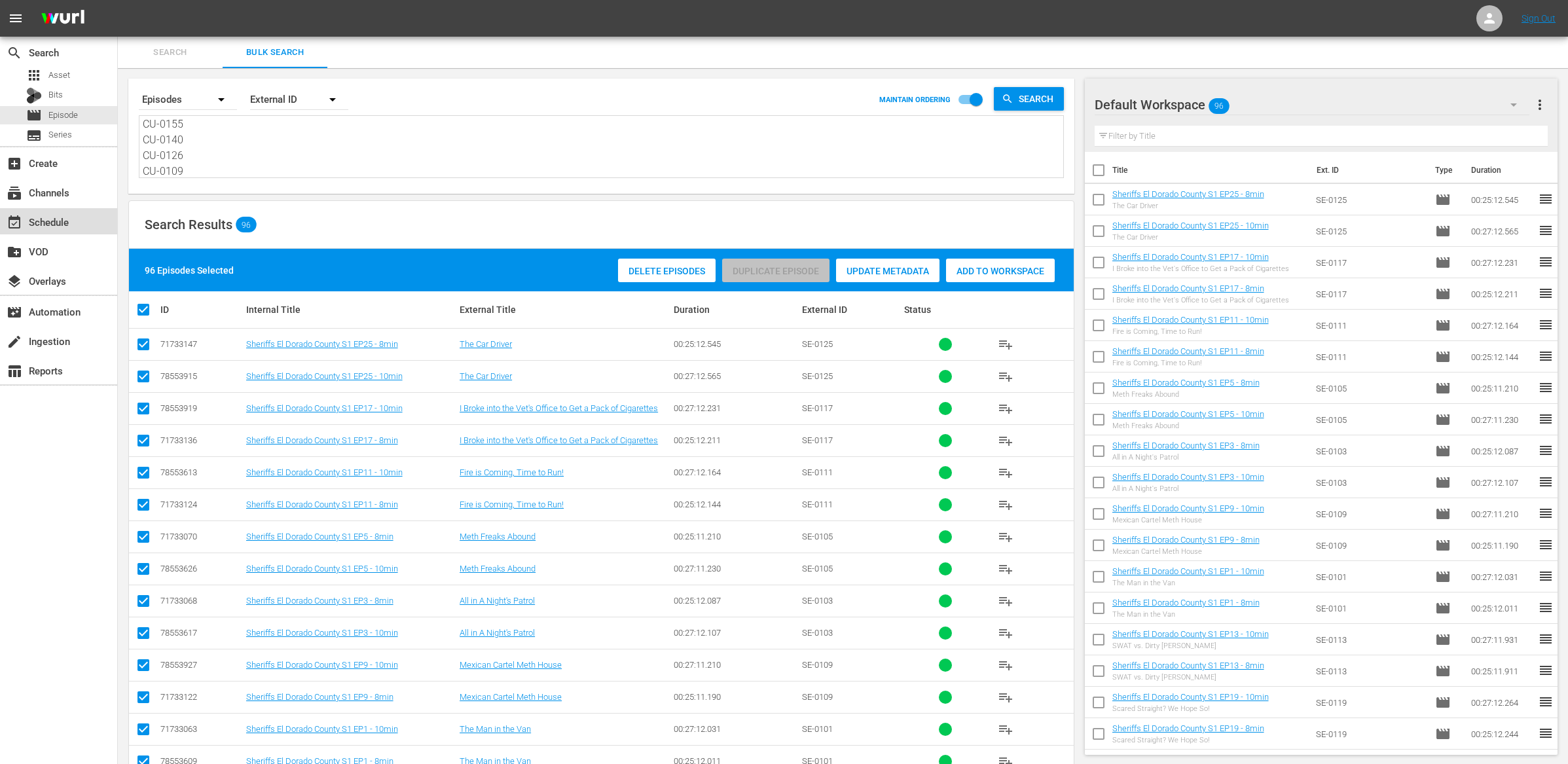
click at [70, 222] on div "event_available Schedule" at bounding box center [37, 220] width 73 height 12
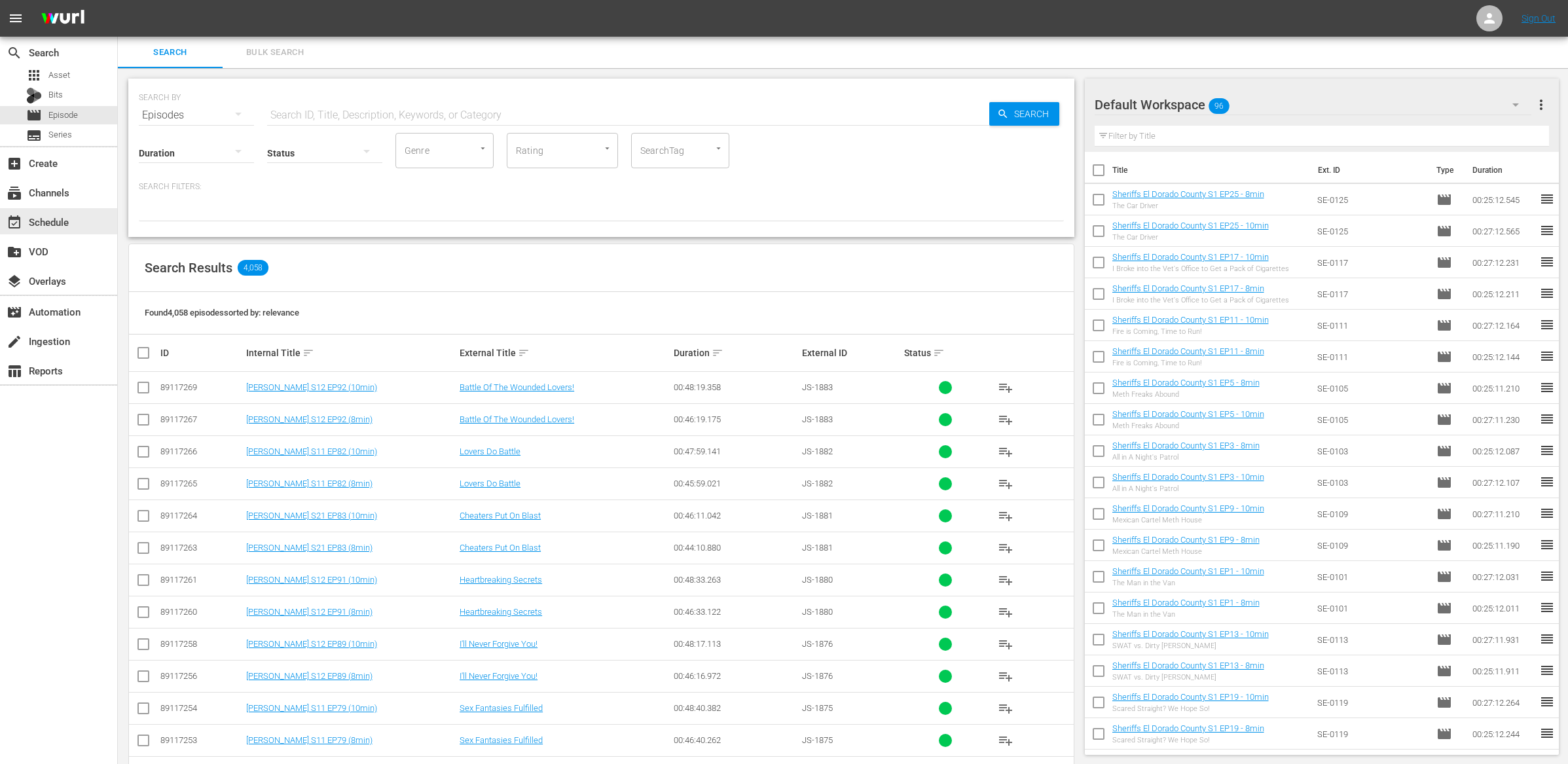
drag, startPoint x: 47, startPoint y: 227, endPoint x: 690, endPoint y: 257, distance: 643.7
click at [47, 226] on div "event_available Schedule" at bounding box center [37, 220] width 73 height 12
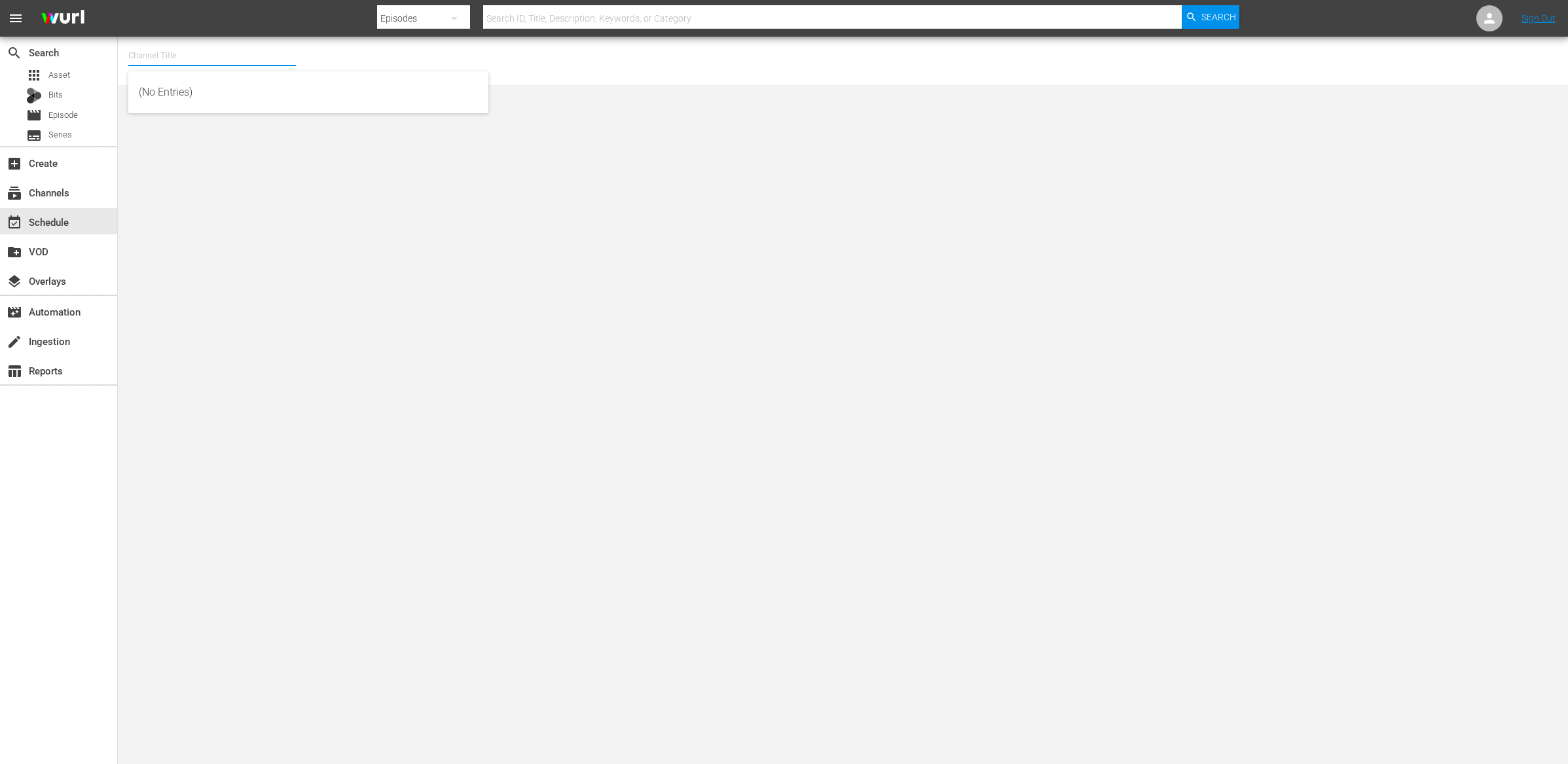
click at [227, 56] on input "text" at bounding box center [211, 56] width 168 height 31
click at [220, 133] on div "Judge Nosey_8min (1495 - nosey_judgenosey_1)" at bounding box center [308, 124] width 340 height 31
type input "Judge Nosey_8min (1495 - nosey_judgenosey_1)"
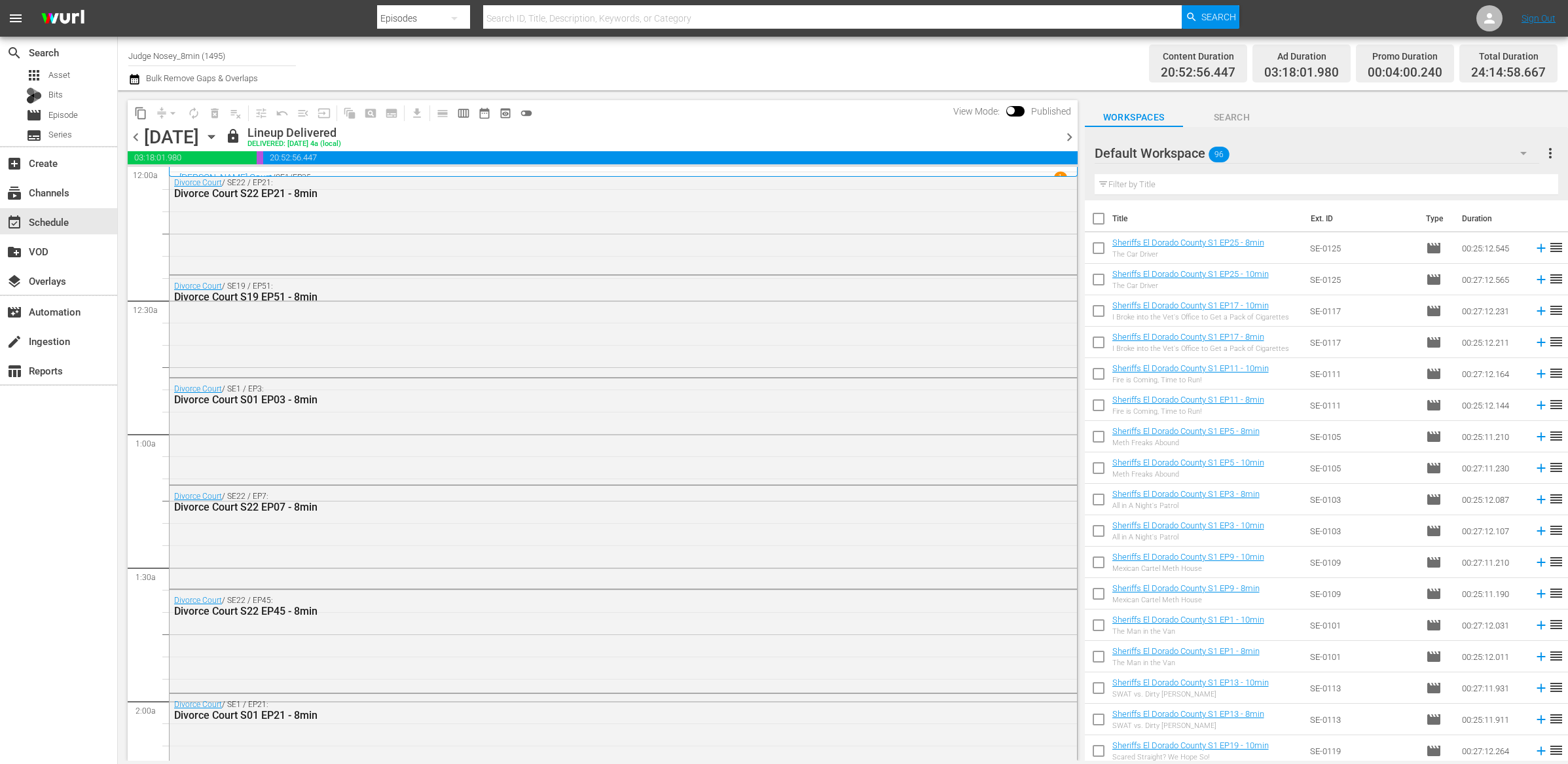
click at [219, 139] on icon "button" at bounding box center [211, 137] width 15 height 15
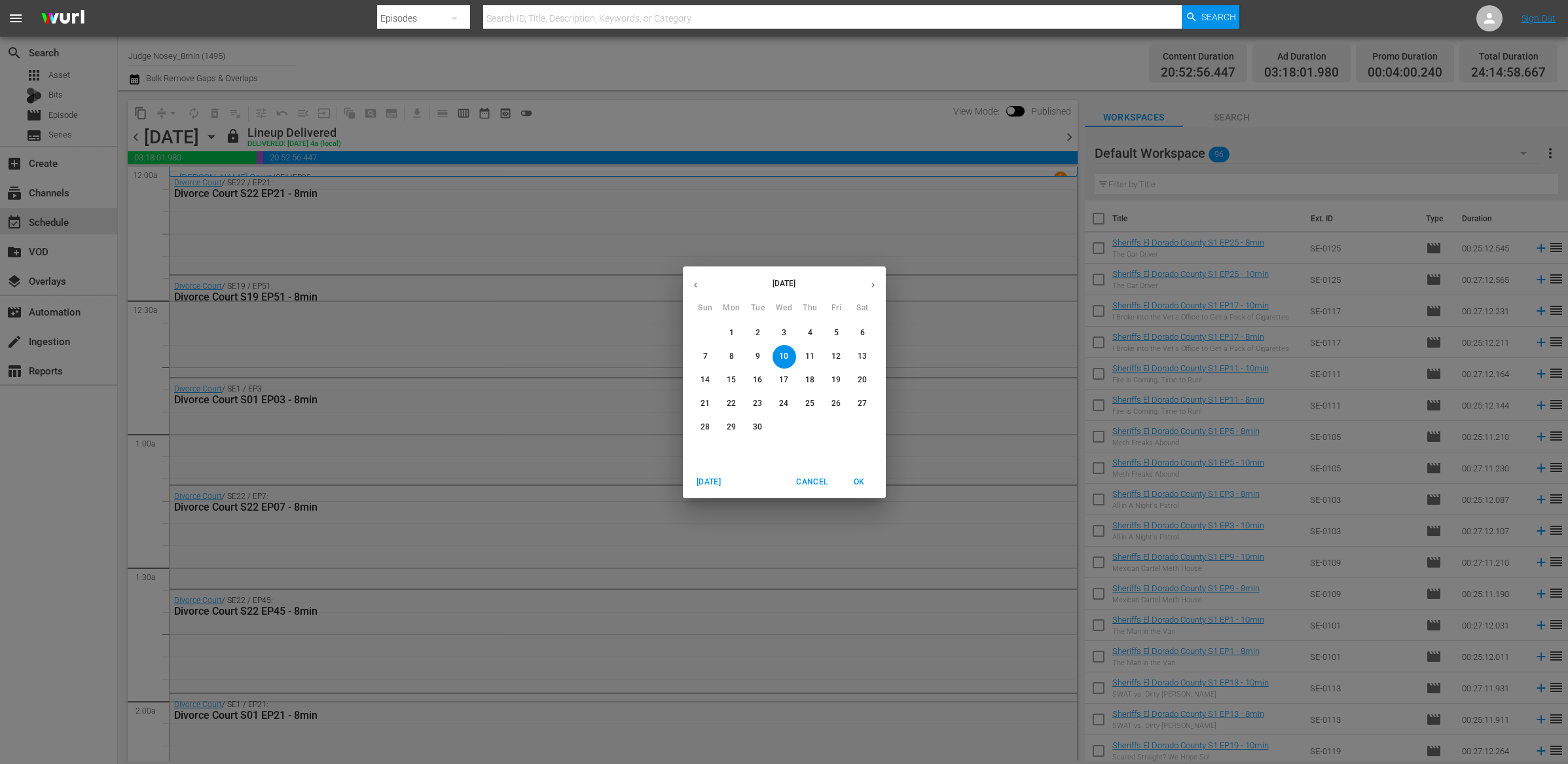
click at [800, 381] on span "18" at bounding box center [811, 380] width 24 height 11
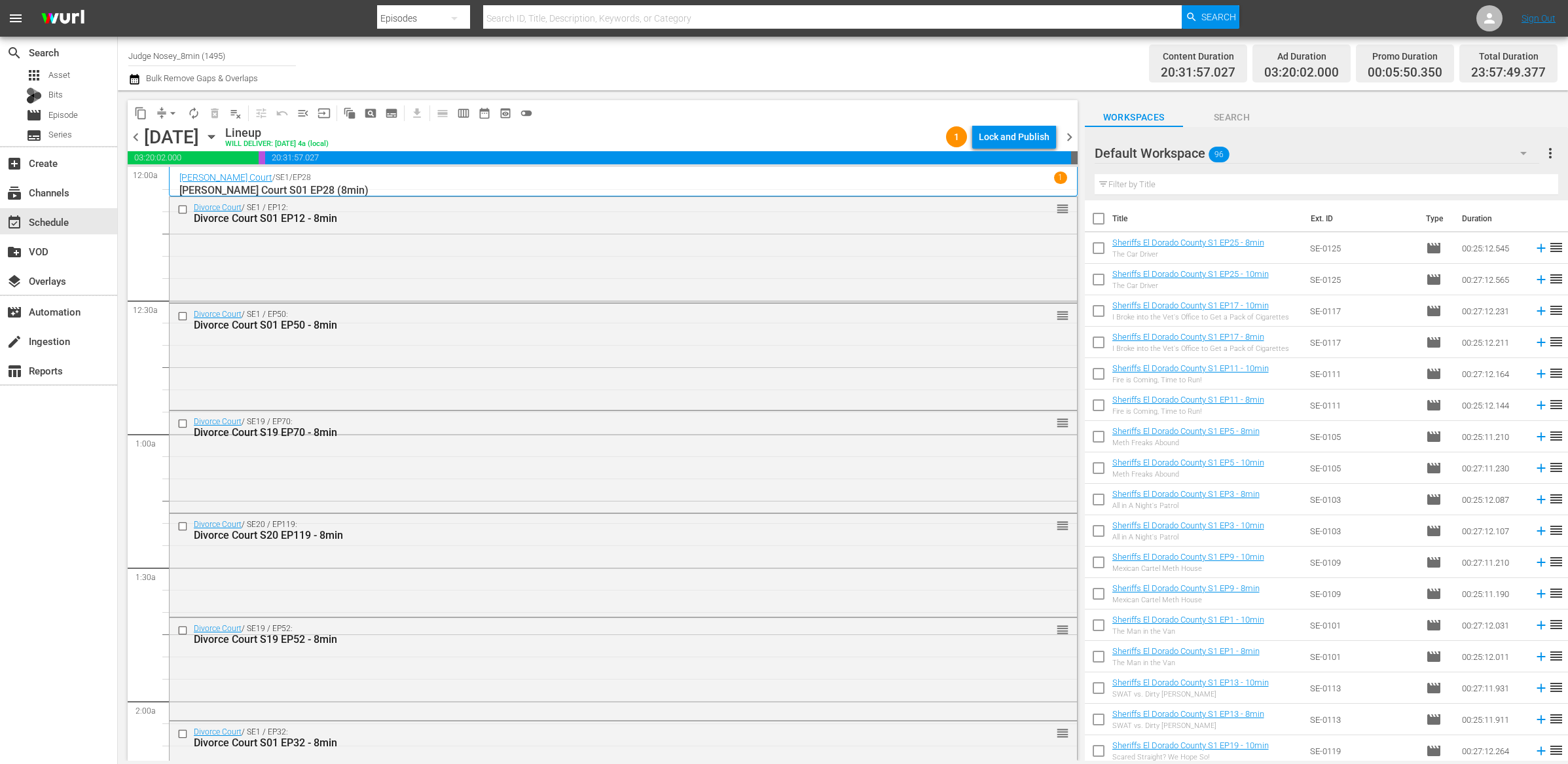
click at [1069, 137] on span "chevron_right" at bounding box center [1070, 137] width 16 height 16
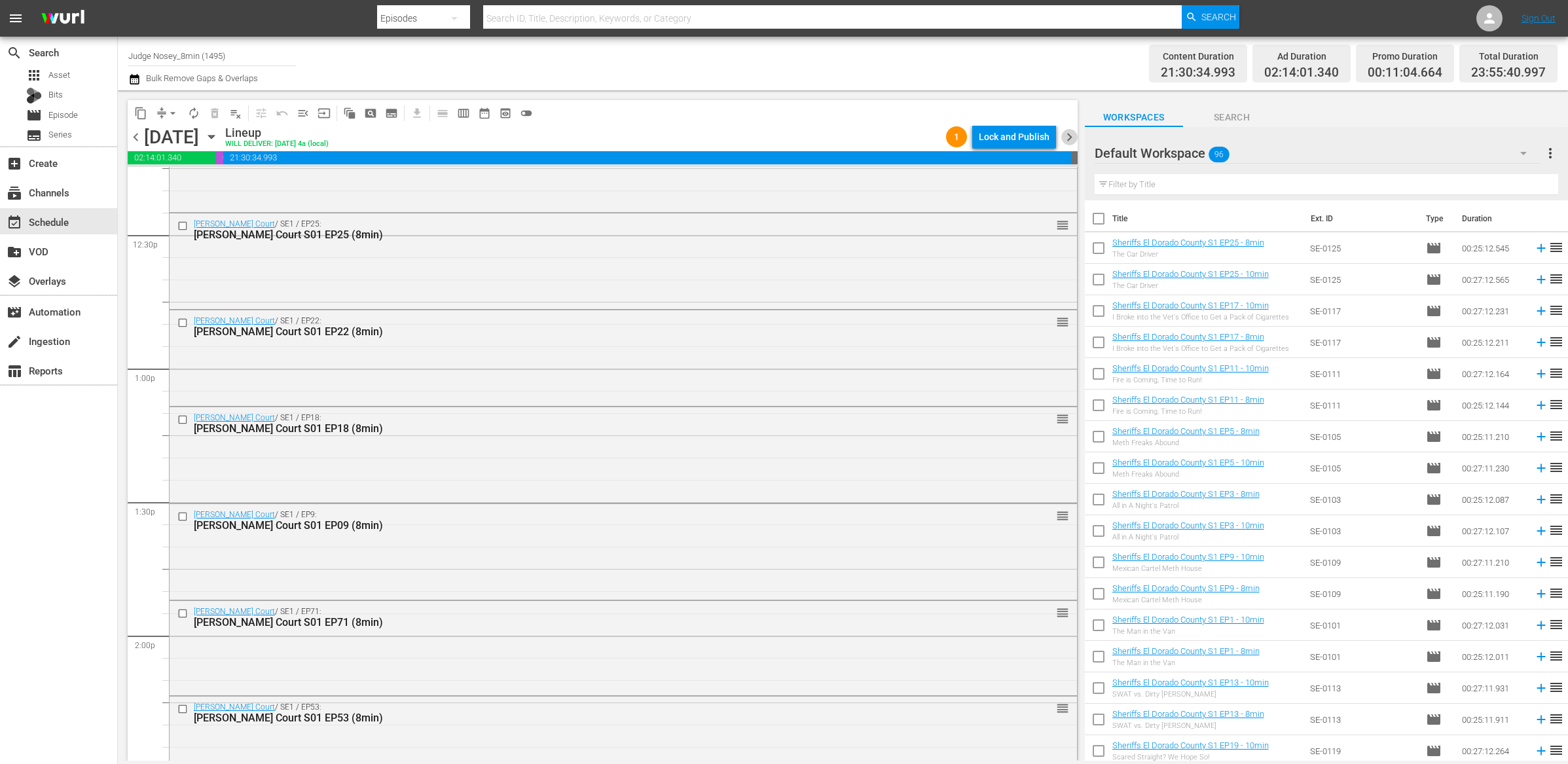
click at [1071, 135] on span "chevron_right" at bounding box center [1070, 137] width 16 height 16
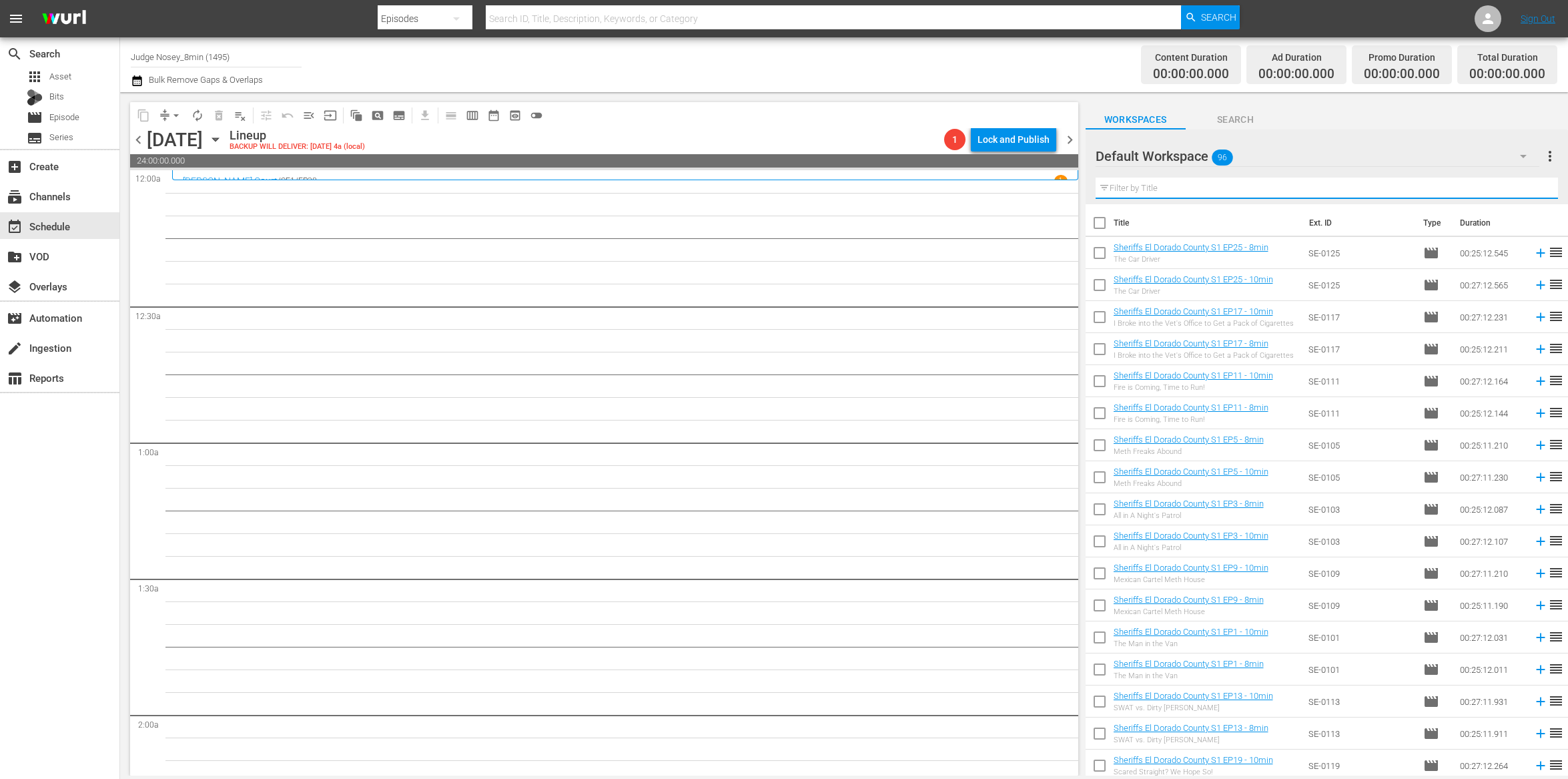
click at [1159, 193] on input "text" at bounding box center [1327, 188] width 463 height 21
type input "8min"
click at [1100, 222] on input "checkbox" at bounding box center [1100, 226] width 28 height 28
checkbox input "true"
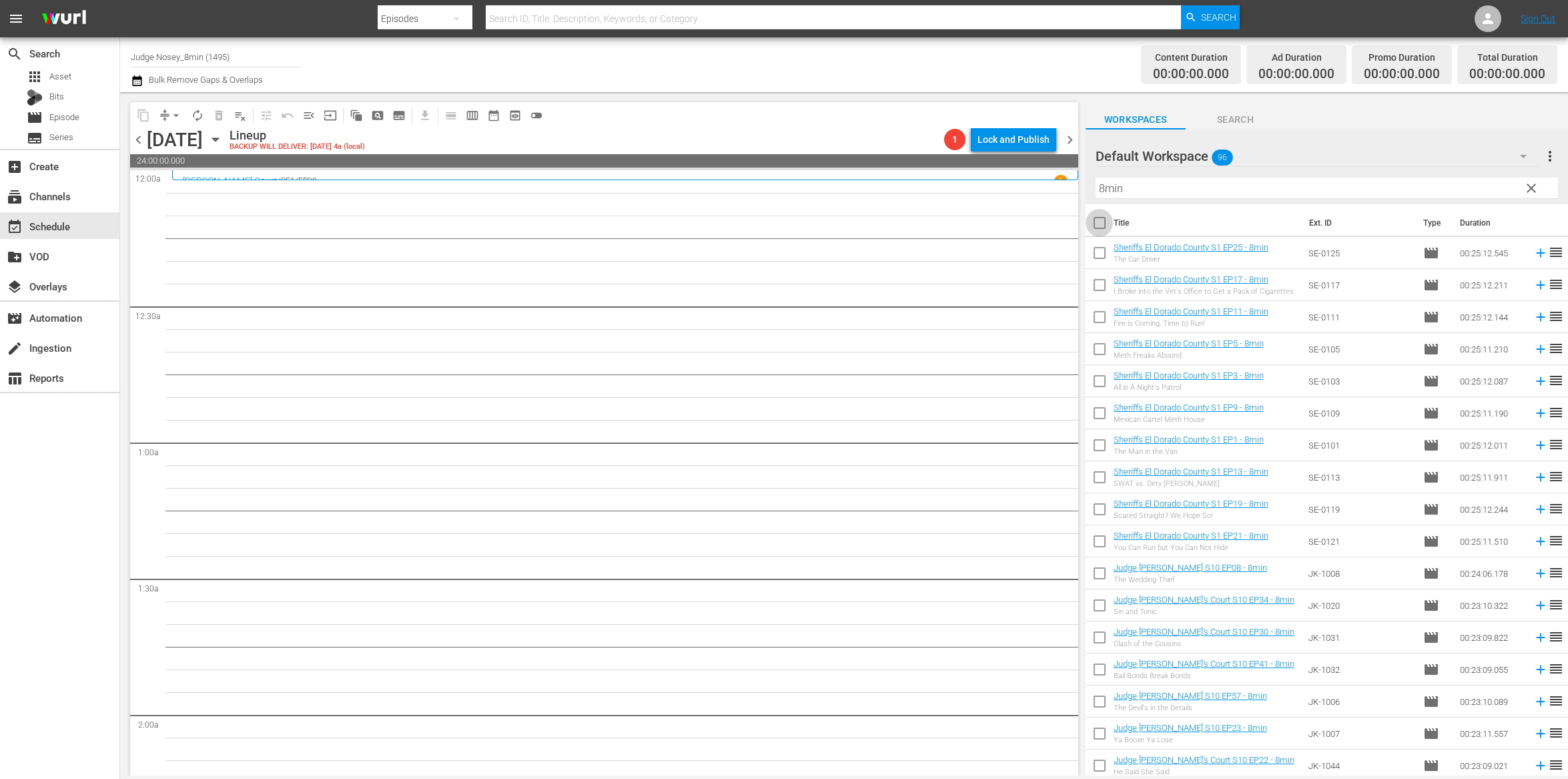
checkbox input "true"
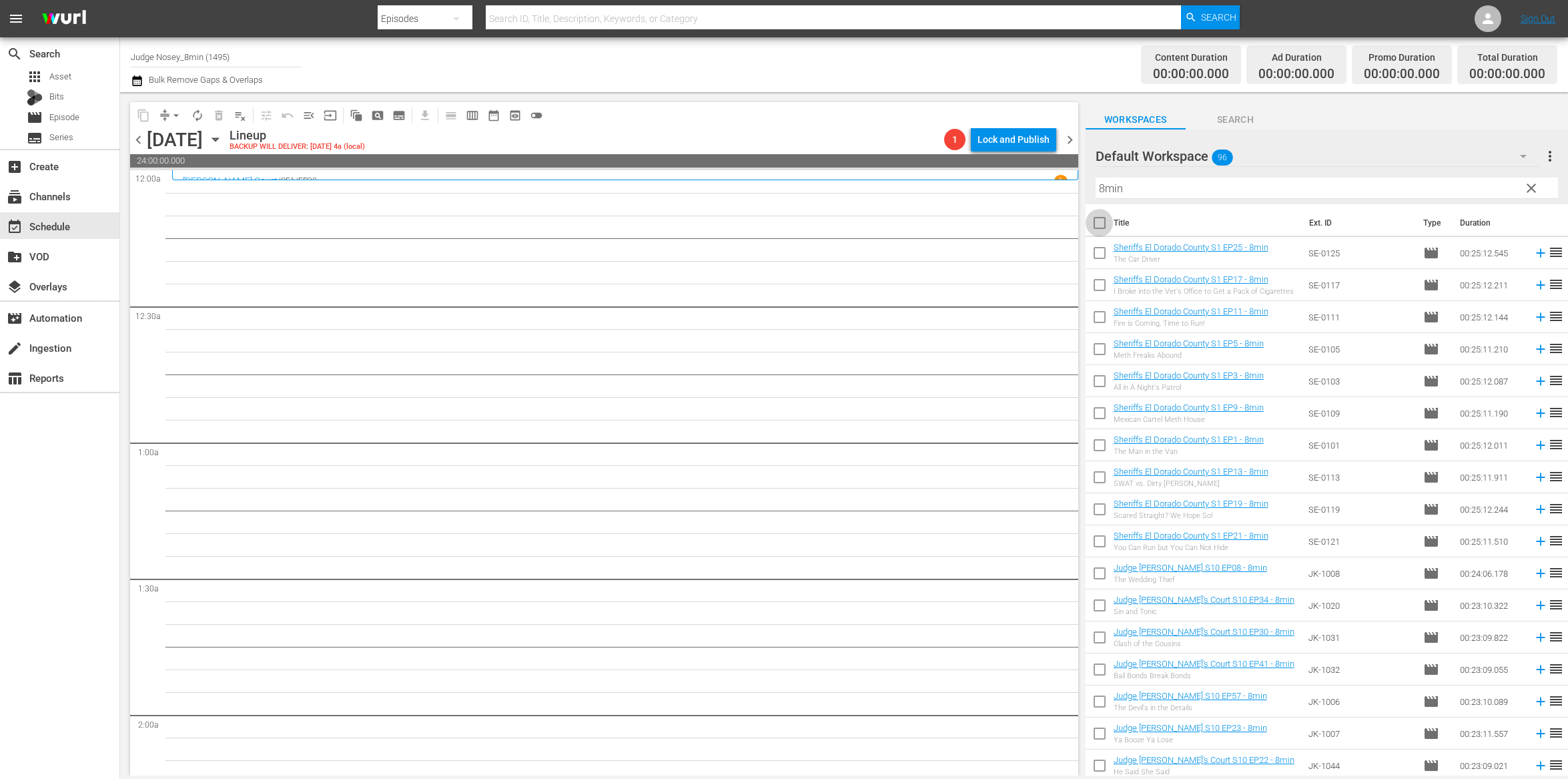
checkbox input "true"
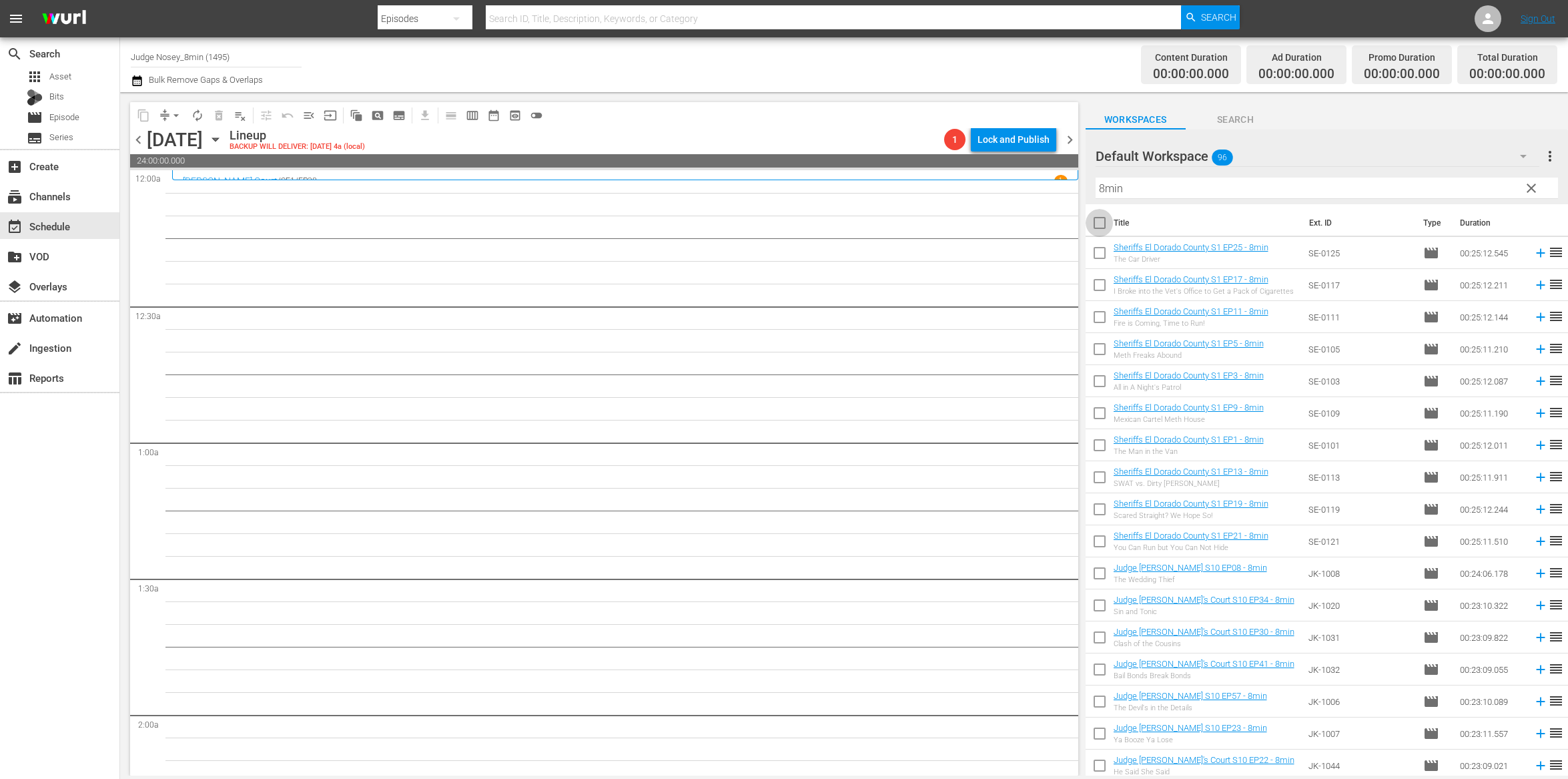
checkbox input "true"
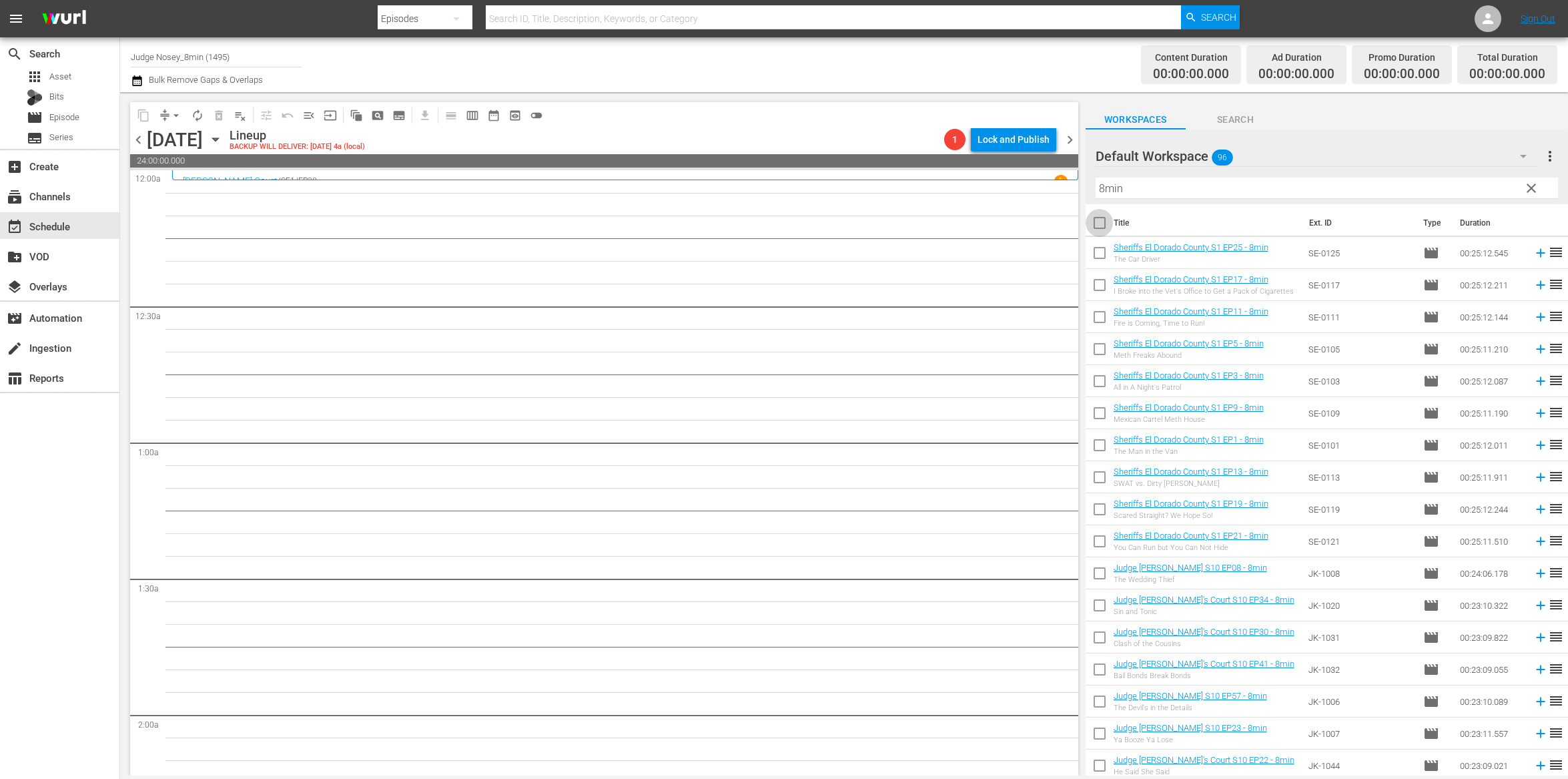
checkbox input "true"
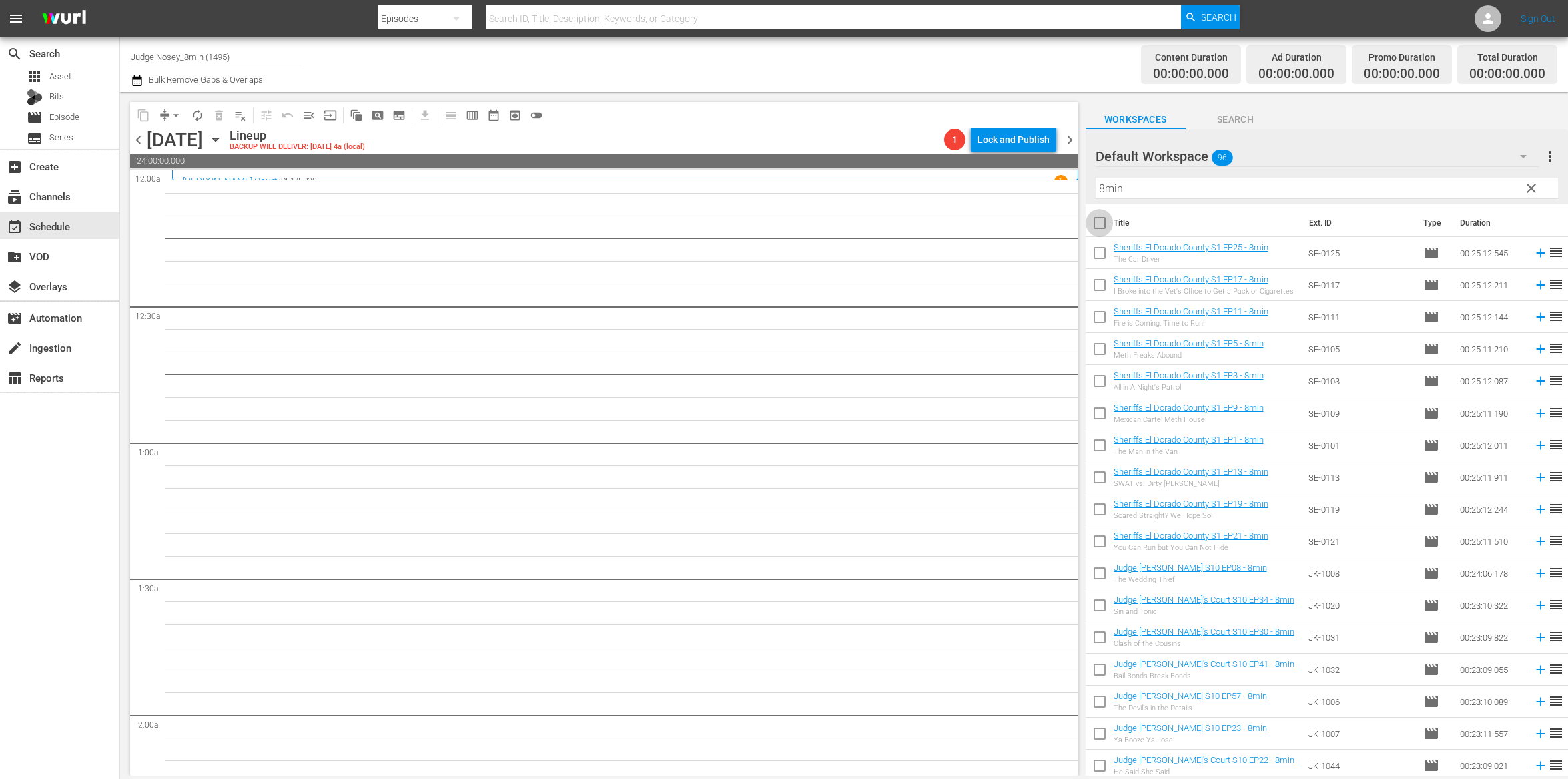
checkbox input "true"
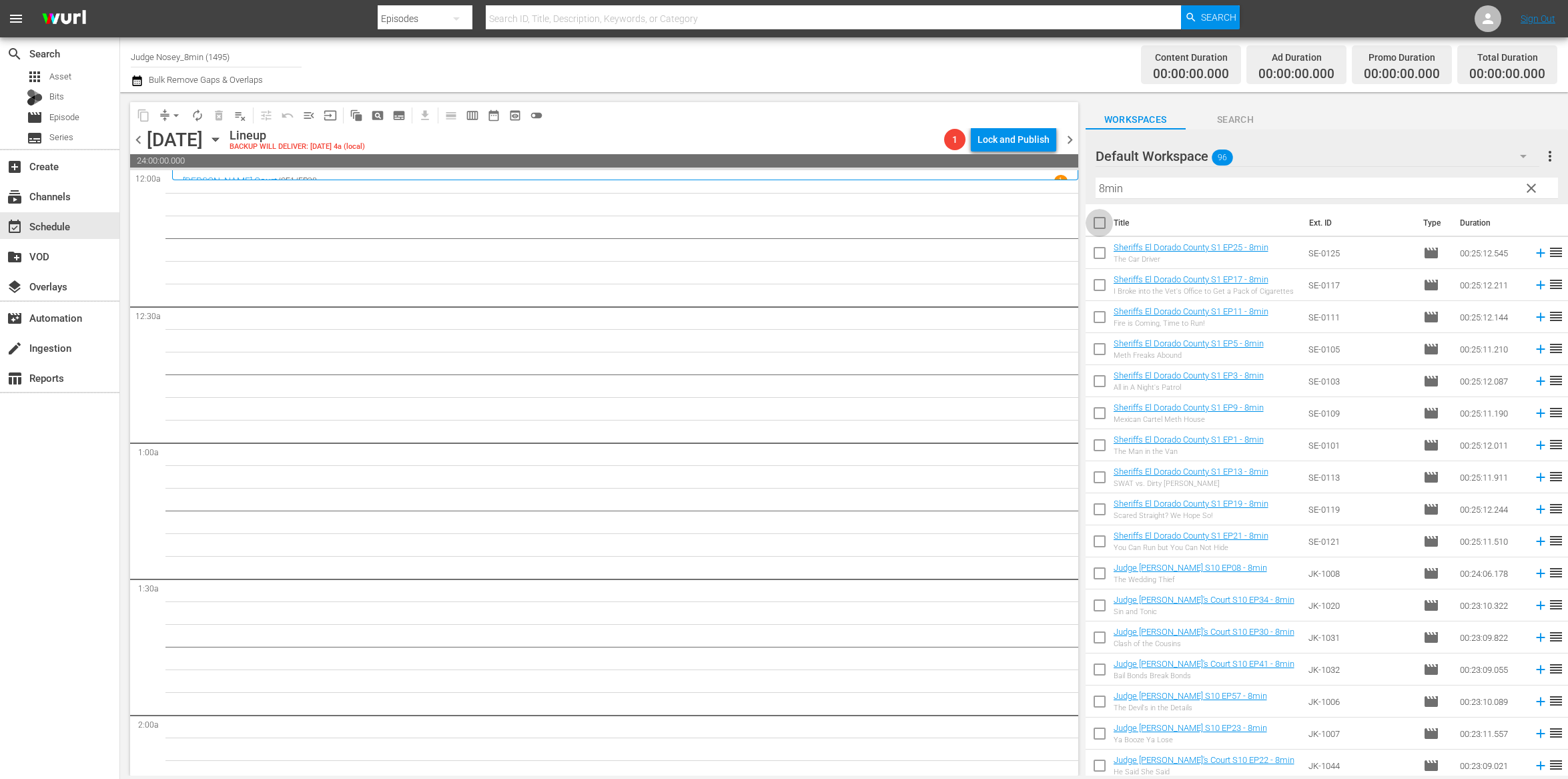
checkbox input "true"
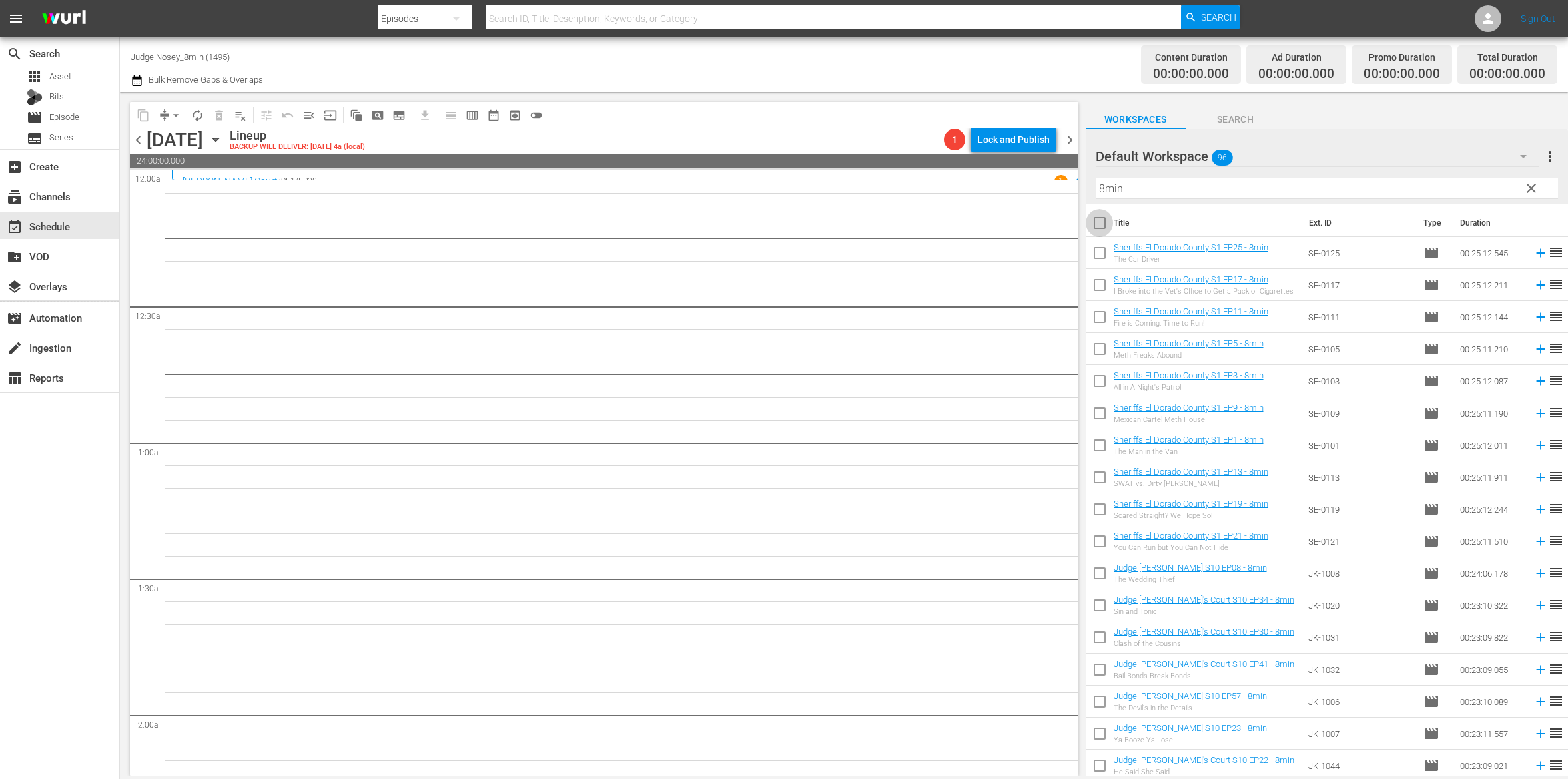
checkbox input "true"
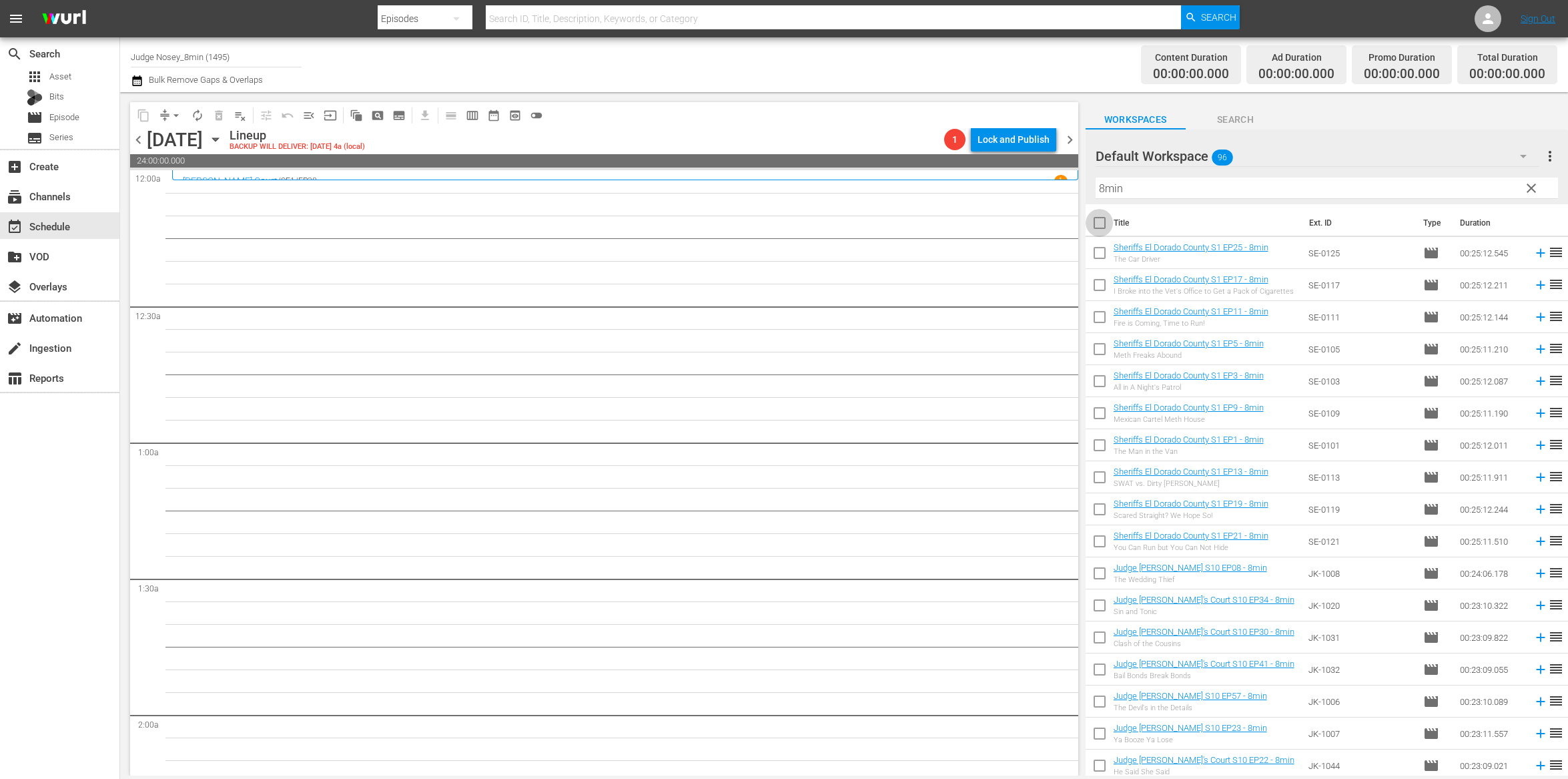
checkbox input "true"
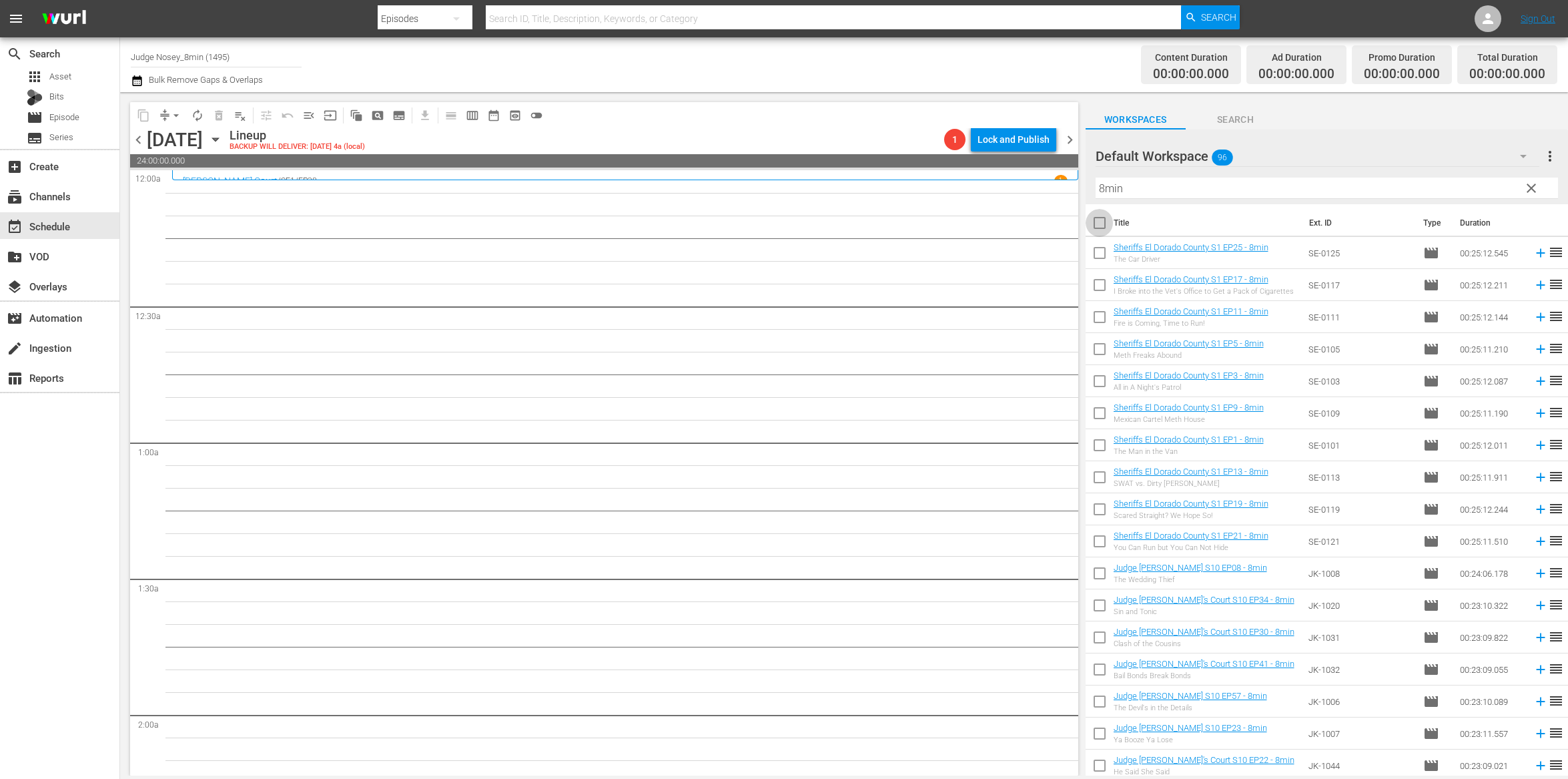
checkbox input "true"
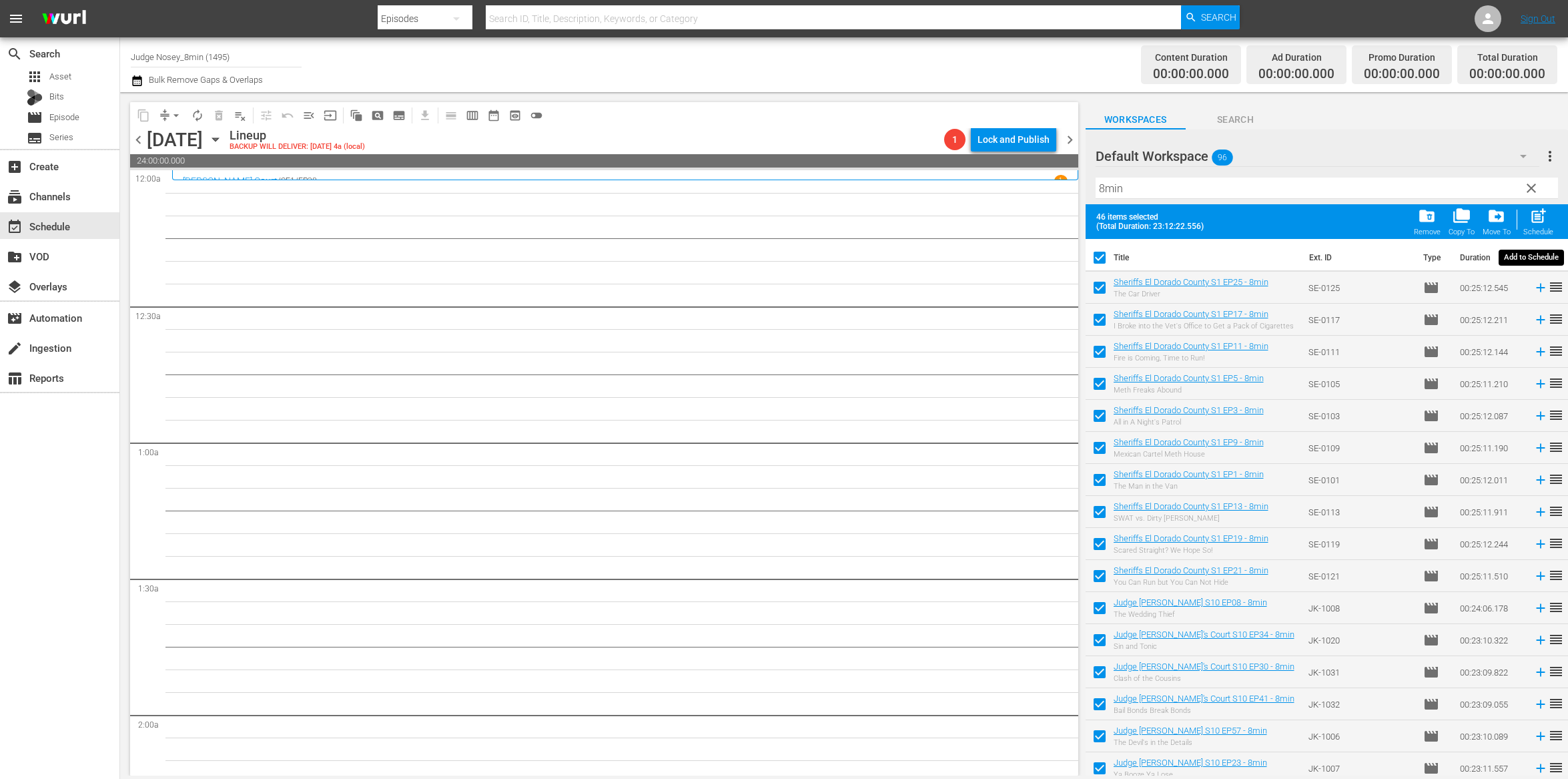
click at [1541, 216] on span "post_add" at bounding box center [1538, 216] width 18 height 18
checkbox input "false"
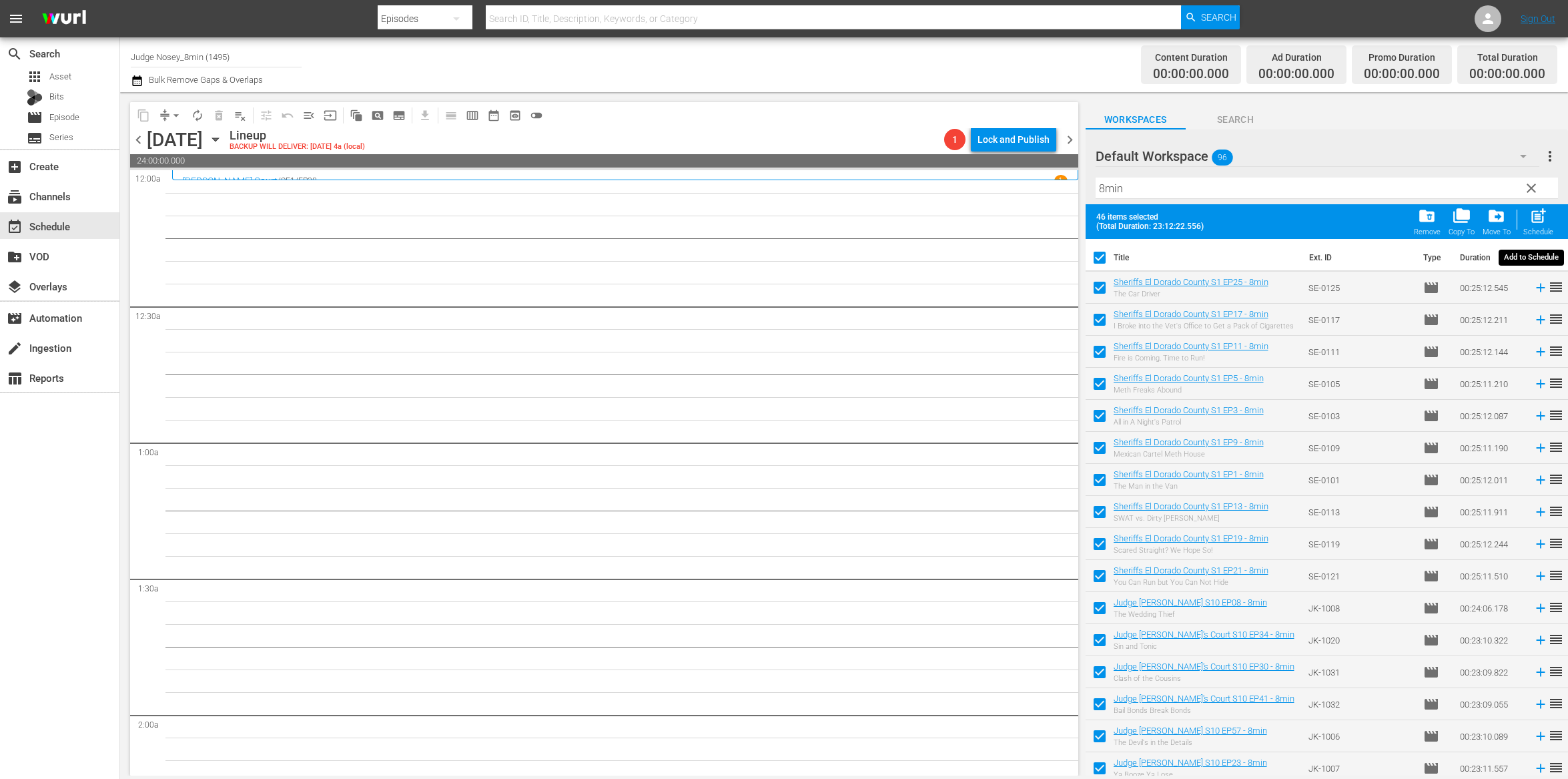
checkbox input "false"
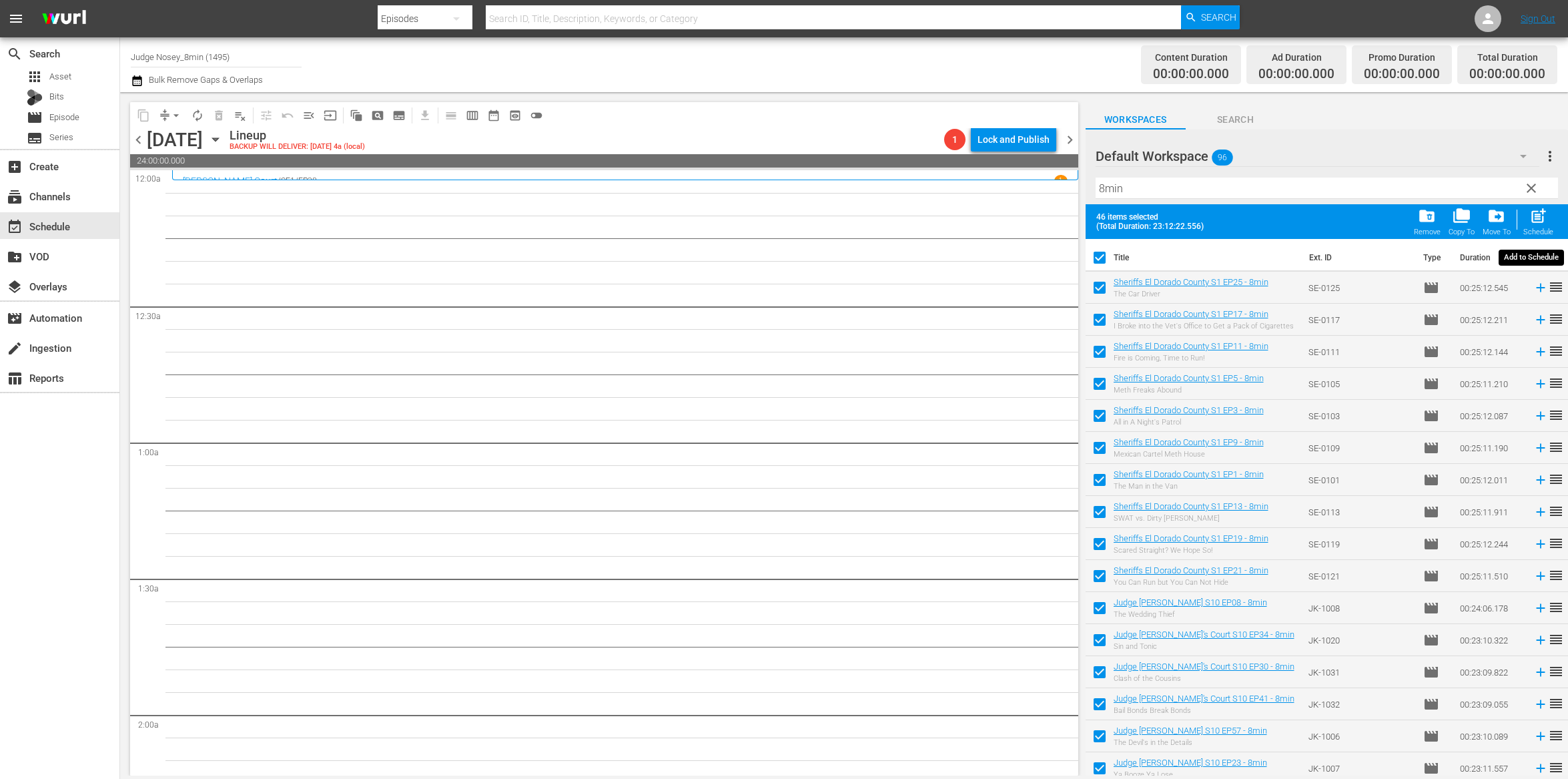
checkbox input "false"
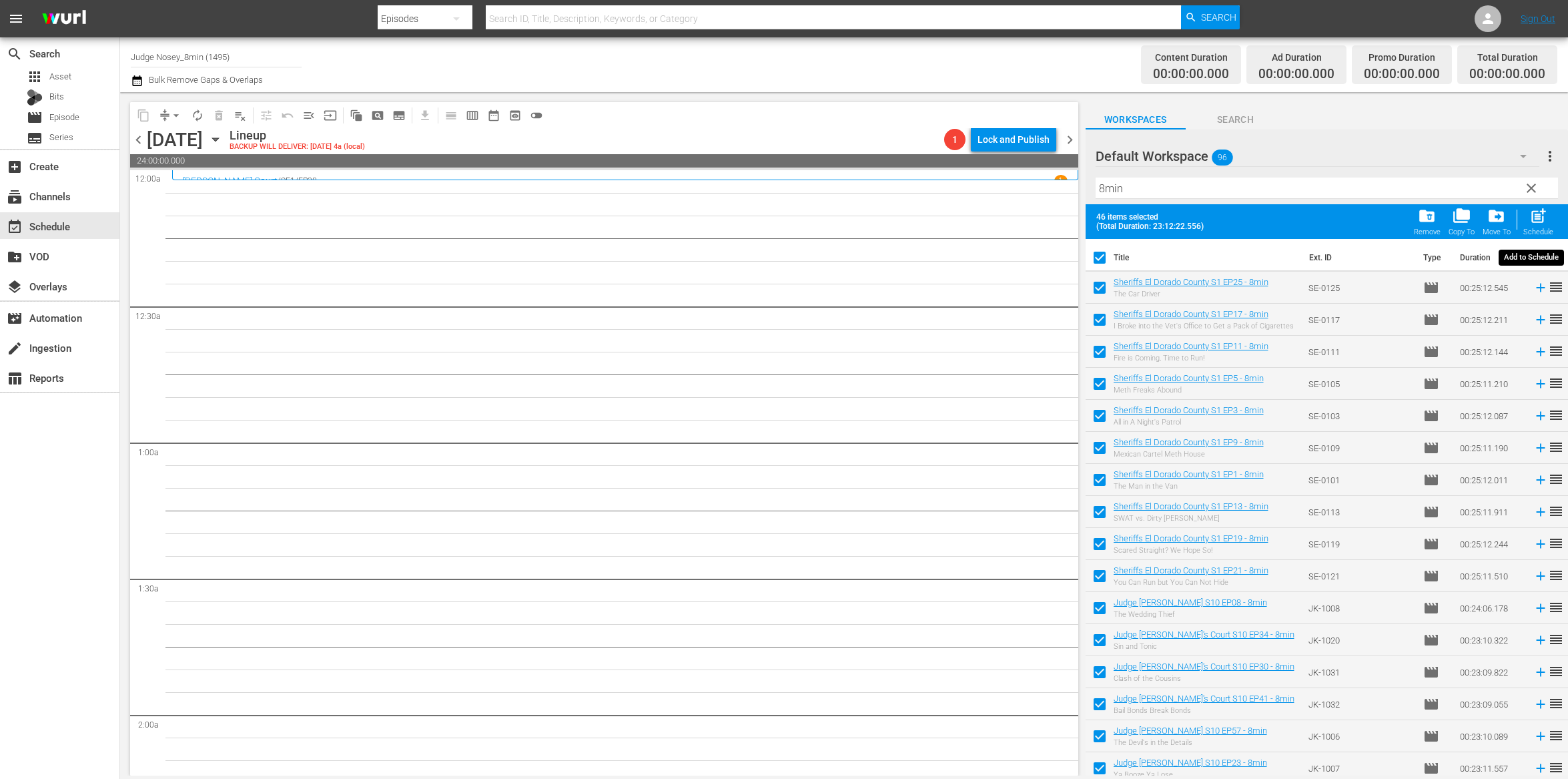
checkbox input "false"
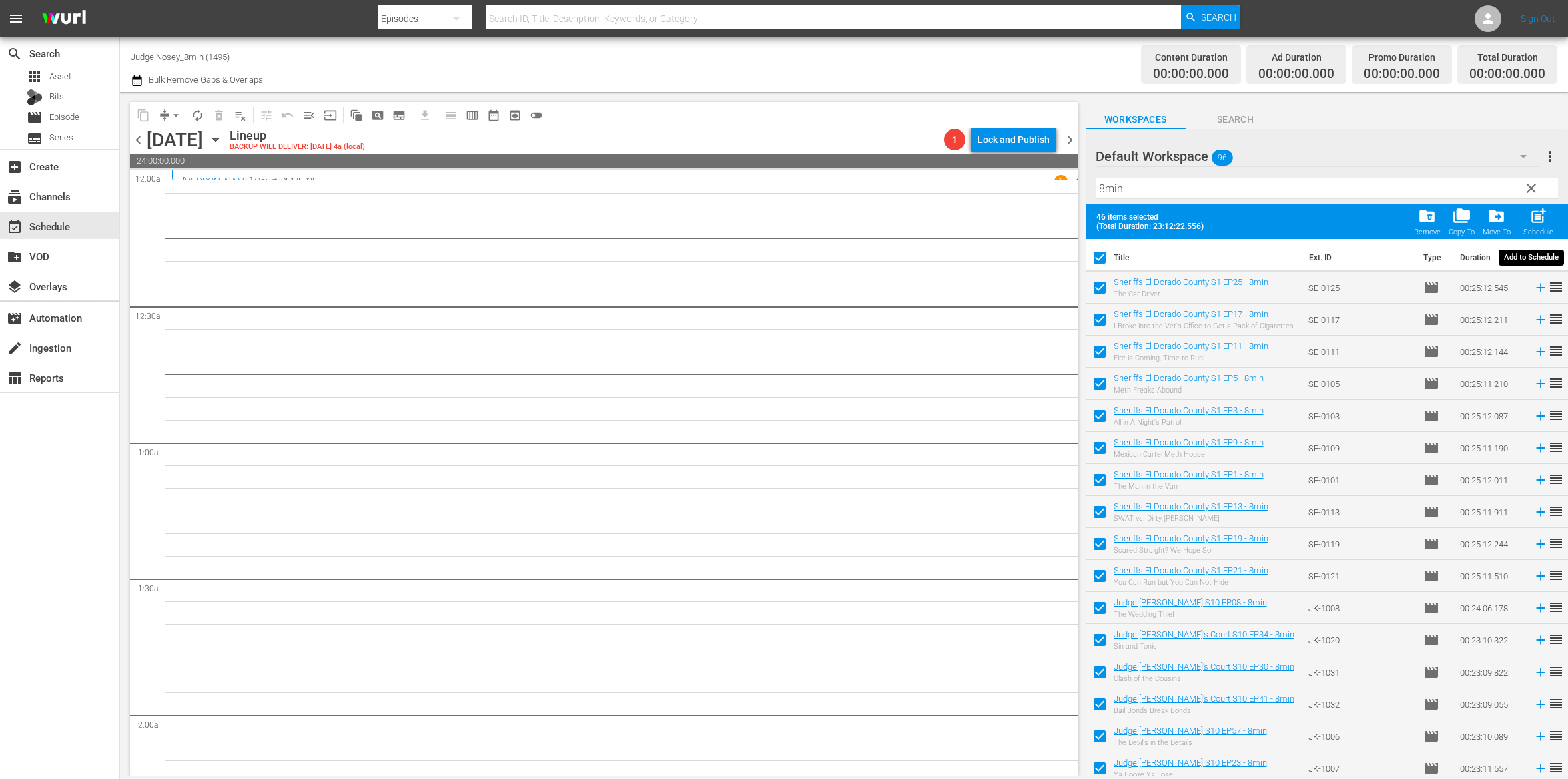
checkbox input "false"
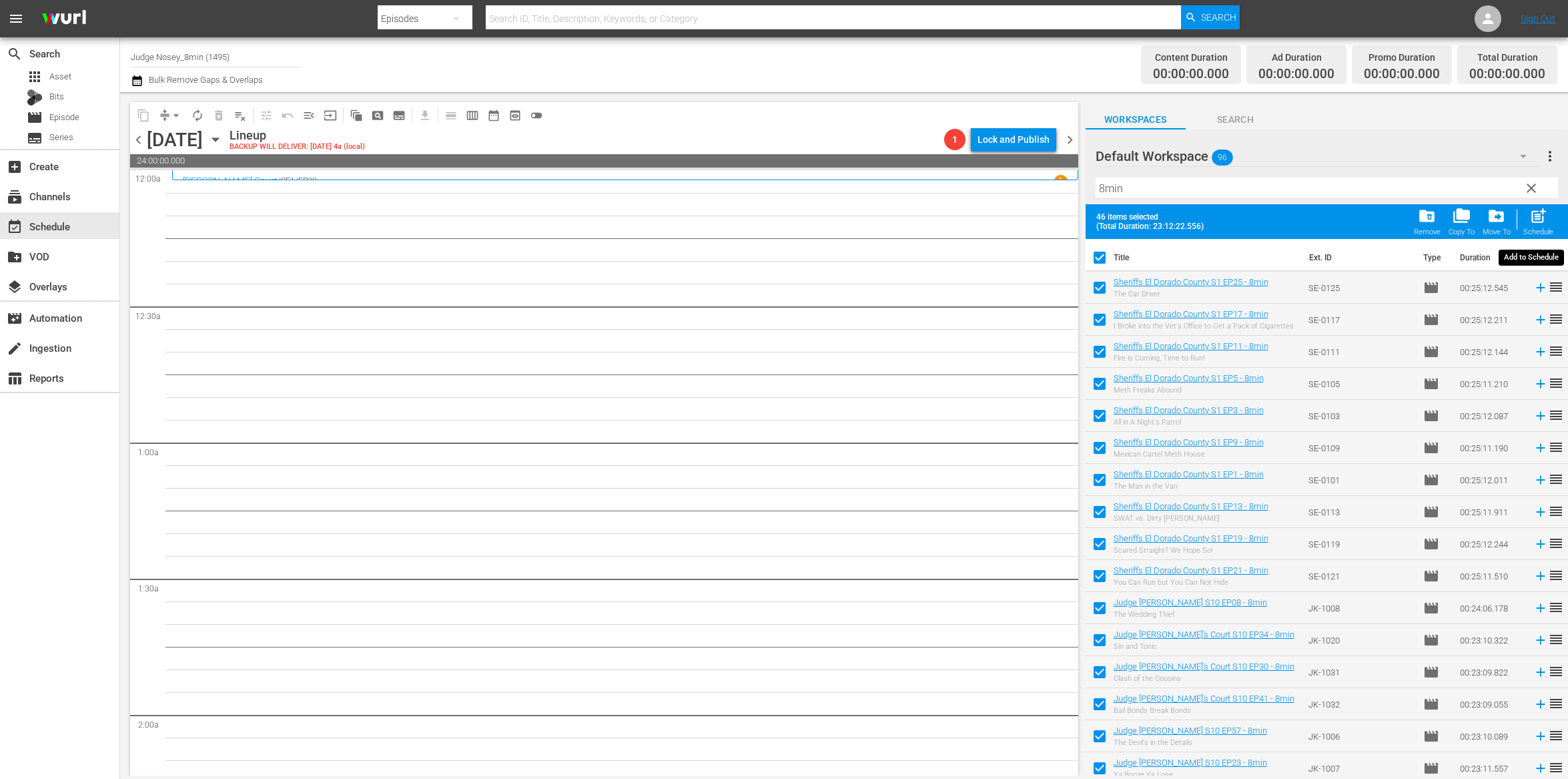
checkbox input "false"
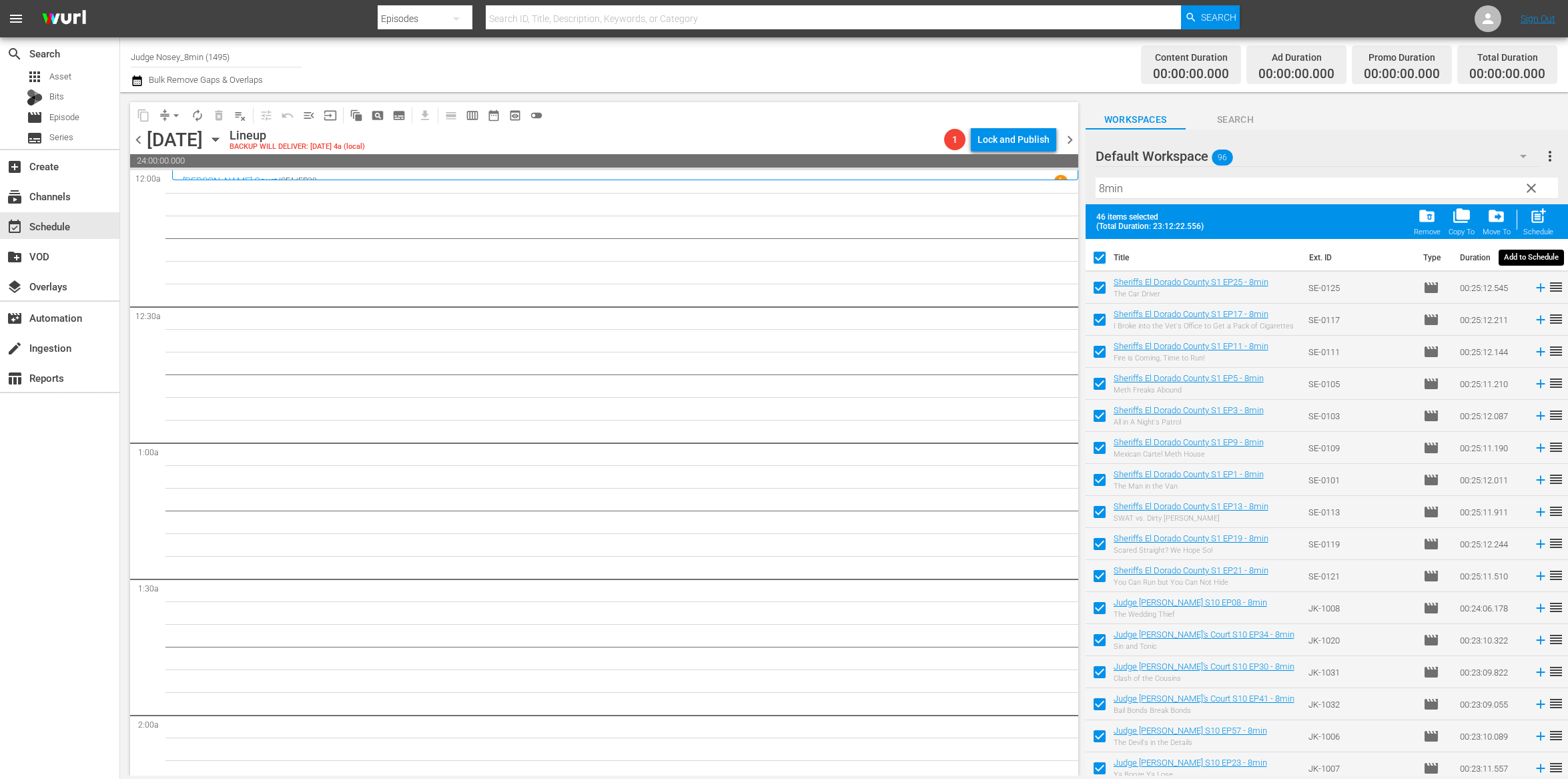
checkbox input "false"
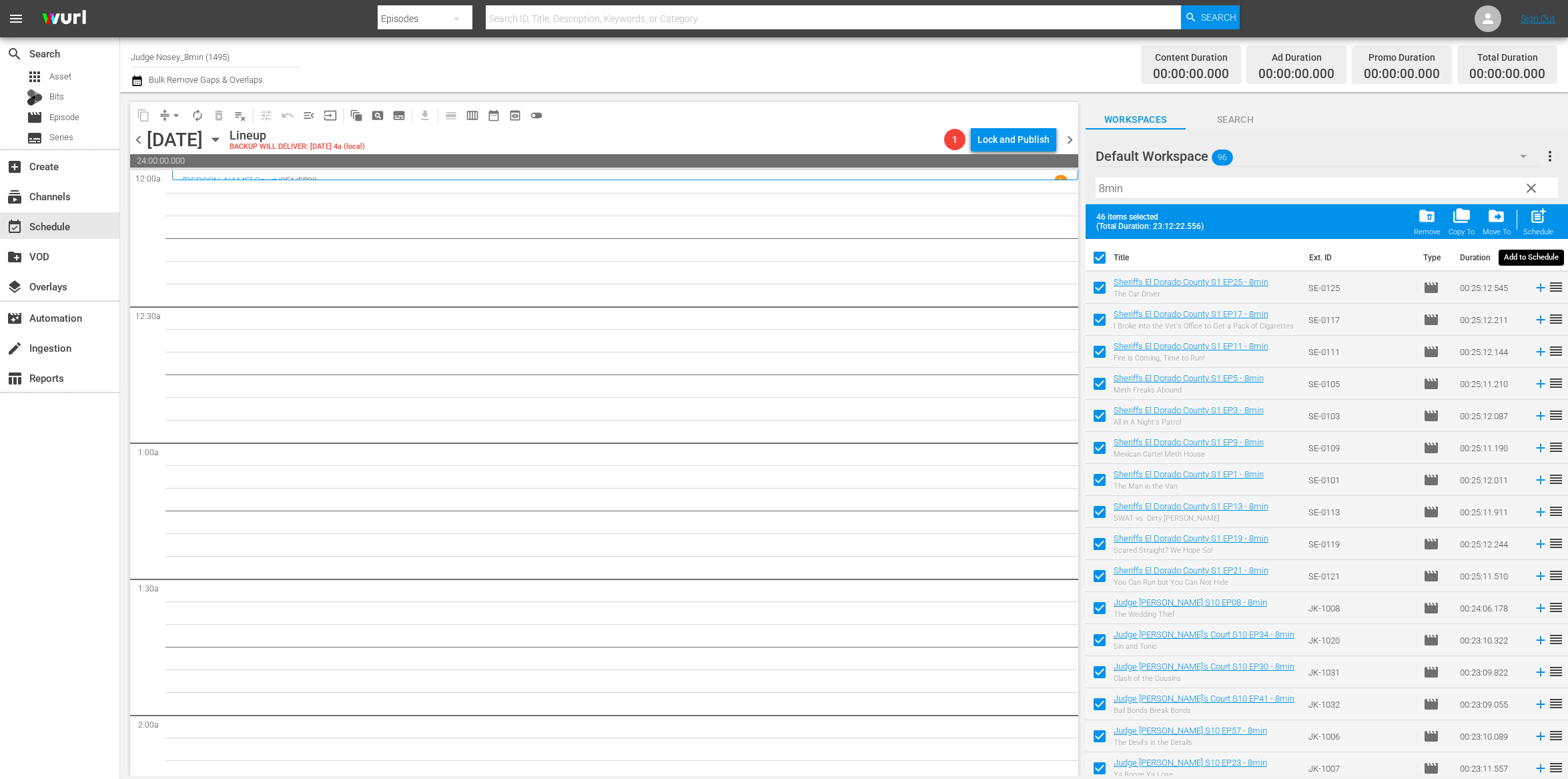
checkbox input "false"
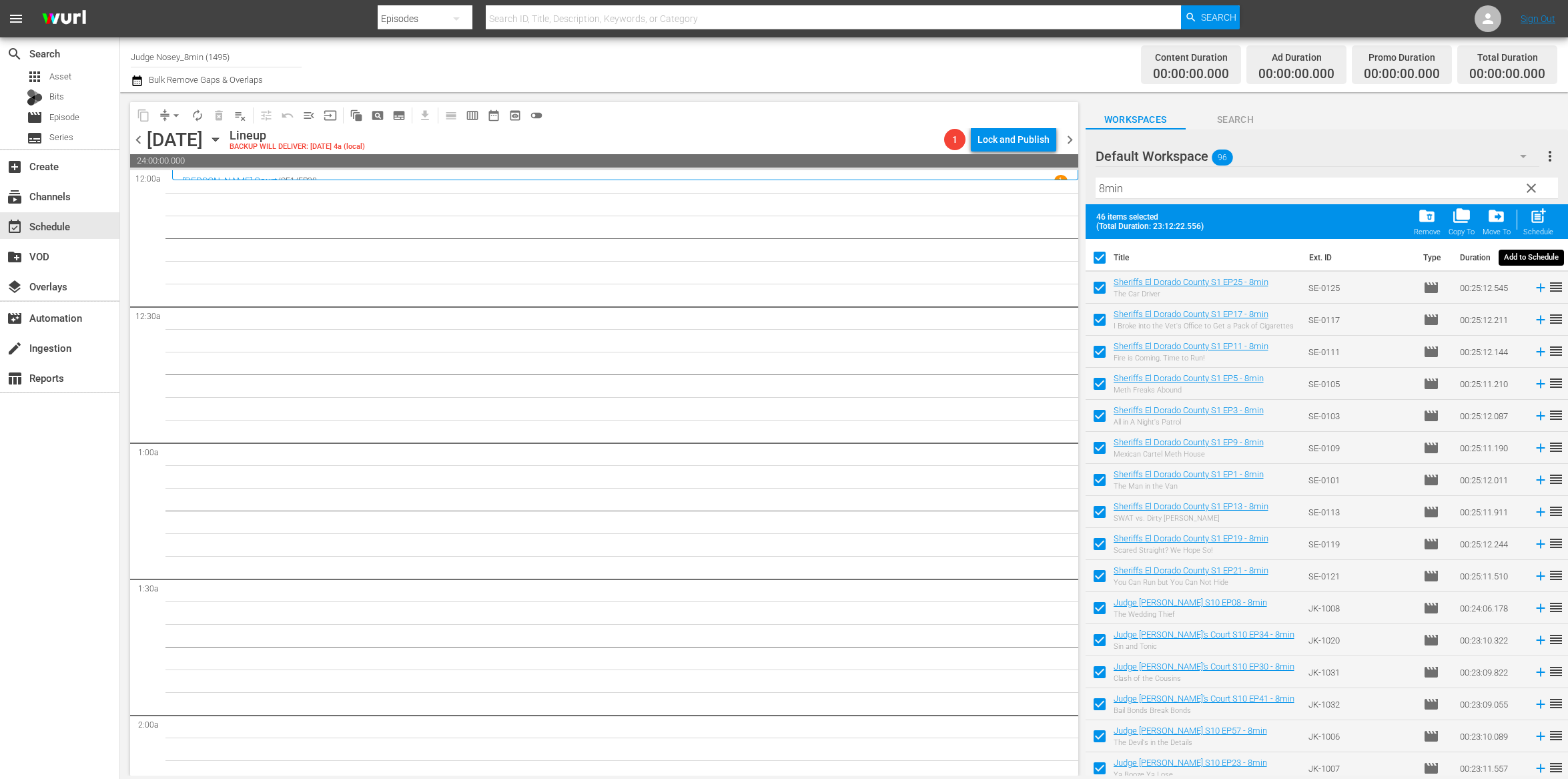
checkbox input "false"
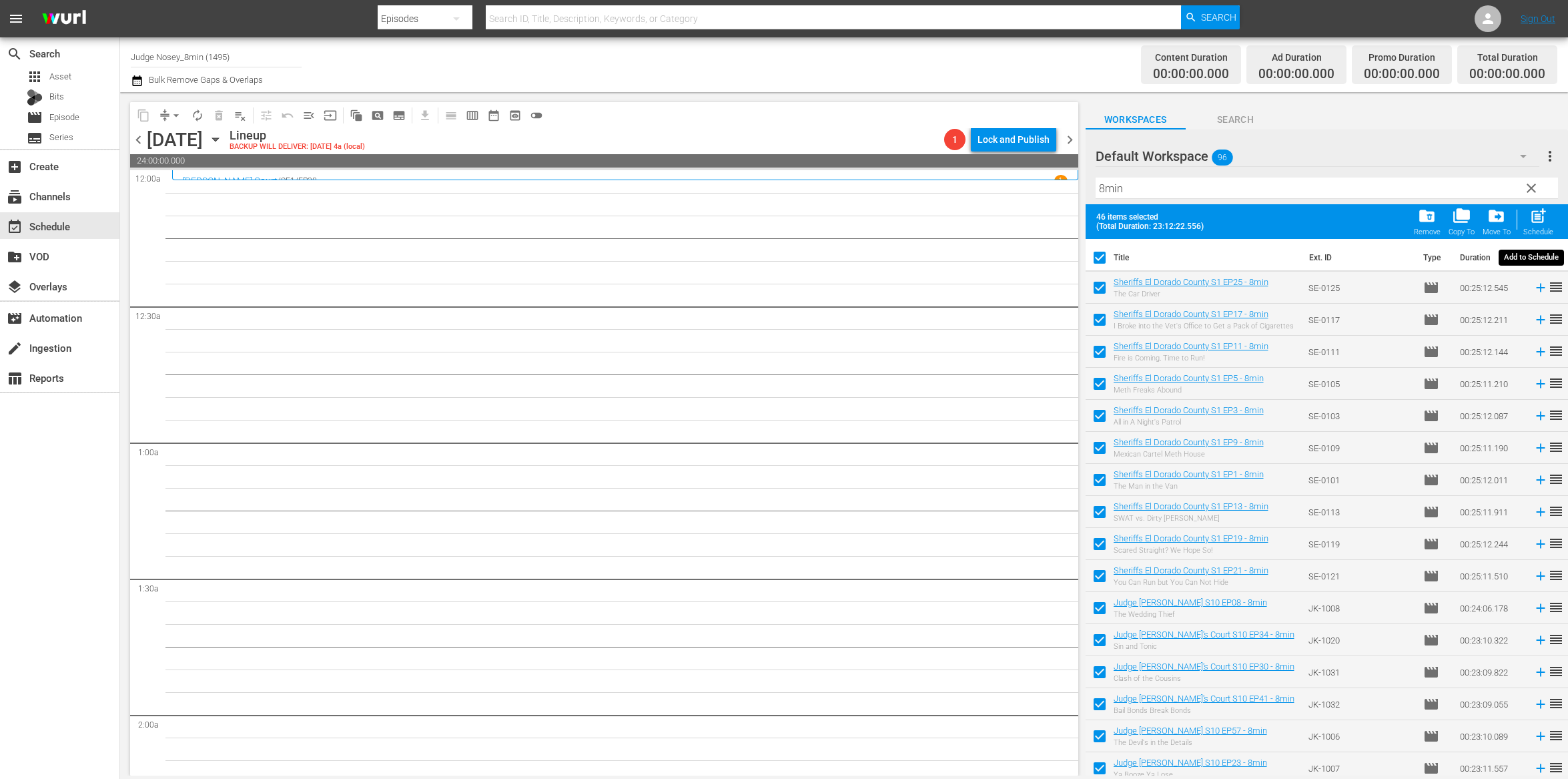
checkbox input "false"
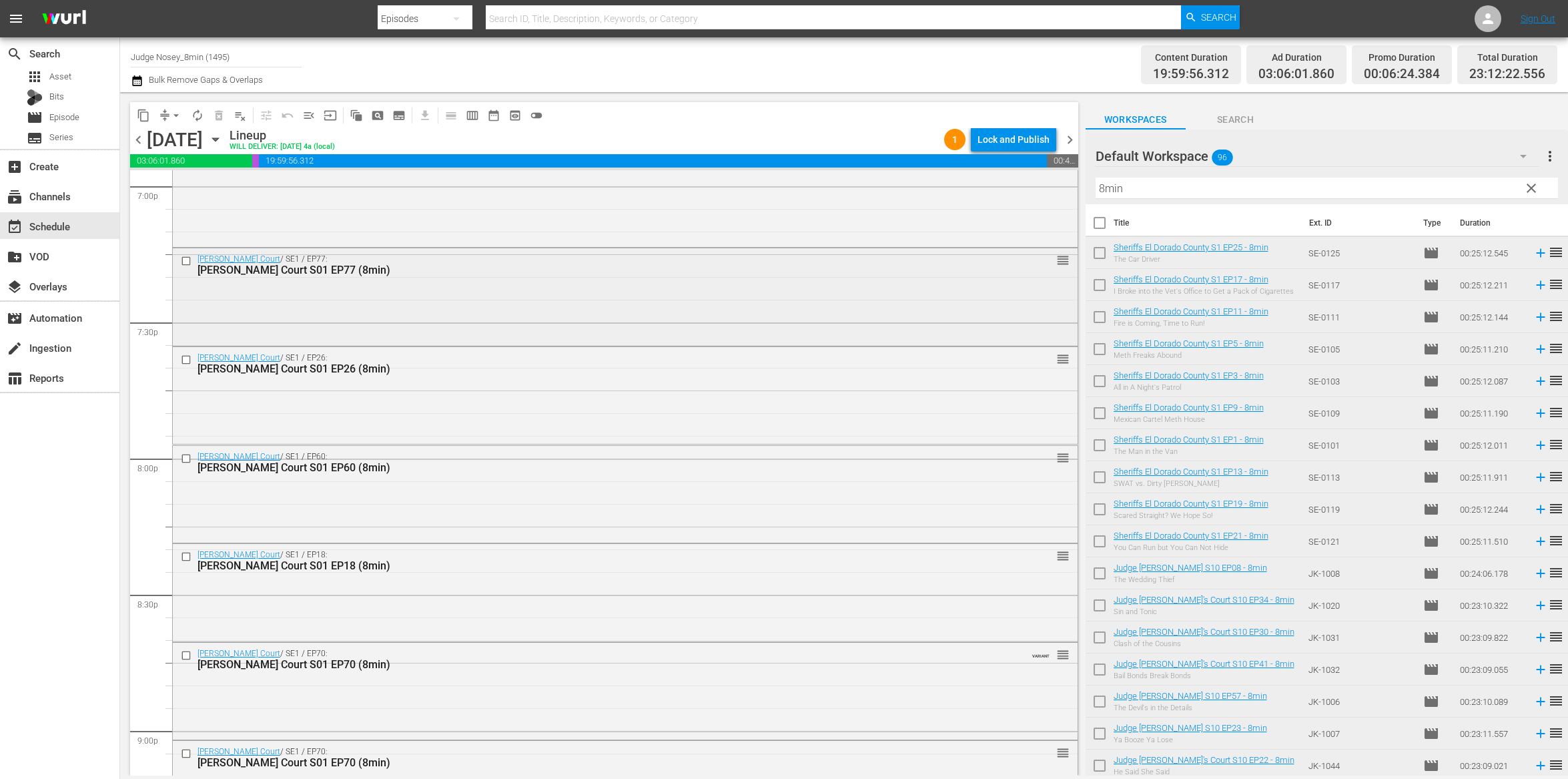
scroll to position [4756, 0]
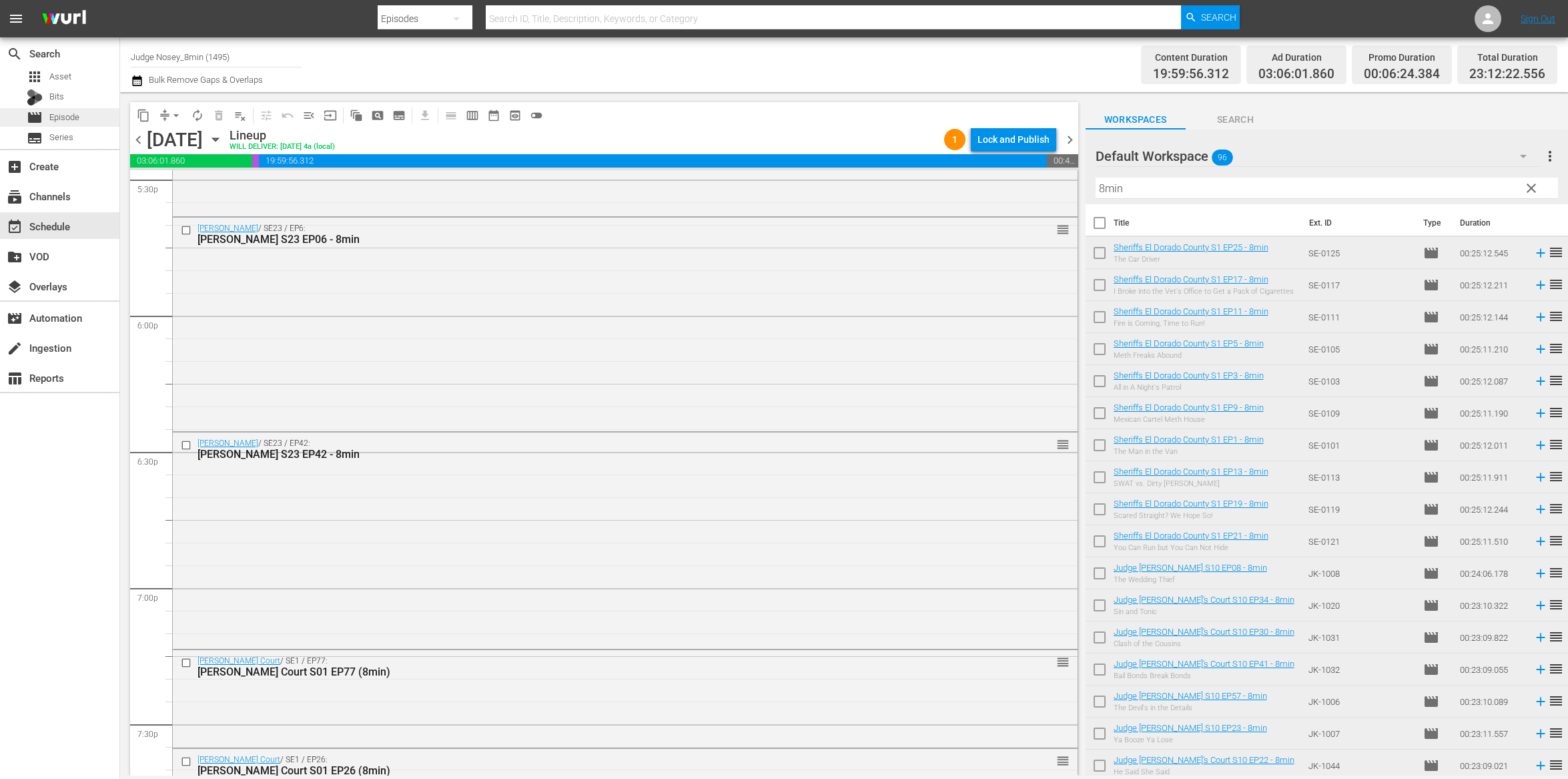
click at [88, 113] on div "movie Episode" at bounding box center [60, 118] width 119 height 19
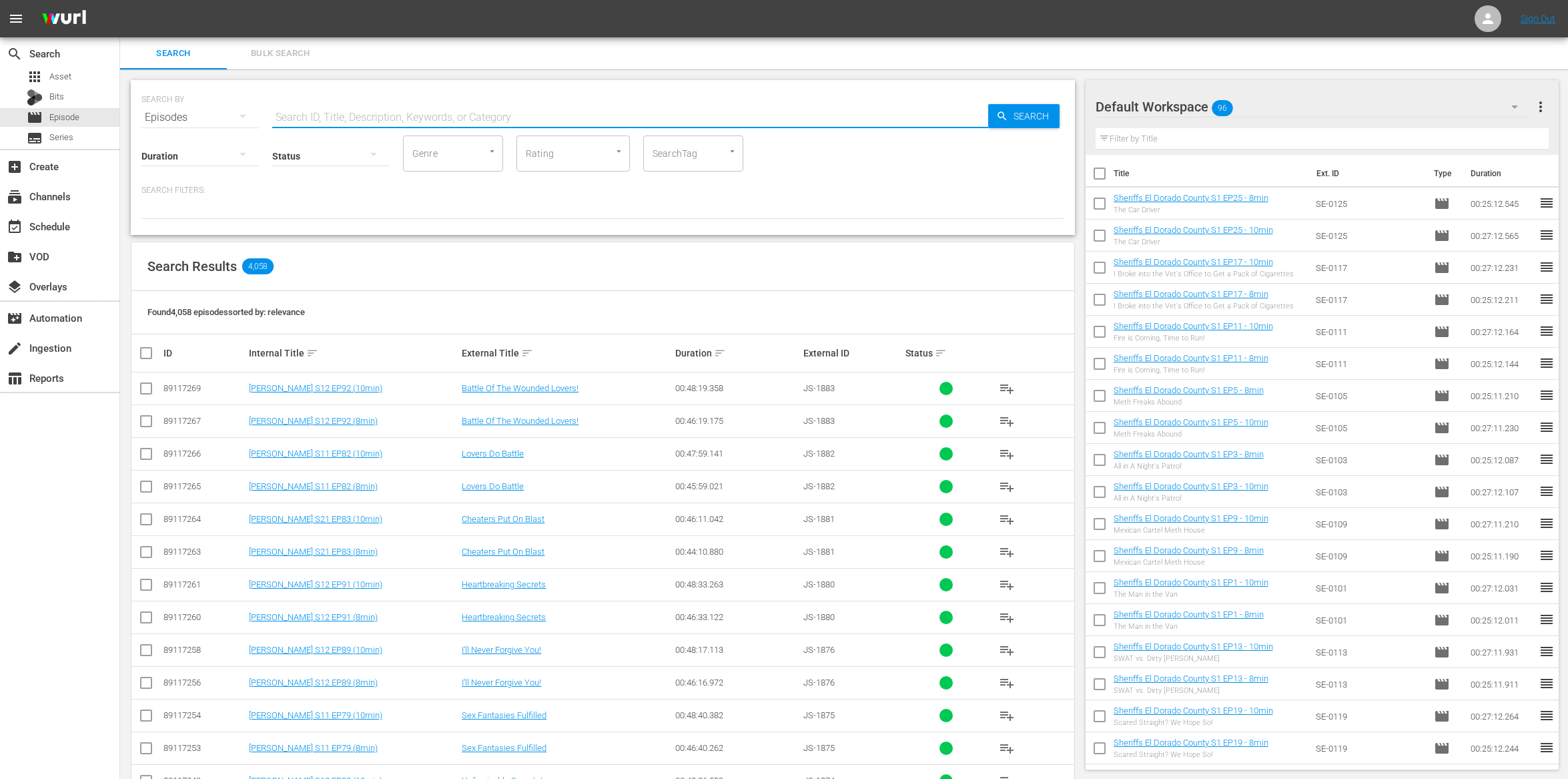
click at [393, 125] on input "text" at bounding box center [631, 118] width 716 height 32
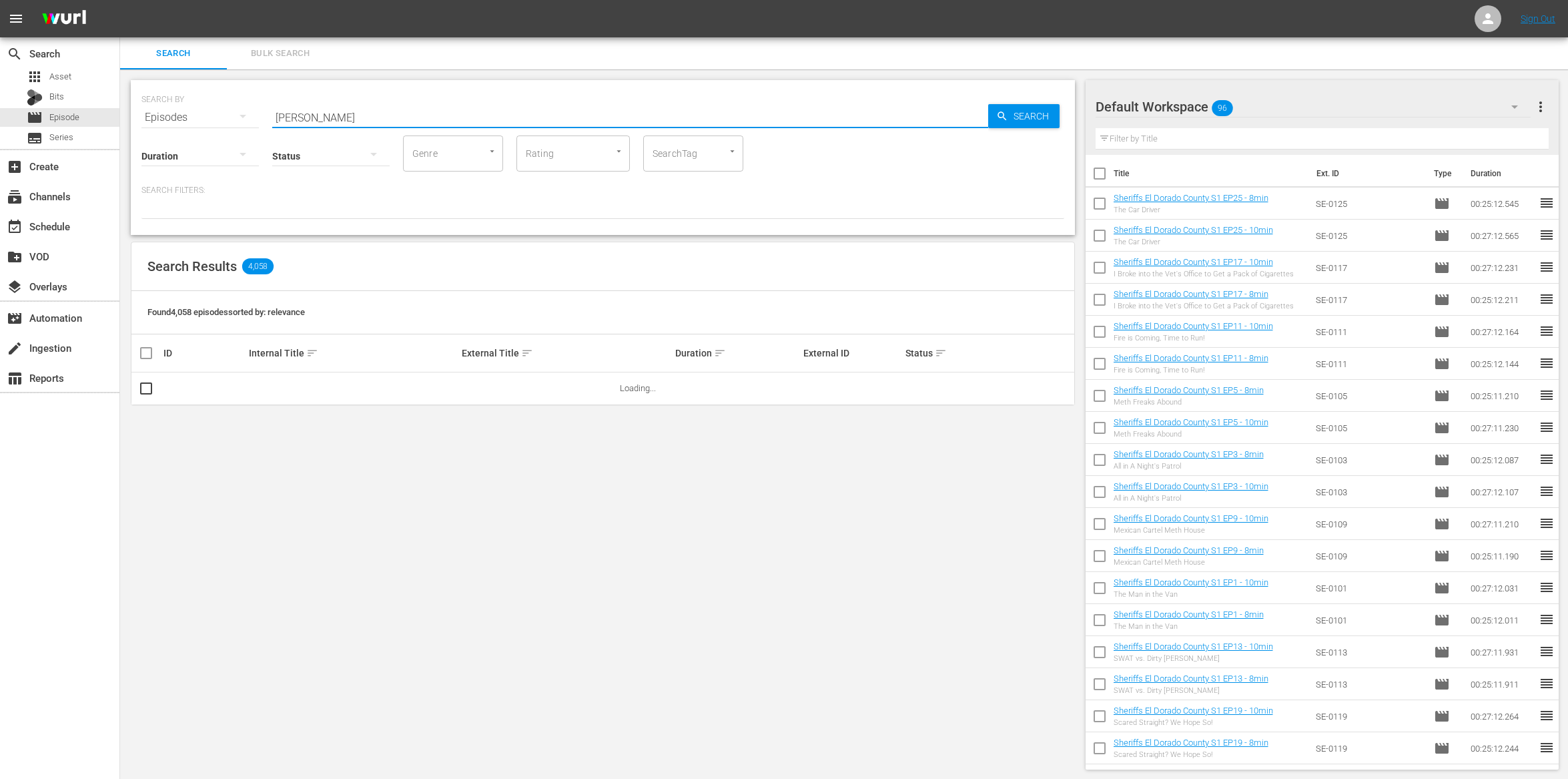
type input "[PERSON_NAME]"
click at [675, 150] on input "SearchTag" at bounding box center [674, 154] width 50 height 24
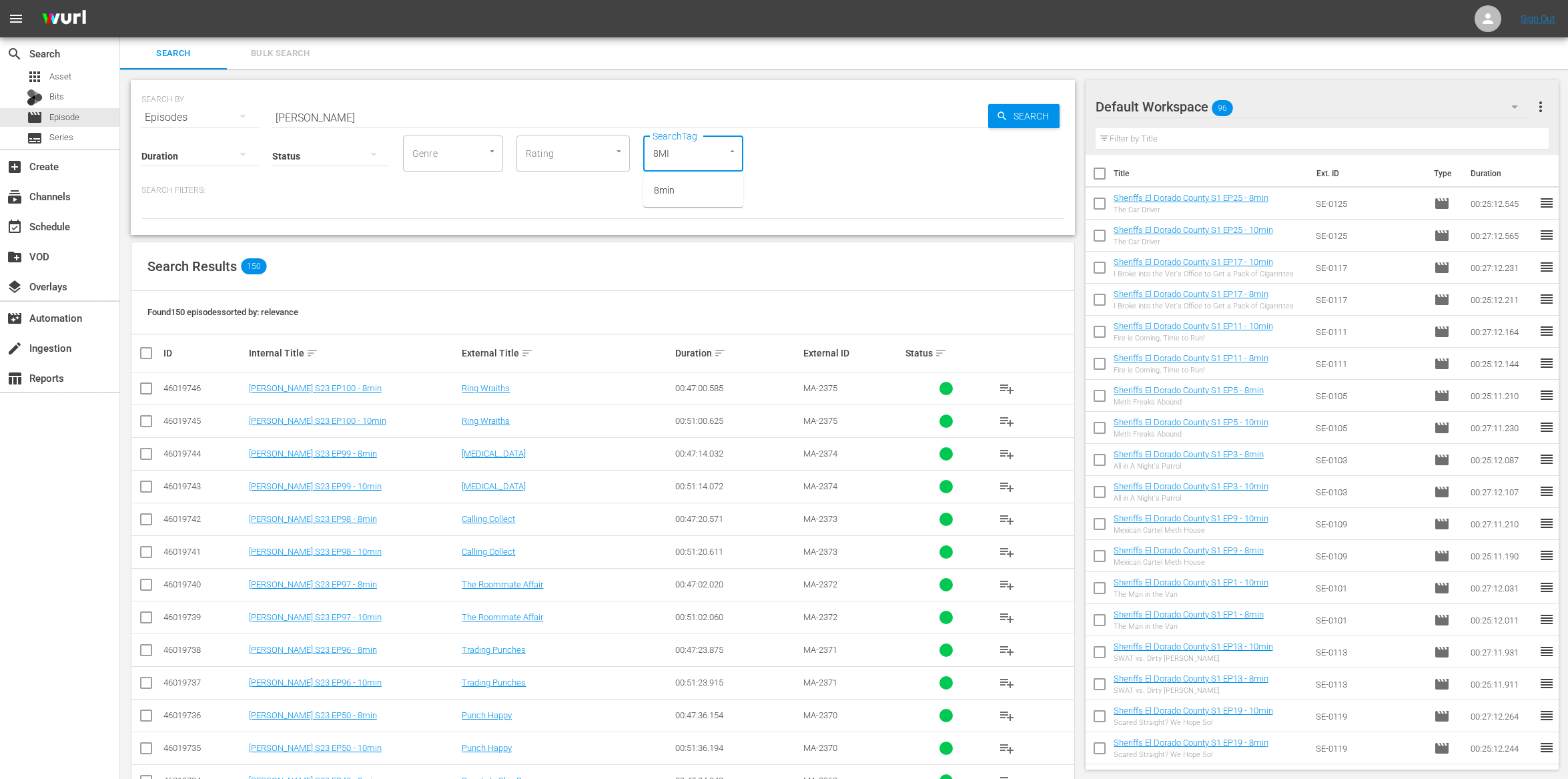
type input "8MIN"
click at [673, 191] on span "8min" at bounding box center [664, 190] width 21 height 14
click at [146, 389] on input "checkbox" at bounding box center [146, 391] width 16 height 16
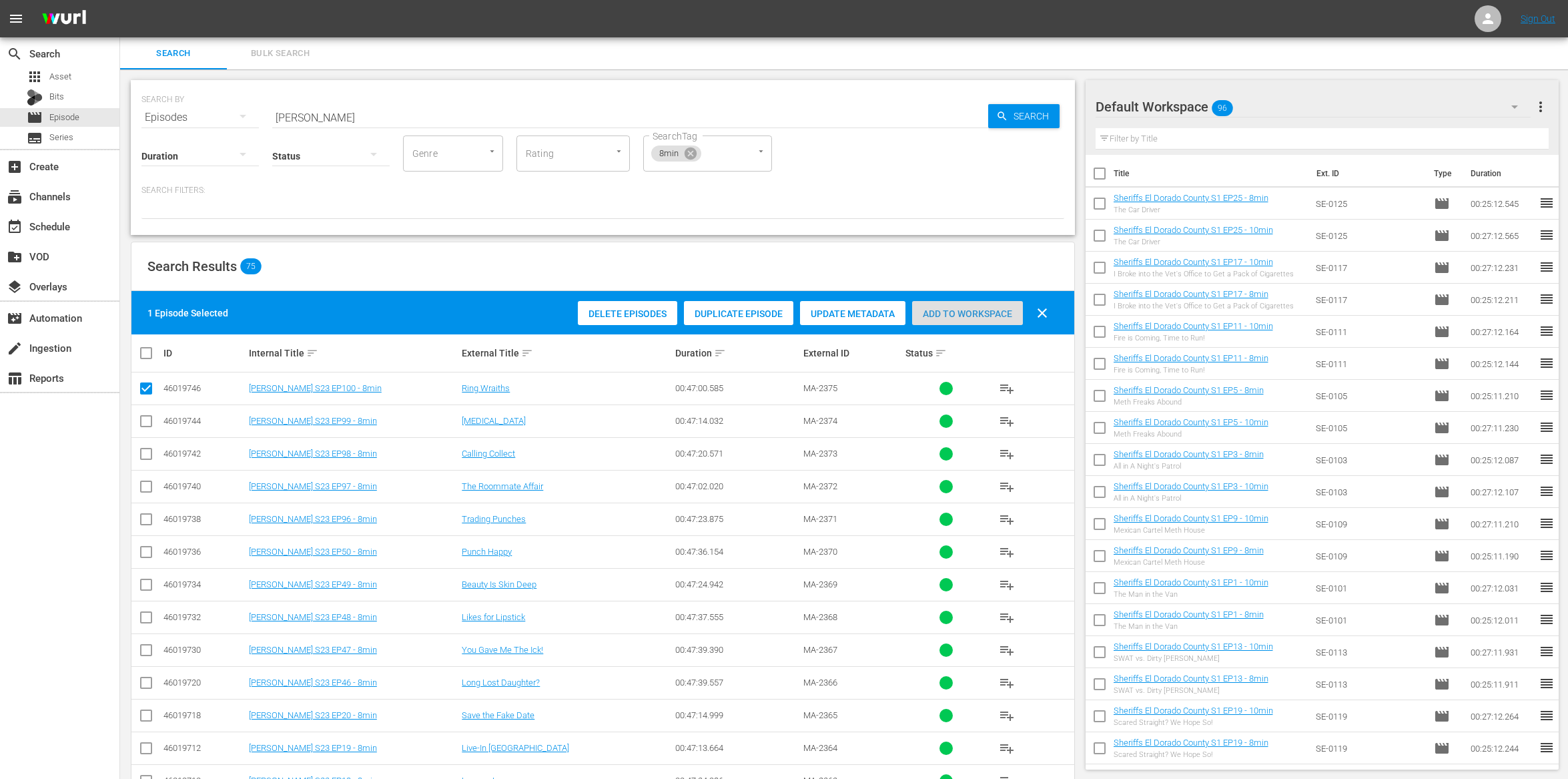
click at [996, 310] on span "Add to Workspace" at bounding box center [967, 313] width 111 height 10
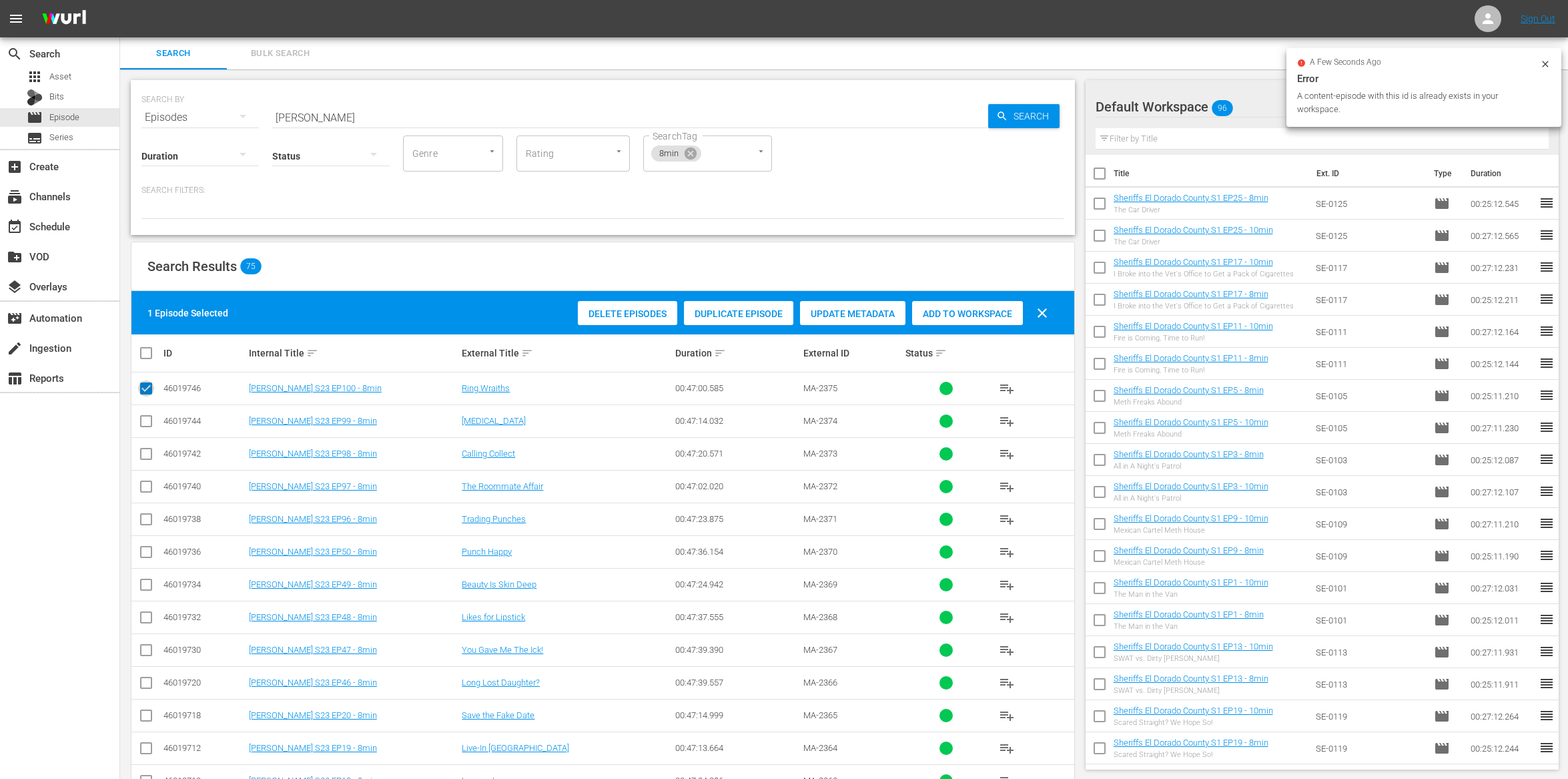
drag, startPoint x: 146, startPoint y: 390, endPoint x: 145, endPoint y: 414, distance: 24.0
click at [146, 391] on input "checkbox" at bounding box center [146, 391] width 16 height 16
checkbox input "false"
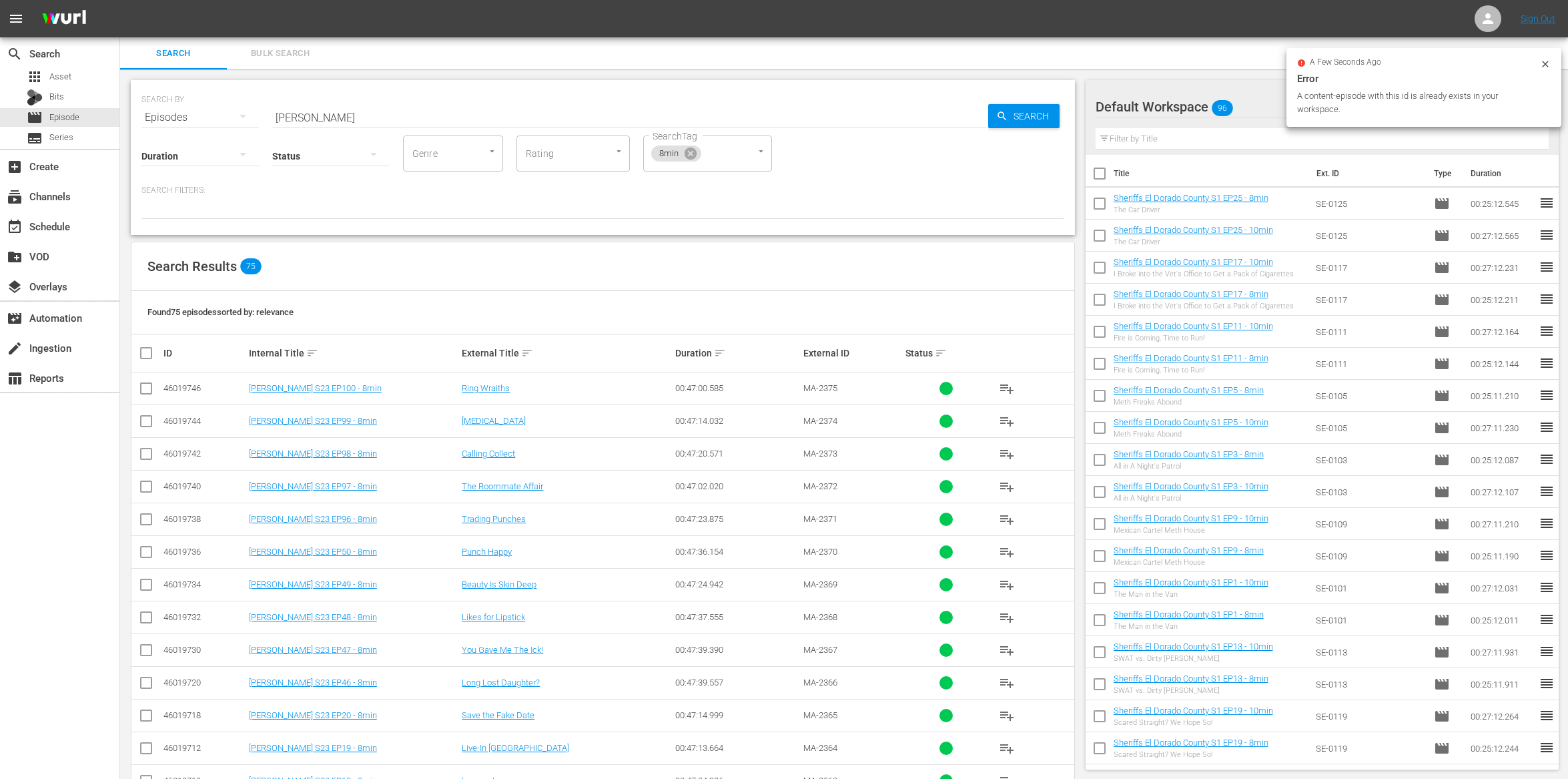
click at [145, 421] on input "checkbox" at bounding box center [146, 424] width 16 height 16
checkbox input "true"
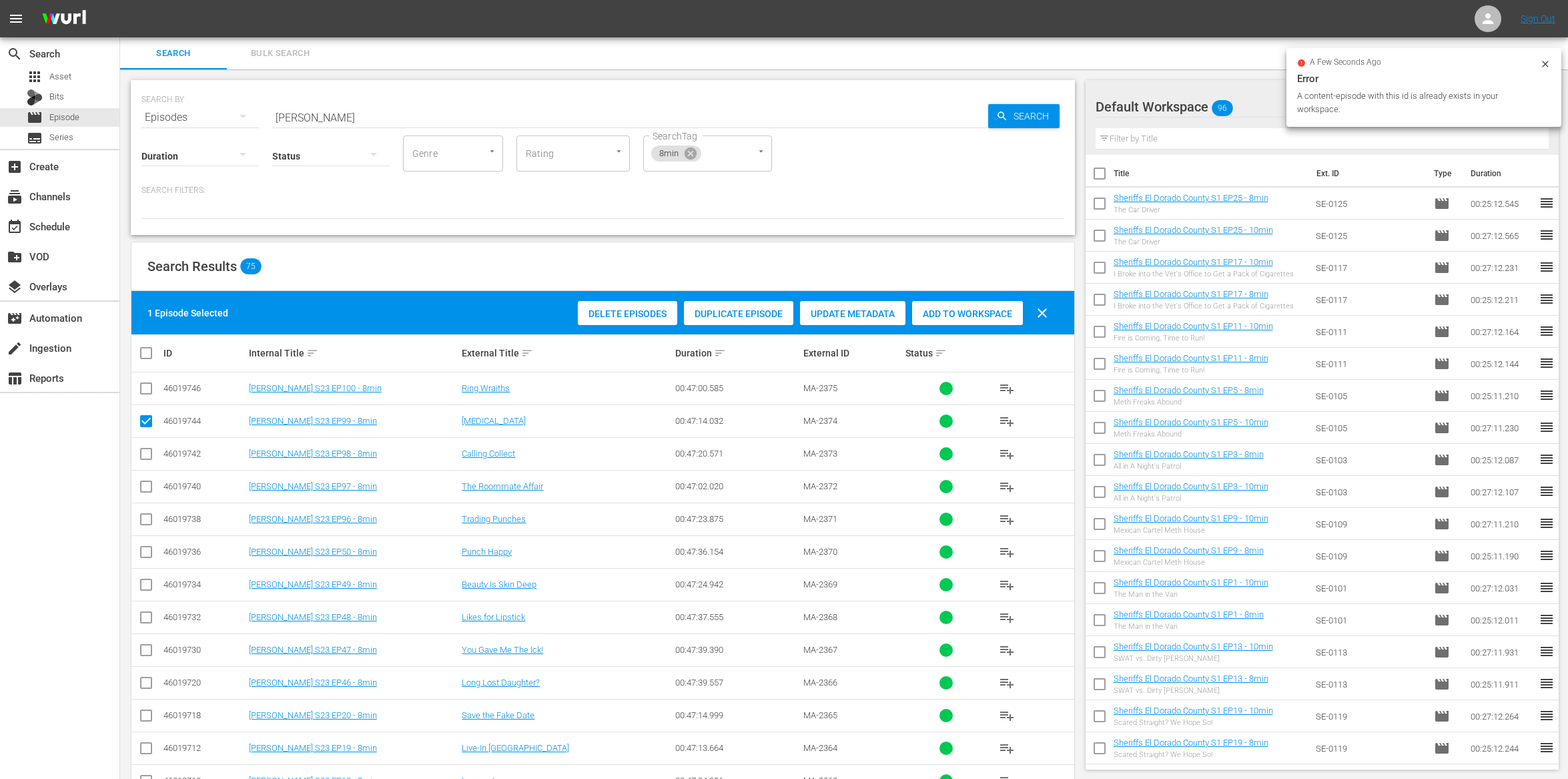
click at [928, 318] on div "Add to Workspace" at bounding box center [967, 313] width 111 height 25
click at [62, 220] on div "event_available Schedule" at bounding box center [37, 224] width 75 height 12
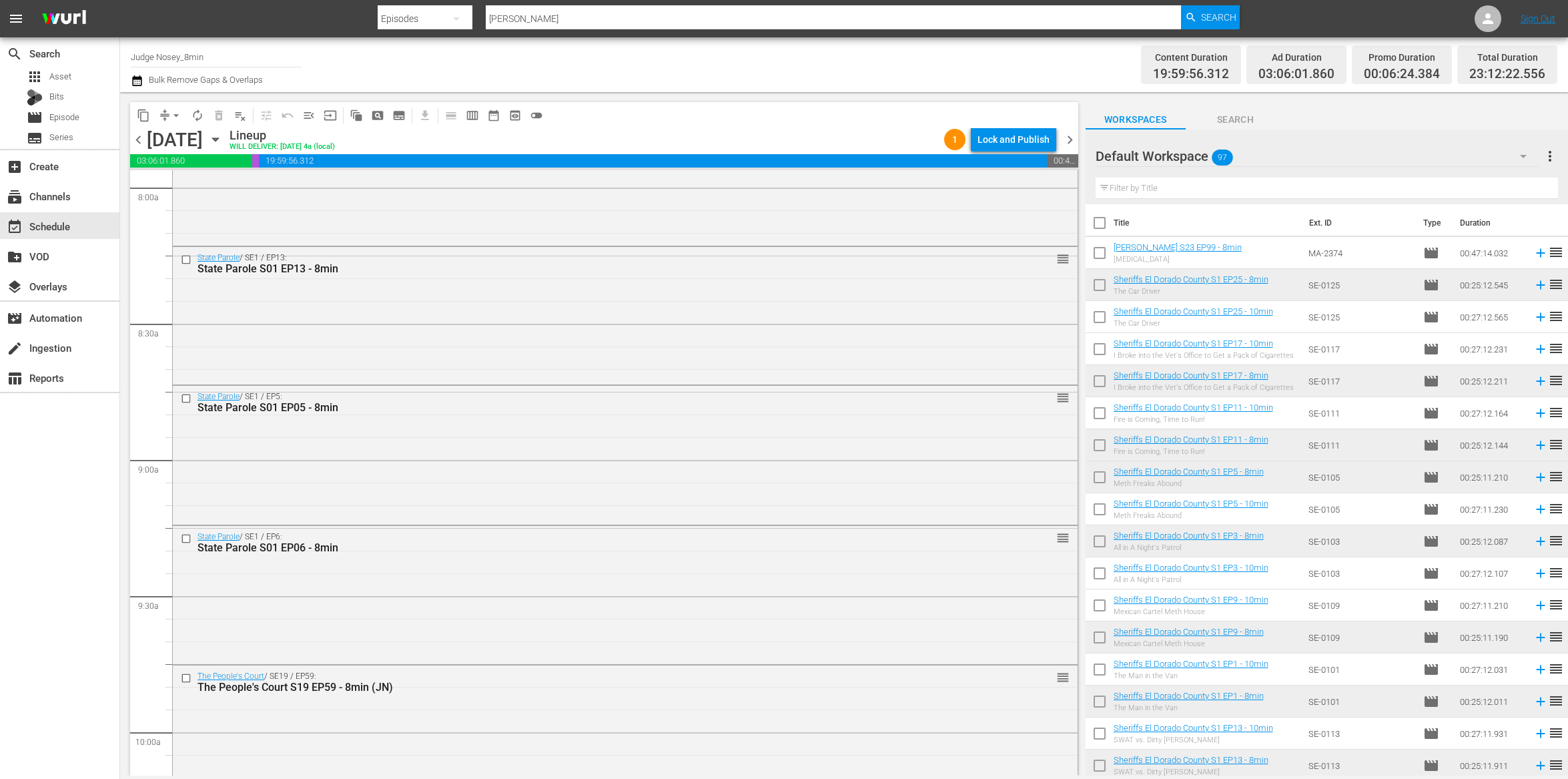
scroll to position [2191, 0]
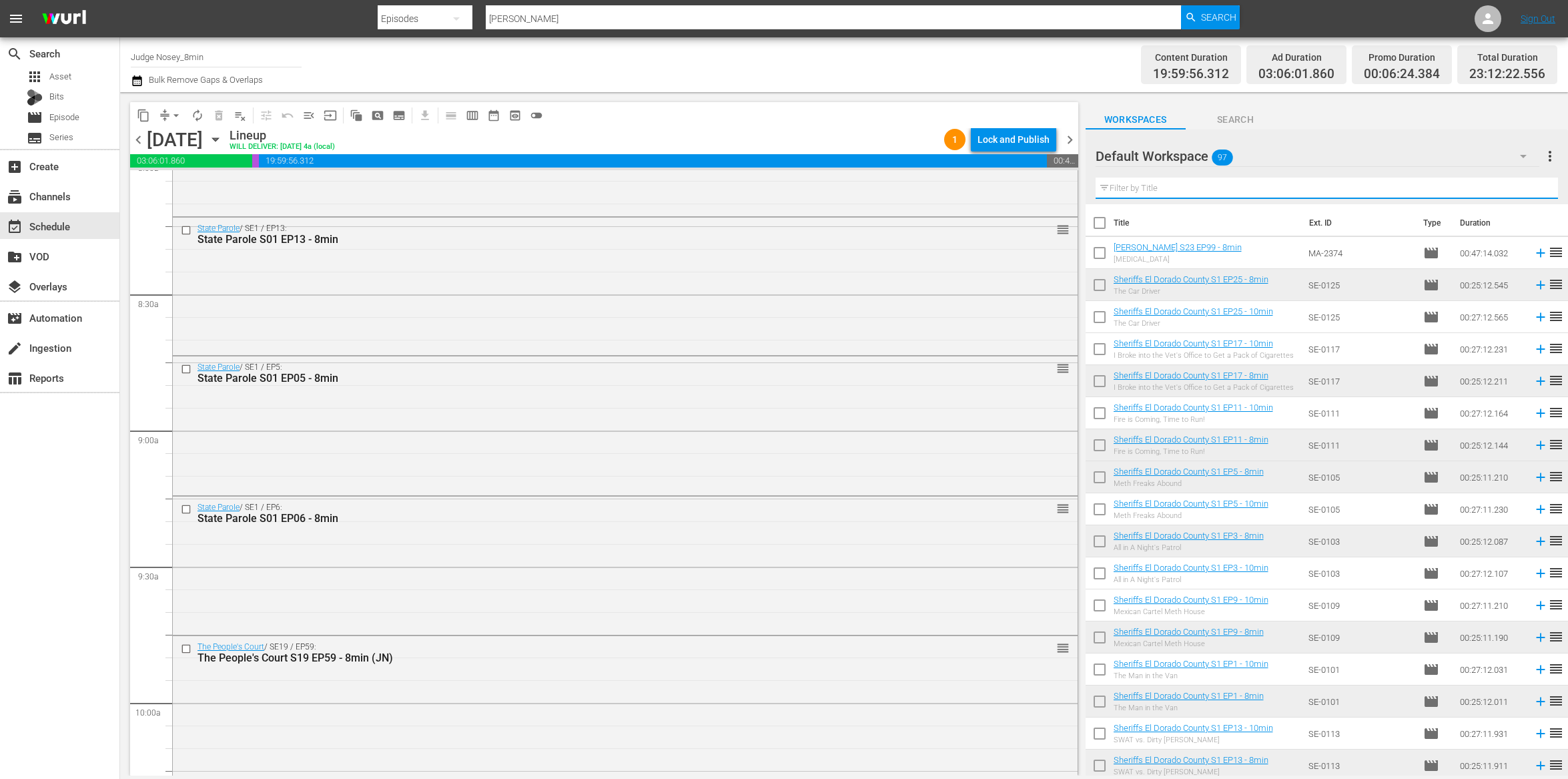
click at [1186, 187] on input "text" at bounding box center [1327, 188] width 463 height 21
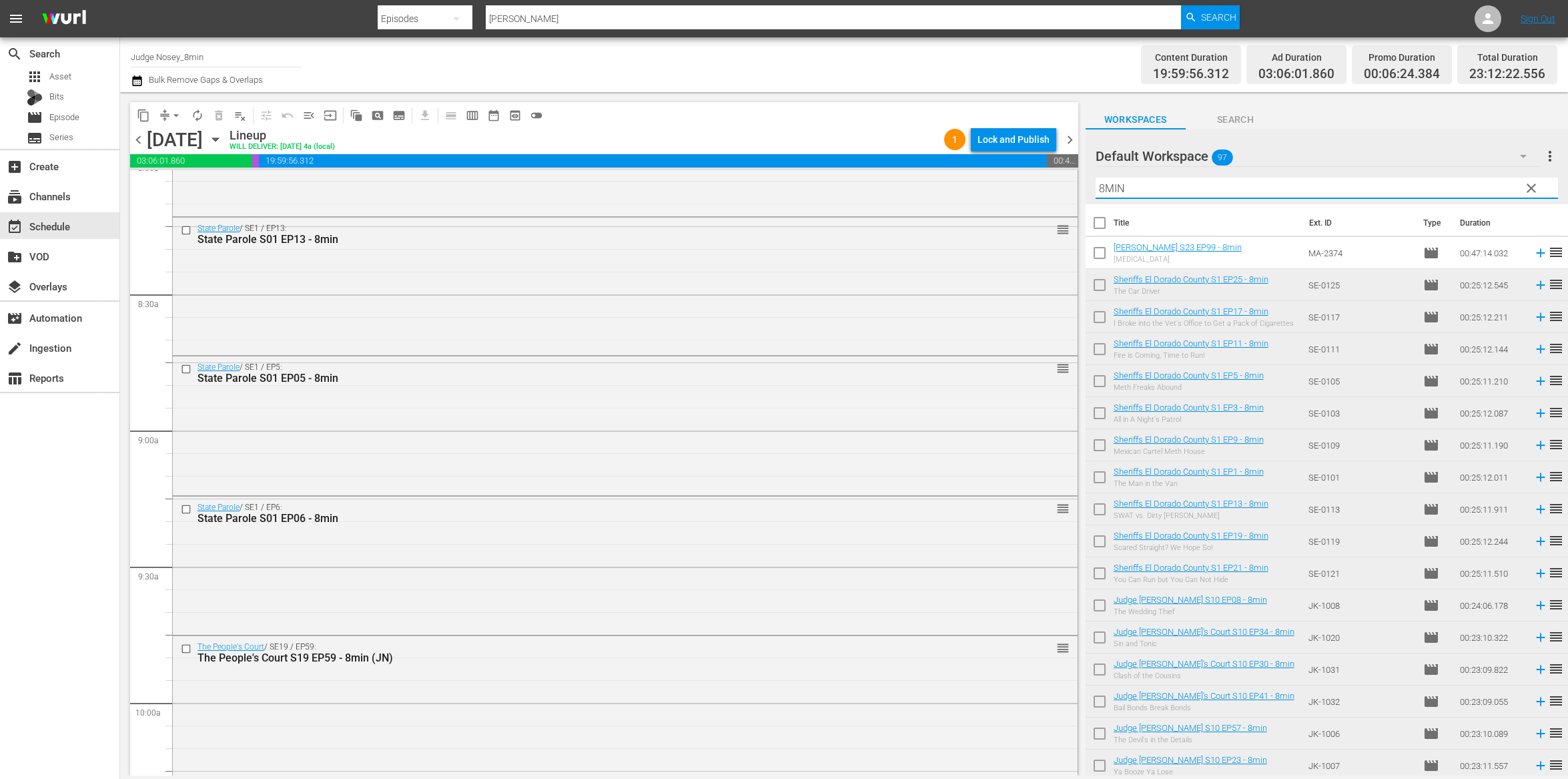
type input "8min"
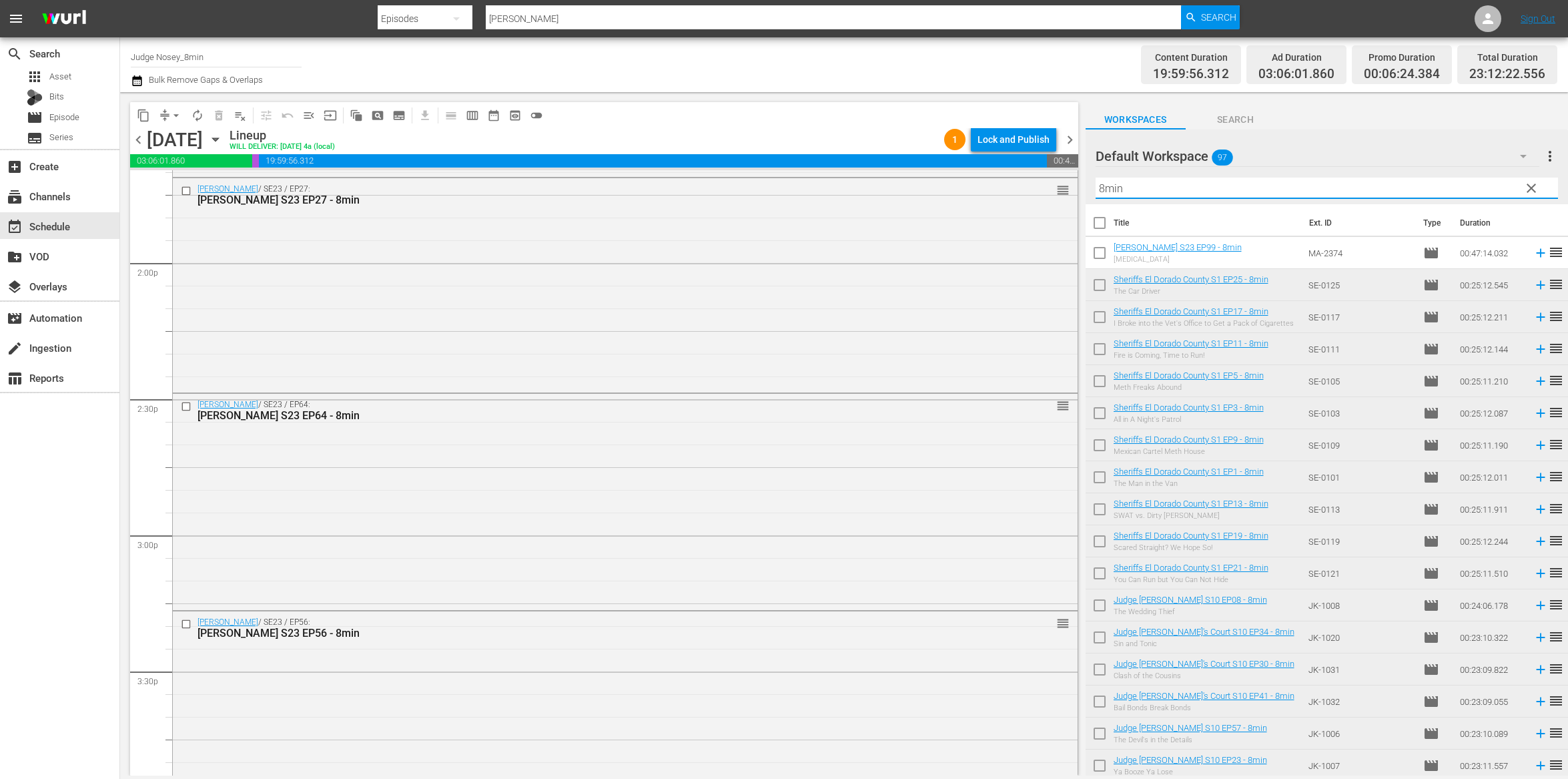
scroll to position [3718, 0]
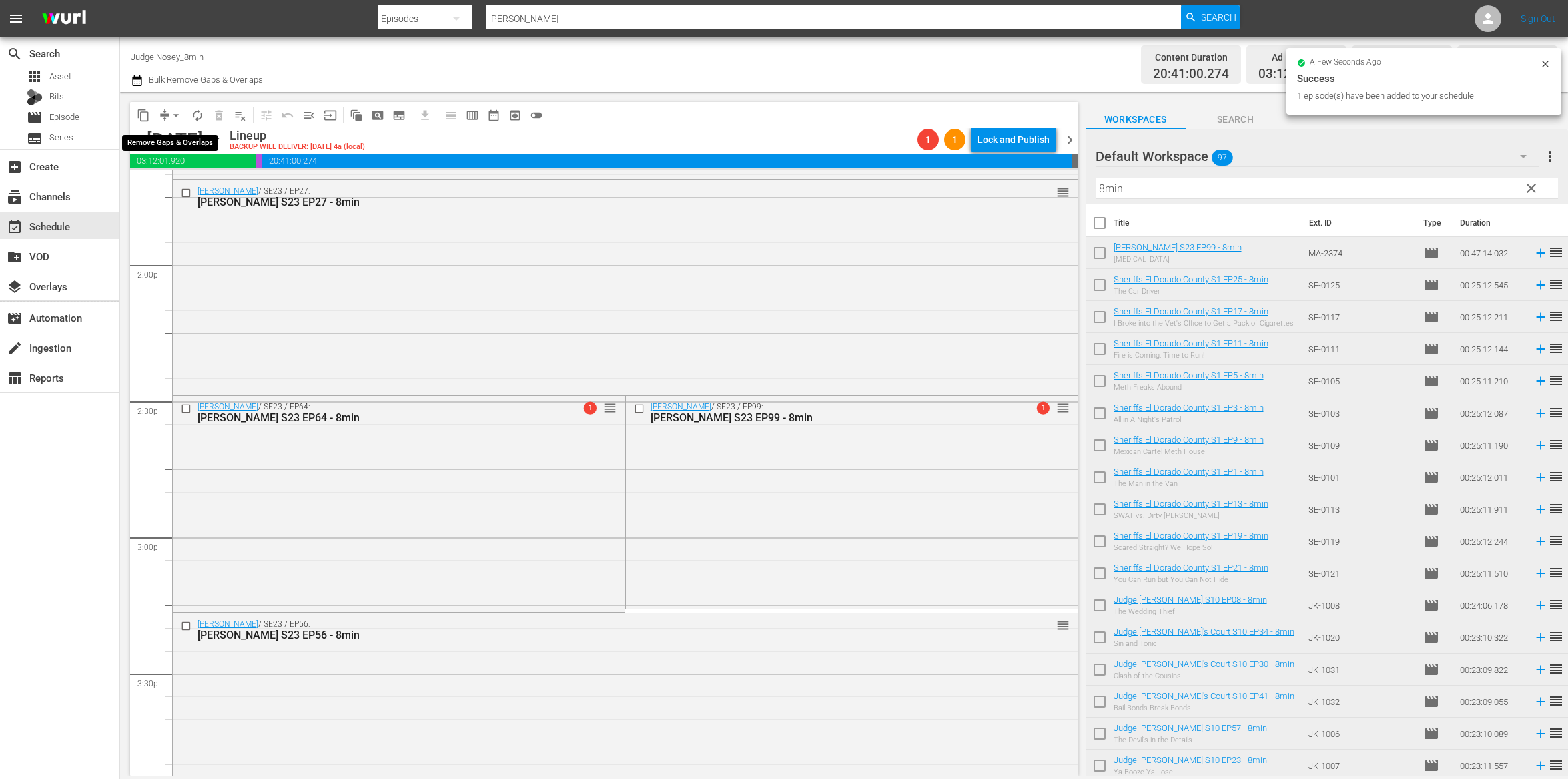
click at [165, 114] on button "arrow_drop_down" at bounding box center [175, 115] width 21 height 21
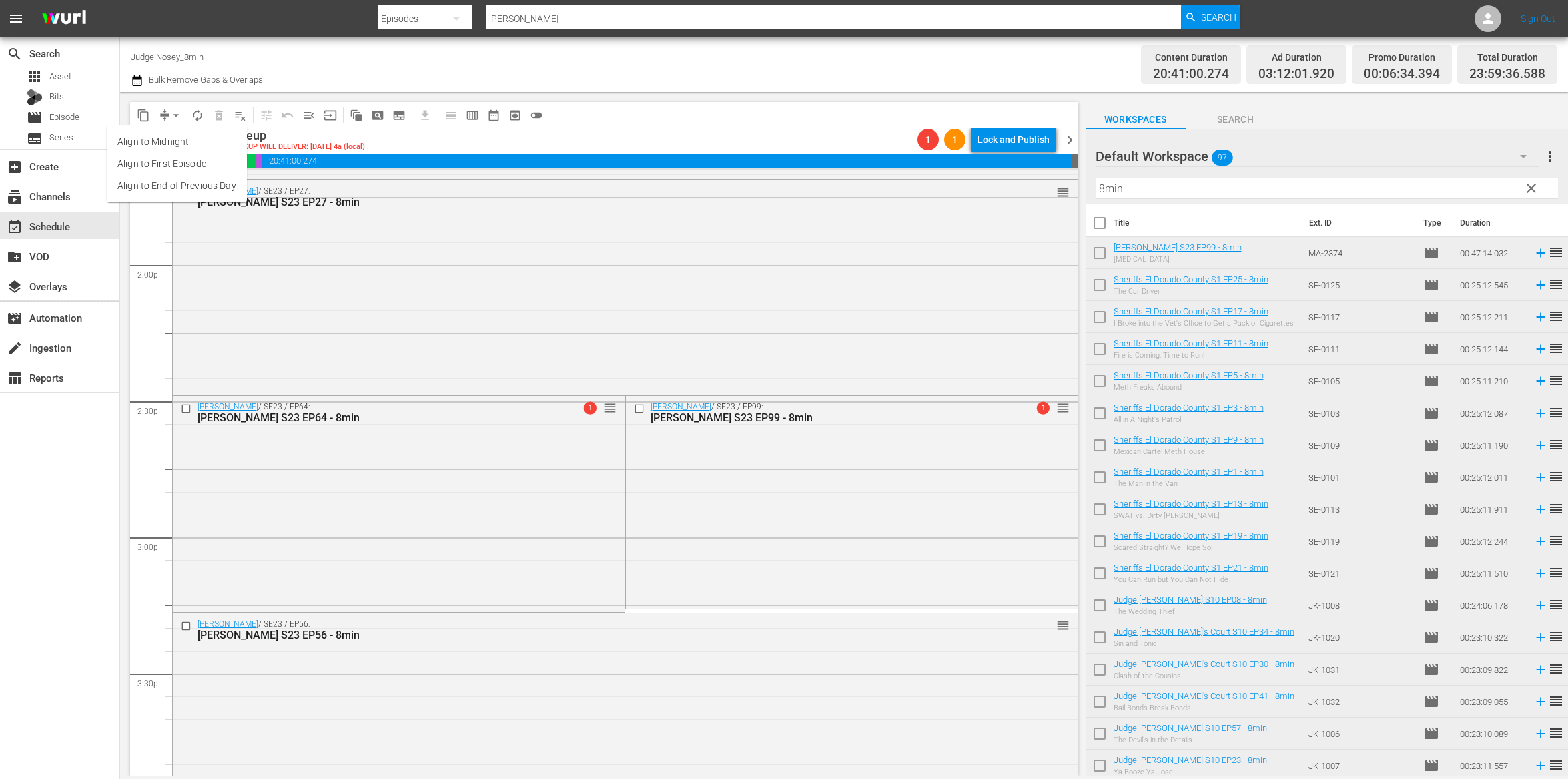
click at [181, 182] on li "Align to End of Previous Day" at bounding box center [176, 186] width 140 height 22
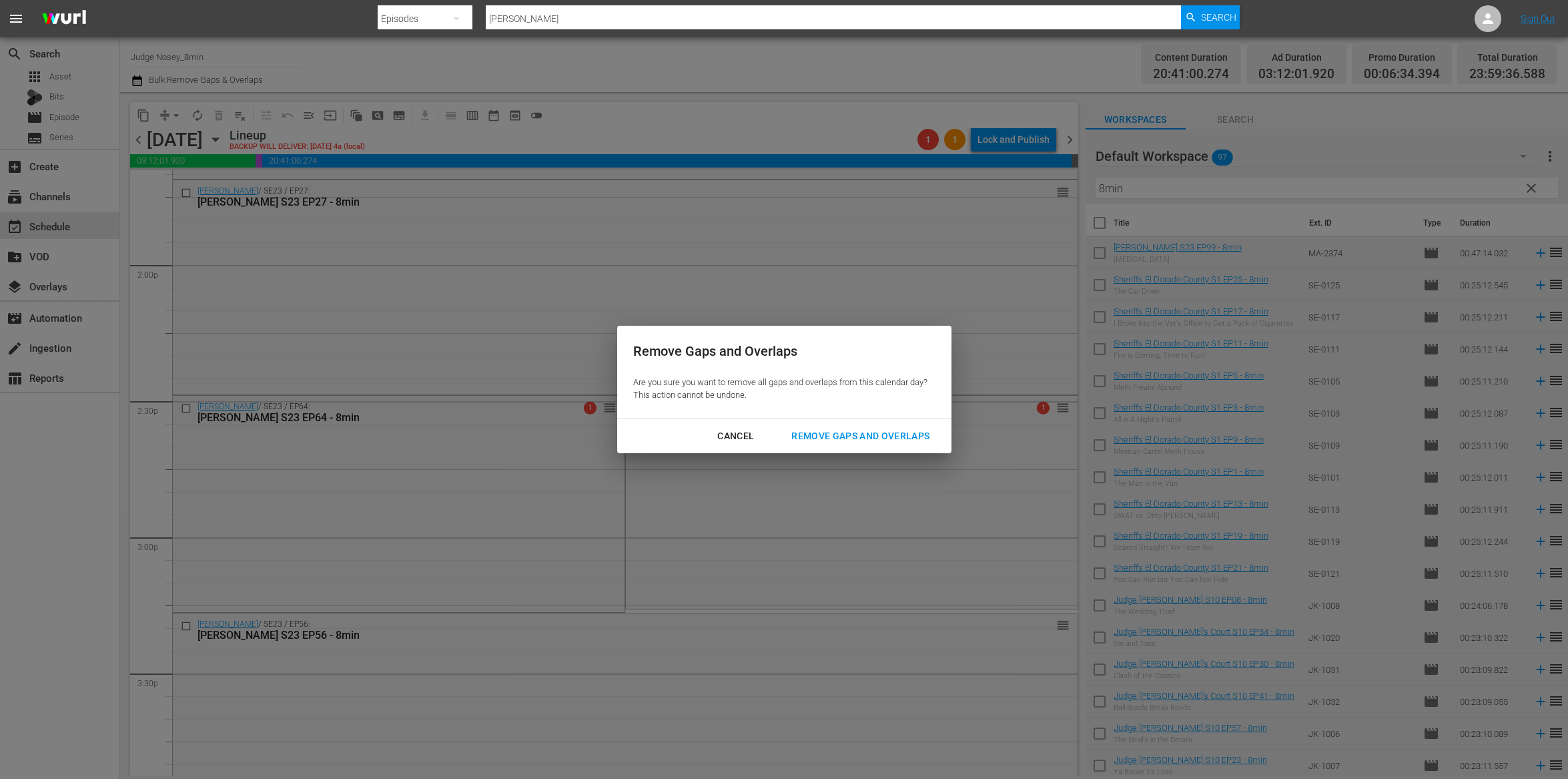
click at [794, 429] on div "Remove Gaps and Overlaps" at bounding box center [860, 437] width 160 height 17
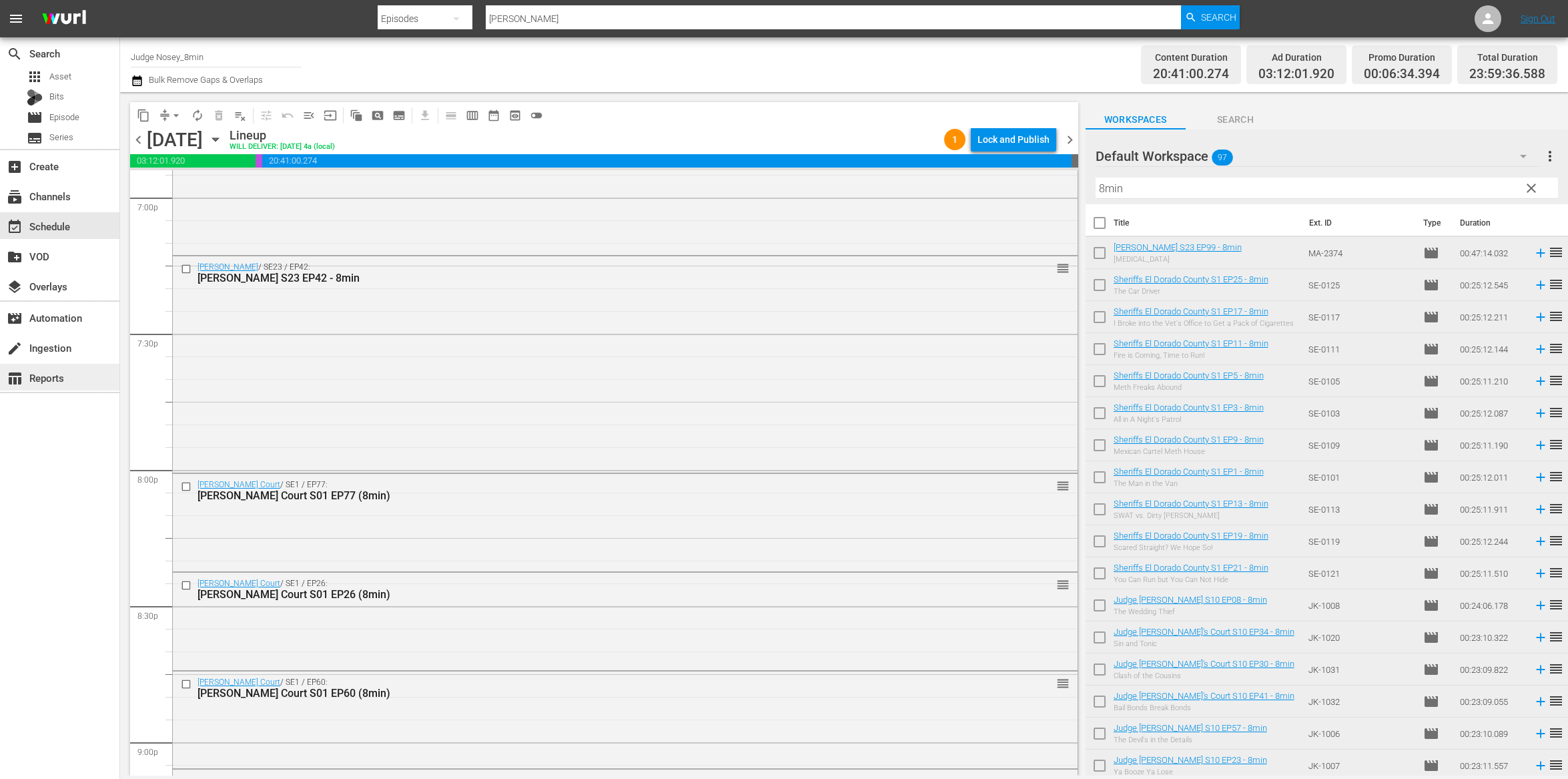
scroll to position [5201, 0]
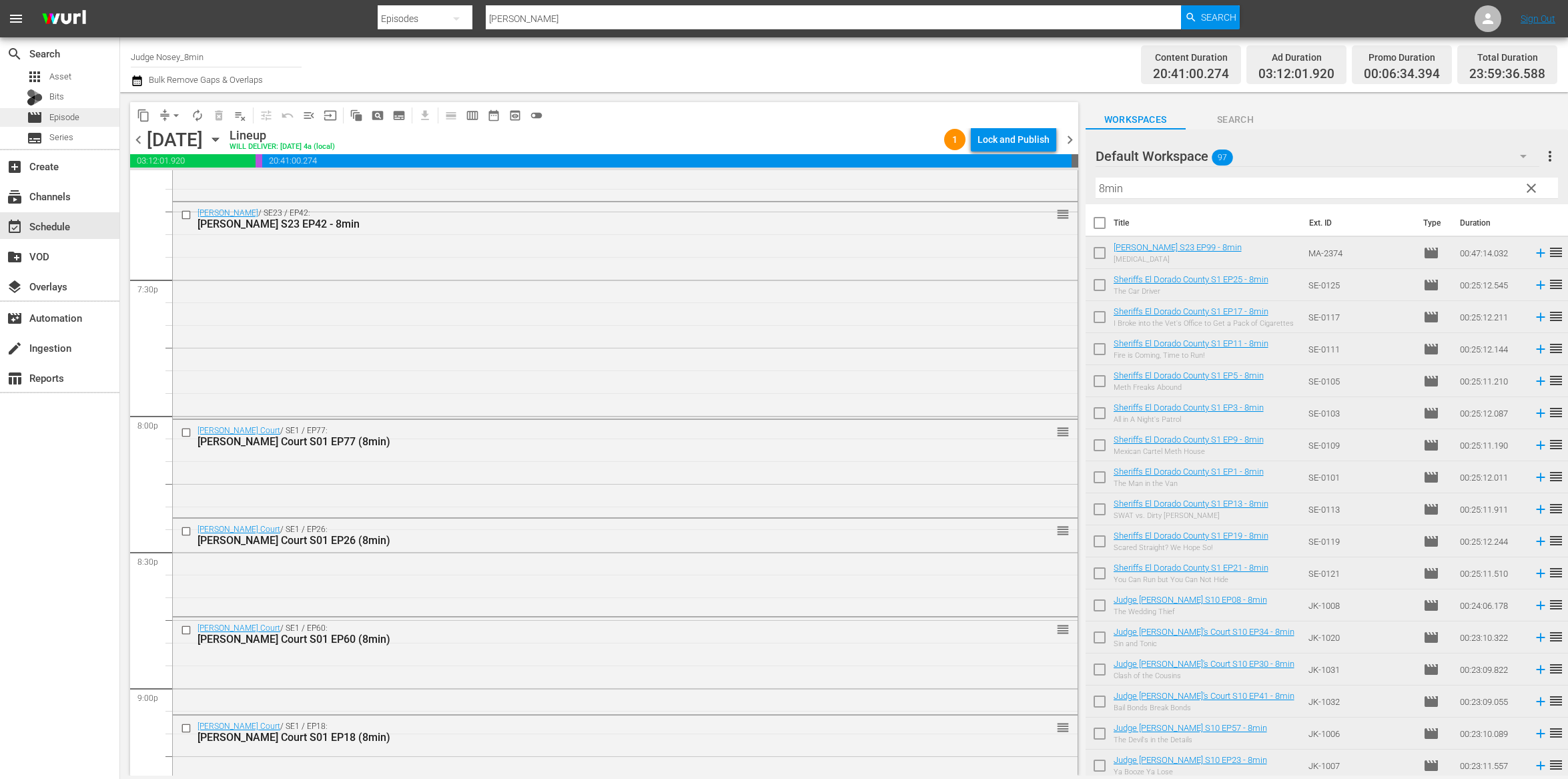
click at [46, 118] on div "movie Episode" at bounding box center [53, 118] width 53 height 19
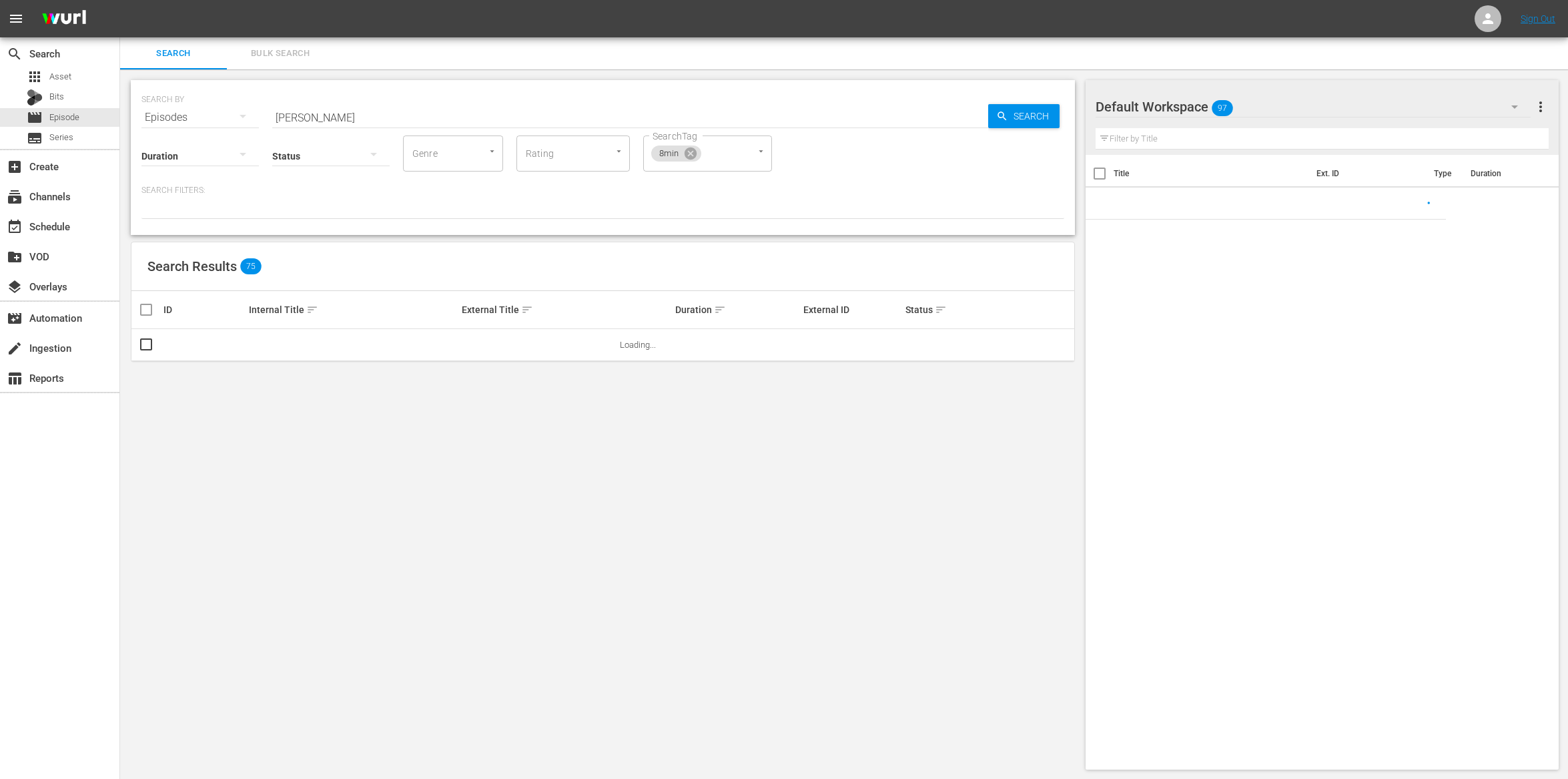
click at [364, 117] on input "[PERSON_NAME]" at bounding box center [631, 118] width 716 height 32
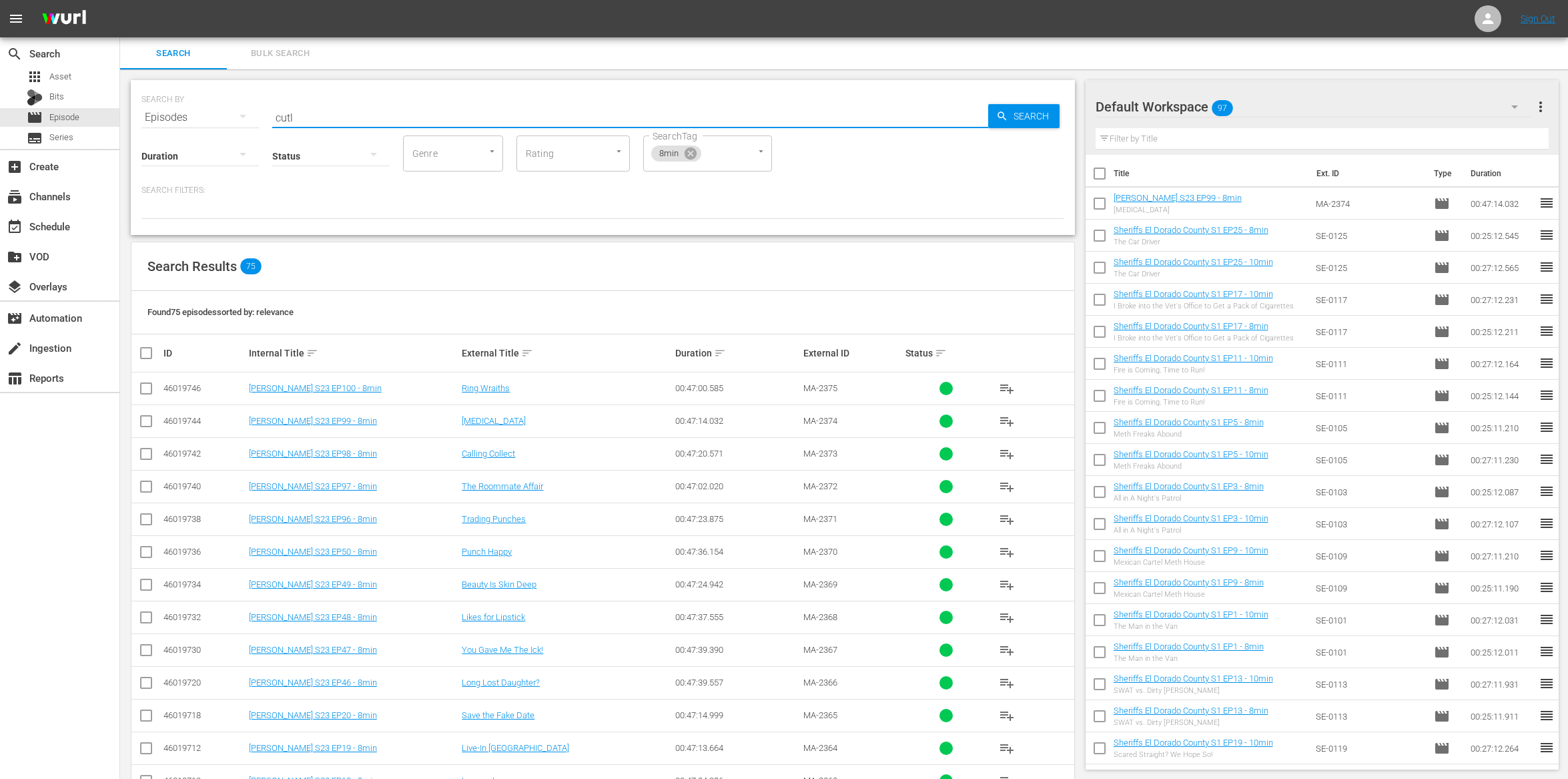
type input "[PERSON_NAME]"
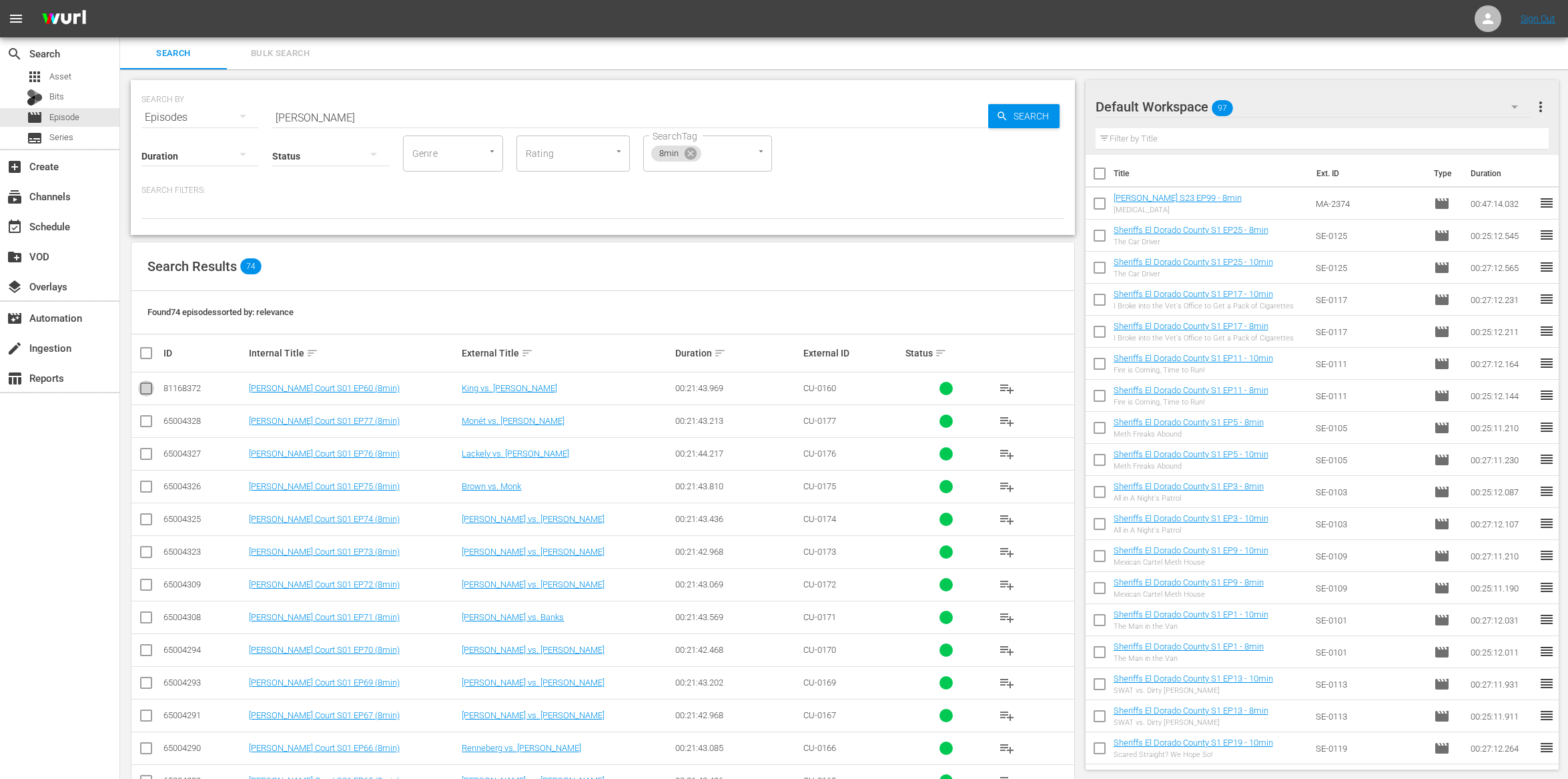
click at [144, 389] on input "checkbox" at bounding box center [146, 391] width 16 height 16
checkbox input "true"
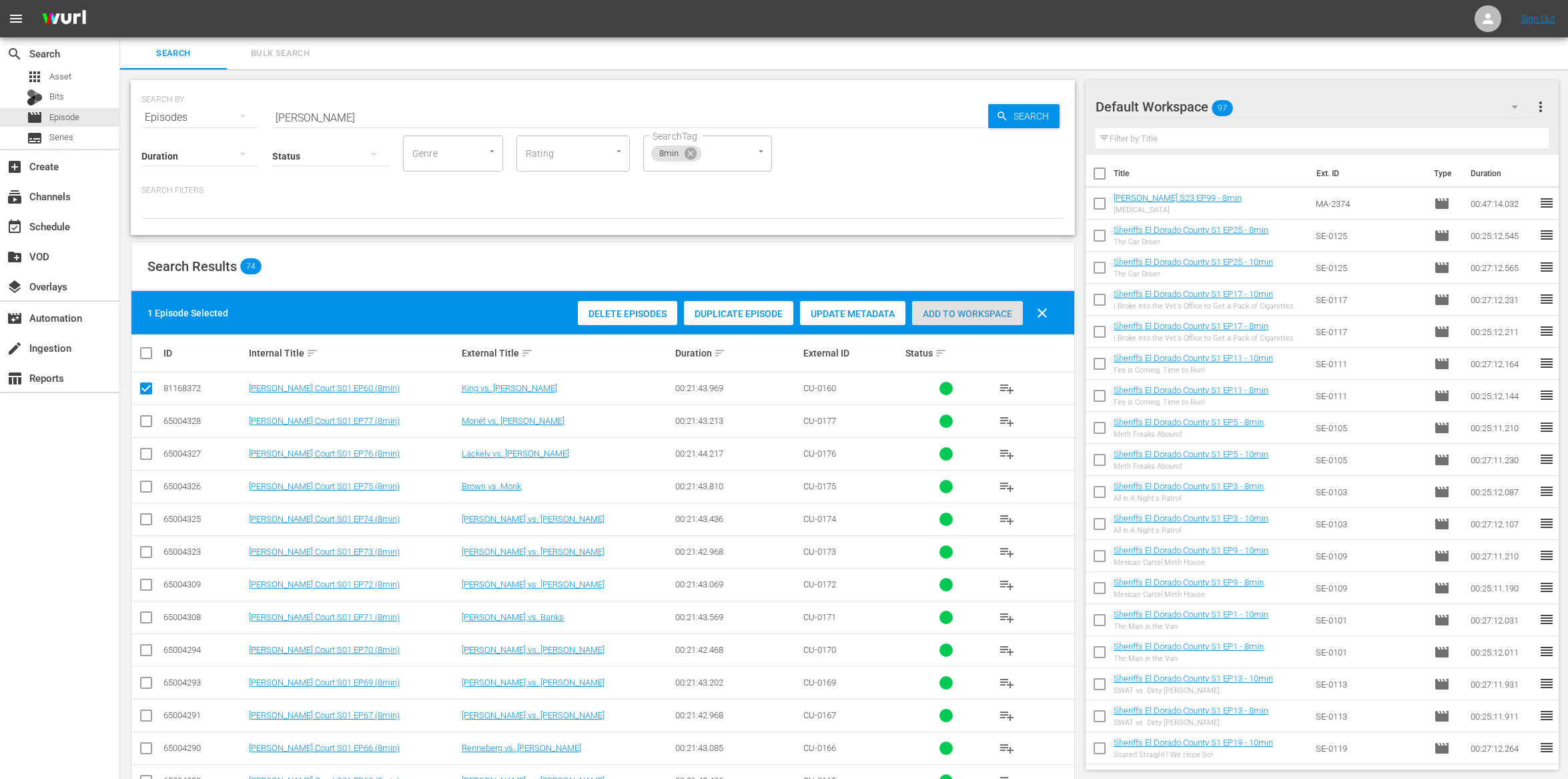
click at [993, 315] on span "Add to Workspace" at bounding box center [967, 313] width 111 height 10
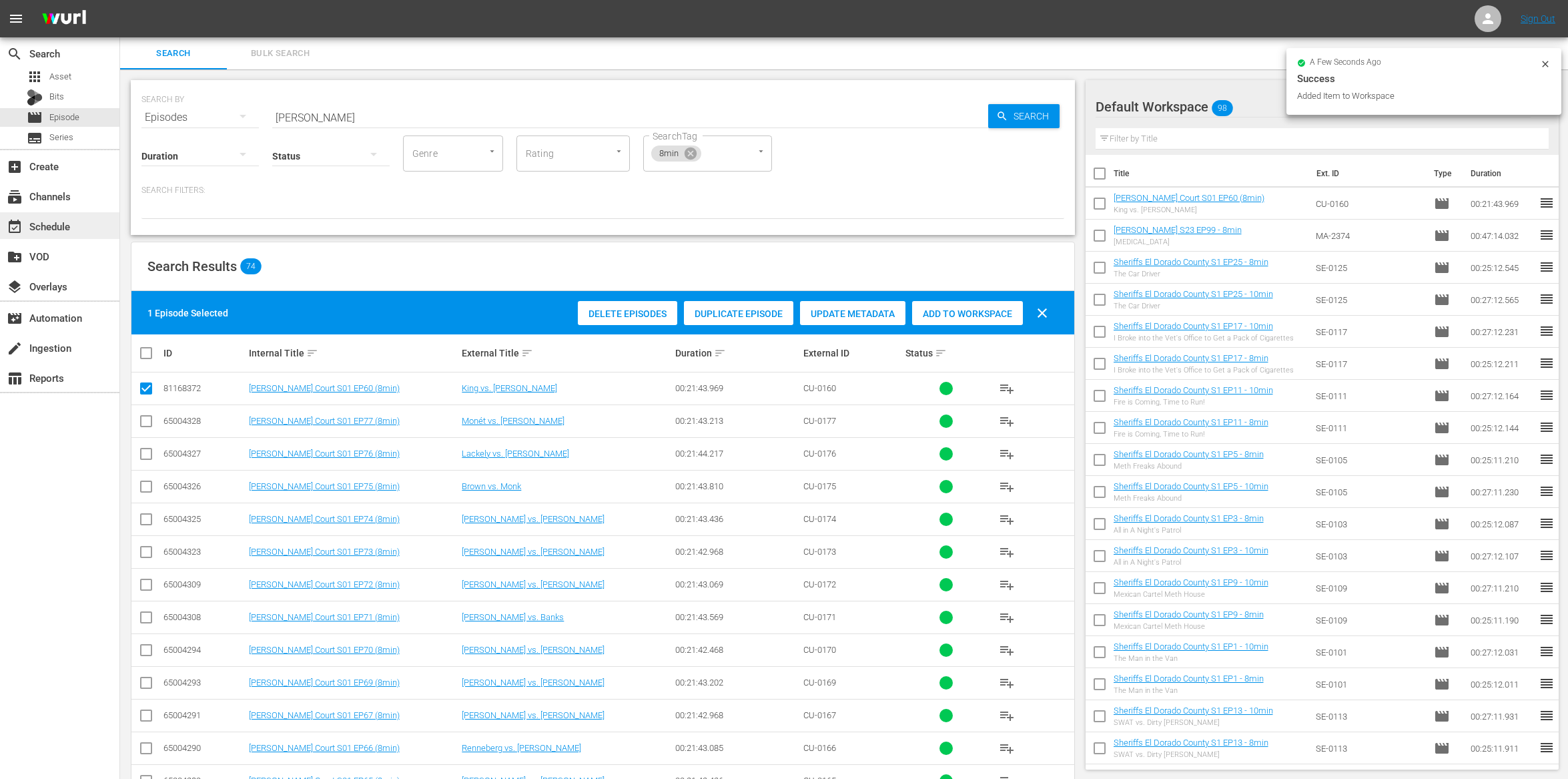
click at [64, 237] on div "event_available Schedule" at bounding box center [60, 226] width 119 height 27
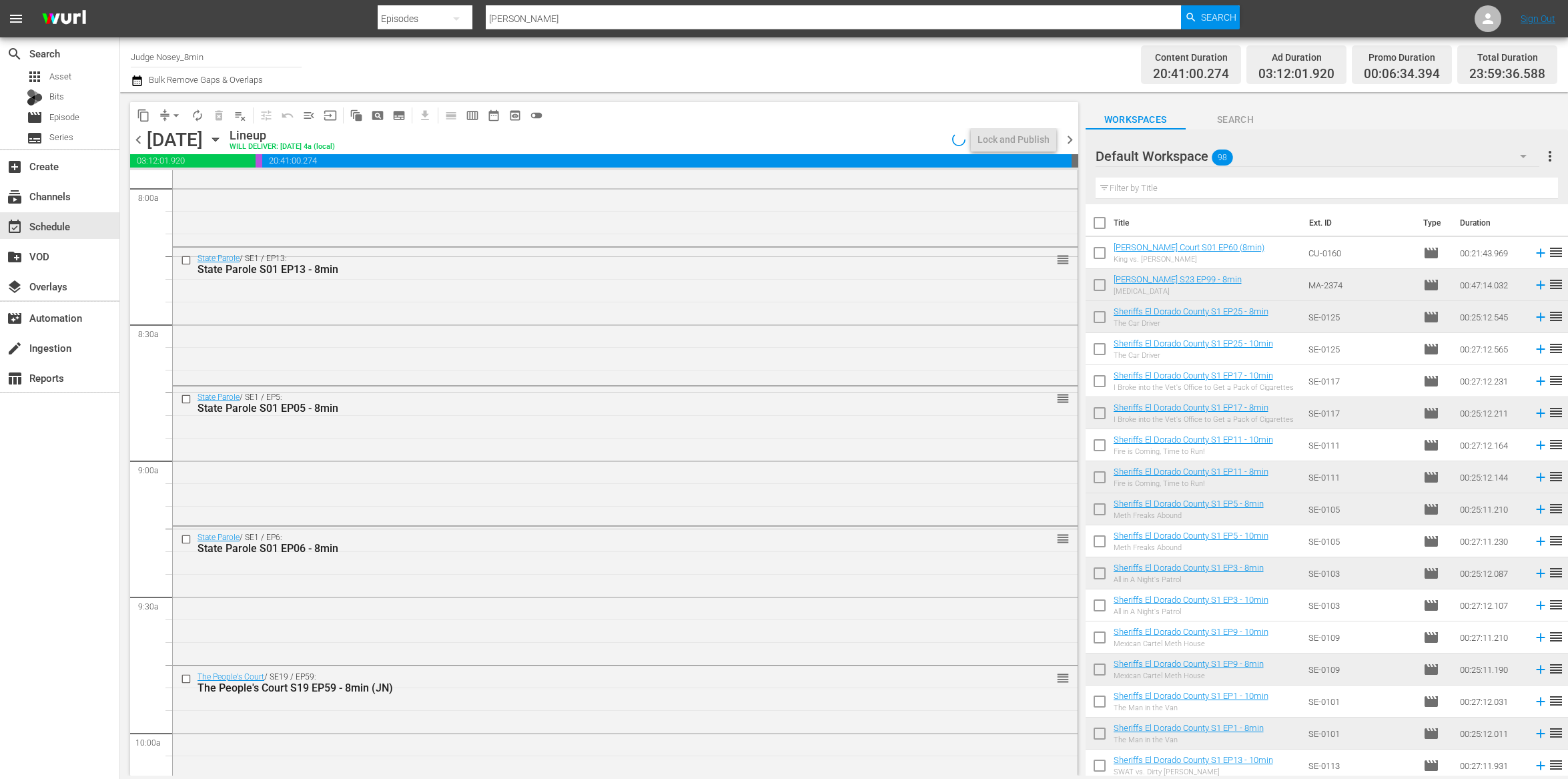
scroll to position [2354, 0]
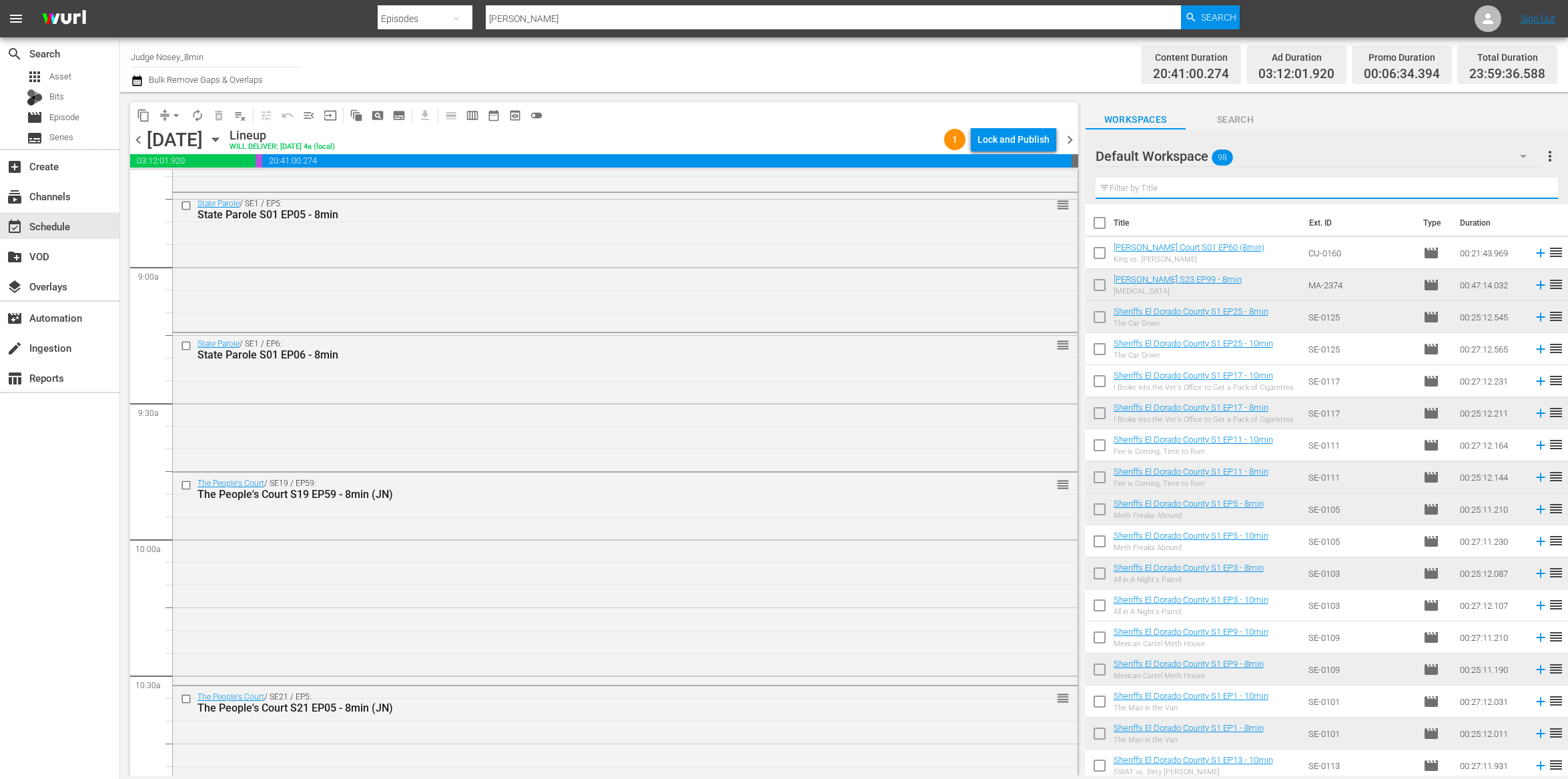
drag, startPoint x: 1131, startPoint y: 181, endPoint x: 1132, endPoint y: 188, distance: 7.1
click at [1131, 187] on input "text" at bounding box center [1327, 188] width 463 height 21
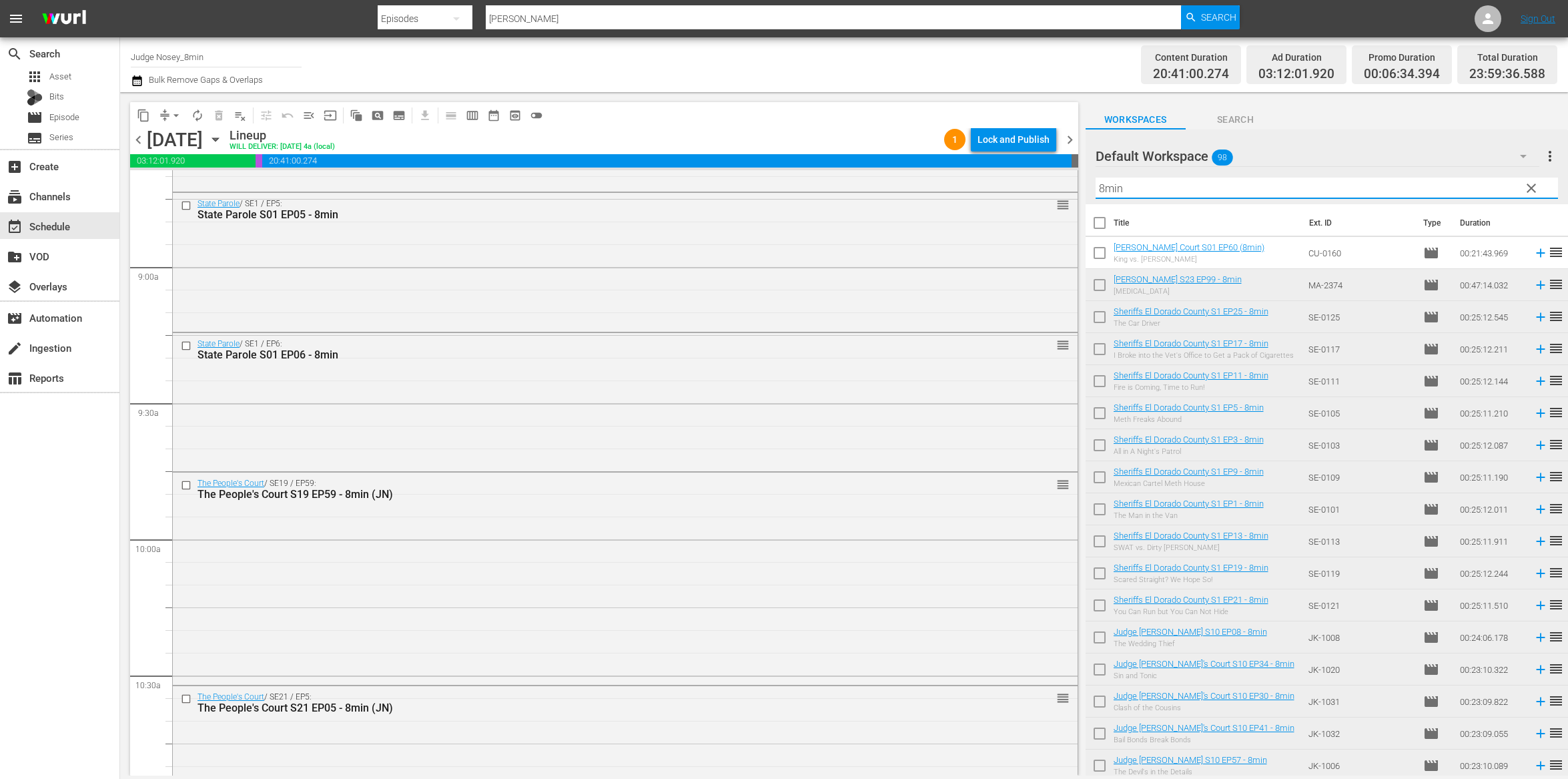
type input "8min"
click at [1100, 252] on input "checkbox" at bounding box center [1100, 256] width 28 height 28
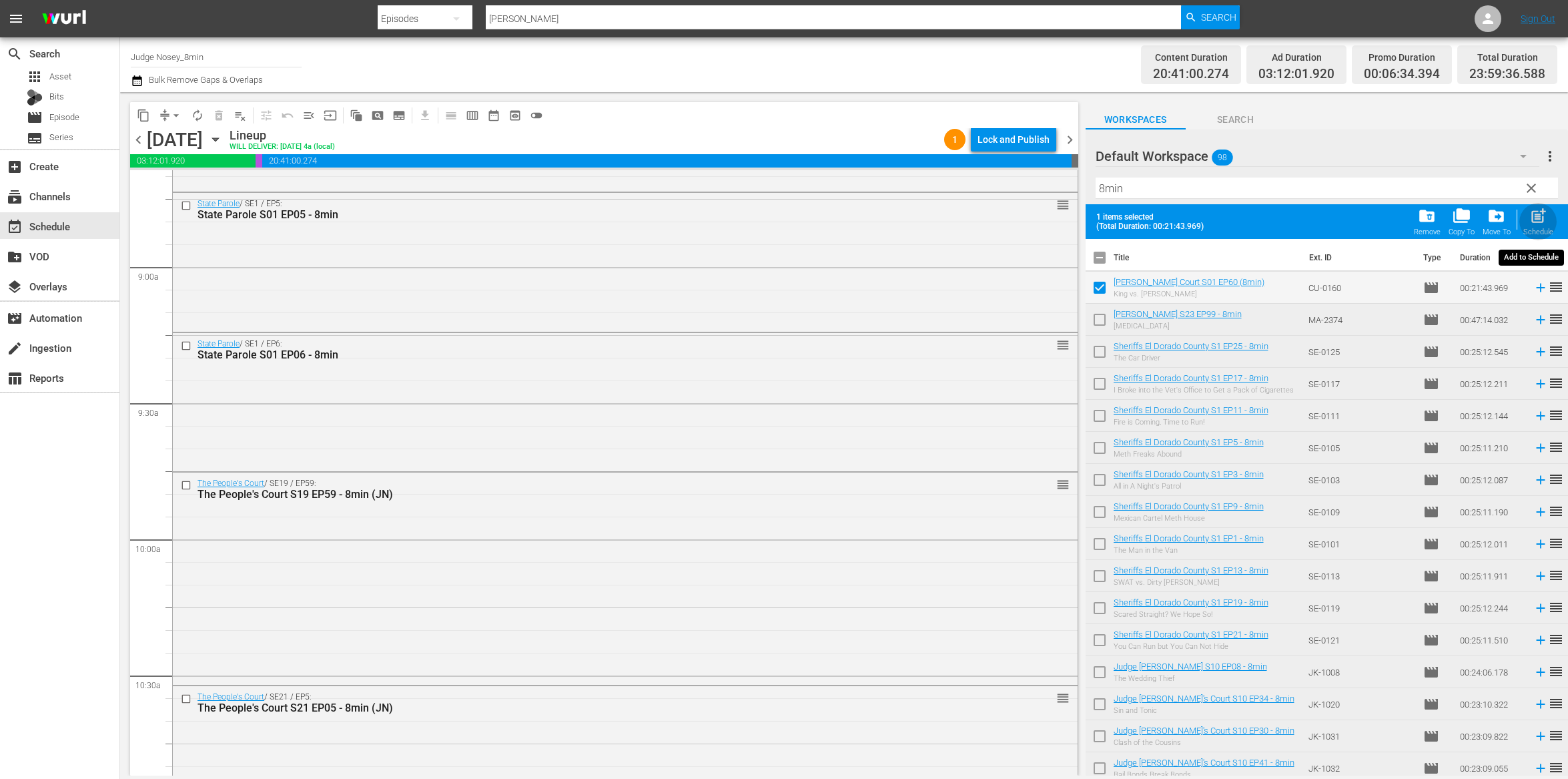
drag, startPoint x: 1550, startPoint y: 210, endPoint x: 1522, endPoint y: 228, distance: 33.3
click at [1549, 210] on div "post_add Schedule" at bounding box center [1538, 221] width 30 height 29
checkbox input "false"
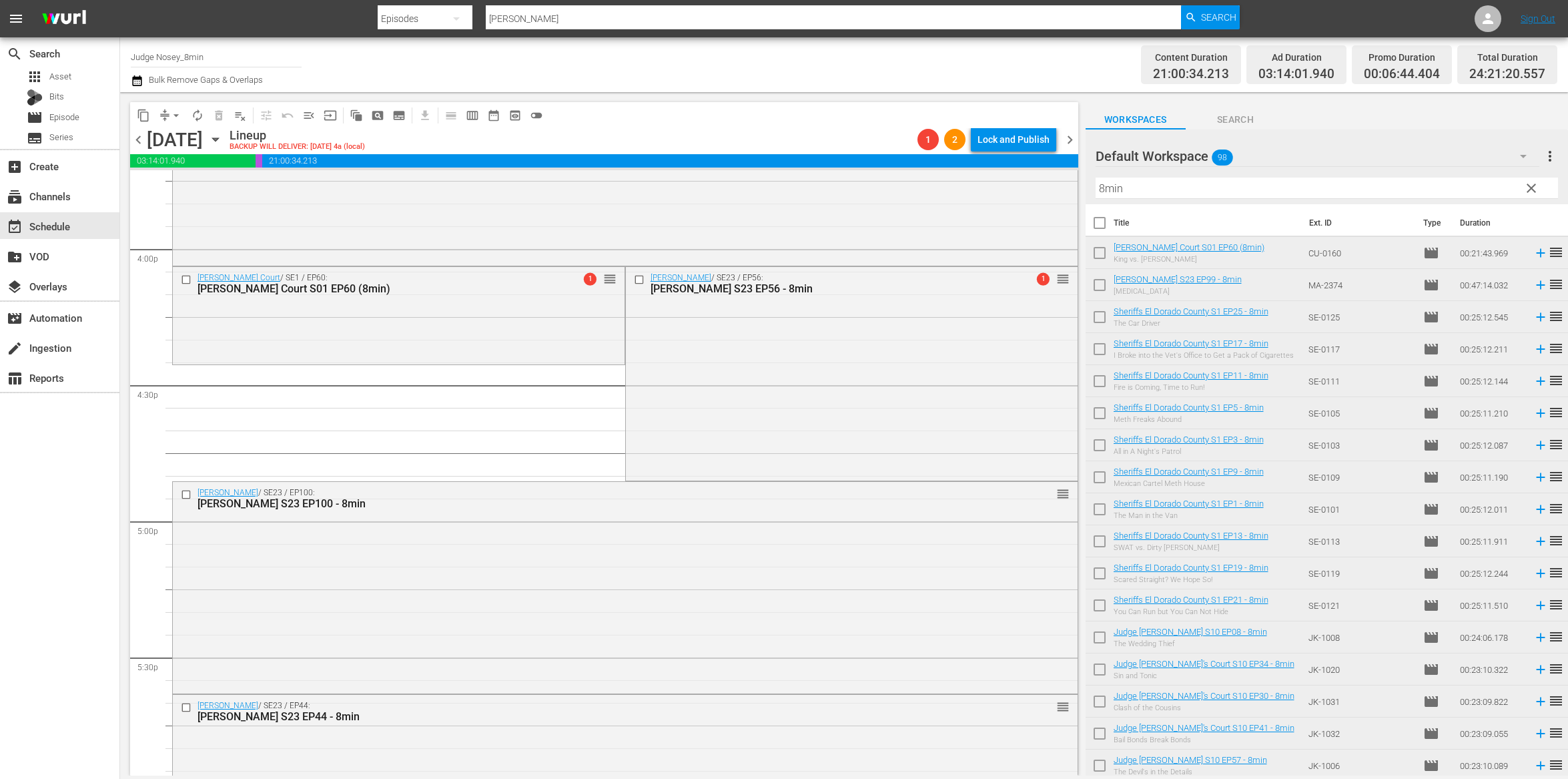
scroll to position [4278, 0]
click at [187, 279] on input "checkbox" at bounding box center [187, 280] width 14 height 11
click at [219, 116] on span "delete_forever_outlined" at bounding box center [219, 116] width 13 height 13
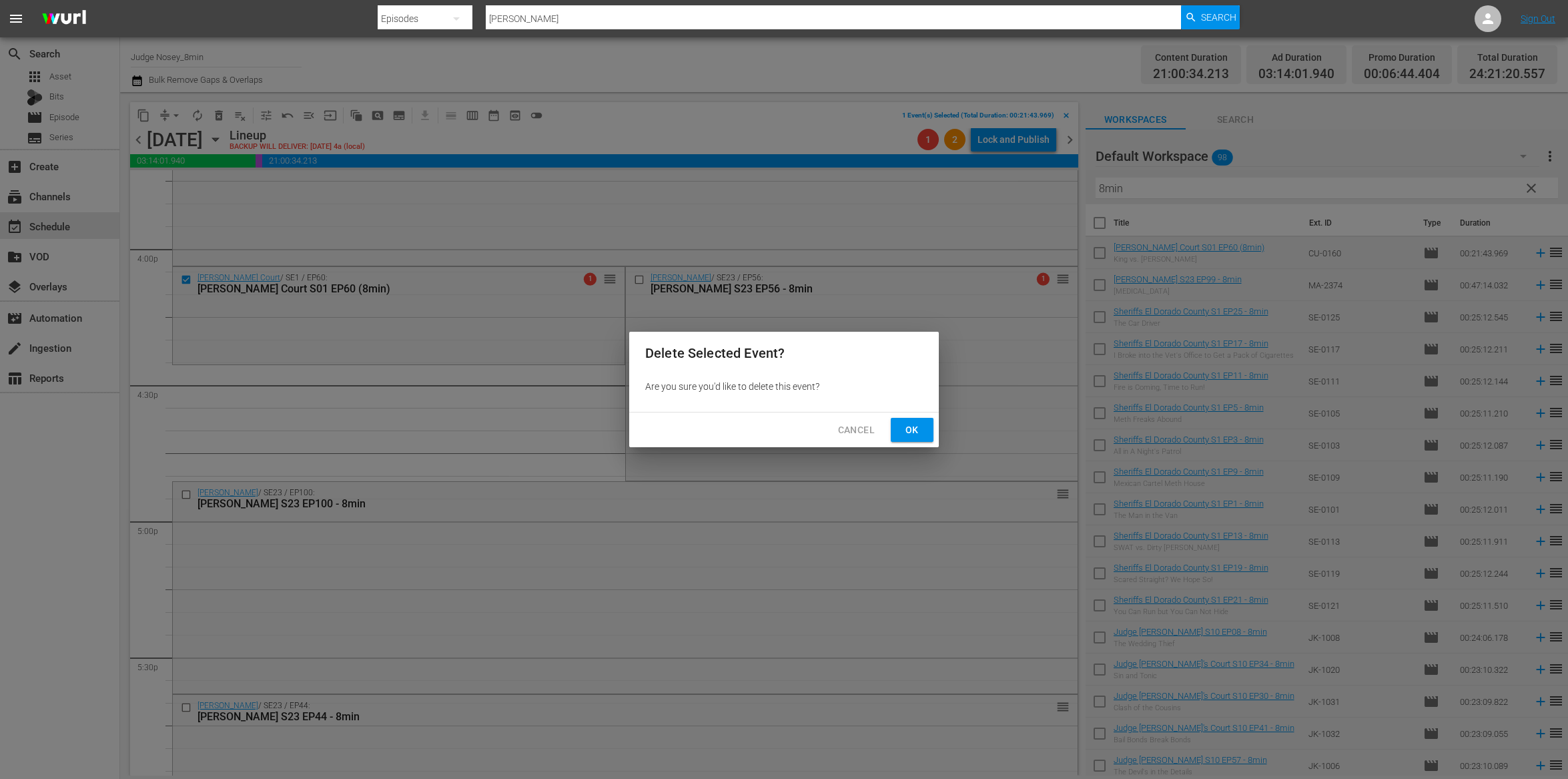
click at [919, 428] on span "Ok" at bounding box center [912, 430] width 21 height 17
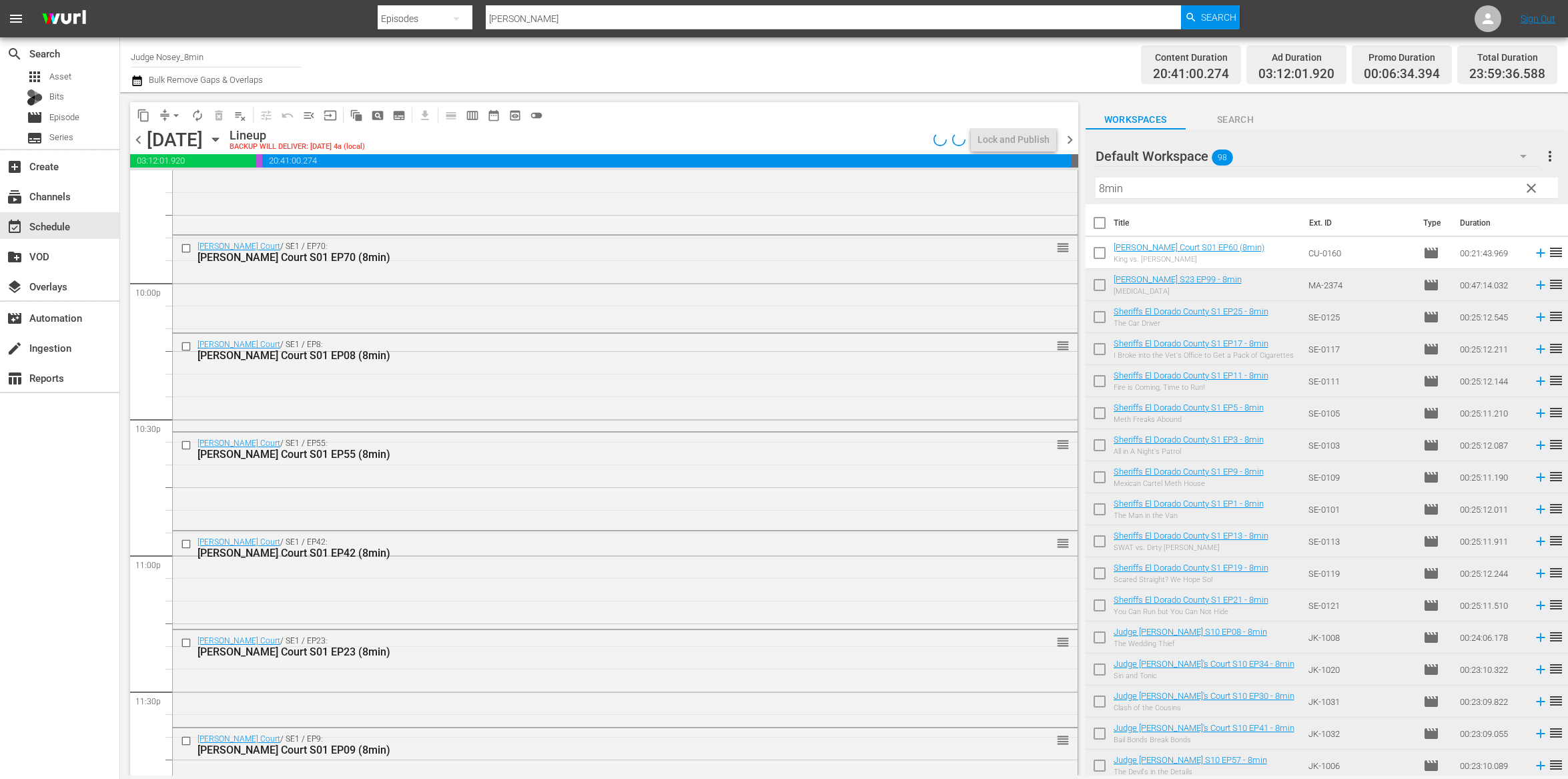
scroll to position [5929, 0]
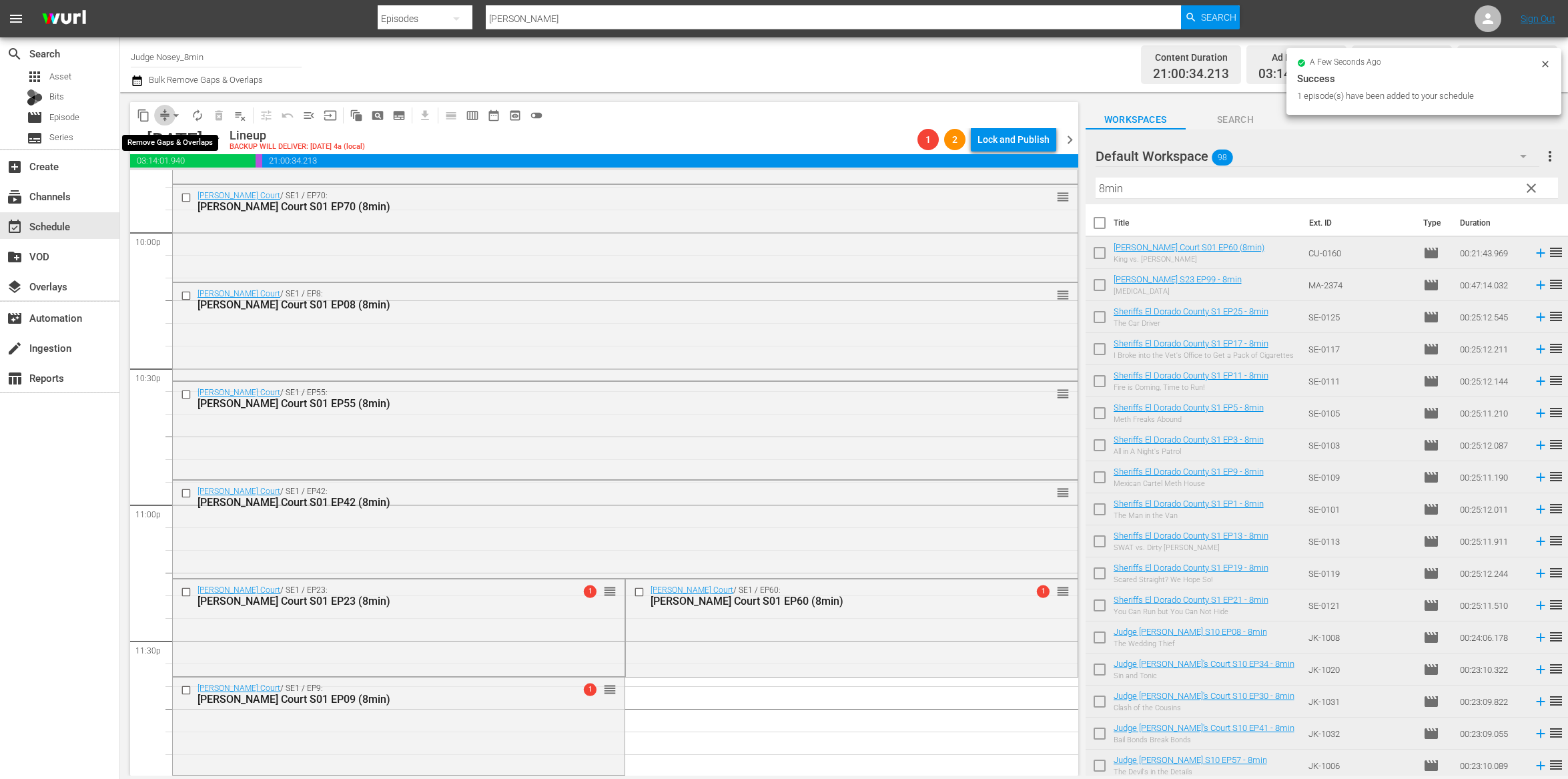
click at [163, 114] on span "compress" at bounding box center [165, 116] width 13 height 13
click at [178, 109] on span "arrow_drop_down" at bounding box center [176, 116] width 13 height 13
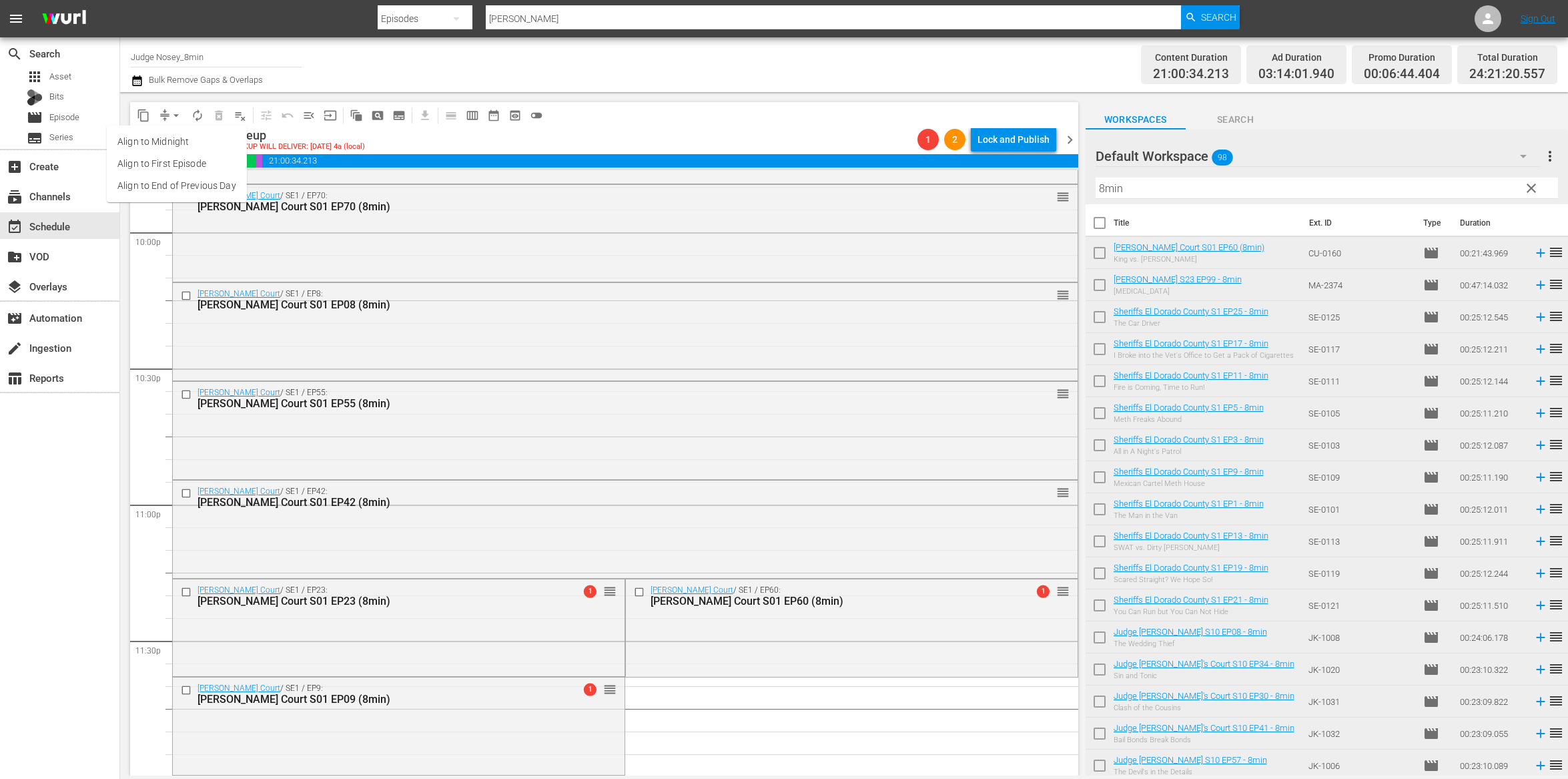
click at [169, 184] on li "Align to End of Previous Day" at bounding box center [176, 186] width 140 height 22
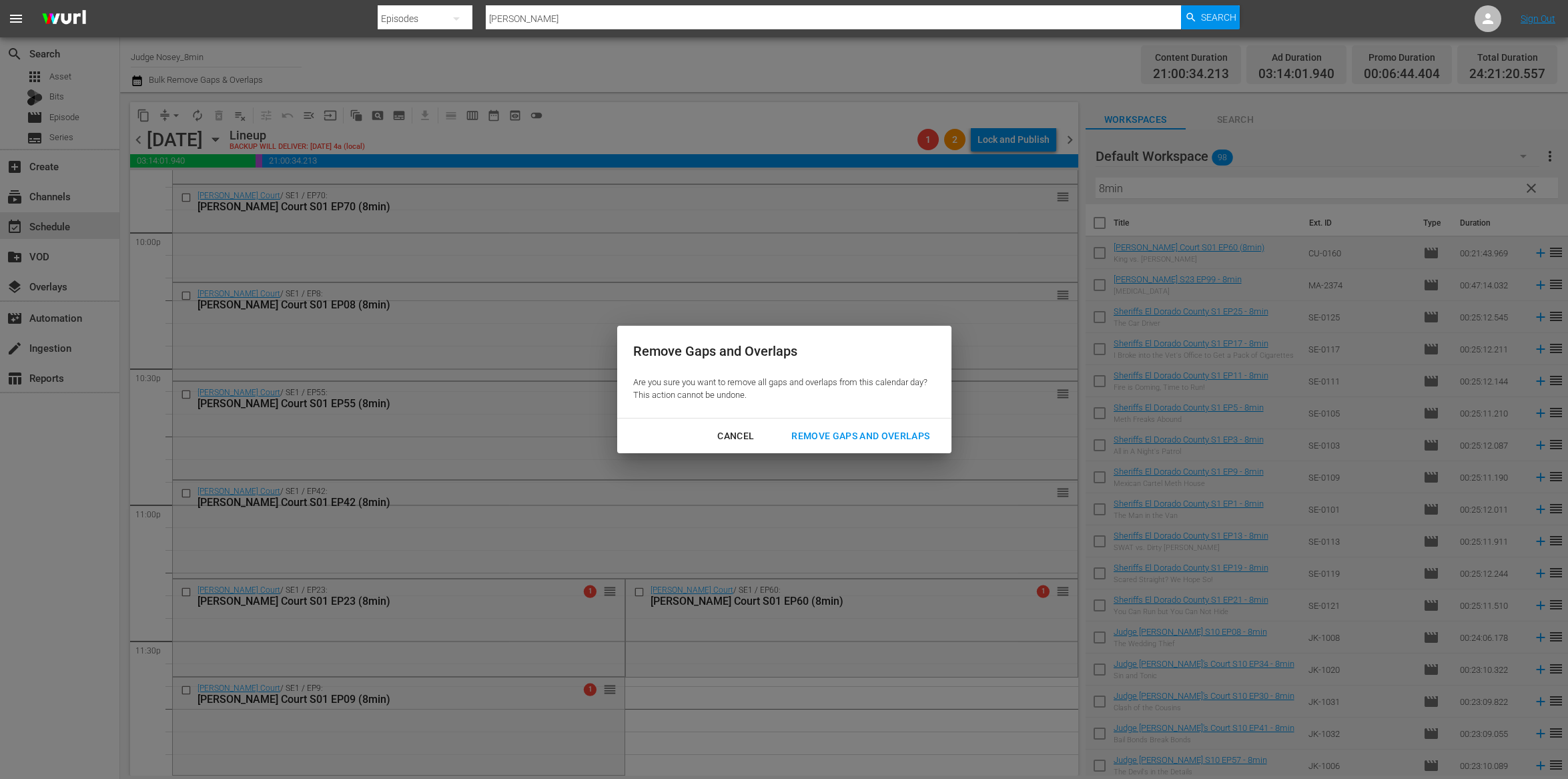
click at [877, 425] on button "Remove Gaps and Overlaps" at bounding box center [860, 436] width 170 height 24
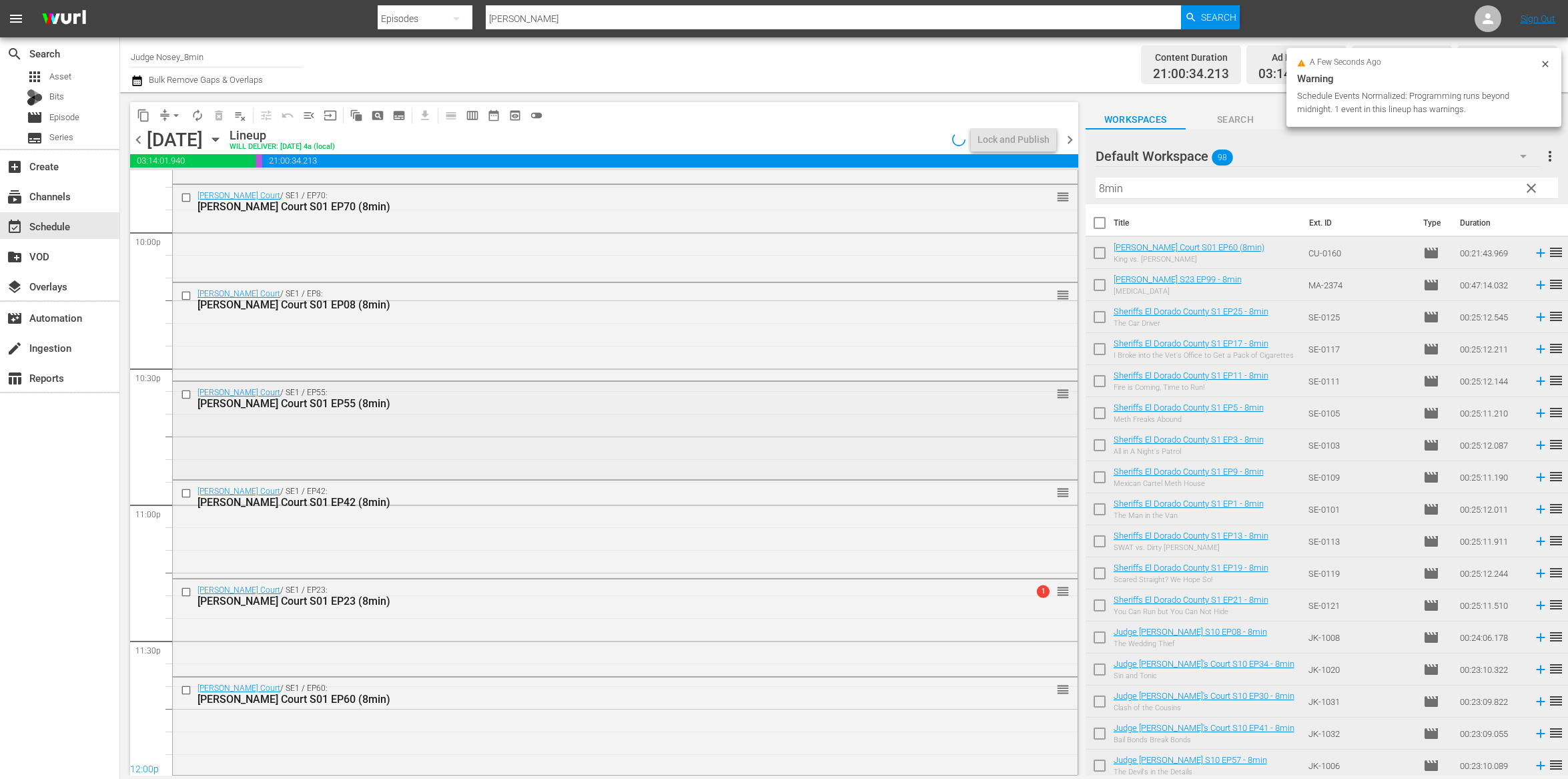
scroll to position [6027, 0]
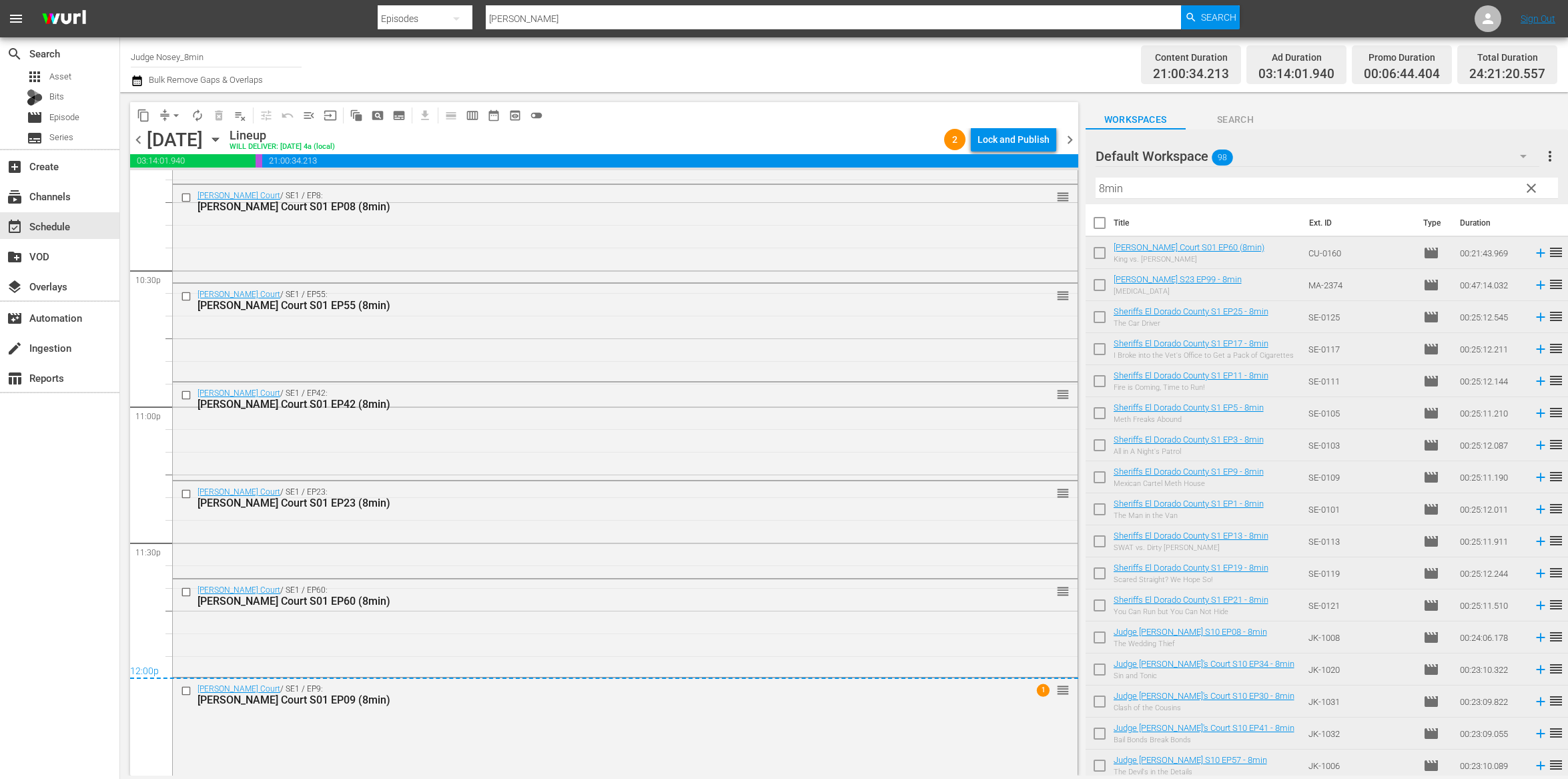
click at [203, 56] on input "Judge Nosey_8min" at bounding box center [215, 57] width 171 height 32
drag, startPoint x: 203, startPoint y: 56, endPoint x: 160, endPoint y: 58, distance: 43.0
click at [160, 58] on input "Judge Nosey_8min" at bounding box center [215, 57] width 171 height 32
click at [181, 93] on div "Judge [PERSON_NAME] (349 - nosey_realnosey_1)" at bounding box center [314, 94] width 346 height 32
type input "Judge [PERSON_NAME] (349 - nosey_realnosey_1)"
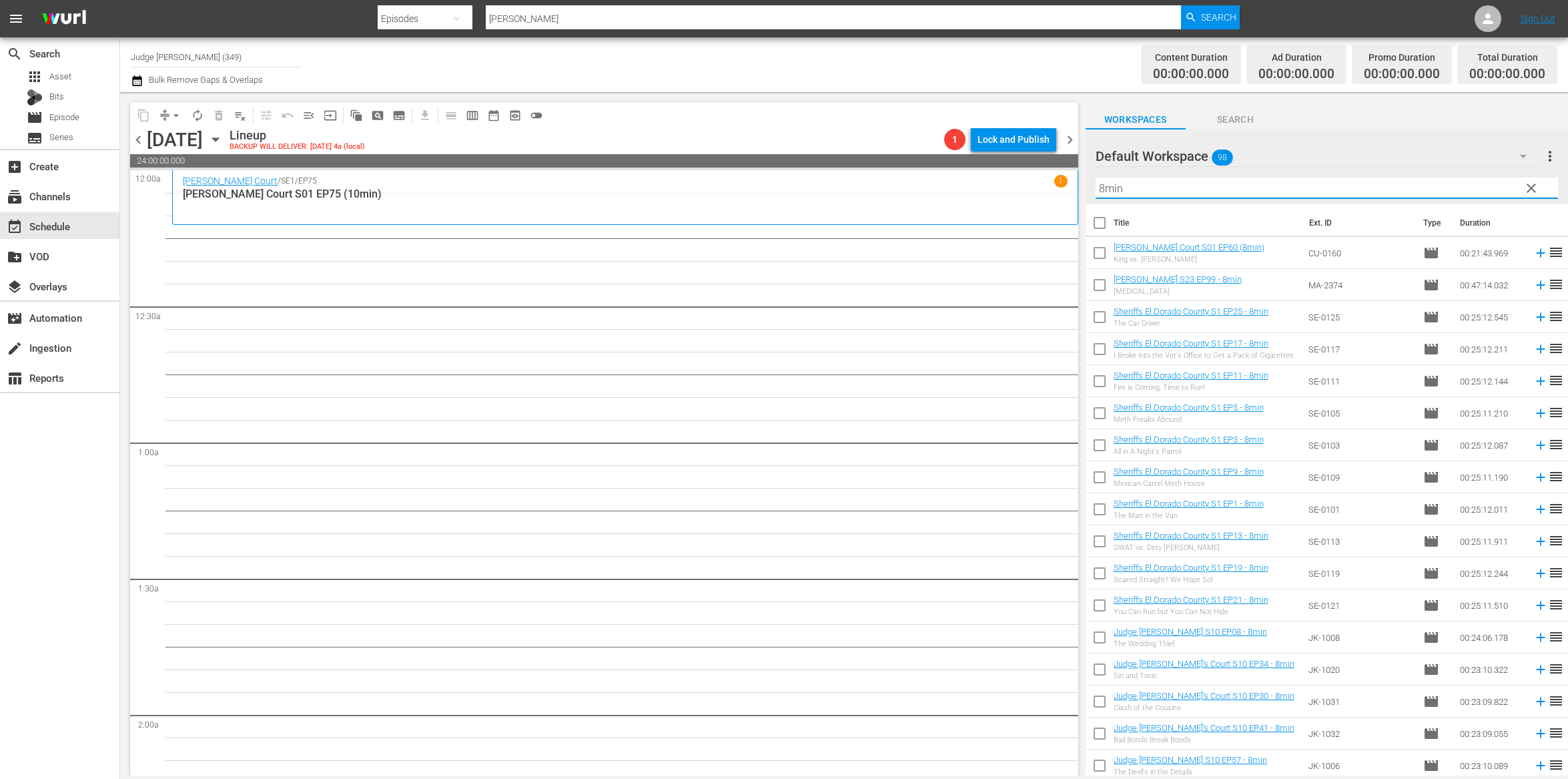
click at [1127, 186] on input "8min" at bounding box center [1327, 188] width 463 height 21
type input "10min"
click at [1100, 220] on input "checkbox" at bounding box center [1100, 226] width 28 height 28
checkbox input "true"
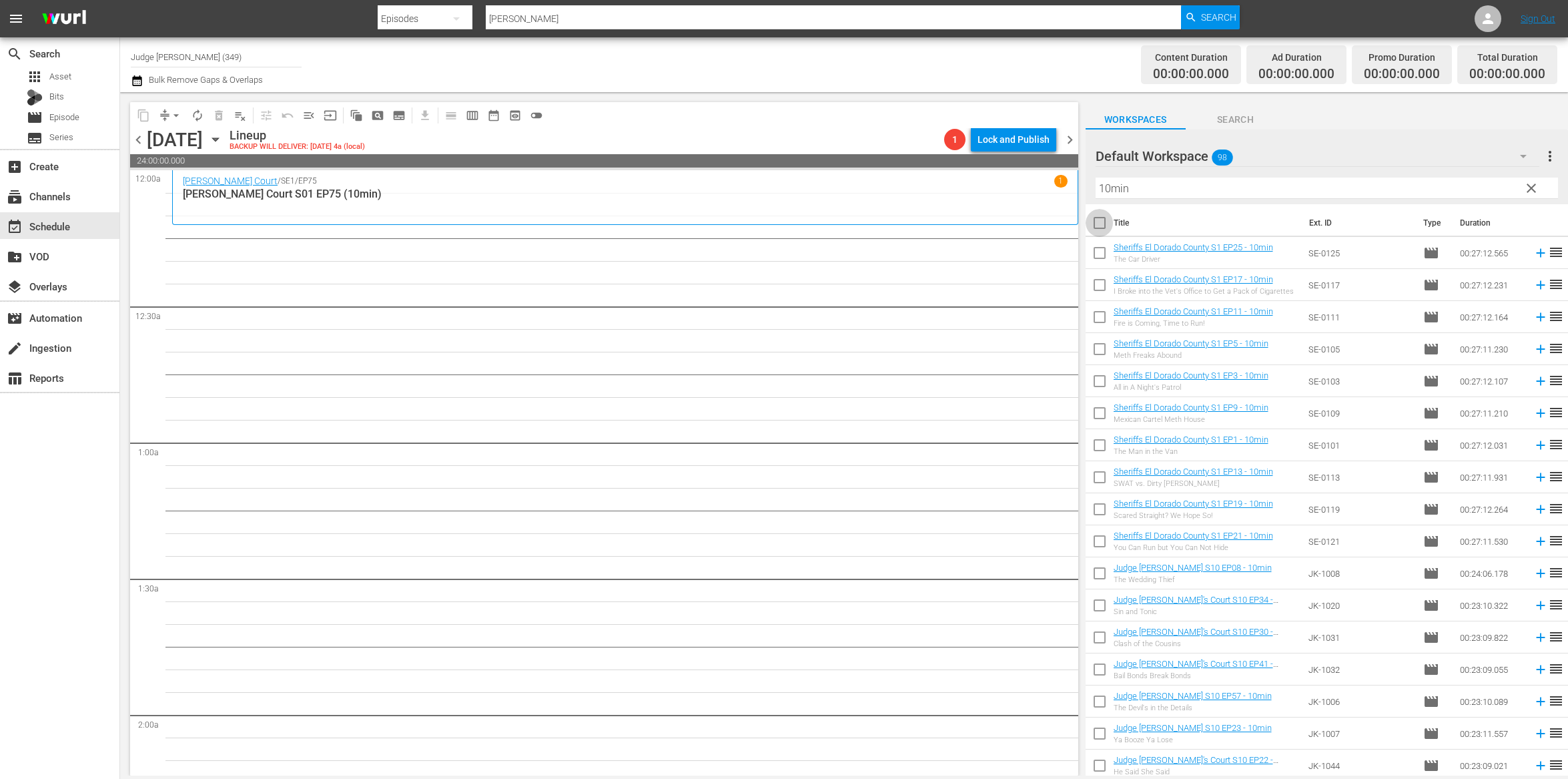
checkbox input "true"
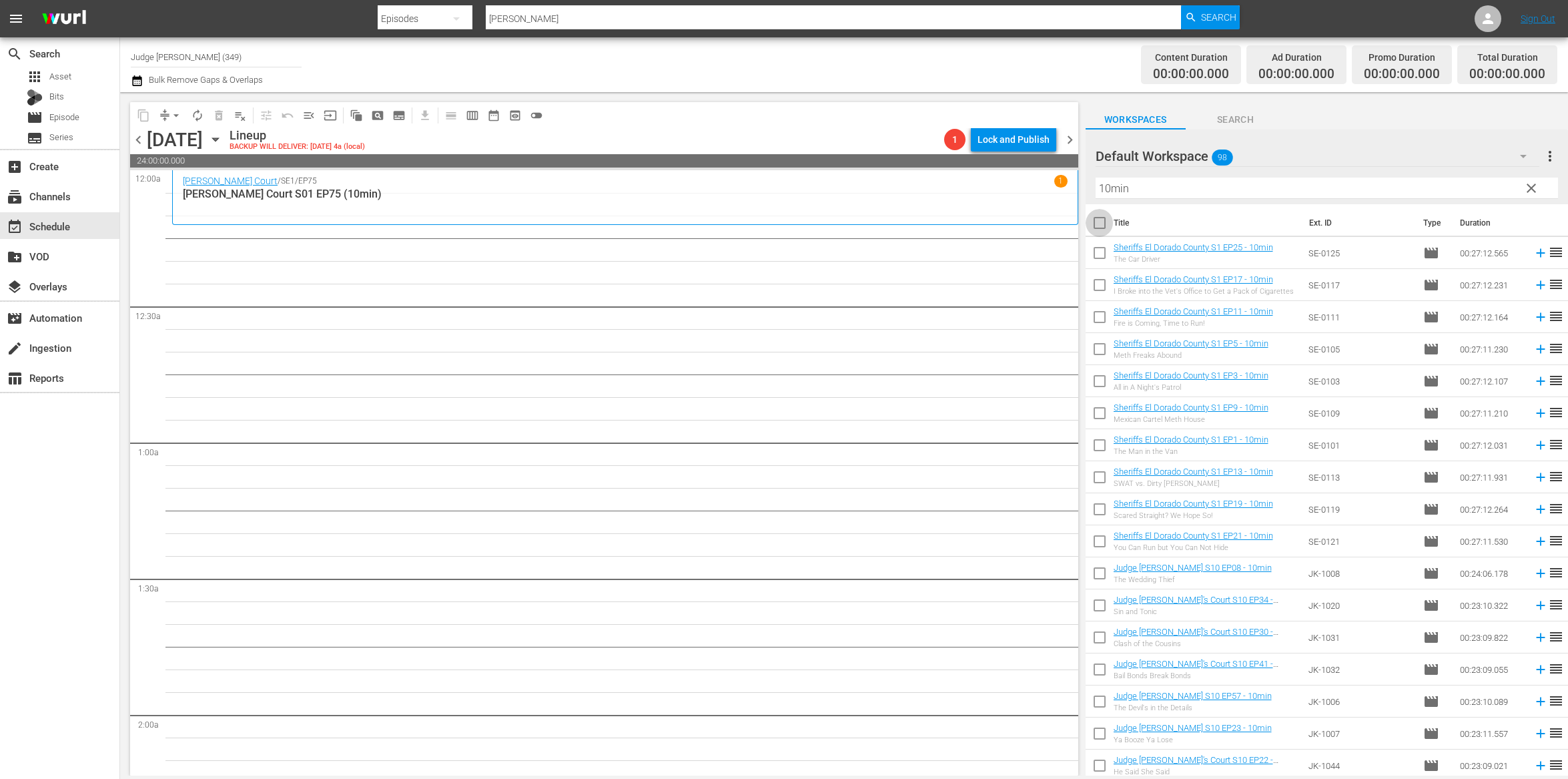
checkbox input "true"
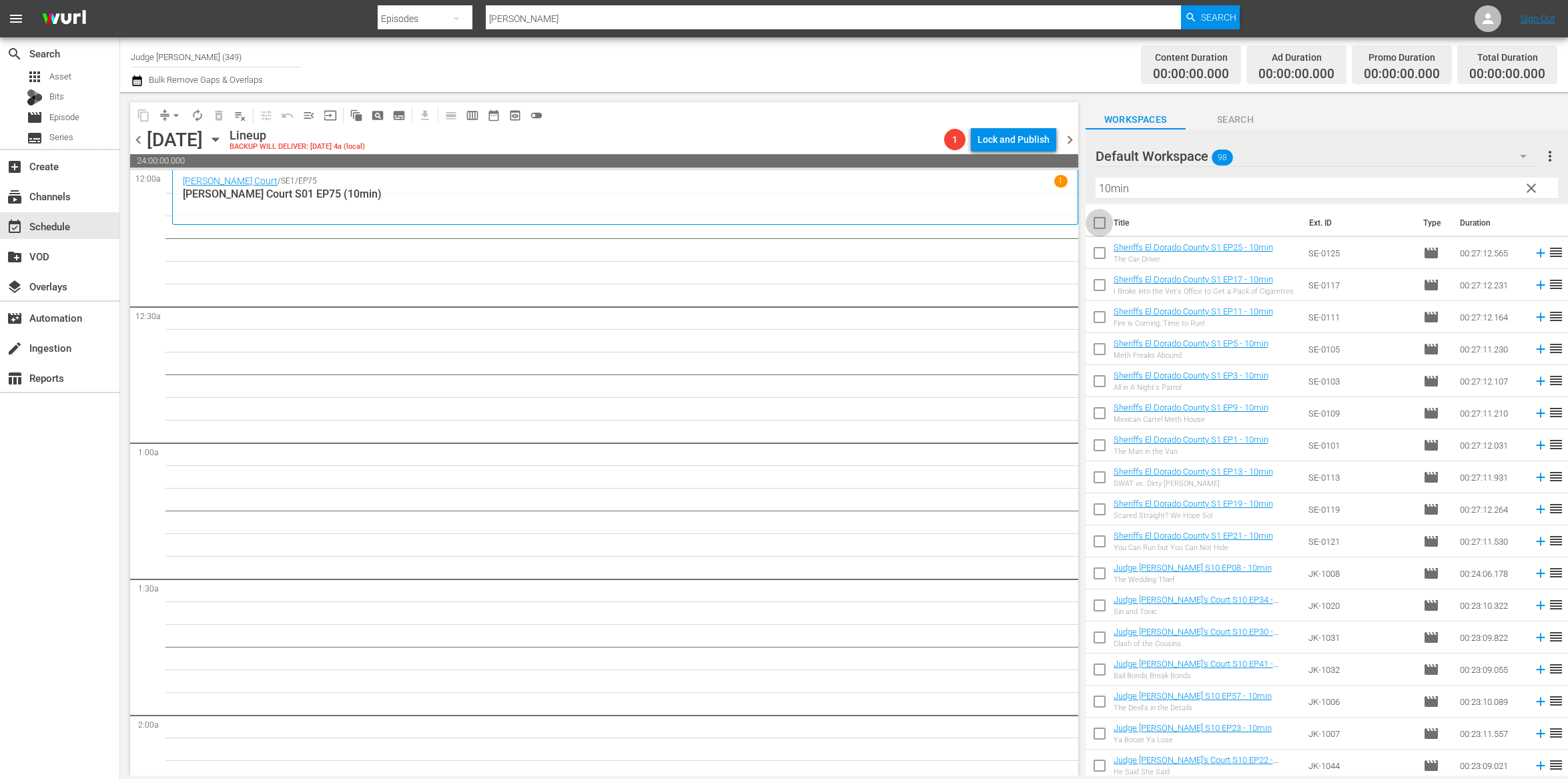
checkbox input "true"
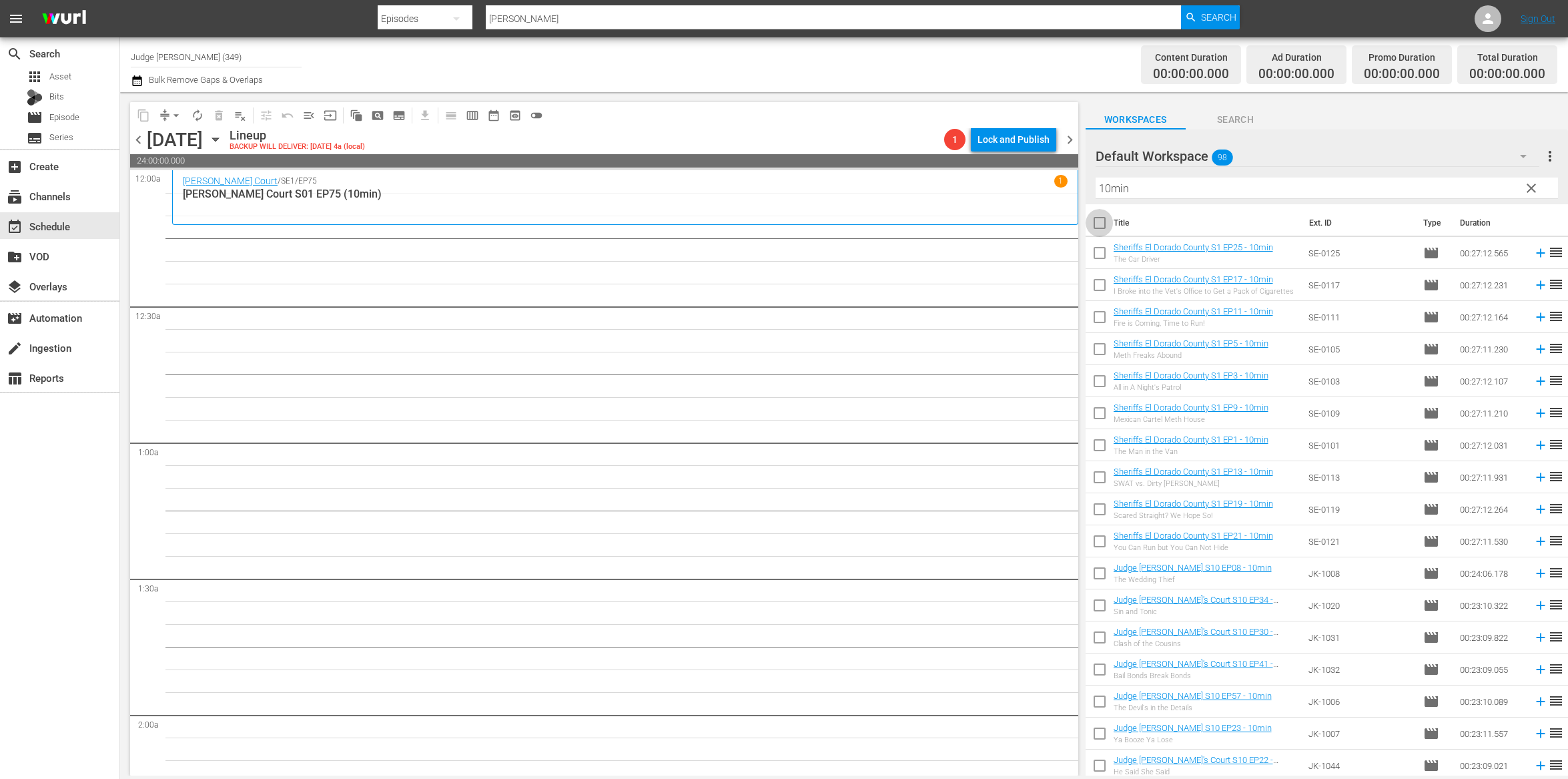
checkbox input "true"
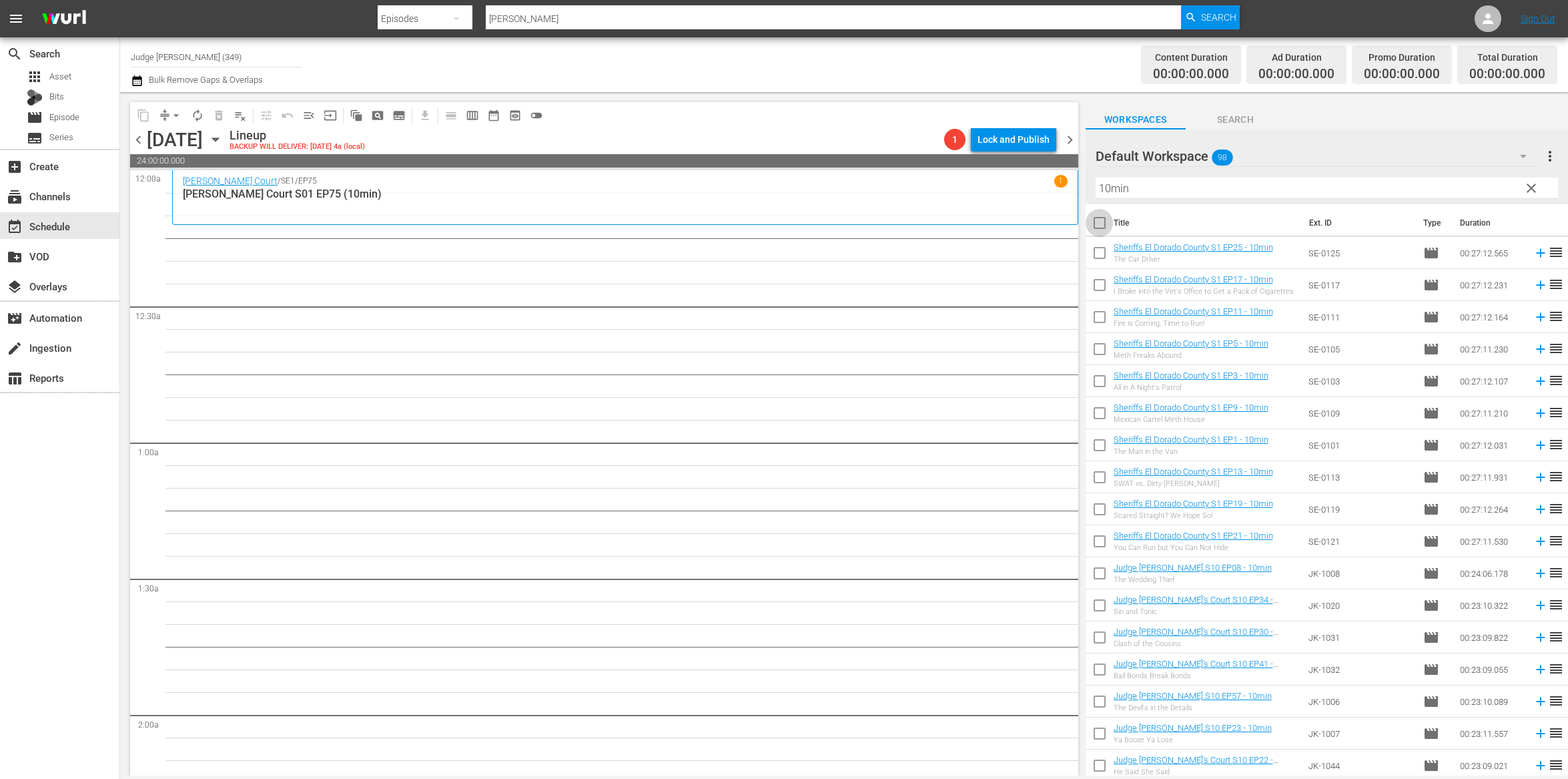
checkbox input "true"
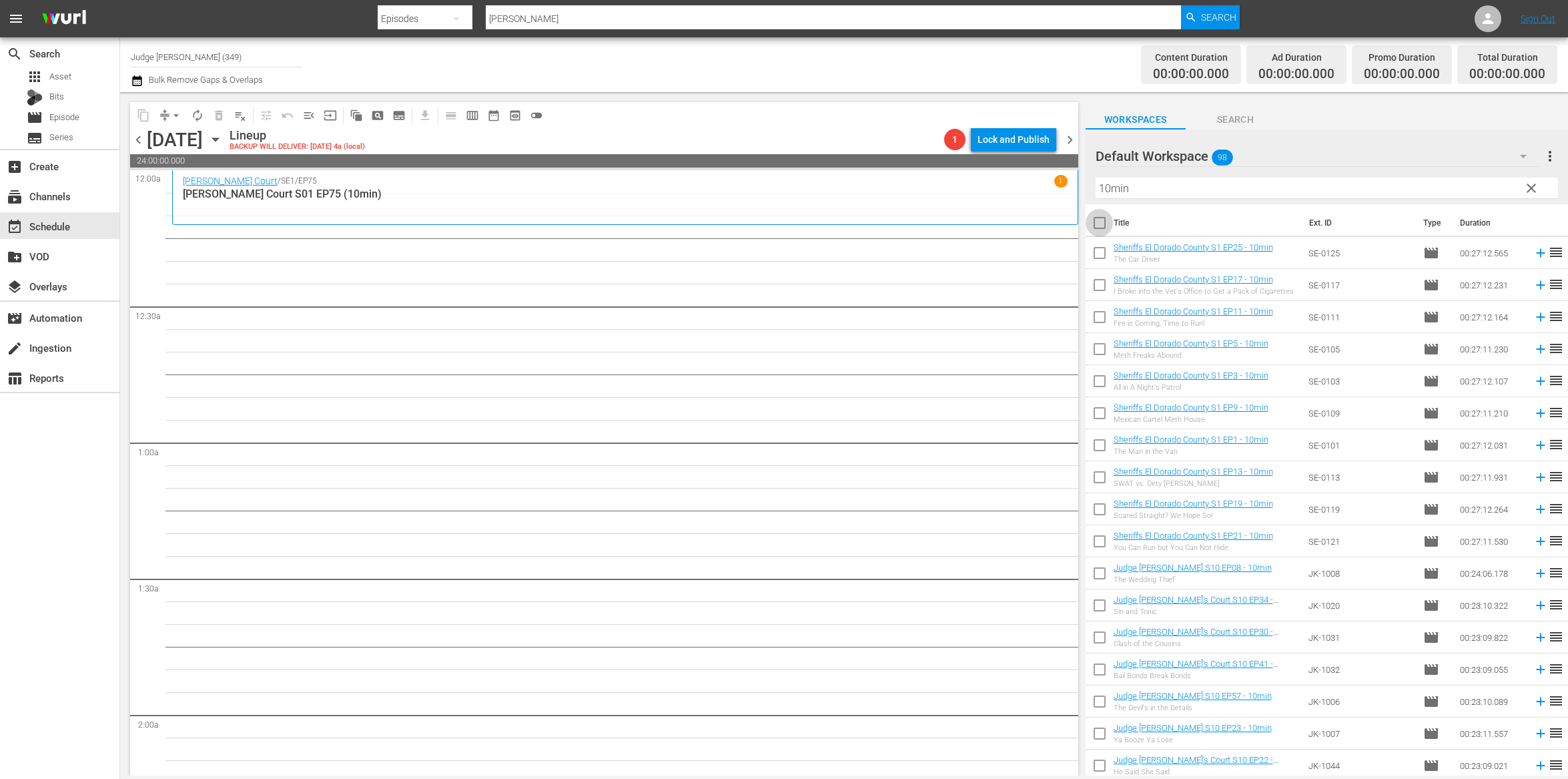
checkbox input "true"
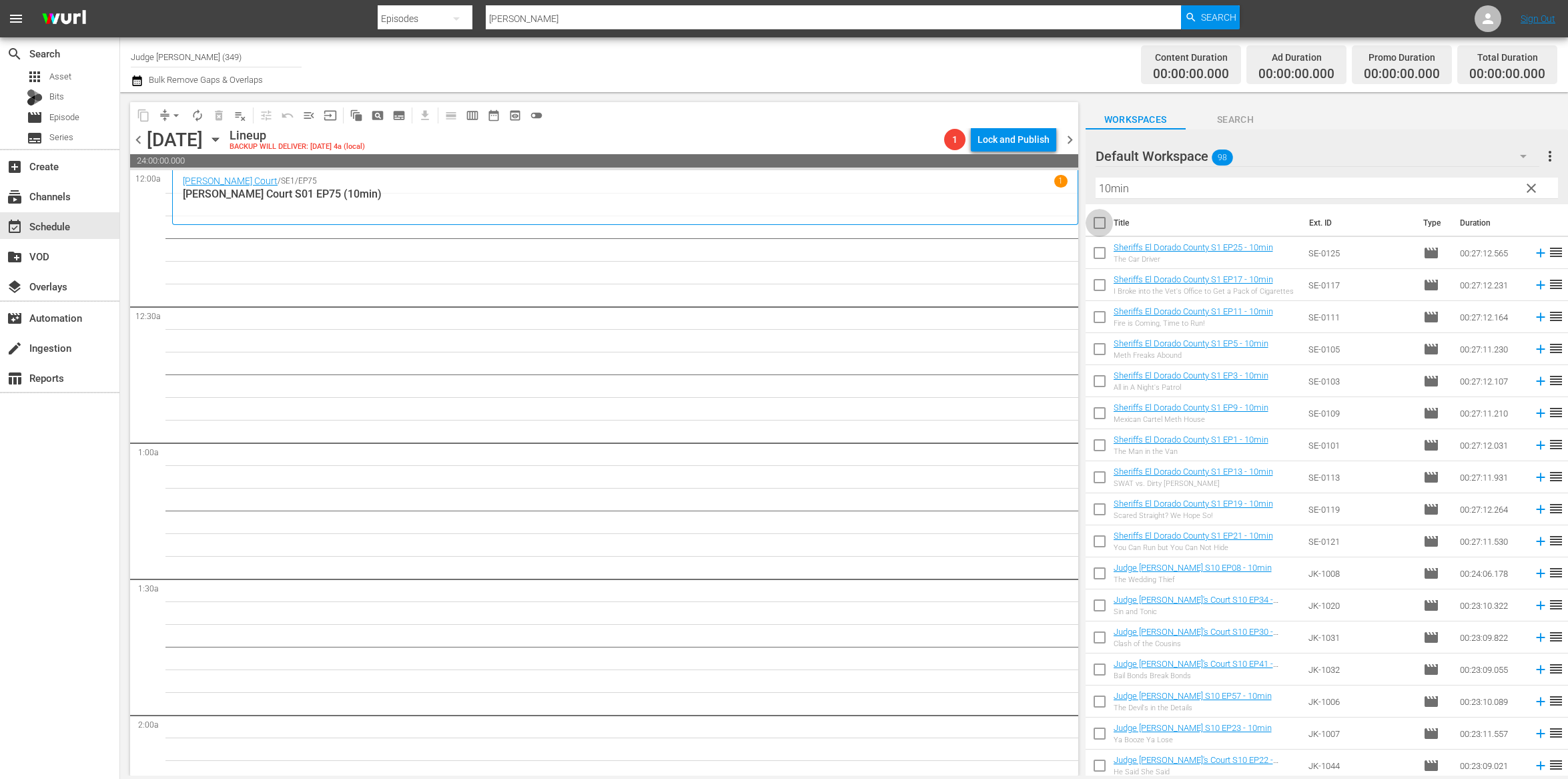
checkbox input "true"
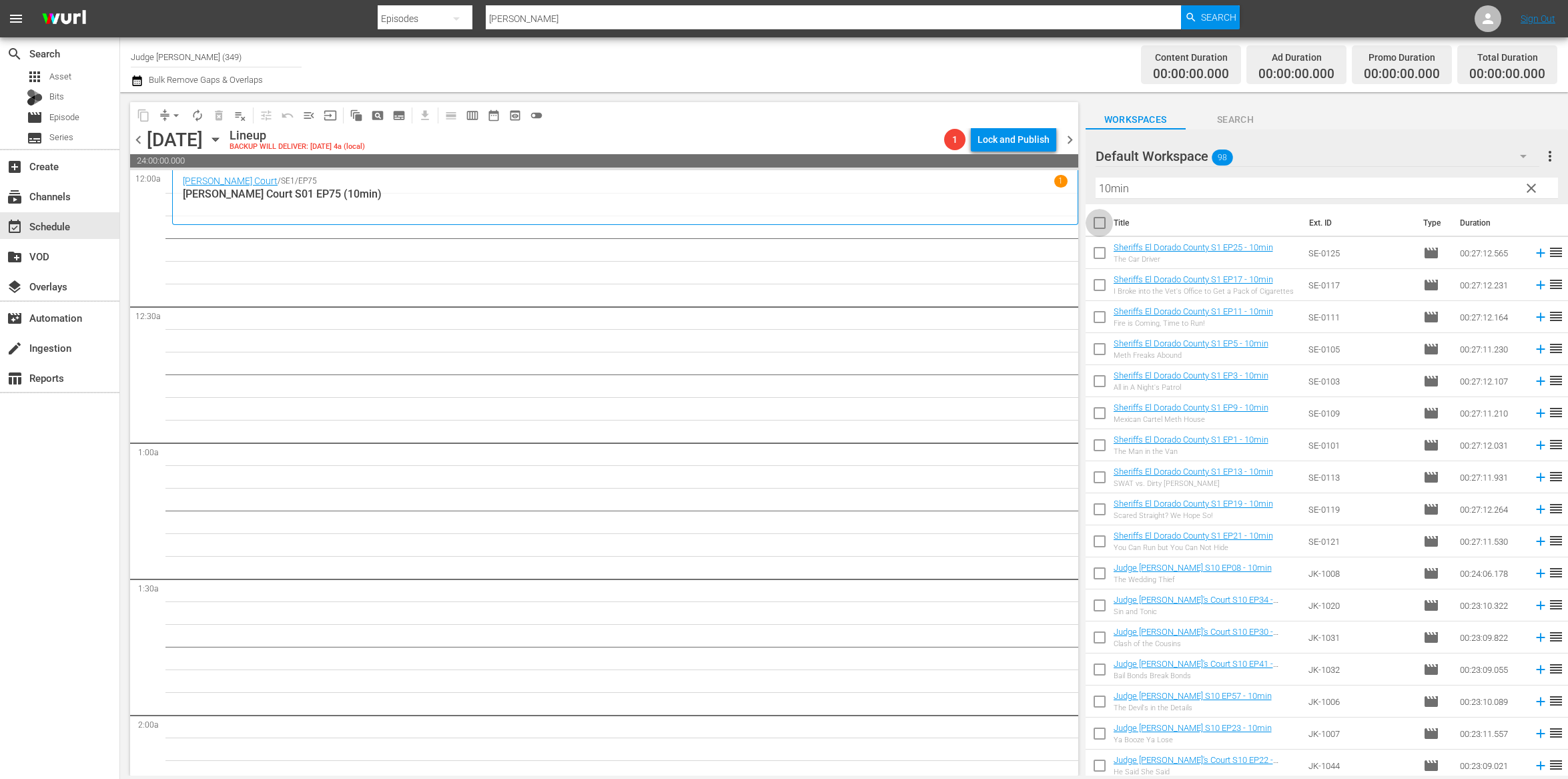
checkbox input "true"
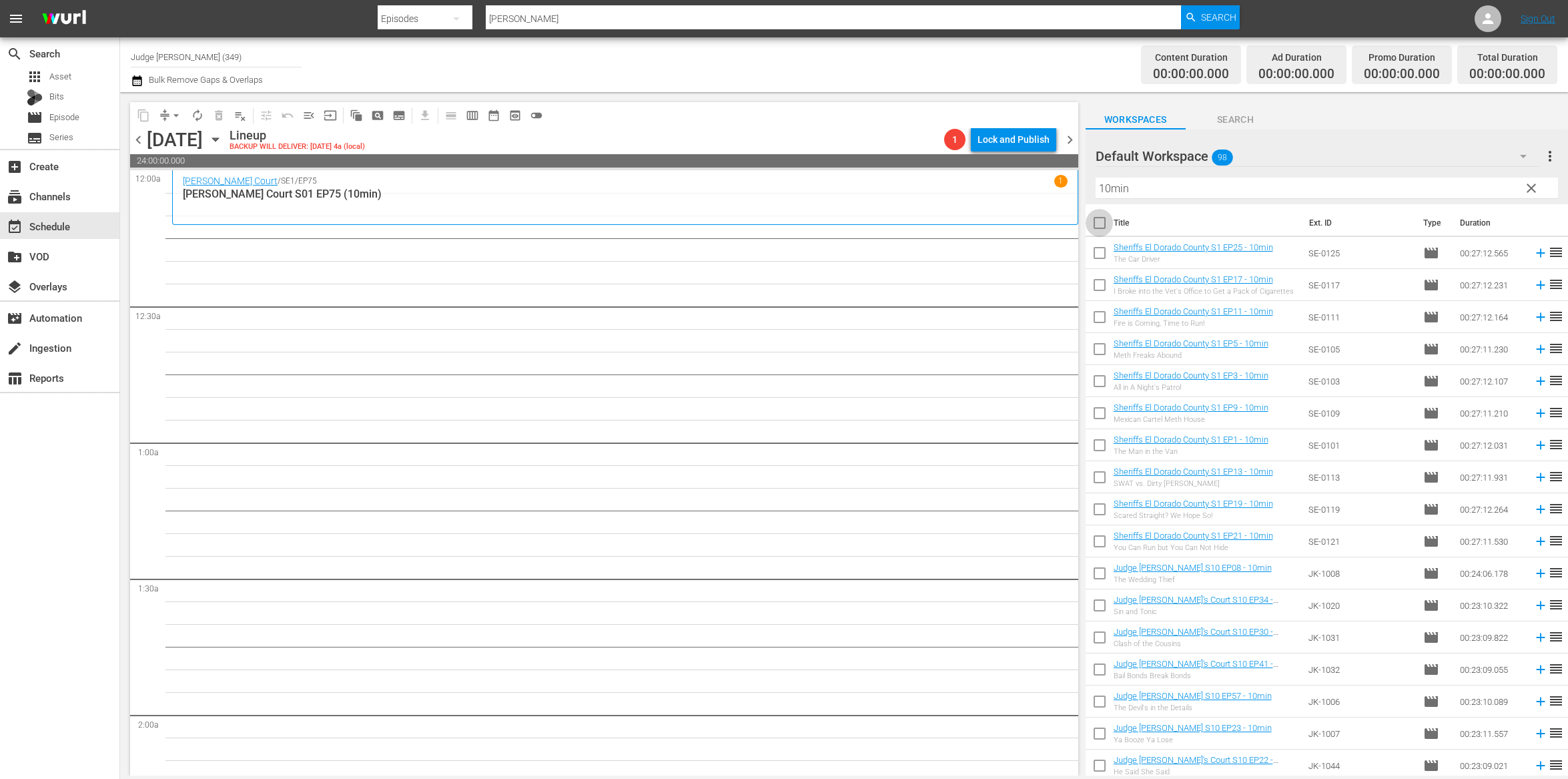
checkbox input "true"
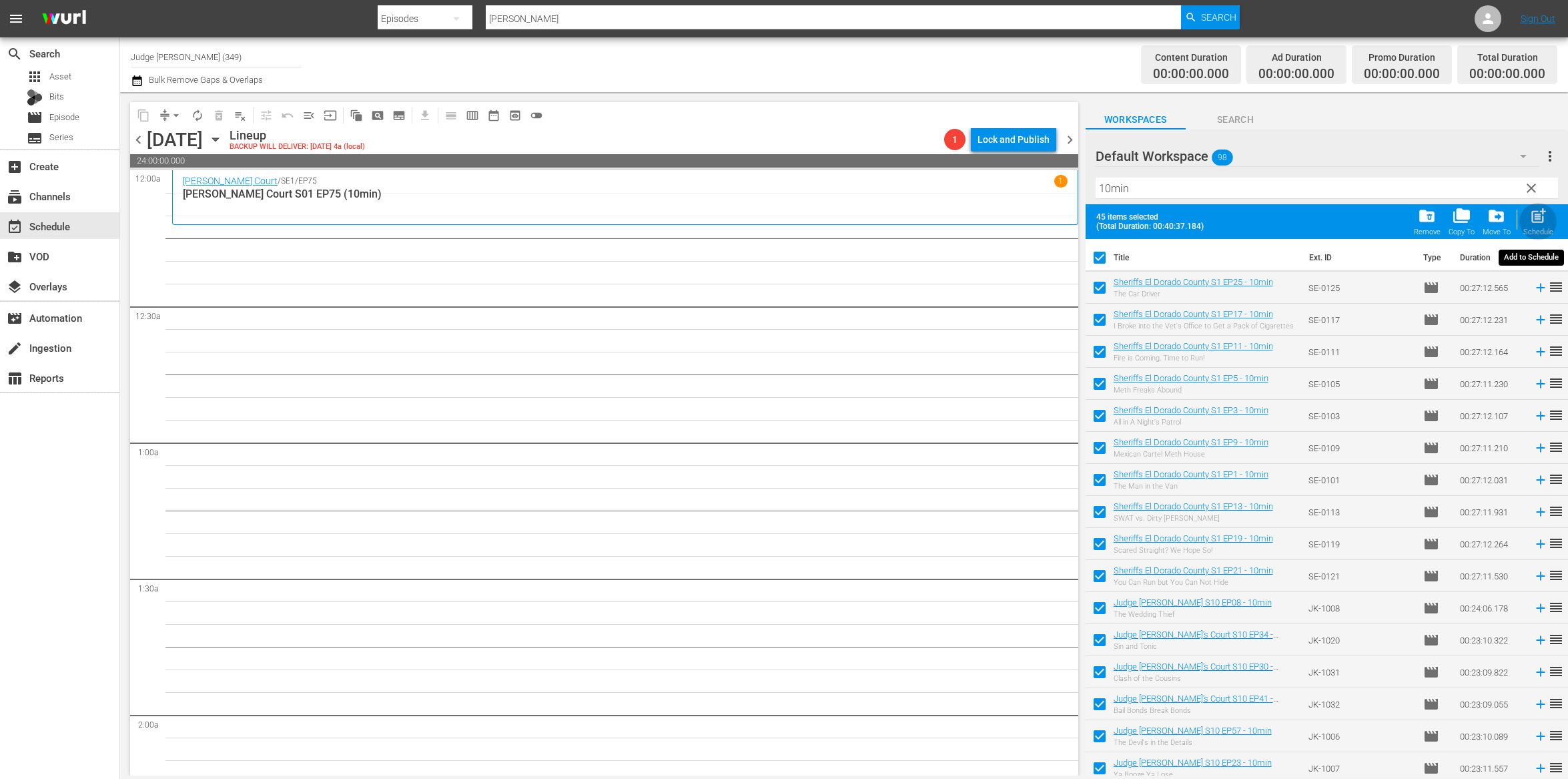
click at [1542, 222] on span "post_add" at bounding box center [1538, 216] width 18 height 18
checkbox input "false"
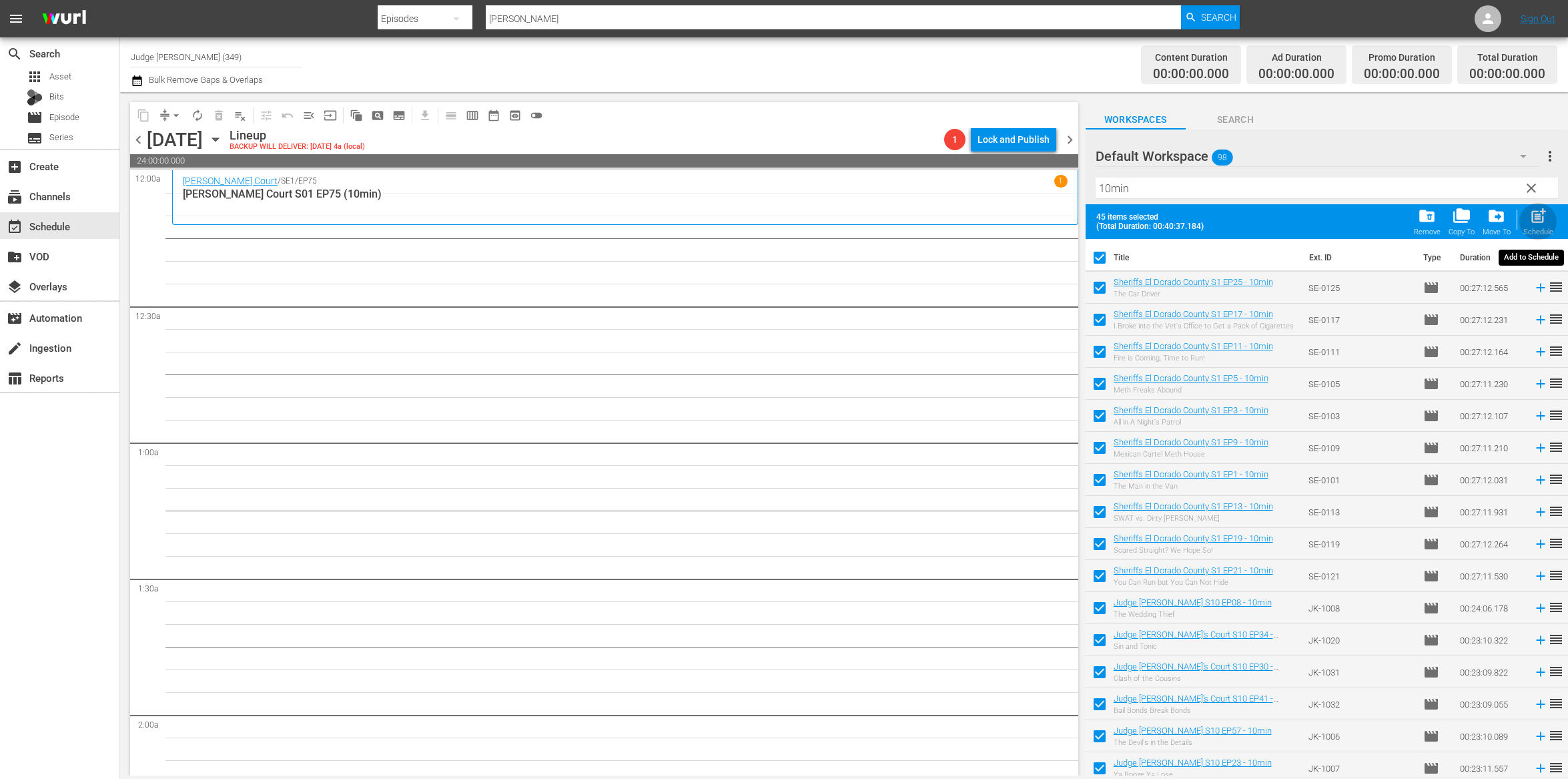
checkbox input "false"
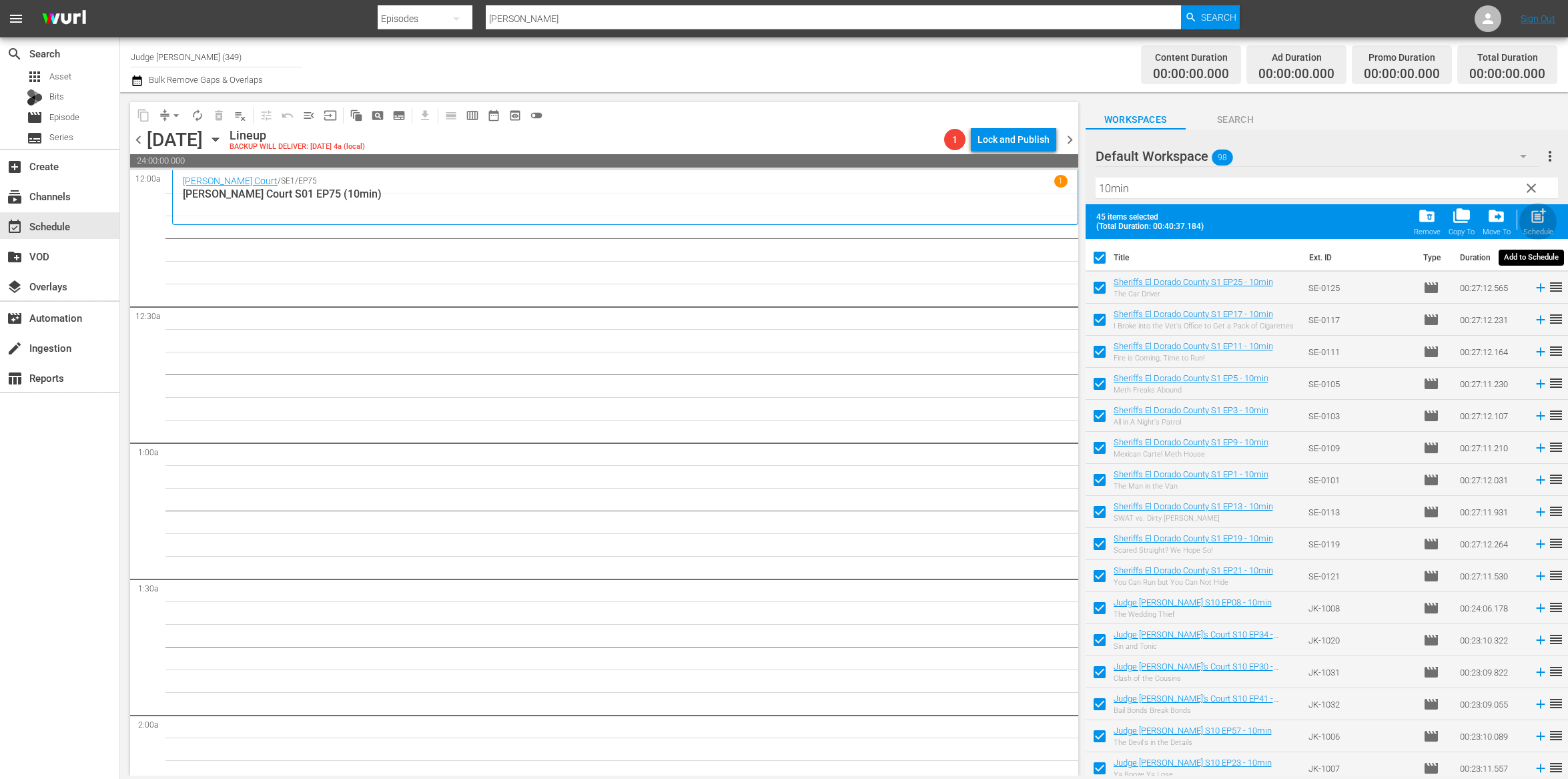
checkbox input "false"
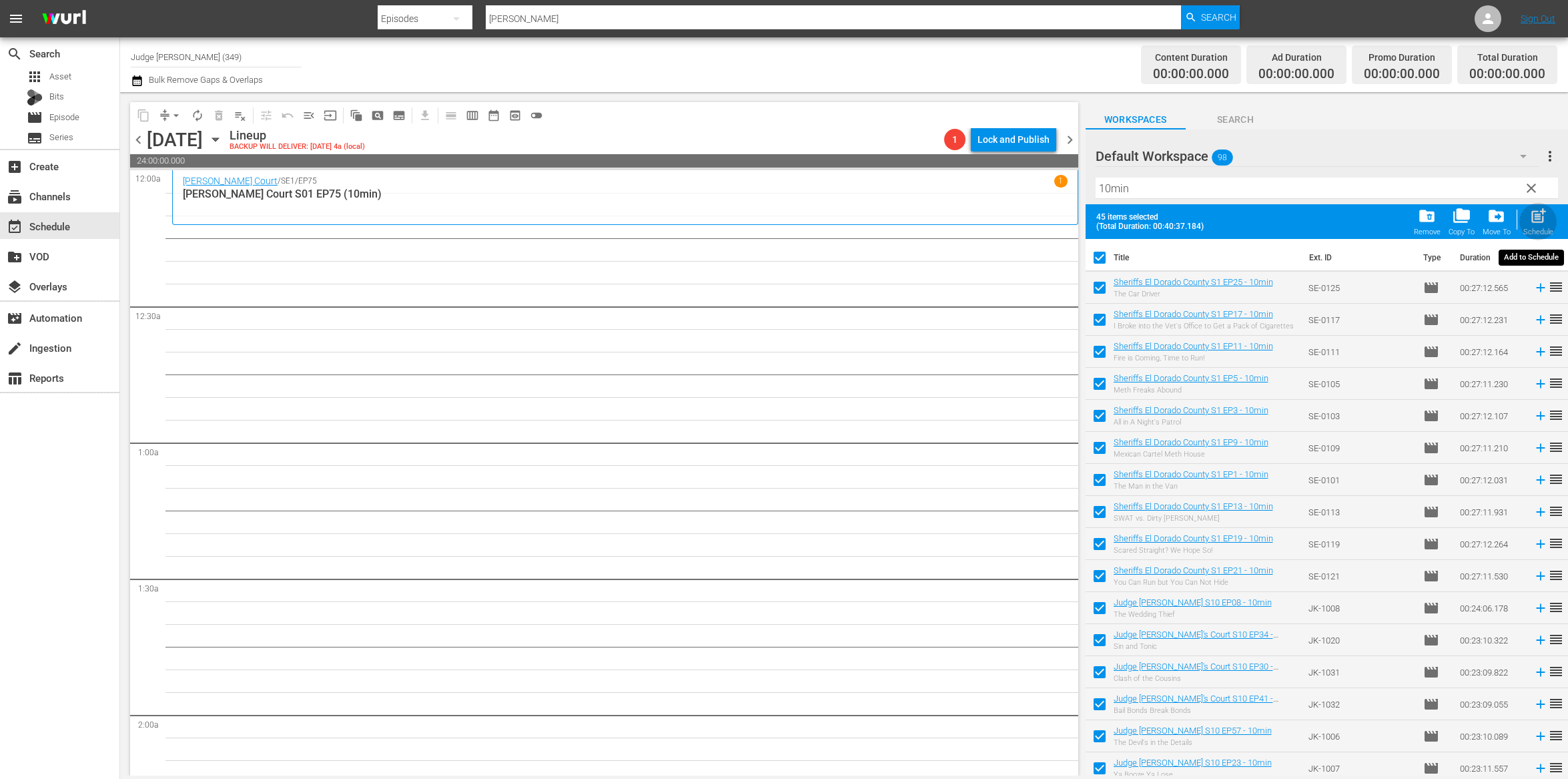
checkbox input "false"
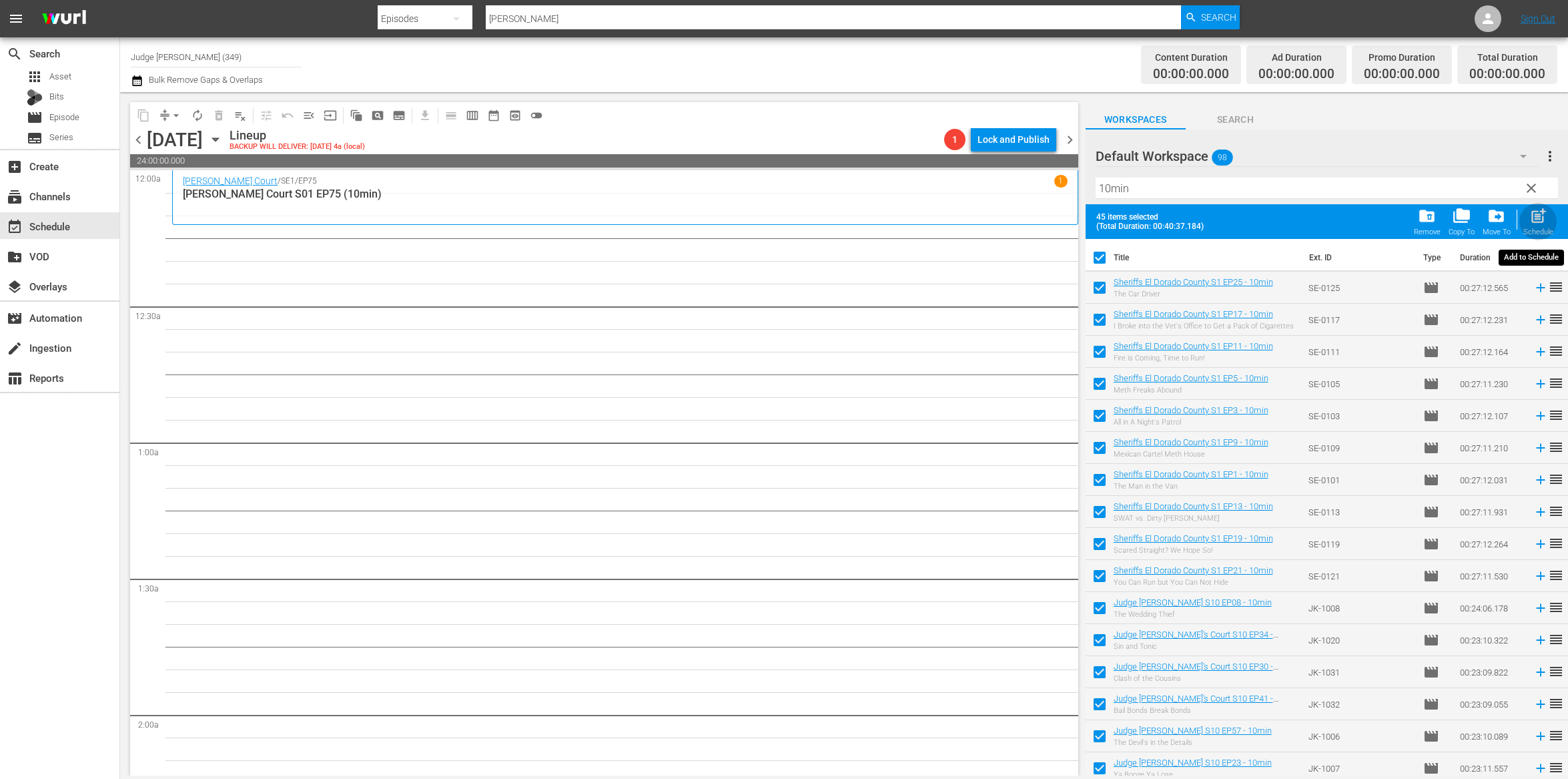
checkbox input "false"
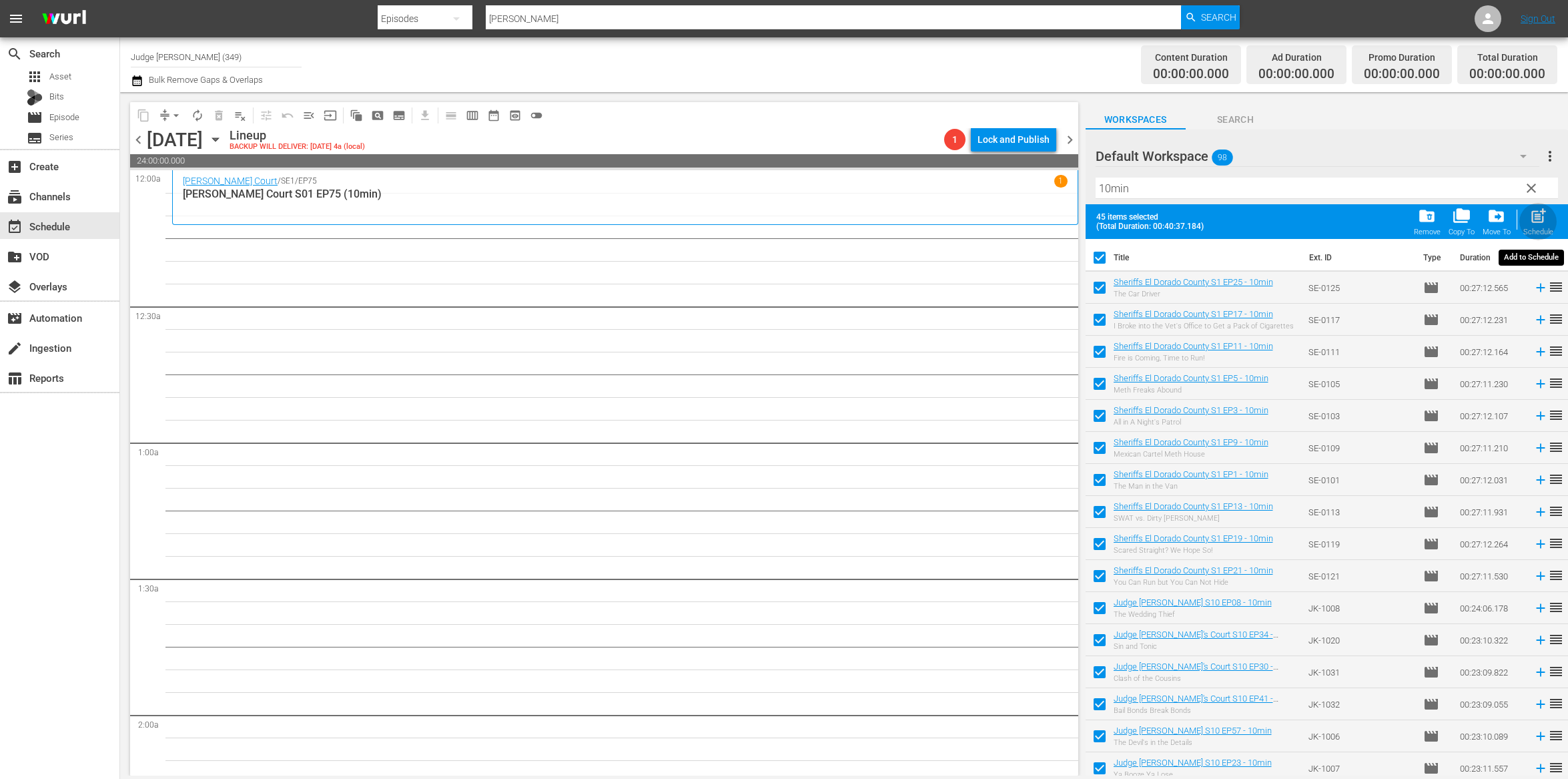
checkbox input "false"
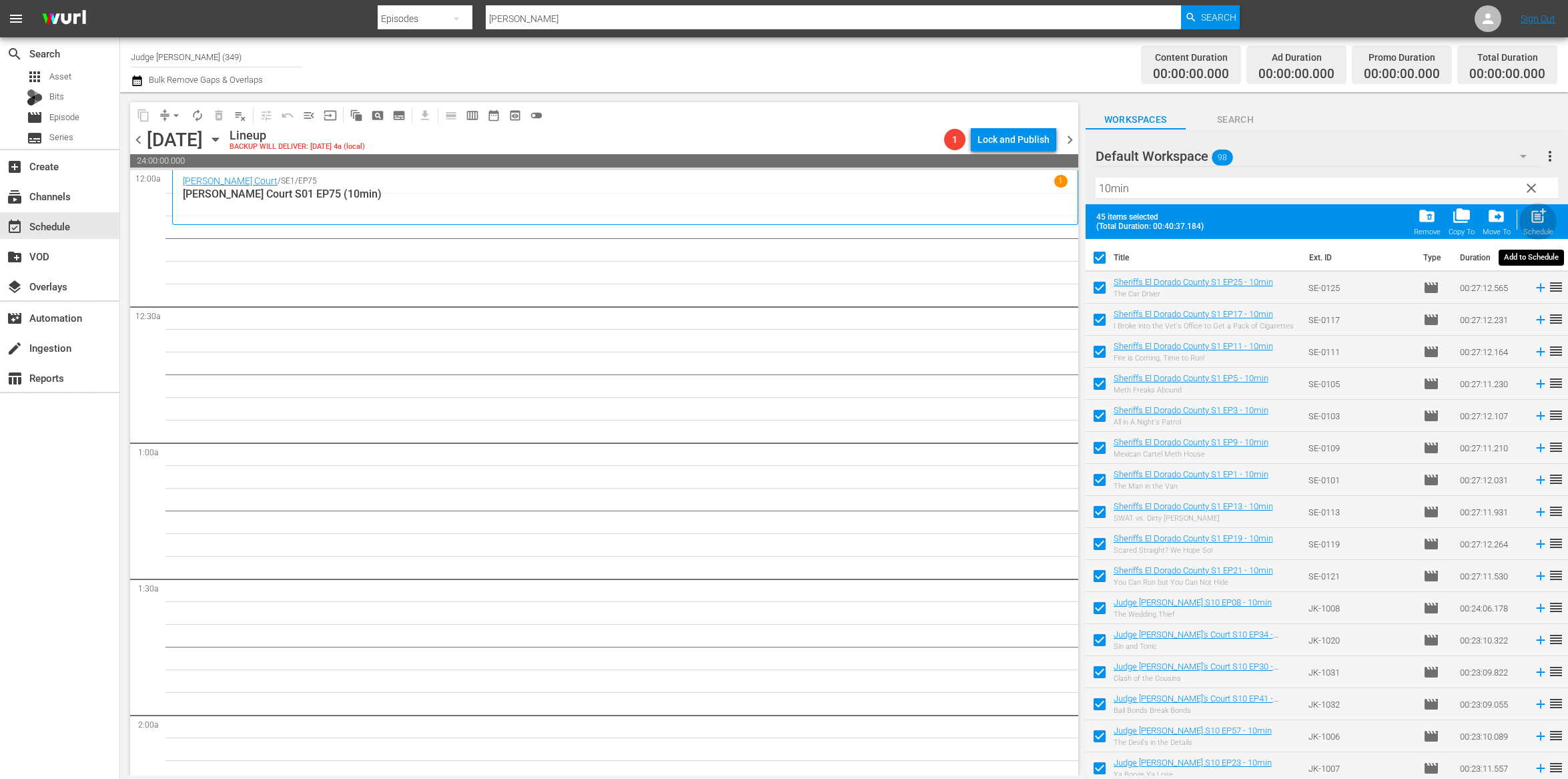
checkbox input "false"
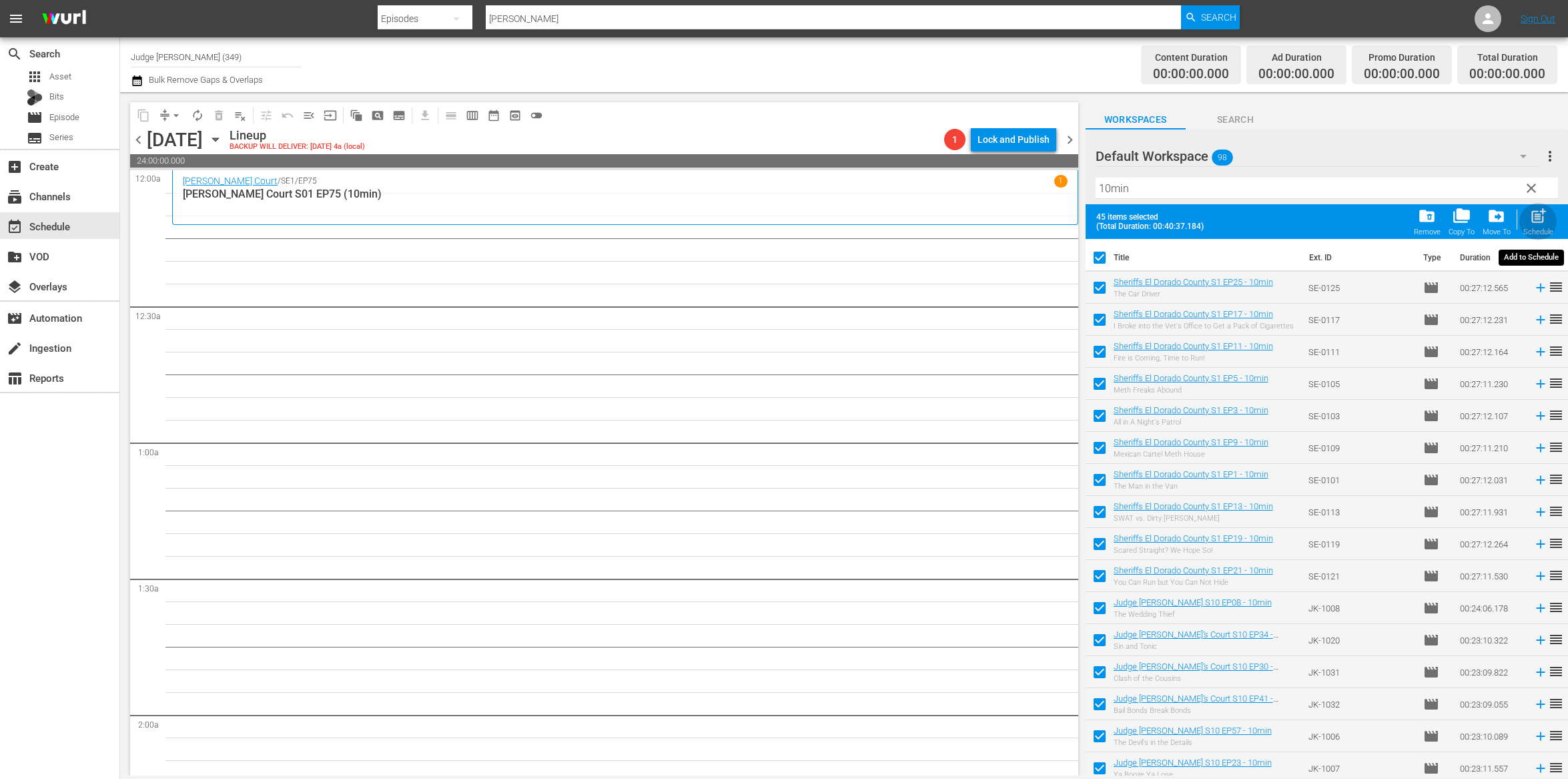
checkbox input "false"
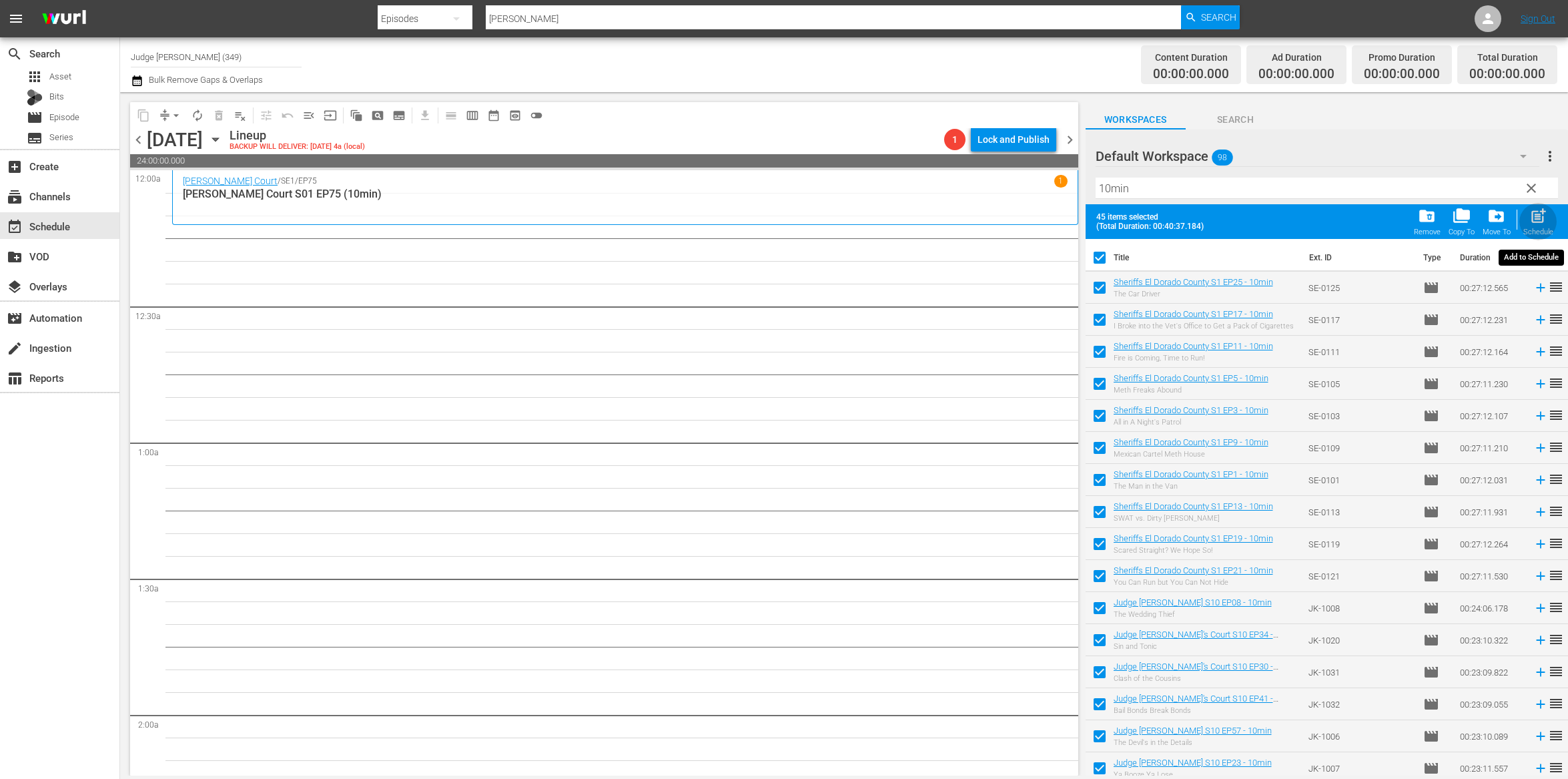
checkbox input "false"
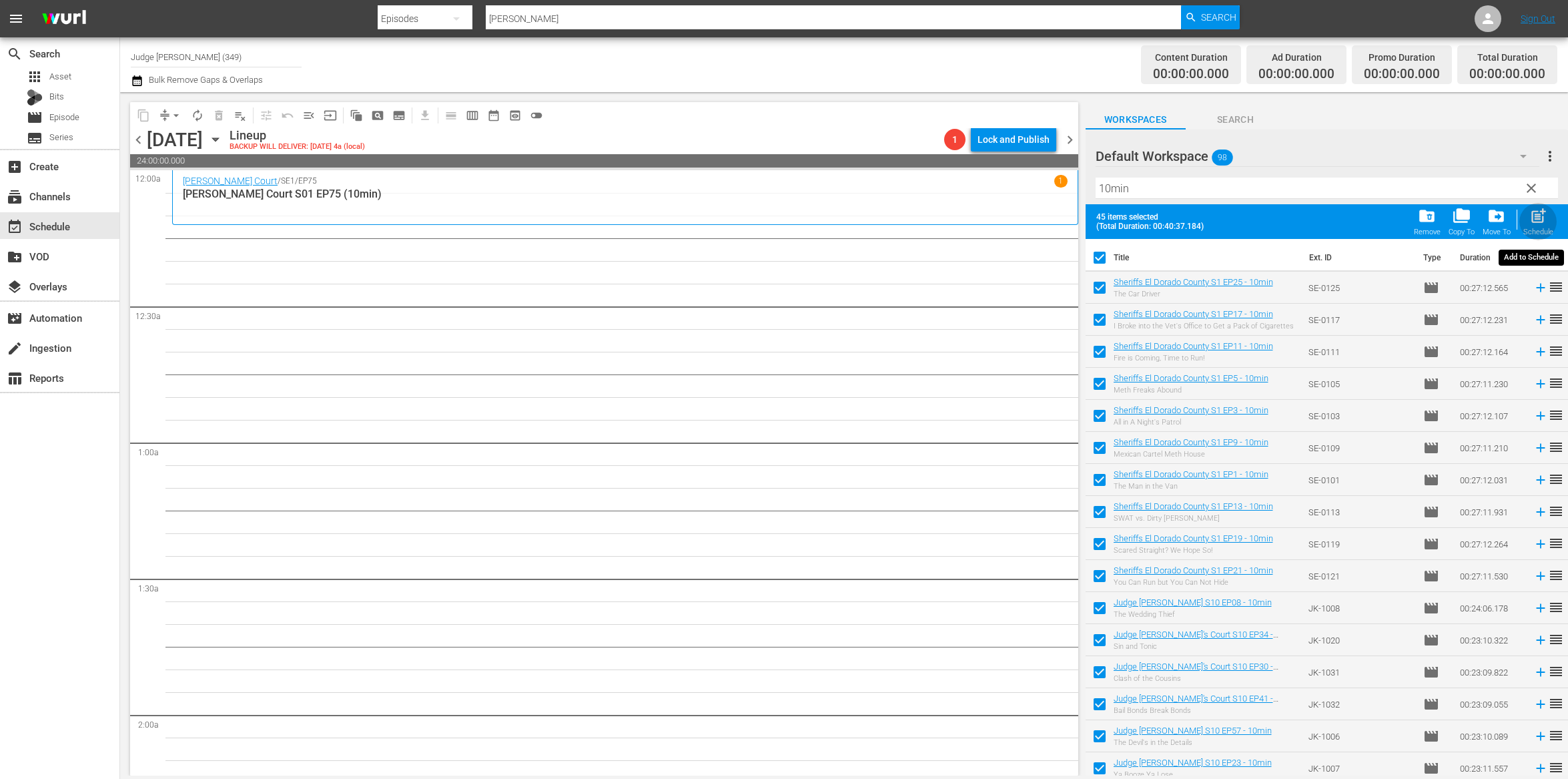
checkbox input "false"
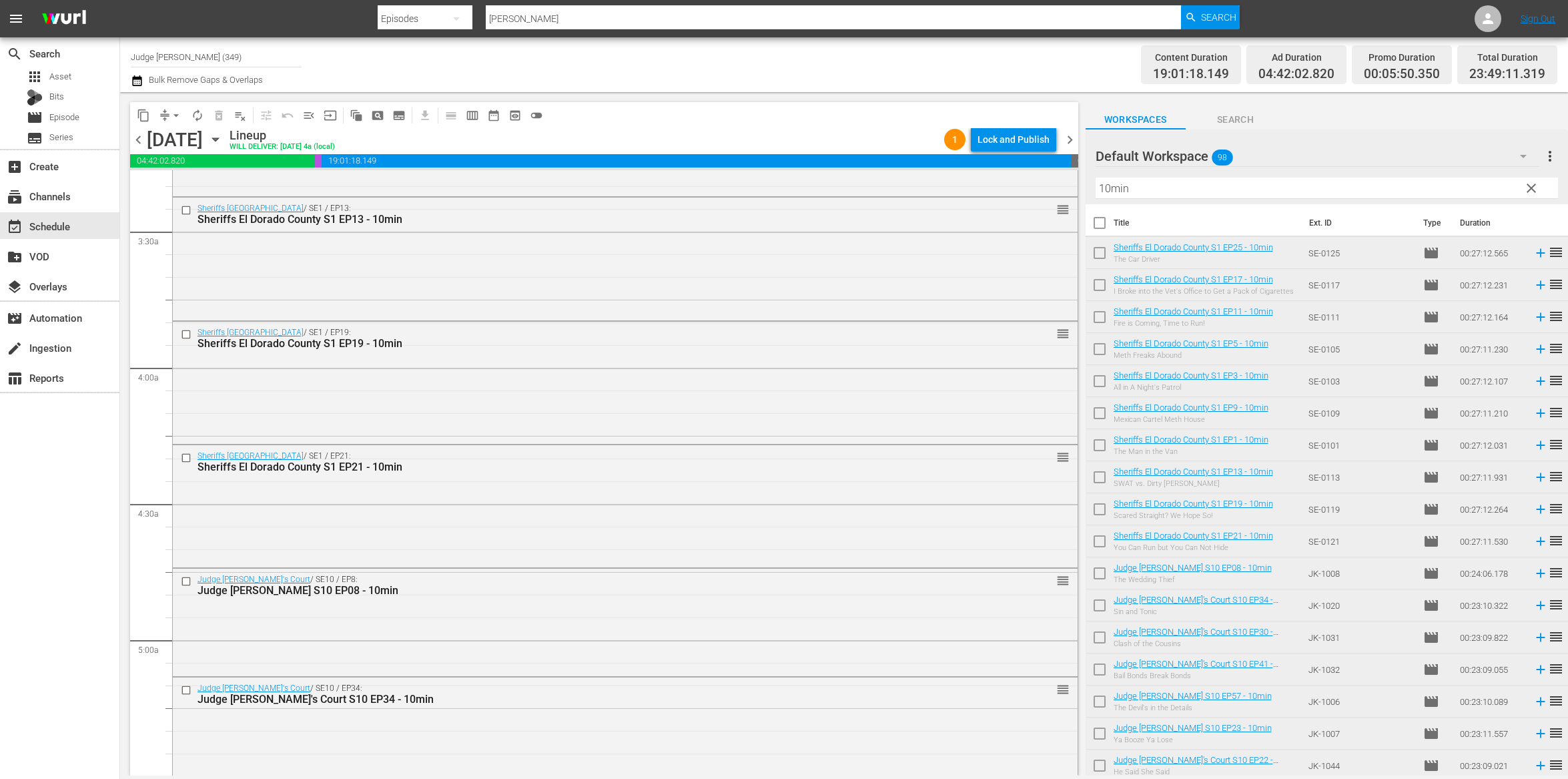
scroll to position [893, 0]
click at [187, 458] on input "checkbox" at bounding box center [187, 457] width 14 height 11
click at [219, 119] on span "delete_forever_outlined" at bounding box center [219, 116] width 13 height 13
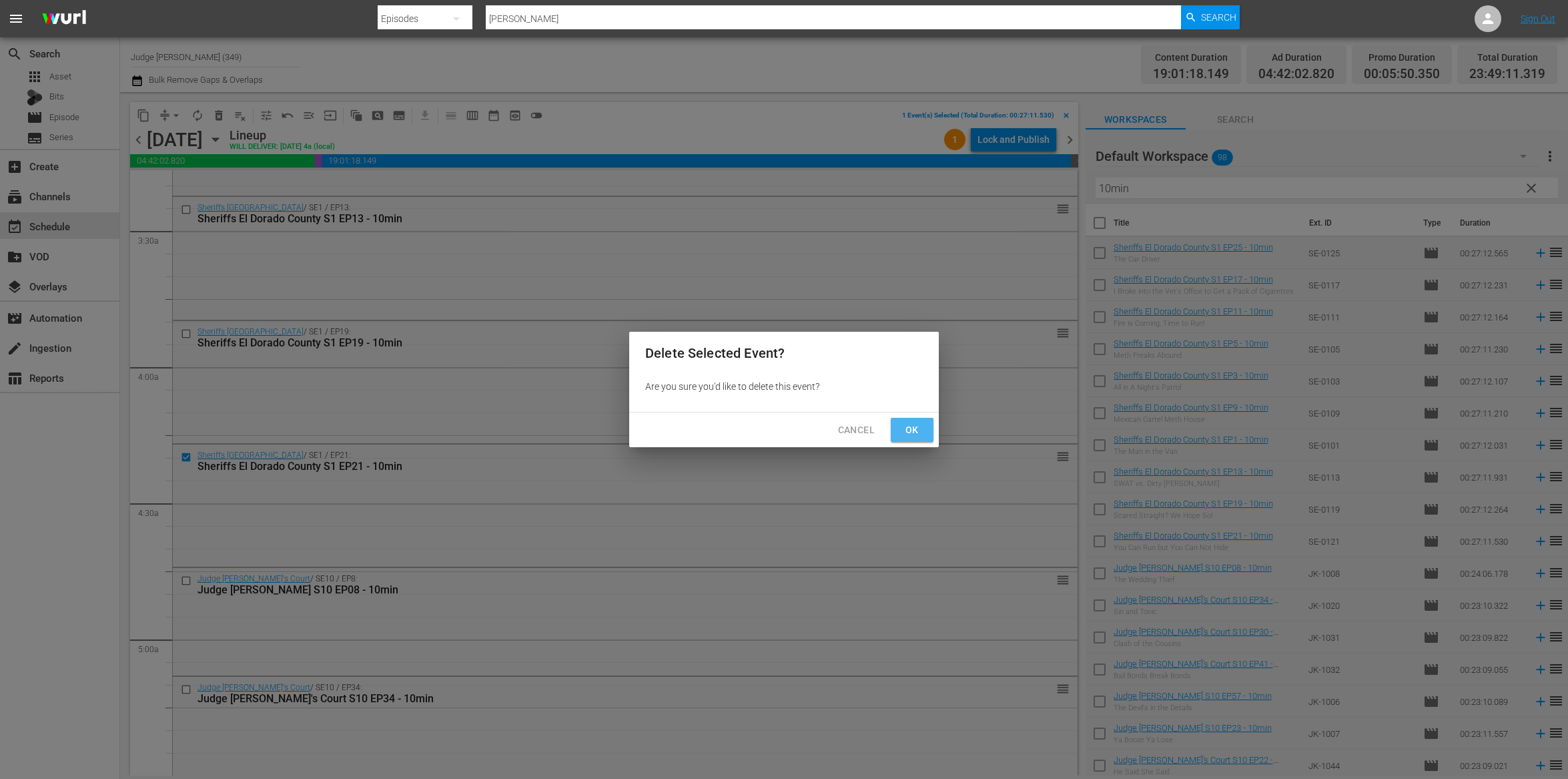
drag, startPoint x: 907, startPoint y: 425, endPoint x: 823, endPoint y: 449, distance: 87.4
click at [907, 425] on span "Ok" at bounding box center [912, 430] width 21 height 17
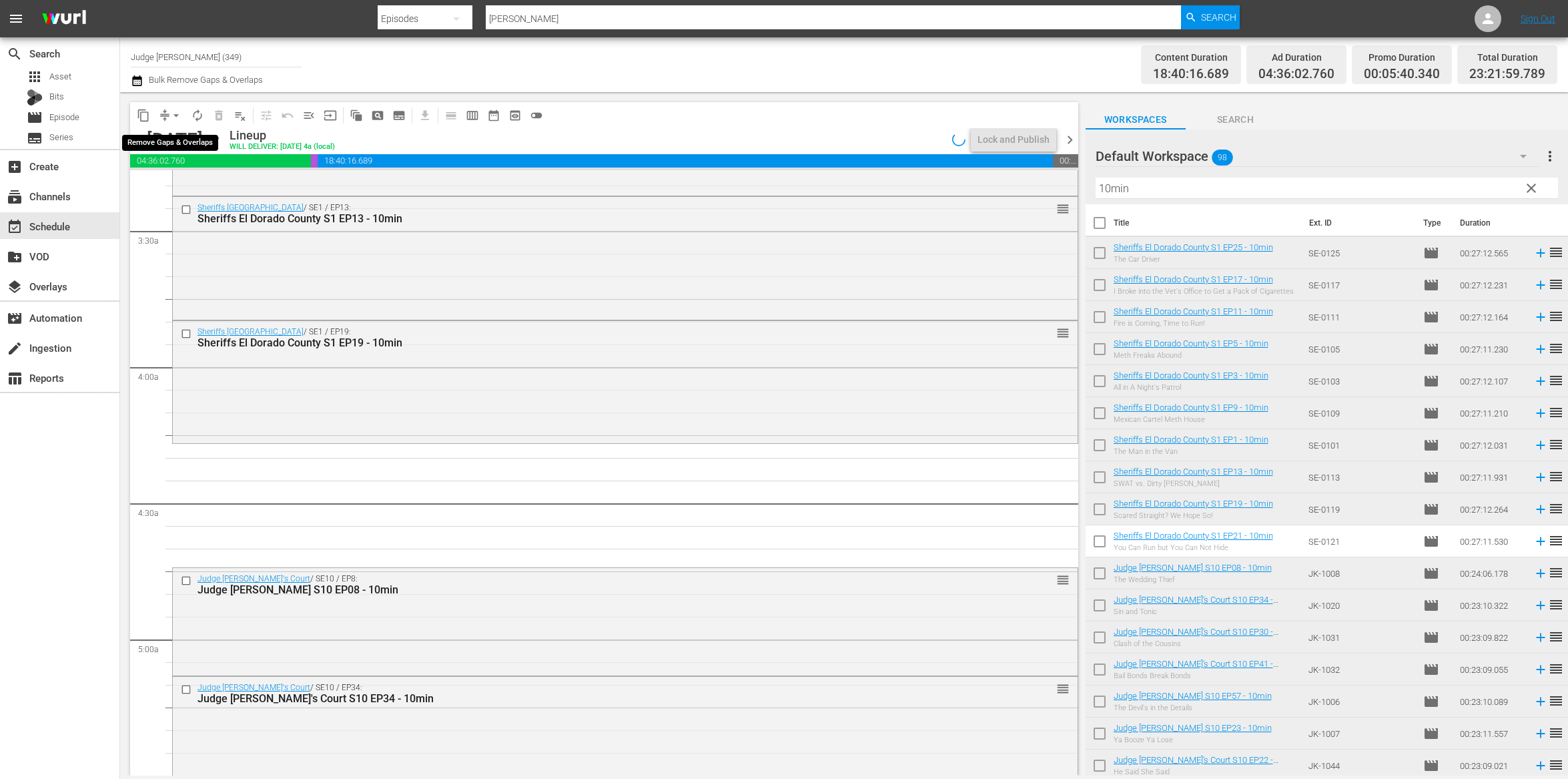
click at [163, 112] on span "compress" at bounding box center [165, 116] width 13 height 13
click at [176, 112] on span "arrow_drop_down" at bounding box center [176, 116] width 13 height 13
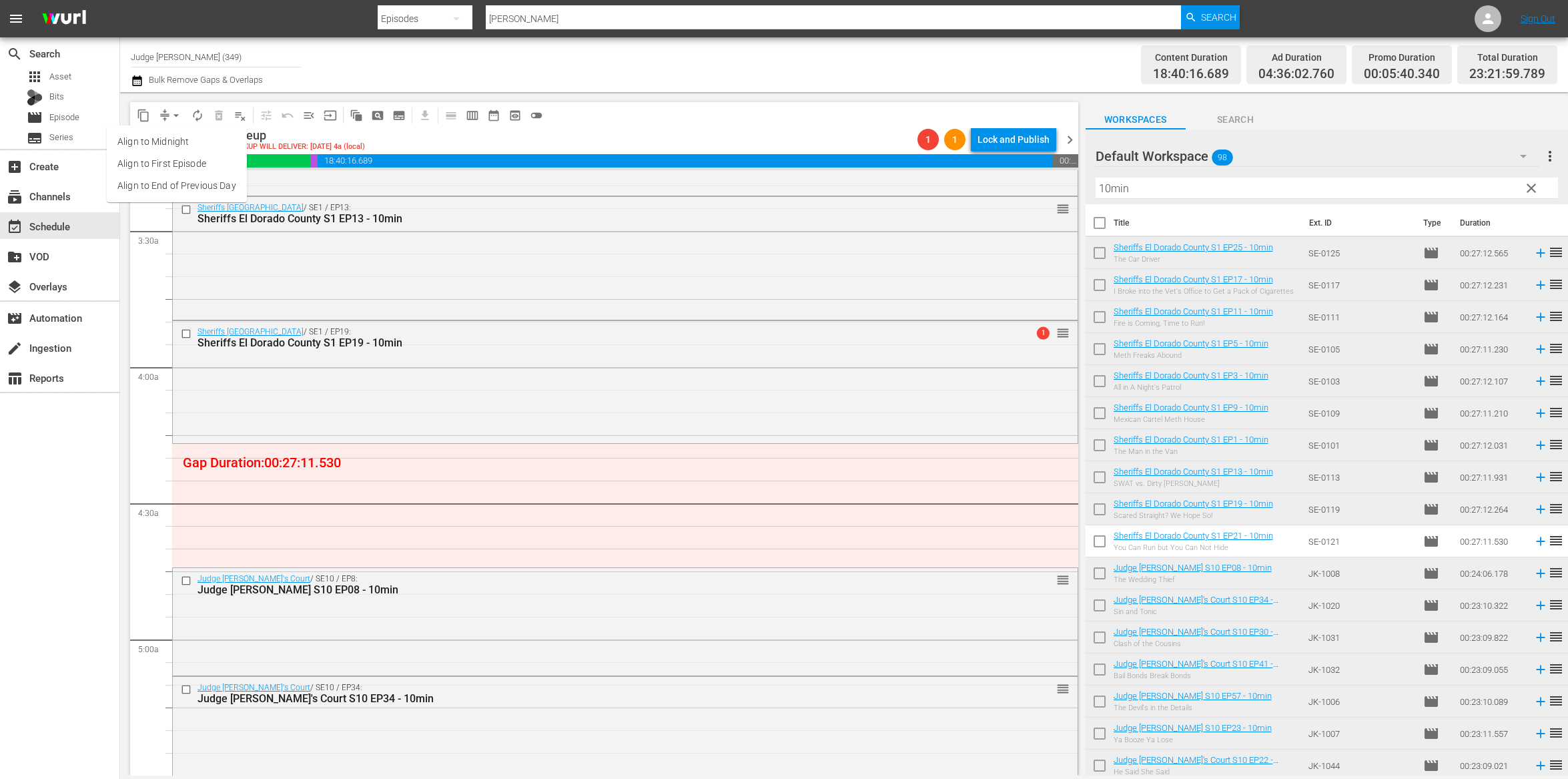
click at [212, 182] on li "Align to End of Previous Day" at bounding box center [176, 186] width 140 height 22
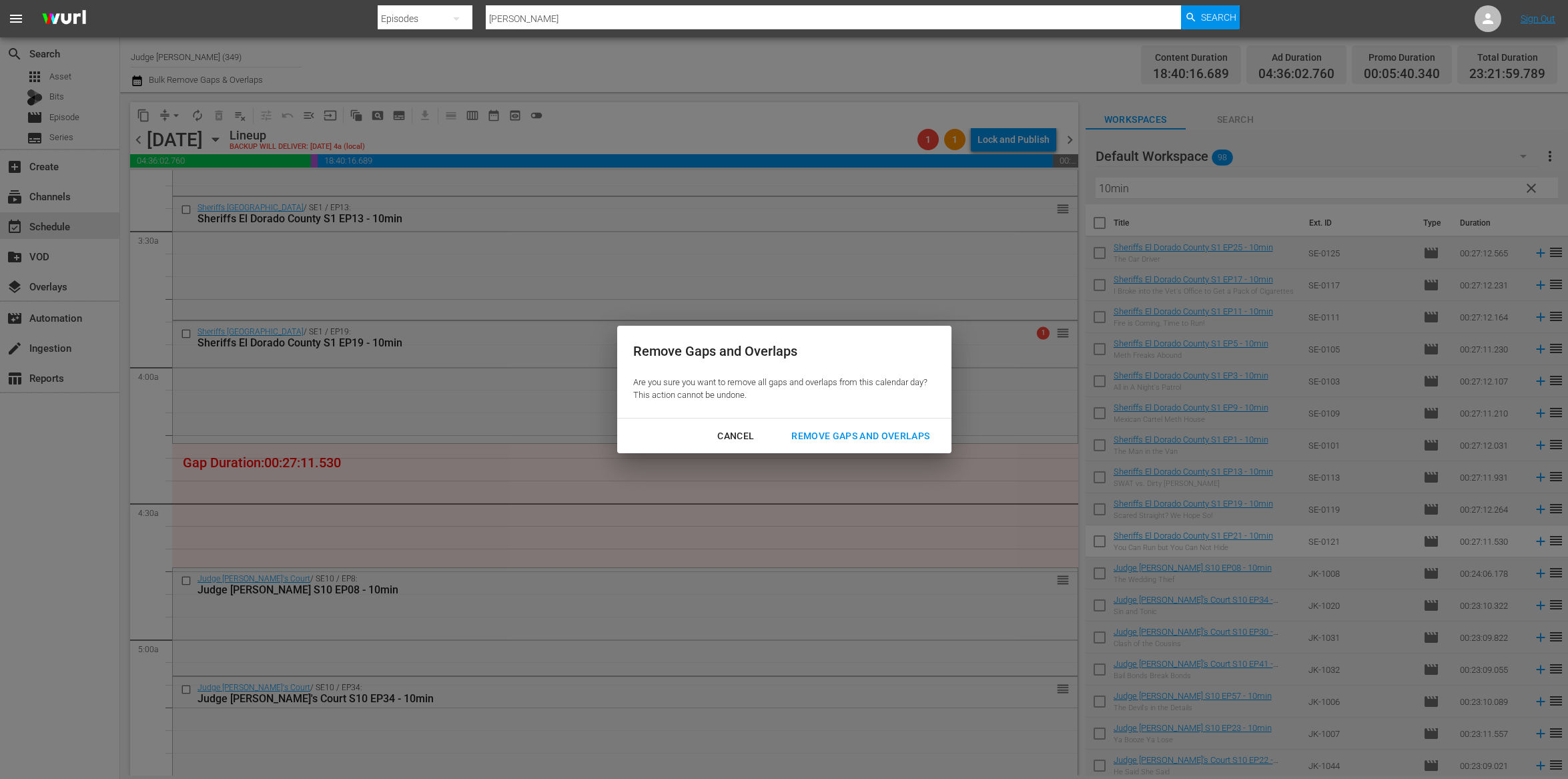
click at [918, 438] on div "Remove Gaps and Overlaps" at bounding box center [860, 437] width 160 height 17
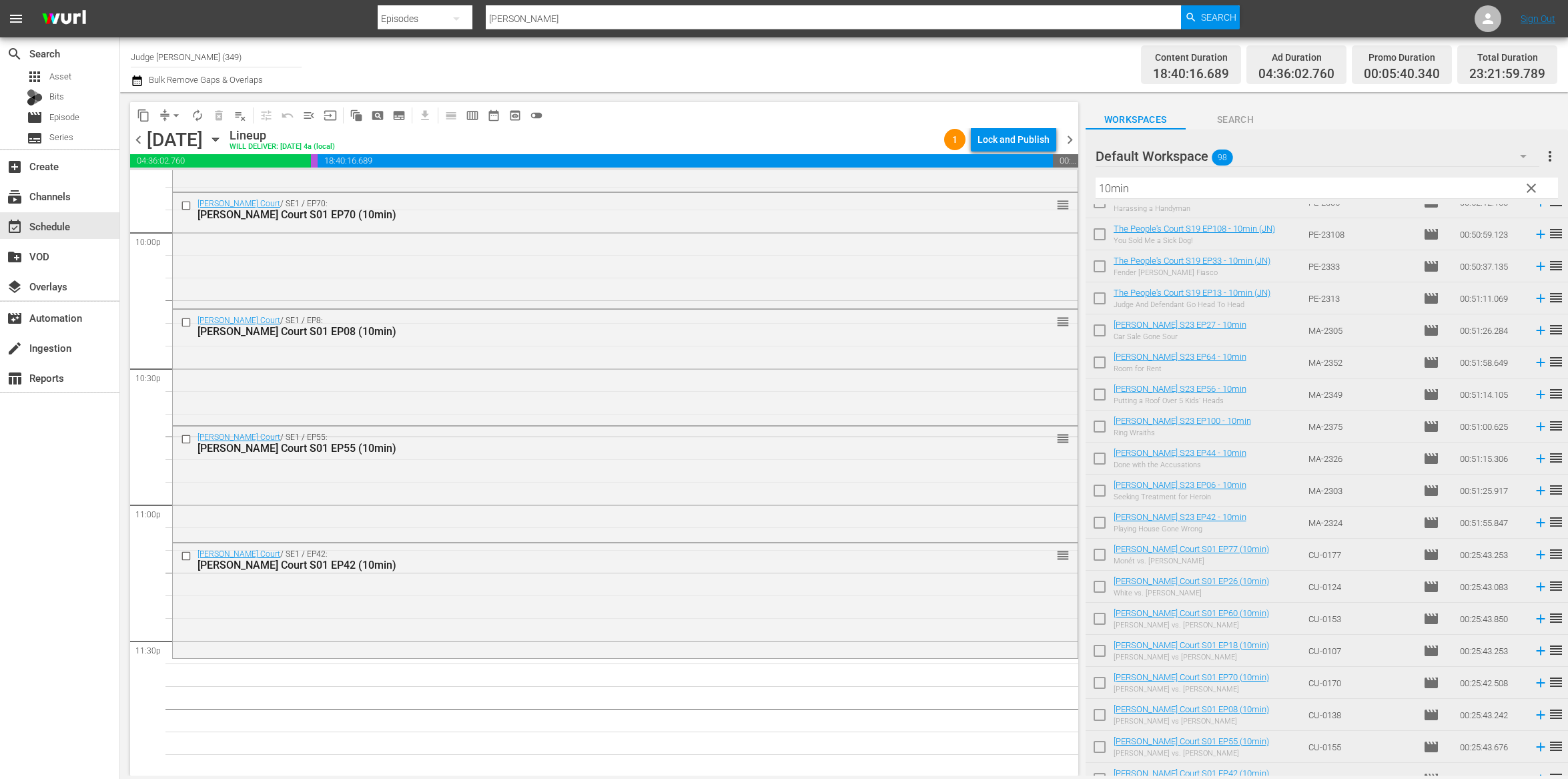
scroll to position [899, 0]
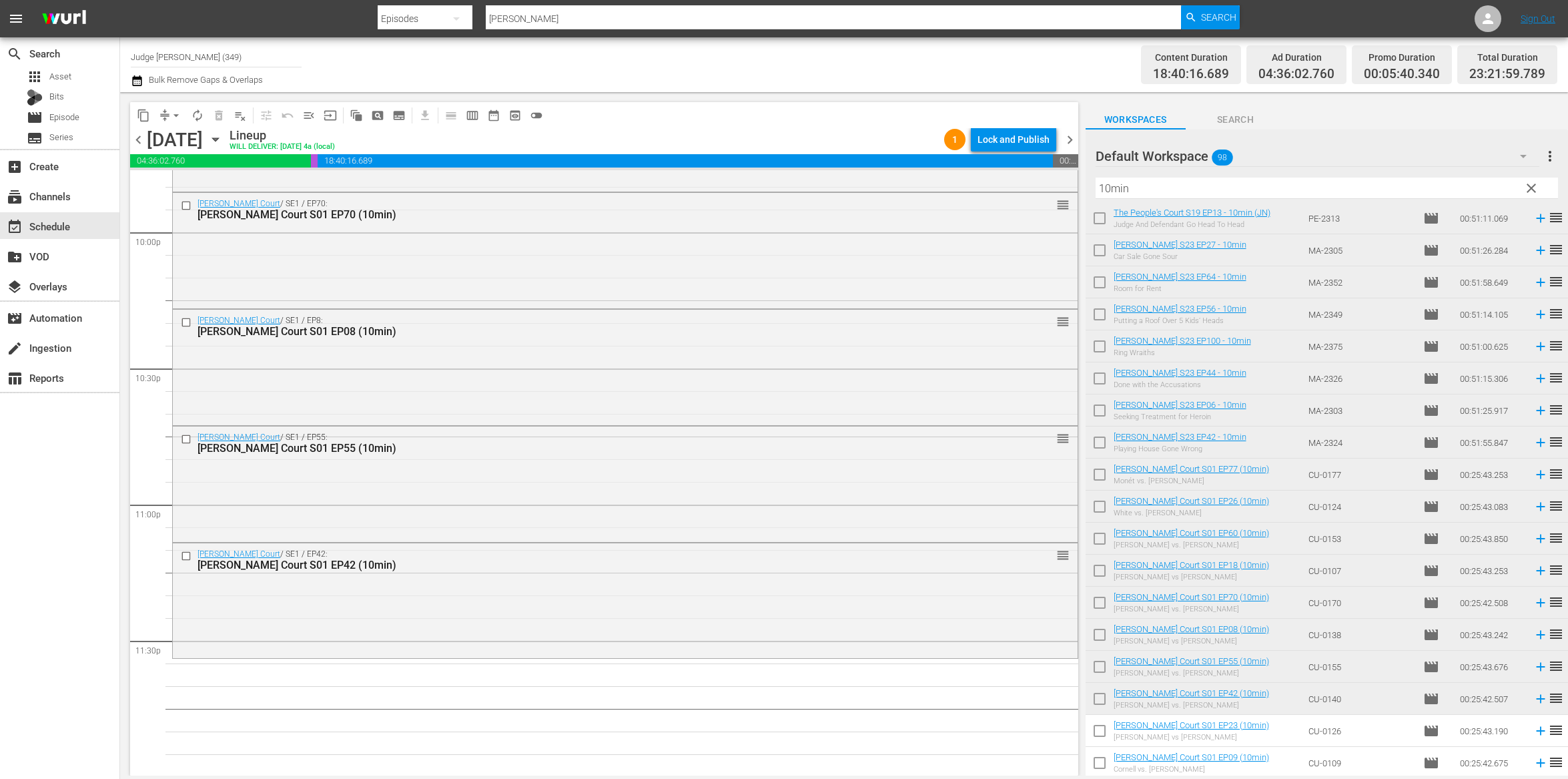
click at [1097, 730] on input "checkbox" at bounding box center [1100, 733] width 28 height 28
checkbox input "true"
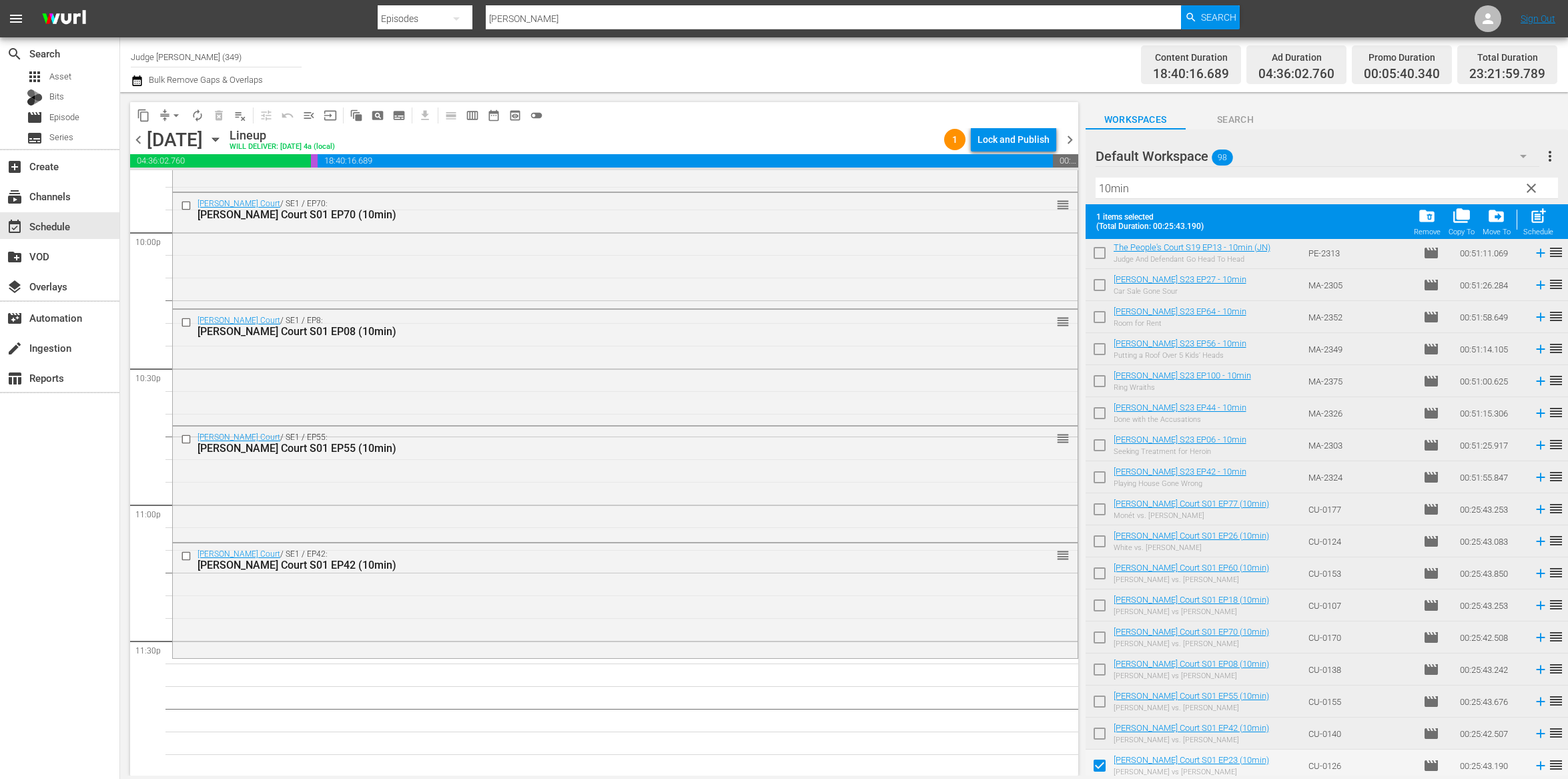
scroll to position [935, 0]
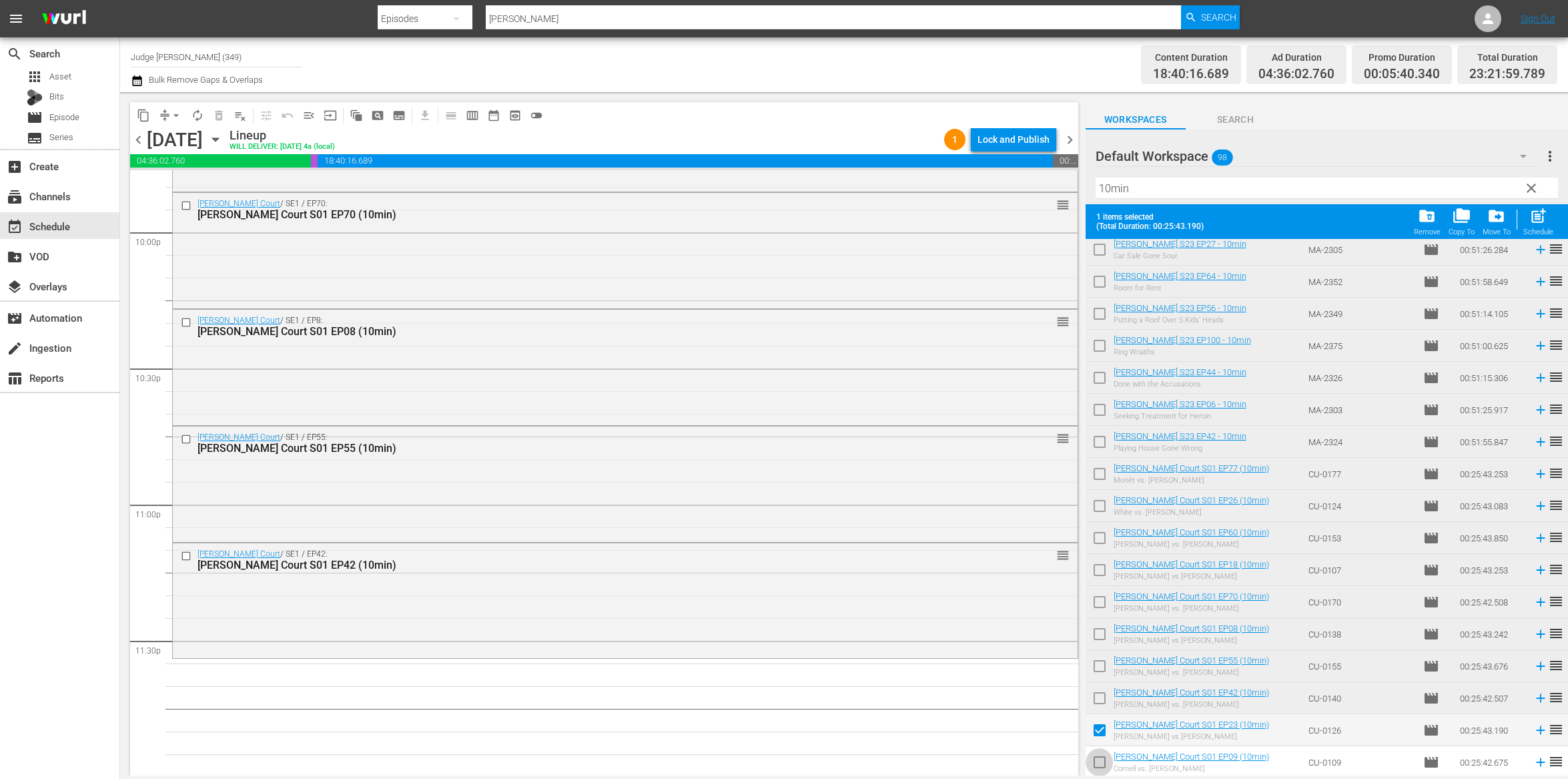
drag, startPoint x: 1103, startPoint y: 766, endPoint x: 1145, endPoint y: 746, distance: 46.5
click at [1103, 766] on input "checkbox" at bounding box center [1100, 765] width 28 height 28
checkbox input "true"
click at [1553, 219] on div "post_add Schedule" at bounding box center [1538, 221] width 30 height 29
checkbox input "false"
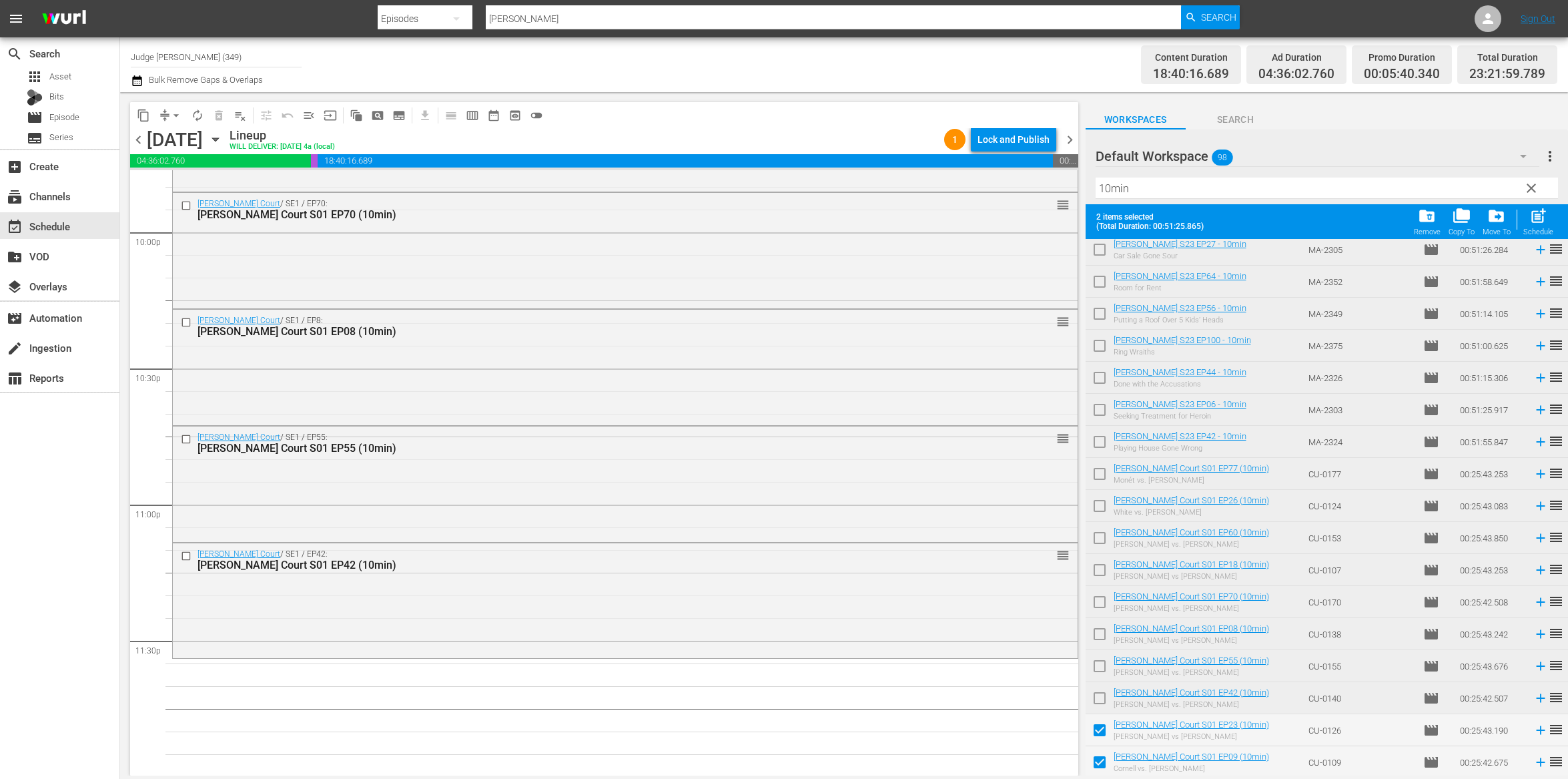
checkbox input "false"
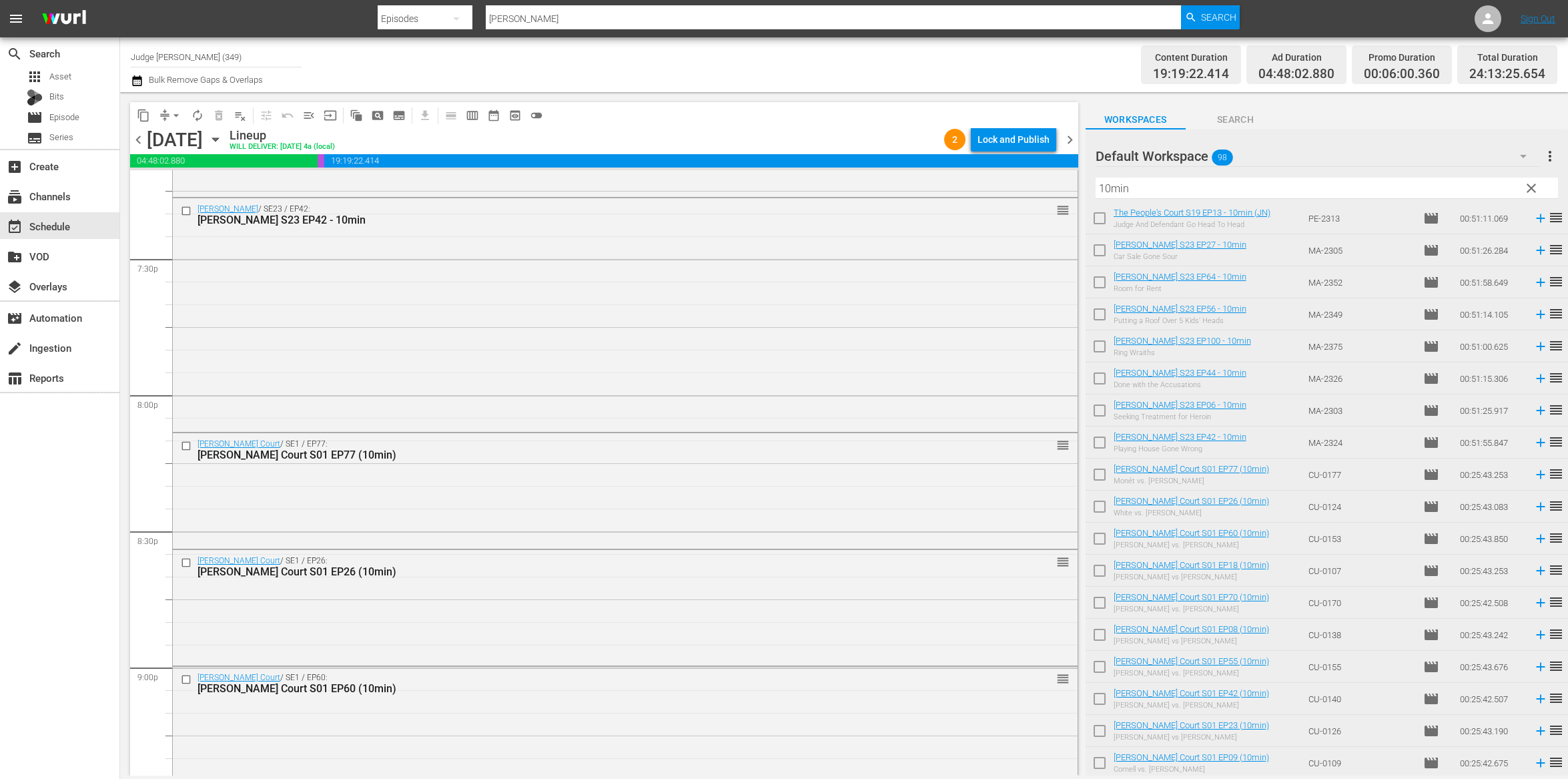
scroll to position [5217, 0]
drag, startPoint x: 1068, startPoint y: 140, endPoint x: 989, endPoint y: 154, distance: 80.2
click at [1067, 140] on span "chevron_right" at bounding box center [1070, 140] width 17 height 17
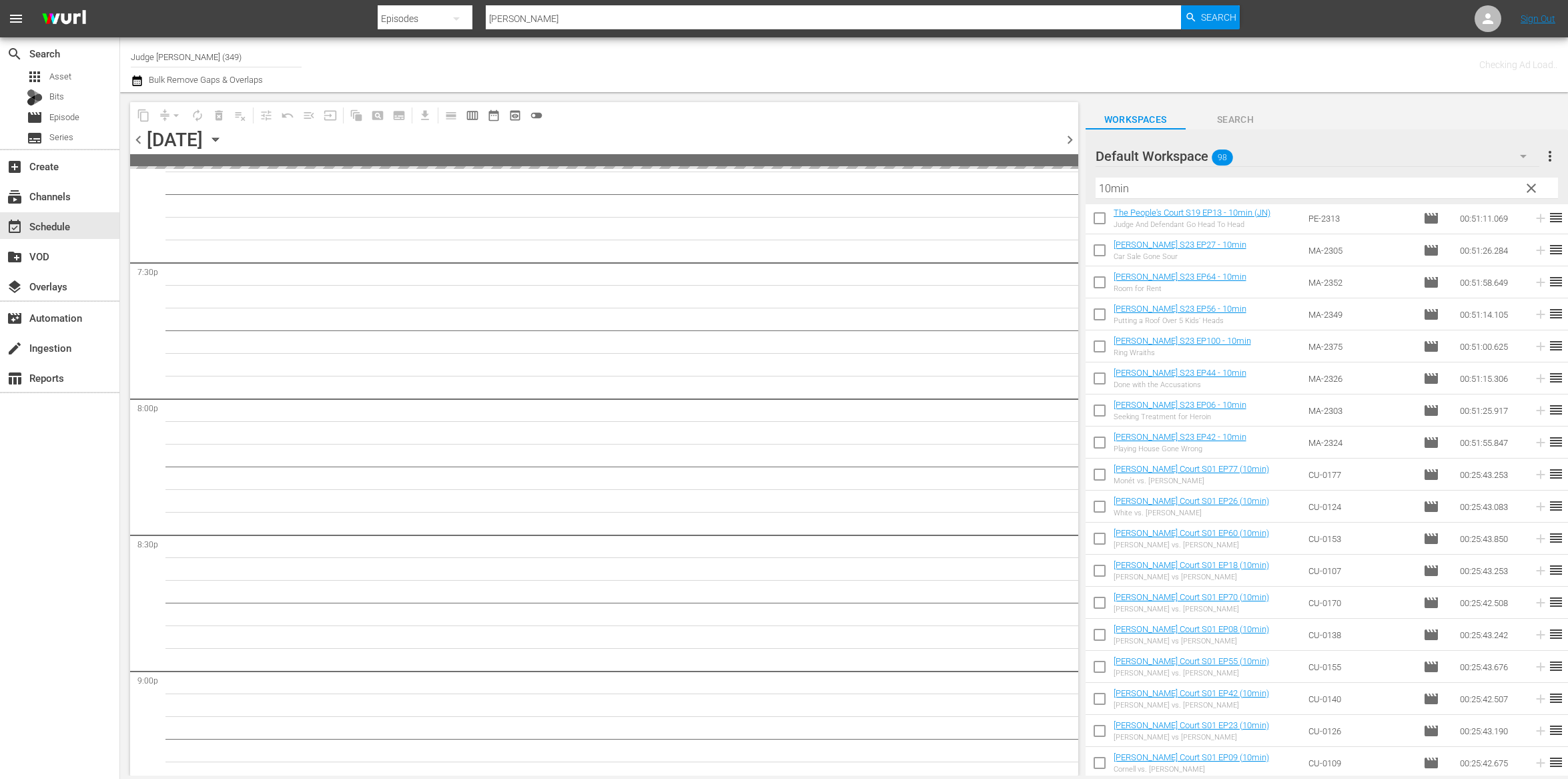
scroll to position [5715, 0]
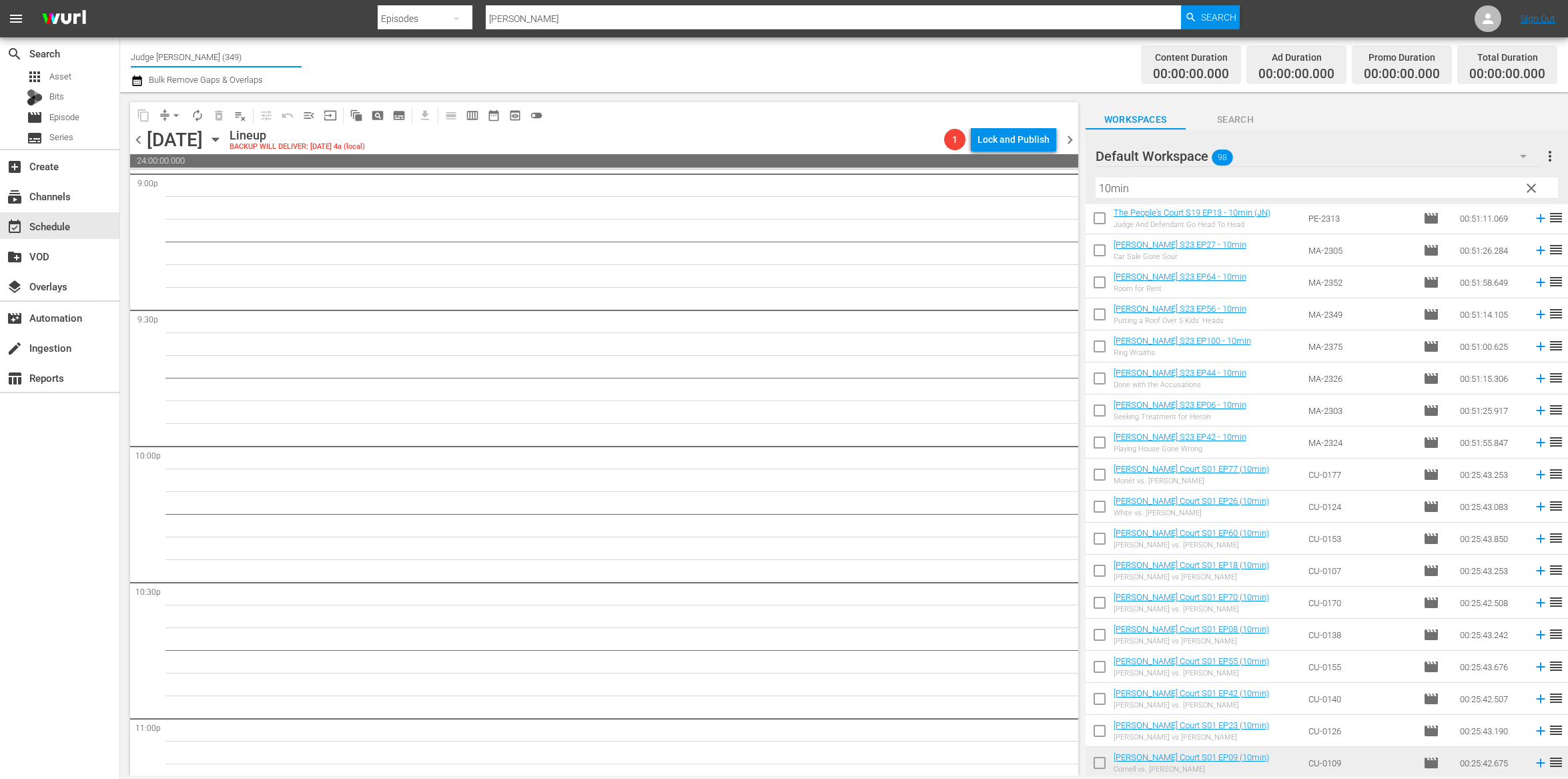
click at [209, 58] on input "Judge [PERSON_NAME] (349)" at bounding box center [215, 57] width 171 height 32
drag, startPoint x: 209, startPoint y: 58, endPoint x: 175, endPoint y: 58, distance: 34.0
click at [175, 58] on input "Judge [PERSON_NAME] (349)" at bounding box center [215, 57] width 171 height 32
click at [233, 120] on div "Judge Nosey_8min (1495 - nosey_judgenosey_1)" at bounding box center [314, 126] width 346 height 32
type input "Judge Nosey_8min (1495 - nosey_judgenosey_1)"
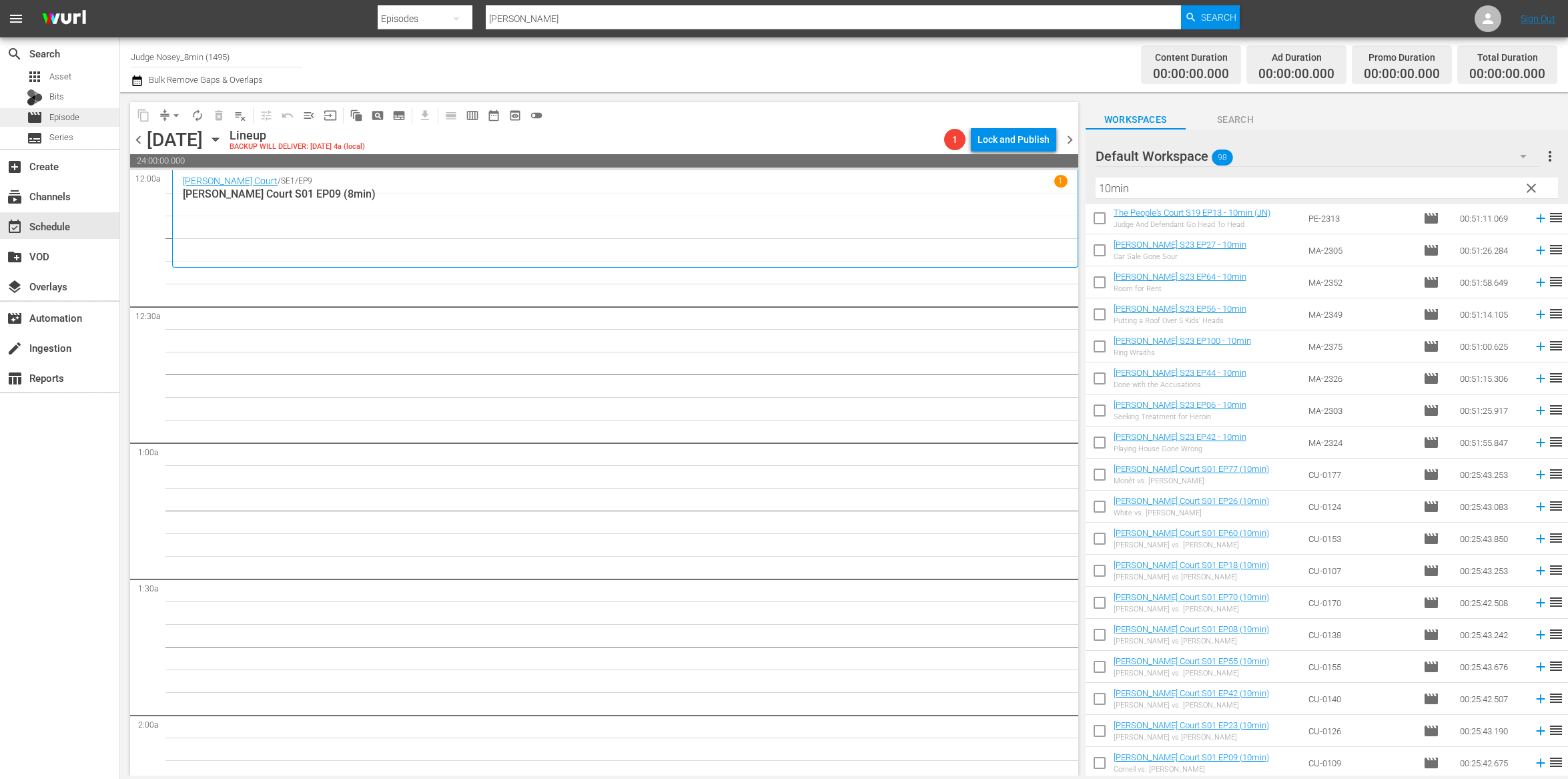
click at [64, 111] on span "Episode" at bounding box center [64, 118] width 30 height 13
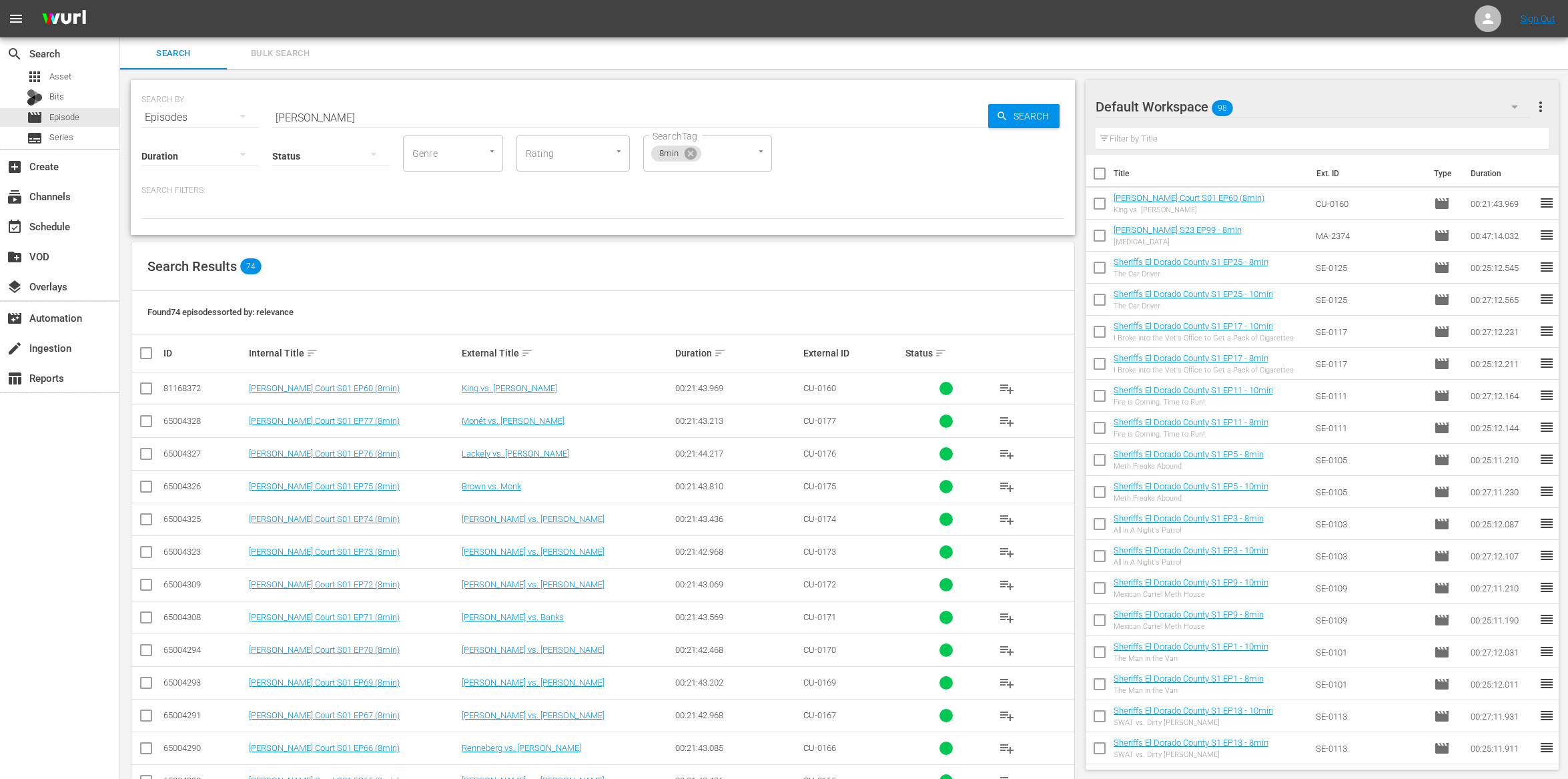
click at [270, 55] on span "Bulk Search" at bounding box center [280, 53] width 90 height 15
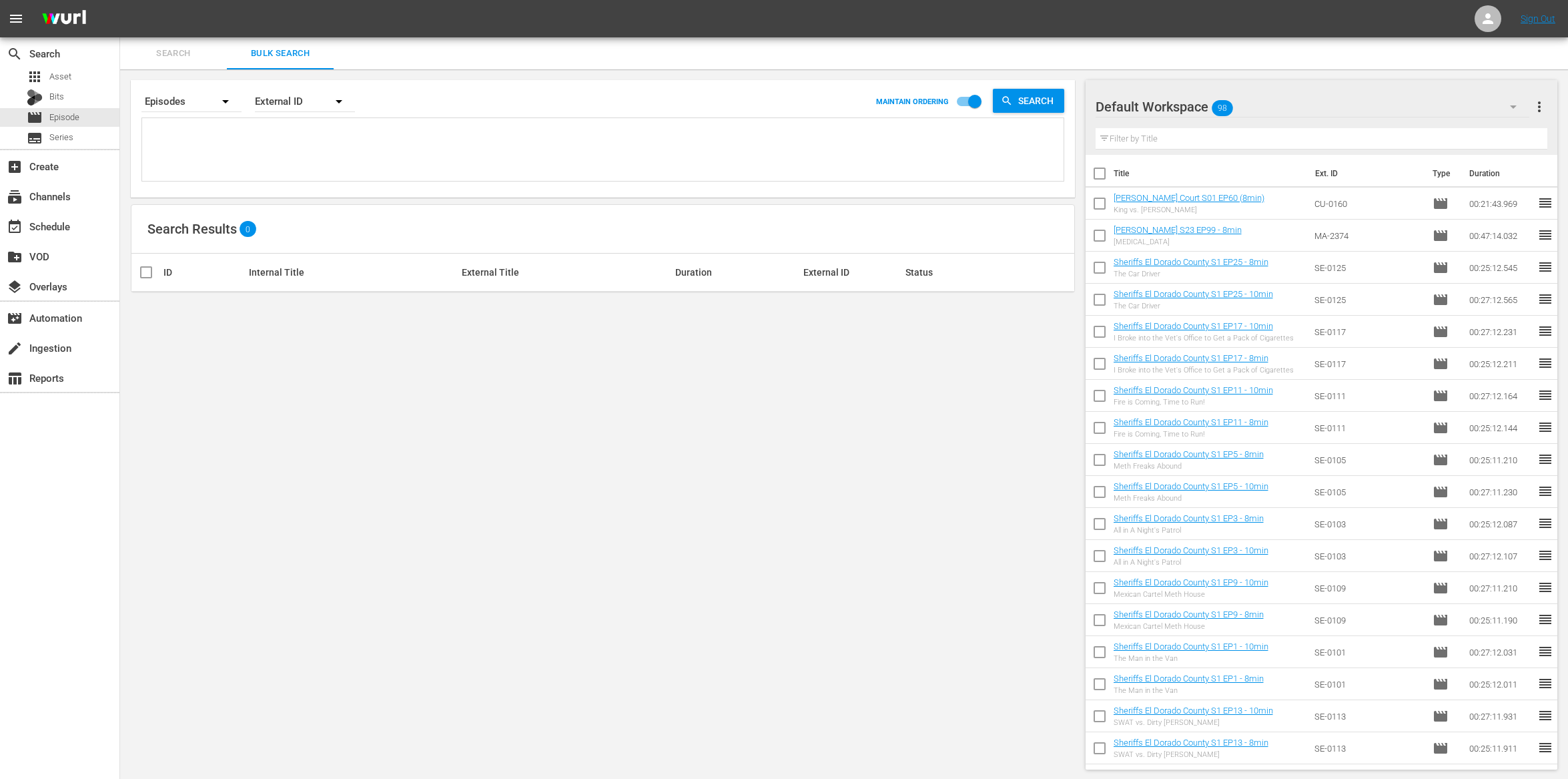
click at [1099, 174] on input "checkbox" at bounding box center [1100, 176] width 28 height 28
checkbox input "true"
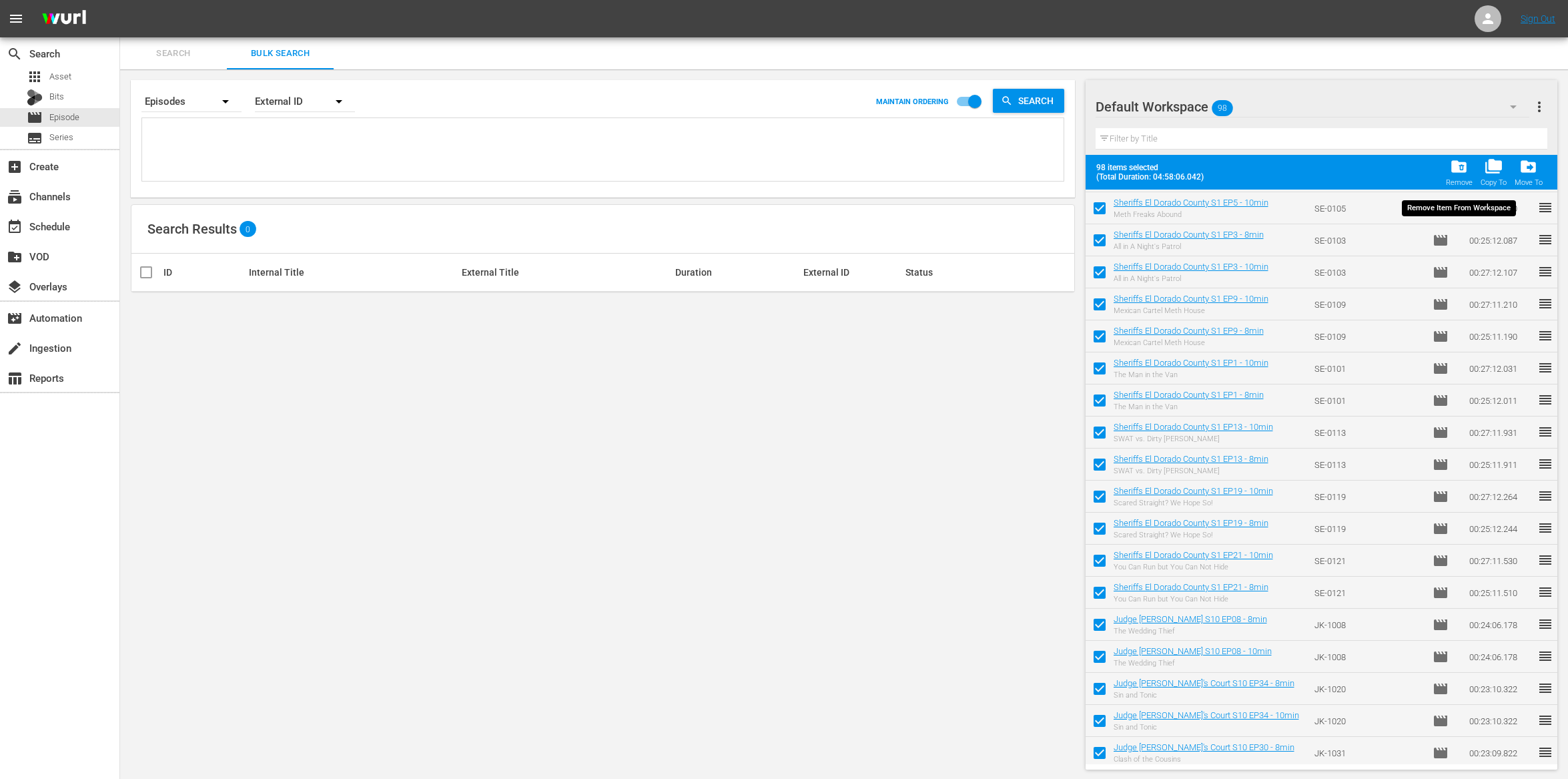
scroll to position [317, 0]
click at [1456, 165] on span "folder_delete" at bounding box center [1459, 166] width 18 height 18
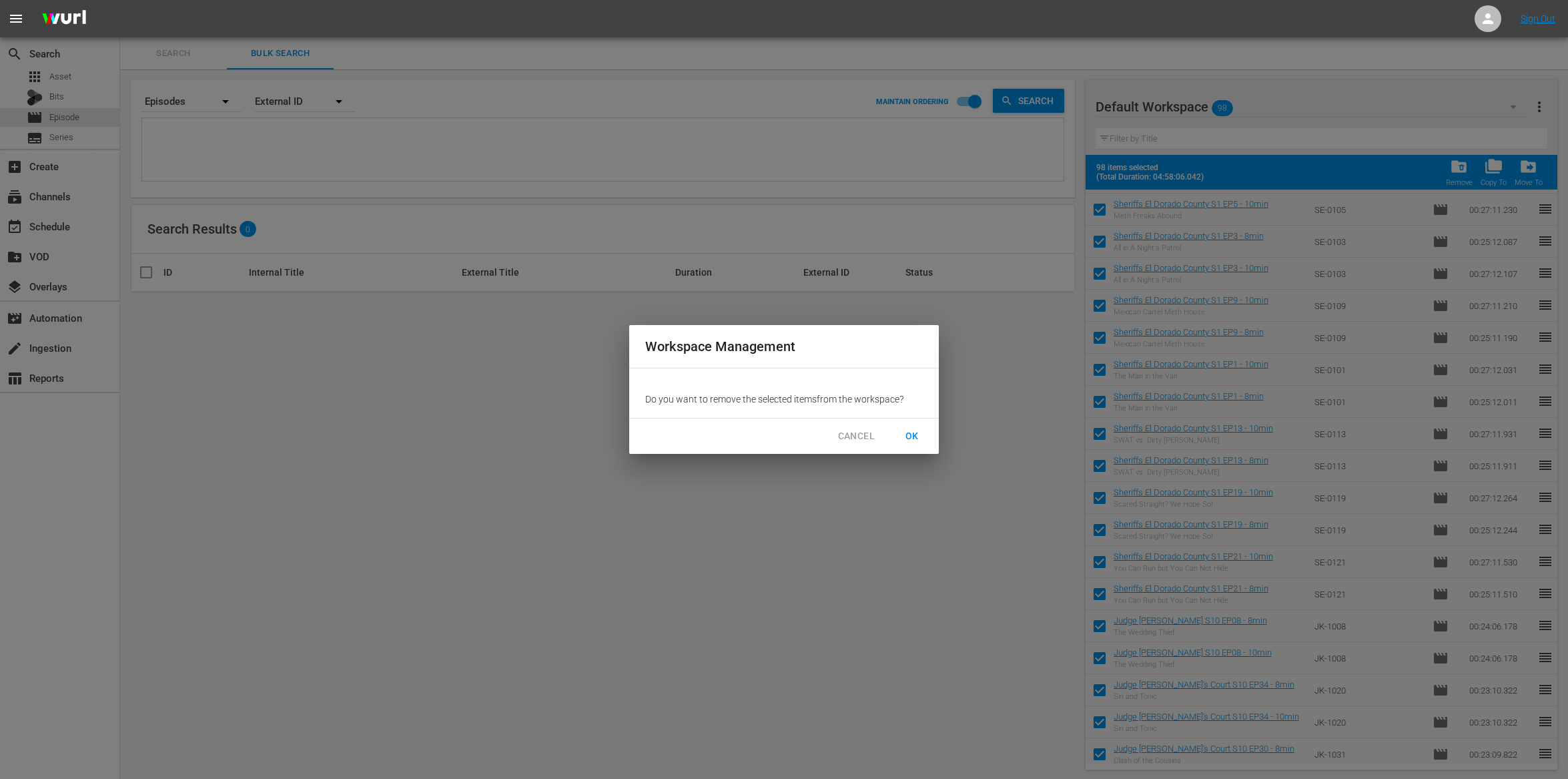
click at [916, 428] on span "OK" at bounding box center [912, 437] width 21 height 17
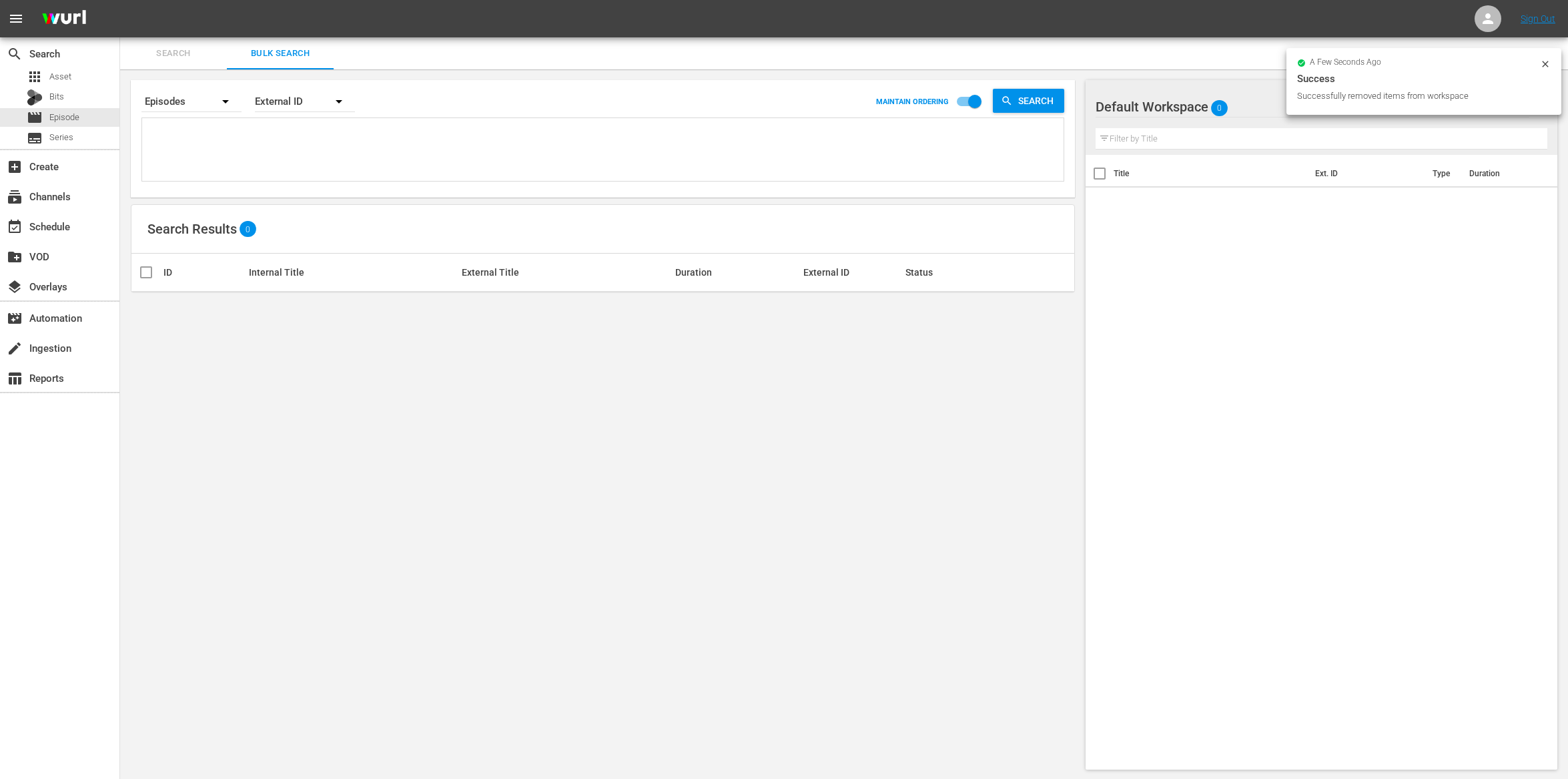
scroll to position [0, 0]
click at [188, 165] on textarea at bounding box center [604, 151] width 918 height 61
paste textarea "SE-0126 SE-0118 SE-0112 SE-0106 SE-0104 SE-0110 SE-0102 SE-0114 SE-0120 SE-0122…"
click at [1017, 111] on span "Search" at bounding box center [1038, 101] width 51 height 24
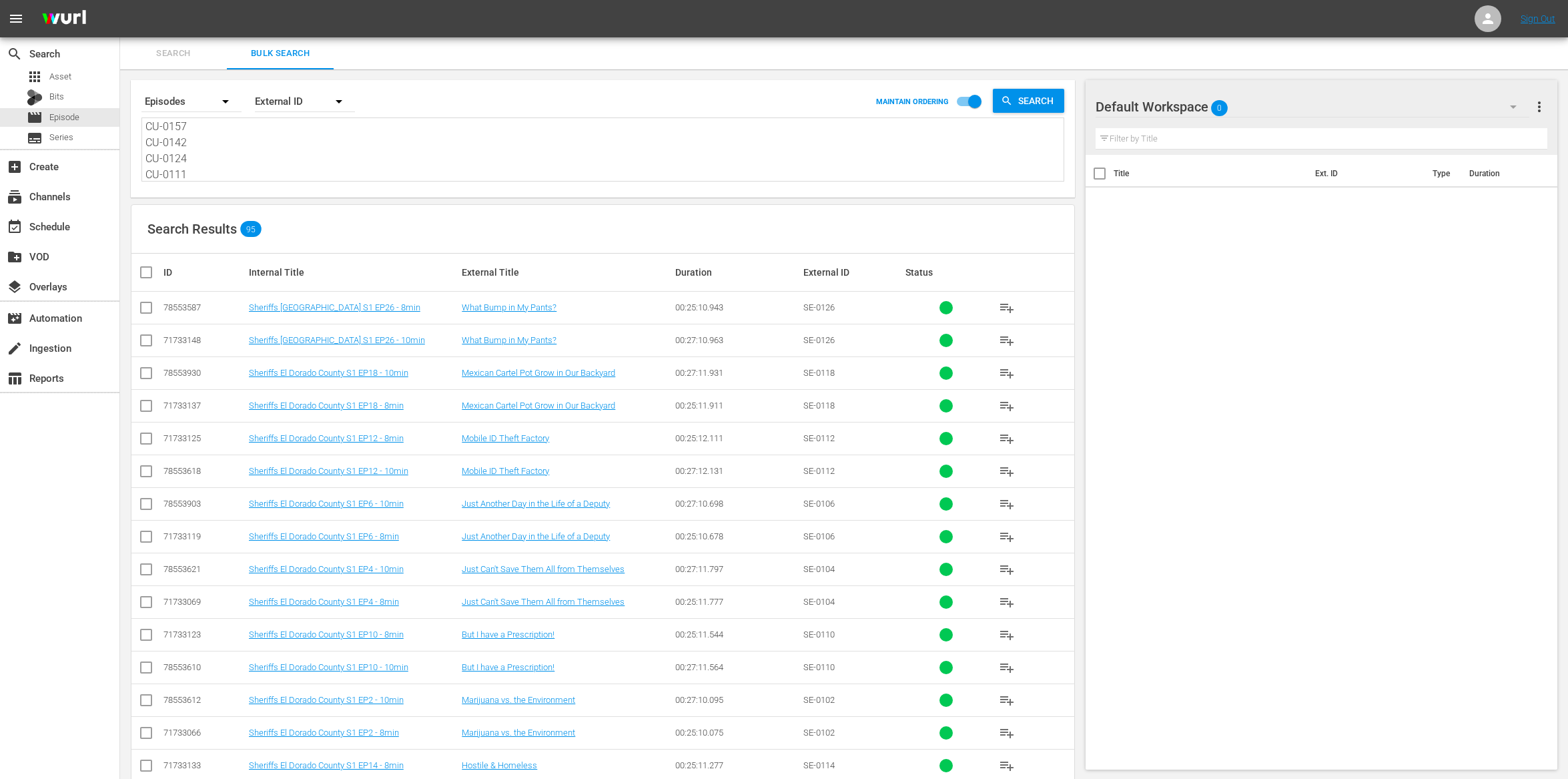
drag, startPoint x: 145, startPoint y: 272, endPoint x: 397, endPoint y: 534, distance: 363.5
click at [145, 272] on input "checkbox" at bounding box center [151, 271] width 27 height 16
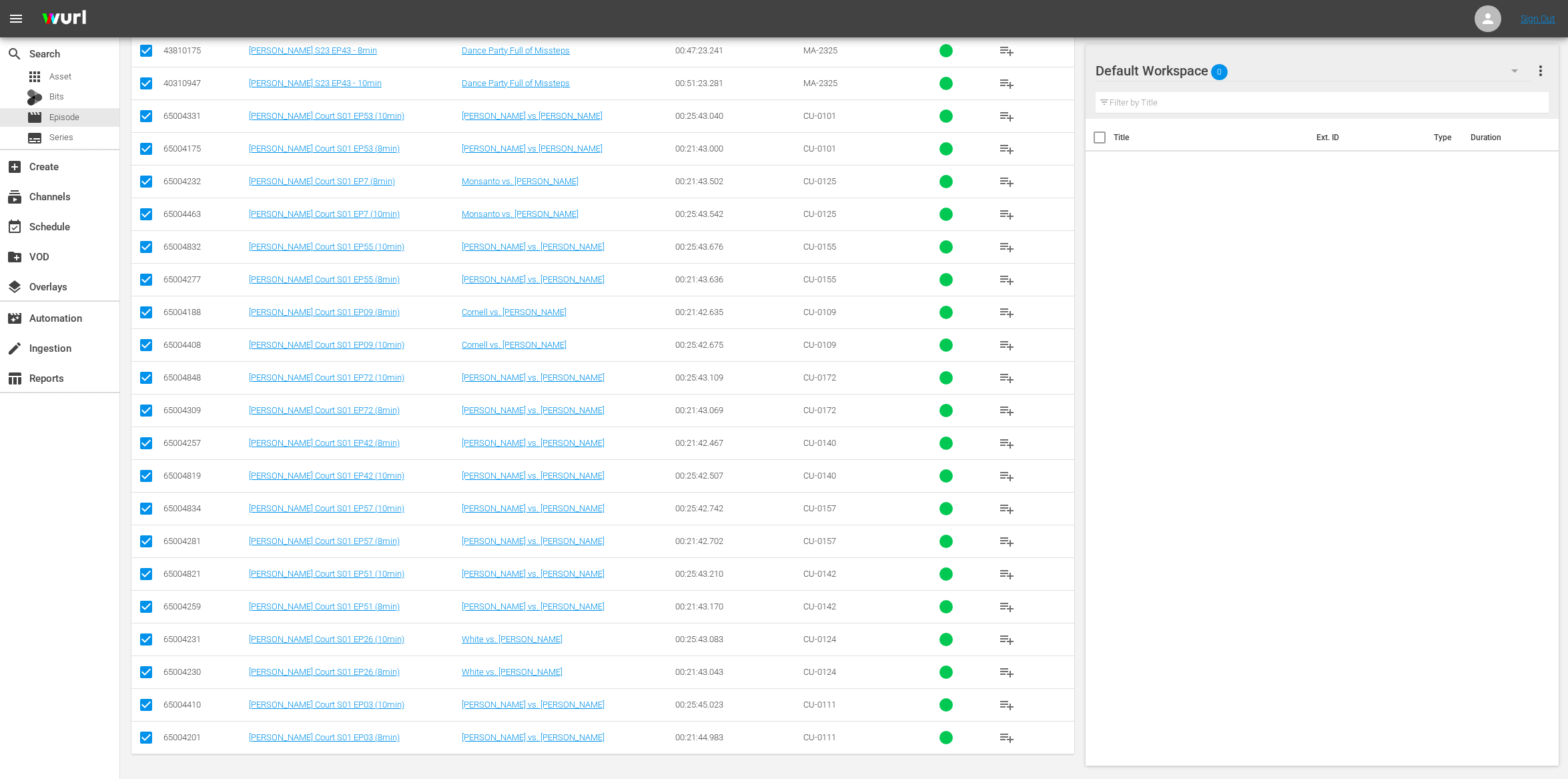
scroll to position [0, 0]
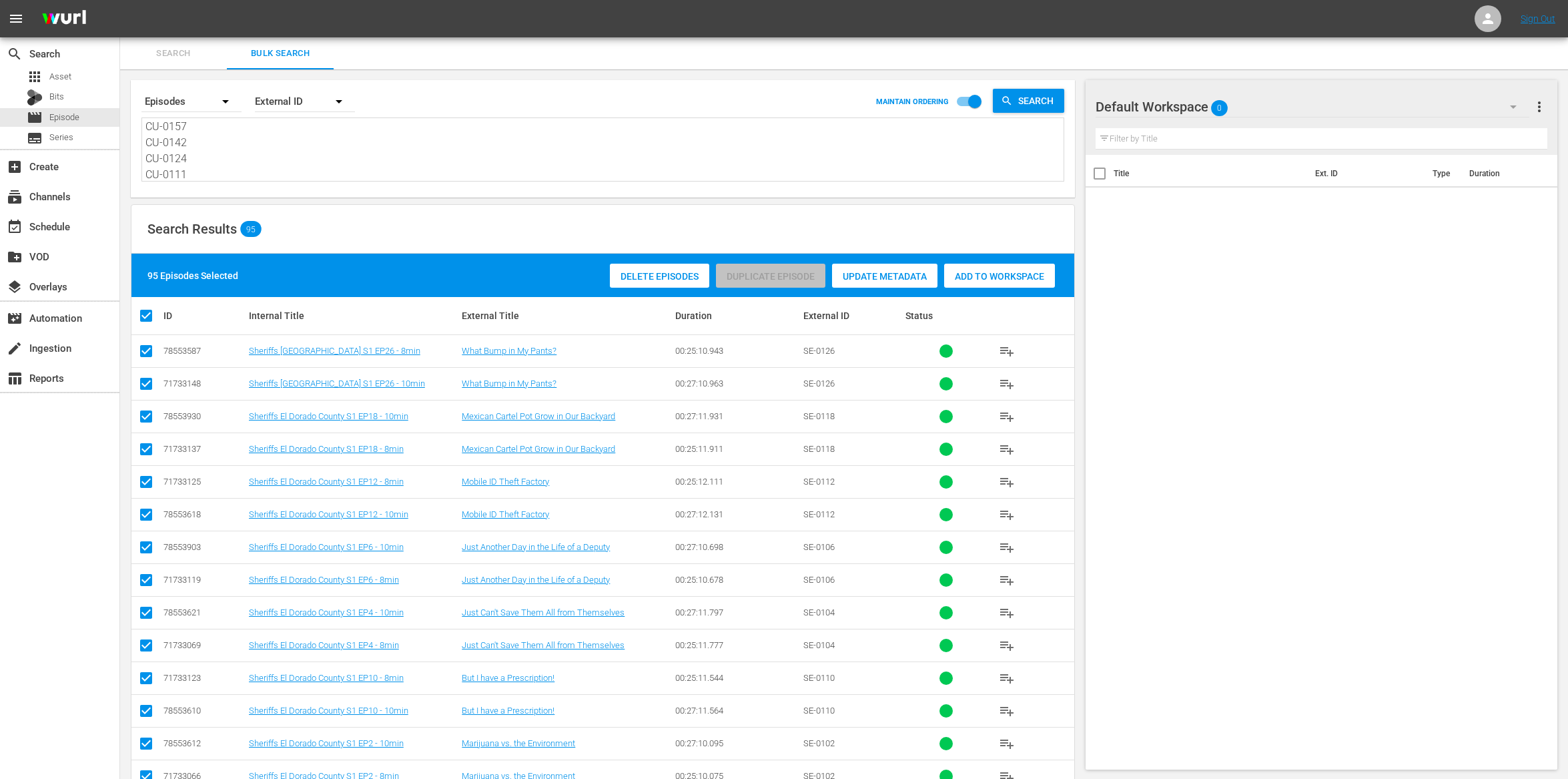
click at [983, 281] on div "Add to Workspace" at bounding box center [999, 276] width 111 height 25
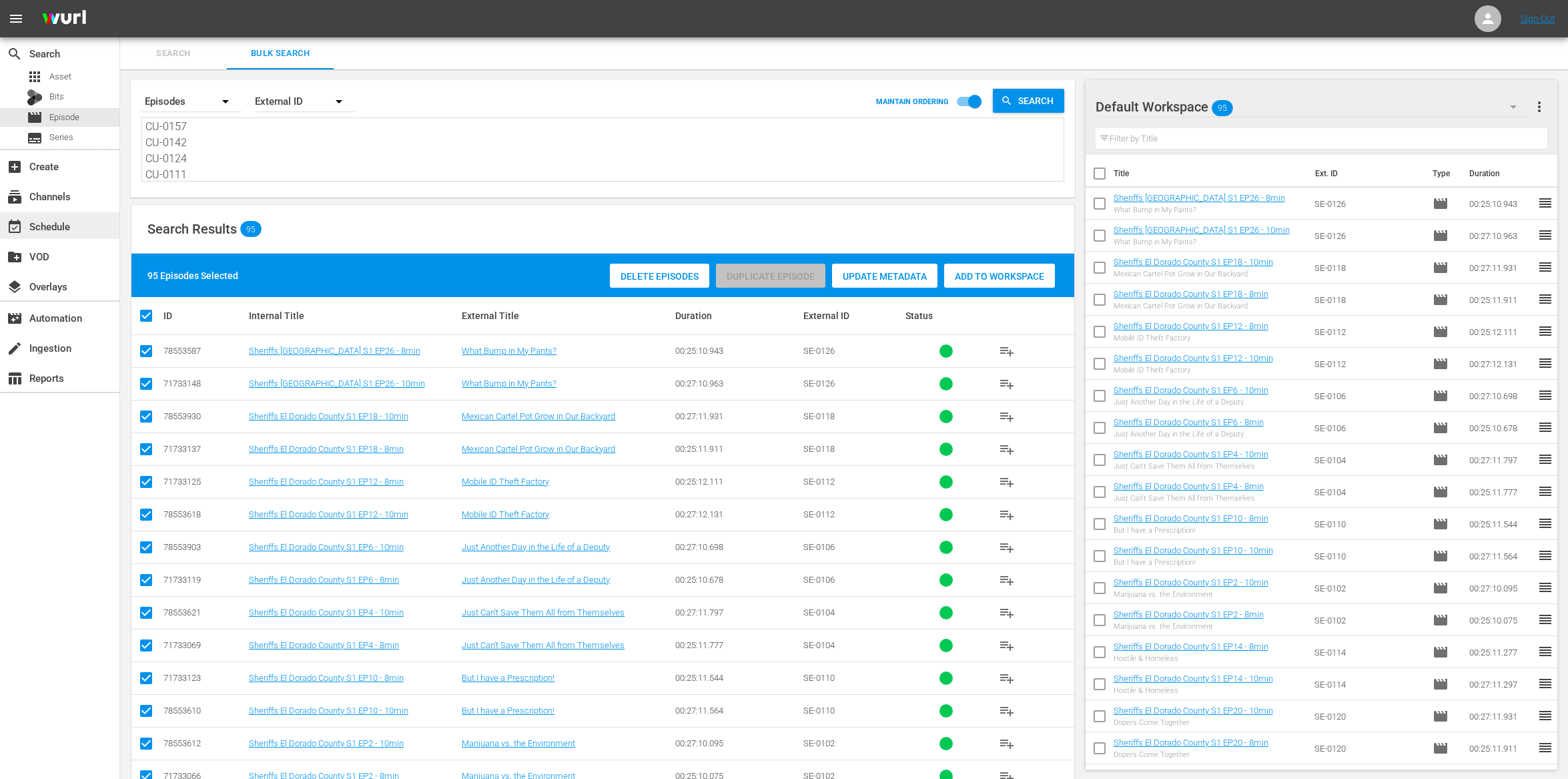
click at [76, 223] on div "event_available Schedule" at bounding box center [60, 226] width 119 height 27
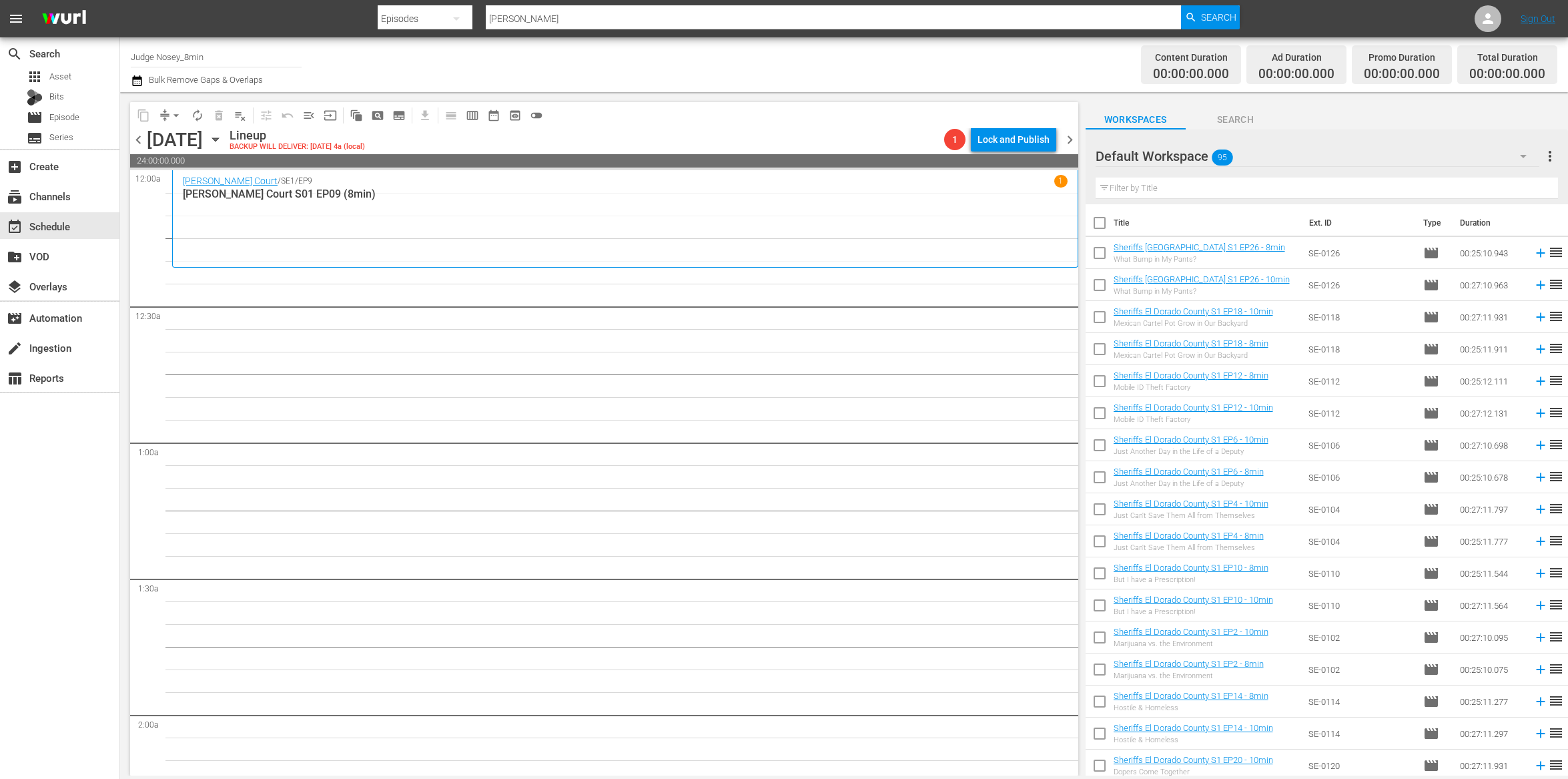
click at [1160, 191] on input "text" at bounding box center [1327, 188] width 463 height 21
drag, startPoint x: 1099, startPoint y: 215, endPoint x: 1133, endPoint y: 269, distance: 63.8
click at [1099, 213] on input "checkbox" at bounding box center [1100, 226] width 28 height 28
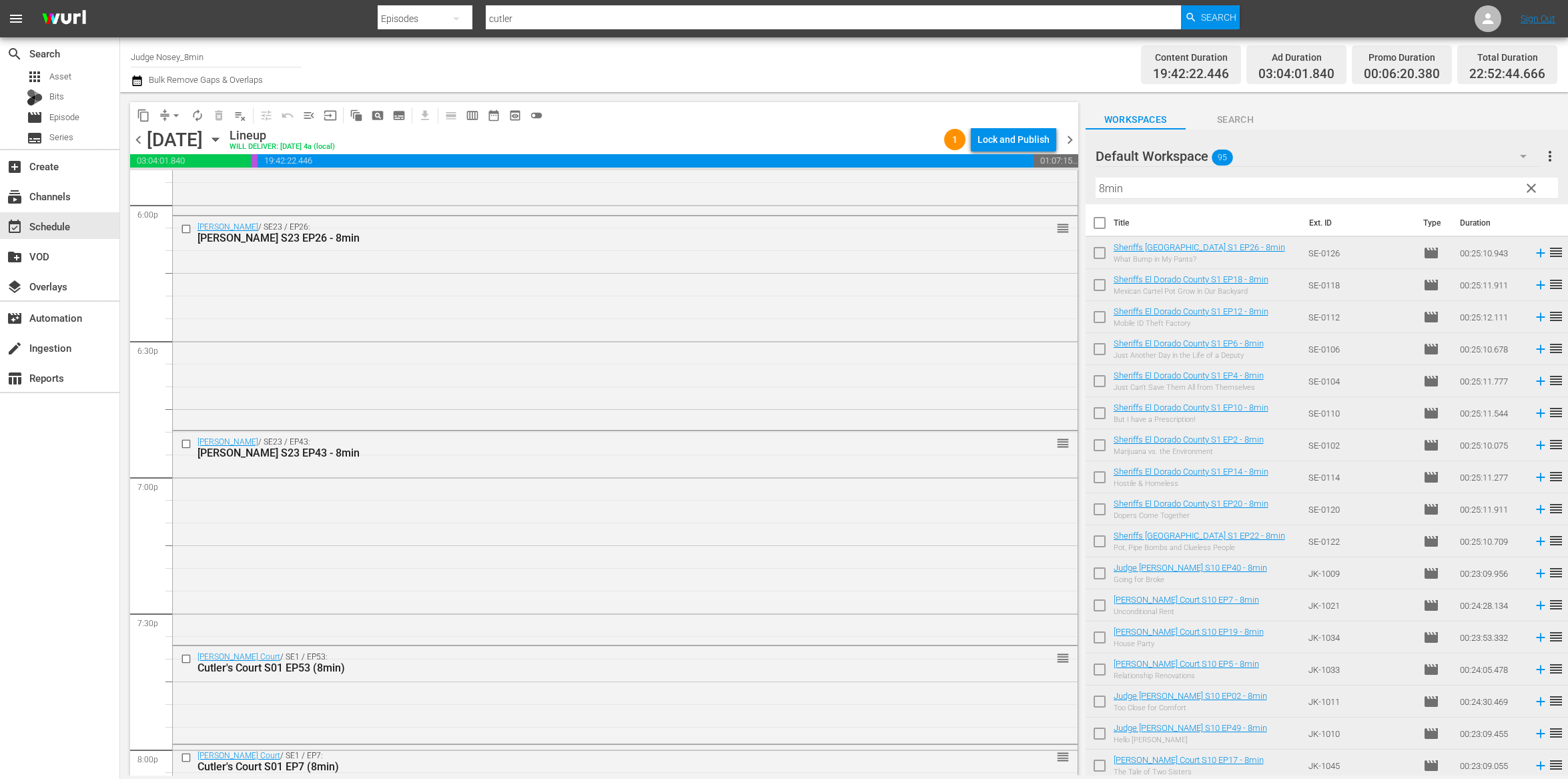
scroll to position [4812, 0]
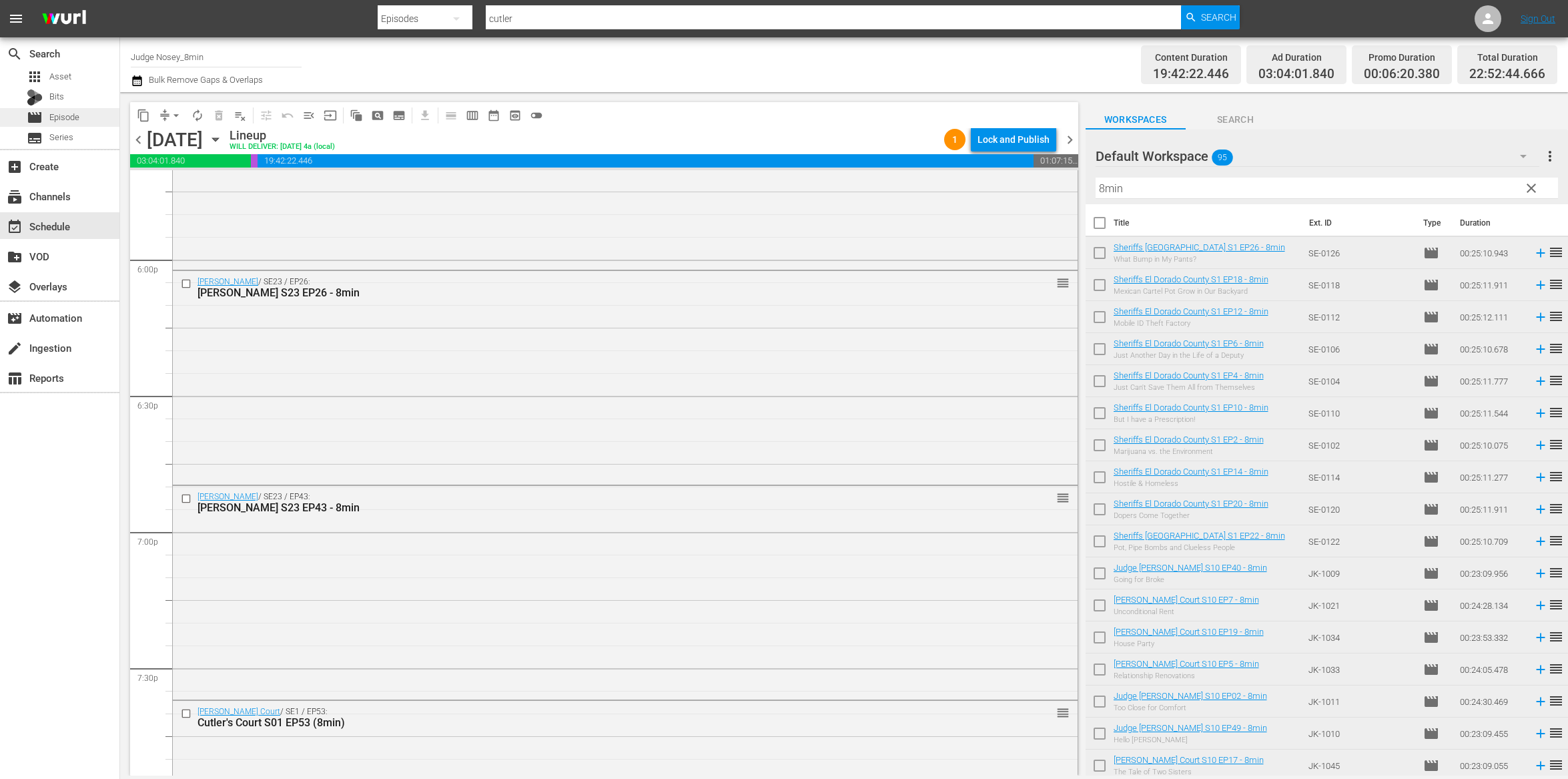
click at [69, 111] on span "Episode" at bounding box center [64, 118] width 30 height 13
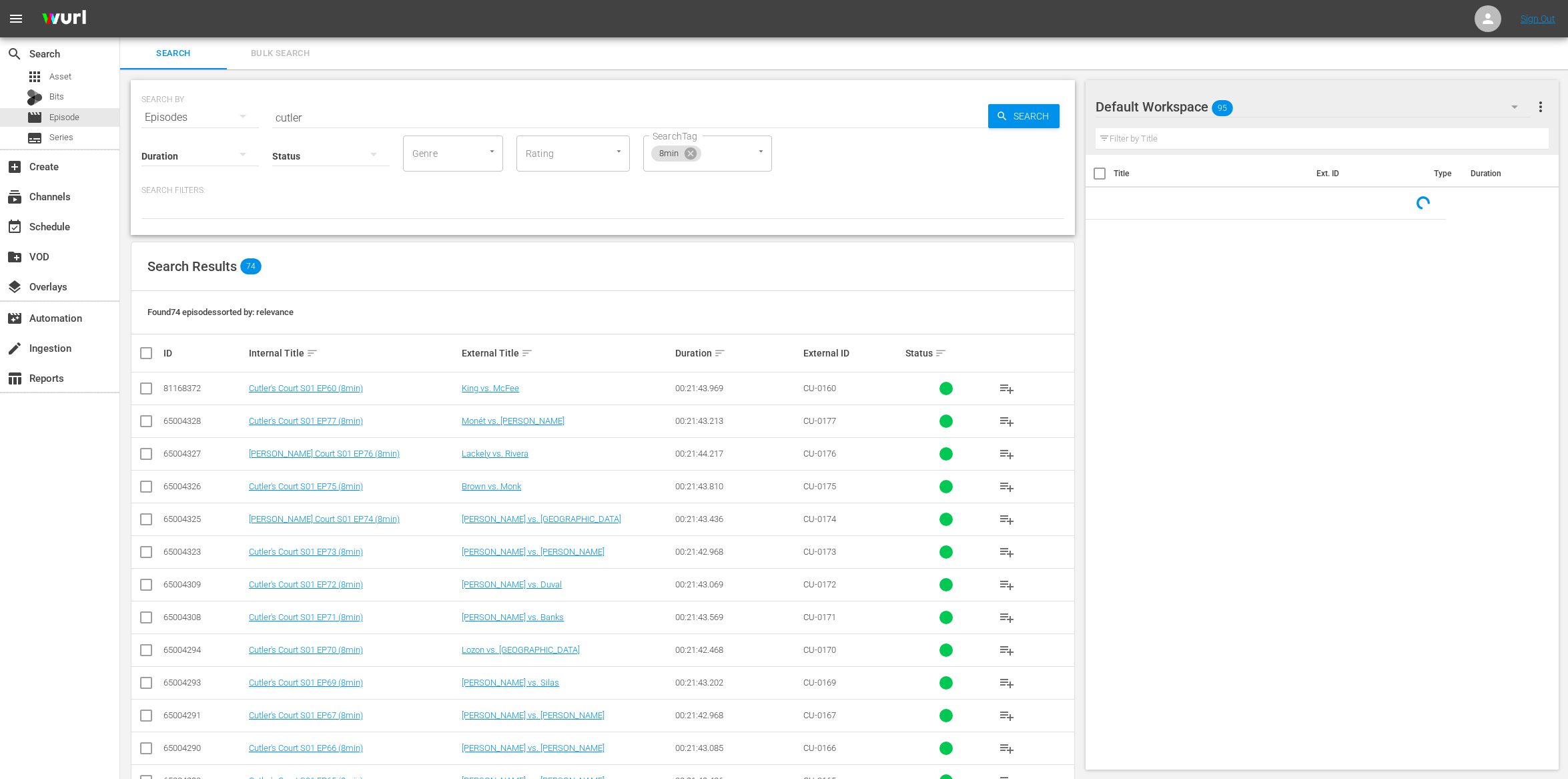
click at [342, 111] on input "cutler" at bounding box center [631, 118] width 716 height 32
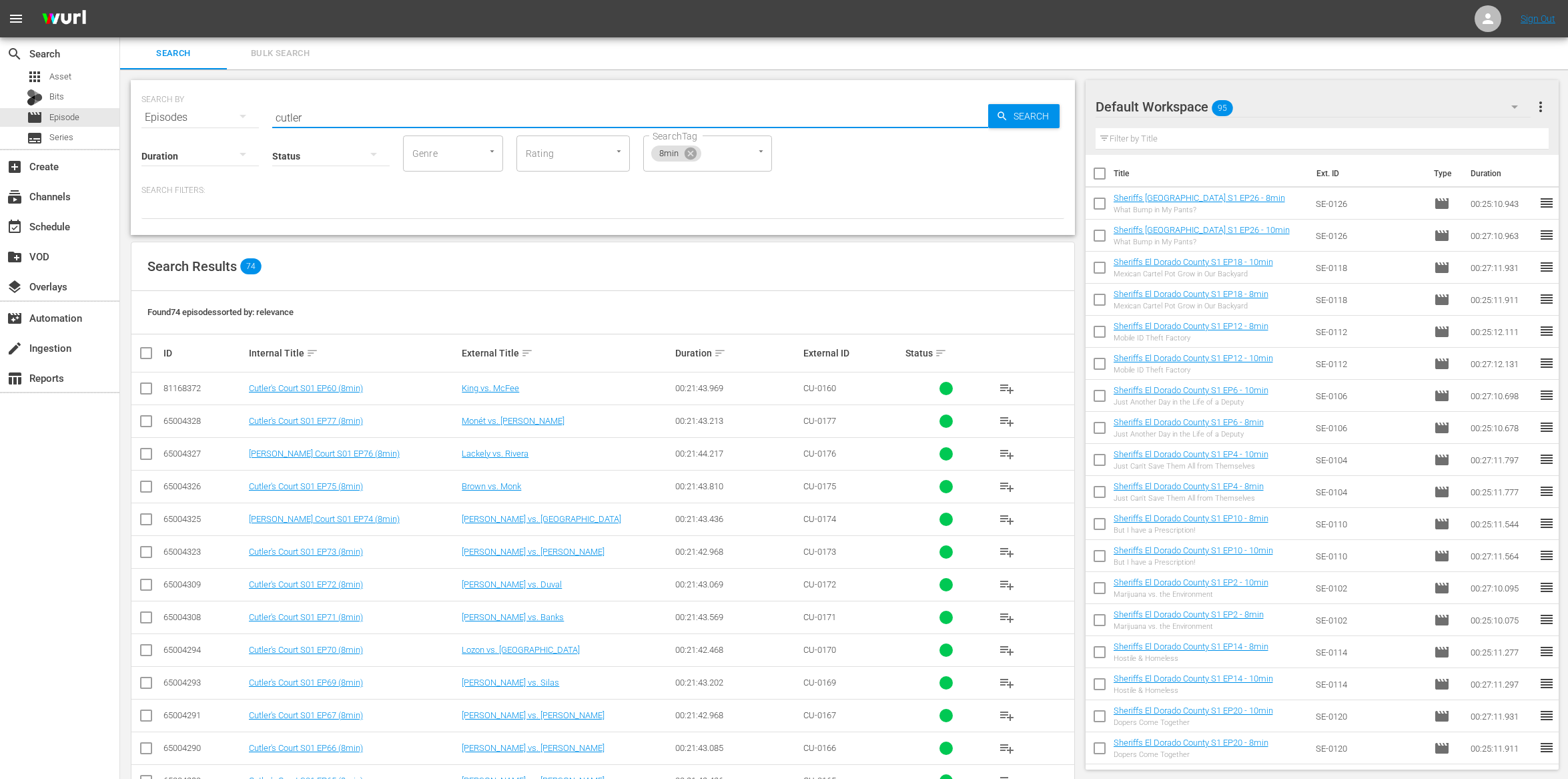
click at [342, 111] on input "cutler" at bounding box center [631, 118] width 716 height 32
type input "mathis"
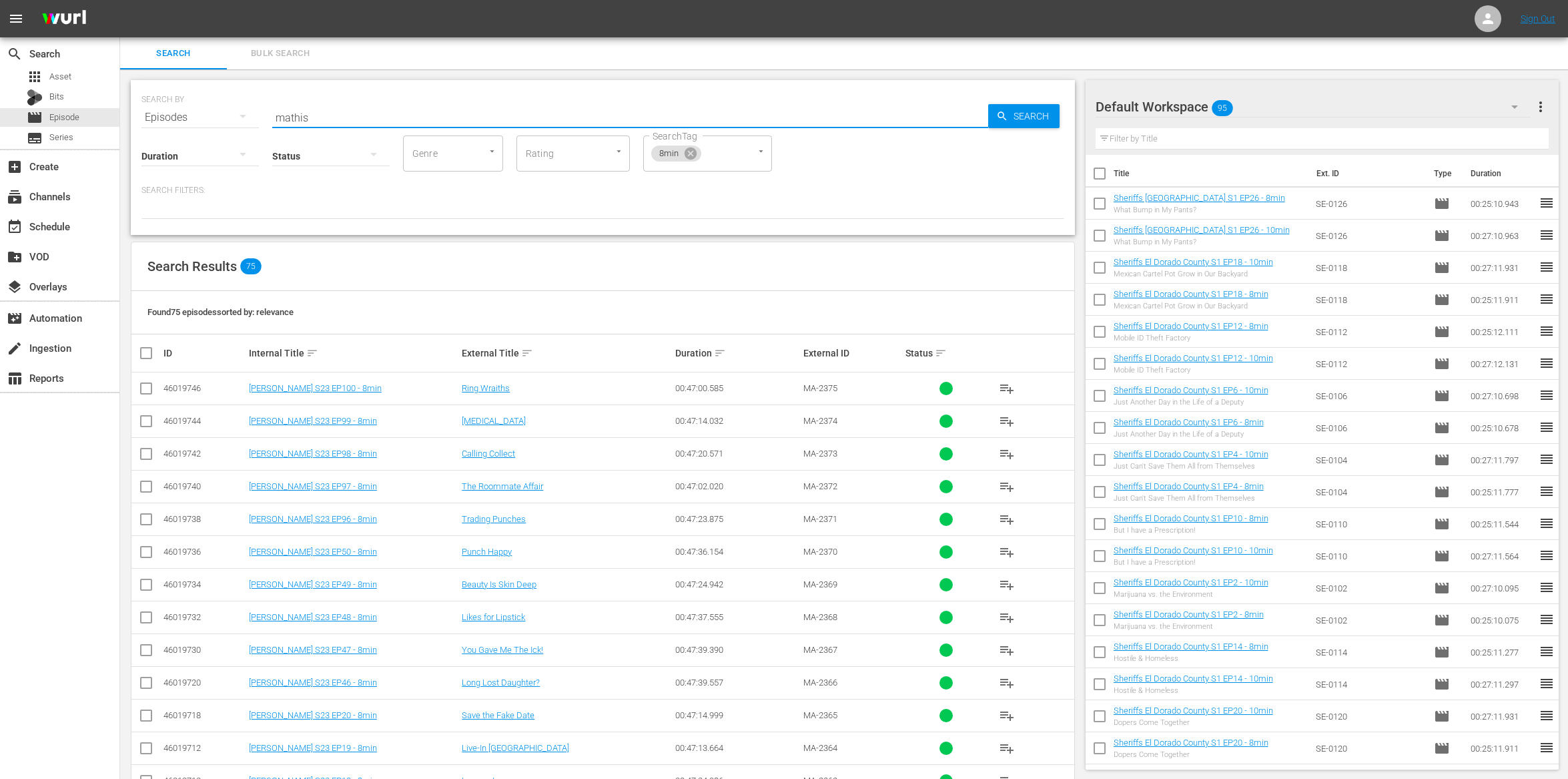
click at [146, 384] on input "checkbox" at bounding box center [146, 391] width 16 height 16
checkbox input "true"
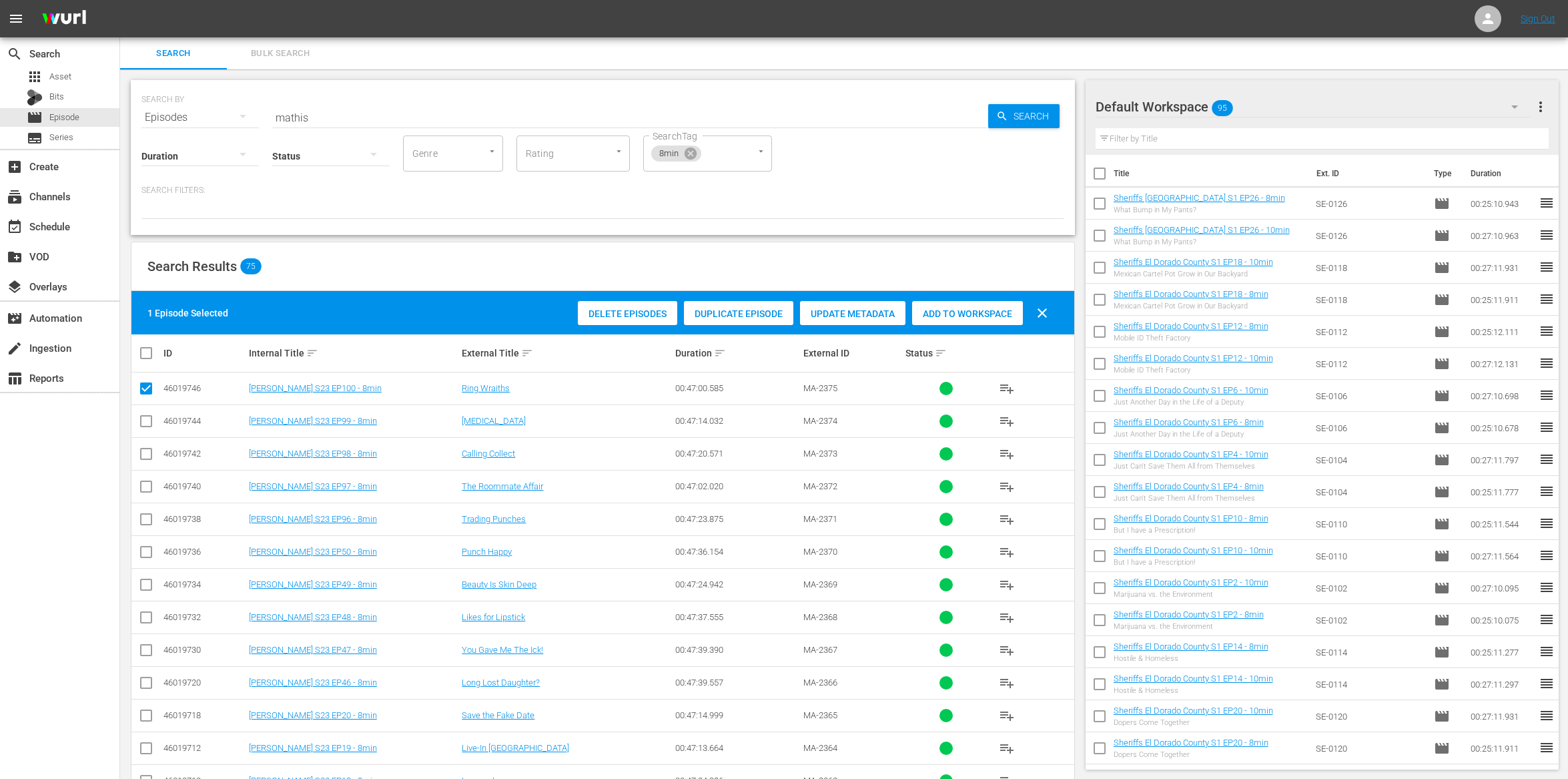
click at [964, 313] on span "Add to Workspace" at bounding box center [967, 313] width 111 height 10
click at [55, 225] on div "event_available Schedule" at bounding box center [37, 224] width 75 height 12
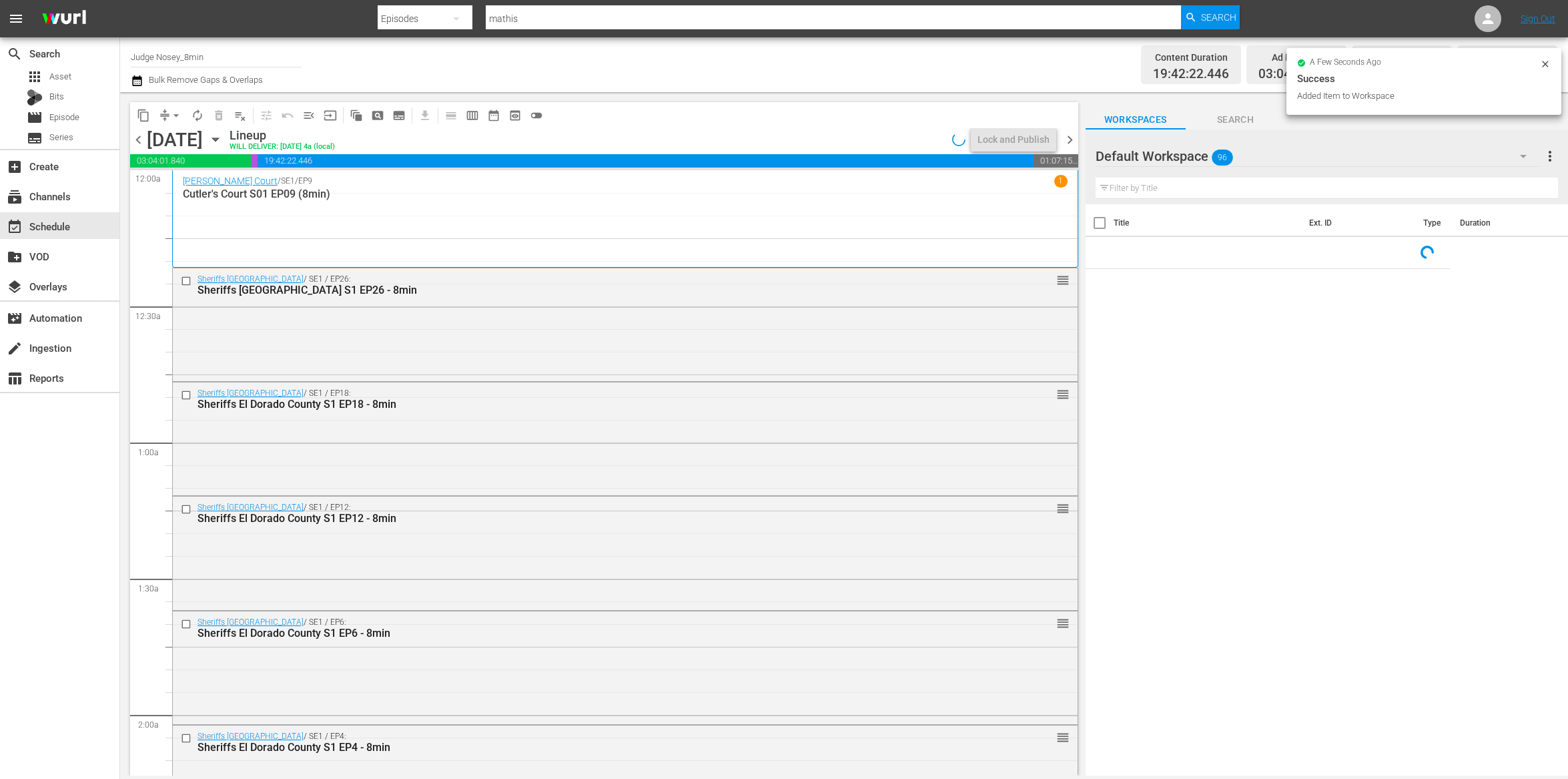
click at [1209, 192] on input "text" at bounding box center [1327, 188] width 463 height 21
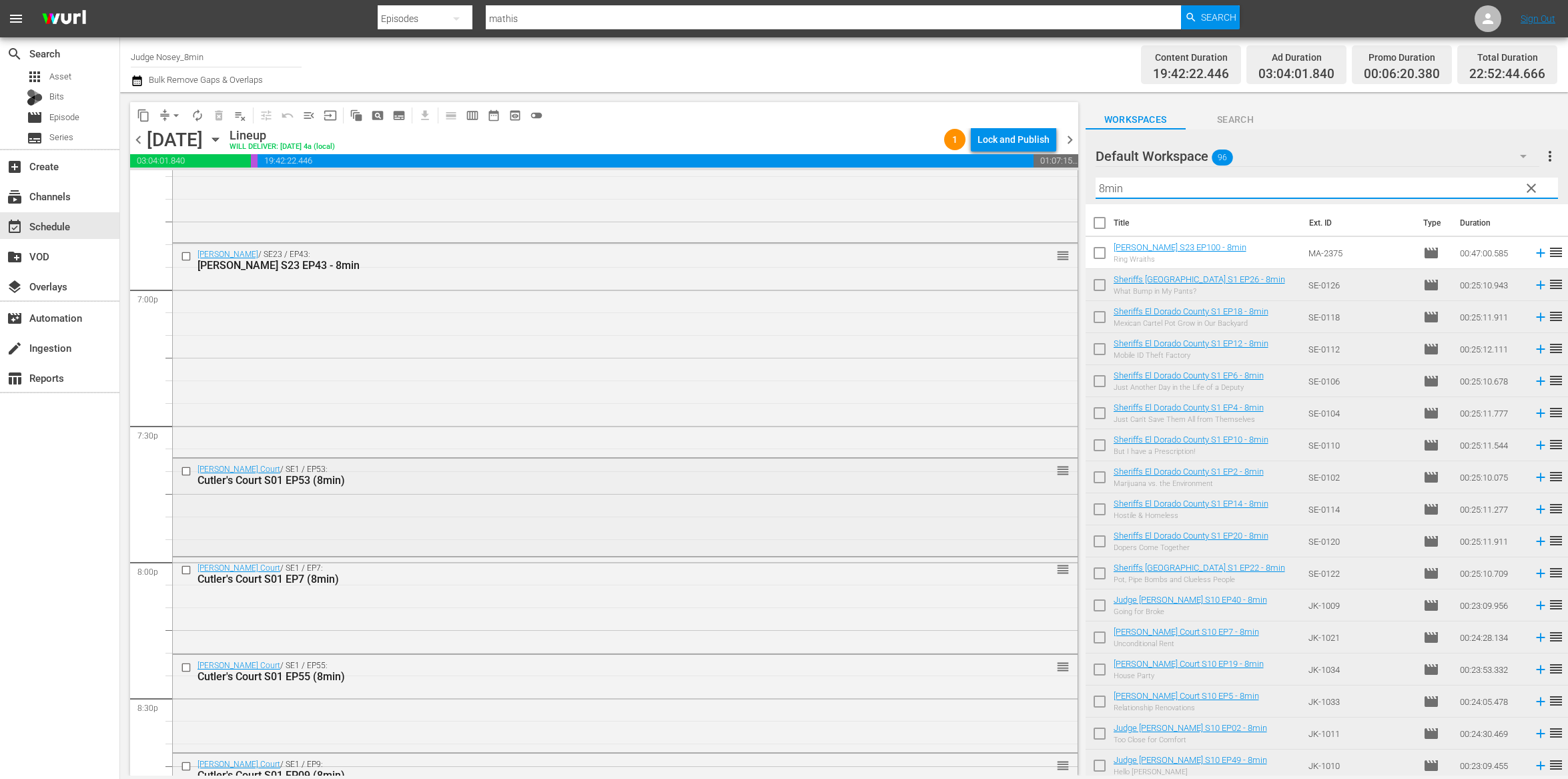
scroll to position [5056, 0]
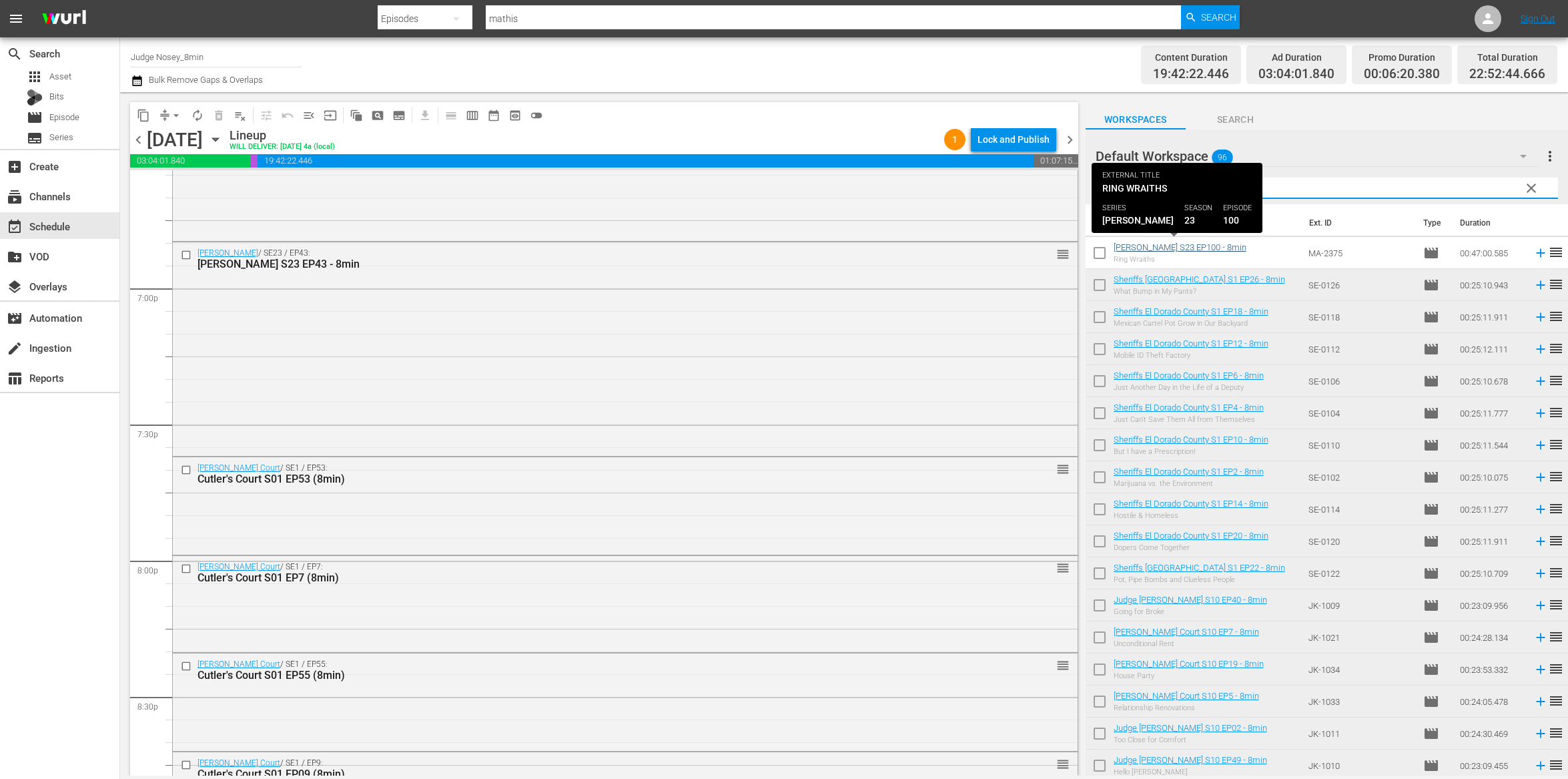
type input "8min"
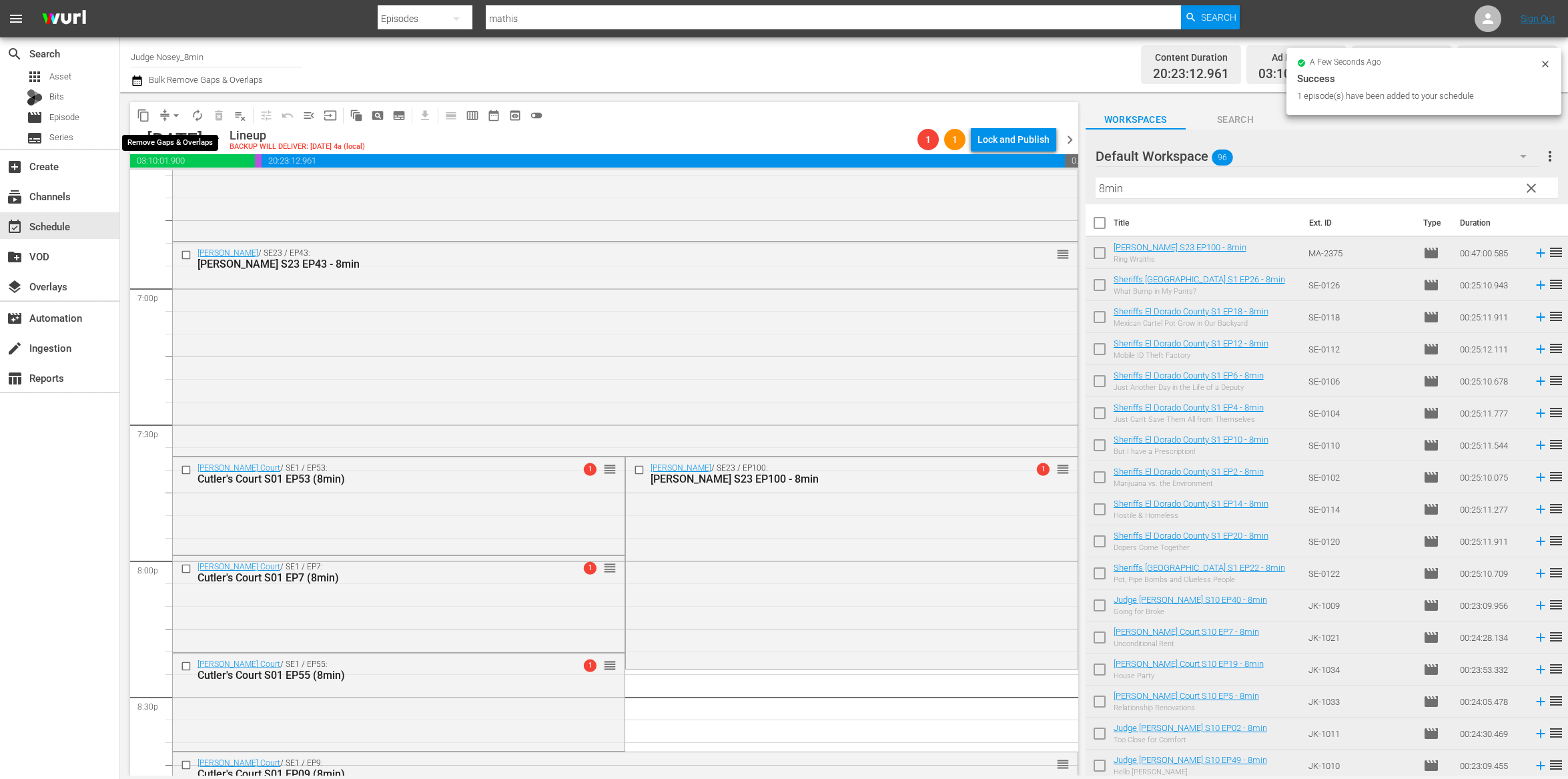
click at [168, 118] on button "arrow_drop_down" at bounding box center [175, 115] width 21 height 21
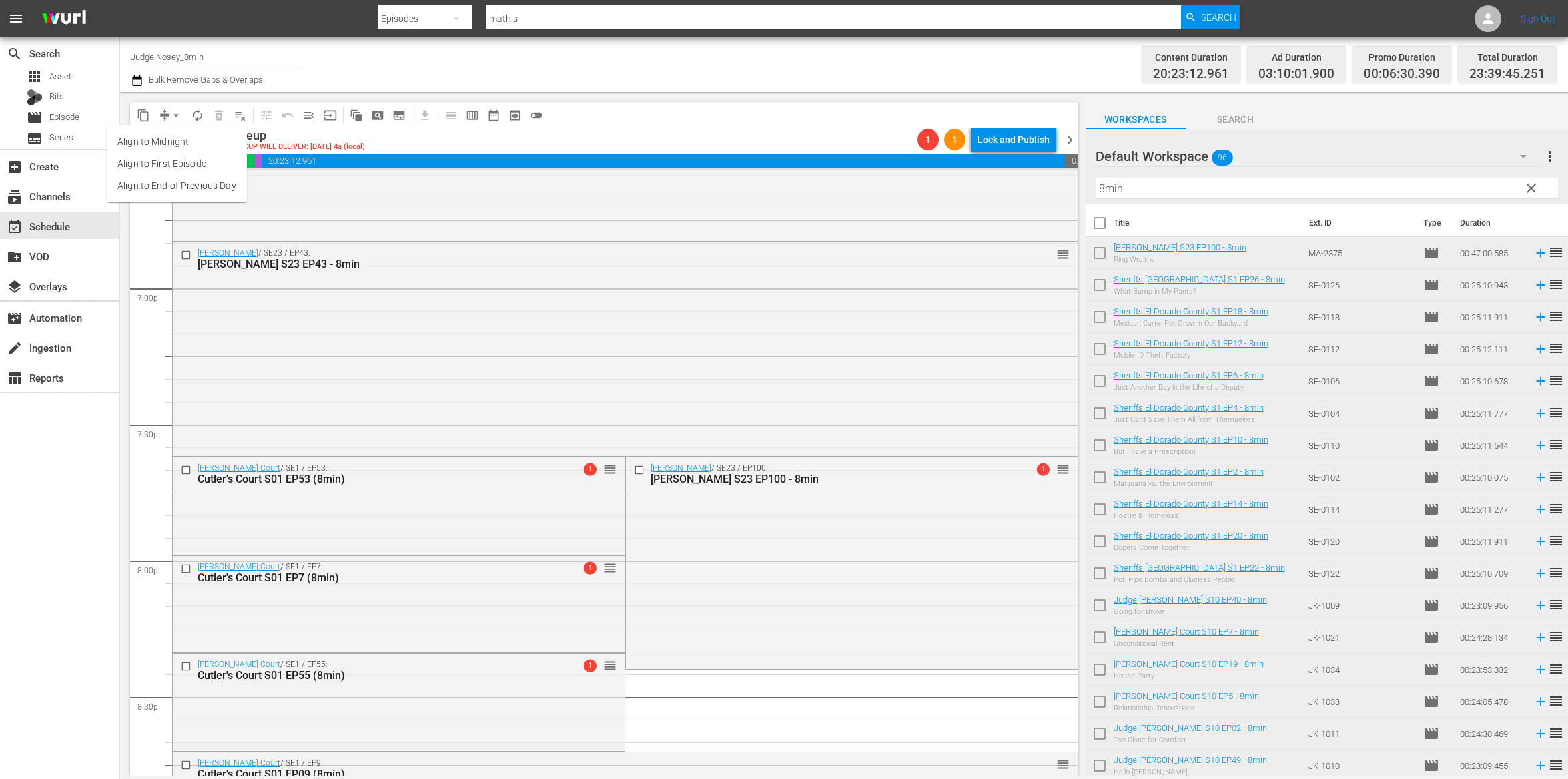
click at [204, 181] on li "Align to End of Previous Day" at bounding box center [176, 186] width 140 height 22
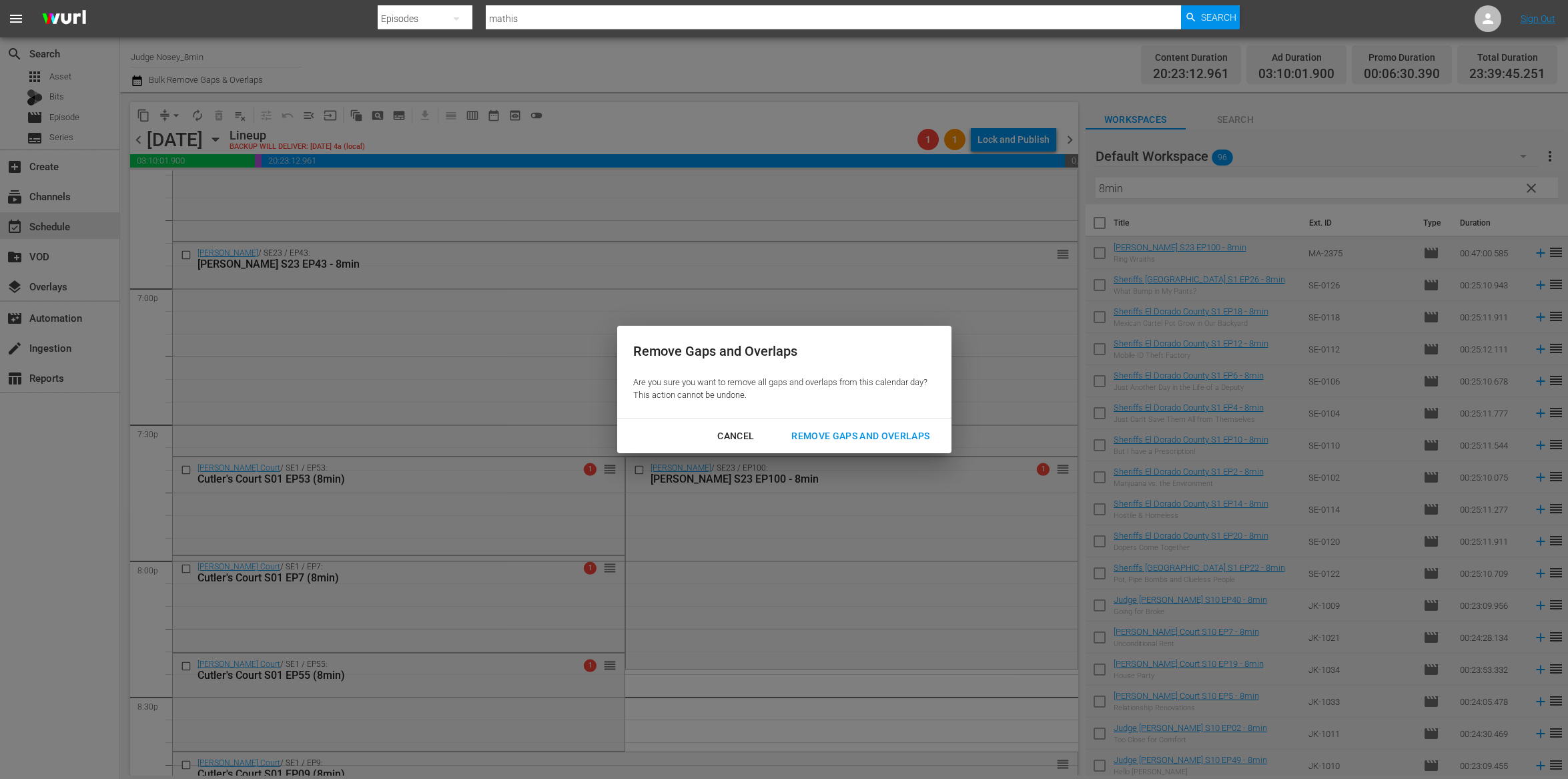
click at [856, 428] on div "Remove Gaps and Overlaps" at bounding box center [860, 437] width 160 height 17
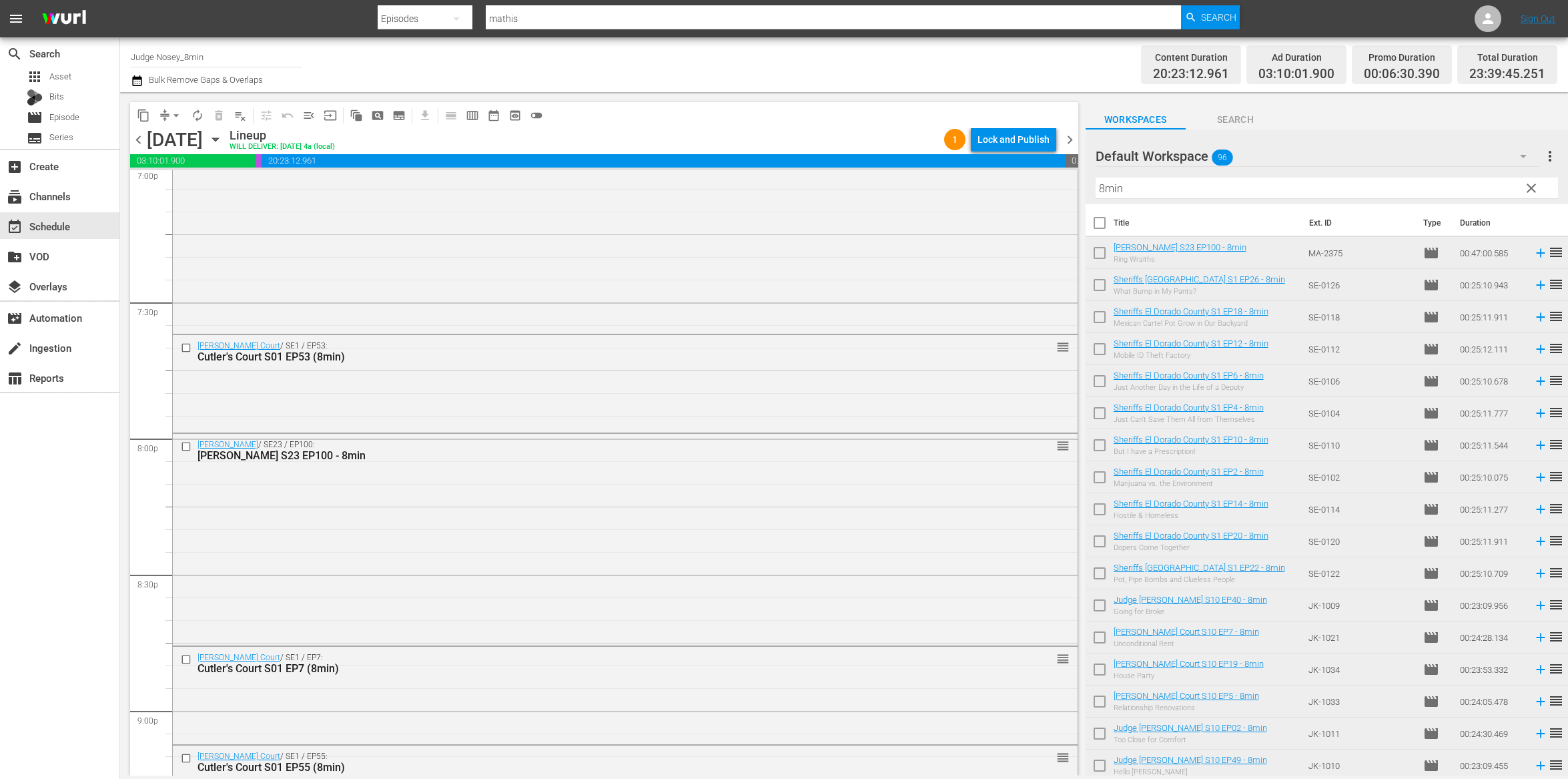
scroll to position [5173, 0]
drag, startPoint x: 523, startPoint y: 377, endPoint x: 519, endPoint y: 656, distance: 279.0
click at [187, 350] on input "checkbox" at bounding box center [187, 352] width 14 height 11
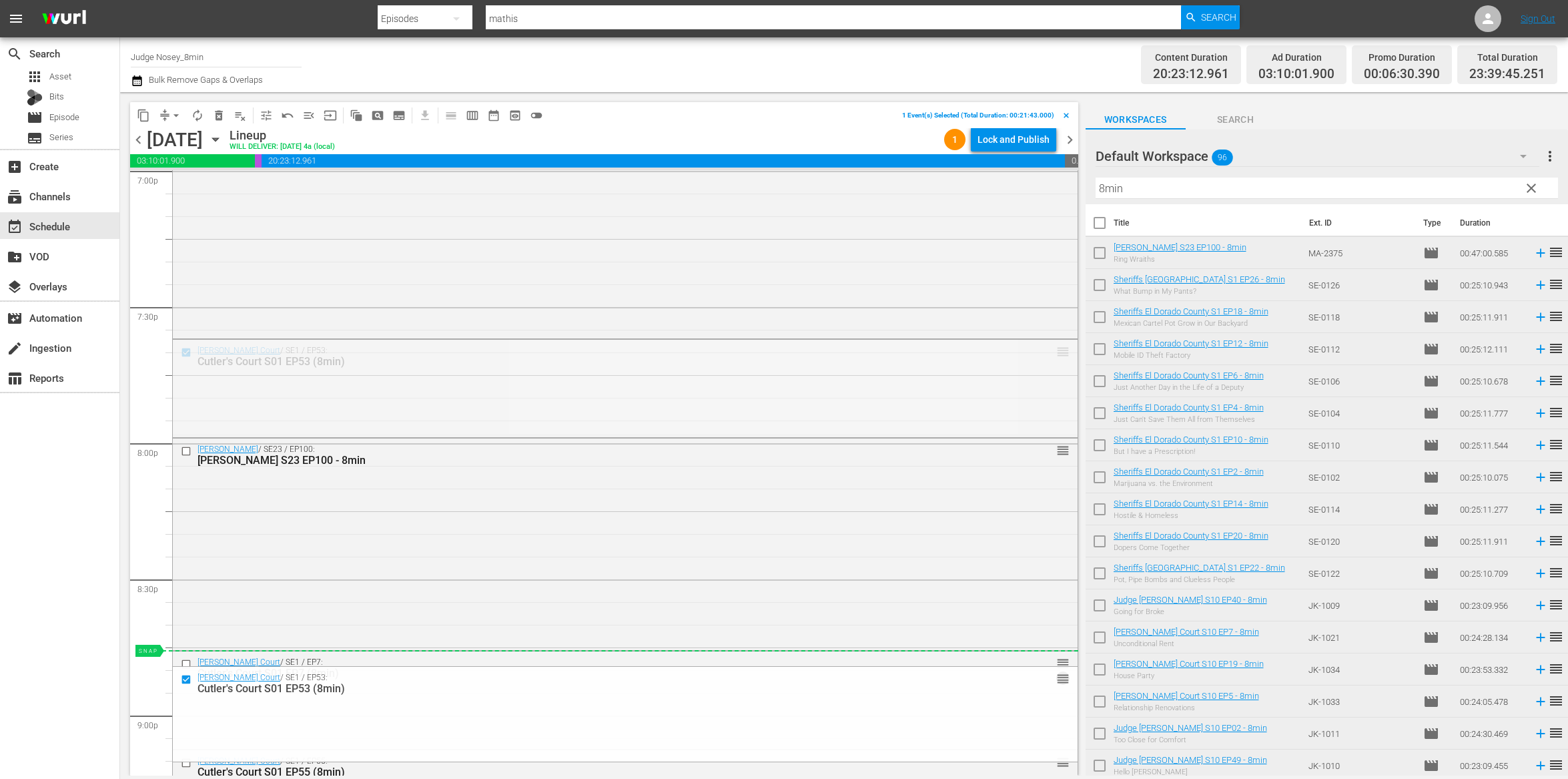
drag, startPoint x: 1063, startPoint y: 348, endPoint x: 1052, endPoint y: 653, distance: 305.2
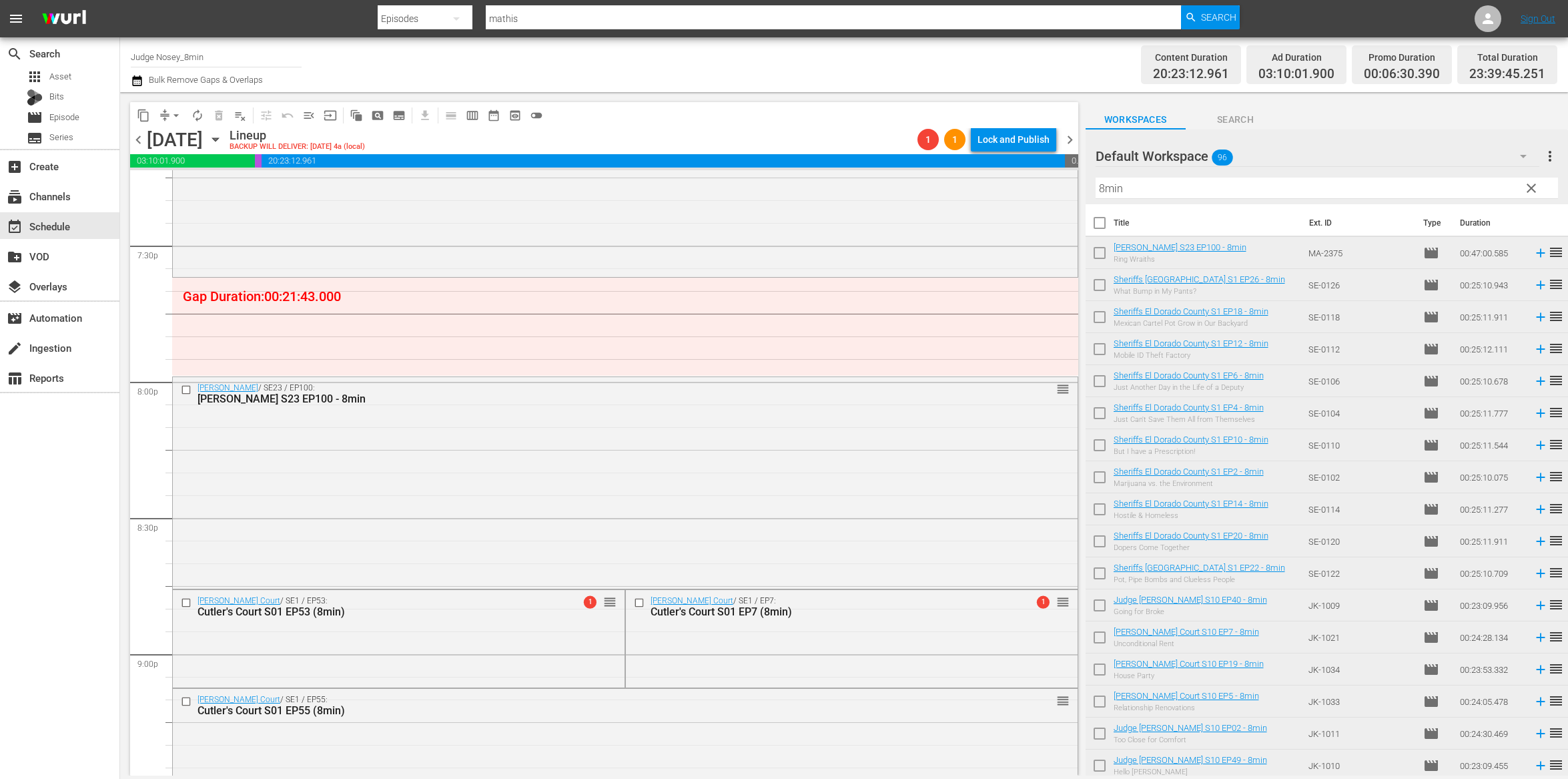
scroll to position [5234, 0]
click at [164, 116] on span "compress" at bounding box center [165, 116] width 13 height 13
click at [155, 107] on span "compress arrow_drop_down" at bounding box center [170, 115] width 33 height 21
click at [170, 111] on span "arrow_drop_down" at bounding box center [176, 116] width 13 height 13
click at [185, 179] on li "Align to End of Previous Day" at bounding box center [176, 186] width 140 height 22
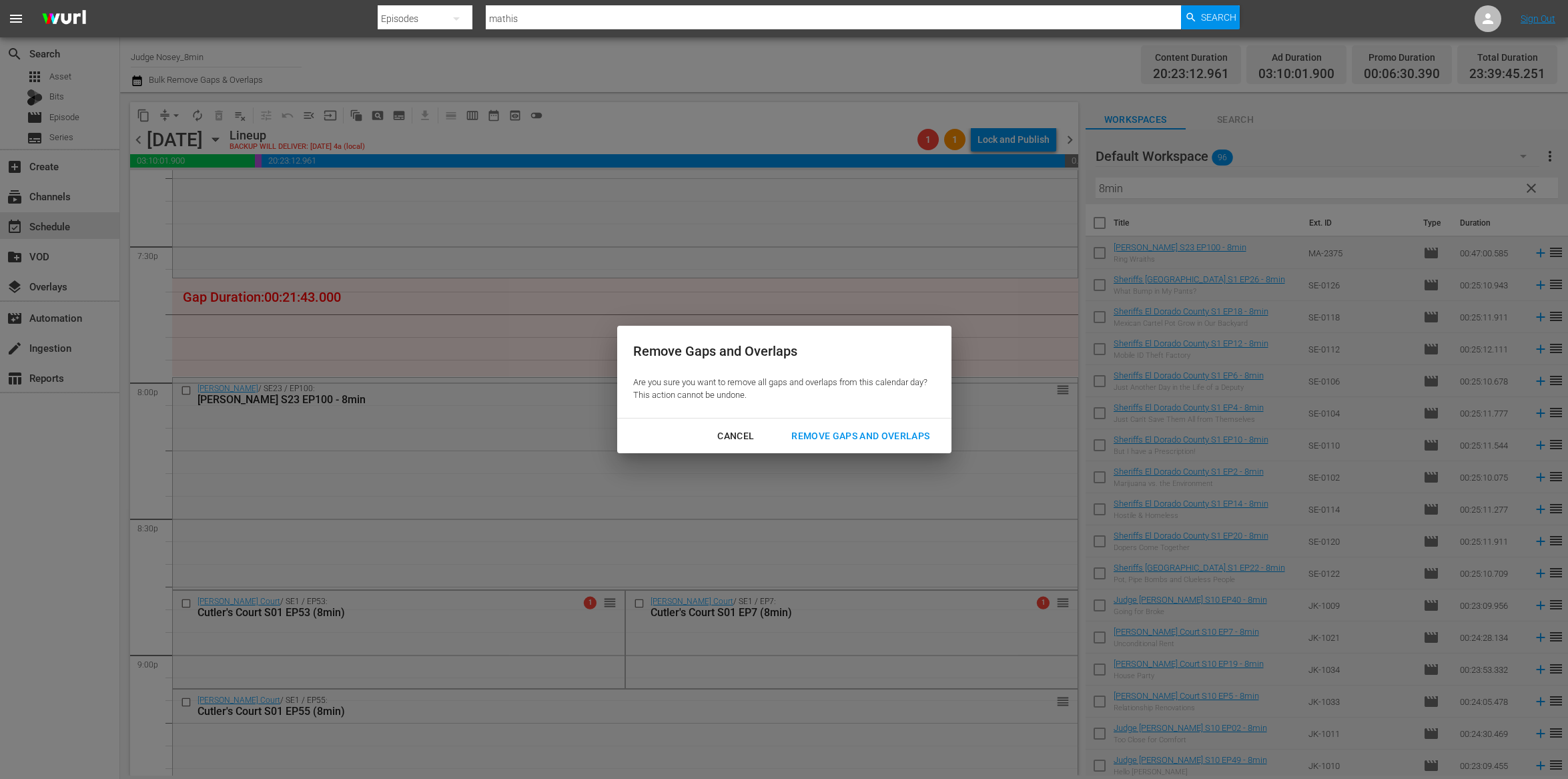
drag, startPoint x: 857, startPoint y: 430, endPoint x: 849, endPoint y: 402, distance: 29.1
click at [857, 430] on div "Remove Gaps and Overlaps" at bounding box center [860, 437] width 160 height 17
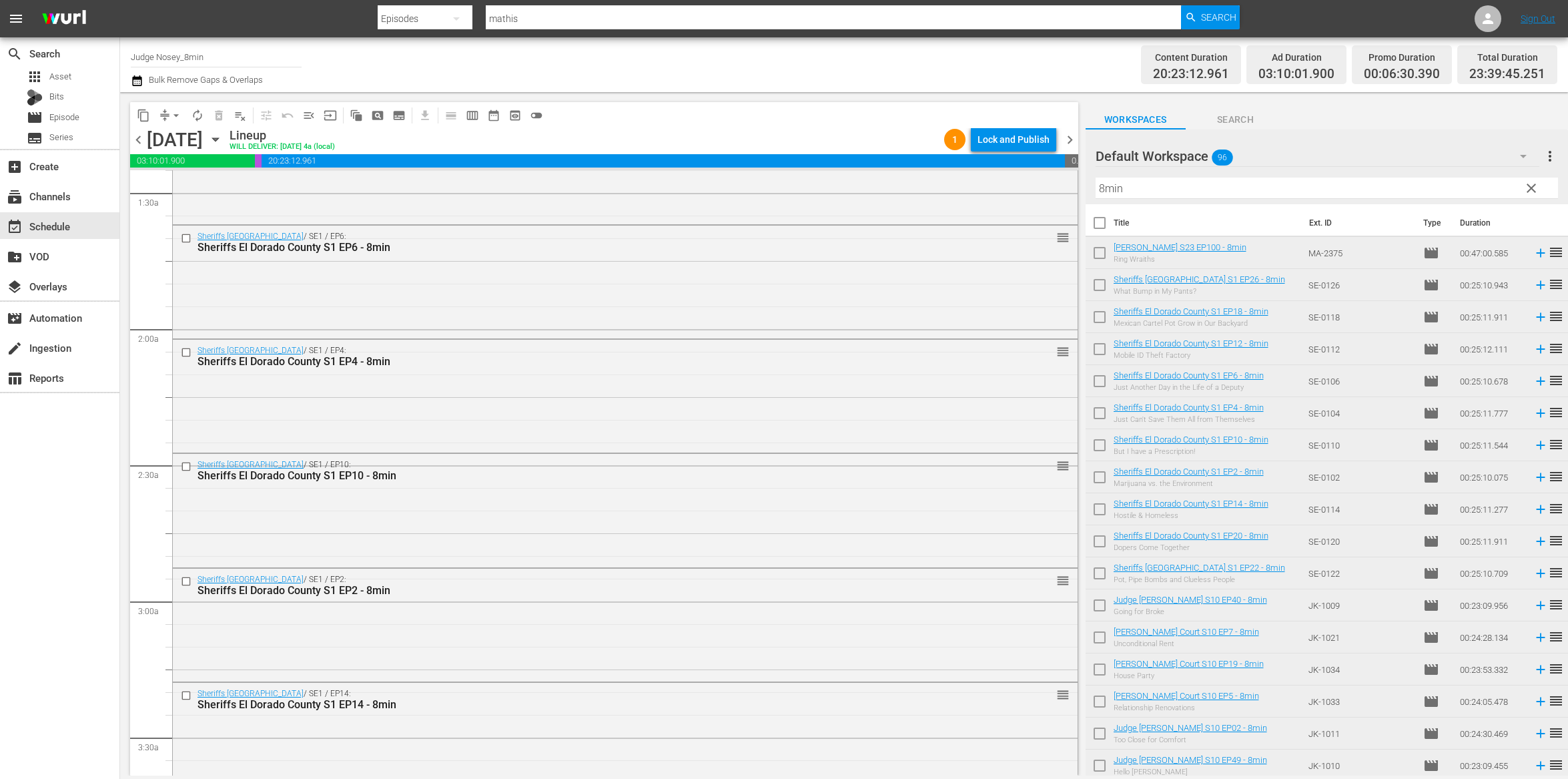
scroll to position [382, 0]
drag, startPoint x: 215, startPoint y: 59, endPoint x: 182, endPoint y: 59, distance: 33.0
click at [182, 59] on input "Judge Nosey_8min" at bounding box center [215, 57] width 171 height 32
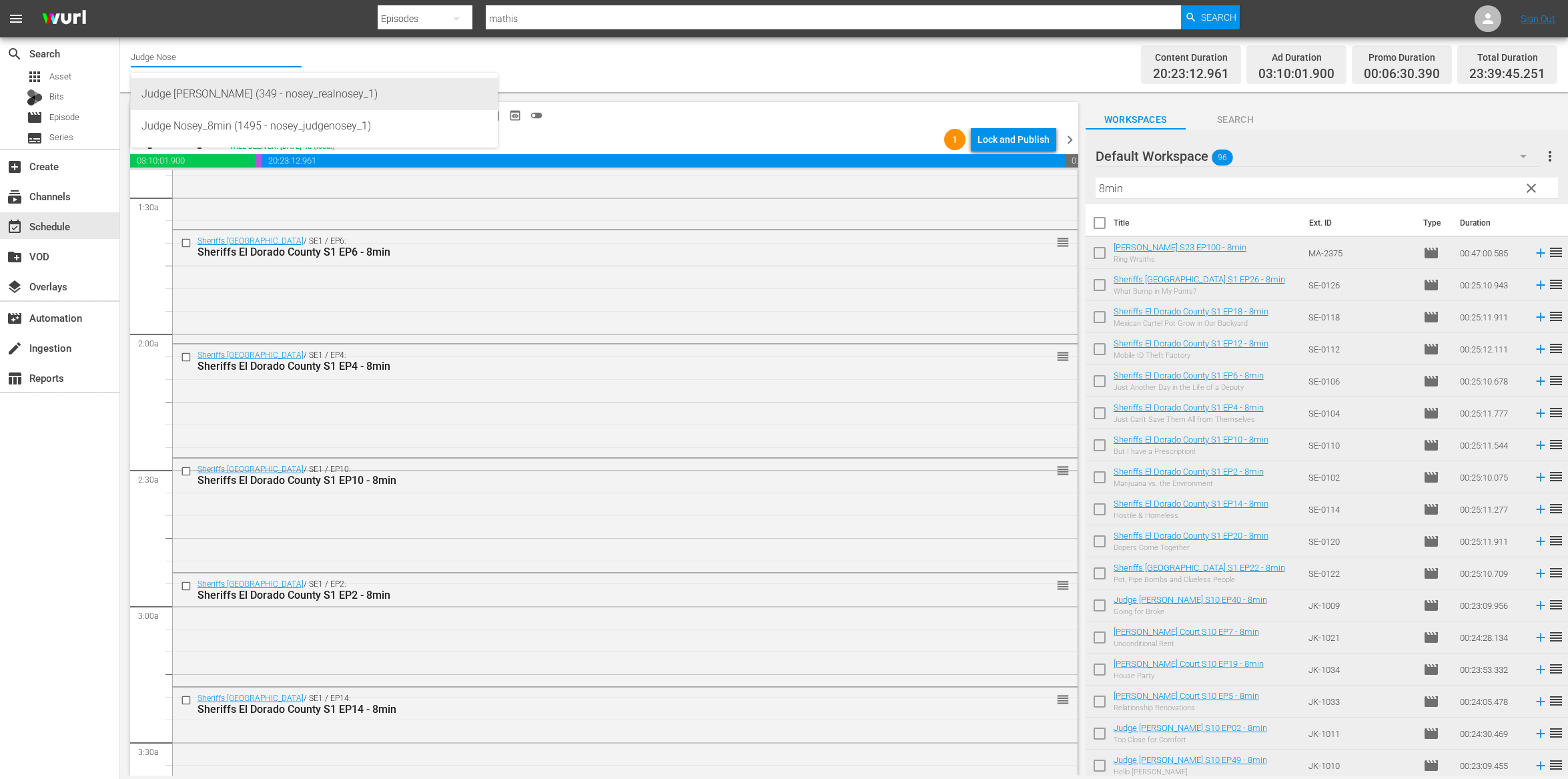
click at [215, 100] on div "Judge [PERSON_NAME] (349 - nosey_realnosey_1)" at bounding box center [314, 94] width 346 height 32
type input "Judge [PERSON_NAME] (349 - nosey_realnosey_1)"
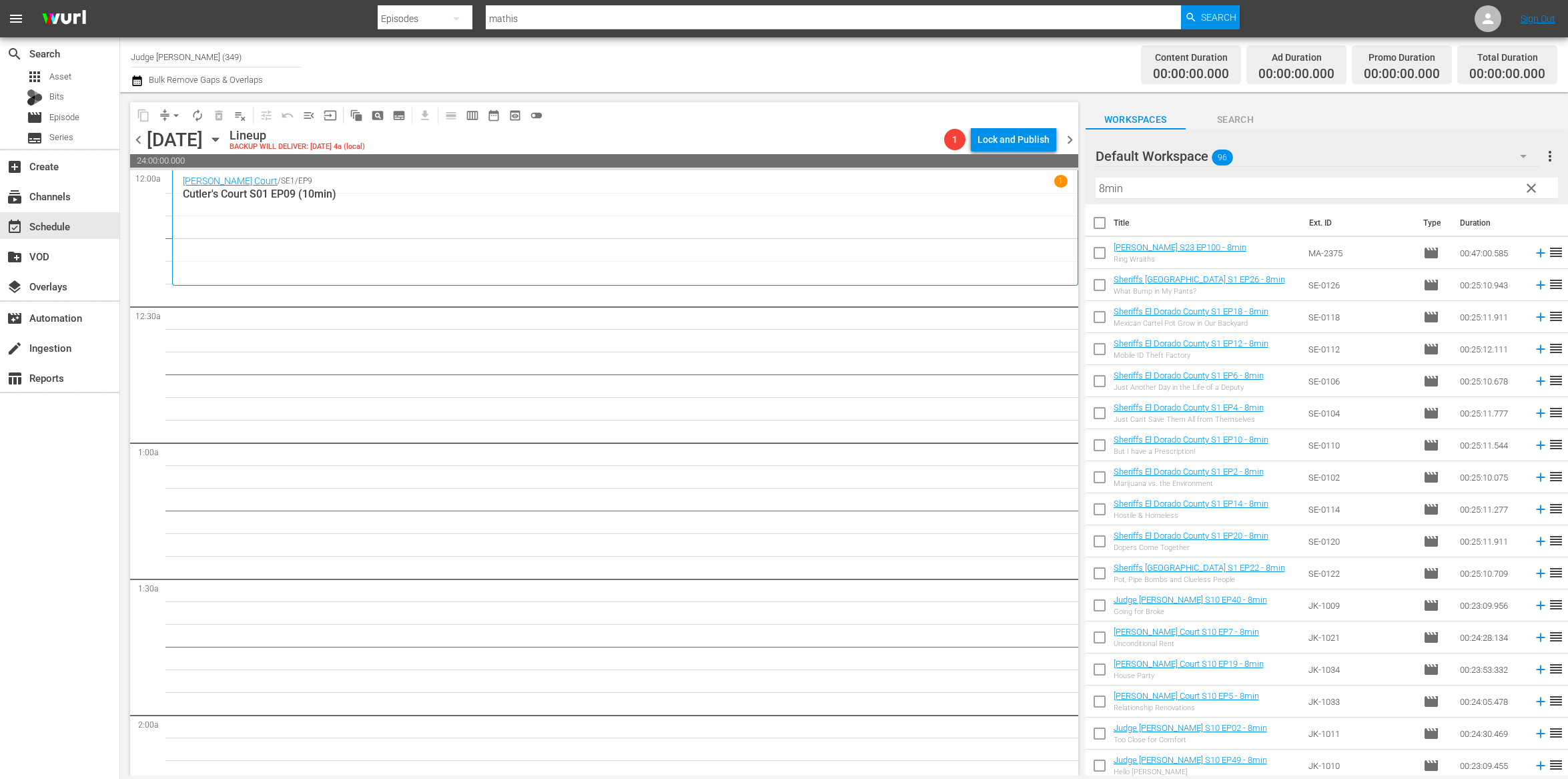
click at [1157, 191] on input "8min" at bounding box center [1327, 188] width 463 height 21
type input "10min"
click at [1096, 219] on input "checkbox" at bounding box center [1100, 226] width 28 height 28
checkbox input "true"
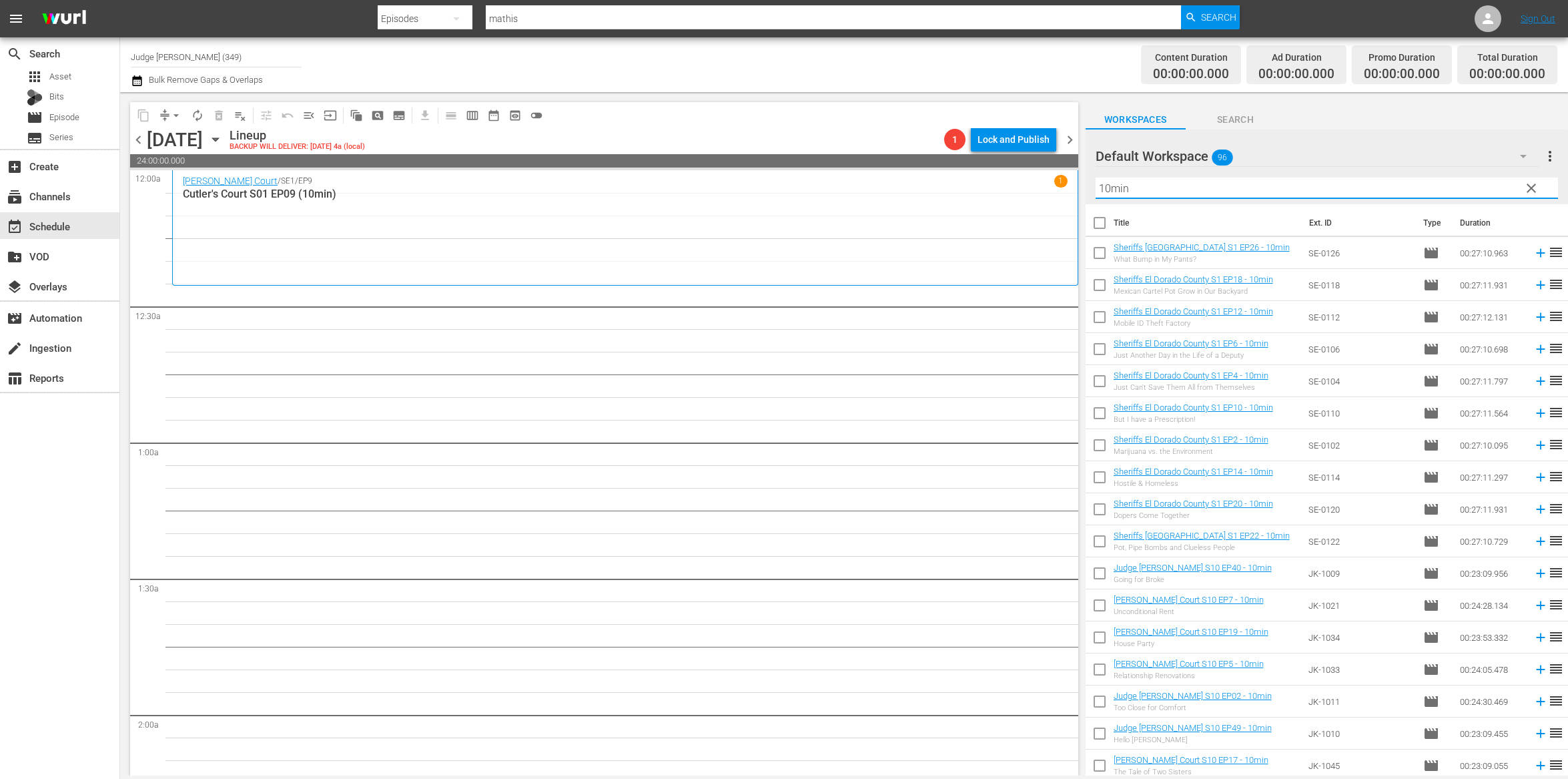
checkbox input "true"
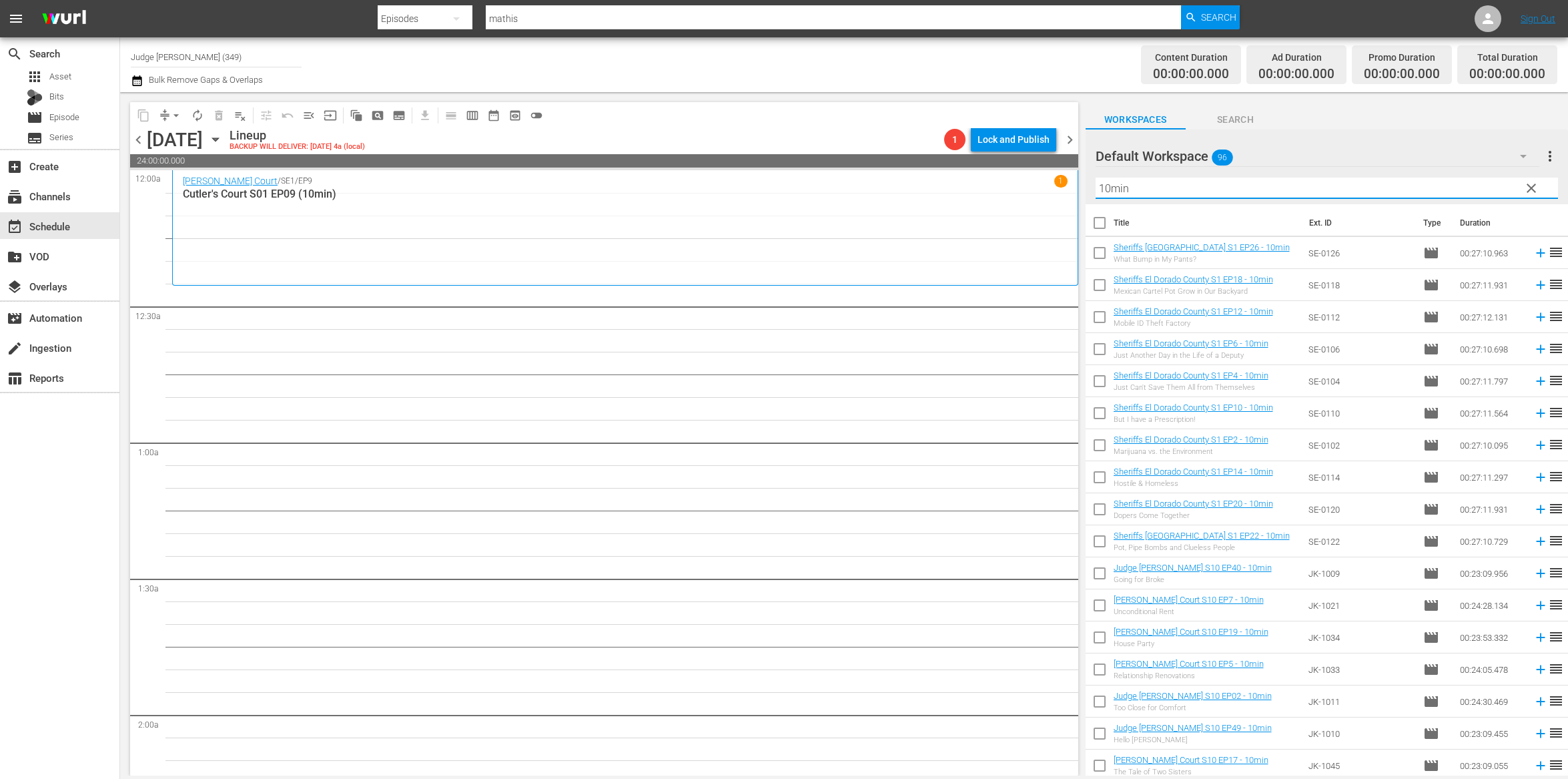
checkbox input "true"
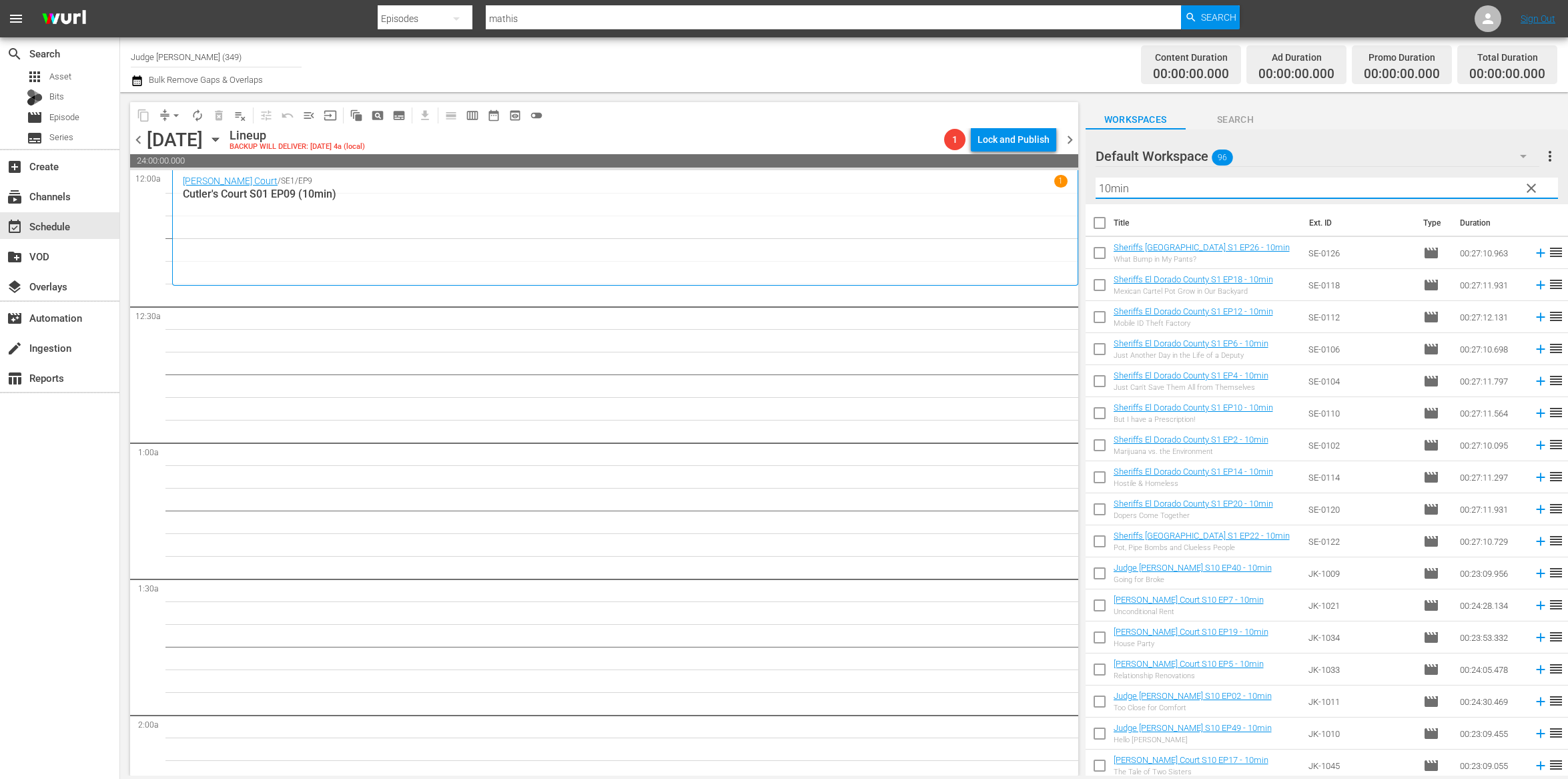
checkbox input "true"
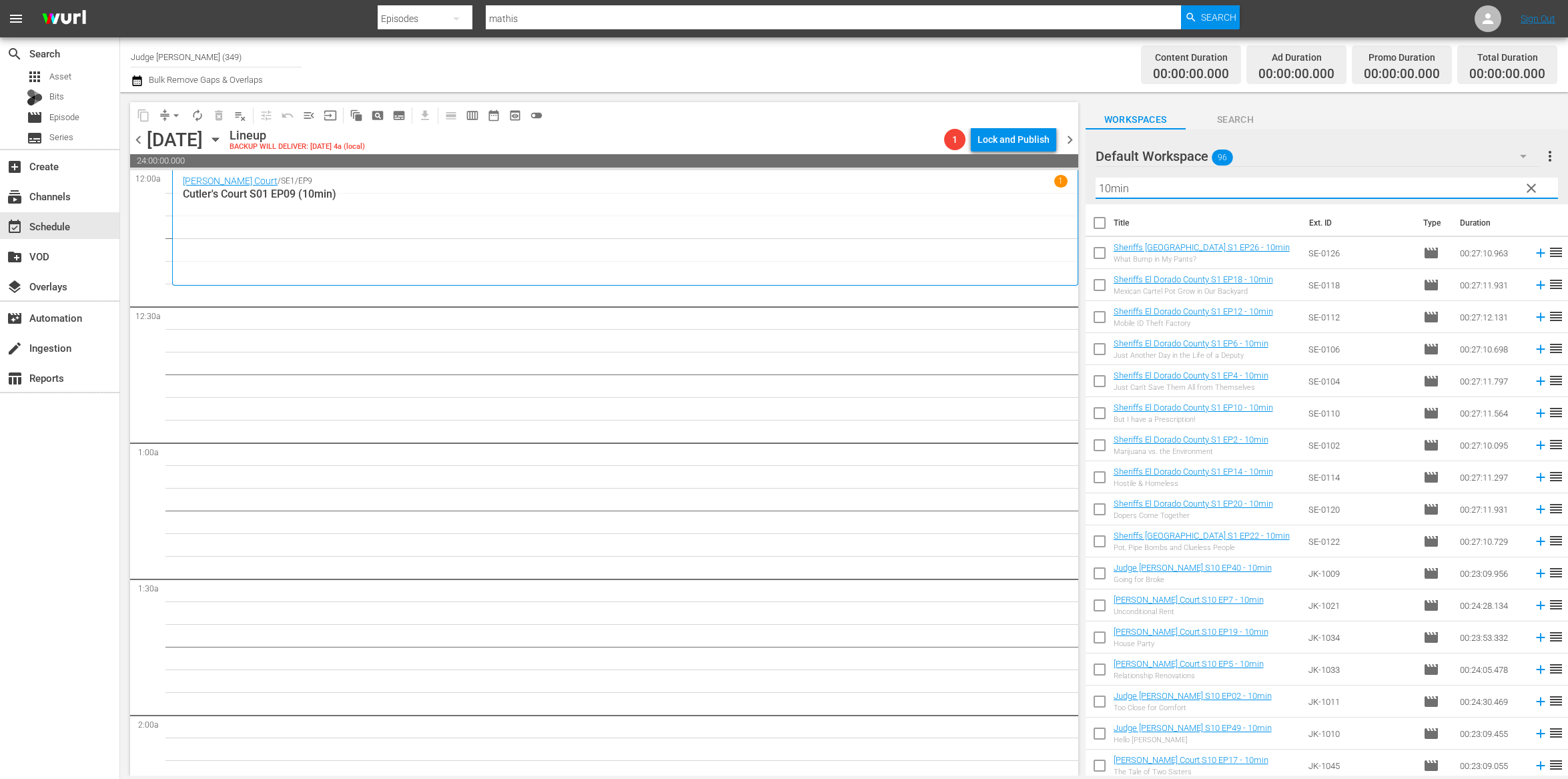
checkbox input "true"
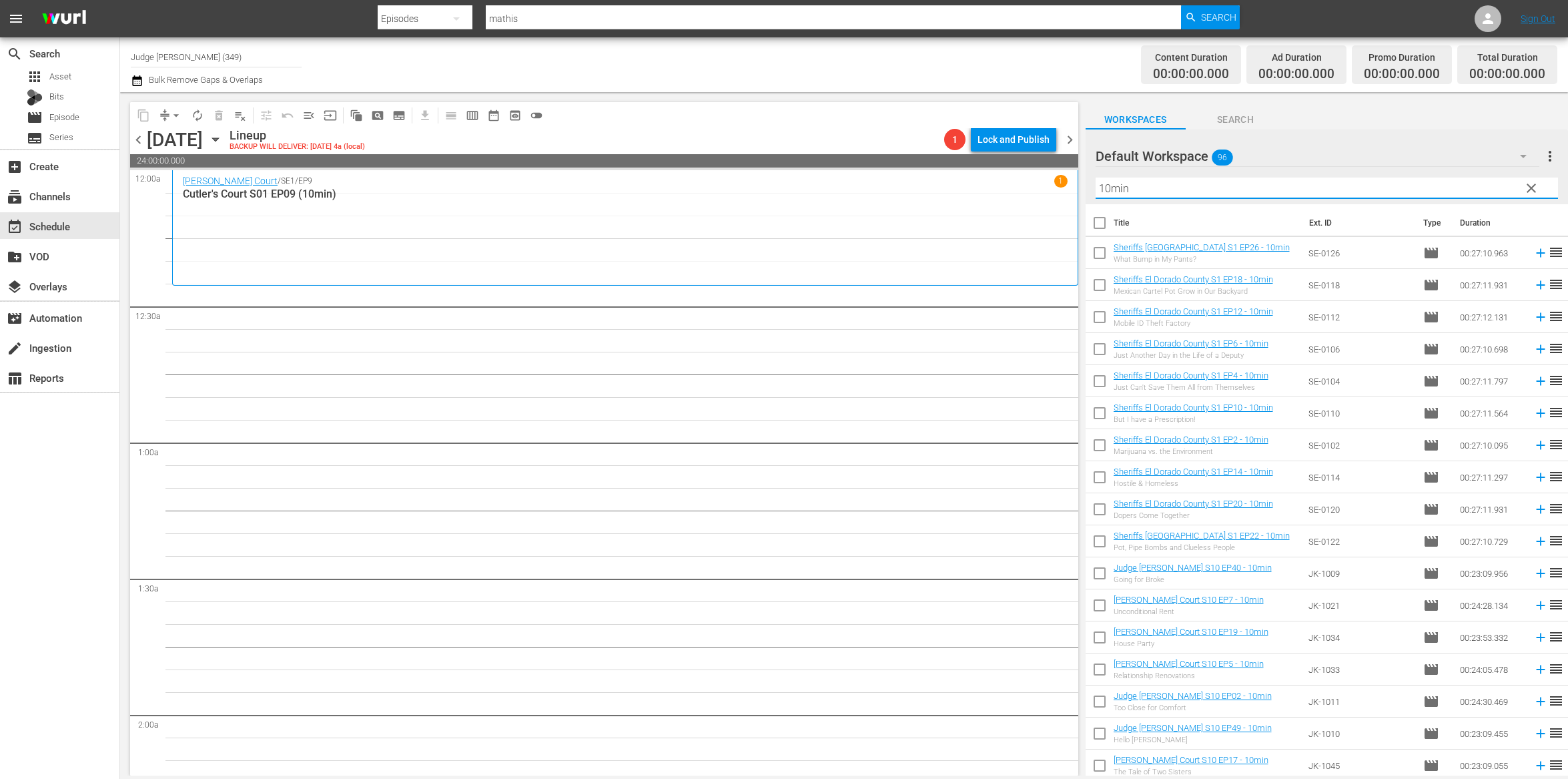
checkbox input "true"
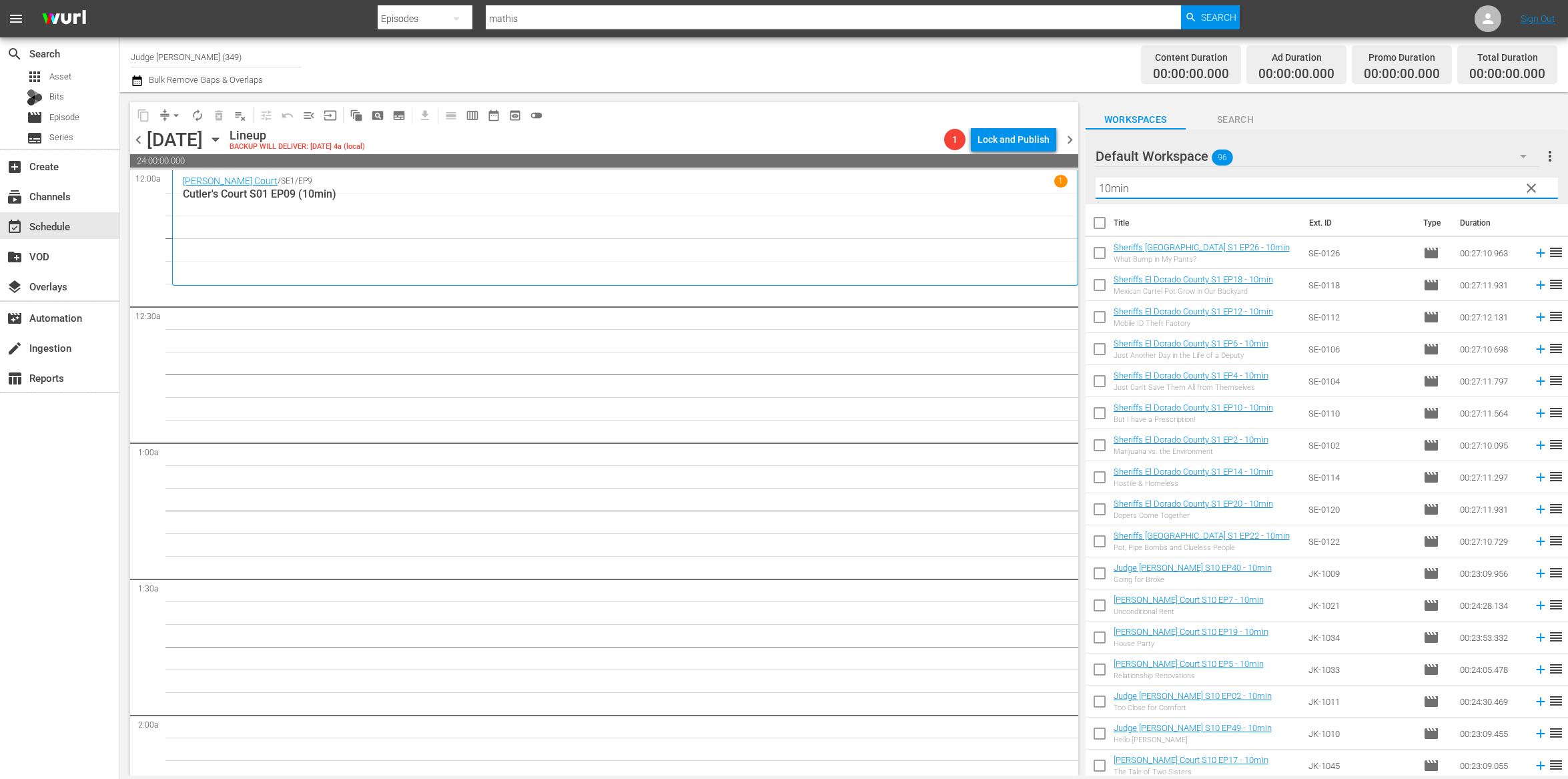
checkbox input "true"
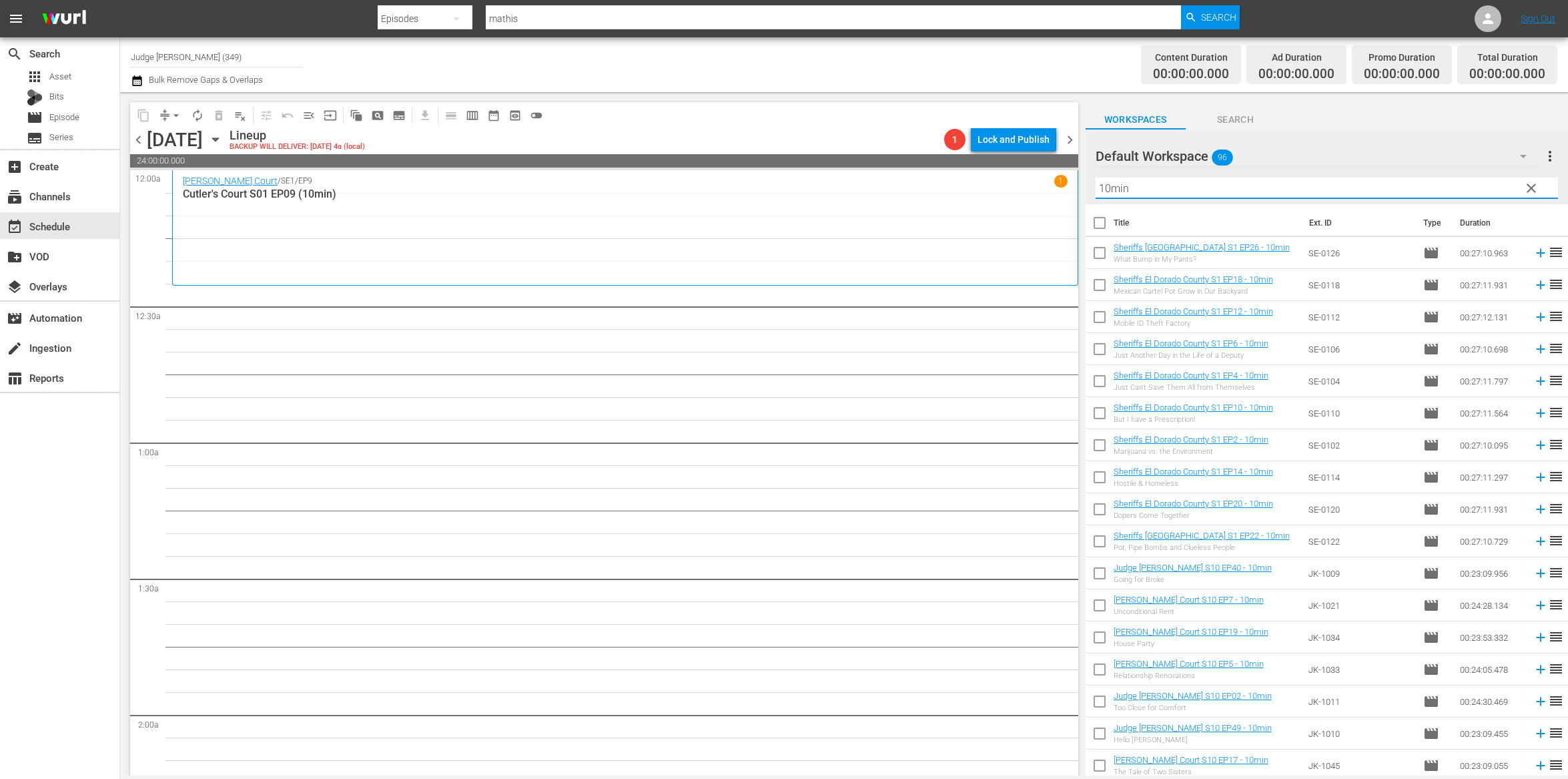
checkbox input "true"
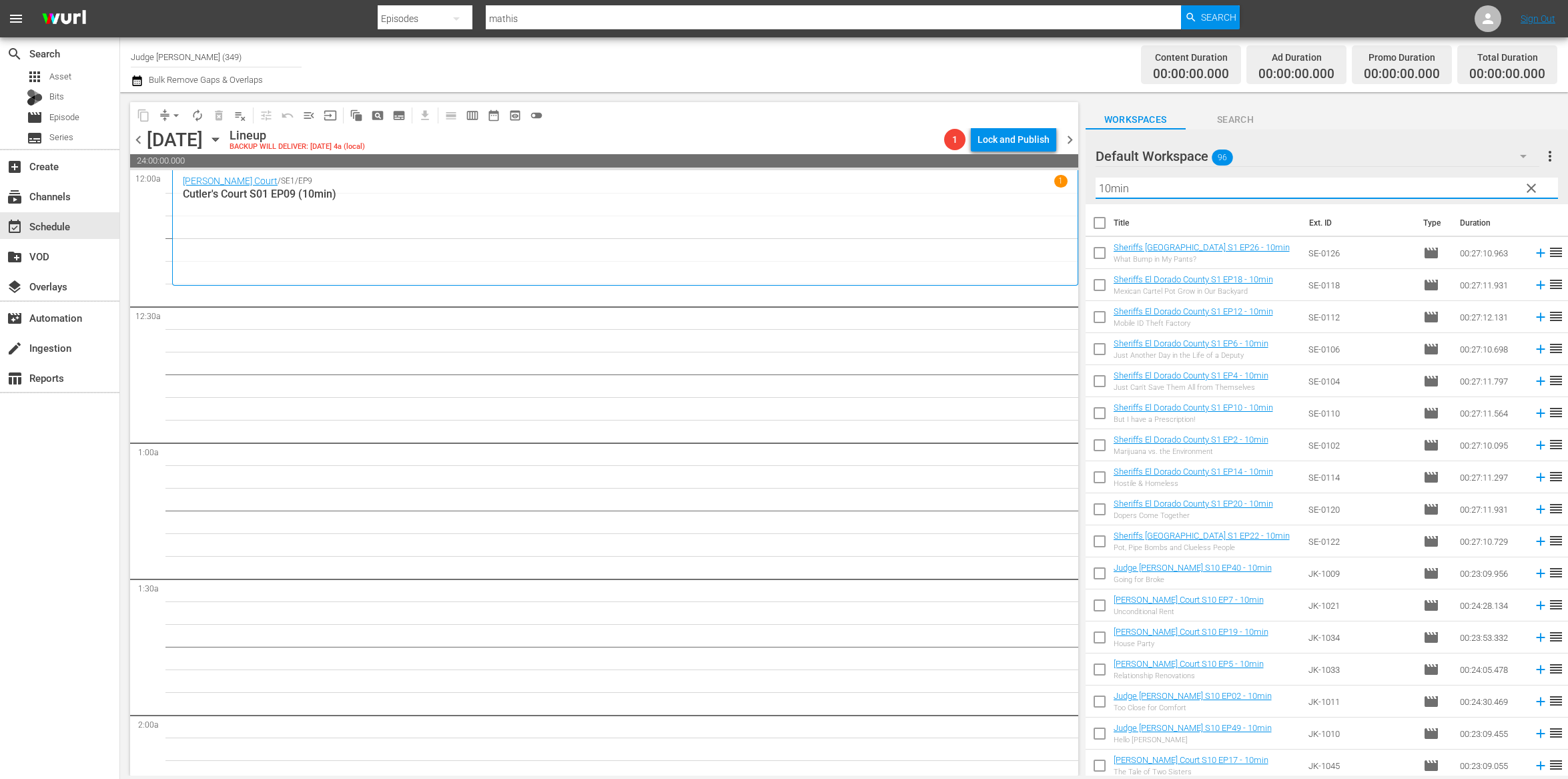
checkbox input "true"
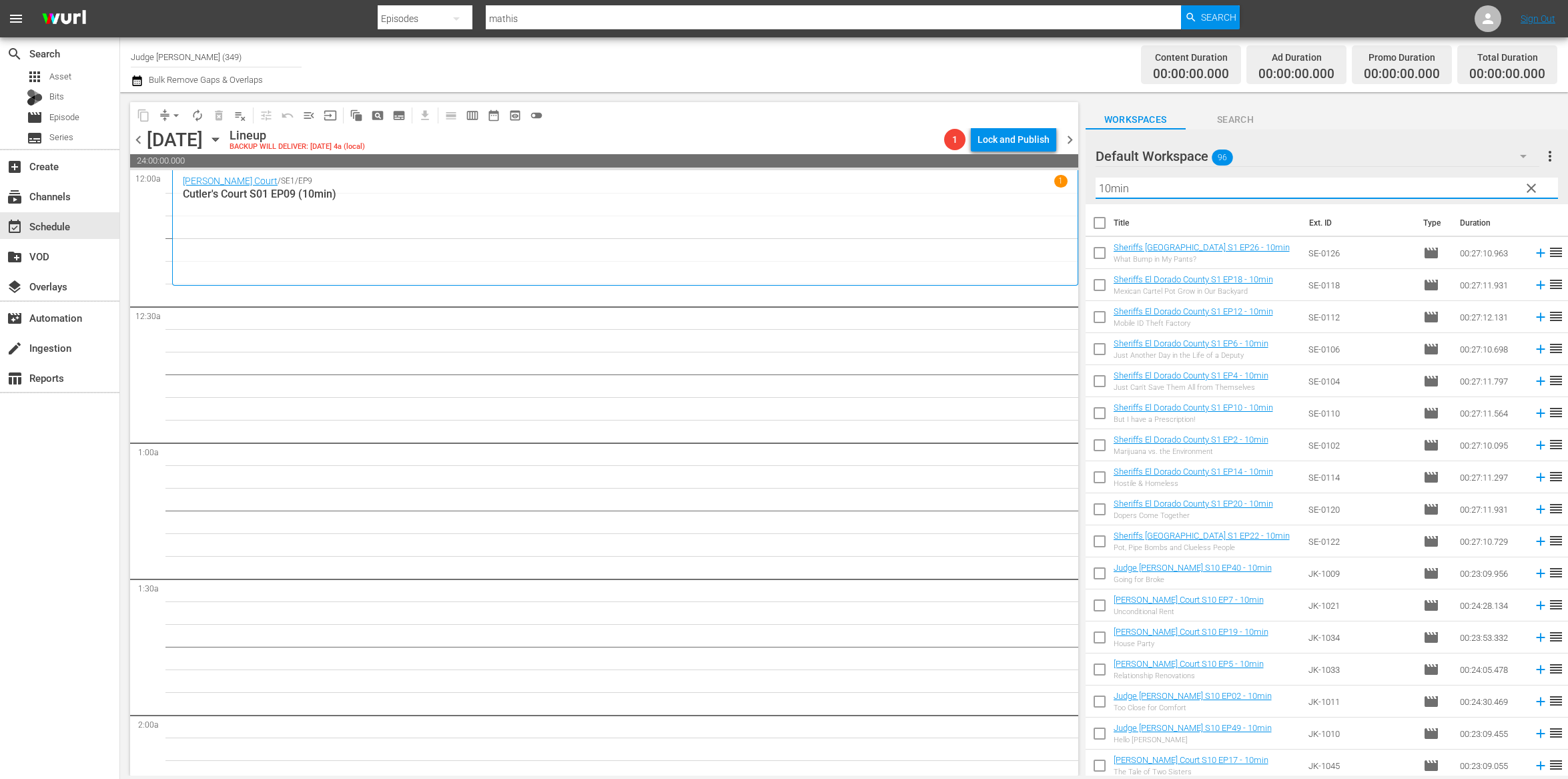
checkbox input "true"
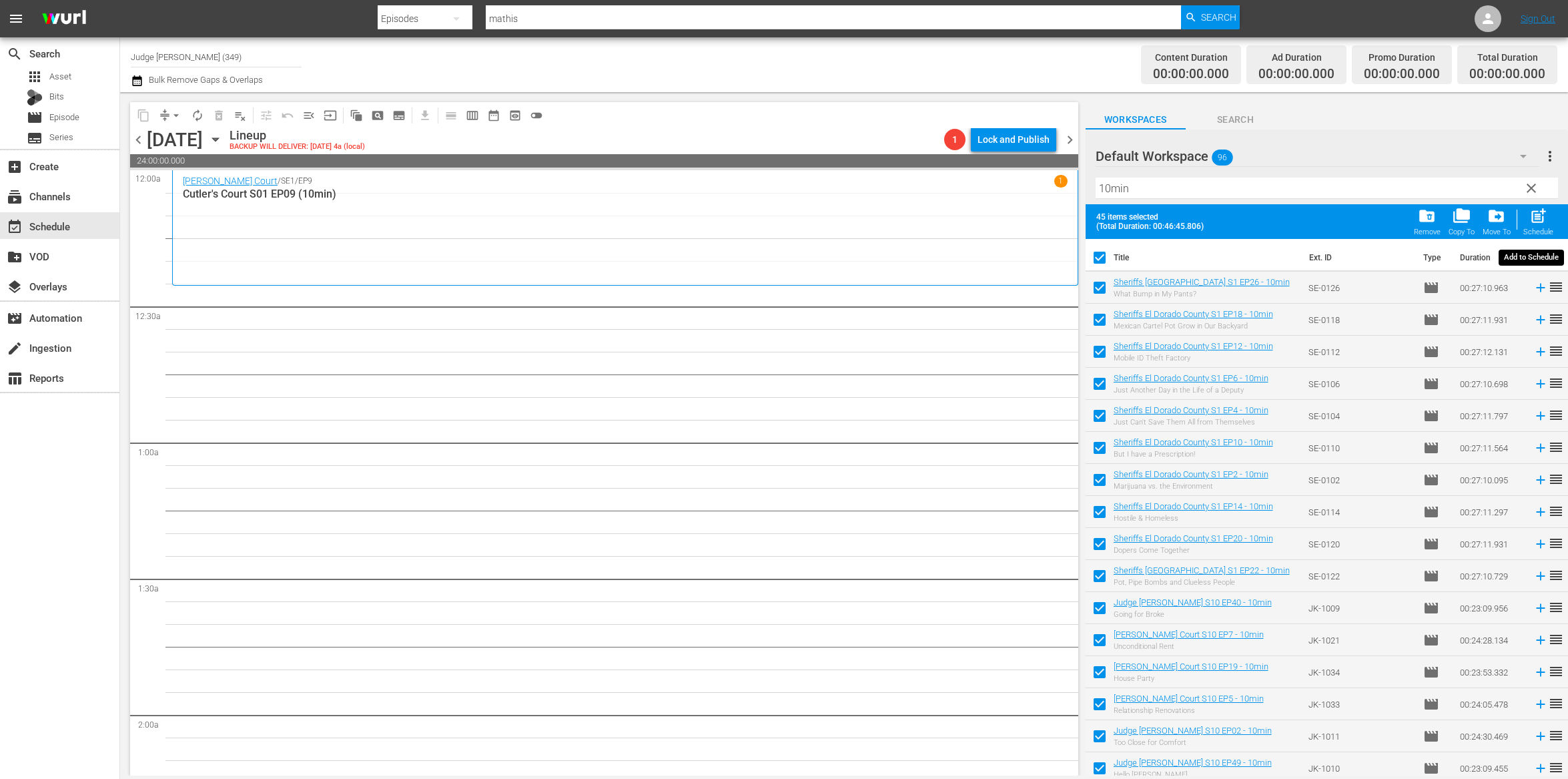
click at [1530, 216] on span "post_add" at bounding box center [1538, 216] width 18 height 18
checkbox input "false"
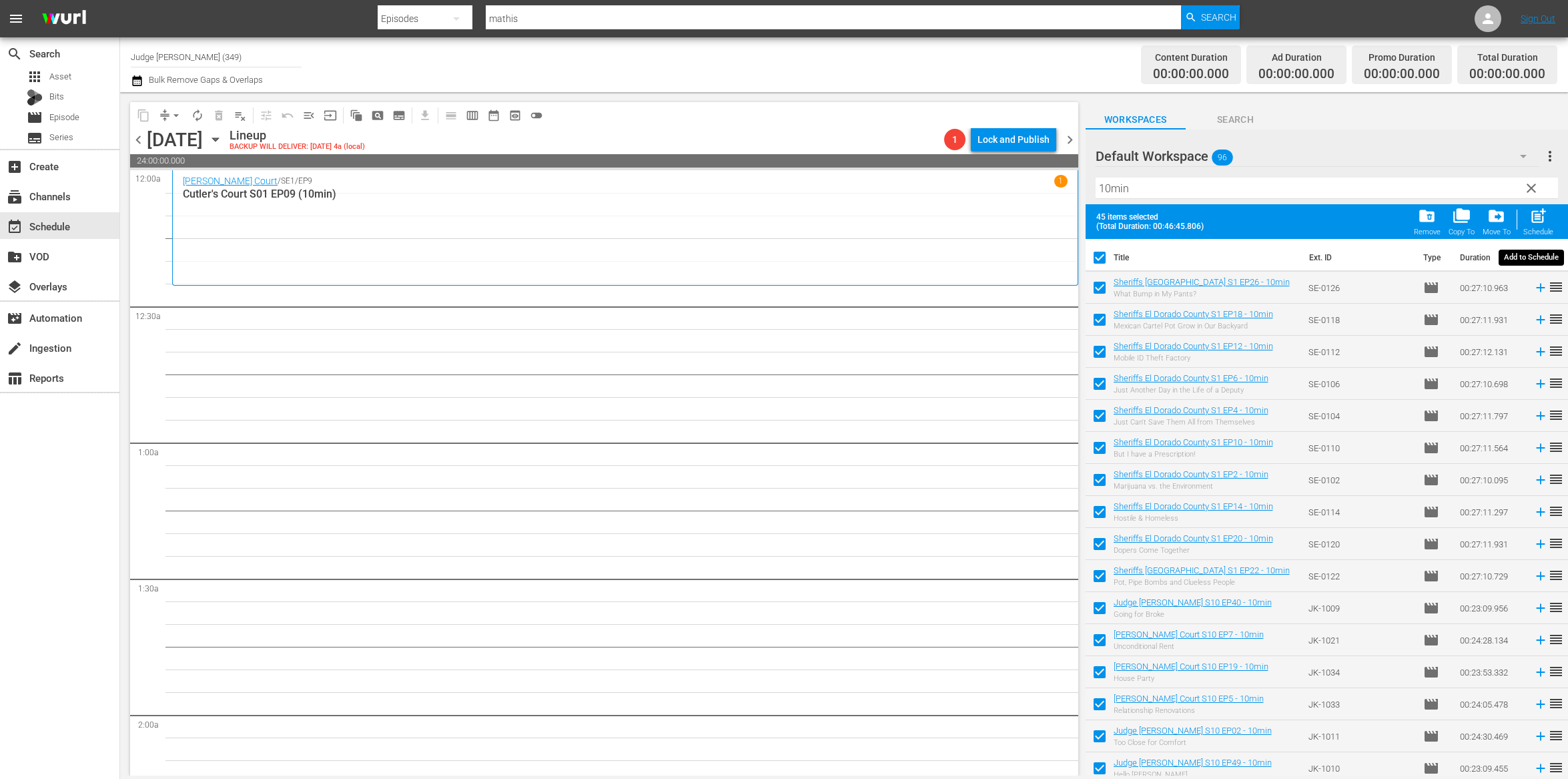
checkbox input "false"
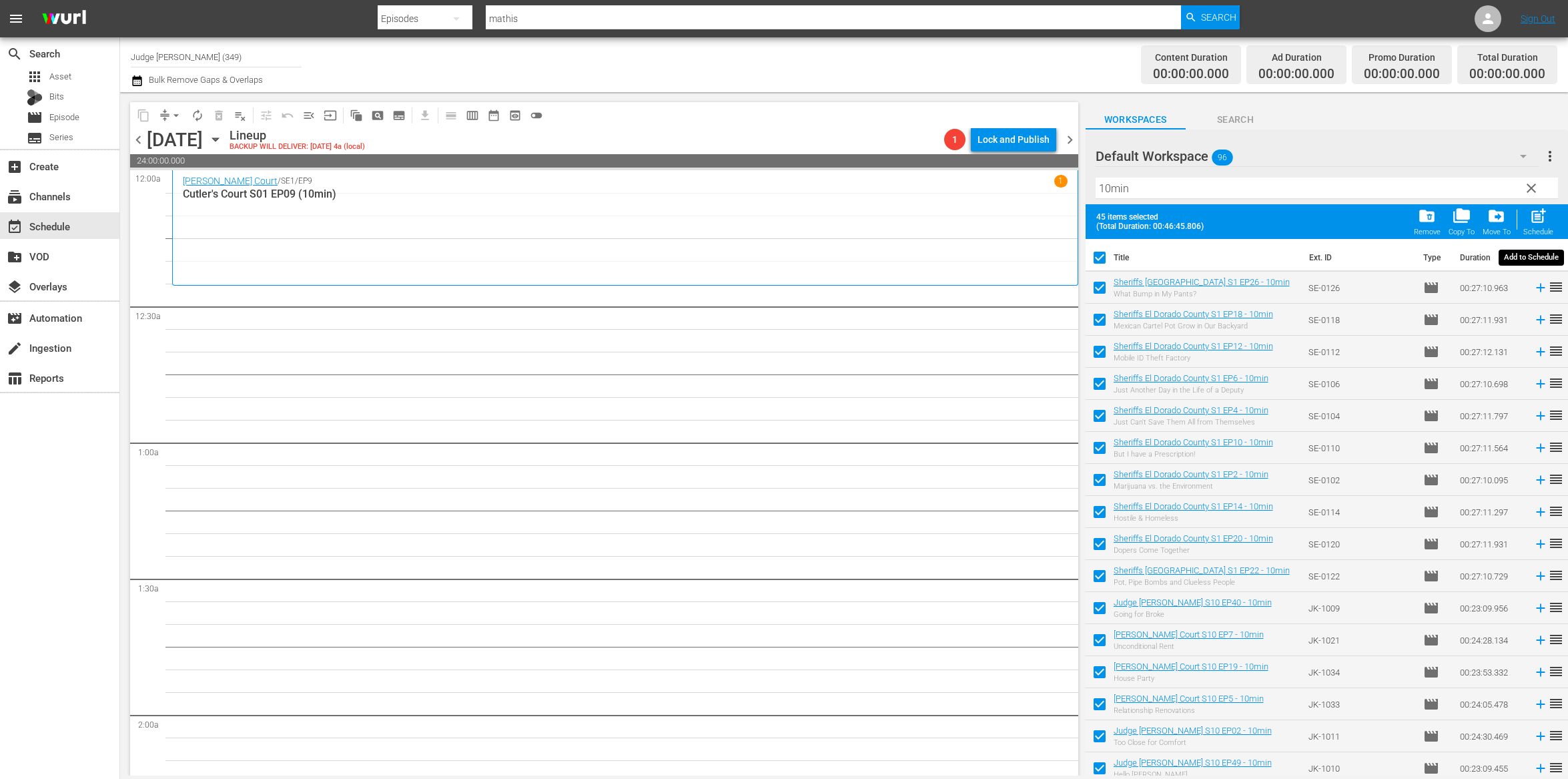
checkbox input "false"
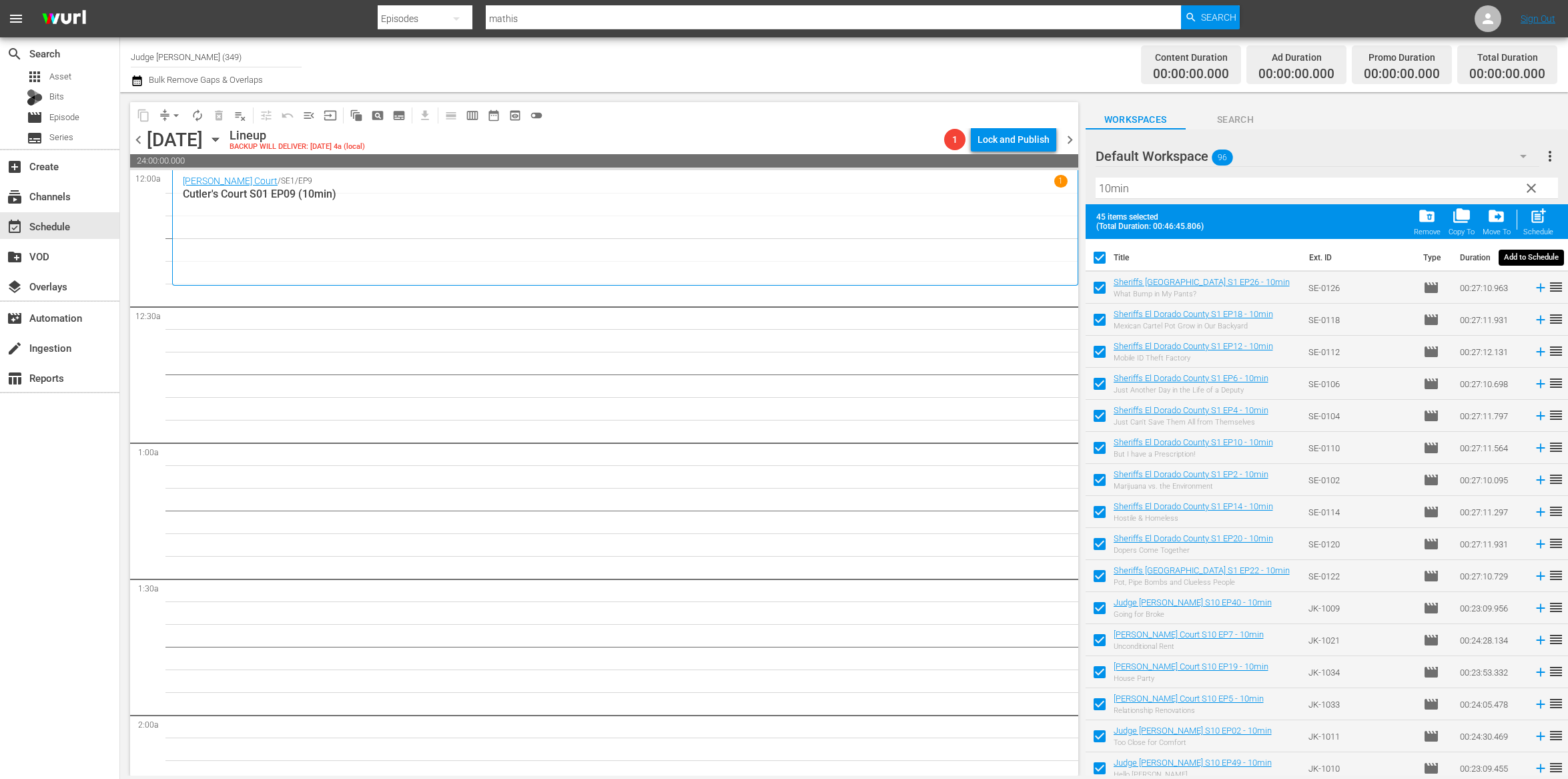
checkbox input "false"
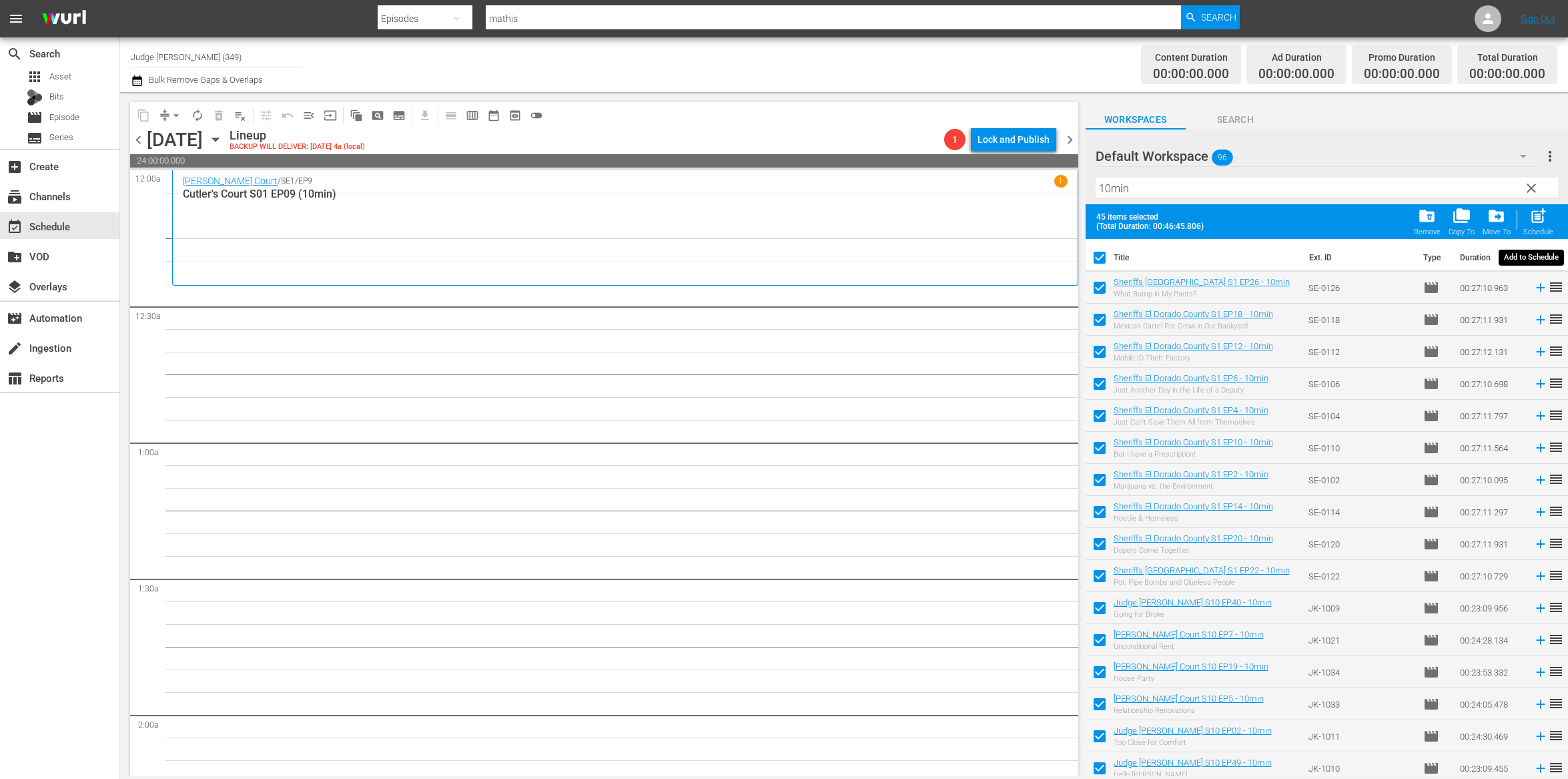
checkbox input "false"
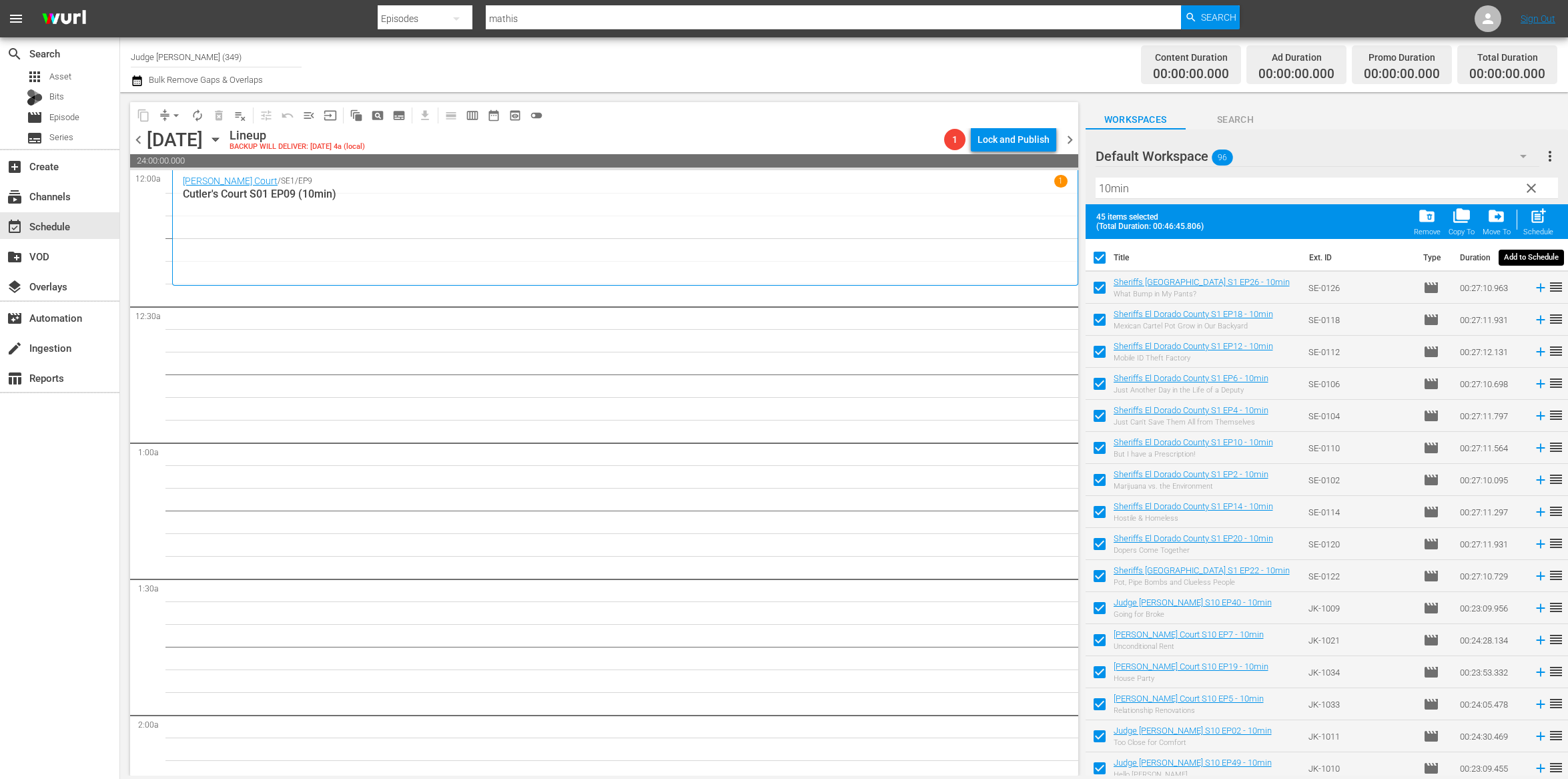
checkbox input "false"
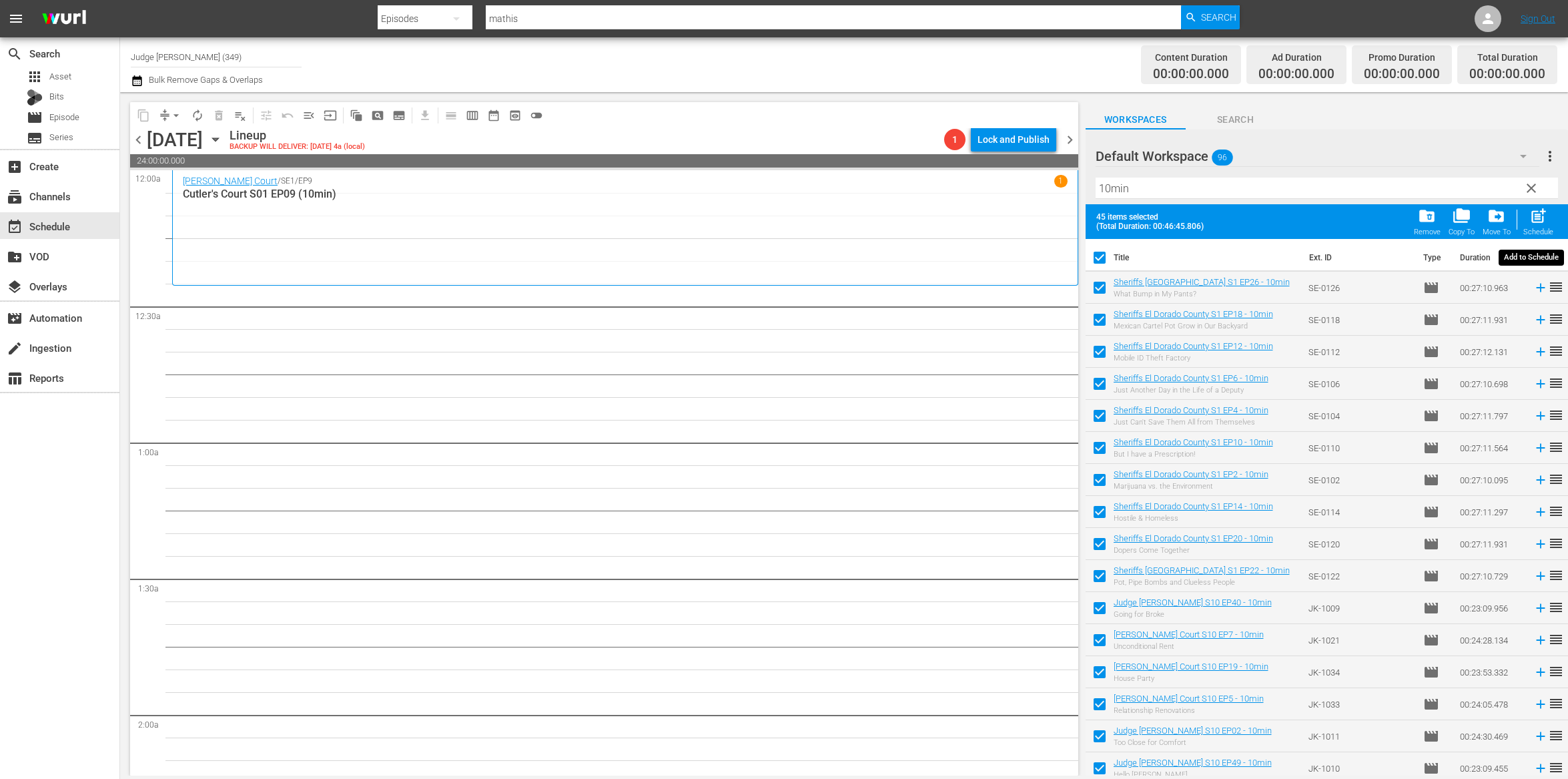
checkbox input "false"
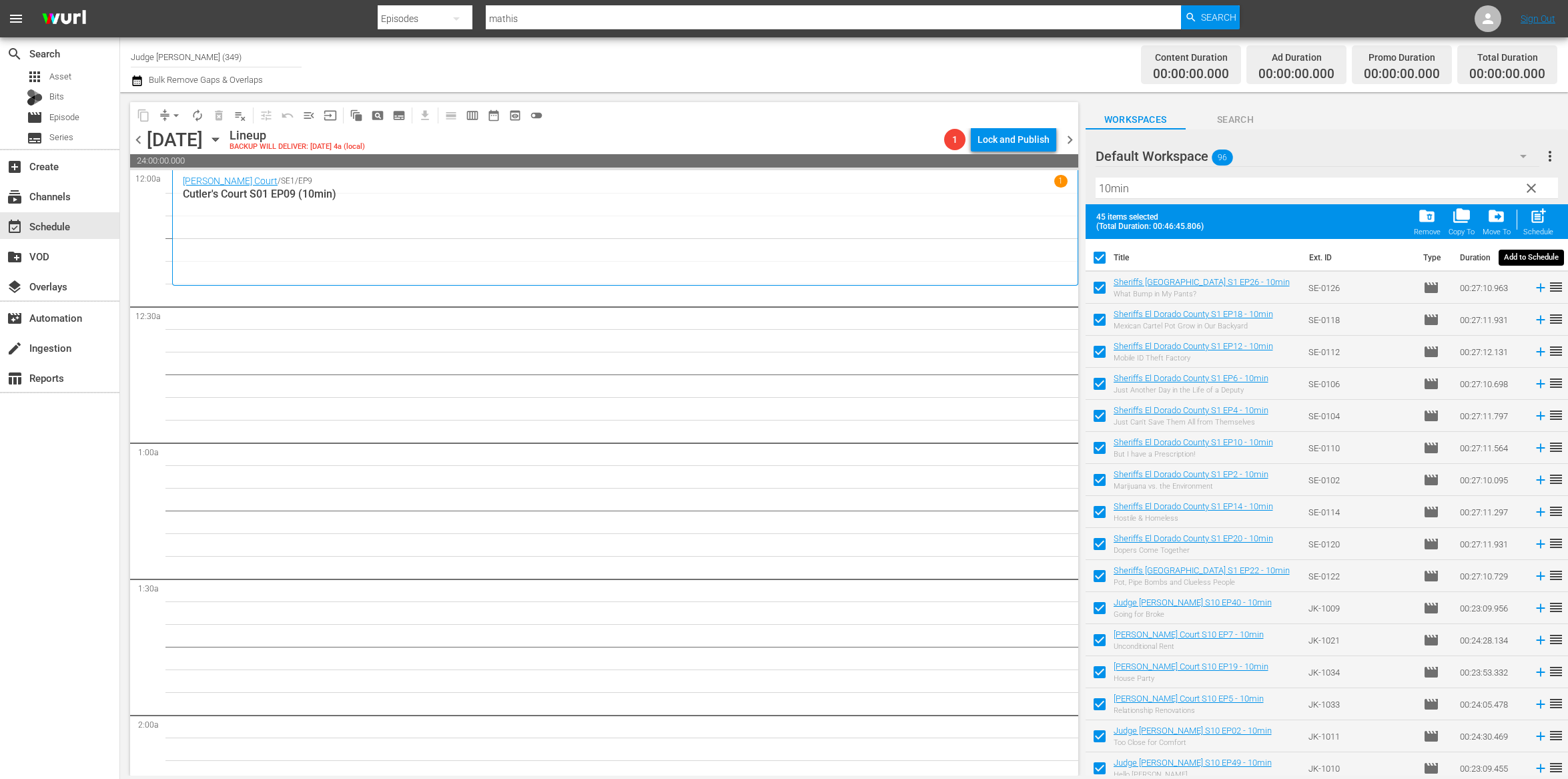
checkbox input "false"
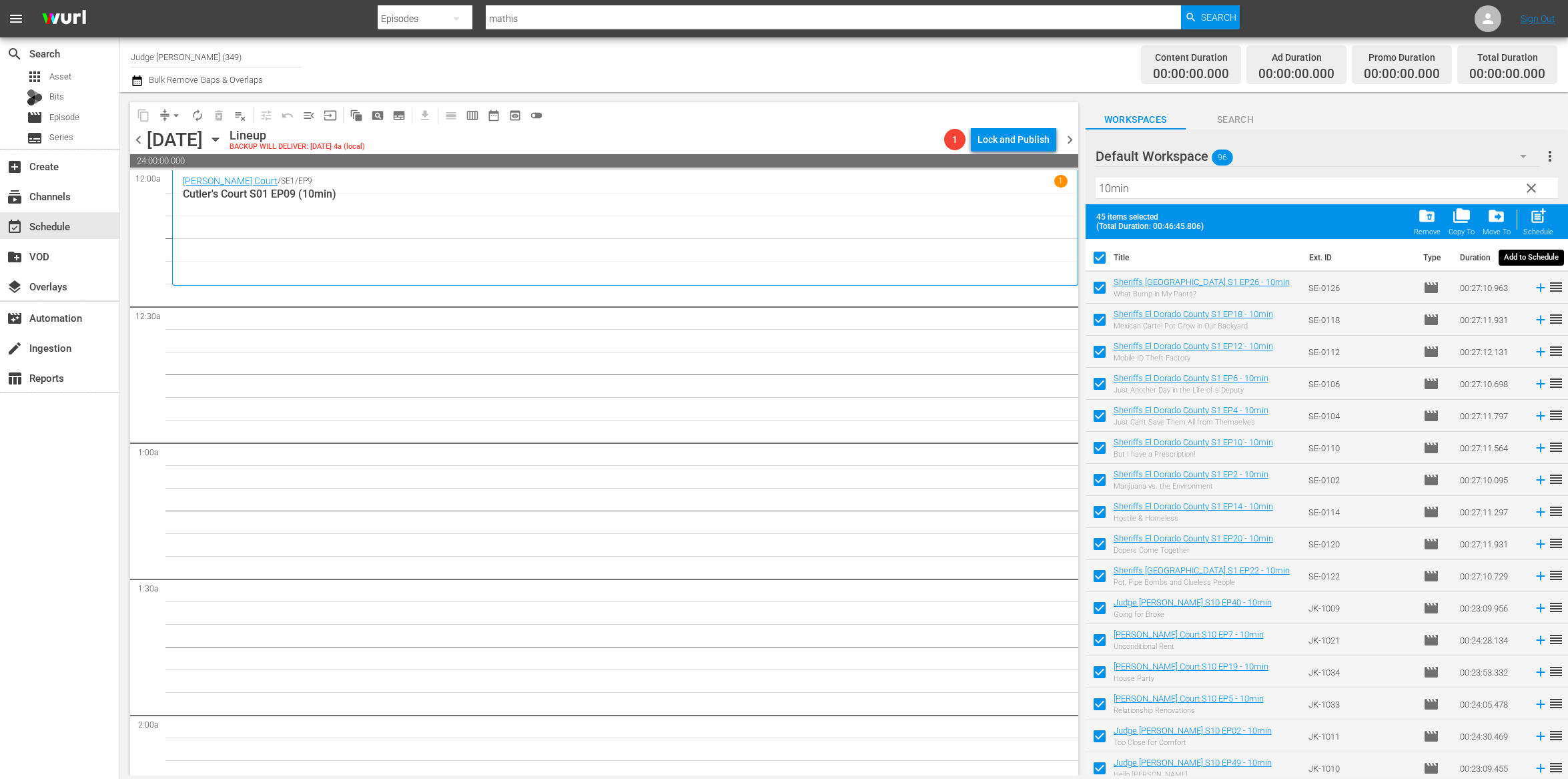
checkbox input "false"
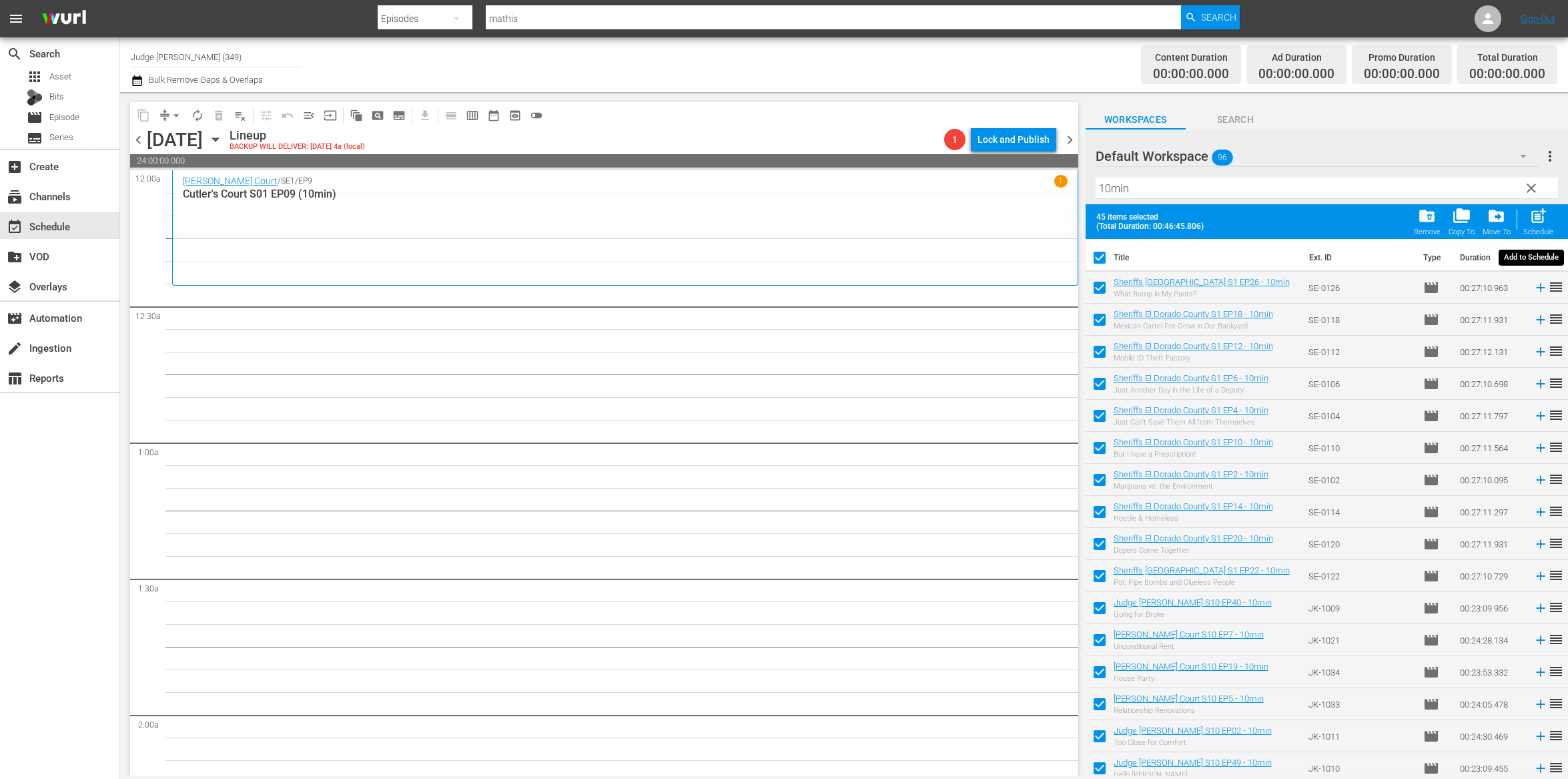
checkbox input "false"
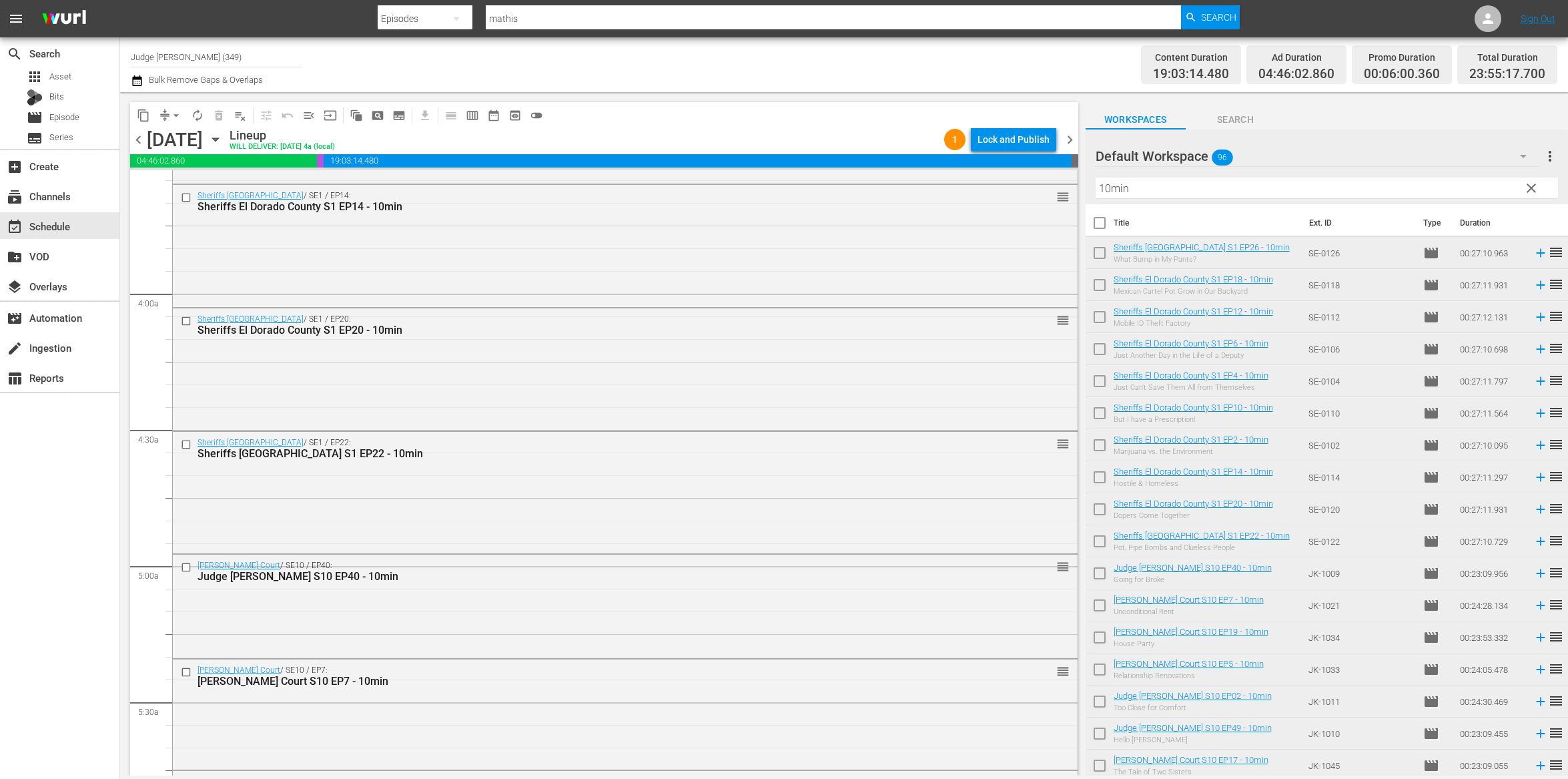
scroll to position [967, 0]
click at [184, 443] on input "checkbox" at bounding box center [187, 442] width 14 height 11
click at [220, 118] on span "delete_forever_outlined" at bounding box center [219, 116] width 13 height 13
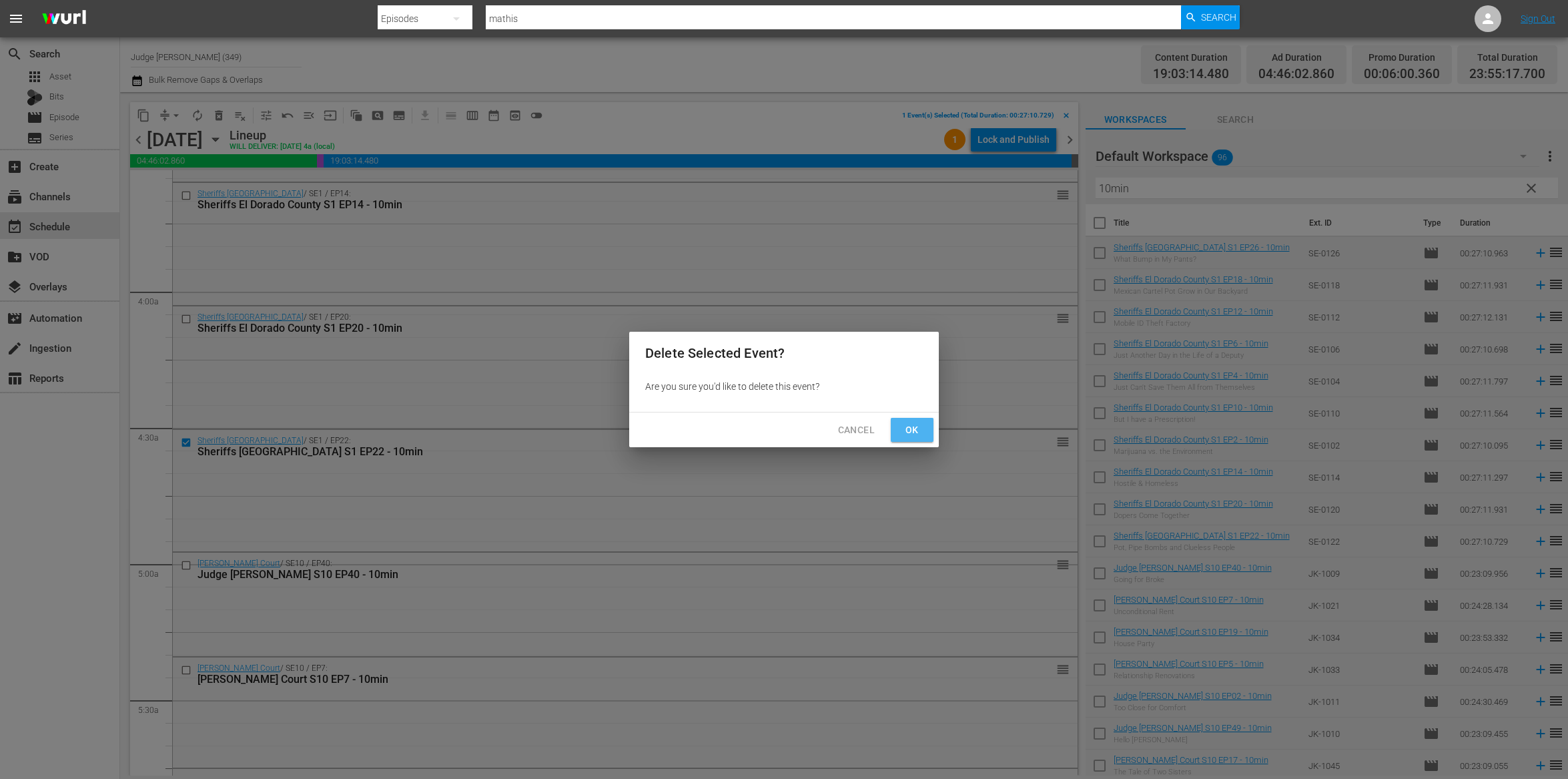
click at [923, 432] on button "Ok" at bounding box center [912, 430] width 43 height 24
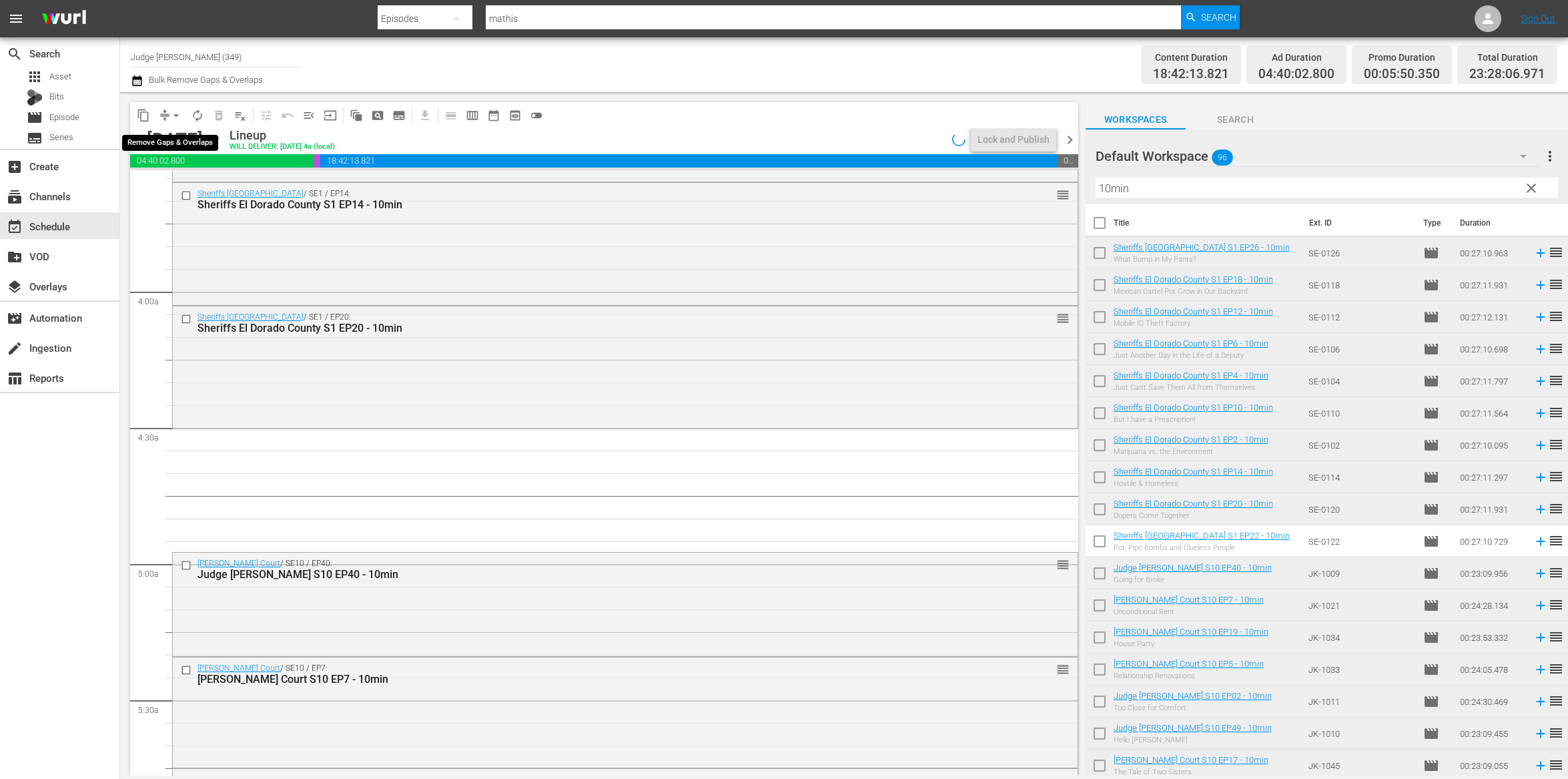
click at [171, 118] on span "arrow_drop_down" at bounding box center [176, 116] width 13 height 13
click at [189, 188] on li "Align to End of Previous Day" at bounding box center [176, 186] width 140 height 22
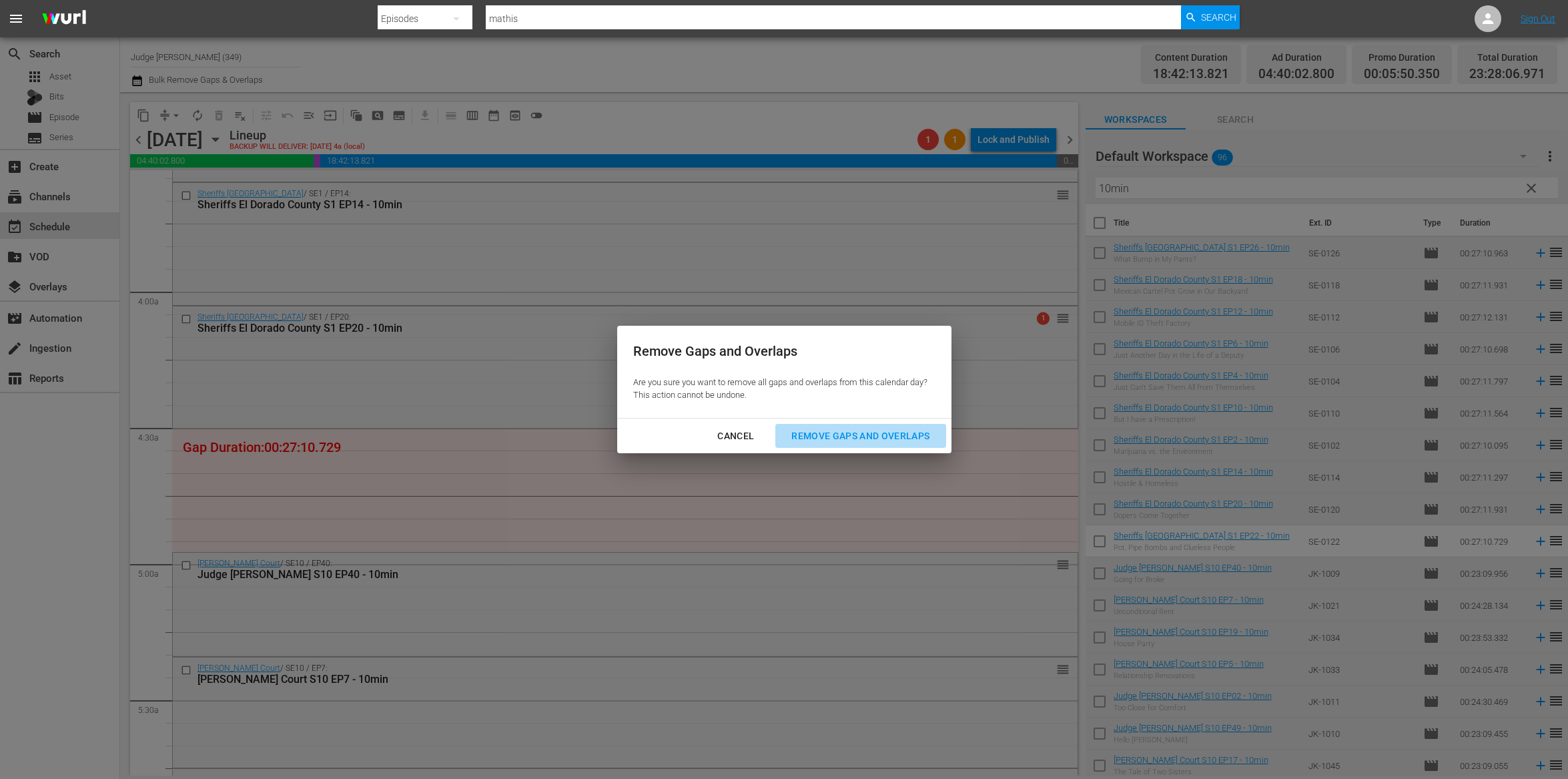
click at [861, 433] on div "Remove Gaps and Overlaps" at bounding box center [860, 437] width 160 height 17
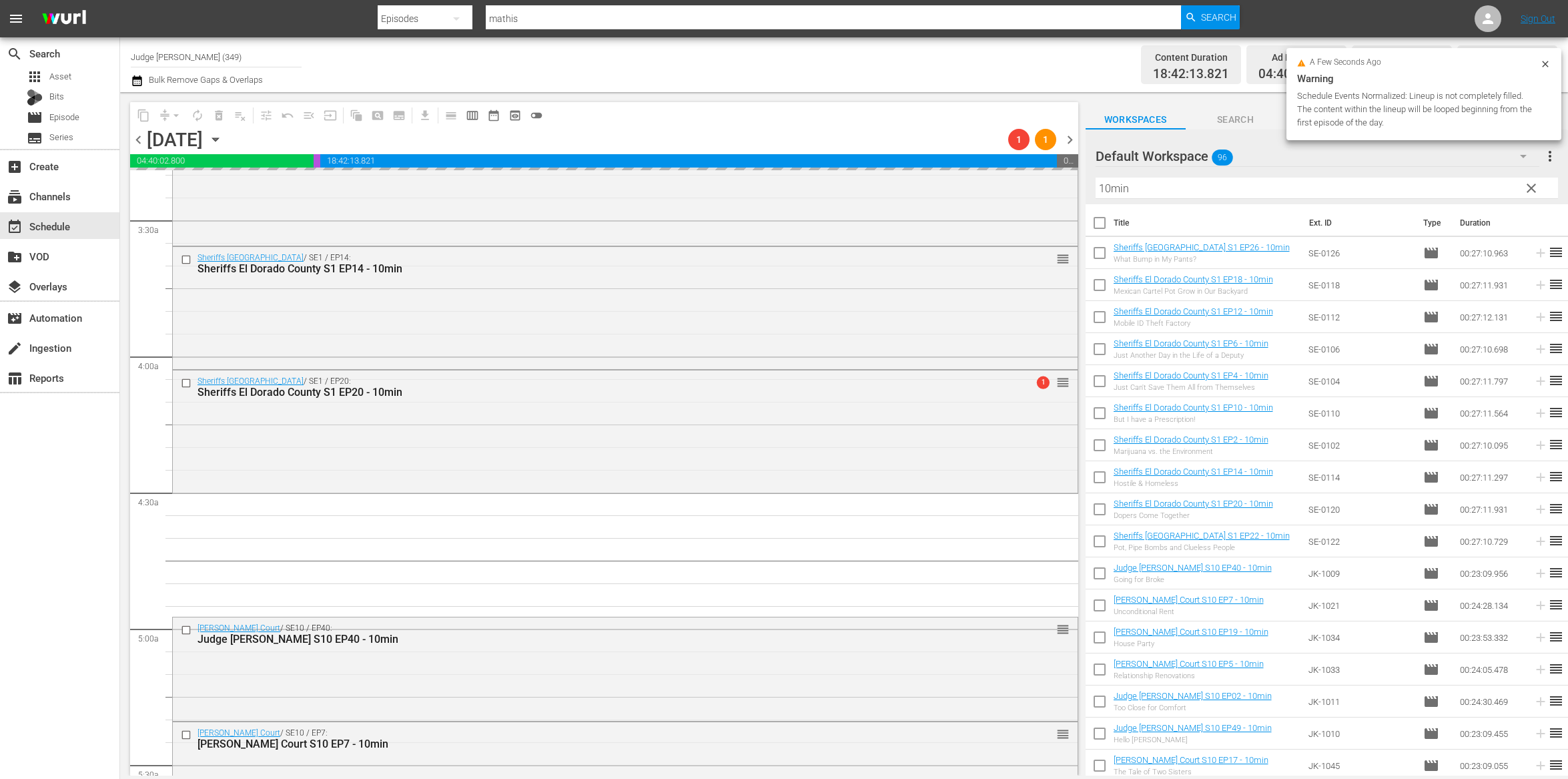
scroll to position [902, 0]
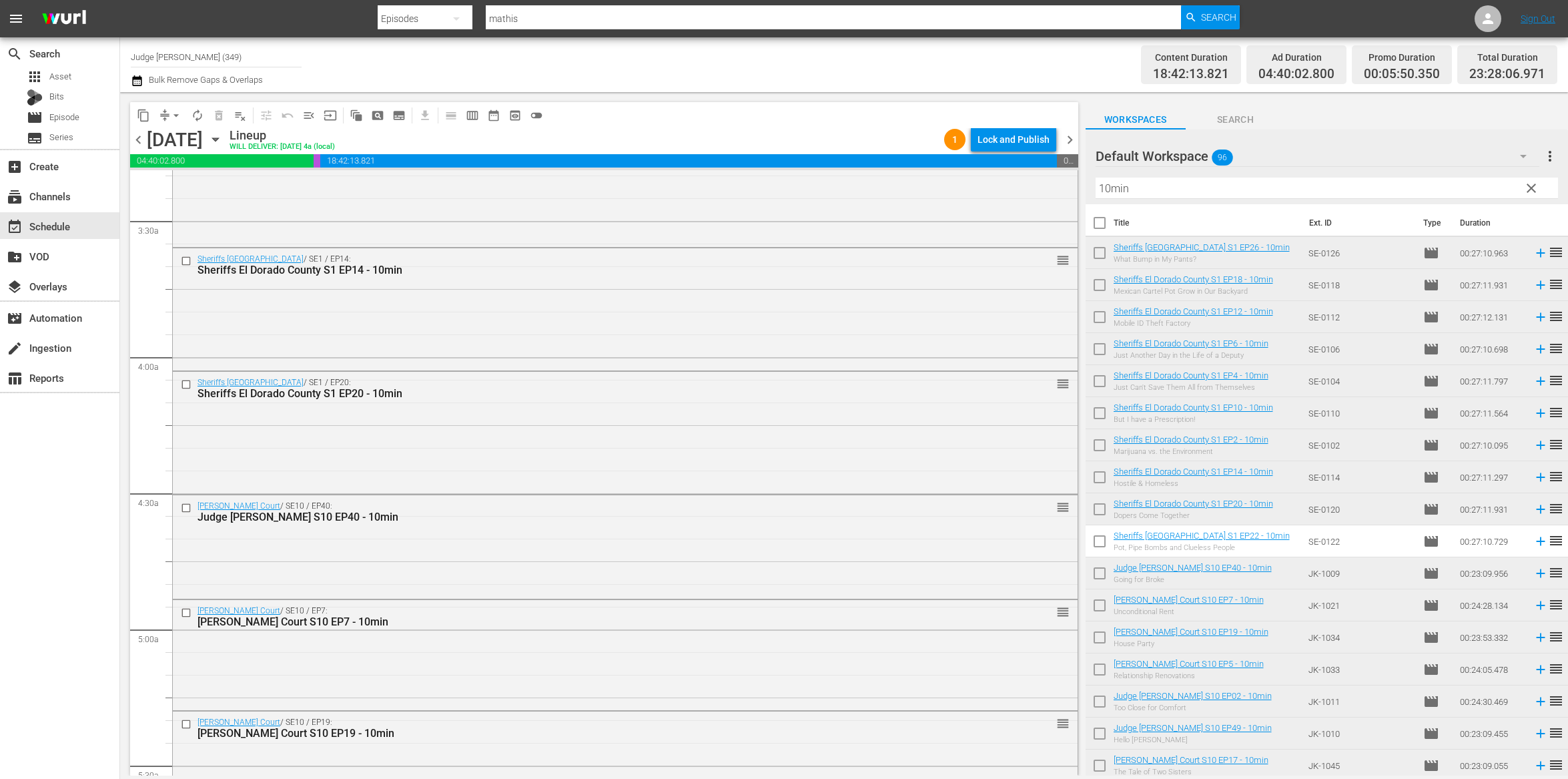
click at [186, 383] on input "checkbox" at bounding box center [187, 384] width 14 height 11
click at [219, 116] on span "delete_forever_outlined" at bounding box center [219, 116] width 13 height 13
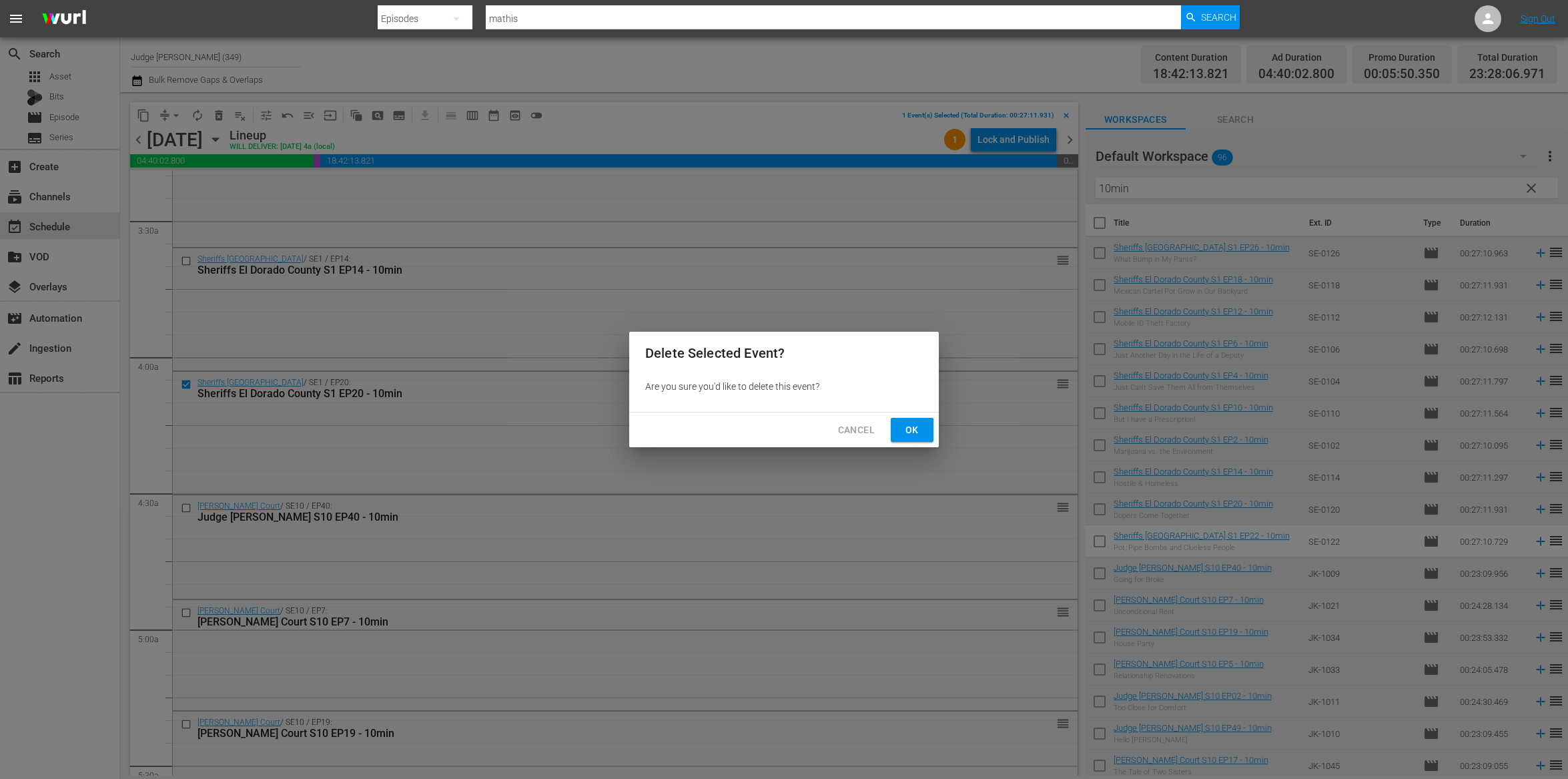
click at [923, 428] on button "Ok" at bounding box center [912, 430] width 43 height 24
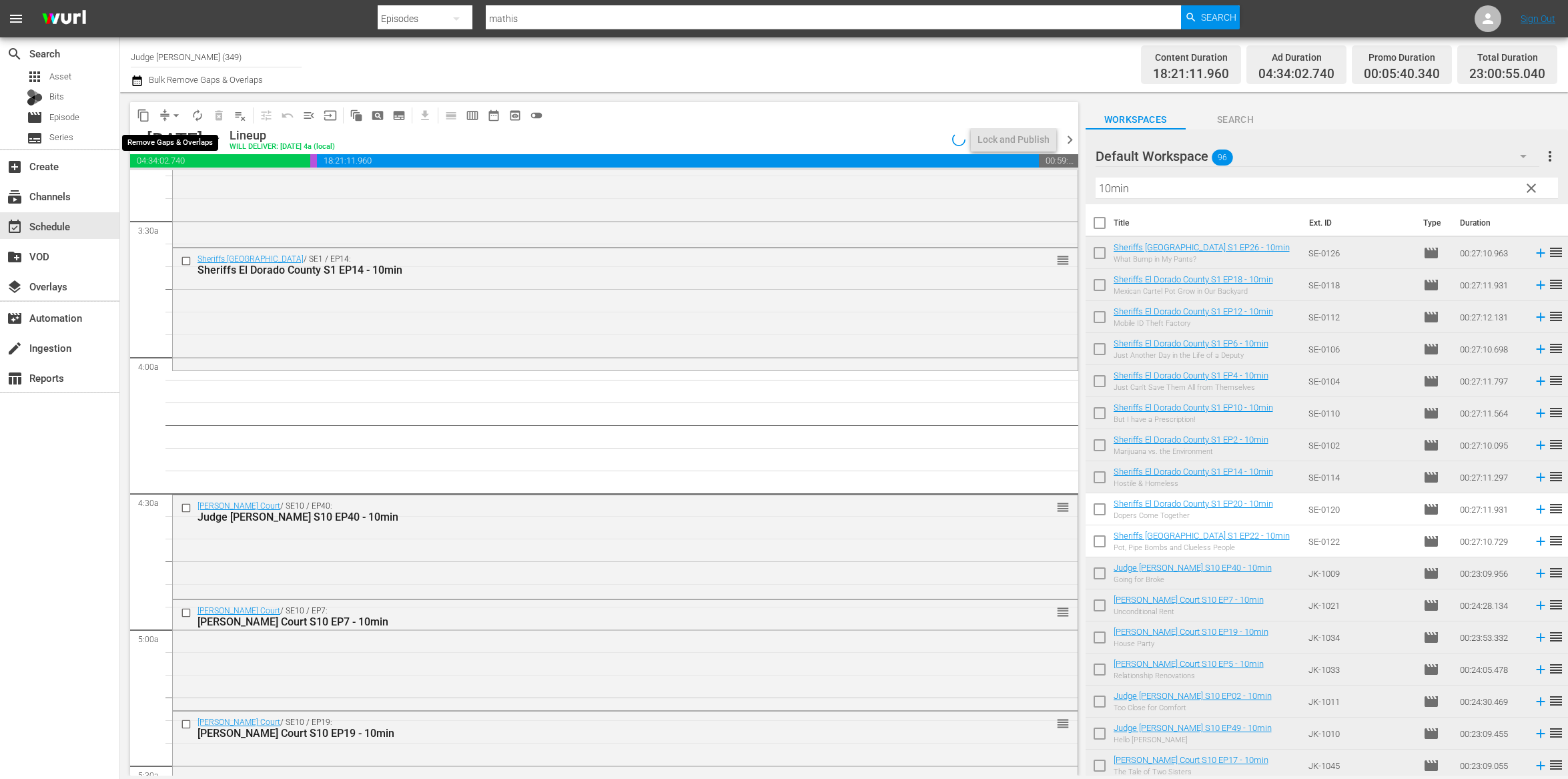
click at [165, 116] on button "arrow_drop_down" at bounding box center [175, 115] width 21 height 21
click at [205, 189] on li "Align to End of Previous Day" at bounding box center [176, 186] width 140 height 22
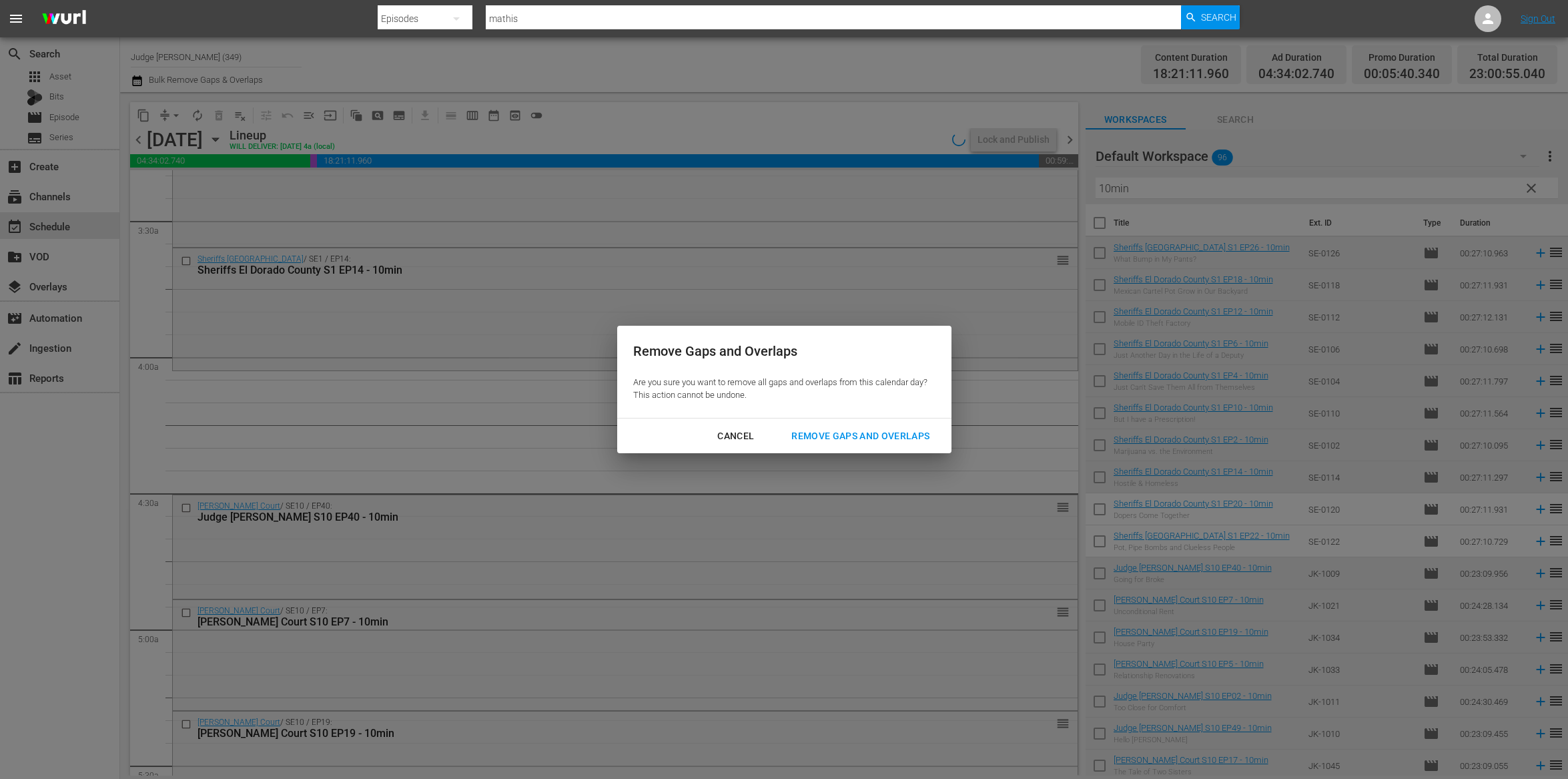
drag, startPoint x: 868, startPoint y: 439, endPoint x: 850, endPoint y: 422, distance: 24.8
click at [868, 439] on div "Remove Gaps and Overlaps" at bounding box center [860, 437] width 160 height 17
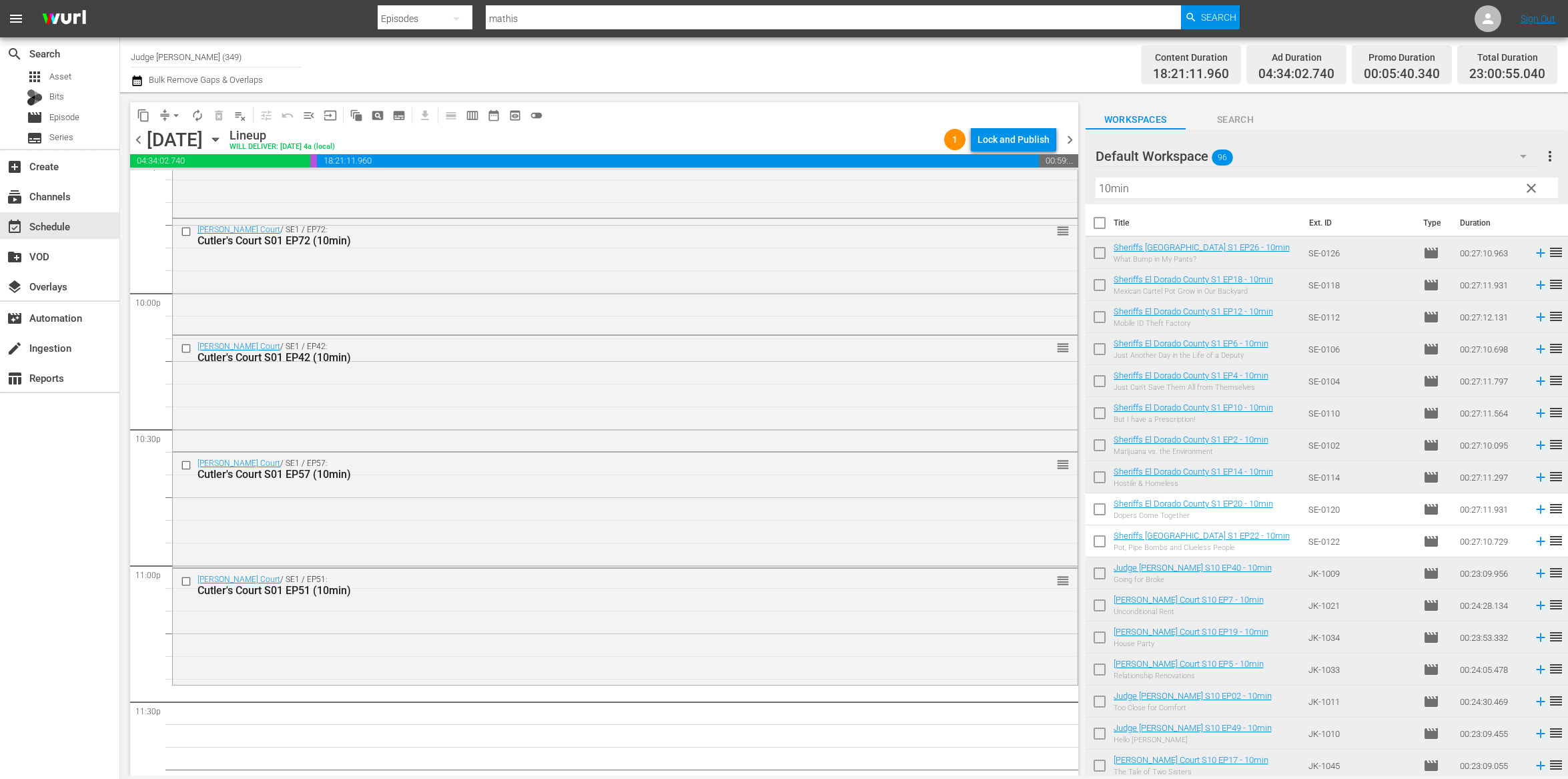
scroll to position [5929, 0]
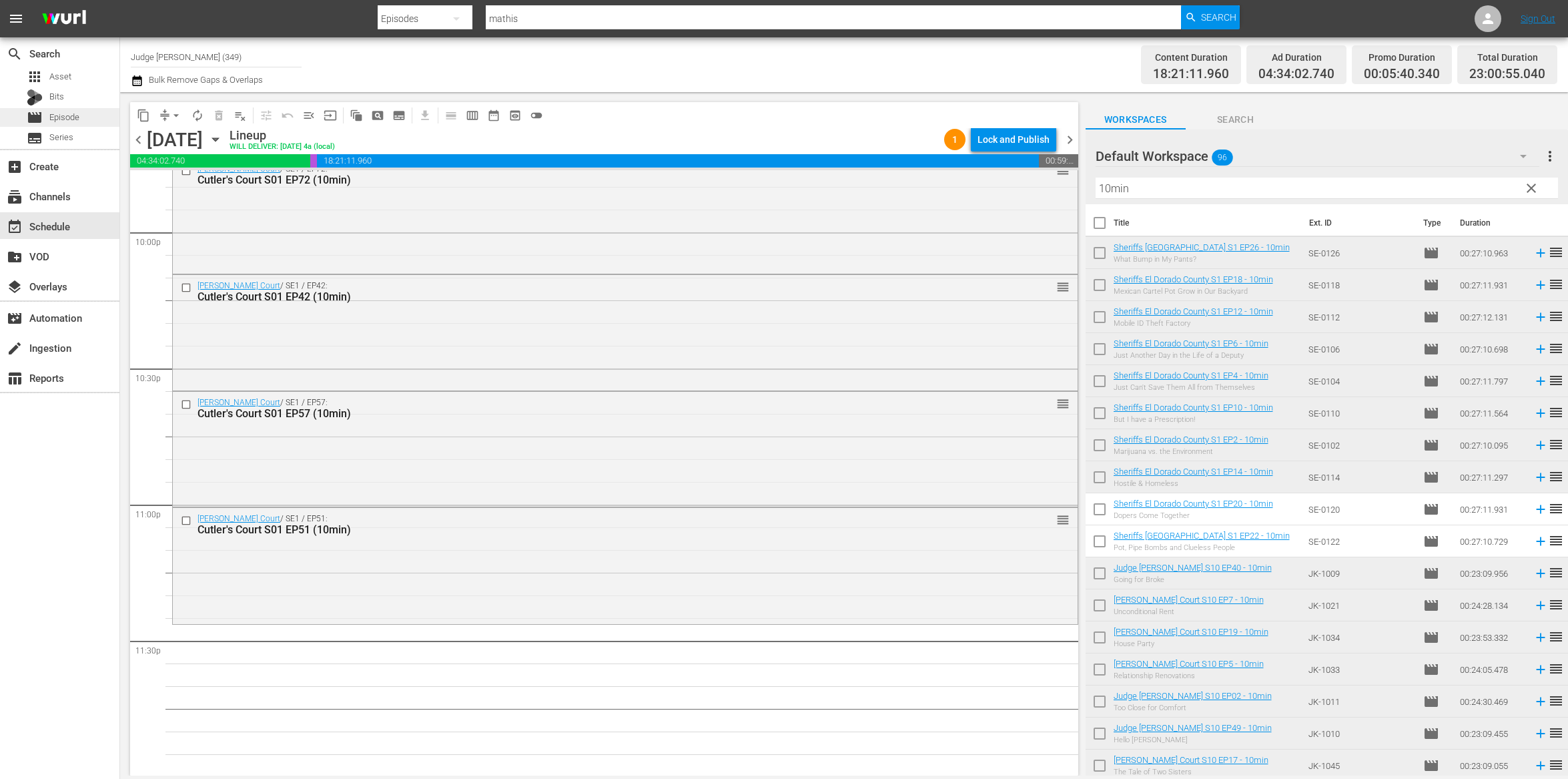
click at [64, 114] on span "Episode" at bounding box center [64, 118] width 30 height 13
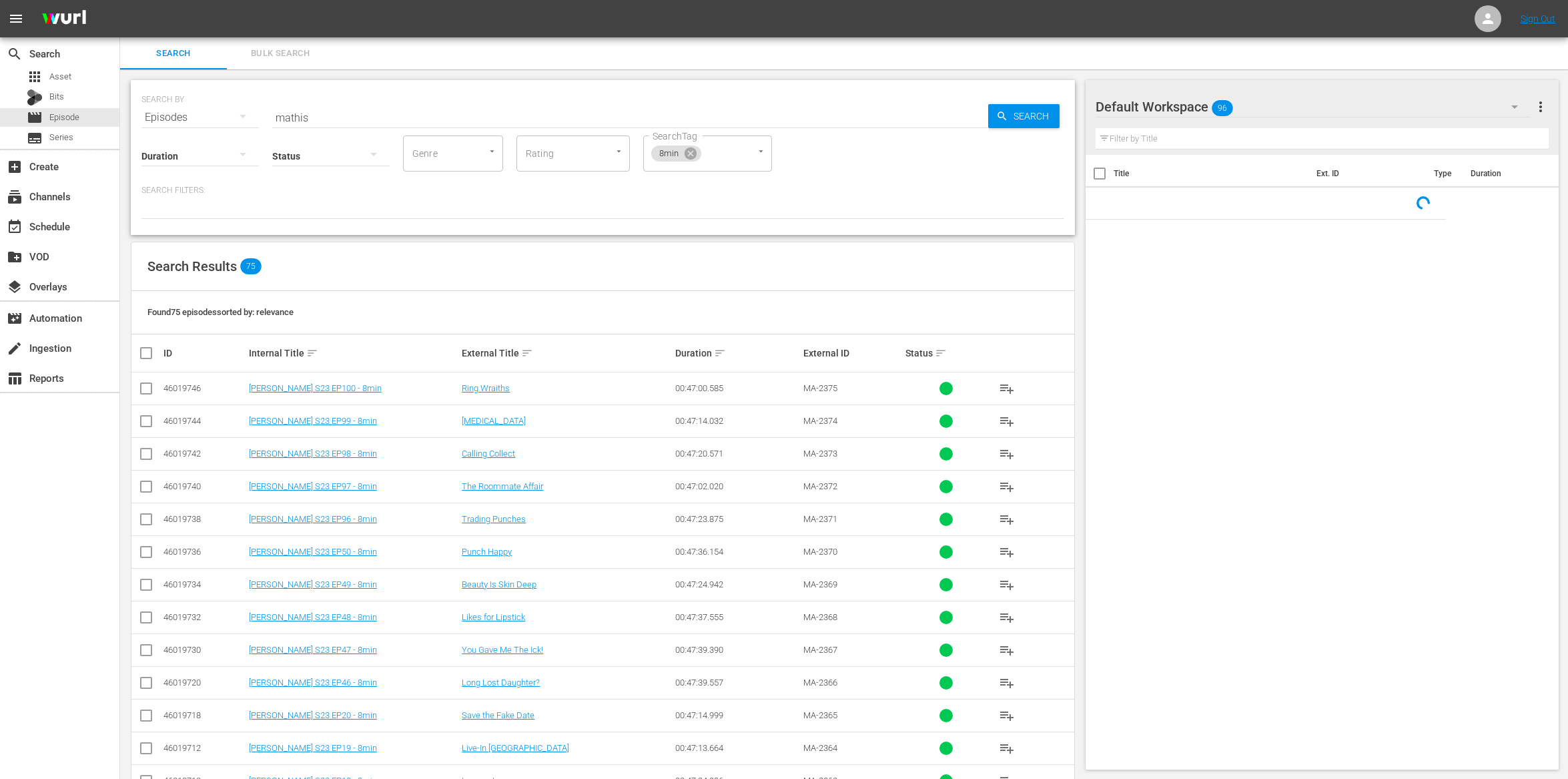
click at [298, 115] on input "mathis" at bounding box center [631, 118] width 716 height 32
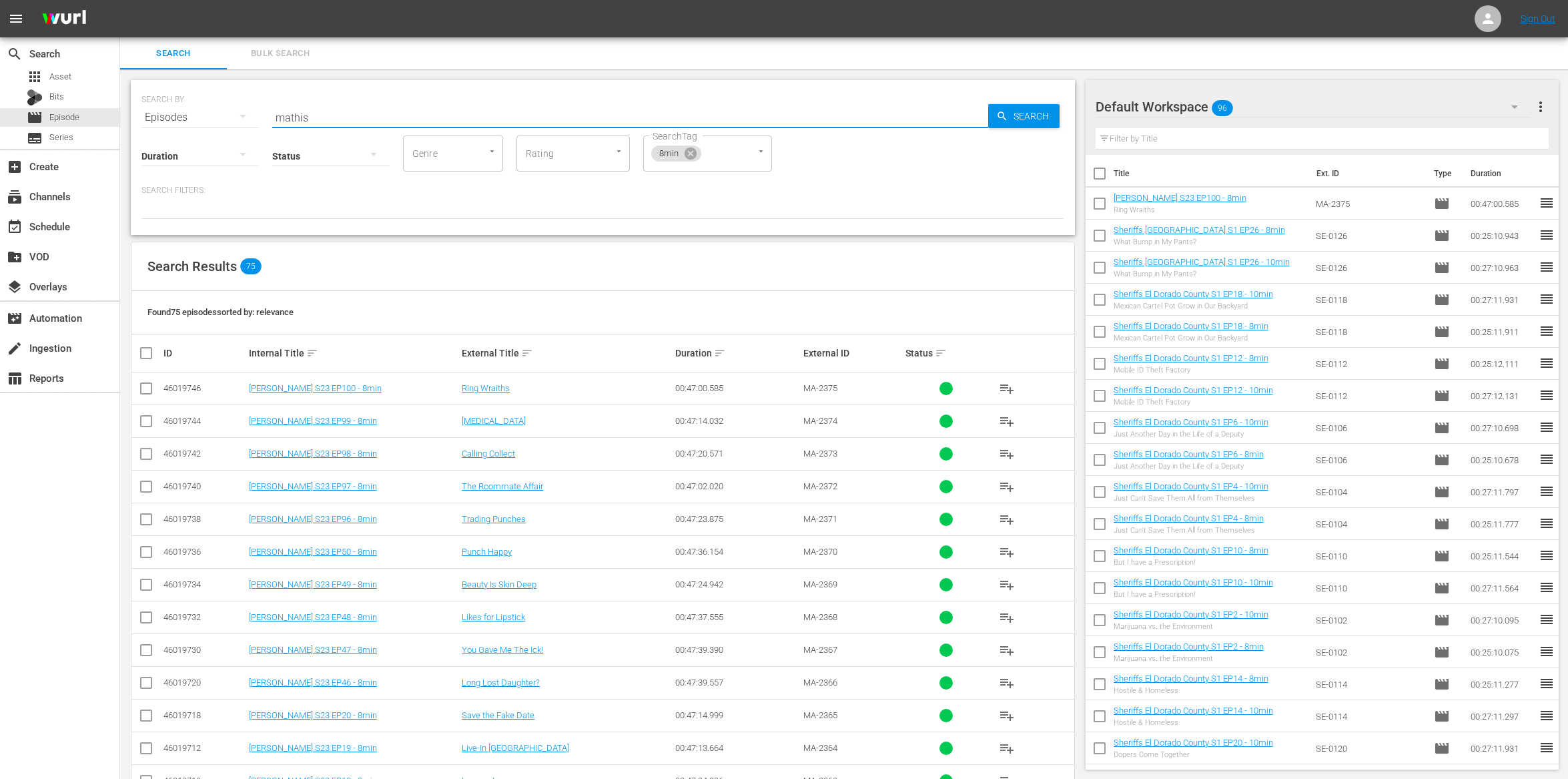
click at [298, 115] on input "mathis" at bounding box center [631, 118] width 716 height 32
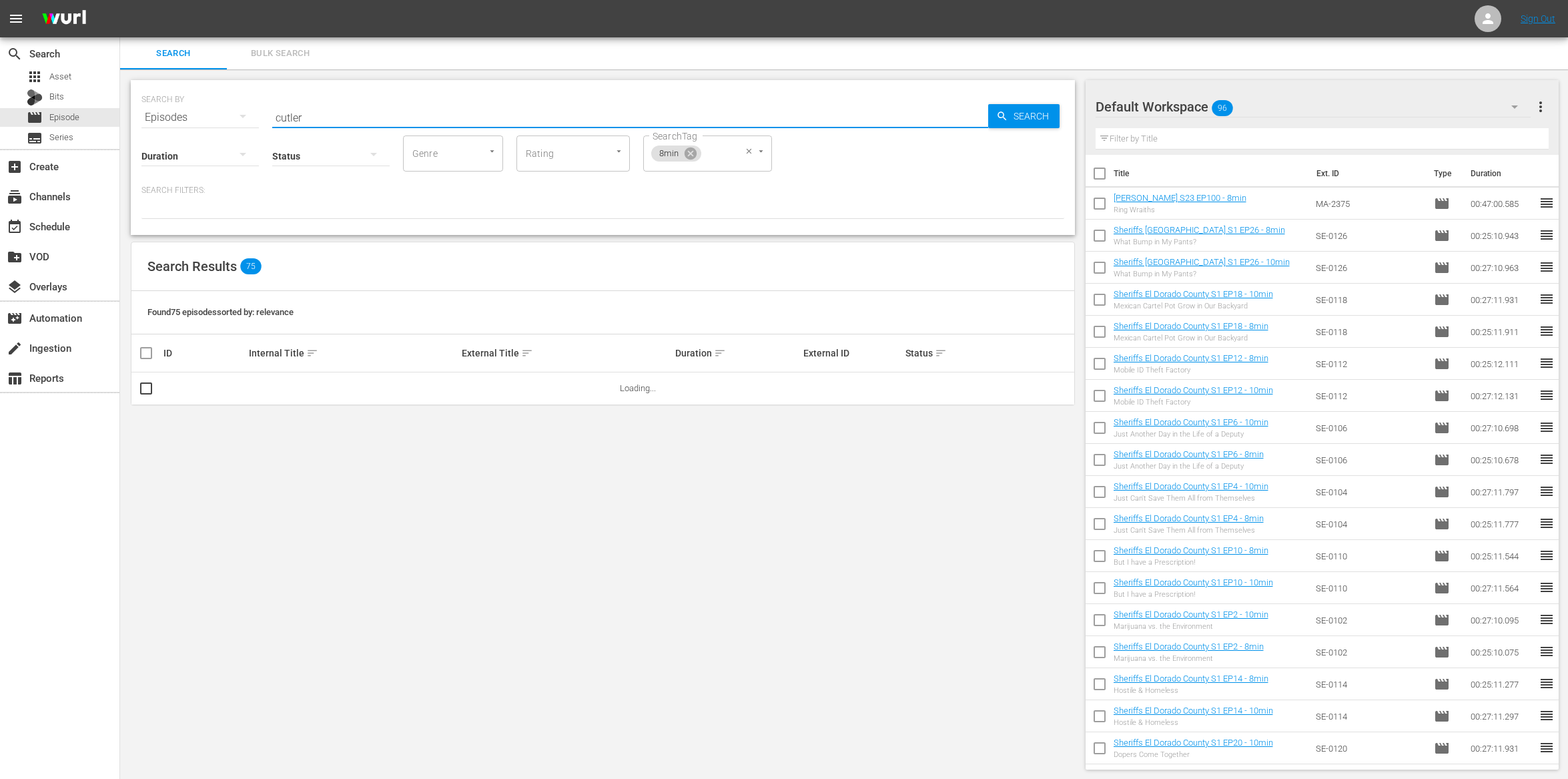
drag, startPoint x: 694, startPoint y: 155, endPoint x: 680, endPoint y: 158, distance: 14.3
click at [694, 155] on icon at bounding box center [689, 153] width 12 height 12
type input "cutler"
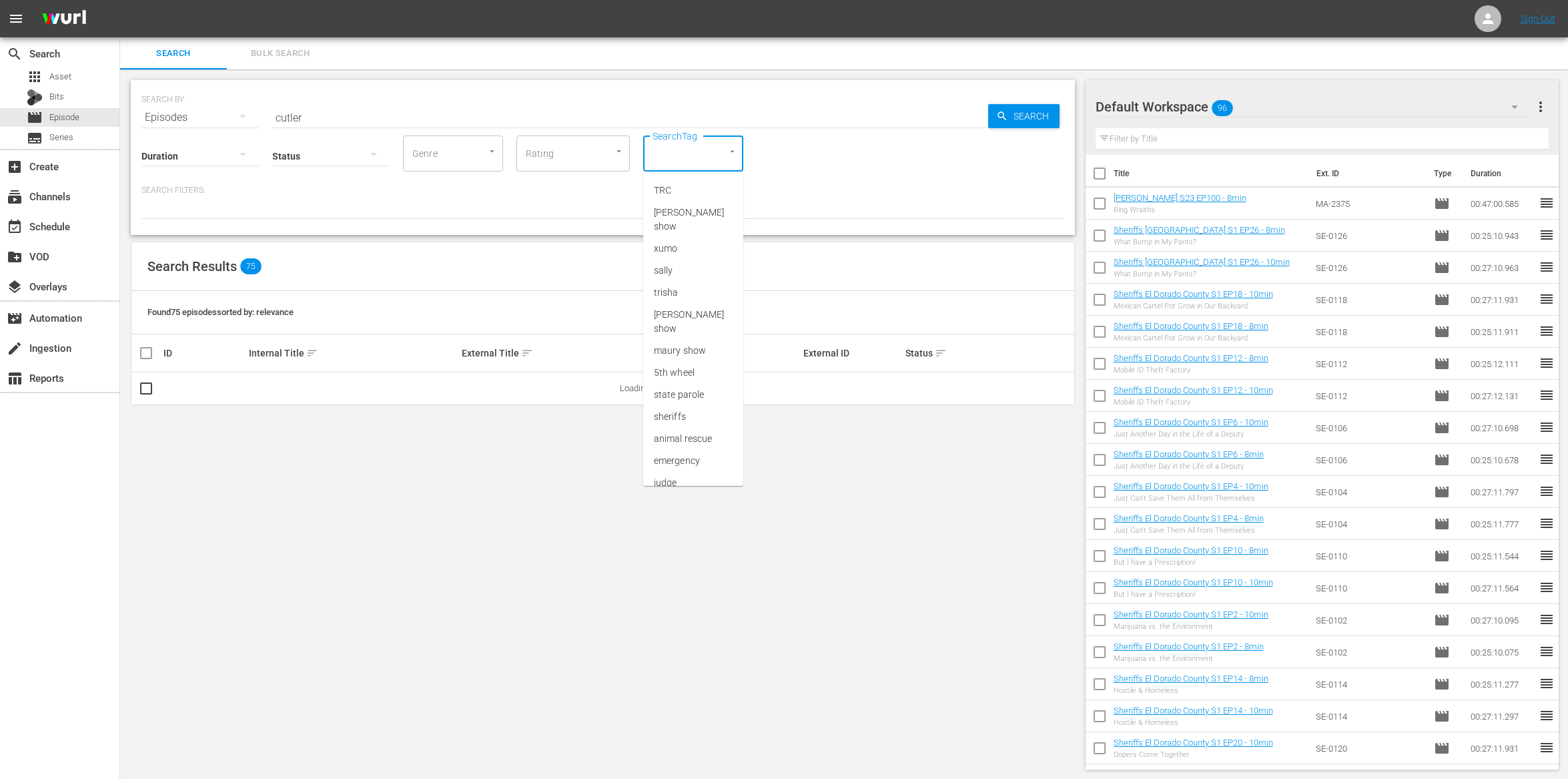
click at [674, 156] on input "SearchTag" at bounding box center [674, 154] width 50 height 24
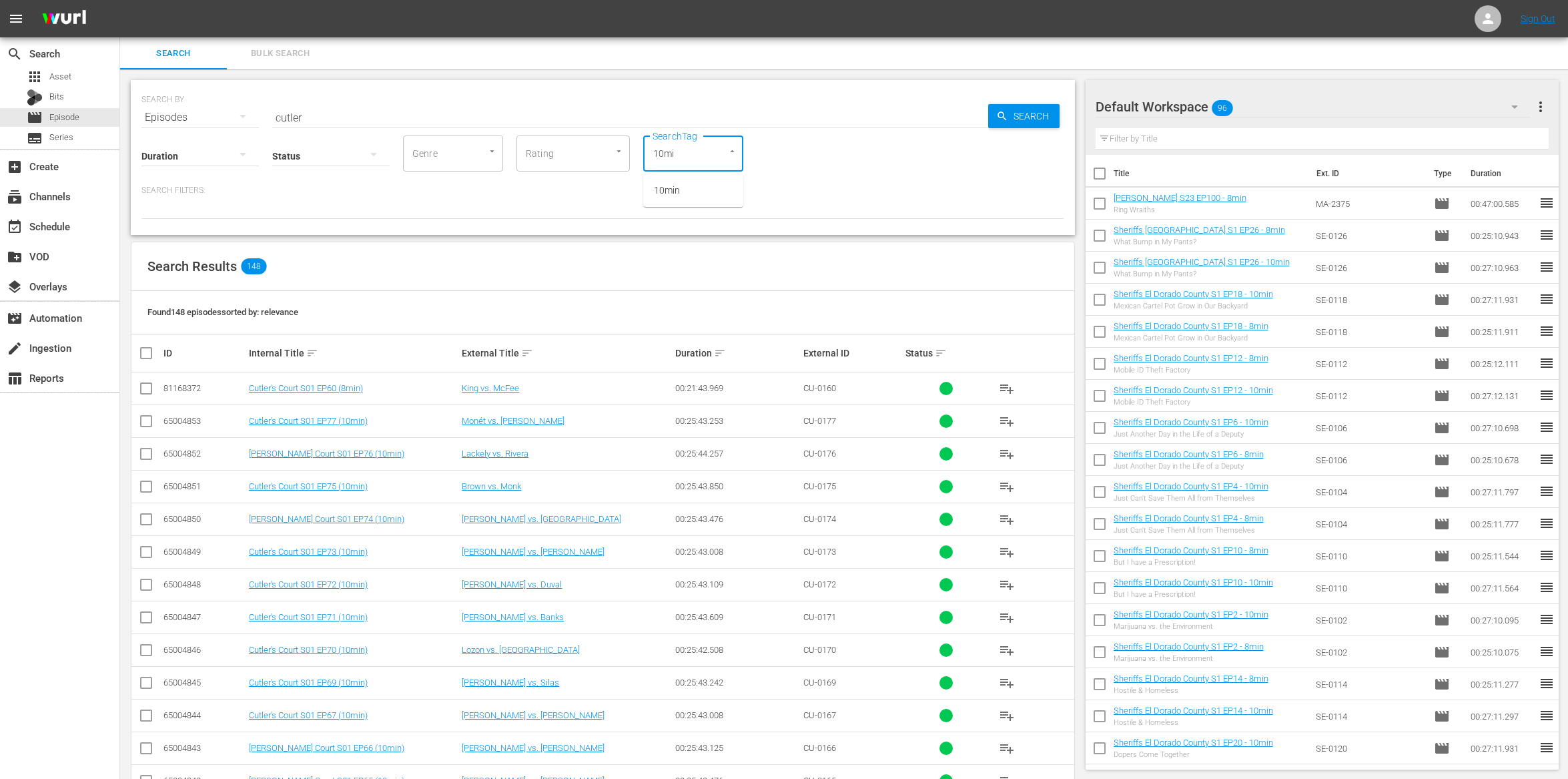
type input "10min"
click at [689, 196] on li "10min" at bounding box center [693, 190] width 100 height 22
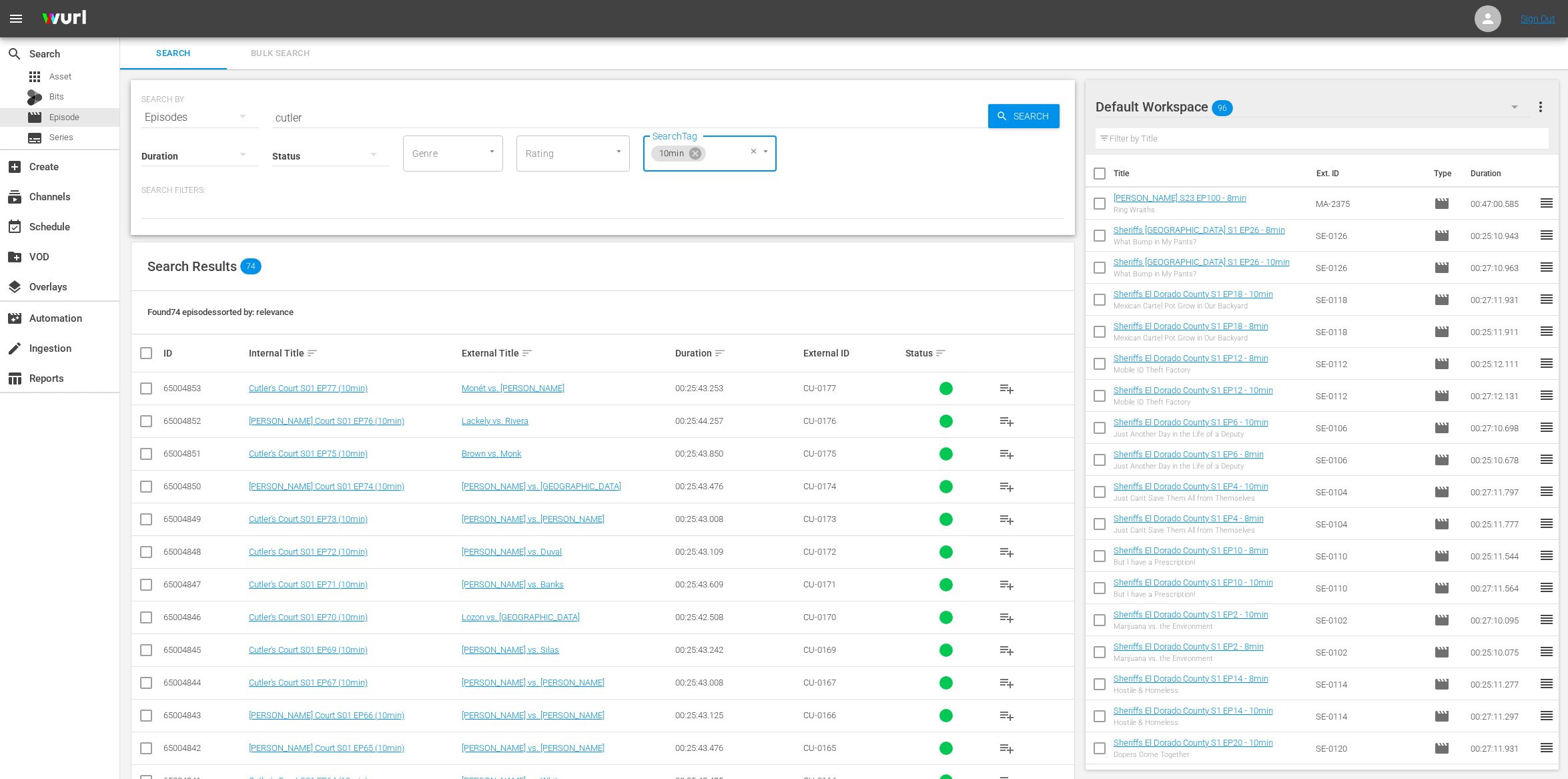
drag, startPoint x: 146, startPoint y: 381, endPoint x: 145, endPoint y: 398, distance: 17.0
click at [146, 383] on span at bounding box center [146, 388] width 16 height 16
drag, startPoint x: 144, startPoint y: 385, endPoint x: 147, endPoint y: 426, distance: 41.1
click at [145, 387] on input "checkbox" at bounding box center [146, 391] width 16 height 16
checkbox input "true"
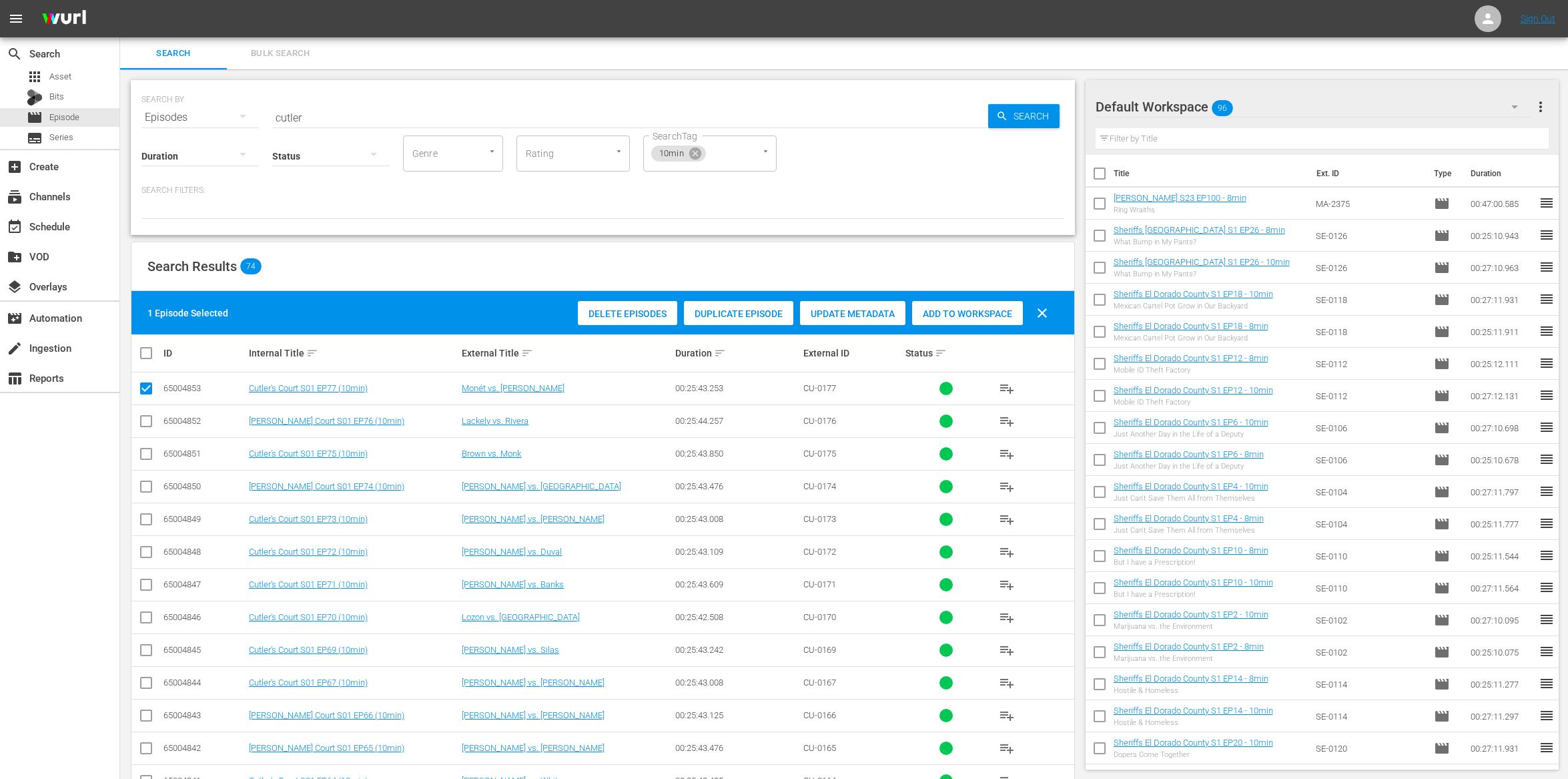
click at [147, 426] on input "checkbox" at bounding box center [146, 424] width 16 height 16
checkbox input "true"
drag, startPoint x: 1013, startPoint y: 330, endPoint x: 991, endPoint y: 324, distance: 22.8
click at [1013, 330] on div "2 Episodes Selected Delete Episodes Duplicate Episode Update Metadata Add to Wo…" at bounding box center [603, 313] width 943 height 44
click at [981, 318] on div "Add to Workspace" at bounding box center [967, 313] width 111 height 25
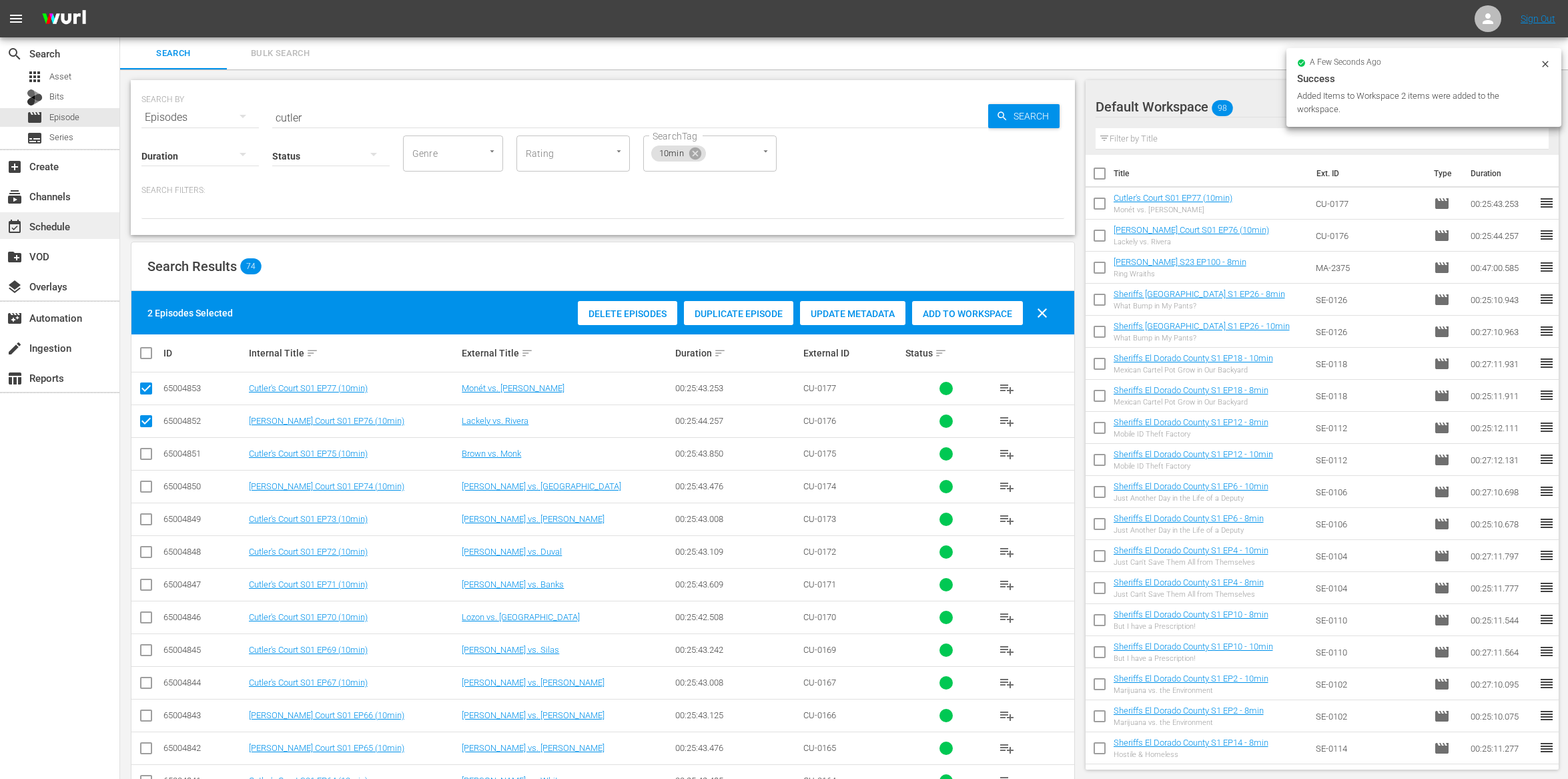
click at [78, 224] on div "event_available Schedule" at bounding box center [60, 226] width 119 height 27
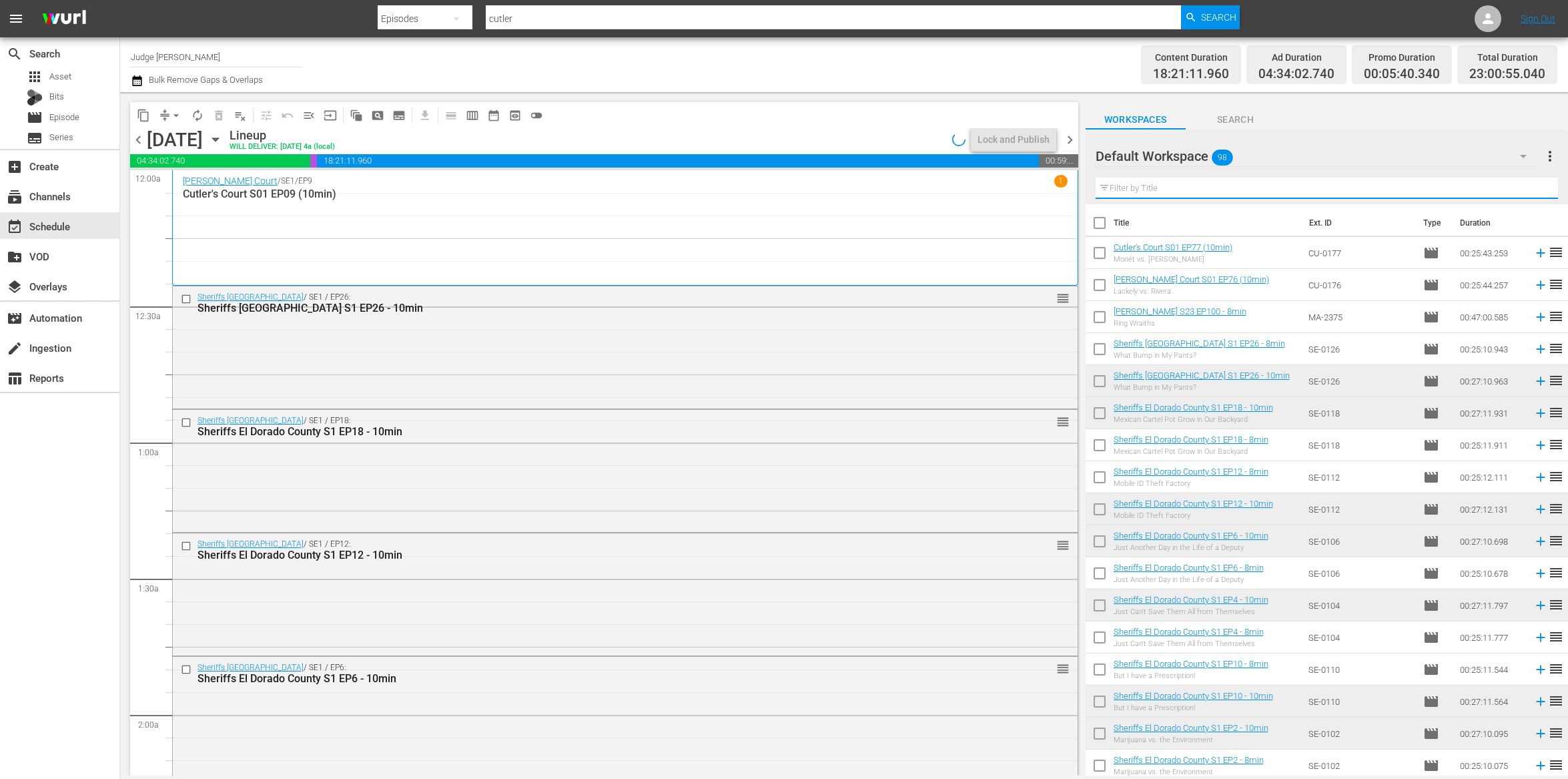
click at [1145, 187] on input "text" at bounding box center [1327, 188] width 463 height 21
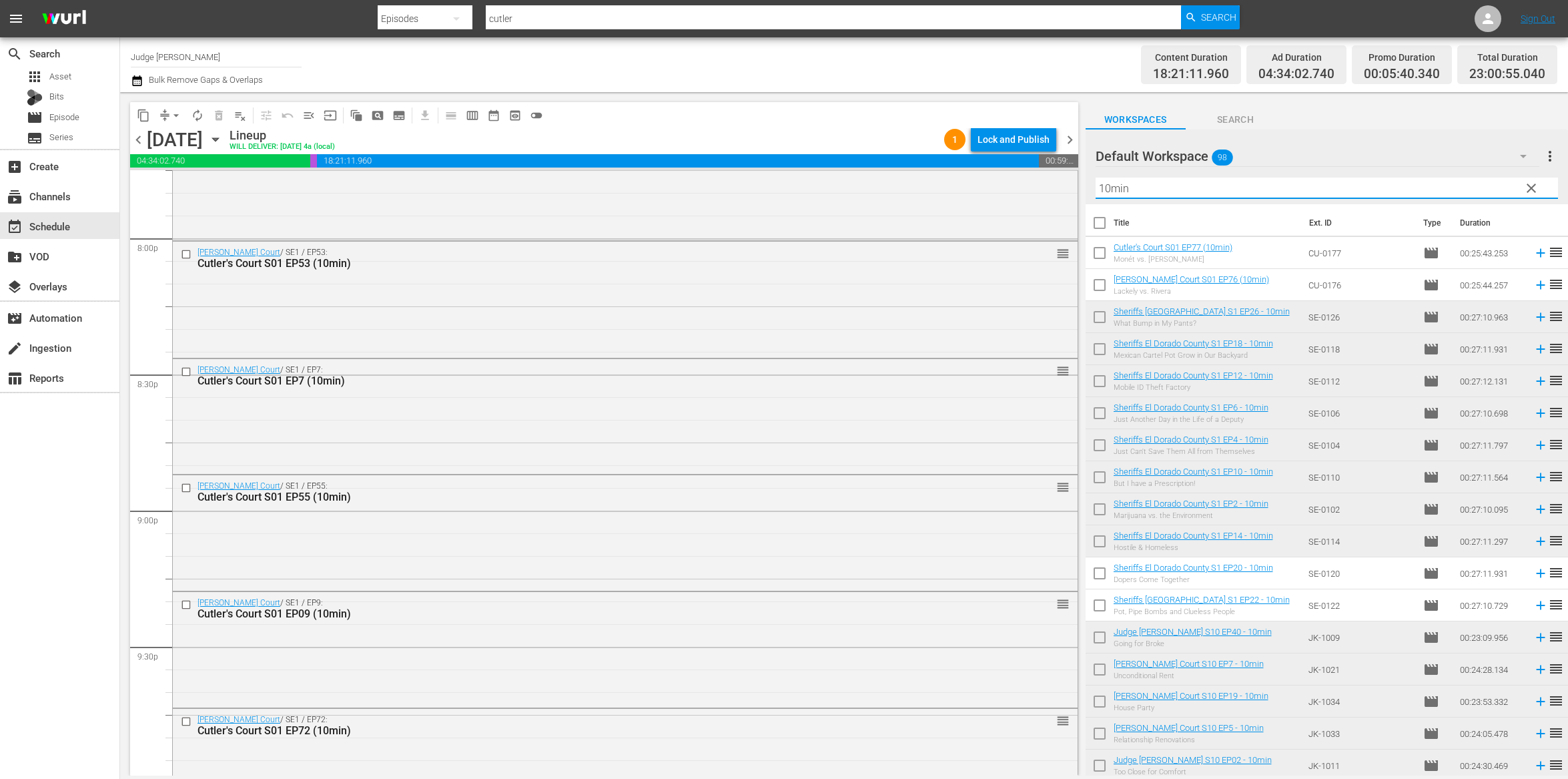
scroll to position [5929, 0]
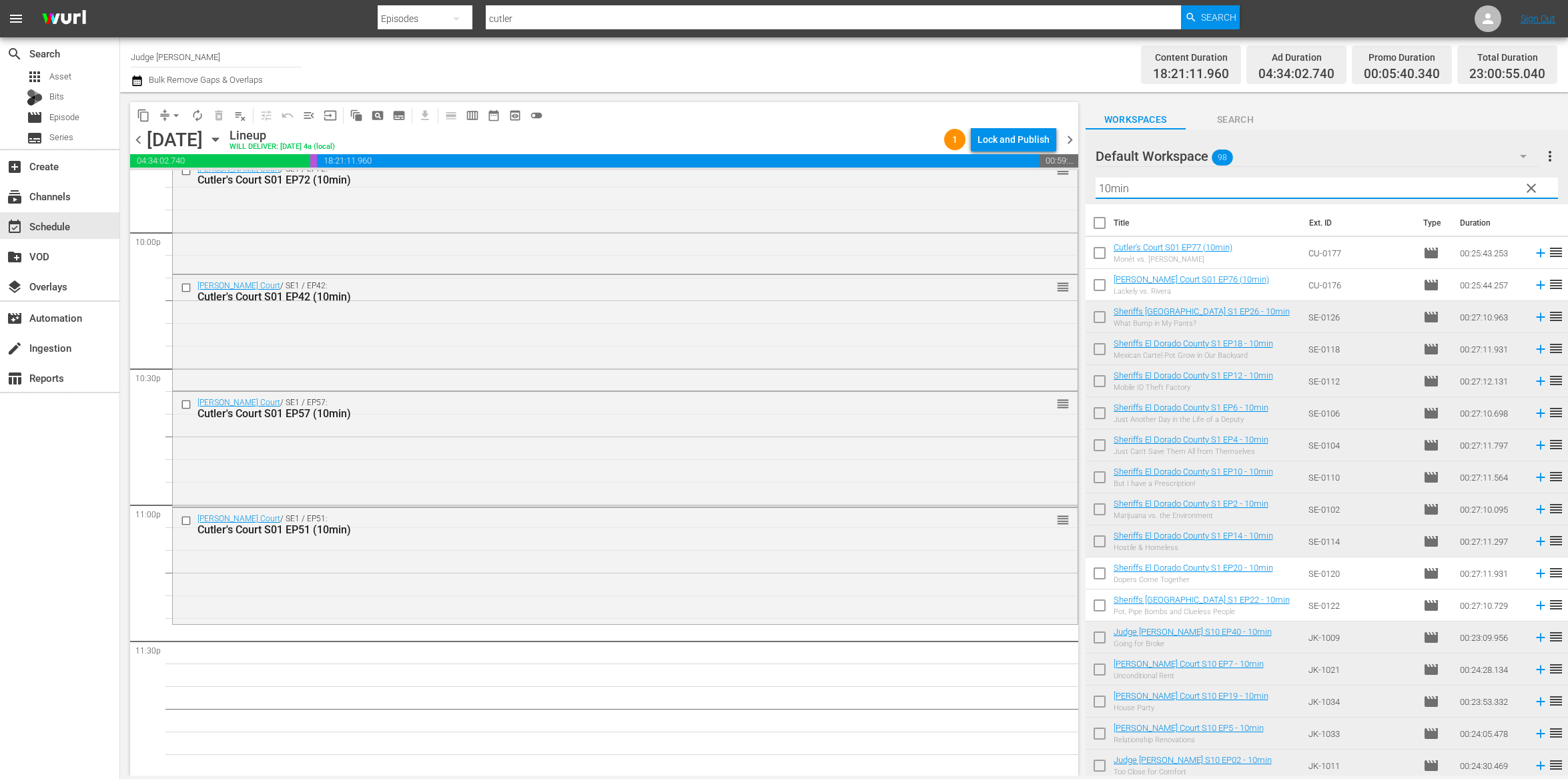
type input "10min"
drag, startPoint x: 1102, startPoint y: 257, endPoint x: 1101, endPoint y: 279, distance: 22.0
click at [1102, 258] on input "checkbox" at bounding box center [1100, 256] width 28 height 28
checkbox input "true"
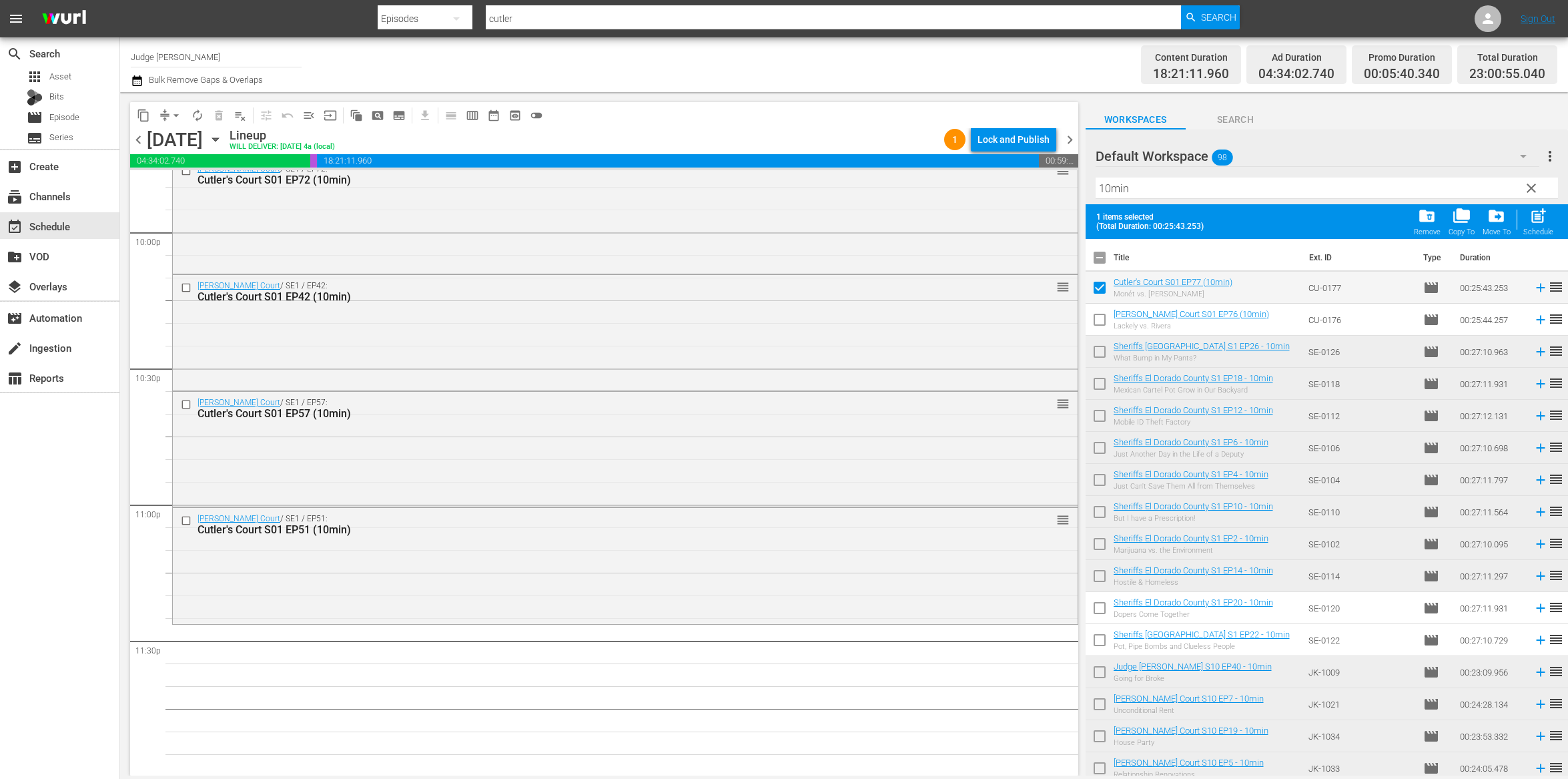
click at [1098, 326] on input "checkbox" at bounding box center [1100, 323] width 28 height 28
checkbox input "true"
click at [1553, 219] on button "post_add Schedule" at bounding box center [1538, 221] width 38 height 37
checkbox input "false"
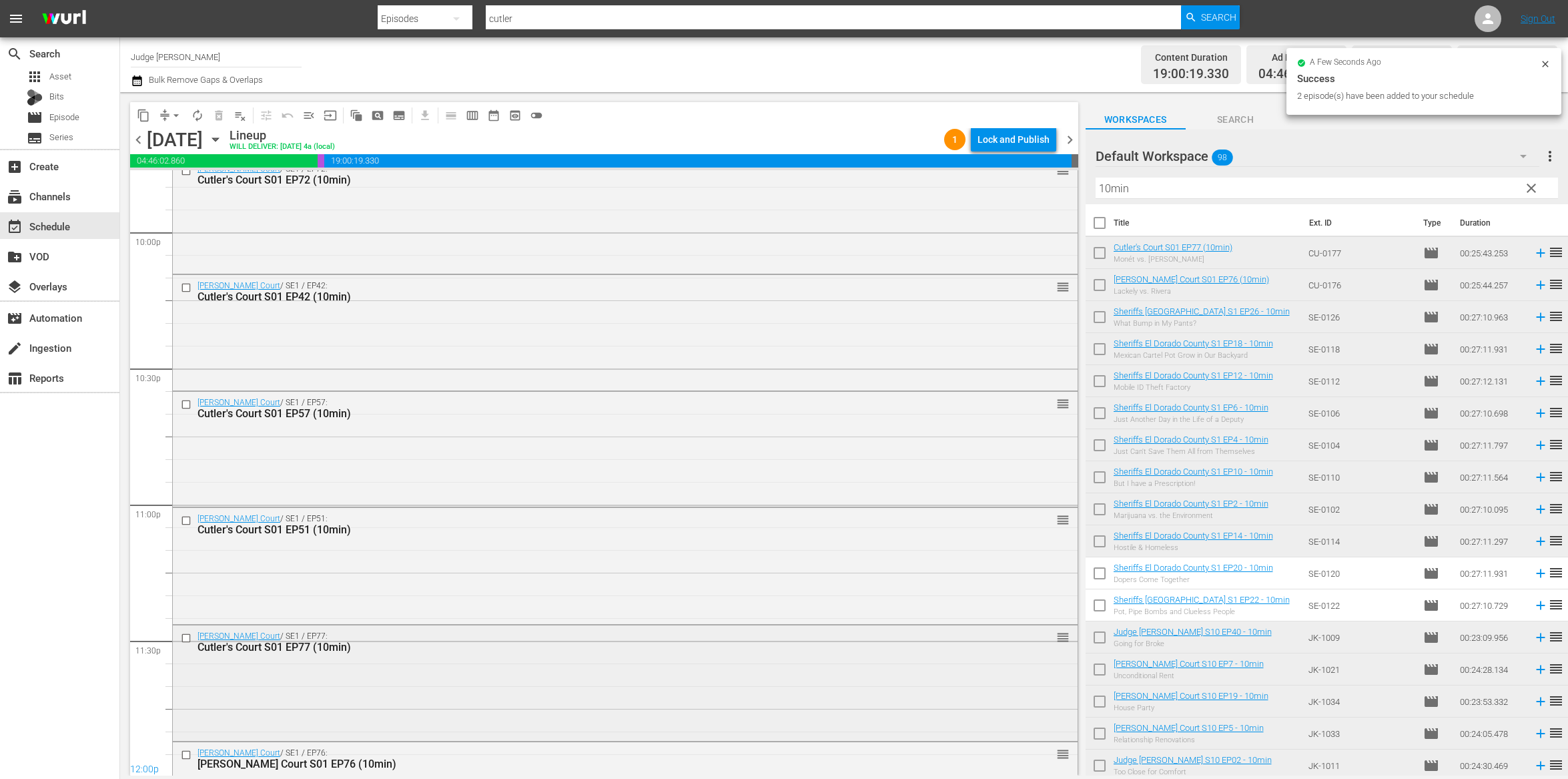
scroll to position [6010, 0]
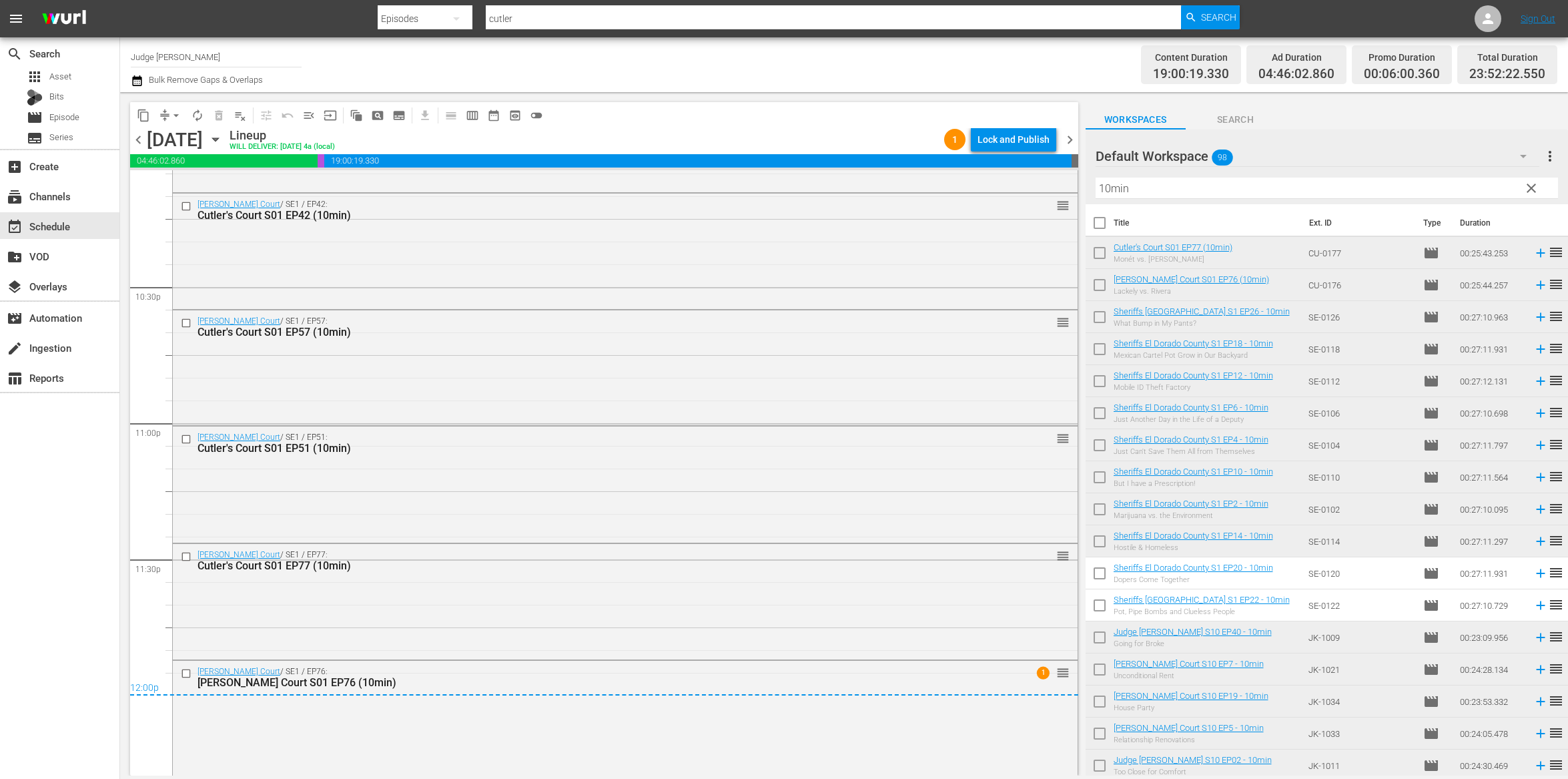
drag, startPoint x: 1068, startPoint y: 136, endPoint x: 1060, endPoint y: 147, distance: 13.6
click at [1068, 136] on span "chevron_right" at bounding box center [1070, 140] width 17 height 17
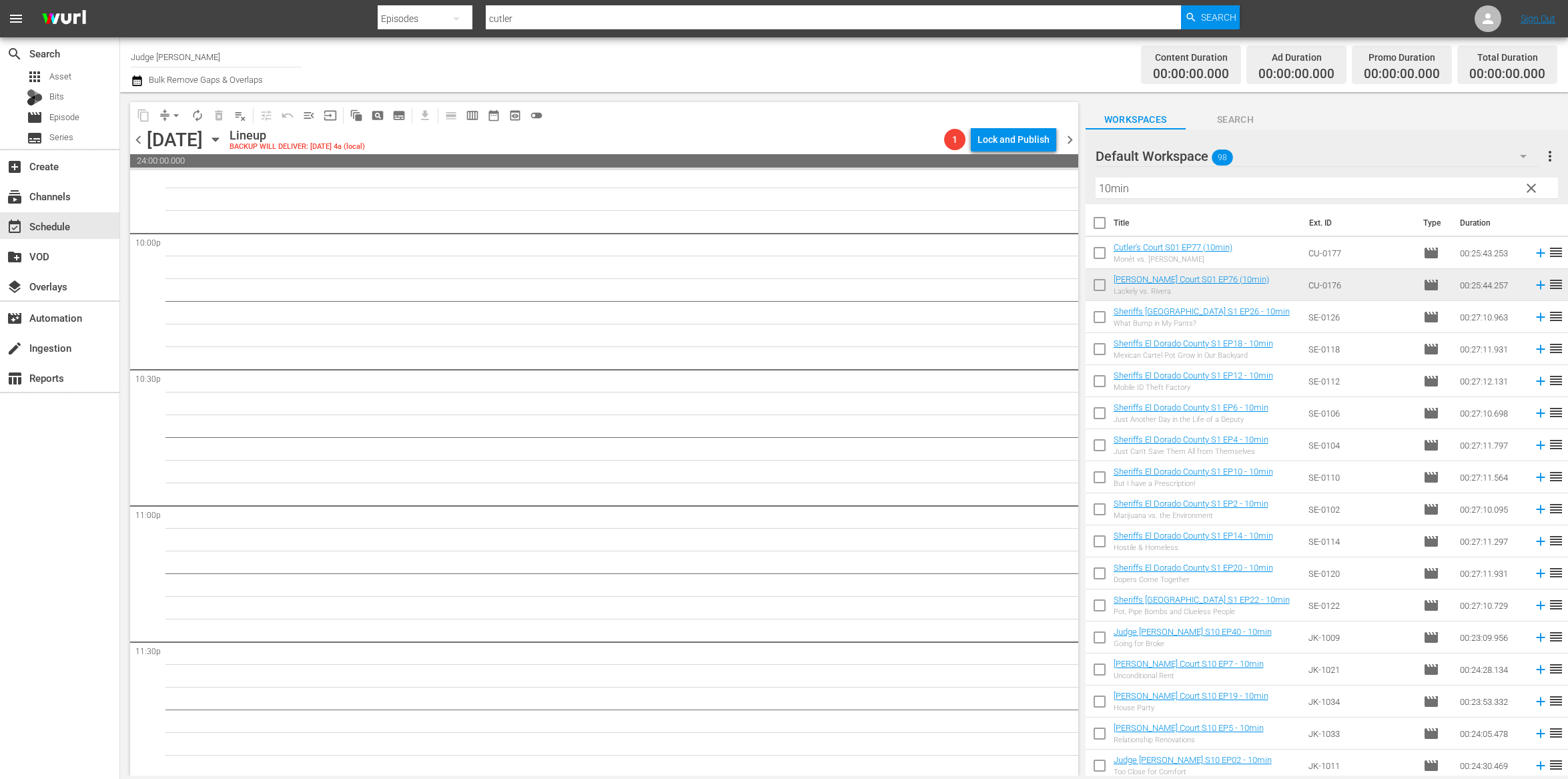
scroll to position [5930, 0]
click at [187, 61] on input "Judge [PERSON_NAME]" at bounding box center [215, 57] width 171 height 32
click at [193, 128] on div "Judge Nosey_8min (1495 - nosey_judgenosey_1)" at bounding box center [314, 126] width 346 height 32
type input "Judge Nosey_8min (1495 - nosey_judgenosey_1)"
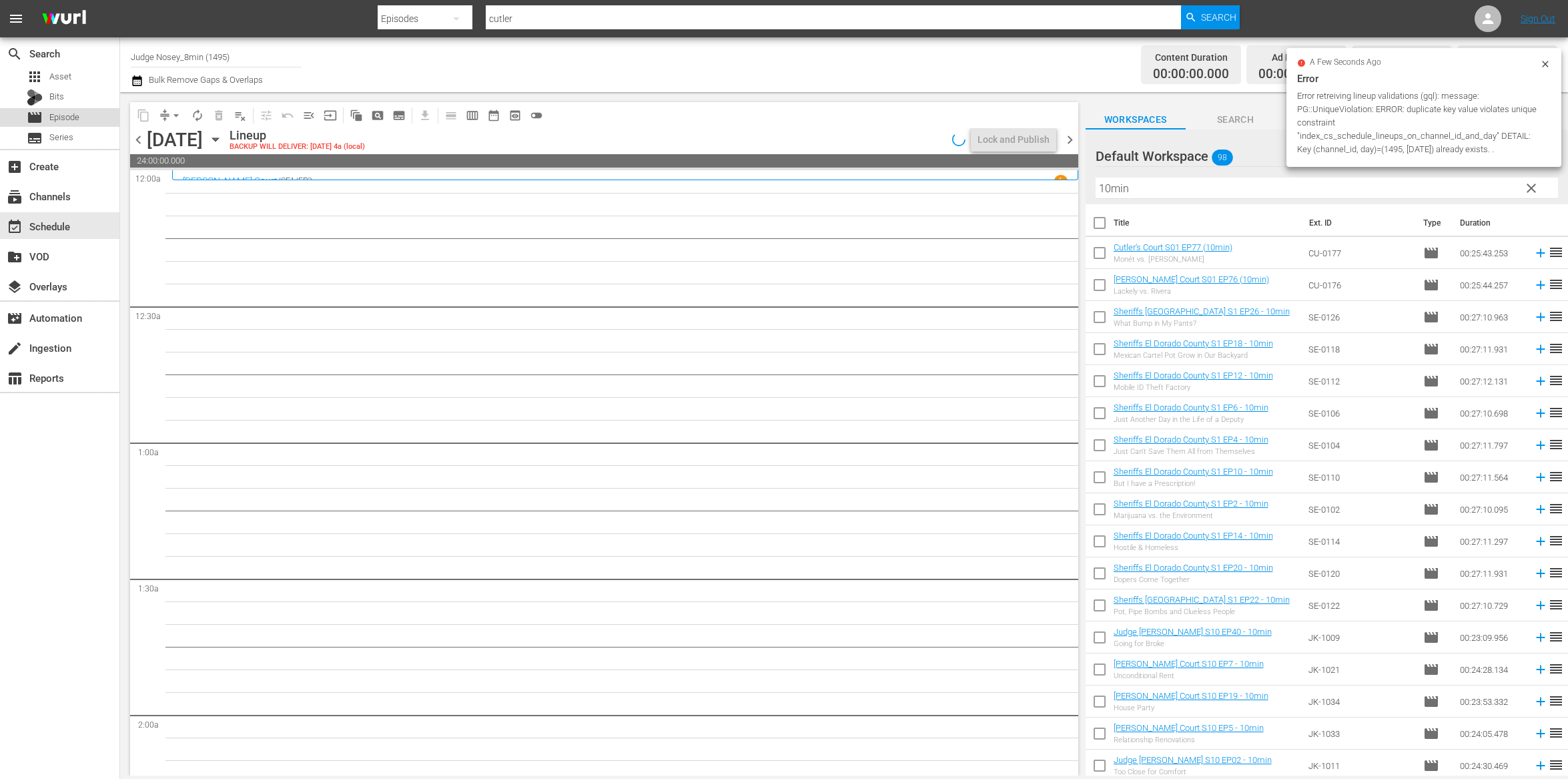
click at [83, 118] on div "movie Episode" at bounding box center [60, 118] width 119 height 19
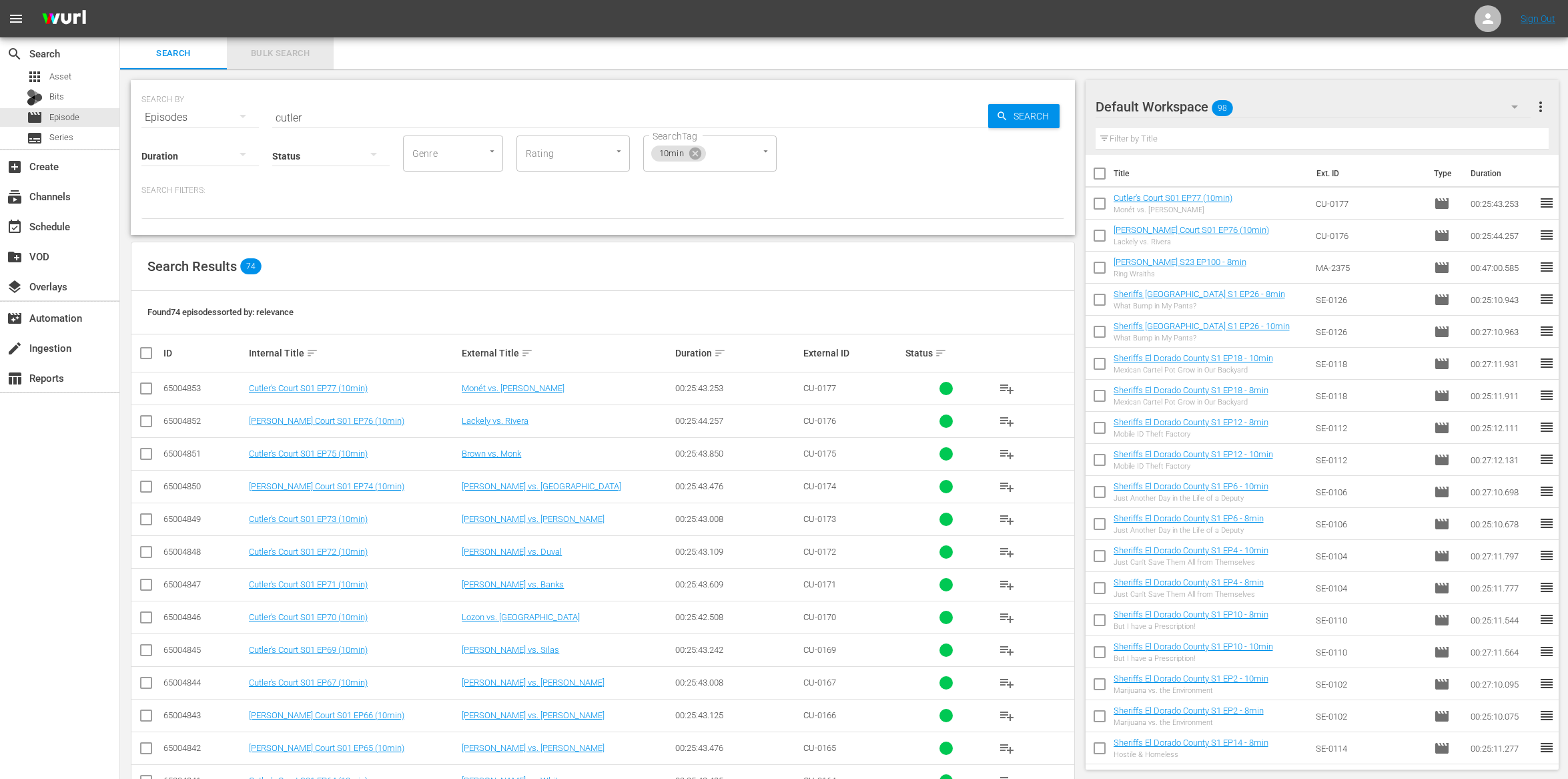
click at [250, 58] on span "Bulk Search" at bounding box center [280, 53] width 90 height 15
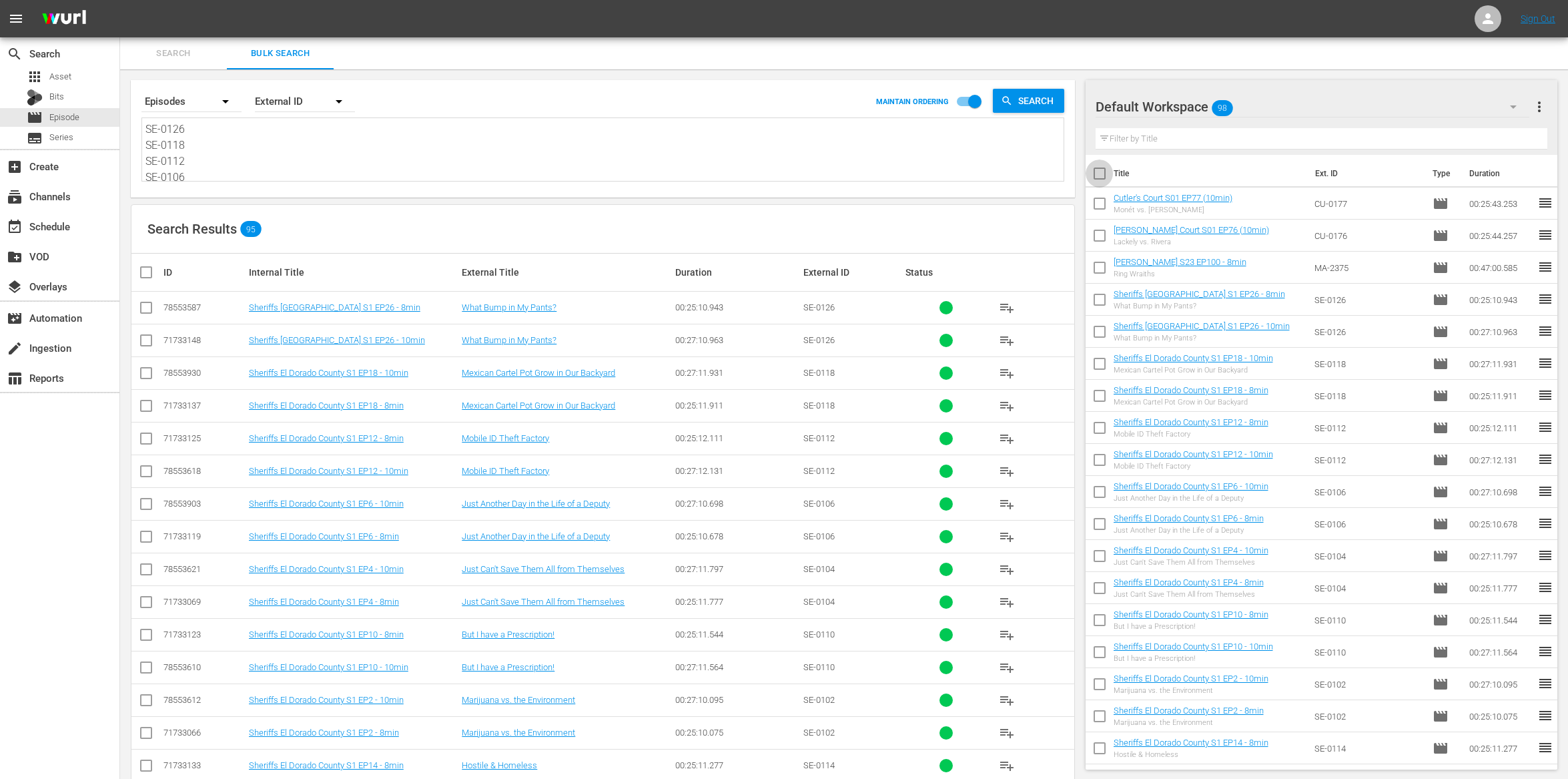
drag, startPoint x: 1097, startPoint y: 174, endPoint x: 1213, endPoint y: 368, distance: 226.0
click at [1096, 174] on input "checkbox" at bounding box center [1100, 176] width 28 height 28
checkbox input "true"
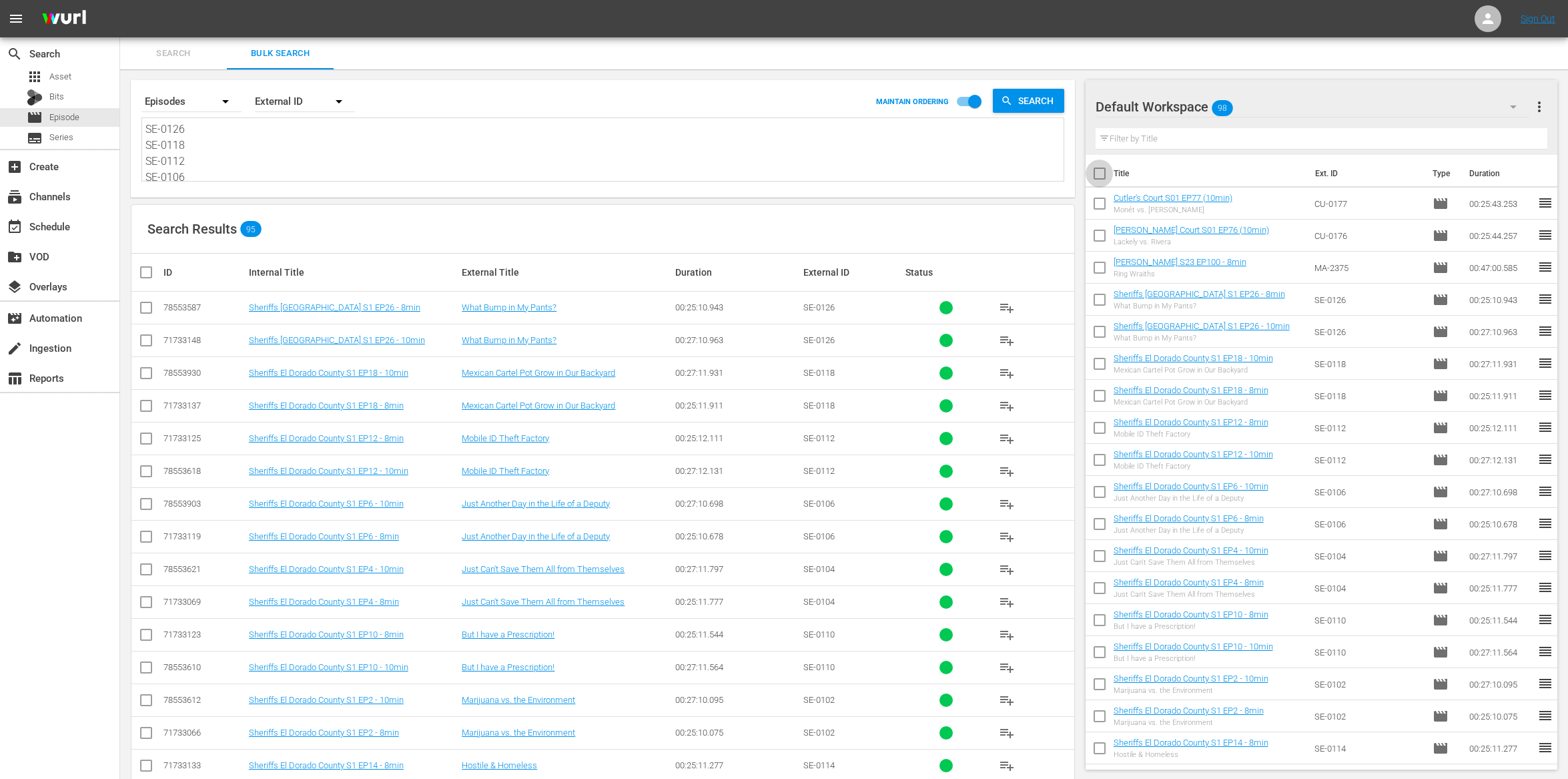
checkbox input "true"
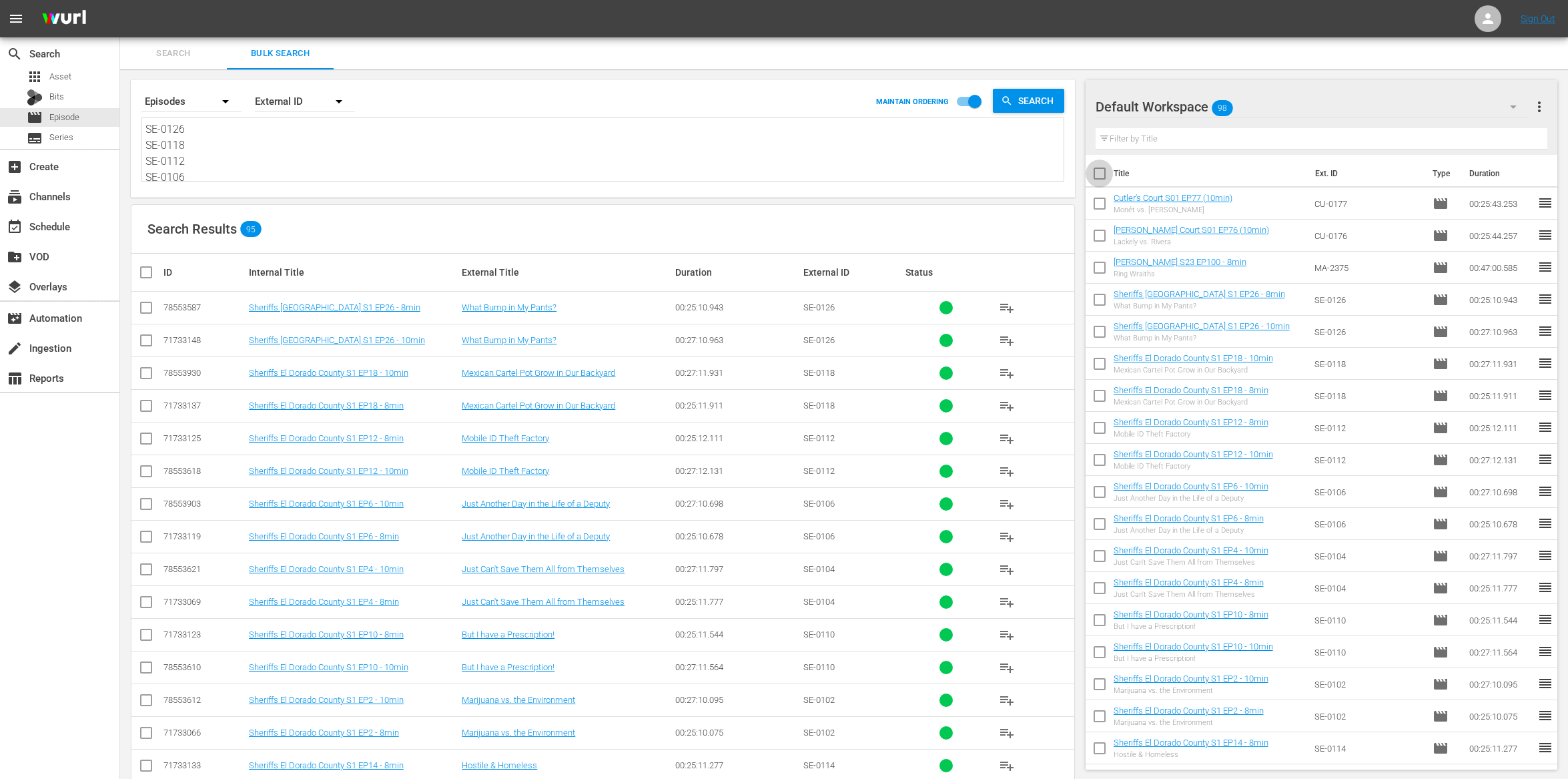
checkbox input "true"
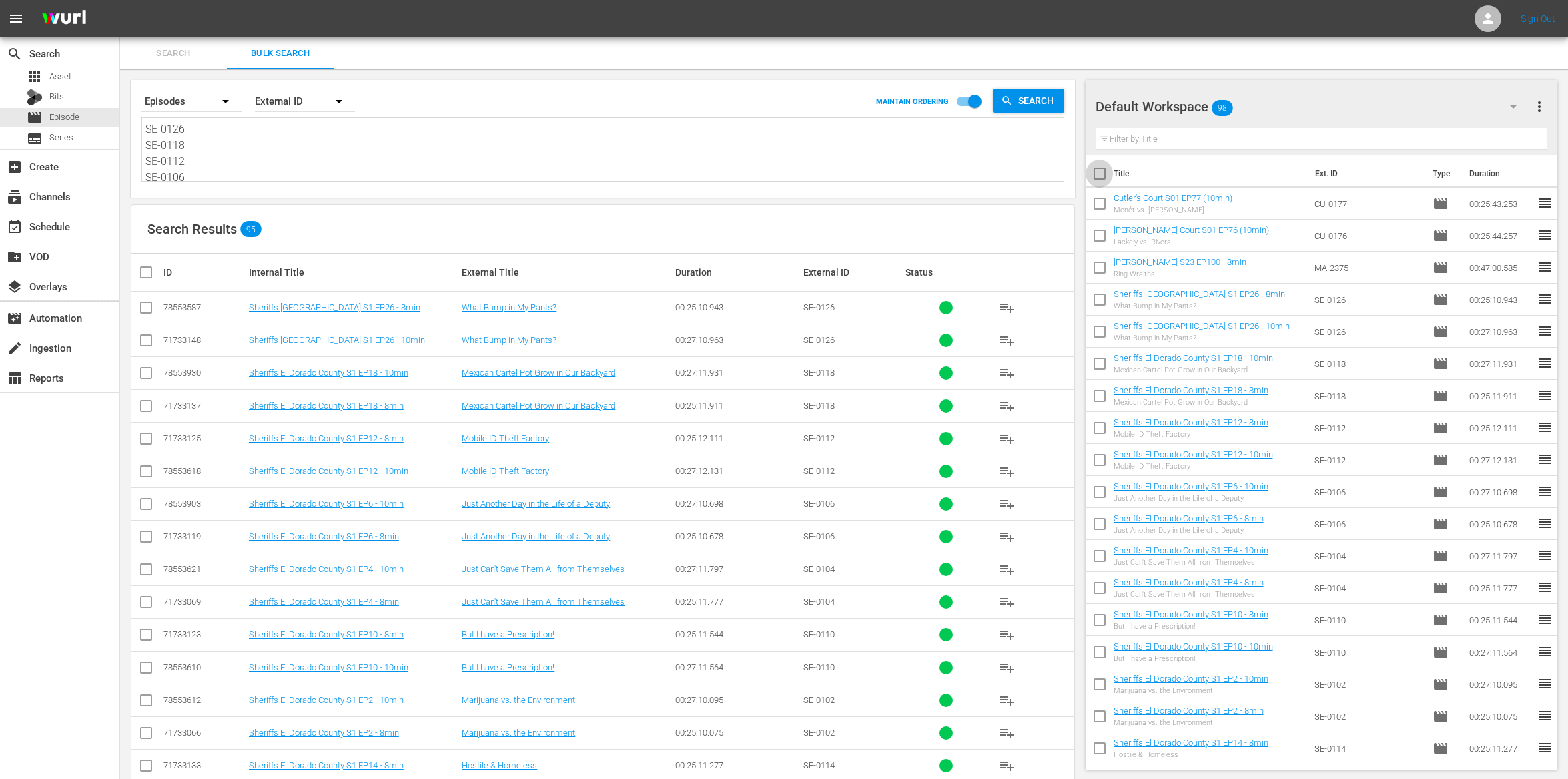
checkbox input "true"
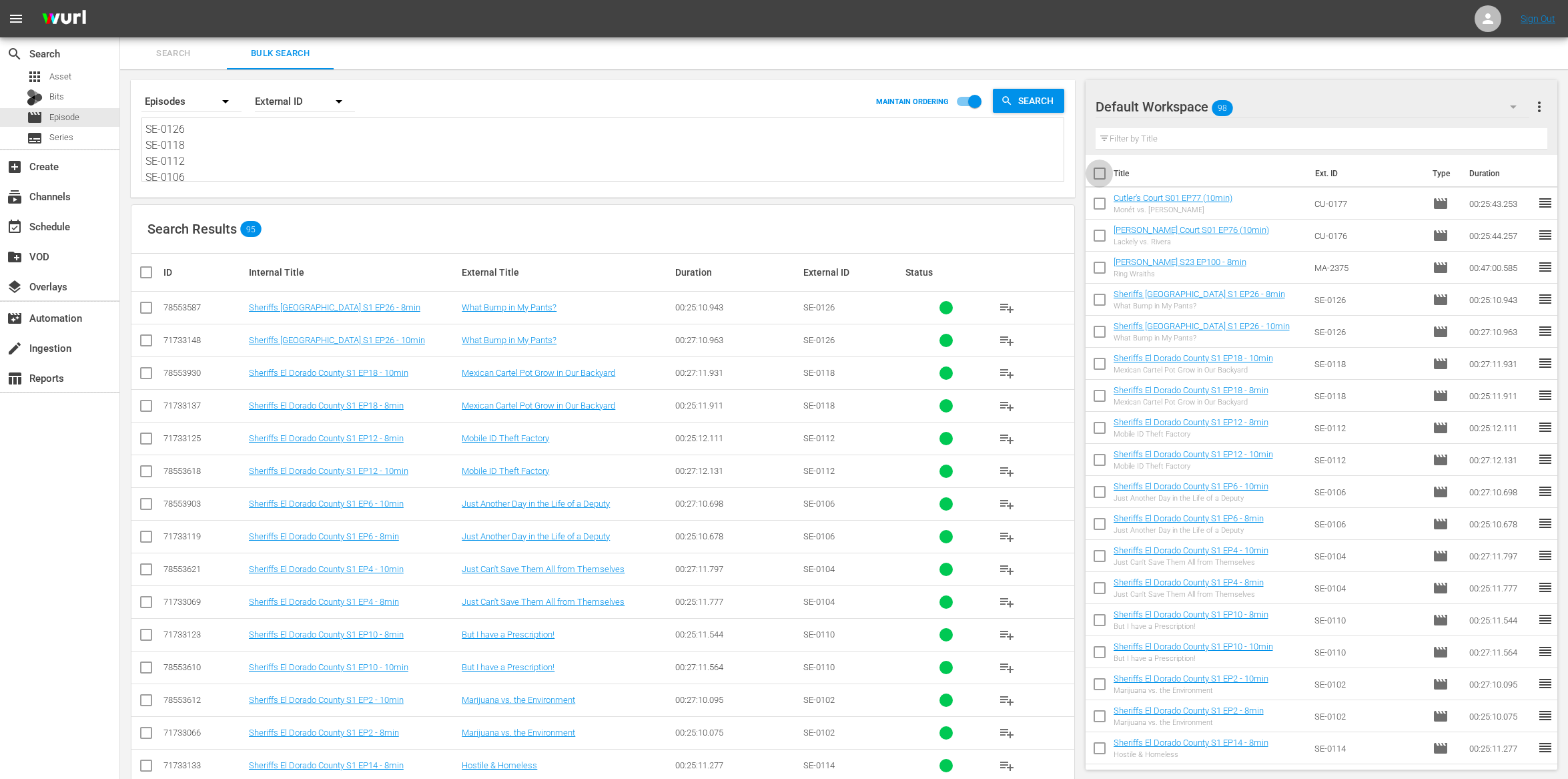
checkbox input "true"
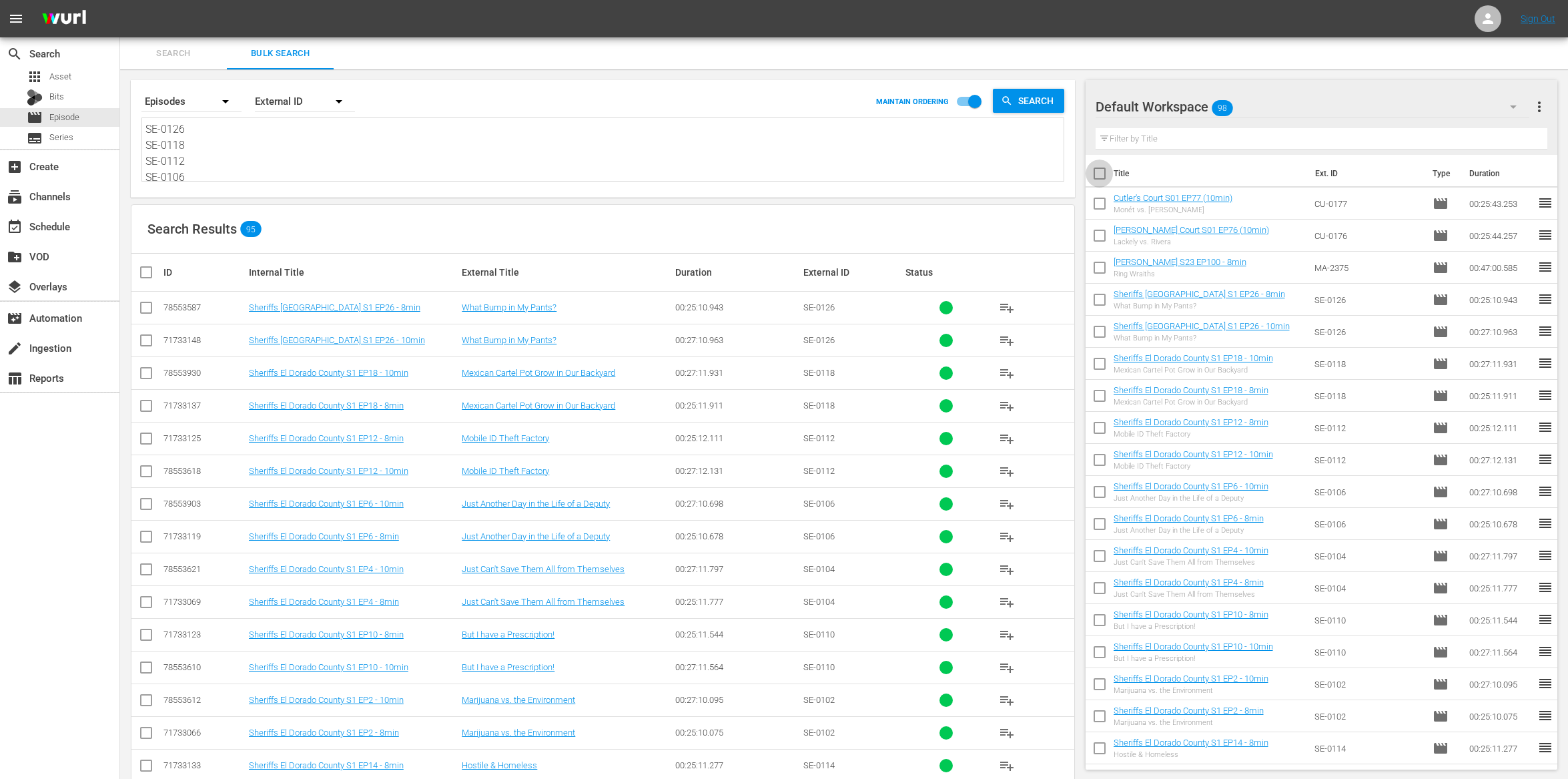
checkbox input "true"
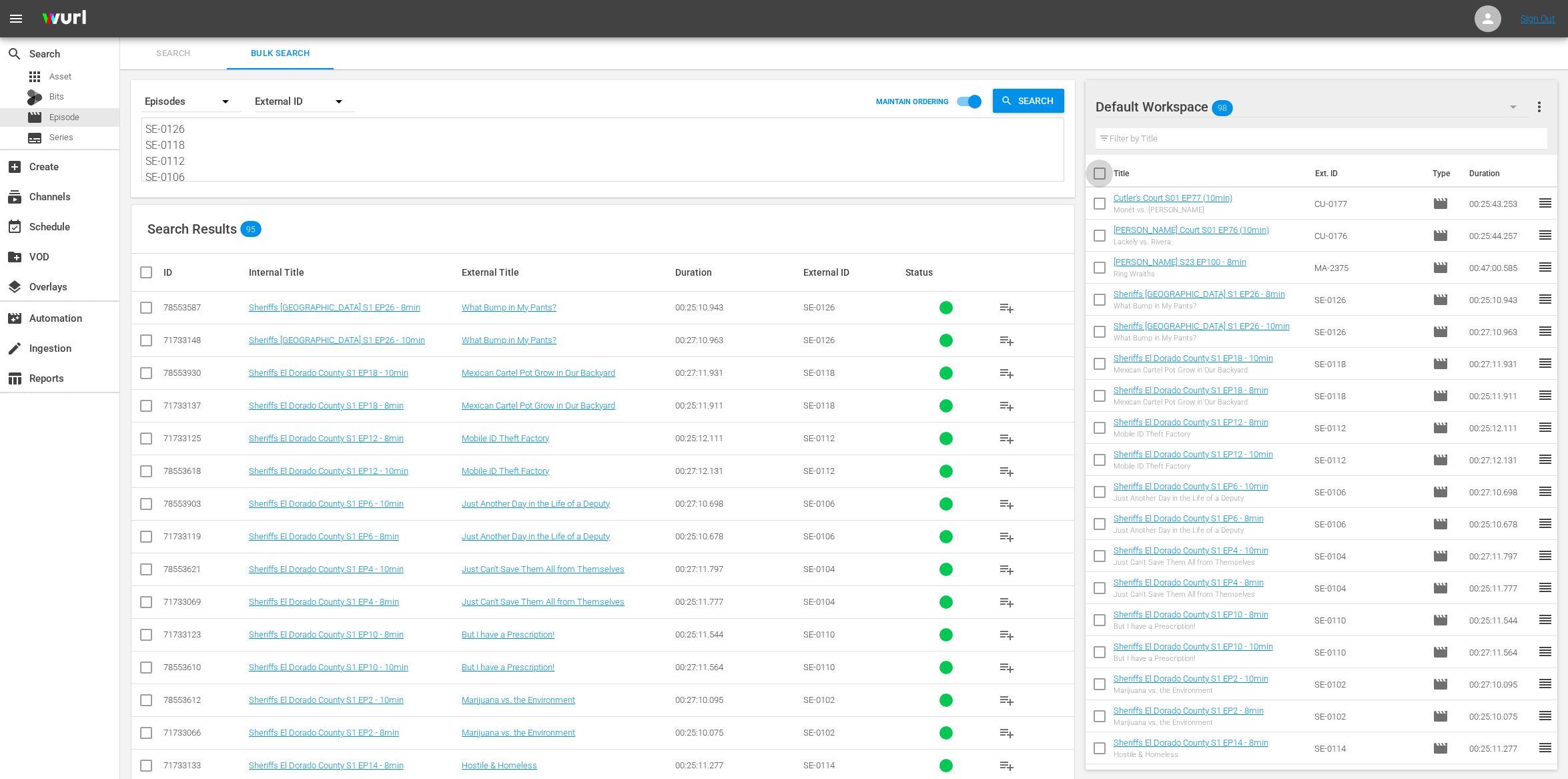
checkbox input "true"
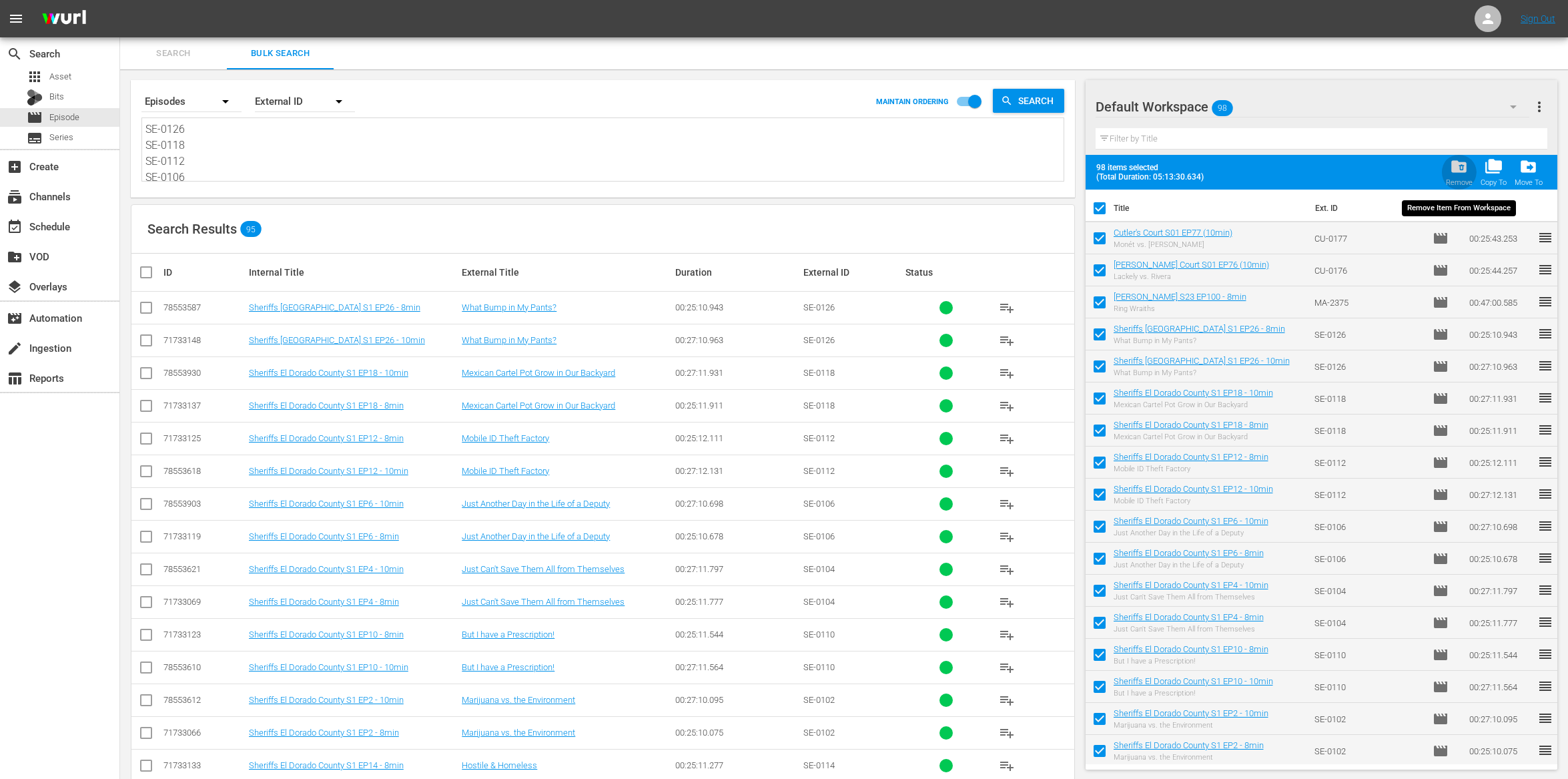
click at [1457, 168] on span "folder_delete" at bounding box center [1459, 166] width 18 height 18
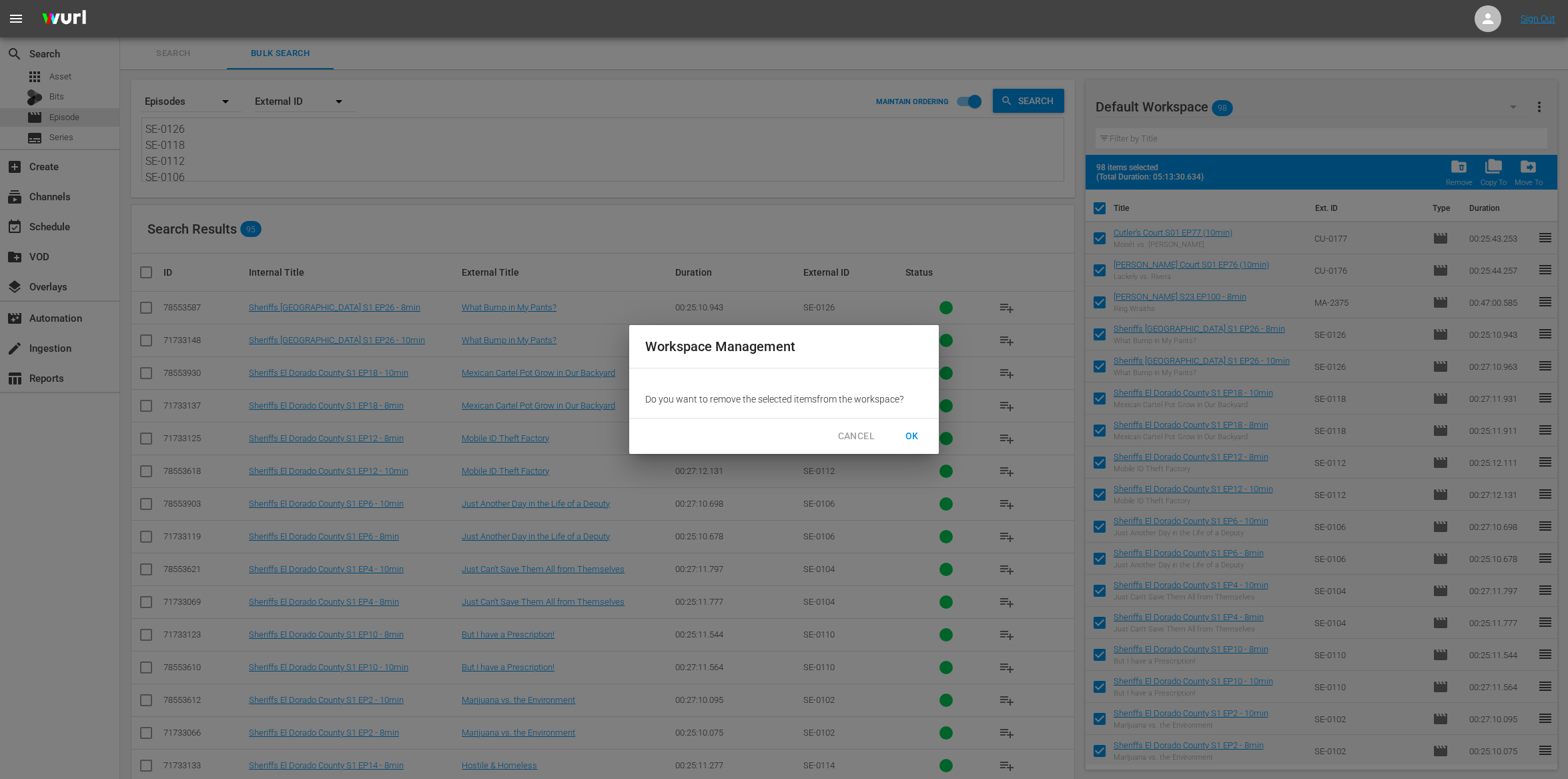
click at [905, 443] on span "OK" at bounding box center [912, 437] width 21 height 17
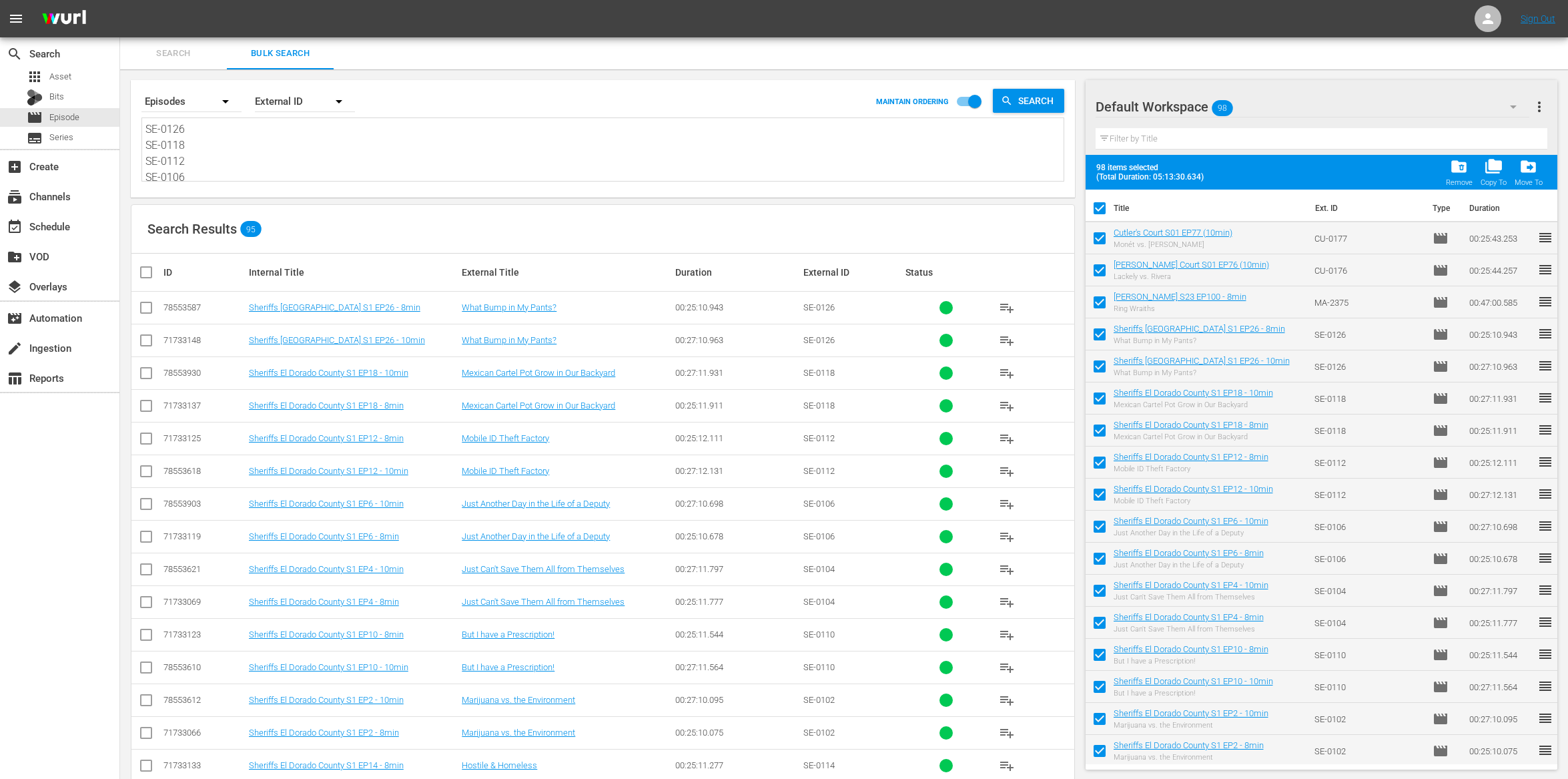
checkbox input "false"
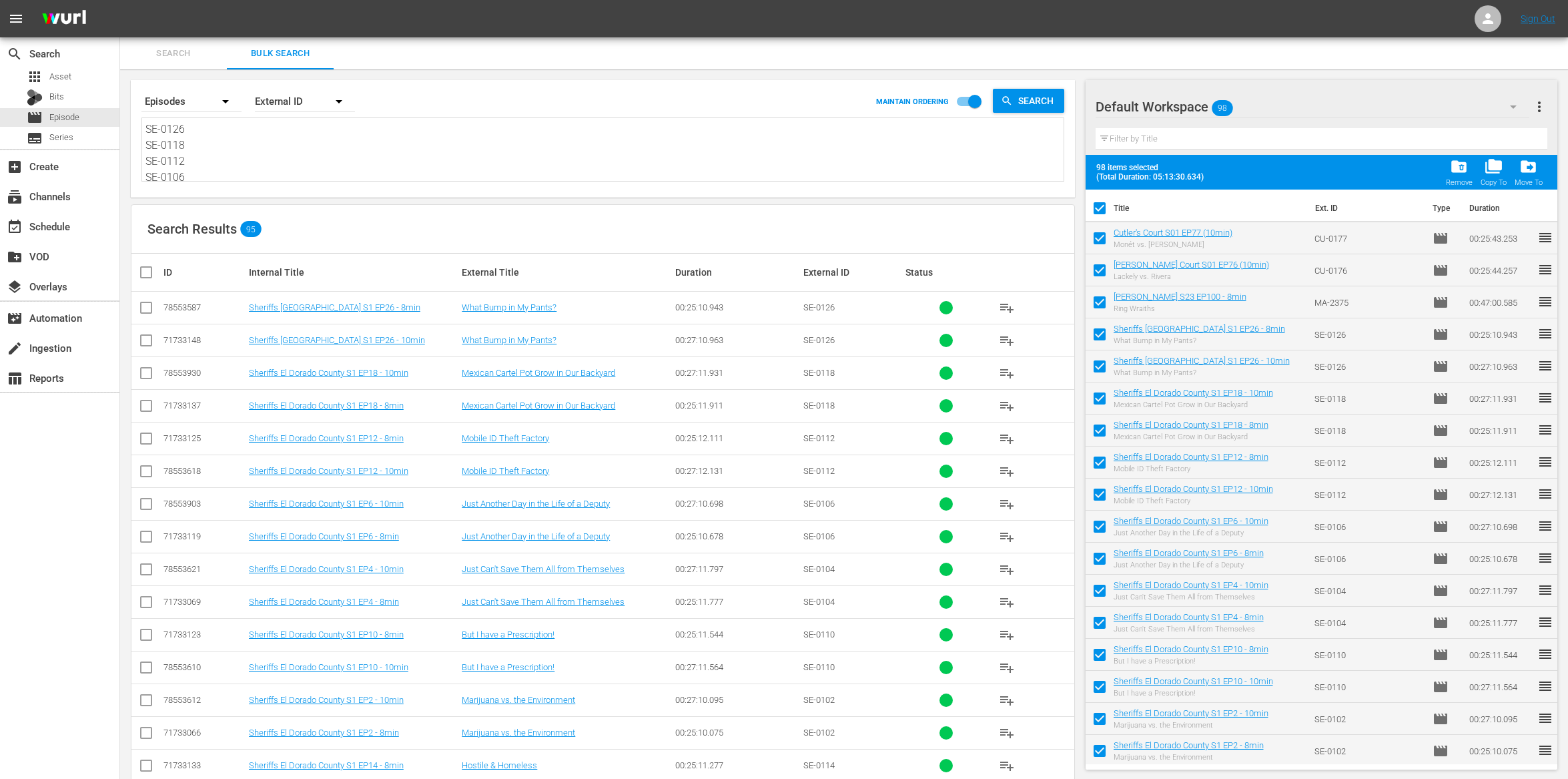
checkbox input "false"
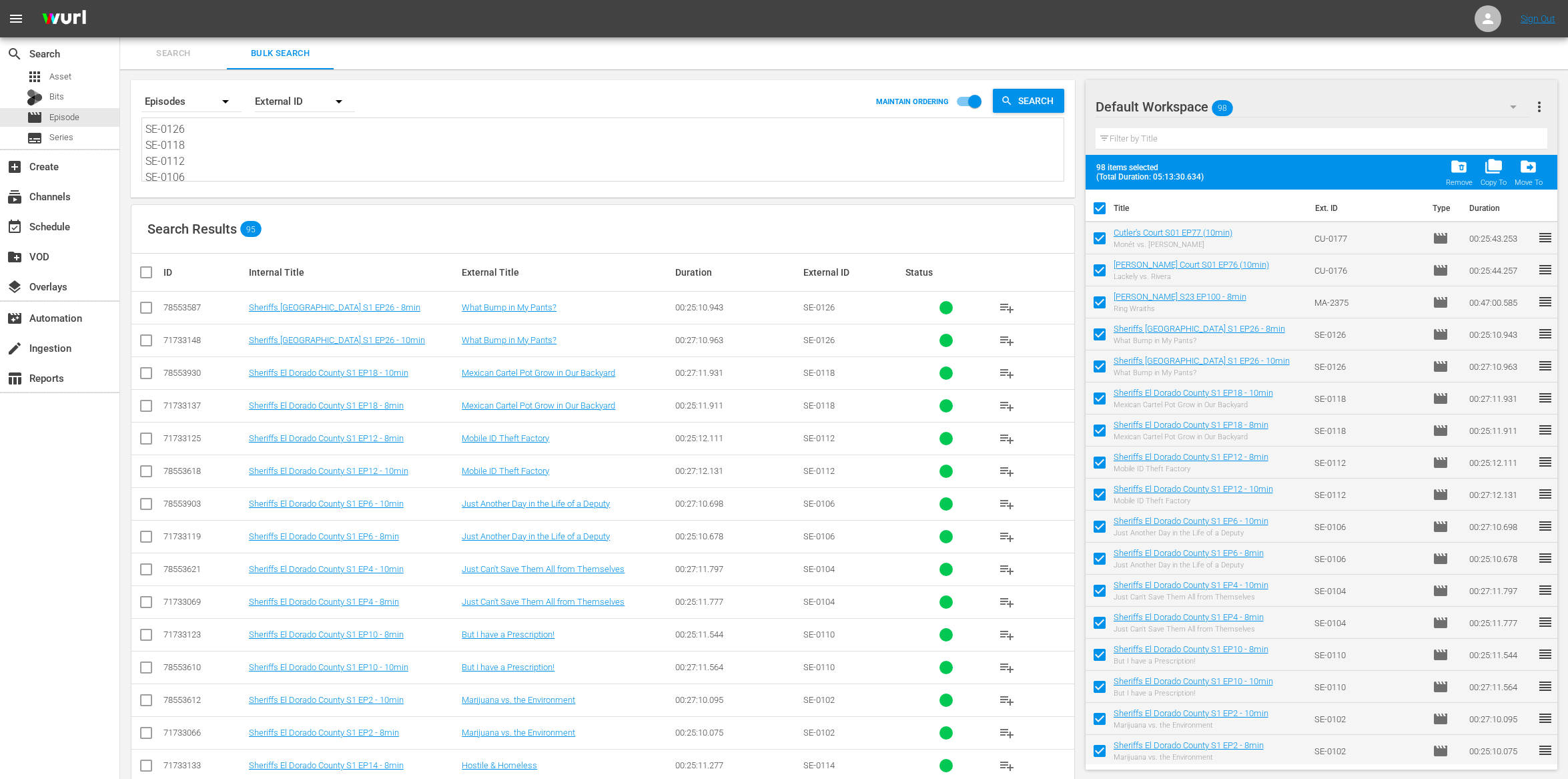
checkbox input "false"
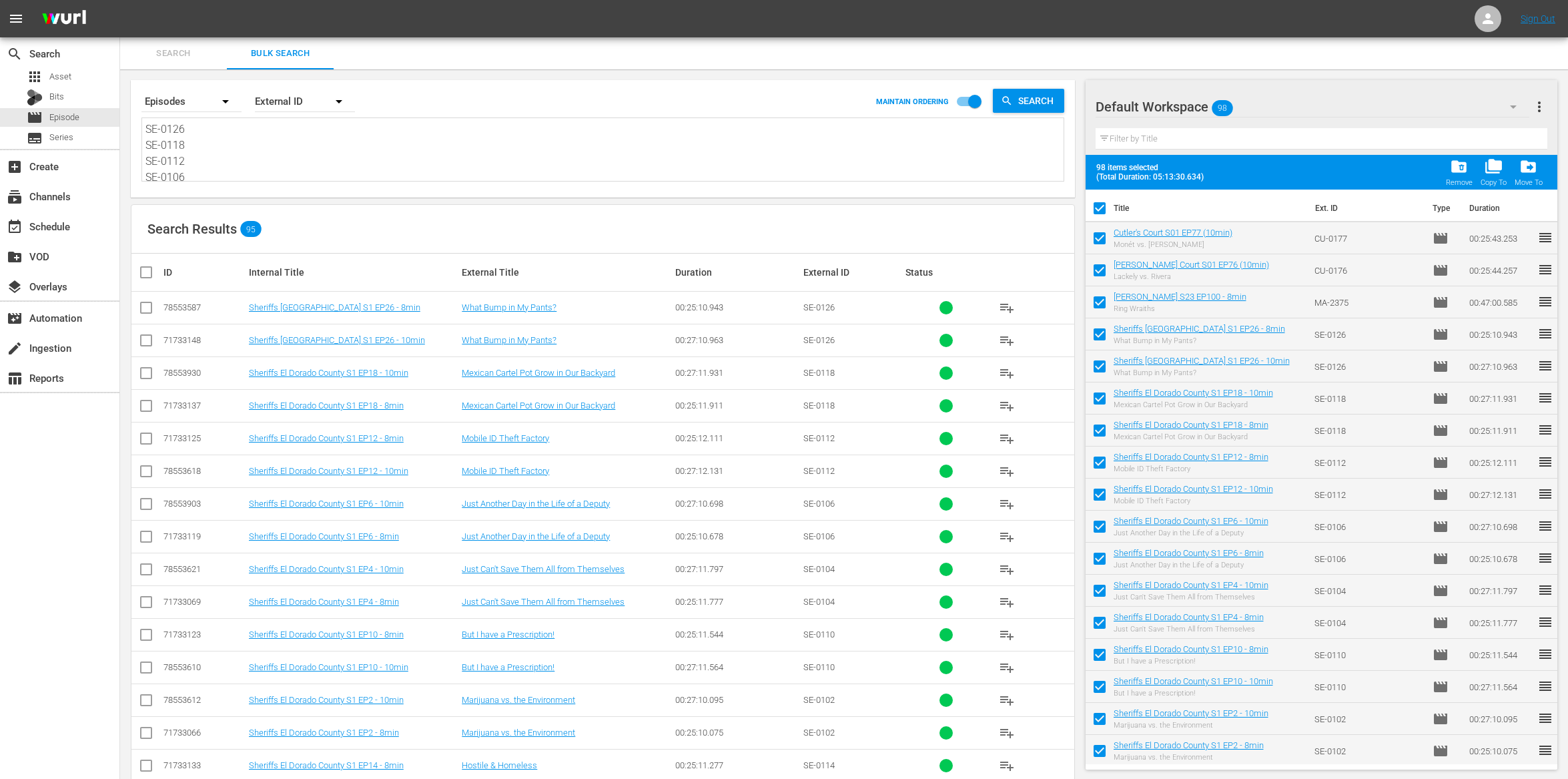
checkbox input "false"
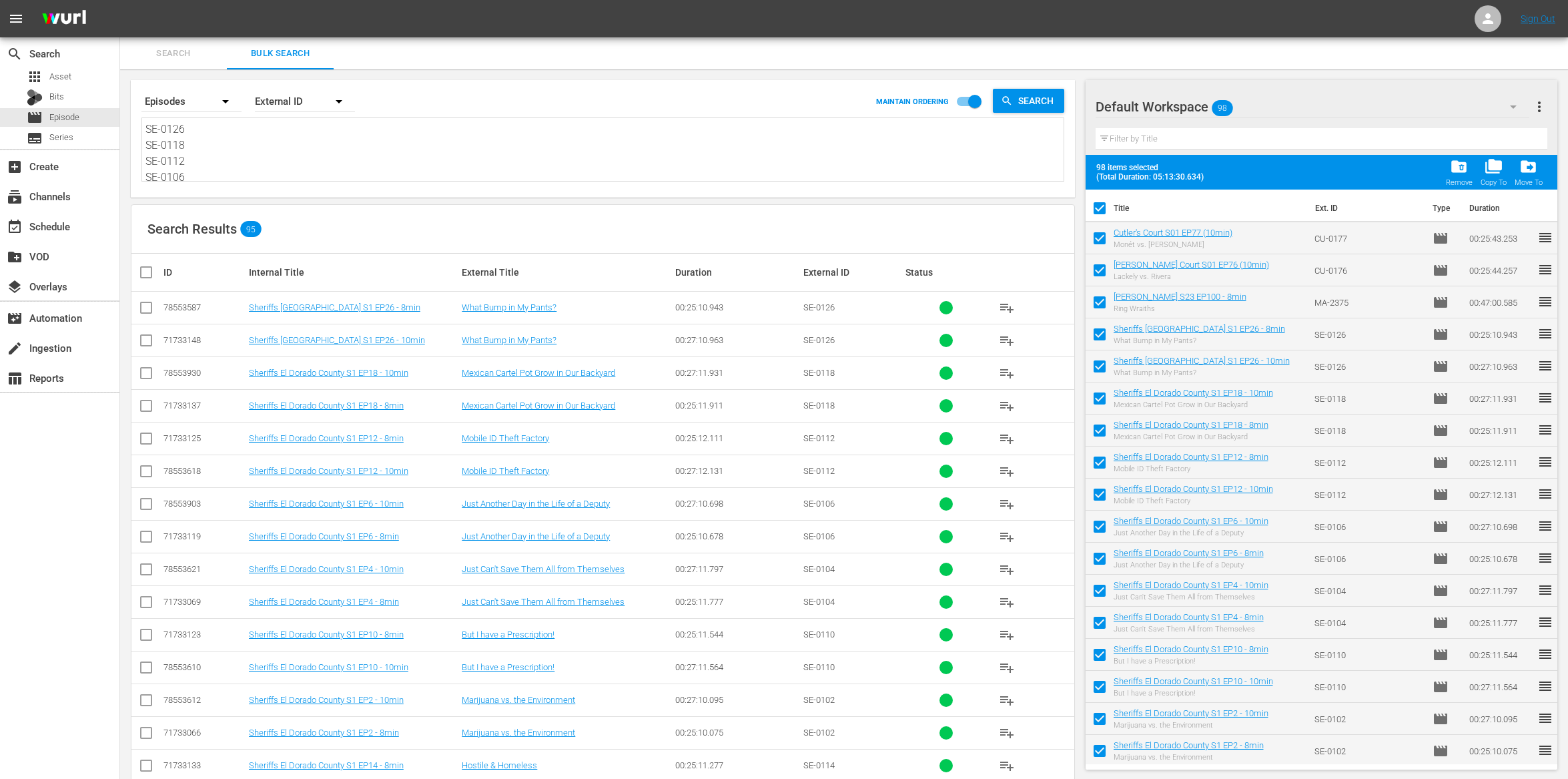
checkbox input "false"
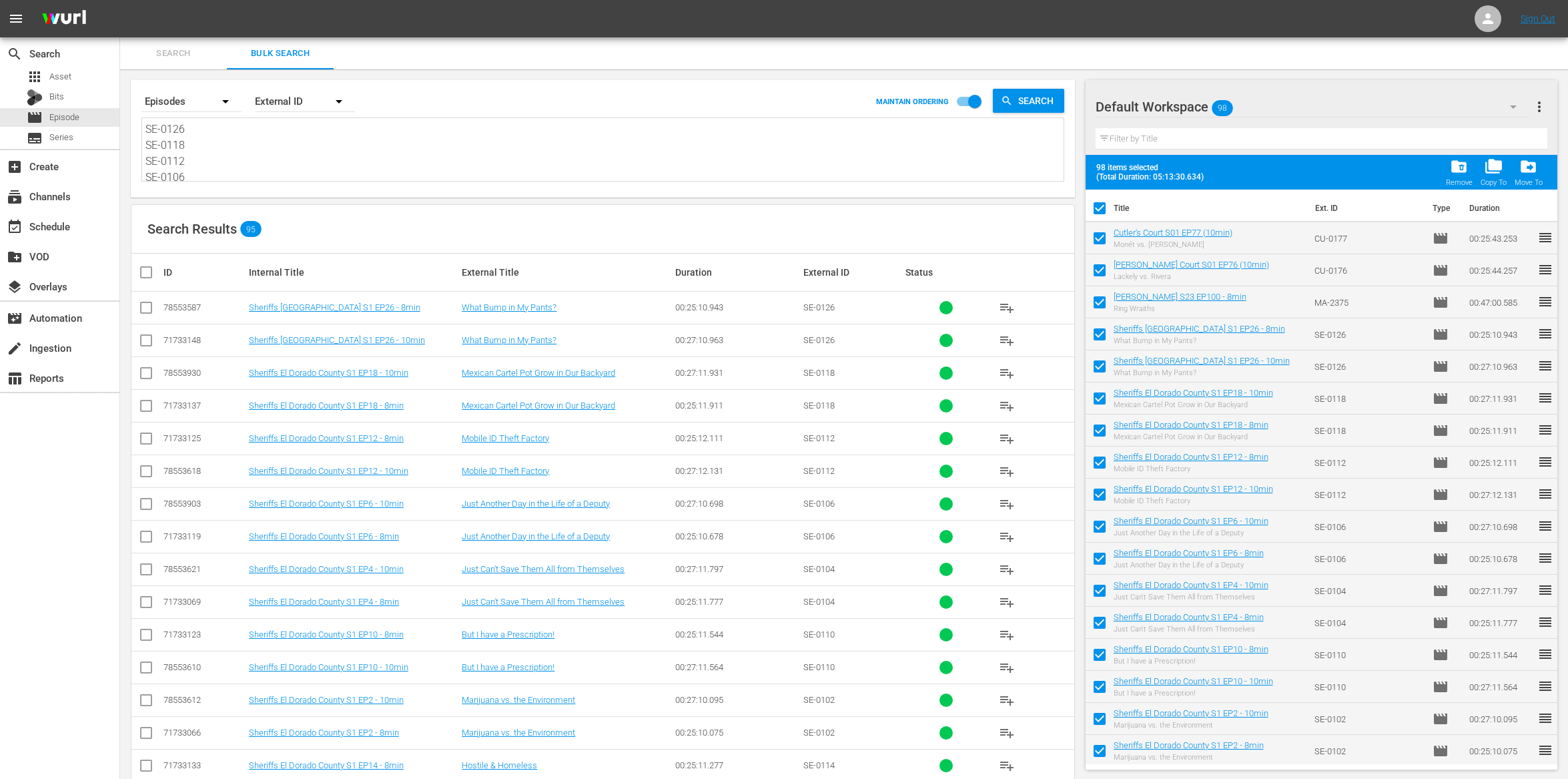
checkbox input "false"
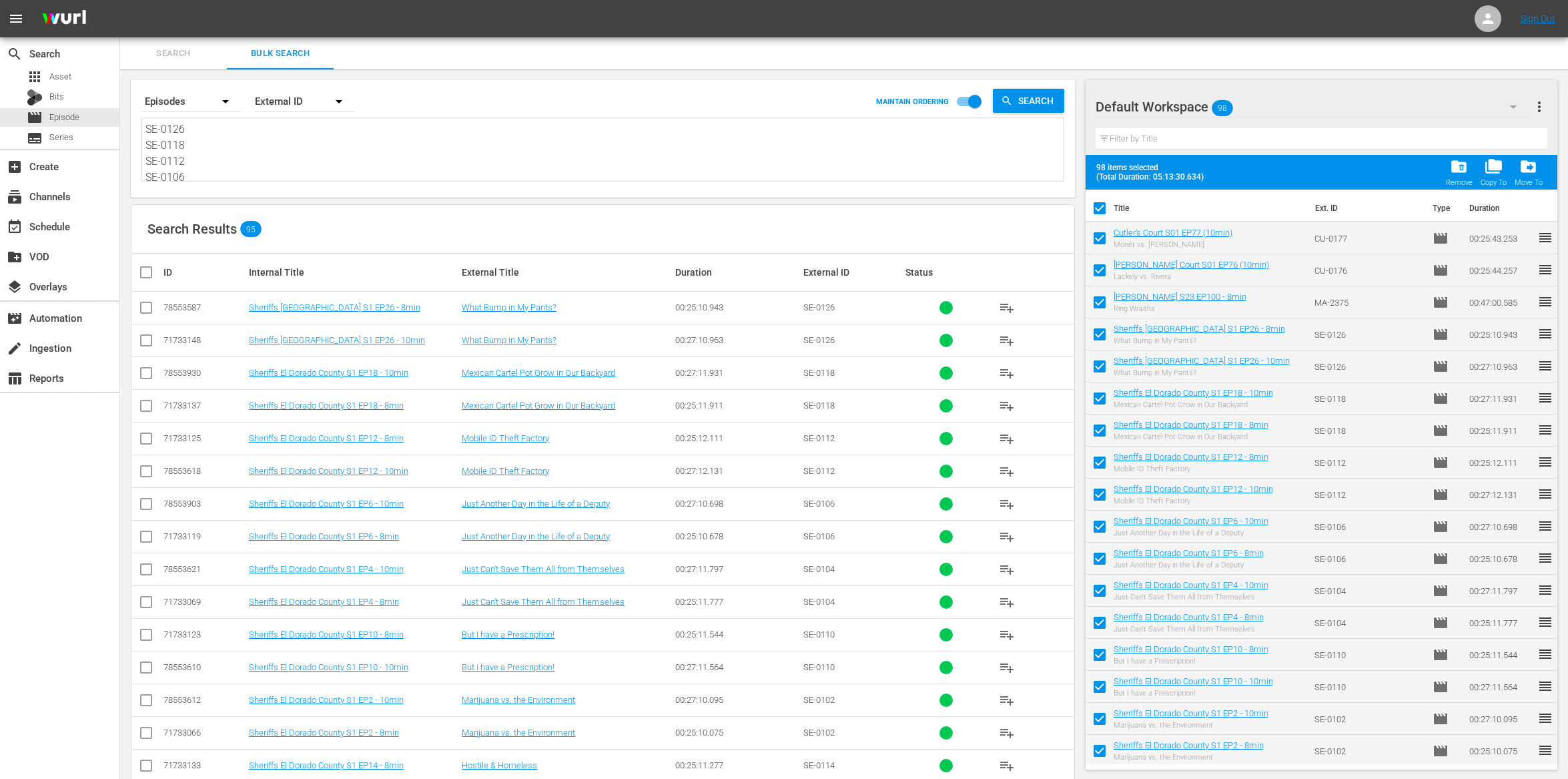
checkbox input "false"
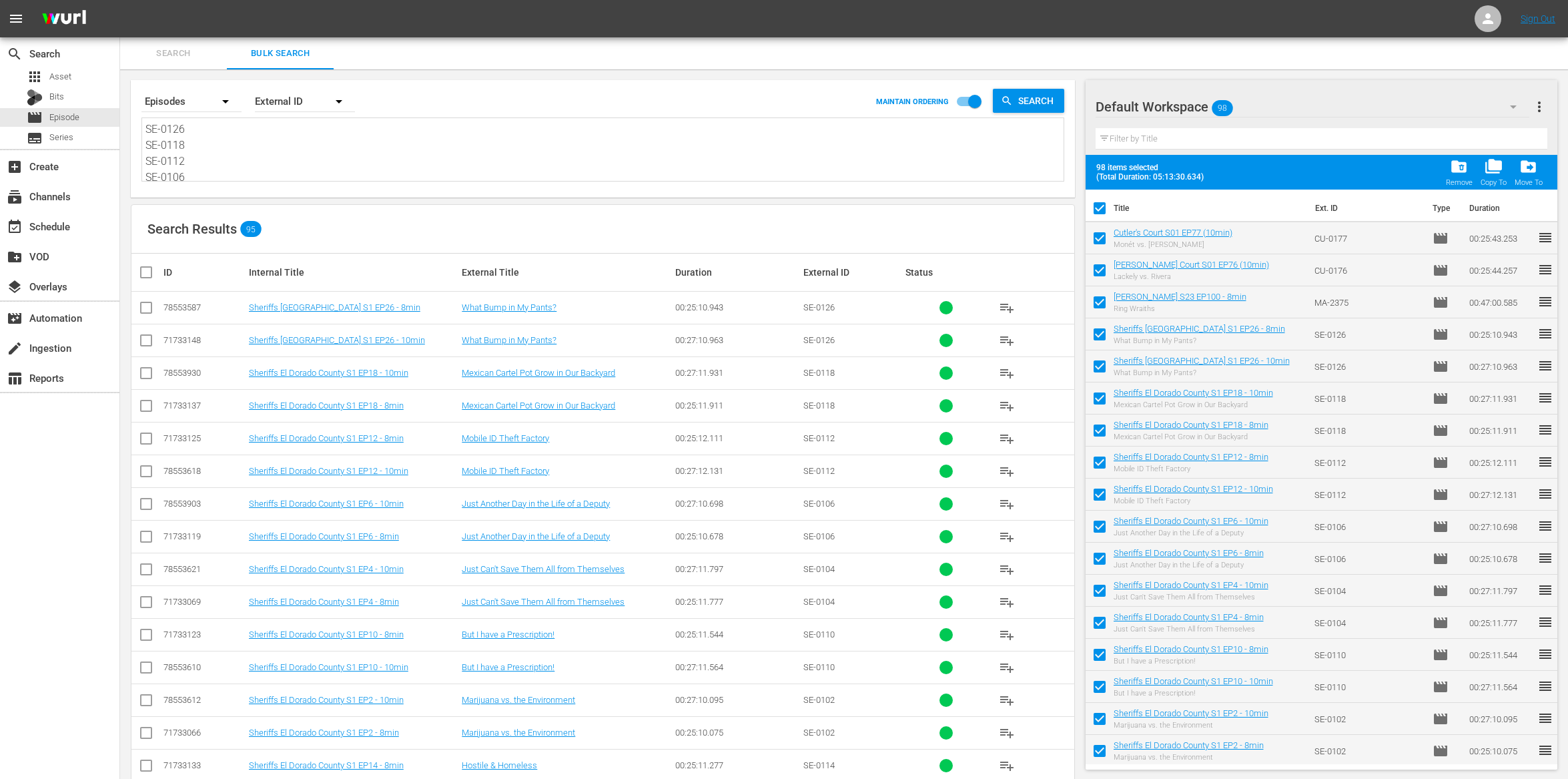
checkbox input "false"
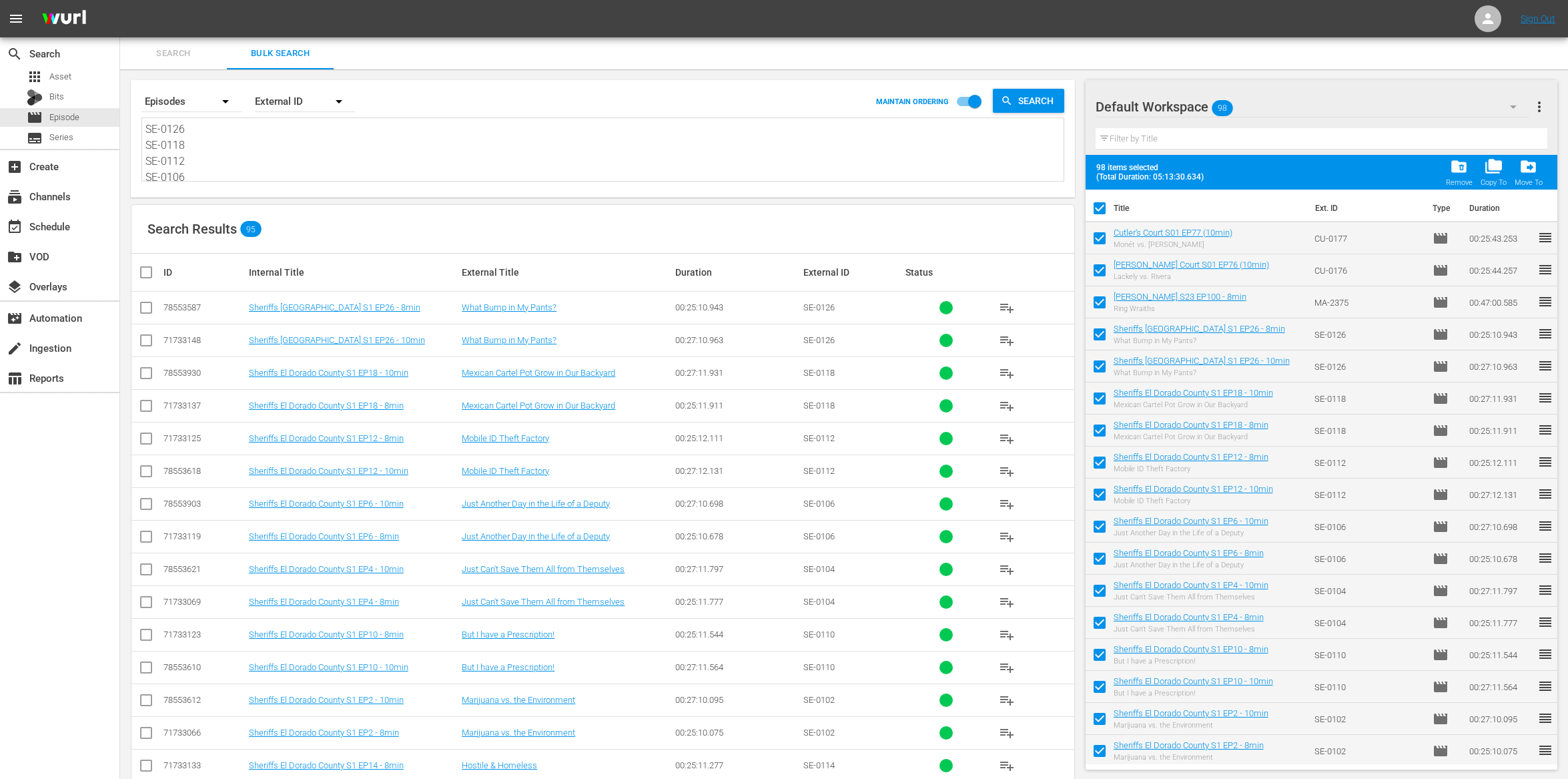
checkbox input "false"
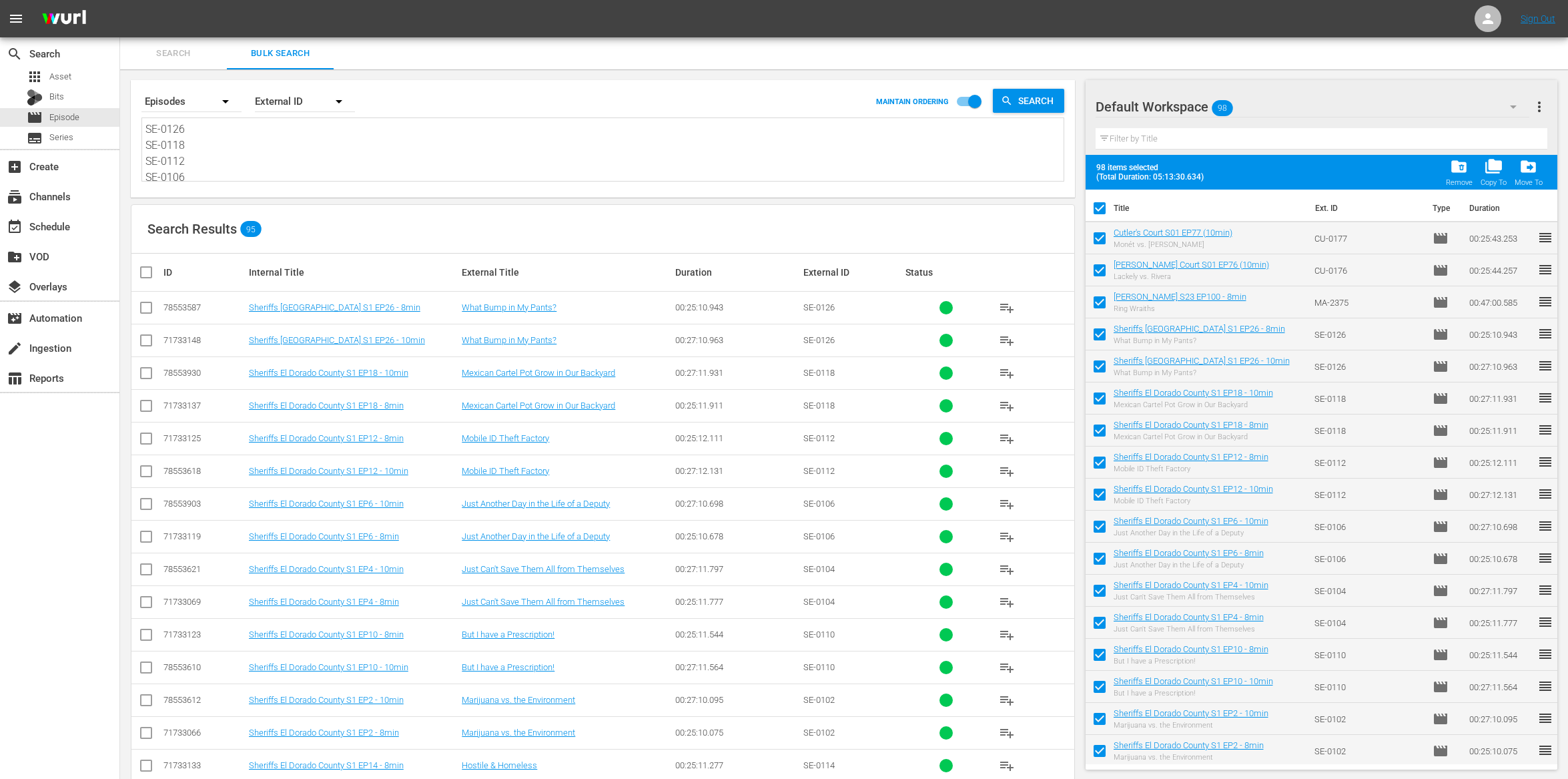
checkbox input "false"
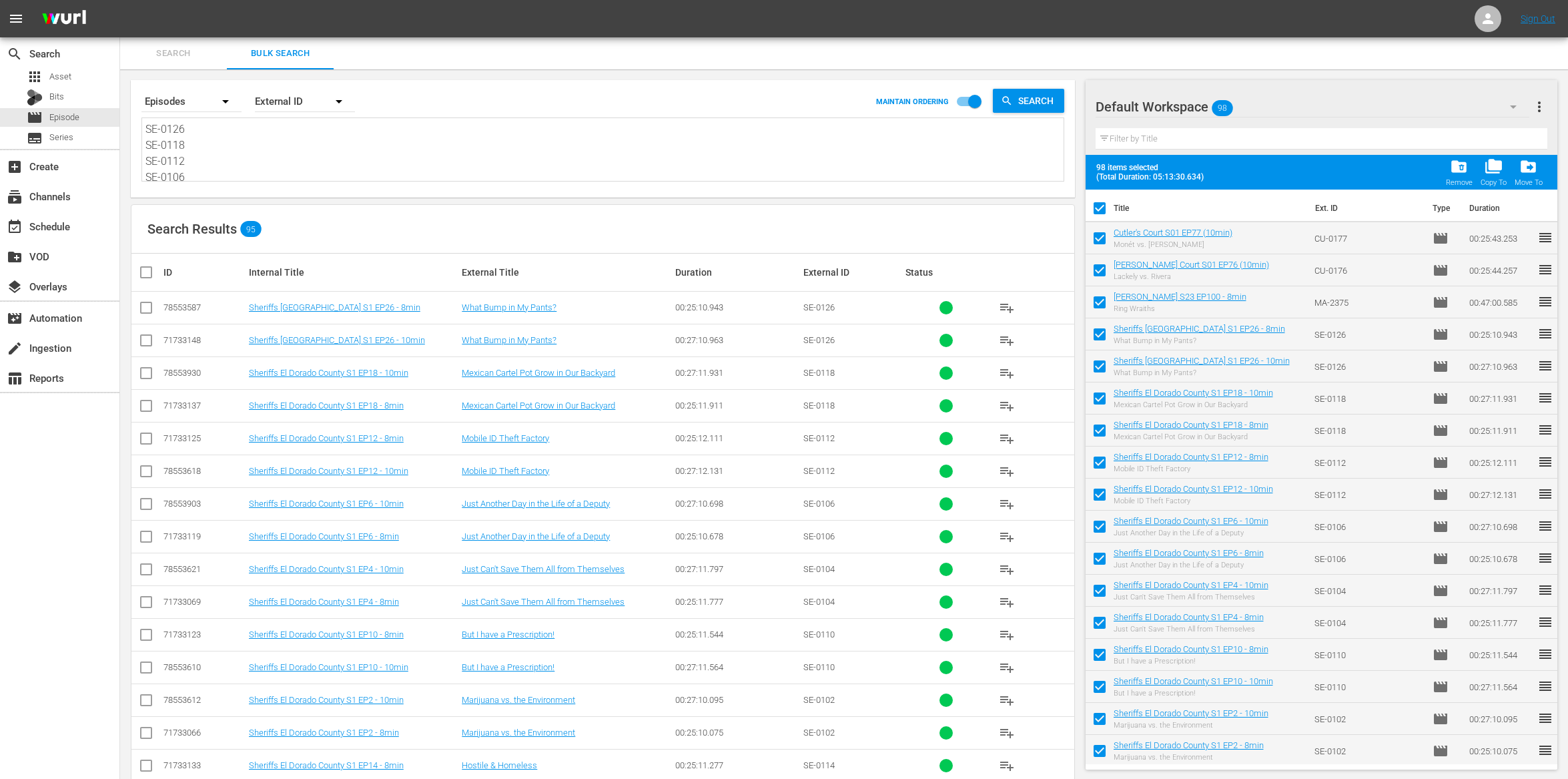
checkbox input "false"
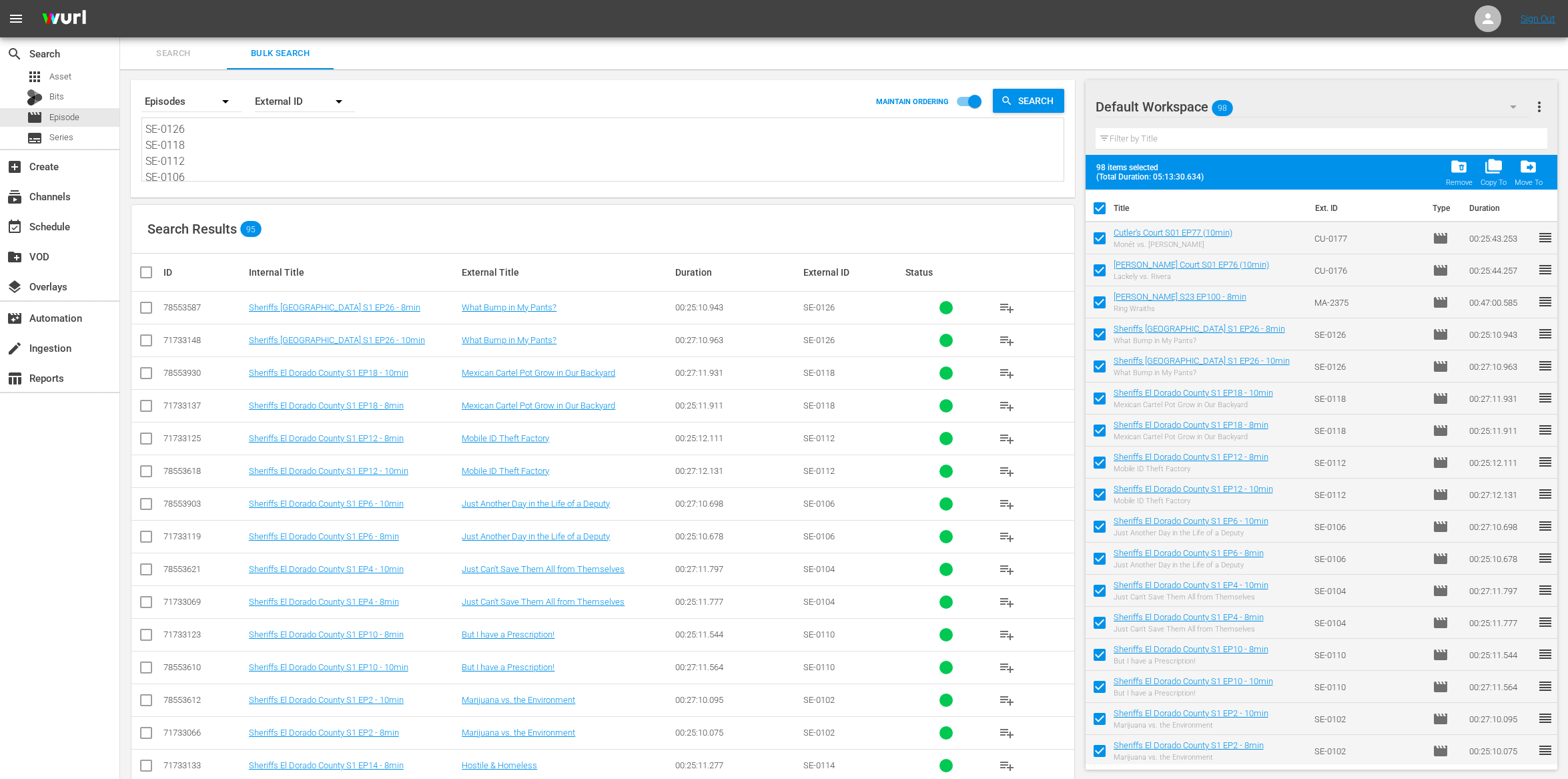
checkbox input "false"
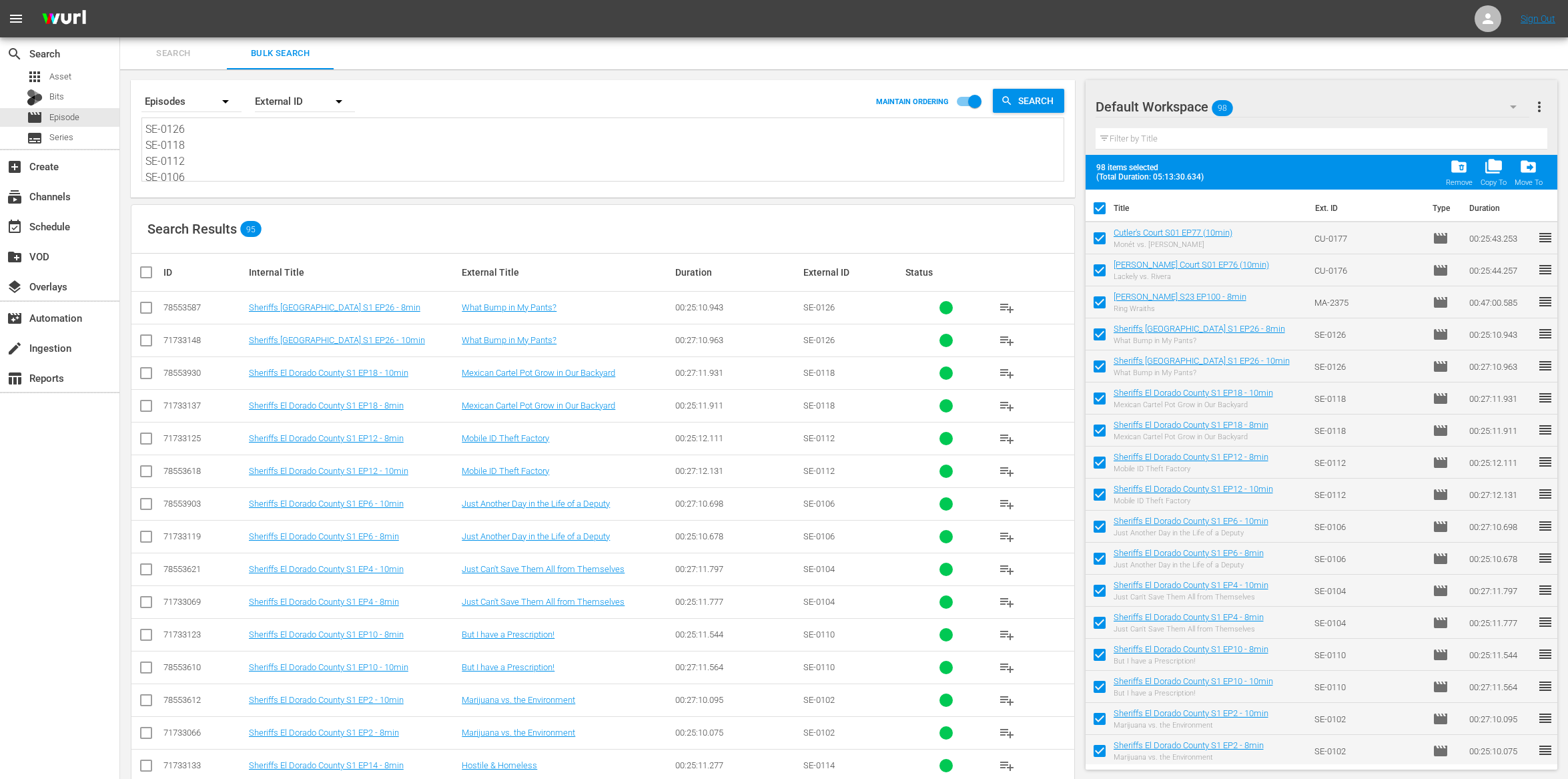
checkbox input "false"
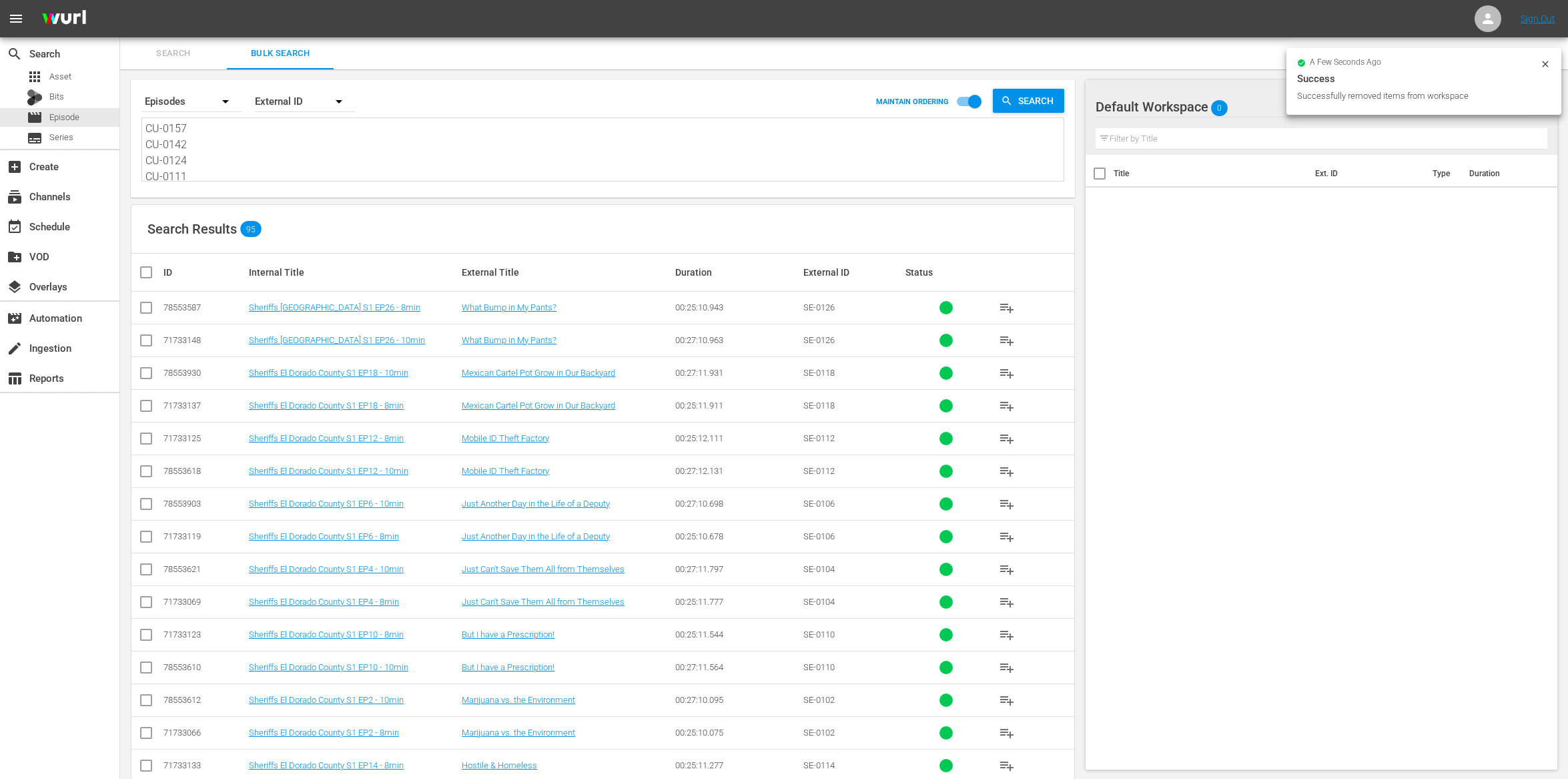
scroll to position [660, 0]
drag, startPoint x: 146, startPoint y: 130, endPoint x: 167, endPoint y: 261, distance: 132.7
click at [308, 148] on textarea at bounding box center [604, 151] width 918 height 61
